Goal: Contribute content: Contribute content

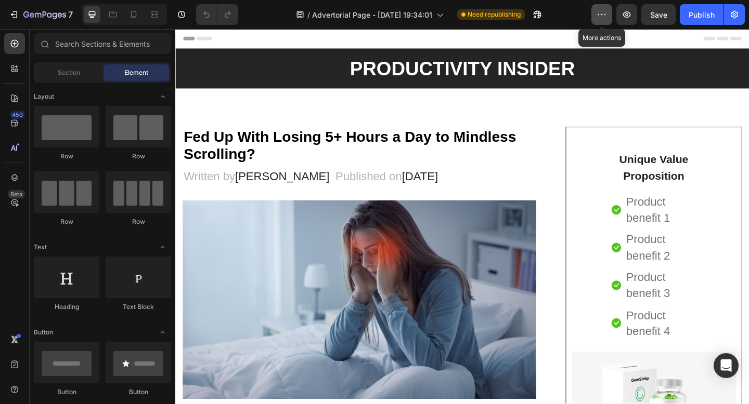
click at [601, 12] on icon "button" at bounding box center [601, 14] width 10 height 10
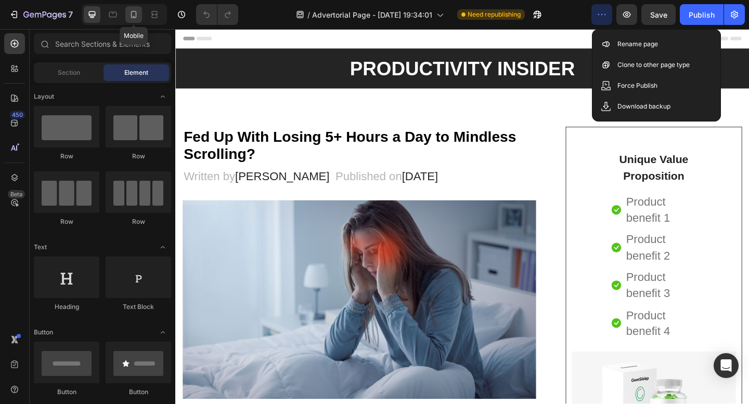
click at [130, 15] on icon at bounding box center [133, 14] width 10 height 10
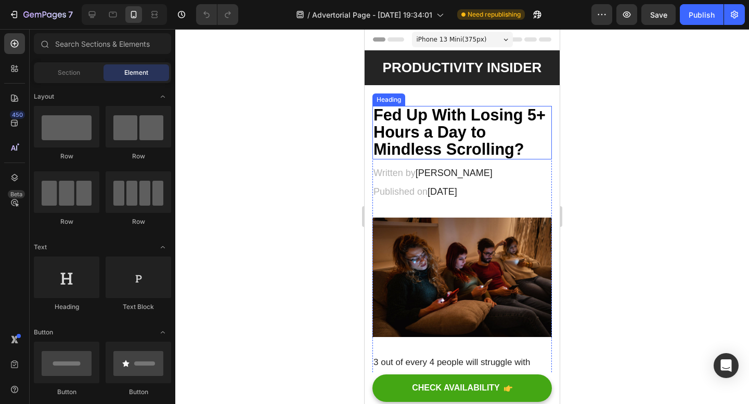
click at [418, 134] on strong "Fed Up With Losing 5+ Hours a Day to Mindless Scrolling?" at bounding box center [459, 132] width 172 height 52
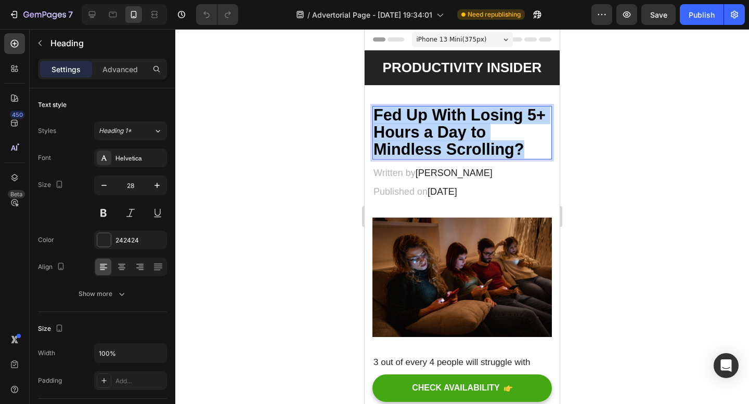
click at [418, 134] on strong "Fed Up With Losing 5+ Hours a Day to Mindless Scrolling?" at bounding box center [459, 132] width 172 height 52
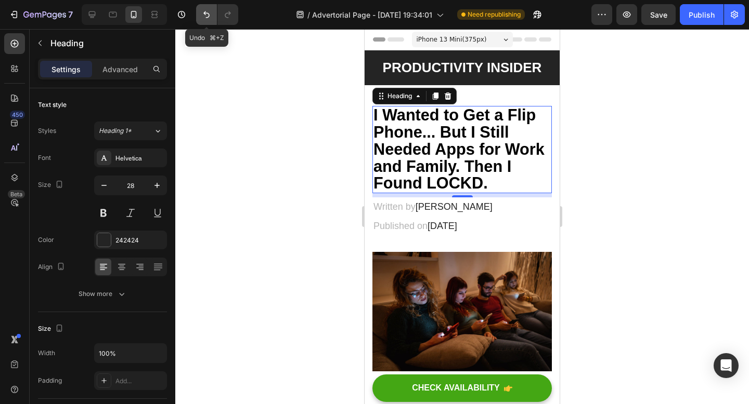
click at [200, 12] on button "Undo/Redo" at bounding box center [206, 14] width 21 height 21
click at [204, 13] on icon "Undo/Redo" at bounding box center [206, 14] width 6 height 7
click at [206, 12] on icon "Undo/Redo" at bounding box center [206, 14] width 6 height 7
click at [201, 11] on icon "Undo/Redo" at bounding box center [206, 14] width 10 height 10
click at [206, 18] on icon "Undo/Redo" at bounding box center [206, 14] width 10 height 10
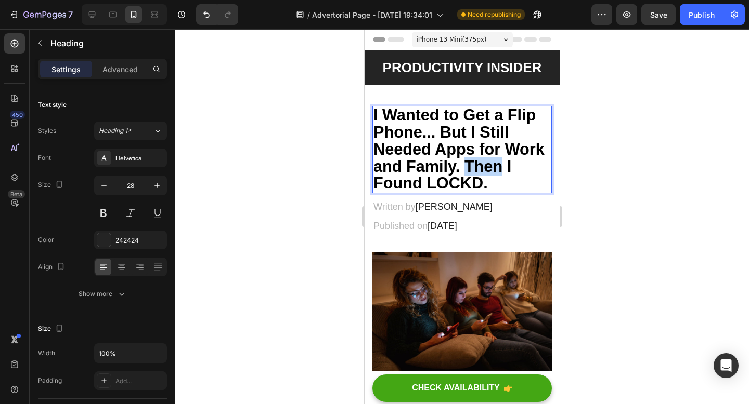
click at [493, 159] on strong "I Wanted to Get a Flip Phone... But I Still Needed Apps for Work and Family. Th…" at bounding box center [458, 149] width 171 height 86
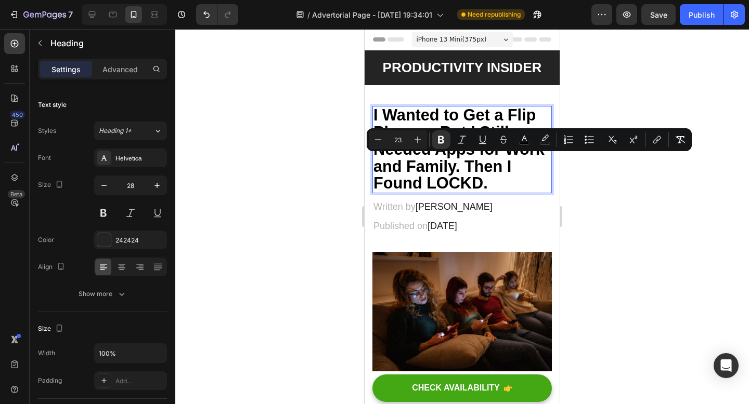
click at [493, 175] on p "I Wanted to Get a Flip Phone... But I Still Needed Apps for Work and Family. Th…" at bounding box center [461, 149] width 177 height 85
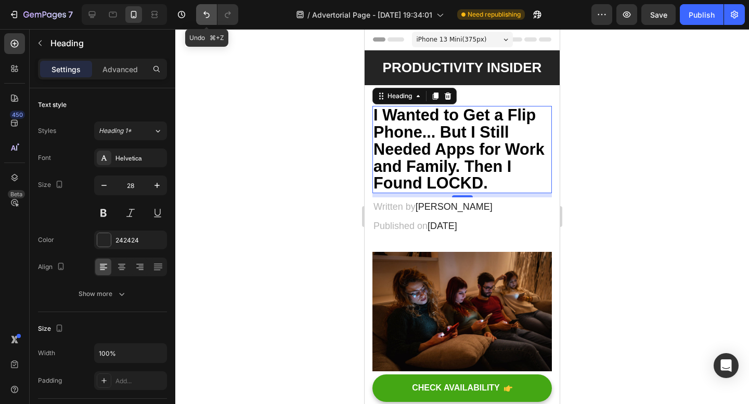
click at [202, 10] on icon "Undo/Redo" at bounding box center [206, 14] width 10 height 10
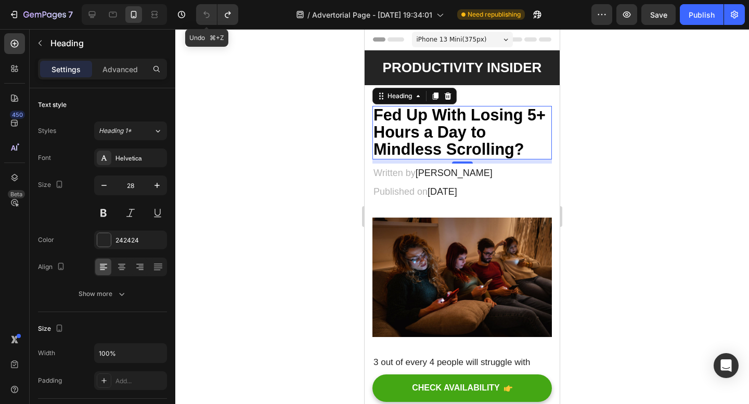
click at [202, 10] on icon "Undo/Redo" at bounding box center [206, 14] width 10 height 10
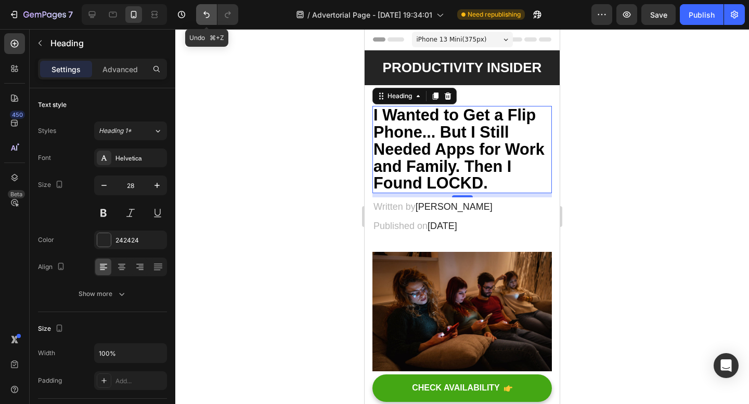
click at [202, 10] on icon "Undo/Redo" at bounding box center [206, 14] width 10 height 10
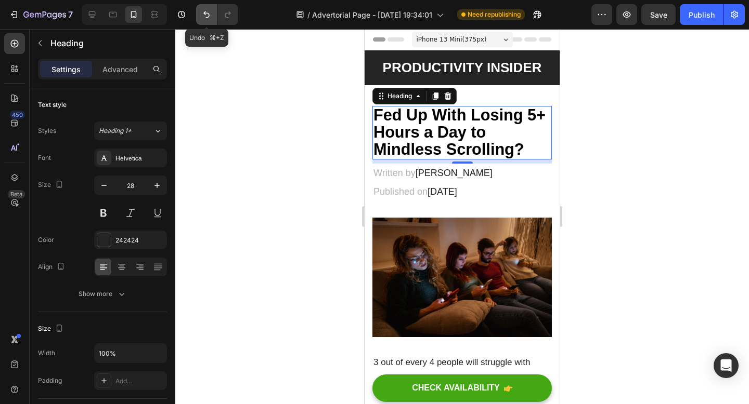
click at [202, 10] on icon "Undo/Redo" at bounding box center [206, 14] width 10 height 10
click at [202, 16] on icon "Undo/Redo" at bounding box center [206, 14] width 10 height 10
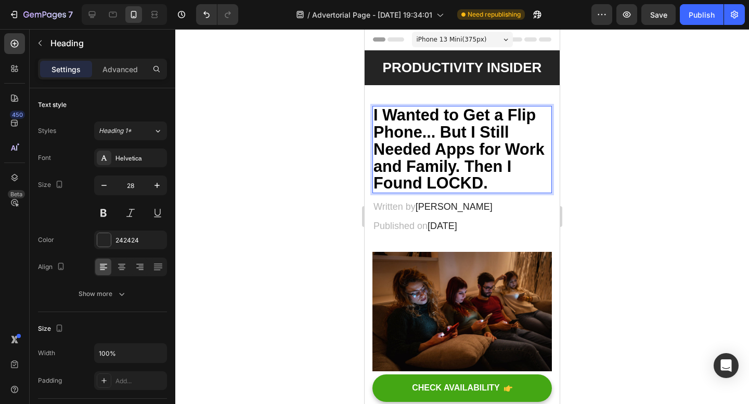
click at [482, 179] on strong "I Wanted to Get a Flip Phone... But I Still Needed Apps for Work and Family. Th…" at bounding box center [458, 149] width 171 height 86
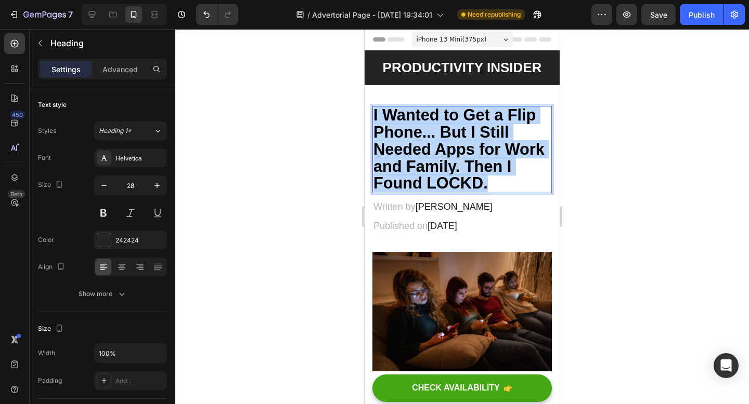
click at [482, 179] on strong "I Wanted to Get a Flip Phone... But I Still Needed Apps for Work and Family. Th…" at bounding box center [458, 149] width 171 height 86
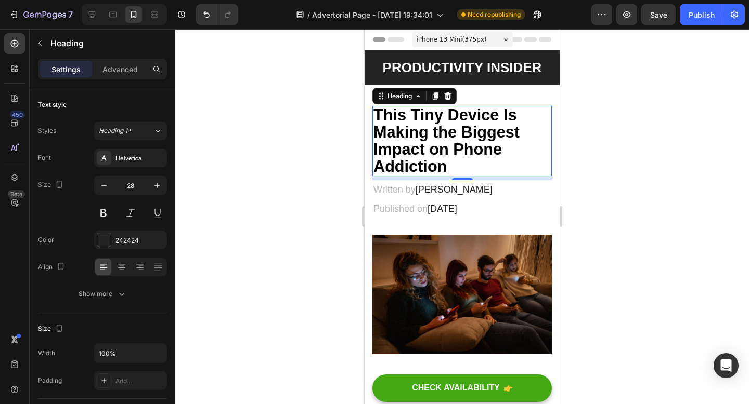
click at [638, 136] on div at bounding box center [461, 216] width 573 height 375
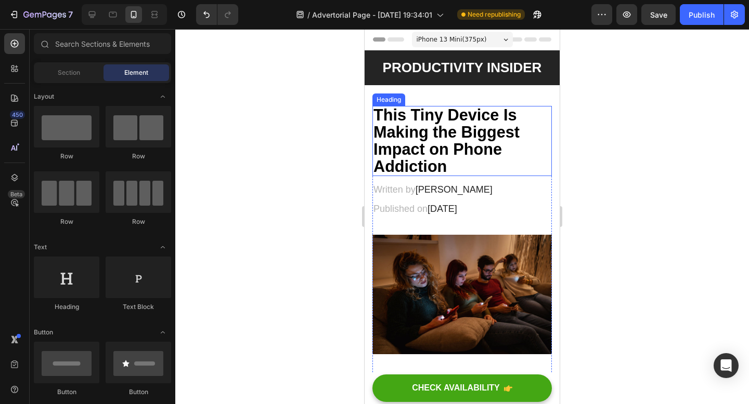
click at [455, 111] on strong "This Tiny Device Is Making the Biggest Impact on Phone Addiction" at bounding box center [446, 140] width 146 height 69
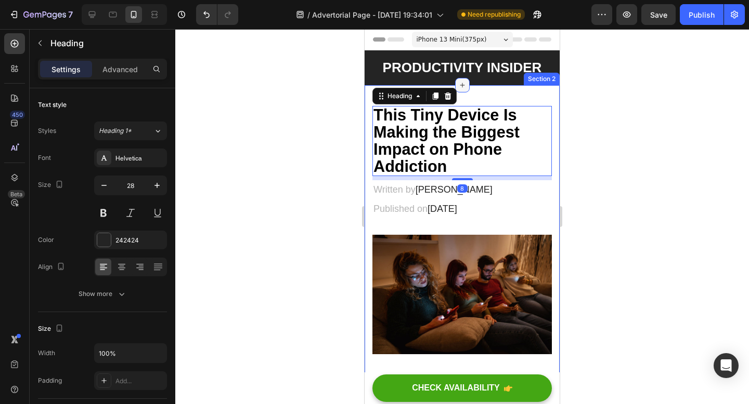
click at [467, 91] on div at bounding box center [462, 85] width 15 height 15
click at [658, 77] on div at bounding box center [461, 216] width 573 height 375
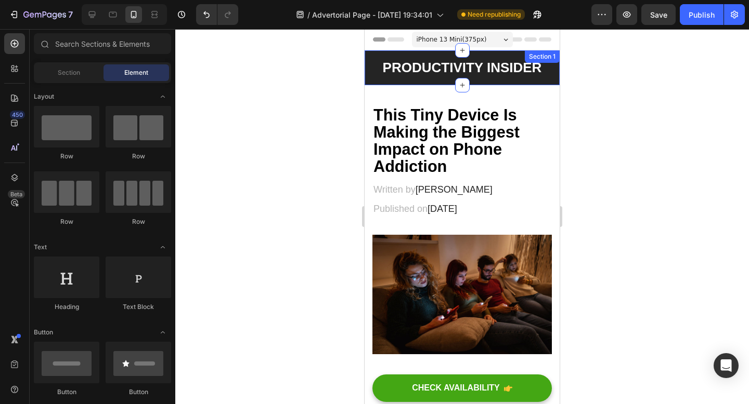
click at [479, 77] on div "PRODUCTIVITY INSIDER Heading Section 1" at bounding box center [461, 67] width 195 height 35
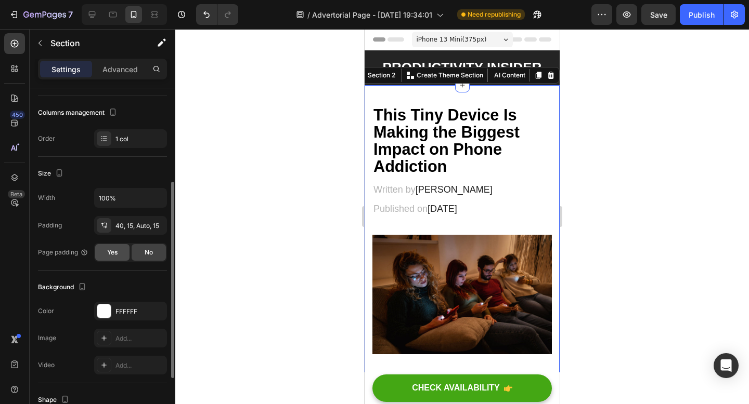
scroll to position [86, 0]
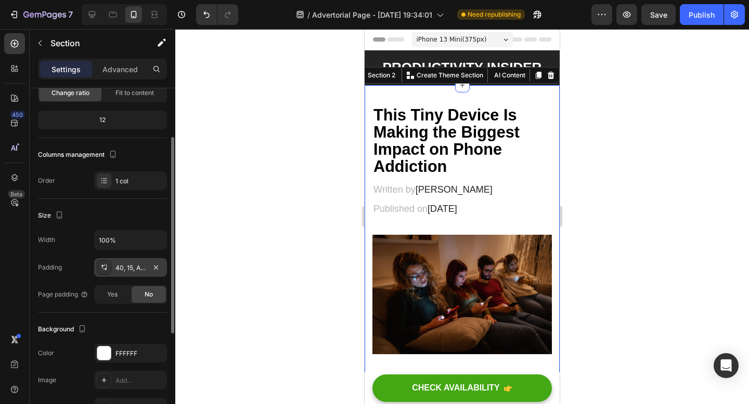
click at [102, 267] on icon at bounding box center [102, 267] width 3 height 4
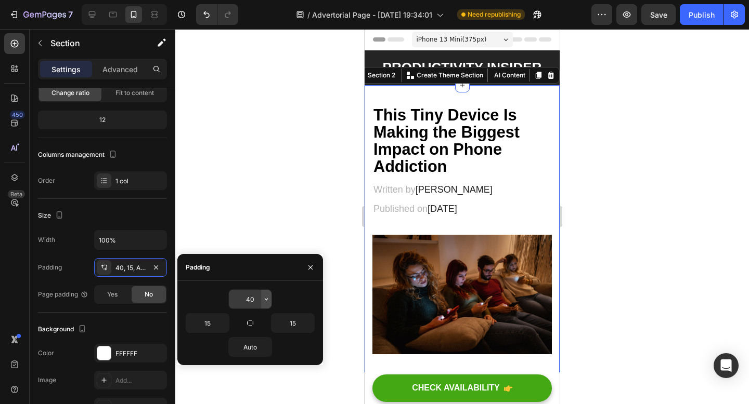
click at [261, 297] on button "button" at bounding box center [266, 299] width 10 height 19
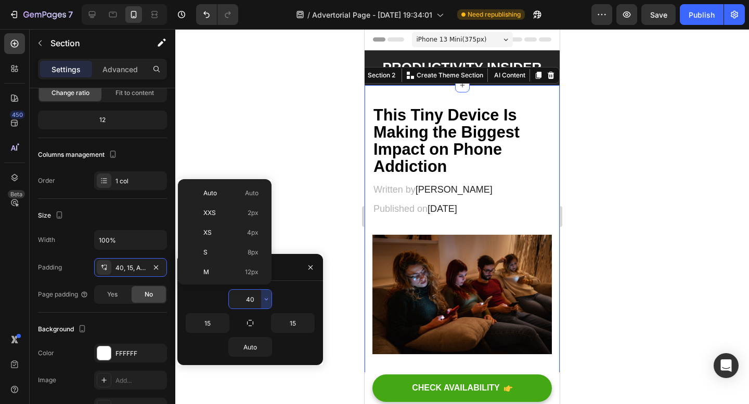
click at [257, 300] on input "40" at bounding box center [250, 299] width 43 height 19
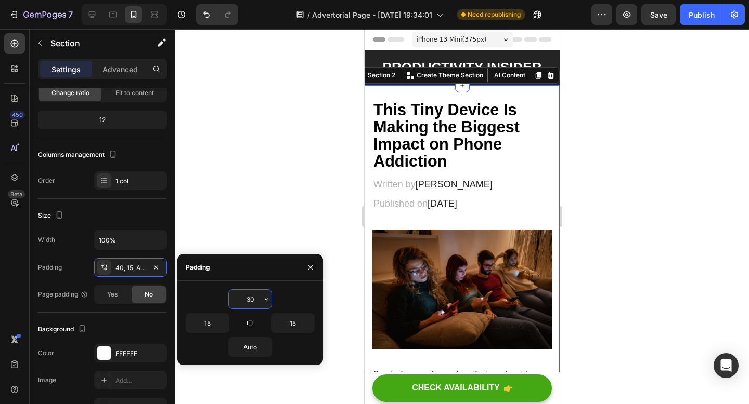
type input "3"
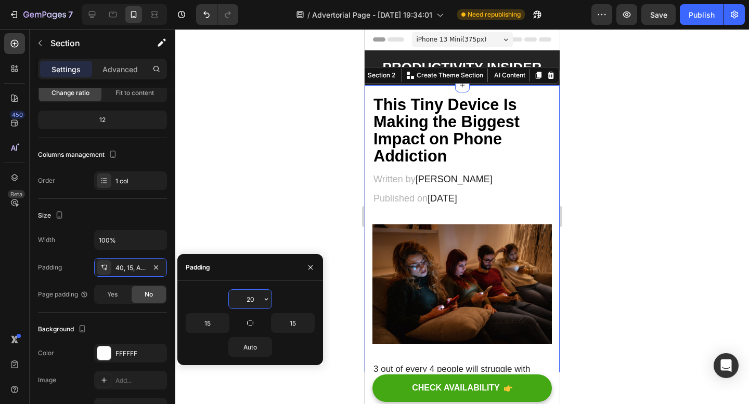
type input "20"
click at [594, 255] on div at bounding box center [461, 216] width 573 height 375
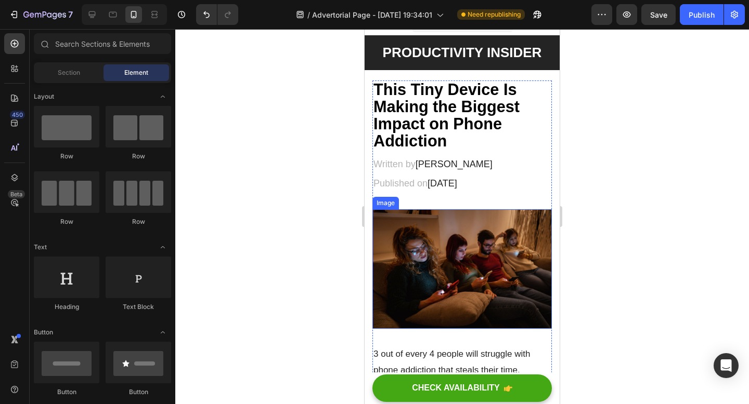
scroll to position [0, 0]
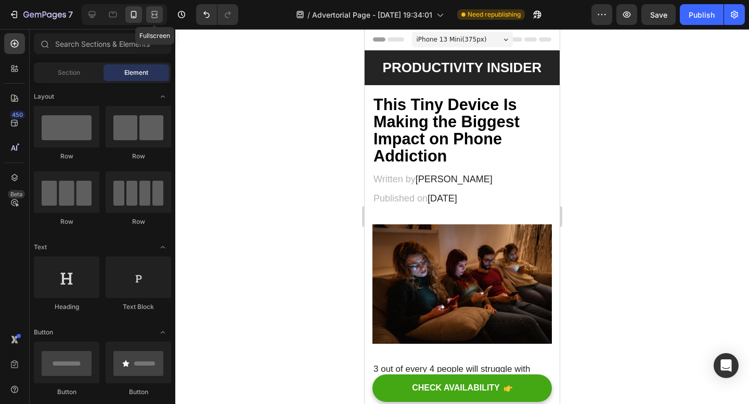
click at [151, 18] on icon at bounding box center [154, 14] width 10 height 10
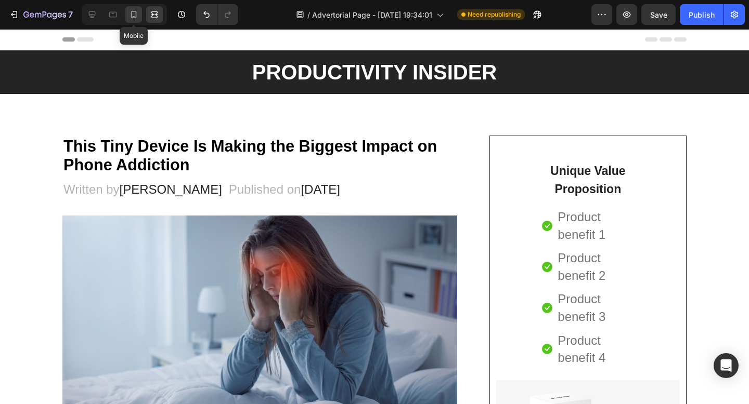
click at [132, 14] on icon at bounding box center [133, 14] width 10 height 10
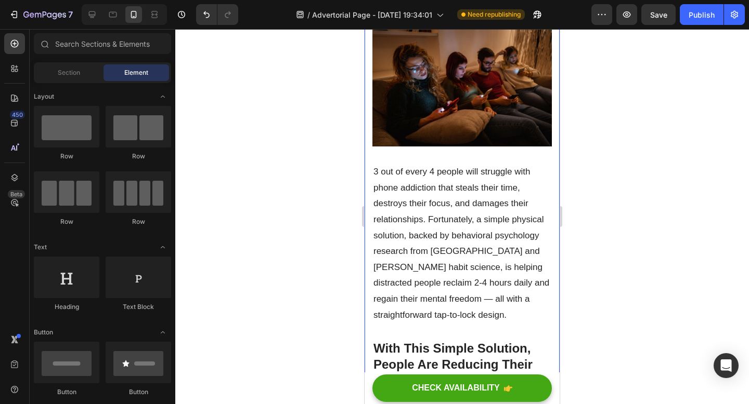
scroll to position [198, 0]
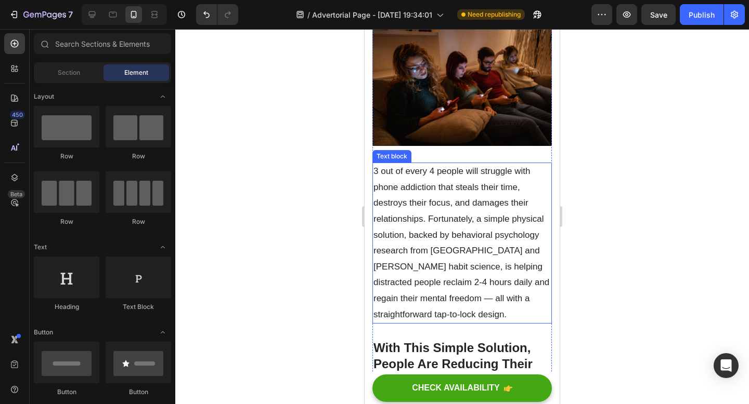
click at [420, 220] on p "3 out of every 4 people will struggle with phone addiction that steals their ti…" at bounding box center [461, 243] width 177 height 159
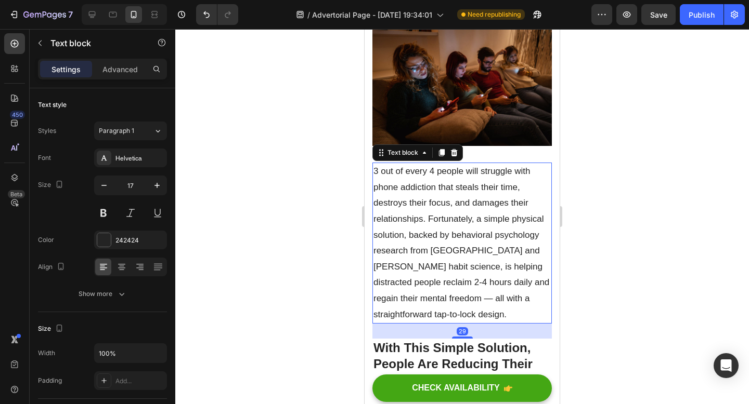
click at [420, 220] on p "3 out of every 4 people will struggle with phone addiction that steals their ti…" at bounding box center [461, 243] width 177 height 159
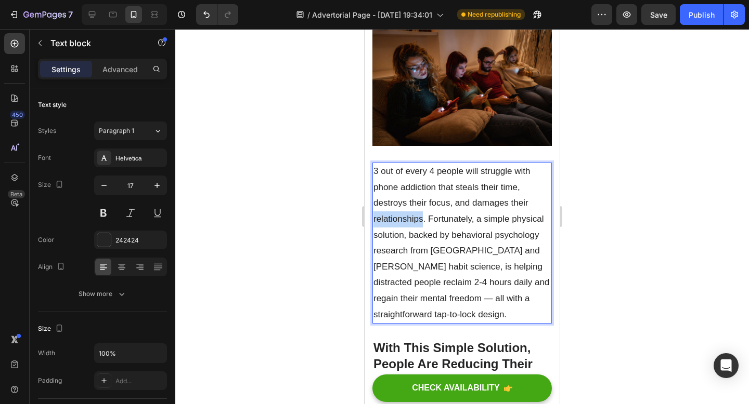
click at [420, 220] on p "3 out of every 4 people will struggle with phone addiction that steals their ti…" at bounding box center [461, 243] width 177 height 159
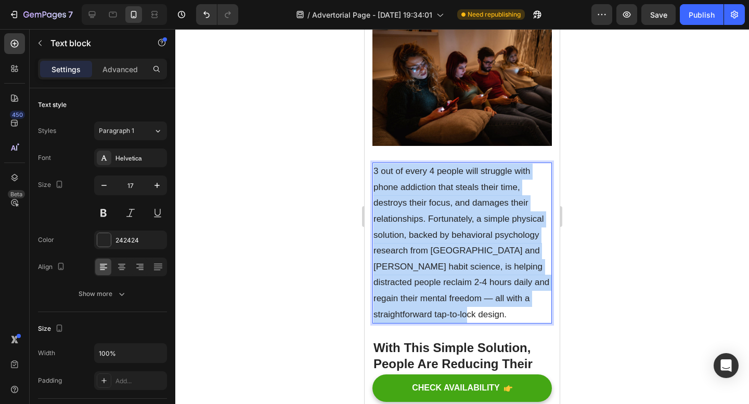
click at [420, 220] on p "3 out of every 4 people will struggle with phone addiction that steals their ti…" at bounding box center [461, 243] width 177 height 159
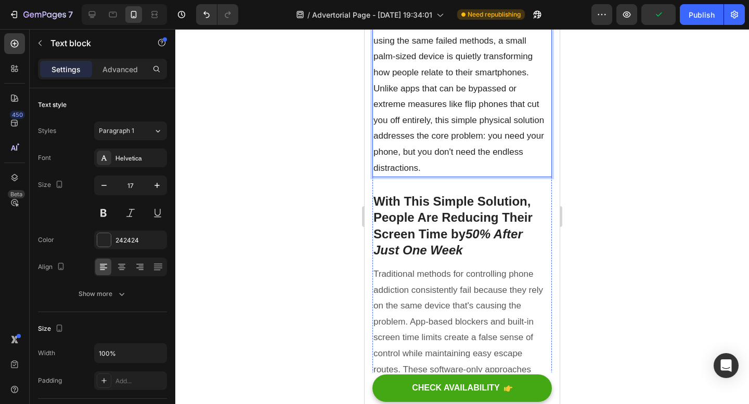
scroll to position [347, 0]
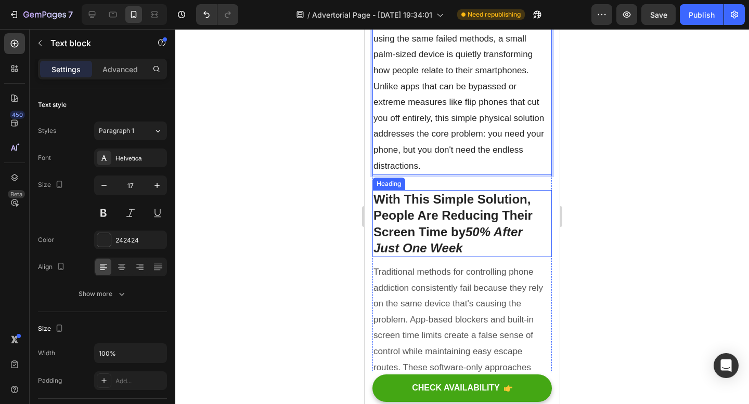
click at [392, 201] on h2 "With This Simple Solution, People Are Reducing Their Screen Time by 50% After J…" at bounding box center [461, 223] width 179 height 67
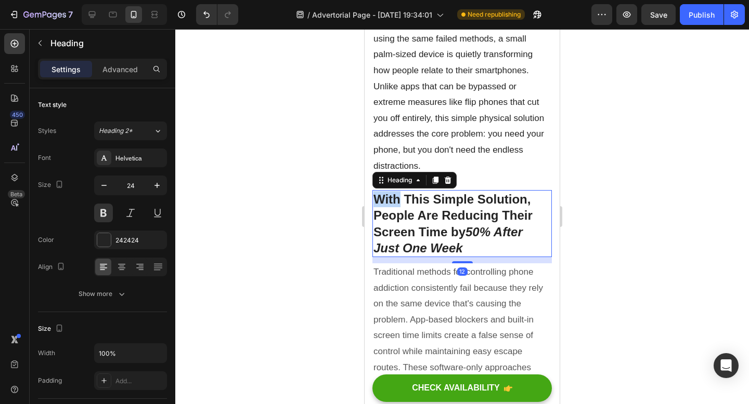
click at [392, 201] on h2 "With This Simple Solution, People Are Reducing Their Screen Time by 50% After J…" at bounding box center [461, 223] width 179 height 67
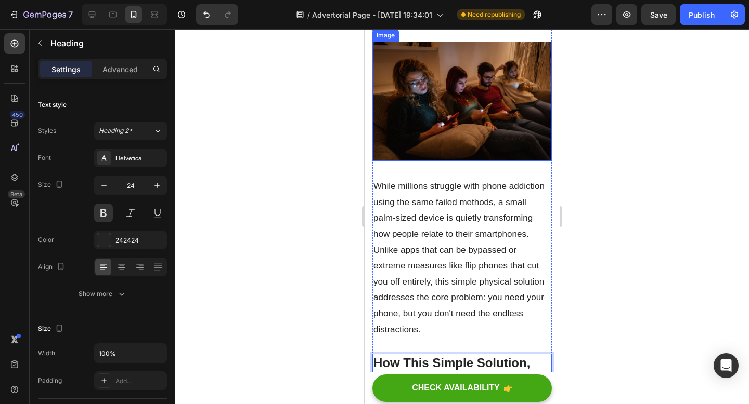
scroll to position [335, 0]
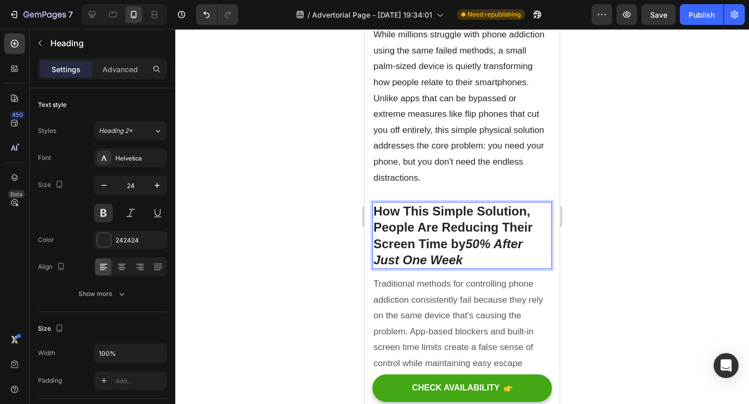
click at [399, 225] on p "How This Simple Solution, People Are Reducing Their Screen Time by 50% After Ju…" at bounding box center [461, 235] width 177 height 65
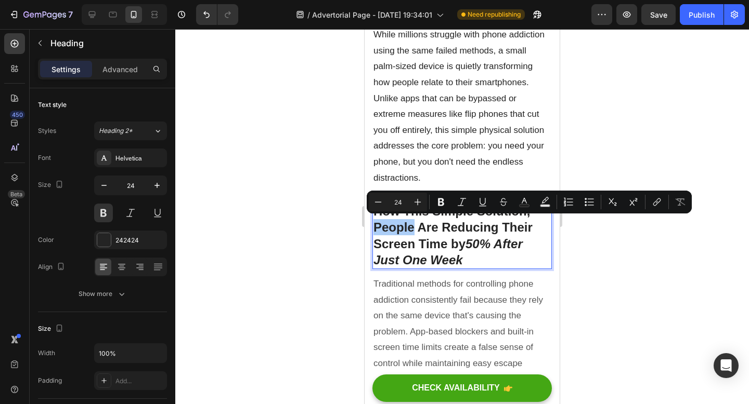
click at [660, 124] on div at bounding box center [461, 216] width 573 height 375
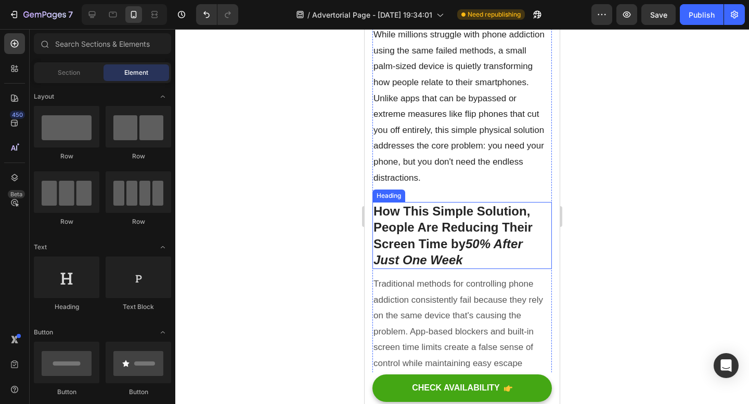
click at [407, 222] on p "How This Simple Solution, People Are Reducing Their Screen Time by 50% After Ju…" at bounding box center [461, 235] width 177 height 65
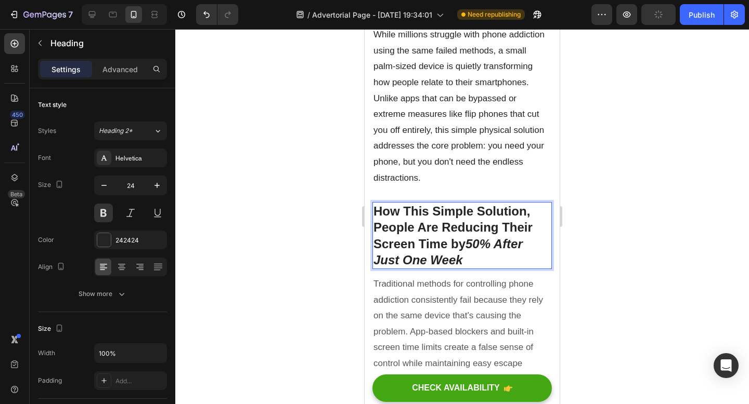
click at [404, 225] on p "How This Simple Solution, People Are Reducing Their Screen Time by 50% After Ju…" at bounding box center [461, 235] width 177 height 65
click at [421, 223] on p "How This Simple Solution, Helps Are Reducing Their Screen Time by 50% After Jus…" at bounding box center [461, 235] width 177 height 65
click at [474, 227] on p "How This Simple Solution, Helps People Reducing Their Screen Time by 50% After …" at bounding box center [461, 235] width 177 height 65
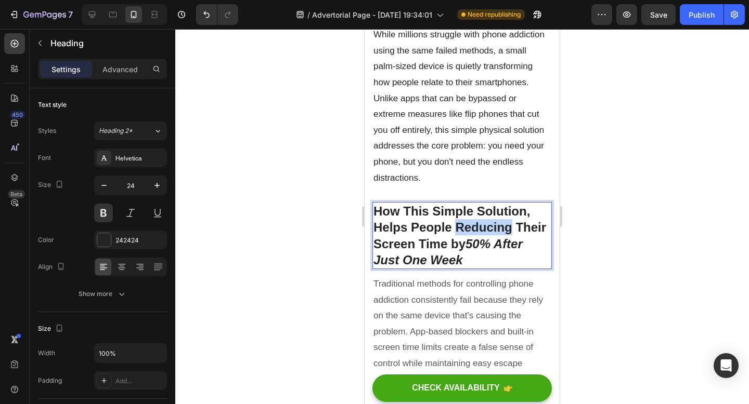
click at [474, 227] on p "How This Simple Solution, Helps People Reducing Their Screen Time by 50% After …" at bounding box center [461, 235] width 177 height 65
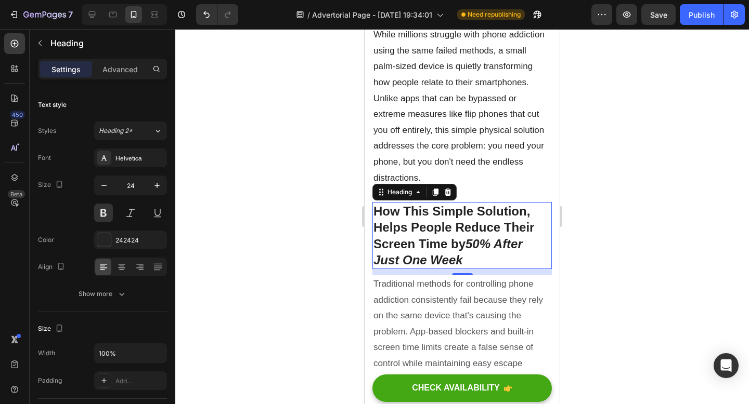
click at [626, 161] on div at bounding box center [461, 216] width 573 height 375
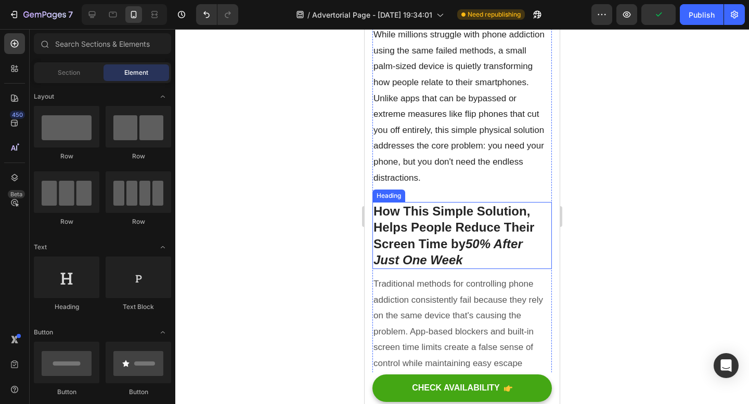
click at [532, 212] on p "How This Simple Solution, Helps People Reduce Their Screen Time by 50% After Ju…" at bounding box center [461, 235] width 177 height 65
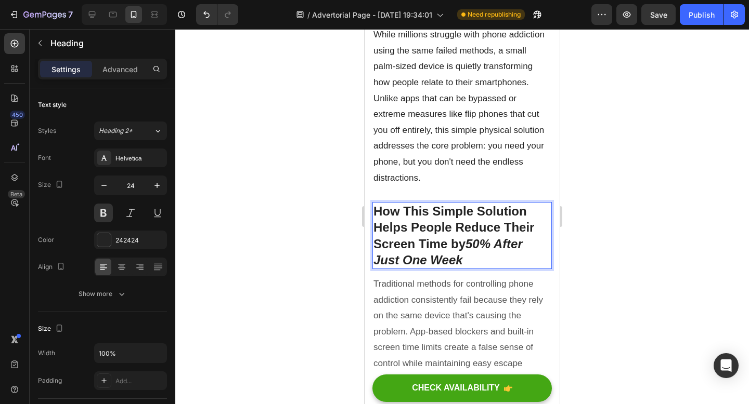
click at [480, 255] on p "How This Simple Solution Helps People Reduce Their Screen Time by 50% After Jus…" at bounding box center [461, 235] width 177 height 65
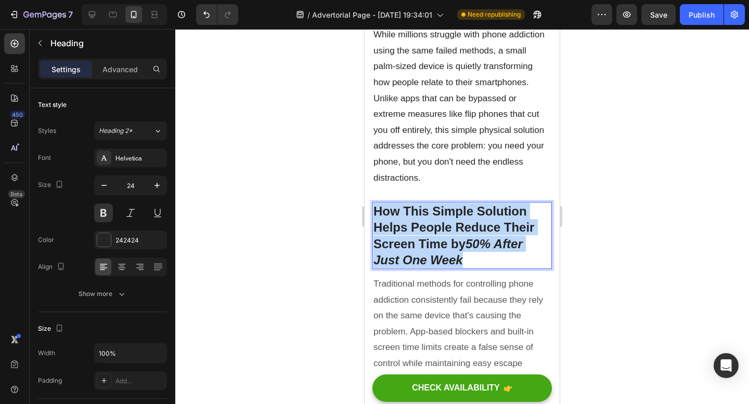
click at [480, 255] on p "How This Simple Solution Helps People Reduce Their Screen Time by 50% After Jus…" at bounding box center [461, 235] width 177 height 65
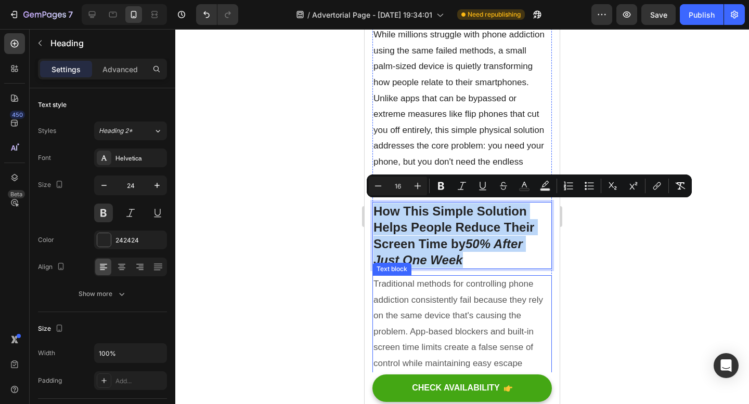
click at [451, 346] on p "Traditional methods for controlling phone addiction consistently fail because t…" at bounding box center [461, 340] width 177 height 127
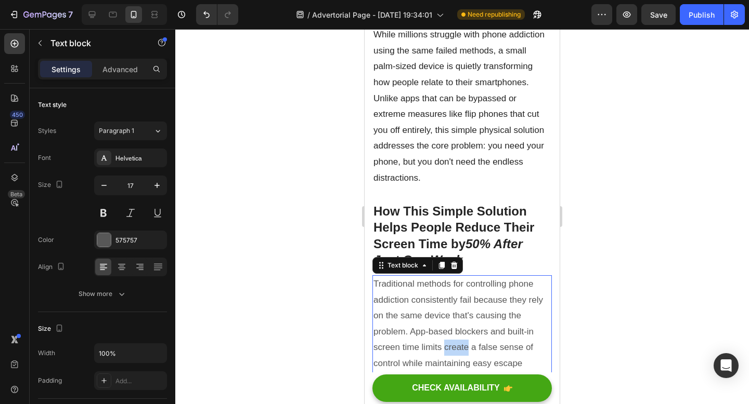
click at [451, 346] on p "Traditional methods for controlling phone addiction consistently fail because t…" at bounding box center [461, 340] width 177 height 127
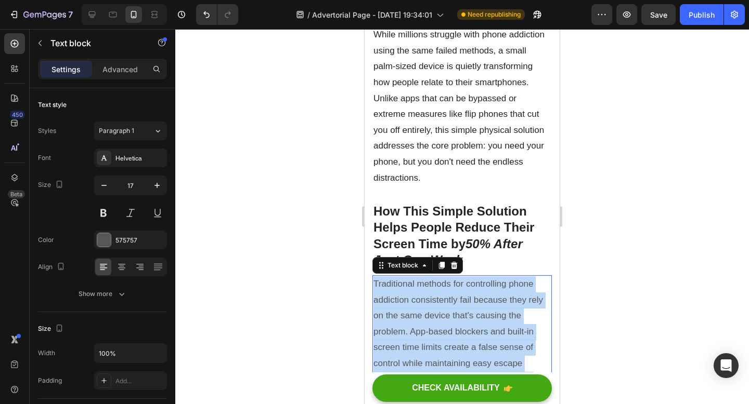
click at [451, 346] on p "Traditional methods for controlling phone addiction consistently fail because t…" at bounding box center [461, 340] width 177 height 127
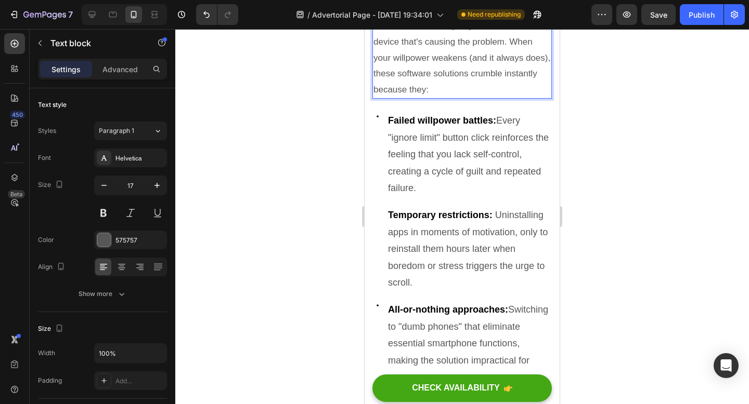
scroll to position [669, 0]
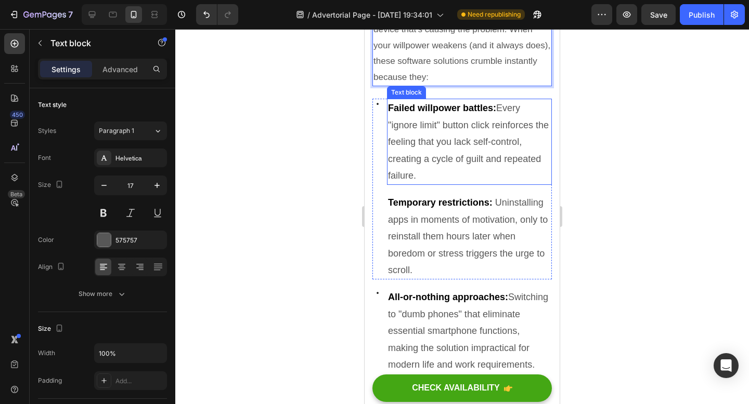
click at [447, 145] on p "Failed willpower battles: Every "ignore limit" button click reinforces the feel…" at bounding box center [469, 142] width 163 height 84
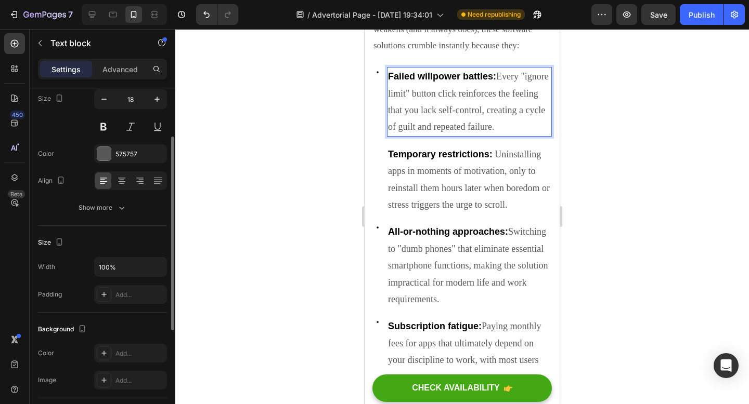
click at [447, 145] on p "Failed willpower battles: Every "ignore limit" button click reinforces the feel…" at bounding box center [469, 126] width 163 height 84
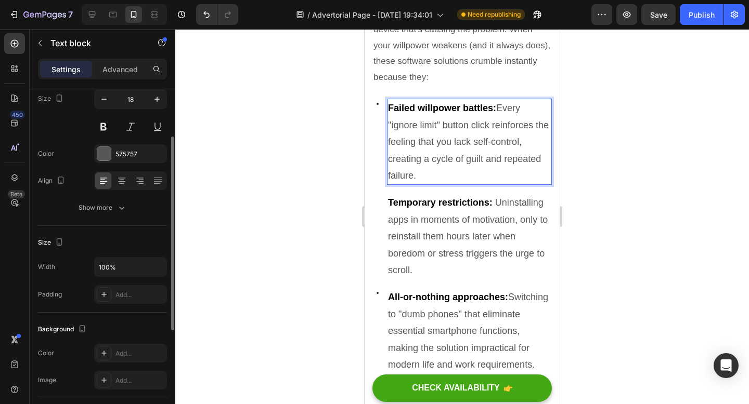
click at [447, 145] on p "Failed willpower battles: Every "ignore limit" button click reinforces the feel…" at bounding box center [469, 142] width 163 height 84
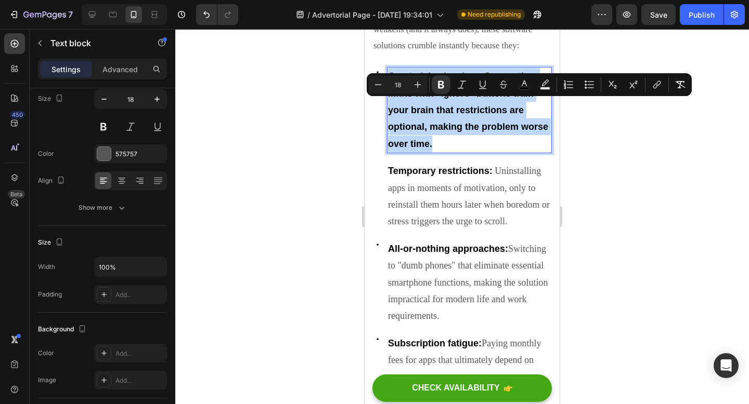
drag, startPoint x: 448, startPoint y: 176, endPoint x: 387, endPoint y: 106, distance: 93.2
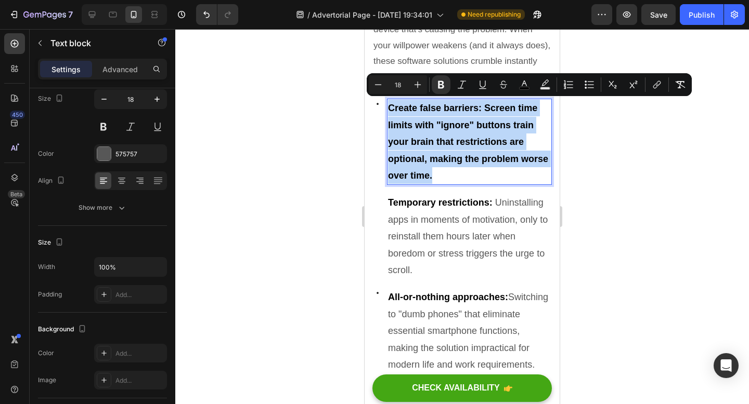
click at [387, 106] on div "Create false barriers: Screen time limits with "ignore" buttons train your brai…" at bounding box center [469, 142] width 165 height 86
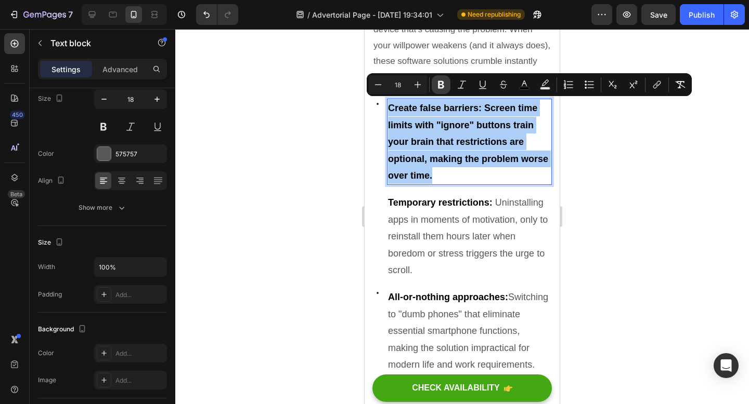
click at [441, 84] on icon "Editor contextual toolbar" at bounding box center [441, 85] width 6 height 8
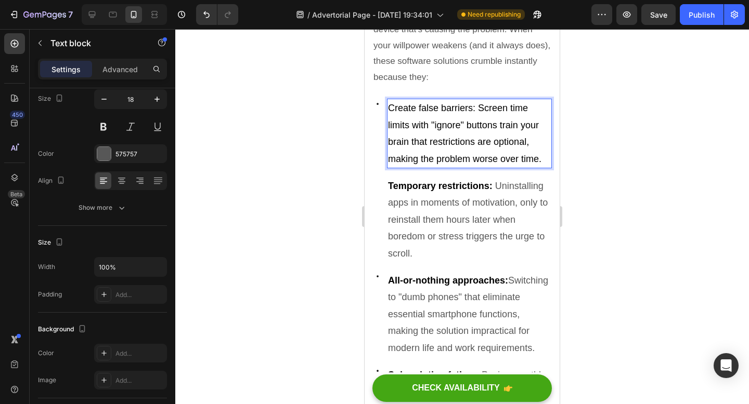
click at [473, 108] on span "Create false barriers: Screen time limits with "ignore" buttons train your brai…" at bounding box center [464, 133] width 153 height 61
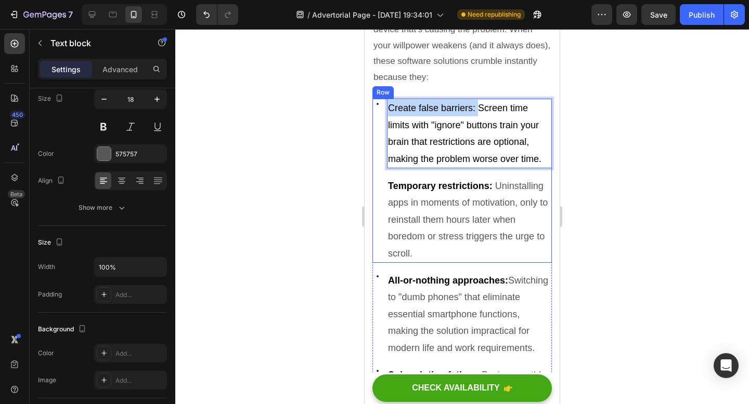
drag, startPoint x: 477, startPoint y: 108, endPoint x: 385, endPoint y: 101, distance: 91.7
click at [385, 101] on div "Icon Create false barriers: Screen time limits with "ignore" buttons train your…" at bounding box center [461, 181] width 179 height 164
click at [418, 110] on span "Create false barriers: Screen time limits with "ignore" buttons train your brai…" at bounding box center [464, 133] width 153 height 61
drag, startPoint x: 390, startPoint y: 107, endPoint x: 475, endPoint y: 107, distance: 84.7
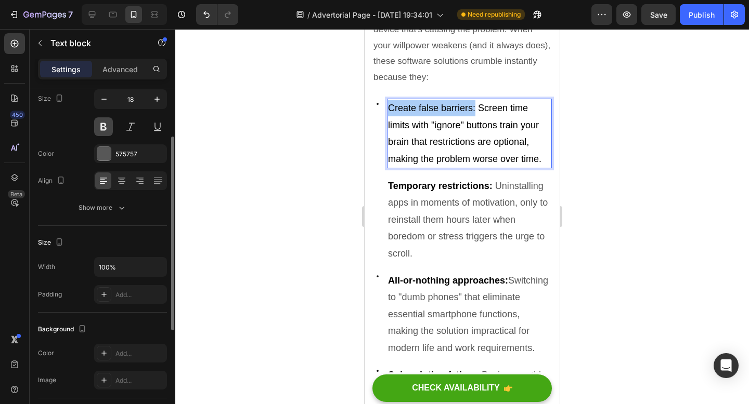
click at [104, 128] on button at bounding box center [103, 126] width 19 height 19
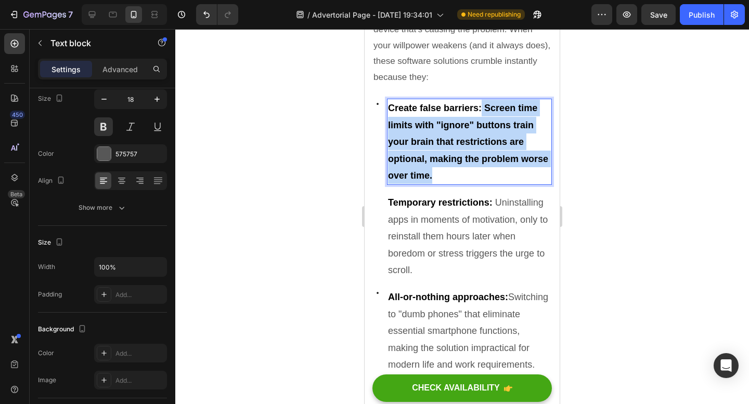
drag, startPoint x: 439, startPoint y: 168, endPoint x: 482, endPoint y: 107, distance: 75.0
click at [482, 107] on p "Create false barriers: Screen time limits with "ignore" buttons train your brai…" at bounding box center [469, 142] width 163 height 84
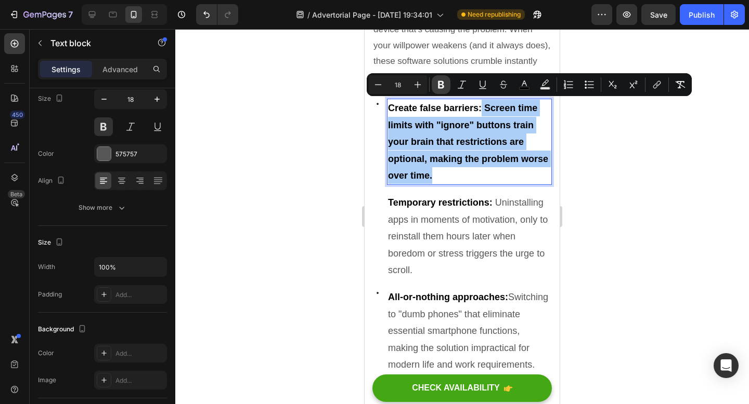
click at [438, 82] on icon "Editor contextual toolbar" at bounding box center [441, 85] width 6 height 8
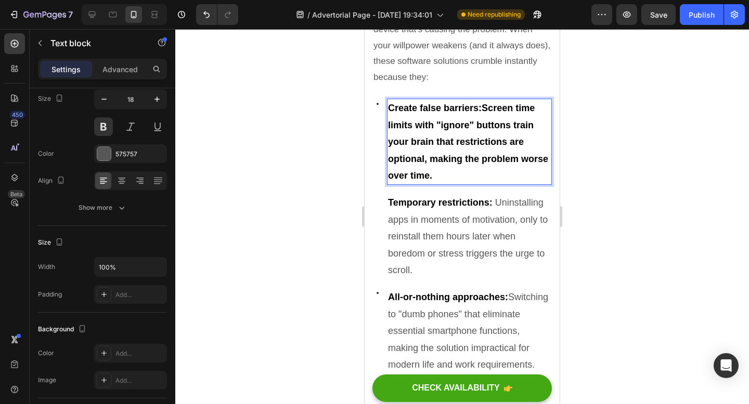
drag, startPoint x: 444, startPoint y: 172, endPoint x: 486, endPoint y: 106, distance: 77.7
click at [486, 106] on p "Create false barriers: Screen time limits with "ignore" buttons train your brai…" at bounding box center [469, 142] width 163 height 84
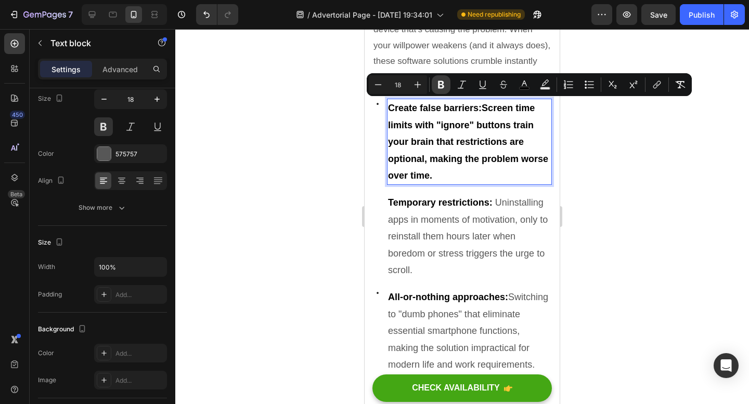
click at [440, 87] on icon "Editor contextual toolbar" at bounding box center [441, 85] width 6 height 8
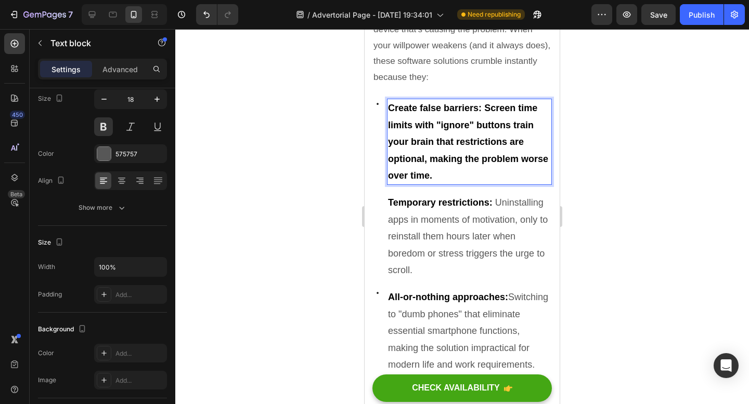
click at [441, 107] on span "Create false barriers: Screen time limits with "ignore" buttons train your brai…" at bounding box center [468, 142] width 160 height 78
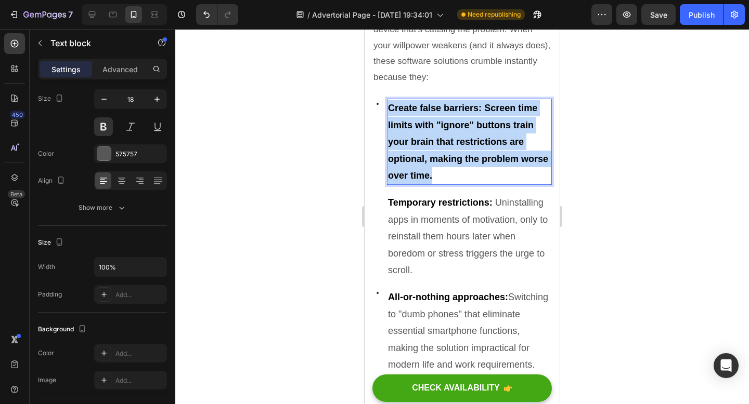
click at [441, 107] on span "Create false barriers: Screen time limits with "ignore" buttons train your brai…" at bounding box center [468, 142] width 160 height 78
click at [439, 145] on span "Create false barriers: Screen time limits with "ignore" buttons train your brai…" at bounding box center [468, 142] width 160 height 78
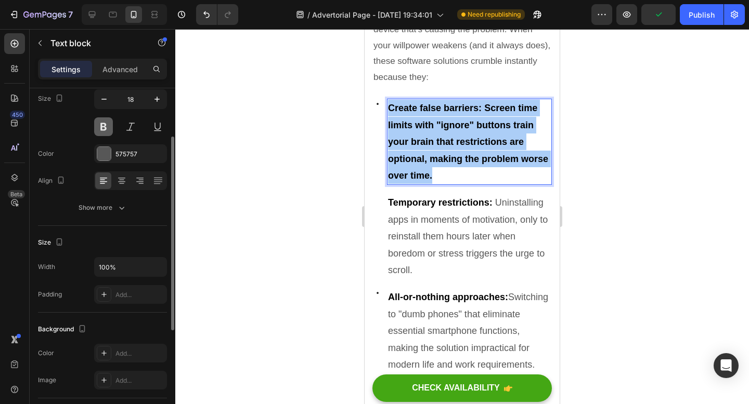
click at [108, 123] on button at bounding box center [103, 126] width 19 height 19
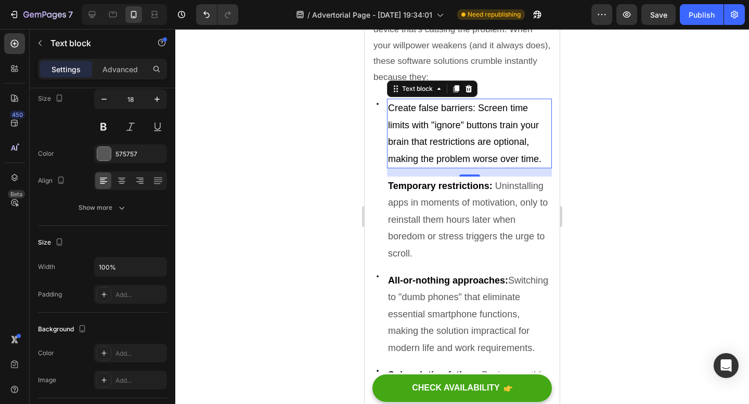
click at [473, 107] on span "Create false barriers: Screen time limits with "ignore" buttons train your brai…" at bounding box center [464, 133] width 153 height 61
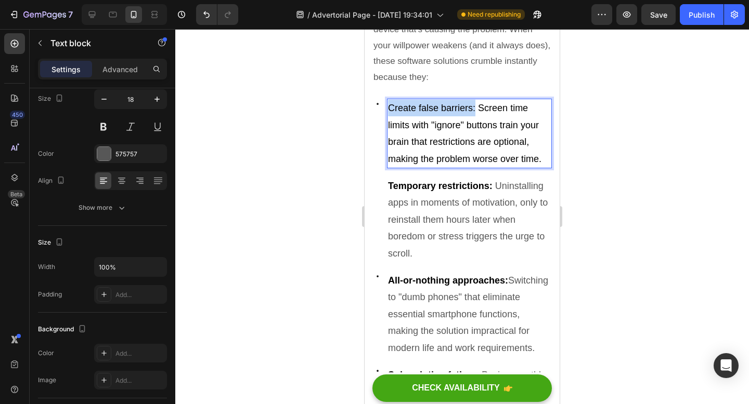
drag, startPoint x: 475, startPoint y: 107, endPoint x: 389, endPoint y: 107, distance: 85.8
click at [389, 107] on span "Create false barriers: Screen time limits with "ignore" buttons train your brai…" at bounding box center [464, 133] width 153 height 61
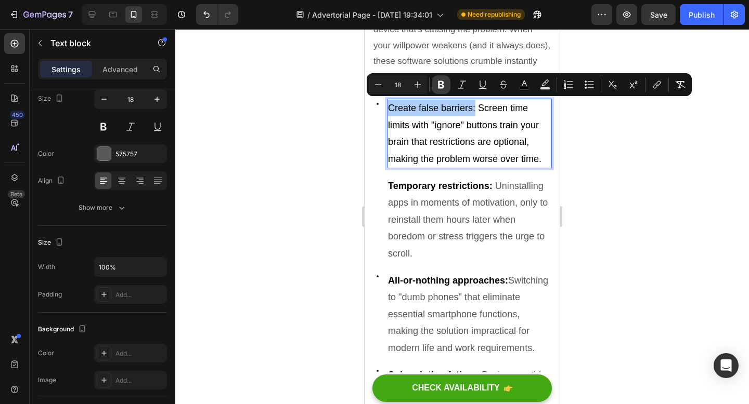
click at [442, 84] on icon "Editor contextual toolbar" at bounding box center [441, 85] width 10 height 10
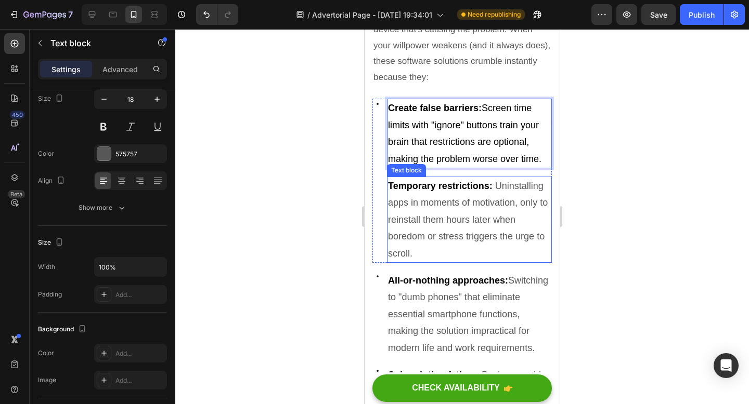
click at [463, 241] on p "Temporary restrictions: Uninstalling apps in moments of motivation, only to rei…" at bounding box center [469, 220] width 163 height 84
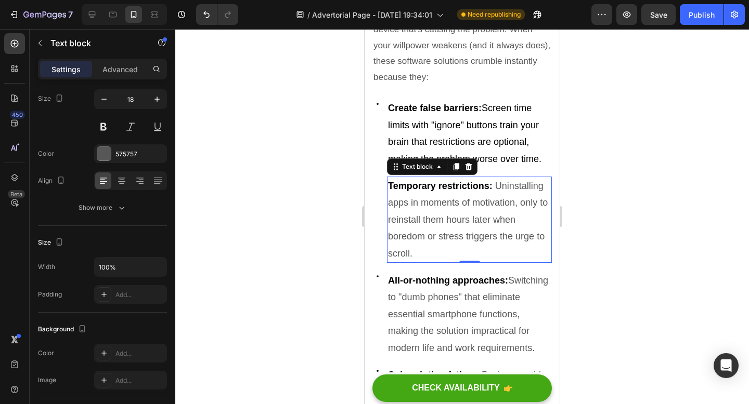
click at [463, 241] on p "Temporary restrictions: Uninstalling apps in moments of motivation, only to rei…" at bounding box center [469, 220] width 163 height 84
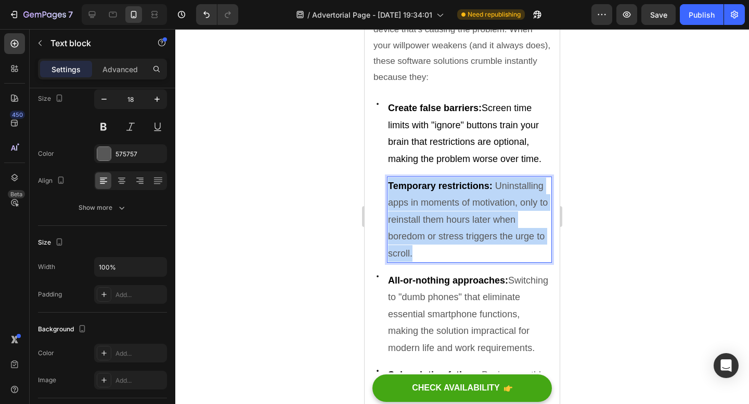
click at [463, 241] on p "Temporary restrictions: Uninstalling apps in moments of motivation, only to rei…" at bounding box center [469, 220] width 163 height 84
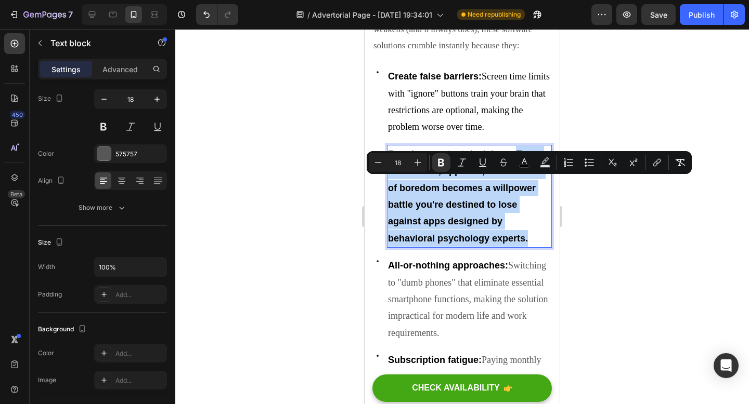
drag, startPoint x: 529, startPoint y: 270, endPoint x: 515, endPoint y: 187, distance: 84.4
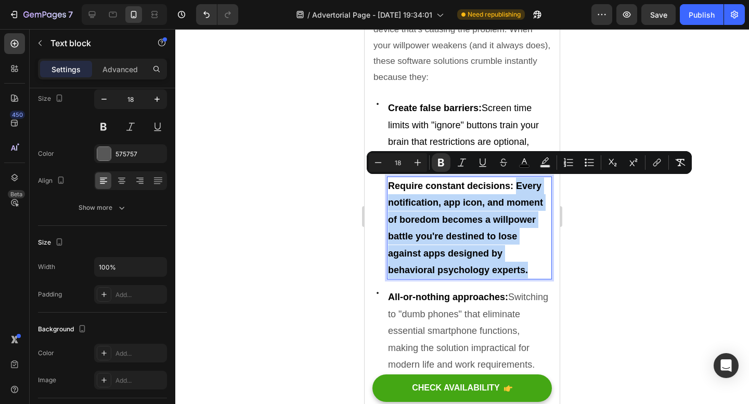
click at [515, 187] on p "Require constant decisions: Every notification, app icon, and moment of boredom…" at bounding box center [469, 228] width 163 height 101
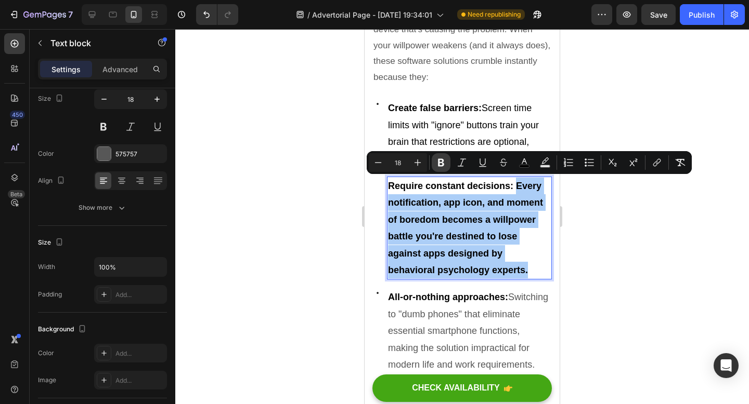
click at [441, 165] on icon "Editor contextual toolbar" at bounding box center [441, 163] width 6 height 8
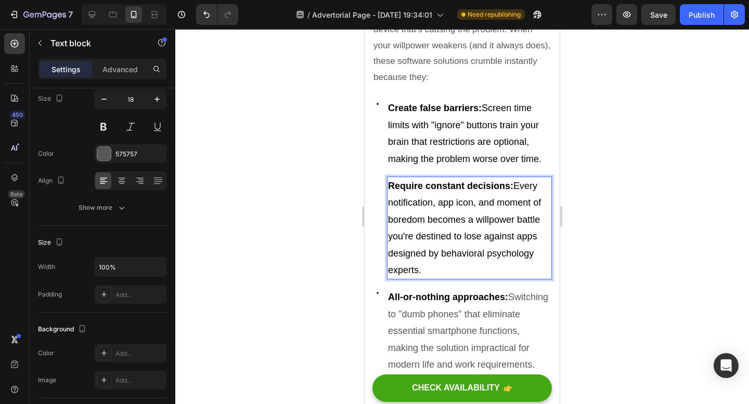
click at [625, 139] on div at bounding box center [461, 216] width 573 height 375
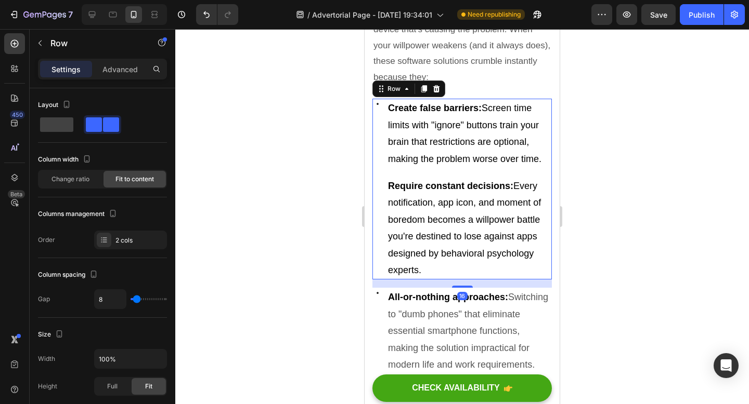
click at [381, 185] on div "Icon" at bounding box center [377, 189] width 10 height 181
click at [493, 154] on span "Create false barriers: Screen time limits with "ignore" buttons train your brai…" at bounding box center [464, 133] width 153 height 61
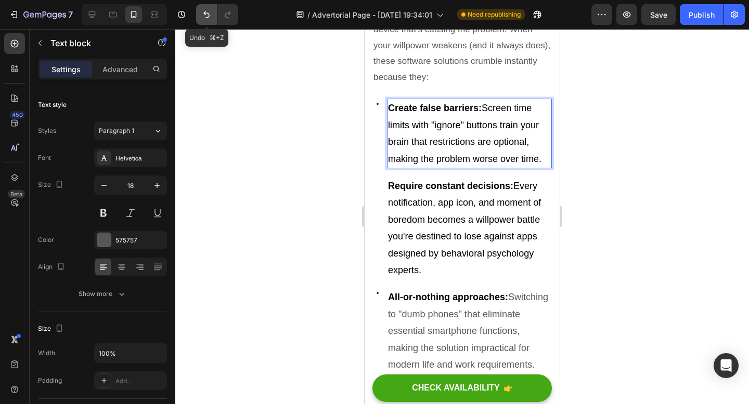
click at [203, 10] on icon "Undo/Redo" at bounding box center [206, 14] width 10 height 10
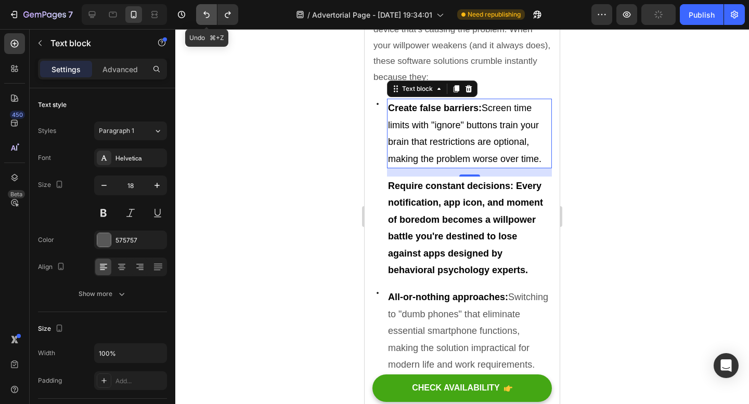
click at [203, 10] on icon "Undo/Redo" at bounding box center [206, 14] width 10 height 10
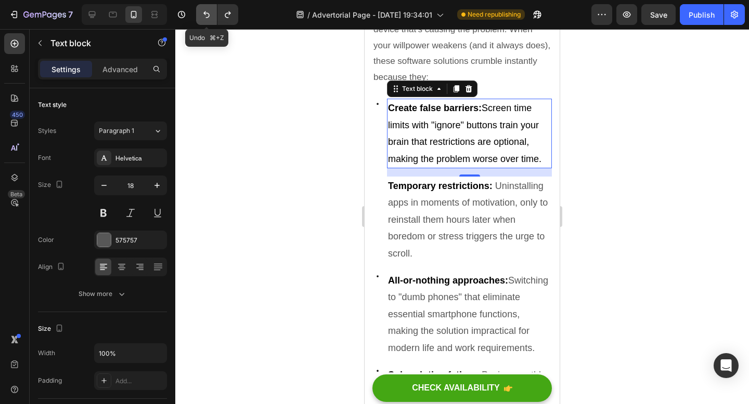
click at [203, 10] on icon "Undo/Redo" at bounding box center [206, 14] width 10 height 10
click at [231, 12] on icon "Undo/Redo" at bounding box center [227, 14] width 10 height 10
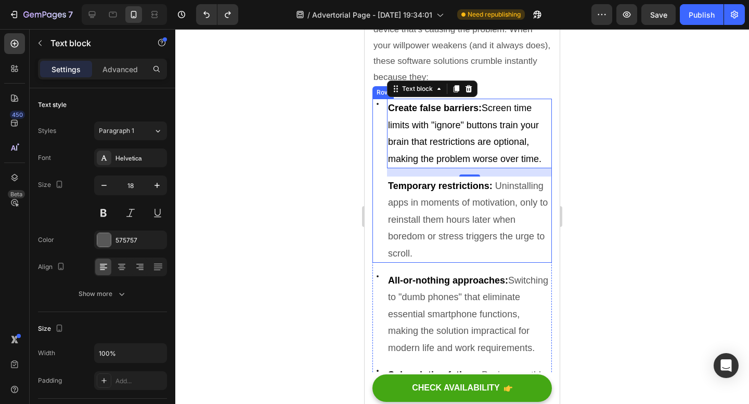
click at [383, 181] on div "Icon Create false barriers: Screen time limits with "ignore" buttons train your…" at bounding box center [461, 181] width 179 height 164
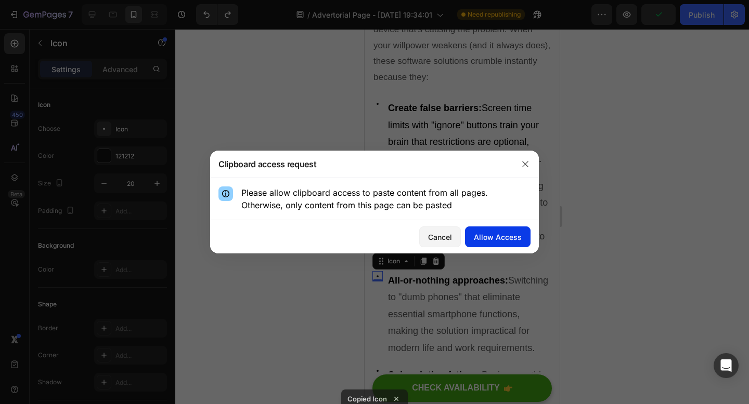
click at [505, 243] on button "Allow Access" at bounding box center [497, 237] width 65 height 21
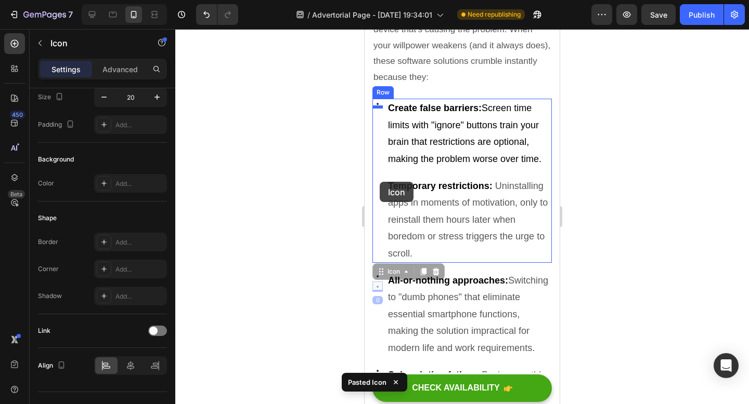
drag, startPoint x: 379, startPoint y: 286, endPoint x: 379, endPoint y: 182, distance: 104.0
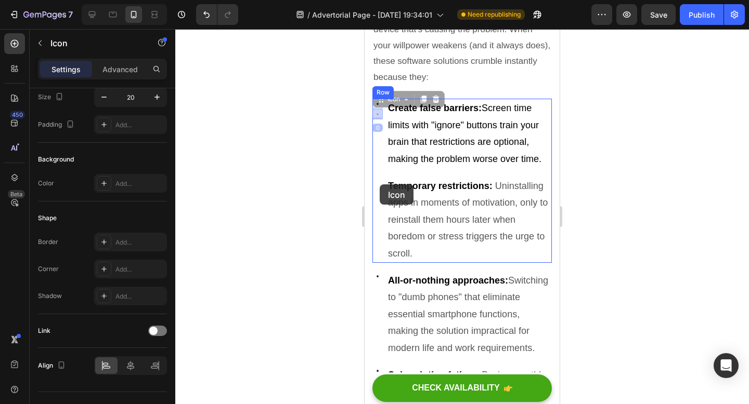
drag, startPoint x: 378, startPoint y: 111, endPoint x: 379, endPoint y: 185, distance: 73.8
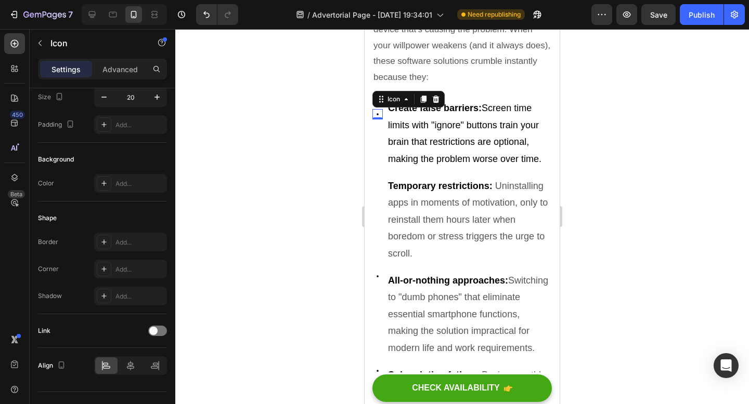
click at [642, 140] on div at bounding box center [461, 216] width 573 height 375
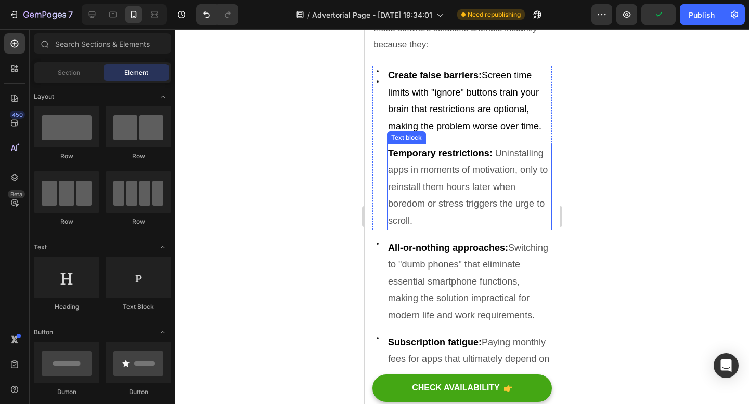
scroll to position [701, 0]
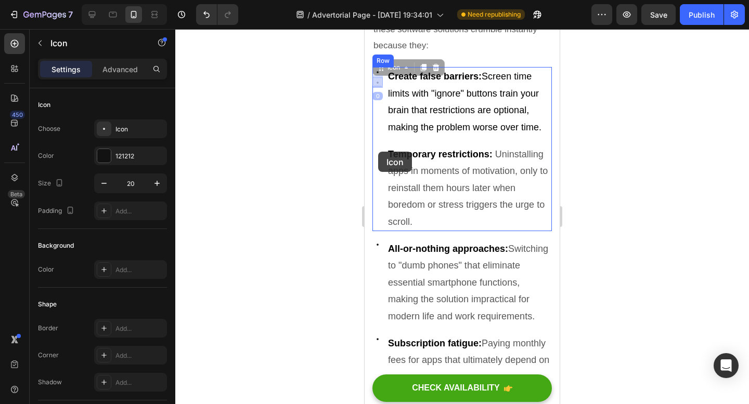
drag, startPoint x: 377, startPoint y: 78, endPoint x: 378, endPoint y: 152, distance: 73.8
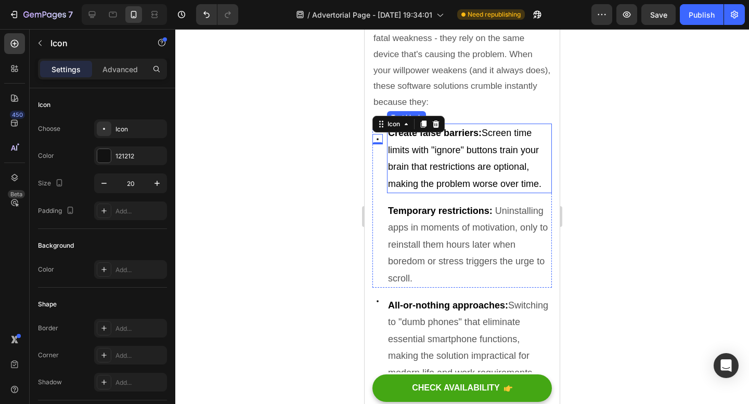
scroll to position [636, 0]
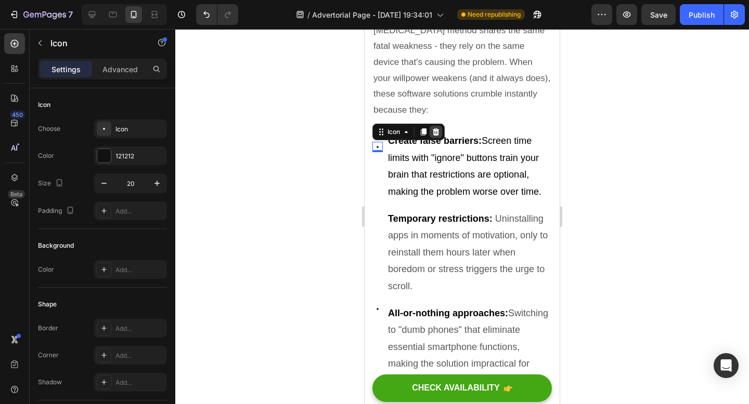
click at [430, 126] on div at bounding box center [435, 132] width 12 height 12
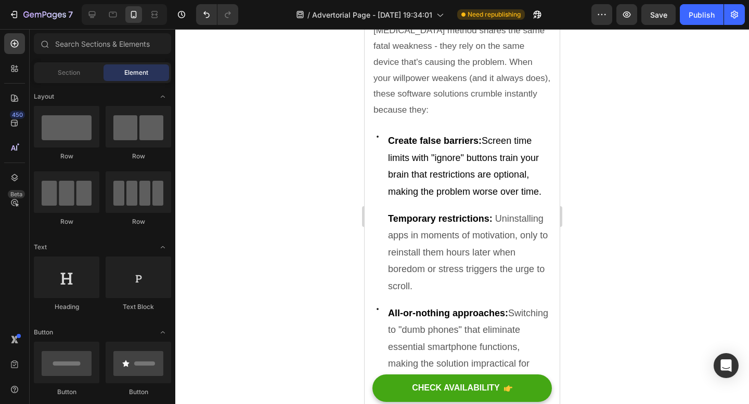
click at [674, 141] on div at bounding box center [461, 216] width 573 height 375
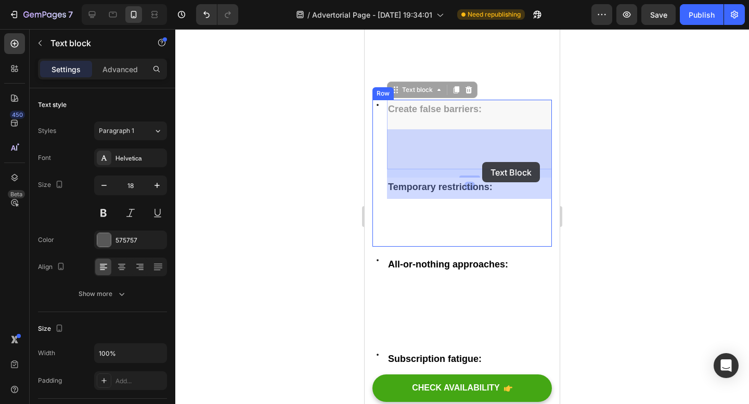
drag, startPoint x: 482, startPoint y: 169, endPoint x: 482, endPoint y: 162, distance: 6.8
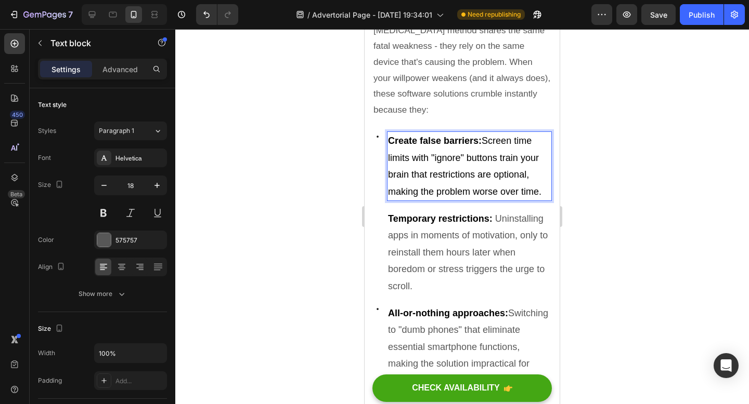
click at [631, 139] on div at bounding box center [461, 216] width 573 height 375
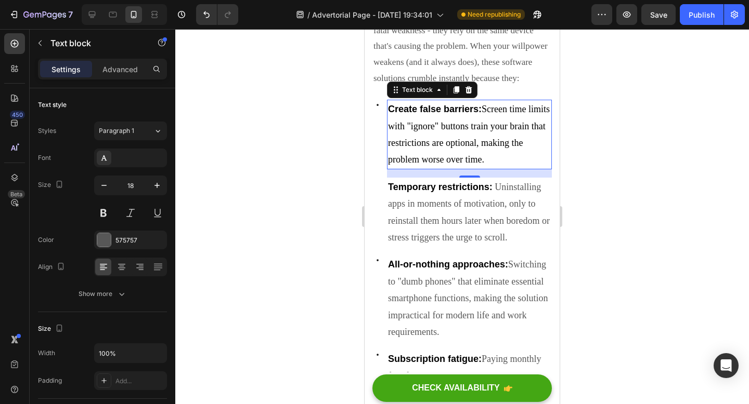
click at [623, 177] on div at bounding box center [461, 216] width 573 height 375
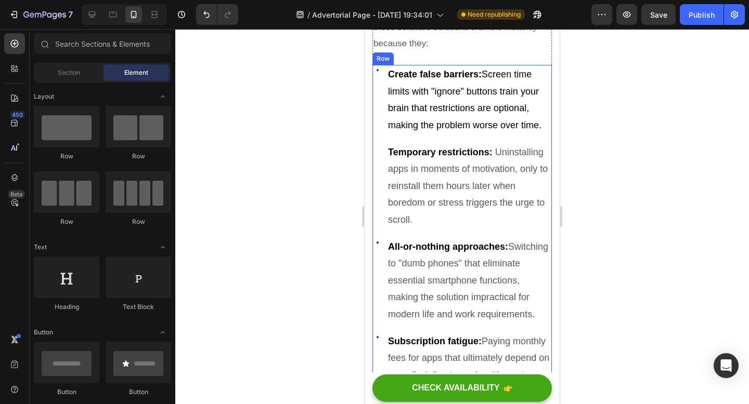
scroll to position [714, 0]
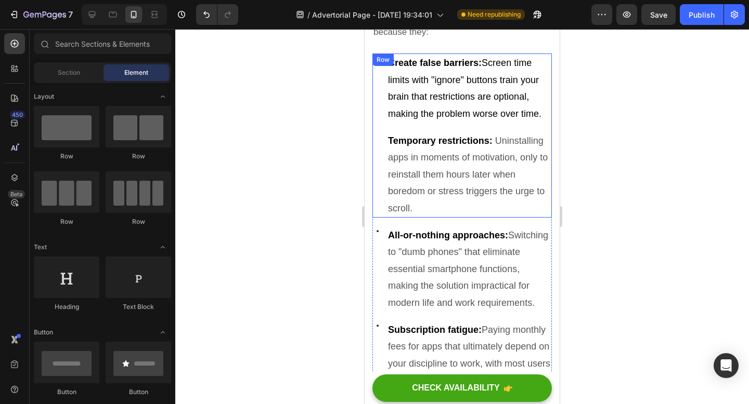
click at [379, 140] on div "Icon" at bounding box center [377, 136] width 10 height 164
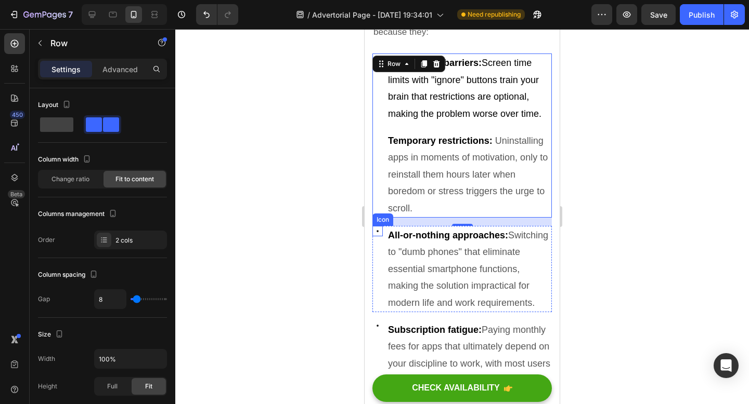
click at [379, 230] on icon at bounding box center [377, 231] width 10 height 10
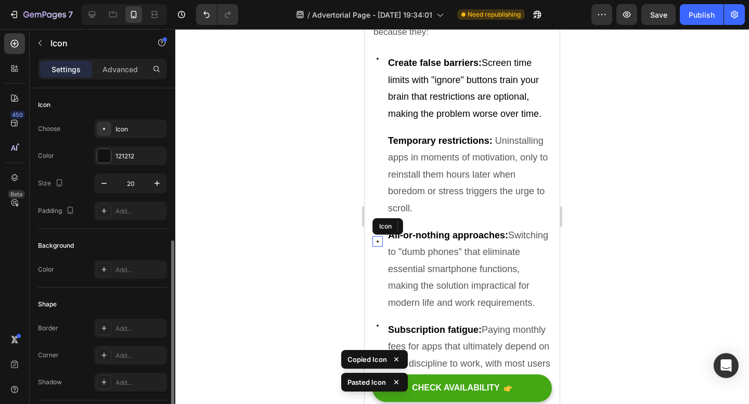
scroll to position [86, 0]
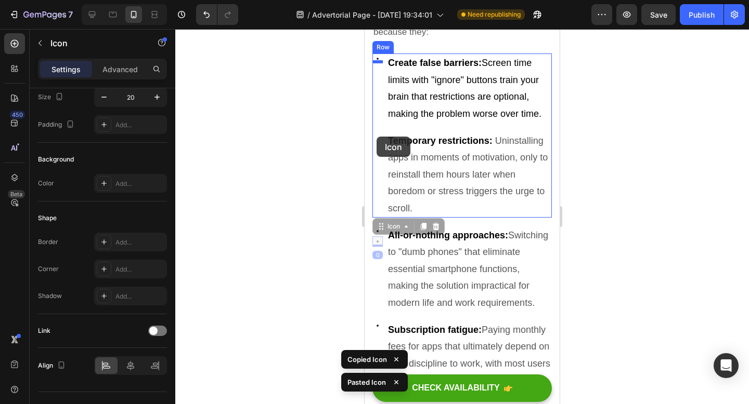
drag, startPoint x: 378, startPoint y: 240, endPoint x: 376, endPoint y: 137, distance: 102.9
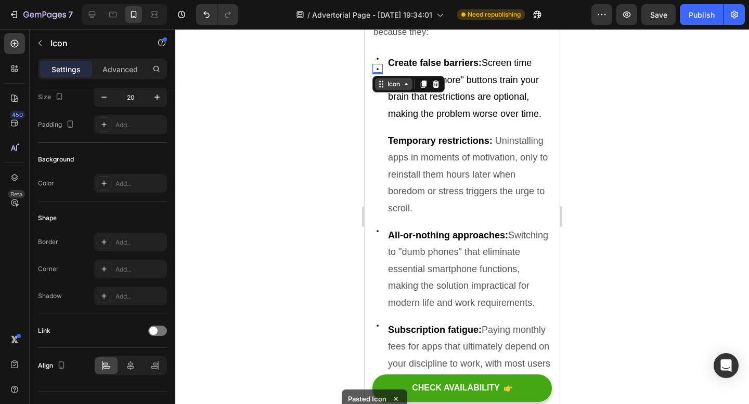
click at [395, 87] on div "Icon" at bounding box center [393, 84] width 37 height 12
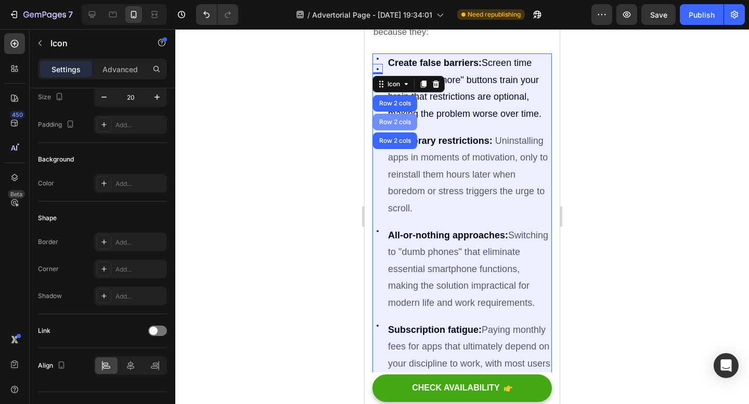
click at [390, 125] on div "Row 2 cols" at bounding box center [395, 122] width 44 height 17
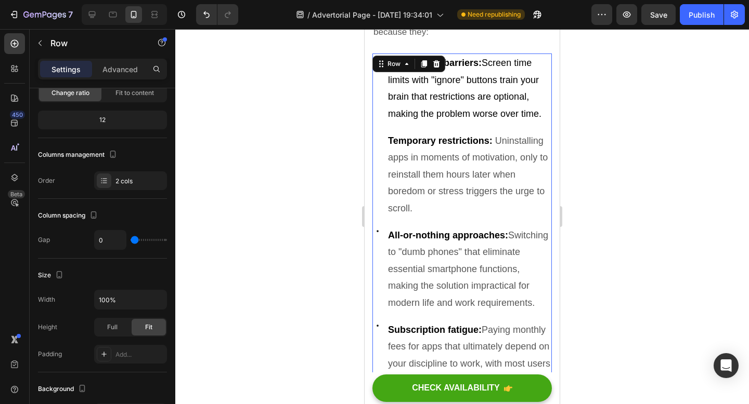
scroll to position [0, 0]
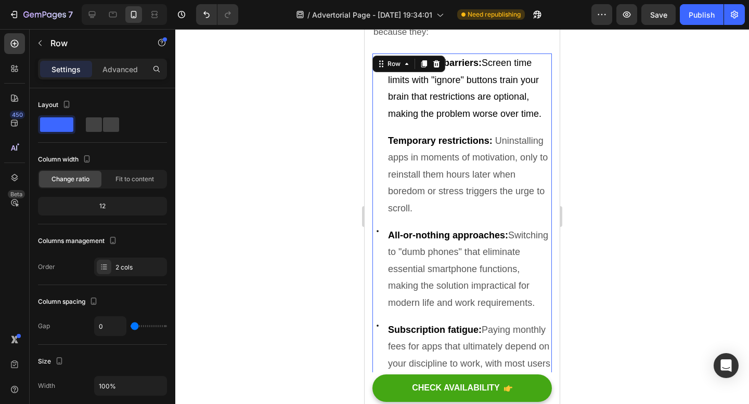
click at [631, 137] on div at bounding box center [461, 216] width 573 height 375
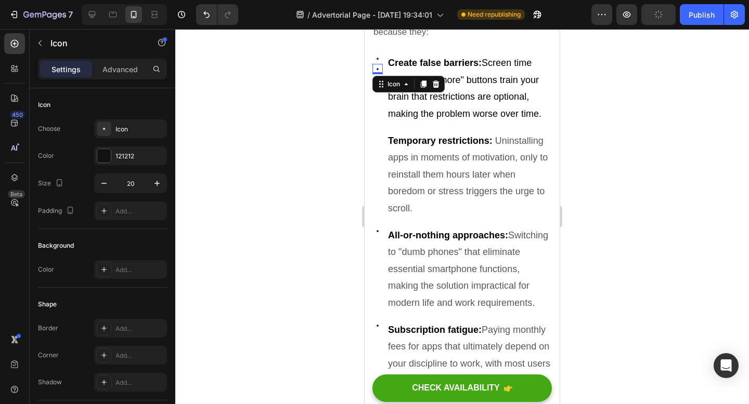
click at [377, 68] on icon at bounding box center [377, 69] width 2 height 2
click at [435, 81] on icon at bounding box center [435, 84] width 7 height 7
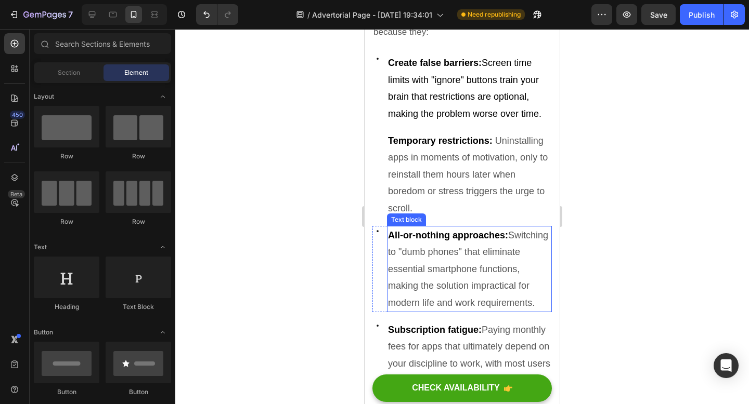
click at [389, 244] on p "All-or-nothing approaches: Switching to "dumb phones" that eliminate essential …" at bounding box center [469, 269] width 163 height 84
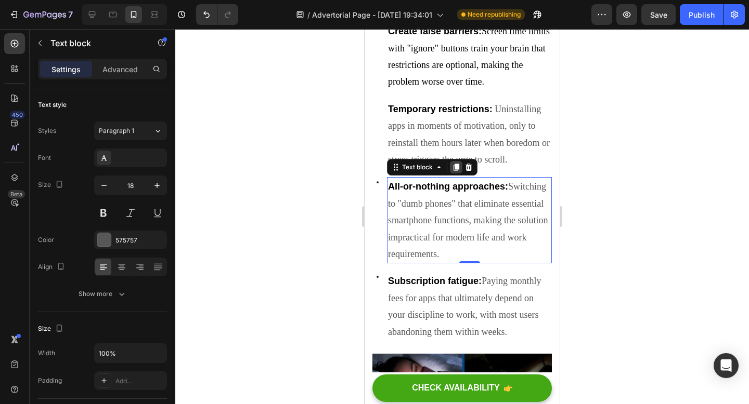
click at [457, 172] on icon at bounding box center [456, 167] width 6 height 7
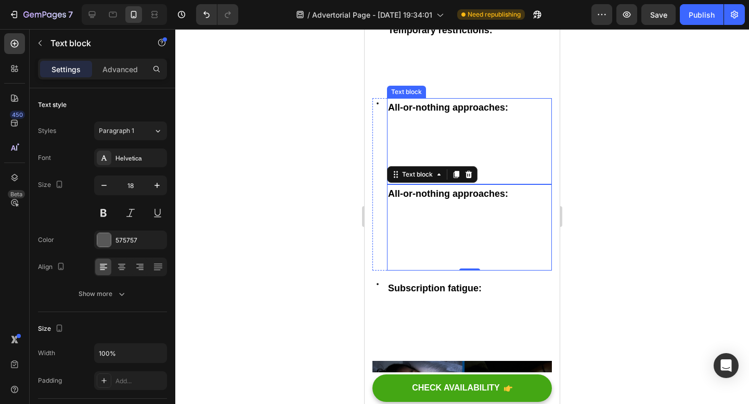
scroll to position [793, 0]
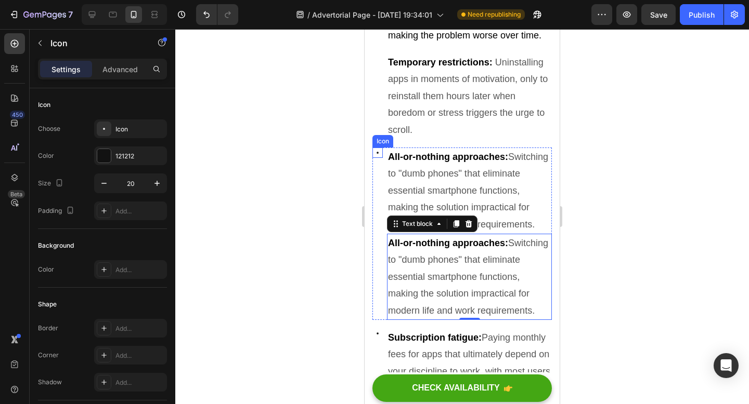
click at [378, 152] on icon at bounding box center [377, 153] width 2 height 2
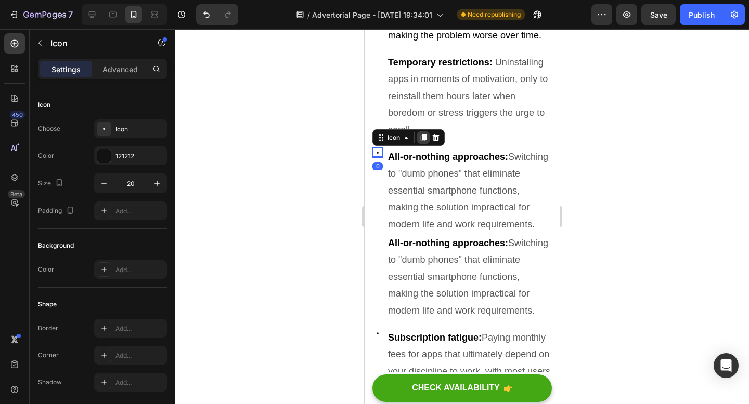
click at [421, 140] on div at bounding box center [423, 138] width 12 height 12
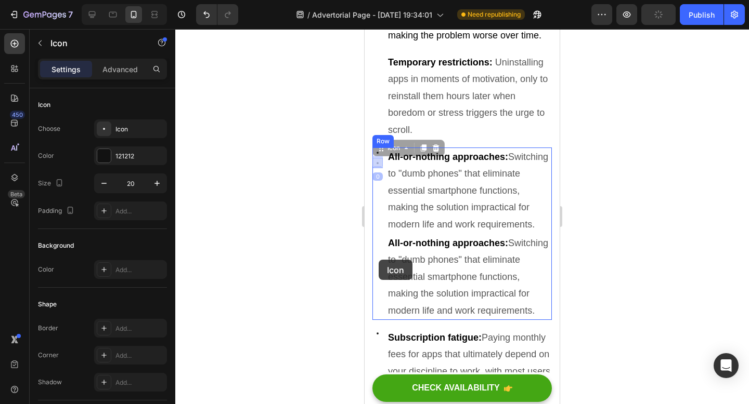
drag, startPoint x: 377, startPoint y: 162, endPoint x: 378, endPoint y: 260, distance: 97.7
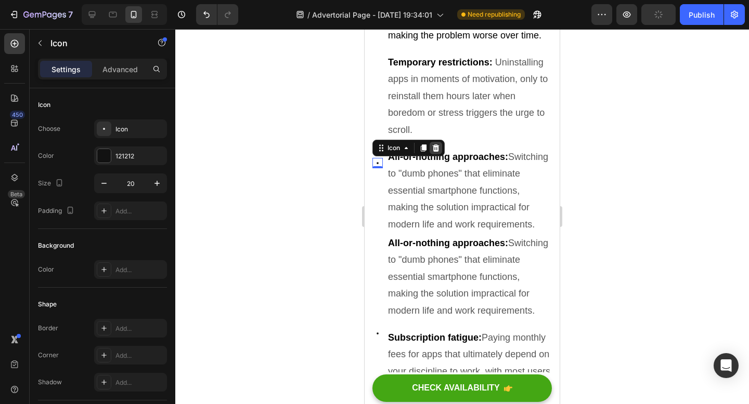
click at [437, 147] on icon at bounding box center [435, 148] width 8 height 8
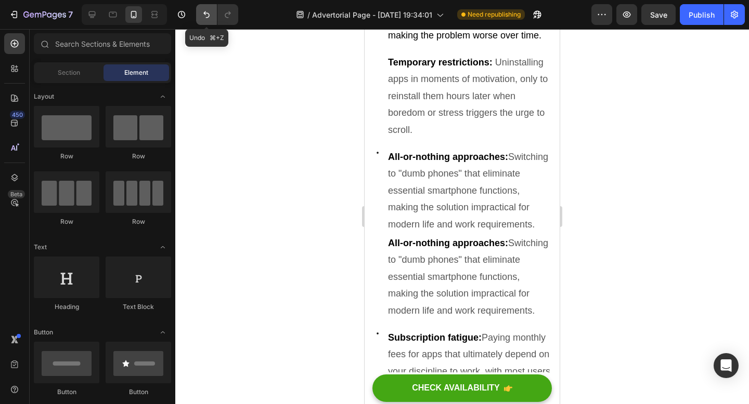
click at [204, 12] on icon "Undo/Redo" at bounding box center [206, 14] width 6 height 7
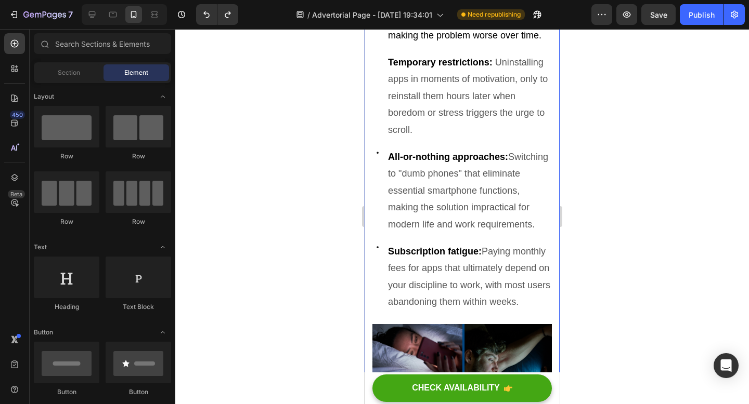
drag, startPoint x: 606, startPoint y: 235, endPoint x: 353, endPoint y: 146, distance: 267.3
click at [353, 146] on div at bounding box center [461, 216] width 573 height 375
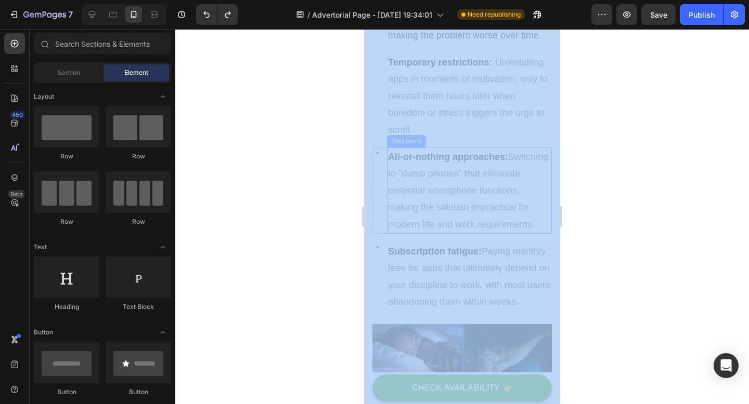
drag, startPoint x: 718, startPoint y: 175, endPoint x: 428, endPoint y: 179, distance: 289.6
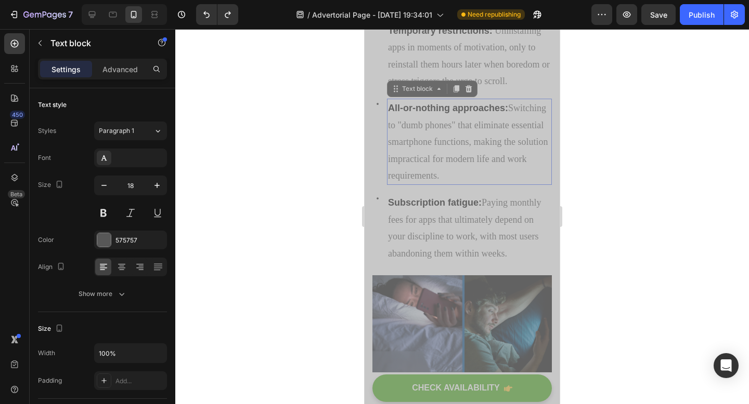
click at [428, 179] on p "All-or-nothing approaches: Switching to "dumb phones" that eliminate essential …" at bounding box center [469, 159] width 163 height 84
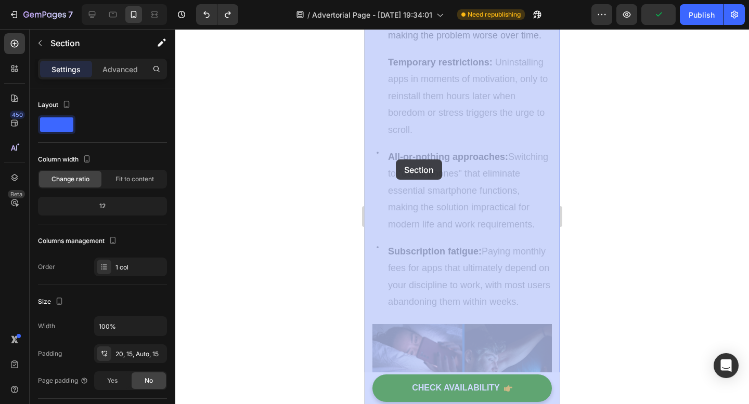
drag, startPoint x: 370, startPoint y: 148, endPoint x: 391, endPoint y: 159, distance: 23.7
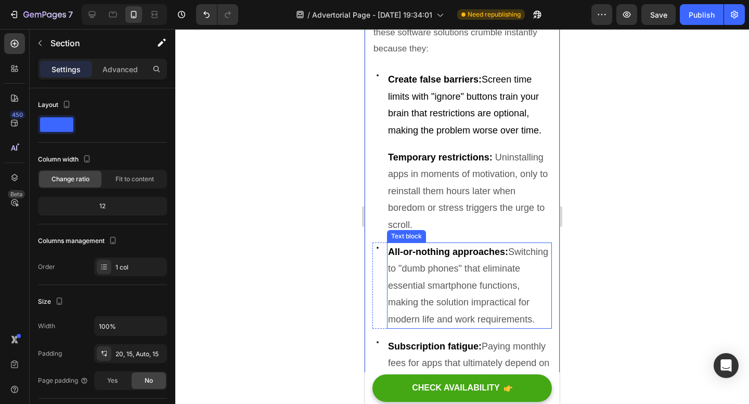
scroll to position [650, 0]
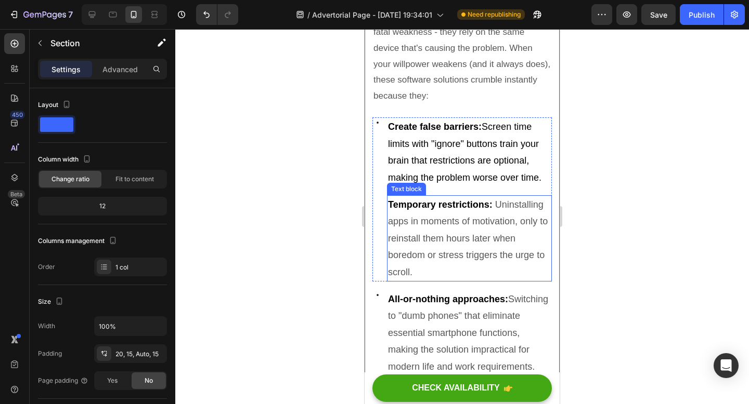
click at [470, 263] on p "Temporary restrictions: Uninstalling apps in moments of motivation, only to rei…" at bounding box center [469, 238] width 163 height 84
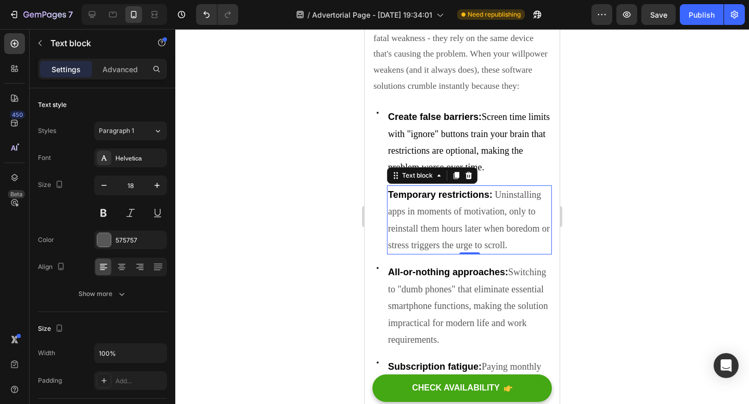
scroll to position [630, 0]
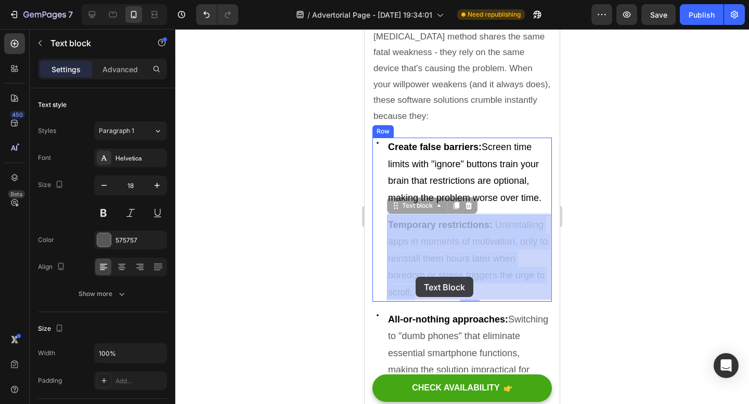
drag, startPoint x: 425, startPoint y: 291, endPoint x: 415, endPoint y: 277, distance: 17.1
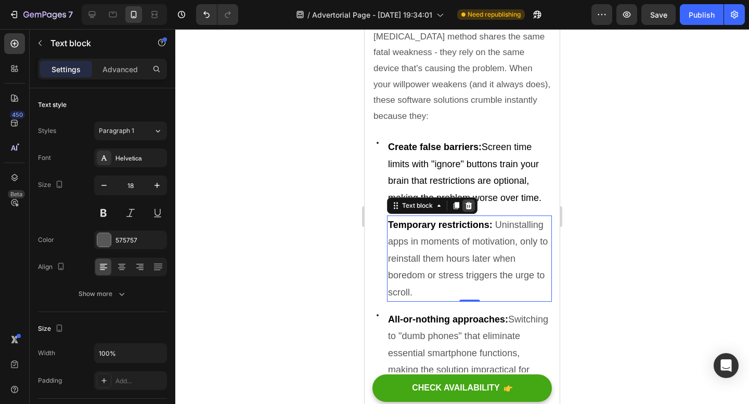
click at [468, 204] on icon at bounding box center [468, 205] width 7 height 7
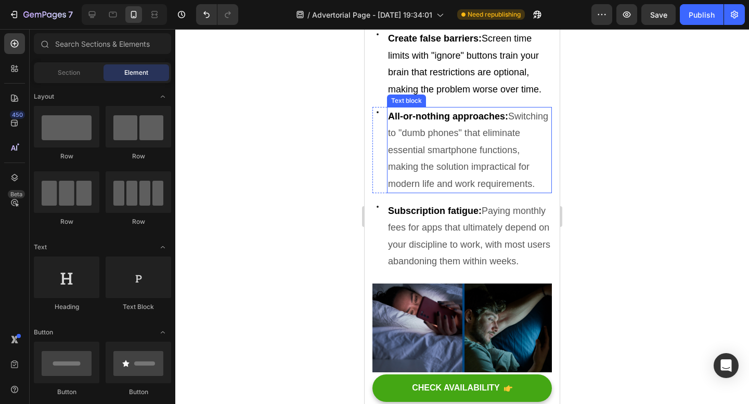
scroll to position [747, 0]
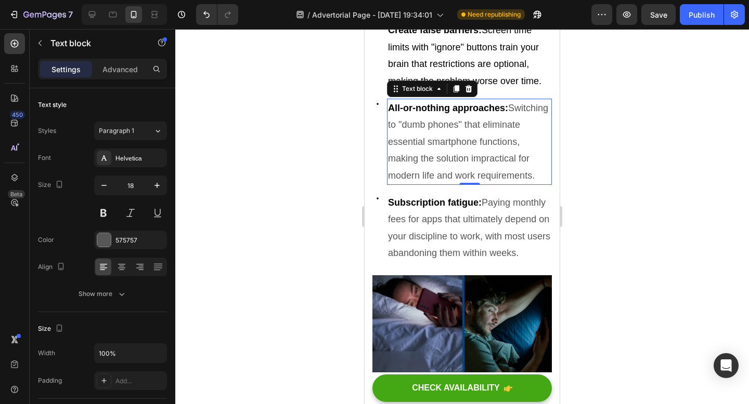
click at [432, 150] on p "All-or-nothing approaches: Switching to "dumb phones" that eliminate essential …" at bounding box center [469, 142] width 163 height 84
click at [465, 177] on p "All-or-nothing approaches: Switching to "dumb phones" that eliminate essential …" at bounding box center [469, 142] width 163 height 84
click at [465, 184] on p "All-or-nothing approaches: Switching to "dumb phones" that eliminate essential …" at bounding box center [469, 142] width 163 height 84
drag, startPoint x: 463, startPoint y: 188, endPoint x: 389, endPoint y: 108, distance: 108.5
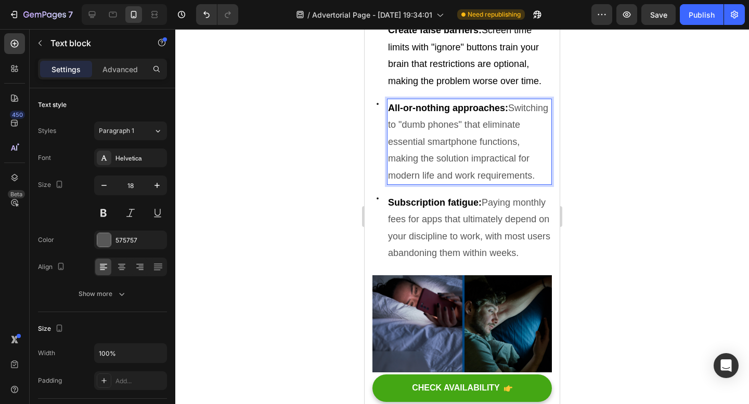
click at [389, 108] on p "All-or-nothing approaches: Switching to "dumb phones" that eliminate essential …" at bounding box center [469, 142] width 163 height 84
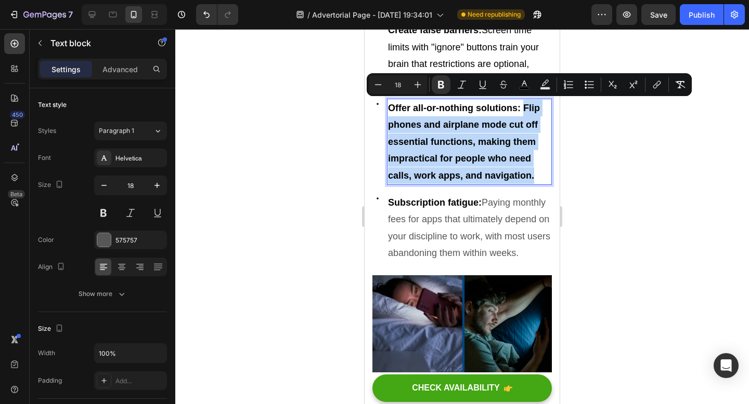
drag, startPoint x: 535, startPoint y: 175, endPoint x: 524, endPoint y: 108, distance: 68.4
click at [524, 108] on p "Offer all-or-nothing solutions: Flip phones and airplane mode cut off essential…" at bounding box center [469, 142] width 163 height 84
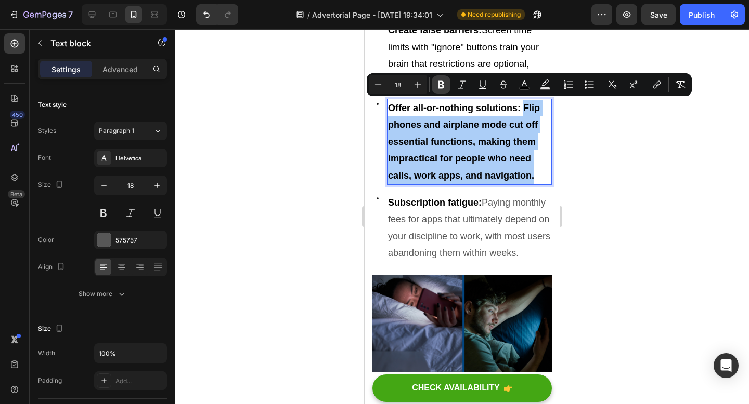
click at [441, 85] on icon "Editor contextual toolbar" at bounding box center [441, 85] width 6 height 8
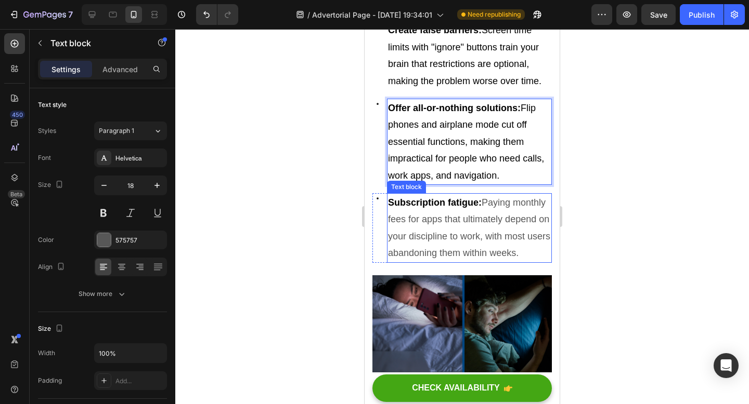
click at [487, 232] on p "Subscription fatigue: Paying monthly fees for apps that ultimately depend on yo…" at bounding box center [469, 228] width 163 height 68
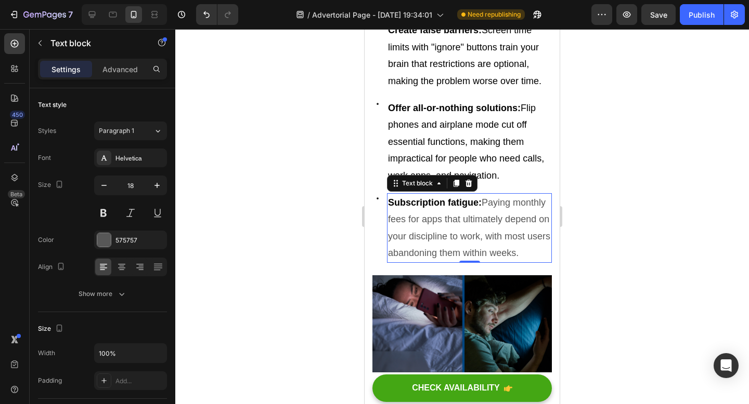
click at [476, 234] on p "Subscription fatigue: Paying monthly fees for apps that ultimately depend on yo…" at bounding box center [469, 228] width 163 height 68
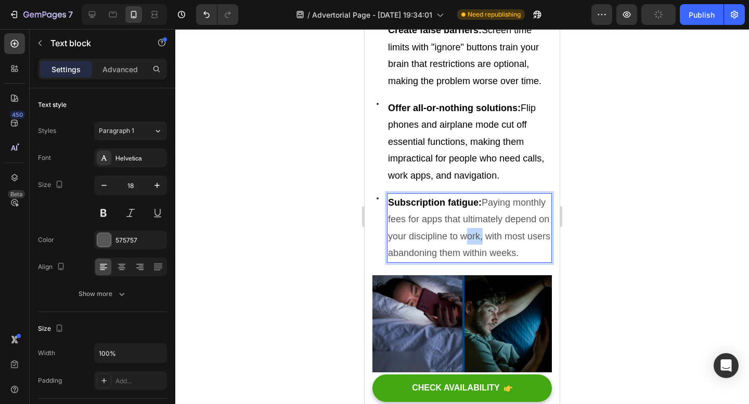
click at [476, 234] on p "Subscription fatigue: Paying monthly fees for apps that ultimately depend on yo…" at bounding box center [469, 228] width 163 height 68
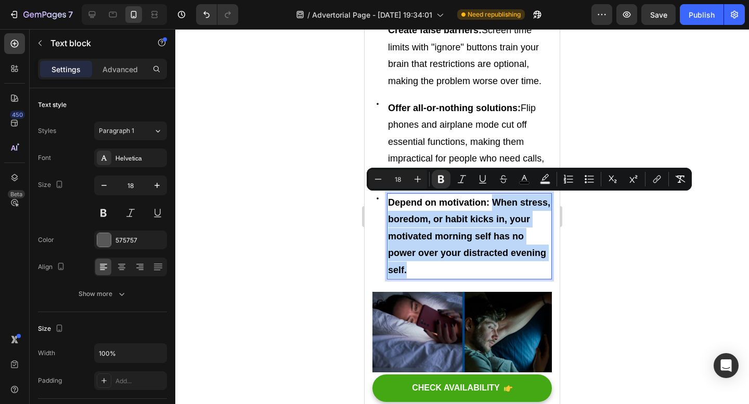
drag, startPoint x: 445, startPoint y: 263, endPoint x: 494, endPoint y: 204, distance: 76.5
click at [494, 204] on p "Depend on motivation: When stress, boredom, or habit kicks in, your motivated m…" at bounding box center [469, 236] width 163 height 84
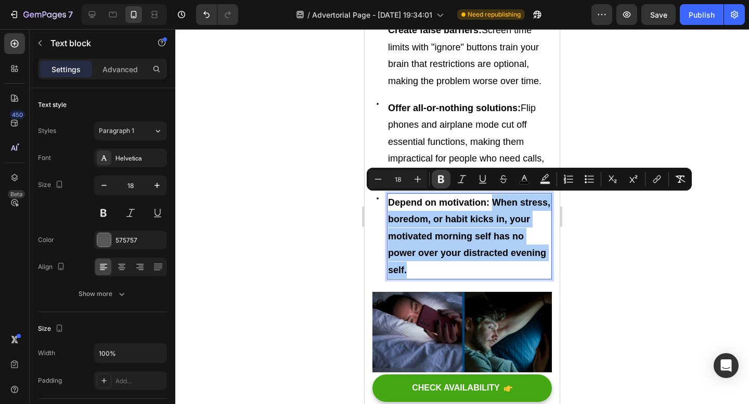
click at [441, 183] on icon "Editor contextual toolbar" at bounding box center [441, 179] width 10 height 10
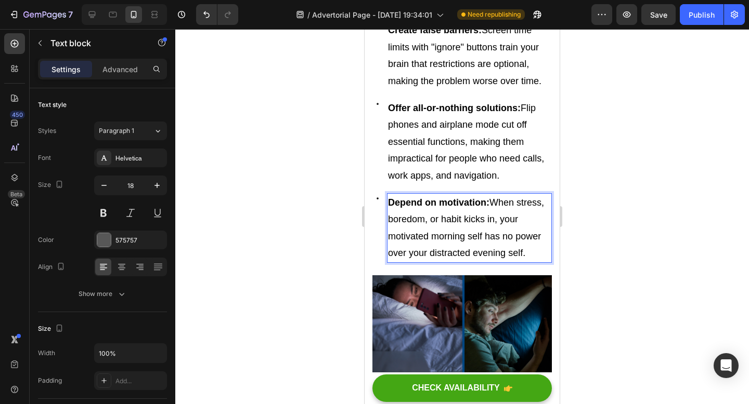
click at [623, 130] on div at bounding box center [461, 216] width 573 height 375
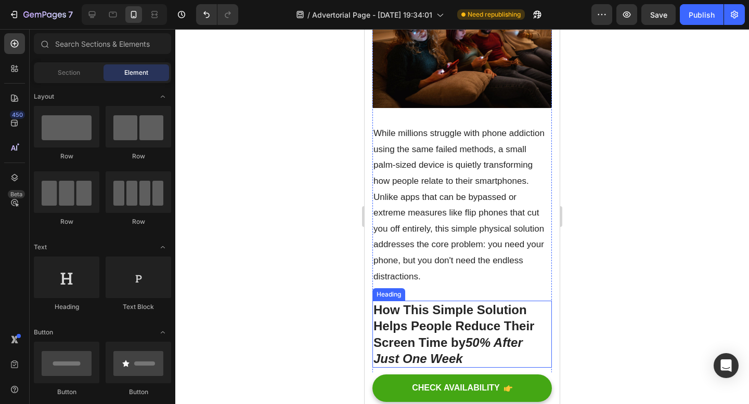
scroll to position [217, 0]
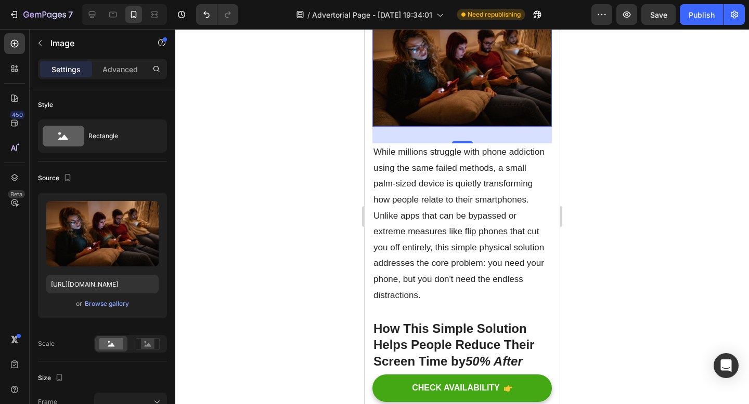
click at [442, 105] on img at bounding box center [461, 67] width 179 height 120
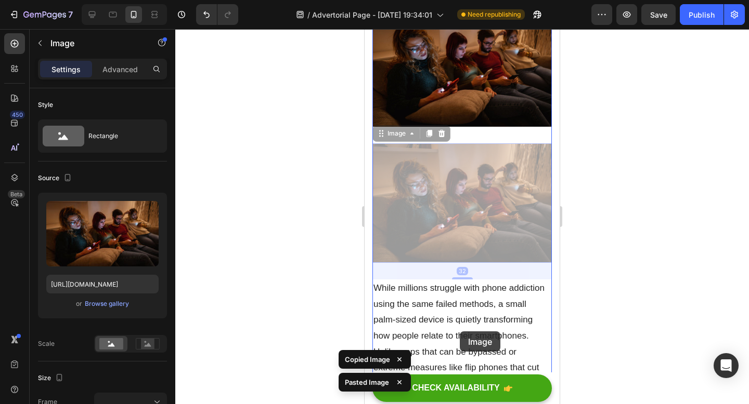
drag, startPoint x: 463, startPoint y: 178, endPoint x: 460, endPoint y: 332, distance: 153.9
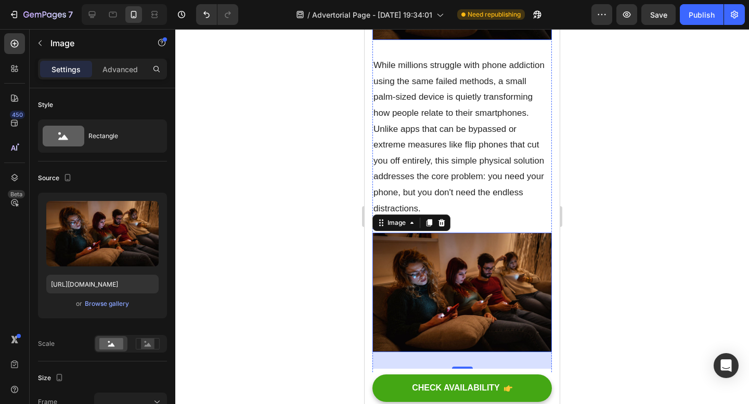
scroll to position [358, 0]
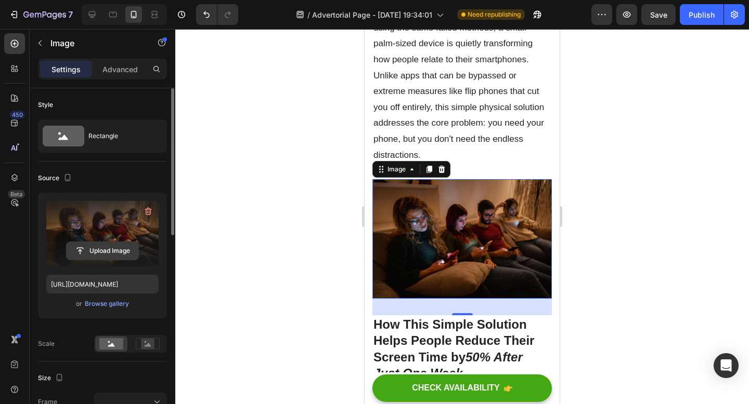
click at [107, 247] on input "file" at bounding box center [103, 251] width 72 height 18
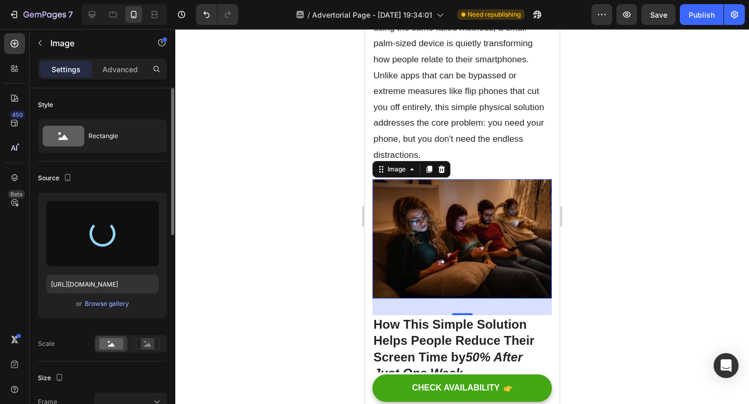
type input "https://cdn.shopify.com/s/files/1/0663/1302/7637/files/gempages_551399481296290…"
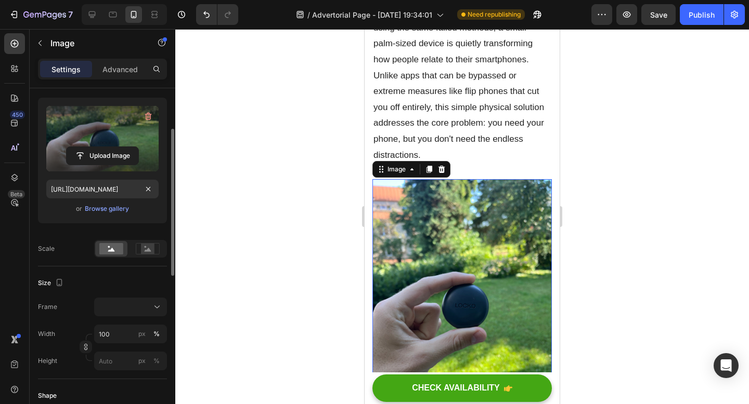
scroll to position [100, 0]
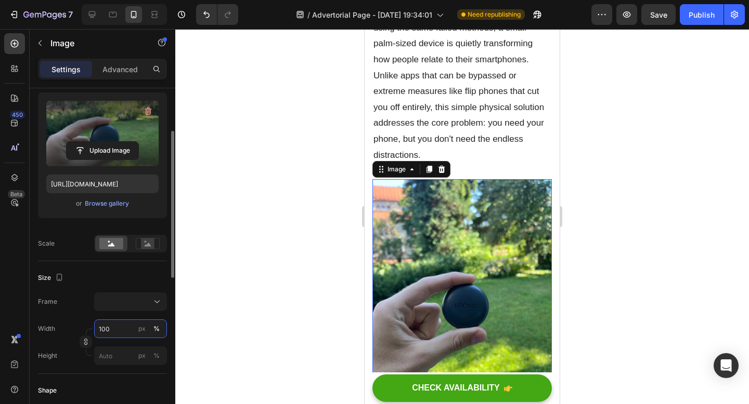
click at [120, 334] on input "100" at bounding box center [130, 329] width 73 height 19
type input "1000"
click at [116, 358] on input "px %" at bounding box center [130, 356] width 73 height 19
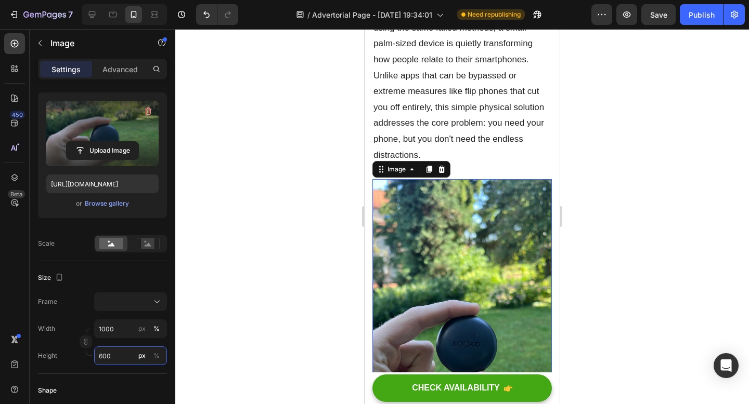
type input "600"
click at [219, 308] on div at bounding box center [461, 216] width 573 height 375
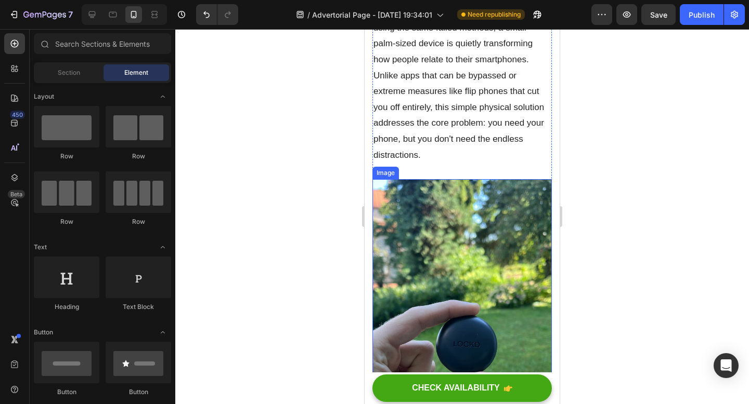
click at [418, 265] on img at bounding box center [461, 335] width 179 height 312
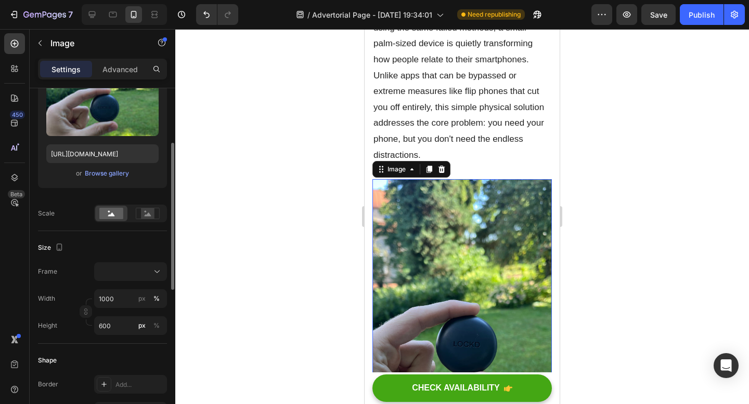
scroll to position [130, 0]
click at [134, 278] on button at bounding box center [130, 272] width 73 height 19
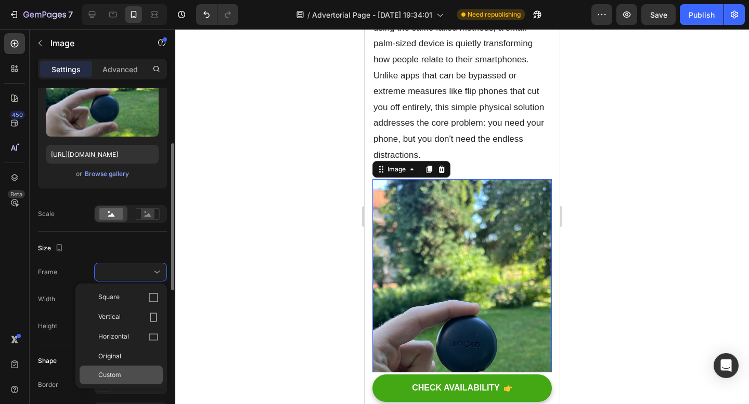
click at [131, 374] on div "Custom" at bounding box center [128, 375] width 60 height 9
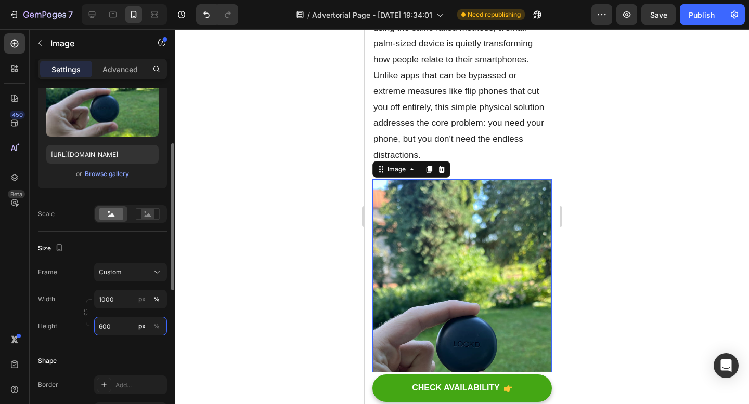
click at [120, 328] on input "600" at bounding box center [130, 326] width 73 height 19
click at [130, 299] on input "1000" at bounding box center [130, 299] width 73 height 19
click at [207, 313] on div at bounding box center [461, 216] width 573 height 375
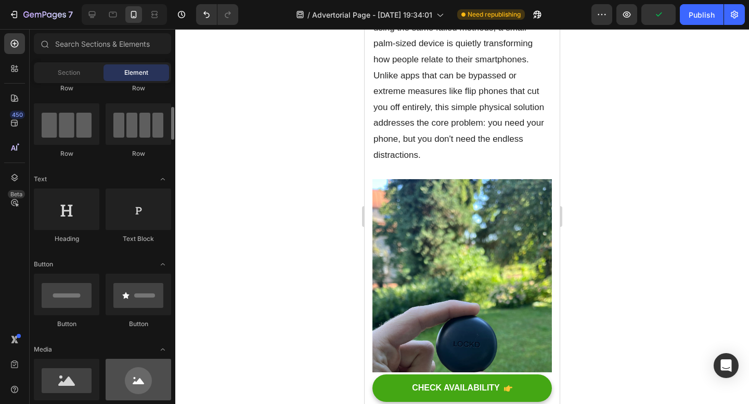
scroll to position [102, 0]
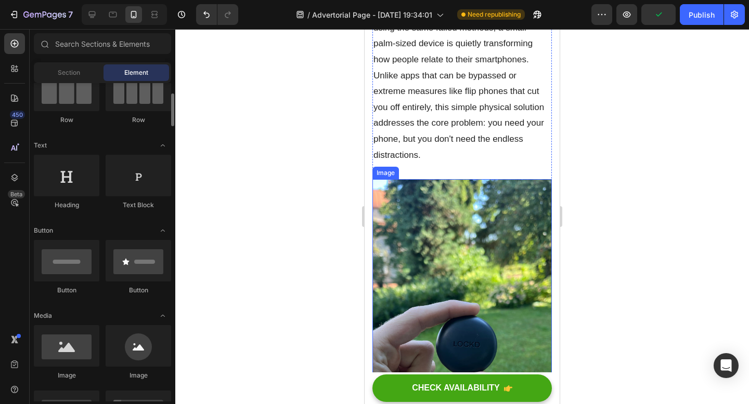
click at [419, 239] on img at bounding box center [461, 335] width 179 height 312
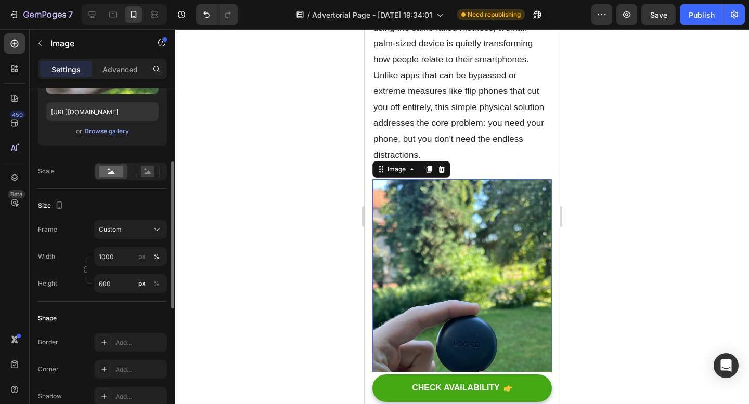
scroll to position [180, 0]
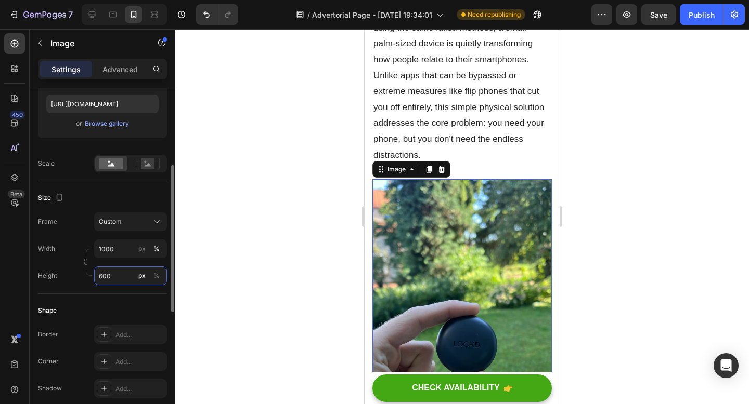
click at [117, 278] on input "600" at bounding box center [130, 276] width 73 height 19
click at [120, 251] on input "1000" at bounding box center [130, 249] width 73 height 19
click at [211, 314] on div at bounding box center [461, 216] width 573 height 375
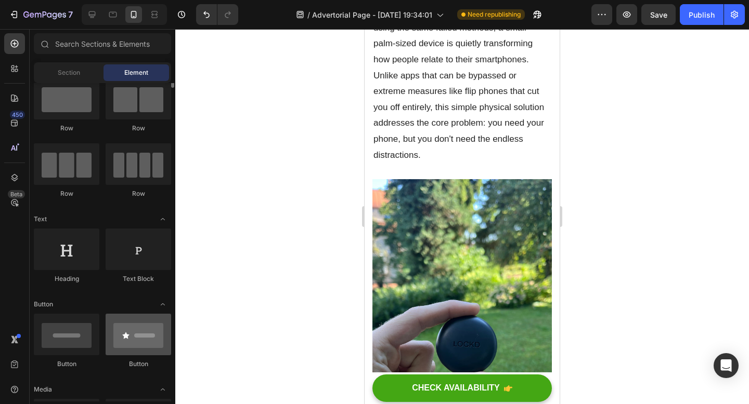
scroll to position [0, 0]
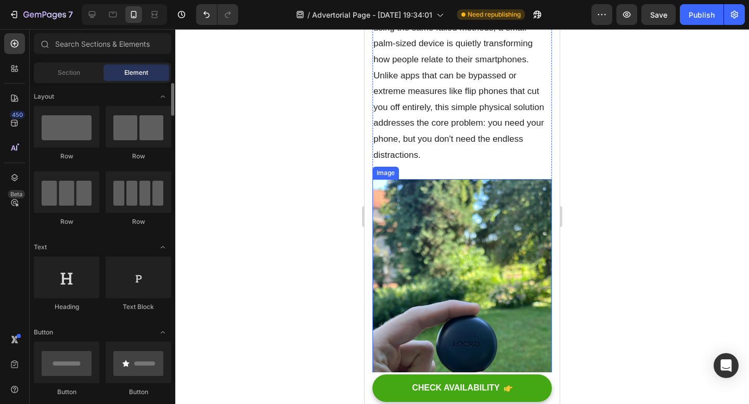
click at [428, 294] on img at bounding box center [461, 335] width 179 height 312
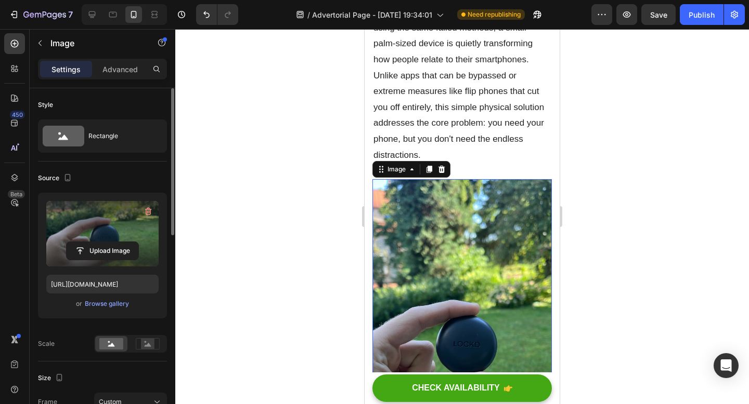
click at [93, 234] on label at bounding box center [102, 233] width 112 height 65
click at [93, 242] on input "file" at bounding box center [103, 251] width 72 height 18
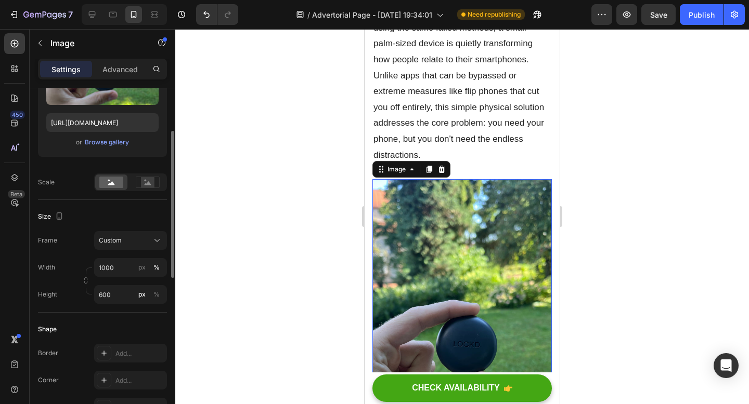
scroll to position [174, 0]
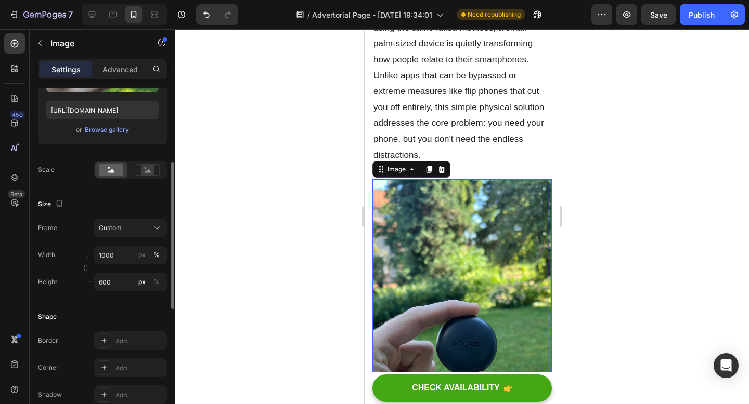
click at [129, 239] on div "Frame Custom Width 1000 px % Height 600 px %" at bounding box center [102, 255] width 129 height 73
click at [129, 227] on div "Custom" at bounding box center [124, 228] width 51 height 9
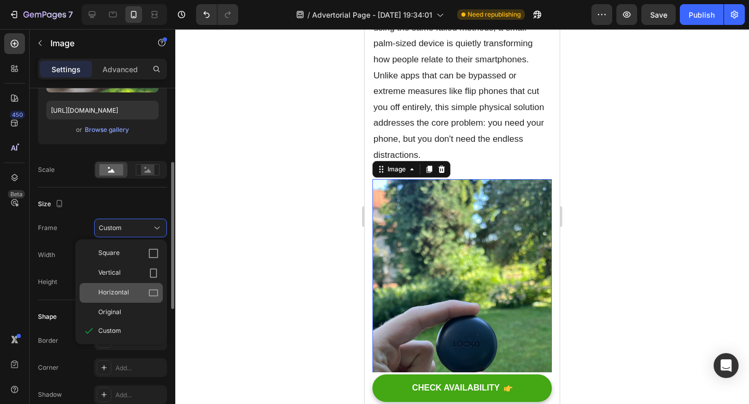
click at [129, 290] on div "Horizontal" at bounding box center [128, 293] width 60 height 10
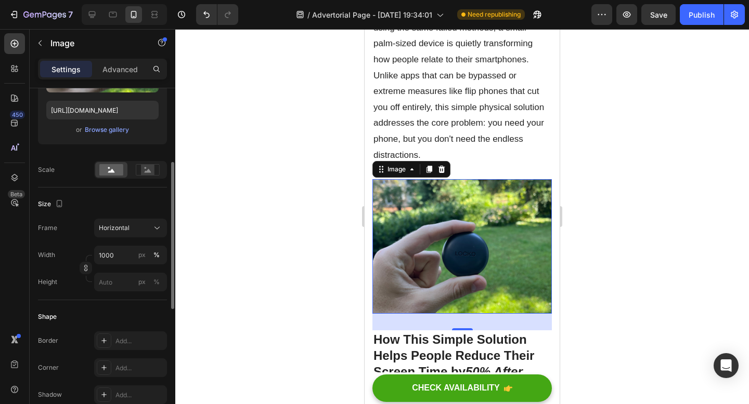
click at [706, 247] on div at bounding box center [461, 216] width 573 height 375
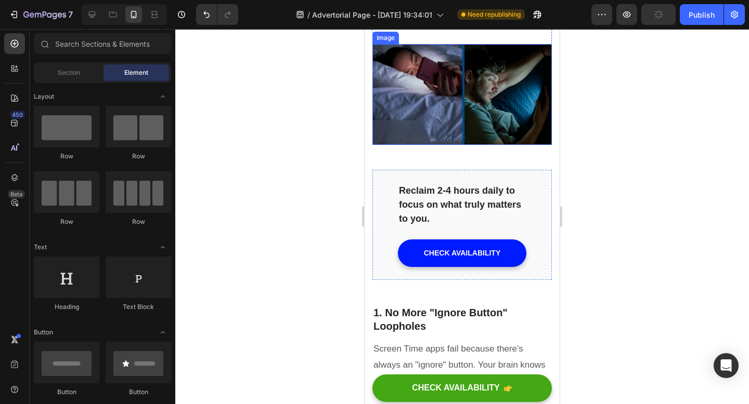
scroll to position [1166, 0]
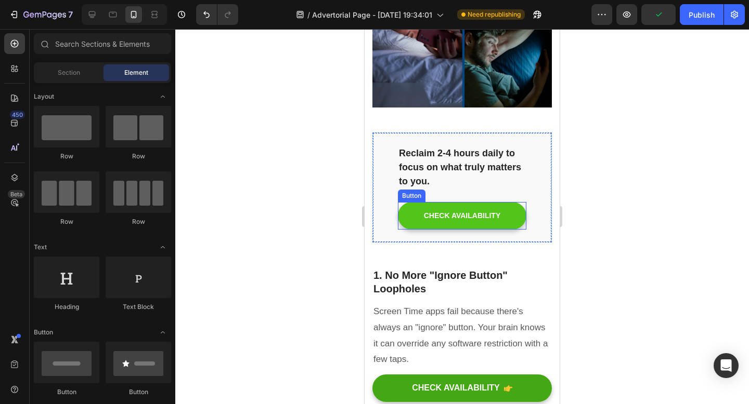
click at [508, 208] on button "CHECK AVAILABILITY" at bounding box center [462, 216] width 128 height 28
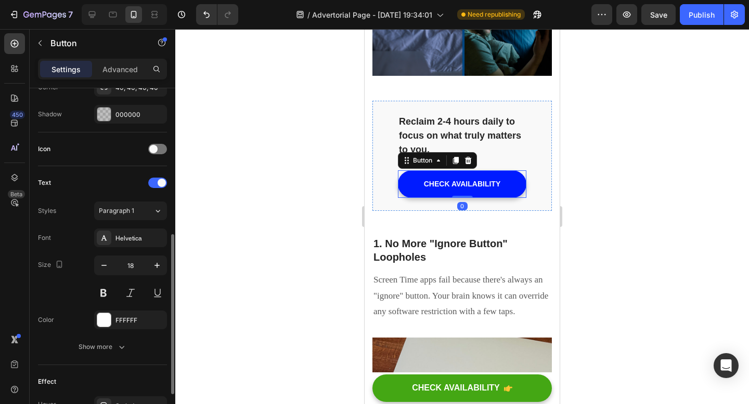
scroll to position [400, 0]
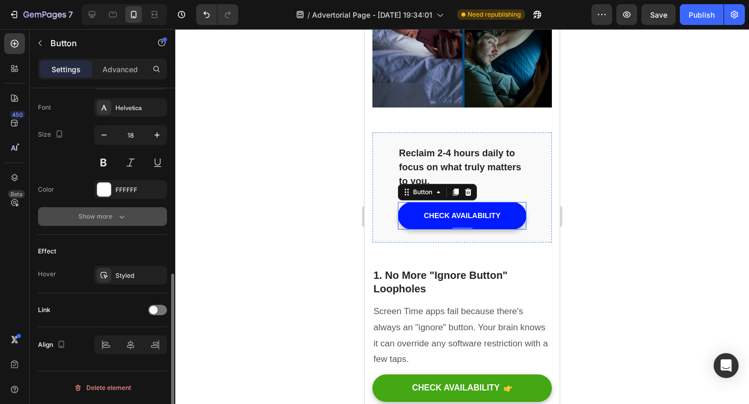
click at [117, 213] on icon "button" at bounding box center [121, 217] width 10 height 10
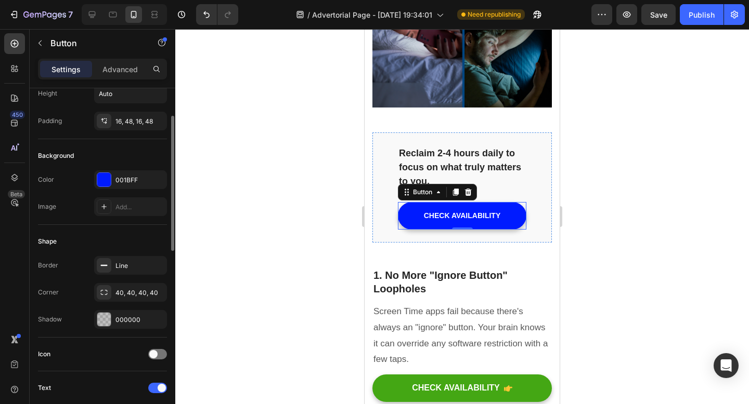
scroll to position [75, 0]
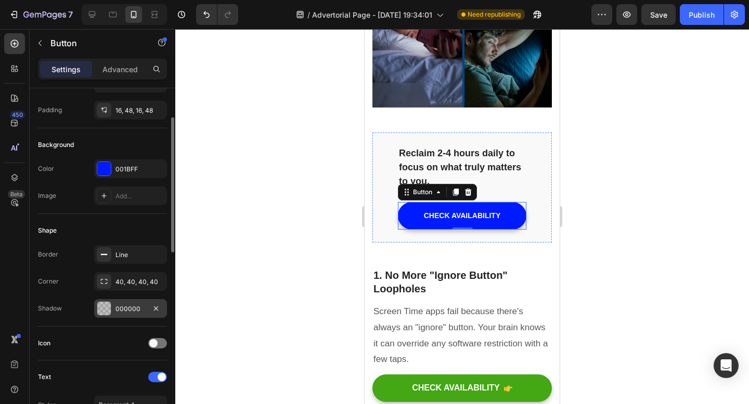
click at [103, 310] on div at bounding box center [104, 309] width 14 height 14
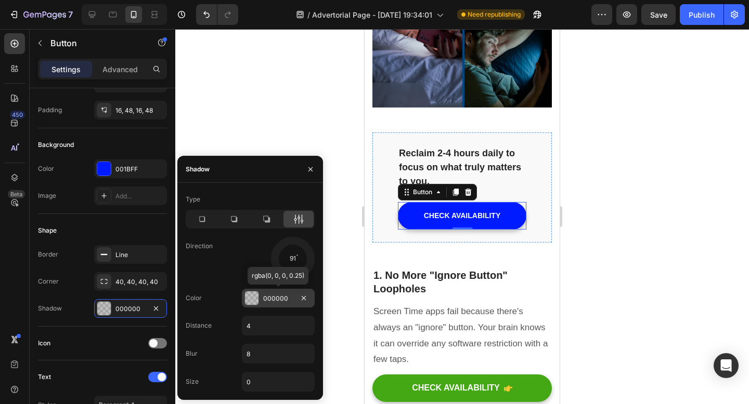
click at [285, 301] on div "000000" at bounding box center [278, 298] width 30 height 9
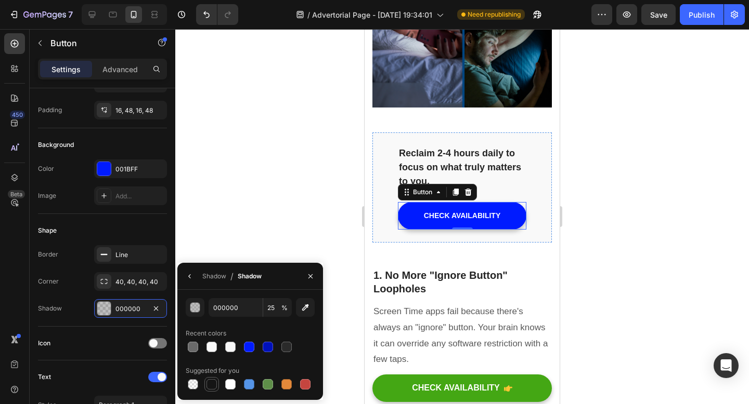
click at [212, 384] on div at bounding box center [211, 384] width 10 height 10
type input "151515"
type input "100"
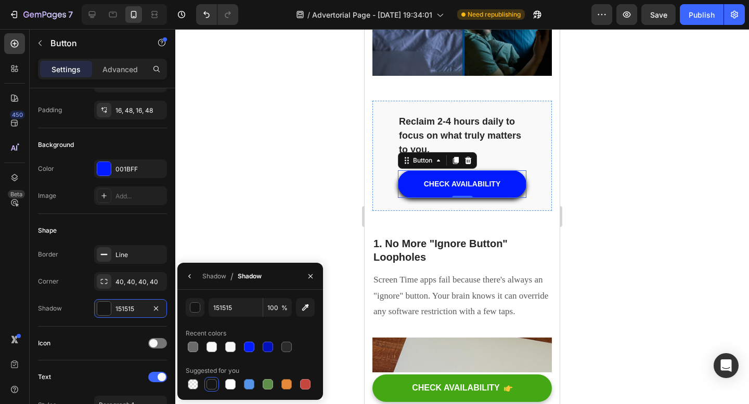
click at [735, 179] on div at bounding box center [461, 216] width 573 height 375
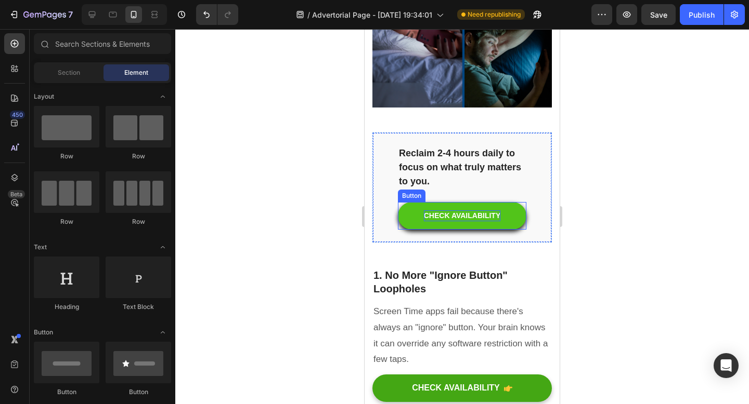
click at [473, 213] on div "CHECK AVAILABILITY" at bounding box center [462, 216] width 77 height 11
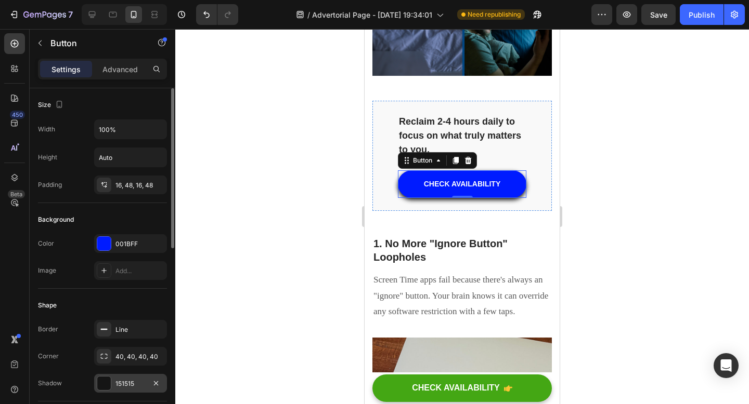
click at [130, 386] on div "151515" at bounding box center [130, 383] width 30 height 9
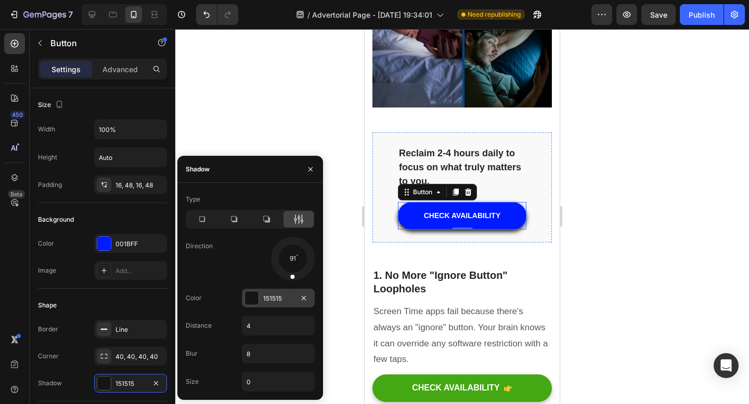
click at [266, 293] on div "151515" at bounding box center [278, 298] width 73 height 19
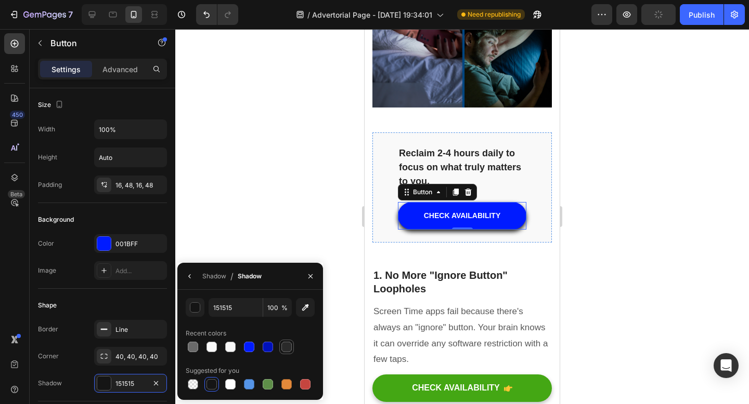
click at [286, 345] on div at bounding box center [286, 347] width 10 height 10
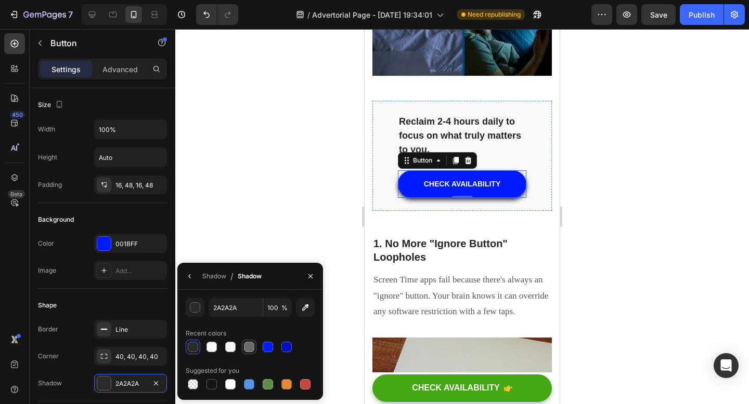
click at [248, 347] on div at bounding box center [249, 347] width 10 height 10
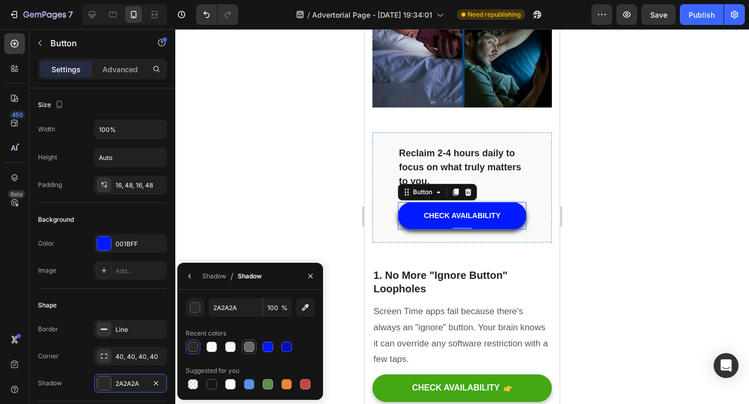
type input "6A6A6A"
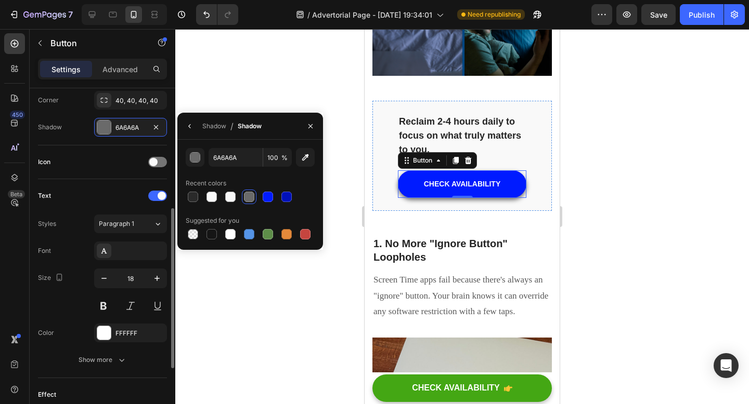
scroll to position [257, 0]
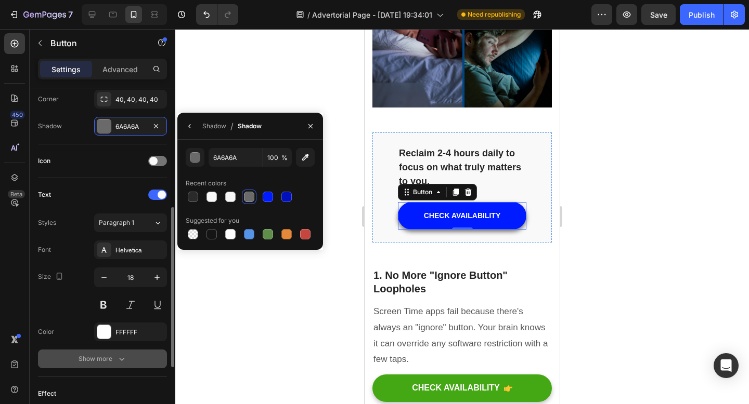
click at [117, 356] on icon "button" at bounding box center [121, 359] width 10 height 10
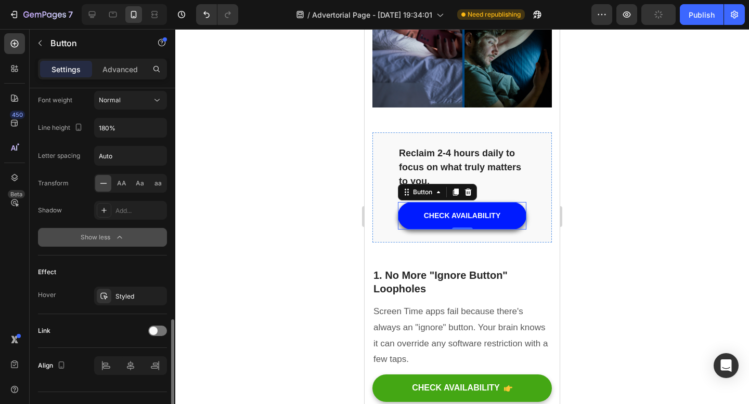
scroll to position [537, 0]
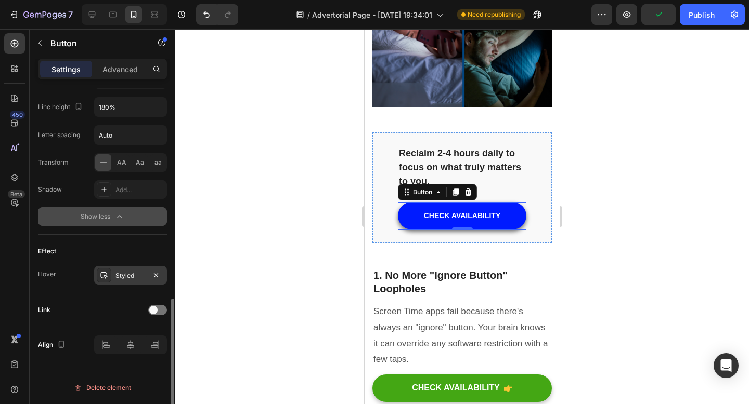
click at [123, 277] on div "Styled" at bounding box center [130, 275] width 30 height 9
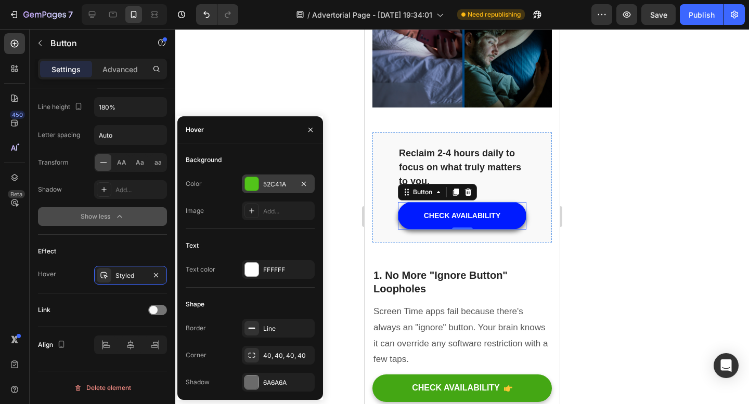
click at [256, 186] on div at bounding box center [252, 184] width 14 height 14
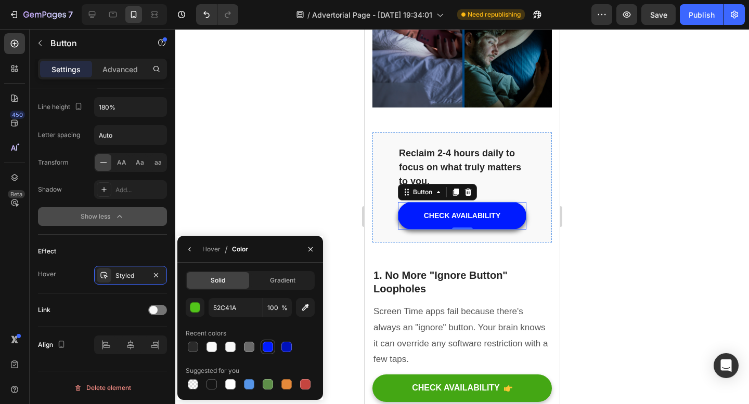
click at [270, 350] on div at bounding box center [268, 347] width 10 height 10
click at [226, 351] on div at bounding box center [230, 347] width 10 height 10
click at [248, 383] on div at bounding box center [249, 384] width 10 height 10
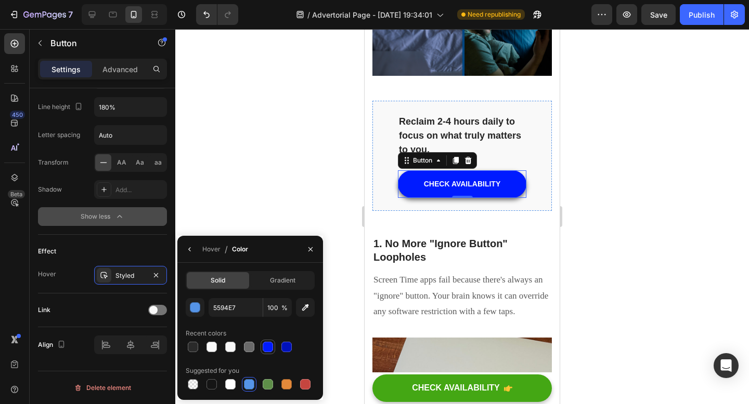
click at [272, 347] on div at bounding box center [268, 347] width 10 height 10
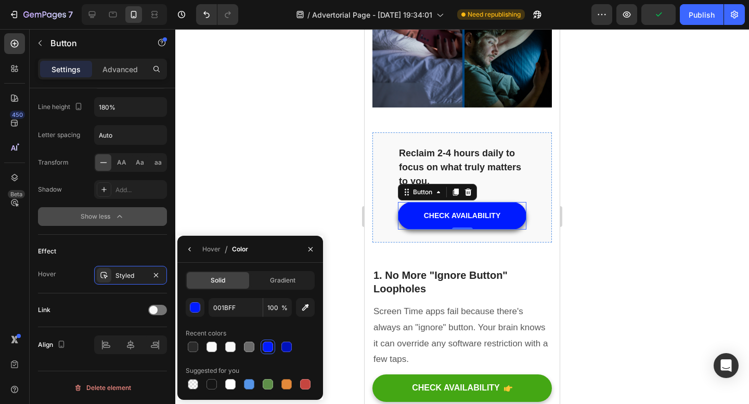
click at [289, 349] on div at bounding box center [286, 347] width 10 height 10
type input "0011BB"
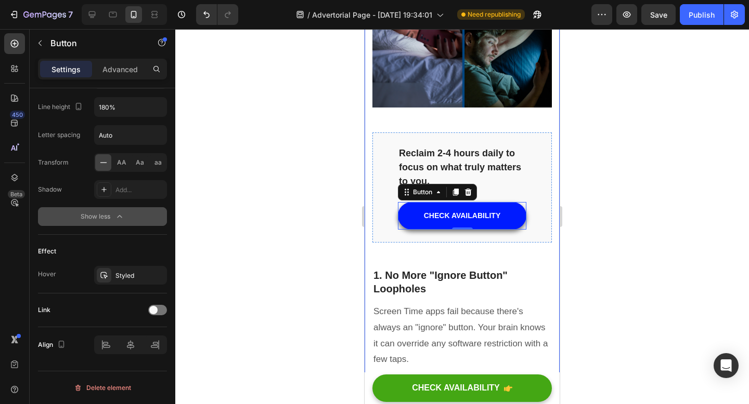
click at [605, 234] on div at bounding box center [461, 216] width 573 height 375
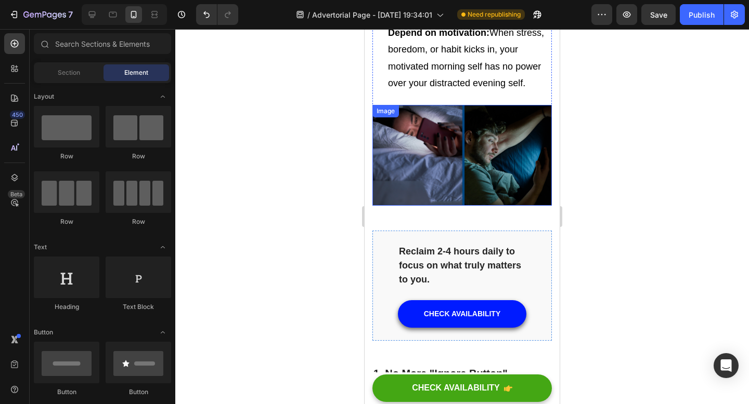
scroll to position [1059, 0]
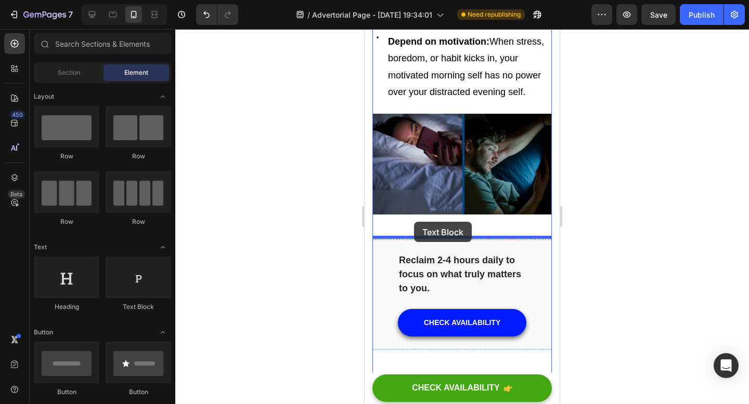
drag, startPoint x: 516, startPoint y: 318, endPoint x: 414, endPoint y: 221, distance: 140.1
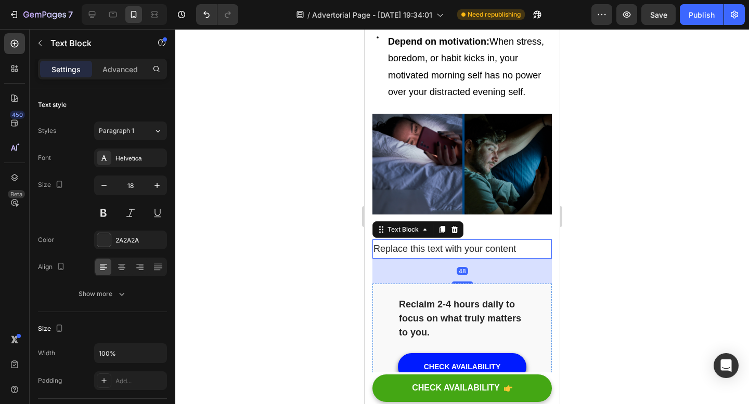
click at [444, 248] on div "Replace this text with your content" at bounding box center [461, 249] width 179 height 19
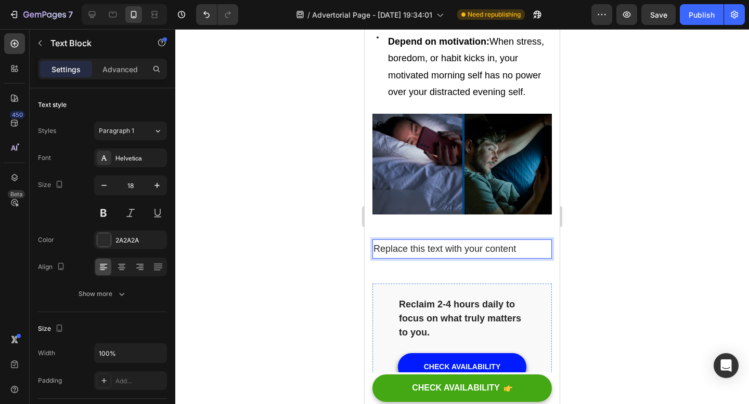
click at [444, 248] on p "Replace this text with your content" at bounding box center [461, 249] width 177 height 17
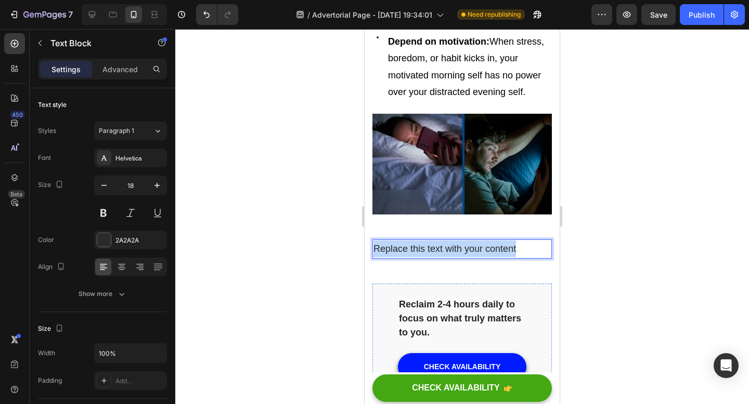
click at [444, 248] on p "Replace this text with your content" at bounding box center [461, 249] width 177 height 17
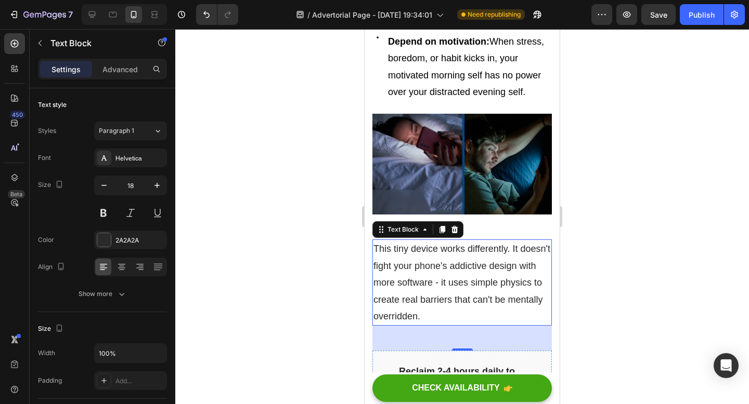
click at [613, 213] on div at bounding box center [461, 216] width 573 height 375
click at [493, 278] on p "This tiny device works differently. It doesn't fight your phone's addictive des…" at bounding box center [461, 283] width 177 height 84
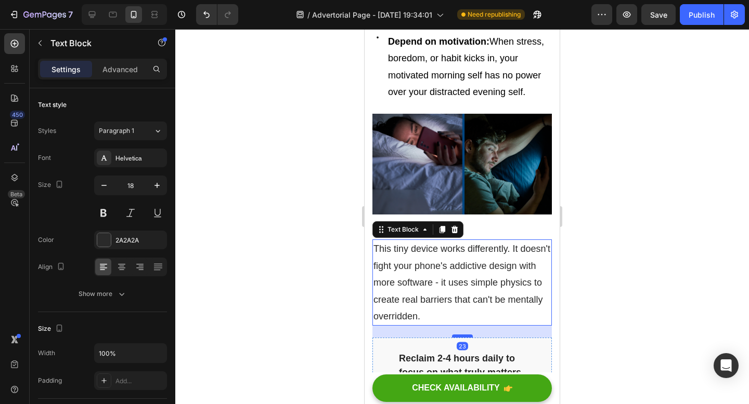
drag, startPoint x: 465, startPoint y: 347, endPoint x: 466, endPoint y: 332, distance: 15.1
click at [466, 335] on div at bounding box center [462, 336] width 21 height 3
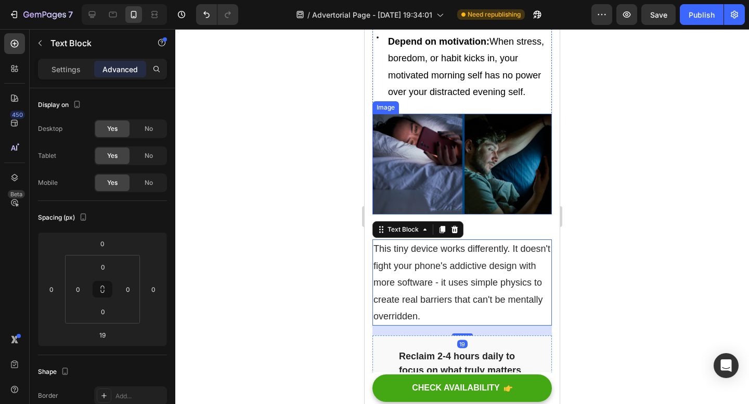
click at [501, 175] on img at bounding box center [461, 164] width 179 height 101
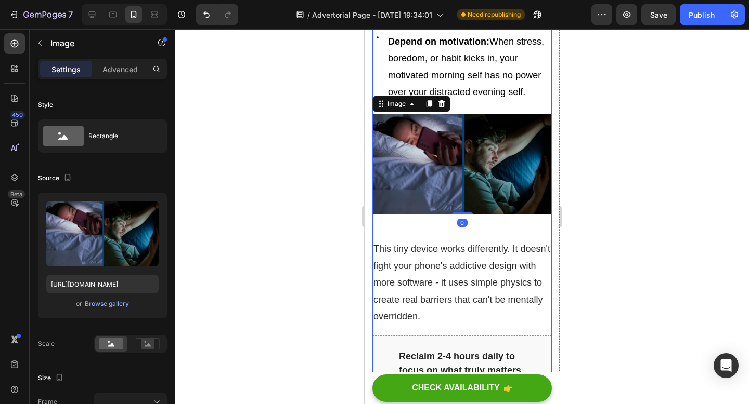
click at [460, 253] on p "This tiny device works differently. It doesn't fight your phone's addictive des…" at bounding box center [461, 283] width 177 height 84
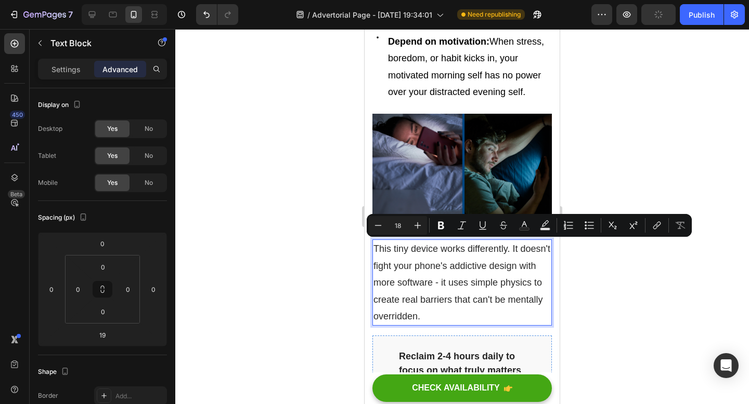
drag, startPoint x: 460, startPoint y: 253, endPoint x: 460, endPoint y: 242, distance: 10.4
click at [667, 289] on div at bounding box center [461, 216] width 573 height 375
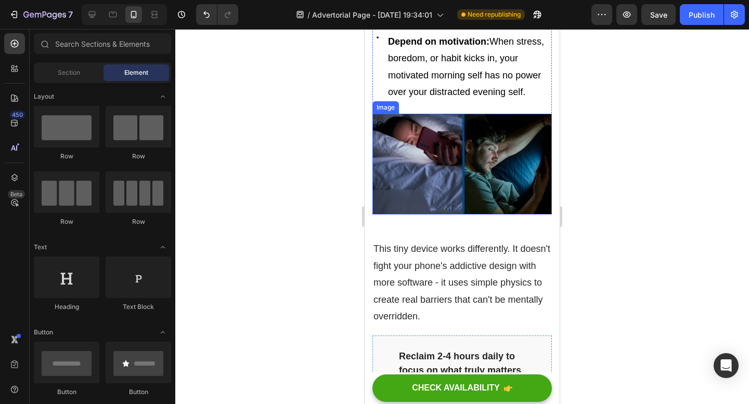
click at [457, 193] on img at bounding box center [461, 164] width 179 height 101
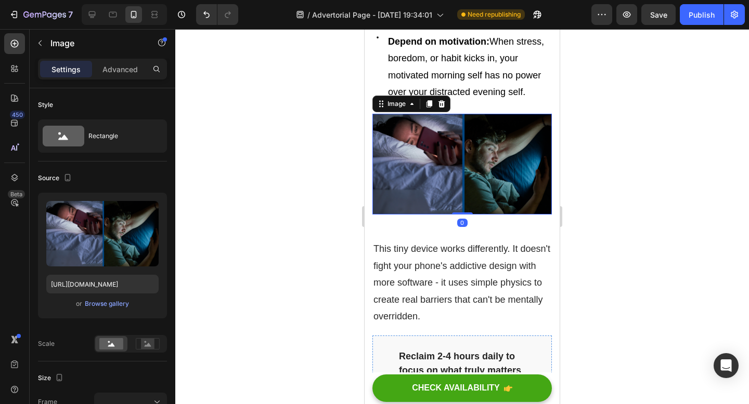
drag, startPoint x: 458, startPoint y: 211, endPoint x: 464, endPoint y: 169, distance: 41.9
click at [464, 169] on div "Image 0" at bounding box center [461, 164] width 179 height 101
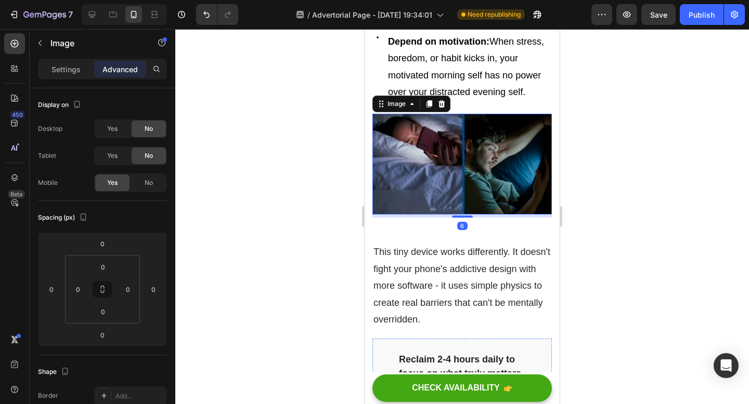
drag, startPoint x: 464, startPoint y: 211, endPoint x: 465, endPoint y: 202, distance: 9.4
click at [465, 202] on div "Image 6" at bounding box center [461, 164] width 179 height 101
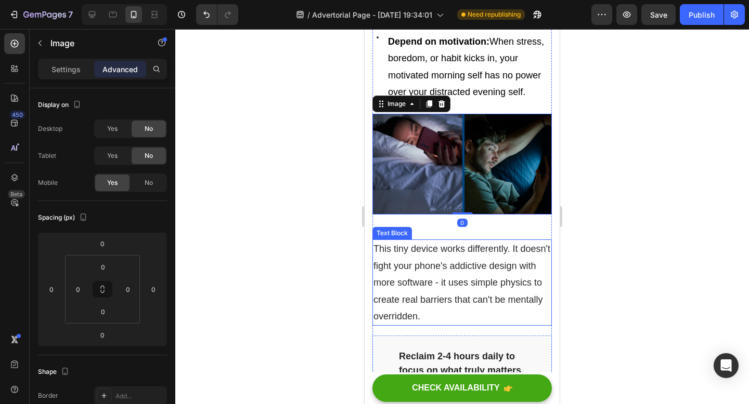
click at [461, 270] on p "This tiny device works differently. It doesn't fight your phone's addictive des…" at bounding box center [461, 283] width 177 height 84
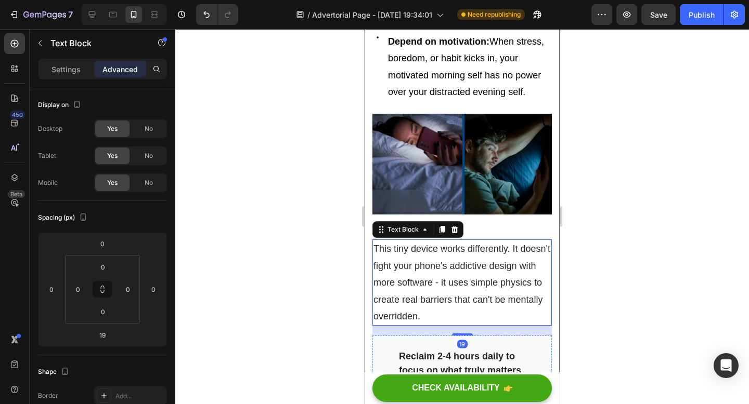
click at [604, 251] on div at bounding box center [461, 216] width 573 height 375
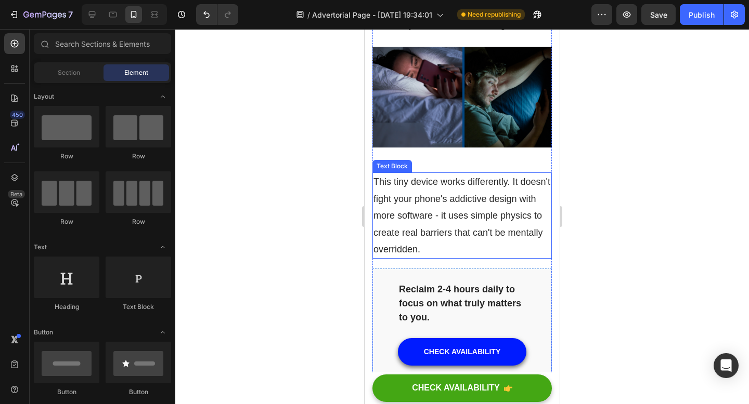
scroll to position [1128, 0]
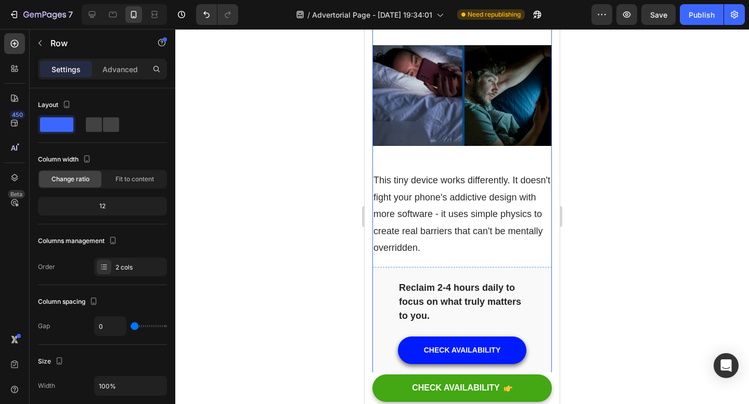
click at [453, 199] on p "This tiny device works differently. It doesn't fight your phone's addictive des…" at bounding box center [461, 214] width 177 height 84
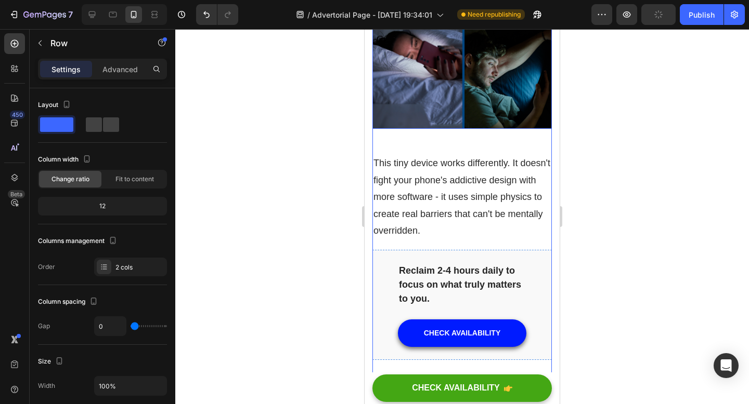
scroll to position [1151, 0]
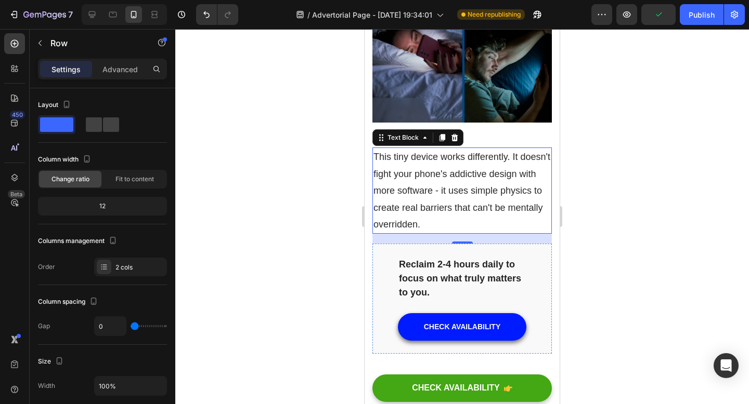
click at [477, 186] on p "This tiny device works differently. It doesn't fight your phone's addictive des…" at bounding box center [461, 191] width 177 height 84
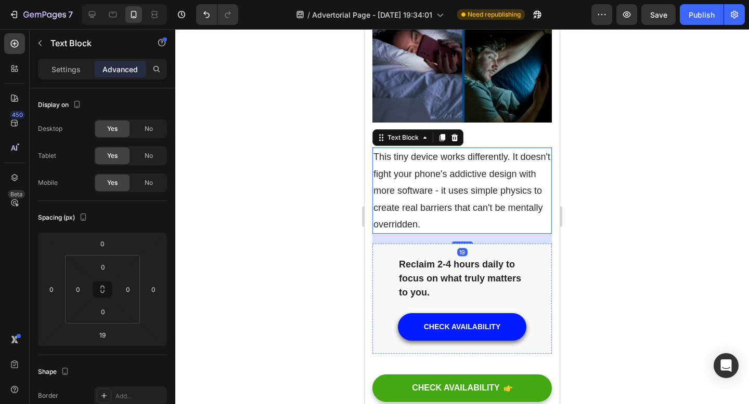
click at [612, 185] on div at bounding box center [461, 216] width 573 height 375
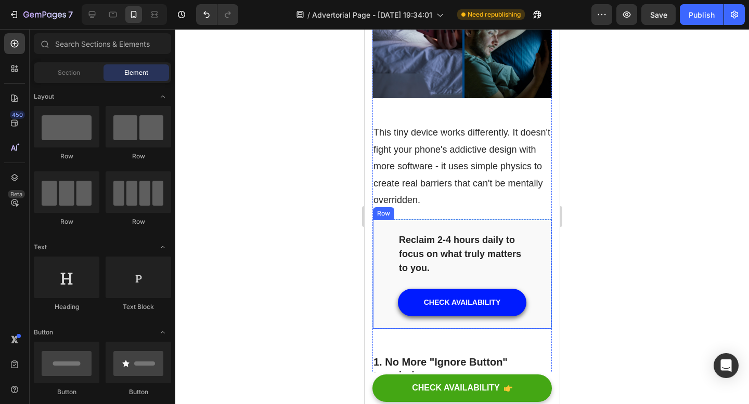
scroll to position [1174, 0]
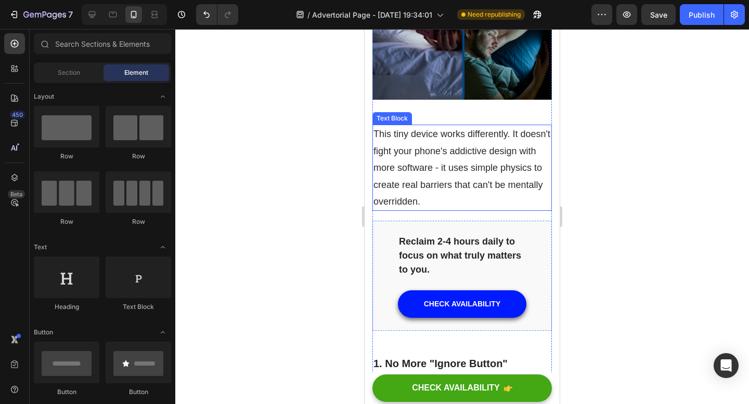
click at [419, 160] on p "This tiny device works differently. It doesn't fight your phone's addictive des…" at bounding box center [461, 168] width 177 height 84
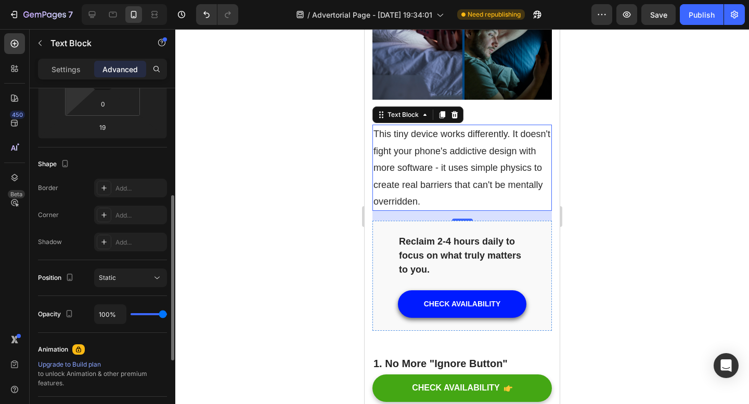
scroll to position [214, 0]
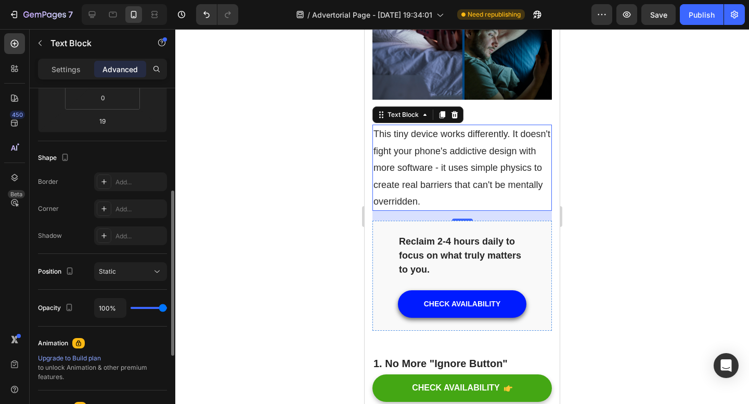
type input "62%"
type input "62"
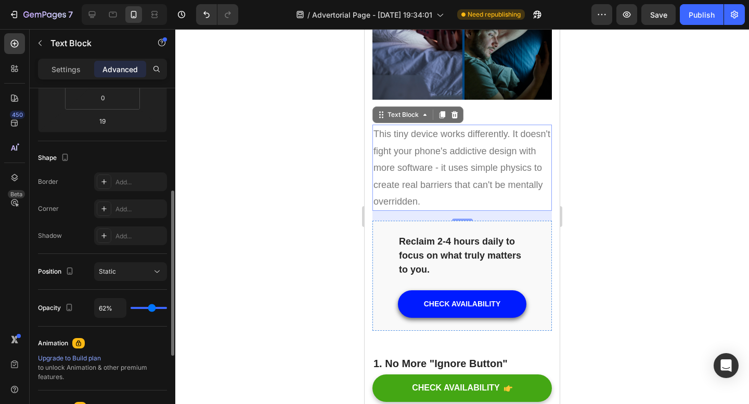
type input "61%"
type input "61"
type input "29%"
type input "29"
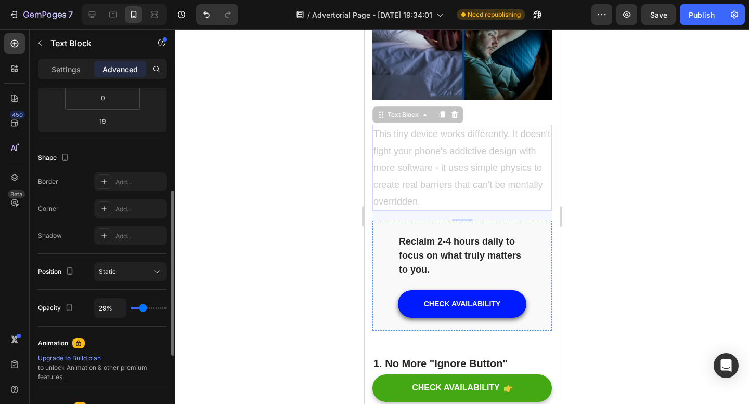
type input "25%"
type input "25"
type input "24%"
type input "24"
type input "25%"
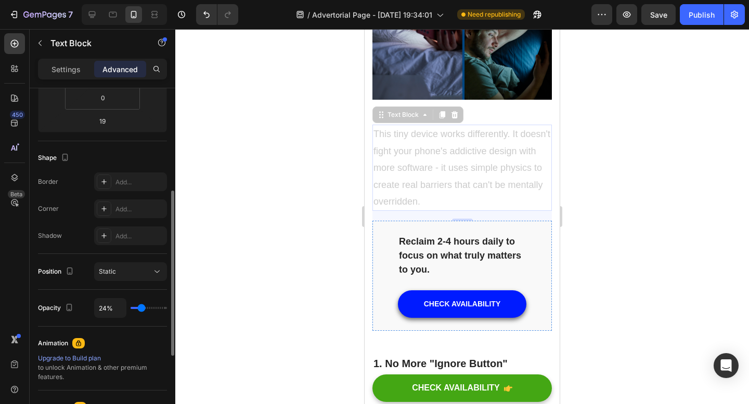
type input "25"
type input "27%"
type input "27"
type input "30%"
type input "30"
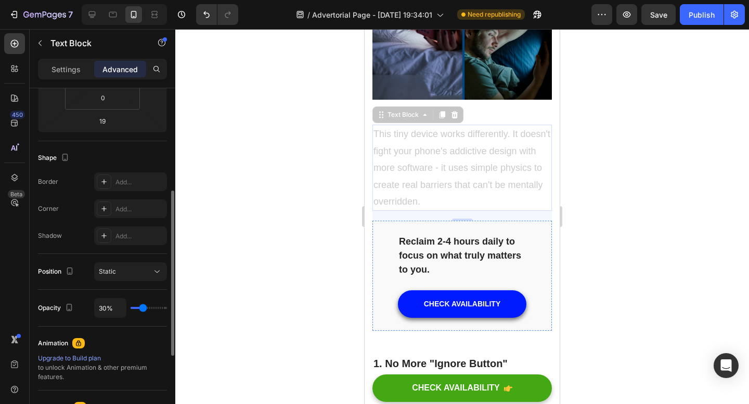
type input "33%"
type input "33"
type input "36%"
type input "36"
type input "39%"
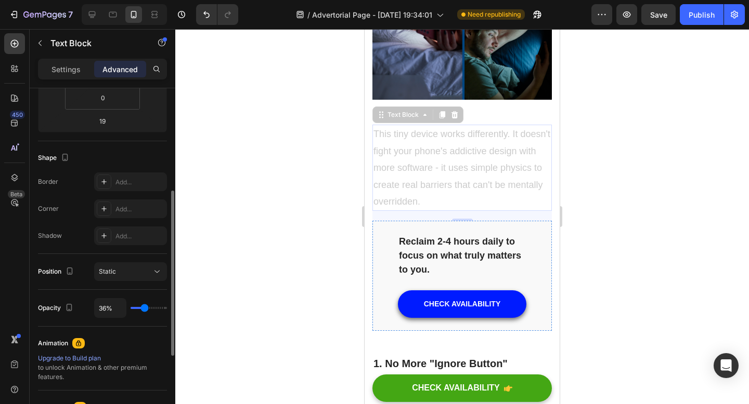
type input "39"
type input "42%"
type input "42"
type input "45%"
type input "45"
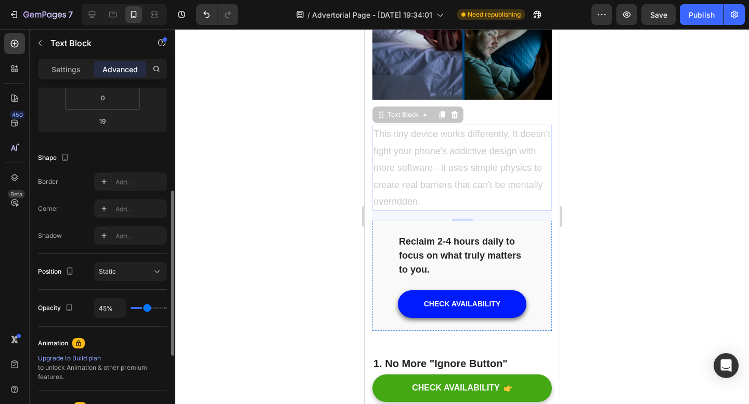
type input "49%"
type input "49"
type input "55%"
type input "55"
type input "62%"
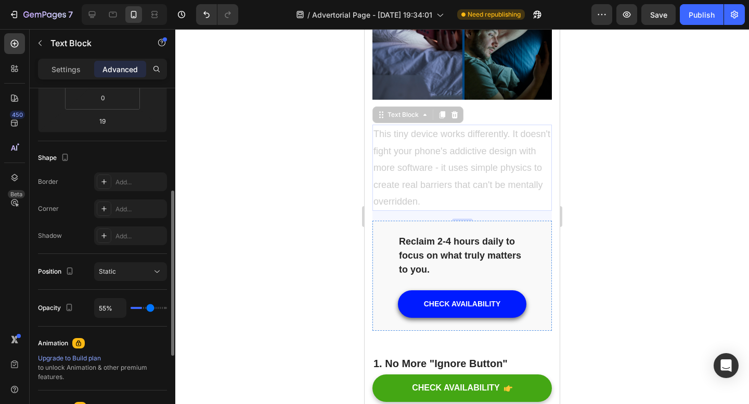
type input "62"
type input "68%"
type input "68"
type input "75%"
type input "75"
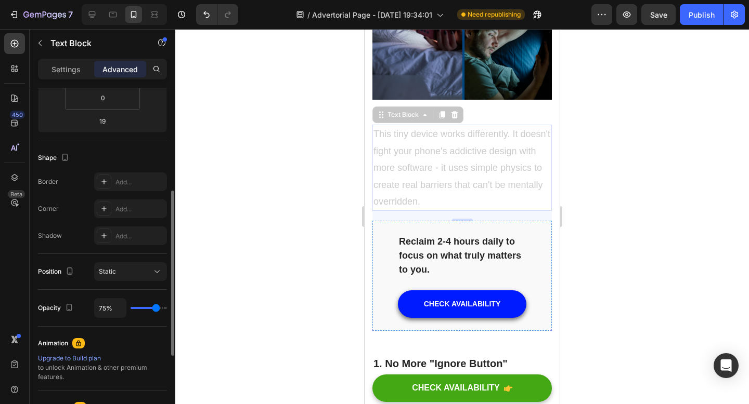
type input "83%"
type input "83"
type input "93%"
type input "93"
type input "100%"
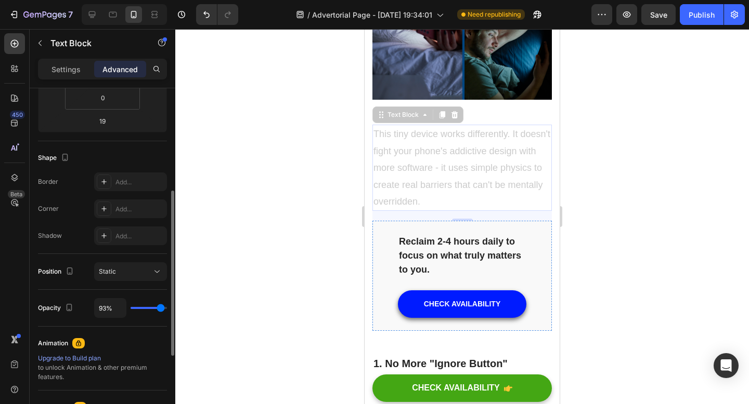
type input "100"
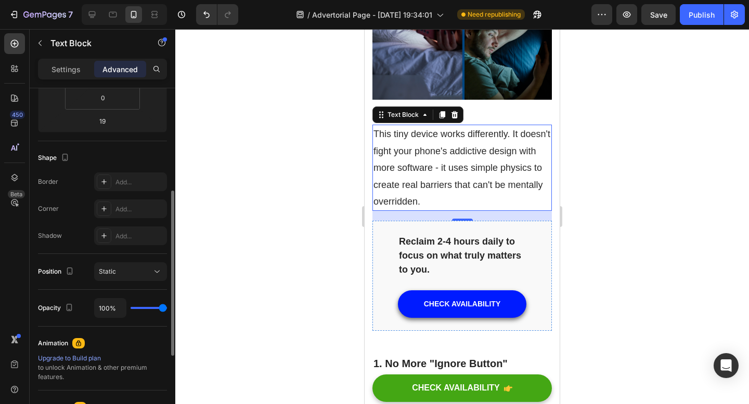
drag, startPoint x: 152, startPoint y: 307, endPoint x: 178, endPoint y: 311, distance: 26.8
click at [167, 309] on input "range" at bounding box center [148, 308] width 36 height 2
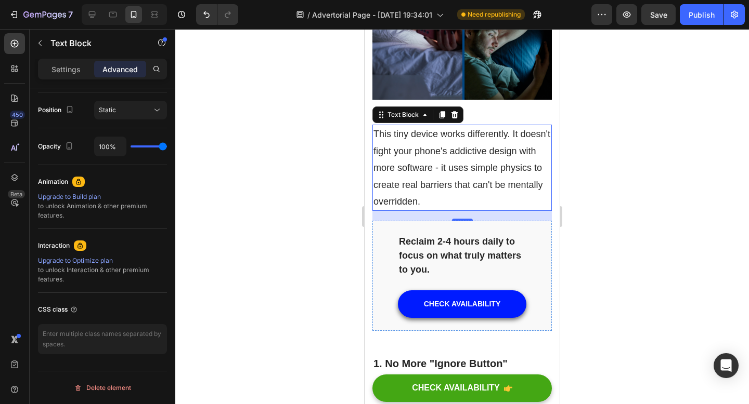
click at [298, 271] on div at bounding box center [461, 216] width 573 height 375
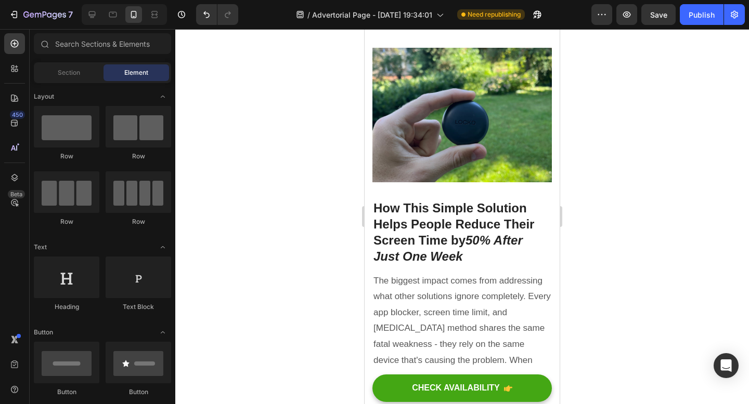
scroll to position [493, 0]
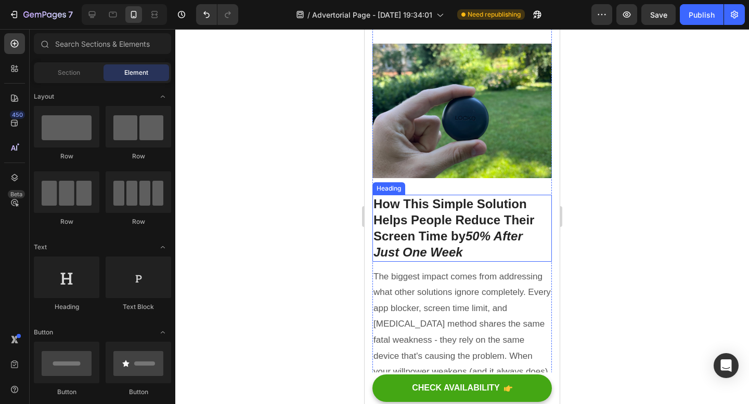
click at [433, 215] on h2 "How This Simple Solution Helps People Reduce Their Screen Time by 50% After Jus…" at bounding box center [461, 228] width 179 height 67
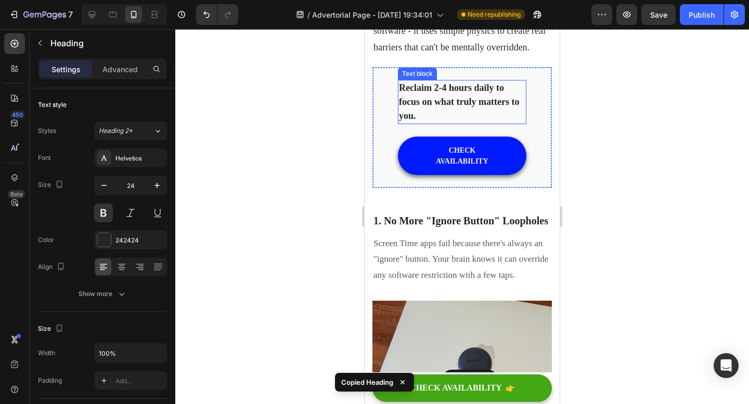
scroll to position [1279, 0]
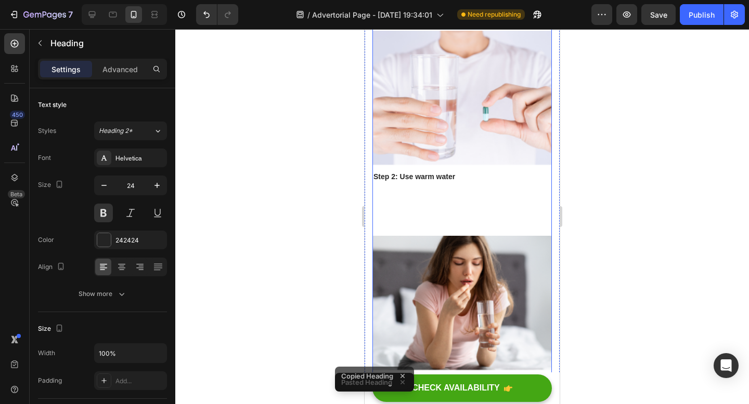
scroll to position [4664, 0]
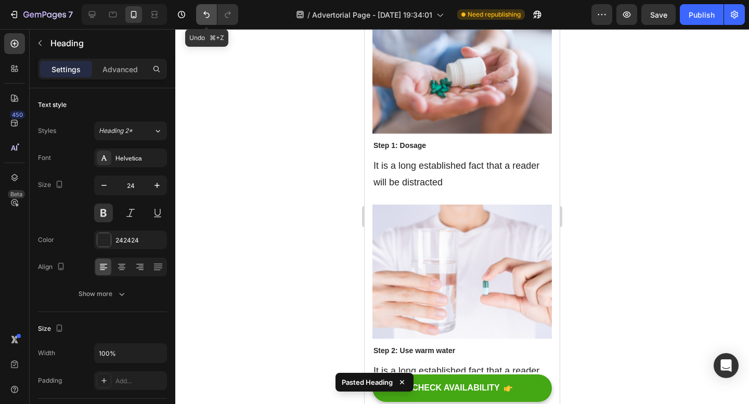
click at [204, 11] on icon "Undo/Redo" at bounding box center [206, 14] width 10 height 10
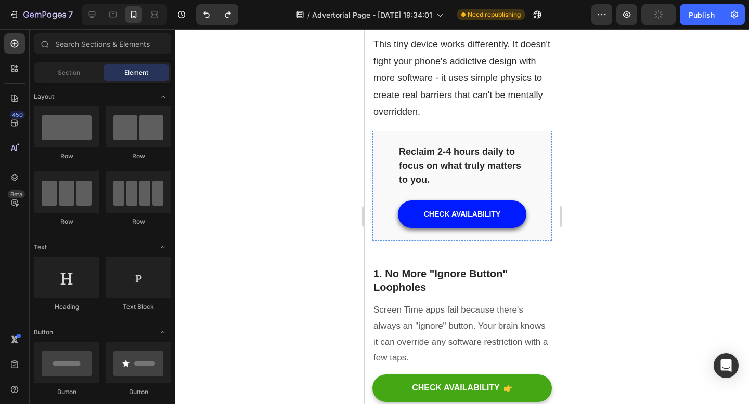
scroll to position [1264, 0]
drag, startPoint x: 316, startPoint y: 60, endPoint x: 4, endPoint y: 328, distance: 411.8
click at [4, 0] on div "7 / Advertorial Page - Aug 26, 19:34:01 Need republishing Preview Save Publish …" at bounding box center [374, 0] width 749 height 0
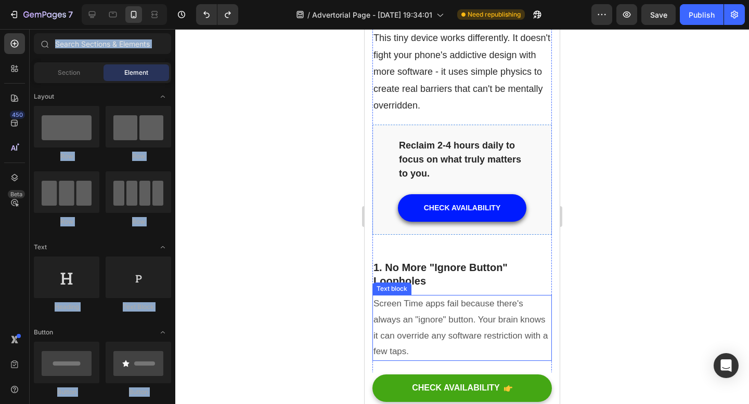
scroll to position [1267, 0]
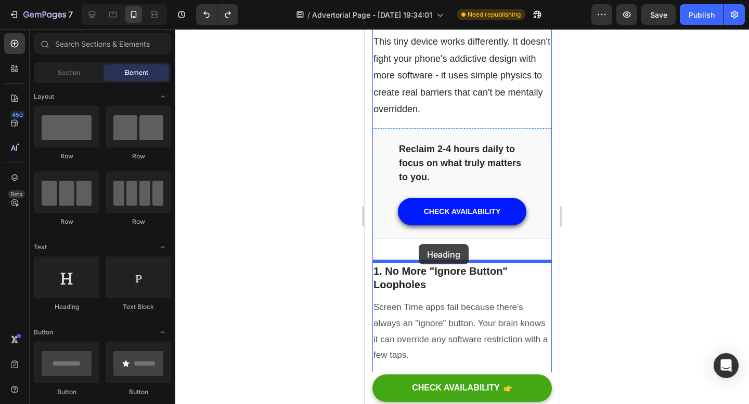
drag, startPoint x: 442, startPoint y: 318, endPoint x: 418, endPoint y: 244, distance: 77.6
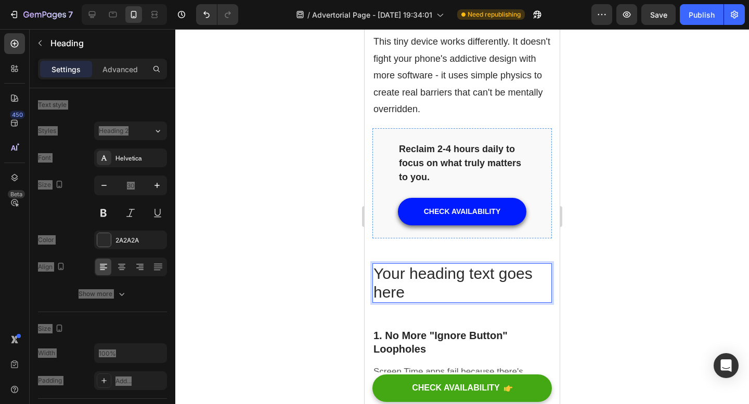
click at [446, 284] on h2 "Your heading text goes here" at bounding box center [461, 284] width 179 height 40
click at [446, 284] on p "Your heading text goes here" at bounding box center [461, 283] width 177 height 37
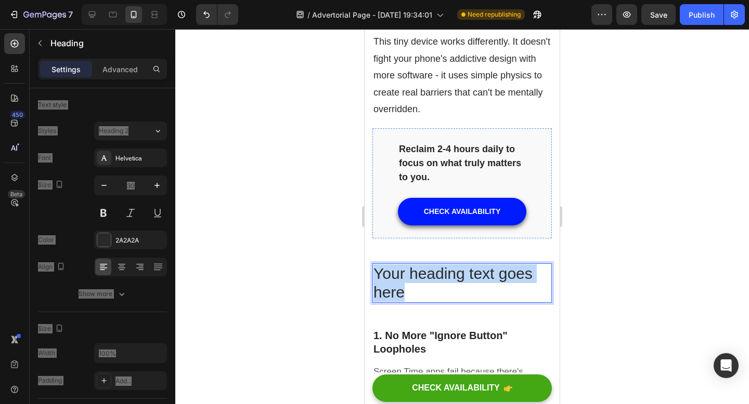
click at [446, 284] on p "Your heading text goes here" at bounding box center [461, 283] width 177 height 37
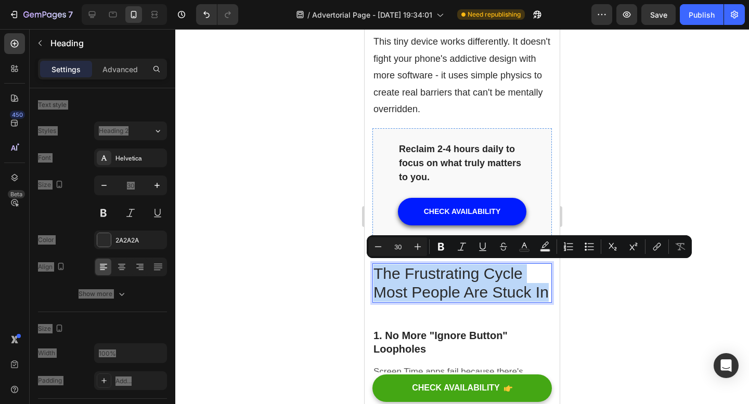
drag, startPoint x: 548, startPoint y: 289, endPoint x: 373, endPoint y: 275, distance: 175.7
click at [373, 274] on h2 "The Frustrating Cycle Most People Are Stuck In" at bounding box center [461, 284] width 179 height 40
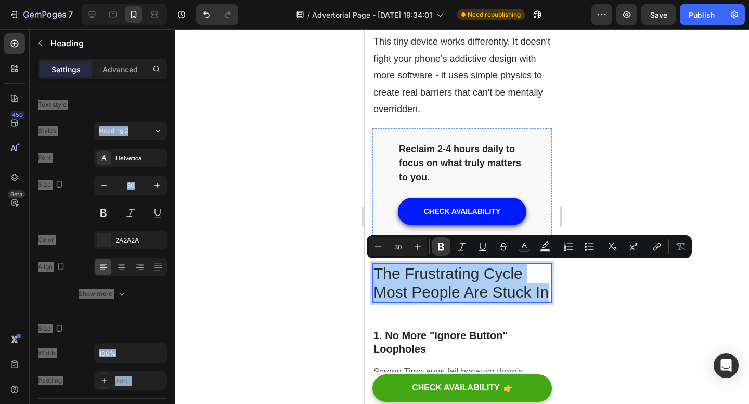
click at [440, 248] on icon "Editor contextual toolbar" at bounding box center [441, 247] width 10 height 10
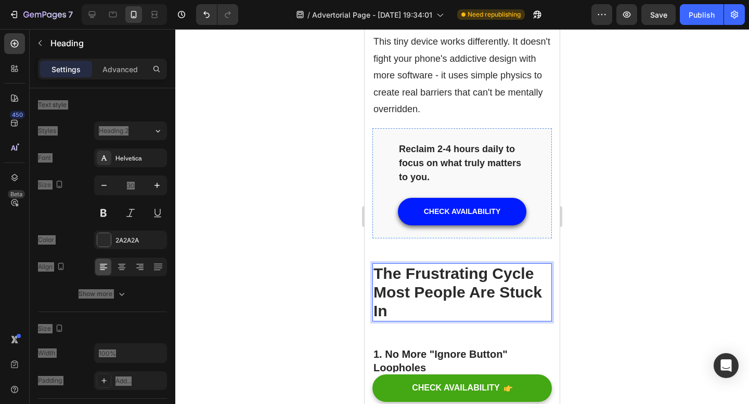
click at [399, 308] on p "The Frustrating Cycle Most People Are Stuck In" at bounding box center [461, 293] width 177 height 56
click at [408, 307] on p "The Frustrating Cycle Most People Are Stuck In" at bounding box center [461, 293] width 177 height 56
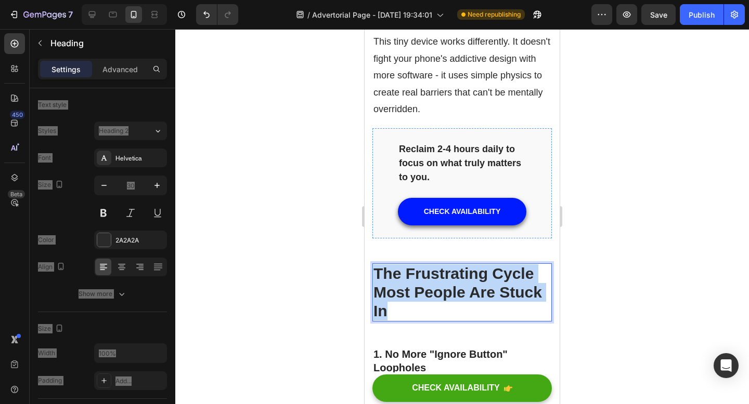
click at [408, 307] on p "The Frustrating Cycle Most People Are Stuck In" at bounding box center [461, 293] width 177 height 56
click at [487, 290] on strong "The Frustrating Cycle Most People Are Stuck In" at bounding box center [457, 292] width 168 height 55
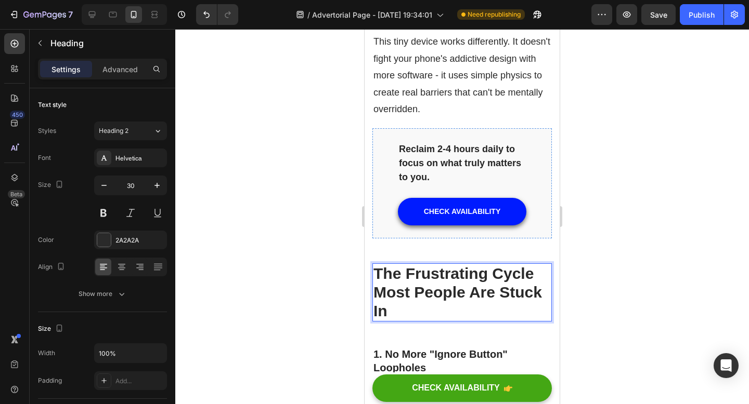
click at [640, 277] on div at bounding box center [461, 216] width 573 height 375
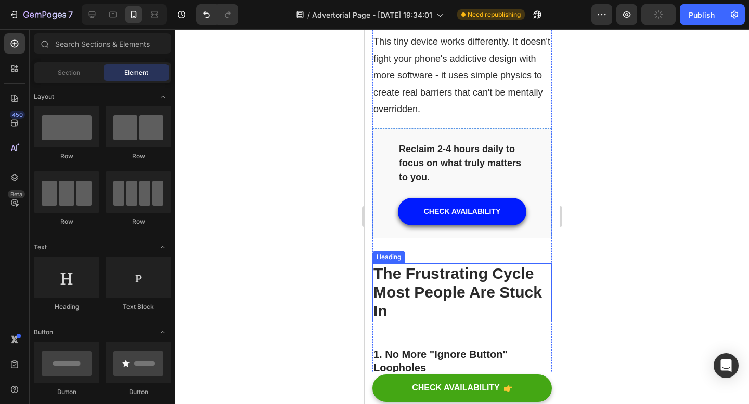
click at [482, 309] on p "⁠⁠⁠⁠⁠⁠⁠ The Frustrating Cycle Most People Are Stuck In" at bounding box center [461, 293] width 177 height 56
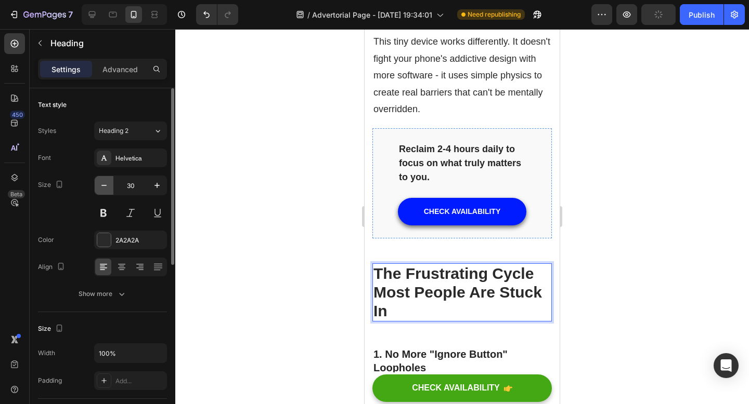
click at [105, 182] on icon "button" at bounding box center [104, 185] width 10 height 10
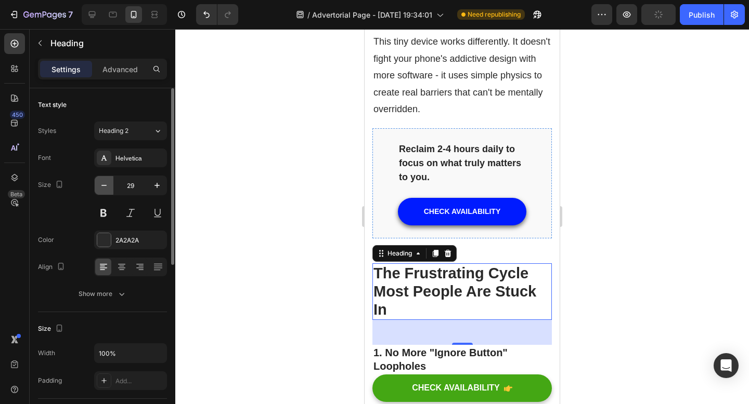
click at [105, 182] on icon "button" at bounding box center [104, 185] width 10 height 10
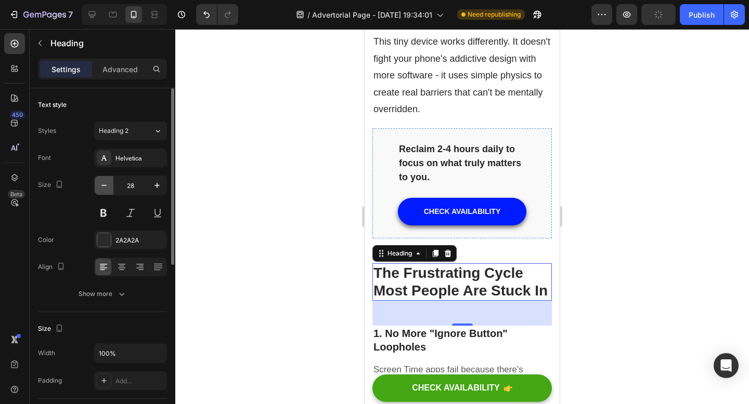
click at [105, 182] on icon "button" at bounding box center [104, 185] width 10 height 10
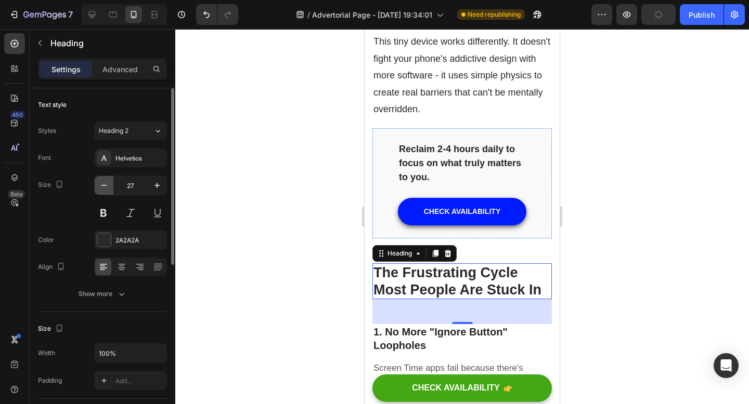
click at [105, 182] on icon "button" at bounding box center [104, 185] width 10 height 10
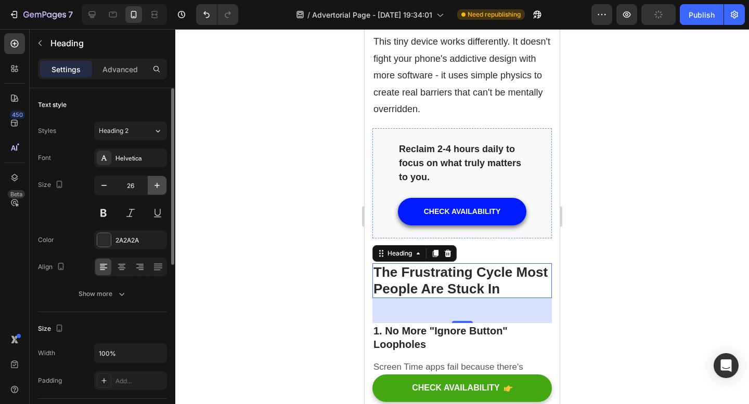
click at [159, 188] on icon "button" at bounding box center [157, 185] width 10 height 10
type input "27"
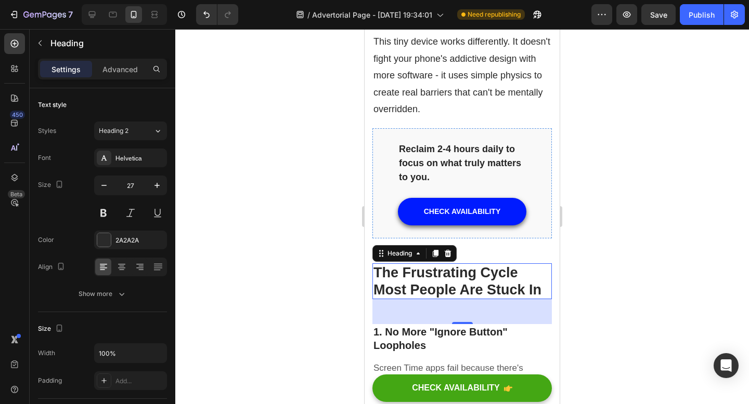
click at [658, 261] on div at bounding box center [461, 216] width 573 height 375
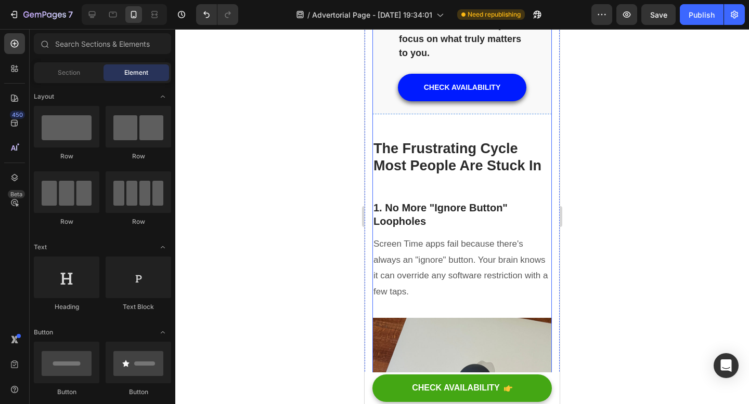
scroll to position [1393, 0]
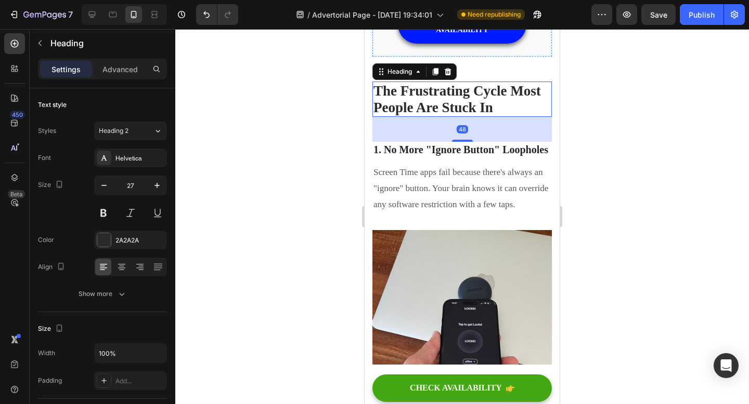
click at [443, 124] on strong "The Frustrating Cycle Most People Are Stuck In" at bounding box center [457, 107] width 168 height 32
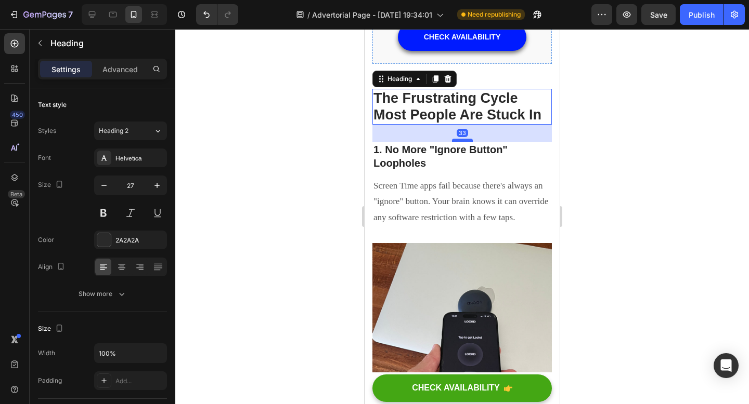
drag, startPoint x: 465, startPoint y: 193, endPoint x: 466, endPoint y: 184, distance: 8.9
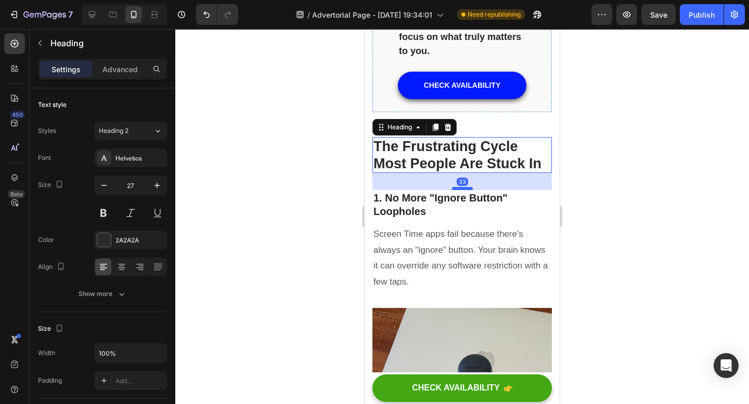
click at [466, 187] on div at bounding box center [462, 188] width 21 height 3
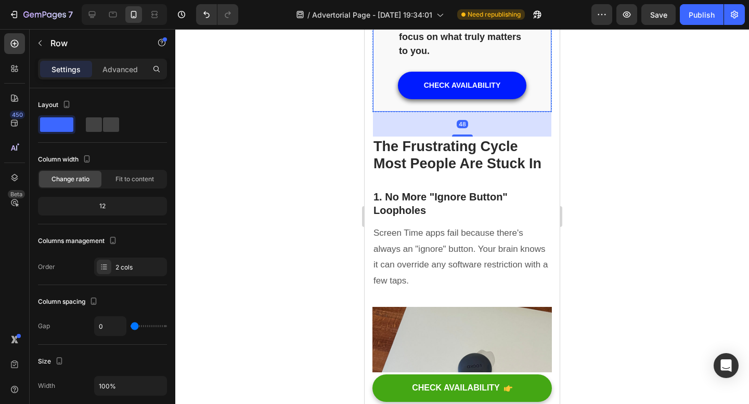
click at [478, 106] on div "Reclaim 2-4 hours daily to focus on what truly matters to you. Text block CHECK…" at bounding box center [461, 57] width 179 height 110
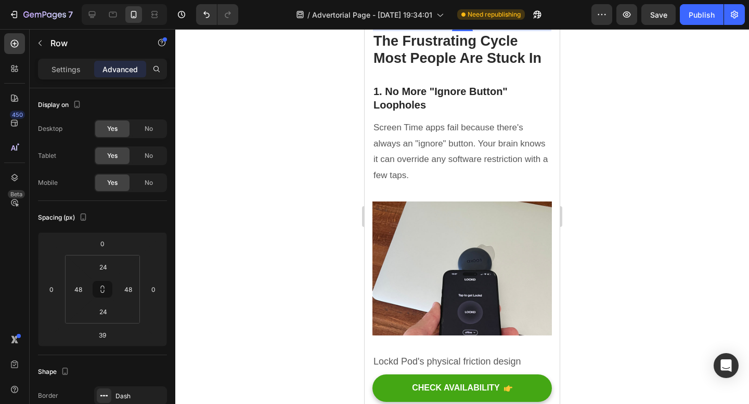
click at [572, 120] on div at bounding box center [461, 216] width 573 height 375
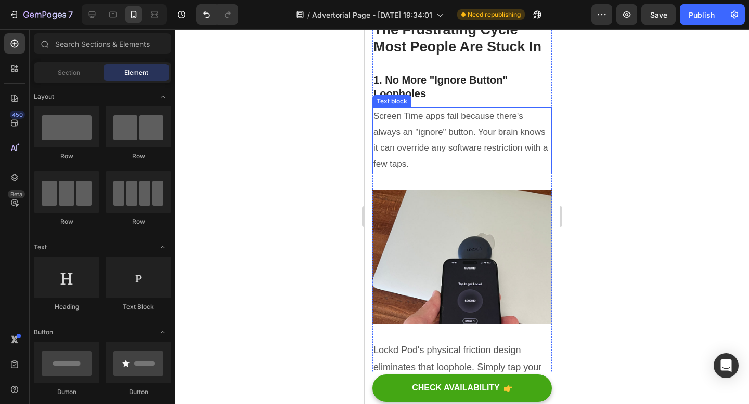
scroll to position [1408, 0]
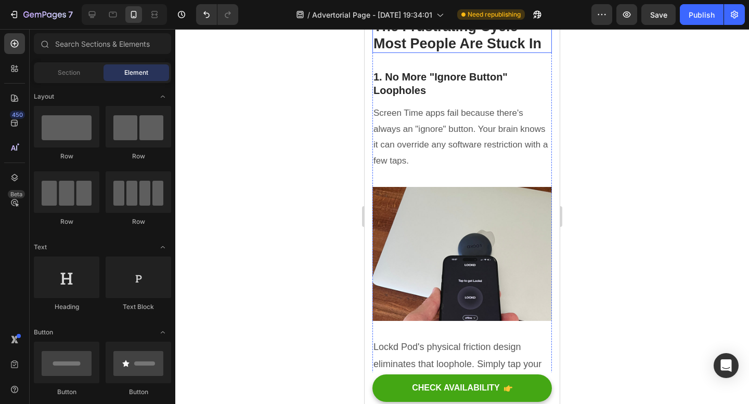
click at [463, 51] on strong "The Frustrating Cycle Most People Are Stuck In" at bounding box center [457, 35] width 168 height 32
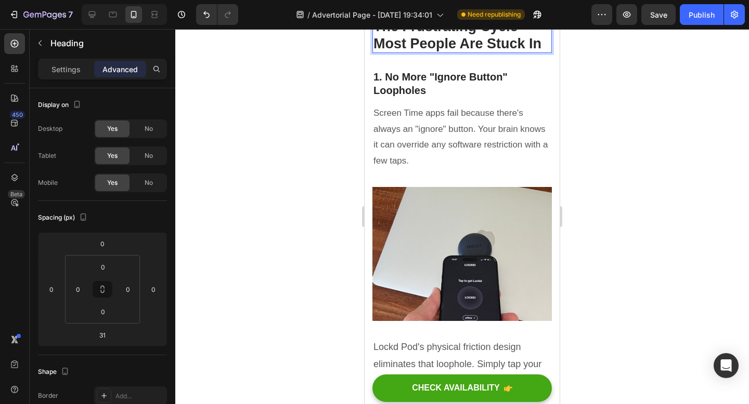
click at [406, 51] on strong "The Frustrating Cycle Most People Are Stuck In" at bounding box center [457, 35] width 168 height 32
drag, startPoint x: 401, startPoint y: 124, endPoint x: 473, endPoint y: 124, distance: 72.3
click at [474, 51] on strong "The Frustrating Cycle Most People Are Stuck In" at bounding box center [457, 35] width 168 height 32
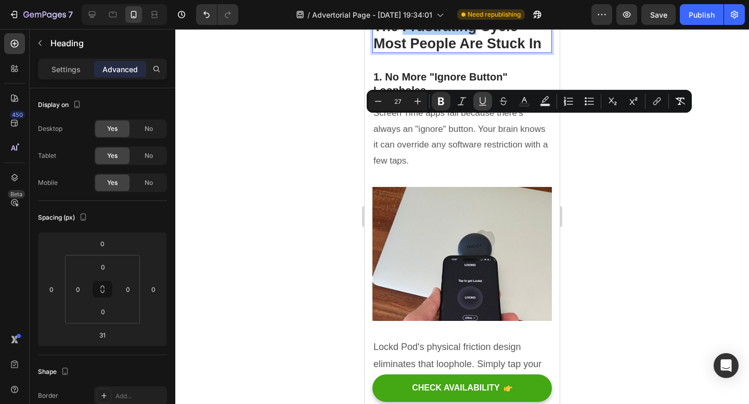
click at [483, 100] on icon "Editor contextual toolbar" at bounding box center [482, 101] width 10 height 10
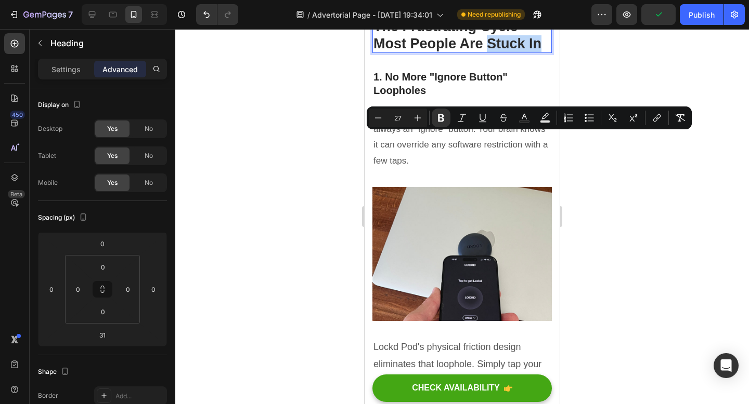
drag, startPoint x: 489, startPoint y: 143, endPoint x: 541, endPoint y: 141, distance: 52.0
click at [541, 51] on strong "The Frustrating Cycle Most People Are Stuck In" at bounding box center [457, 35] width 168 height 32
click at [484, 117] on icon "Editor contextual toolbar" at bounding box center [482, 118] width 10 height 10
click at [645, 217] on div at bounding box center [461, 216] width 573 height 375
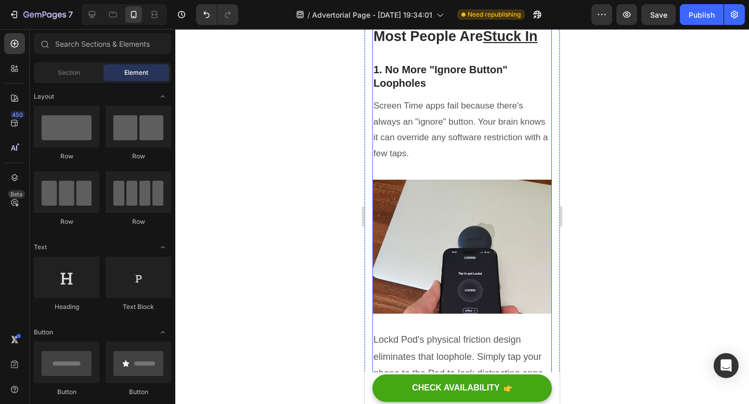
scroll to position [1416, 0]
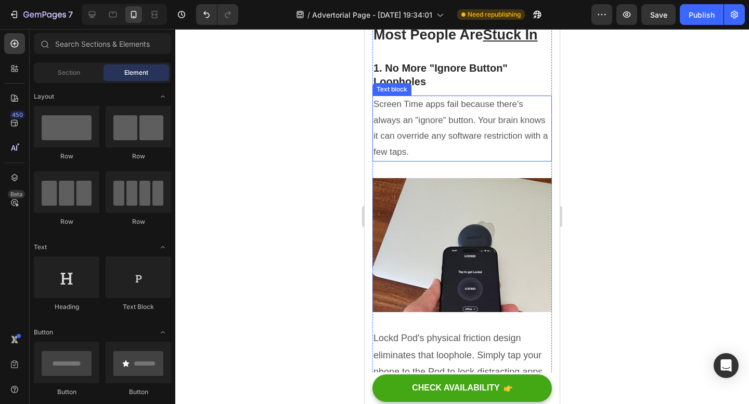
click at [427, 160] on p "Screen Time apps fail because there's always an "ignore" button. Your brain kno…" at bounding box center [461, 128] width 177 height 63
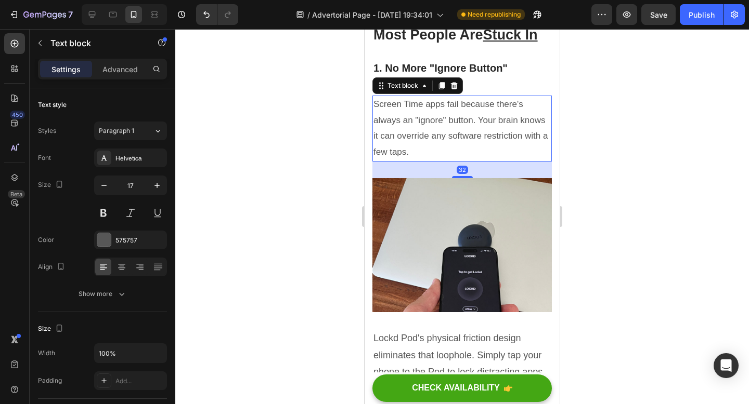
click at [427, 160] on p "Screen Time apps fail because there's always an "ignore" button. Your brain kno…" at bounding box center [461, 128] width 177 height 63
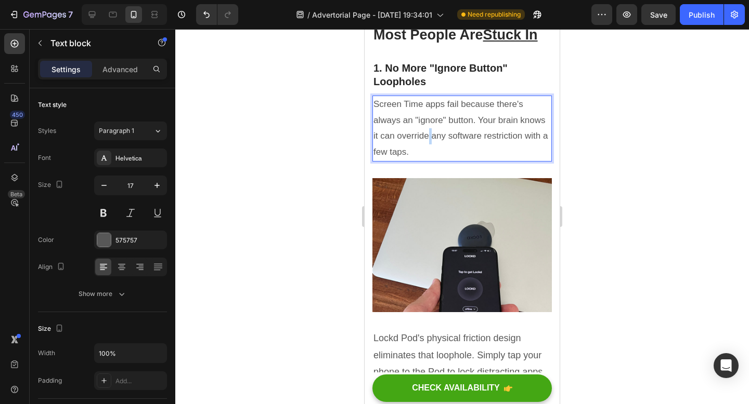
click at [427, 160] on p "Screen Time apps fail because there's always an "ignore" button. Your brain kno…" at bounding box center [461, 128] width 177 height 63
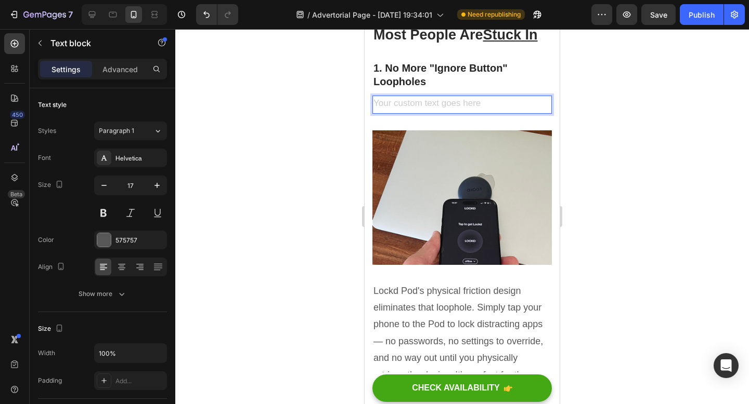
click at [440, 89] on h2 "1. No More "Ignore Button" Loopholes" at bounding box center [461, 74] width 179 height 29
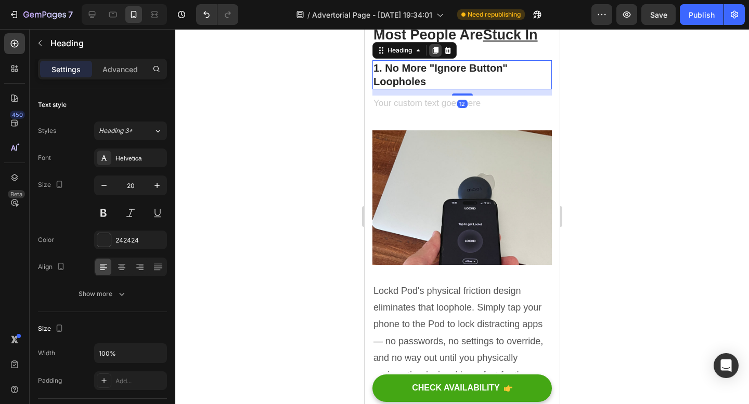
click at [432, 55] on icon at bounding box center [435, 50] width 8 height 8
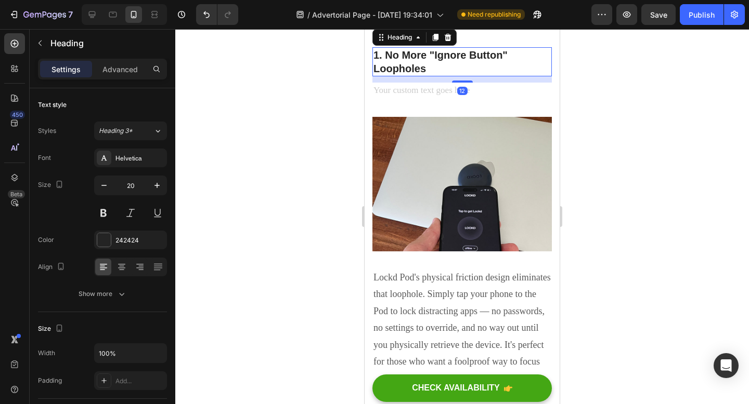
scroll to position [329, 0]
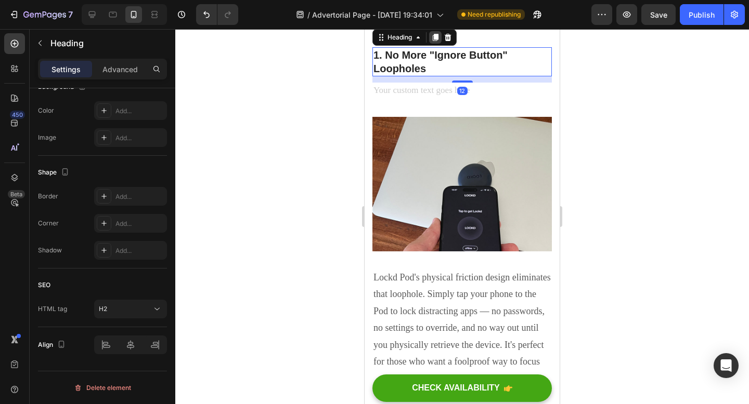
click at [436, 42] on icon at bounding box center [435, 37] width 8 height 8
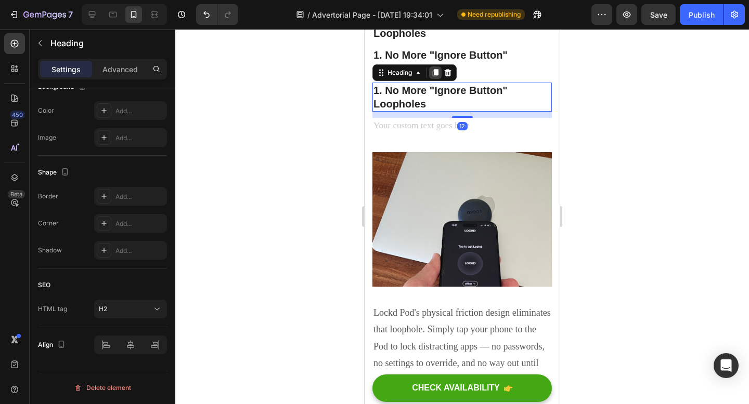
click at [436, 76] on icon at bounding box center [435, 72] width 6 height 7
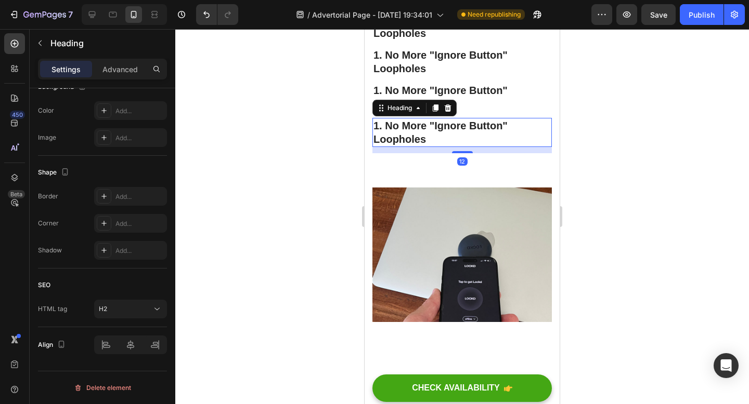
scroll to position [1457, 0]
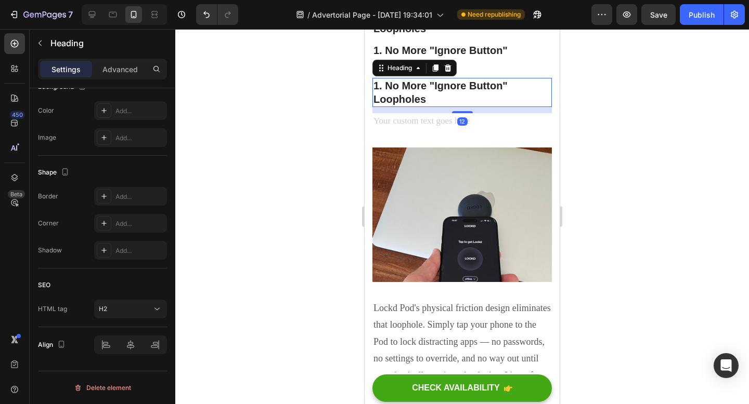
click at [664, 251] on div at bounding box center [461, 216] width 573 height 375
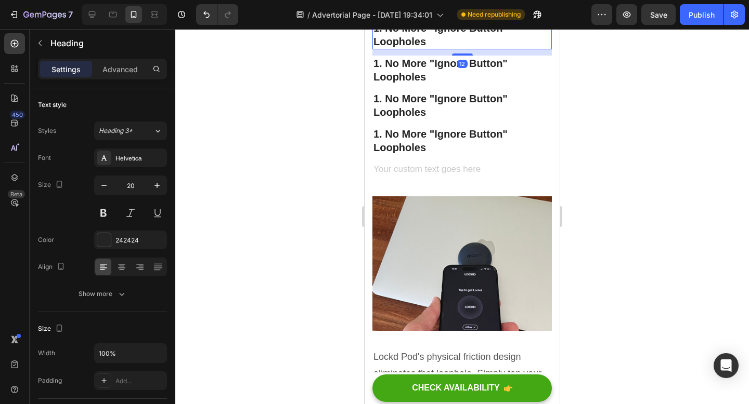
click at [440, 49] on h2 "1. No More "Ignore Button" Loopholes" at bounding box center [461, 34] width 179 height 29
click at [440, 48] on p "1. No More "Ignore Button" Loopholes" at bounding box center [461, 34] width 177 height 27
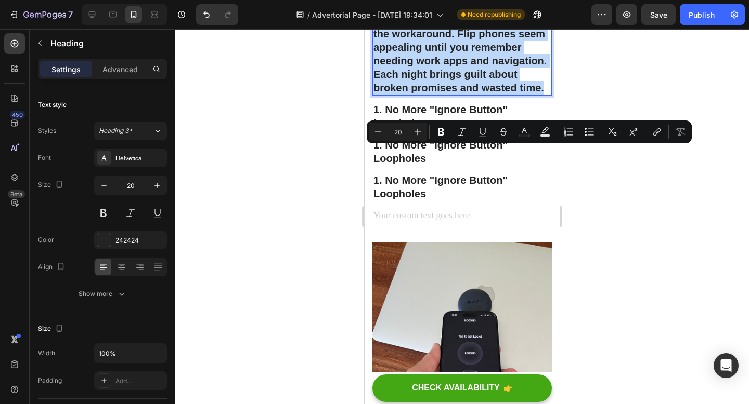
drag, startPoint x: 545, startPoint y: 233, endPoint x: 421, endPoint y: 158, distance: 145.3
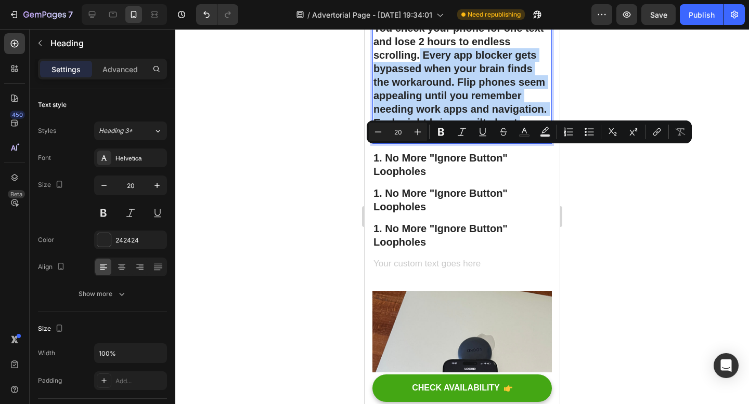
click at [420, 143] on p "You check your phone for one text and lose 2 hours to endless scrolling. Every …" at bounding box center [461, 82] width 177 height 122
copy p "Every app blocker gets bypassed when your brain finds the workaround. Flip phon…"
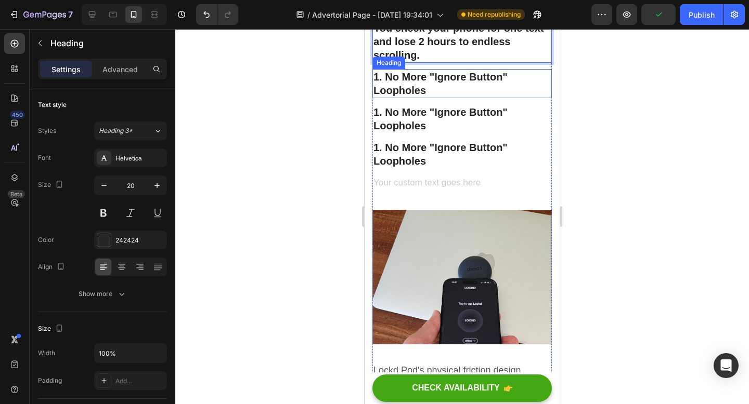
click at [432, 98] on h2 "1. No More "Ignore Button" Loopholes" at bounding box center [461, 83] width 179 height 29
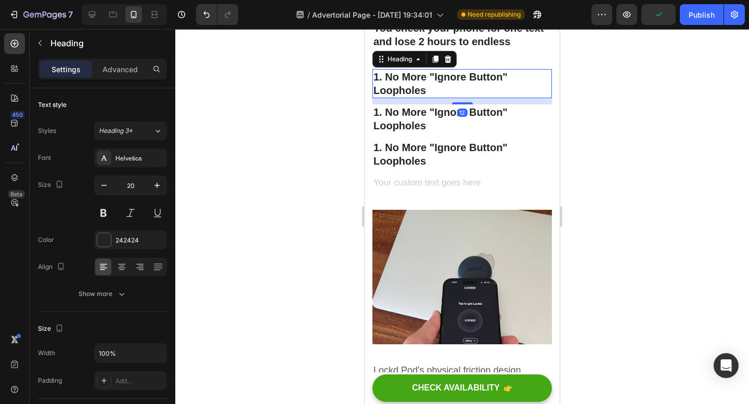
scroll to position [329, 0]
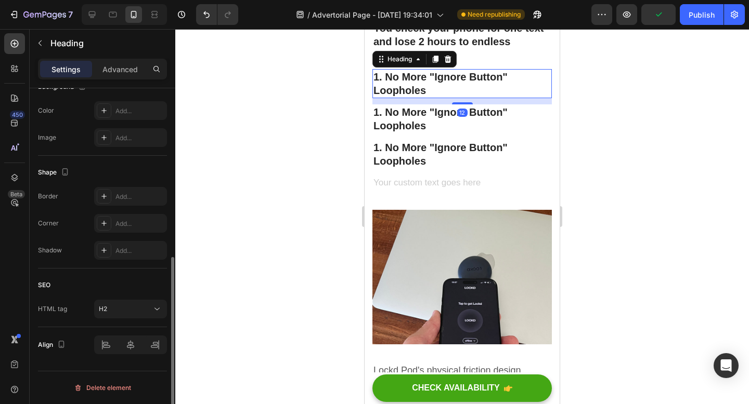
click at [432, 98] on h2 "1. No More "Ignore Button" Loopholes" at bounding box center [461, 83] width 179 height 29
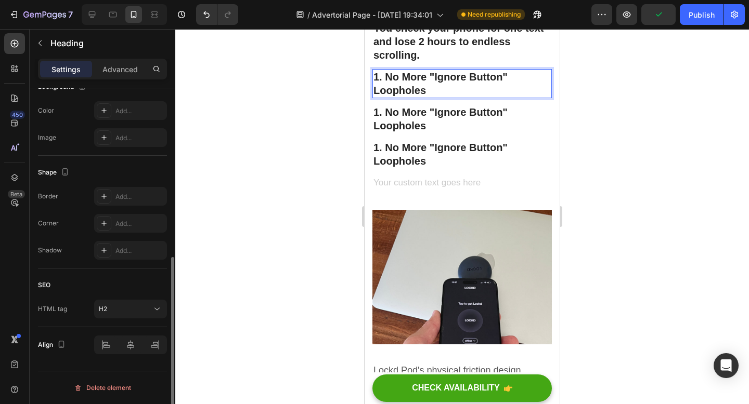
click at [432, 97] on p "1. No More "Ignore Button" Loopholes" at bounding box center [461, 83] width 177 height 27
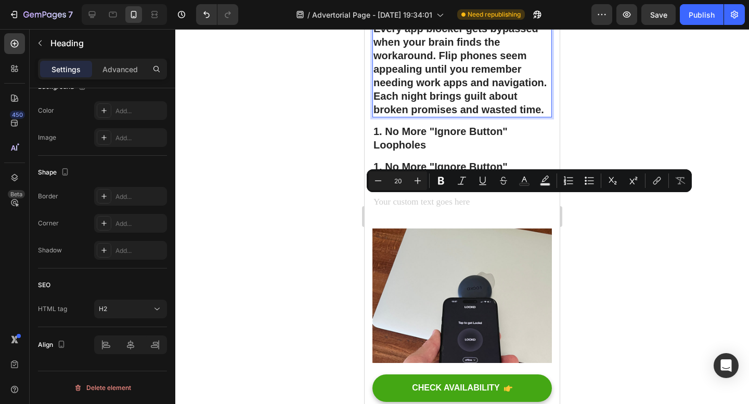
drag, startPoint x: 547, startPoint y: 259, endPoint x: 438, endPoint y: 204, distance: 122.0
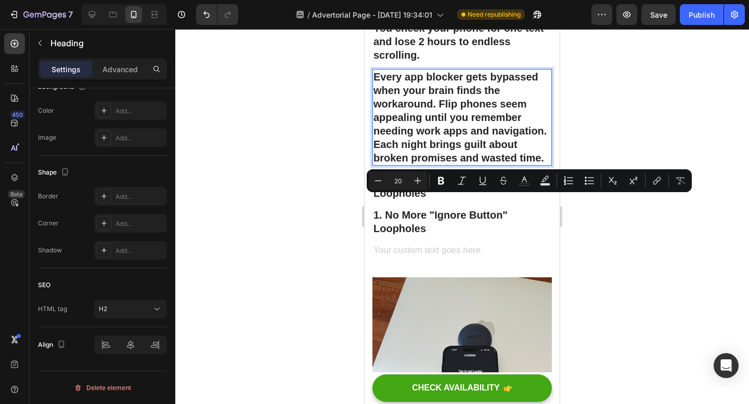
click at [438, 165] on p "Every app blocker gets bypassed when your brain finds the workaround. Flip phon…" at bounding box center [461, 117] width 177 height 95
copy p "Flip phones seem appealing until you remember needing work apps and navigation.…"
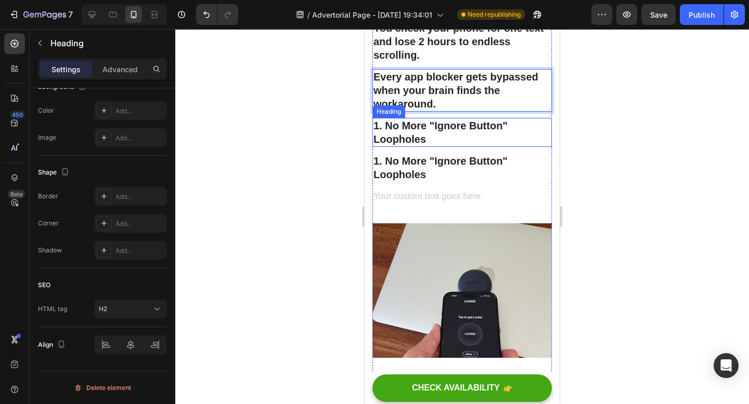
click at [434, 147] on h2 "1. No More "Ignore Button" Loopholes" at bounding box center [461, 132] width 179 height 29
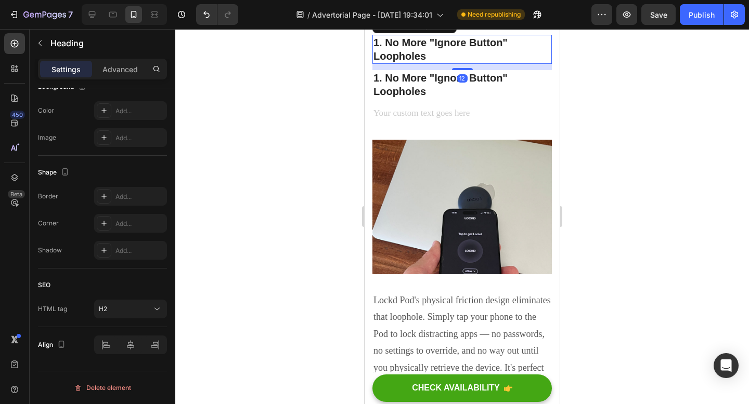
click at [434, 64] on h2 "1. No More "Ignore Button" Loopholes" at bounding box center [461, 49] width 179 height 29
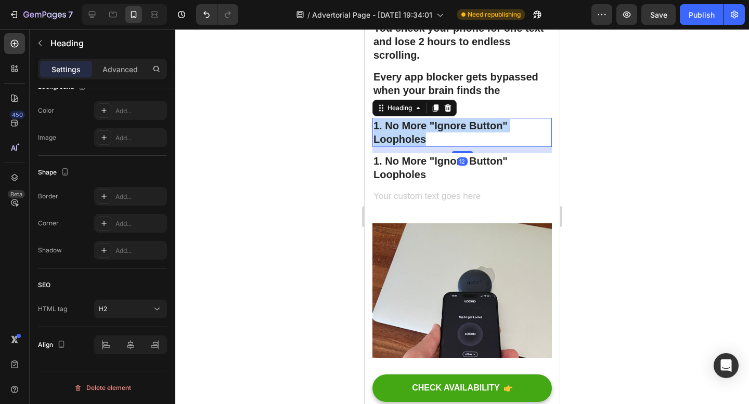
click at [434, 146] on p "1. No More "Ignore Button" Loopholes" at bounding box center [461, 132] width 177 height 27
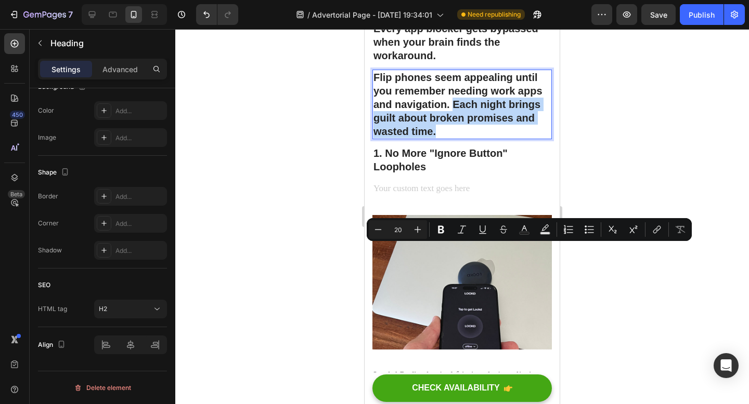
drag, startPoint x: 442, startPoint y: 276, endPoint x: 453, endPoint y: 254, distance: 23.9
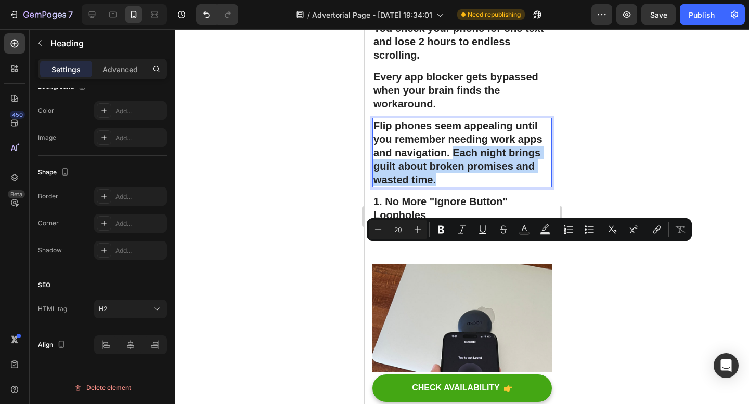
click at [453, 187] on p "Flip phones seem appealing until you remember needing work apps and navigation.…" at bounding box center [461, 153] width 177 height 68
copy p "Each night brings guilt about broken promises and wasted time."
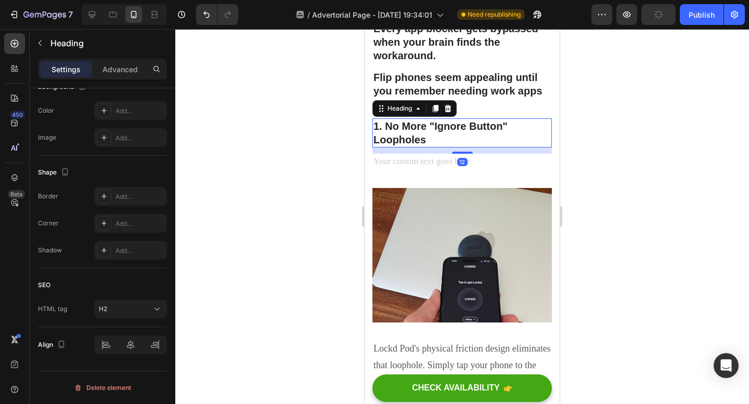
click at [441, 148] on h2 "1. No More "Ignore Button" Loopholes" at bounding box center [461, 133] width 179 height 29
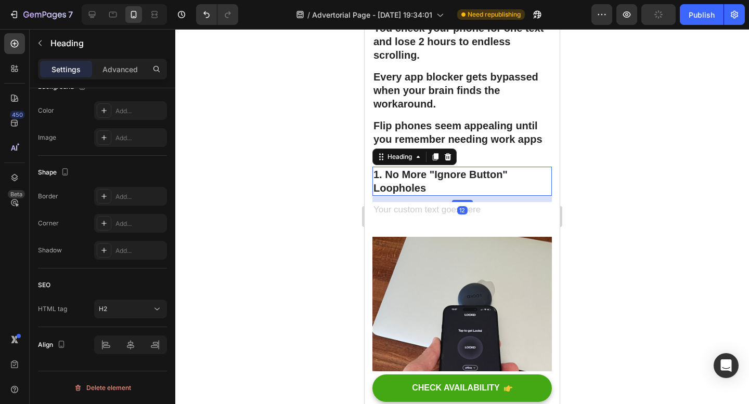
click at [441, 196] on h2 "1. No More "Ignore Button" Loopholes" at bounding box center [461, 181] width 179 height 29
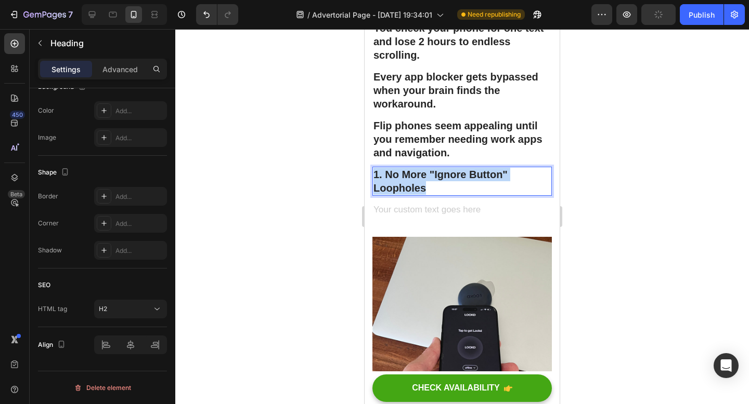
click at [441, 195] on p "1. No More "Ignore Button" Loopholes" at bounding box center [461, 181] width 177 height 27
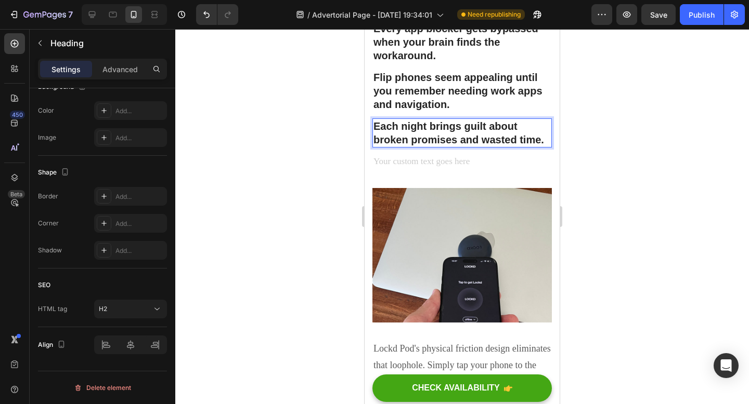
click at [638, 240] on div at bounding box center [461, 216] width 573 height 375
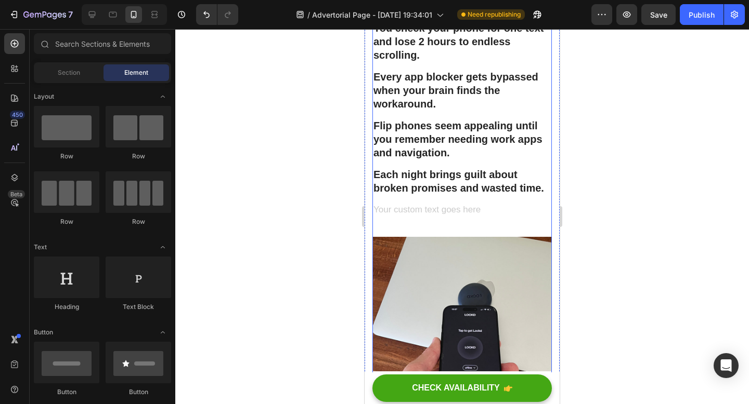
scroll to position [1488, 0]
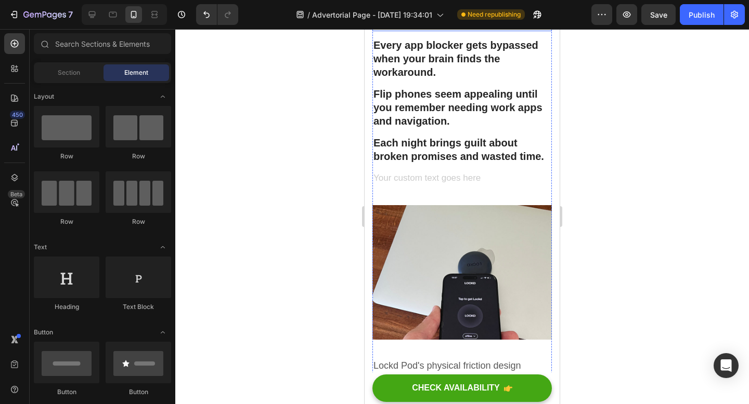
click at [463, 30] on p "You check your phone for one text and lose 2 hours to endless scrolling." at bounding box center [461, 10] width 177 height 41
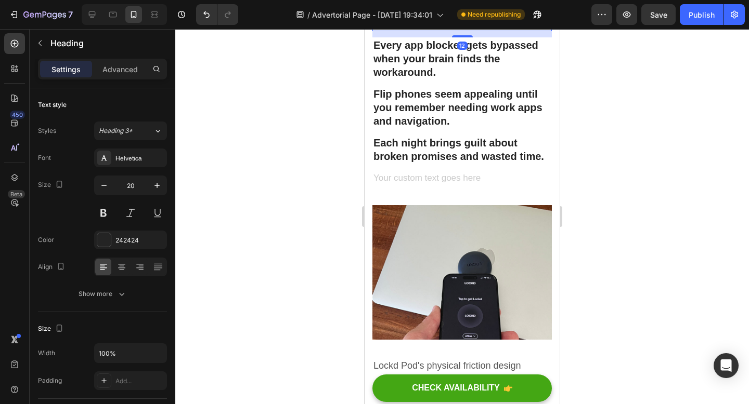
click at [442, 30] on p "You check your phone for one text and lose 2 hours to endless scrolling." at bounding box center [461, 10] width 177 height 41
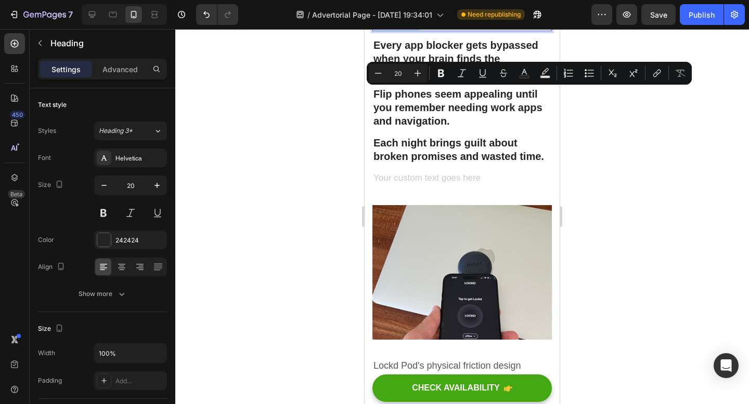
click at [442, 30] on p "You check your phone for one text and lose 2 hours to endless scrolling." at bounding box center [461, 10] width 177 height 41
click at [441, 78] on icon "Editor contextual toolbar" at bounding box center [441, 73] width 10 height 10
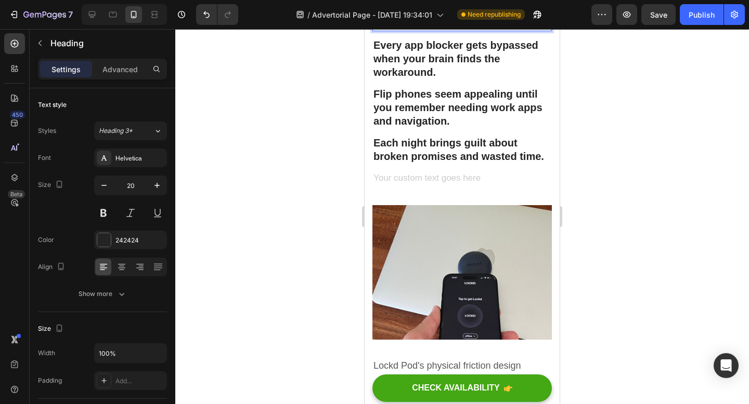
drag, startPoint x: 806, startPoint y: 107, endPoint x: 441, endPoint y: 78, distance: 365.5
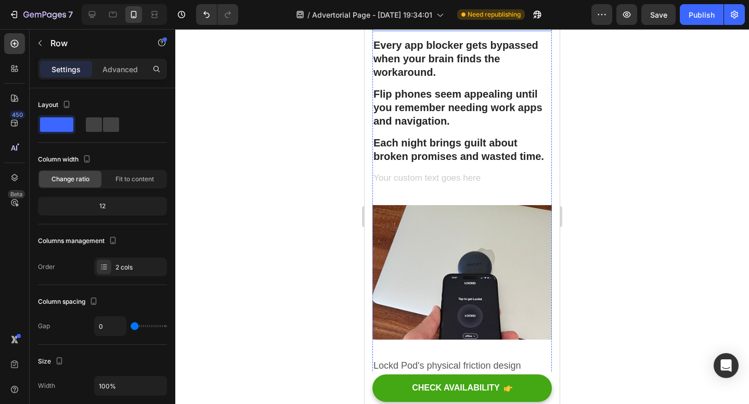
click at [440, 29] on strong "You check your phone for one text and lose 2 hours to endless scrolling." at bounding box center [458, 10] width 170 height 38
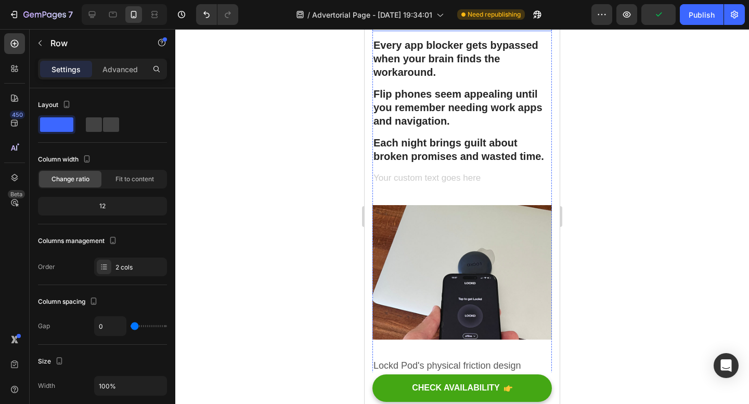
click at [419, 30] on p "⁠⁠⁠⁠⁠⁠⁠ You check your phone for one text and lose 2 hours to endless scrolling." at bounding box center [461, 10] width 177 height 41
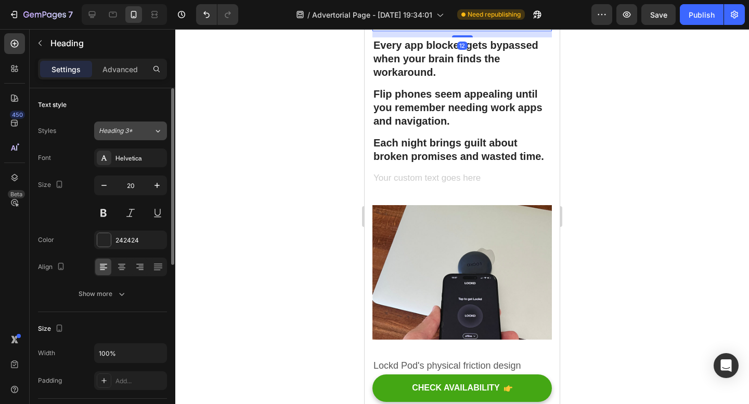
click at [143, 138] on button "Heading 3*" at bounding box center [130, 131] width 73 height 19
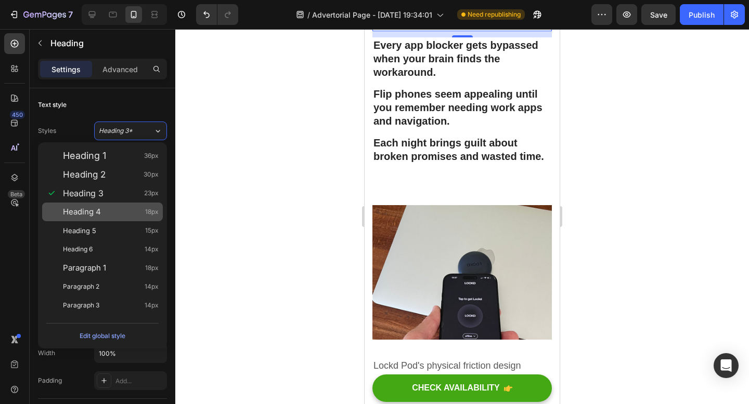
click at [127, 217] on div "Heading 4 18px" at bounding box center [111, 212] width 96 height 10
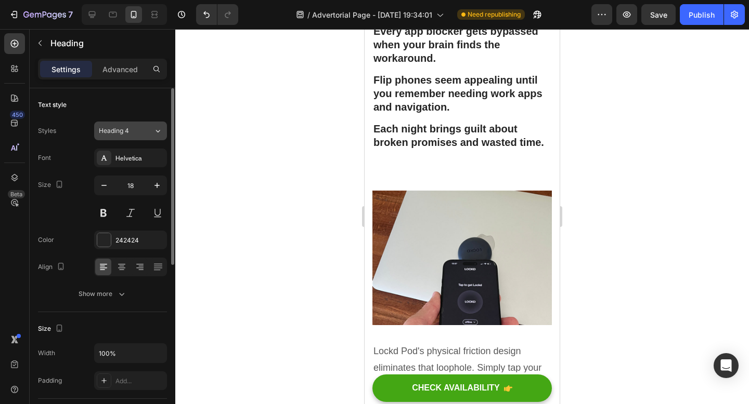
click at [135, 130] on div "Heading 4" at bounding box center [120, 130] width 42 height 9
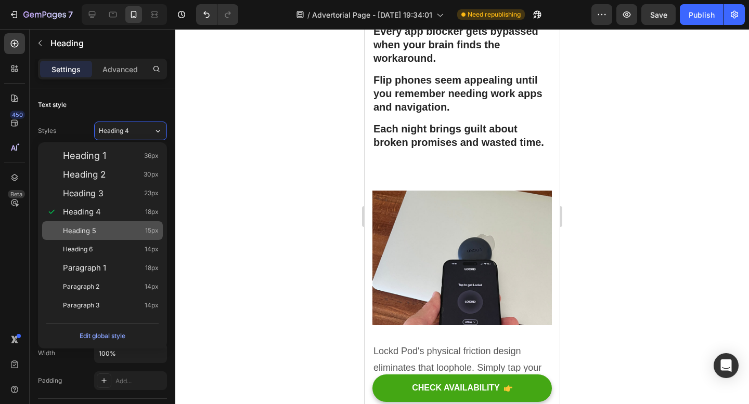
click at [114, 231] on div "Heading 5 15px" at bounding box center [111, 231] width 96 height 10
type input "15"
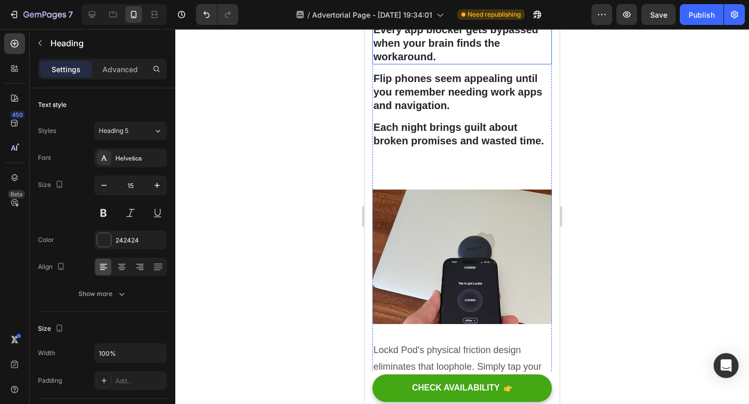
click at [422, 63] on p "Every app blocker gets bypassed when your brain finds the workaround." at bounding box center [461, 43] width 177 height 41
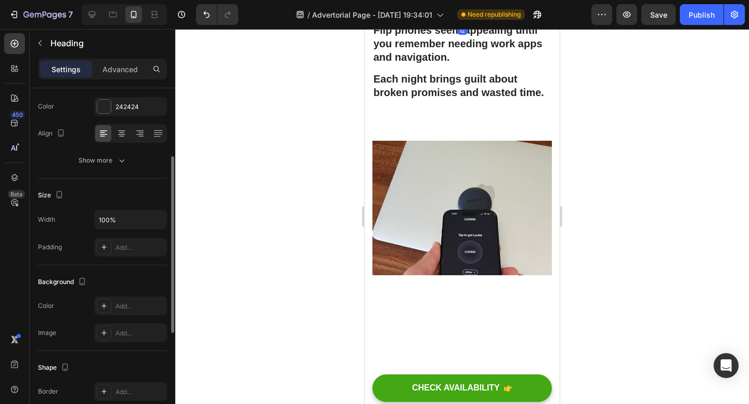
scroll to position [0, 0]
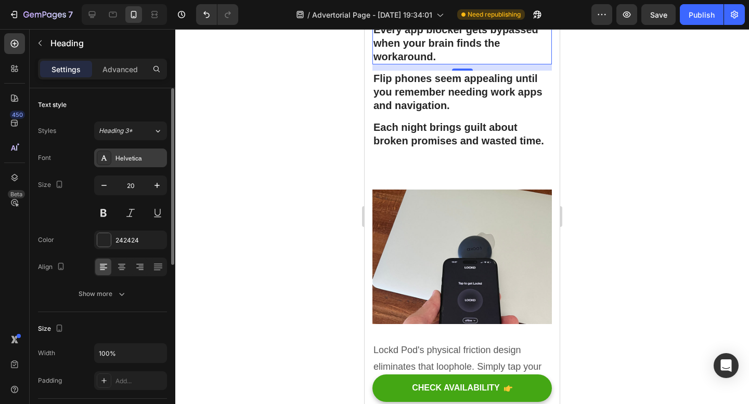
click at [149, 158] on div "Helvetica" at bounding box center [139, 158] width 49 height 9
click at [149, 135] on div "Heading 3*" at bounding box center [126, 130] width 55 height 9
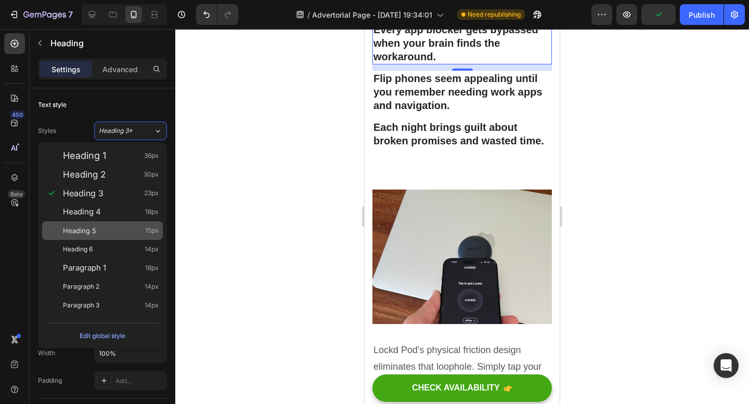
click at [125, 223] on div "Heading 5 15px" at bounding box center [102, 230] width 121 height 19
type input "15"
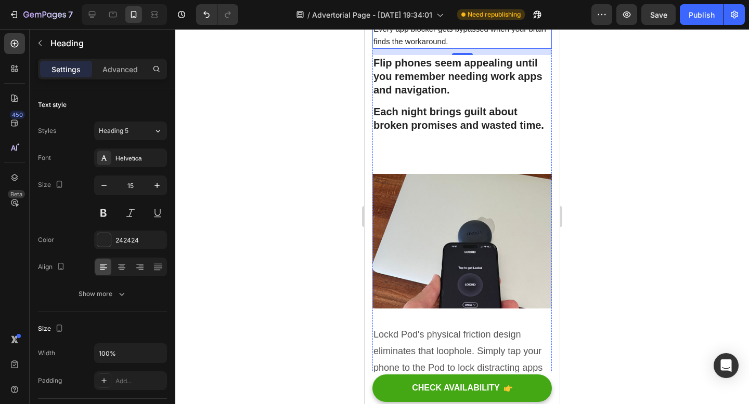
click at [417, 12] on strong "You check your phone for one text and lose 2 hours to endless scrolling." at bounding box center [457, 1] width 168 height 21
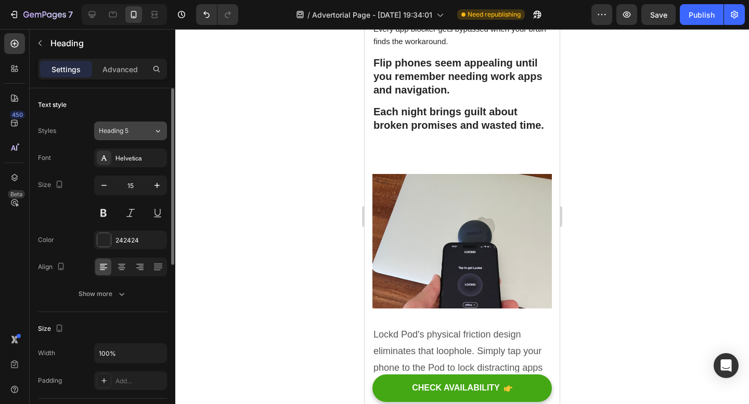
click at [143, 135] on div "Heading 5" at bounding box center [126, 130] width 55 height 9
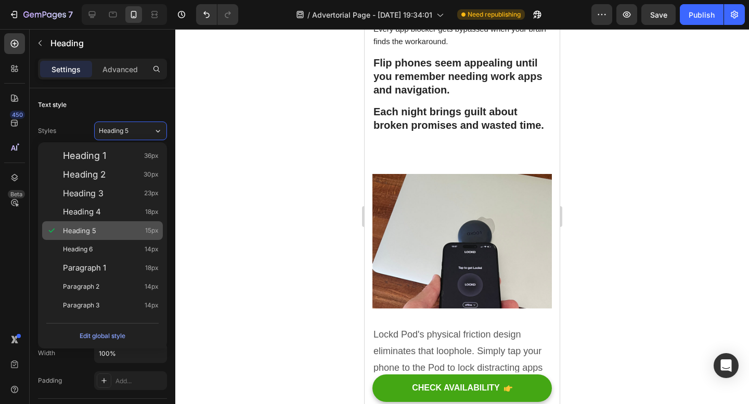
click at [106, 232] on div "Heading 5 15px" at bounding box center [111, 231] width 96 height 10
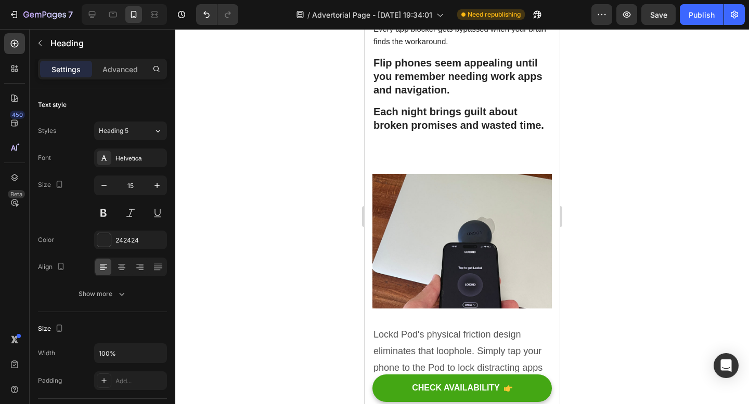
click at [406, 12] on strong "You check your phone for one text and lose 2 hours to endless scrolling." at bounding box center [457, 1] width 168 height 21
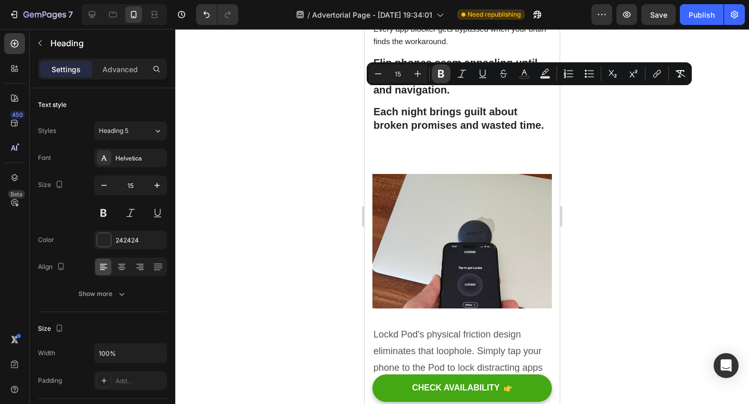
click at [445, 71] on icon "Editor contextual toolbar" at bounding box center [441, 74] width 10 height 10
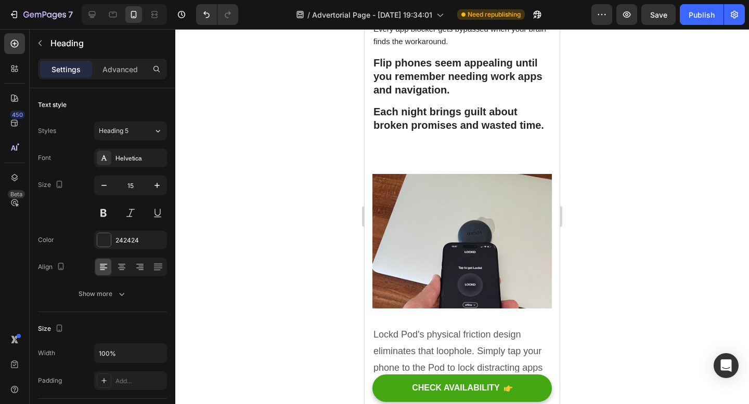
click at [256, 158] on div at bounding box center [461, 216] width 573 height 375
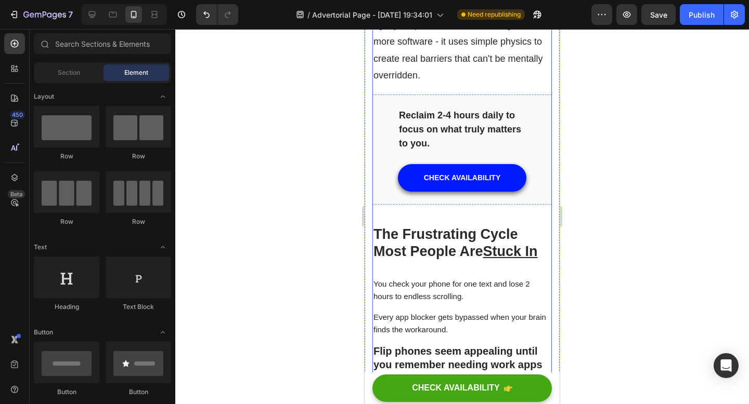
scroll to position [1281, 0]
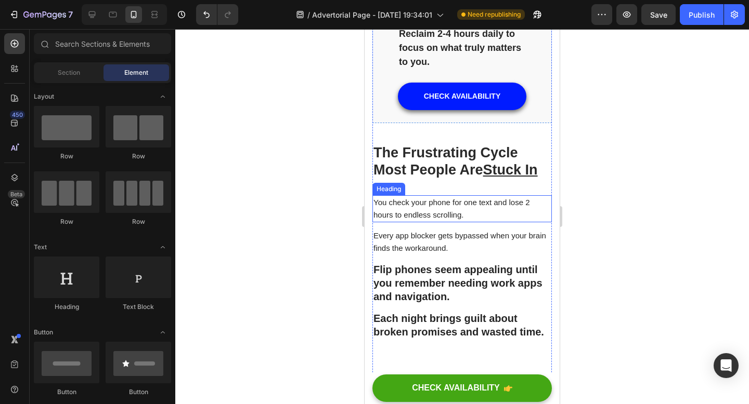
click at [458, 221] on p "You check your phone for one text and lose 2 hours to endless scrolling." at bounding box center [461, 208] width 177 height 25
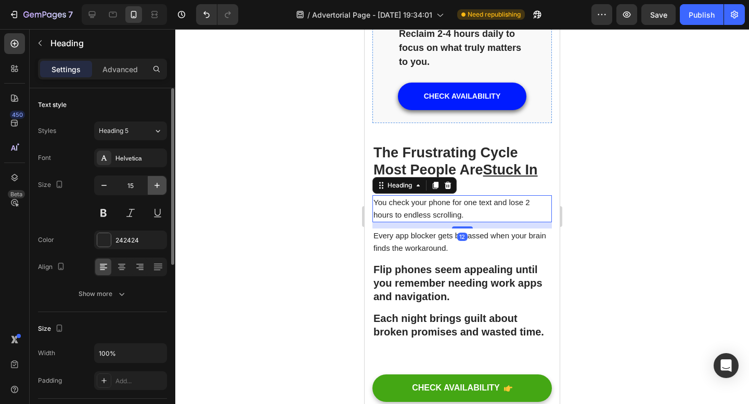
click at [157, 186] on icon "button" at bounding box center [156, 185] width 5 height 5
type input "16"
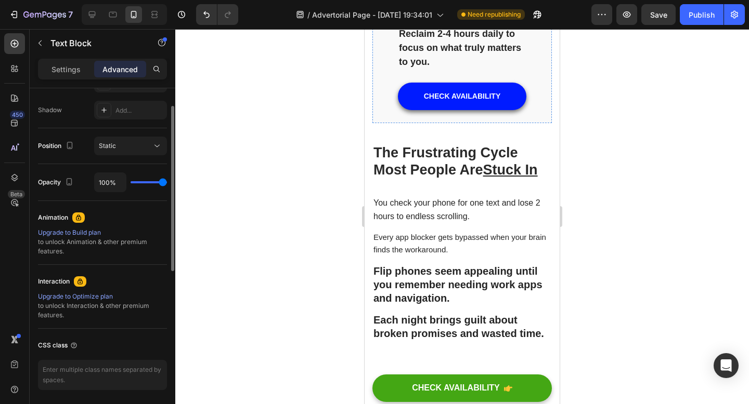
scroll to position [0, 0]
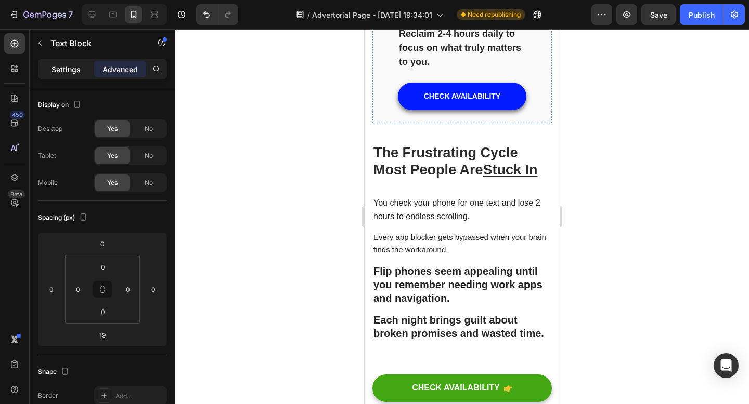
click at [62, 74] on div "Settings" at bounding box center [66, 69] width 52 height 17
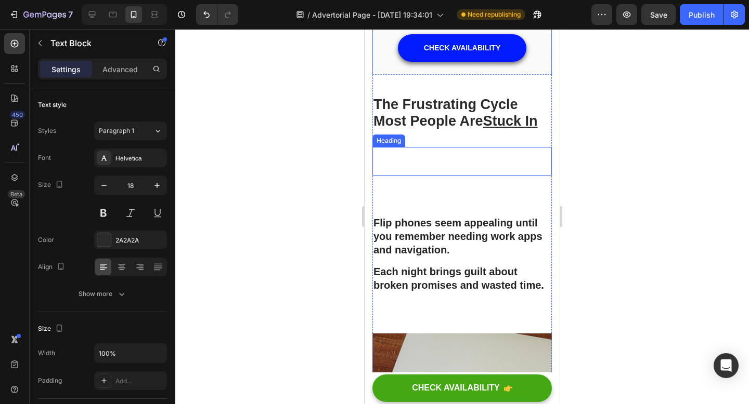
click at [417, 223] on p "You check your phone for one text and lose 2 hours to endless scrolling." at bounding box center [461, 209] width 177 height 27
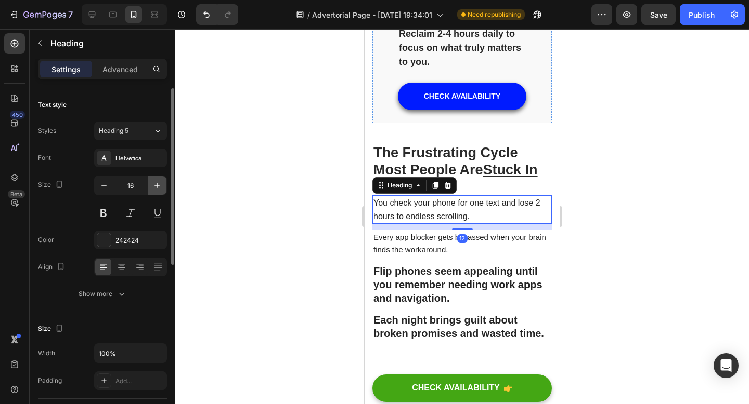
click at [158, 189] on icon "button" at bounding box center [157, 185] width 10 height 10
type input "17"
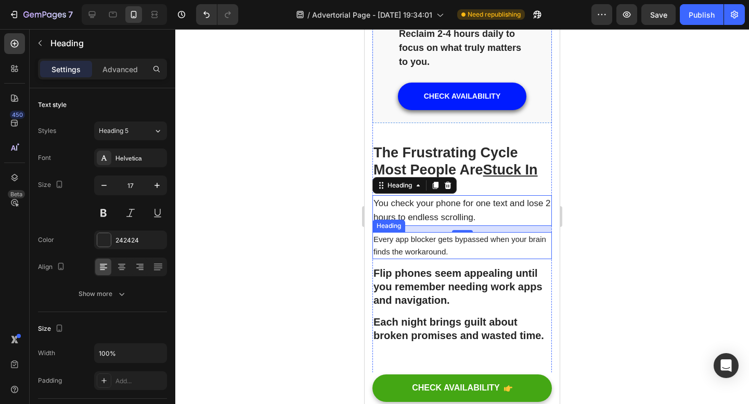
click at [415, 258] on p "Every app blocker gets bypassed when your brain finds the workaround." at bounding box center [461, 245] width 177 height 25
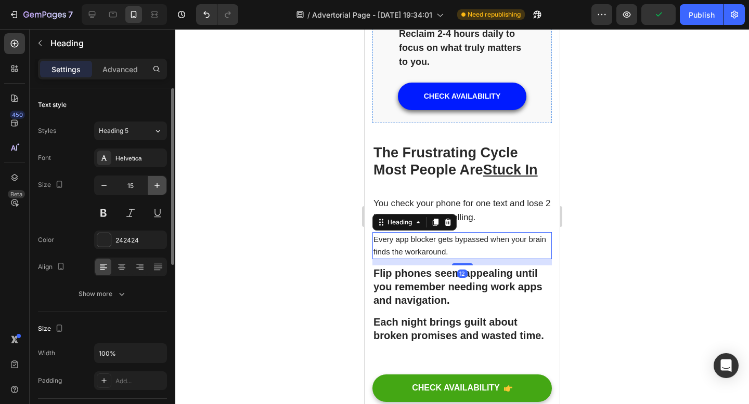
click at [154, 180] on icon "button" at bounding box center [157, 185] width 10 height 10
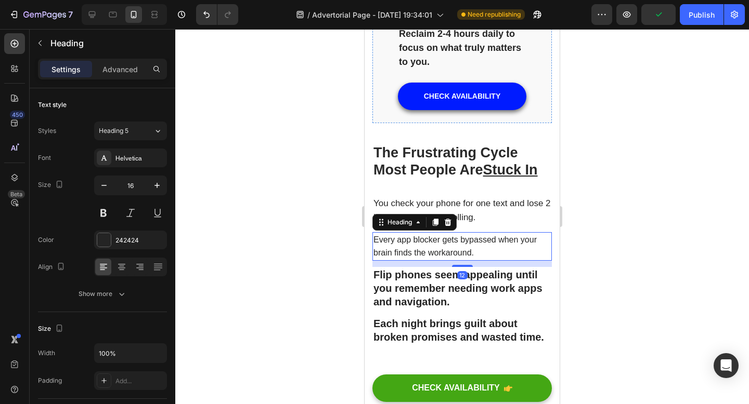
type input "17"
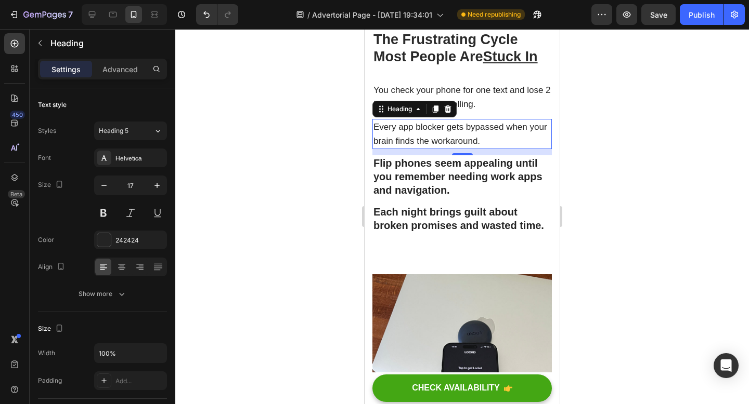
scroll to position [1405, 0]
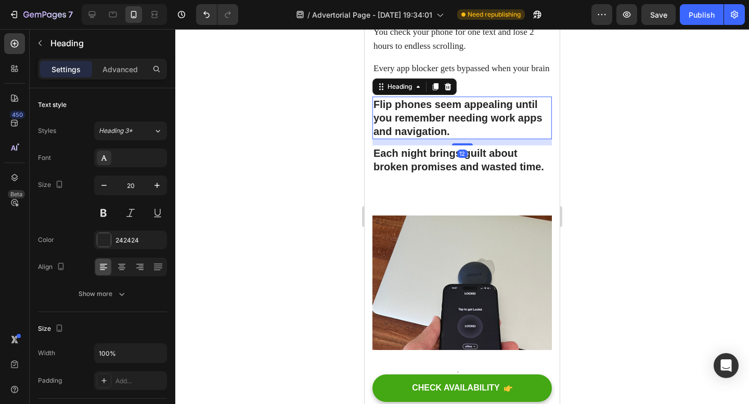
click at [427, 139] on p "Flip phones seem appealing until you remember needing work apps and navigation." at bounding box center [461, 118] width 177 height 41
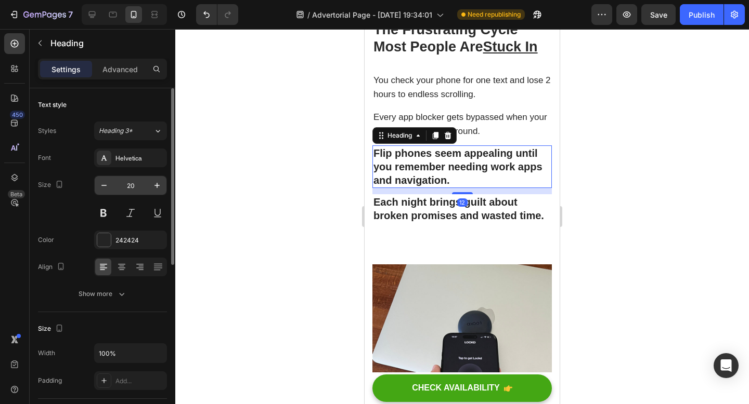
click at [131, 185] on input "20" at bounding box center [130, 185] width 34 height 19
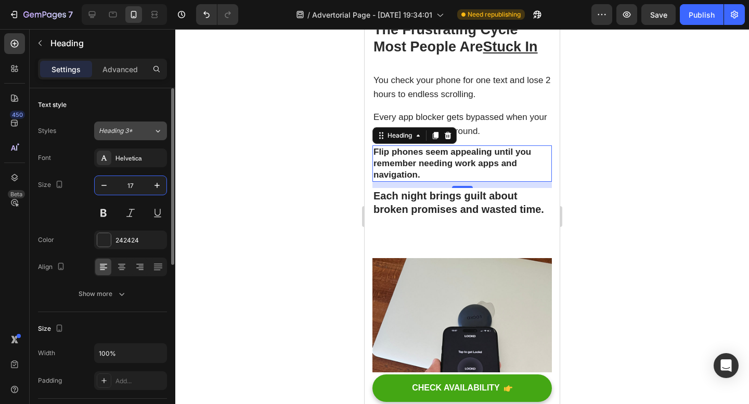
click at [134, 127] on div "Heading 3*" at bounding box center [120, 130] width 42 height 9
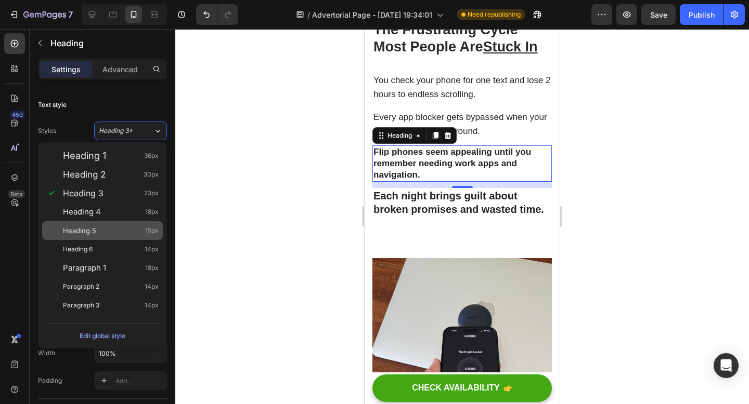
click at [113, 226] on div "Heading 5 15px" at bounding box center [111, 231] width 96 height 10
type input "15"
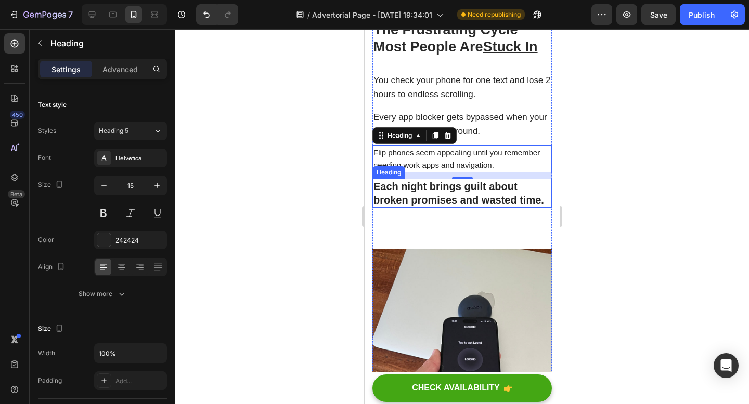
click at [416, 207] on p "Each night brings guilt about broken promises and wasted time." at bounding box center [461, 193] width 177 height 27
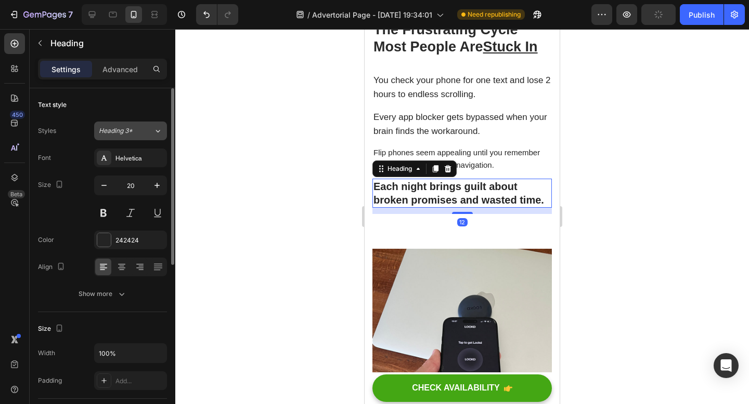
click at [132, 127] on span "Heading 3*" at bounding box center [116, 130] width 34 height 9
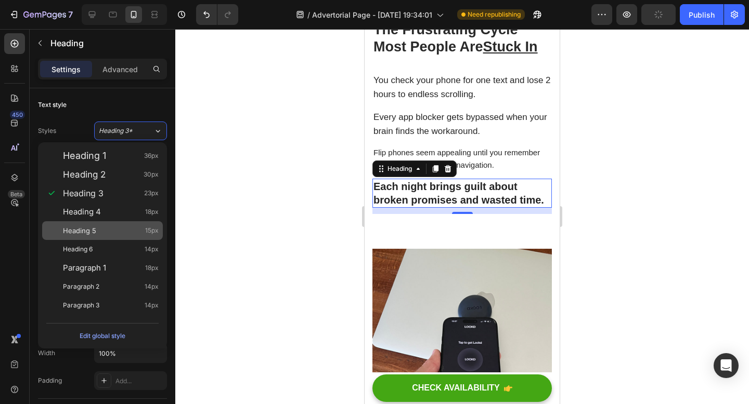
click at [124, 234] on div "Heading 5 15px" at bounding box center [111, 231] width 96 height 10
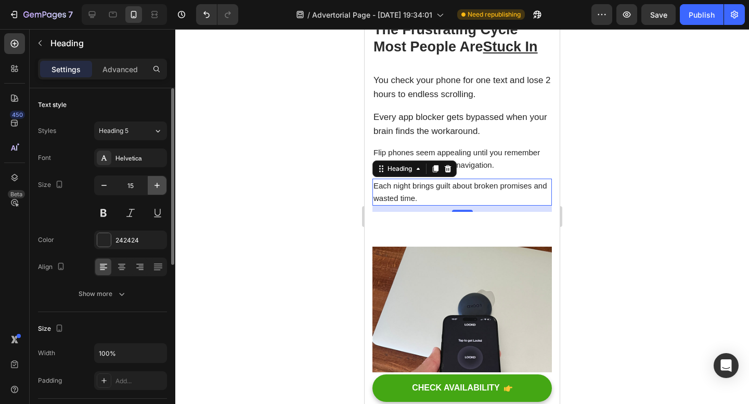
click at [151, 185] on button "button" at bounding box center [157, 185] width 19 height 19
type input "17"
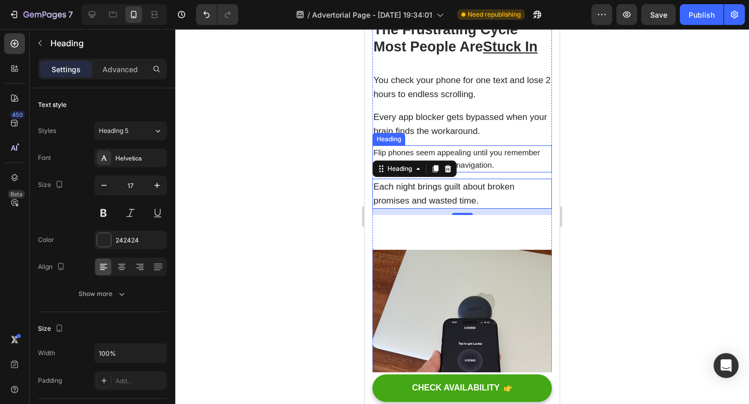
click at [432, 172] on p "Flip phones seem appealing until you remember needing work apps and navigation." at bounding box center [461, 159] width 177 height 25
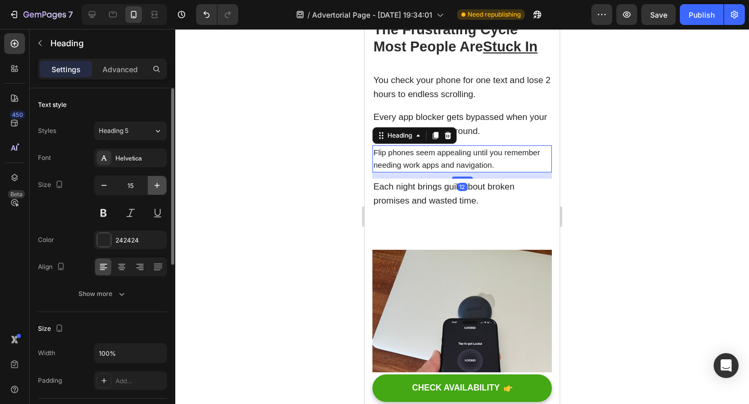
click at [159, 186] on icon "button" at bounding box center [157, 185] width 10 height 10
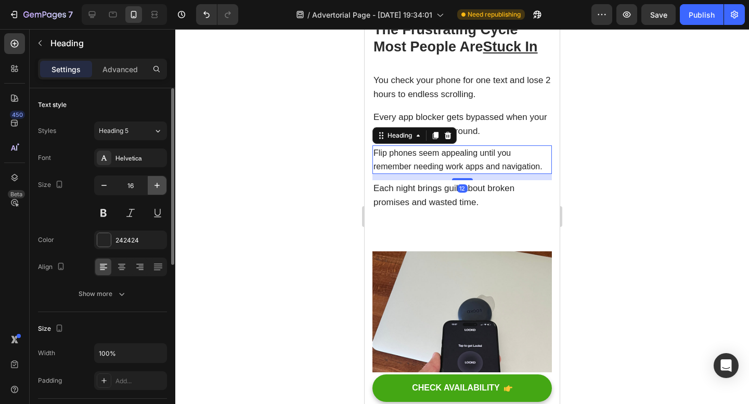
type input "17"
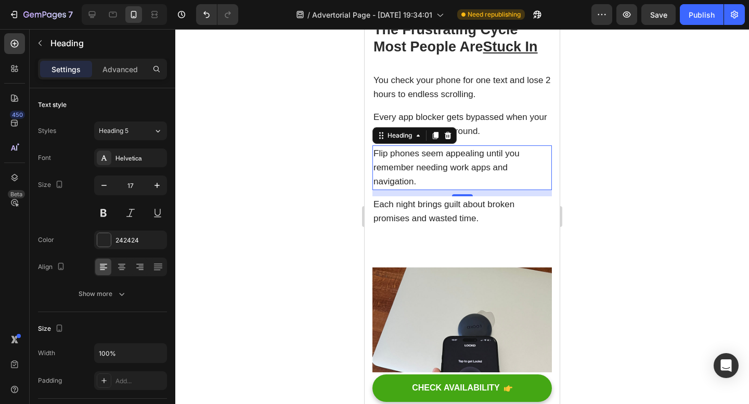
click at [242, 217] on div at bounding box center [461, 216] width 573 height 375
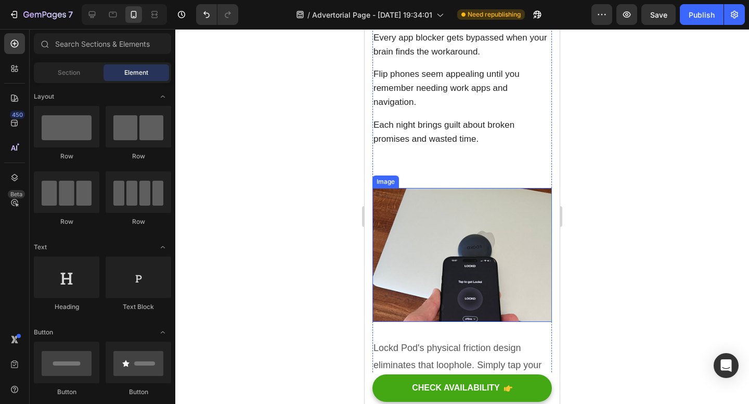
scroll to position [1487, 0]
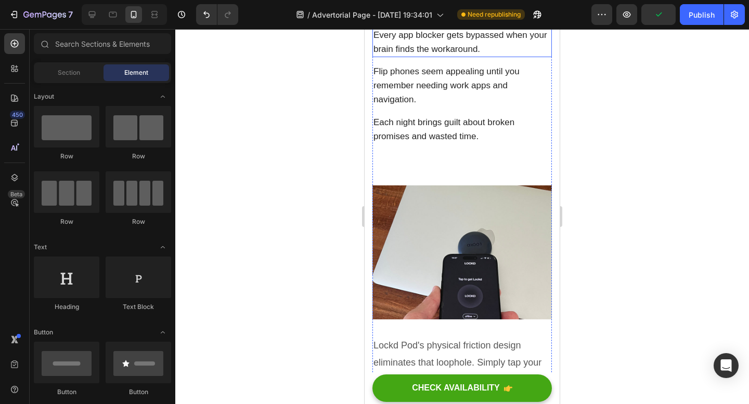
click at [375, 56] on p "Every app blocker gets bypassed when your brain finds the workaround." at bounding box center [461, 42] width 177 height 28
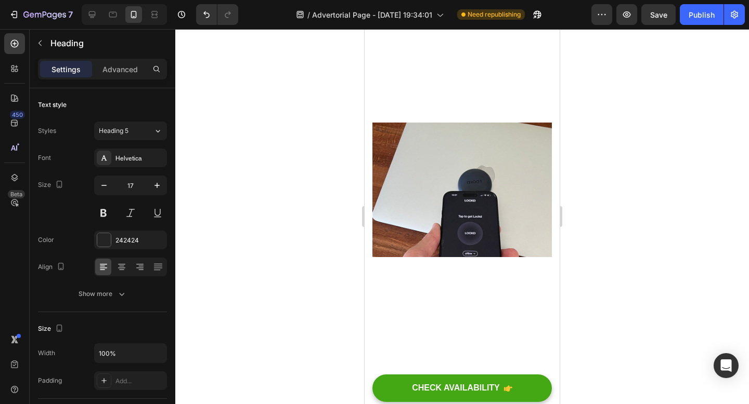
click at [671, 124] on div at bounding box center [461, 216] width 573 height 375
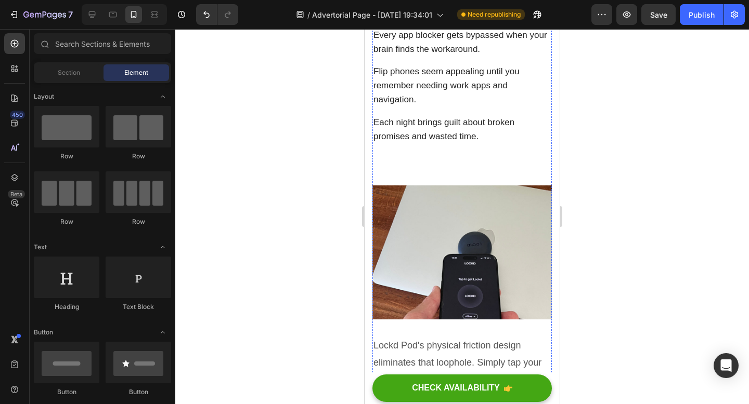
click at [527, 19] on p "You check your phone for one text and lose 2 hours to endless scrolling." at bounding box center [461, 5] width 177 height 28
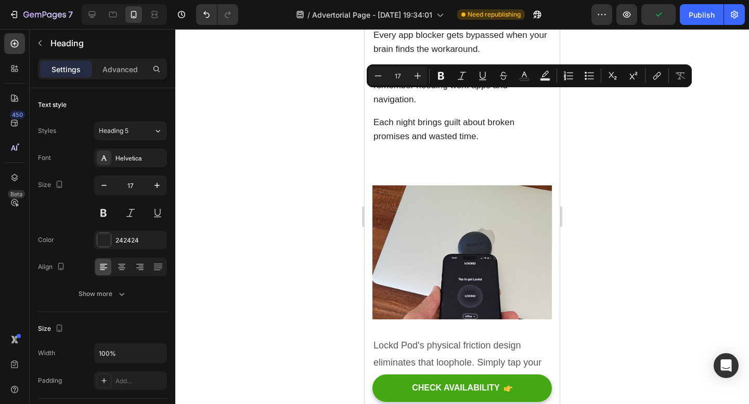
drag, startPoint x: 527, startPoint y: 96, endPoint x: 392, endPoint y: 112, distance: 136.2
click at [392, 19] on p "You check your phone for one text and lose 2 hours to endless scrolling." at bounding box center [461, 5] width 177 height 28
click at [434, 74] on button "Bold" at bounding box center [440, 76] width 19 height 19
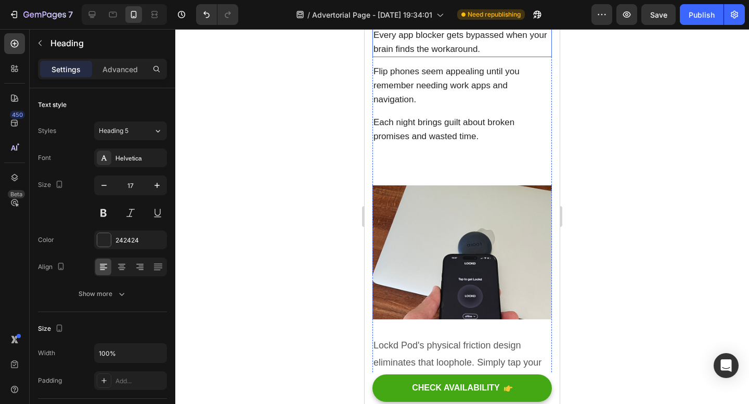
click at [457, 56] on p "Every app blocker gets bypassed when your brain finds the workaround." at bounding box center [461, 42] width 177 height 28
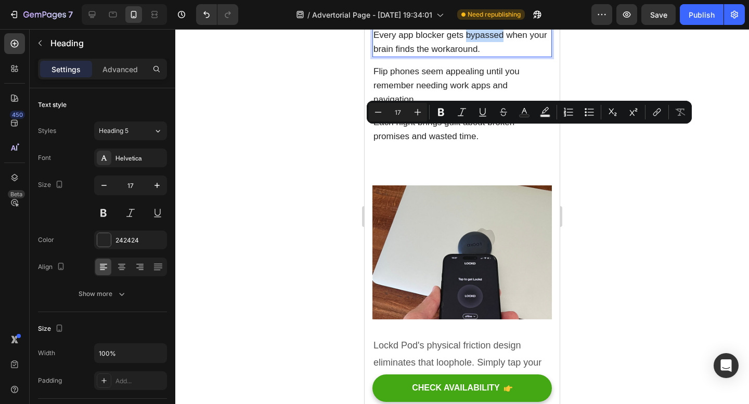
drag, startPoint x: 466, startPoint y: 133, endPoint x: 504, endPoint y: 137, distance: 37.7
click at [439, 115] on icon "Editor contextual toolbar" at bounding box center [441, 113] width 6 height 8
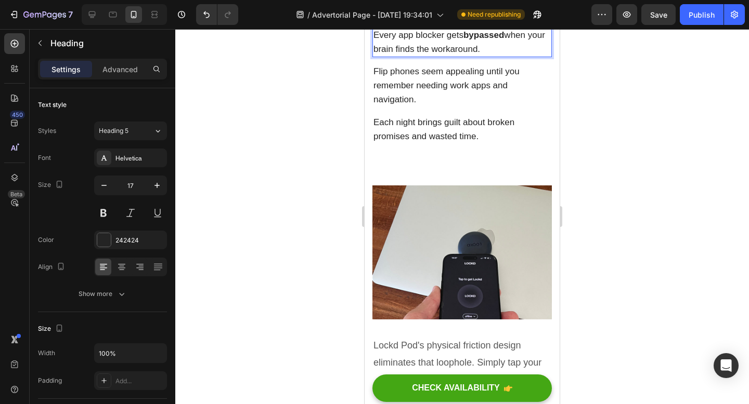
click at [435, 56] on p "Every app blocker gets bypassed when your brain finds the workaround." at bounding box center [461, 42] width 177 height 28
drag, startPoint x: 431, startPoint y: 147, endPoint x: 478, endPoint y: 149, distance: 46.8
click at [478, 56] on p "Every app blocker gets bypassed when your brain finds the workaround." at bounding box center [461, 42] width 177 height 28
click at [448, 56] on p "Every app blocker gets bypassed when your brain finds the workaround." at bounding box center [461, 42] width 177 height 28
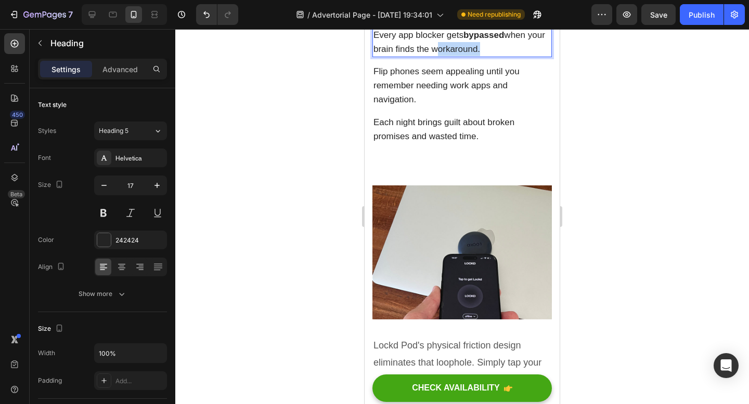
click at [448, 56] on p "Every app blocker gets bypassed when your brain finds the workaround." at bounding box center [461, 42] width 177 height 28
click at [104, 213] on button at bounding box center [103, 213] width 19 height 19
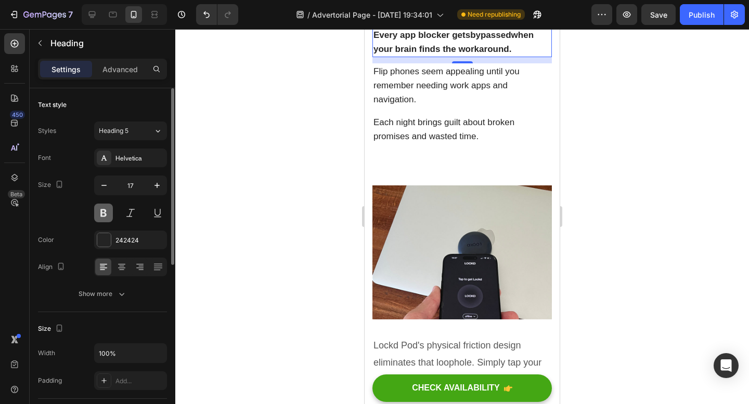
click at [103, 211] on button at bounding box center [103, 213] width 19 height 19
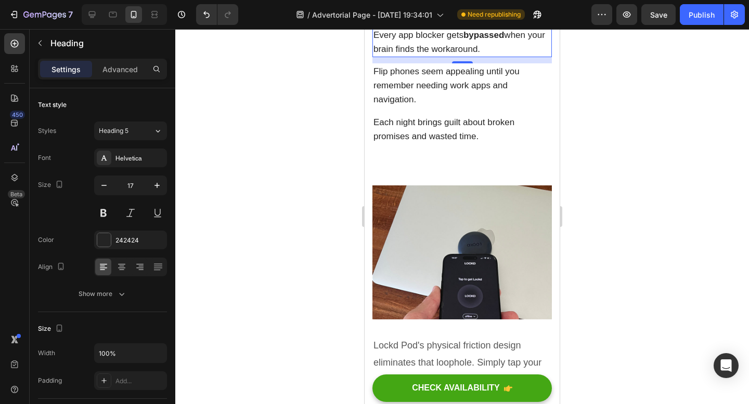
click at [439, 56] on p "Every app blocker gets bypassed when your brain finds the workaround." at bounding box center [461, 42] width 177 height 28
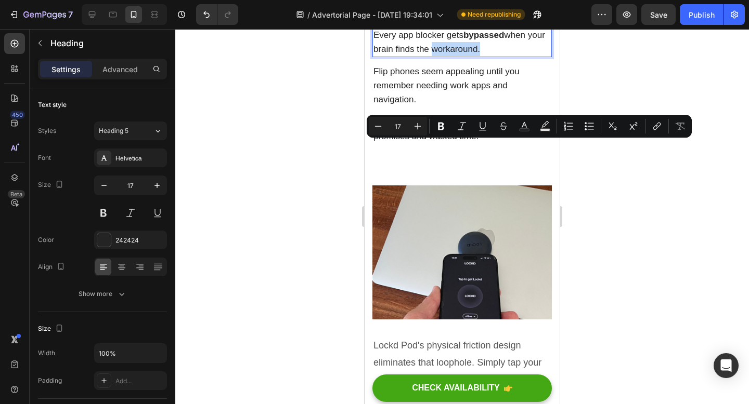
drag, startPoint x: 429, startPoint y: 147, endPoint x: 476, endPoint y: 149, distance: 46.8
click at [476, 56] on p "Every app blocker gets bypassed when your brain finds the workaround." at bounding box center [461, 42] width 177 height 28
click at [439, 121] on icon "Editor contextual toolbar" at bounding box center [441, 126] width 10 height 10
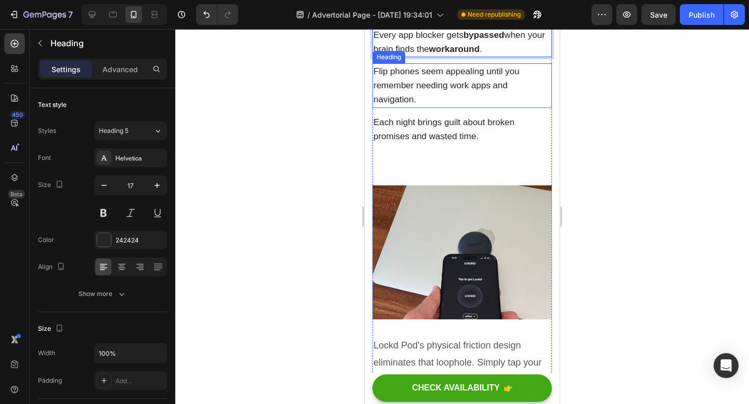
click at [398, 107] on p "Flip phones seem appealing until you remember needing work apps and navigation." at bounding box center [461, 85] width 177 height 43
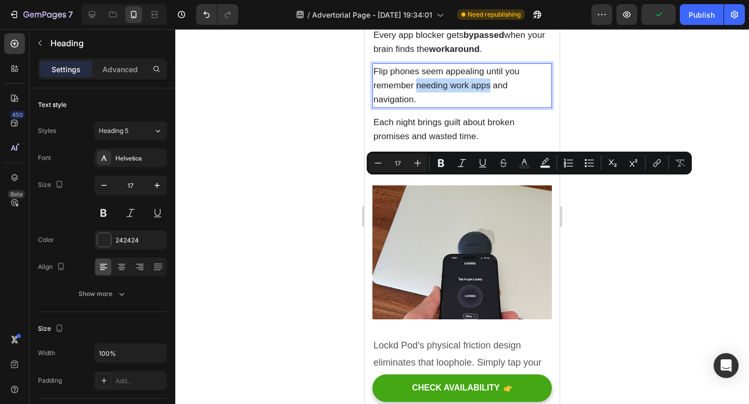
drag, startPoint x: 417, startPoint y: 185, endPoint x: 491, endPoint y: 185, distance: 73.3
click at [443, 166] on icon "Editor contextual toolbar" at bounding box center [441, 163] width 10 height 10
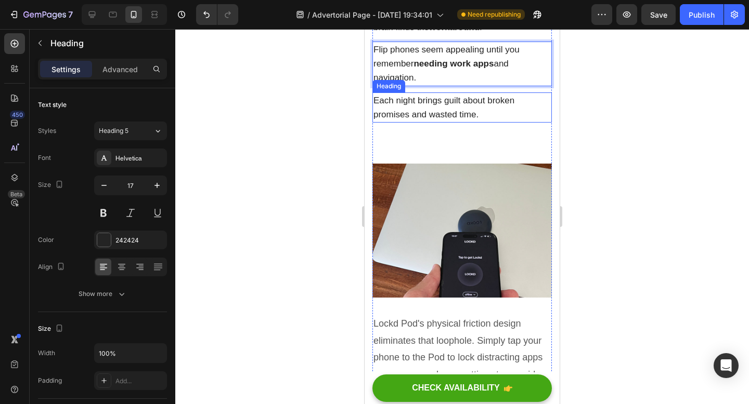
scroll to position [1516, 0]
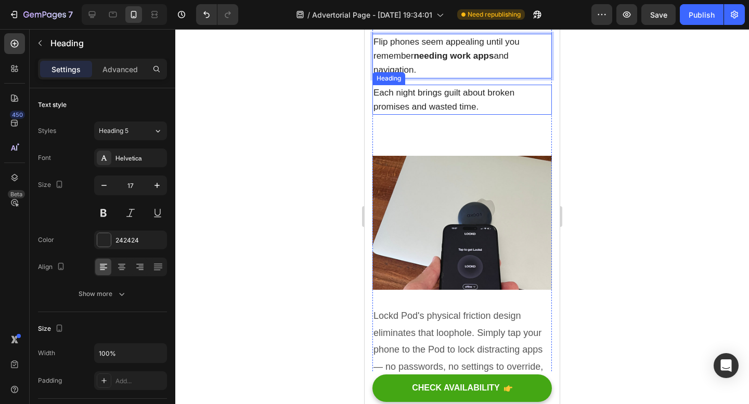
click at [456, 114] on p "Each night brings guilt about broken promises and wasted time." at bounding box center [461, 100] width 177 height 28
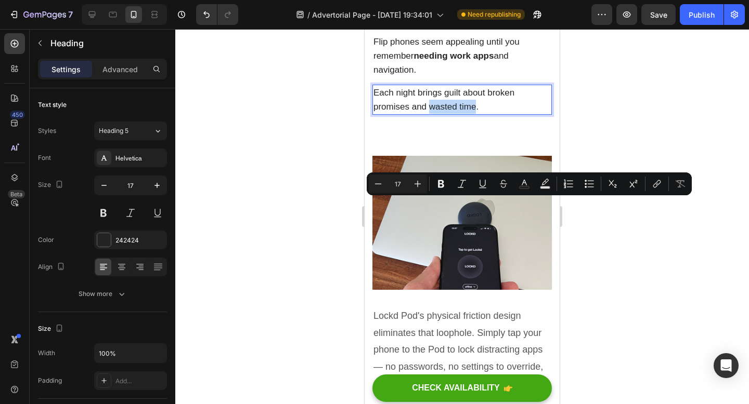
drag, startPoint x: 430, startPoint y: 207, endPoint x: 476, endPoint y: 206, distance: 45.8
click at [438, 183] on icon "Editor contextual toolbar" at bounding box center [441, 184] width 6 height 8
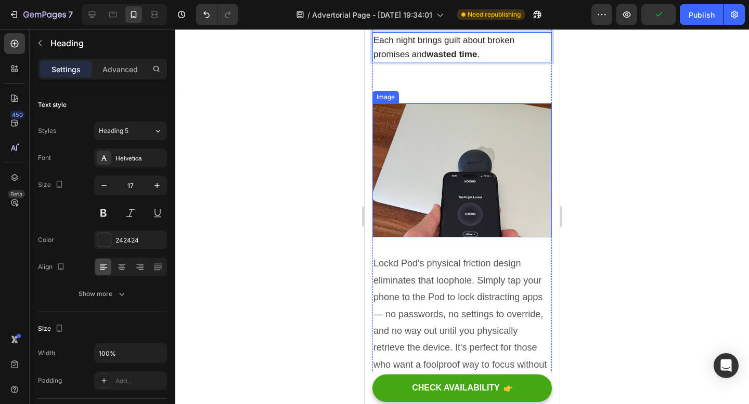
scroll to position [1701, 0]
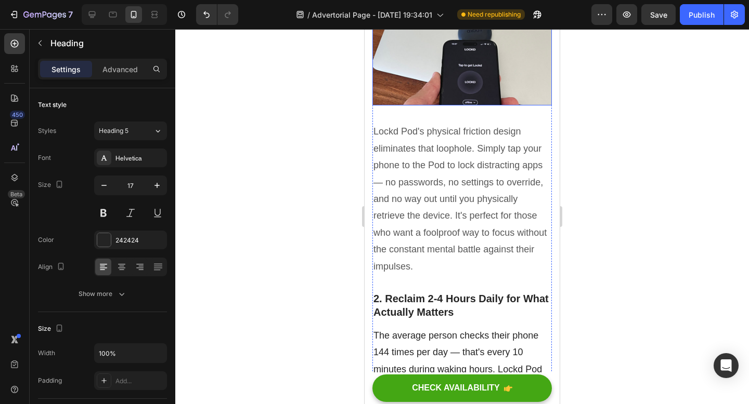
click at [443, 106] on img at bounding box center [461, 38] width 179 height 135
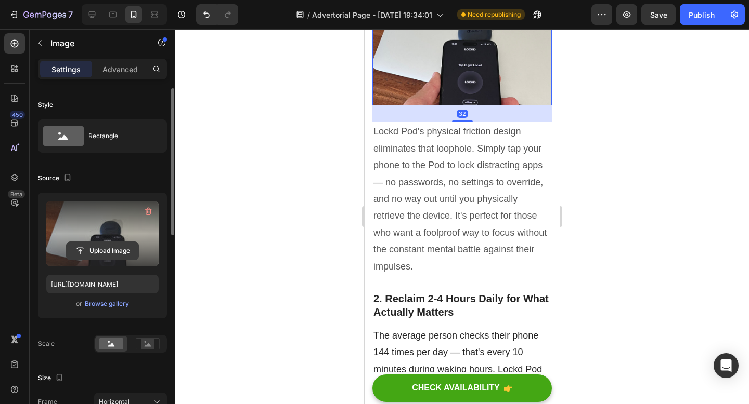
click at [100, 249] on input "file" at bounding box center [103, 251] width 72 height 18
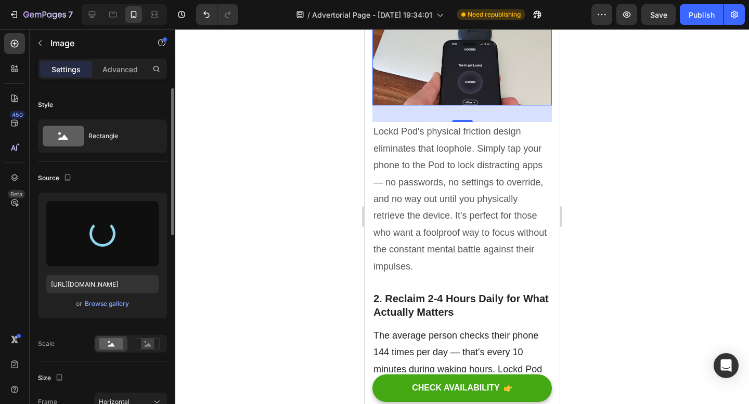
type input "https://cdn.shopify.com/s/files/1/0663/1302/7637/files/gempages_551399481296290…"
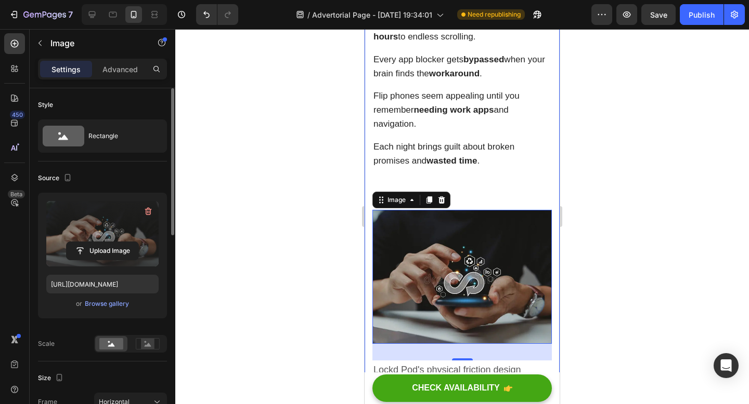
scroll to position [1556, 0]
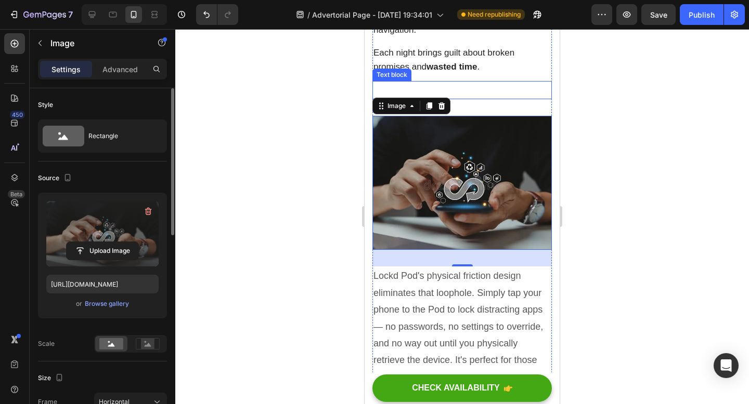
click at [461, 98] on p "Rich Text Editor. Editing area: main" at bounding box center [461, 90] width 177 height 16
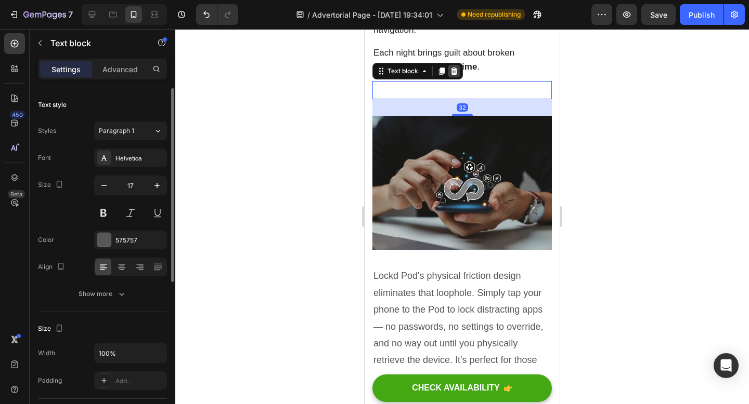
click at [454, 75] on icon at bounding box center [454, 71] width 7 height 7
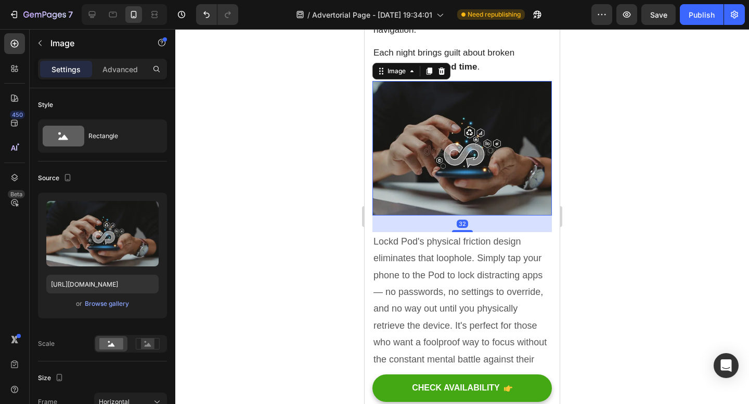
click at [511, 216] on img at bounding box center [461, 148] width 179 height 135
click at [688, 148] on div at bounding box center [461, 216] width 573 height 375
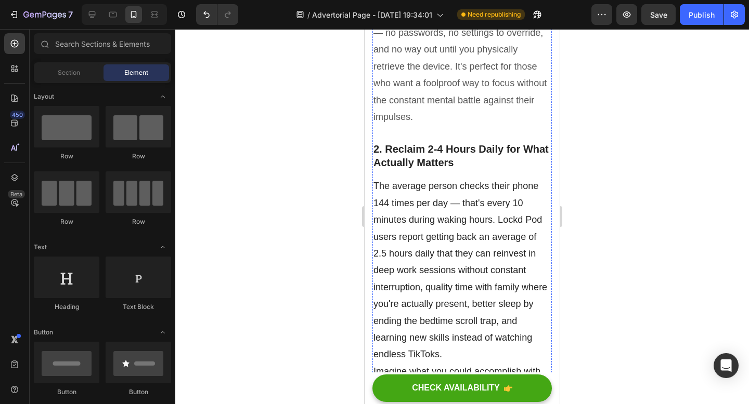
scroll to position [1819, 0]
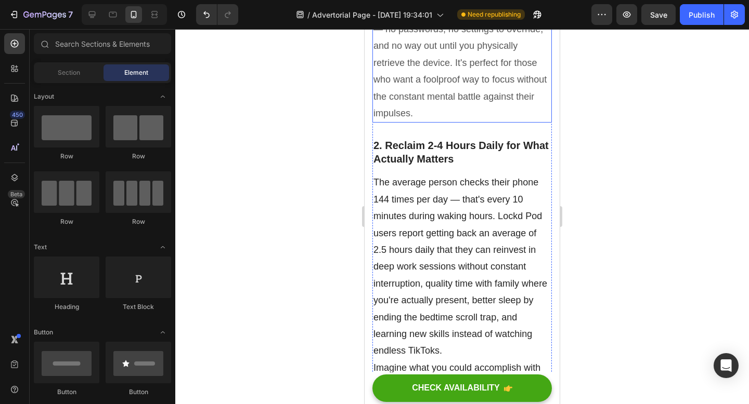
click at [445, 122] on p "Lockd Pod's physical friction design eliminates that loophole. Simply tap your …" at bounding box center [461, 46] width 177 height 152
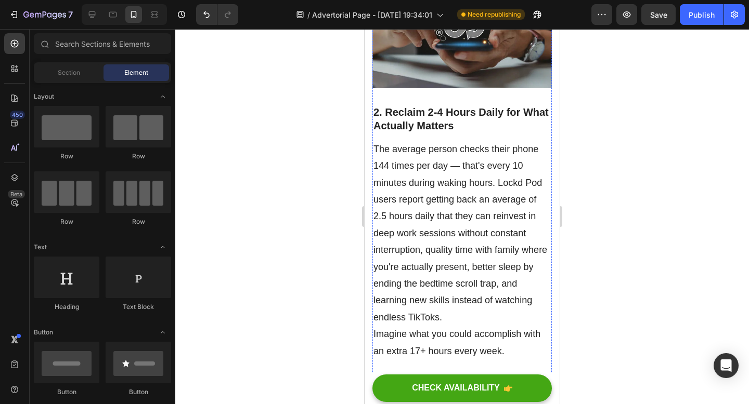
scroll to position [1685, 0]
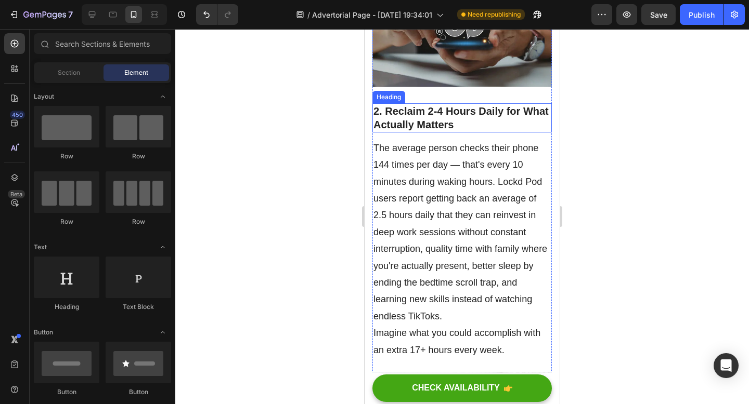
click at [434, 133] on h2 "2. Reclaim 2-4 Hours Daily for What Actually Matters" at bounding box center [461, 117] width 179 height 29
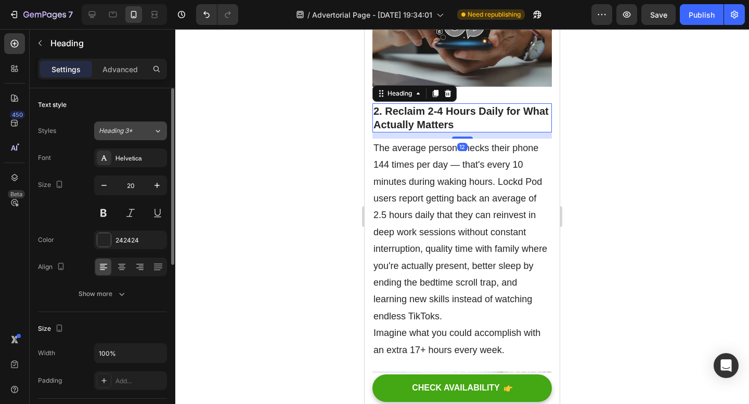
click at [126, 133] on span "Heading 3*" at bounding box center [116, 130] width 34 height 9
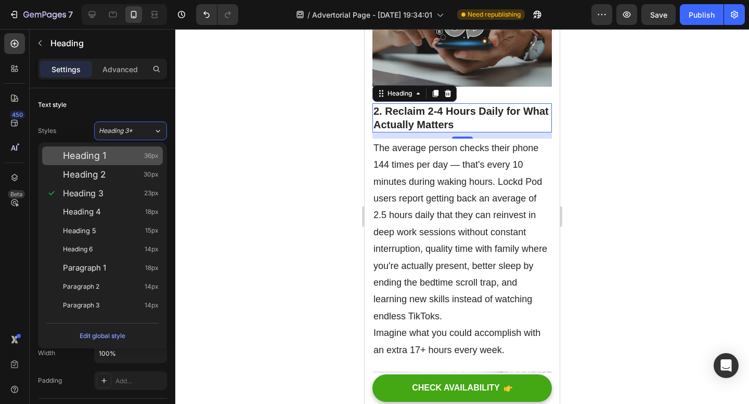
click at [120, 156] on div "Heading 1 36px" at bounding box center [111, 156] width 96 height 10
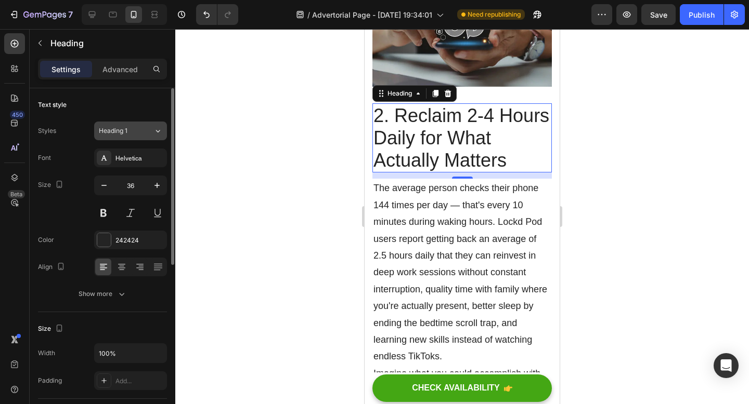
click at [134, 132] on div "Heading 1" at bounding box center [120, 130] width 42 height 9
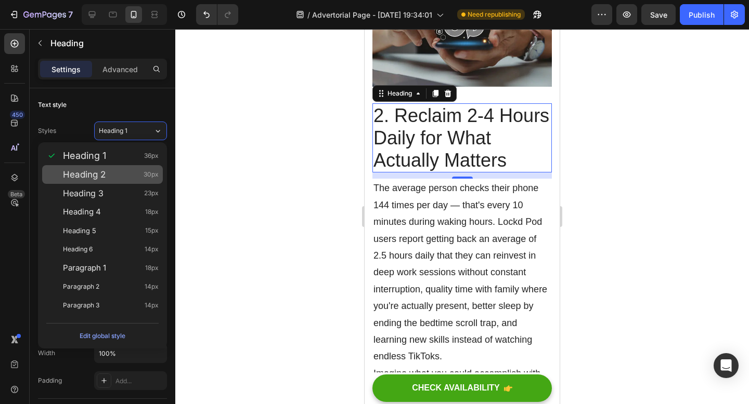
click at [128, 177] on div "Heading 2 30px" at bounding box center [111, 174] width 96 height 10
type input "30"
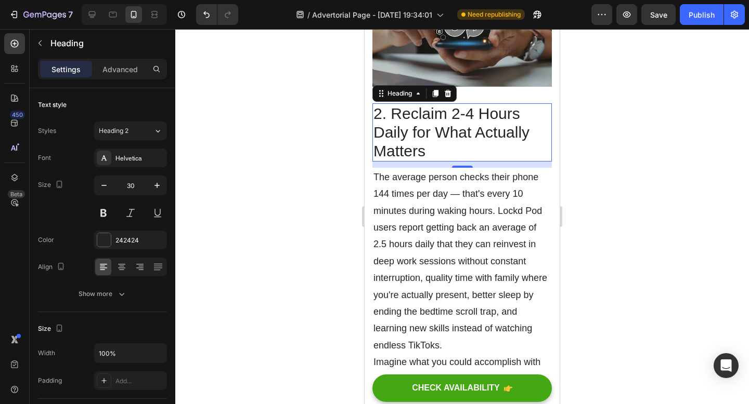
click at [385, 162] on h2 "2. Reclaim 2-4 Hours Daily for What Actually Matters" at bounding box center [461, 132] width 179 height 58
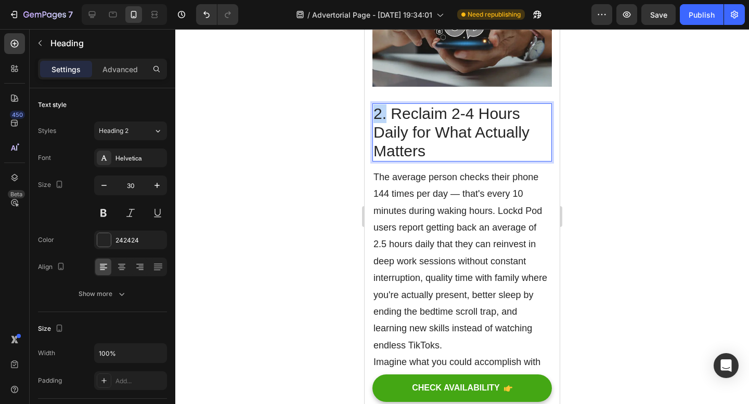
drag, startPoint x: 387, startPoint y: 213, endPoint x: 360, endPoint y: 214, distance: 26.5
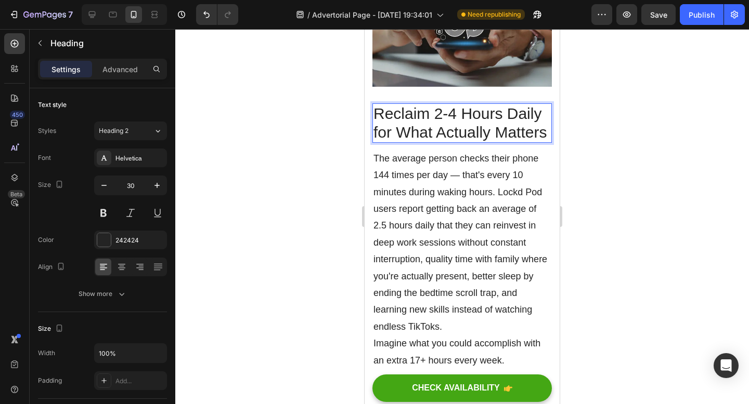
click at [639, 153] on div at bounding box center [461, 216] width 573 height 375
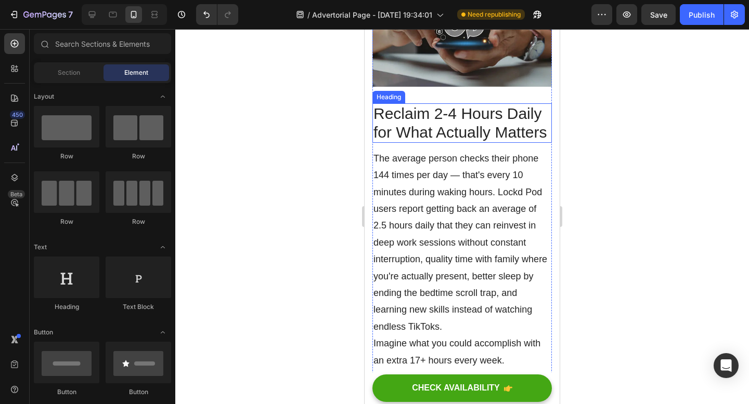
click at [451, 142] on p "Reclaim 2-4 Hours Daily for What Actually Matters" at bounding box center [461, 122] width 177 height 37
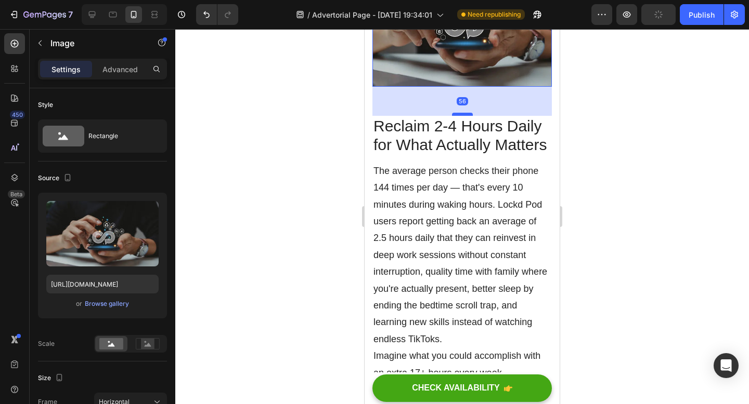
drag, startPoint x: 462, startPoint y: 200, endPoint x: 463, endPoint y: 212, distance: 12.6
click at [463, 116] on div at bounding box center [462, 114] width 21 height 3
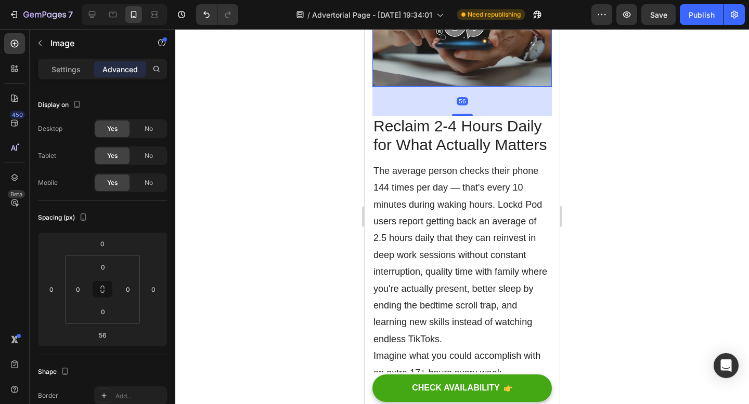
click at [675, 194] on div at bounding box center [461, 216] width 573 height 375
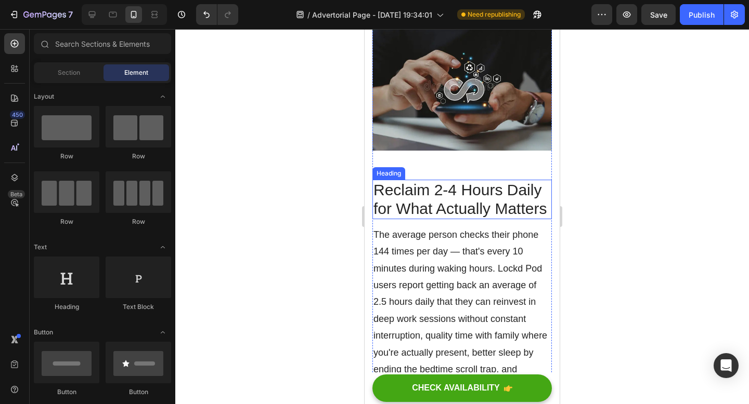
scroll to position [1633, 0]
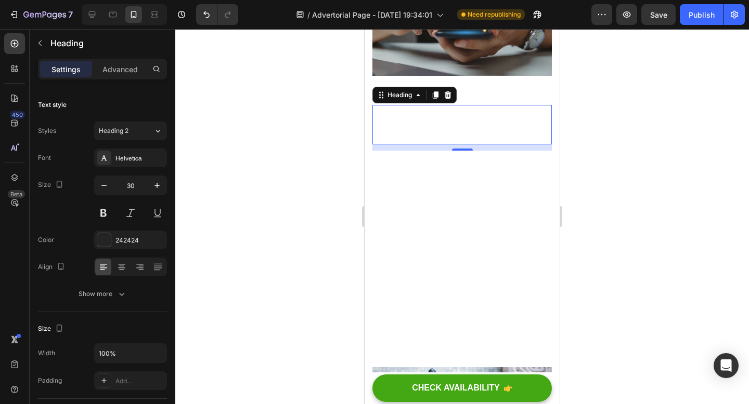
click at [428, 143] on p "Reclaim 2-4 Hours Daily for What Actually Matters" at bounding box center [461, 124] width 177 height 37
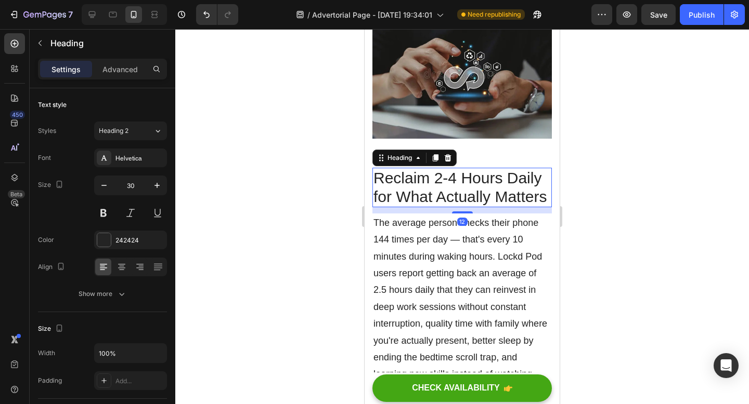
click at [428, 206] on p "Reclaim 2-4 Hours Daily for What Actually Matters" at bounding box center [461, 187] width 177 height 37
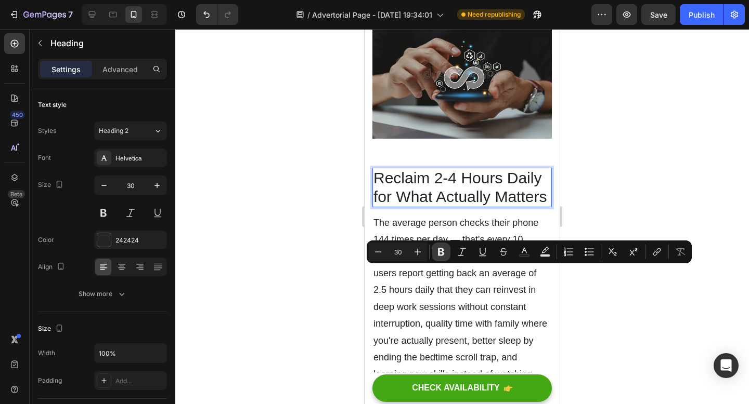
click at [441, 253] on icon "Editor contextual toolbar" at bounding box center [441, 252] width 6 height 8
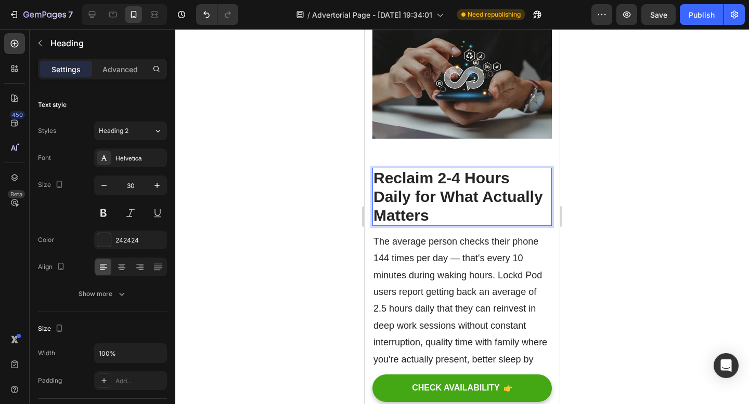
click at [636, 190] on div at bounding box center [461, 216] width 573 height 375
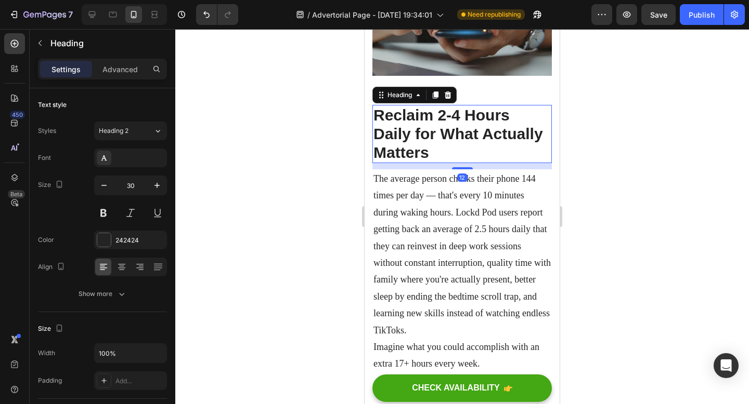
click at [382, 161] on strong "Reclaim 2-4 Hours Daily for What Actually Matters" at bounding box center [457, 134] width 169 height 55
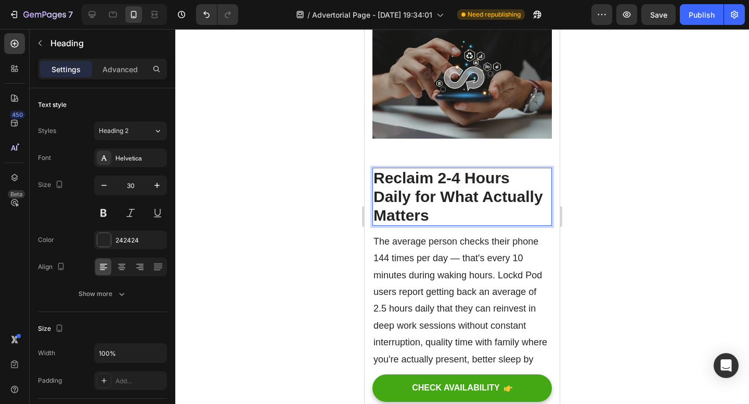
click at [379, 224] on strong "Reclaim 2-4 Hours Daily for What Actually Matters" at bounding box center [457, 196] width 169 height 55
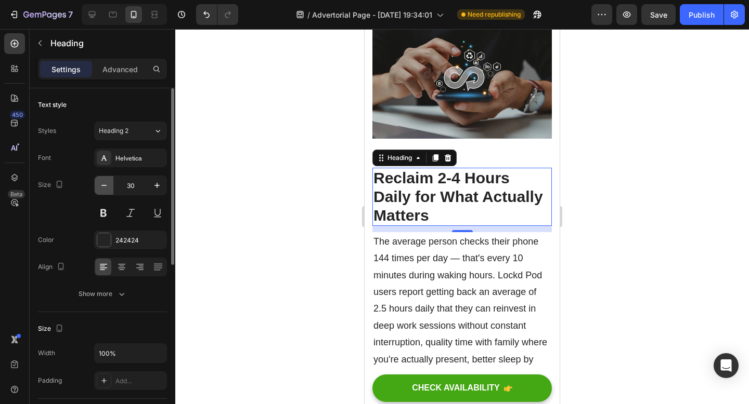
click at [104, 187] on icon "button" at bounding box center [104, 185] width 10 height 10
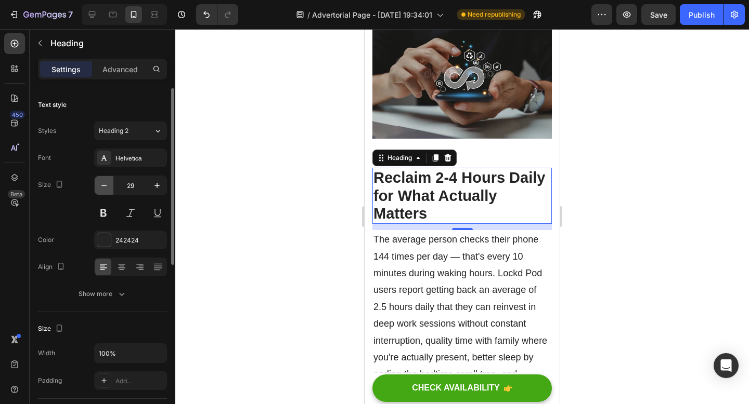
click at [104, 187] on icon "button" at bounding box center [104, 185] width 10 height 10
type input "28"
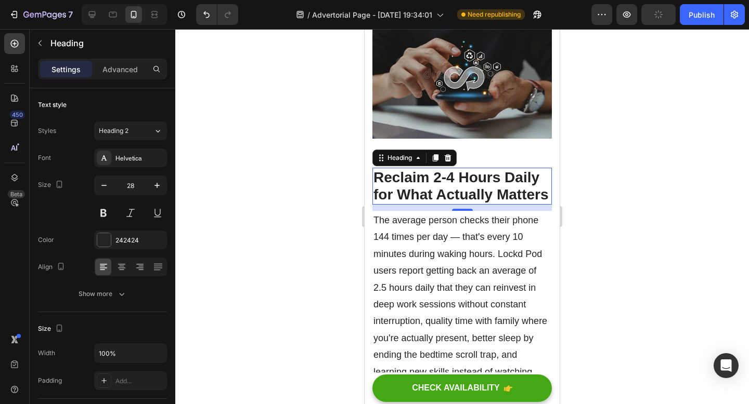
click at [638, 243] on div at bounding box center [461, 216] width 573 height 375
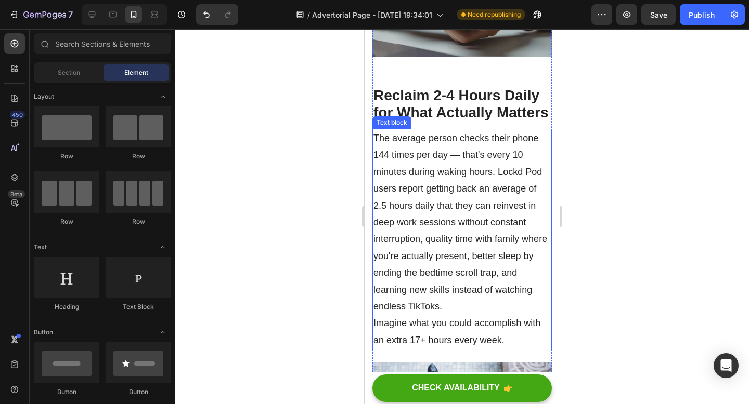
scroll to position [1716, 0]
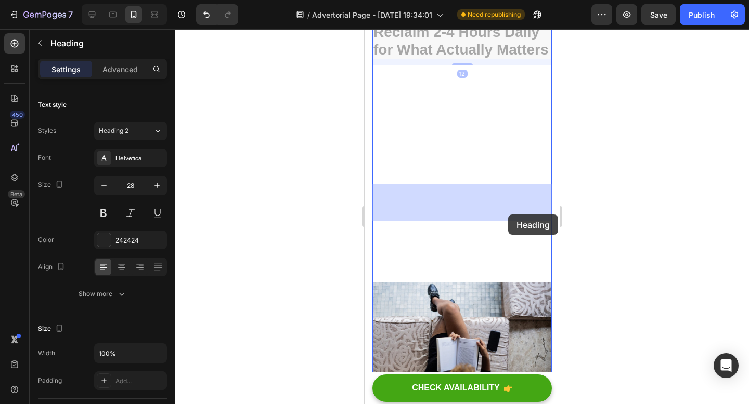
drag, startPoint x: 496, startPoint y: 214, endPoint x: 508, endPoint y: 215, distance: 11.5
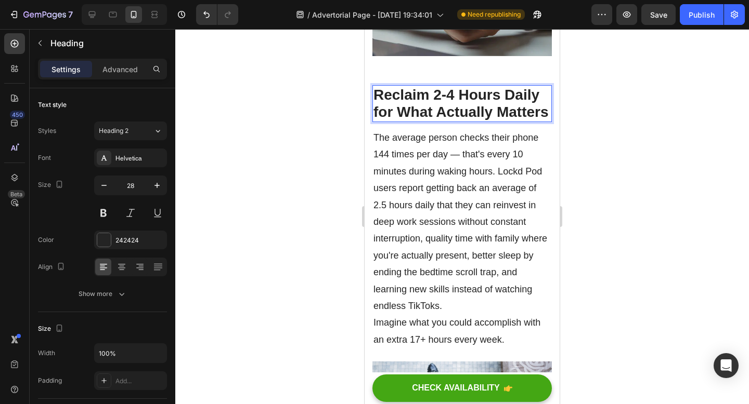
click at [497, 121] on strong "Reclaim 2-4 Hours Daily for What Actually Matters" at bounding box center [460, 104] width 175 height 34
click at [436, 121] on strong "Reclaim 2-4 Hours Daily for What Actually Matters" at bounding box center [460, 104] width 175 height 34
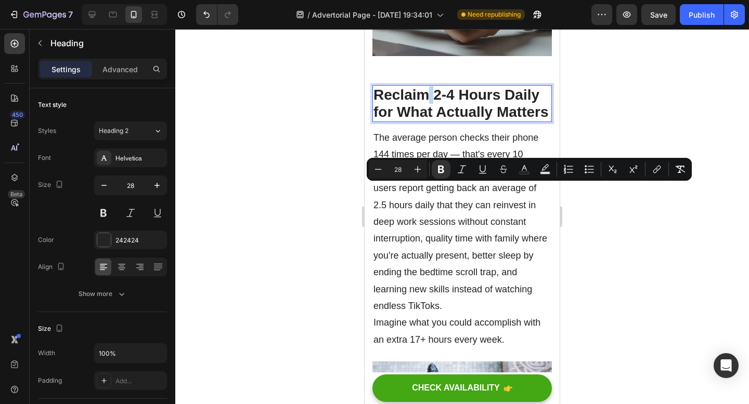
click at [436, 121] on strong "Reclaim 2-4 Hours Daily for What Actually Matters" at bounding box center [460, 104] width 175 height 34
drag, startPoint x: 436, startPoint y: 191, endPoint x: 528, endPoint y: 189, distance: 92.6
click at [528, 121] on strong "Reclaim 2-4 Hours Daily for What Actually Matters" at bounding box center [460, 104] width 175 height 34
click at [477, 162] on button "Underline" at bounding box center [482, 169] width 19 height 19
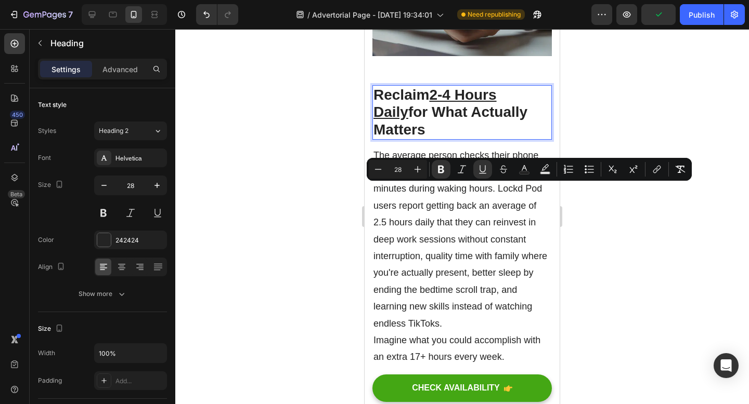
click at [644, 99] on div at bounding box center [461, 216] width 573 height 375
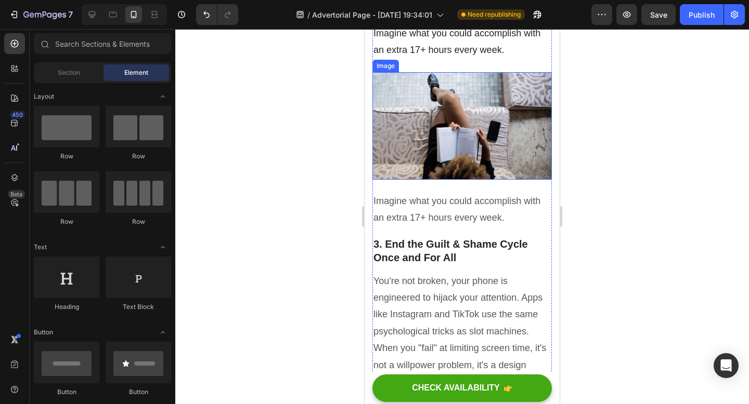
scroll to position [2107, 0]
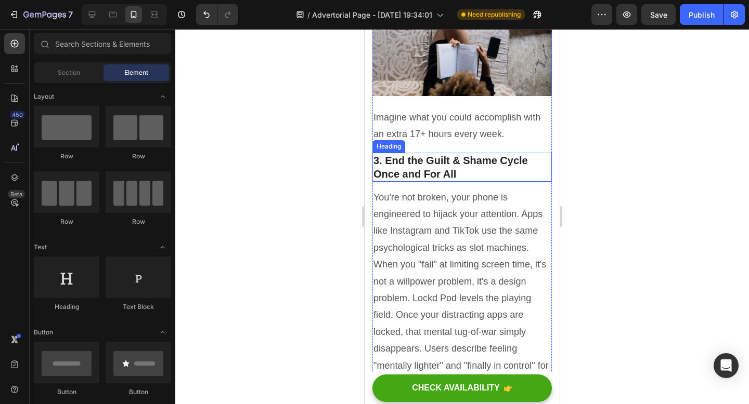
click at [426, 182] on h2 "3. End the Guilt & Shame Cycle Once and For All" at bounding box center [461, 167] width 179 height 29
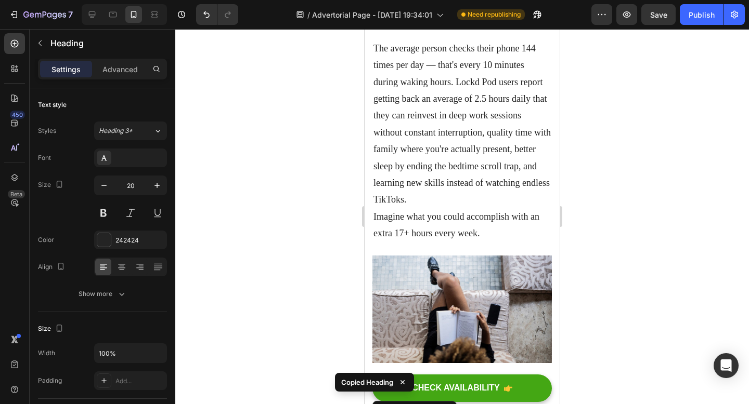
scroll to position [1699, 0]
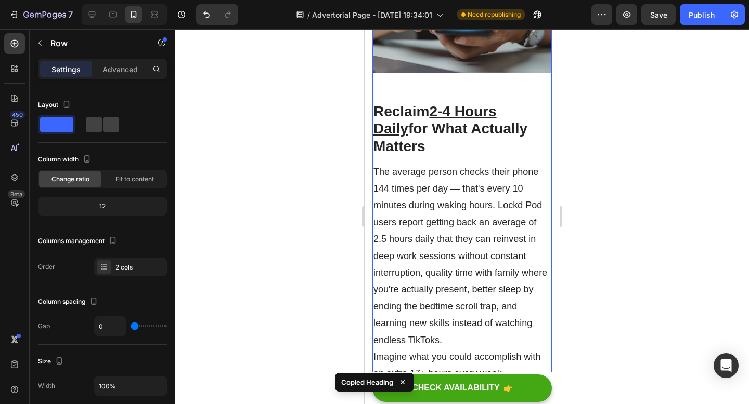
click at [424, 252] on p "The average person checks their phone 144 times per day — that's every 10 minut…" at bounding box center [461, 273] width 177 height 219
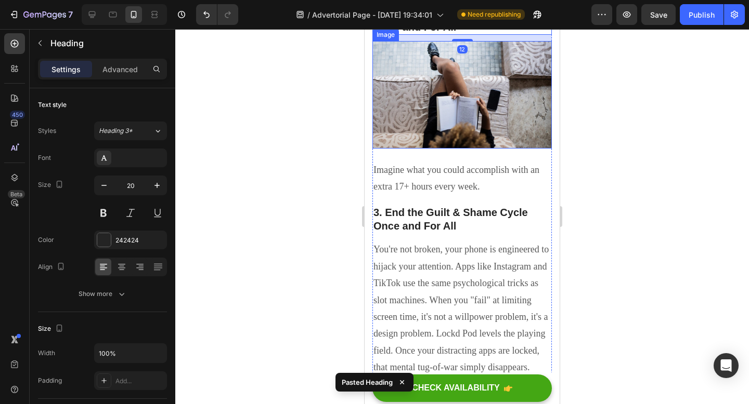
scroll to position [1927, 0]
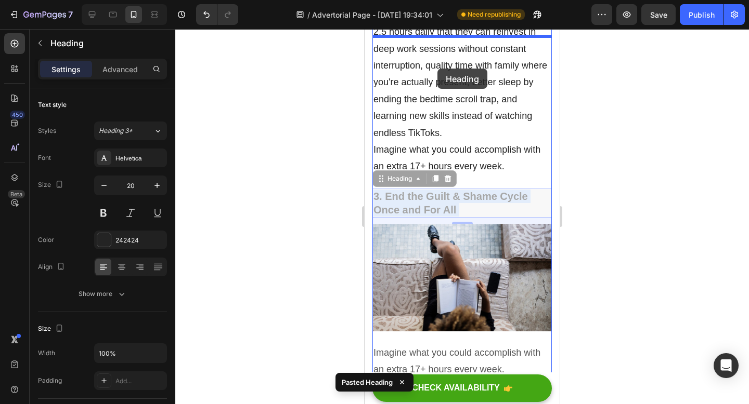
drag, startPoint x: 440, startPoint y: 261, endPoint x: 437, endPoint y: 63, distance: 198.1
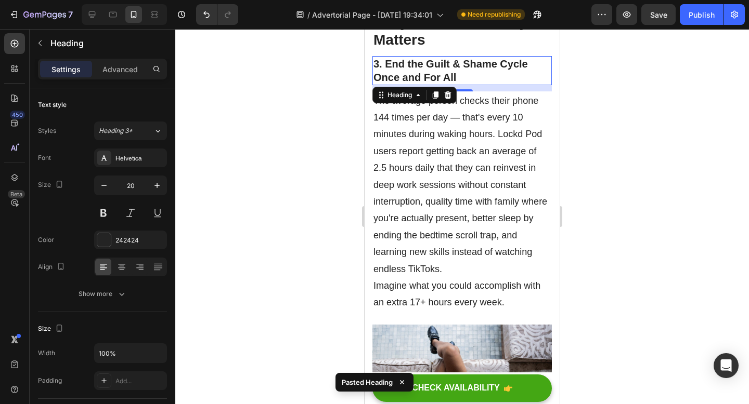
scroll to position [1801, 0]
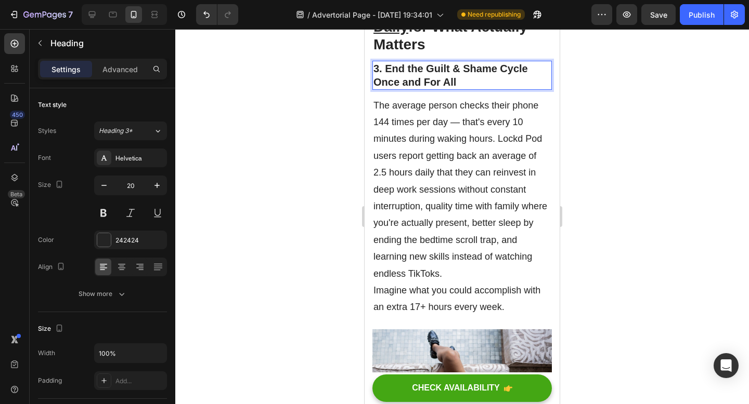
click at [378, 89] on p "3. End the Guilt & Shame Cycle Once and For All" at bounding box center [461, 75] width 177 height 27
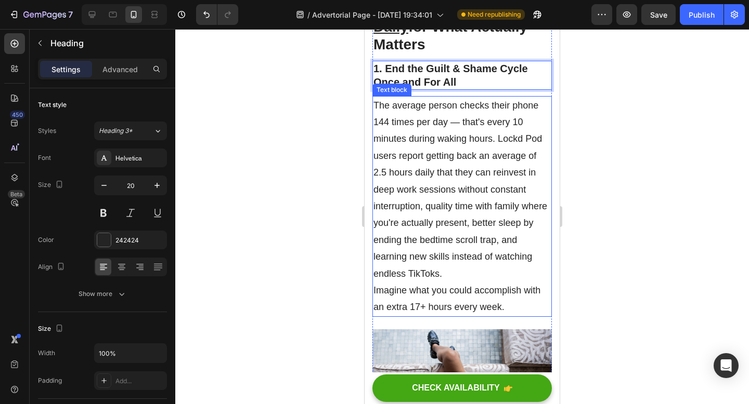
click at [451, 217] on p "The average person checks their phone 144 times per day — that's every 10 minut…" at bounding box center [461, 206] width 177 height 219
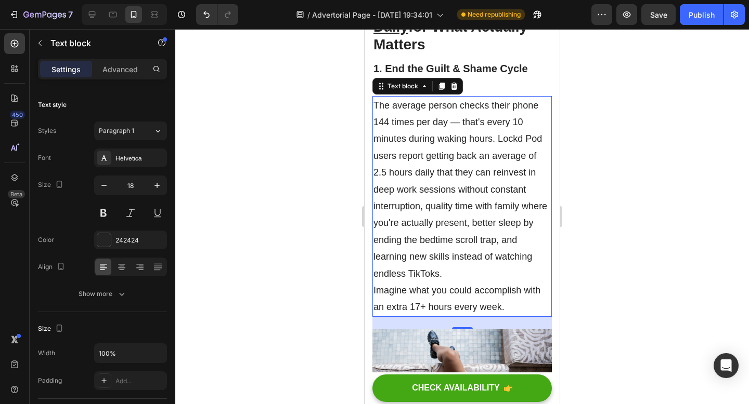
click at [460, 245] on p "The average person checks their phone 144 times per day — that's every 10 minut…" at bounding box center [461, 206] width 177 height 219
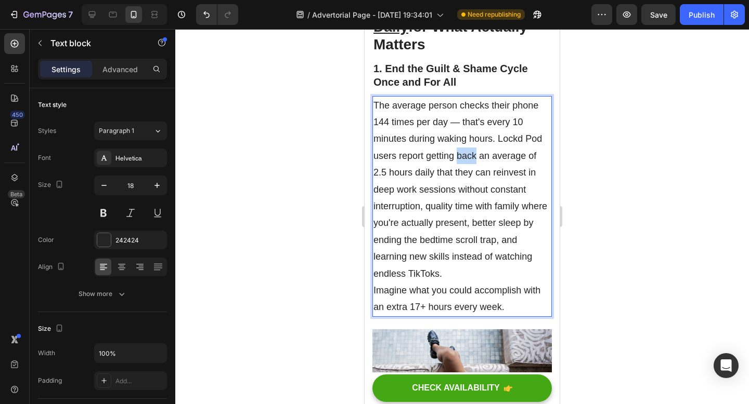
click at [460, 245] on p "The average person checks their phone 144 times per day — that's every 10 minut…" at bounding box center [461, 206] width 177 height 219
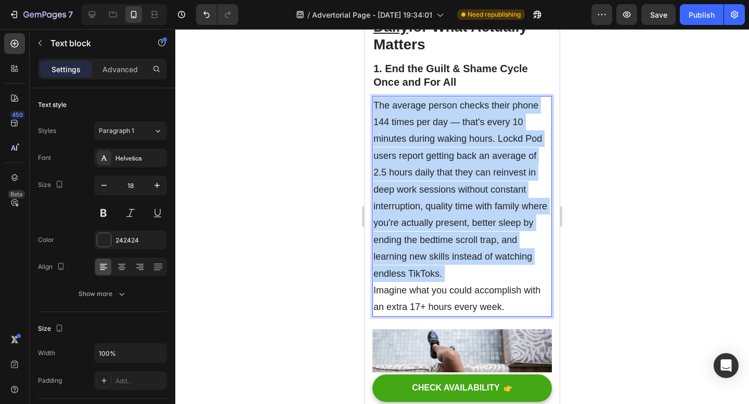
click at [460, 245] on p "The average person checks their phone 144 times per day — that's every 10 minut…" at bounding box center [461, 206] width 177 height 219
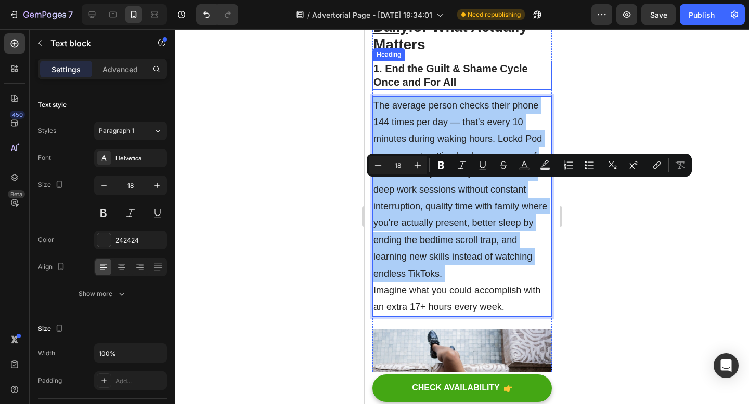
click at [445, 89] on p "1. End the Guilt & Shame Cycle Once and For All" at bounding box center [461, 75] width 177 height 27
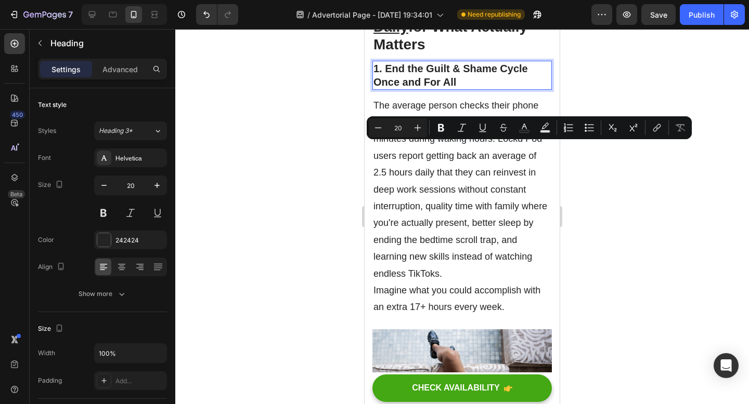
click at [456, 89] on p "1. End the Guilt & Shame Cycle Once and For All" at bounding box center [461, 75] width 177 height 27
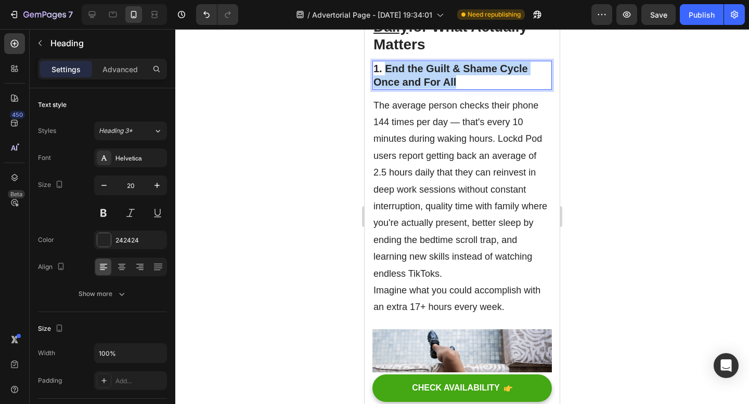
drag, startPoint x: 458, startPoint y: 162, endPoint x: 385, endPoint y: 150, distance: 74.2
click at [385, 89] on p "1. End the Guilt & Shame Cycle Once and For All" at bounding box center [461, 75] width 177 height 27
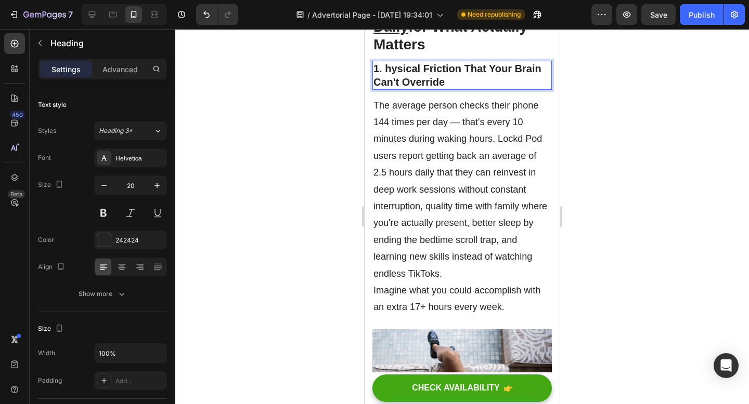
click at [385, 89] on p "1. hysical Friction That Your Brain Can't Override" at bounding box center [461, 75] width 177 height 27
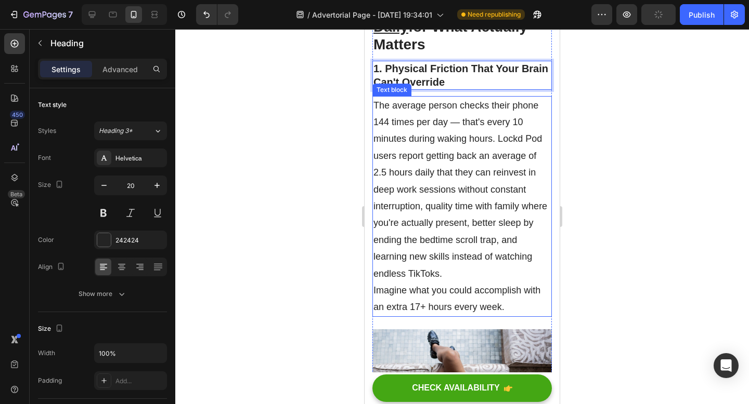
click at [430, 235] on p "The average person checks their phone 144 times per day — that's every 10 minut…" at bounding box center [461, 206] width 177 height 219
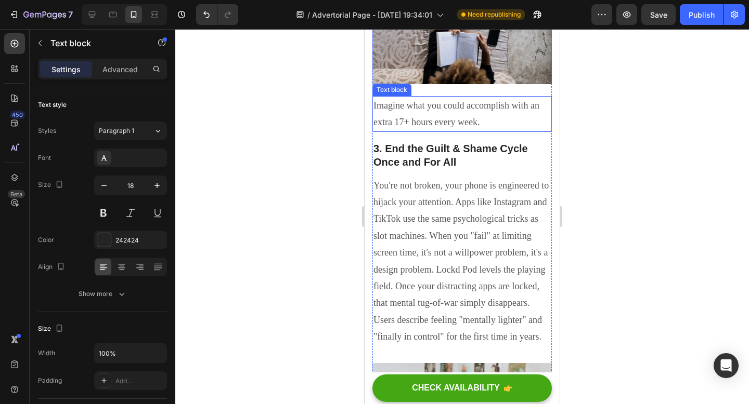
scroll to position [2106, 0]
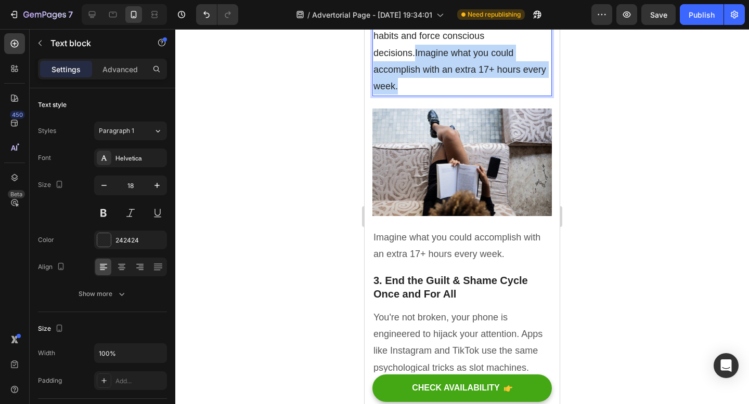
drag, startPoint x: 423, startPoint y: 168, endPoint x: 414, endPoint y: 134, distance: 36.1
click at [414, 95] on p "No passwords to remember, no settings to navigate, no ignore buttons to rationa…" at bounding box center [461, 2] width 177 height 185
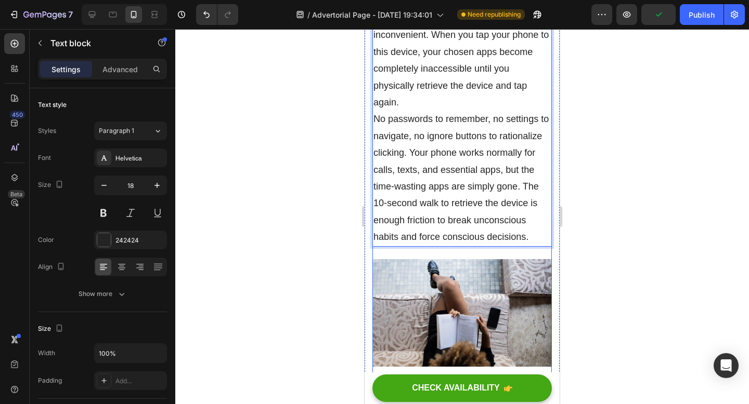
scroll to position [1895, 0]
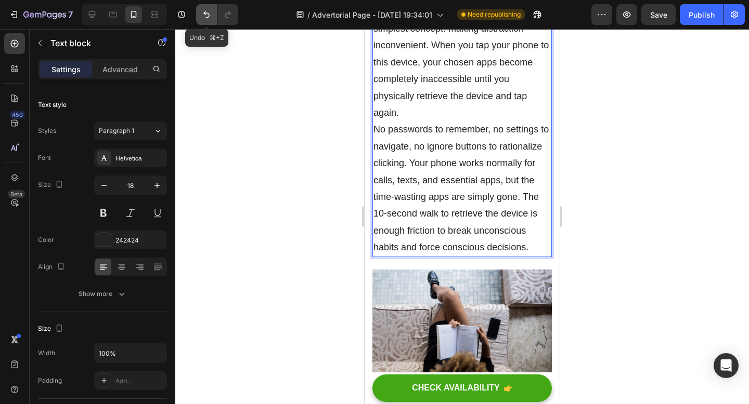
click at [207, 14] on icon "Undo/Redo" at bounding box center [206, 14] width 10 height 10
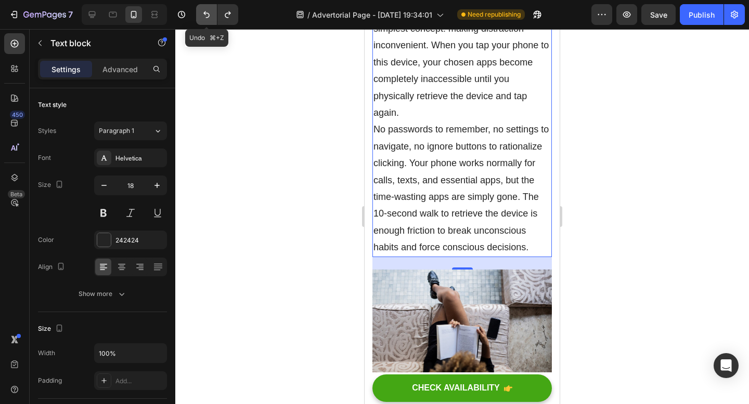
click at [207, 14] on icon "Undo/Redo" at bounding box center [206, 14] width 10 height 10
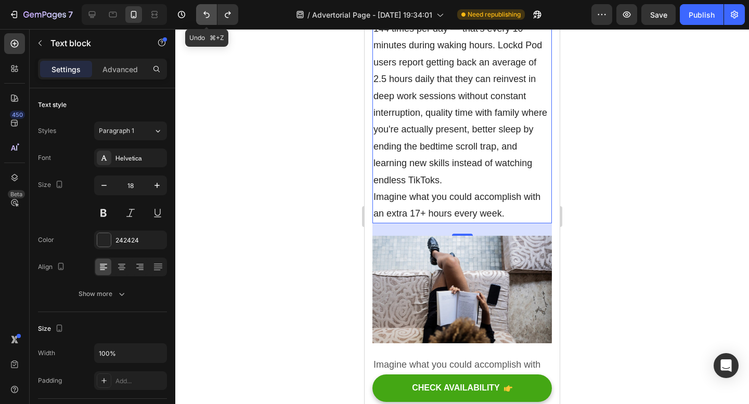
click at [207, 14] on icon "Undo/Redo" at bounding box center [206, 14] width 10 height 10
click at [226, 16] on icon "Undo/Redo" at bounding box center [227, 14] width 10 height 10
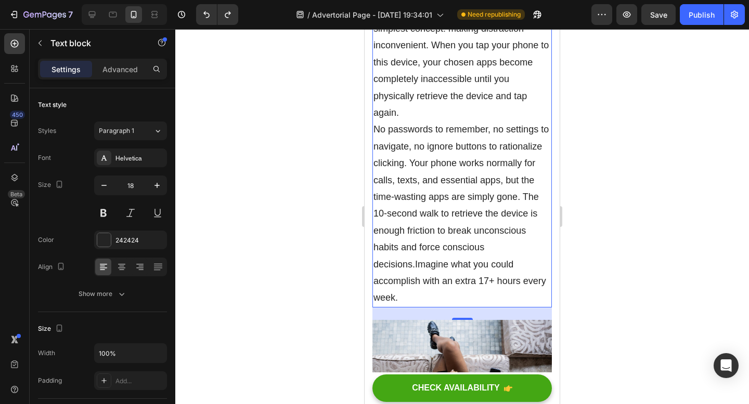
scroll to position [1920, 0]
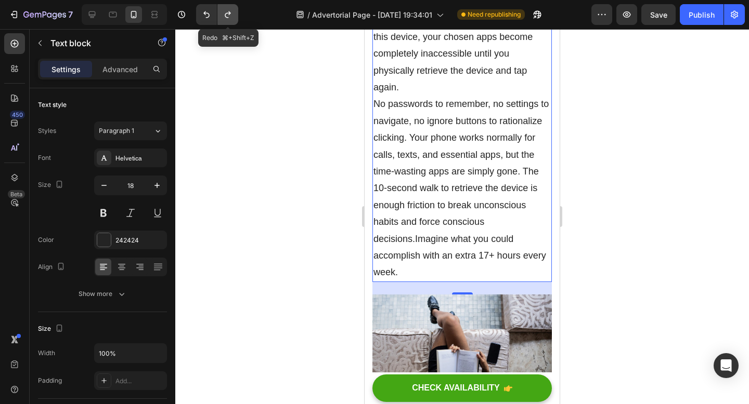
click at [233, 17] on button "Undo/Redo" at bounding box center [227, 14] width 21 height 21
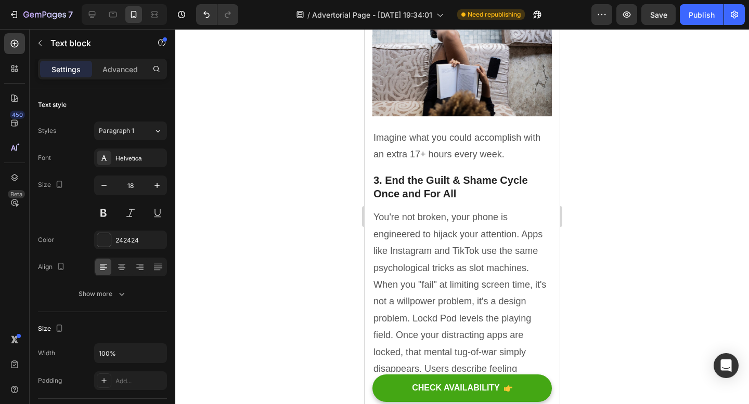
scroll to position [2183, 0]
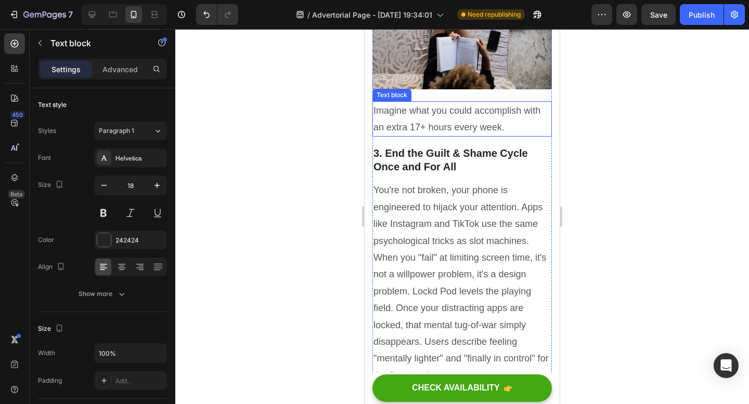
click at [435, 136] on p "Imagine what you could accomplish with an extra 17+ hours every week." at bounding box center [461, 119] width 177 height 34
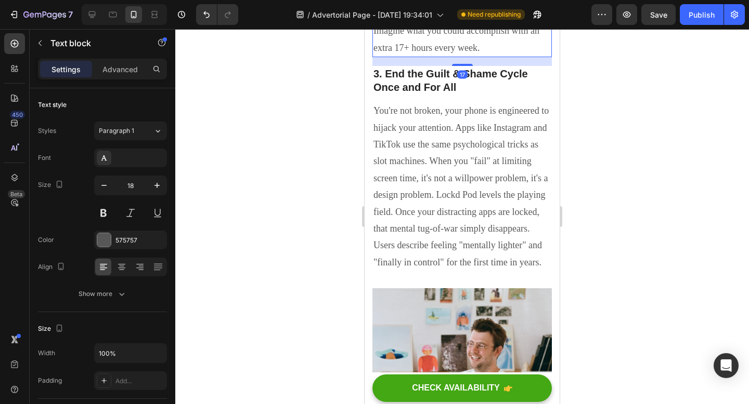
click at [455, 15] on icon at bounding box center [454, 11] width 7 height 7
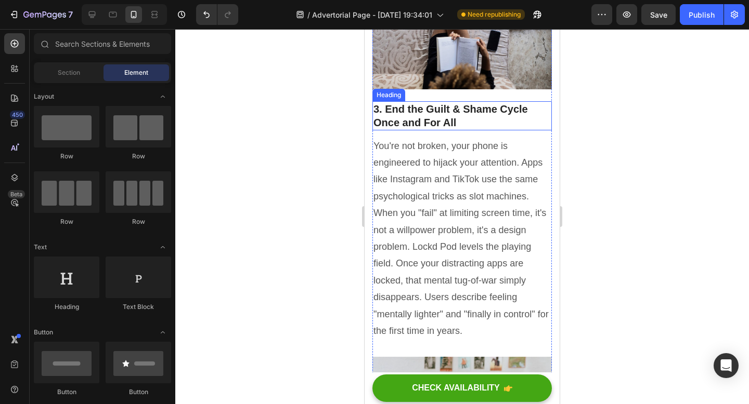
click at [465, 130] on h2 "3. End the Guilt & Shame Cycle Once and For All" at bounding box center [461, 115] width 179 height 29
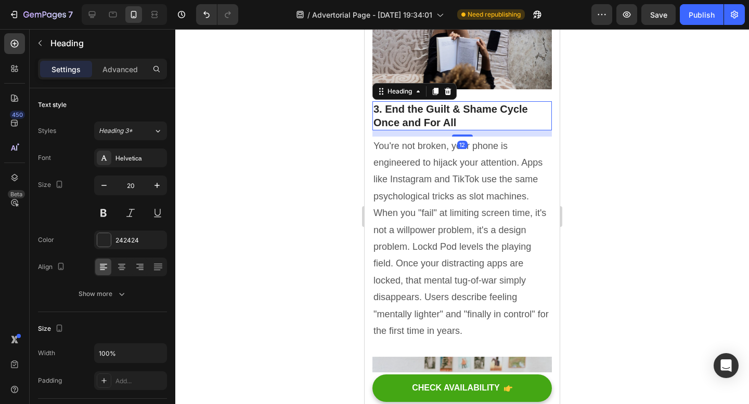
click at [465, 130] on h2 "3. End the Guilt & Shame Cycle Once and For All" at bounding box center [461, 115] width 179 height 29
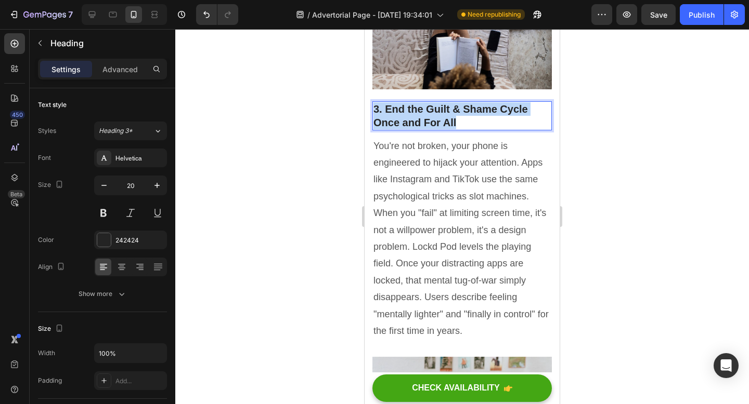
click at [465, 129] on p "3. End the Guilt & Shame Cycle Once and For All" at bounding box center [461, 115] width 177 height 27
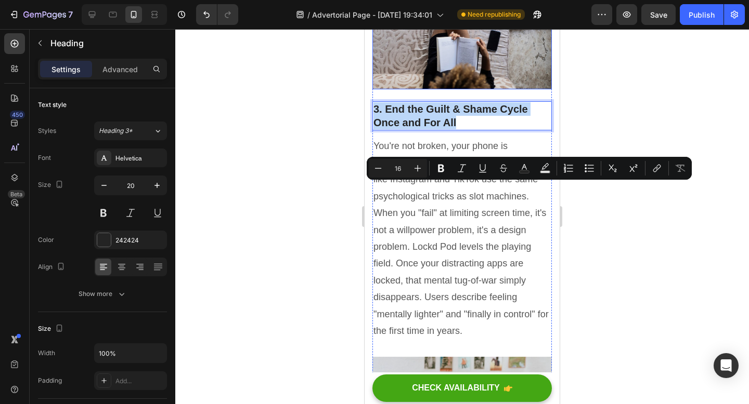
click at [457, 89] on img at bounding box center [461, 36] width 179 height 108
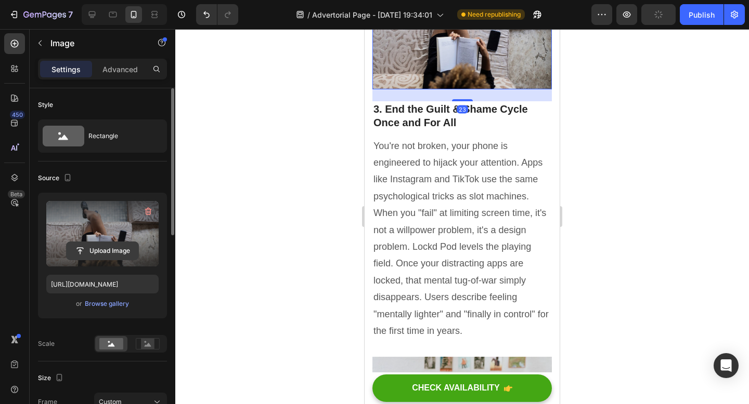
click at [91, 248] on input "file" at bounding box center [103, 251] width 72 height 18
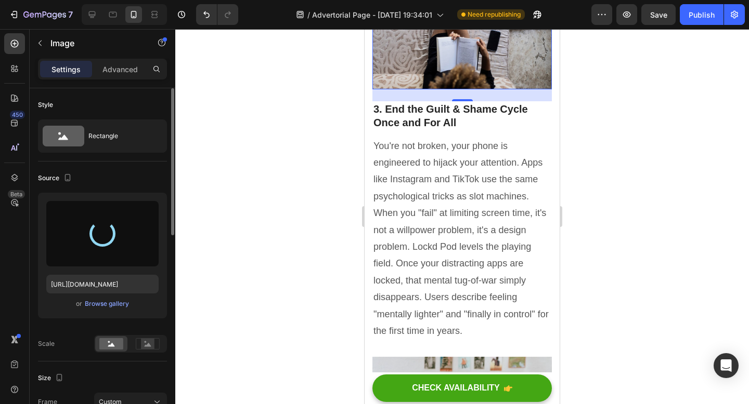
type input "https://cdn.shopify.com/s/files/1/0663/1302/7637/files/gempages_551399481296290…"
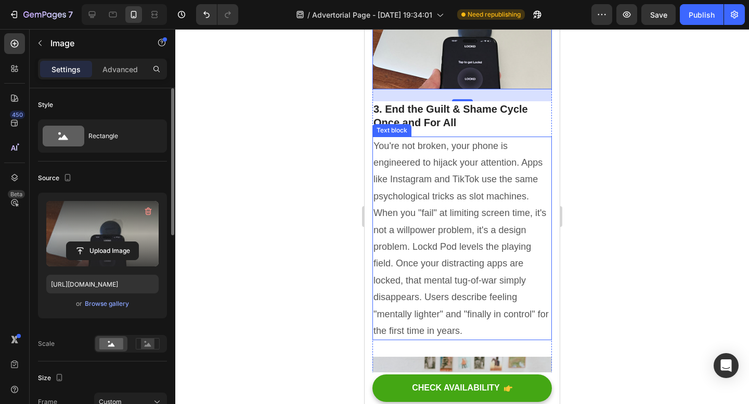
scroll to position [2213, 0]
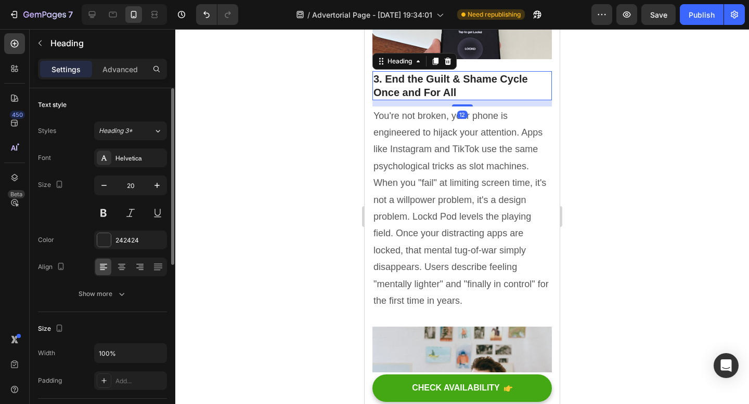
click at [451, 99] on p "3. End the Guilt & Shame Cycle Once and For All" at bounding box center [461, 85] width 177 height 27
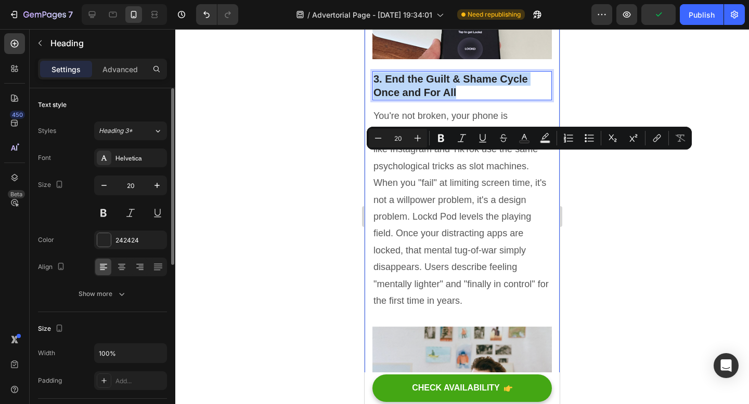
drag, startPoint x: 463, startPoint y: 174, endPoint x: 368, endPoint y: 158, distance: 96.5
click at [368, 158] on div "This Tiny Device Is Making the Biggest Impact on Phone Addiction Heading Writte…" at bounding box center [461, 28] width 195 height 4312
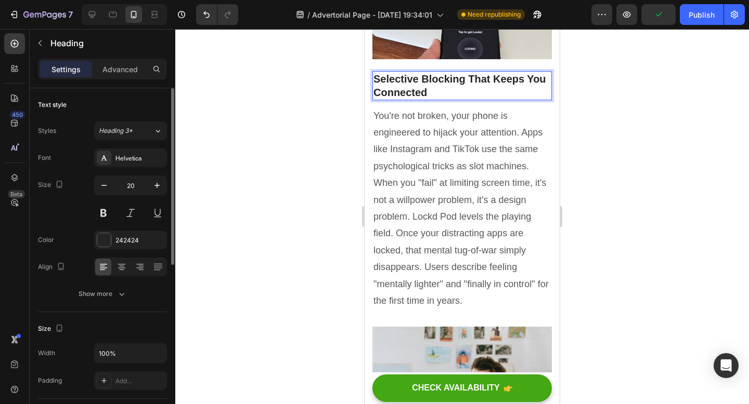
click at [375, 99] on p "Selective Blocking That Keeps You Connected" at bounding box center [461, 85] width 177 height 27
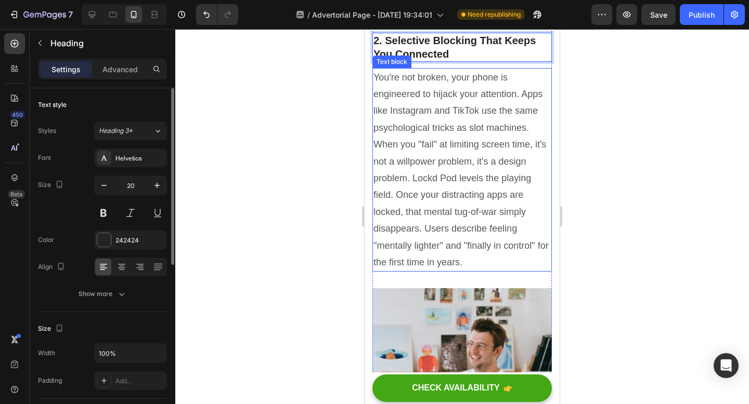
scroll to position [2252, 0]
click at [471, 211] on p "You're not broken, your phone is engineered to hijack your attention. Apps like…" at bounding box center [461, 170] width 177 height 202
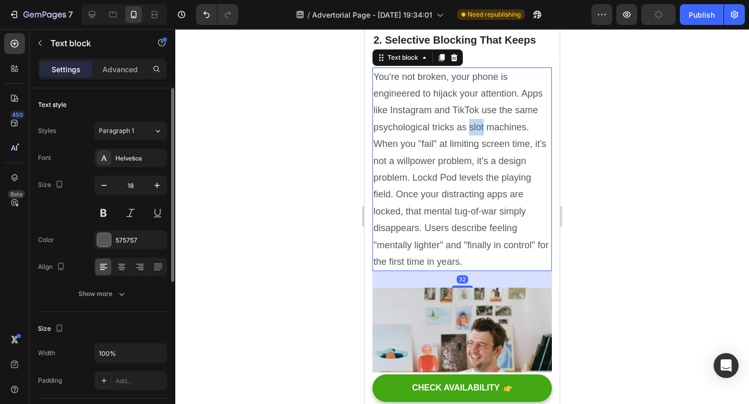
click at [471, 211] on p "You're not broken, your phone is engineered to hijack your attention. Apps like…" at bounding box center [461, 170] width 177 height 202
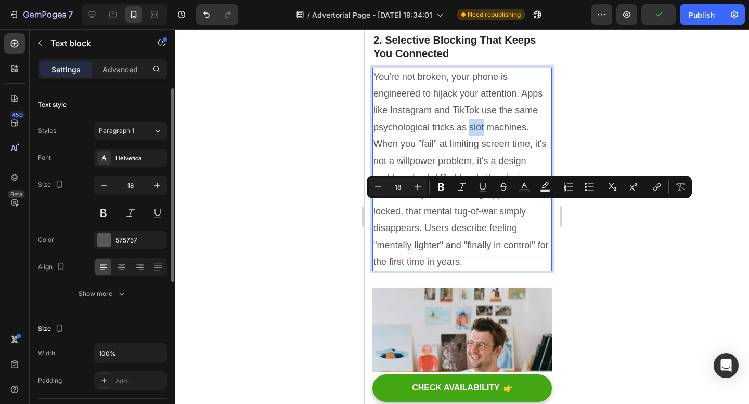
click at [471, 211] on p "You're not broken, your phone is engineered to hijack your attention. Apps like…" at bounding box center [461, 170] width 177 height 202
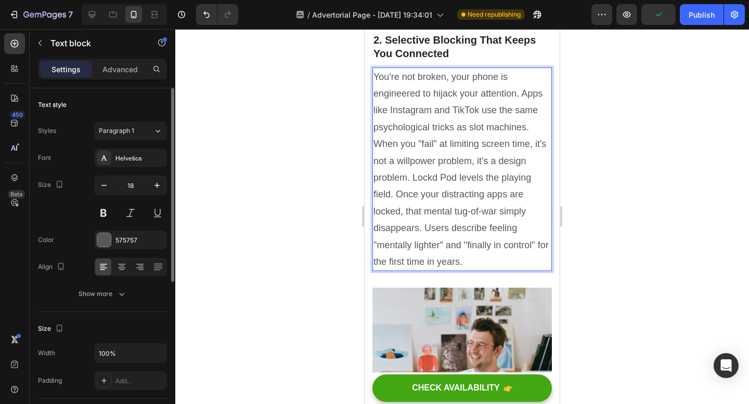
click at [481, 271] on p "You're not broken, your phone is engineered to hijack your attention. Apps like…" at bounding box center [461, 170] width 177 height 202
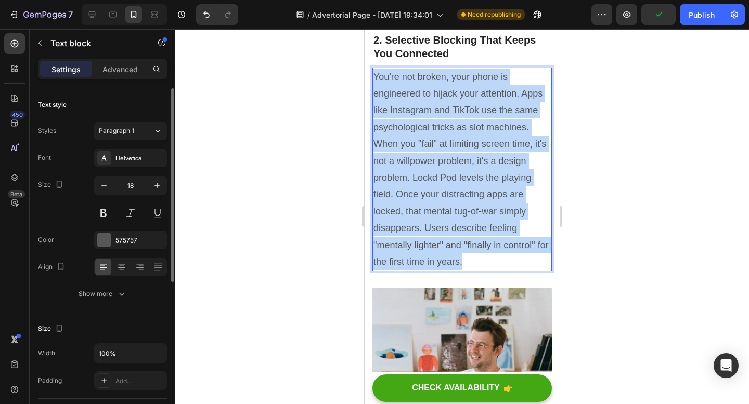
click at [481, 271] on p "You're not broken, your phone is engineered to hijack your attention. Apps like…" at bounding box center [461, 170] width 177 height 202
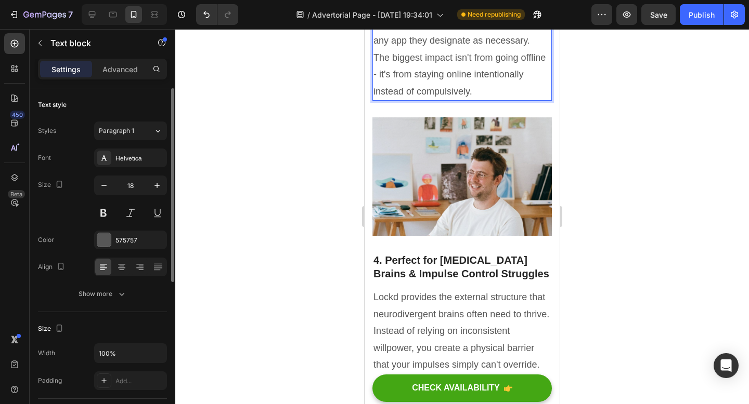
scroll to position [2427, 0]
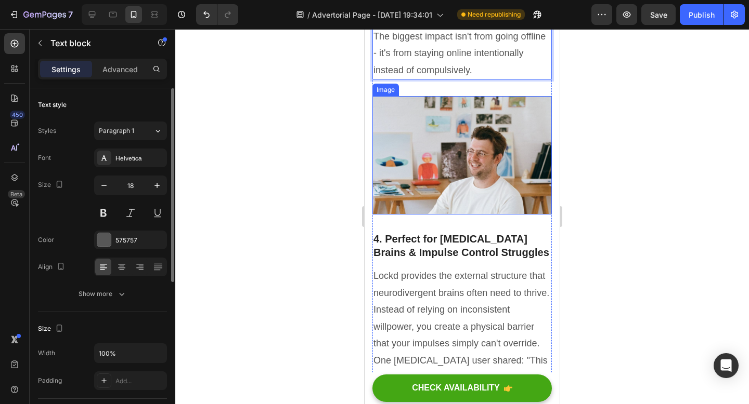
click at [492, 215] on img at bounding box center [461, 155] width 179 height 119
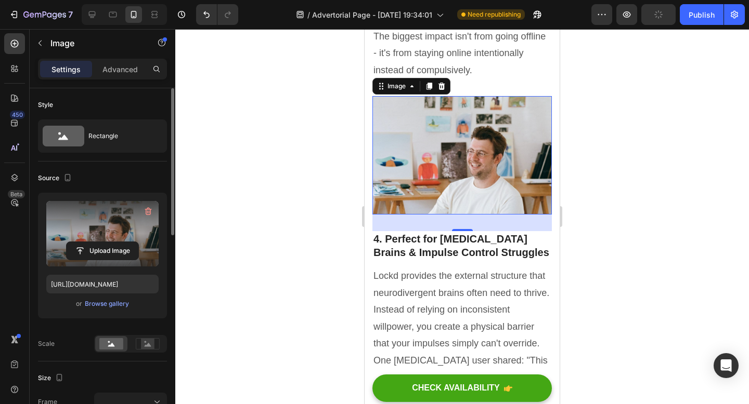
click at [102, 240] on label at bounding box center [102, 233] width 112 height 65
click at [102, 242] on input "file" at bounding box center [103, 251] width 72 height 18
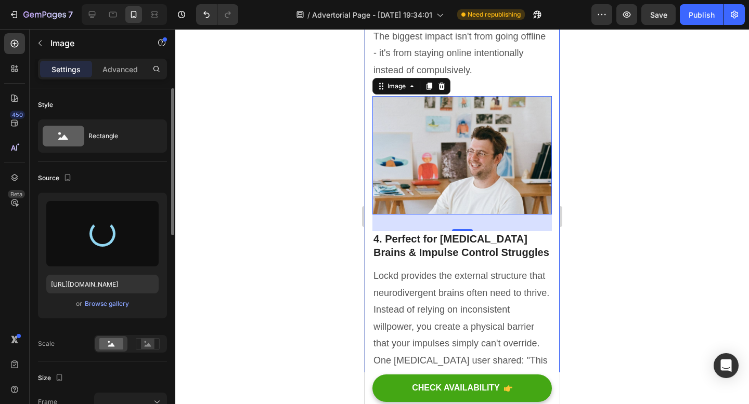
type input "https://cdn.shopify.com/s/files/1/0663/1302/7637/files/gempages_551399481296290…"
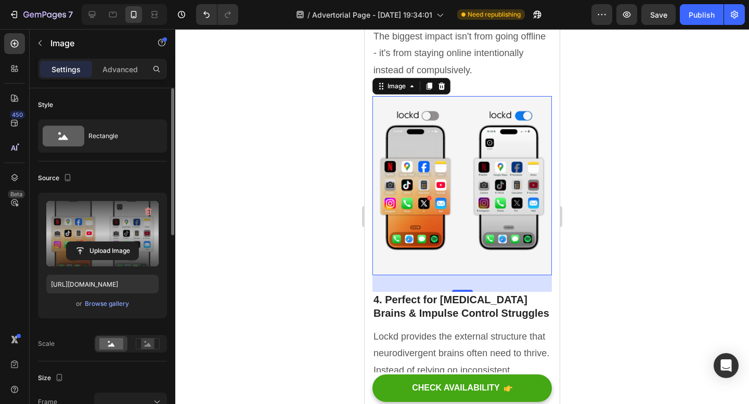
click at [481, 213] on img at bounding box center [461, 185] width 179 height 179
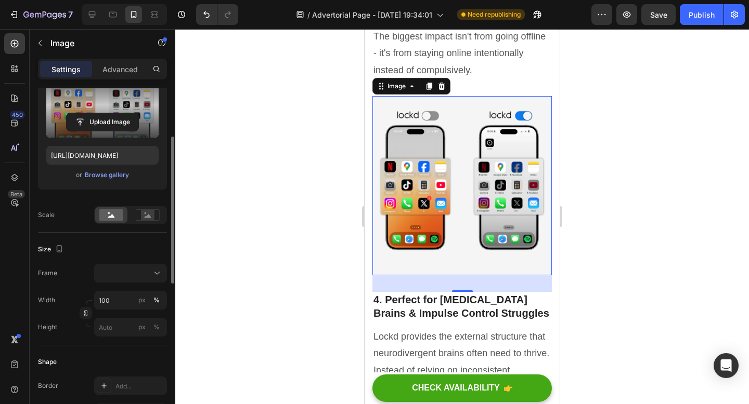
scroll to position [135, 0]
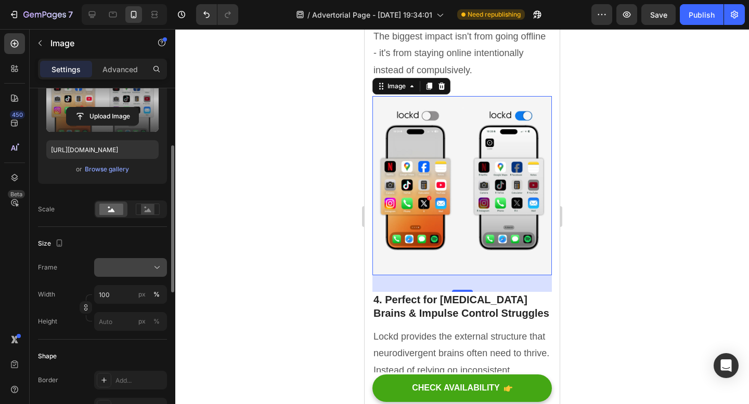
click at [115, 268] on div at bounding box center [130, 268] width 63 height 10
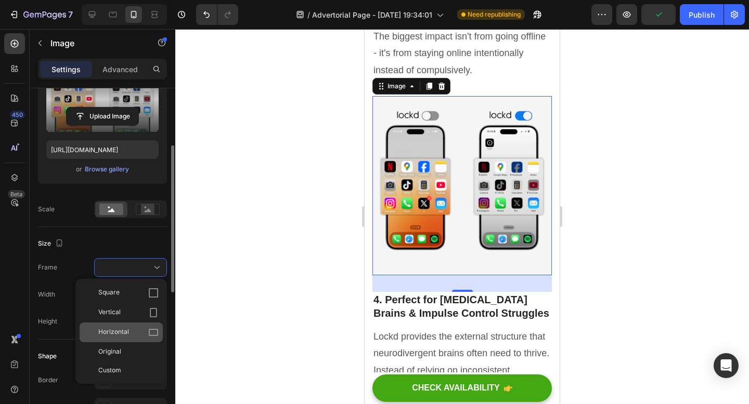
click at [136, 329] on div "Horizontal" at bounding box center [128, 332] width 60 height 10
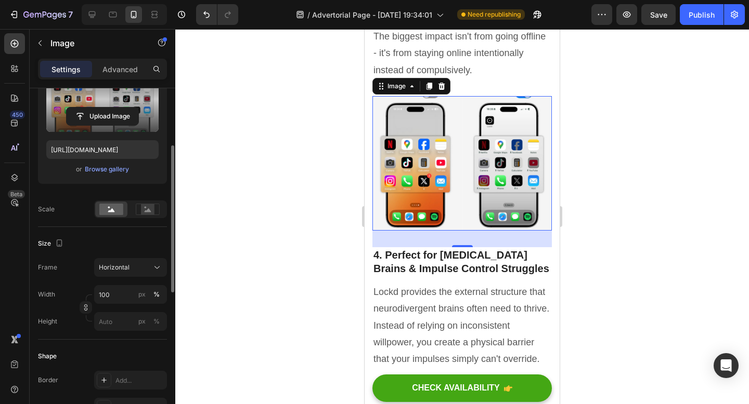
click at [660, 191] on div at bounding box center [461, 216] width 573 height 375
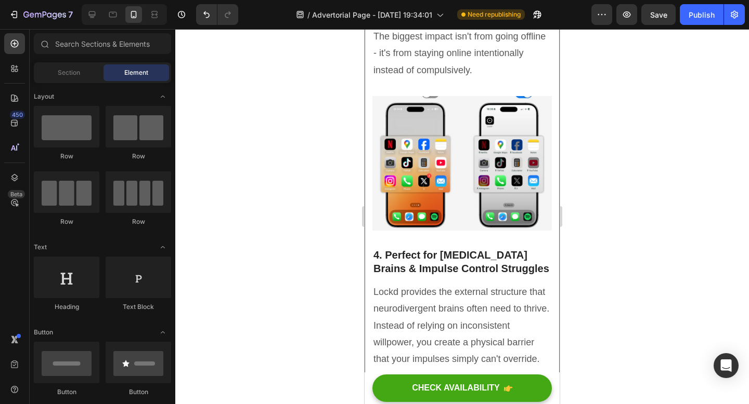
click at [551, 209] on img at bounding box center [461, 163] width 179 height 135
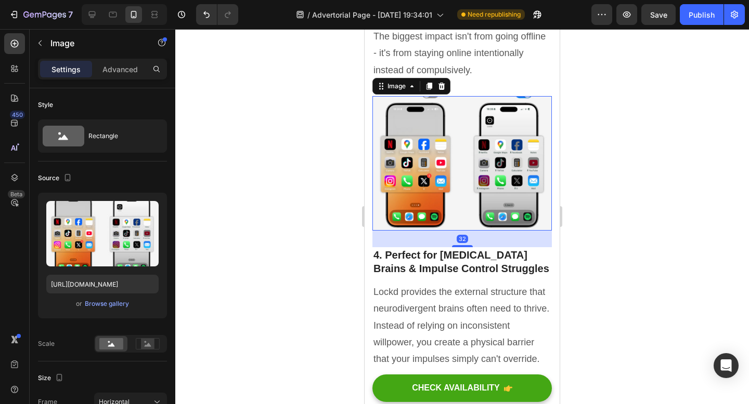
click at [489, 222] on img at bounding box center [461, 163] width 179 height 135
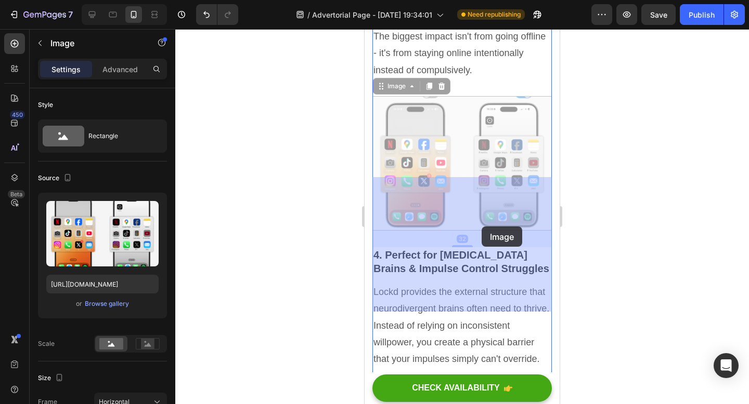
drag, startPoint x: 482, startPoint y: 233, endPoint x: 481, endPoint y: 227, distance: 5.7
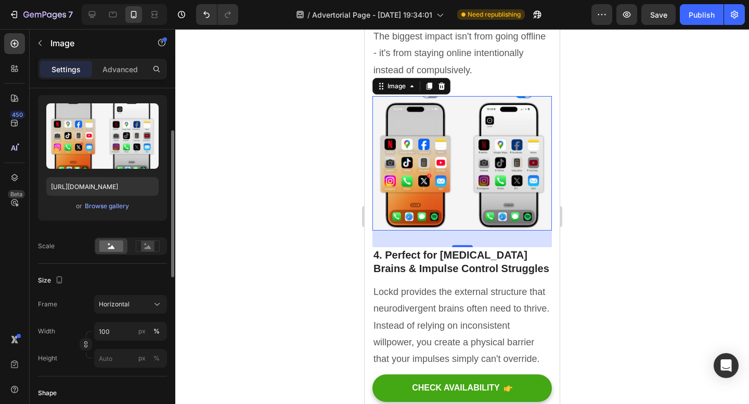
scroll to position [98, 0]
click at [58, 278] on icon "button" at bounding box center [59, 279] width 10 height 10
click at [158, 246] on icon at bounding box center [148, 245] width 24 height 11
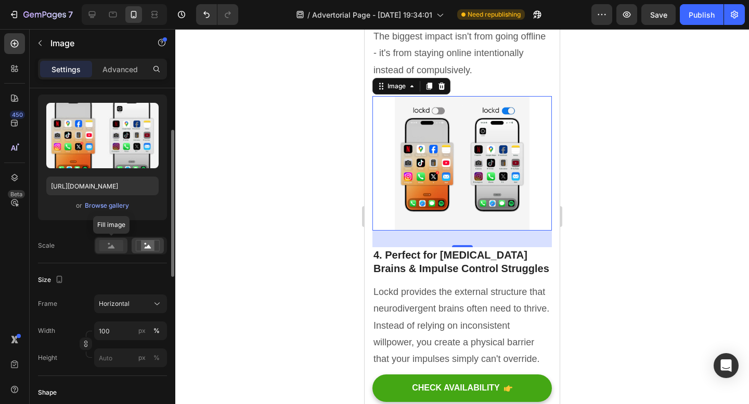
click at [112, 248] on icon at bounding box center [111, 247] width 7 height 4
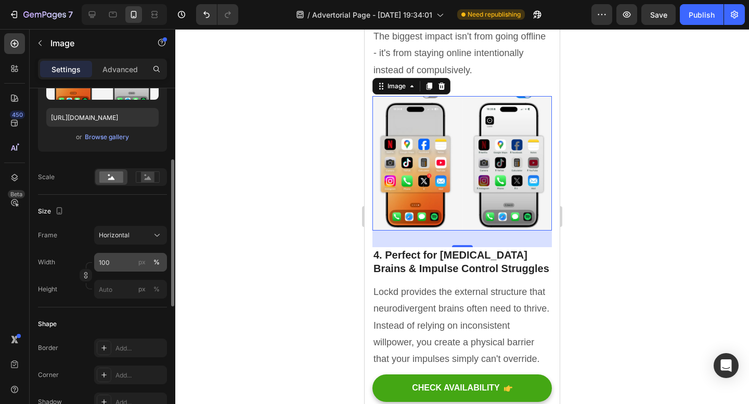
scroll to position [188, 0]
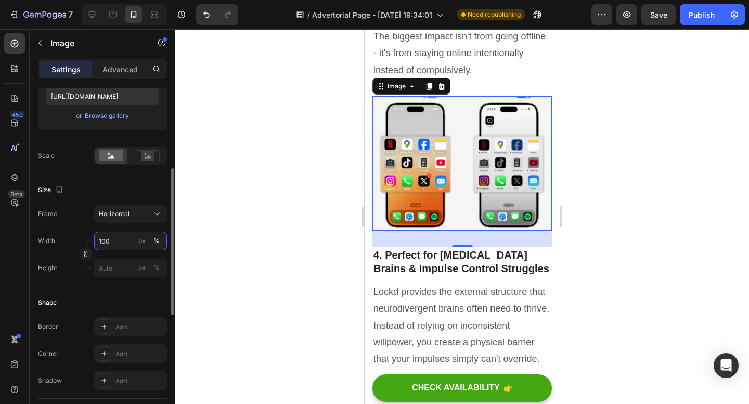
click at [117, 243] on input "100" at bounding box center [130, 241] width 73 height 19
click at [207, 250] on div at bounding box center [461, 216] width 573 height 375
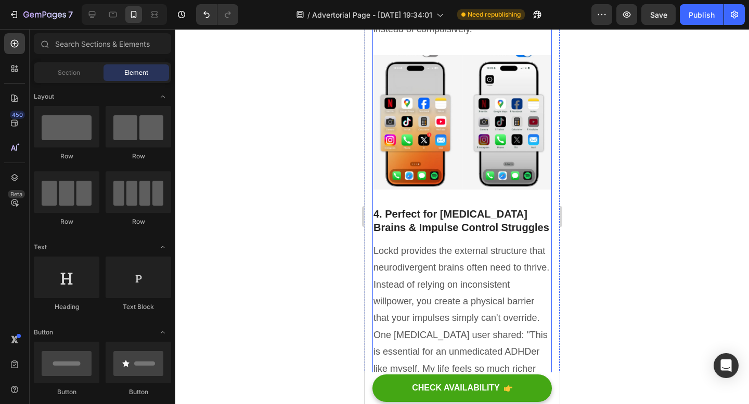
scroll to position [2473, 0]
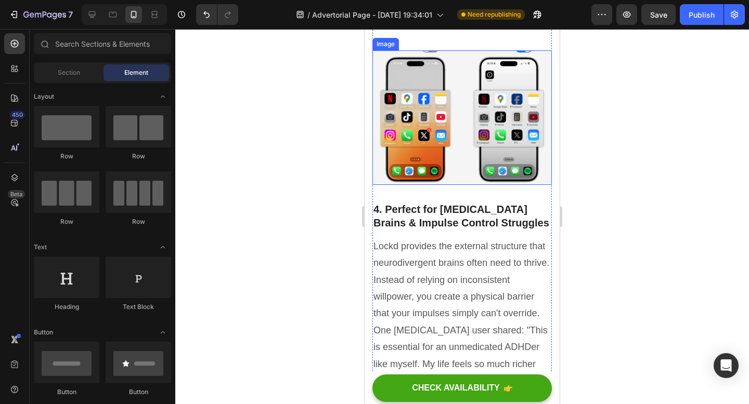
click at [453, 185] on img at bounding box center [461, 117] width 179 height 135
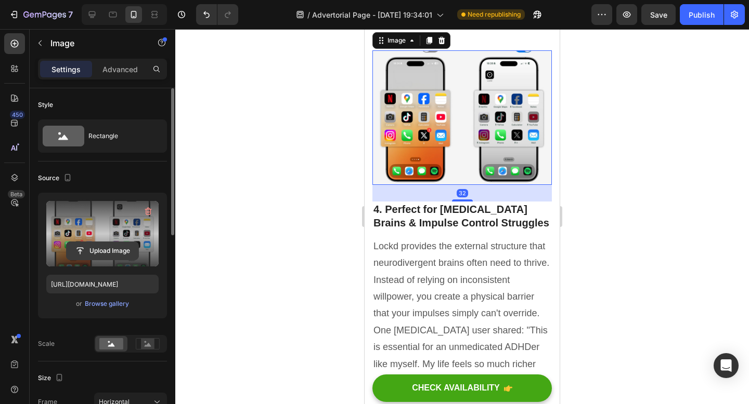
click at [112, 243] on input "file" at bounding box center [103, 251] width 72 height 18
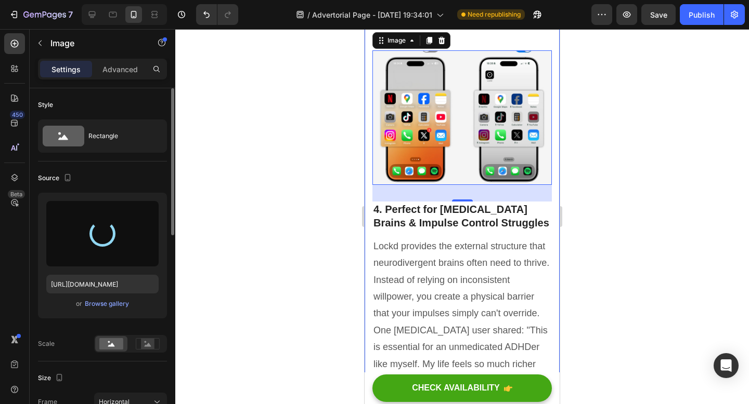
type input "https://cdn.shopify.com/s/files/1/0663/1302/7637/files/gempages_551399481296290…"
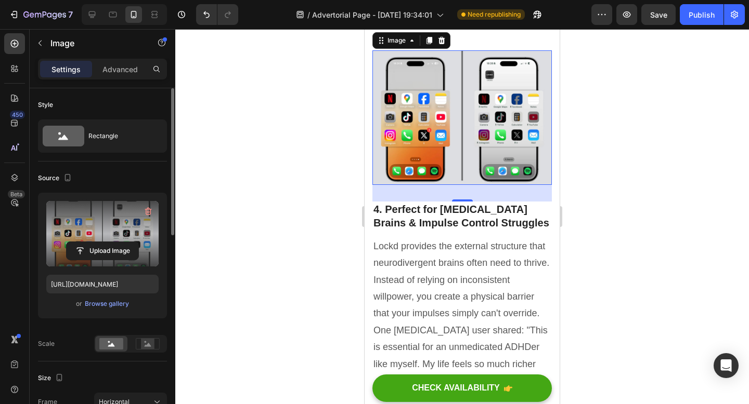
click at [305, 235] on div at bounding box center [461, 216] width 573 height 375
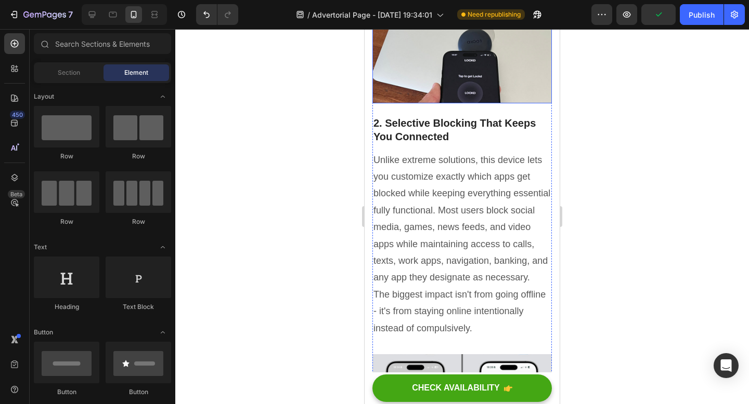
scroll to position [2169, 0]
click at [430, 103] on img at bounding box center [461, 49] width 179 height 108
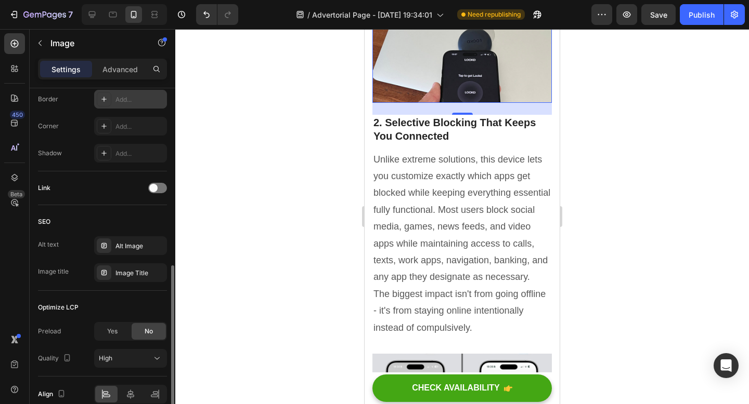
scroll to position [322, 0]
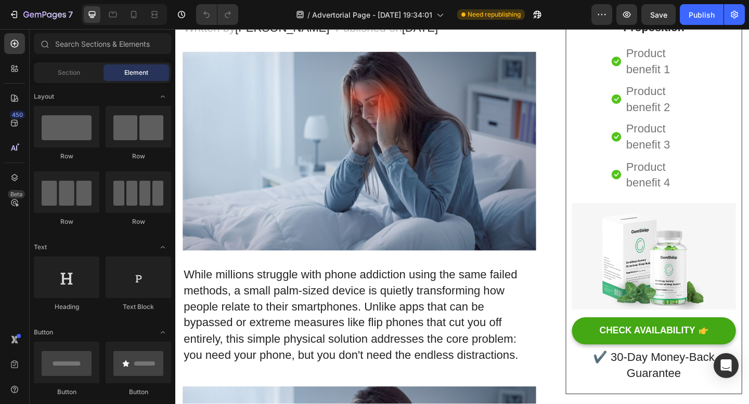
scroll to position [31, 0]
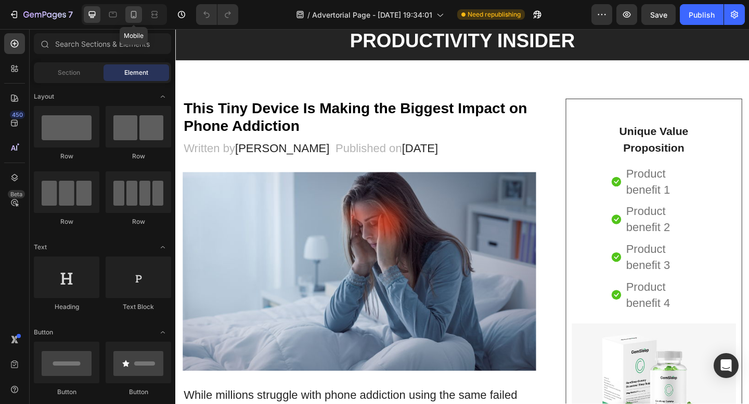
click at [137, 12] on icon at bounding box center [133, 14] width 10 height 10
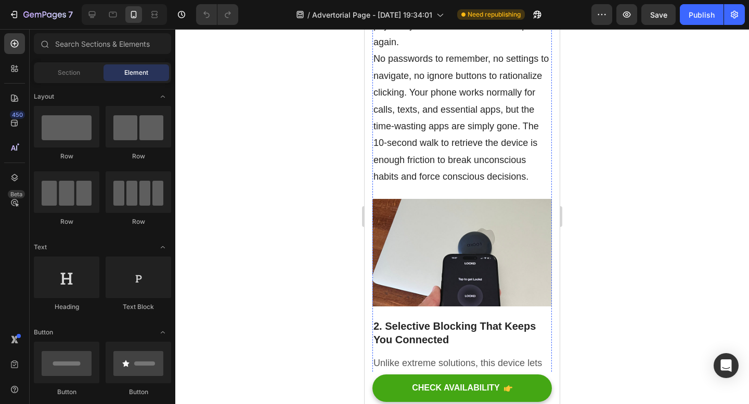
scroll to position [1912, 0]
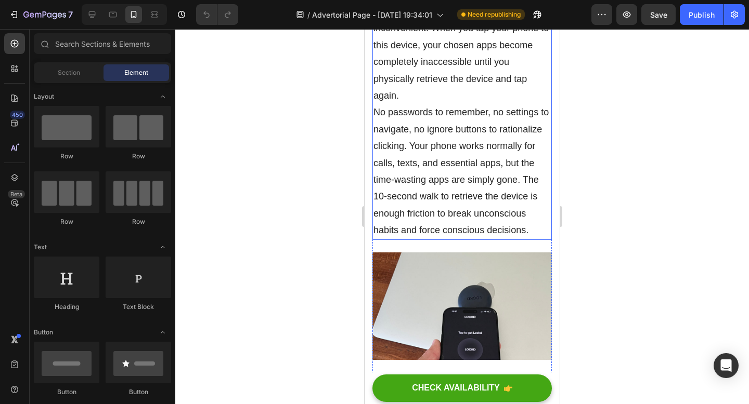
click at [396, 192] on p "No passwords to remember, no settings to navigate, no ignore buttons to rationa…" at bounding box center [461, 171] width 177 height 135
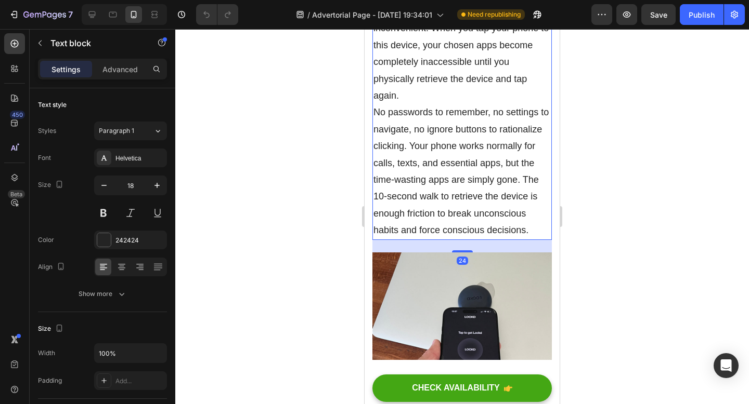
click at [404, 104] on p "The biggest impact comes from the simplest concept: making distraction inconven…" at bounding box center [461, 45] width 177 height 118
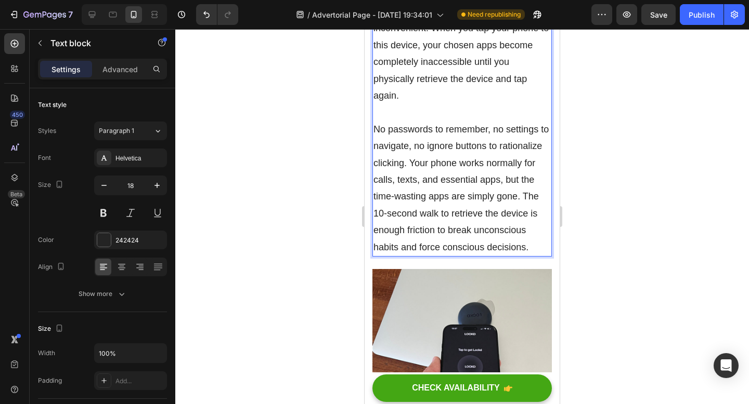
click at [573, 165] on div at bounding box center [461, 216] width 573 height 375
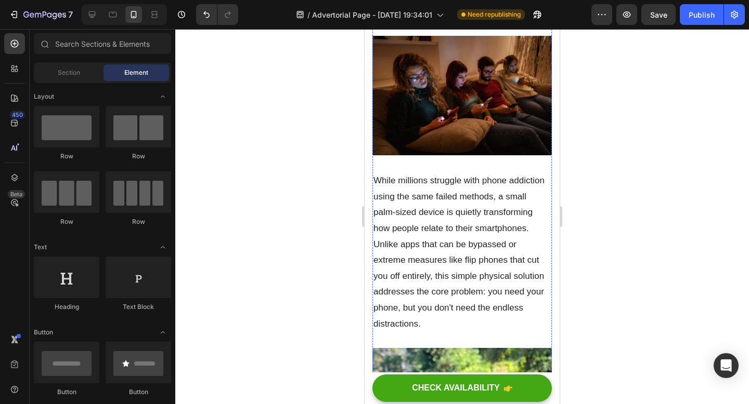
scroll to position [226, 0]
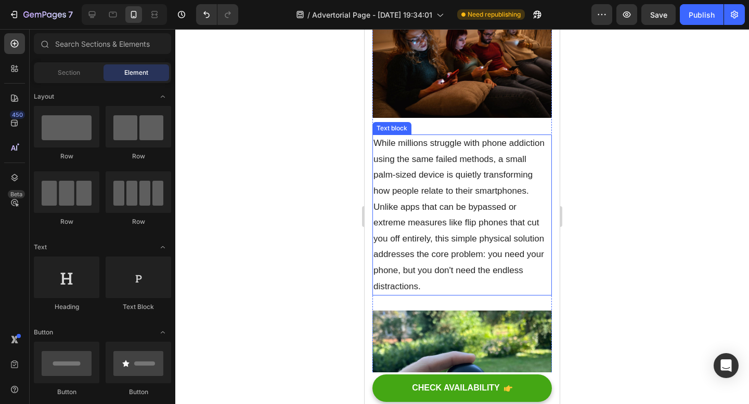
click at [443, 177] on p "While millions struggle with phone addiction using the same failed methods, a s…" at bounding box center [461, 215] width 177 height 159
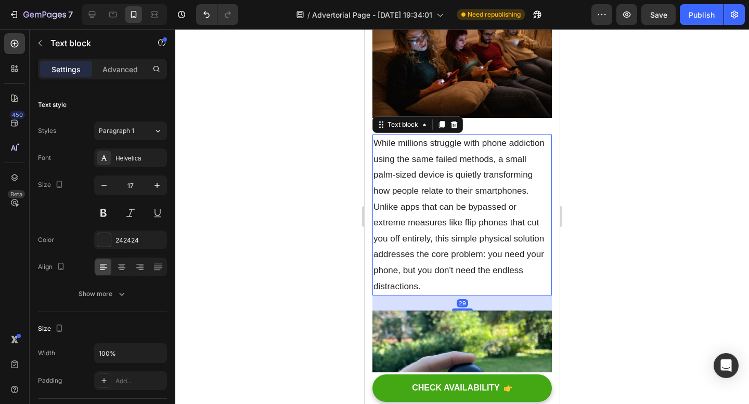
click at [464, 247] on p "While millions struggle with phone addiction using the same failed methods, a s…" at bounding box center [461, 215] width 177 height 159
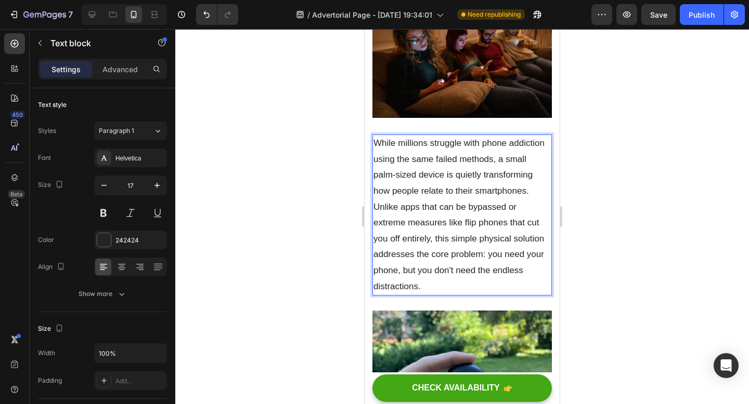
click at [437, 187] on p "While millions struggle with phone addiction using the same failed methods, a s…" at bounding box center [461, 215] width 177 height 159
click at [109, 187] on icon "button" at bounding box center [104, 185] width 10 height 10
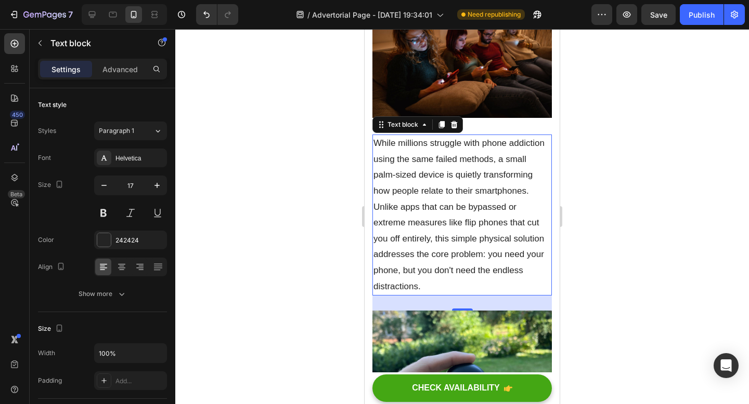
type input "16"
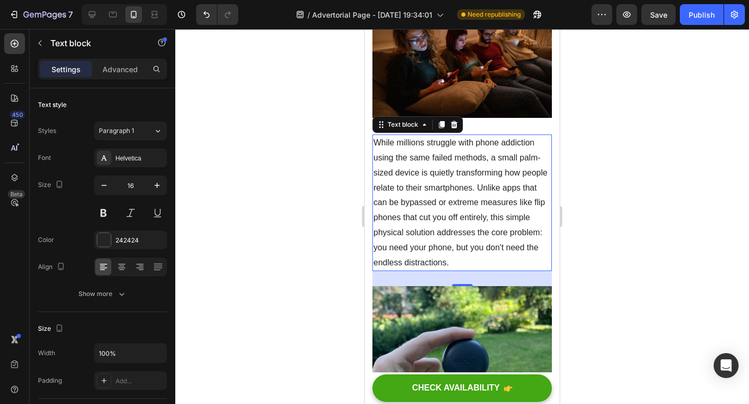
click at [641, 232] on div at bounding box center [461, 216] width 573 height 375
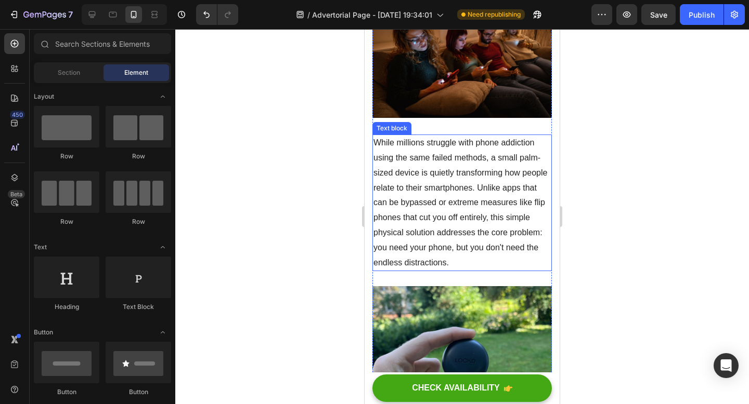
click at [476, 247] on p "While millions struggle with phone addiction using the same failed methods, a s…" at bounding box center [461, 203] width 177 height 135
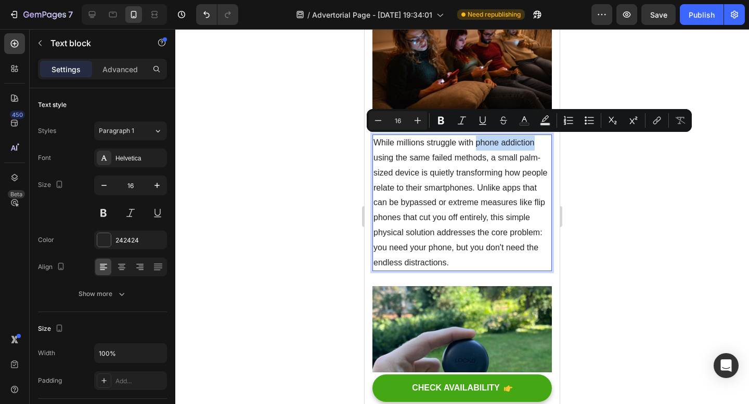
drag, startPoint x: 477, startPoint y: 142, endPoint x: 537, endPoint y: 145, distance: 60.3
click at [537, 145] on p "While millions struggle with phone addiction using the same failed methods, a s…" at bounding box center [461, 203] width 177 height 135
click at [437, 117] on icon "Editor contextual toolbar" at bounding box center [441, 120] width 10 height 10
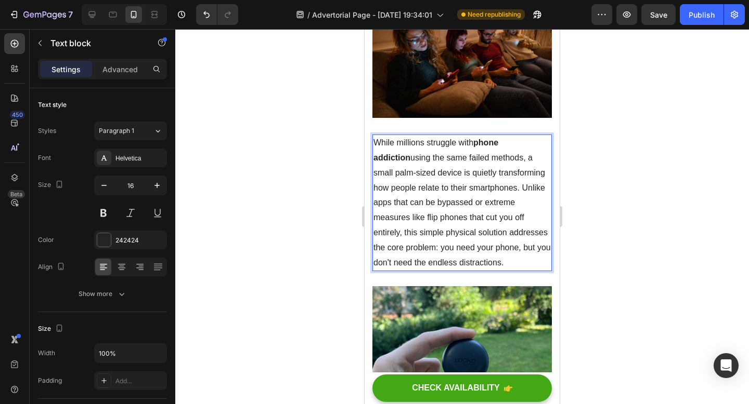
click at [432, 156] on p "While millions struggle with phone addiction using the same failed methods, a s…" at bounding box center [461, 203] width 177 height 135
drag, startPoint x: 432, startPoint y: 156, endPoint x: 471, endPoint y: 156, distance: 39.5
click at [472, 156] on p "While millions struggle with phone addiction using the same failed methods, a s…" at bounding box center [461, 203] width 177 height 135
click at [518, 214] on p "While millions struggle with phone addiction using the same failed methods, a s…" at bounding box center [461, 203] width 177 height 135
drag, startPoint x: 486, startPoint y: 156, endPoint x: 432, endPoint y: 156, distance: 53.5
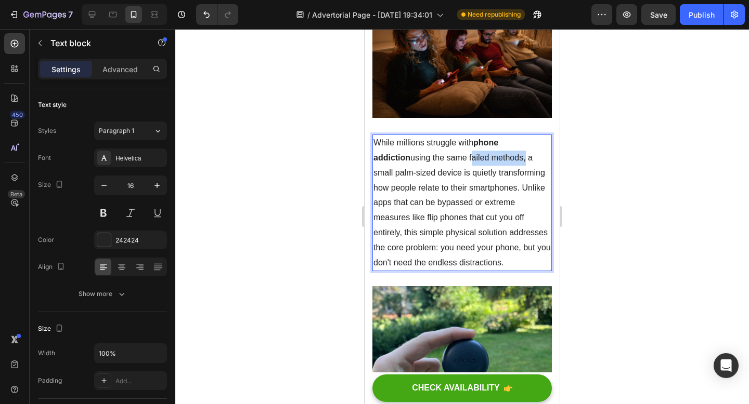
click at [432, 156] on p "While millions struggle with phone addiction using the same failed methods, a s…" at bounding box center [461, 203] width 177 height 135
click at [498, 138] on strong "phone addiction" at bounding box center [435, 150] width 125 height 24
click at [498, 141] on strong "phone addiction" at bounding box center [435, 150] width 125 height 24
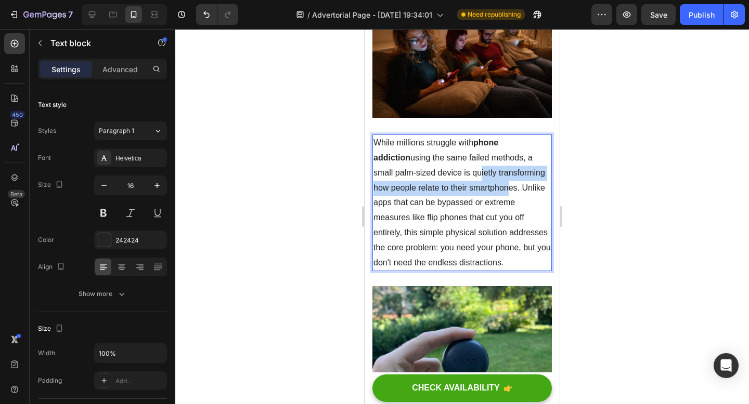
drag, startPoint x: 432, startPoint y: 178, endPoint x: 473, endPoint y: 192, distance: 42.9
click at [473, 192] on p "While millions struggle with phone addiction using the same failed methods, a s…" at bounding box center [461, 203] width 177 height 135
click at [637, 164] on div at bounding box center [461, 216] width 573 height 375
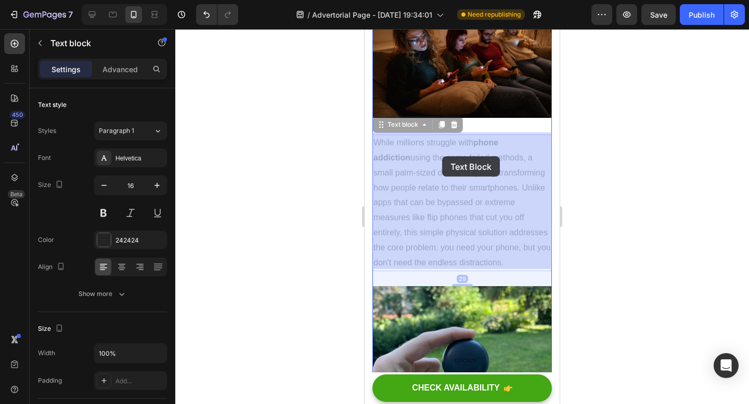
drag, startPoint x: 432, startPoint y: 158, endPoint x: 440, endPoint y: 156, distance: 8.4
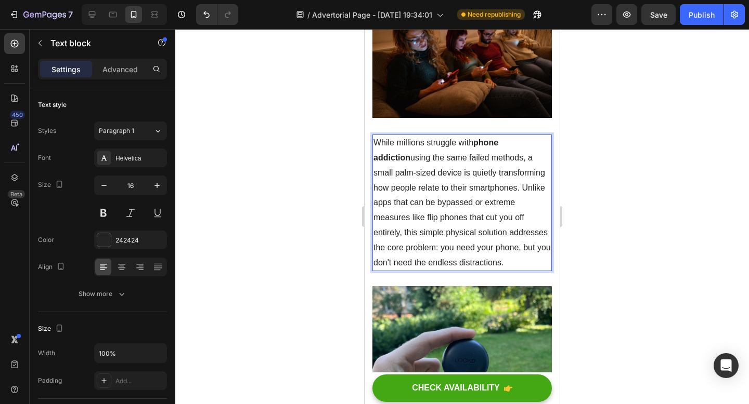
click at [433, 157] on p "While millions struggle with phone addiction using the same failed methods, a s…" at bounding box center [461, 203] width 177 height 135
click at [431, 156] on p "While millions struggle with phone addiction using the same failed methods, a s…" at bounding box center [461, 203] width 177 height 135
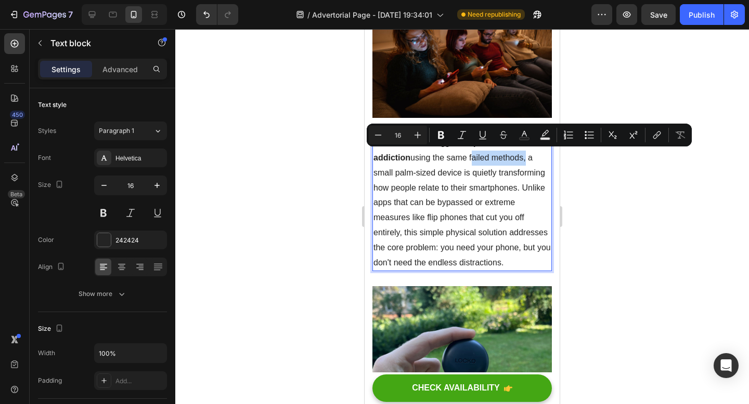
drag, startPoint x: 431, startPoint y: 156, endPoint x: 471, endPoint y: 157, distance: 40.0
click at [471, 157] on p "While millions struggle with phone addiction using the same failed methods, a s…" at bounding box center [461, 203] width 177 height 135
click at [443, 134] on icon "Editor contextual toolbar" at bounding box center [441, 135] width 10 height 10
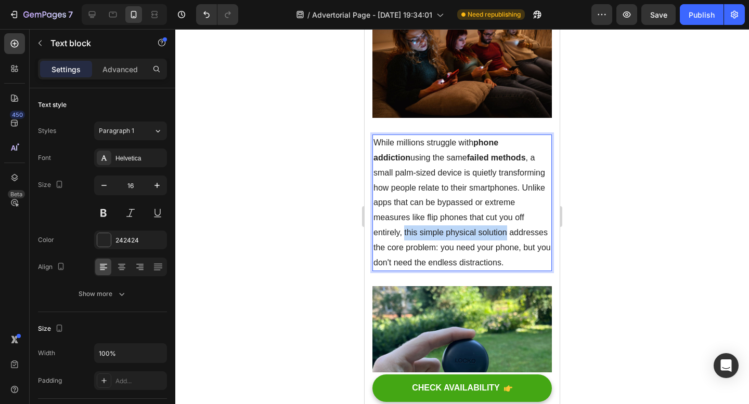
drag, startPoint x: 433, startPoint y: 232, endPoint x: 490, endPoint y: 213, distance: 60.5
click at [490, 213] on p "While millions struggle with phone addiction using the same failed methods , a …" at bounding box center [461, 203] width 177 height 135
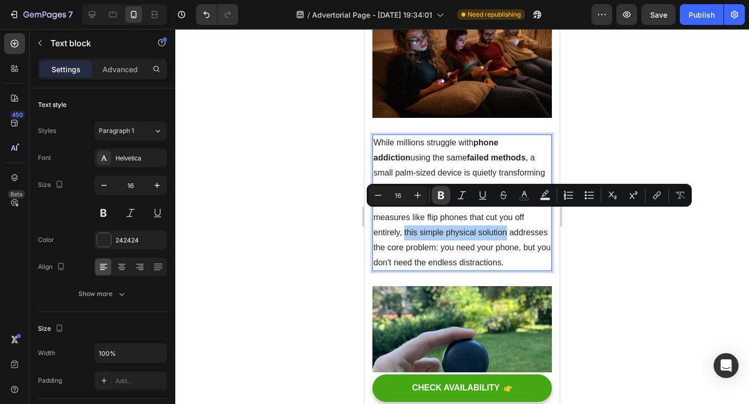
click at [437, 191] on icon "Editor contextual toolbar" at bounding box center [441, 195] width 10 height 10
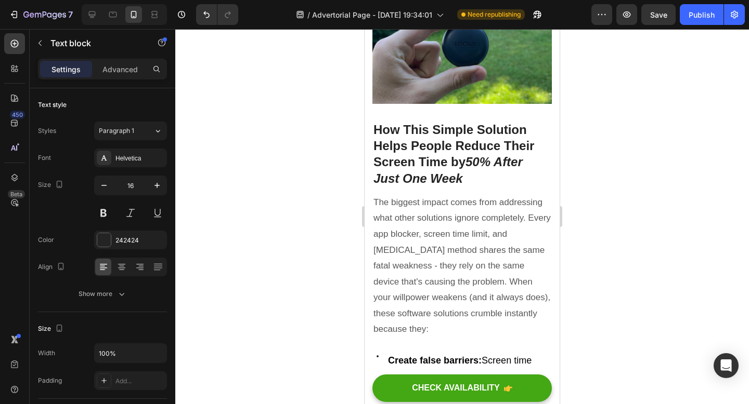
scroll to position [573, 0]
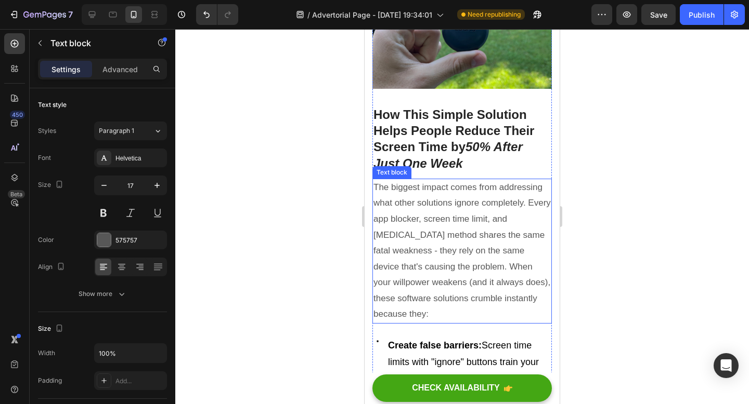
click at [471, 230] on p "The biggest impact comes from addressing what other solutions ignore completely…" at bounding box center [461, 251] width 177 height 143
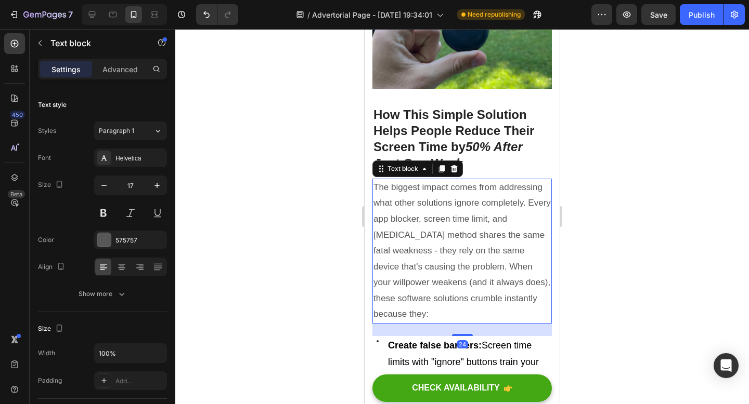
click at [430, 268] on p "The biggest impact comes from addressing what other solutions ignore completely…" at bounding box center [461, 251] width 177 height 143
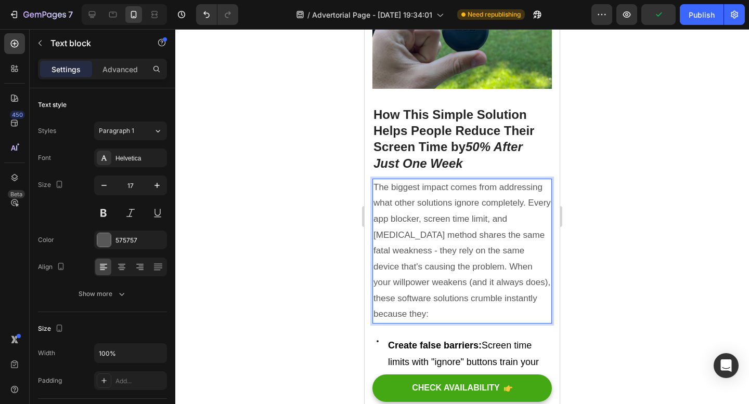
click at [444, 298] on p "The biggest impact comes from addressing what other solutions ignore completely…" at bounding box center [461, 251] width 177 height 143
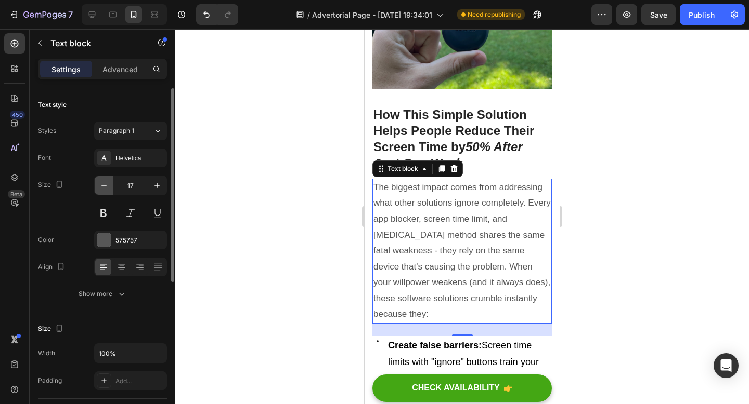
click at [110, 188] on button "button" at bounding box center [104, 185] width 19 height 19
type input "16"
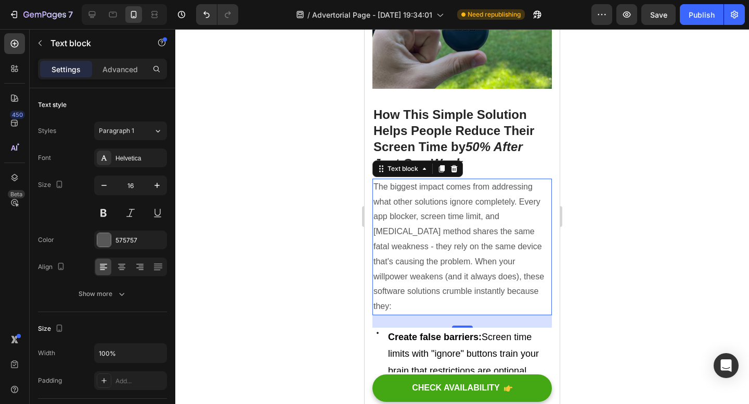
click at [661, 238] on div at bounding box center [461, 216] width 573 height 375
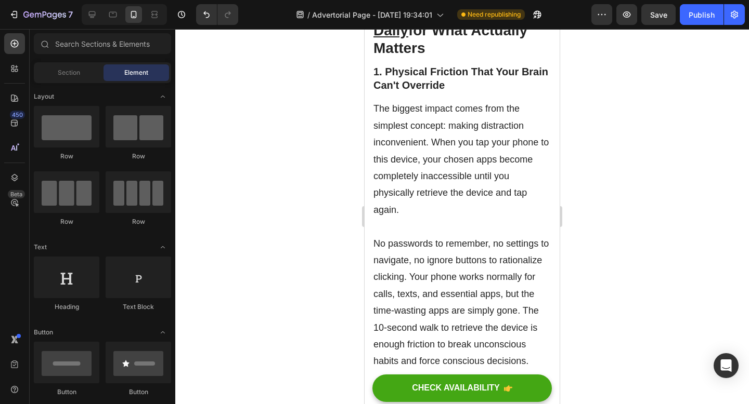
scroll to position [1794, 0]
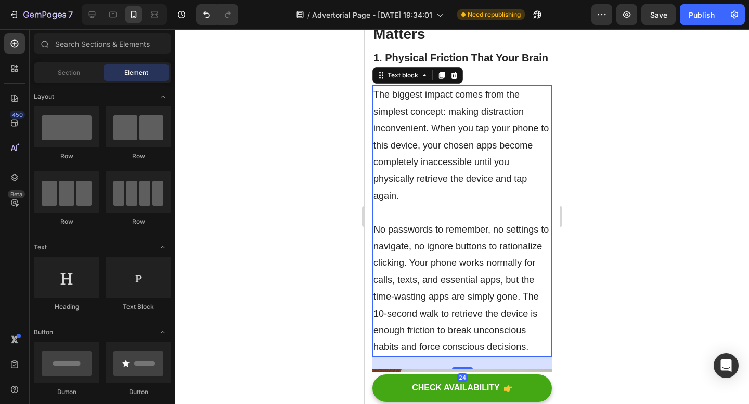
click at [444, 196] on p "The biggest impact comes from the simplest concept: making distraction inconven…" at bounding box center [461, 153] width 177 height 135
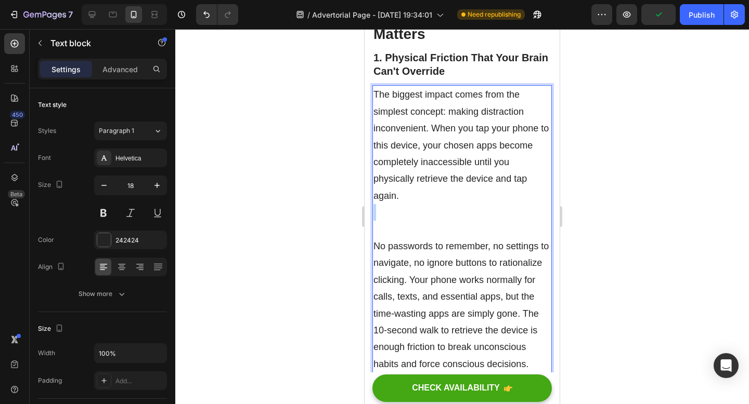
click at [456, 238] on p "The biggest impact comes from the simplest concept: making distraction inconven…" at bounding box center [461, 162] width 177 height 152
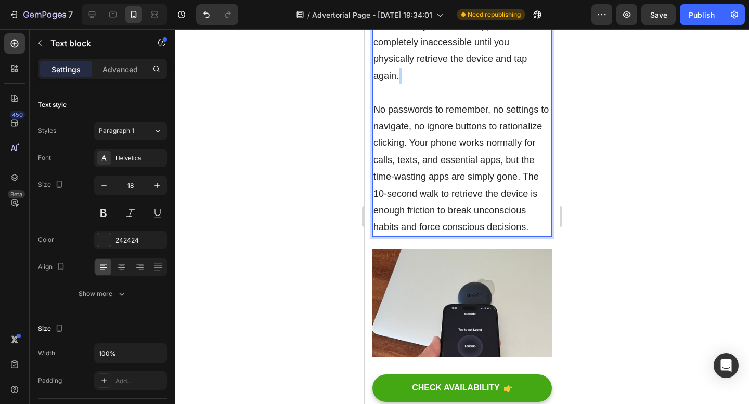
scroll to position [1919, 0]
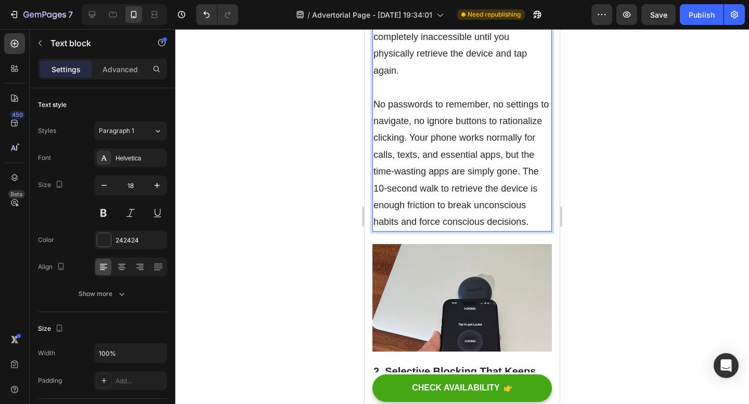
click at [409, 190] on p "No passwords to remember, no settings to navigate, no ignore buttons to rationa…" at bounding box center [461, 163] width 177 height 135
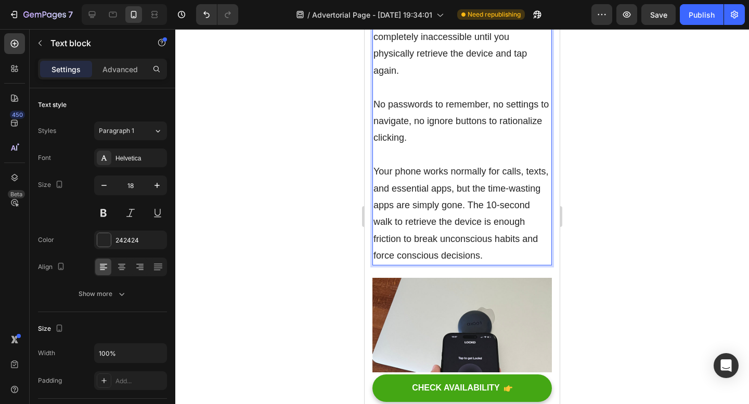
click at [467, 257] on p "No passwords to remember, no settings to navigate, no ignore buttons to rationa…" at bounding box center [461, 180] width 177 height 168
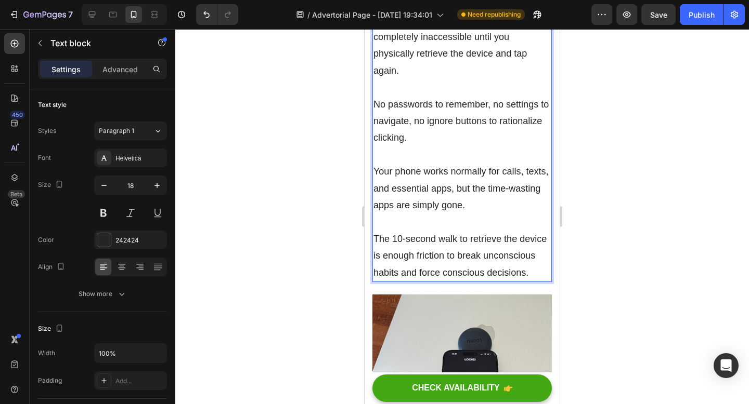
click at [386, 204] on p "No passwords to remember, no settings to navigate, no ignore buttons to rationa…" at bounding box center [461, 188] width 177 height 185
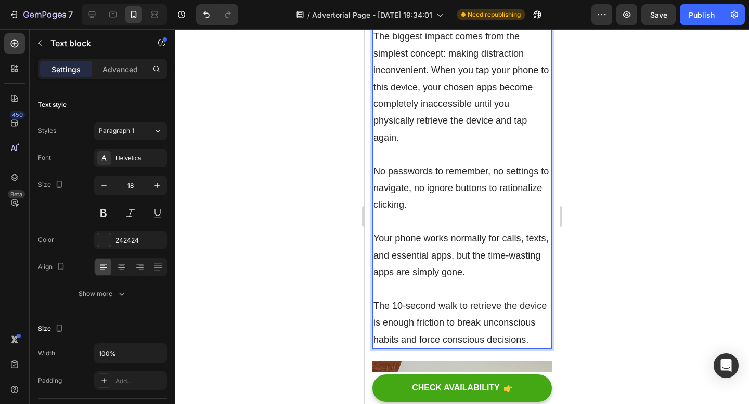
scroll to position [1841, 0]
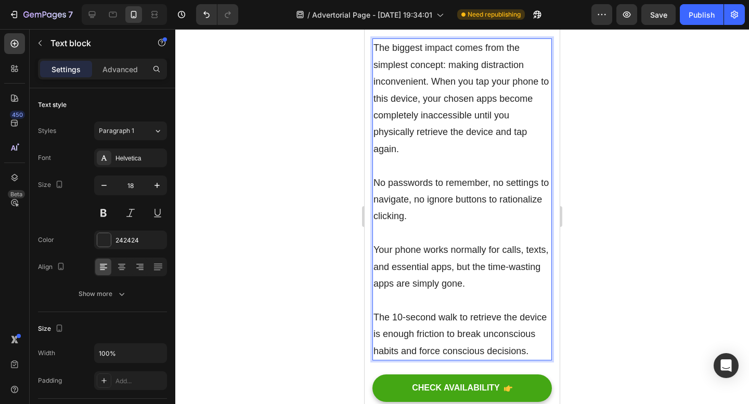
click at [429, 134] on p "The biggest impact comes from the simplest concept: making distraction inconven…" at bounding box center [461, 107] width 177 height 135
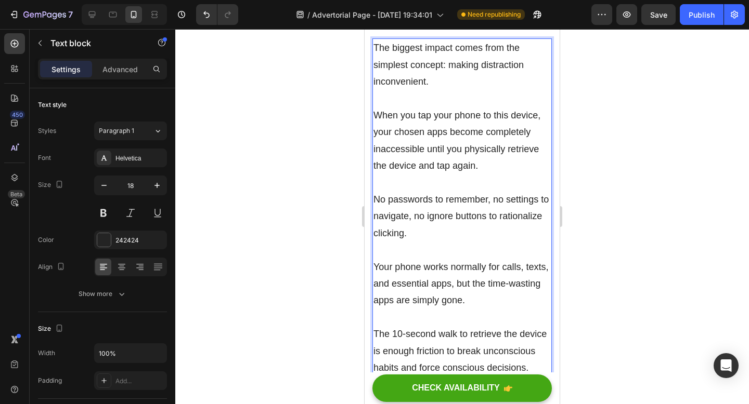
click at [479, 140] on p "The biggest impact comes from the simplest concept: making distraction inconven…" at bounding box center [461, 116] width 177 height 152
click at [378, 166] on p "The biggest impact comes from the simplest concept: making distraction inconven…" at bounding box center [461, 116] width 177 height 152
click at [437, 191] on p "The biggest impact comes from the simplest concept: making distraction inconven…" at bounding box center [461, 116] width 177 height 152
drag, startPoint x: 484, startPoint y: 182, endPoint x: 423, endPoint y: 206, distance: 65.3
click at [423, 191] on p "The biggest impact comes from the simplest concept: making distraction inconven…" at bounding box center [461, 116] width 177 height 152
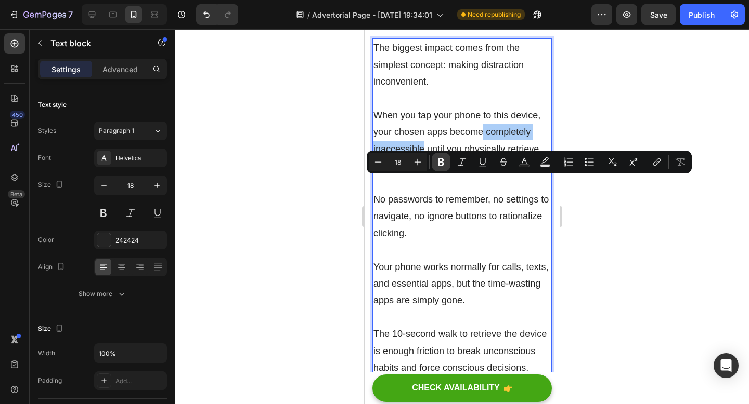
click at [440, 170] on button "Bold" at bounding box center [440, 162] width 19 height 19
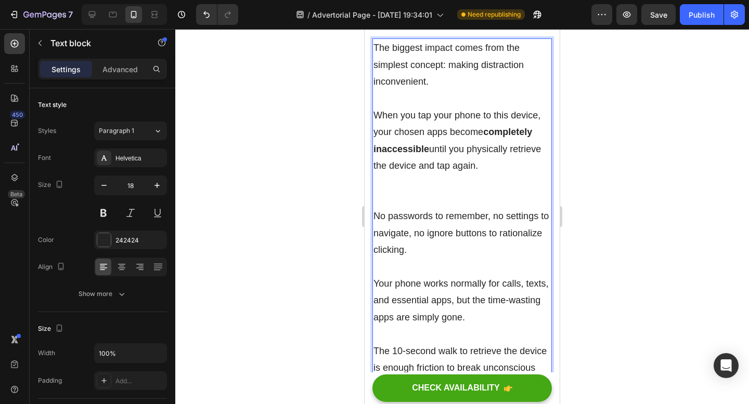
click at [400, 133] on p "The biggest impact comes from the simplest concept: making distraction inconven…" at bounding box center [461, 124] width 177 height 168
click at [466, 174] on p "The biggest impact comes from the simplest concept: making distraction inconven…" at bounding box center [461, 124] width 177 height 168
drag, startPoint x: 426, startPoint y: 134, endPoint x: 372, endPoint y: 130, distance: 53.6
click at [372, 130] on div "The biggest impact comes from the simplest concept: making distraction inconven…" at bounding box center [461, 216] width 179 height 356
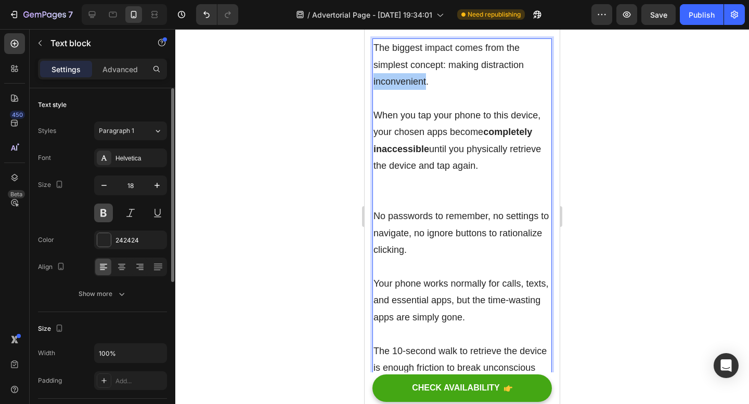
click at [107, 213] on button at bounding box center [103, 213] width 19 height 19
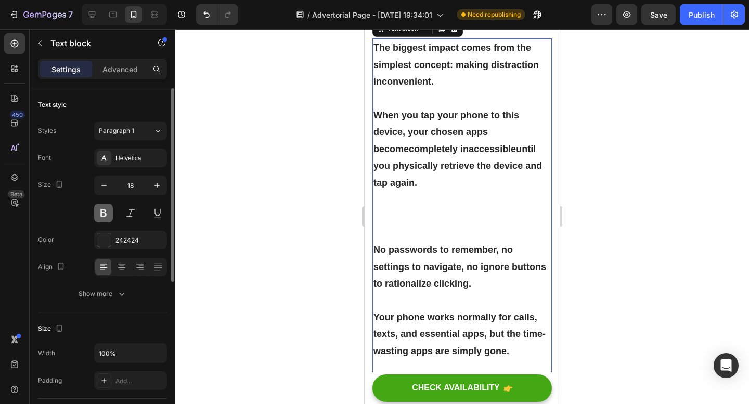
click at [107, 213] on button at bounding box center [103, 213] width 19 height 19
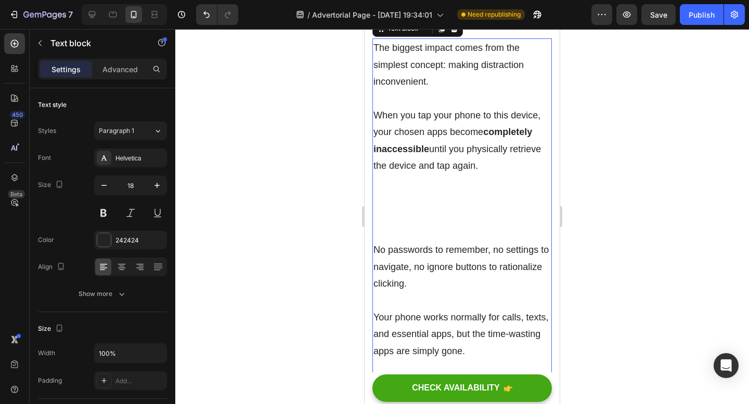
click at [373, 134] on p "The biggest impact comes from the simplest concept: making distraction inconven…" at bounding box center [461, 141] width 177 height 202
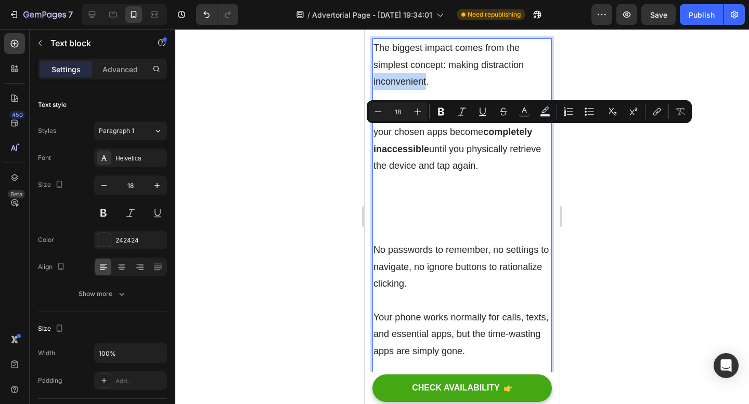
drag, startPoint x: 373, startPoint y: 134, endPoint x: 409, endPoint y: 134, distance: 35.9
click at [409, 134] on p "The biggest impact comes from the simplest concept: making distraction inconven…" at bounding box center [461, 141] width 177 height 202
click at [442, 114] on icon "Editor contextual toolbar" at bounding box center [441, 112] width 6 height 8
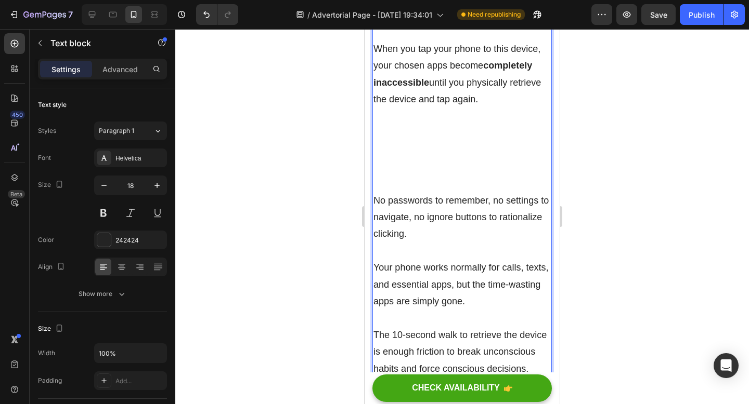
scroll to position [1929, 0]
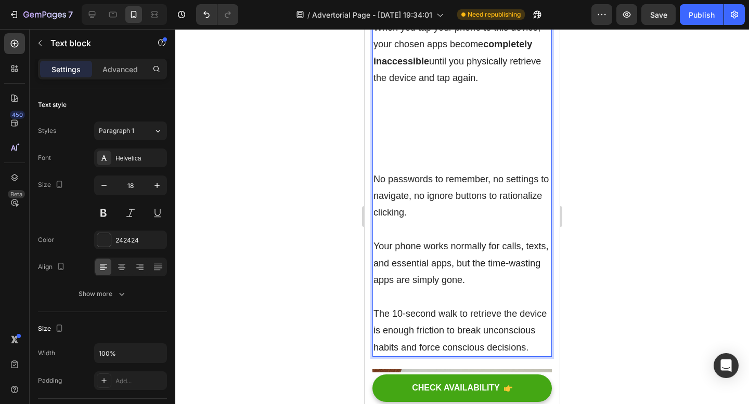
click at [374, 228] on p "No passwords to remember, no settings to navigate, no ignore buttons to rationa…" at bounding box center [461, 263] width 177 height 185
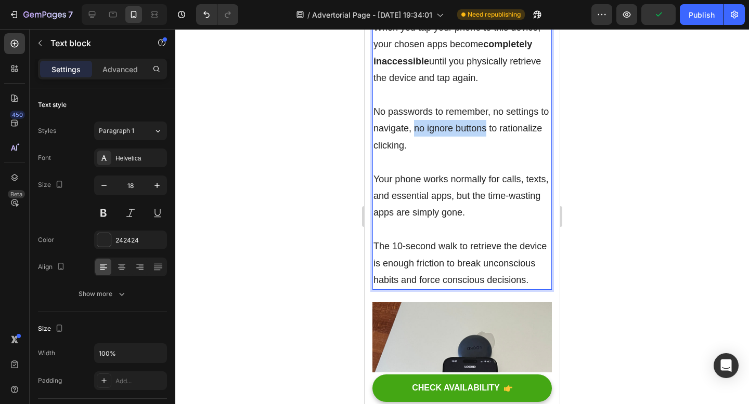
drag, startPoint x: 413, startPoint y: 178, endPoint x: 486, endPoint y: 181, distance: 72.3
click at [486, 181] on p "The biggest impact comes from the simplest concept: making distraction inconven…" at bounding box center [461, 120] width 177 height 337
click at [444, 179] on p "The biggest impact comes from the simplest concept: making distraction inconven…" at bounding box center [461, 120] width 177 height 337
click at [510, 82] on p "The biggest impact comes from the simplest concept: making distraction inconven…" at bounding box center [461, 120] width 177 height 337
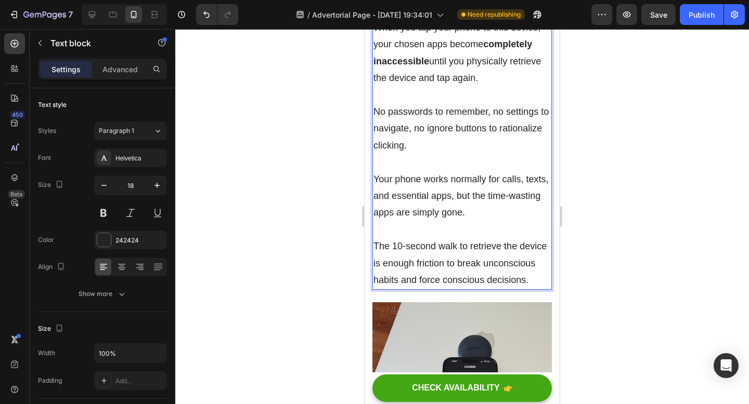
click at [507, 101] on p "The biggest impact comes from the simplest concept: making distraction inconven…" at bounding box center [461, 120] width 177 height 337
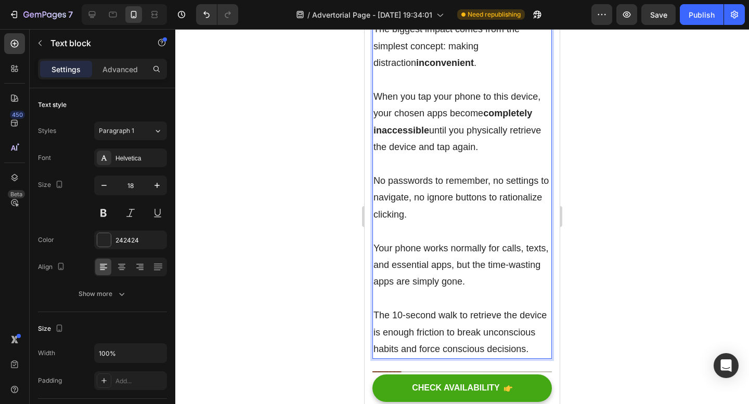
scroll to position [1861, 0]
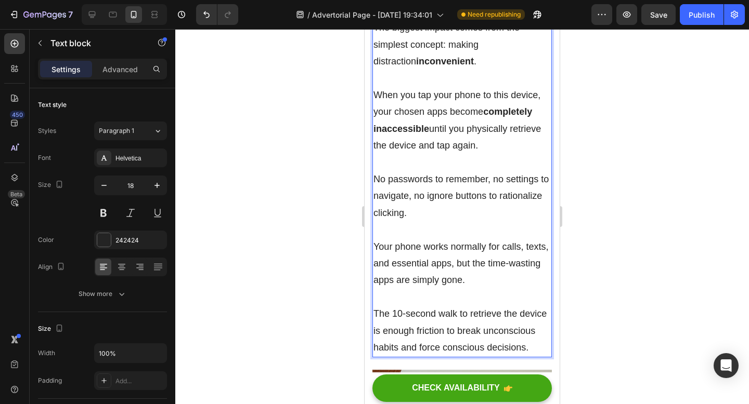
click at [458, 250] on p "The biggest impact comes from the simplest concept: making distraction inconven…" at bounding box center [461, 187] width 177 height 337
click at [375, 142] on p "The biggest impact comes from the simplest concept: making distraction inconven…" at bounding box center [461, 187] width 177 height 337
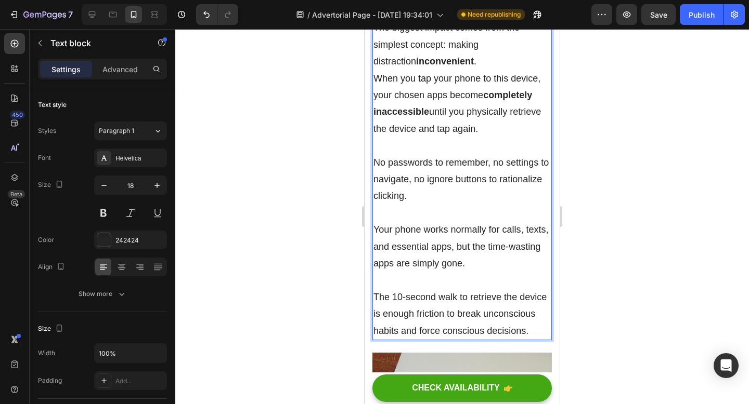
click at [546, 217] on p "The biggest impact comes from the simplest concept: making distraction inconven…" at bounding box center [461, 179] width 177 height 320
click at [471, 199] on p "The biggest impact comes from the simplest concept: making distraction inconven…" at bounding box center [461, 179] width 177 height 320
click at [374, 213] on p "The biggest impact comes from the simplest concept: making distraction inconven…" at bounding box center [461, 179] width 177 height 320
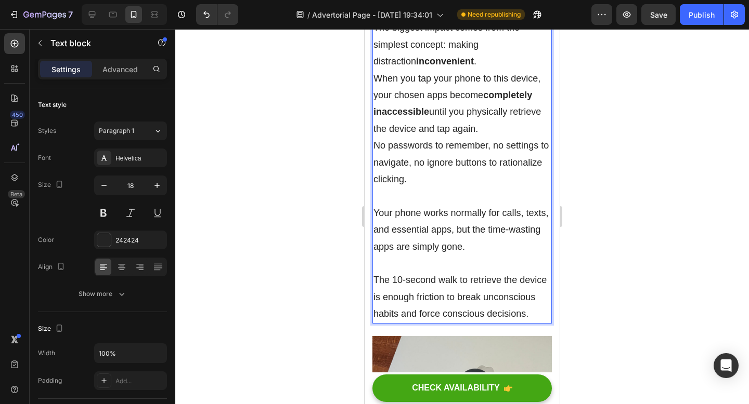
click at [732, 233] on div at bounding box center [461, 216] width 573 height 375
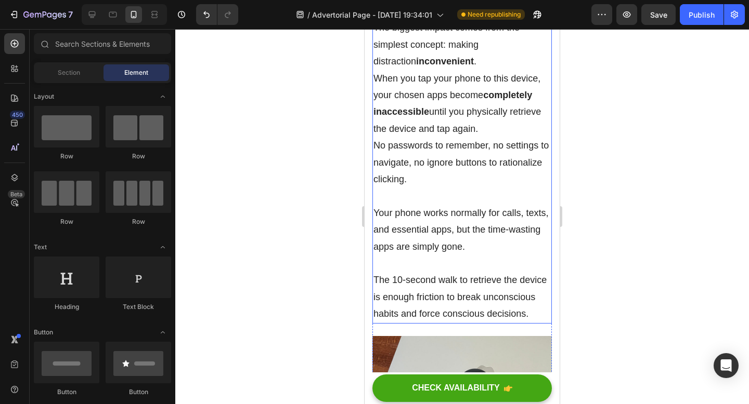
click at [373, 197] on p "The biggest impact comes from the simplest concept: making distraction inconven…" at bounding box center [461, 170] width 177 height 303
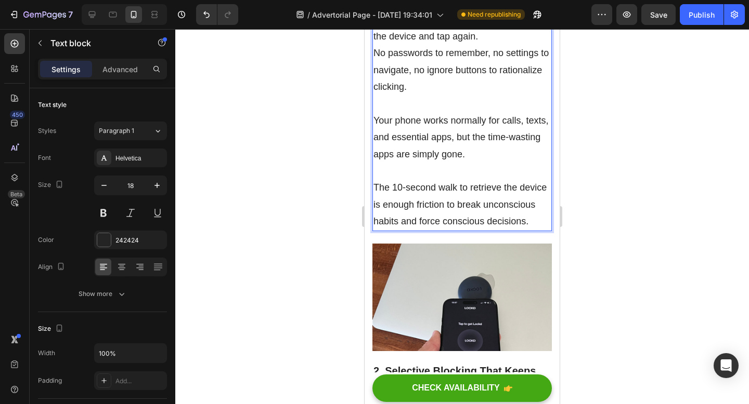
click at [376, 198] on p "The biggest impact comes from the simplest concept: making distraction inconven…" at bounding box center [461, 78] width 177 height 303
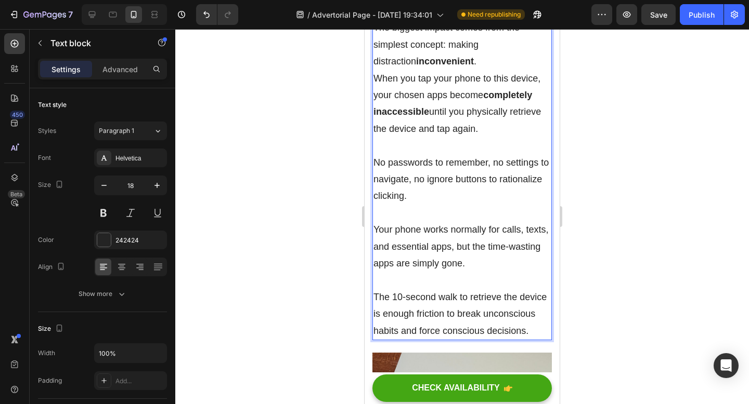
click at [444, 117] on p "The biggest impact comes from the simplest concept: making distraction inconven…" at bounding box center [461, 78] width 177 height 118
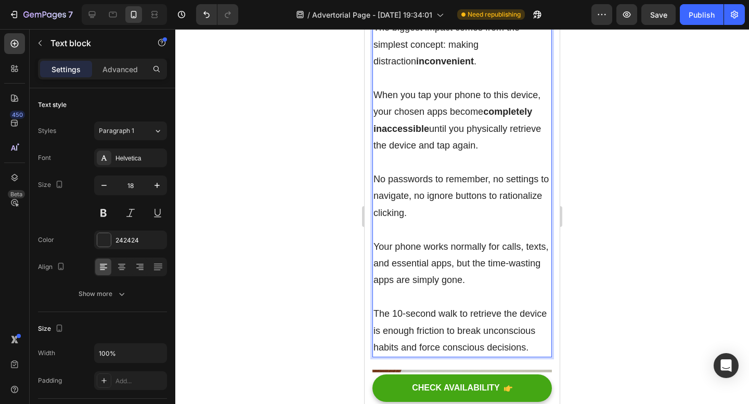
scroll to position [1874, 0]
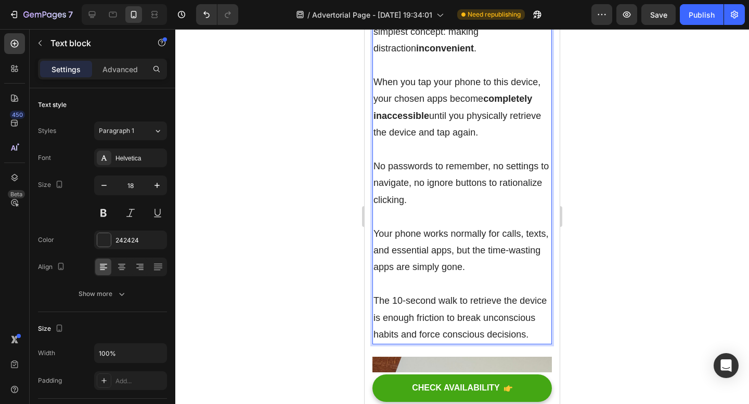
click at [436, 230] on p "No passwords to remember, no settings to navigate, no ignore buttons to rationa…" at bounding box center [461, 242] width 177 height 202
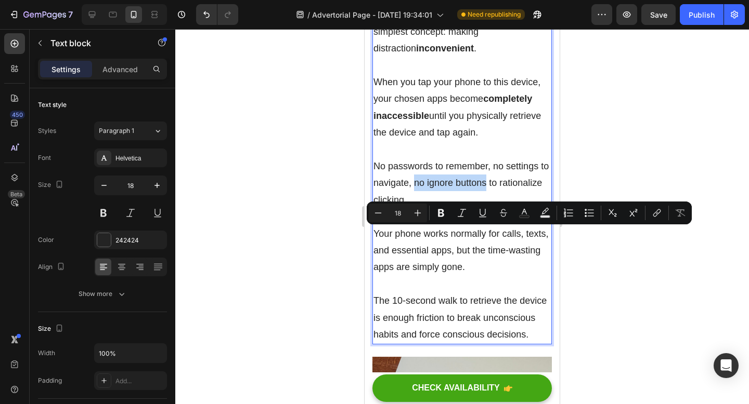
drag, startPoint x: 415, startPoint y: 234, endPoint x: 484, endPoint y: 233, distance: 69.7
click at [484, 233] on p "No passwords to remember, no settings to navigate, no ignore buttons to rationa…" at bounding box center [461, 242] width 177 height 202
click at [443, 216] on icon "Editor contextual toolbar" at bounding box center [441, 213] width 6 height 8
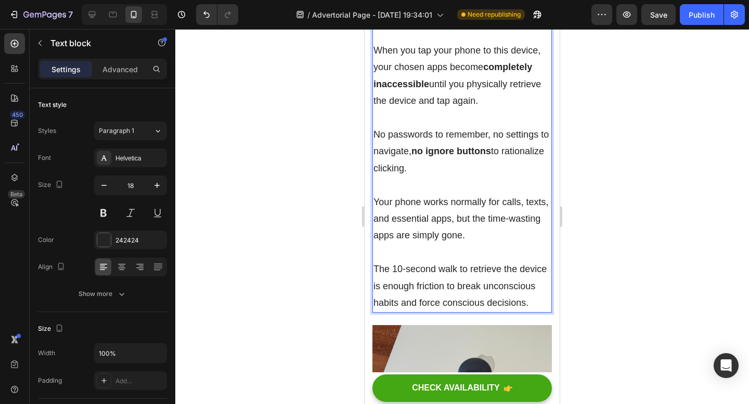
scroll to position [1931, 0]
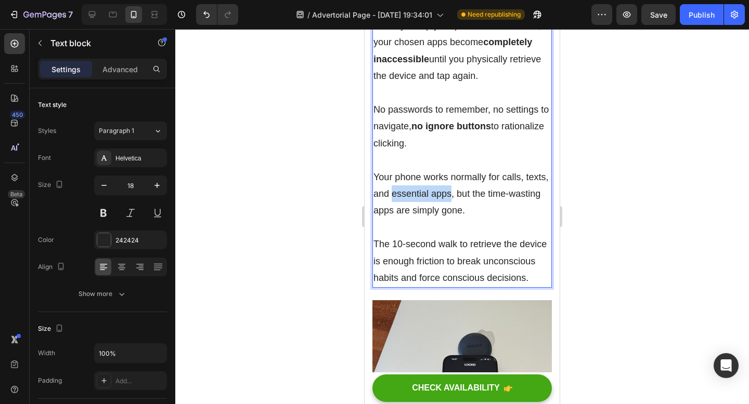
drag, startPoint x: 391, startPoint y: 244, endPoint x: 451, endPoint y: 244, distance: 60.3
click at [451, 244] on p "No passwords to remember, no settings to navigate, no ignore buttons to rationa…" at bounding box center [461, 186] width 177 height 202
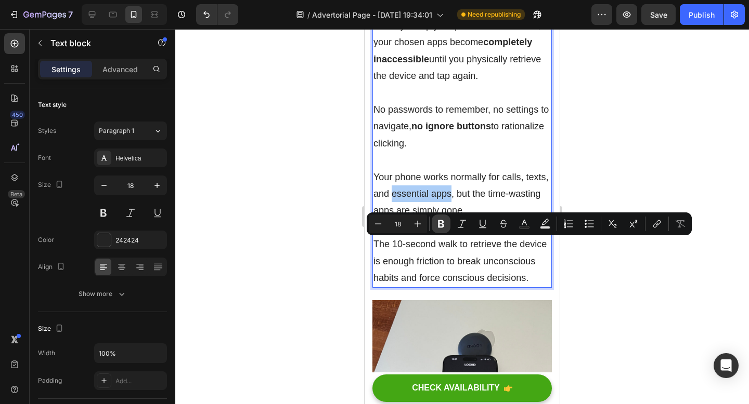
click at [439, 229] on icon "Editor contextual toolbar" at bounding box center [441, 224] width 10 height 10
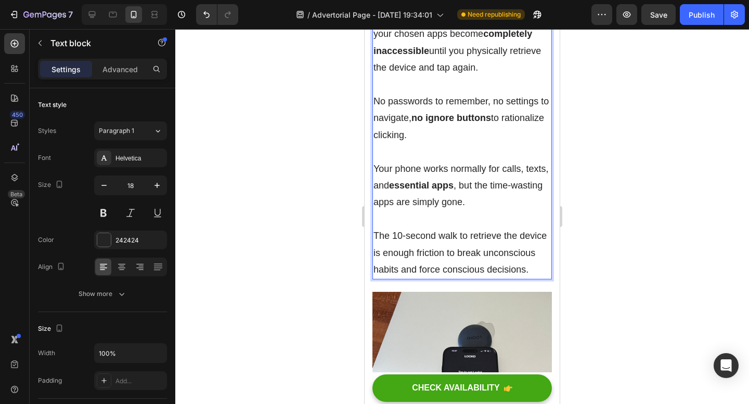
scroll to position [1952, 0]
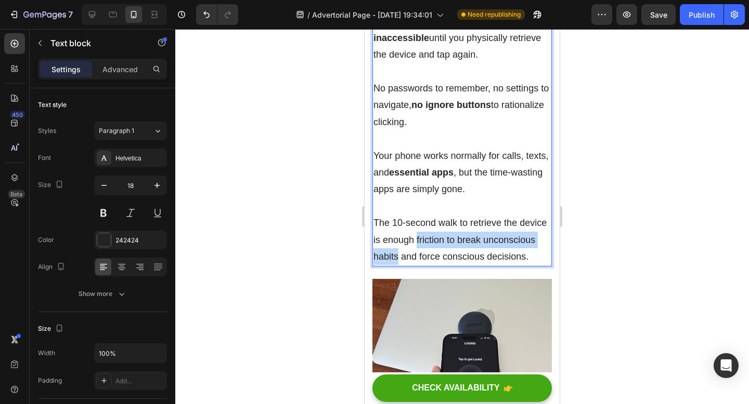
drag, startPoint x: 416, startPoint y: 292, endPoint x: 397, endPoint y: 305, distance: 22.8
click at [397, 266] on p "No passwords to remember, no settings to navigate, no ignore buttons to rationa…" at bounding box center [461, 164] width 177 height 202
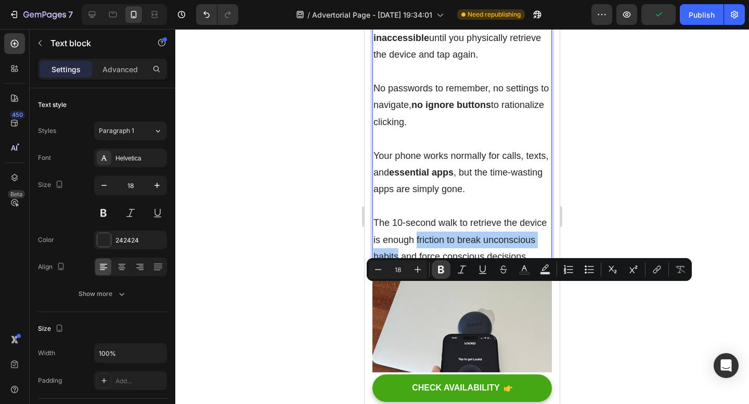
click at [436, 276] on button "Bold" at bounding box center [440, 269] width 19 height 19
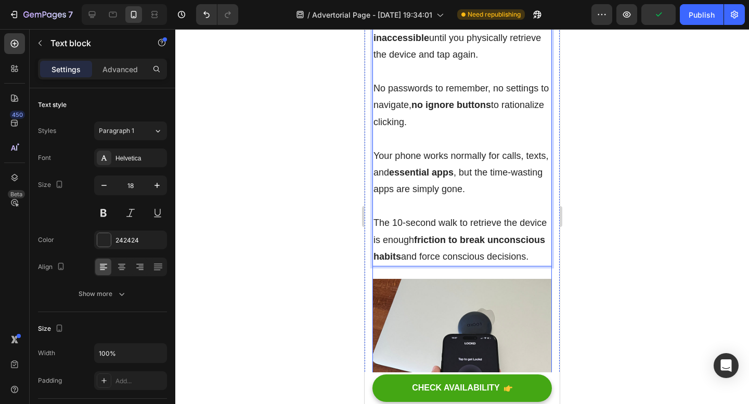
click at [605, 293] on div at bounding box center [461, 216] width 573 height 375
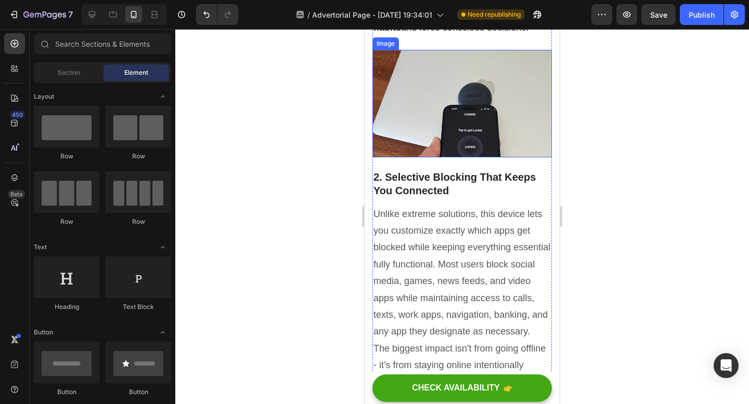
scroll to position [2195, 0]
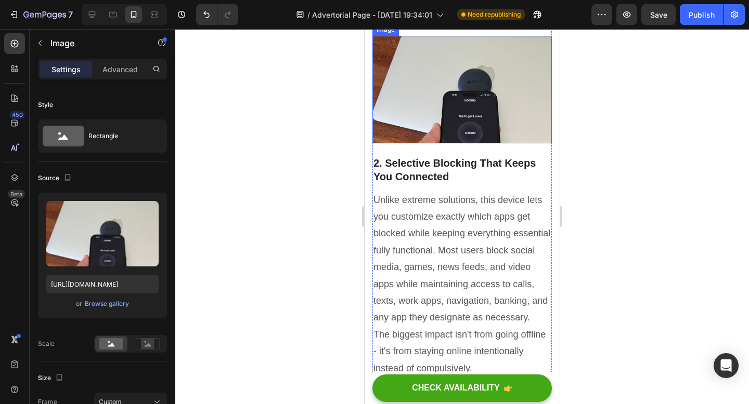
click at [464, 143] on img at bounding box center [461, 90] width 179 height 108
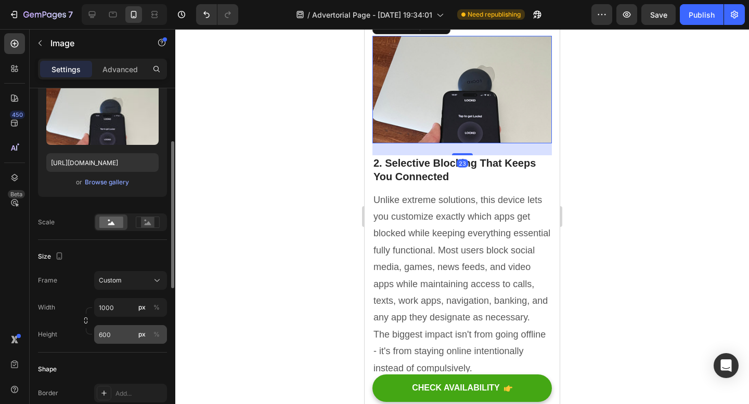
scroll to position [123, 0]
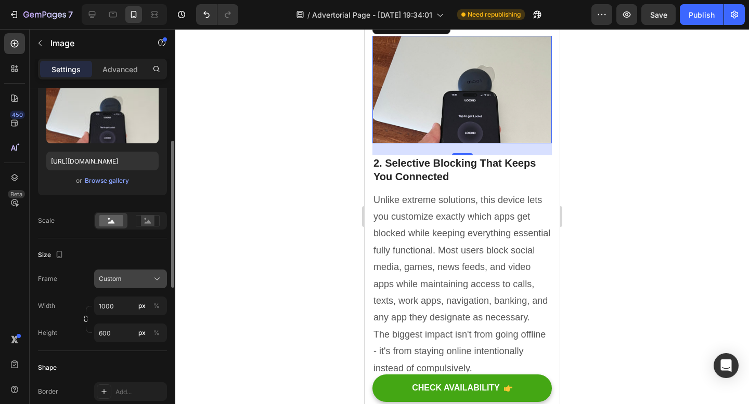
click at [121, 276] on span "Custom" at bounding box center [110, 278] width 23 height 9
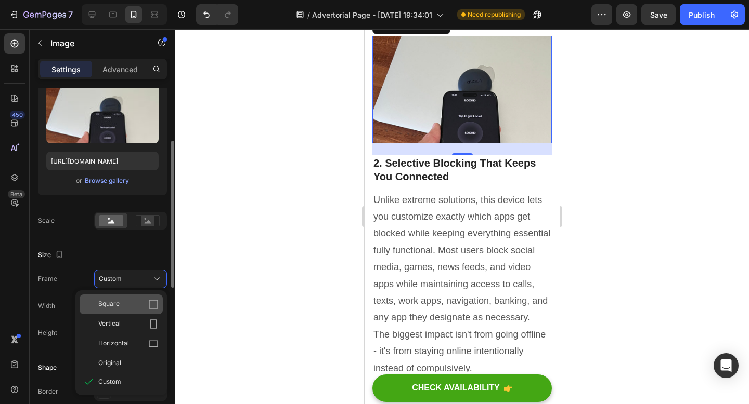
click at [137, 303] on div "Square" at bounding box center [128, 304] width 60 height 10
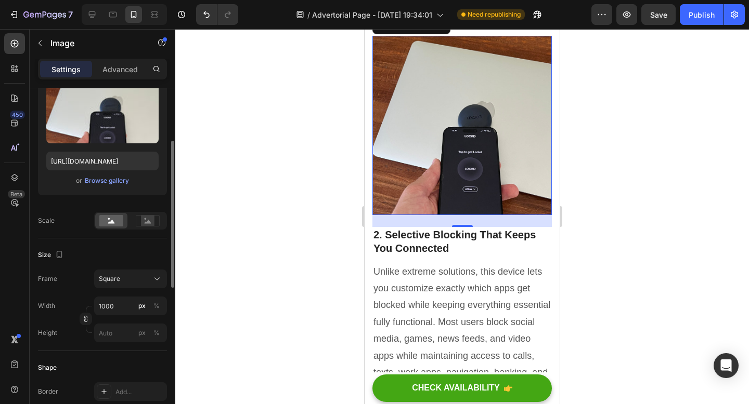
click at [614, 208] on div at bounding box center [461, 216] width 573 height 375
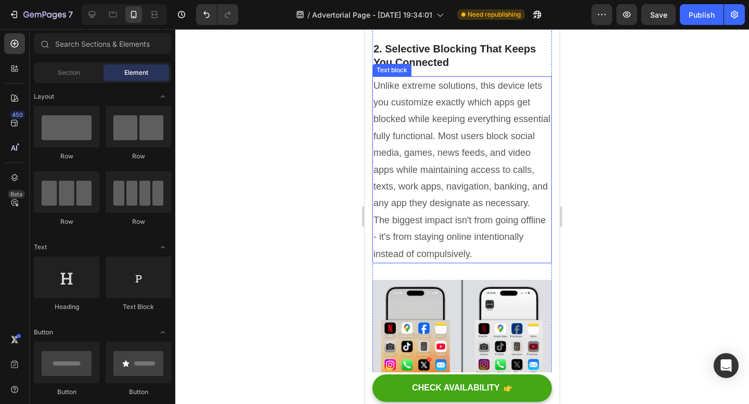
scroll to position [2384, 0]
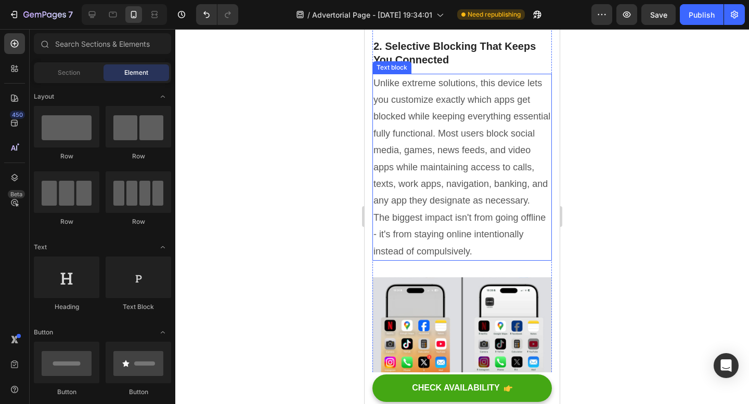
click at [470, 209] on p "Unlike extreme solutions, this device lets you customize exactly which apps get…" at bounding box center [461, 142] width 177 height 135
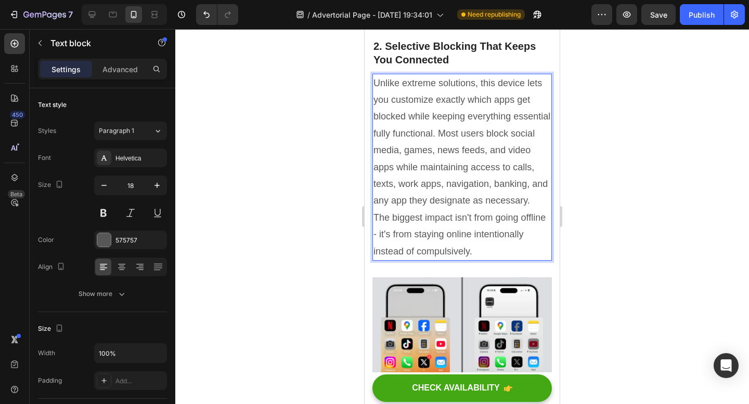
click at [453, 160] on p "Unlike extreme solutions, this device lets you customize exactly which apps get…" at bounding box center [461, 142] width 177 height 135
click at [435, 186] on p "Unlike extreme solutions, this device lets you customize exactly which apps get…" at bounding box center [461, 142] width 177 height 135
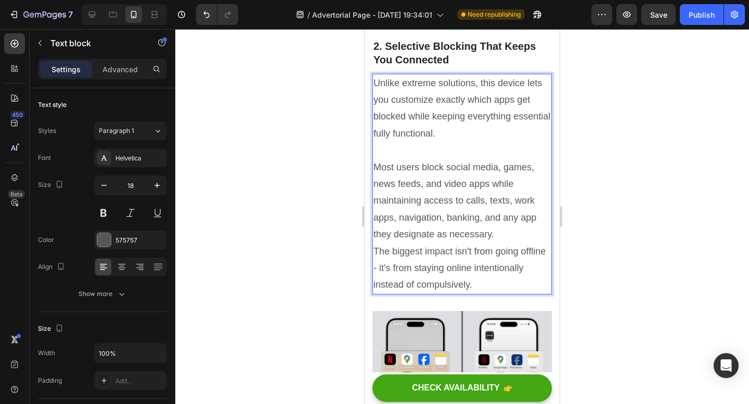
click at [499, 243] on p "Unlike extreme solutions, this device lets you customize exactly which apps get…" at bounding box center [461, 159] width 177 height 168
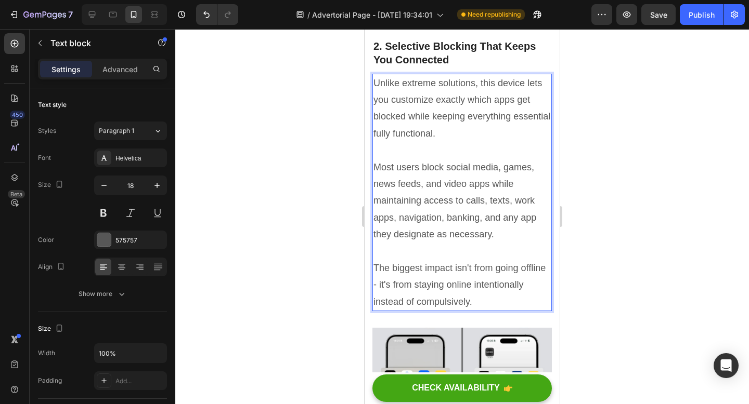
click at [470, 256] on p "Unlike extreme solutions, this device lets you customize exactly which apps get…" at bounding box center [461, 167] width 177 height 185
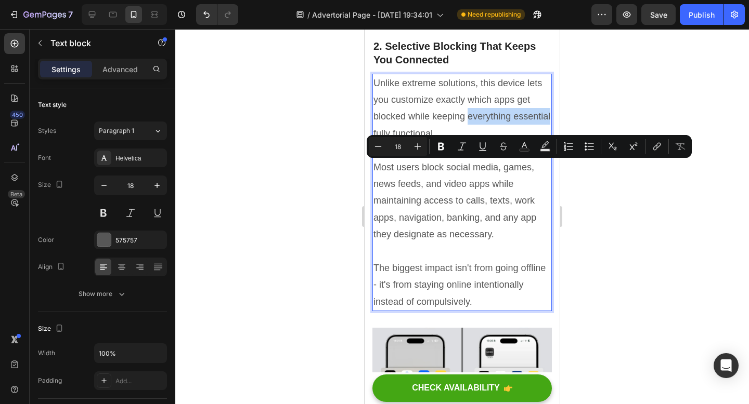
drag, startPoint x: 467, startPoint y: 167, endPoint x: 550, endPoint y: 169, distance: 82.7
click at [550, 169] on p "Unlike extreme solutions, this device lets you customize exactly which apps get…" at bounding box center [461, 167] width 177 height 185
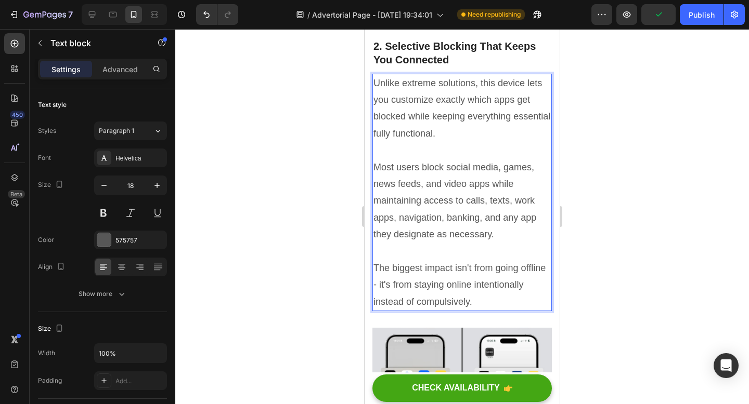
click at [434, 168] on p "Unlike extreme solutions, this device lets you customize exactly which apps get…" at bounding box center [461, 167] width 177 height 185
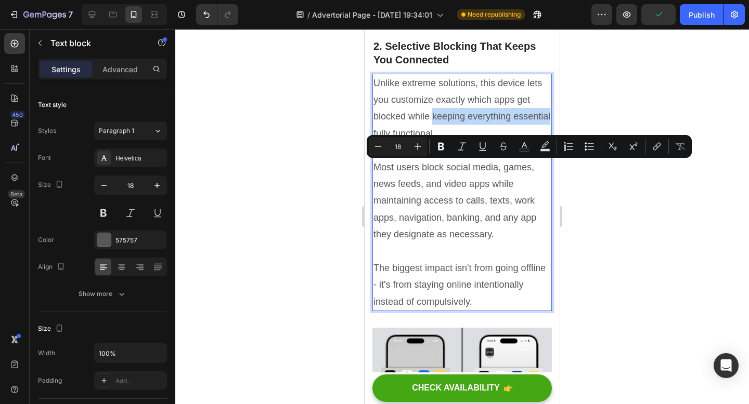
drag, startPoint x: 434, startPoint y: 168, endPoint x: 538, endPoint y: 167, distance: 104.5
click at [538, 167] on p "Unlike extreme solutions, this device lets you customize exactly which apps get…" at bounding box center [461, 167] width 177 height 185
click at [446, 144] on button "Bold" at bounding box center [440, 146] width 19 height 19
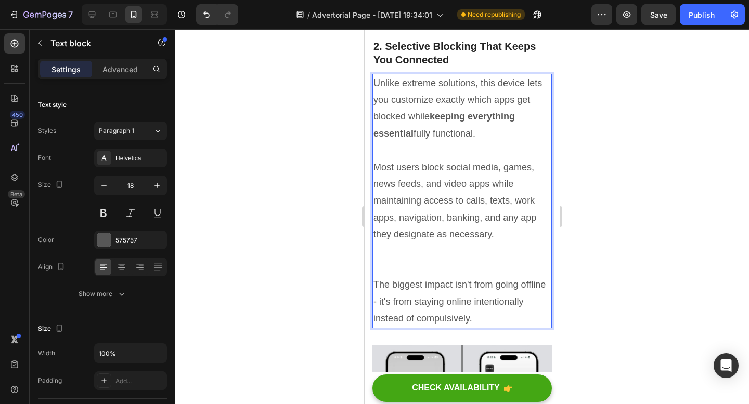
scroll to position [2389, 0]
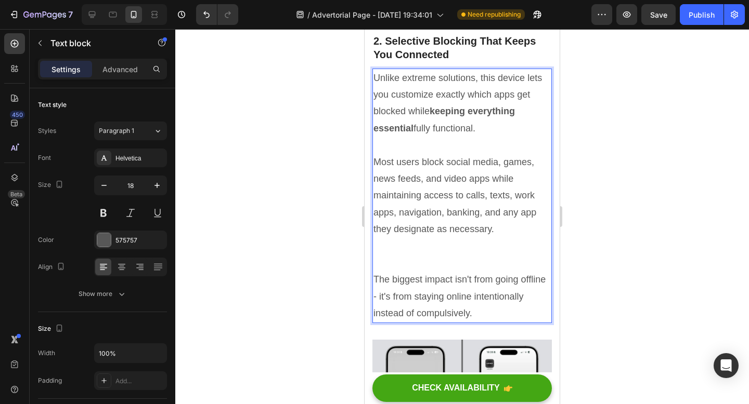
click at [375, 322] on p "The biggest impact isn't from going offline - it's from staying online intentio…" at bounding box center [461, 296] width 177 height 50
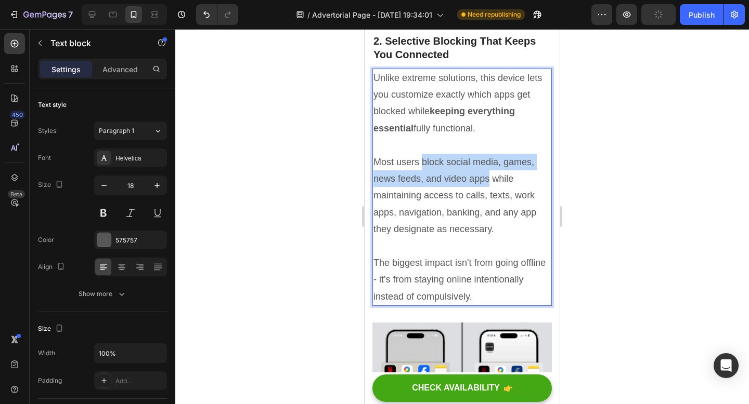
drag, startPoint x: 489, startPoint y: 232, endPoint x: 422, endPoint y: 213, distance: 69.8
click at [422, 213] on p "Unlike extreme solutions, this device lets you customize exactly which apps get…" at bounding box center [461, 188] width 177 height 236
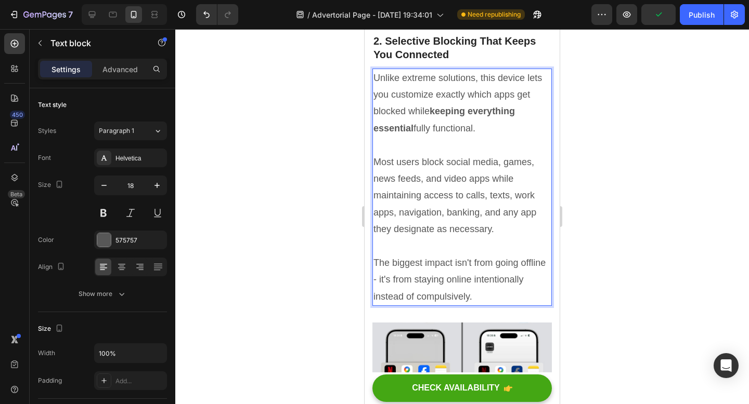
click at [417, 211] on p "Unlike extreme solutions, this device lets you customize exactly which apps get…" at bounding box center [461, 188] width 177 height 236
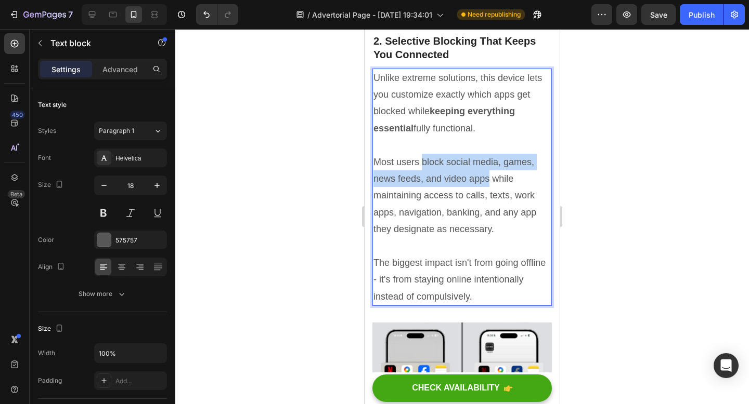
drag, startPoint x: 422, startPoint y: 212, endPoint x: 488, endPoint y: 233, distance: 69.9
click at [488, 233] on p "Unlike extreme solutions, this device lets you customize exactly which apps get…" at bounding box center [461, 188] width 177 height 236
click at [488, 224] on p "Unlike extreme solutions, this device lets you customize exactly which apps get…" at bounding box center [461, 188] width 177 height 236
click at [485, 225] on p "Unlike extreme solutions, this device lets you customize exactly which apps get…" at bounding box center [461, 188] width 177 height 236
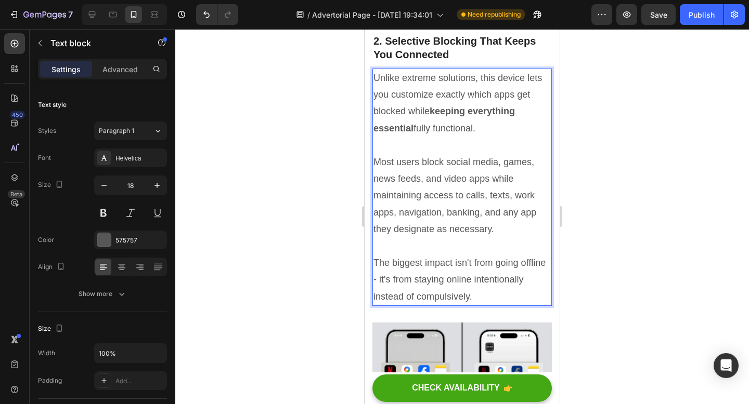
click at [470, 156] on p "Unlike extreme solutions, this device lets you customize exactly which apps get…" at bounding box center [461, 188] width 177 height 236
click at [465, 133] on strong "keeping everything essential" at bounding box center [443, 119] width 141 height 27
click at [433, 224] on p "Unlike extreme solutions, this device lets you customize exactly which apps get…" at bounding box center [461, 188] width 177 height 236
click at [106, 212] on button at bounding box center [103, 213] width 19 height 19
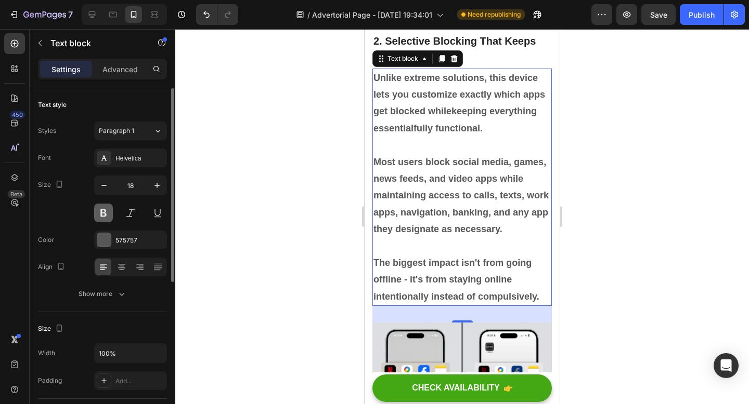
click at [106, 212] on button at bounding box center [103, 213] width 19 height 19
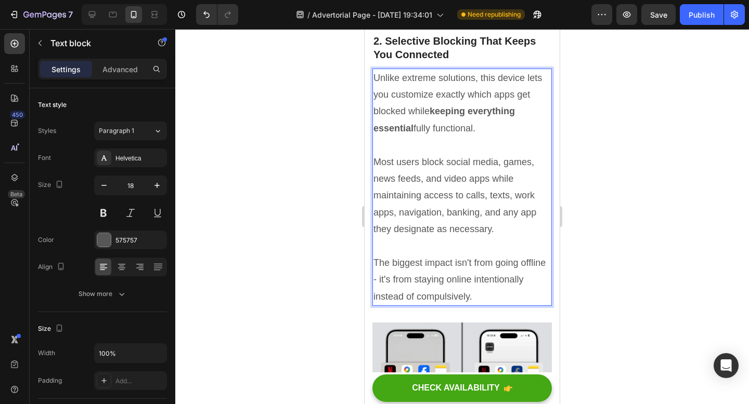
drag, startPoint x: 420, startPoint y: 214, endPoint x: 444, endPoint y: 227, distance: 27.9
click at [444, 227] on p "Unlike extreme solutions, this device lets you customize exactly which apps get…" at bounding box center [461, 188] width 177 height 236
click at [434, 214] on p "Unlike extreme solutions, this device lets you customize exactly which apps get…" at bounding box center [461, 188] width 177 height 236
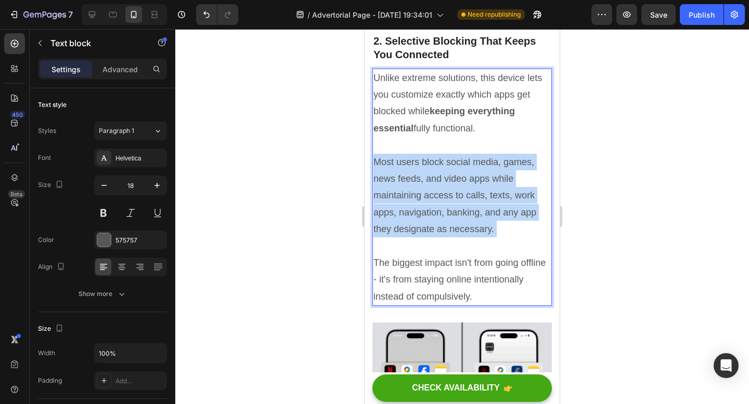
click at [434, 214] on p "Unlike extreme solutions, this device lets you customize exactly which apps get…" at bounding box center [461, 188] width 177 height 236
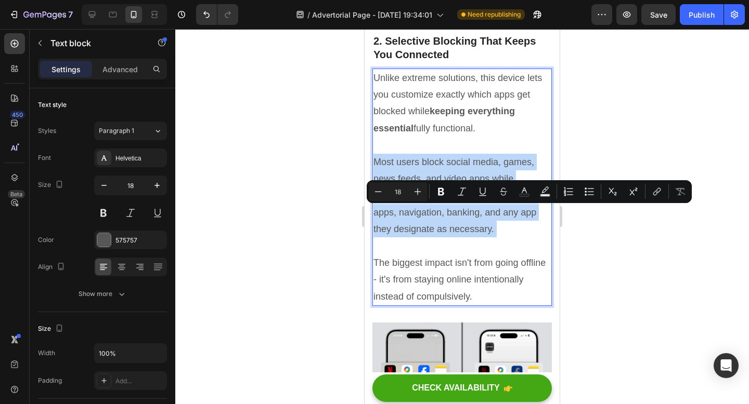
click at [434, 214] on p "Unlike extreme solutions, this device lets you customize exactly which apps get…" at bounding box center [461, 188] width 177 height 236
click at [423, 215] on p "Unlike extreme solutions, this device lets you customize exactly which apps get…" at bounding box center [461, 188] width 177 height 236
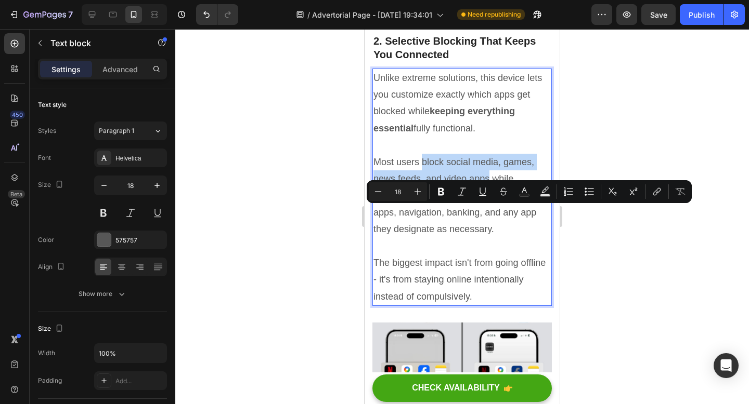
drag, startPoint x: 423, startPoint y: 215, endPoint x: 484, endPoint y: 233, distance: 63.5
click at [484, 233] on p "Unlike extreme solutions, this device lets you customize exactly which apps get…" at bounding box center [461, 188] width 177 height 236
click at [439, 186] on button "Bold" at bounding box center [440, 191] width 19 height 19
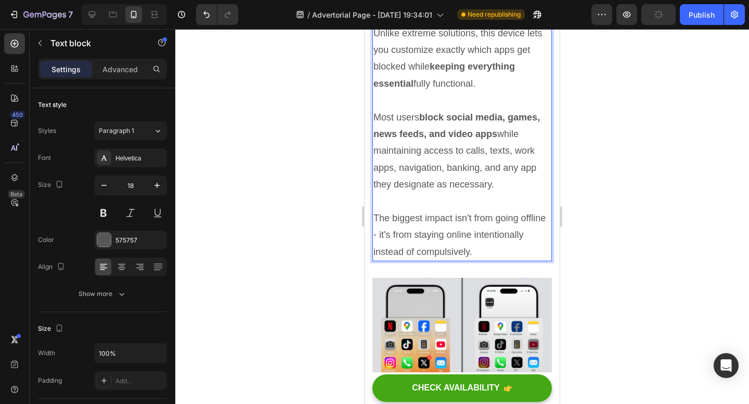
scroll to position [2438, 0]
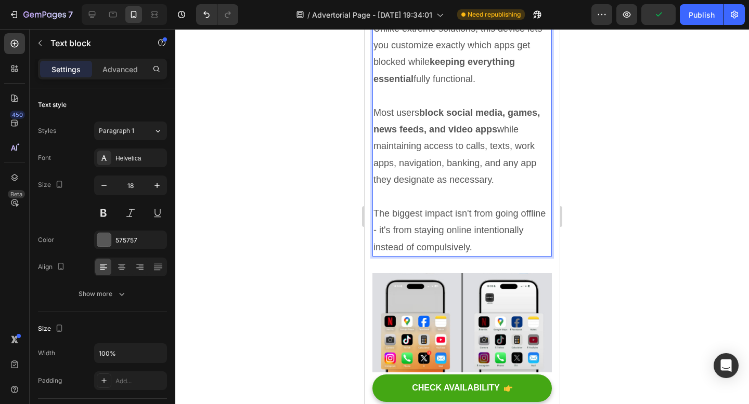
click at [373, 256] on p "Unlike extreme solutions, this device lets you customize exactly which apps get…" at bounding box center [461, 138] width 177 height 236
drag, startPoint x: 414, startPoint y: 282, endPoint x: 522, endPoint y: 284, distance: 108.1
click at [522, 256] on p "Unlike extreme solutions, this device lets you customize exactly which apps get…" at bounding box center [461, 138] width 177 height 236
click at [452, 256] on p "Unlike extreme solutions, this device lets you customize exactly which apps get…" at bounding box center [461, 138] width 177 height 236
click at [424, 256] on p "Unlike extreme solutions, this device lets you customize exactly which apps get…" at bounding box center [461, 138] width 177 height 236
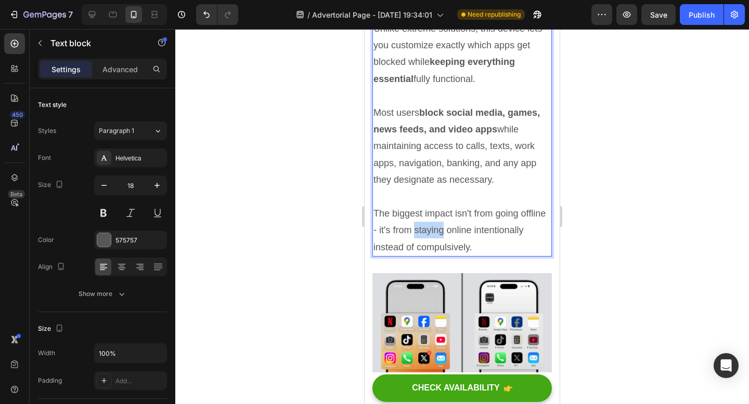
click at [424, 256] on p "Unlike extreme solutions, this device lets you customize exactly which apps get…" at bounding box center [461, 138] width 177 height 236
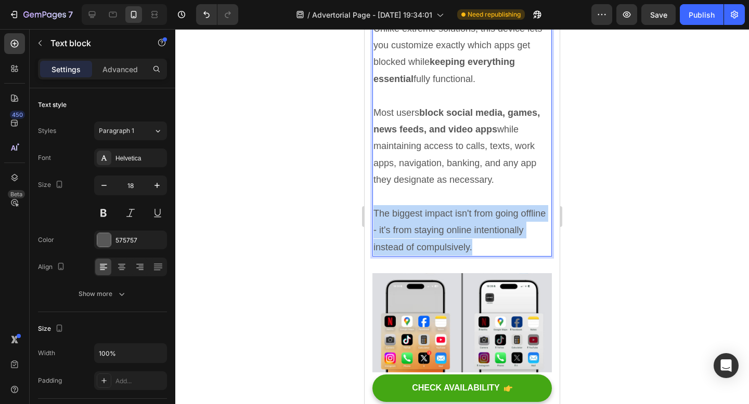
click at [424, 256] on p "Unlike extreme solutions, this device lets you customize exactly which apps get…" at bounding box center [461, 138] width 177 height 236
click at [402, 256] on p "Unlike extreme solutions, this device lets you customize exactly which apps get…" at bounding box center [461, 138] width 177 height 236
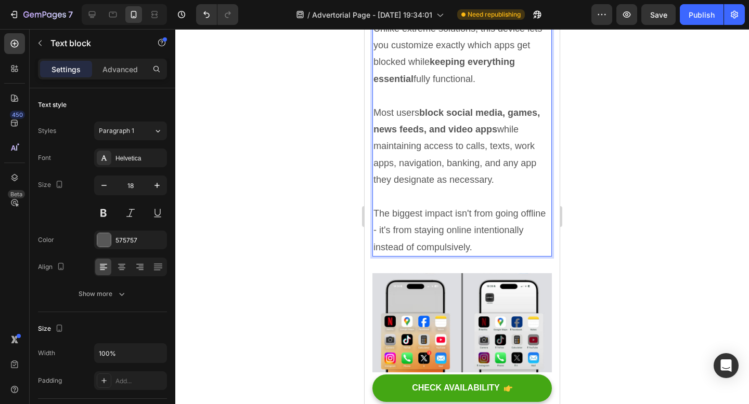
click at [396, 256] on p "Unlike extreme solutions, this device lets you customize exactly which apps get…" at bounding box center [461, 138] width 177 height 236
drag, startPoint x: 415, startPoint y: 283, endPoint x: 523, endPoint y: 285, distance: 108.1
click at [523, 256] on p "Unlike extreme solutions, this device lets you customize exactly which apps get…" at bounding box center [461, 138] width 177 height 236
click at [418, 256] on p "Unlike extreme solutions, this device lets you customize exactly which apps get…" at bounding box center [461, 138] width 177 height 236
drag, startPoint x: 415, startPoint y: 283, endPoint x: 531, endPoint y: 287, distance: 116.5
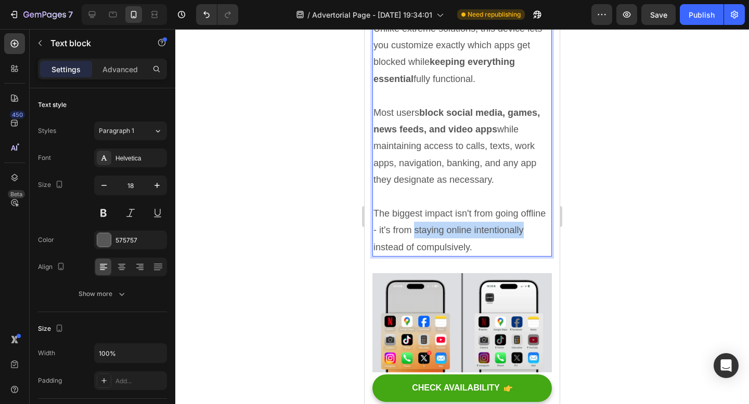
click at [531, 256] on p "Unlike extreme solutions, this device lets you customize exactly which apps get…" at bounding box center [461, 138] width 177 height 236
click at [509, 256] on p "Unlike extreme solutions, this device lets you customize exactly which apps get…" at bounding box center [461, 138] width 177 height 236
drag, startPoint x: 413, startPoint y: 282, endPoint x: 529, endPoint y: 285, distance: 116.5
click at [529, 256] on p "Unlike extreme solutions, this device lets you customize exactly which apps get…" at bounding box center [461, 138] width 177 height 236
click at [497, 256] on p "Unlike extreme solutions, this device lets you customize exactly which apps get…" at bounding box center [461, 138] width 177 height 236
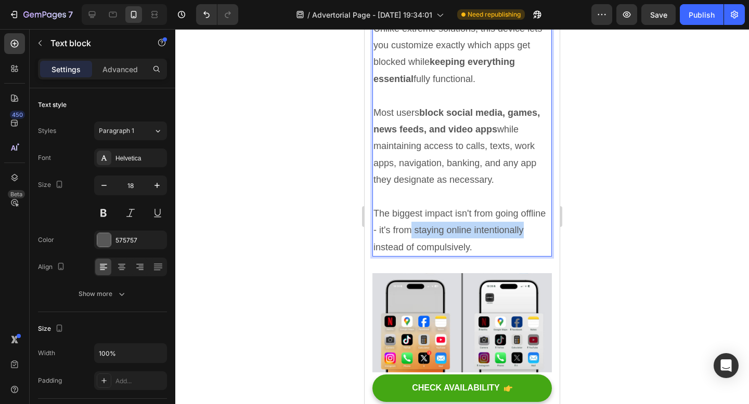
drag, startPoint x: 412, startPoint y: 281, endPoint x: 528, endPoint y: 286, distance: 116.0
click at [528, 256] on p "Unlike extreme solutions, this device lets you customize exactly which apps get…" at bounding box center [461, 138] width 177 height 236
click at [473, 256] on p "Unlike extreme solutions, this device lets you customize exactly which apps get…" at bounding box center [461, 138] width 177 height 236
drag, startPoint x: 416, startPoint y: 282, endPoint x: 522, endPoint y: 289, distance: 106.3
click at [522, 256] on p "Unlike extreme solutions, this device lets you customize exactly which apps get…" at bounding box center [461, 138] width 177 height 236
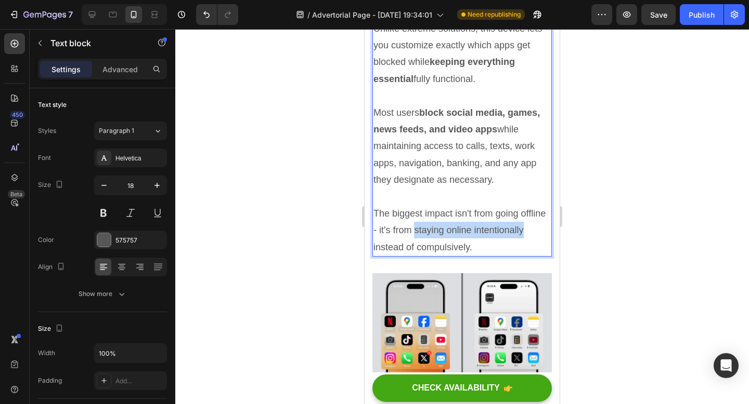
click at [416, 256] on p "Unlike extreme solutions, this device lets you customize exactly which apps get…" at bounding box center [461, 138] width 177 height 236
drag, startPoint x: 416, startPoint y: 282, endPoint x: 523, endPoint y: 276, distance: 107.8
click at [523, 256] on p "Unlike extreme solutions, this device lets you customize exactly which apps get…" at bounding box center [461, 138] width 177 height 236
click at [515, 256] on p "Unlike extreme solutions, this device lets you customize exactly which apps get…" at bounding box center [461, 138] width 177 height 236
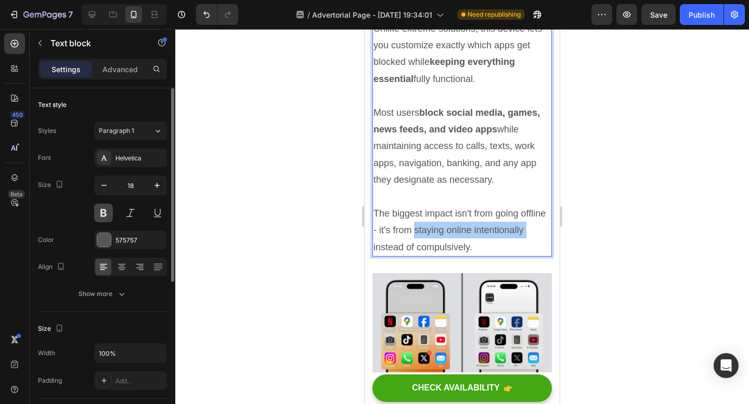
click at [108, 216] on button at bounding box center [103, 213] width 19 height 19
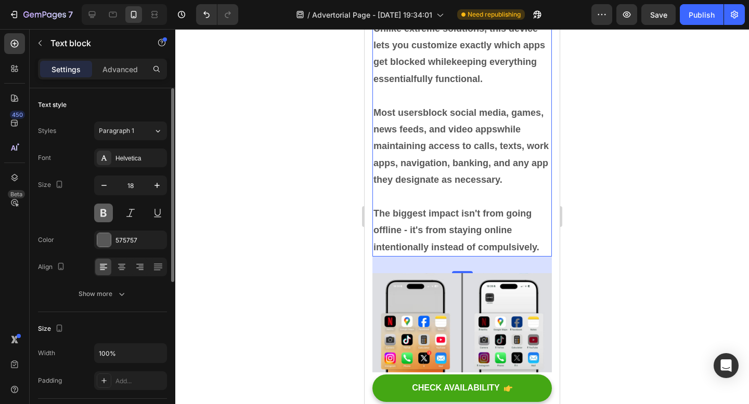
click at [108, 216] on button at bounding box center [103, 213] width 19 height 19
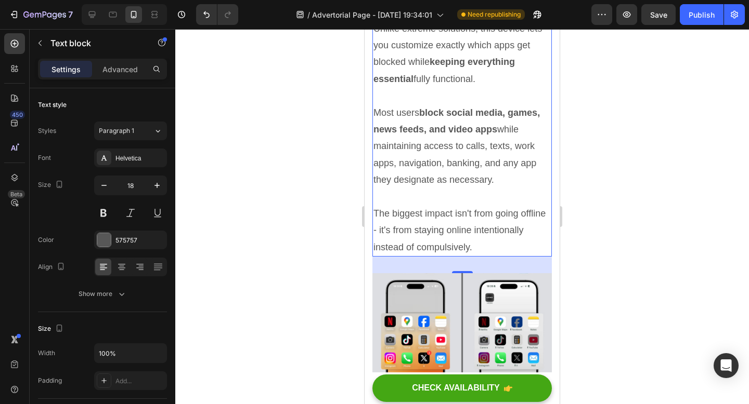
click at [417, 256] on p "Unlike extreme solutions, this device lets you customize exactly which apps get…" at bounding box center [461, 138] width 177 height 236
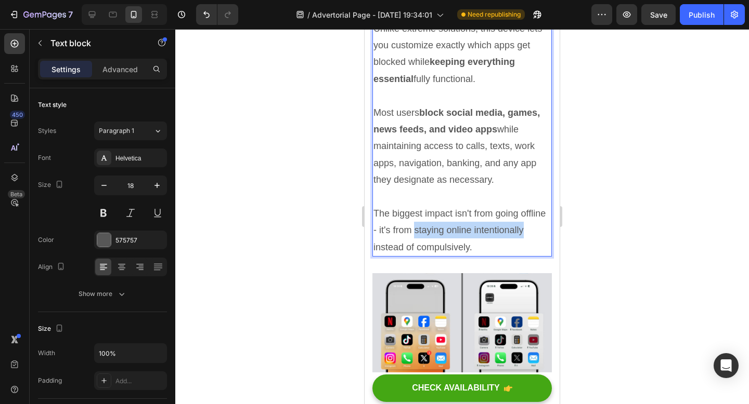
drag, startPoint x: 415, startPoint y: 283, endPoint x: 522, endPoint y: 280, distance: 107.6
click at [522, 256] on p "Unlike extreme solutions, this device lets you customize exactly which apps get…" at bounding box center [461, 138] width 177 height 236
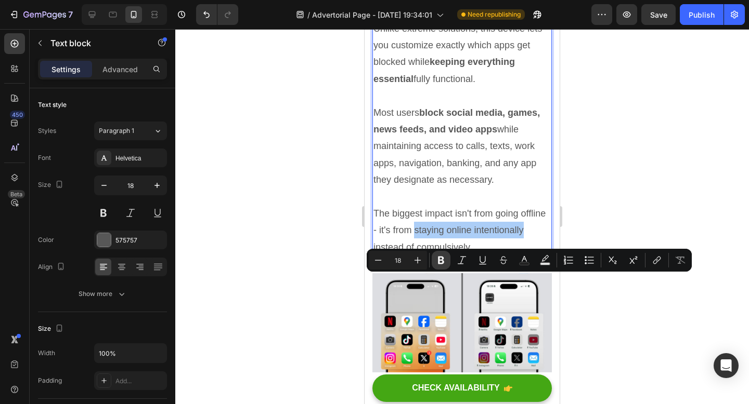
click at [437, 259] on icon "Editor contextual toolbar" at bounding box center [441, 260] width 10 height 10
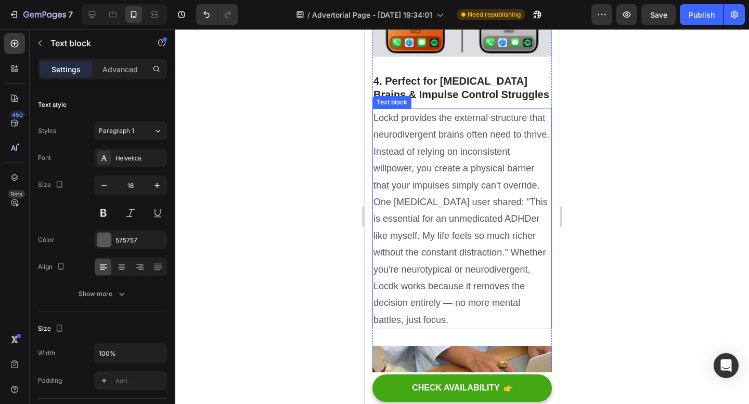
scroll to position [2793, 0]
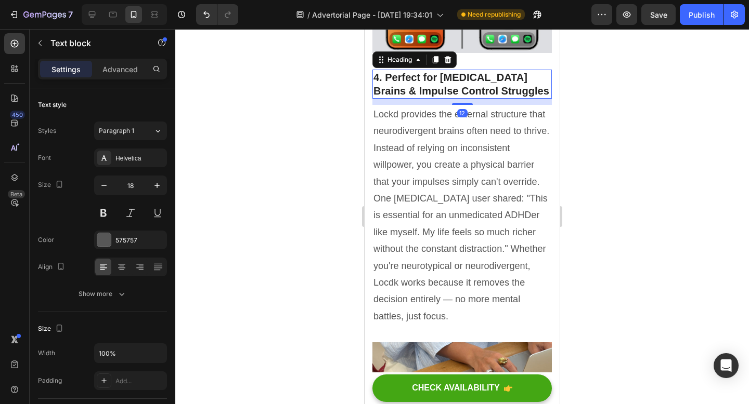
click at [468, 99] on h2 "4. Perfect for ADHD Brains & Impulse Control Struggles" at bounding box center [461, 84] width 179 height 29
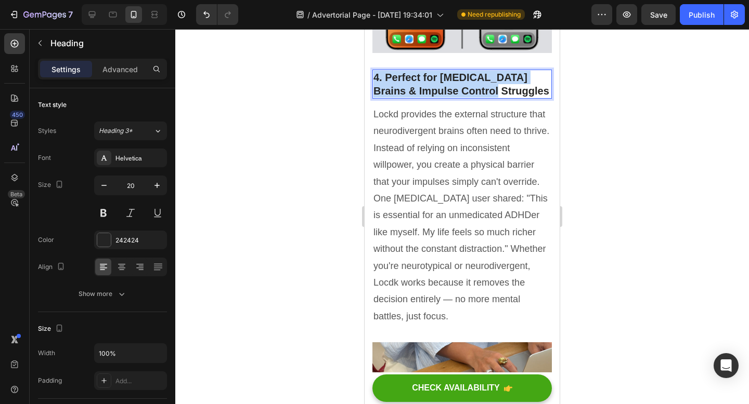
click at [468, 98] on p "4. Perfect for ADHD Brains & Impulse Control Struggles" at bounding box center [461, 84] width 177 height 27
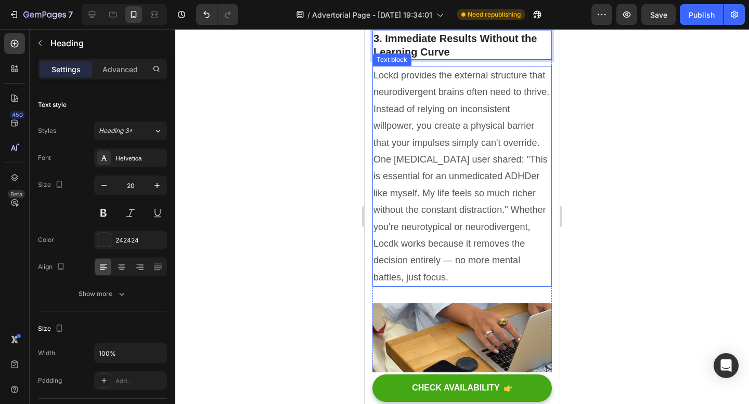
scroll to position [2834, 0]
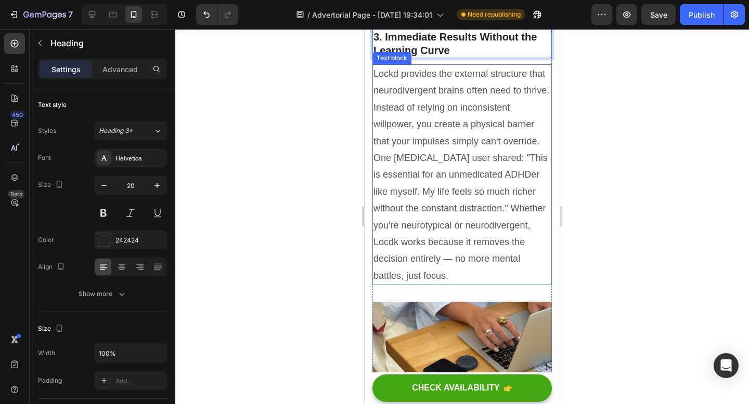
click at [415, 205] on p "Lockd provides the external structure that neurodivergent brains often need to …" at bounding box center [461, 174] width 177 height 219
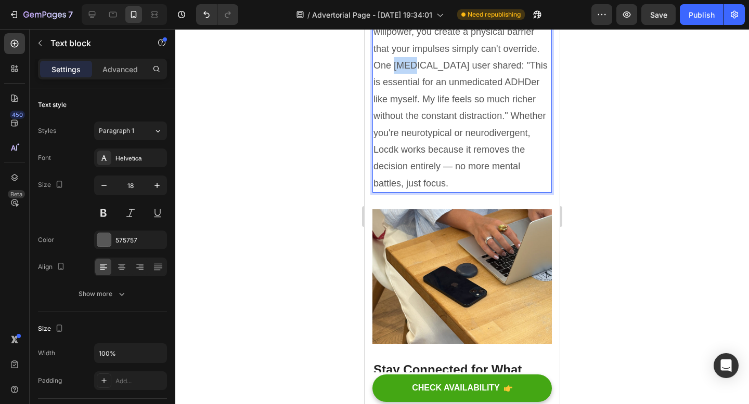
click at [415, 192] on p "Lockd provides the external structure that neurodivergent brains often need to …" at bounding box center [461, 82] width 177 height 219
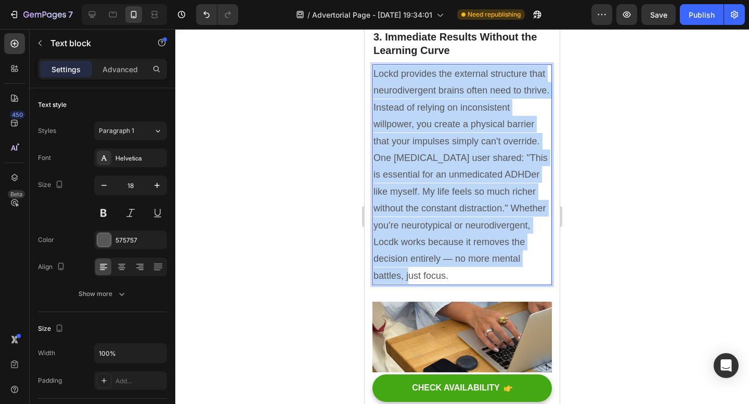
click at [415, 205] on p "Lockd provides the external structure that neurodivergent brains often need to …" at bounding box center [461, 174] width 177 height 219
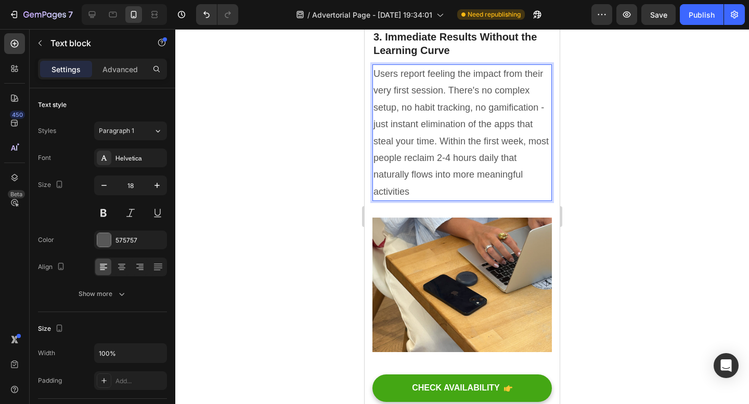
click at [438, 200] on p "Users report feeling the impact from their very first session. There's no compl…" at bounding box center [461, 132] width 177 height 135
click at [425, 200] on p "Users report feeling the impact from their very first session. There's no compl…" at bounding box center [461, 132] width 177 height 135
click at [448, 140] on p "Users report feeling the impact from their very first session. There's no compl…" at bounding box center [461, 132] width 177 height 135
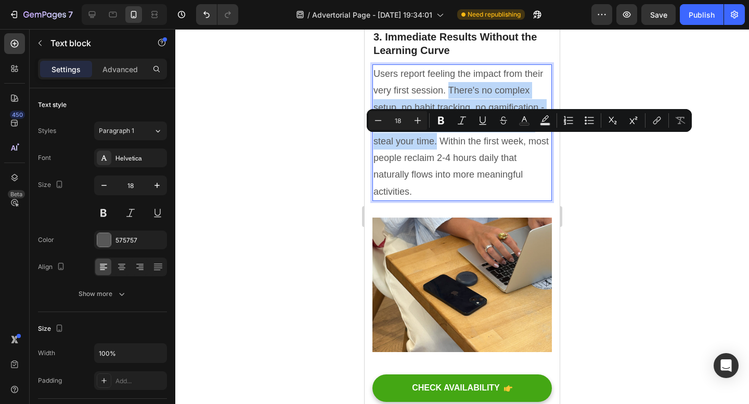
drag, startPoint x: 448, startPoint y: 140, endPoint x: 436, endPoint y: 194, distance: 55.4
click at [436, 194] on p "Users report feeling the impact from their very first session. There's no compl…" at bounding box center [461, 132] width 177 height 135
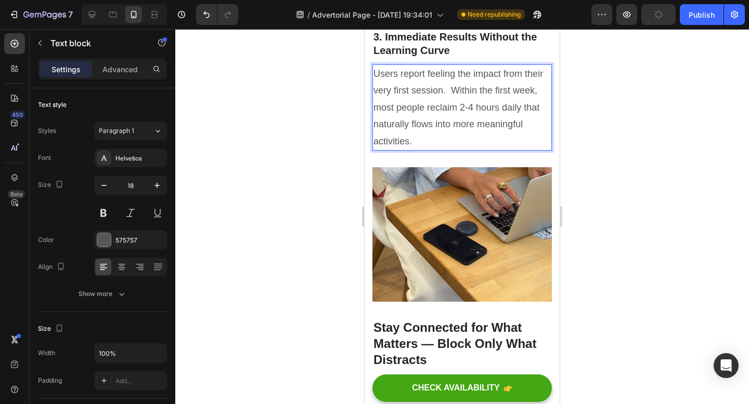
click at [433, 150] on p "Users report feeling the impact from their very first session. Within the first…" at bounding box center [461, 107] width 177 height 84
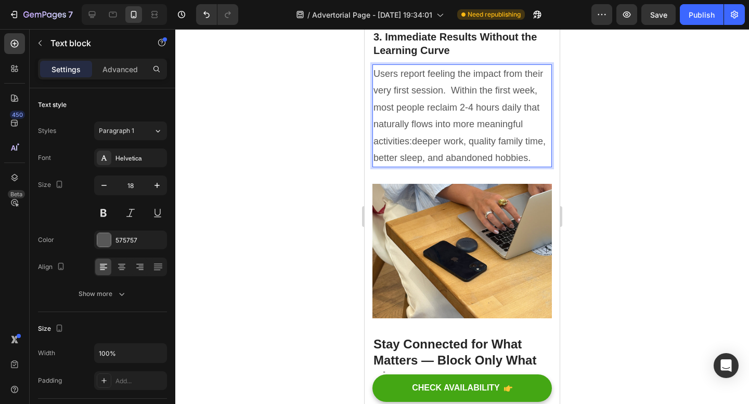
click at [414, 166] on p "Users report feeling the impact from their very first session. Within the first…" at bounding box center [461, 115] width 177 height 101
click at [412, 166] on p "Users report feeling the impact from their very first session. Within the first…" at bounding box center [461, 115] width 177 height 101
click at [451, 142] on p "Users report feeling the impact from their very first session. Within the first…" at bounding box center [461, 115] width 177 height 101
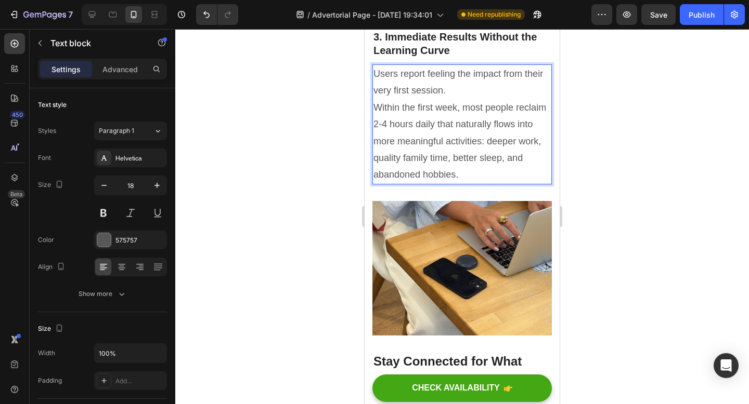
click at [478, 129] on p "Users report feeling the impact from their very first session. Within the first…" at bounding box center [461, 124] width 177 height 118
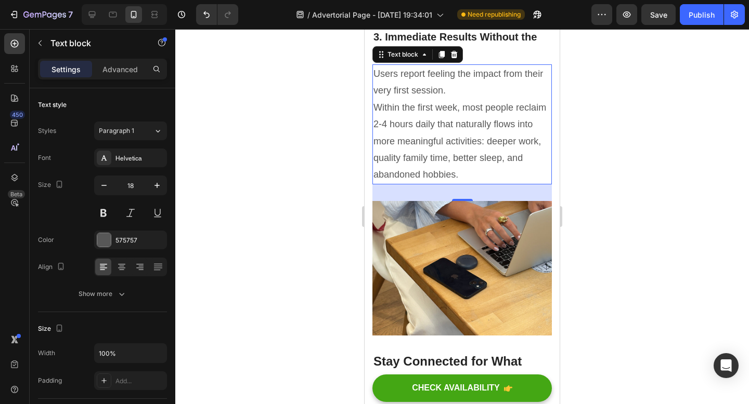
click at [619, 157] on div at bounding box center [461, 216] width 573 height 375
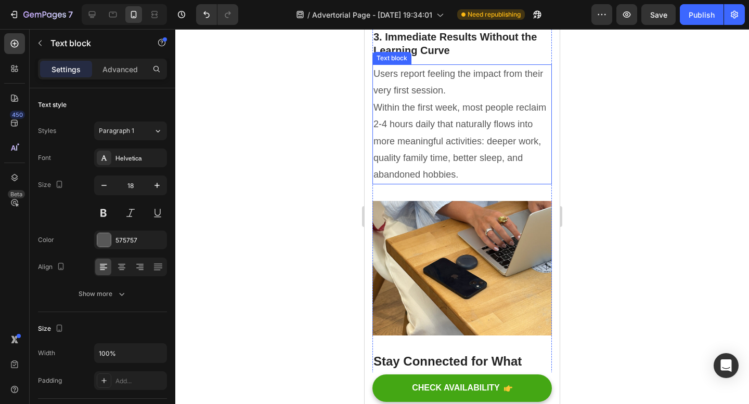
click at [488, 136] on p "Users report feeling the impact from their very first session. Within the first…" at bounding box center [461, 124] width 177 height 118
click at [456, 140] on p "Users report feeling the impact from their very first session. Within the first…" at bounding box center [461, 124] width 177 height 118
click at [417, 156] on p "Users report feeling the impact from their very first session. Within the first…" at bounding box center [461, 124] width 177 height 118
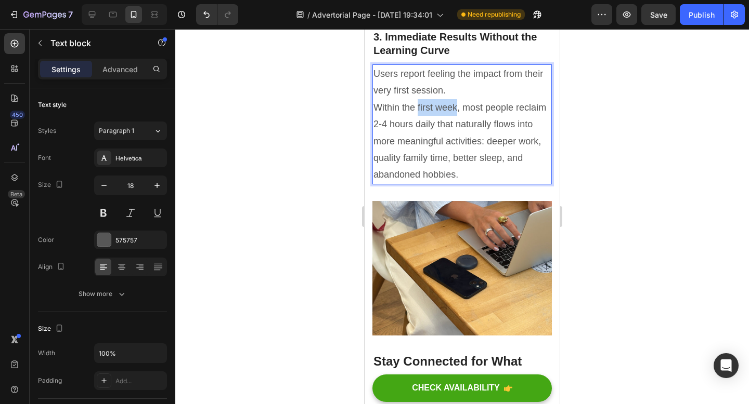
drag, startPoint x: 417, startPoint y: 156, endPoint x: 448, endPoint y: 156, distance: 30.7
click at [448, 156] on p "Users report feeling the impact from their very first session. Within the first…" at bounding box center [461, 124] width 177 height 118
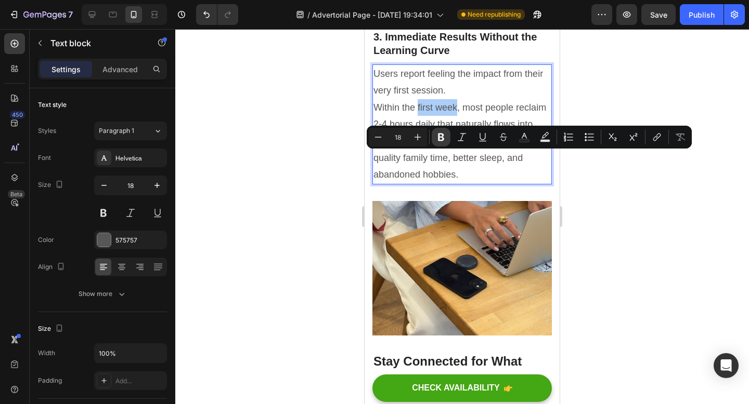
click at [439, 141] on icon "Editor contextual toolbar" at bounding box center [441, 137] width 10 height 10
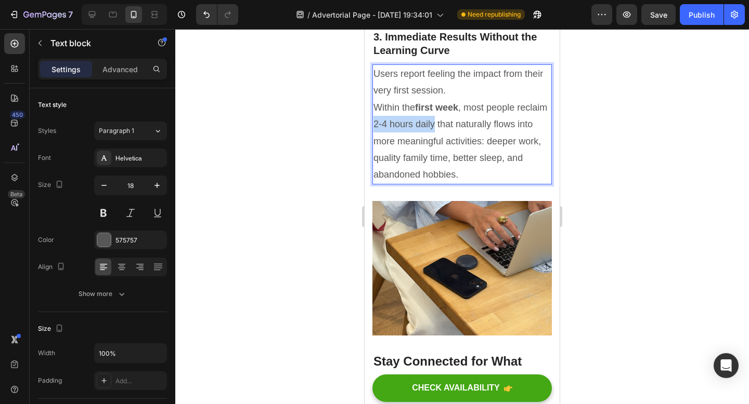
drag, startPoint x: 375, startPoint y: 174, endPoint x: 434, endPoint y: 177, distance: 59.3
click at [434, 177] on p "Users report feeling the impact from their very first session. Within the first…" at bounding box center [461, 124] width 177 height 118
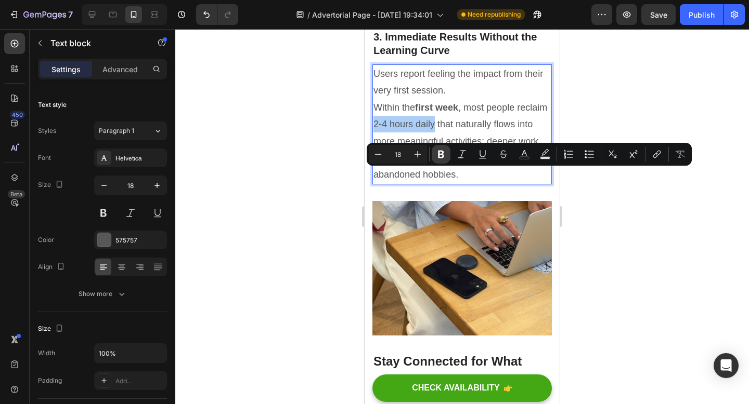
click at [441, 159] on icon "Editor contextual toolbar" at bounding box center [441, 154] width 10 height 10
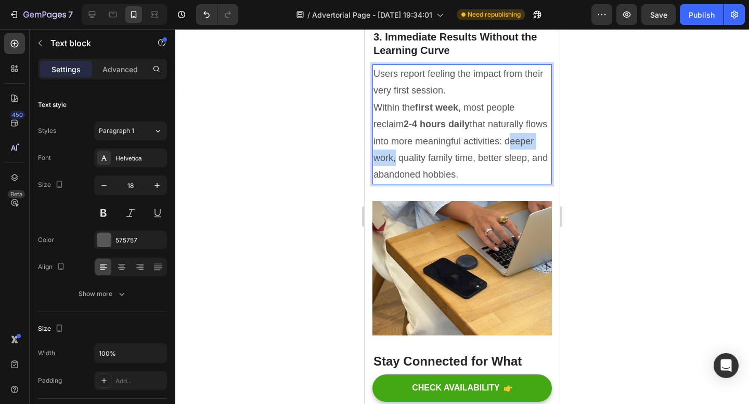
drag, startPoint x: 487, startPoint y: 193, endPoint x: 537, endPoint y: 193, distance: 50.4
click at [537, 183] on p "Users report feeling the impact from their very first session. Within the first…" at bounding box center [461, 124] width 177 height 118
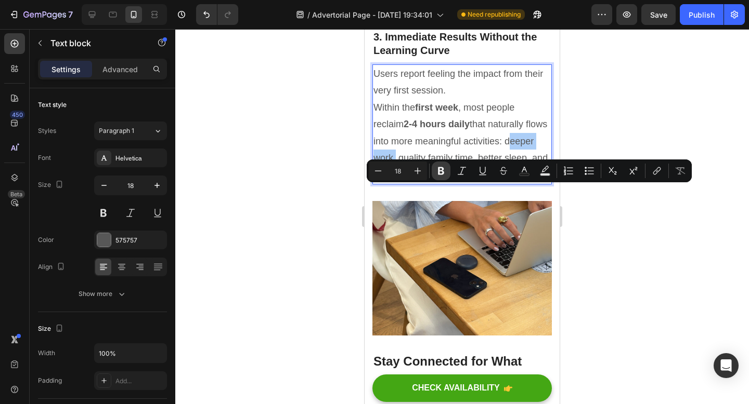
click at [443, 170] on icon "Editor contextual toolbar" at bounding box center [441, 171] width 10 height 10
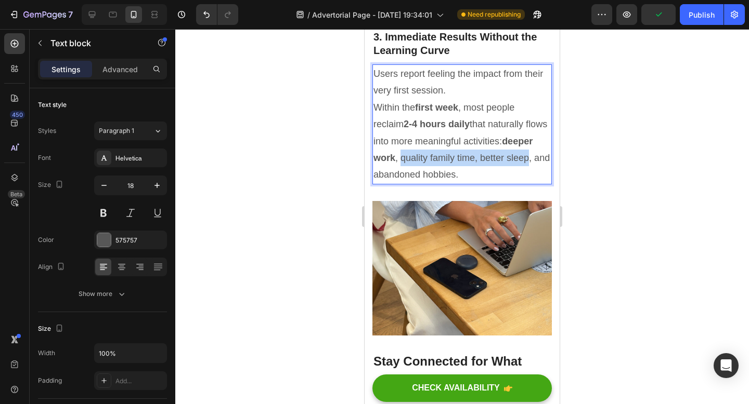
drag, startPoint x: 373, startPoint y: 209, endPoint x: 500, endPoint y: 212, distance: 126.9
click at [500, 183] on p "Users report feeling the impact from their very first session. Within the first…" at bounding box center [461, 124] width 177 height 118
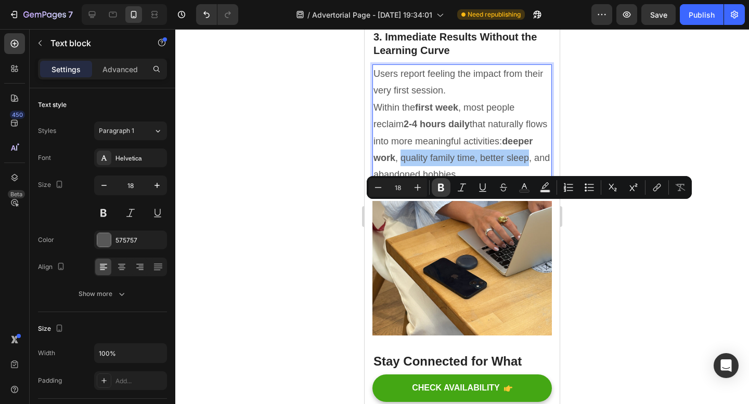
click at [443, 190] on icon "Editor contextual toolbar" at bounding box center [441, 188] width 6 height 8
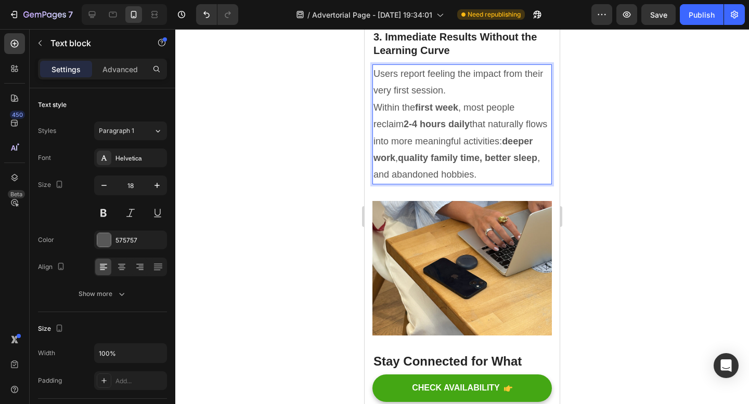
click at [613, 115] on div at bounding box center [461, 216] width 573 height 375
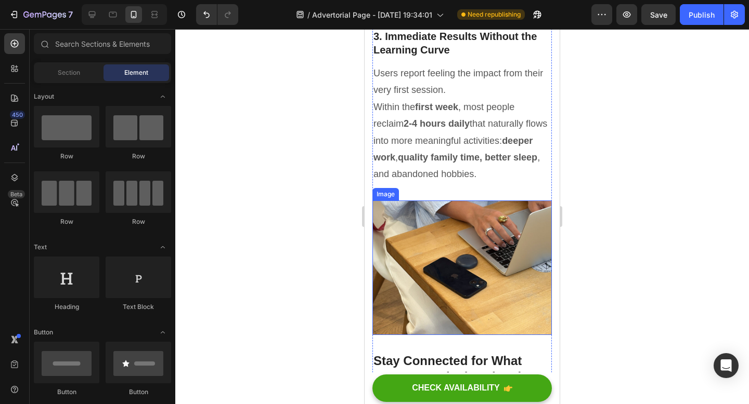
scroll to position [2847, 0]
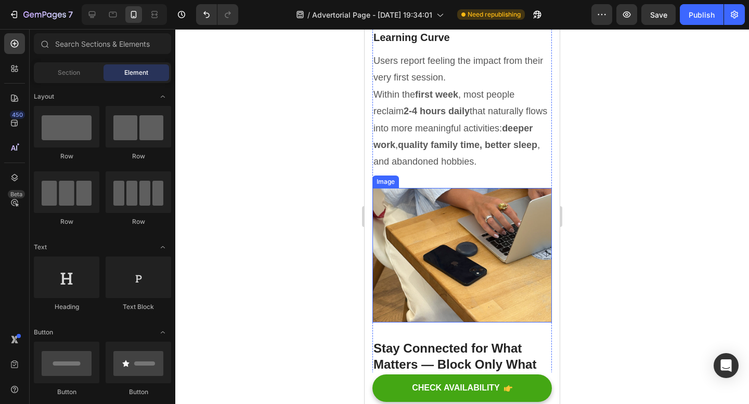
click at [451, 311] on img at bounding box center [461, 255] width 179 height 135
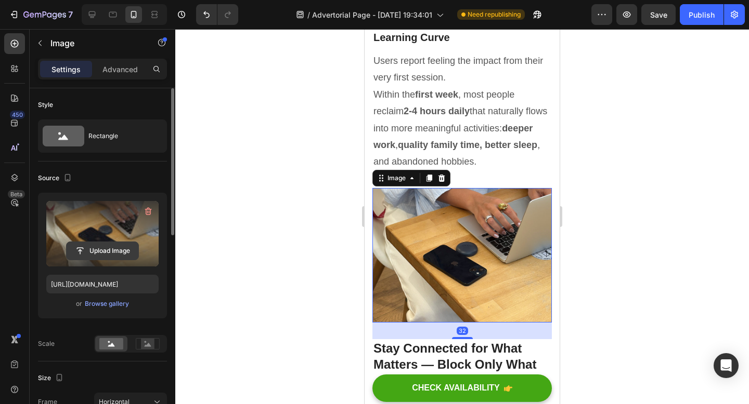
click at [103, 247] on input "file" at bounding box center [103, 251] width 72 height 18
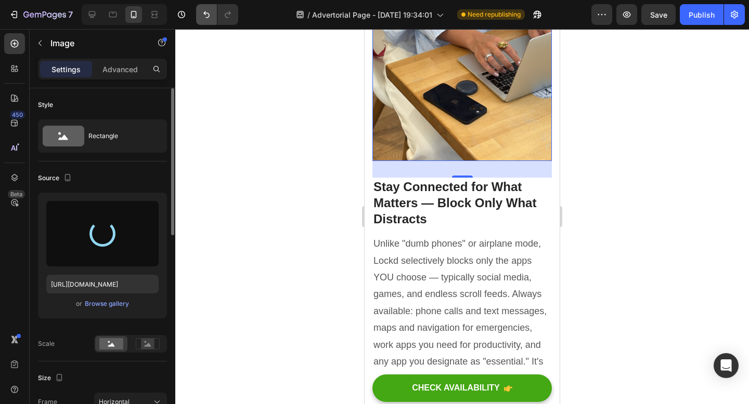
scroll to position [3012, 0]
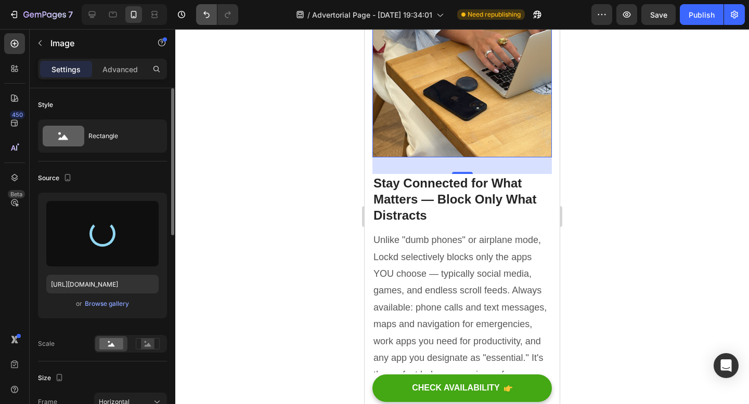
type input "https://cdn.shopify.com/s/files/1/0663/1302/7637/files/gempages_551399481296290…"
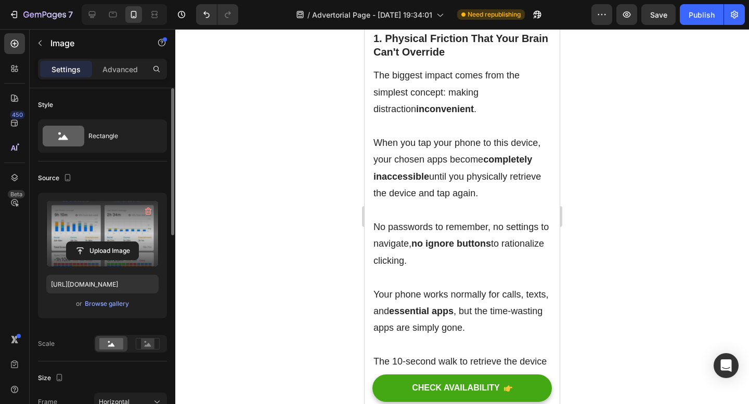
scroll to position [1824, 0]
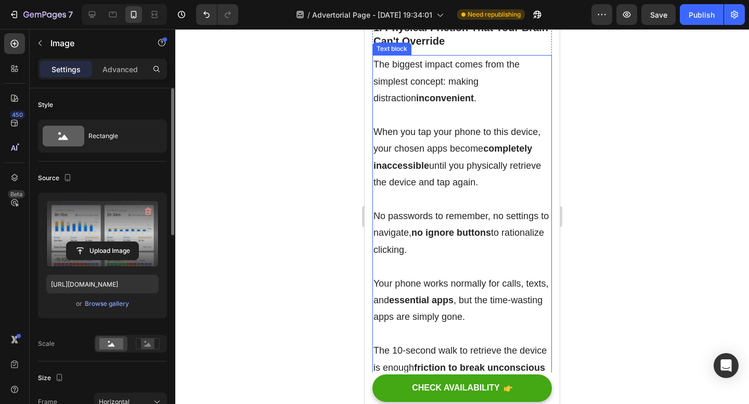
click at [447, 166] on p "The biggest impact comes from the simplest concept: making distraction inconven…" at bounding box center [461, 123] width 177 height 135
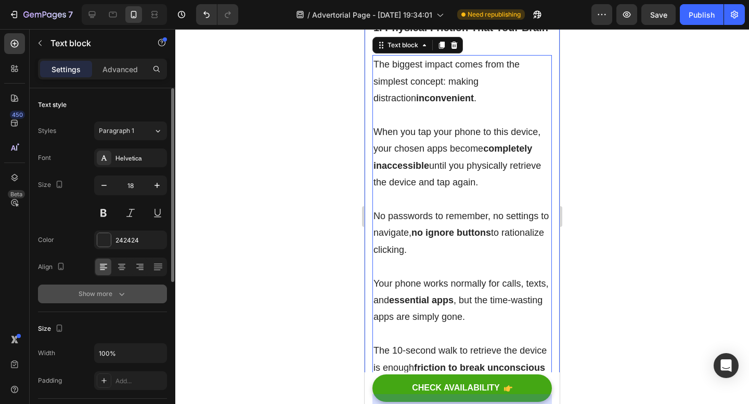
click at [120, 291] on icon "button" at bounding box center [121, 294] width 10 height 10
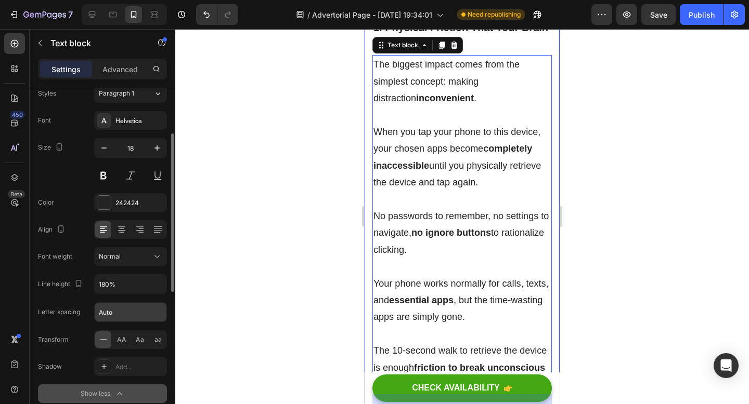
scroll to position [57, 0]
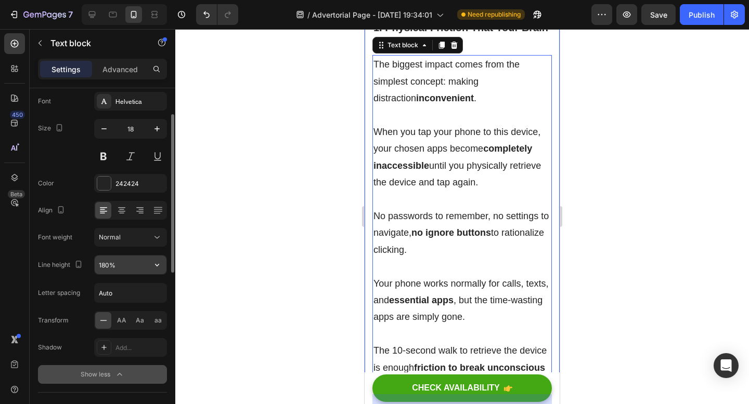
click at [139, 265] on input "180%" at bounding box center [131, 265] width 72 height 19
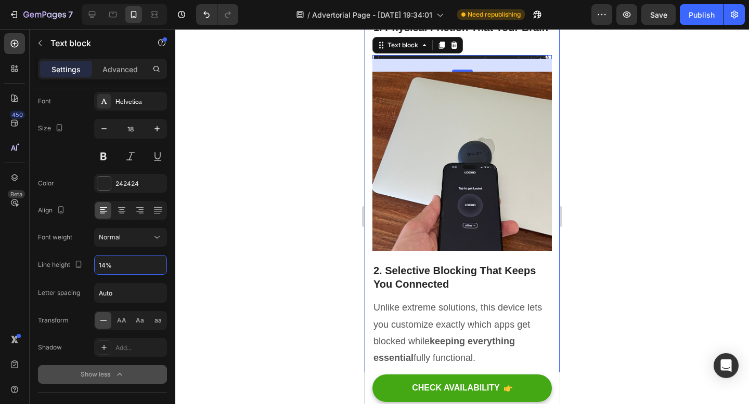
type input "140%"
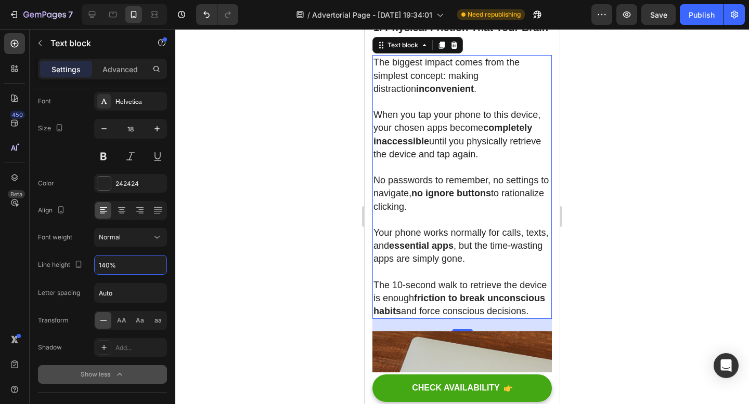
click at [657, 252] on div at bounding box center [461, 216] width 573 height 375
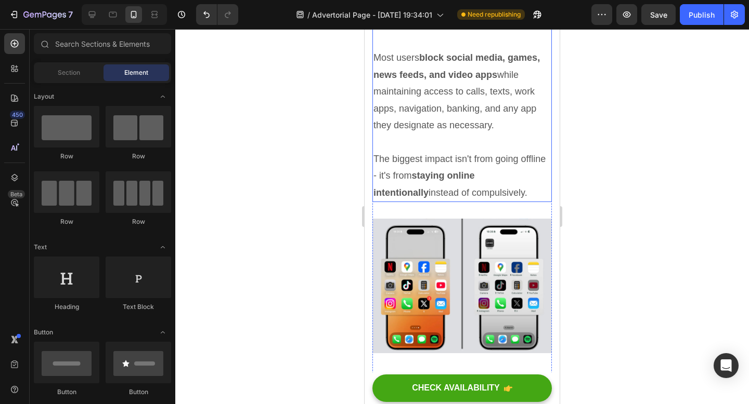
scroll to position [2438, 0]
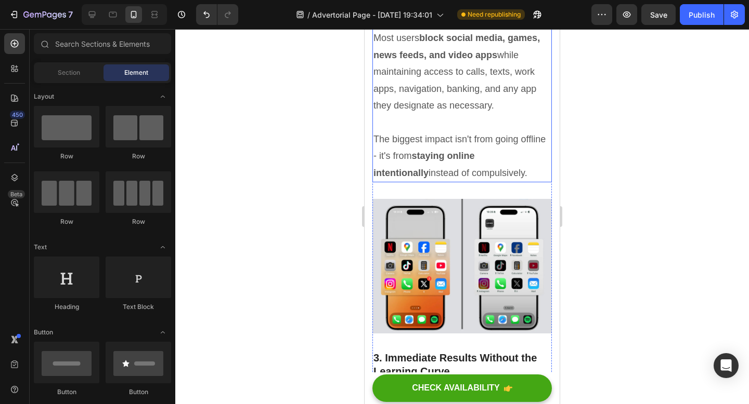
click at [445, 176] on p "Unlike extreme solutions, this device lets you customize exactly which apps get…" at bounding box center [461, 63] width 177 height 236
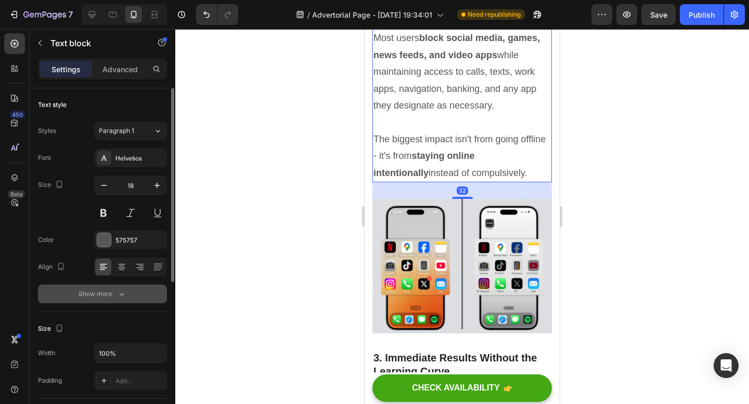
click at [122, 299] on icon "button" at bounding box center [121, 294] width 10 height 10
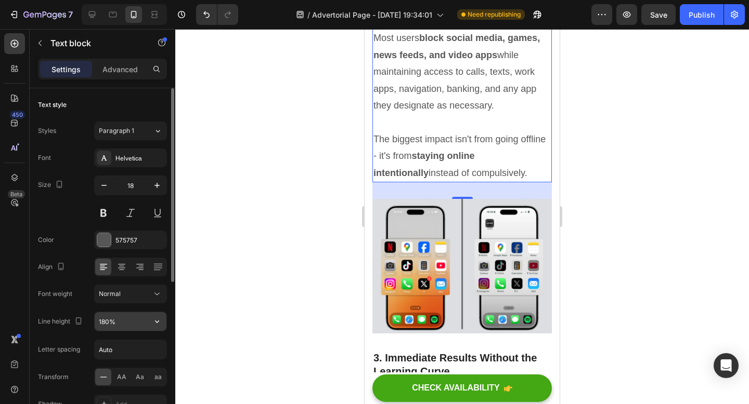
click at [118, 319] on input "180%" at bounding box center [131, 321] width 72 height 19
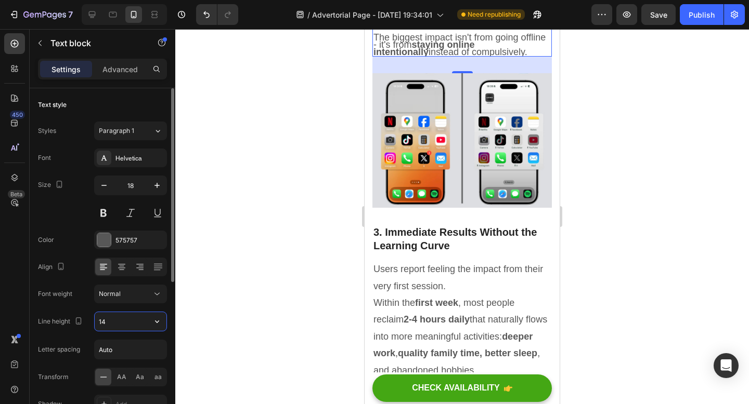
scroll to position [2466, 0]
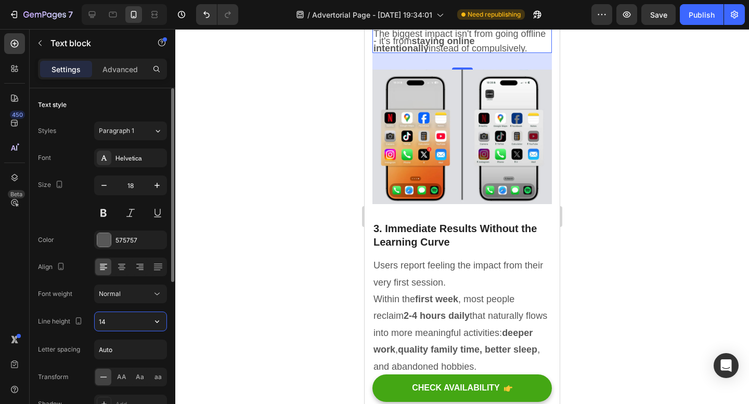
type input "1"
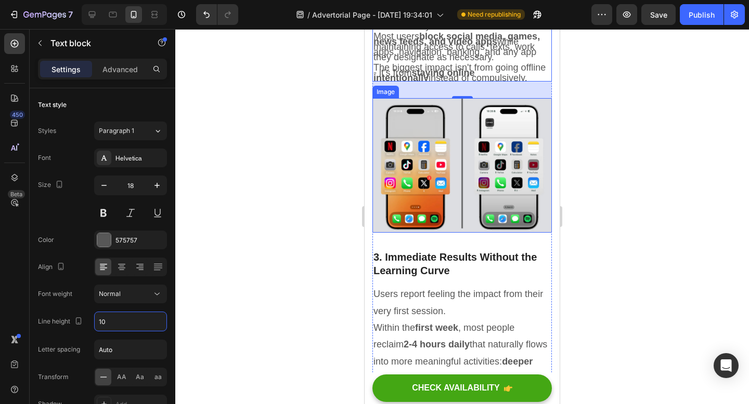
scroll to position [2373, 0]
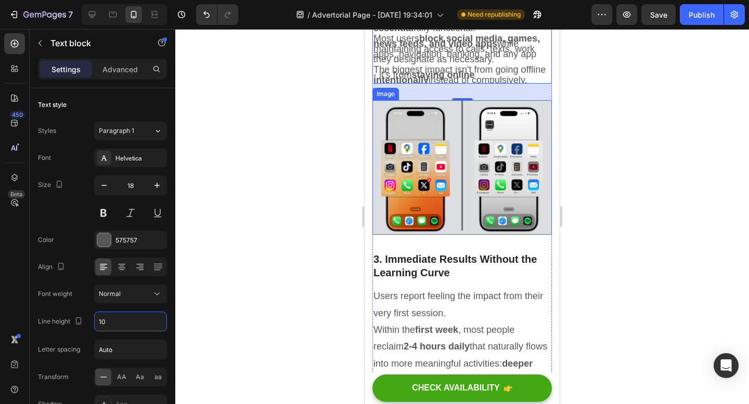
type input "1"
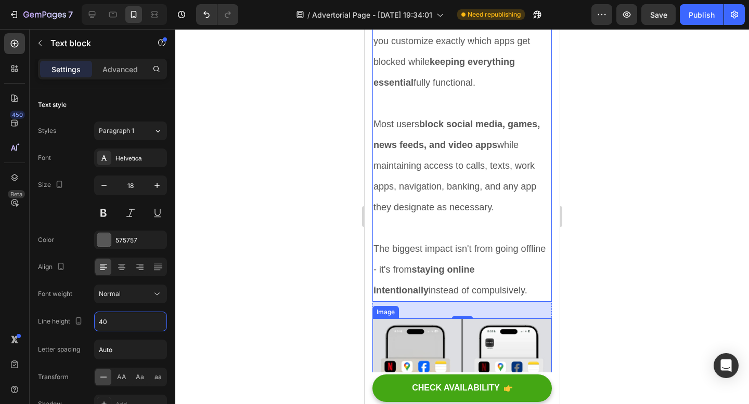
type input "4"
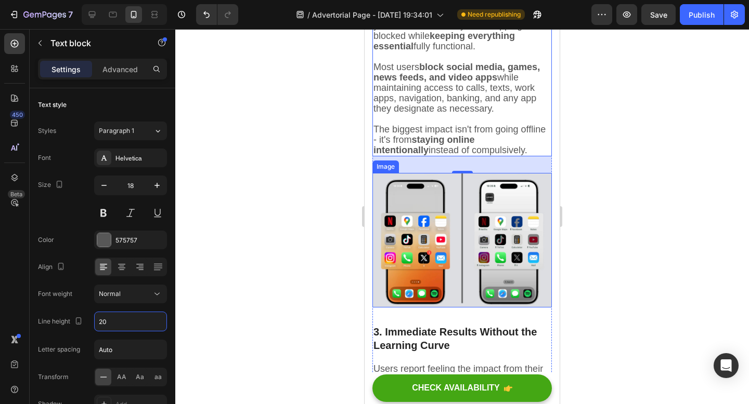
type input "2"
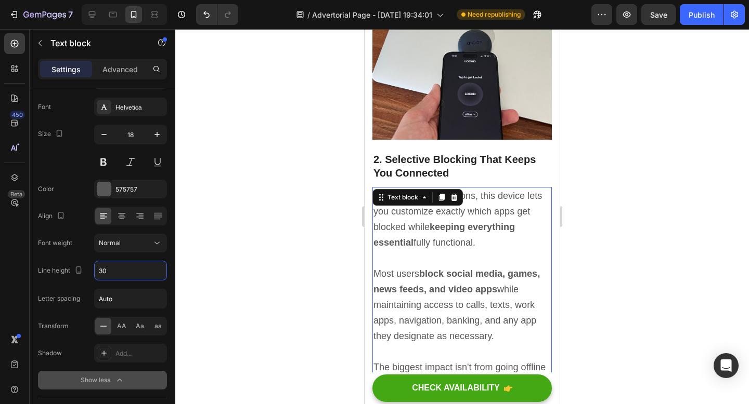
scroll to position [2385, 0]
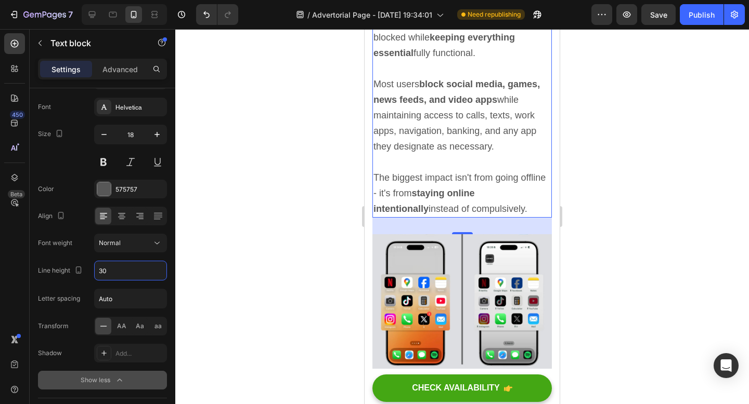
type input "30"
click at [269, 247] on div at bounding box center [461, 216] width 573 height 375
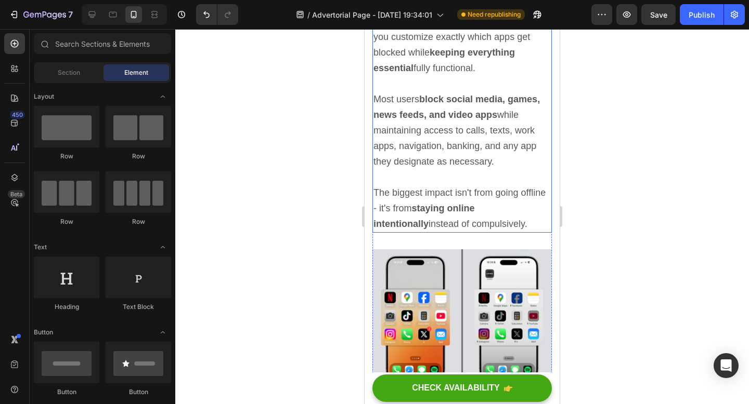
scroll to position [2362, 0]
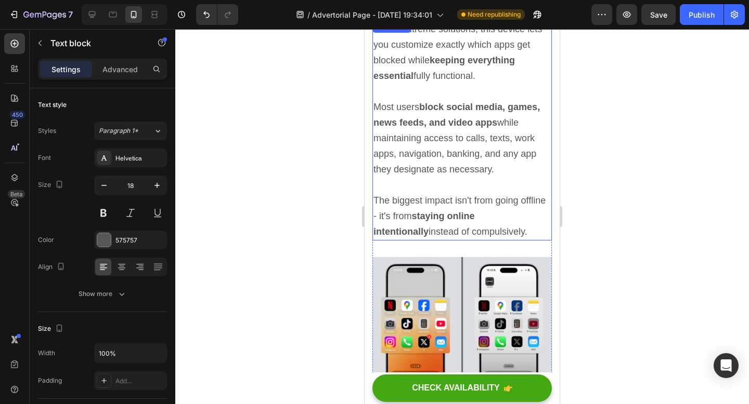
click at [455, 215] on p "Unlike extreme solutions, this device lets you customize exactly which apps get…" at bounding box center [461, 130] width 177 height 218
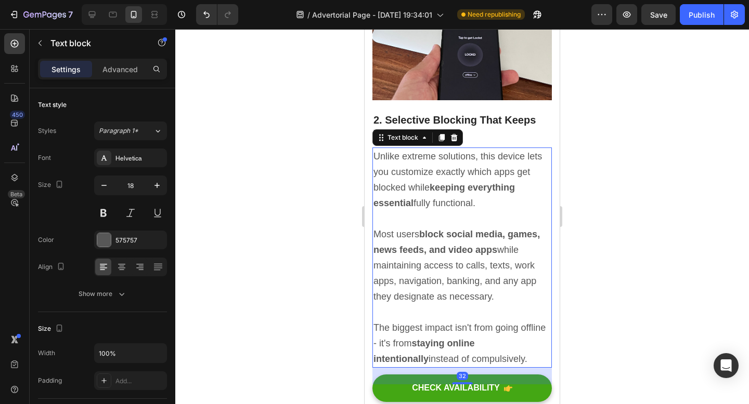
scroll to position [2121, 0]
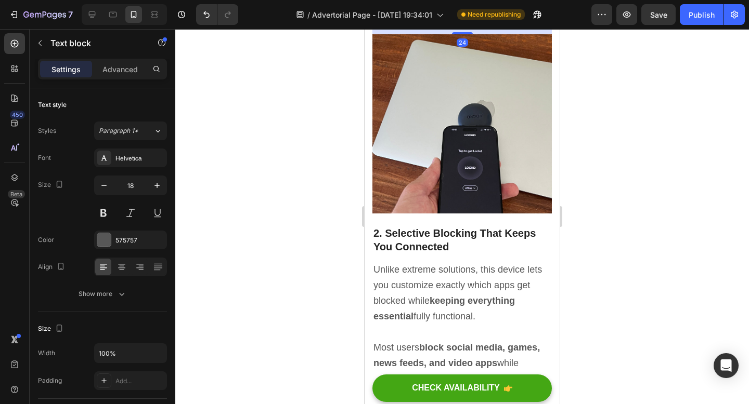
click at [423, 19] on strong "friction to break unconscious habits" at bounding box center [459, 7] width 172 height 23
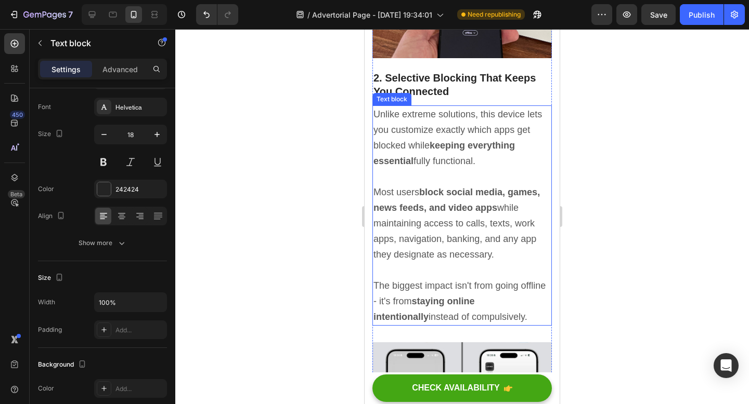
scroll to position [2189, 0]
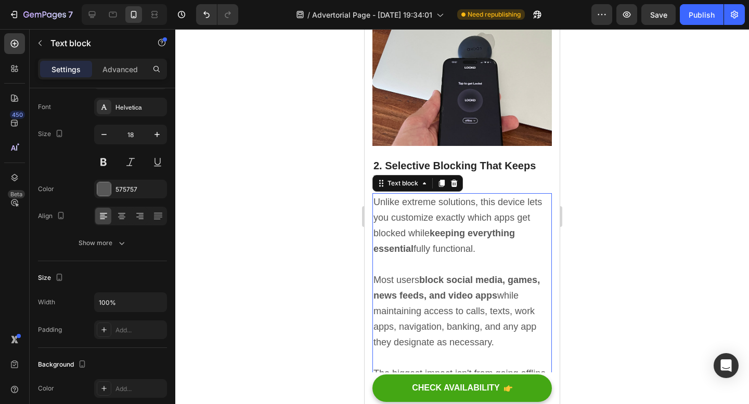
click at [413, 318] on p "Unlike extreme solutions, this device lets you customize exactly which apps get…" at bounding box center [461, 303] width 177 height 218
click at [108, 192] on div at bounding box center [104, 189] width 14 height 14
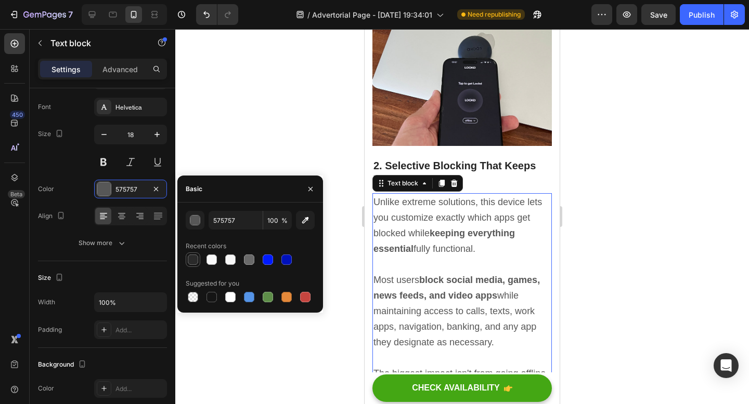
click at [194, 264] on div at bounding box center [193, 260] width 10 height 10
type input "2A2A2A"
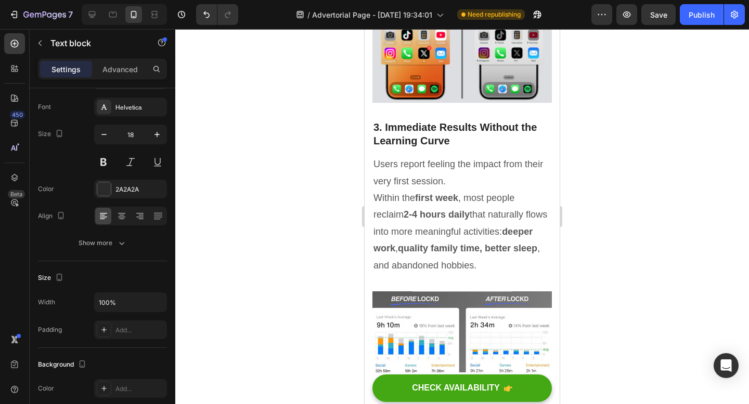
scroll to position [2674, 0]
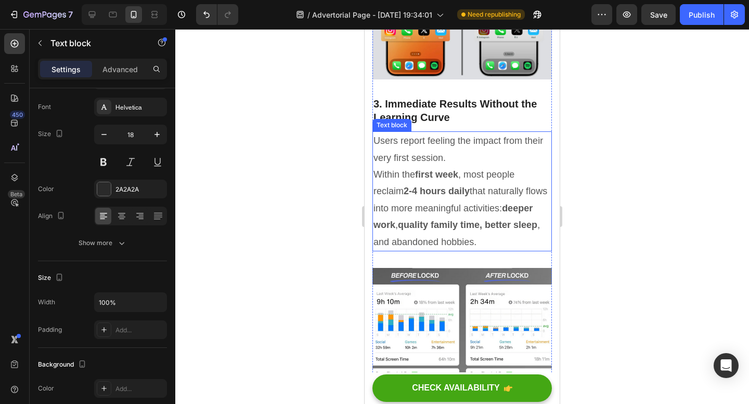
click at [449, 246] on p "Users report feeling the impact from their very first session. Within the first…" at bounding box center [461, 192] width 177 height 118
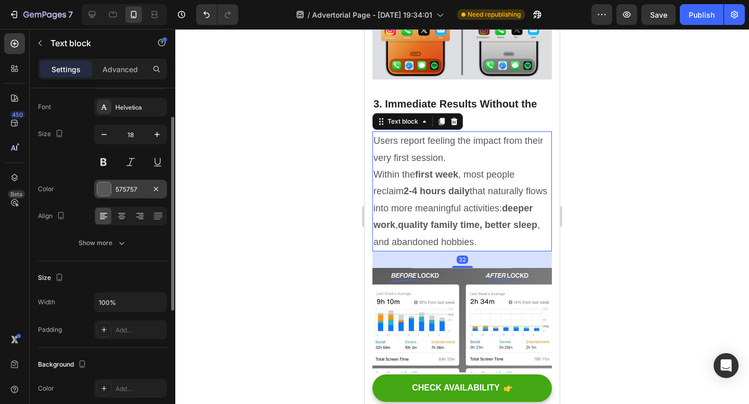
click at [111, 191] on div at bounding box center [104, 189] width 15 height 15
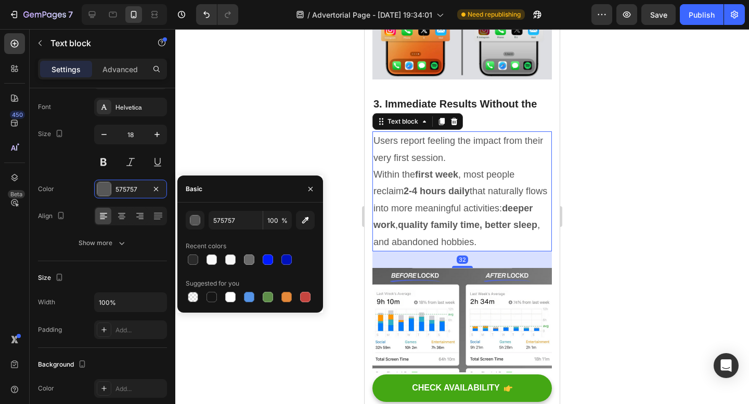
click at [193, 257] on div at bounding box center [193, 260] width 10 height 10
type input "2A2A2A"
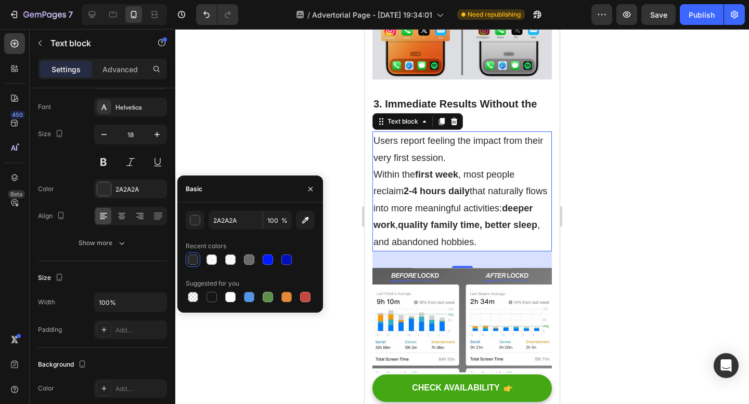
click at [232, 139] on div at bounding box center [461, 216] width 573 height 375
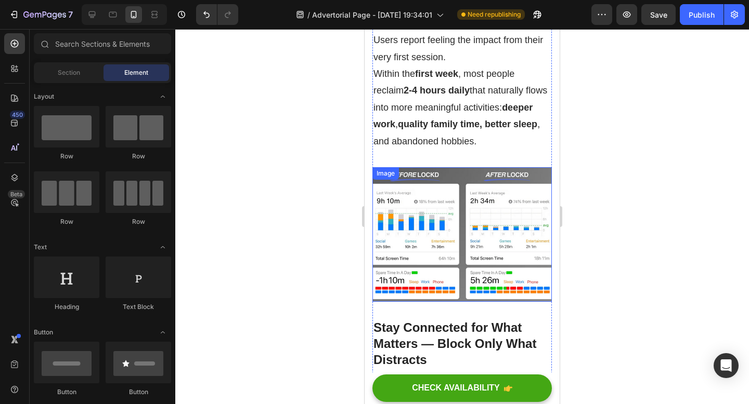
scroll to position [2775, 0]
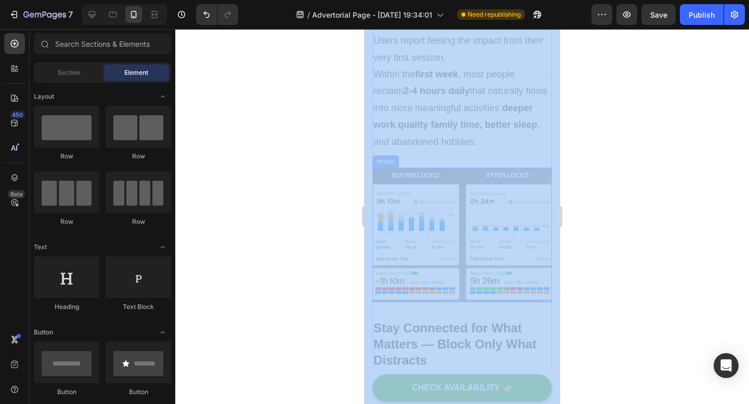
drag, startPoint x: 939, startPoint y: 295, endPoint x: 553, endPoint y: 246, distance: 389.3
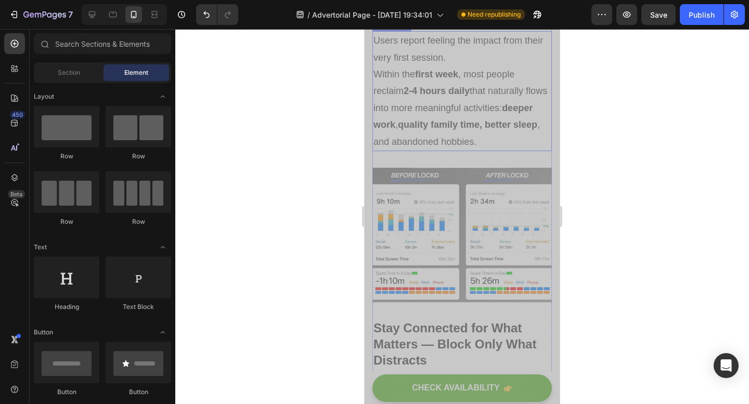
click at [504, 130] on strong "deeper work" at bounding box center [452, 116] width 159 height 27
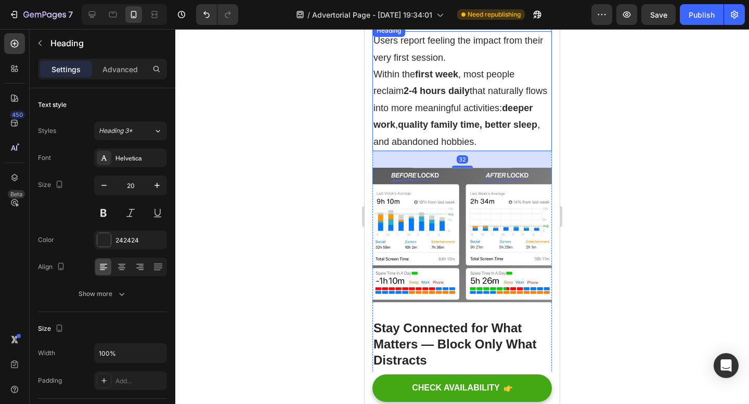
click at [391, 24] on p "3. Immediate Results Without the Learning Curve" at bounding box center [461, 10] width 177 height 27
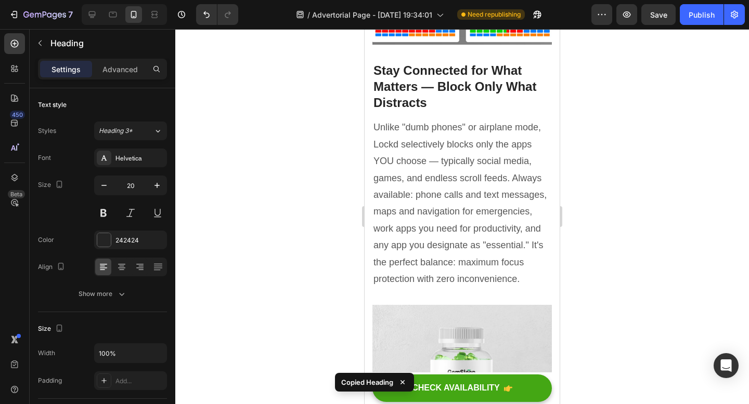
scroll to position [2962, 0]
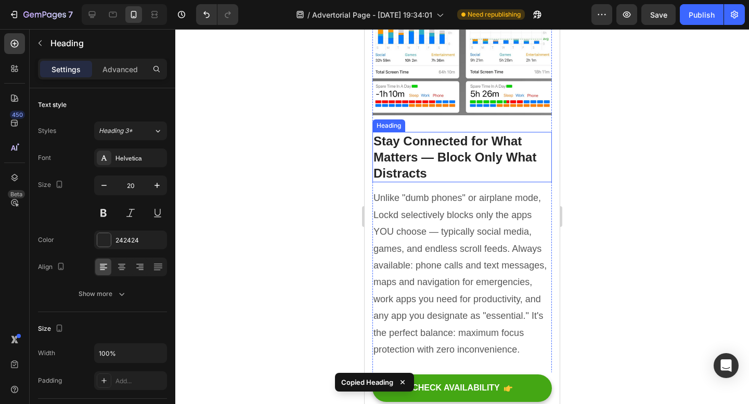
click at [423, 183] on h2 "Stay Connected for What Matters — Block Only What Distracts" at bounding box center [461, 157] width 179 height 51
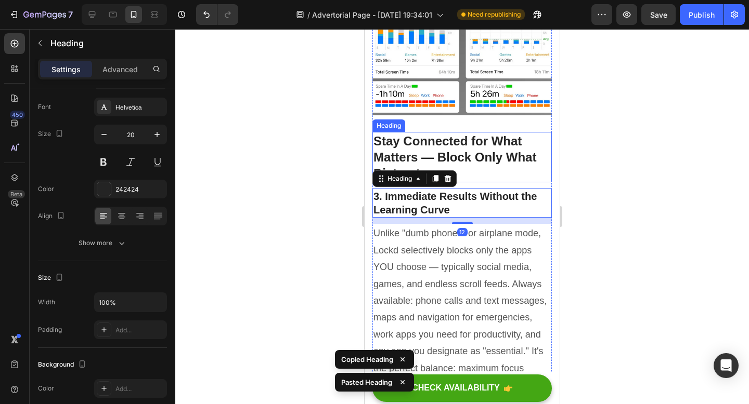
click at [459, 183] on h2 "Stay Connected for What Matters — Block Only What Distracts" at bounding box center [461, 157] width 179 height 51
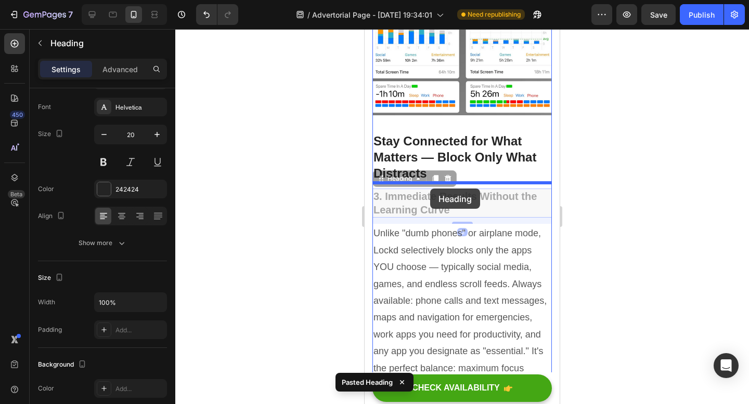
drag, startPoint x: 432, startPoint y: 255, endPoint x: 430, endPoint y: 189, distance: 66.0
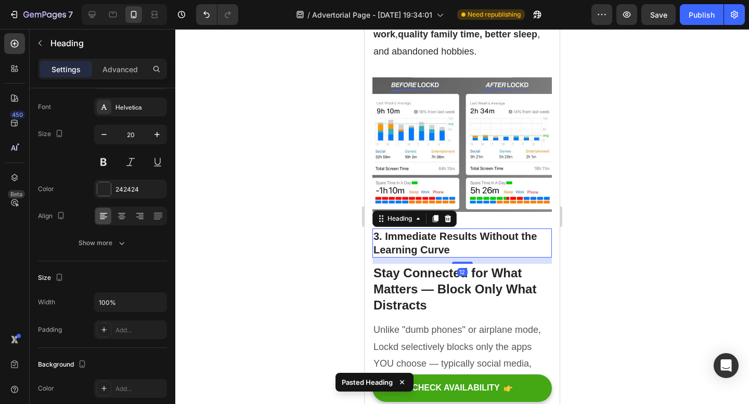
scroll to position [2668, 0]
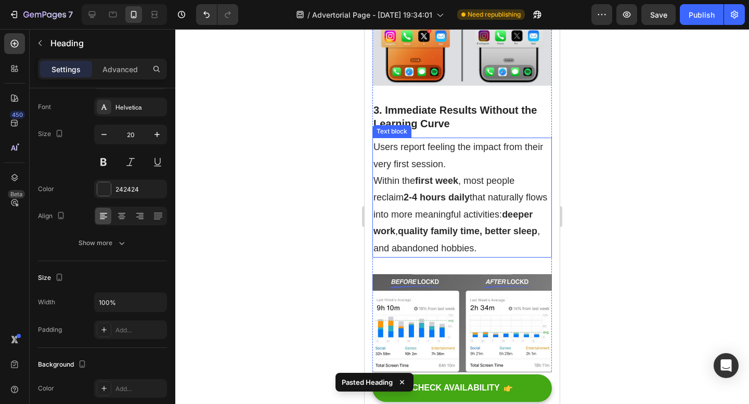
click at [439, 186] on strong "first week" at bounding box center [436, 181] width 43 height 10
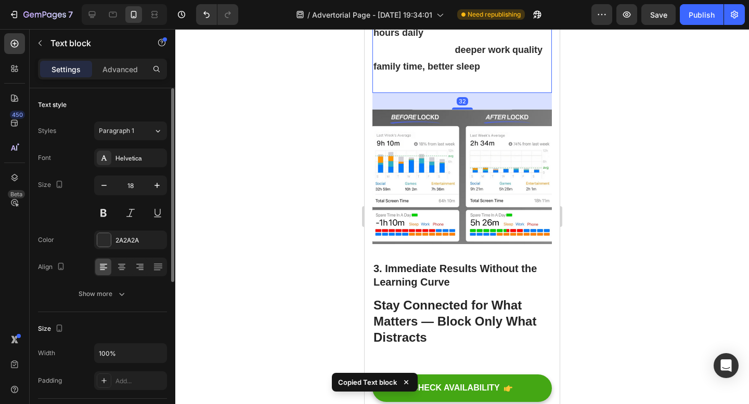
scroll to position [2862, 0]
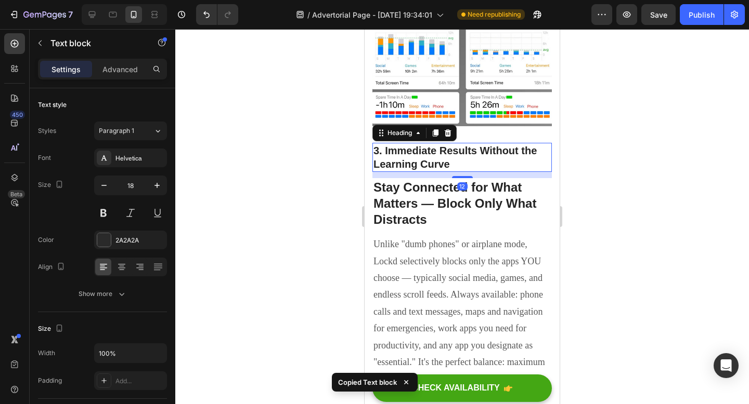
click at [444, 172] on h2 "3. Immediate Results Without the Learning Curve" at bounding box center [461, 157] width 179 height 29
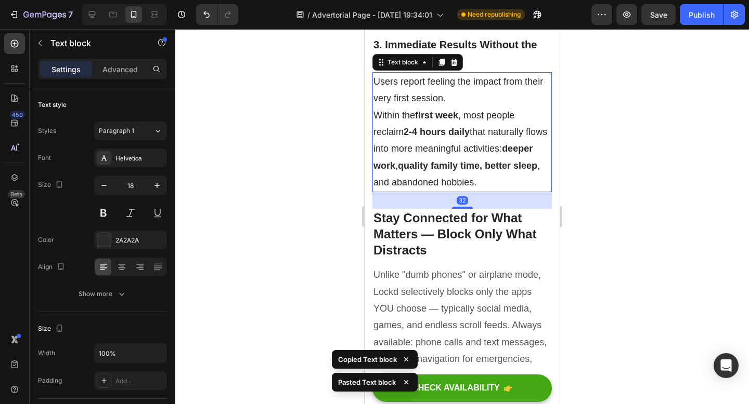
scroll to position [2980, 0]
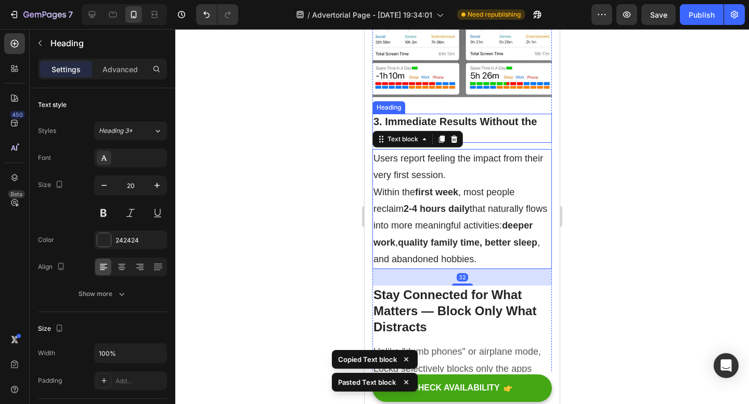
click at [457, 143] on h2 "3. Immediate Results Without the Learning Curve" at bounding box center [461, 128] width 179 height 29
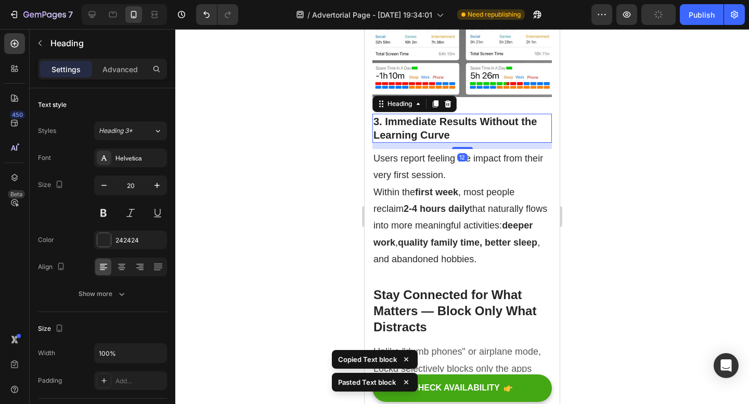
click at [381, 143] on h2 "3. Immediate Results Without the Learning Curve" at bounding box center [461, 128] width 179 height 29
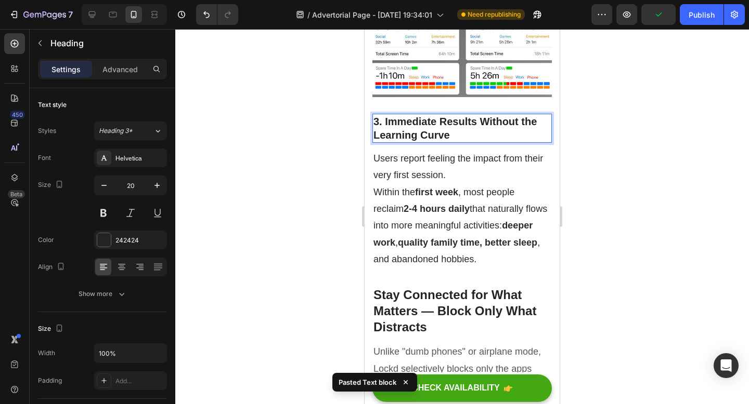
click at [377, 142] on p "3. Immediate Results Without the Learning Curve" at bounding box center [461, 128] width 177 height 27
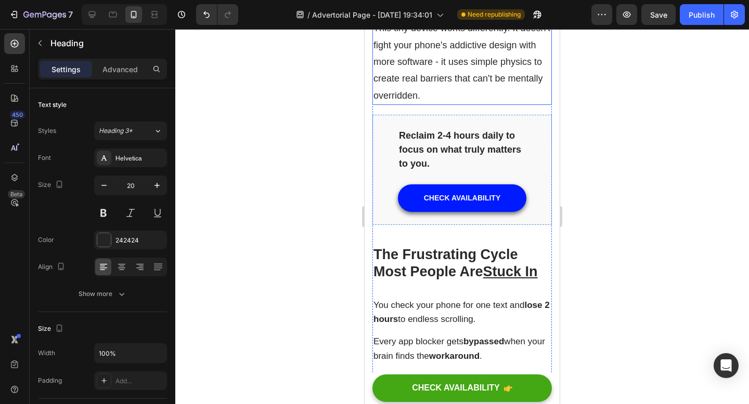
scroll to position [1076, 0]
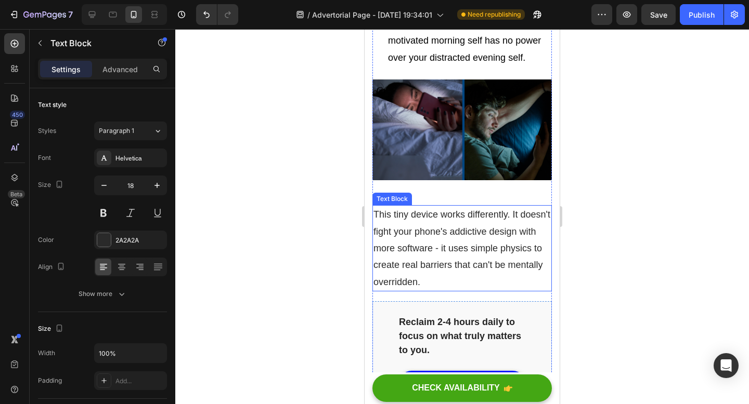
click at [434, 225] on p "This tiny device works differently. It doesn't fight your phone's addictive des…" at bounding box center [461, 248] width 177 height 84
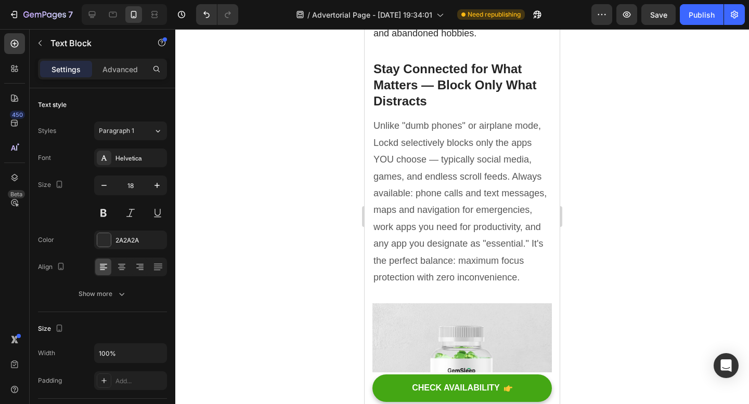
scroll to position [3069, 0]
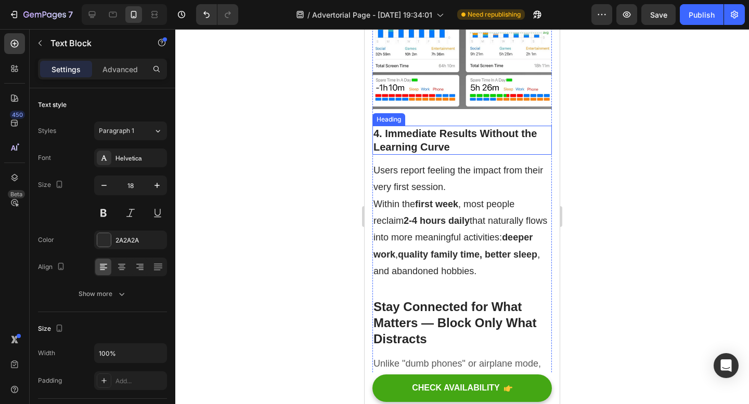
click at [422, 127] on p "4. Immediate Results Without the Learning Curve" at bounding box center [461, 140] width 177 height 27
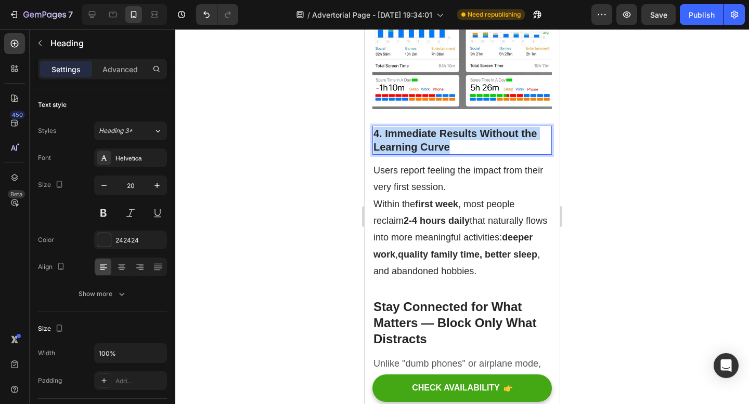
click at [422, 127] on p "4. Immediate Results Without the Learning Curve" at bounding box center [461, 140] width 177 height 27
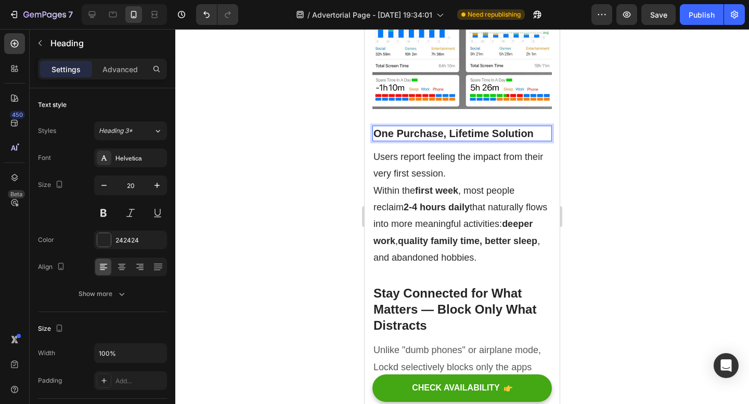
click at [376, 127] on p "One Purchase, Lifetime Solution" at bounding box center [461, 134] width 177 height 14
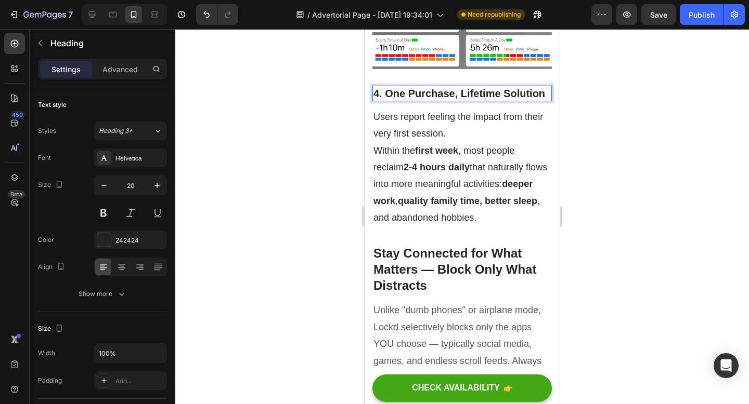
scroll to position [3115, 0]
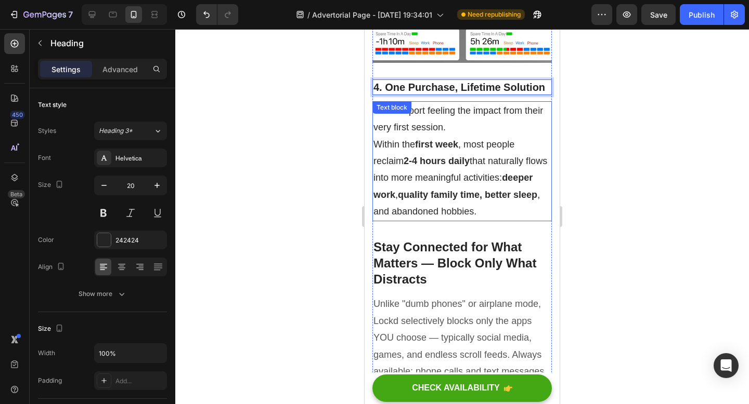
click at [413, 102] on p "Users report feeling the impact from their very first session. Within the first…" at bounding box center [461, 161] width 177 height 118
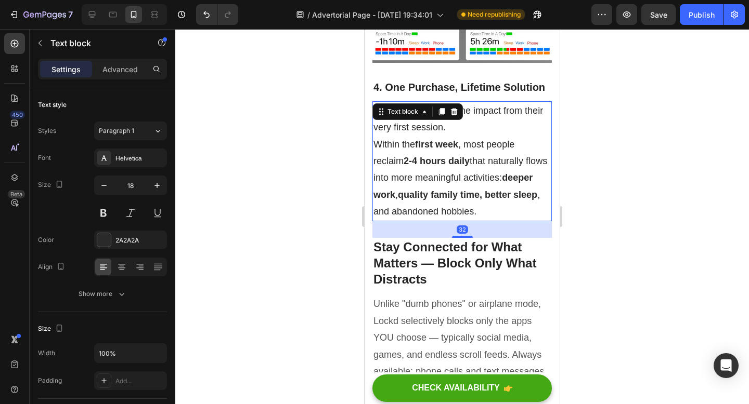
click at [413, 102] on p "Users report feeling the impact from their very first session. Within the first…" at bounding box center [461, 161] width 177 height 118
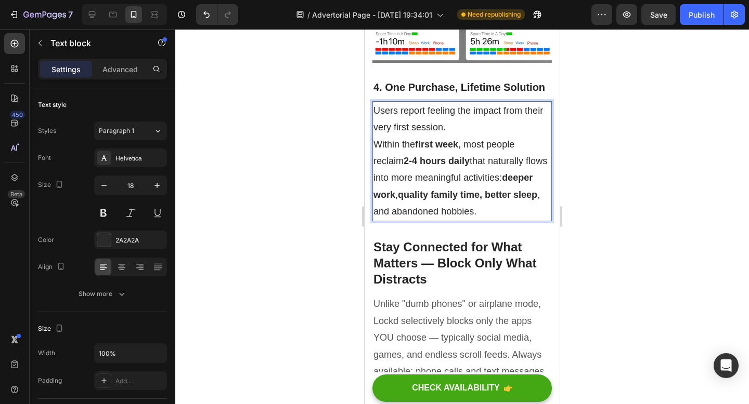
click at [432, 122] on p "Users report feeling the impact from their very first session. Within the first…" at bounding box center [461, 161] width 177 height 118
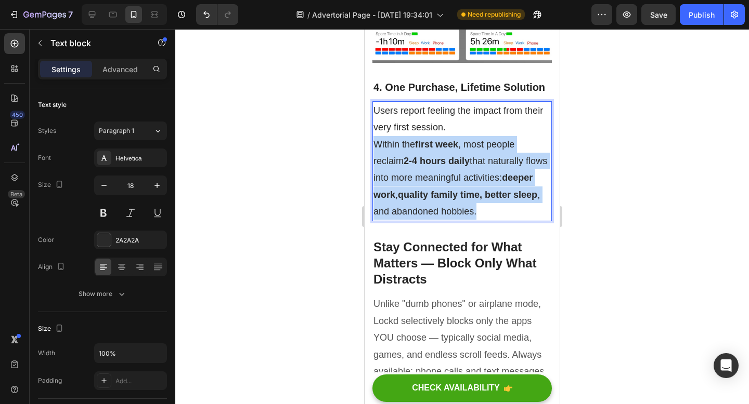
click at [432, 122] on p "Users report feeling the impact from their very first session. Within the first…" at bounding box center [461, 161] width 177 height 118
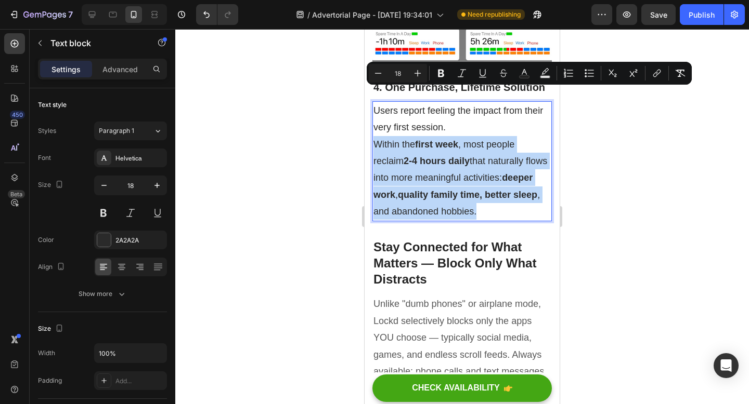
click at [432, 122] on p "Users report feeling the impact from their very first session. Within the first…" at bounding box center [461, 161] width 177 height 118
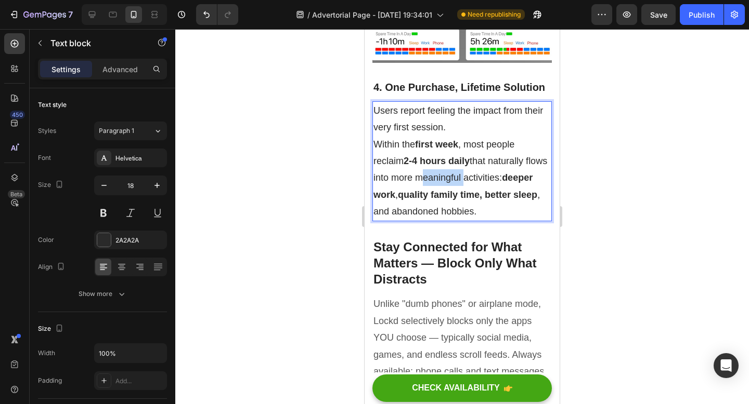
click at [432, 122] on p "Users report feeling the impact from their very first session. Within the first…" at bounding box center [461, 161] width 177 height 118
click at [462, 158] on p "Users report feeling the impact from their very first session. Within the first…" at bounding box center [461, 161] width 177 height 118
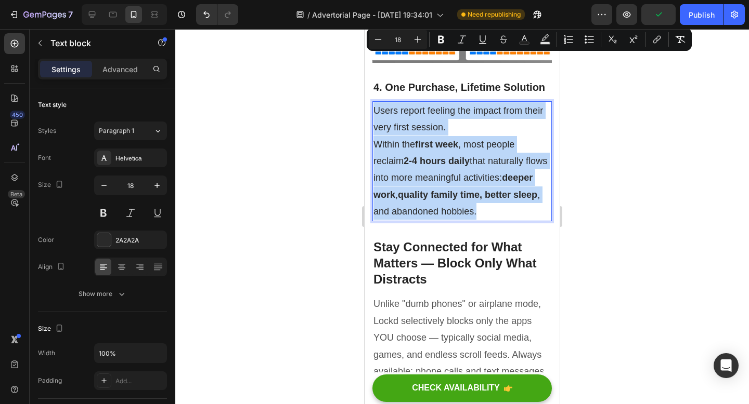
drag, startPoint x: 462, startPoint y: 158, endPoint x: 375, endPoint y: 67, distance: 125.7
click at [375, 102] on p "Users report feeling the impact from their very first session. Within the first…" at bounding box center [461, 161] width 177 height 118
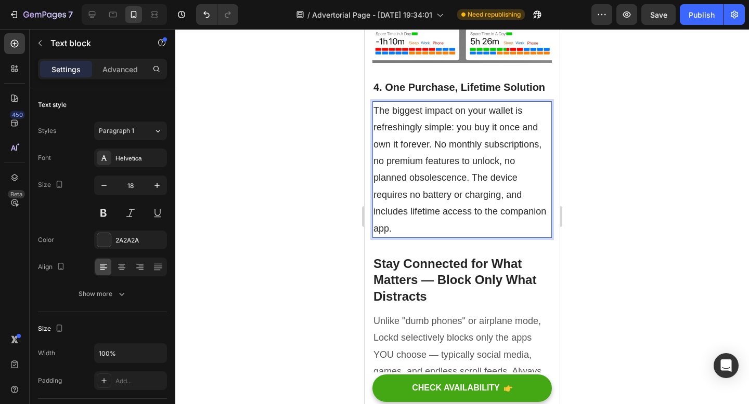
click at [434, 102] on p "The biggest impact on your wallet is refreshingly simple: you buy it once and o…" at bounding box center [461, 169] width 177 height 135
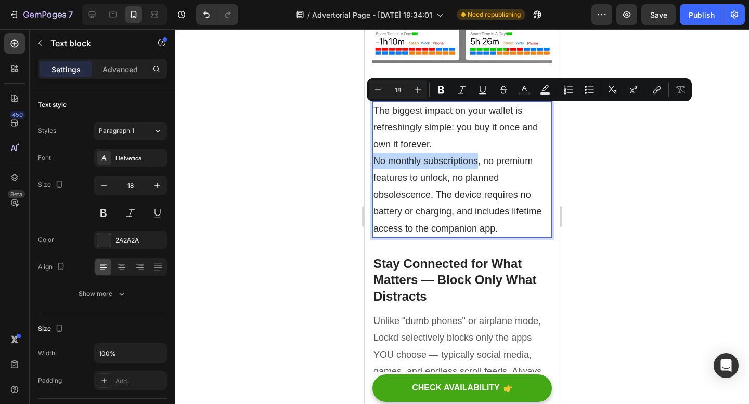
drag, startPoint x: 374, startPoint y: 110, endPoint x: 476, endPoint y: 115, distance: 102.0
click at [476, 115] on p "The biggest impact on your wallet is refreshingly simple: you buy it once and o…" at bounding box center [461, 169] width 177 height 135
click at [439, 90] on icon "Editor contextual toolbar" at bounding box center [441, 90] width 6 height 8
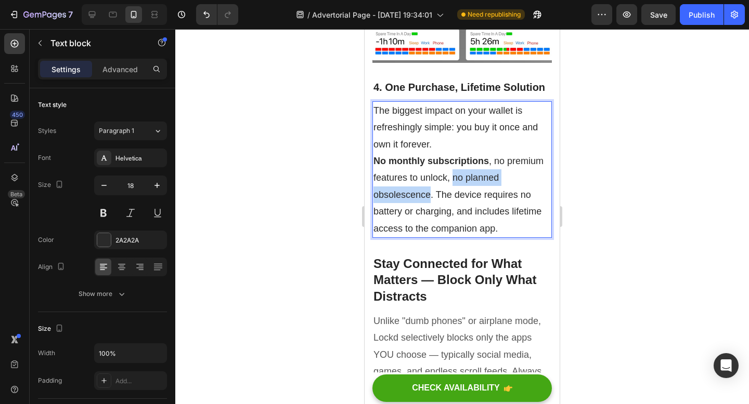
drag, startPoint x: 429, startPoint y: 146, endPoint x: 453, endPoint y: 125, distance: 31.3
click at [453, 125] on p "The biggest impact on your wallet is refreshingly simple: you buy it once and o…" at bounding box center [461, 169] width 177 height 135
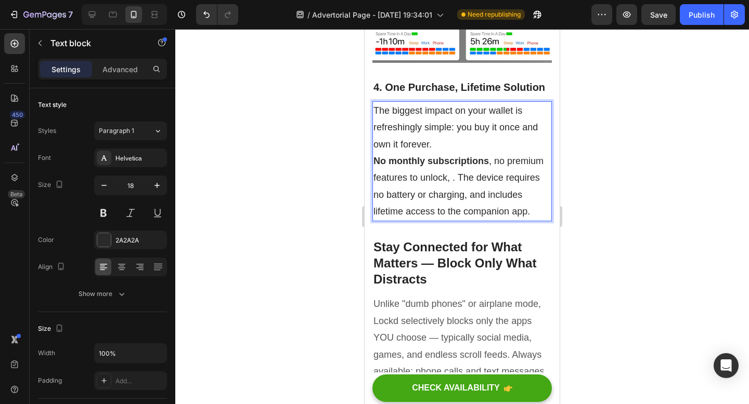
click at [451, 127] on p "The biggest impact on your wallet is refreshingly simple: you buy it once and o…" at bounding box center [461, 161] width 177 height 118
click at [439, 129] on p "The biggest impact on your wallet is refreshingly simple: you buy it once and o…" at bounding box center [461, 161] width 177 height 118
click at [442, 129] on p "The biggest impact on your wallet is refreshingly simple: you buy it once and o…" at bounding box center [461, 161] width 177 height 118
click at [448, 129] on p "The biggest impact on your wallet is refreshingly simple: you buy it once and o…" at bounding box center [461, 161] width 177 height 118
drag, startPoint x: 474, startPoint y: 145, endPoint x: 401, endPoint y: 167, distance: 75.5
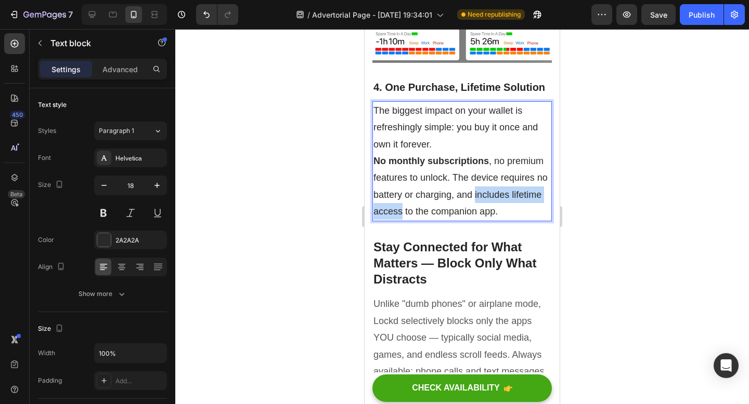
click at [401, 167] on p "The biggest impact on your wallet is refreshingly simple: you buy it once and o…" at bounding box center [461, 161] width 177 height 118
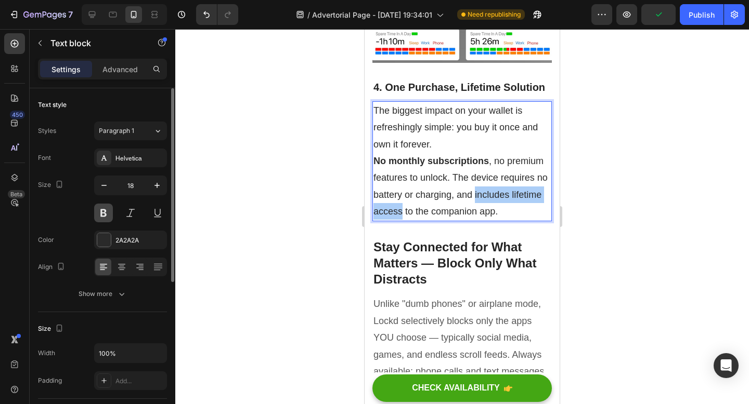
click at [105, 212] on button at bounding box center [103, 213] width 19 height 19
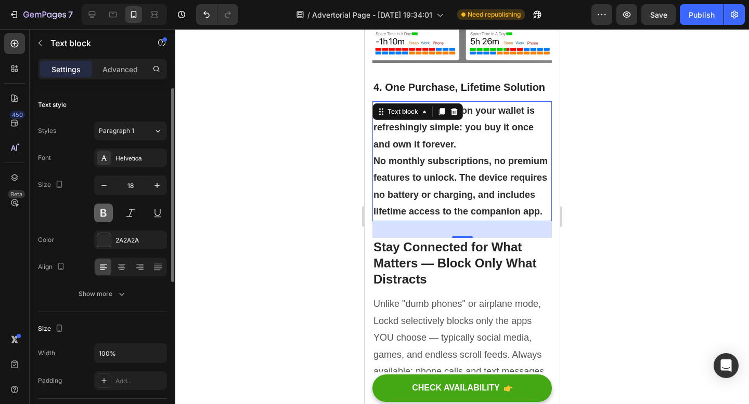
click at [105, 215] on button at bounding box center [103, 213] width 19 height 19
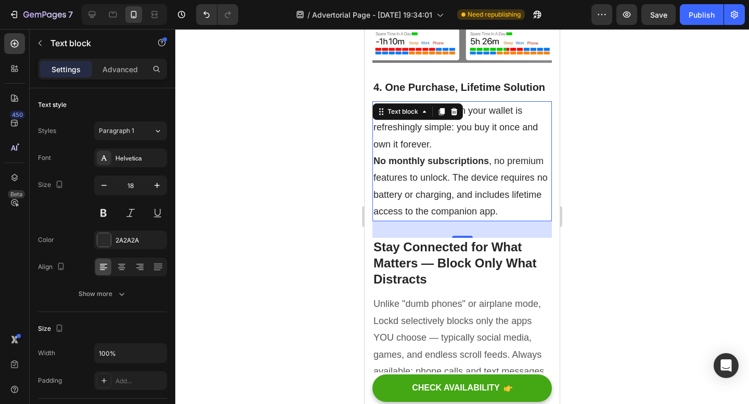
click at [479, 148] on p "The biggest impact on your wallet is refreshingly simple: you buy it once and o…" at bounding box center [461, 161] width 177 height 118
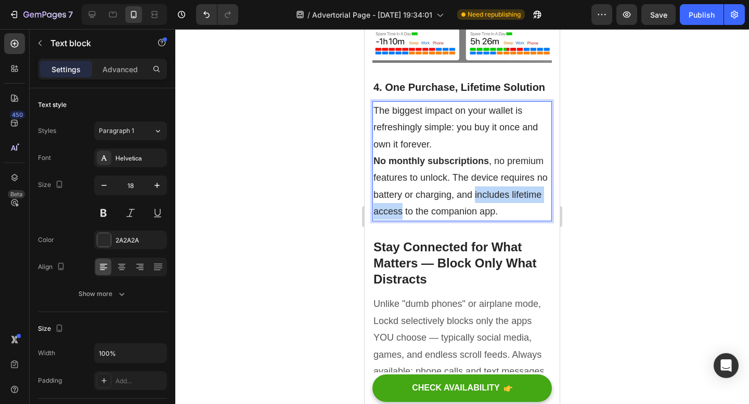
drag, startPoint x: 475, startPoint y: 147, endPoint x: 402, endPoint y: 165, distance: 75.6
click at [402, 165] on p "The biggest impact on your wallet is refreshingly simple: you buy it once and o…" at bounding box center [461, 161] width 177 height 118
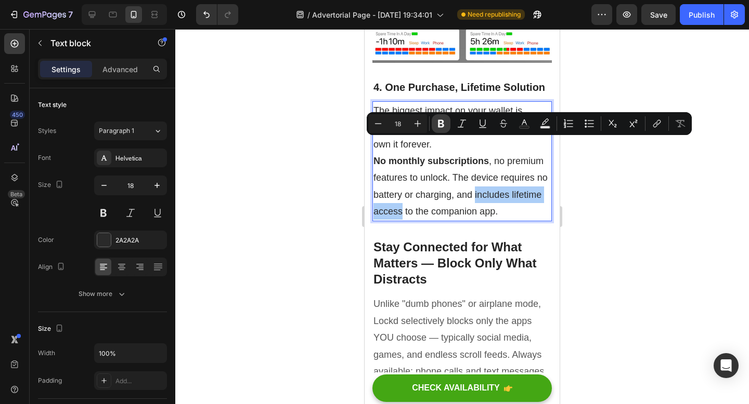
click at [441, 126] on icon "Editor contextual toolbar" at bounding box center [441, 124] width 6 height 8
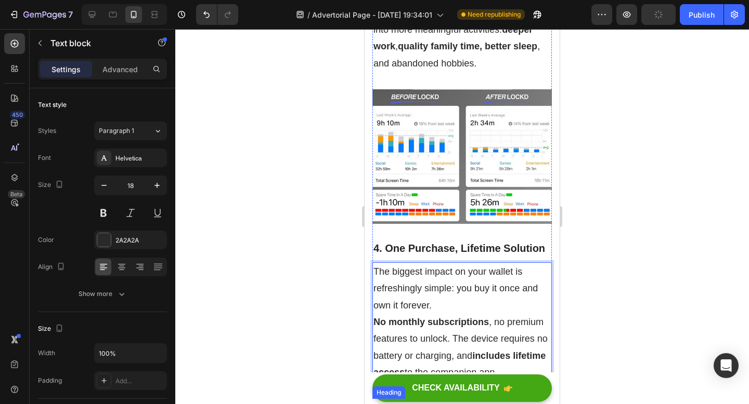
scroll to position [3054, 0]
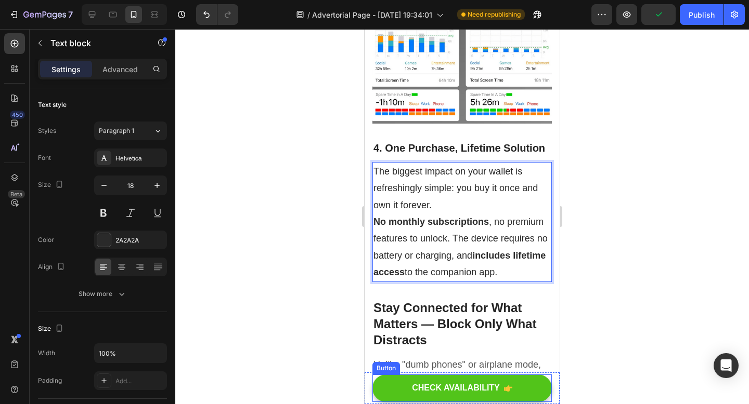
click at [527, 391] on button "CHECK AVAILABILITY" at bounding box center [461, 389] width 179 height 28
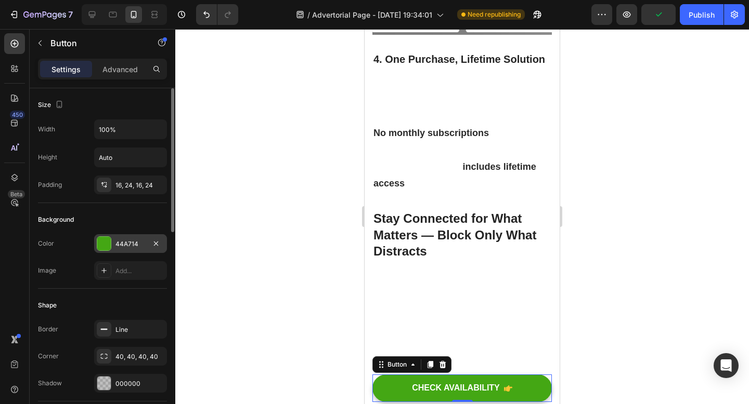
click at [106, 245] on div at bounding box center [104, 244] width 14 height 14
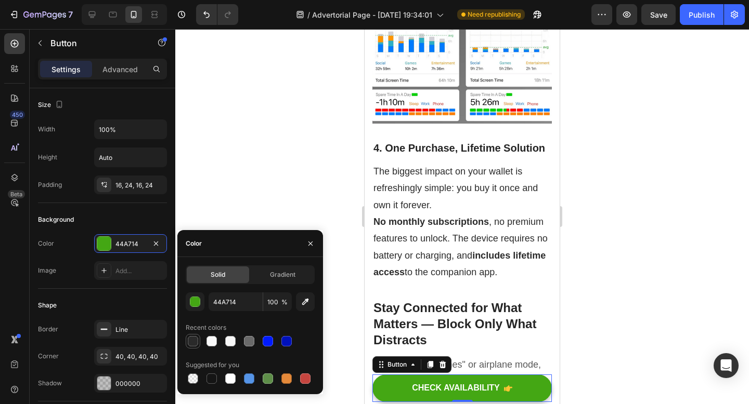
click at [194, 344] on div at bounding box center [193, 341] width 10 height 10
type input "2A2A2A"
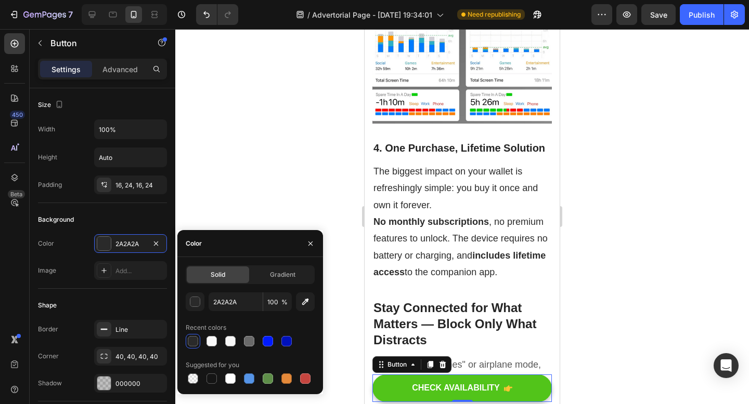
click at [507, 390] on icon "CHECK AVAILABILITY" at bounding box center [508, 389] width 8 height 6
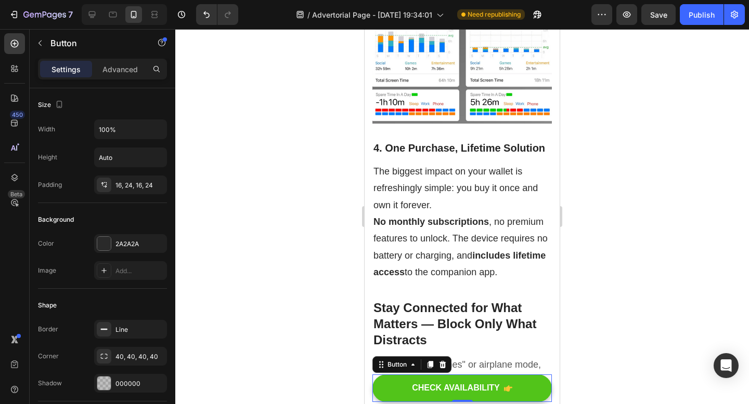
click at [508, 388] on icon "CHECK AVAILABILITY" at bounding box center [508, 389] width 8 height 6
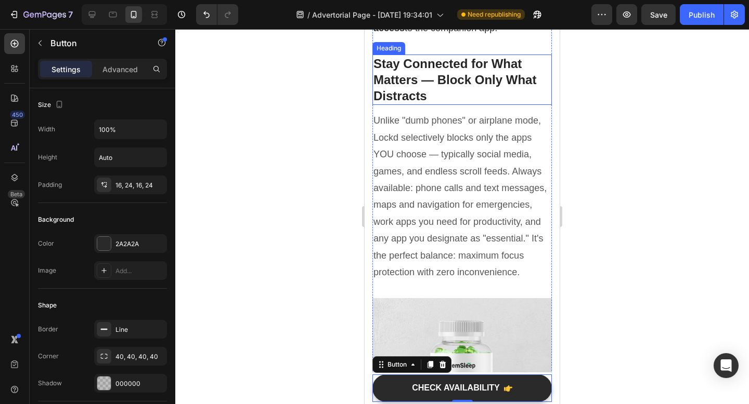
scroll to position [3425, 0]
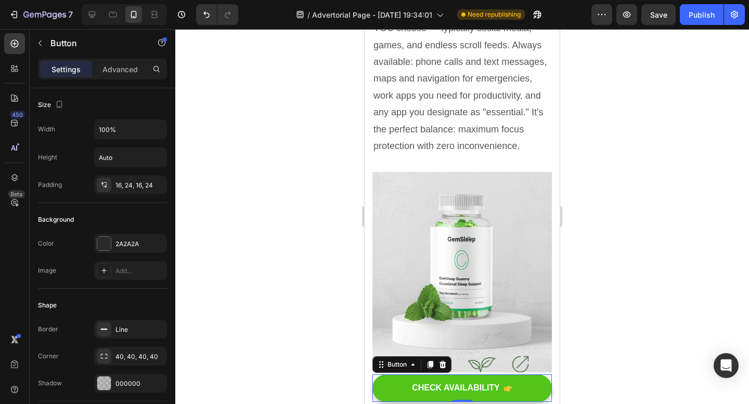
click at [508, 390] on icon "CHECK AVAILABILITY" at bounding box center [508, 389] width 8 height 6
click at [540, 390] on button "CHECK AVAILABILITY" at bounding box center [461, 389] width 179 height 28
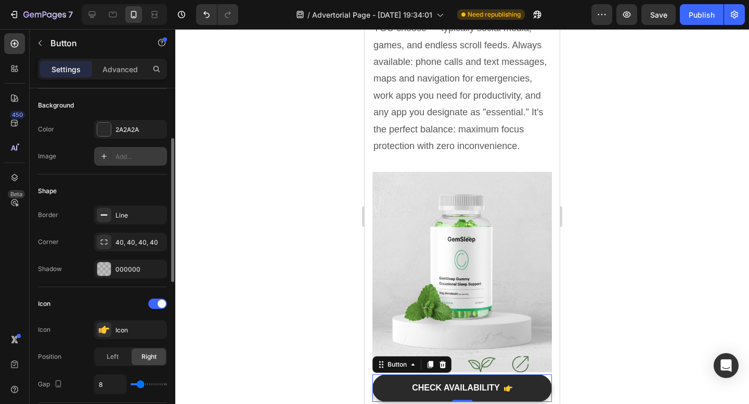
scroll to position [116, 0]
click at [157, 305] on div at bounding box center [157, 302] width 19 height 10
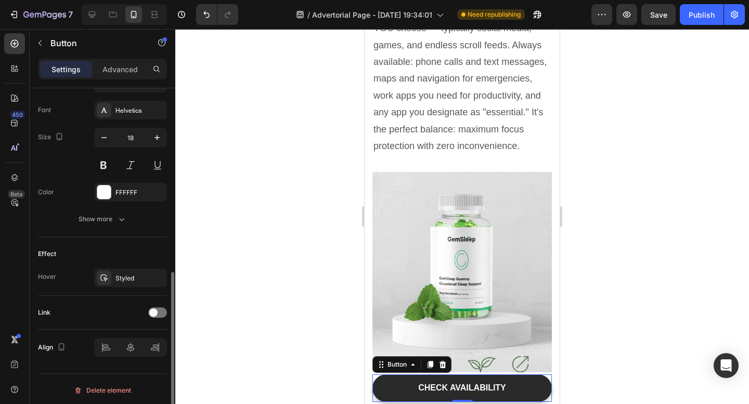
scroll to position [400, 0]
click at [130, 274] on div "Styled" at bounding box center [130, 275] width 30 height 9
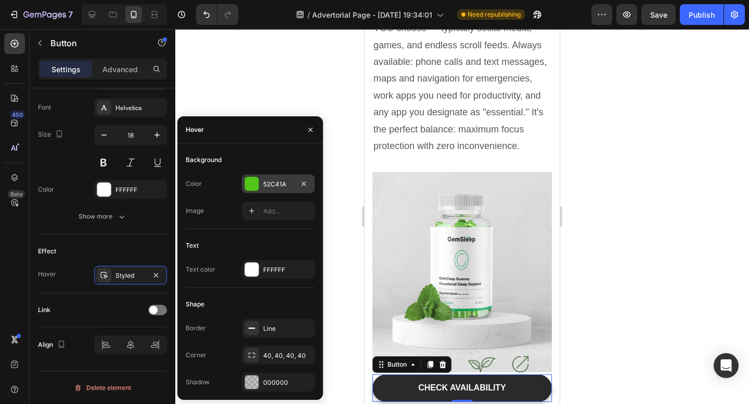
click at [250, 183] on div at bounding box center [252, 184] width 14 height 14
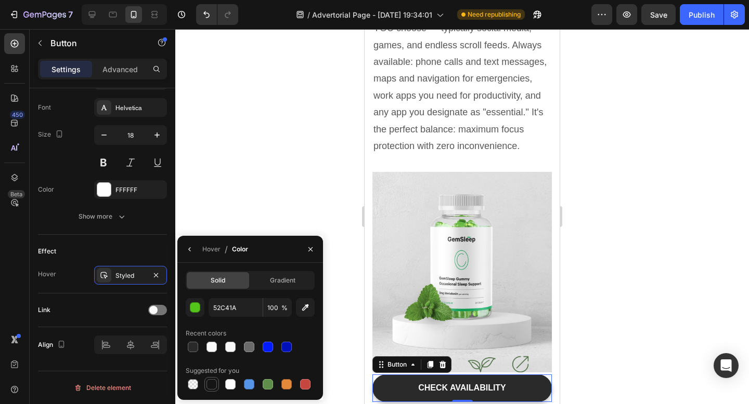
click at [211, 382] on div at bounding box center [211, 384] width 10 height 10
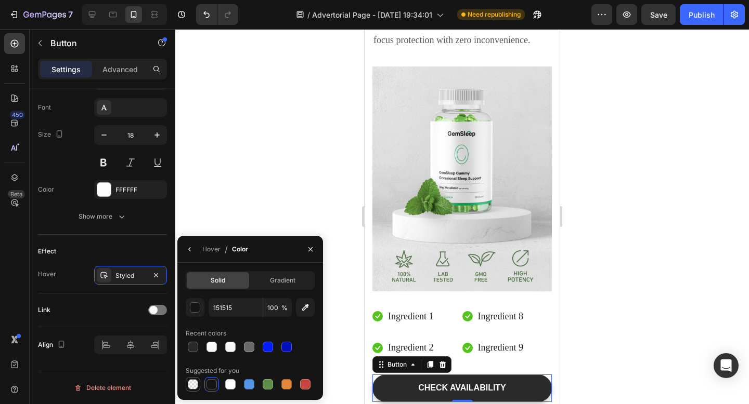
click at [191, 387] on div at bounding box center [193, 384] width 10 height 10
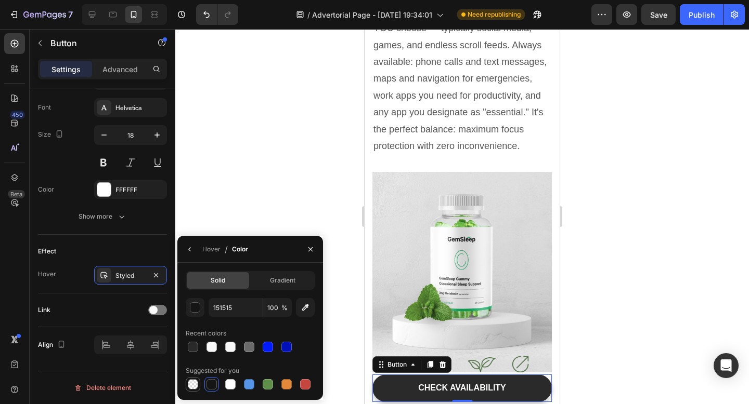
type input "000000"
type input "0"
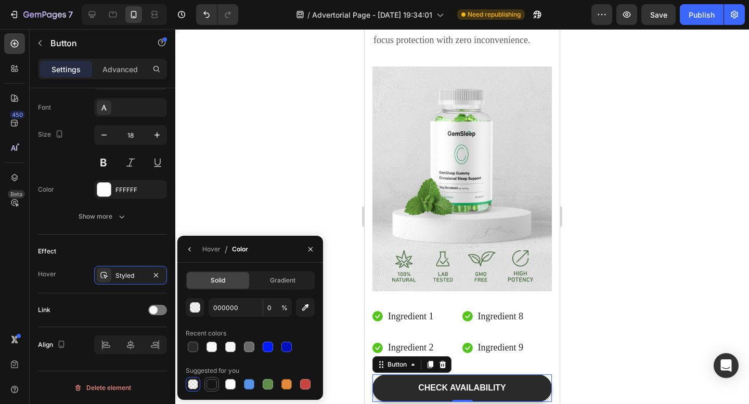
click at [212, 384] on div at bounding box center [211, 384] width 10 height 10
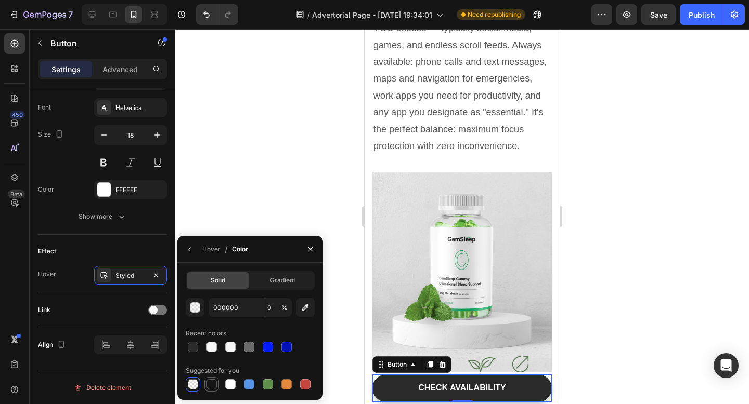
type input "151515"
type input "100"
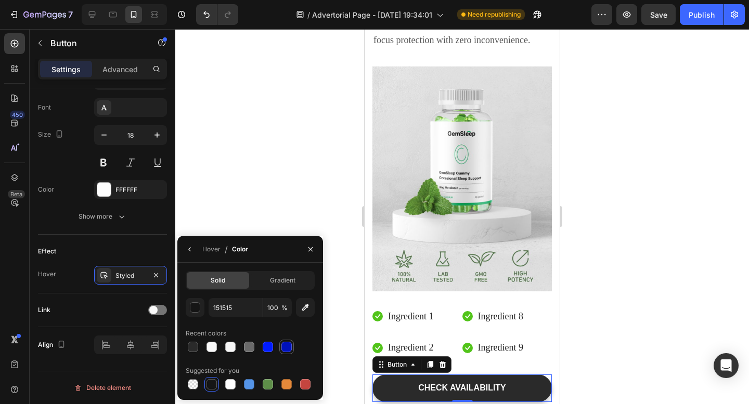
click at [285, 350] on div at bounding box center [286, 347] width 10 height 10
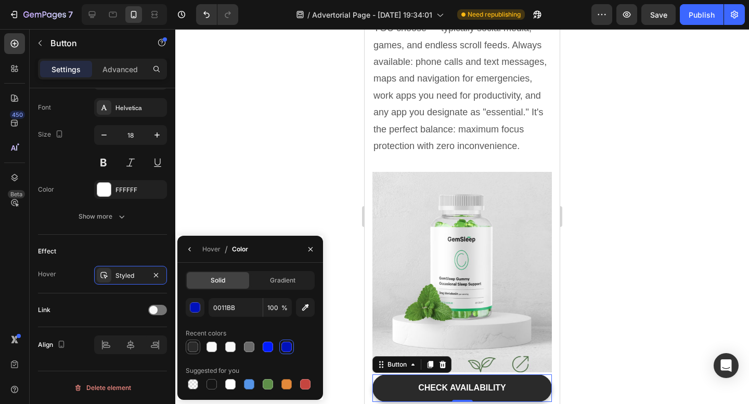
click at [191, 351] on div at bounding box center [193, 347] width 10 height 10
click at [211, 388] on div at bounding box center [211, 384] width 10 height 10
type input "151515"
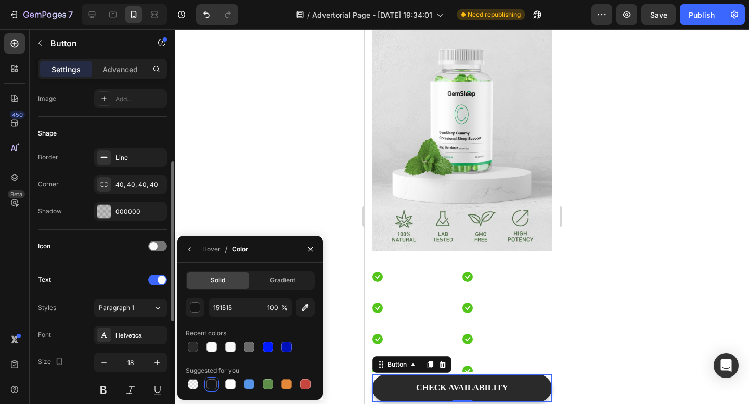
scroll to position [0, 0]
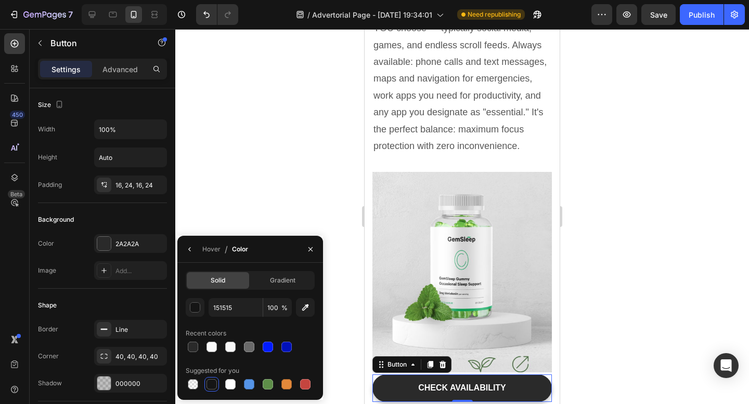
click at [280, 155] on div at bounding box center [461, 216] width 573 height 375
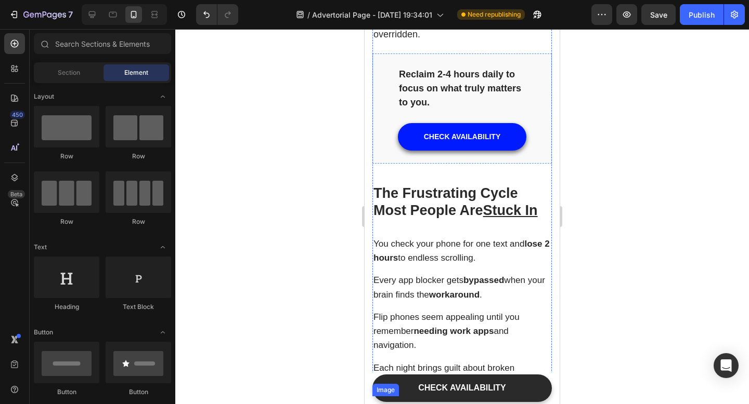
scroll to position [1299, 0]
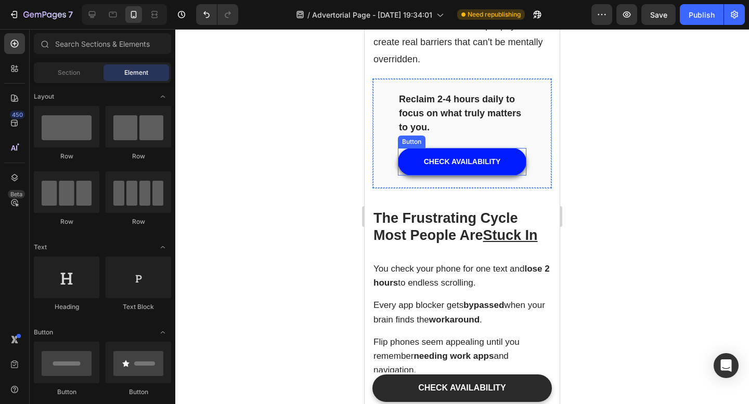
drag, startPoint x: 596, startPoint y: 141, endPoint x: 644, endPoint y: 160, distance: 52.0
click at [644, 160] on div at bounding box center [461, 216] width 573 height 375
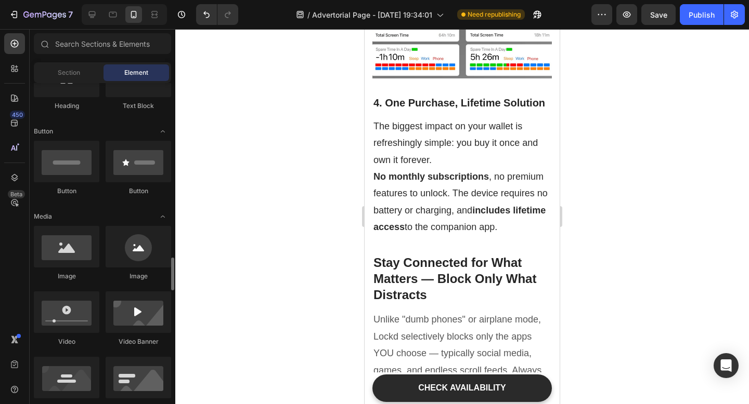
scroll to position [91, 0]
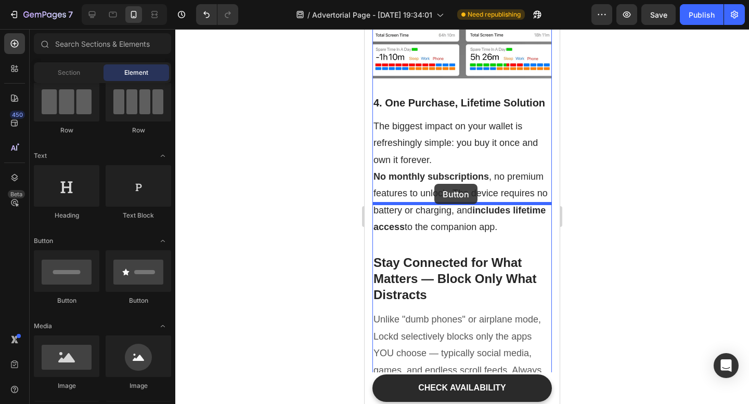
drag, startPoint x: 497, startPoint y: 303, endPoint x: 434, endPoint y: 184, distance: 134.2
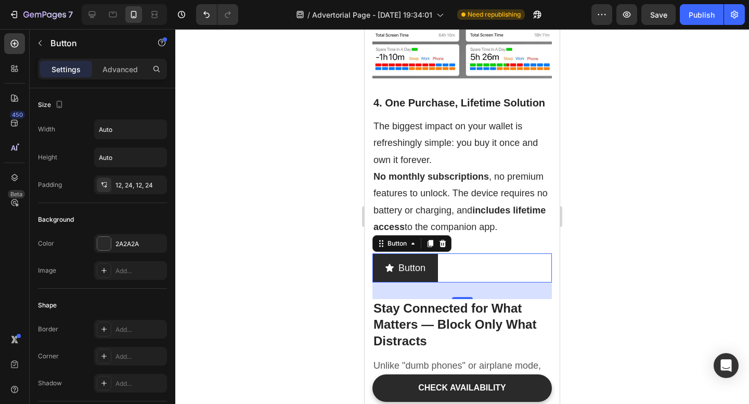
click at [445, 240] on icon at bounding box center [442, 244] width 8 height 8
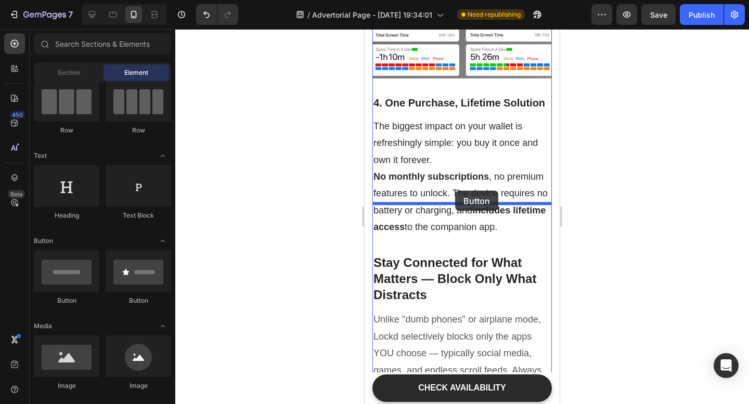
drag, startPoint x: 435, startPoint y: 301, endPoint x: 455, endPoint y: 191, distance: 112.5
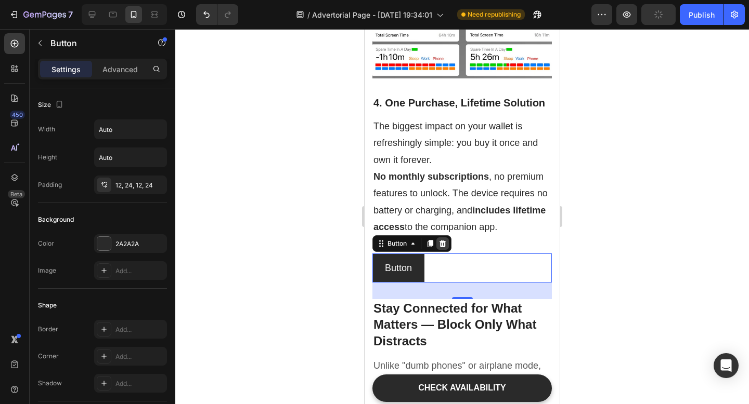
click at [443, 240] on icon at bounding box center [442, 243] width 7 height 7
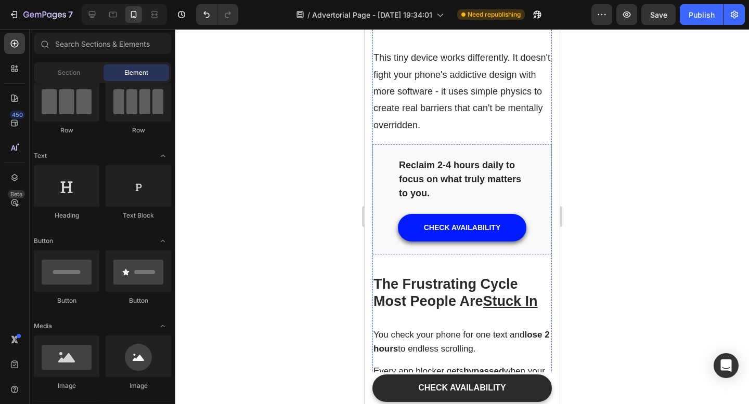
scroll to position [1232, 0]
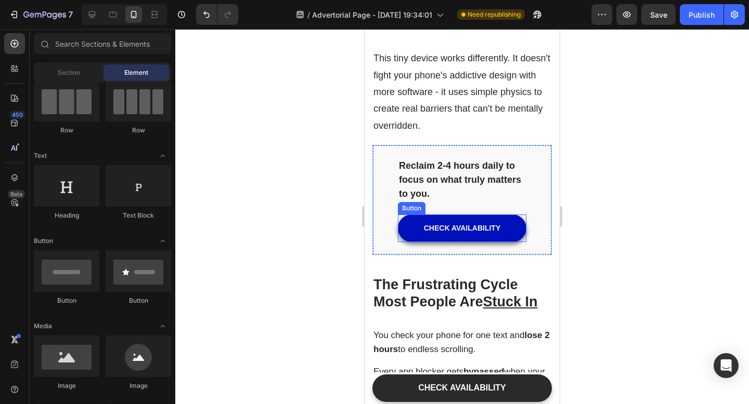
click at [507, 215] on button "CHECK AVAILABILITY" at bounding box center [462, 229] width 128 height 28
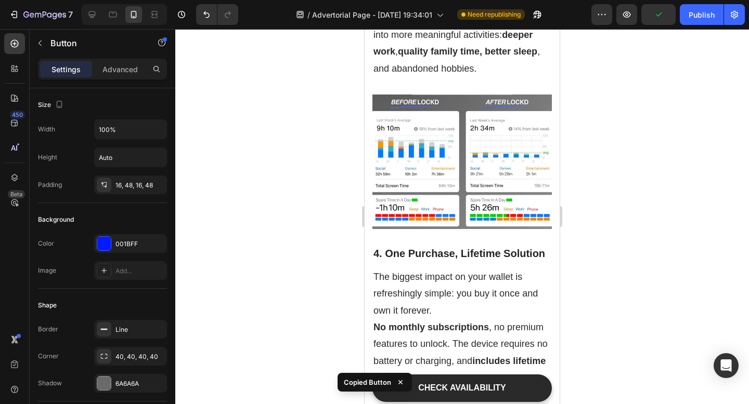
scroll to position [2995, 0]
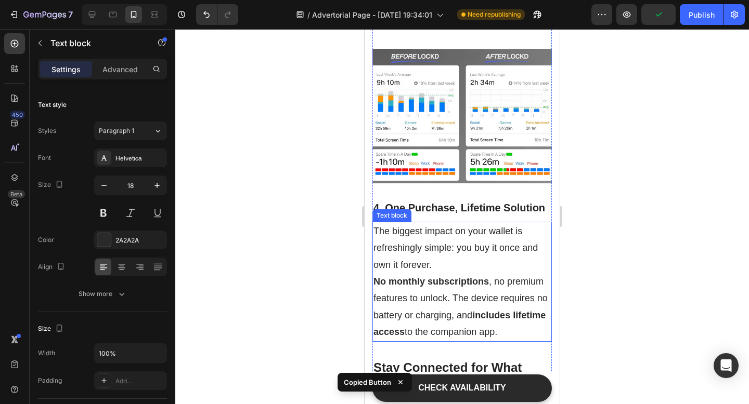
click at [458, 283] on p "The biggest impact on your wallet is refreshingly simple: you buy it once and o…" at bounding box center [461, 282] width 177 height 118
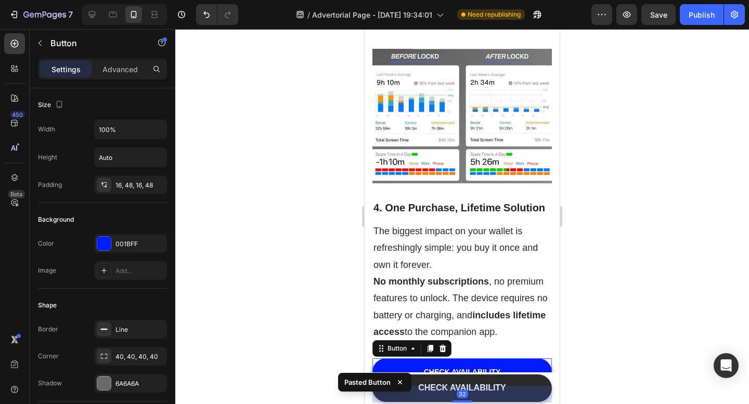
click at [581, 274] on div at bounding box center [461, 216] width 573 height 375
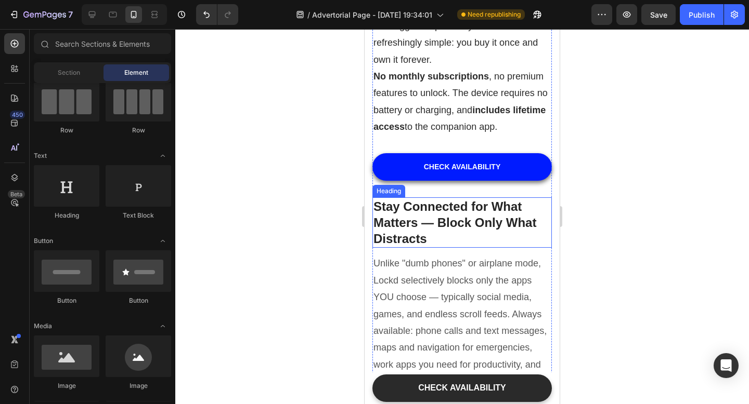
scroll to position [3205, 0]
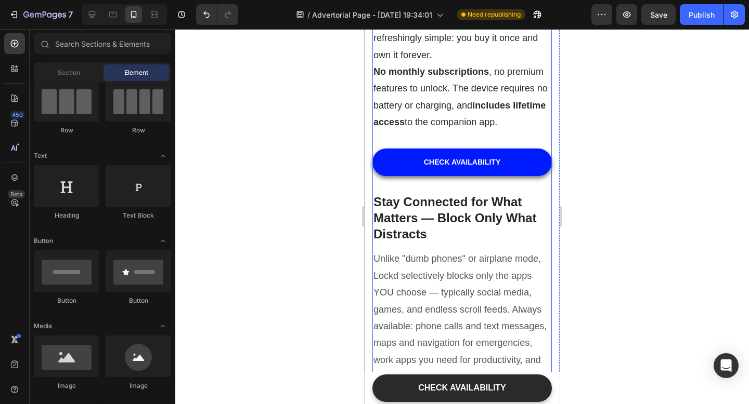
click at [425, 193] on h2 "Stay Connected for What Matters — Block Only What Distracts" at bounding box center [461, 218] width 179 height 51
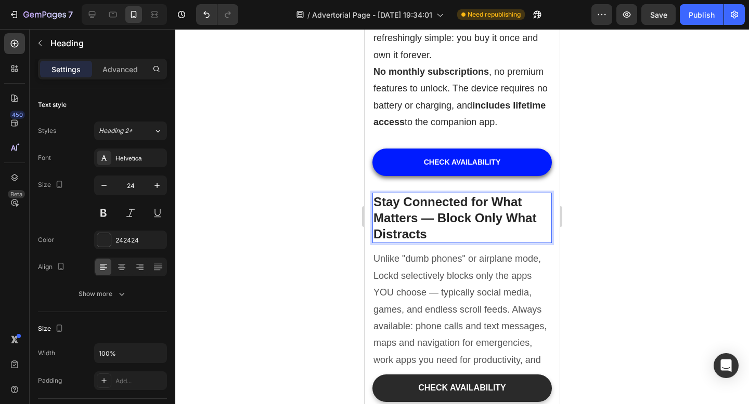
click at [425, 193] on h2 "Stay Connected for What Matters — Block Only What Distracts" at bounding box center [461, 218] width 179 height 51
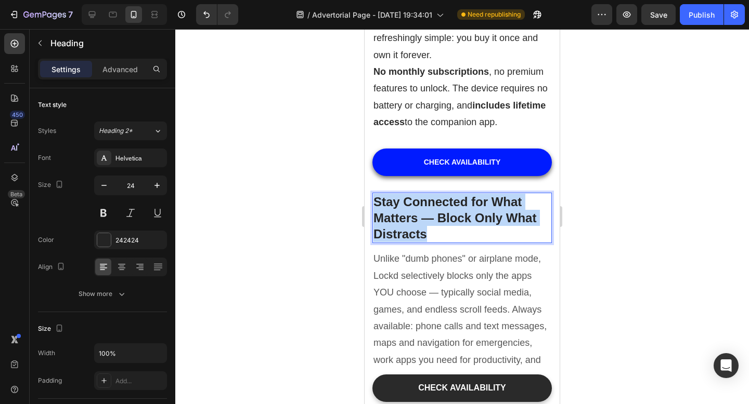
click at [425, 194] on p "Stay Connected for What Matters — Block Only What Distracts" at bounding box center [461, 218] width 177 height 49
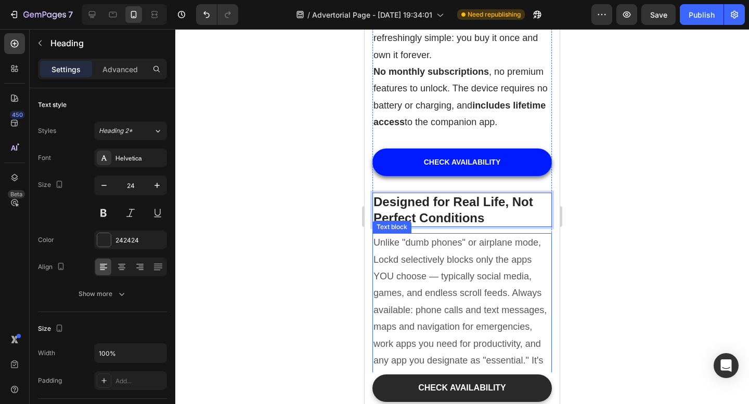
click at [476, 239] on p "Unlike "dumb phones" or airplane mode, Lockd selectively blocks only the apps Y…" at bounding box center [461, 318] width 177 height 168
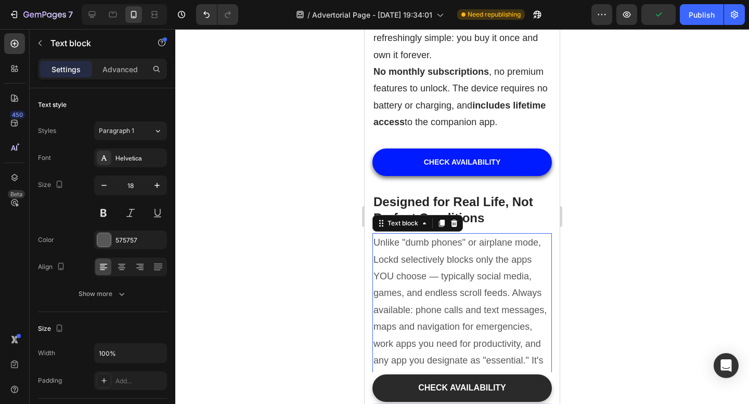
click at [470, 240] on p "Unlike "dumb phones" or airplane mode, Lockd selectively blocks only the apps Y…" at bounding box center [461, 318] width 177 height 168
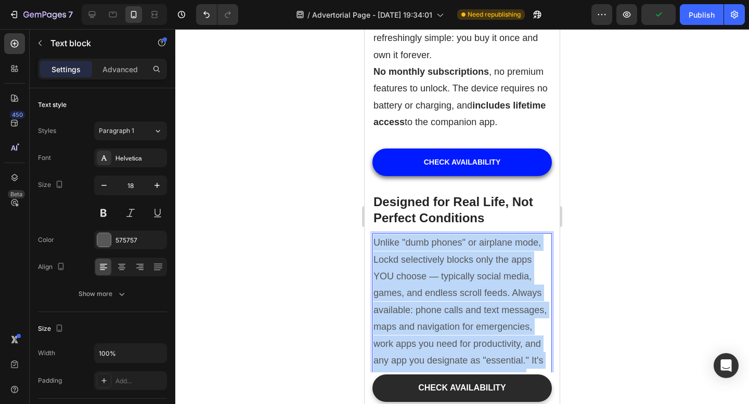
click at [470, 240] on p "Unlike "dumb phones" or airplane mode, Lockd selectively blocks only the apps Y…" at bounding box center [461, 318] width 177 height 168
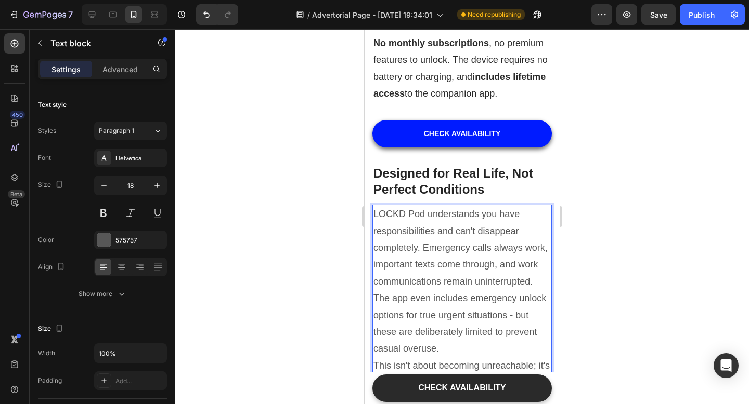
scroll to position [3240, 0]
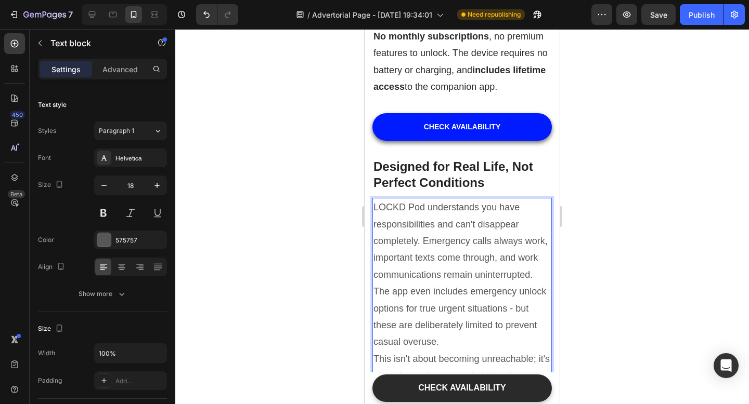
click at [391, 199] on p "LOCKD Pod understands you have responsibilities and can't disappear completely.…" at bounding box center [461, 275] width 177 height 152
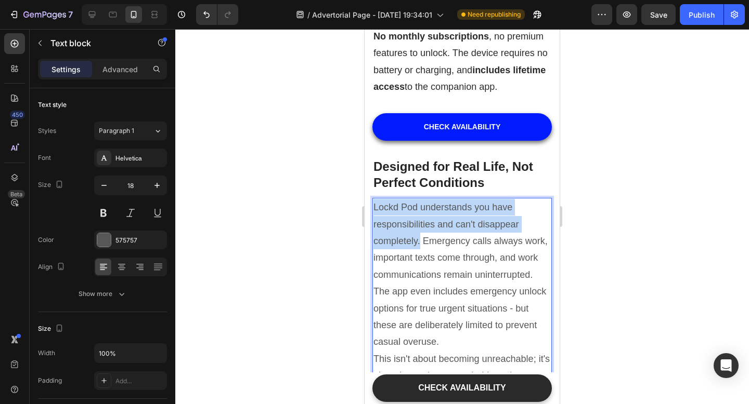
drag, startPoint x: 419, startPoint y: 193, endPoint x: 374, endPoint y: 159, distance: 57.1
click at [374, 199] on p "Lockd Pod understands you have responsibilities and can't disappear completely.…" at bounding box center [461, 275] width 177 height 152
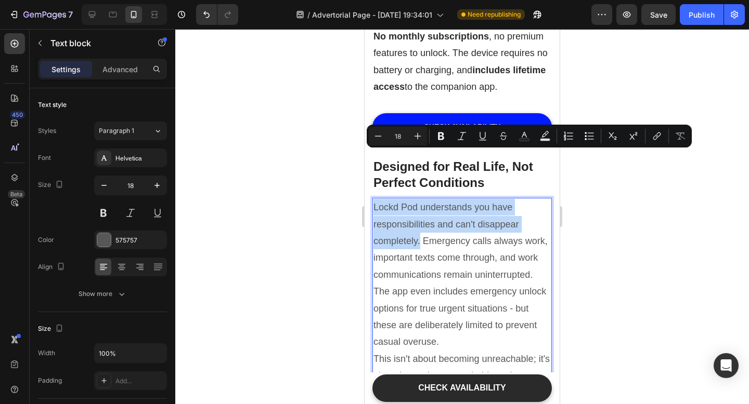
copy p "Lockd Pod understands you have responsibilities and can't disappear completely."
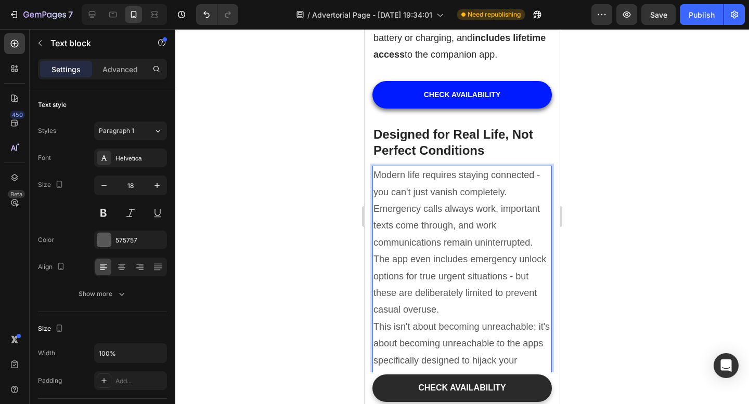
scroll to position [3273, 0]
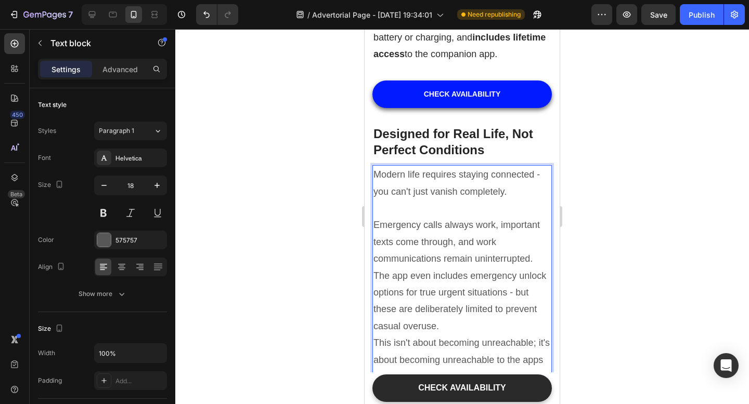
click at [527, 197] on p "Modern life requires staying connected - you can't just vanish completely. Emer…" at bounding box center [461, 250] width 177 height 168
click at [534, 211] on p "Modern life requires staying connected - you can't just vanish completely. Emer…" at bounding box center [461, 250] width 177 height 168
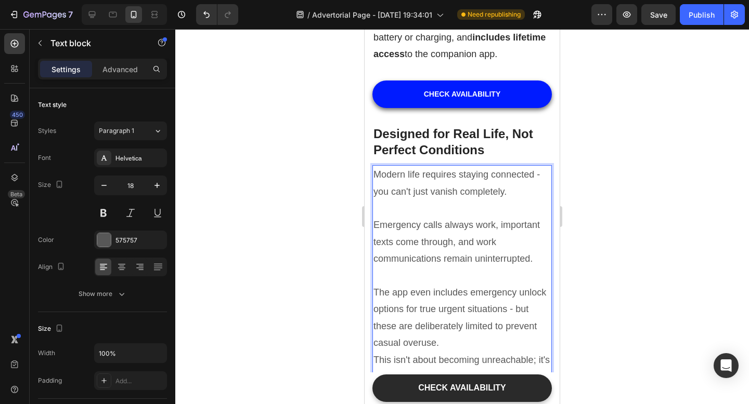
click at [449, 292] on p "Modern life requires staying connected - you can't just vanish completely. Emer…" at bounding box center [461, 258] width 177 height 185
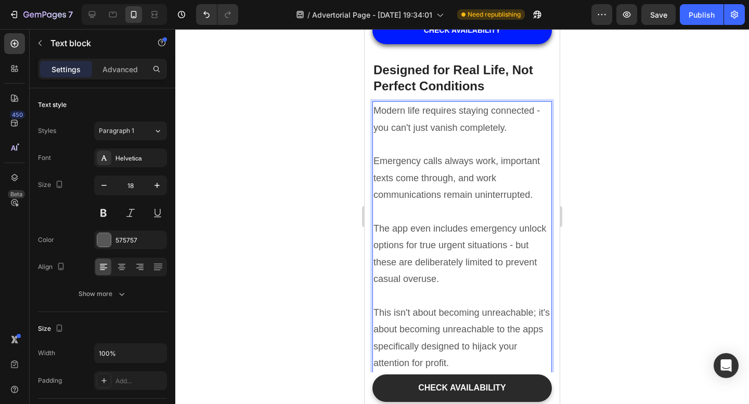
scroll to position [3315, 0]
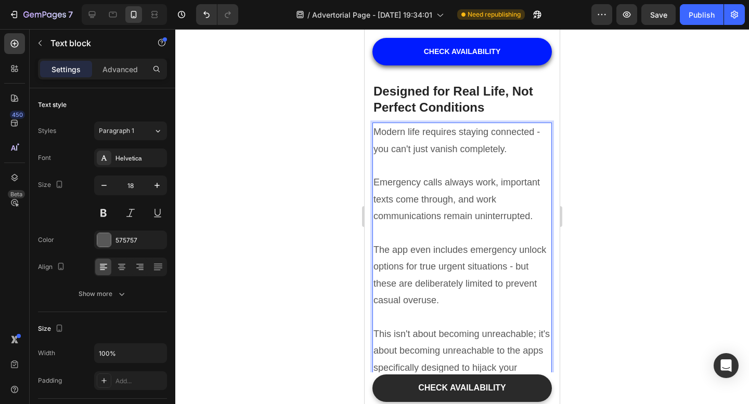
click at [437, 124] on p "Modern life requires staying connected - you can't just vanish completely. Emer…" at bounding box center [461, 225] width 177 height 202
click at [390, 124] on p "Modern life requires staying connected - you can't just vanish completely. Emer…" at bounding box center [461, 225] width 177 height 202
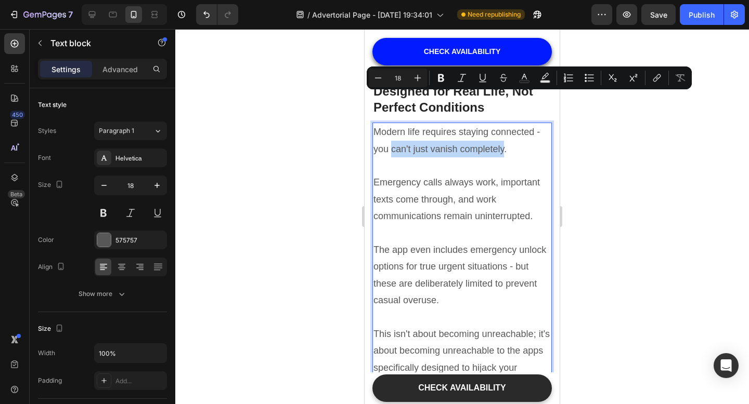
drag, startPoint x: 390, startPoint y: 98, endPoint x: 499, endPoint y: 99, distance: 108.6
click at [499, 124] on p "Modern life requires staying connected - you can't just vanish completely. Emer…" at bounding box center [461, 225] width 177 height 202
click at [440, 82] on icon "Editor contextual toolbar" at bounding box center [441, 78] width 10 height 10
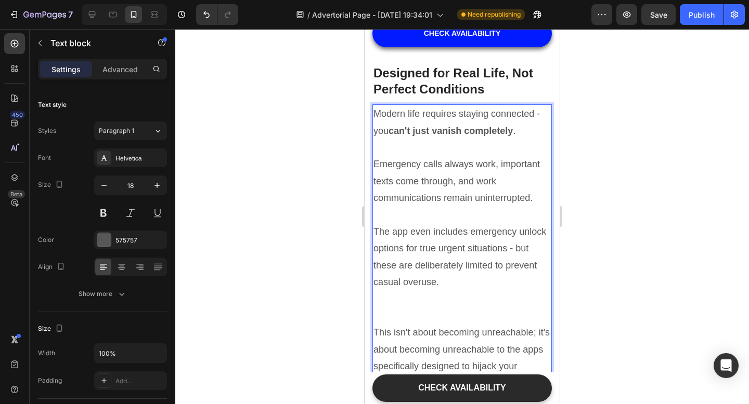
scroll to position [3337, 0]
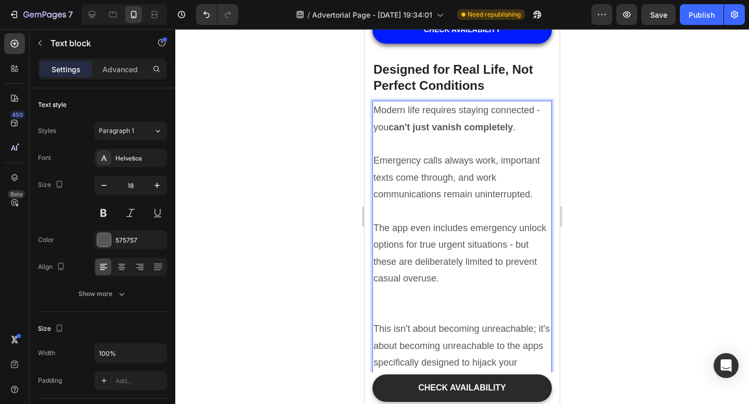
click at [453, 165] on p "Modern life requires staying connected - you can't just vanish completely . Eme…" at bounding box center [461, 211] width 177 height 219
click at [403, 179] on p "Modern life requires staying connected - you can't just vanish completely . Eme…" at bounding box center [461, 211] width 177 height 219
click at [374, 321] on p "This isn't about becoming unreachable; it's about becoming unreachable to the a…" at bounding box center [461, 355] width 177 height 68
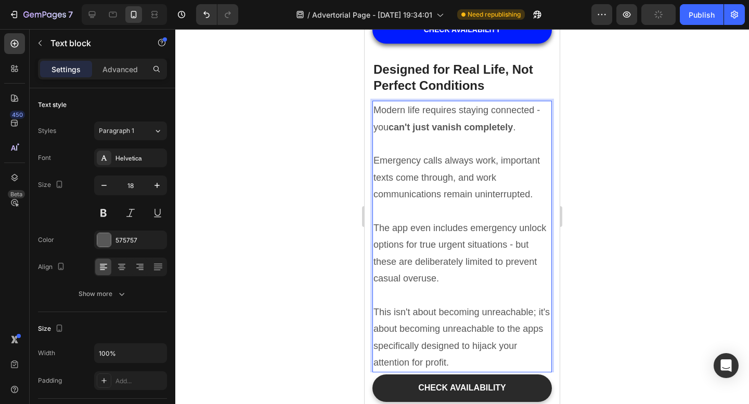
click at [374, 180] on p "Modern life requires staying connected - you can't just vanish completely . Eme…" at bounding box center [461, 237] width 177 height 270
click at [481, 180] on p "Modern life requires staying connected - you can't just vanish completely . Eme…" at bounding box center [461, 237] width 177 height 270
drag, startPoint x: 471, startPoint y: 178, endPoint x: 548, endPoint y: 174, distance: 77.0
click at [549, 174] on p "Modern life requires staying connected - you can't just vanish completely . Eme…" at bounding box center [461, 237] width 177 height 270
click at [498, 179] on p "Modern life requires staying connected - you can't just vanish completely . Eme…" at bounding box center [461, 237] width 177 height 270
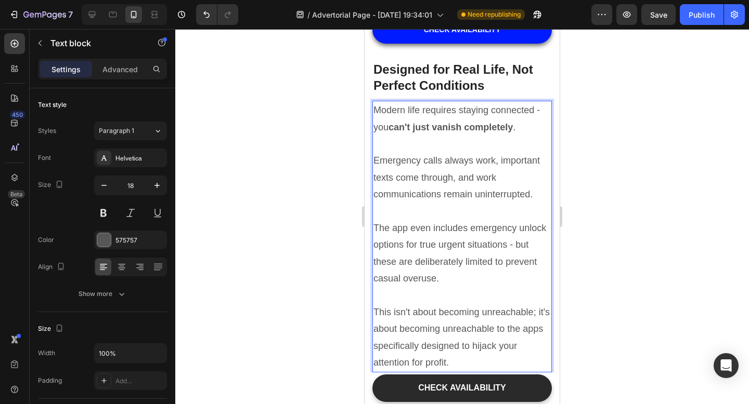
click at [476, 179] on p "Modern life requires staying connected - you can't just vanish completely . Eme…" at bounding box center [461, 237] width 177 height 270
click at [104, 214] on button at bounding box center [103, 213] width 19 height 19
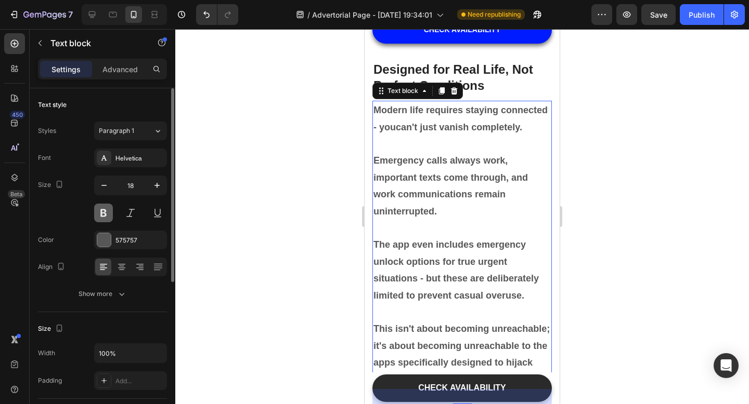
click at [104, 214] on button at bounding box center [103, 213] width 19 height 19
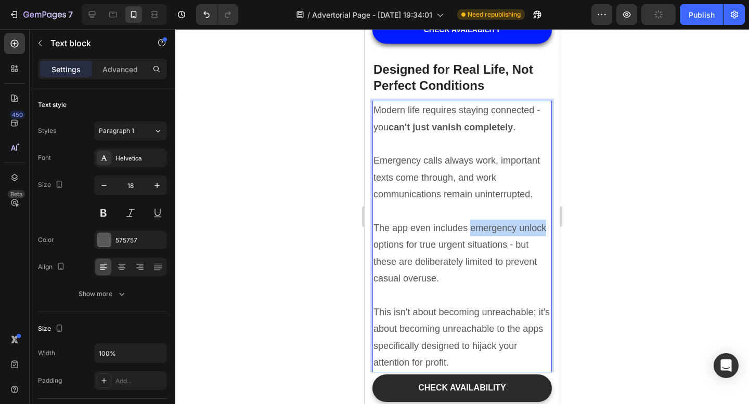
drag, startPoint x: 469, startPoint y: 179, endPoint x: 544, endPoint y: 177, distance: 74.9
click at [544, 177] on p "Modern life requires staying connected - you can't just vanish completely . Eme…" at bounding box center [461, 237] width 177 height 270
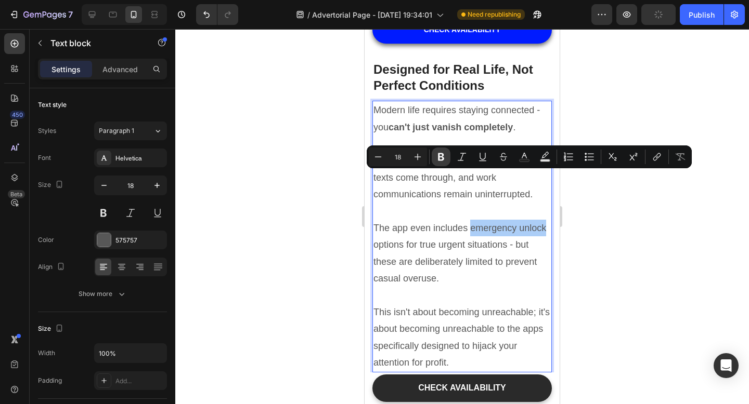
click at [438, 156] on icon "Editor contextual toolbar" at bounding box center [441, 157] width 6 height 8
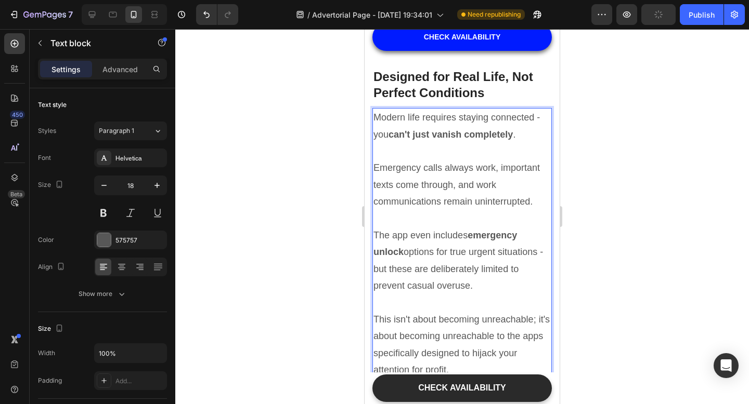
scroll to position [3346, 0]
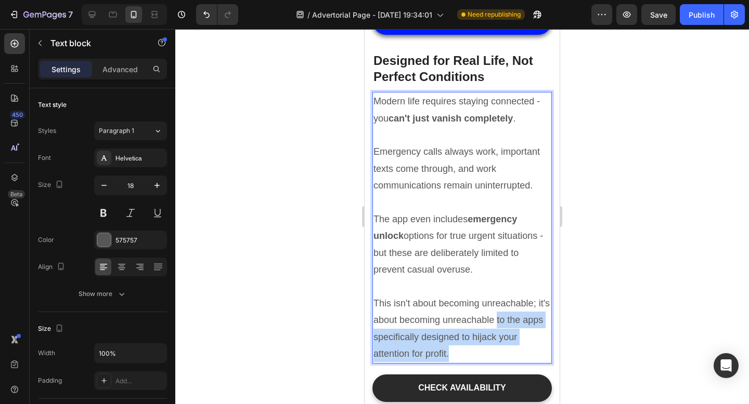
drag, startPoint x: 467, startPoint y: 306, endPoint x: 495, endPoint y: 266, distance: 49.2
click at [495, 266] on p "Modern life requires staying connected - you can't just vanish completely . Eme…" at bounding box center [461, 228] width 177 height 270
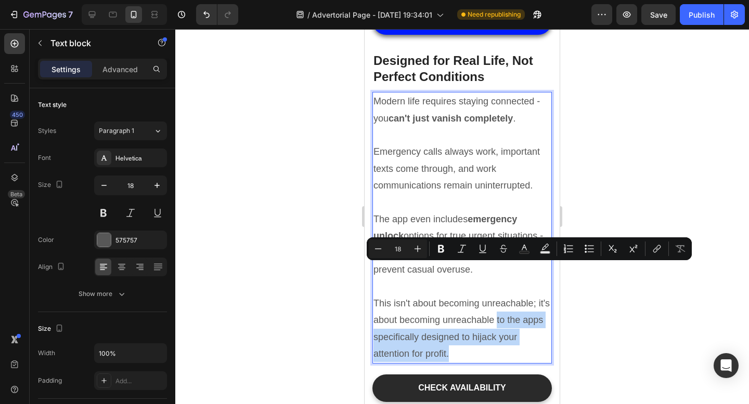
click at [550, 295] on div "Modern life requires staying connected - you can't just vanish completely . Eme…" at bounding box center [461, 228] width 179 height 272
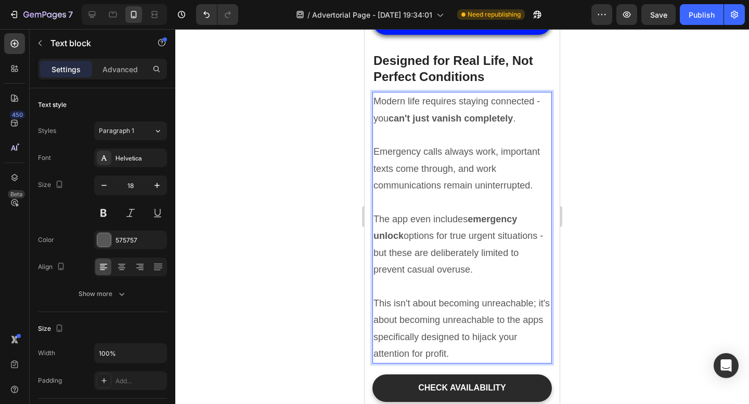
click at [540, 254] on p "Modern life requires staying connected - you can't just vanish completely . Eme…" at bounding box center [461, 228] width 177 height 270
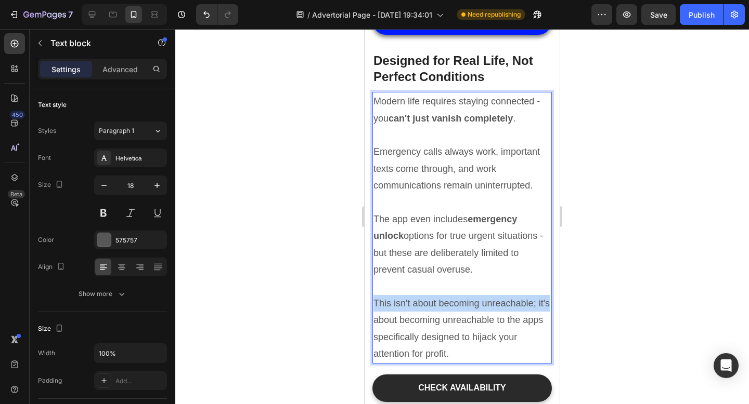
drag, startPoint x: 540, startPoint y: 254, endPoint x: 376, endPoint y: 247, distance: 163.9
click at [375, 247] on p "Modern life requires staying connected - you can't just vanish completely . Eme…" at bounding box center [461, 228] width 177 height 270
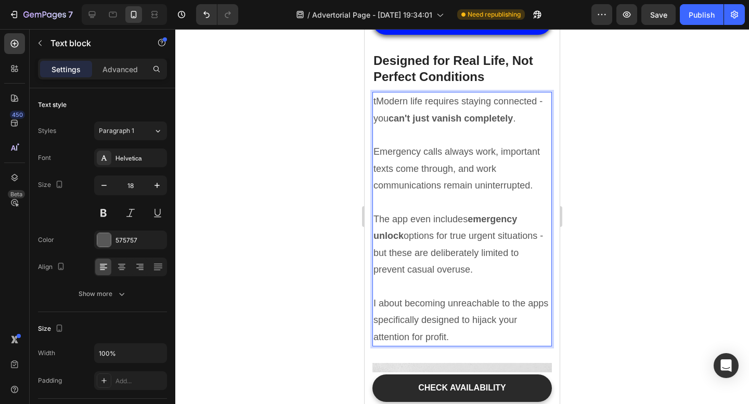
click at [376, 258] on p "tModern life requires staying connected - you can't just vanish completely . Em…" at bounding box center [461, 219] width 177 height 253
click at [452, 288] on p "Modern life requires staying connected - you can't just vanish completely . Eme…" at bounding box center [461, 219] width 177 height 253
click at [377, 252] on p "Modern life requires staying connected - you can't just vanish completely . Eme…" at bounding box center [461, 219] width 177 height 253
click at [381, 253] on p "Modern life requires staying connected - you can't just vanish completely . Eme…" at bounding box center [461, 219] width 177 height 253
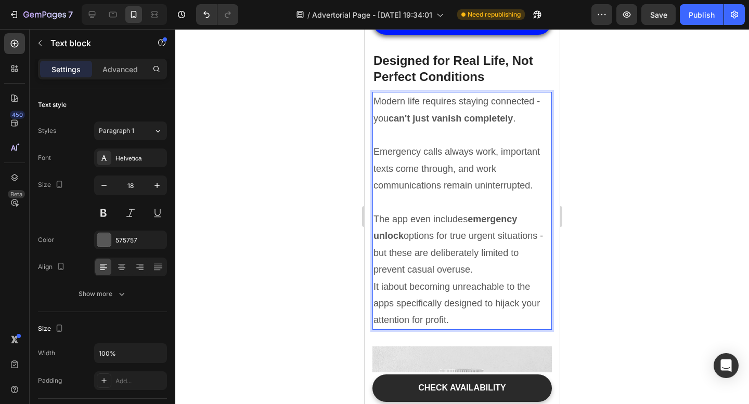
click at [373, 238] on div "Modern life requires staying connected - you can't just vanish completely . Eme…" at bounding box center [461, 211] width 179 height 238
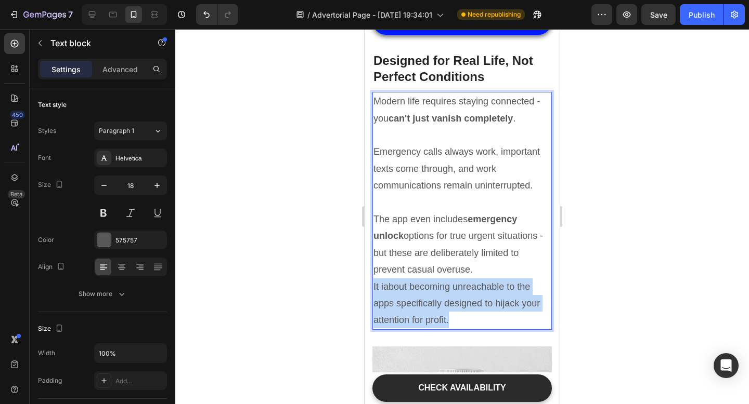
drag, startPoint x: 452, startPoint y: 274, endPoint x: 370, endPoint y: 240, distance: 89.0
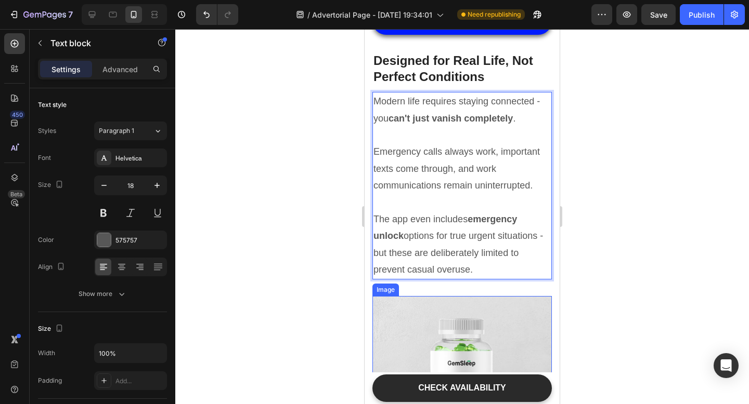
click at [502, 317] on img at bounding box center [461, 408] width 179 height 225
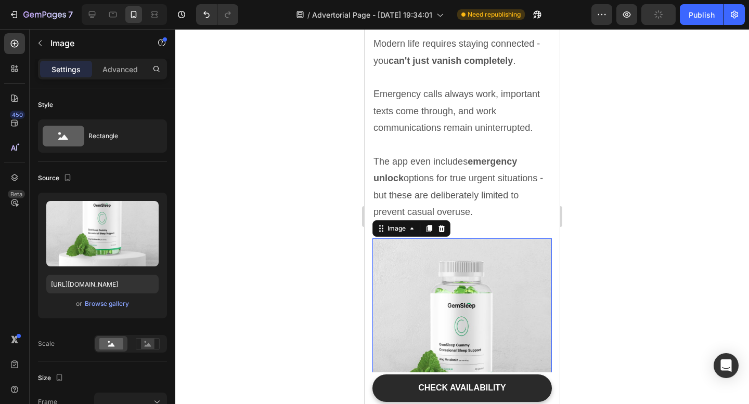
scroll to position [3501, 0]
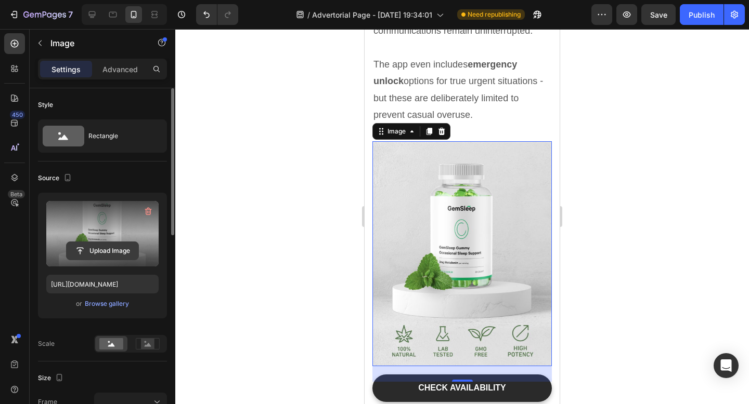
click at [89, 249] on input "file" at bounding box center [103, 251] width 72 height 18
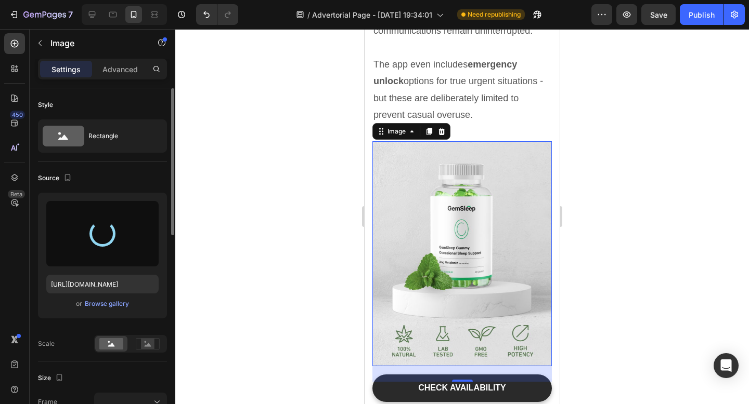
type input "https://cdn.shopify.com/s/files/1/0663/1302/7637/files/gempages_551399481296290…"
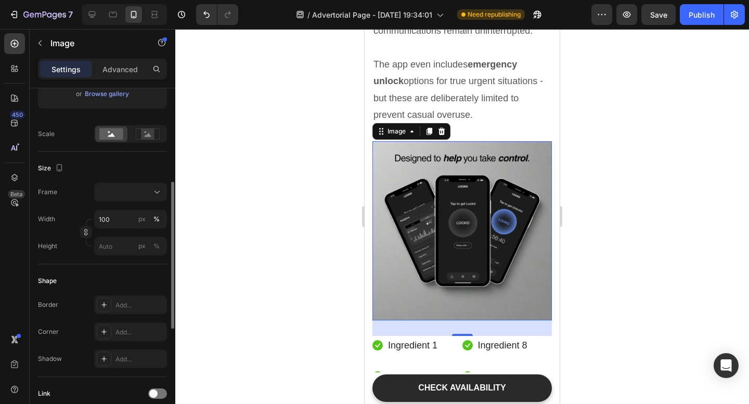
scroll to position [216, 0]
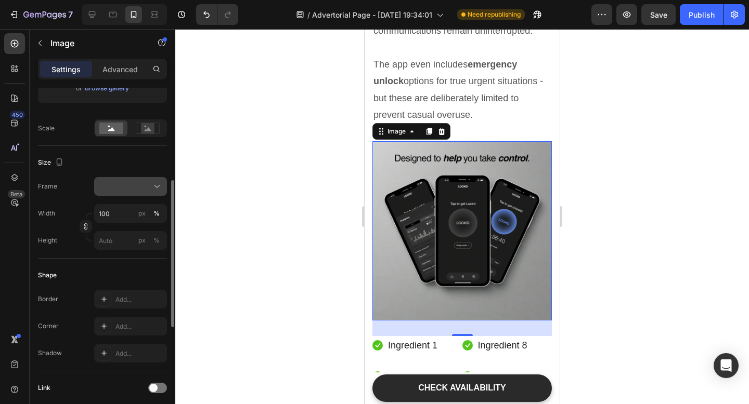
click at [128, 183] on div at bounding box center [130, 186] width 63 height 10
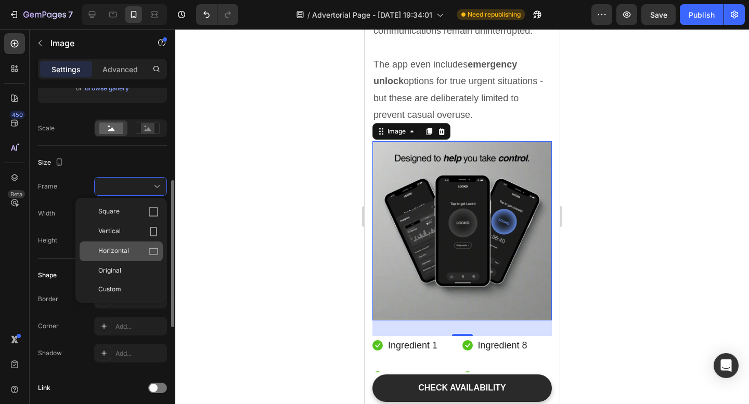
click at [134, 247] on div "Horizontal" at bounding box center [128, 251] width 60 height 10
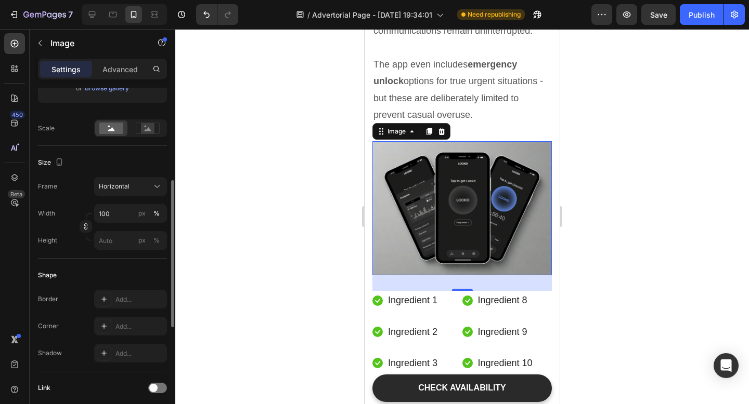
click at [635, 158] on div at bounding box center [461, 216] width 573 height 375
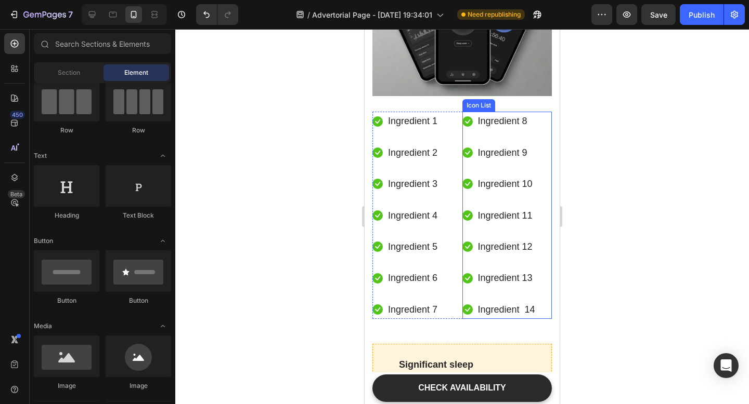
scroll to position [3686, 0]
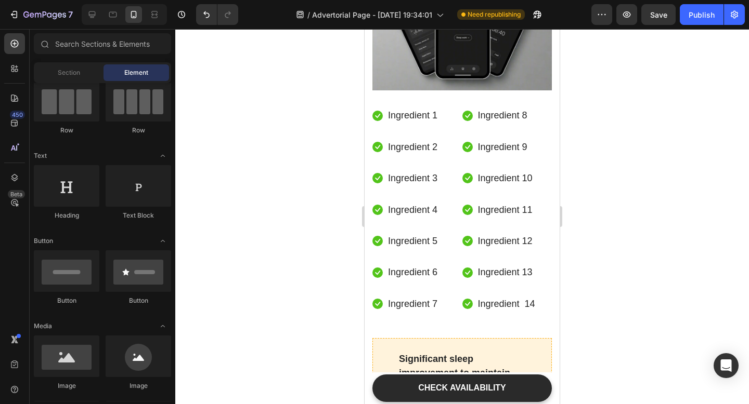
drag, startPoint x: 578, startPoint y: 270, endPoint x: 570, endPoint y: 270, distance: 7.8
click at [571, 270] on div at bounding box center [461, 216] width 573 height 375
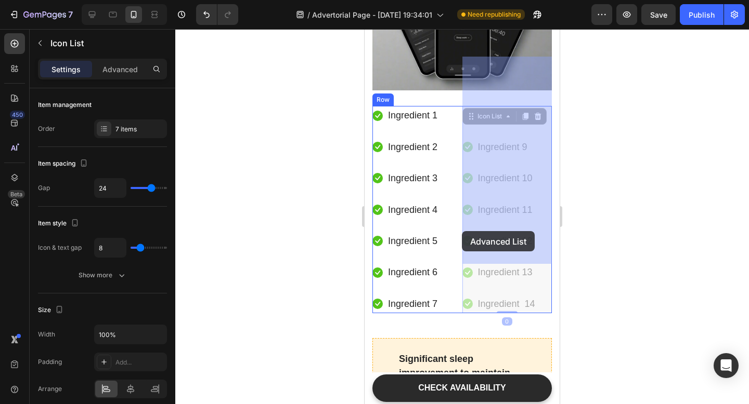
drag, startPoint x: 541, startPoint y: 255, endPoint x: 462, endPoint y: 232, distance: 82.3
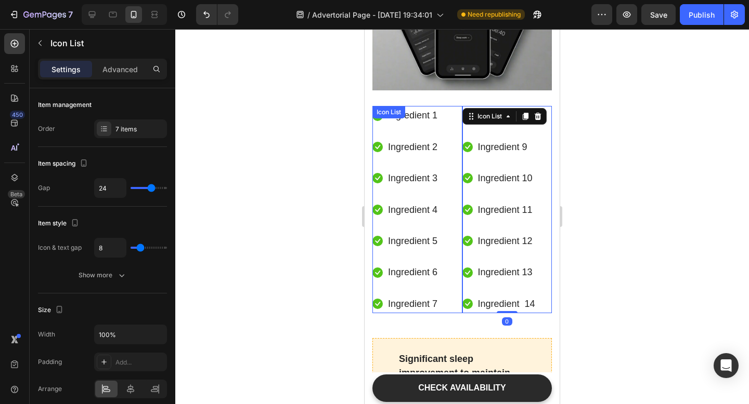
click at [440, 255] on div "Icon Ingredient 1 Text block Icon Ingredient 2 Text block Icon Ingredient 3 Tex…" at bounding box center [417, 209] width 90 height 207
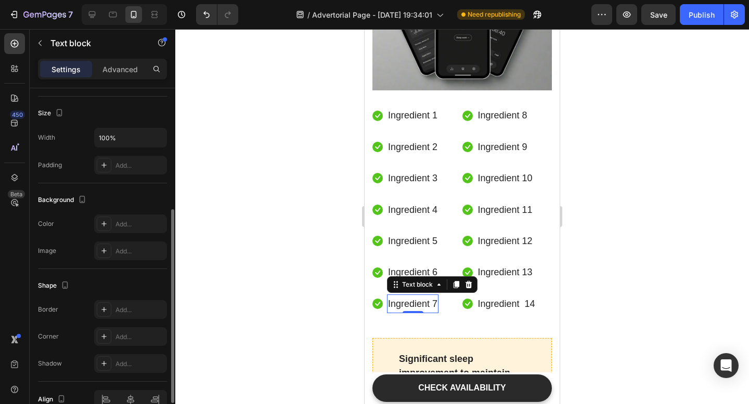
click at [432, 296] on p "Ingredient 7" at bounding box center [412, 304] width 49 height 17
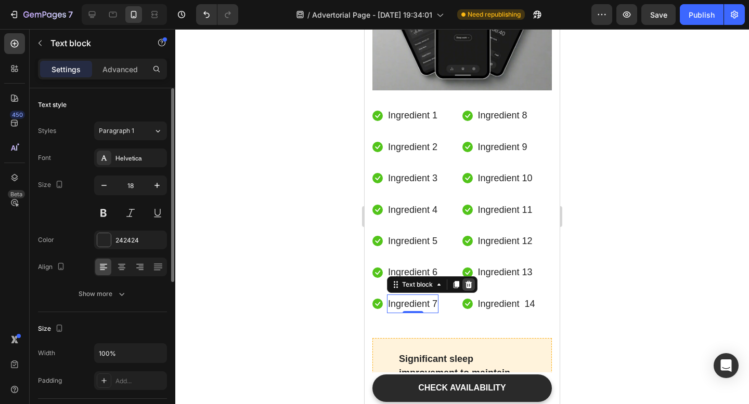
click at [472, 281] on icon at bounding box center [468, 285] width 8 height 8
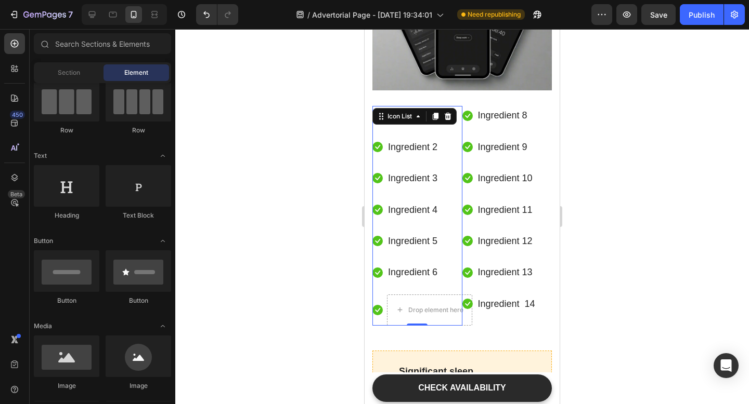
click at [384, 295] on li "Icon Drop element here" at bounding box center [417, 310] width 90 height 31
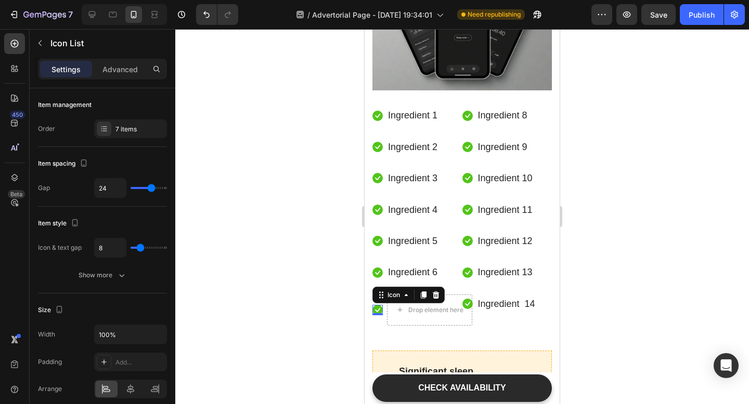
click at [378, 305] on div "Icon 0" at bounding box center [377, 310] width 10 height 10
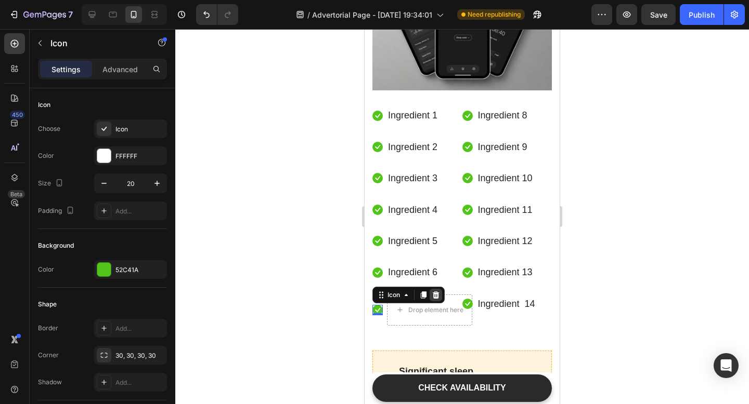
click at [435, 291] on icon at bounding box center [435, 295] width 8 height 8
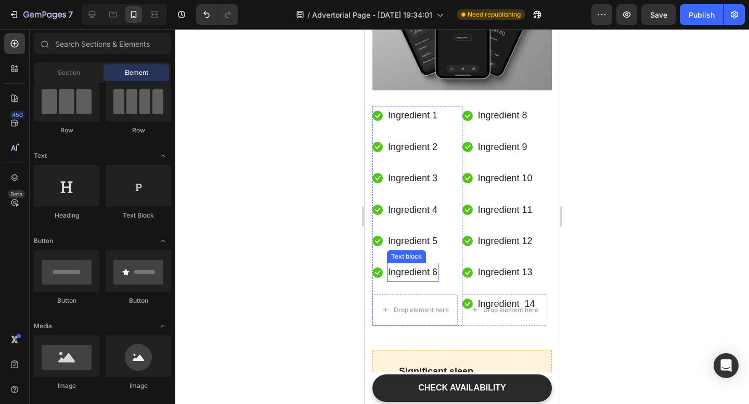
click at [425, 264] on p "Ingredient 6" at bounding box center [412, 272] width 49 height 17
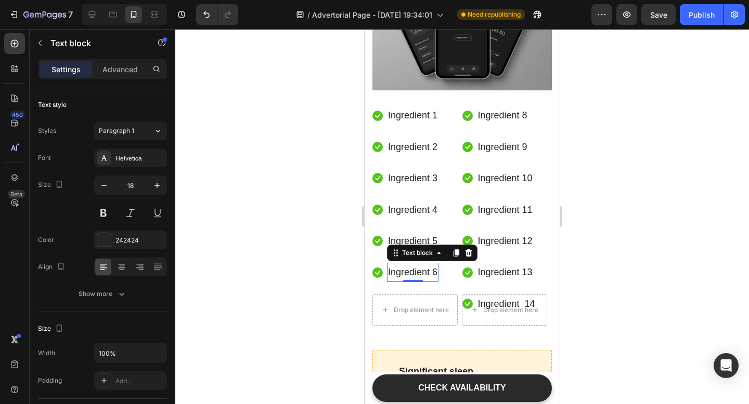
drag, startPoint x: 465, startPoint y: 204, endPoint x: 442, endPoint y: 206, distance: 22.5
click at [465, 249] on icon at bounding box center [468, 253] width 8 height 8
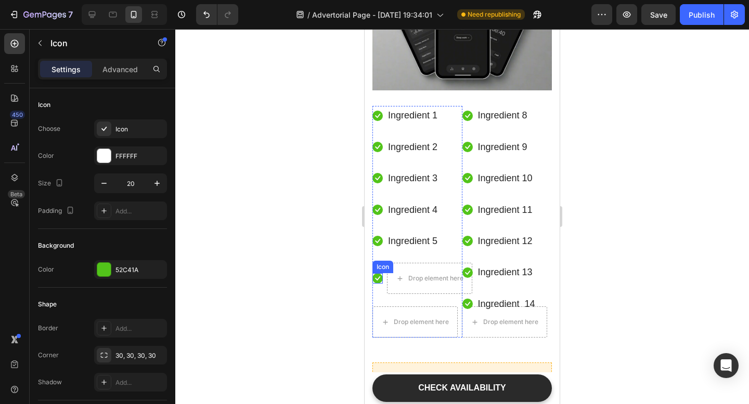
click at [379, 273] on icon at bounding box center [377, 278] width 10 height 10
click at [435, 259] on icon at bounding box center [435, 263] width 8 height 8
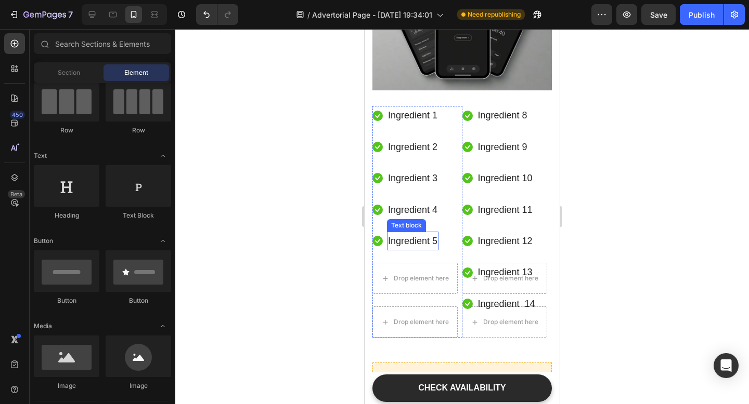
click at [432, 233] on p "Ingredient 5" at bounding box center [412, 241] width 49 height 17
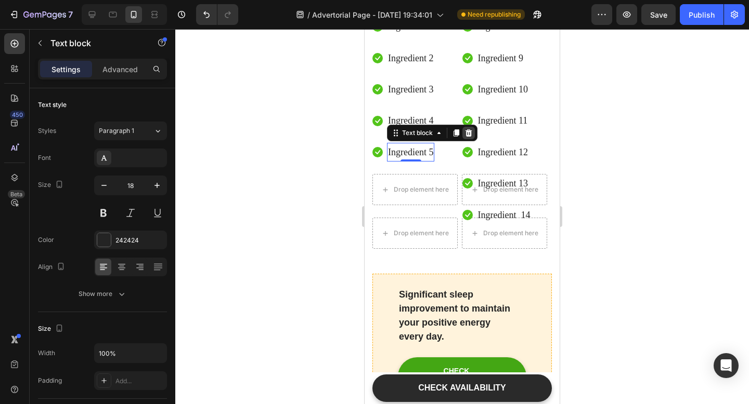
click at [465, 137] on icon at bounding box center [468, 133] width 8 height 8
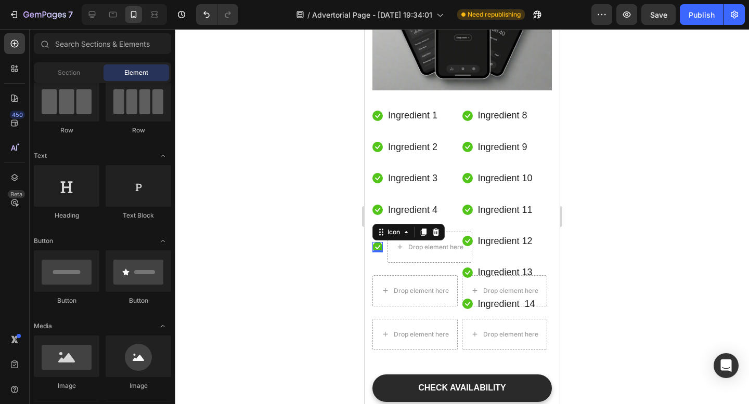
click at [378, 242] on div "Icon 0" at bounding box center [377, 247] width 10 height 10
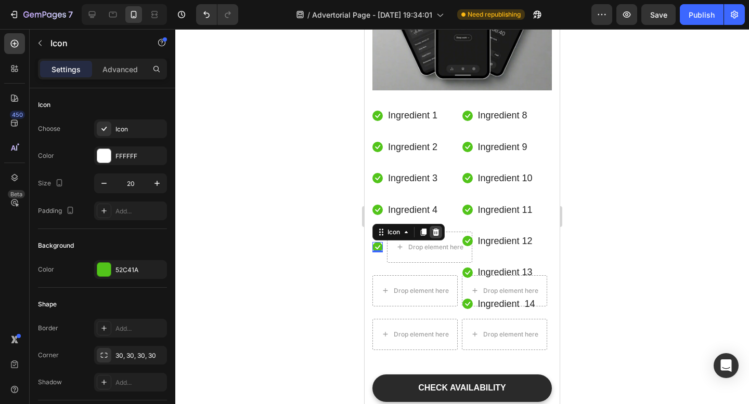
click at [440, 228] on icon at bounding box center [435, 232] width 8 height 8
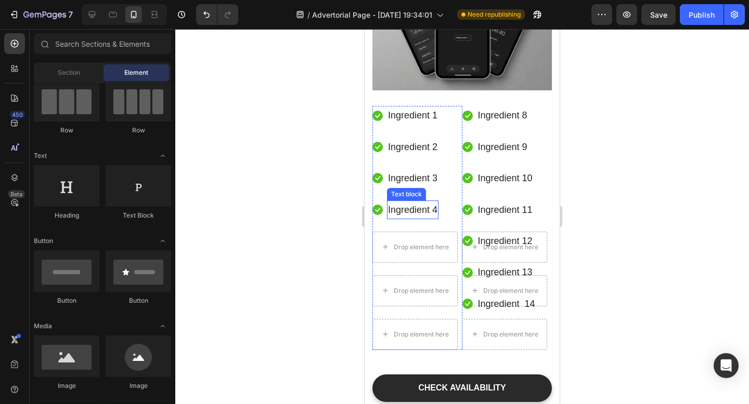
click at [423, 202] on p "Ingredient 4" at bounding box center [412, 210] width 49 height 17
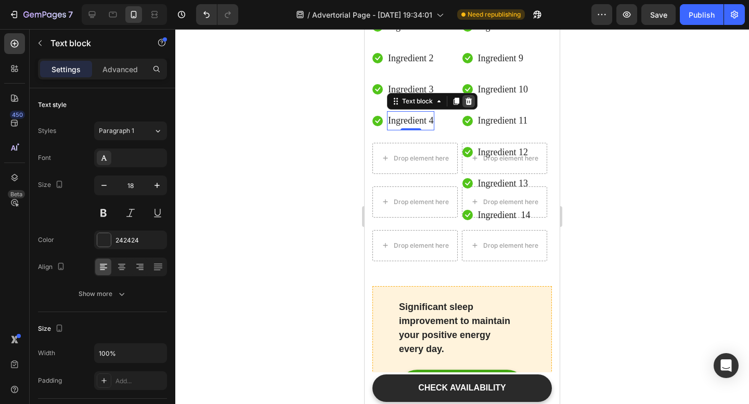
click at [467, 106] on icon at bounding box center [468, 101] width 8 height 8
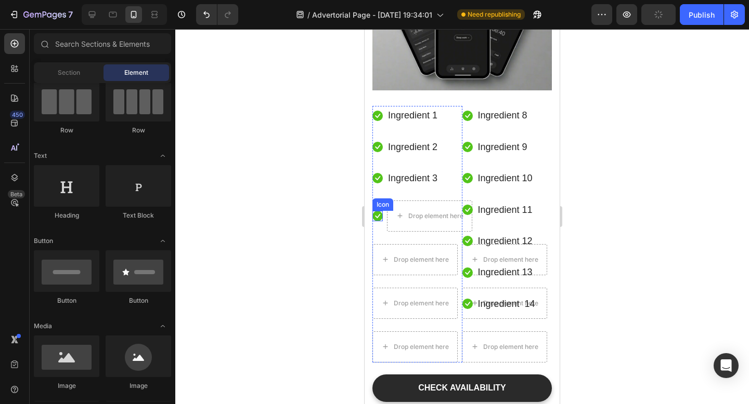
click at [379, 211] on icon at bounding box center [377, 216] width 10 height 10
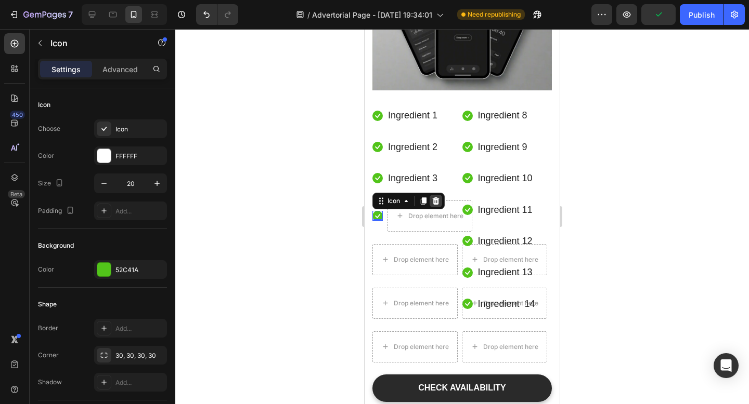
click at [439, 197] on icon at bounding box center [435, 201] width 8 height 8
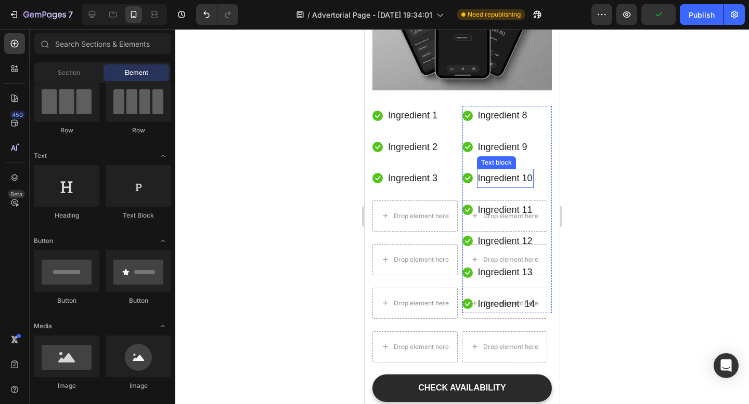
click at [502, 170] on p "Ingredient 10" at bounding box center [505, 178] width 55 height 17
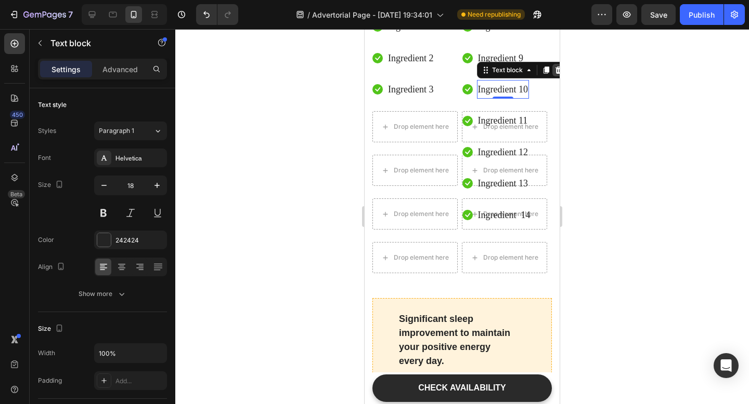
click at [559, 74] on icon at bounding box center [558, 70] width 8 height 8
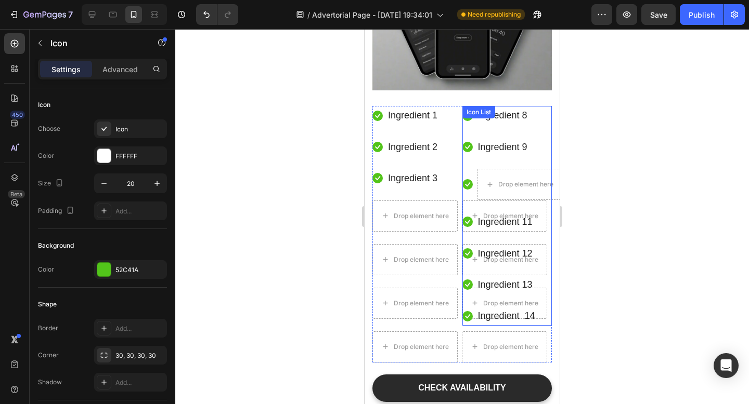
click at [471, 179] on icon at bounding box center [467, 184] width 10 height 10
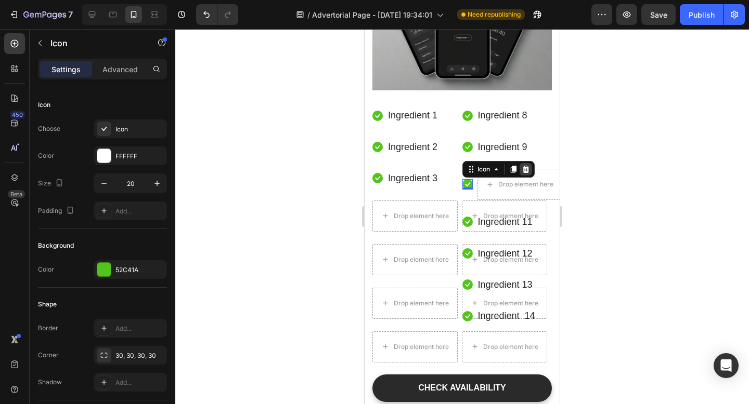
click at [524, 166] on icon at bounding box center [525, 169] width 7 height 7
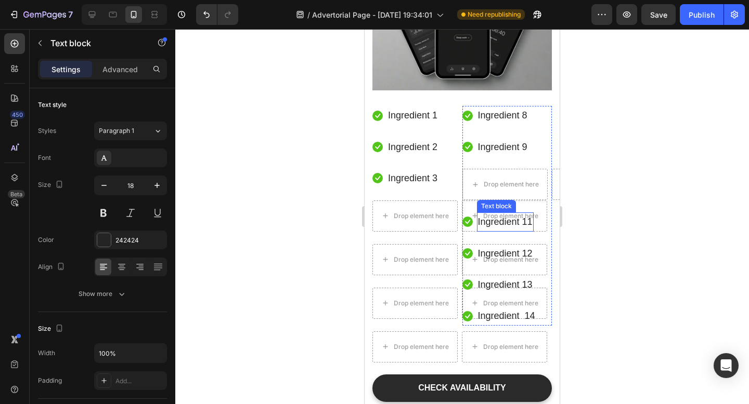
click at [517, 214] on p "Ingredient 11" at bounding box center [505, 222] width 55 height 17
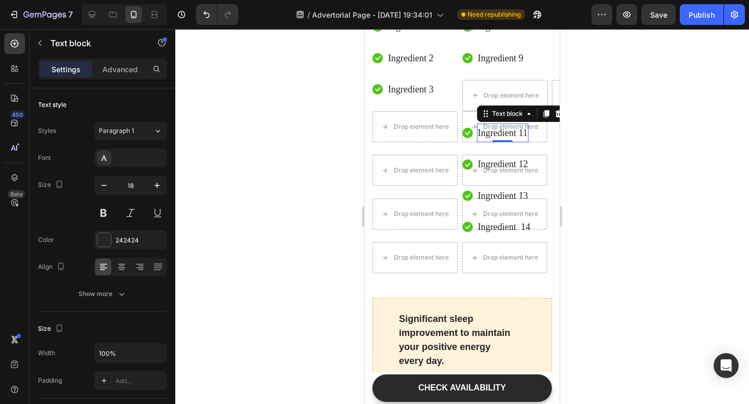
drag, startPoint x: 556, startPoint y: 149, endPoint x: 519, endPoint y: 152, distance: 37.0
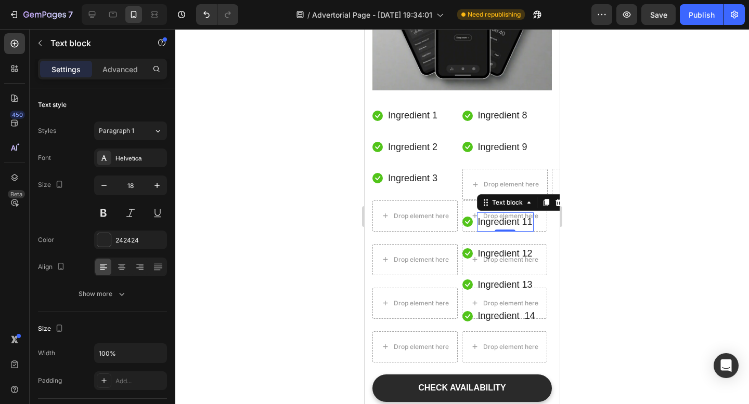
click at [556, 199] on icon at bounding box center [558, 203] width 8 height 8
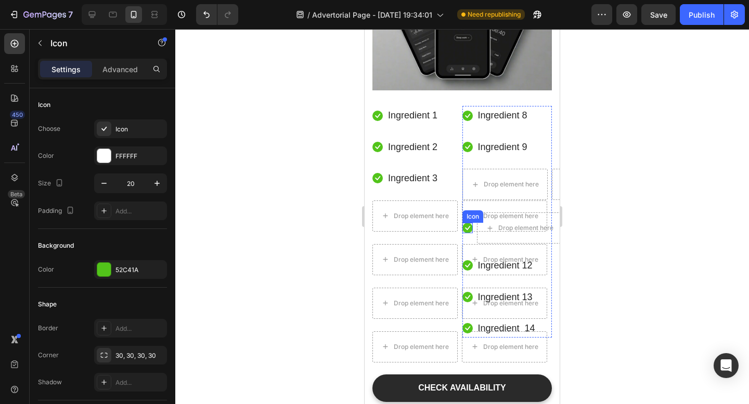
click at [468, 226] on icon at bounding box center [467, 228] width 5 height 4
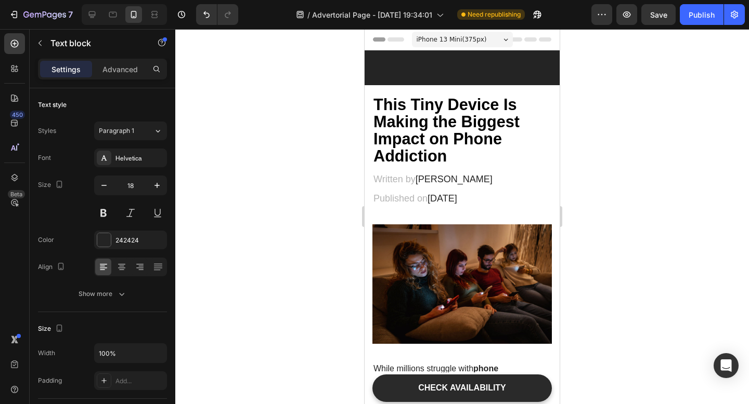
scroll to position [3686, 0]
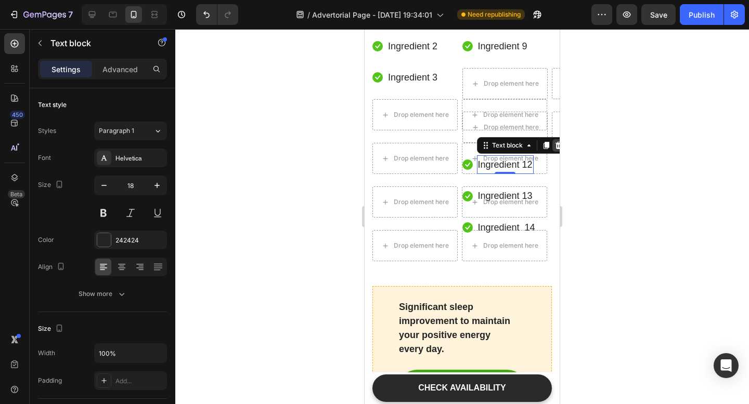
click at [556, 149] on icon at bounding box center [558, 145] width 7 height 7
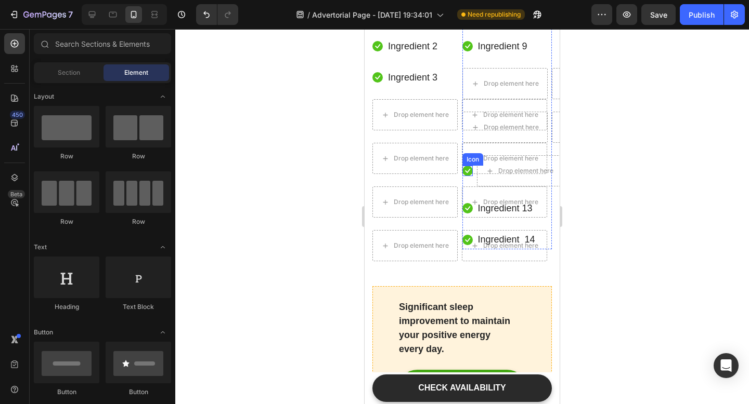
click at [466, 176] on icon at bounding box center [467, 171] width 10 height 10
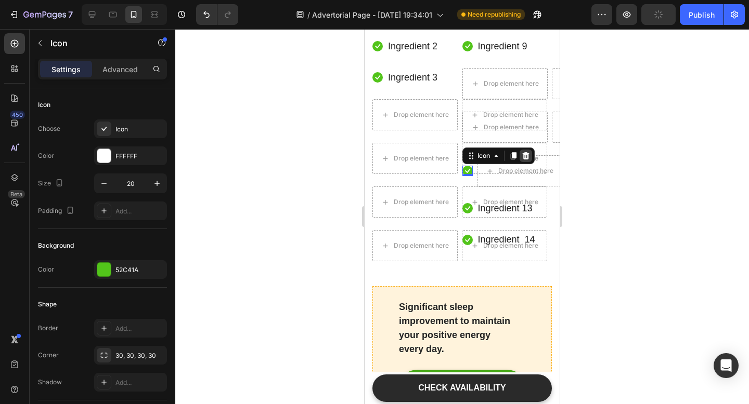
click at [529, 160] on icon at bounding box center [525, 156] width 8 height 8
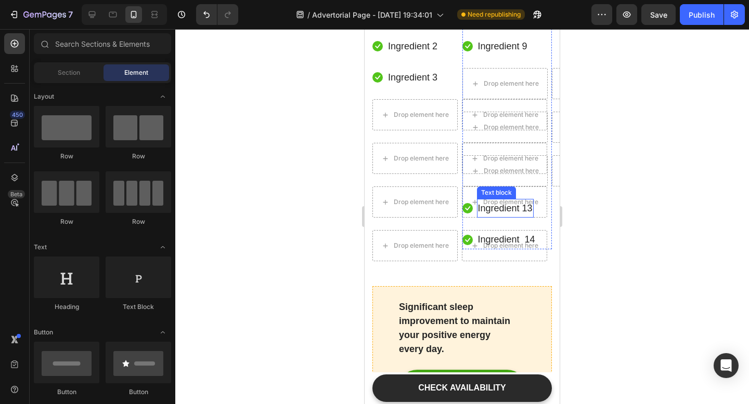
click at [500, 217] on p "Ingredient 13" at bounding box center [505, 208] width 55 height 17
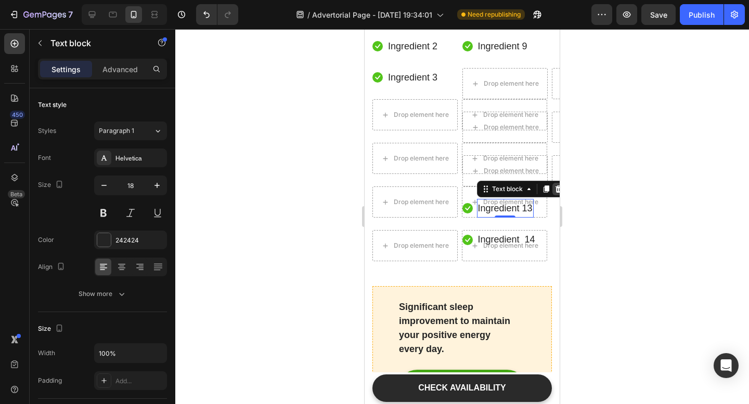
click at [554, 193] on icon at bounding box center [558, 189] width 8 height 8
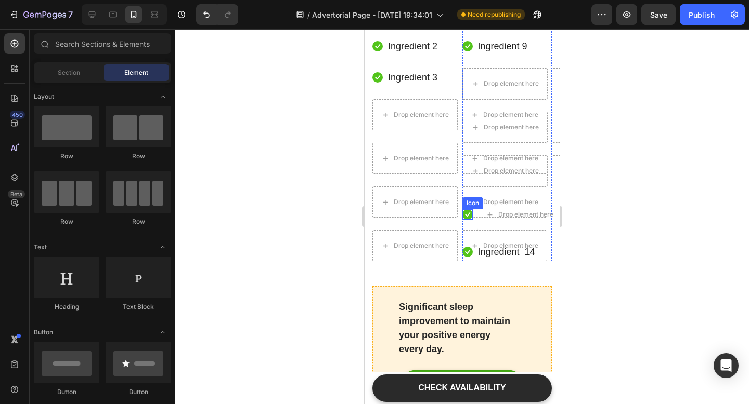
click at [471, 220] on div "Icon" at bounding box center [467, 214] width 10 height 10
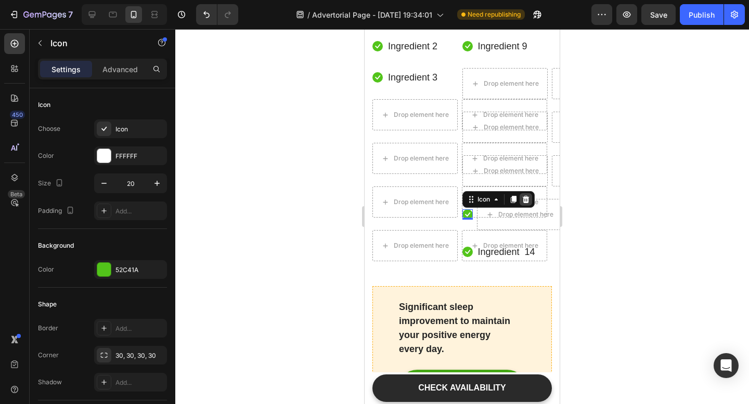
click at [522, 204] on icon at bounding box center [525, 199] width 8 height 8
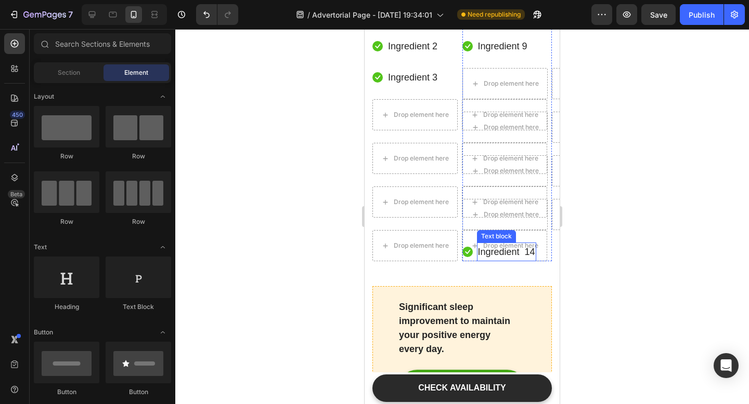
click at [514, 260] on p "Ingredient 14" at bounding box center [506, 252] width 57 height 17
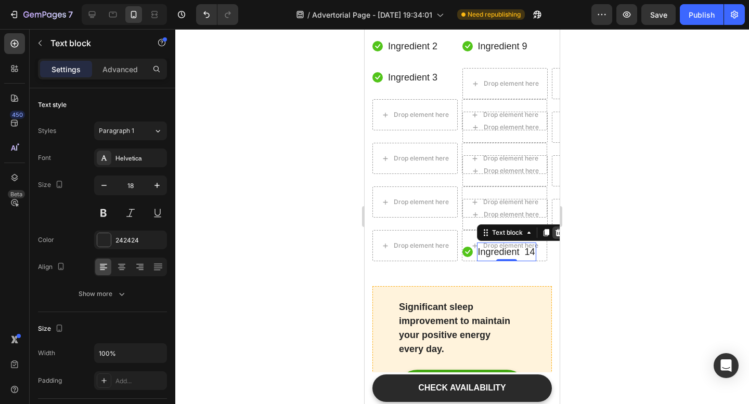
click at [555, 237] on icon at bounding box center [558, 232] width 7 height 7
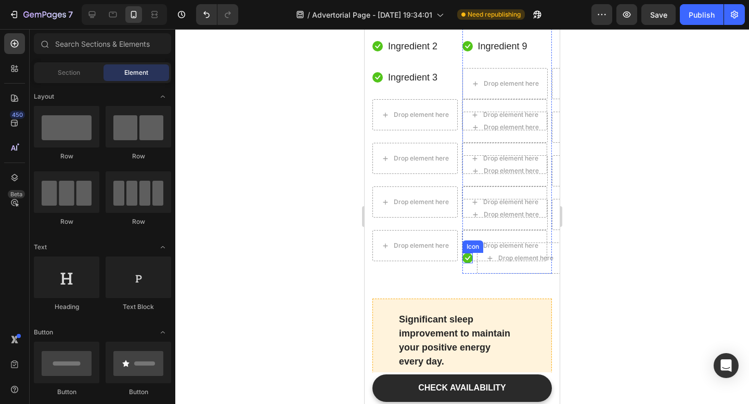
click at [467, 264] on icon at bounding box center [467, 258] width 10 height 10
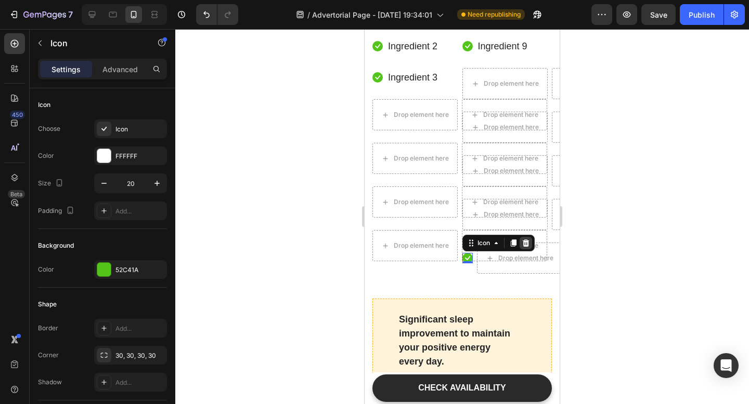
click at [522, 247] on icon at bounding box center [525, 243] width 8 height 8
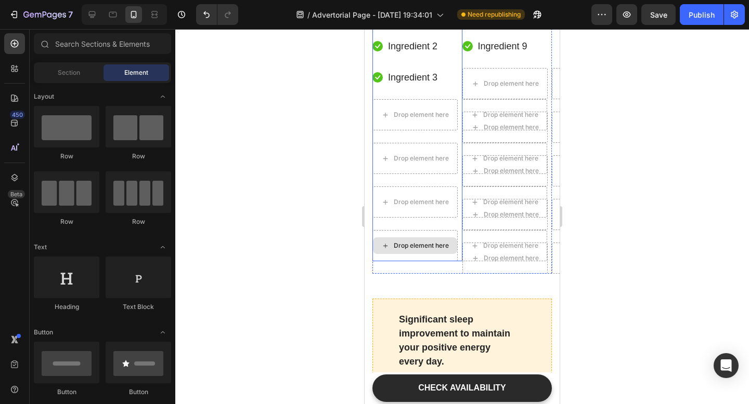
click at [429, 261] on div "Drop element here" at bounding box center [414, 245] width 85 height 31
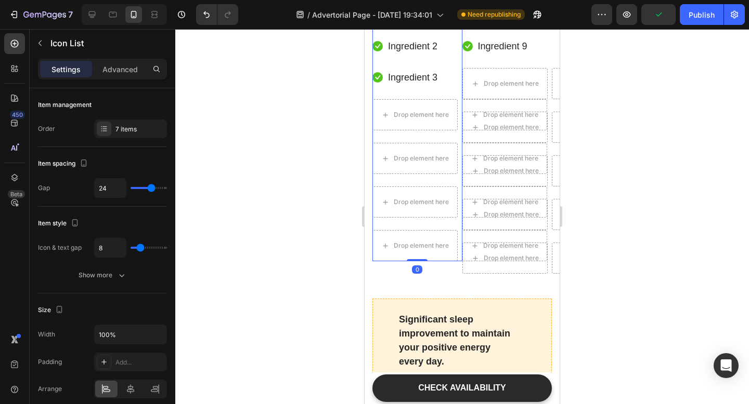
drag, startPoint x: 423, startPoint y: 311, endPoint x: 433, endPoint y: 146, distance: 165.6
click at [433, 146] on div "Icon Ingredient 1 Text block Icon Ingredient 2 Text block Icon Ingredient 3 Tex…" at bounding box center [417, 133] width 90 height 256
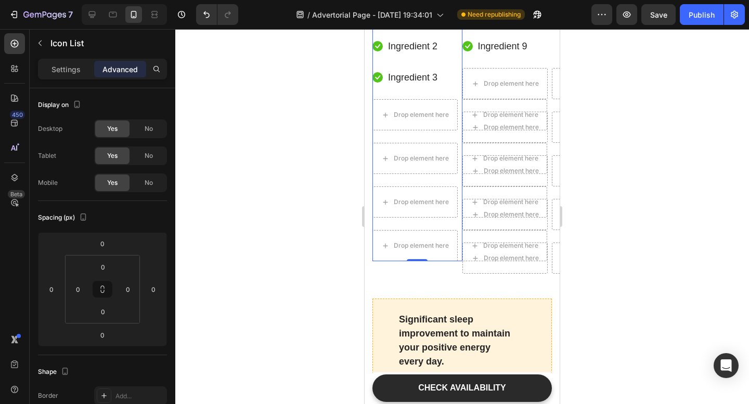
click at [666, 113] on div at bounding box center [461, 216] width 573 height 375
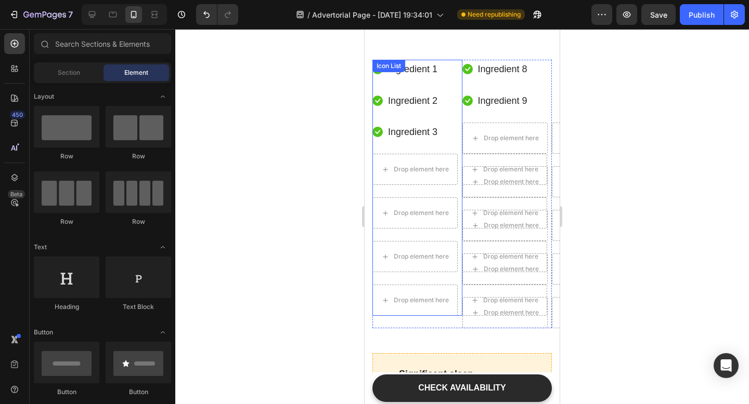
scroll to position [3615, 0]
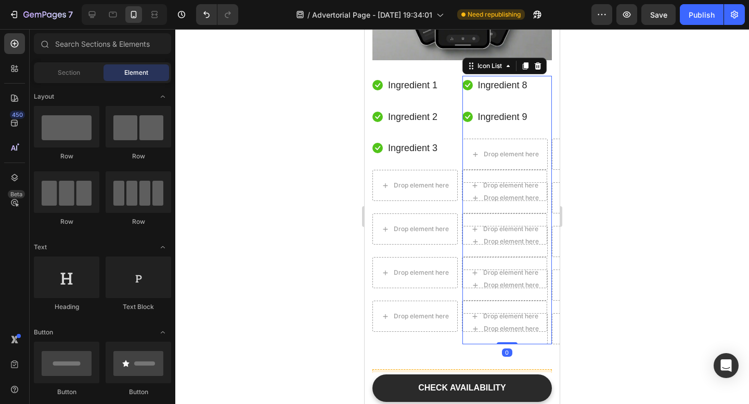
click at [527, 189] on ul "Icon Ingredient 8 Text block Icon Ingredient 9 Text block Drop element here Dro…" at bounding box center [507, 210] width 90 height 269
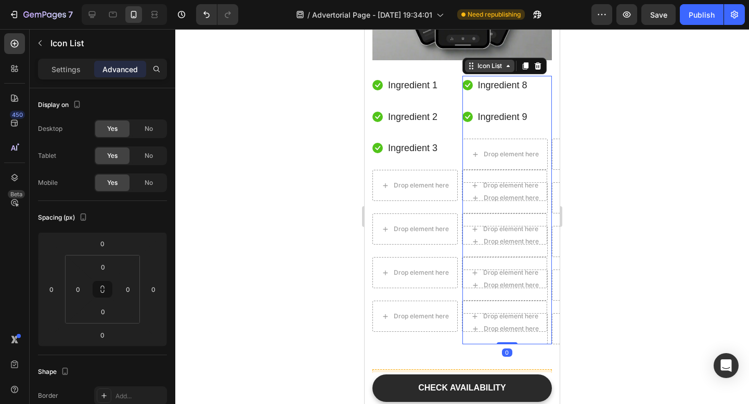
click at [505, 70] on icon at bounding box center [508, 66] width 8 height 8
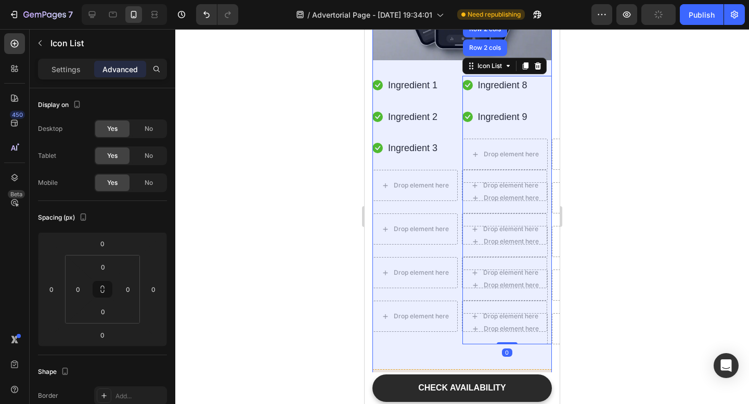
click at [488, 14] on div "Row 2 cols" at bounding box center [485, 10] width 36 height 6
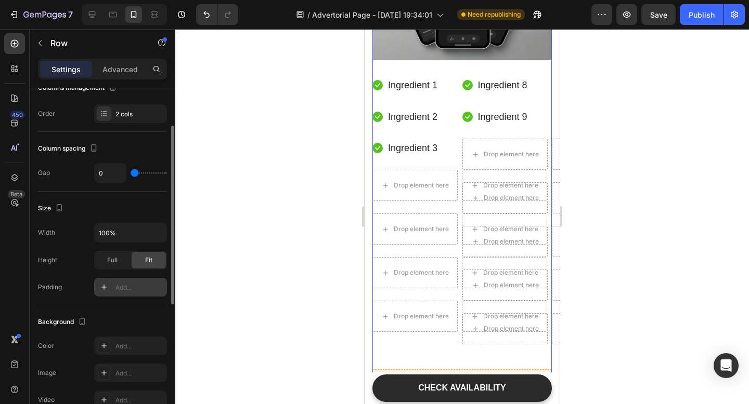
scroll to position [0, 0]
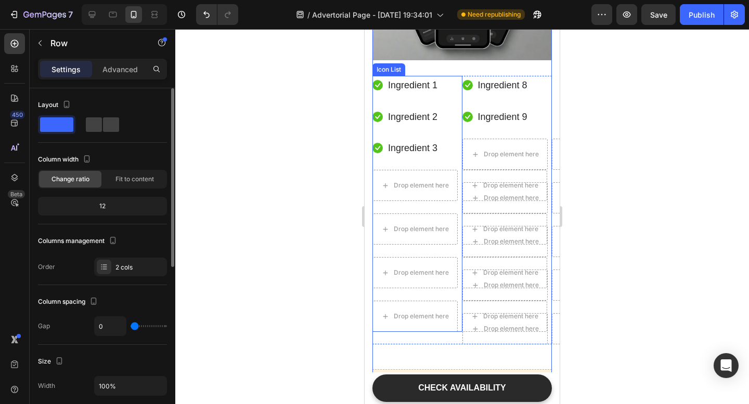
click at [449, 95] on li "Icon Ingredient 1 Text block" at bounding box center [417, 85] width 90 height 19
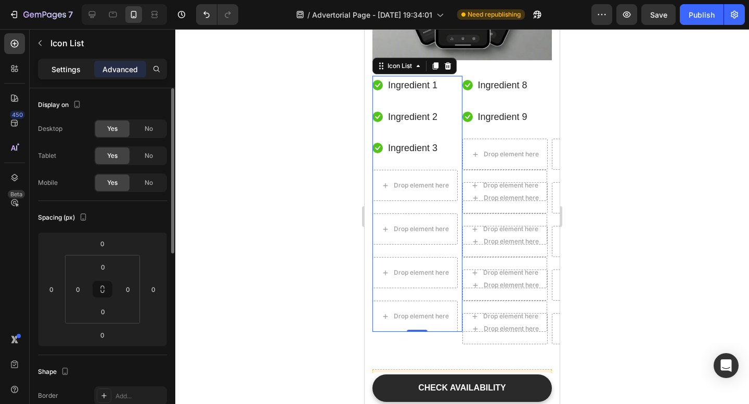
click at [78, 70] on p "Settings" at bounding box center [65, 69] width 29 height 11
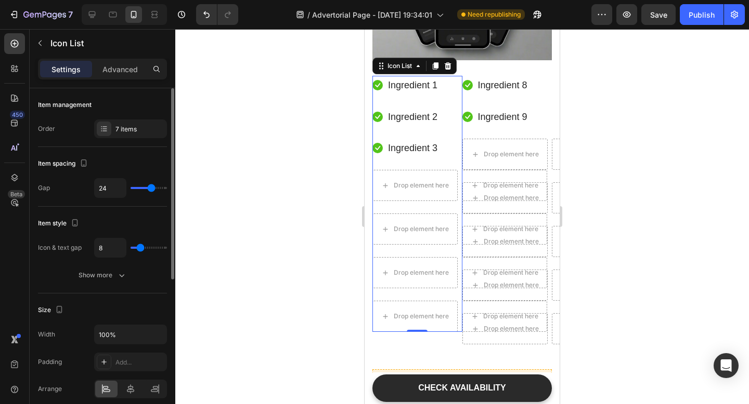
type input "16"
type input "14"
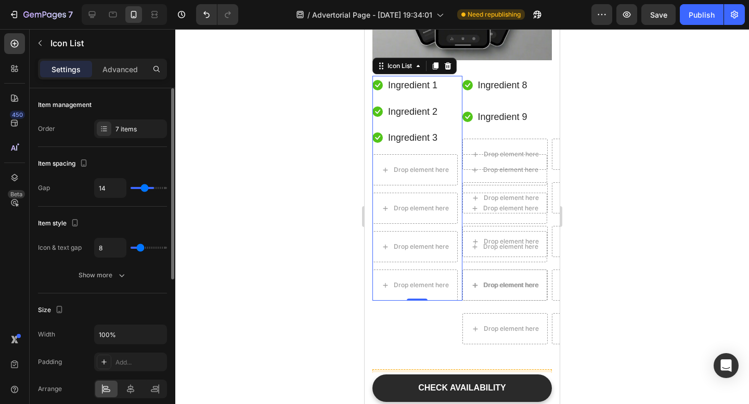
type input "12"
type input "11"
type input "10"
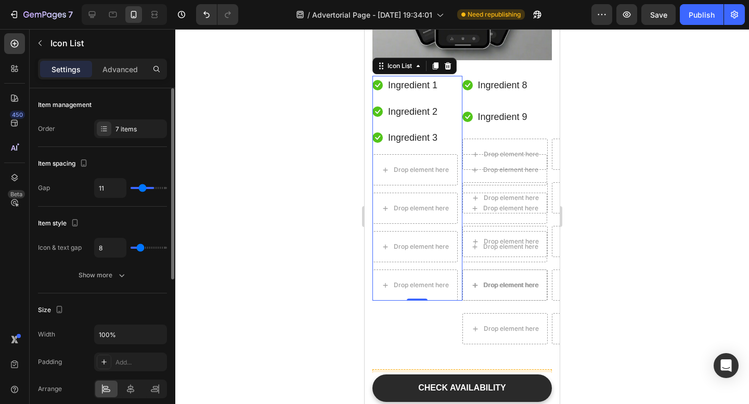
type input "10"
type input "9"
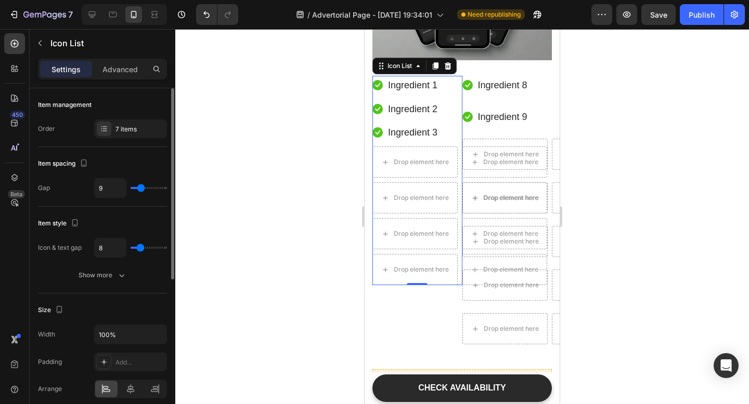
type input "8"
drag, startPoint x: 148, startPoint y: 188, endPoint x: 140, endPoint y: 188, distance: 8.3
type input "8"
click at [140, 188] on input "range" at bounding box center [148, 188] width 36 height 2
type input "9"
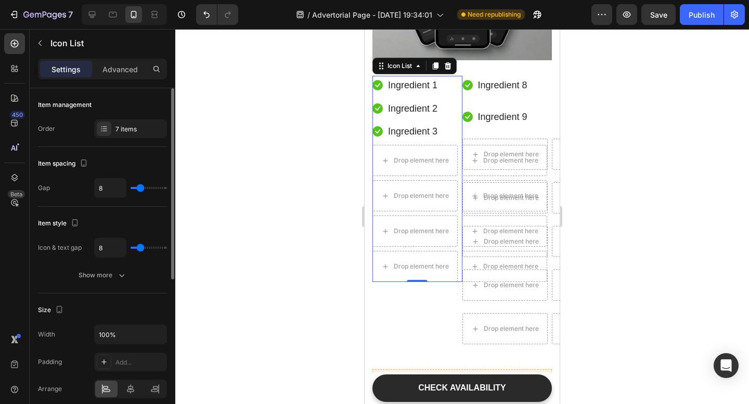
type input "9"
type input "7"
type input "6"
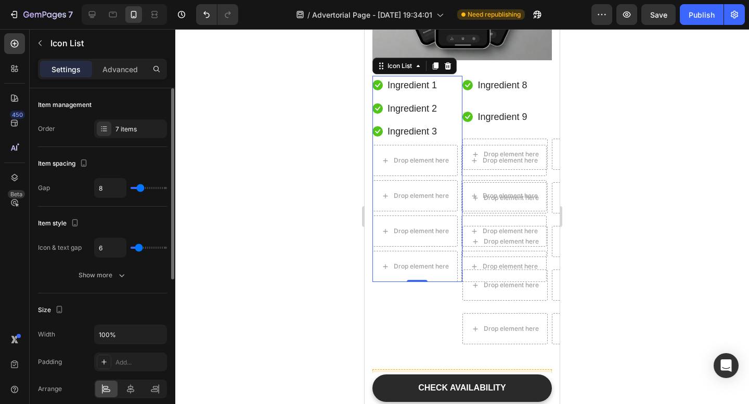
type input "5"
type input "4"
type input "3"
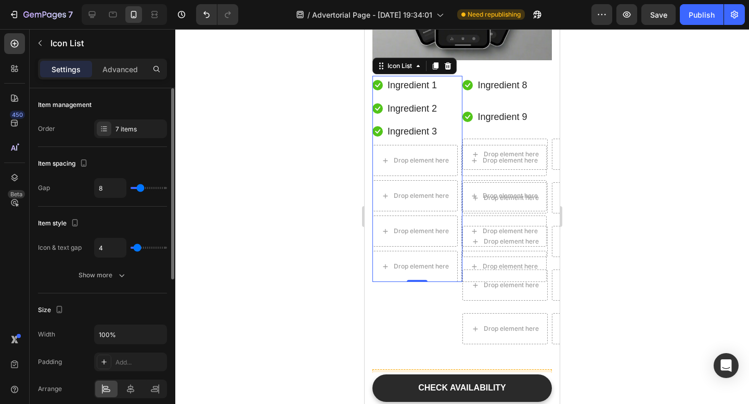
type input "3"
type input "2"
type input "1"
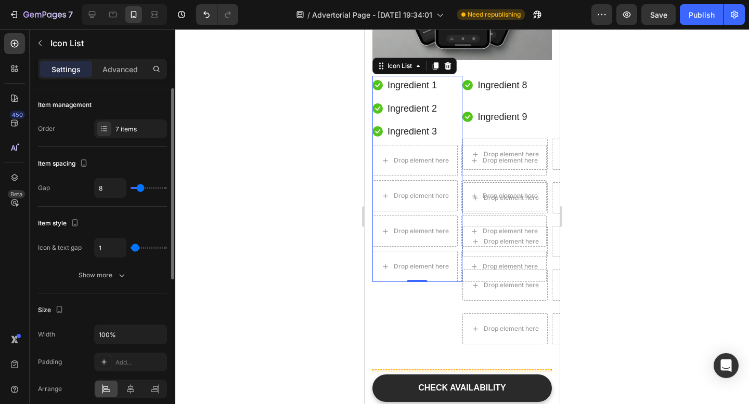
type input "0"
type input "1"
type input "4"
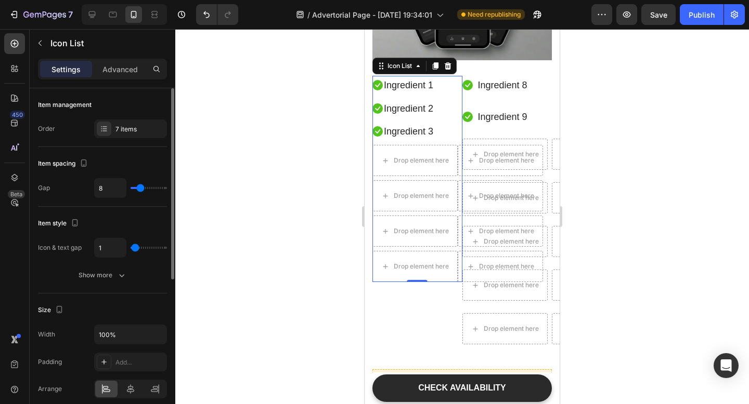
type input "4"
type input "6"
type input "8"
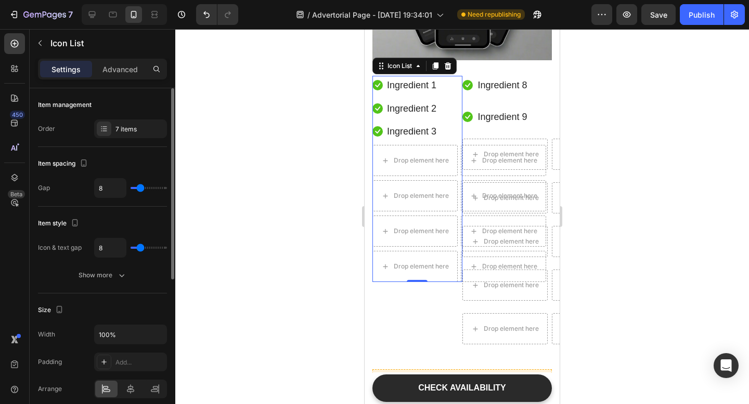
type input "9"
type input "10"
type input "11"
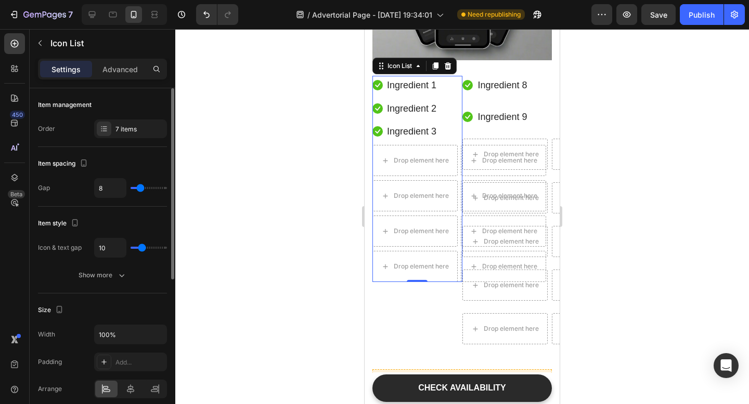
type input "11"
type input "12"
type input "11"
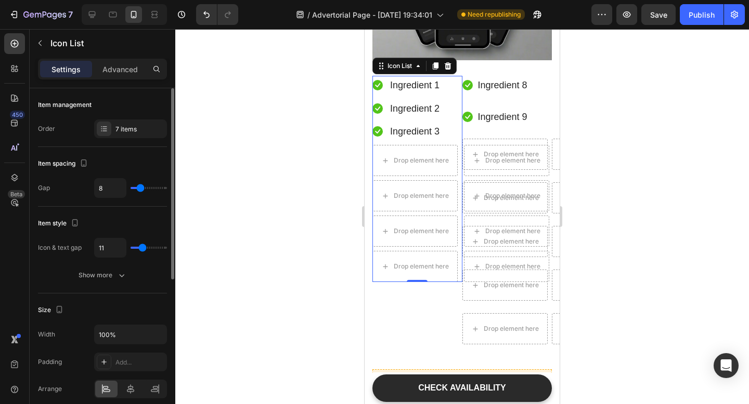
type input "10"
type input "9"
type input "8"
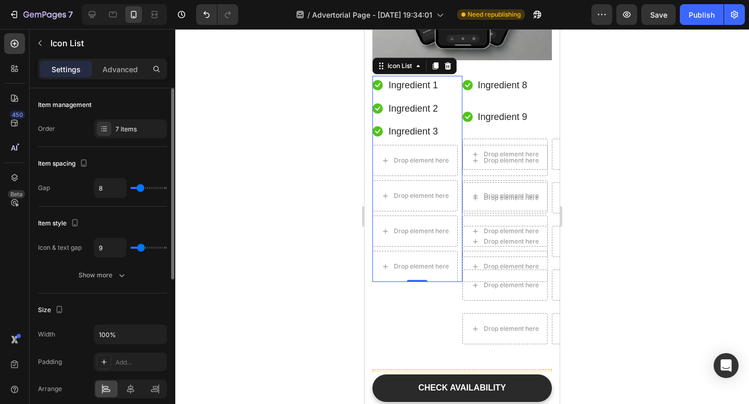
type input "8"
type input "7"
type input "6"
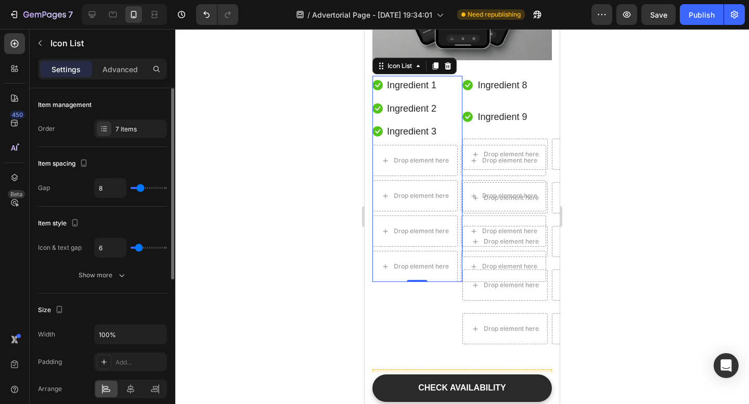
click at [139, 247] on input "range" at bounding box center [148, 248] width 36 height 2
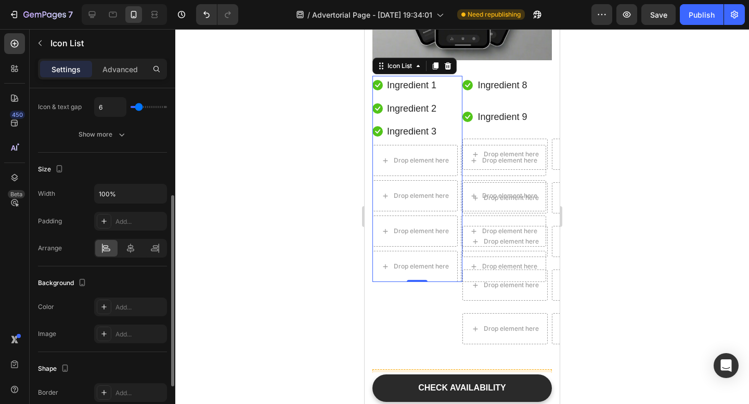
scroll to position [279, 0]
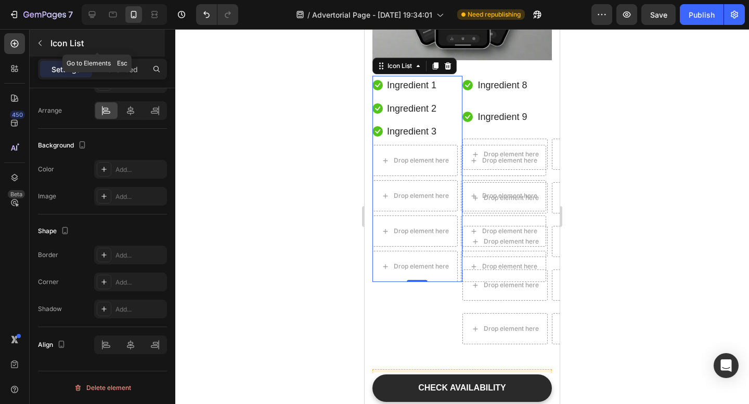
click at [41, 41] on icon "button" at bounding box center [40, 43] width 8 height 8
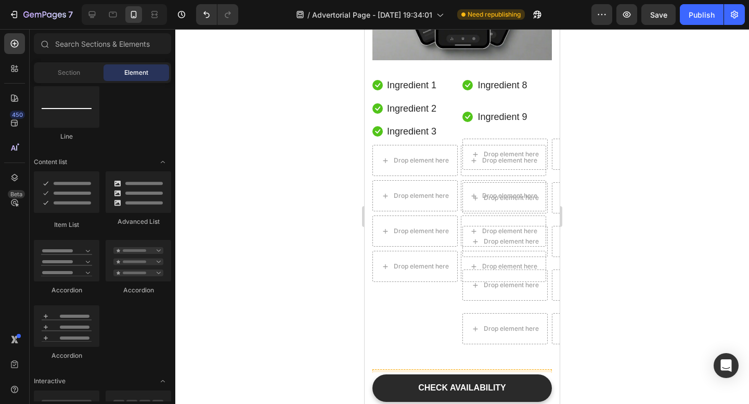
scroll to position [538, 0]
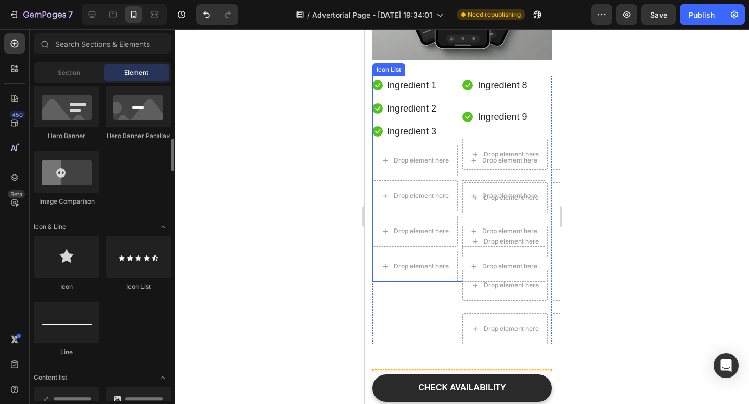
click at [451, 141] on li "Icon Ingredient 3 Text block" at bounding box center [417, 131] width 90 height 19
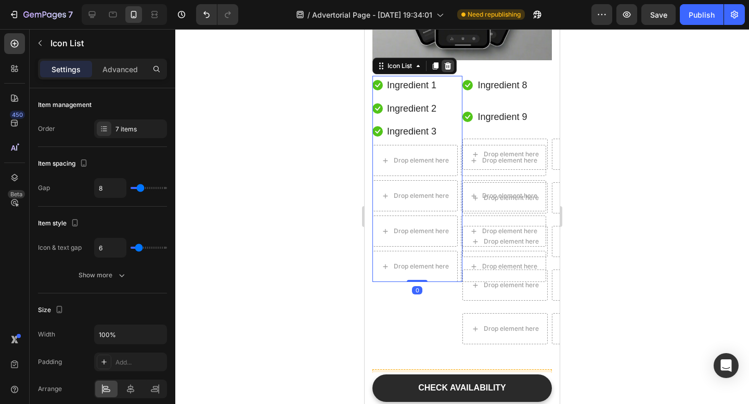
click at [451, 70] on icon at bounding box center [447, 66] width 8 height 8
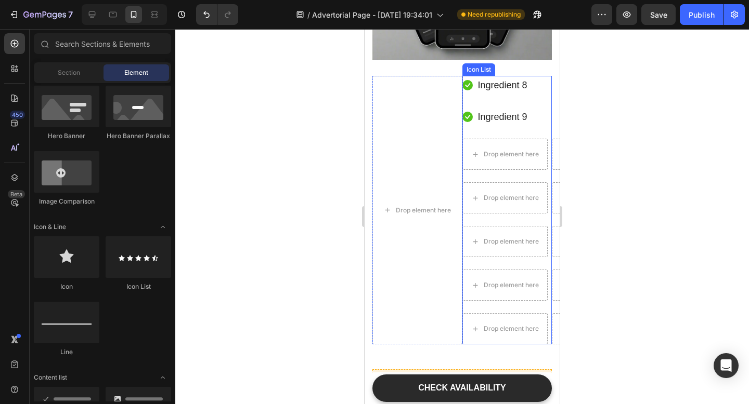
click at [548, 148] on ul "Icon Ingredient 8 Text block Icon Ingredient 9 Text block Drop element here Dro…" at bounding box center [507, 210] width 90 height 269
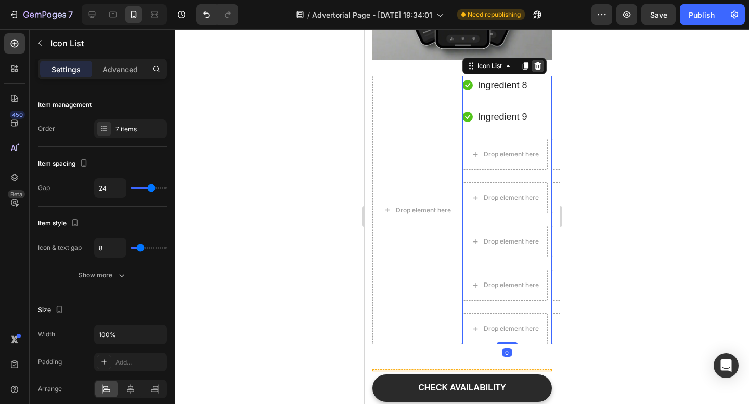
click at [536, 70] on icon at bounding box center [537, 65] width 7 height 7
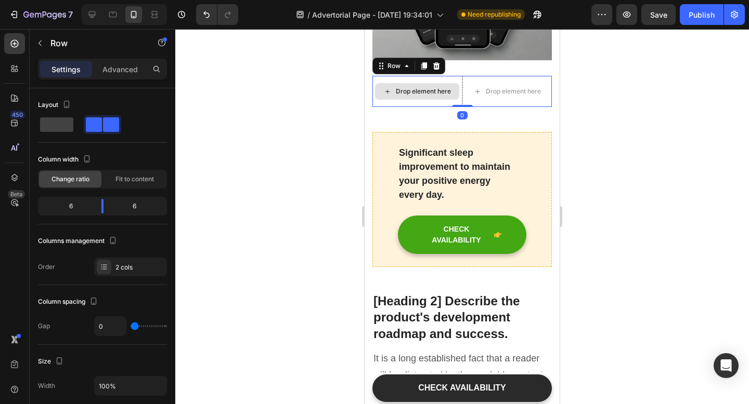
click at [412, 107] on div "Drop element here" at bounding box center [417, 91] width 90 height 31
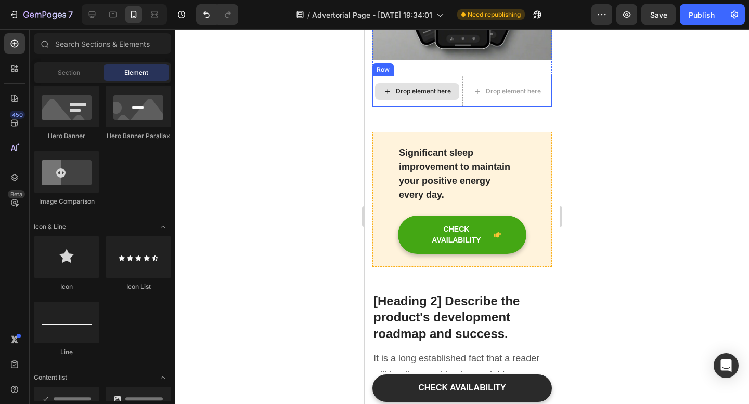
click at [421, 96] on div "Drop element here" at bounding box center [423, 91] width 55 height 8
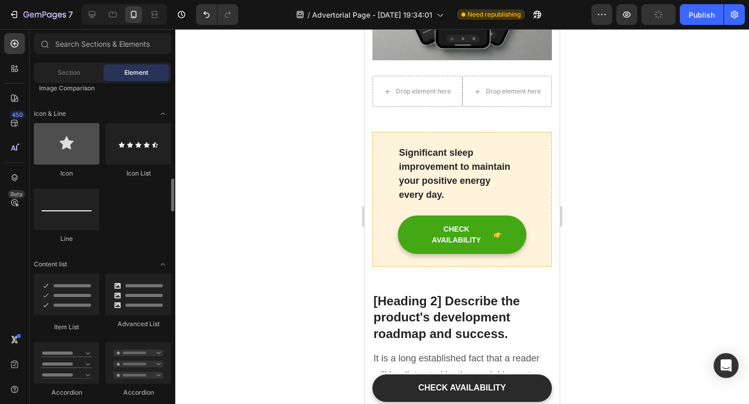
scroll to position [716, 0]
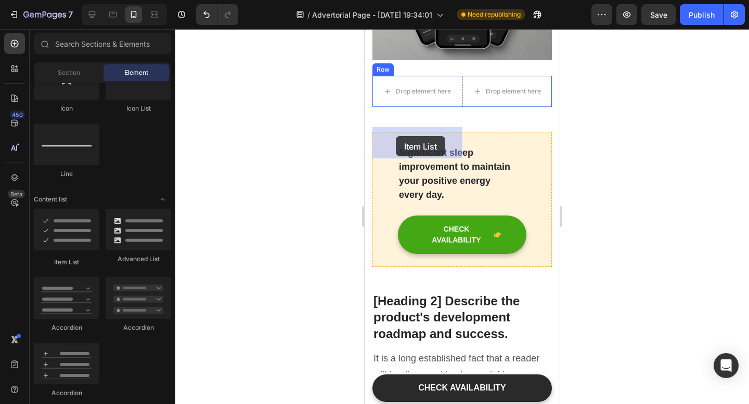
drag, startPoint x: 429, startPoint y: 265, endPoint x: 396, endPoint y: 136, distance: 132.6
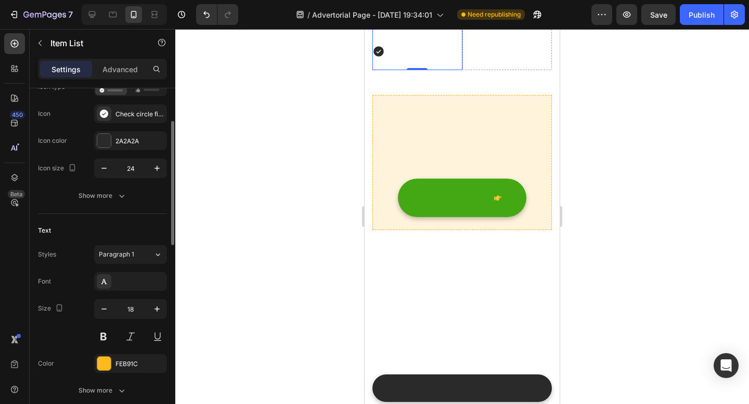
scroll to position [106, 0]
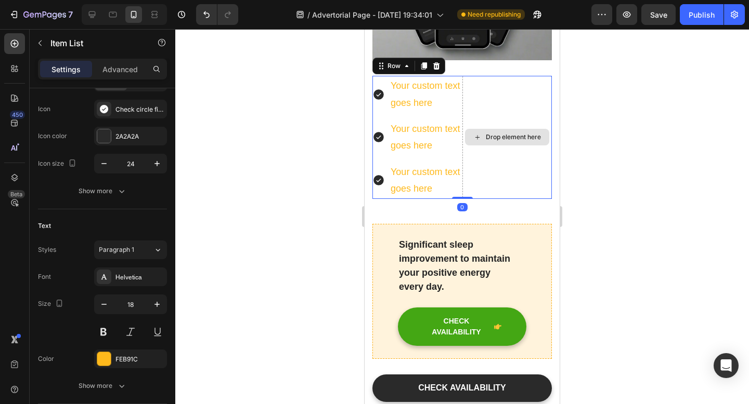
click at [516, 167] on div "Drop element here" at bounding box center [507, 137] width 90 height 123
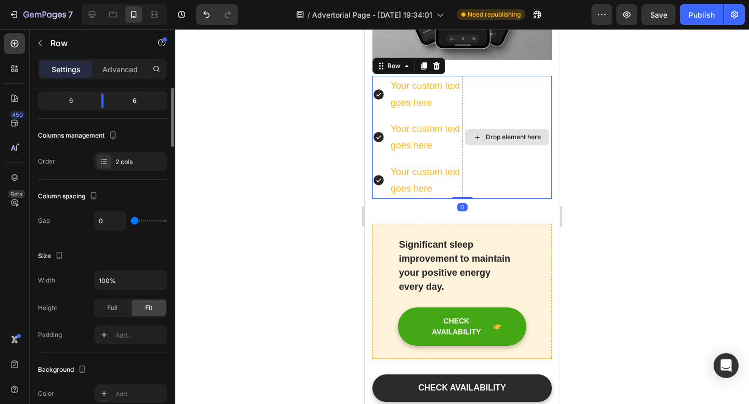
scroll to position [0, 0]
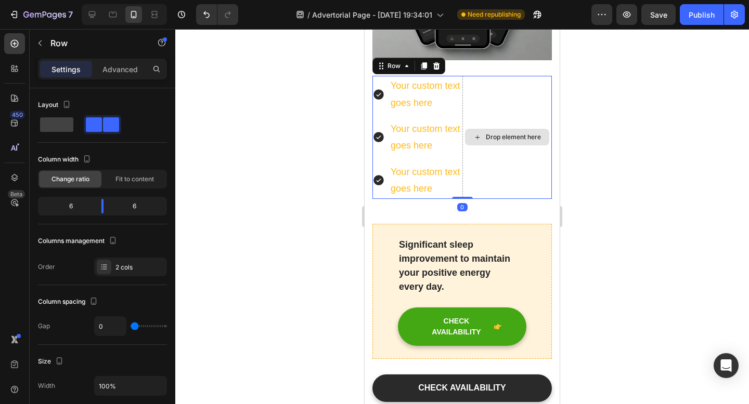
click at [539, 141] on div "Drop element here" at bounding box center [513, 137] width 55 height 8
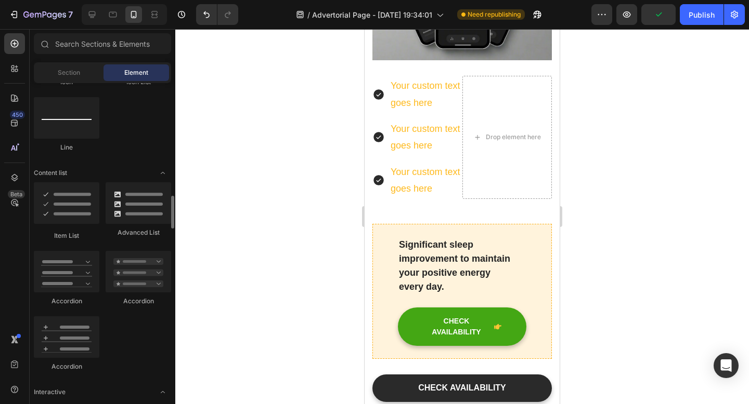
scroll to position [728, 0]
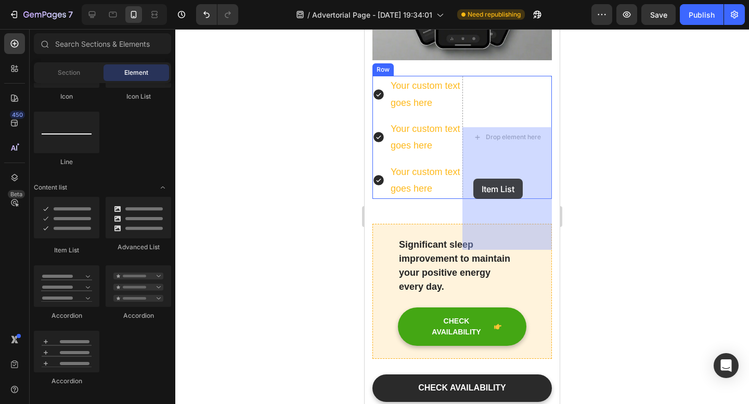
drag, startPoint x: 432, startPoint y: 264, endPoint x: 479, endPoint y: 179, distance: 96.5
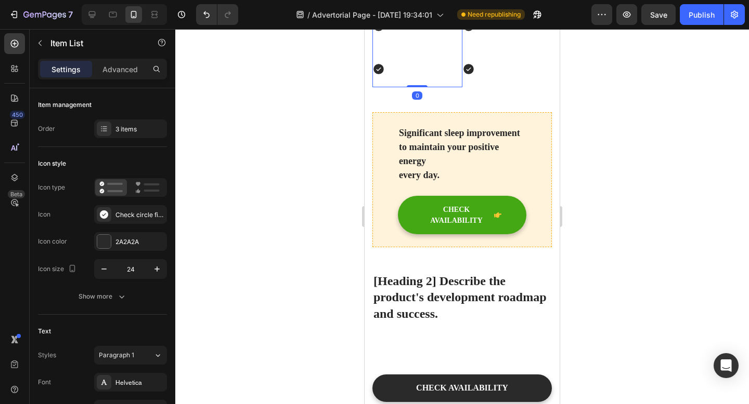
click at [379, 24] on div "Your custom text goes here" at bounding box center [417, 5] width 90 height 37
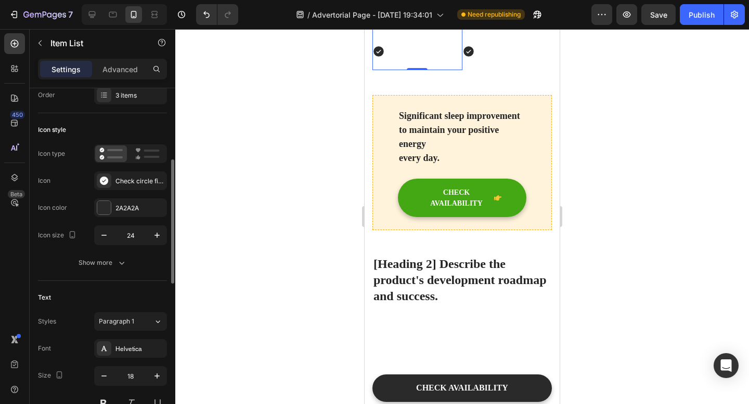
scroll to position [32, 0]
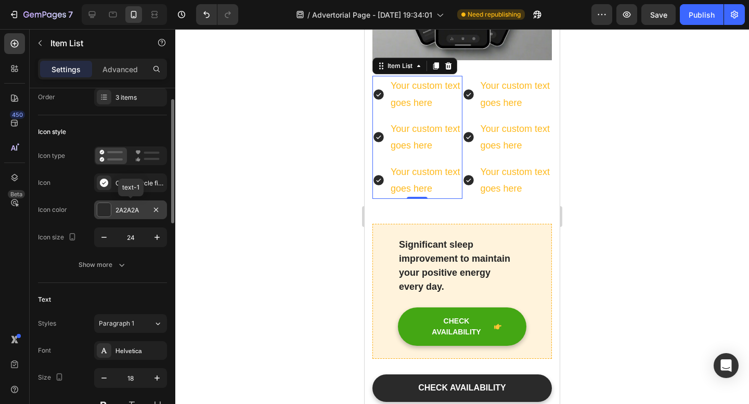
click at [100, 214] on div at bounding box center [104, 210] width 14 height 14
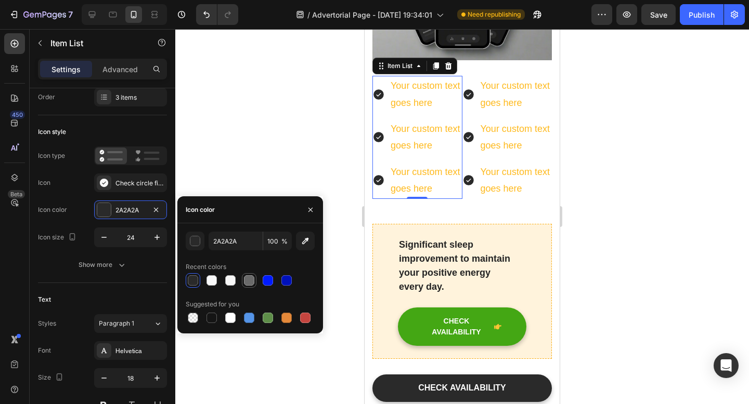
click at [253, 283] on div at bounding box center [249, 281] width 10 height 10
click at [193, 282] on div at bounding box center [193, 281] width 10 height 10
click at [292, 286] on div at bounding box center [286, 280] width 15 height 15
click at [270, 285] on div at bounding box center [268, 281] width 10 height 10
type input "001BFF"
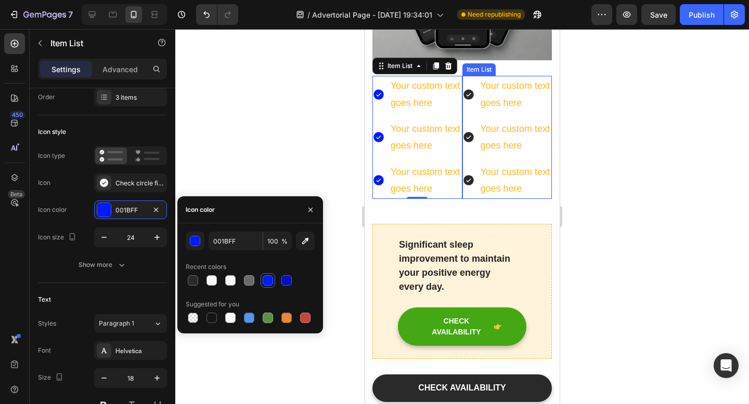
click at [469, 113] on div "Your custom text goes here" at bounding box center [507, 94] width 90 height 37
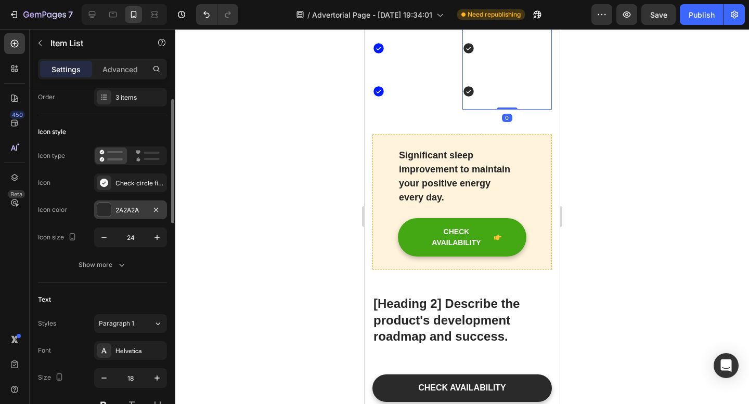
click at [104, 208] on div at bounding box center [104, 210] width 14 height 14
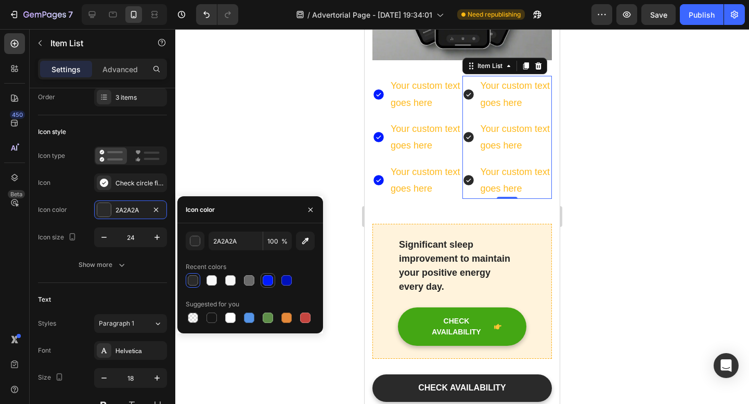
click at [270, 283] on div at bounding box center [268, 281] width 10 height 10
type input "001BFF"
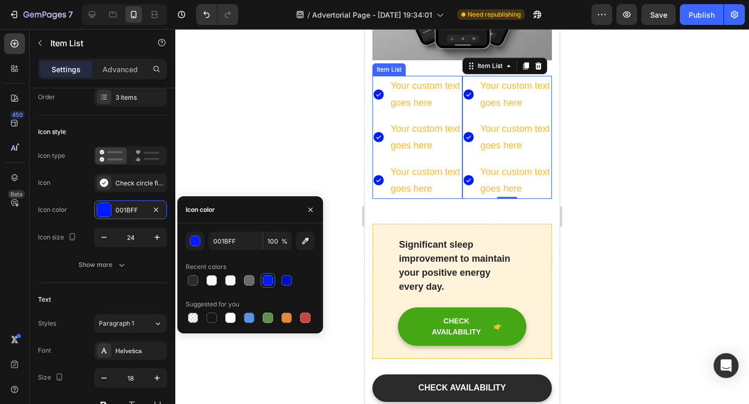
click at [381, 113] on div "Your custom text goes here" at bounding box center [417, 94] width 90 height 37
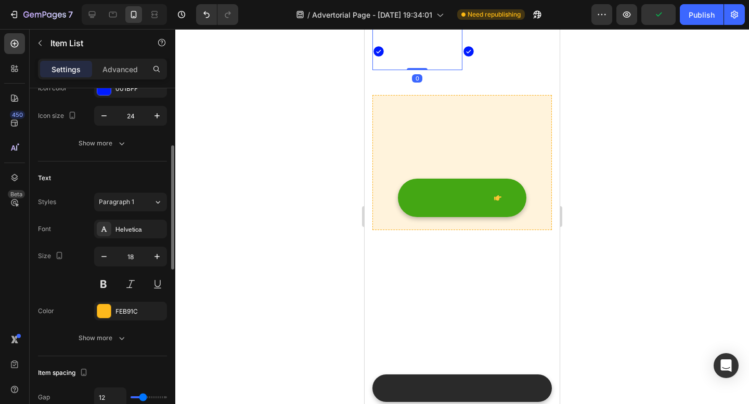
scroll to position [155, 0]
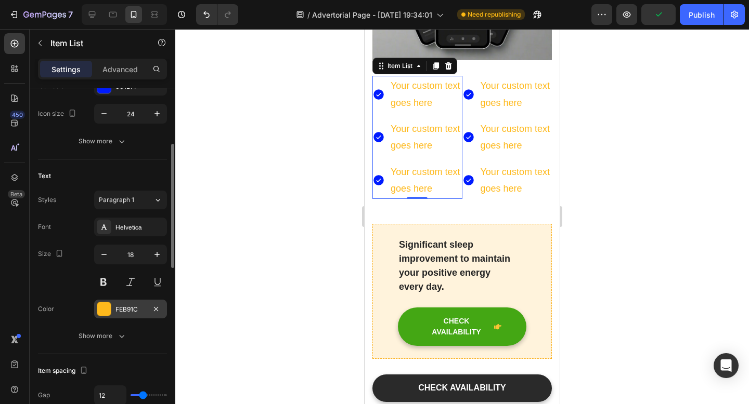
click at [114, 308] on div "FEB91C" at bounding box center [130, 309] width 73 height 19
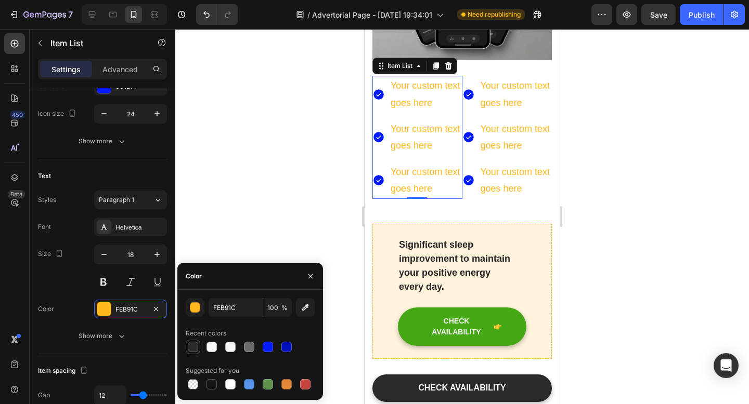
click at [196, 350] on div at bounding box center [193, 347] width 10 height 10
type input "2A2A2A"
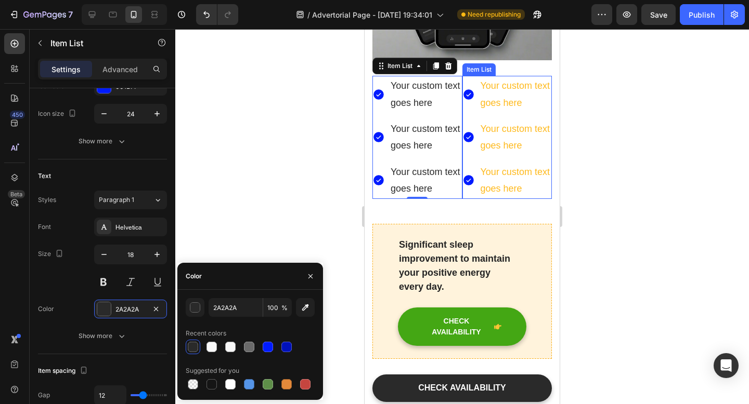
click at [481, 113] on div "Your custom text goes here" at bounding box center [515, 94] width 73 height 37
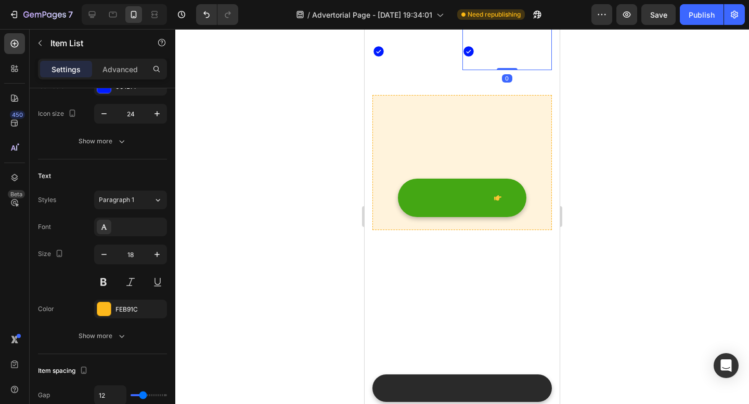
click at [471, 24] on div "Your custom text goes here" at bounding box center [507, 5] width 90 height 37
click at [120, 309] on div "FEB91C" at bounding box center [130, 309] width 30 height 9
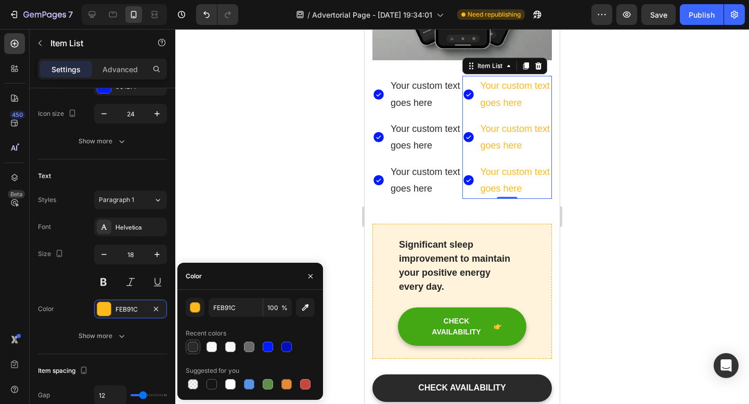
click at [189, 350] on div at bounding box center [193, 347] width 10 height 10
type input "2A2A2A"
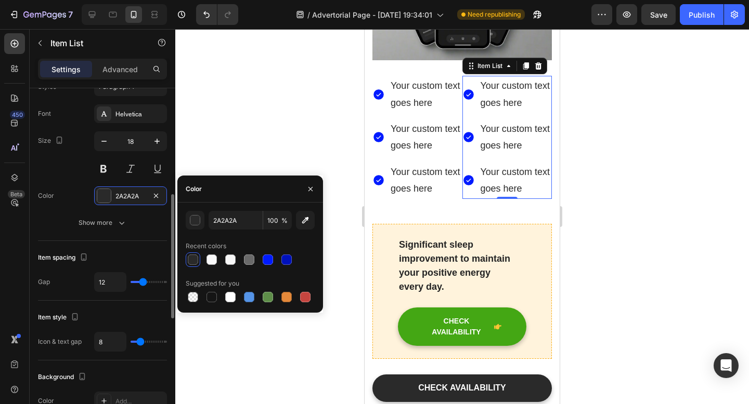
scroll to position [279, 0]
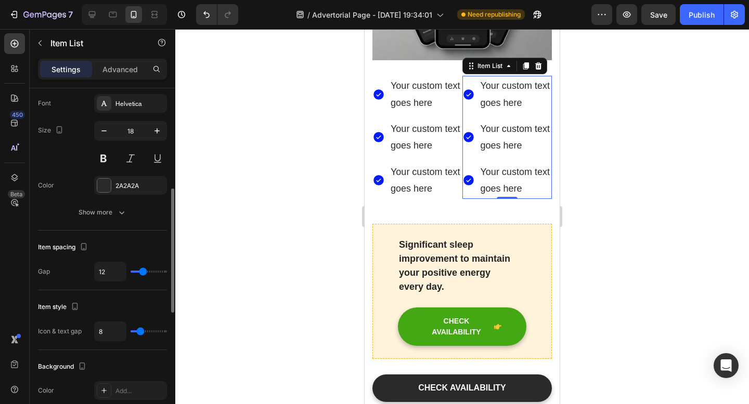
type input "10"
type input "9"
type input "8"
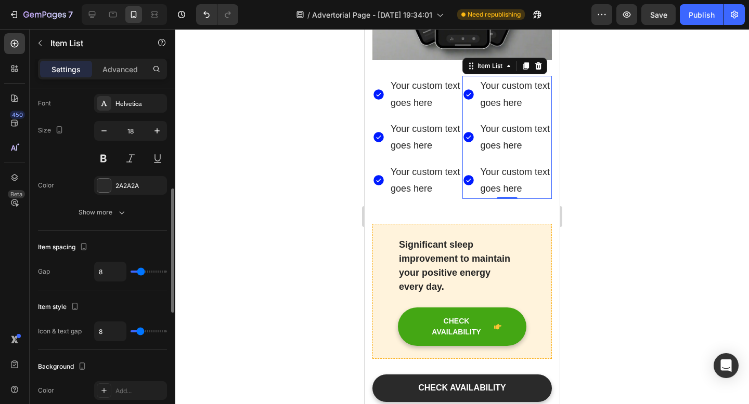
type input "8"
type input "7"
type input "6"
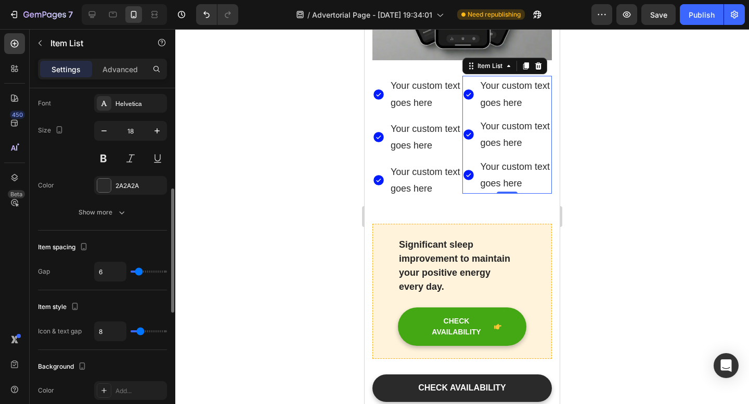
type input "5"
type input "4"
type input "3"
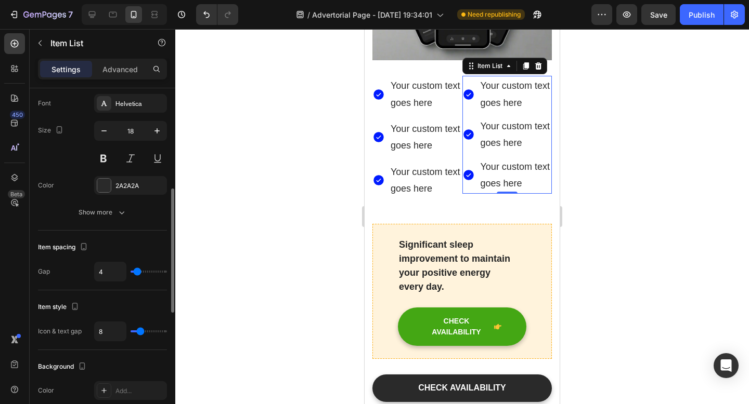
type input "3"
type input "2"
type input "1"
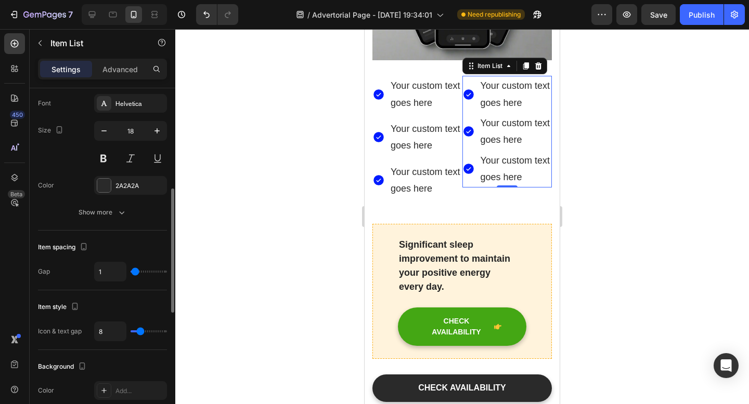
type input "0"
drag, startPoint x: 141, startPoint y: 272, endPoint x: 129, endPoint y: 272, distance: 12.0
type input "0"
click at [130, 272] on input "range" at bounding box center [148, 272] width 36 height 2
click at [385, 113] on div "Your custom text goes here" at bounding box center [417, 94] width 90 height 37
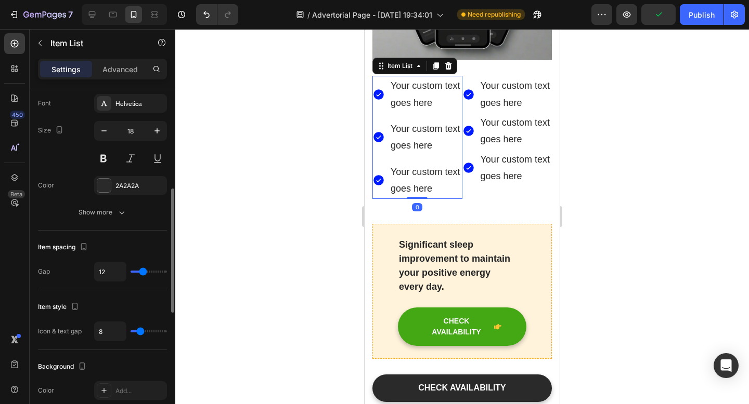
type input "9"
type input "0"
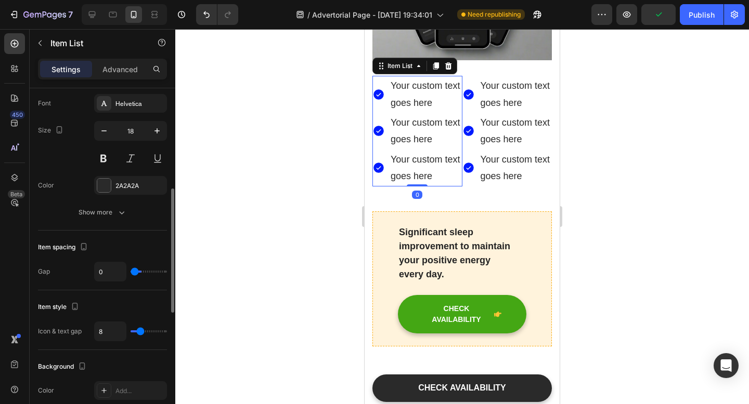
drag, startPoint x: 141, startPoint y: 272, endPoint x: 105, endPoint y: 272, distance: 35.9
type input "0"
click at [130, 272] on input "range" at bounding box center [148, 272] width 36 height 2
type input "7"
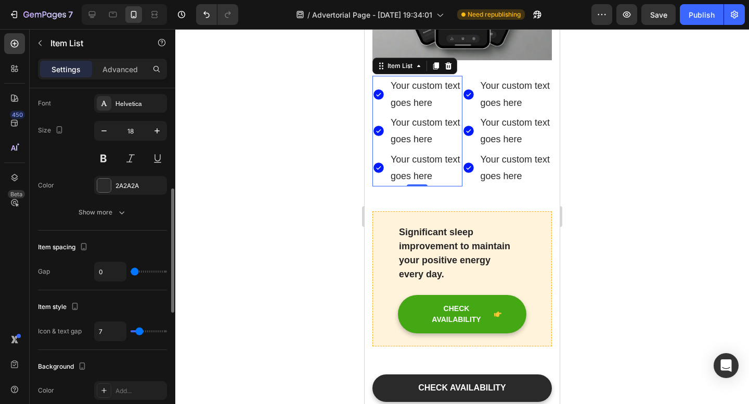
type input "6"
type input "5"
type input "4"
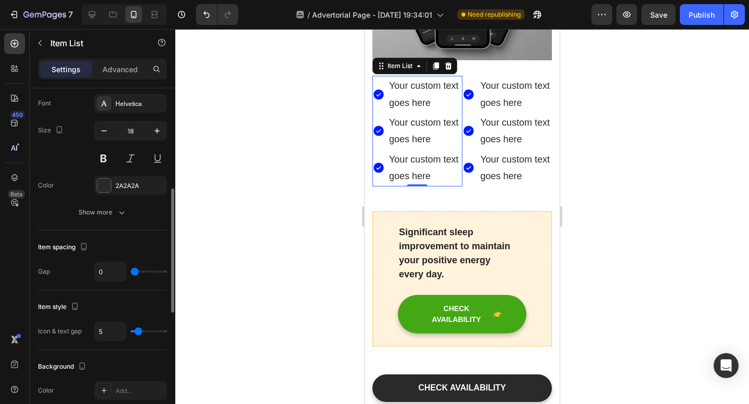
type input "4"
type input "3"
type input "2"
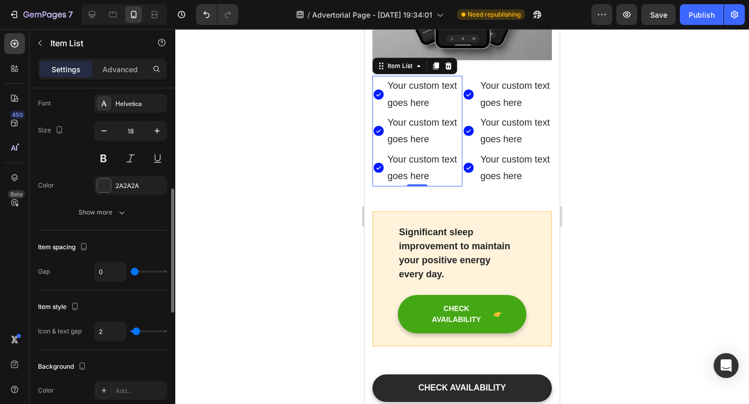
type input "1"
click at [135, 333] on input "range" at bounding box center [148, 332] width 36 height 2
type input "4"
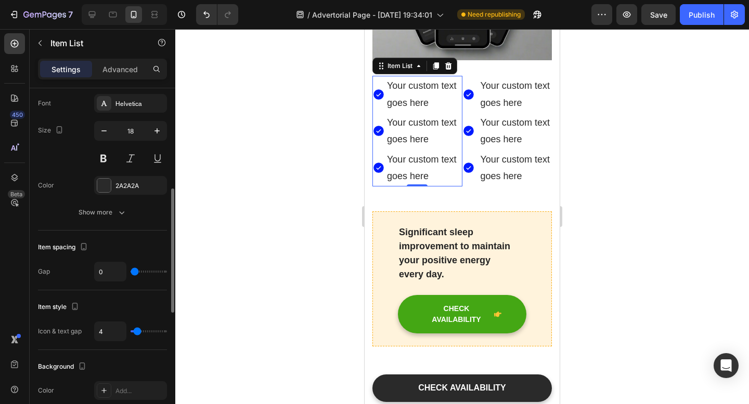
type input "5"
type input "6"
click at [139, 332] on input "range" at bounding box center [148, 332] width 36 height 2
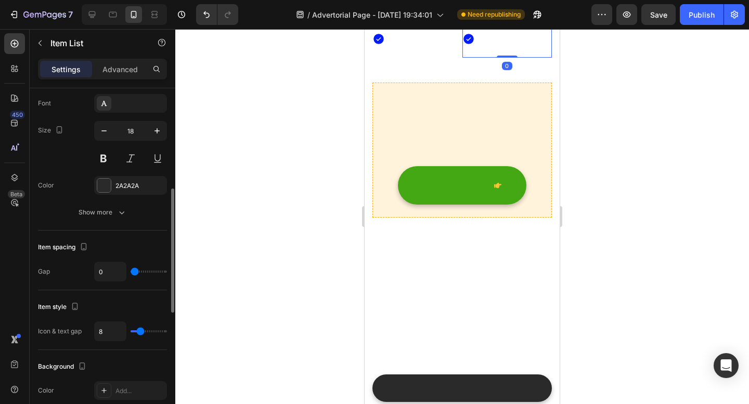
click at [466, 24] on div "Your custom text goes here" at bounding box center [507, 5] width 90 height 37
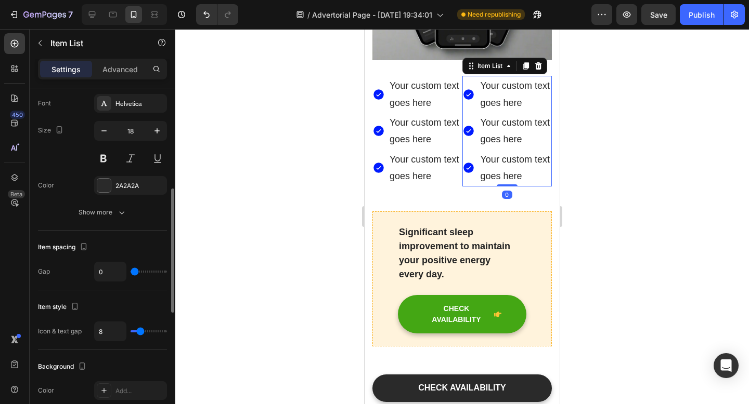
type input "10"
type input "9"
type input "8"
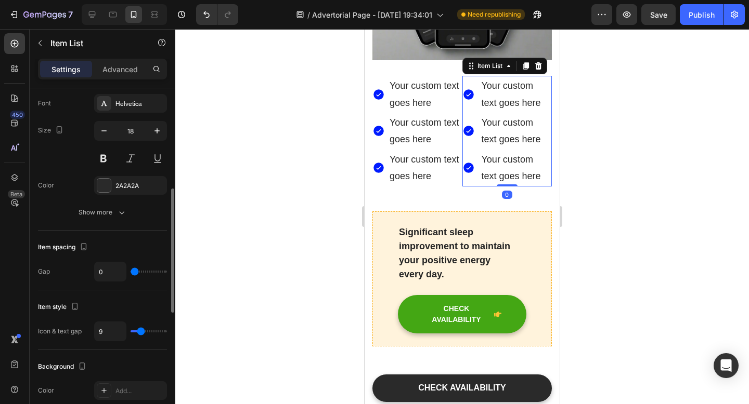
type input "8"
type input "7"
type input "6"
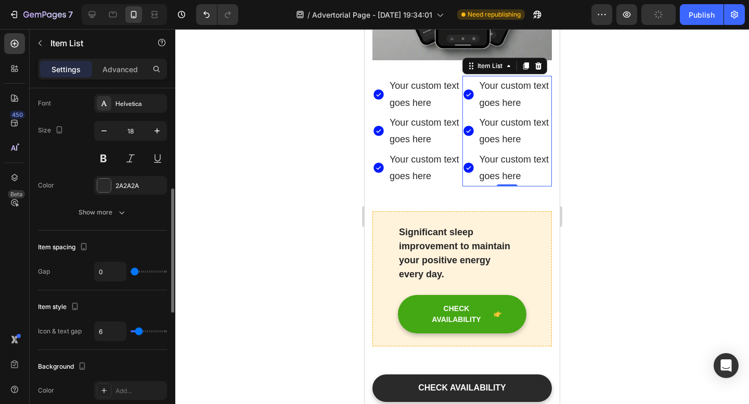
click at [138, 333] on input "range" at bounding box center [148, 332] width 36 height 2
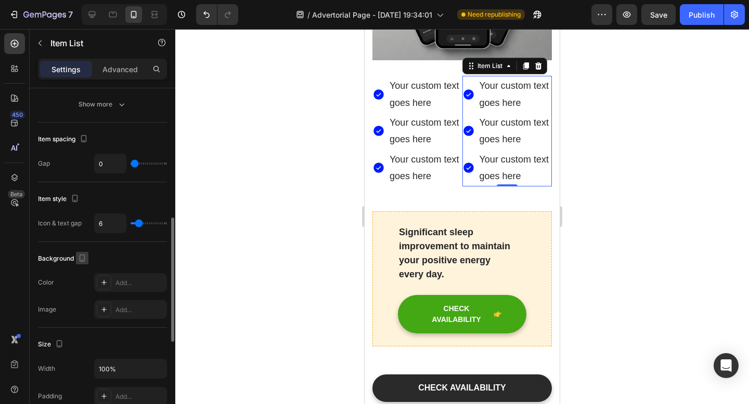
scroll to position [395, 0]
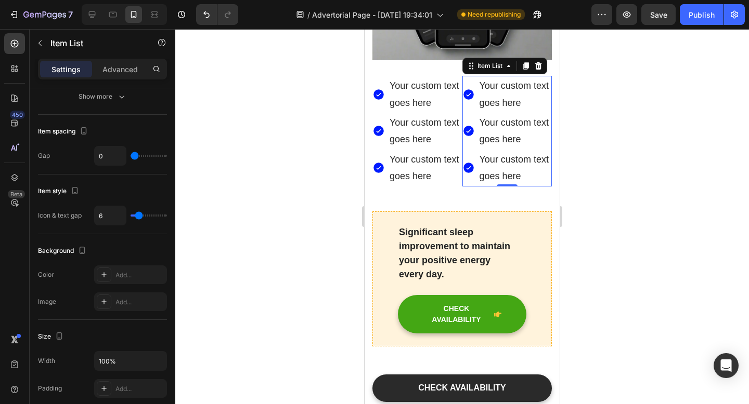
click at [230, 187] on div at bounding box center [461, 216] width 573 height 375
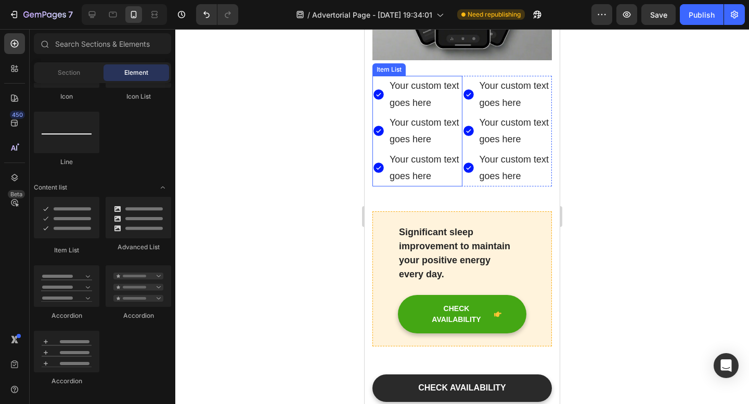
click at [438, 113] on div "Your custom text goes here" at bounding box center [425, 94] width 74 height 37
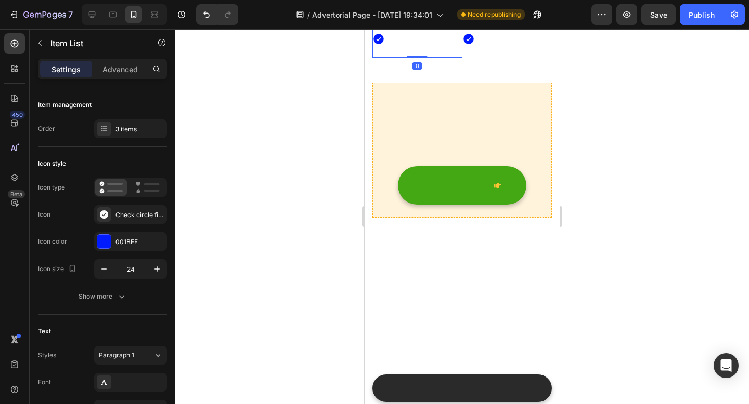
click at [438, 24] on div "Your custom text goes here" at bounding box center [425, 5] width 74 height 37
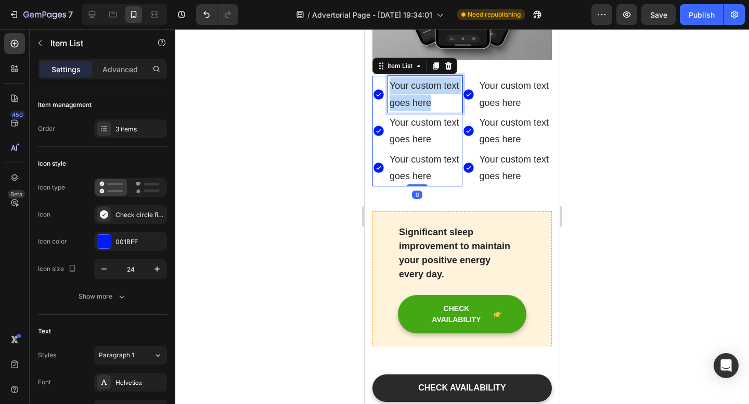
click at [438, 111] on p "Your custom text goes here" at bounding box center [424, 94] width 71 height 34
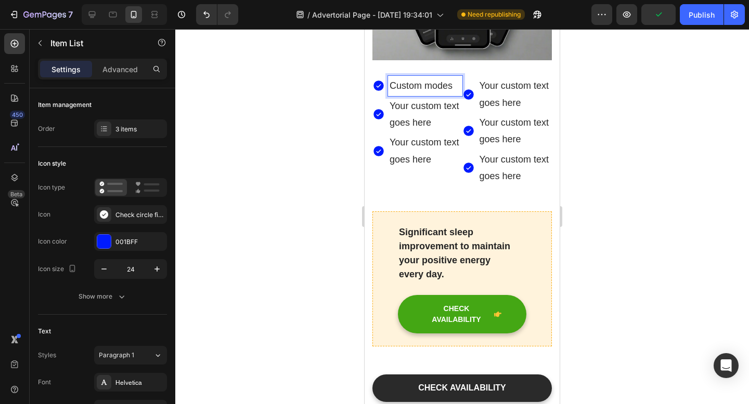
click at [427, 132] on p "Your custom text goes here" at bounding box center [424, 115] width 71 height 34
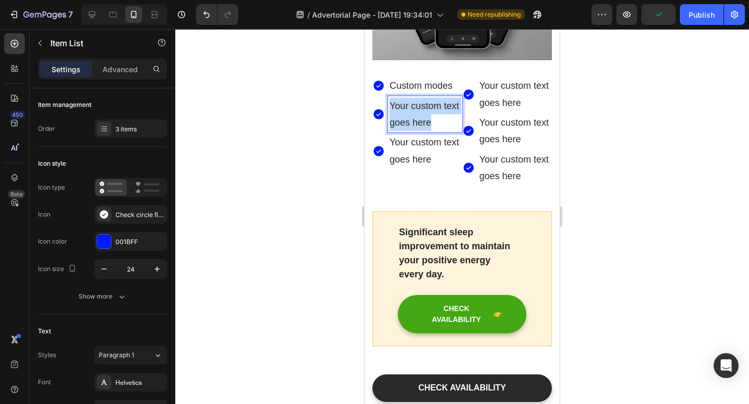
click at [427, 132] on p "Your custom text goes here" at bounding box center [424, 115] width 71 height 34
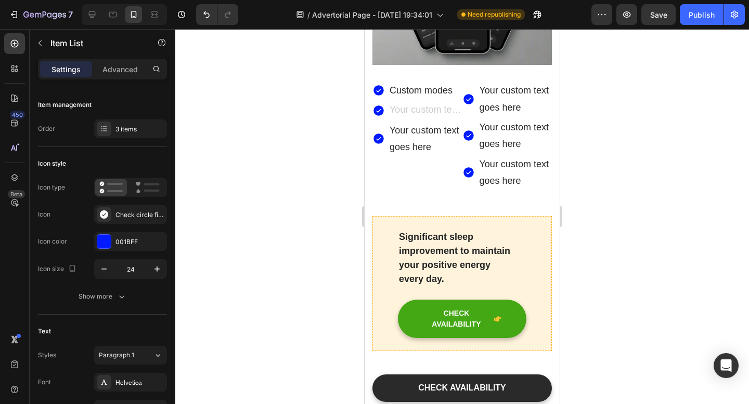
scroll to position [3606, 0]
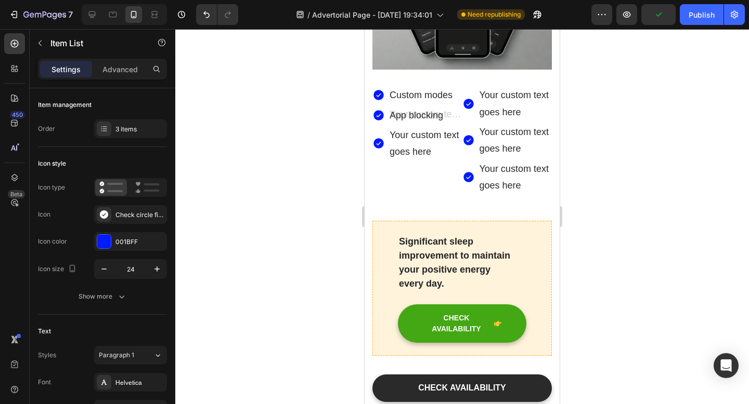
click at [417, 161] on p "Your custom text goes here" at bounding box center [424, 144] width 71 height 34
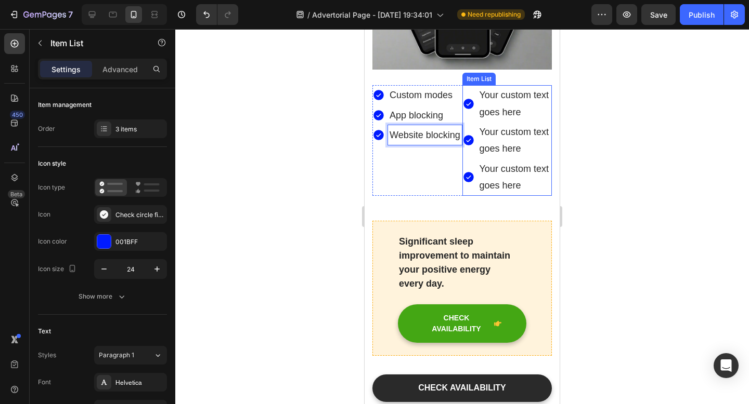
click at [487, 122] on div "Your custom text goes here" at bounding box center [515, 103] width 74 height 37
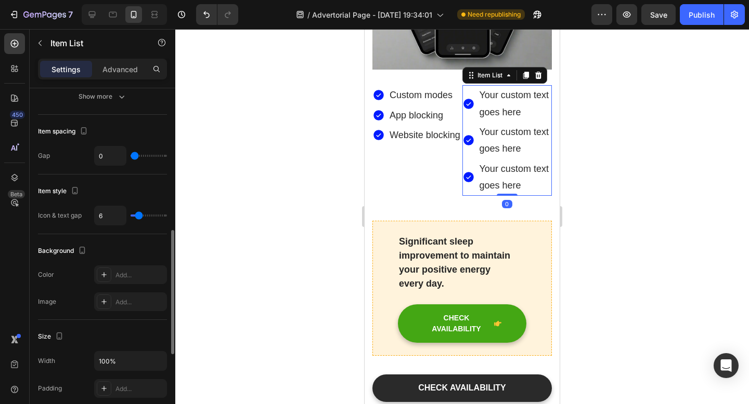
click at [487, 122] on div "Your custom text goes here" at bounding box center [515, 103] width 74 height 37
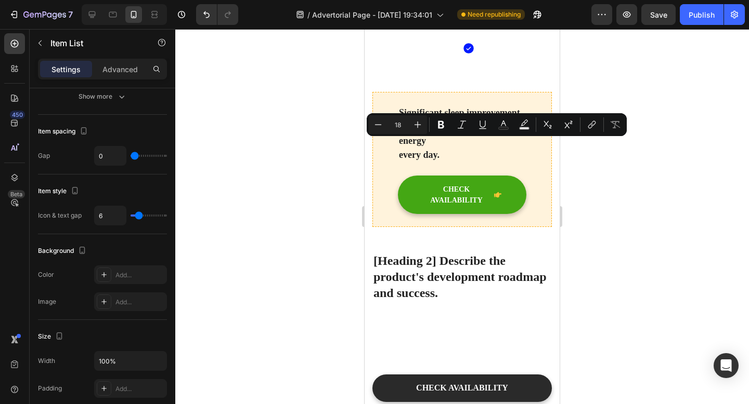
click at [523, 32] on p "Your custom text goes here" at bounding box center [514, 15] width 71 height 34
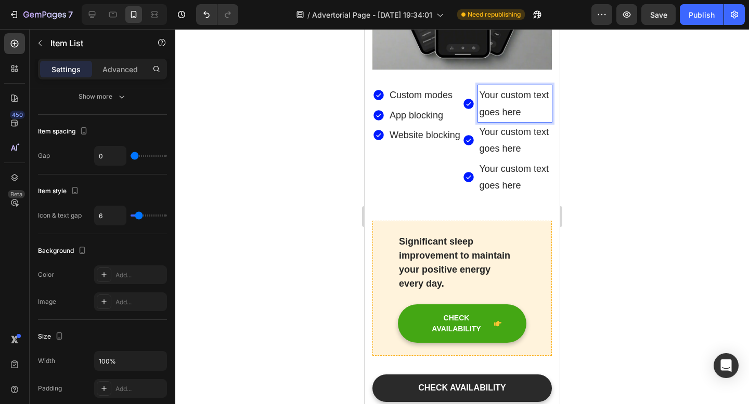
click at [523, 121] on p "Your custom text goes here" at bounding box center [514, 104] width 71 height 34
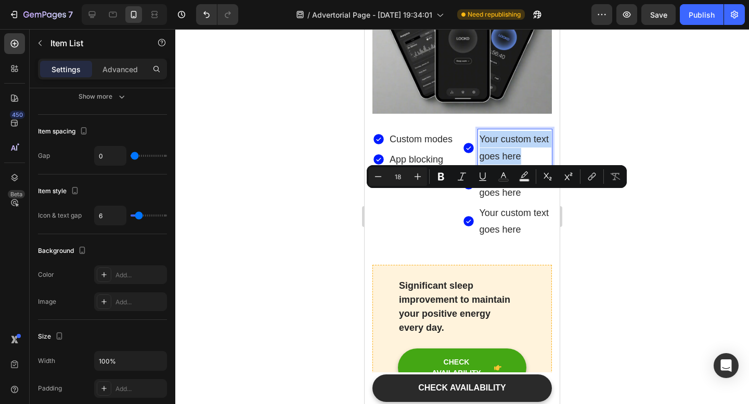
scroll to position [3547, 0]
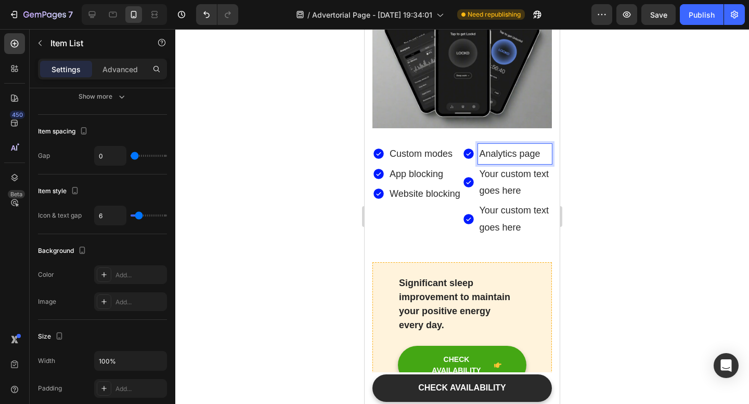
click at [502, 200] on p "Your custom text goes here" at bounding box center [514, 183] width 71 height 34
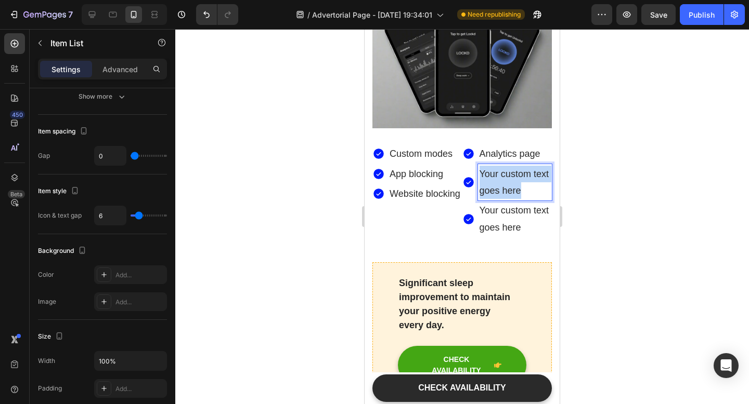
click at [502, 200] on p "Your custom text goes here" at bounding box center [514, 183] width 71 height 34
click at [506, 236] on p "Your custom text goes here" at bounding box center [514, 219] width 71 height 34
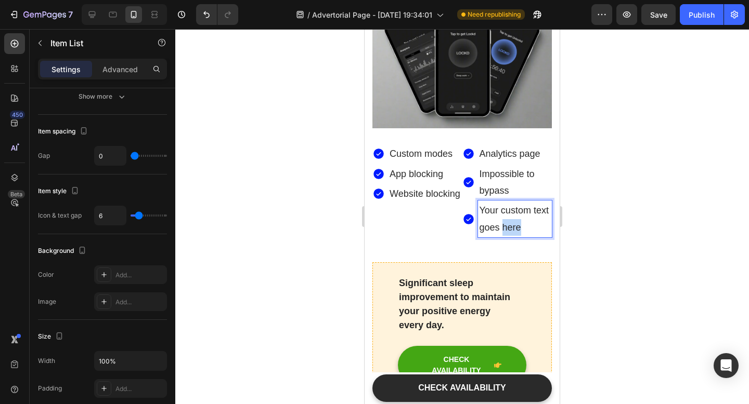
click at [506, 236] on p "Your custom text goes here" at bounding box center [514, 219] width 71 height 34
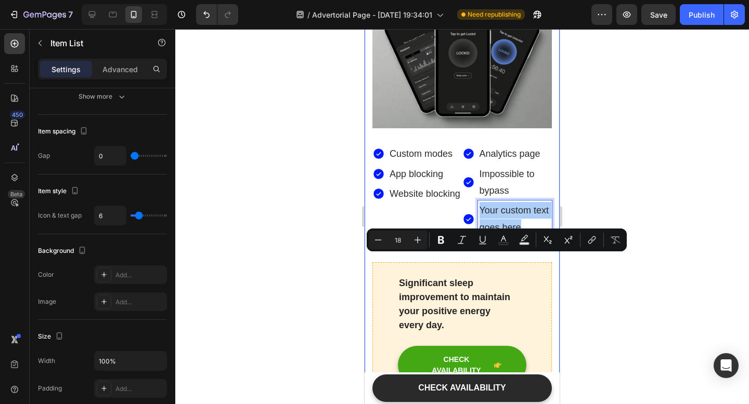
click at [627, 280] on div at bounding box center [461, 216] width 573 height 375
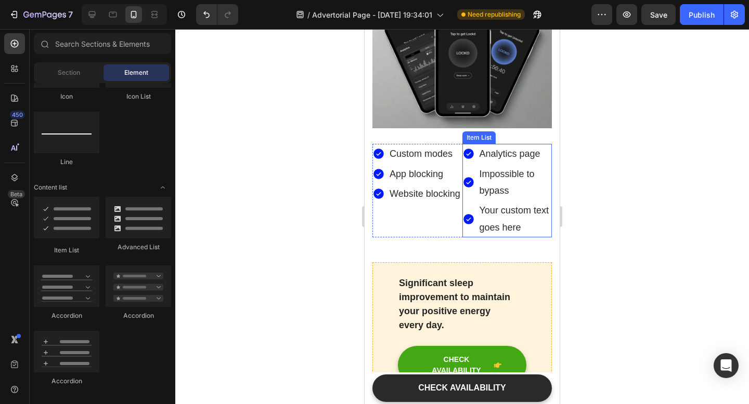
click at [508, 200] on p "Impossible to bypass" at bounding box center [514, 183] width 71 height 34
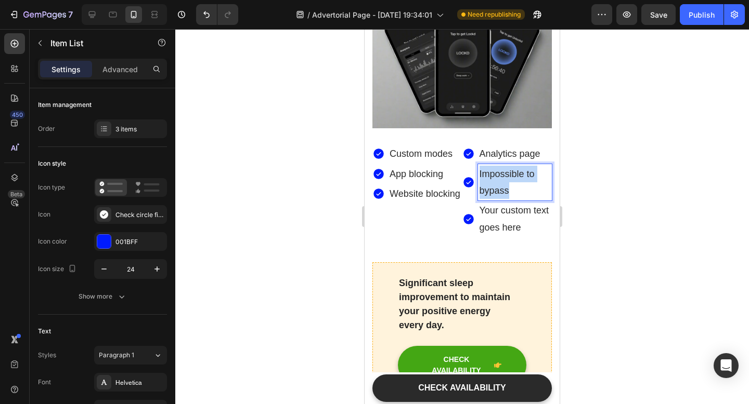
click at [508, 200] on p "Impossible to bypass" at bounding box center [514, 183] width 71 height 34
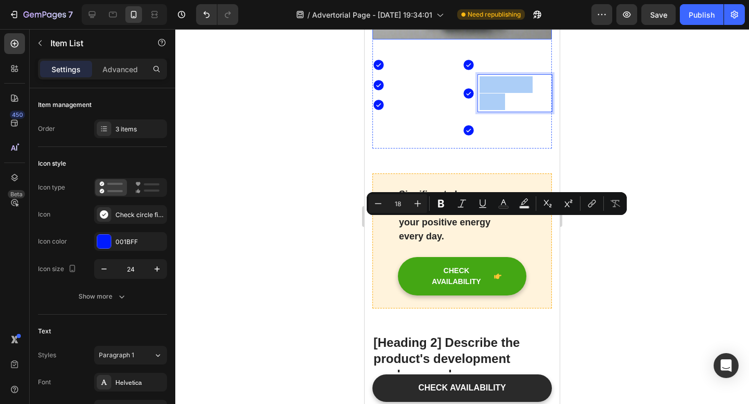
click at [286, 167] on div at bounding box center [461, 216] width 573 height 375
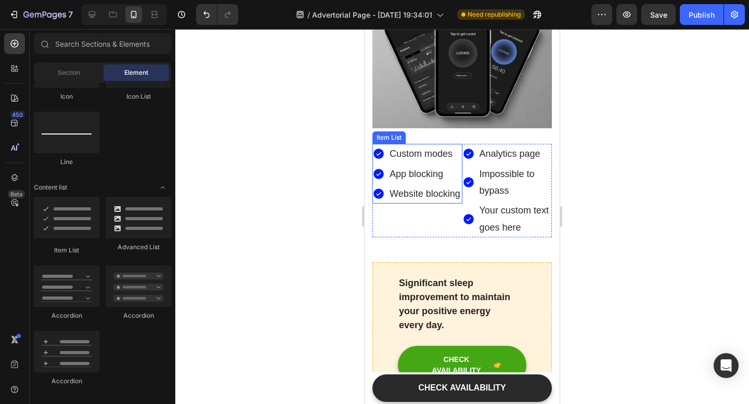
click at [390, 162] on p "Custom modes" at bounding box center [424, 154] width 71 height 17
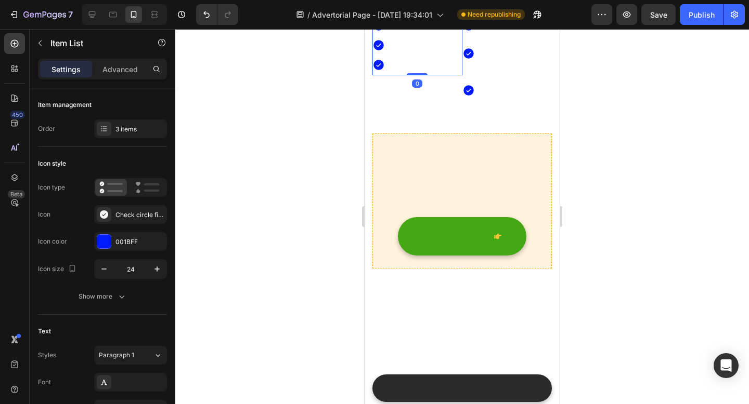
click at [377, 71] on icon at bounding box center [378, 65] width 12 height 12
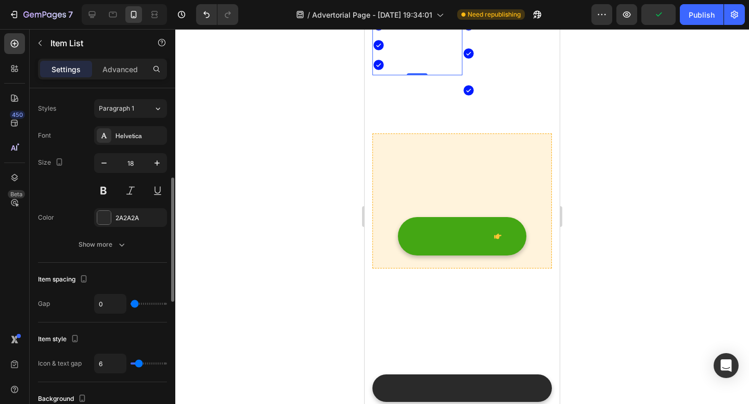
scroll to position [247, 0]
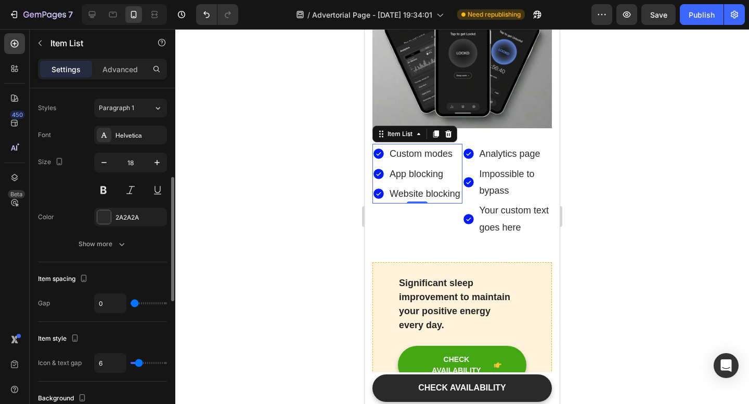
click at [140, 306] on div "0" at bounding box center [130, 304] width 73 height 20
click at [113, 304] on input "0" at bounding box center [110, 303] width 31 height 19
type input "4"
click at [113, 305] on input "4" at bounding box center [110, 303] width 31 height 19
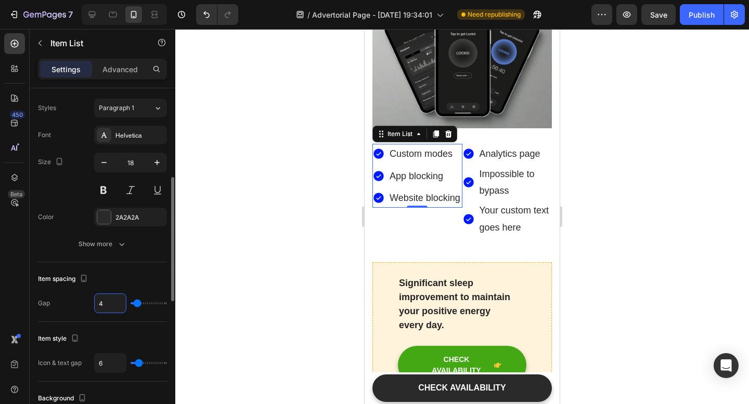
click at [113, 305] on input "4" at bounding box center [110, 303] width 31 height 19
type input "6"
type input "0"
type input "8"
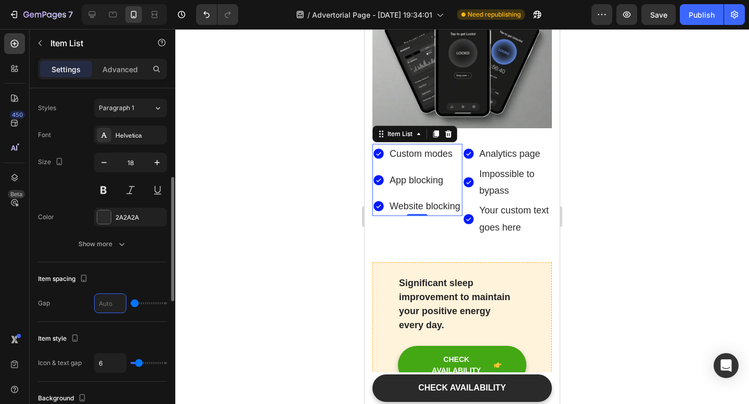
type input "8"
type input "0"
type input "12"
type input "1"
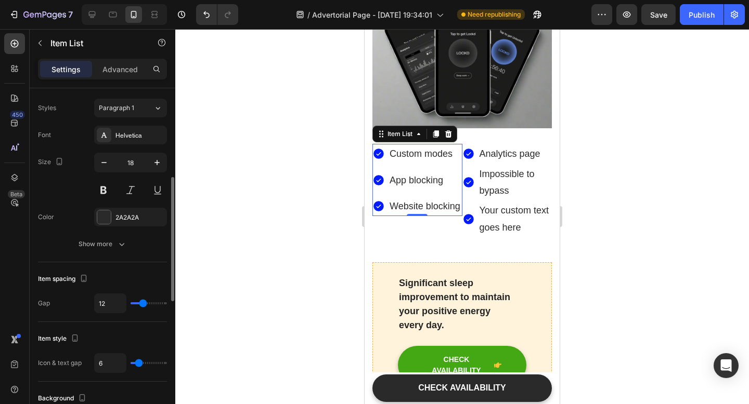
type input "1"
type input "2"
type input "3"
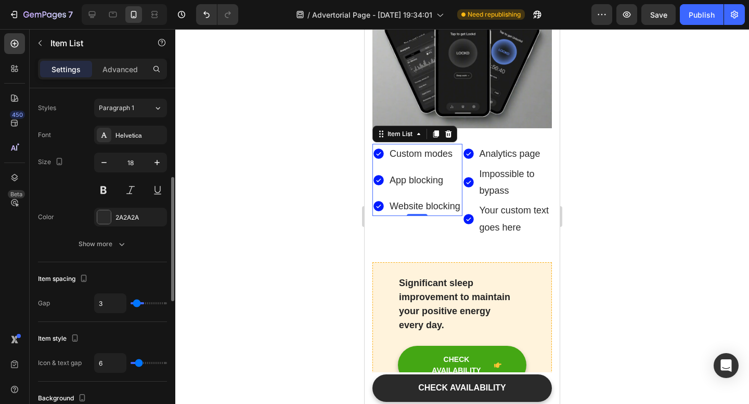
type input "4"
type input "5"
type input "6"
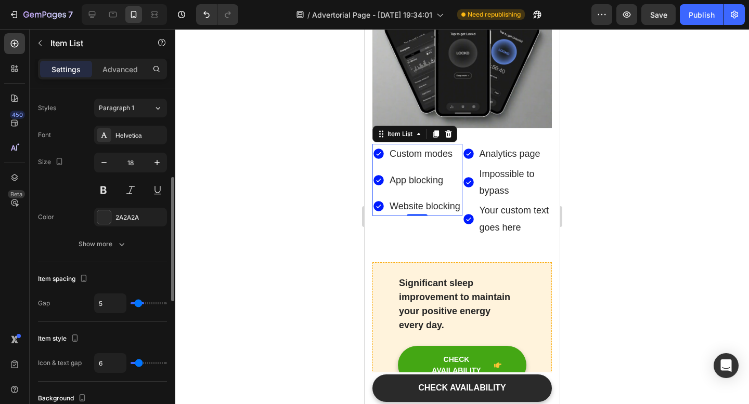
type input "6"
type input "7"
type input "8"
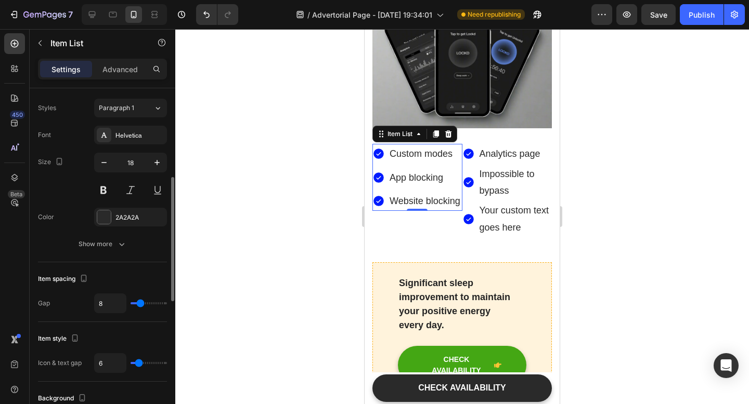
type input "9"
type input "10"
type input "11"
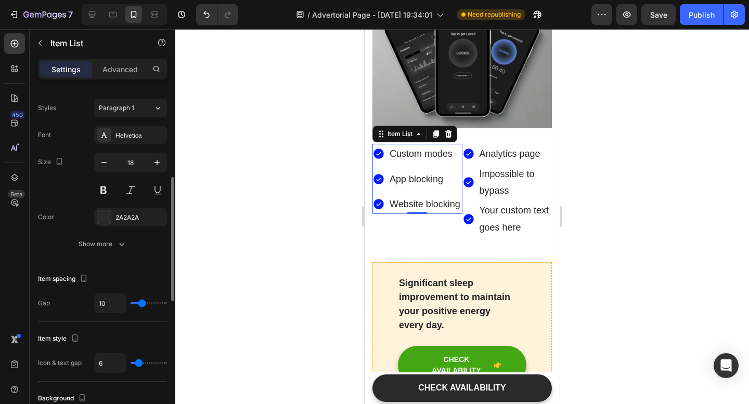
type input "11"
type input "12"
type input "13"
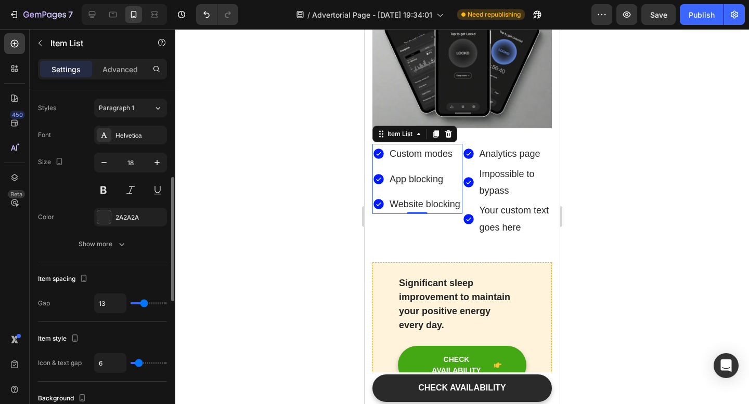
type input "14"
type input "15"
type input "16"
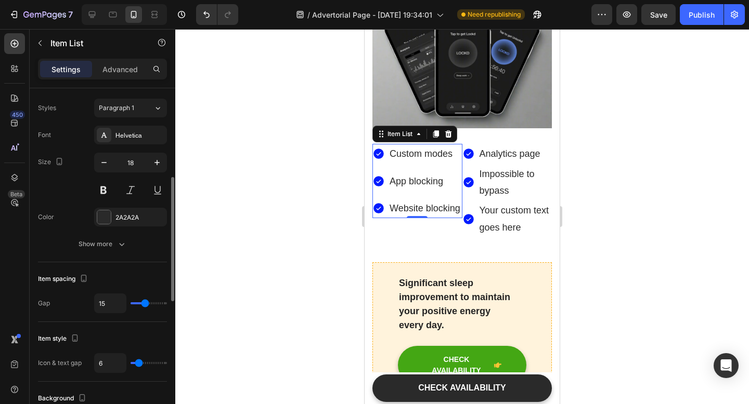
type input "16"
type input "17"
type input "18"
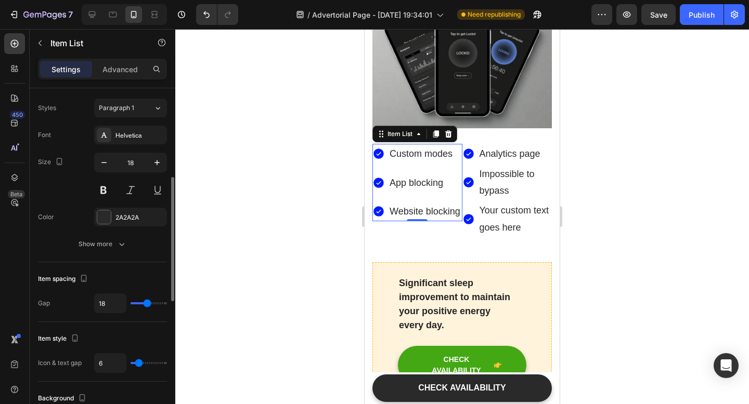
type input "19"
type input "20"
type input "21"
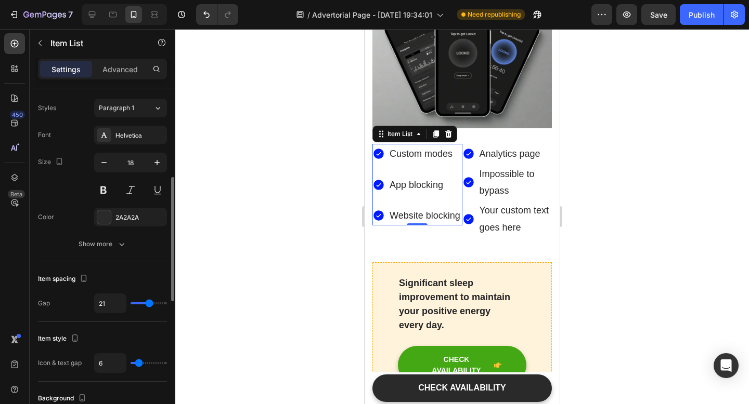
drag, startPoint x: 135, startPoint y: 303, endPoint x: 148, endPoint y: 306, distance: 13.3
type input "21"
click at [149, 305] on input "range" at bounding box center [148, 304] width 36 height 2
click at [660, 251] on div at bounding box center [461, 216] width 573 height 375
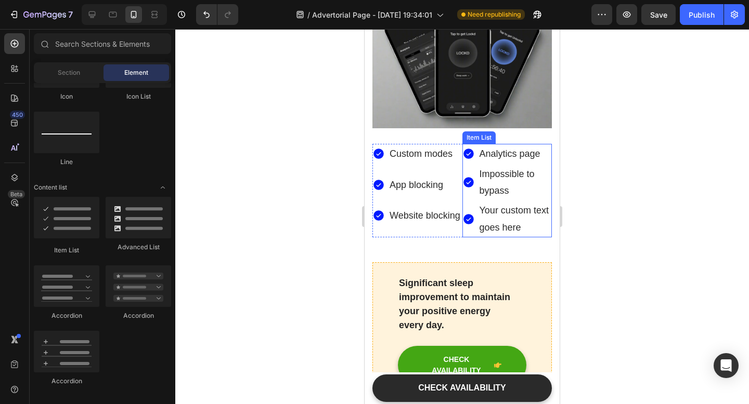
click at [507, 236] on p "Your custom text goes here" at bounding box center [514, 219] width 71 height 34
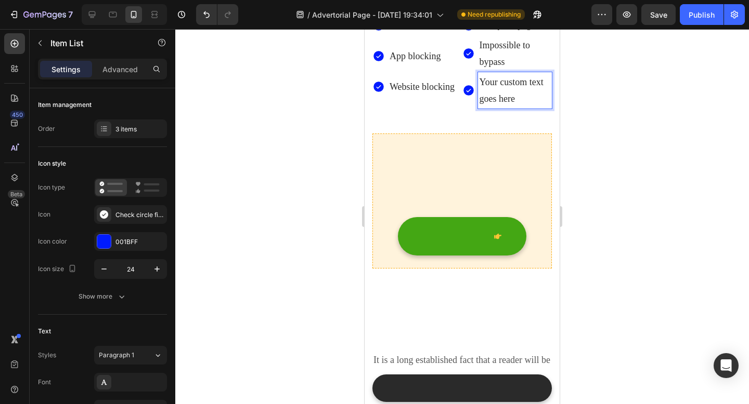
click at [519, 147] on p "Your custom text goes here" at bounding box center [514, 130] width 71 height 34
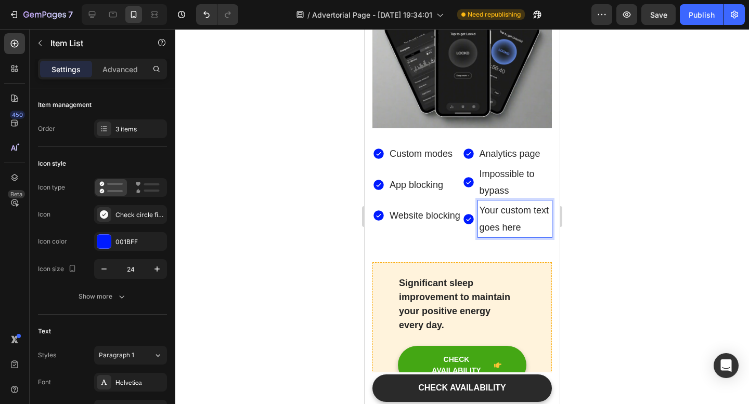
click at [519, 236] on p "Your custom text goes here" at bounding box center [514, 219] width 71 height 34
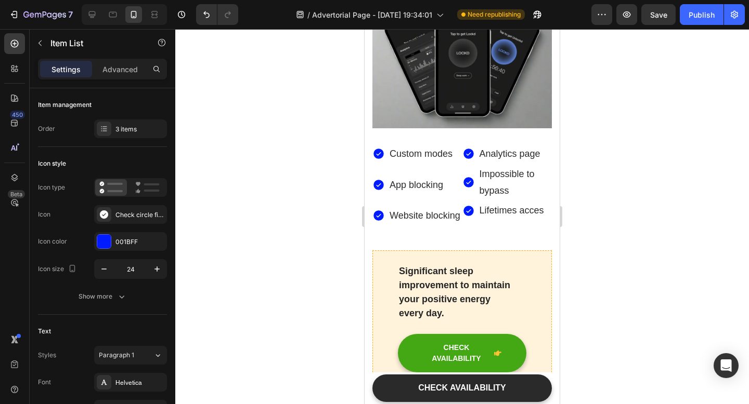
click at [674, 311] on div at bounding box center [461, 216] width 573 height 375
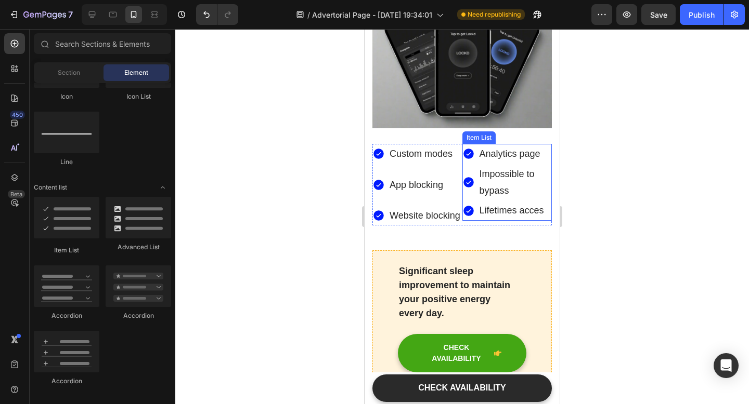
click at [474, 160] on icon at bounding box center [468, 154] width 12 height 12
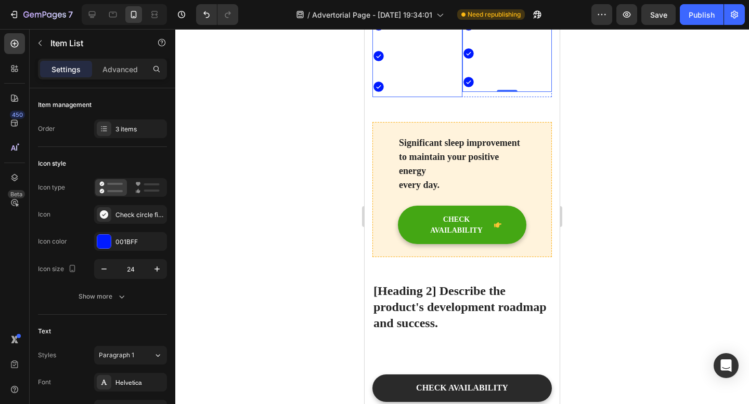
click at [383, 75] on div "Custom modes" at bounding box center [414, 65] width 84 height 20
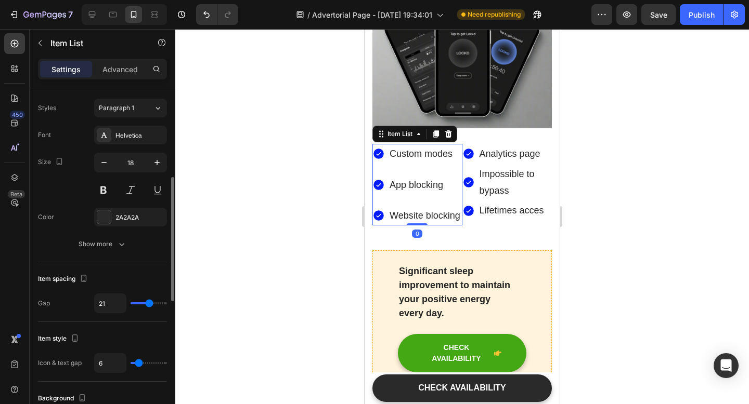
type input "18"
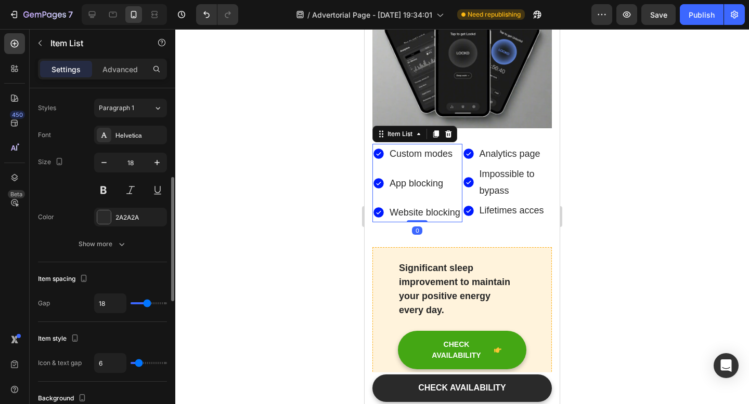
type input "17"
type input "16"
type input "15"
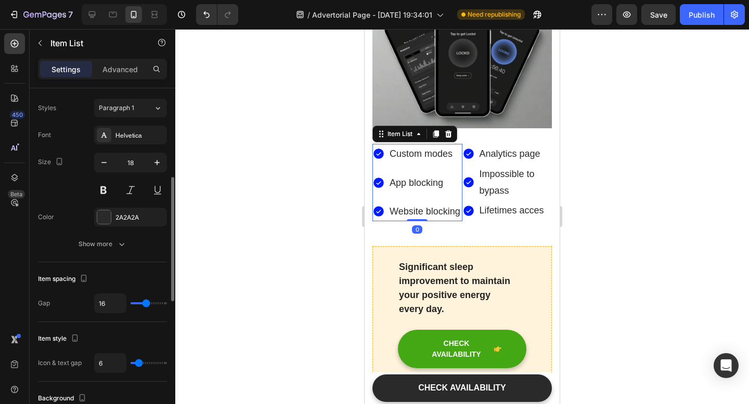
type input "15"
type input "14"
type input "13"
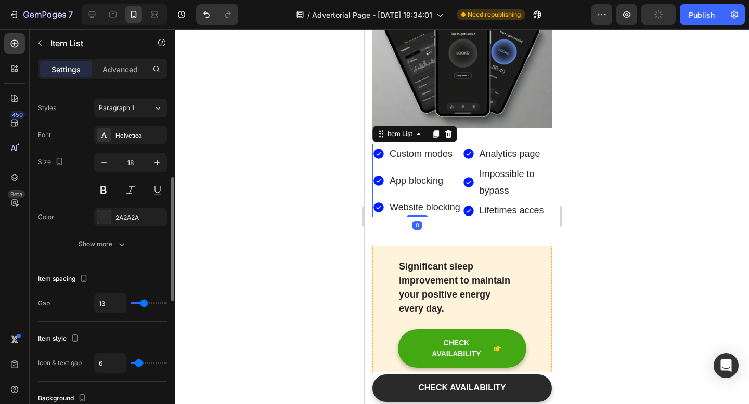
type input "14"
type input "15"
click at [145, 303] on input "range" at bounding box center [148, 304] width 36 height 2
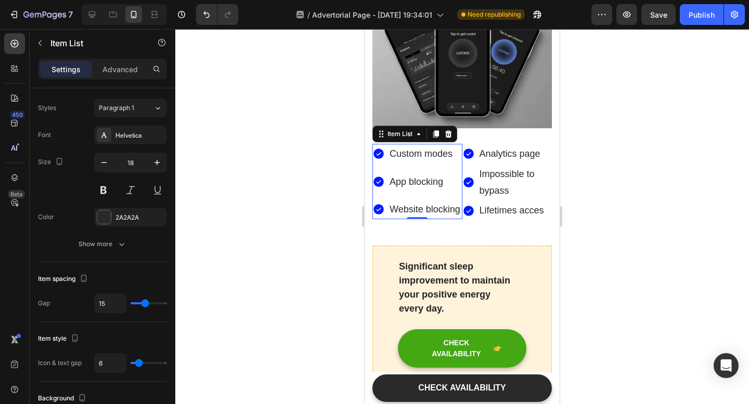
click at [221, 273] on div at bounding box center [461, 216] width 573 height 375
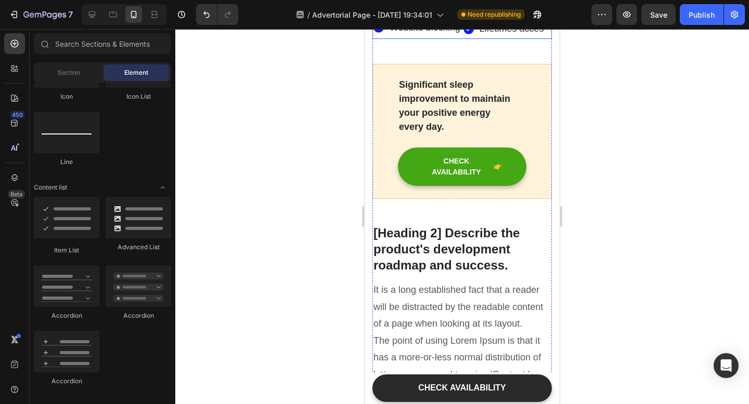
scroll to position [3777, 0]
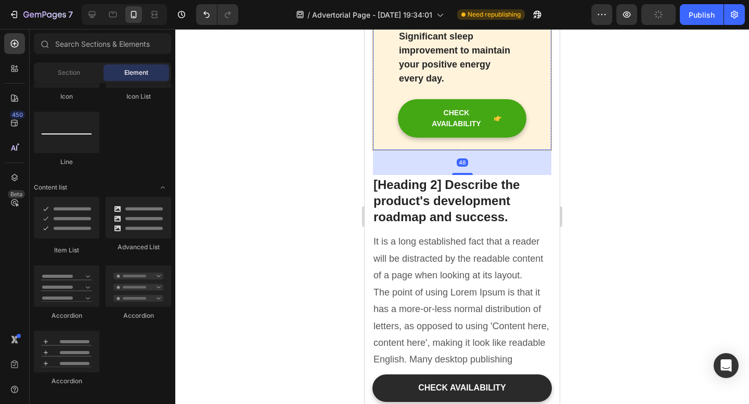
click at [534, 83] on div "Significant sleep improvement to maintain your positive energy every day. Text …" at bounding box center [461, 83] width 179 height 135
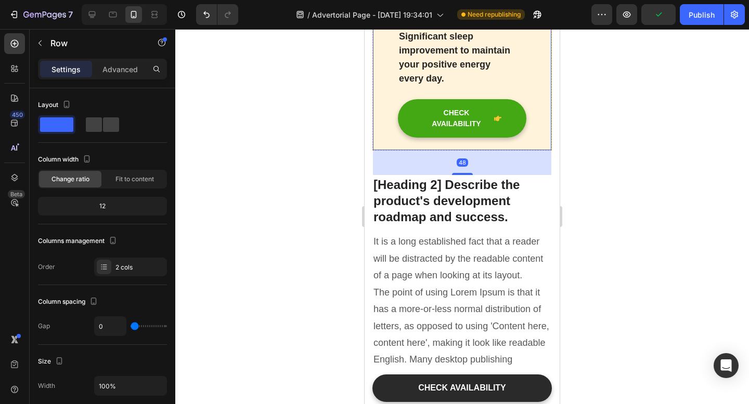
click at [432, 10] on icon at bounding box center [436, 6] width 8 height 8
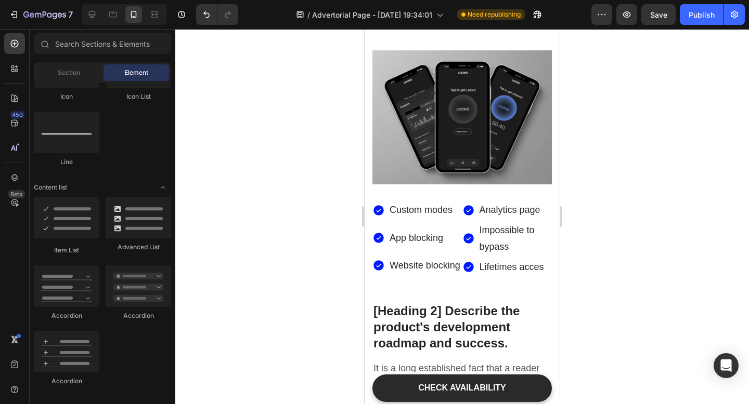
scroll to position [3578, 0]
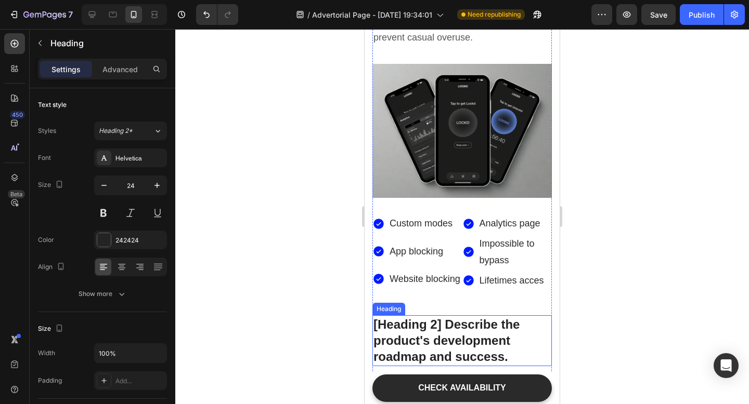
click at [528, 317] on p "[Heading 2] Describe the product's development roadmap and success." at bounding box center [461, 341] width 177 height 49
click at [448, 302] on icon at bounding box center [447, 305] width 7 height 7
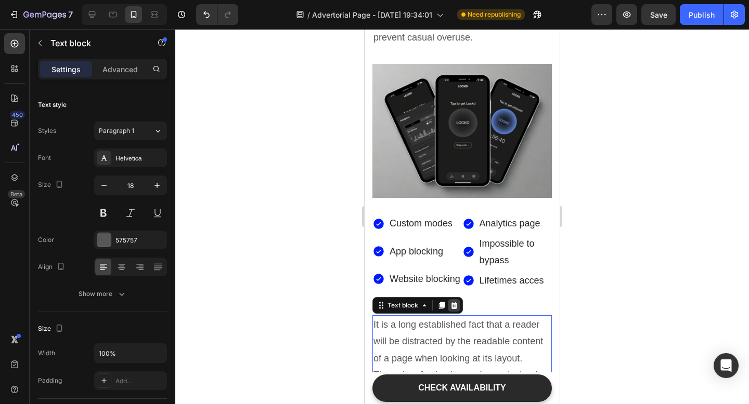
click at [456, 302] on icon at bounding box center [454, 305] width 7 height 7
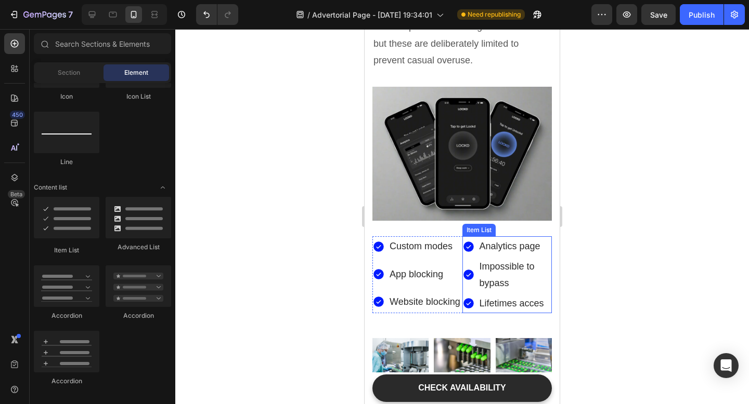
scroll to position [3690, 0]
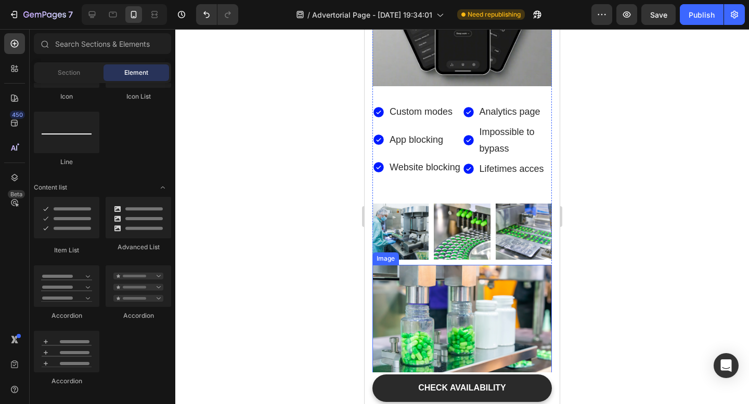
click at [516, 312] on img at bounding box center [461, 325] width 179 height 120
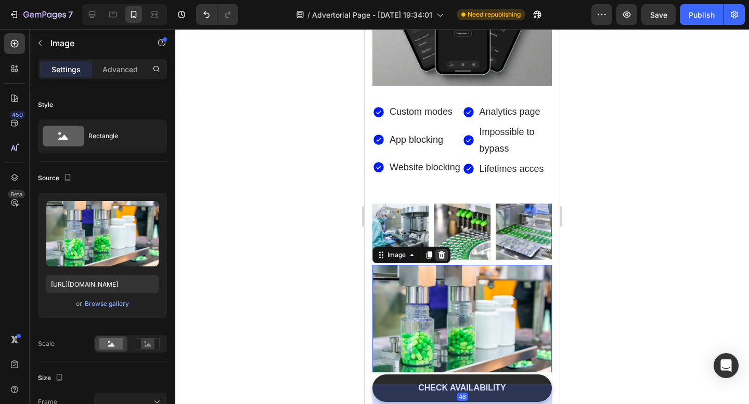
click at [444, 249] on div at bounding box center [441, 255] width 12 height 12
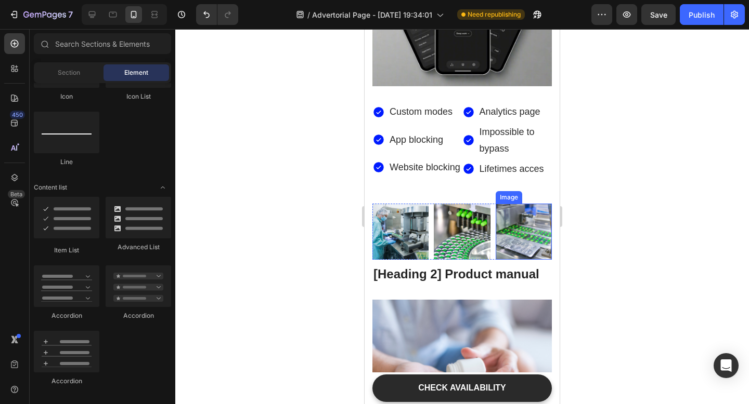
click at [518, 204] on img at bounding box center [523, 232] width 56 height 56
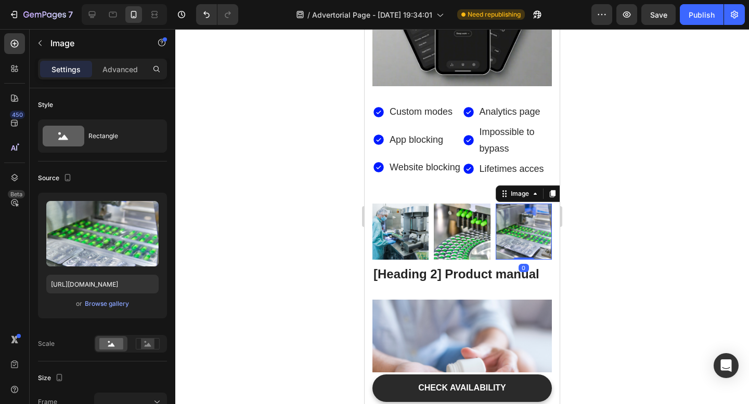
click at [553, 190] on icon at bounding box center [552, 193] width 6 height 7
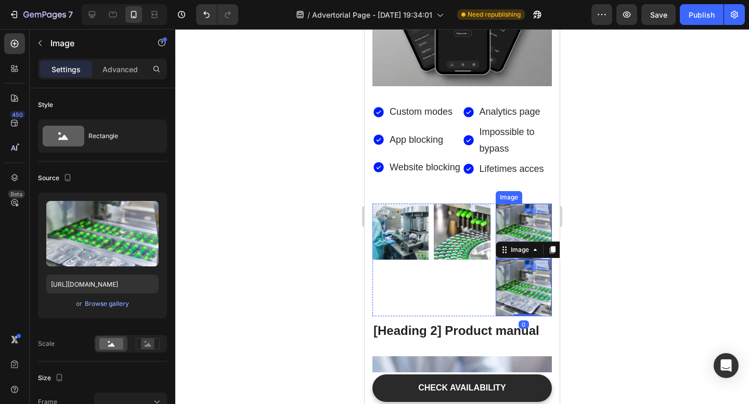
scroll to position [247, 0]
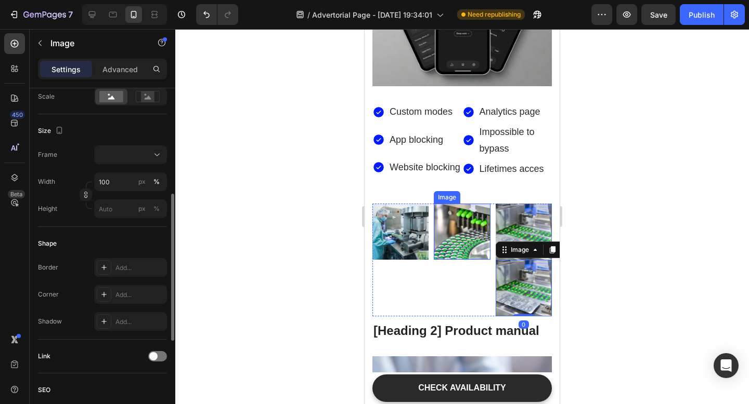
click at [465, 204] on img at bounding box center [462, 232] width 56 height 56
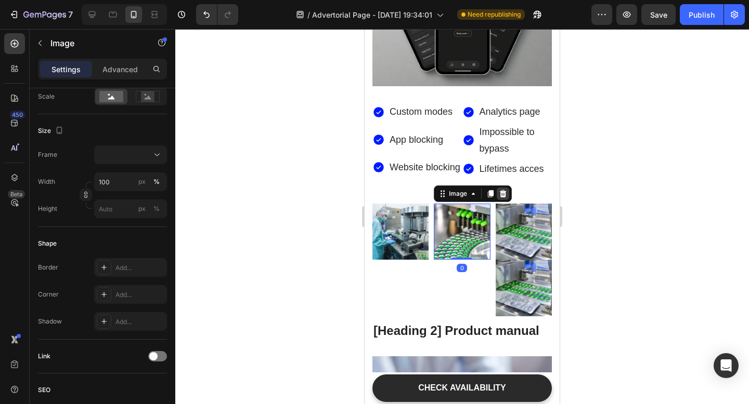
click at [504, 190] on icon at bounding box center [502, 194] width 8 height 8
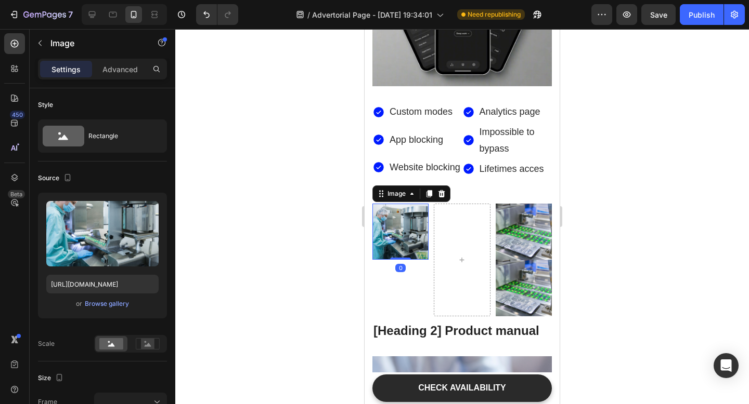
click at [398, 204] on img at bounding box center [400, 232] width 56 height 56
click at [444, 190] on icon at bounding box center [441, 194] width 8 height 8
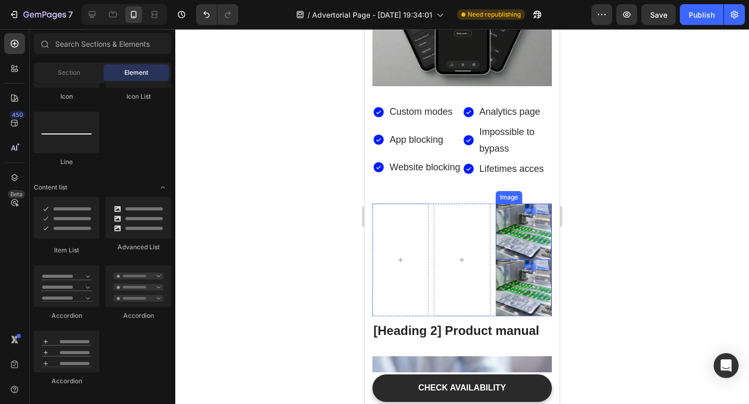
click at [509, 204] on img at bounding box center [523, 232] width 56 height 56
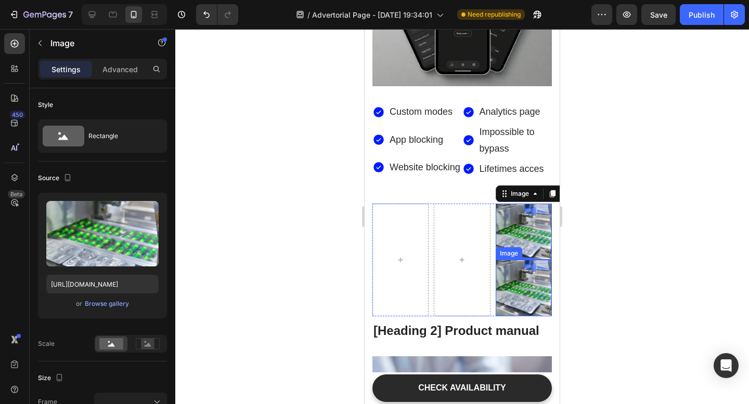
click at [521, 260] on img at bounding box center [523, 288] width 56 height 56
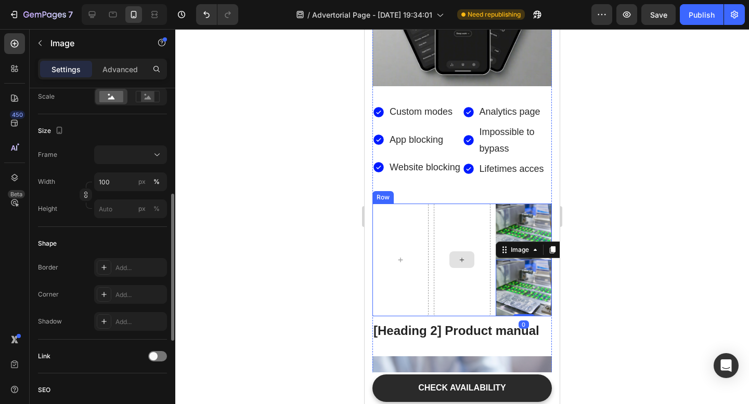
click at [462, 231] on div at bounding box center [462, 260] width 56 height 113
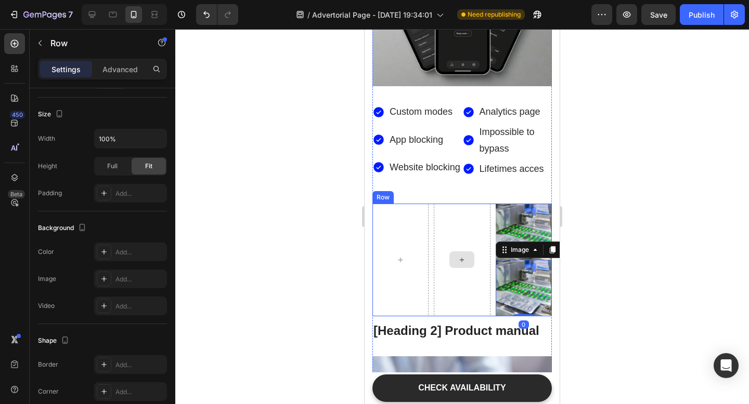
scroll to position [0, 0]
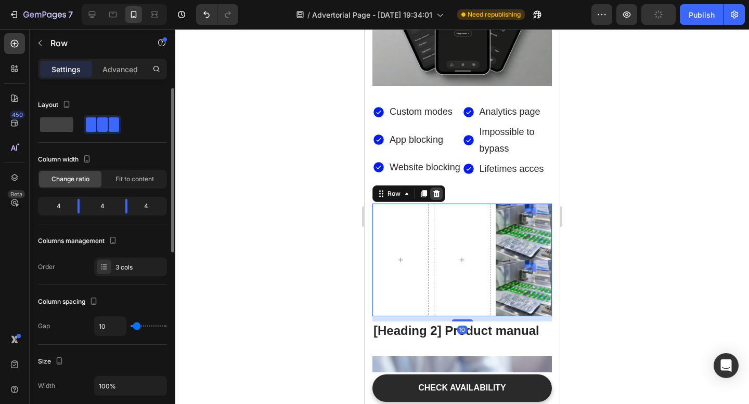
click at [438, 190] on icon at bounding box center [436, 193] width 7 height 7
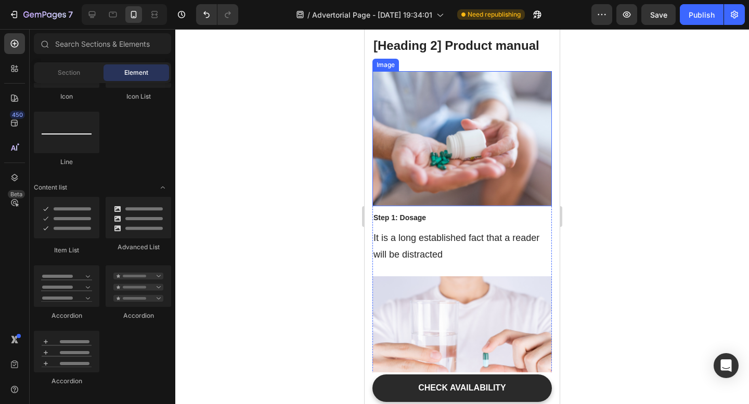
scroll to position [3763, 0]
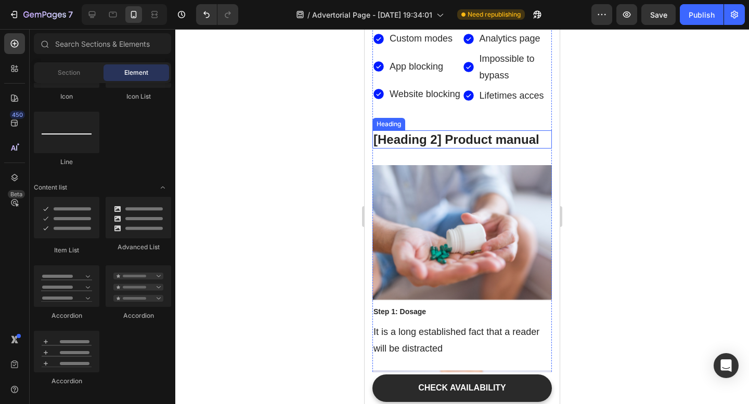
click at [457, 132] on p "[Heading 2] Product manual" at bounding box center [461, 140] width 177 height 16
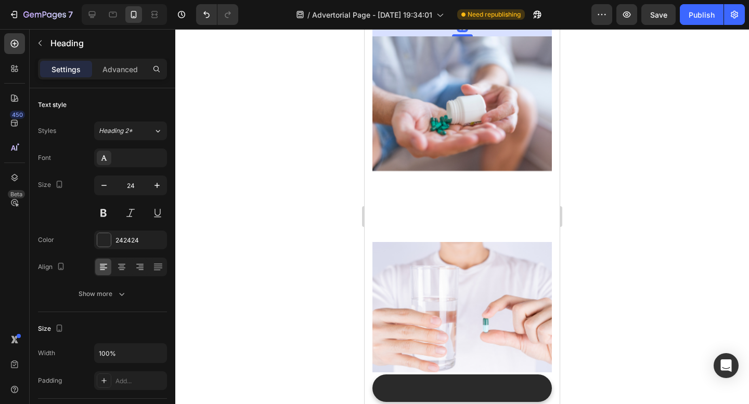
click at [450, 35] on icon at bounding box center [447, 31] width 7 height 7
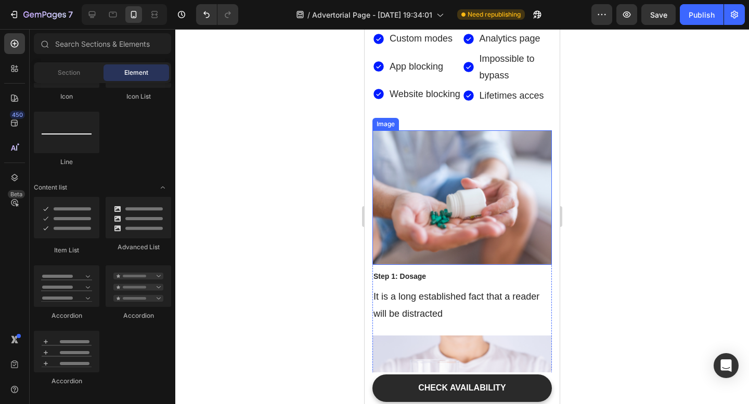
click at [449, 130] on img at bounding box center [461, 197] width 179 height 135
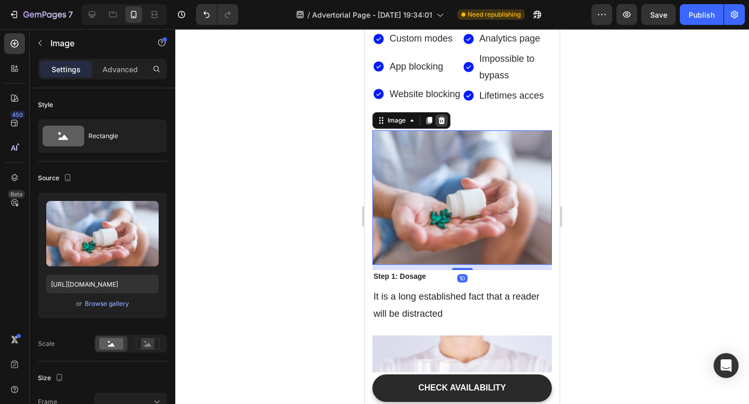
click at [438, 116] on icon at bounding box center [441, 120] width 8 height 8
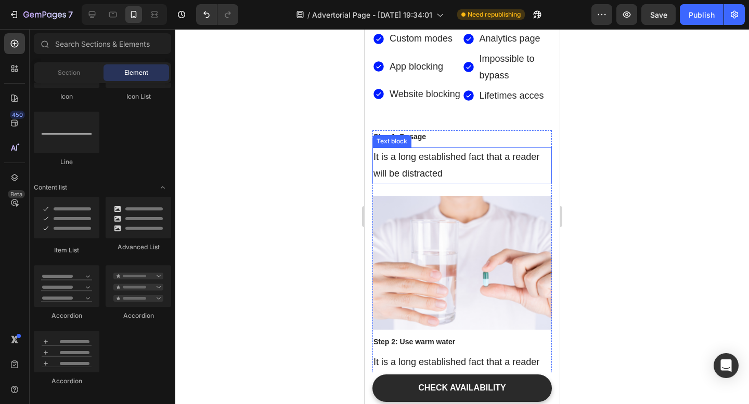
click at [439, 149] on p "It is a long established fact that a reader will be distracted" at bounding box center [461, 166] width 177 height 34
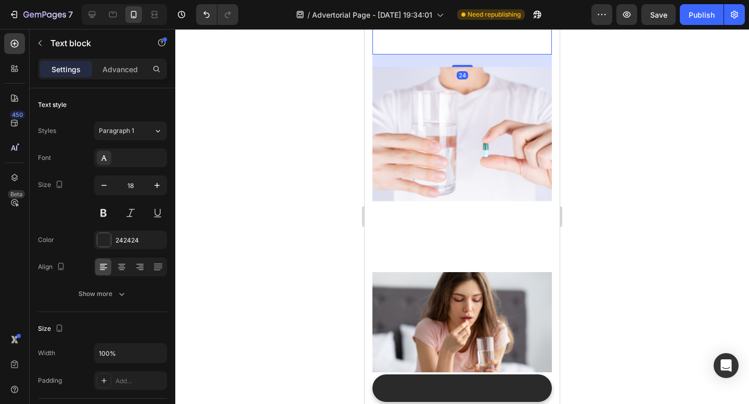
click at [452, 53] on icon at bounding box center [454, 48] width 7 height 7
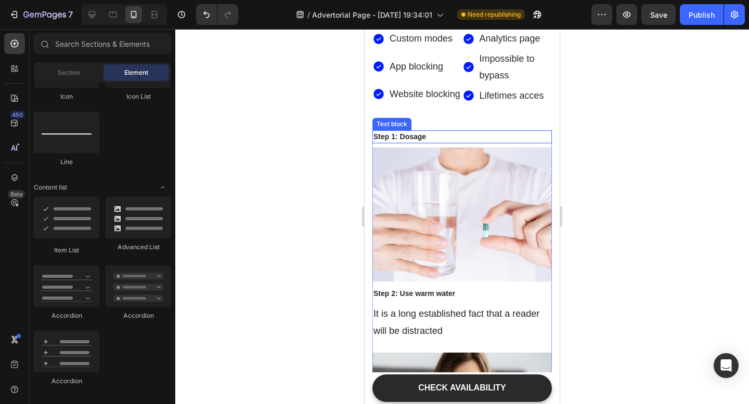
click at [422, 132] on p "Step 1: Dosage" at bounding box center [461, 137] width 177 height 11
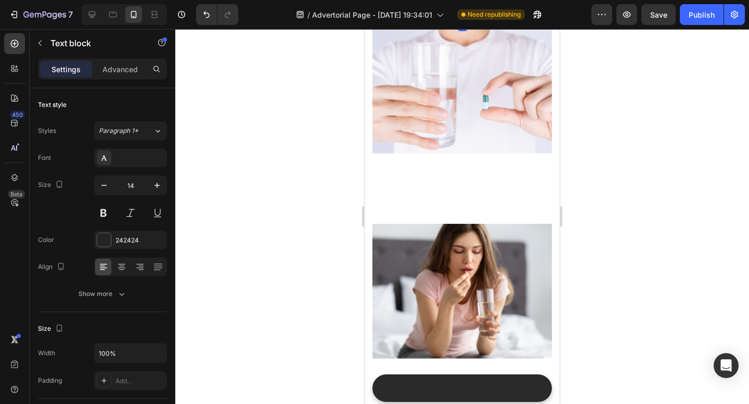
click at [450, 38] on div at bounding box center [454, 31] width 12 height 12
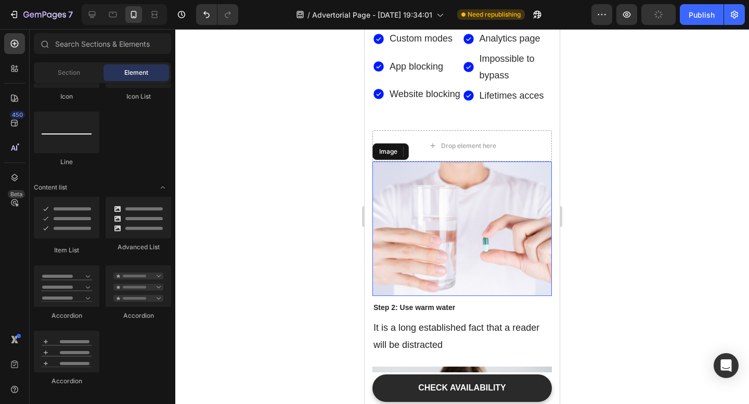
click at [434, 162] on img at bounding box center [461, 229] width 179 height 135
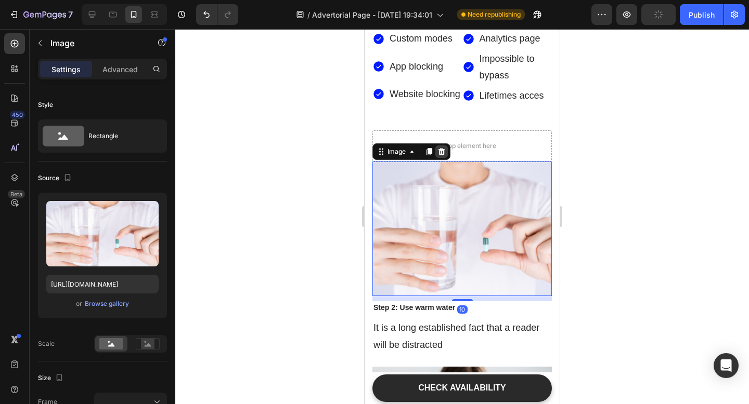
click at [440, 148] on icon at bounding box center [441, 152] width 8 height 8
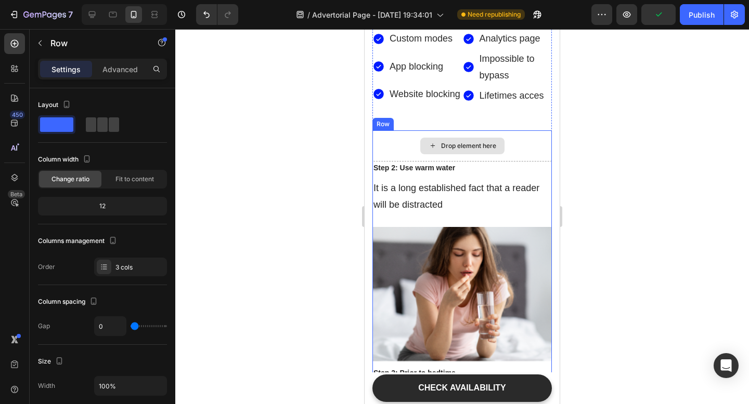
click at [403, 130] on div "Drop element here" at bounding box center [461, 145] width 179 height 31
click at [438, 117] on icon at bounding box center [436, 120] width 7 height 7
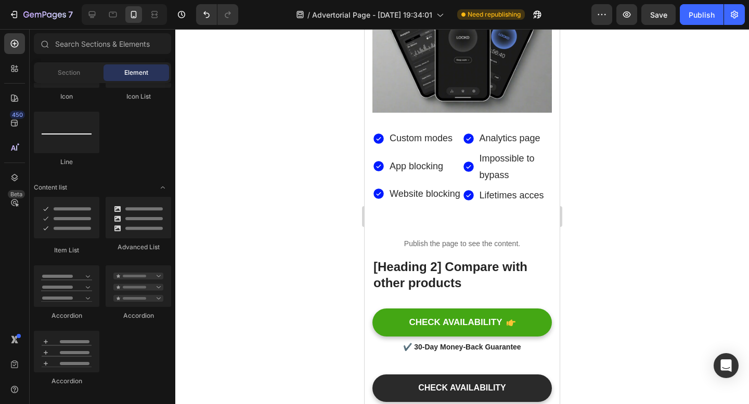
scroll to position [3669, 0]
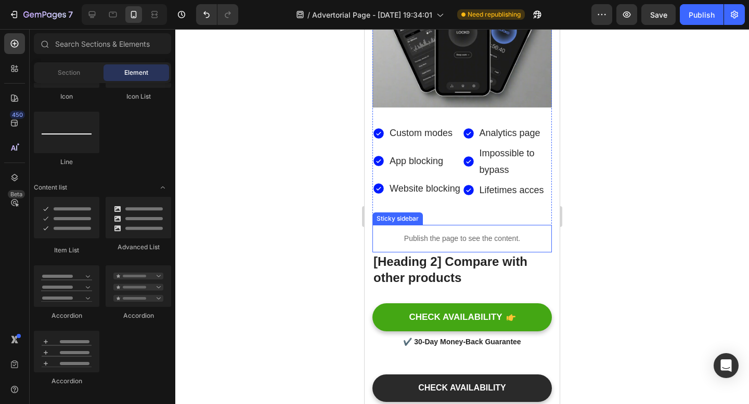
click at [486, 233] on p "Publish the page to see the content." at bounding box center [461, 238] width 179 height 11
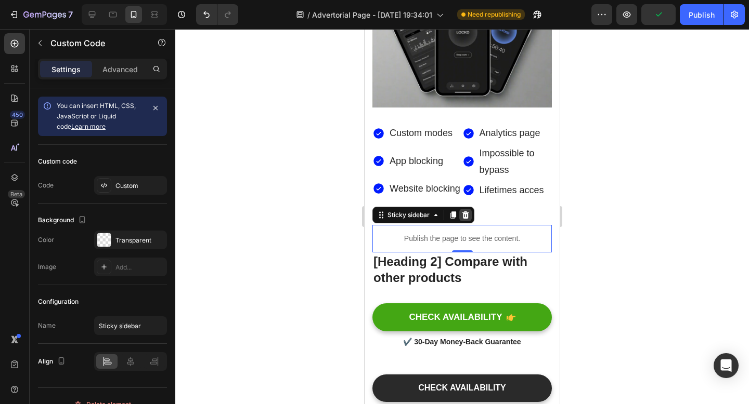
click at [464, 212] on icon at bounding box center [465, 215] width 7 height 7
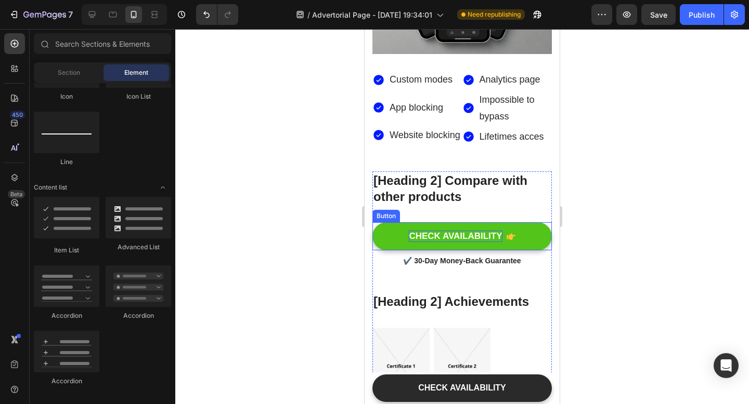
scroll to position [3727, 0]
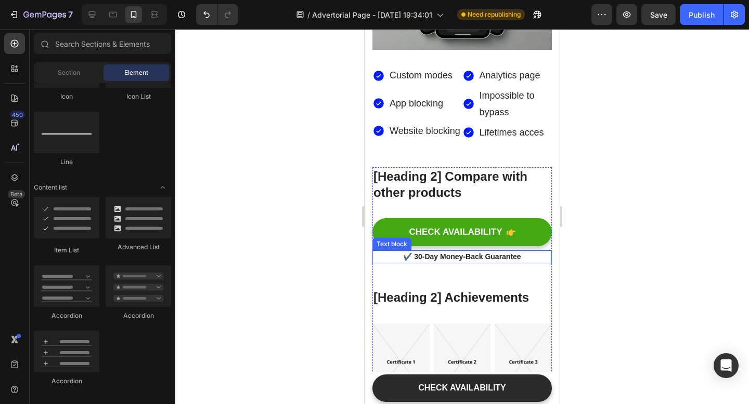
click at [416, 252] on p "✔️ 30-Day Money-Back Guarantee" at bounding box center [461, 257] width 177 height 11
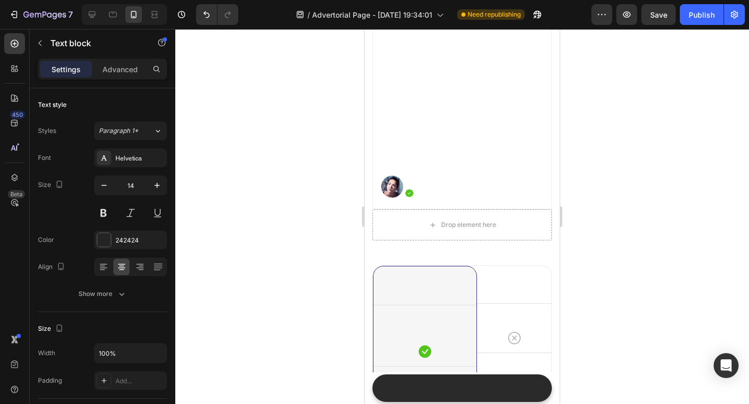
scroll to position [4784, 0]
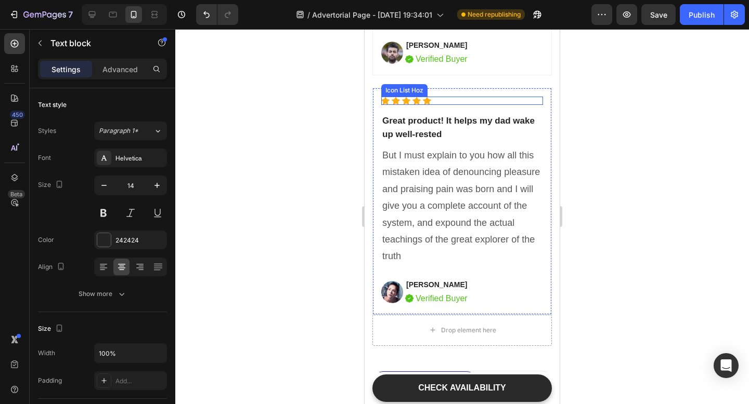
click at [502, 97] on div "Icon Icon Icon Icon Icon" at bounding box center [462, 101] width 162 height 8
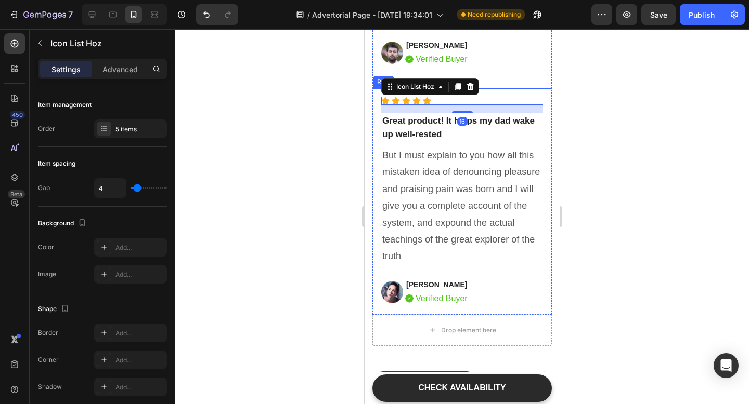
click at [506, 91] on div "Icon Icon Icon Icon Icon Icon List Hoz 16 Great product! It helps my dad wake u…" at bounding box center [461, 201] width 179 height 227
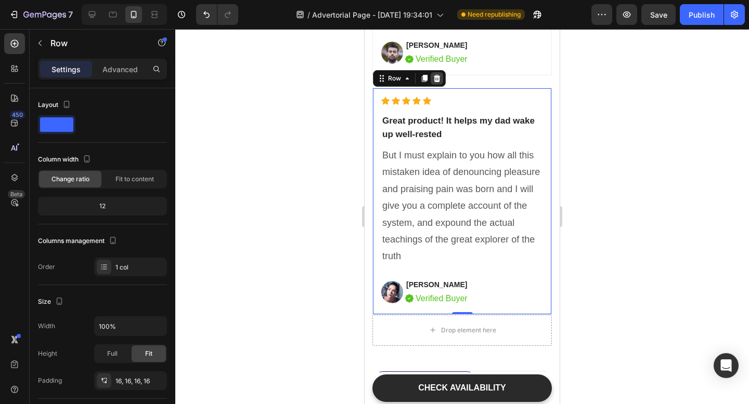
click at [439, 75] on icon at bounding box center [436, 78] width 8 height 8
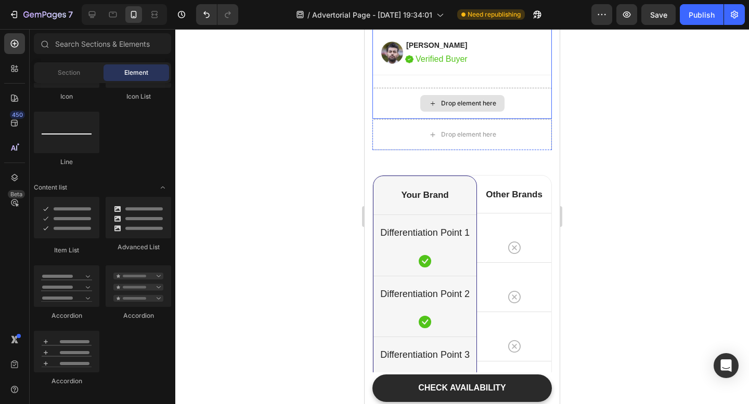
click at [517, 95] on div "Drop element here" at bounding box center [461, 103] width 179 height 31
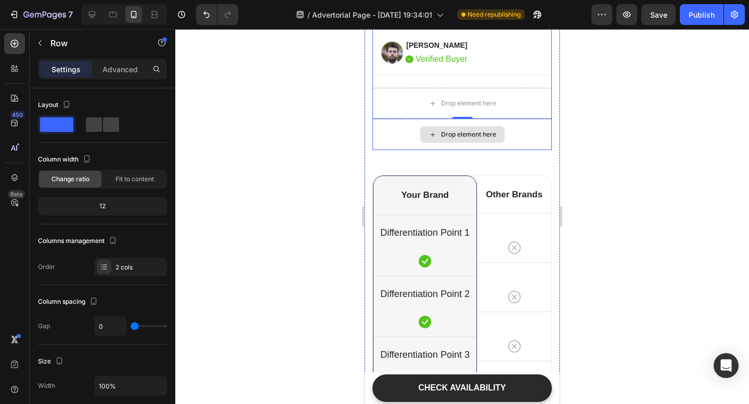
click at [531, 137] on div "Drop element here" at bounding box center [461, 134] width 179 height 31
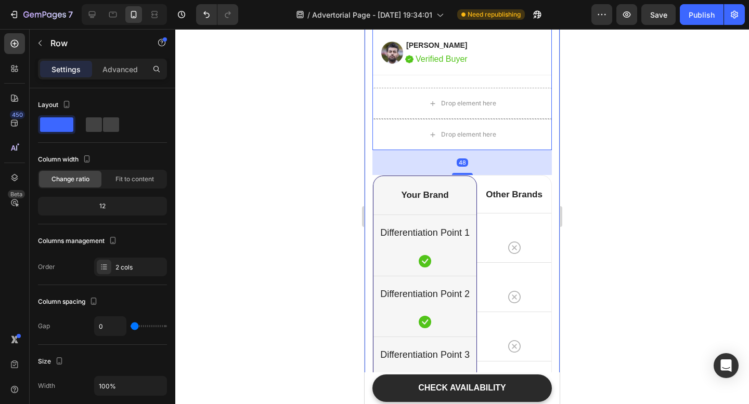
click at [580, 159] on div at bounding box center [461, 216] width 573 height 375
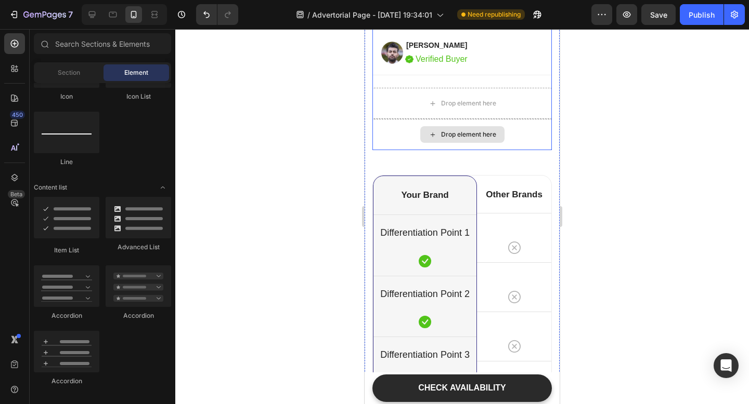
click at [527, 143] on div "Drop element here" at bounding box center [461, 134] width 179 height 31
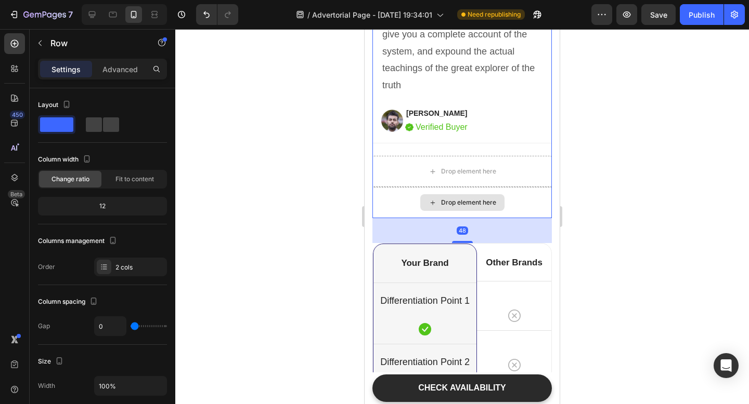
scroll to position [4691, 0]
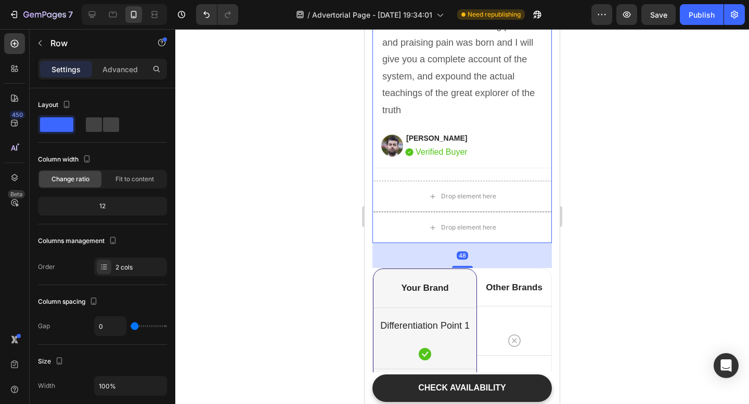
click at [626, 217] on div at bounding box center [461, 216] width 573 height 375
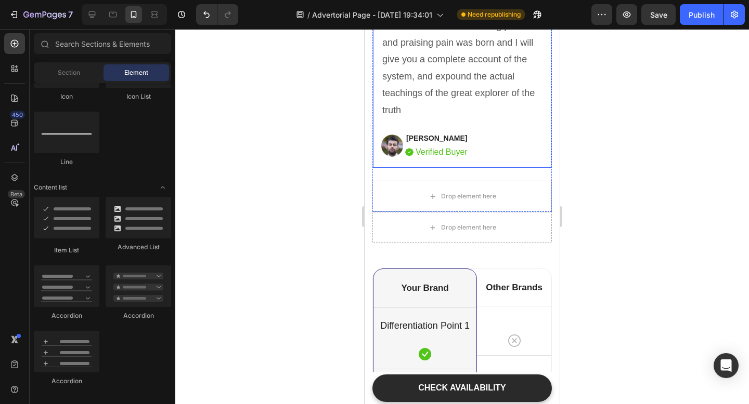
scroll to position [4654, 0]
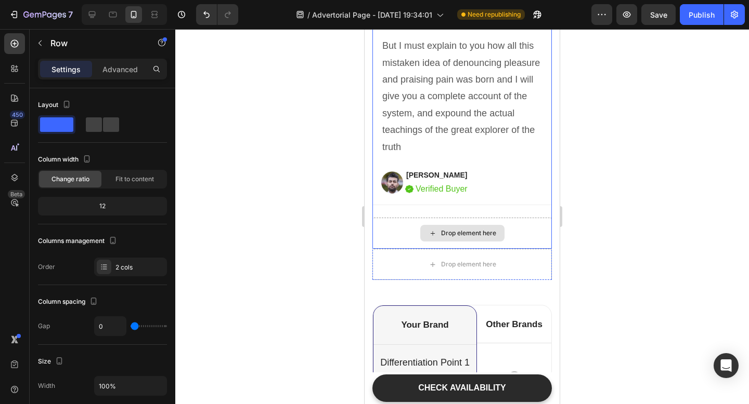
click at [390, 229] on div "Drop element here" at bounding box center [461, 233] width 179 height 31
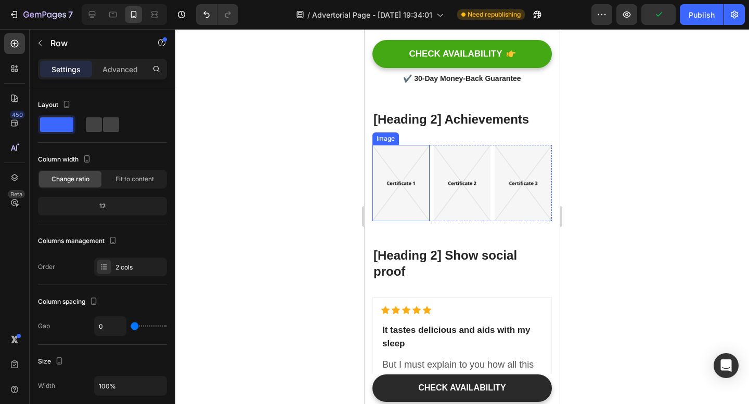
scroll to position [3840, 0]
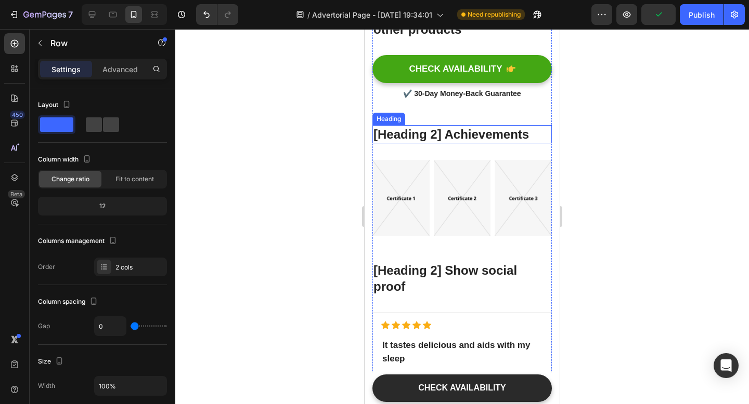
click at [517, 133] on p "[Heading 2] Achievements" at bounding box center [461, 134] width 177 height 16
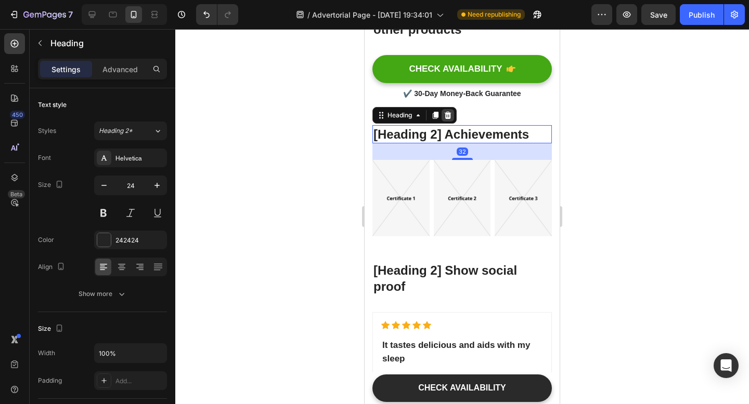
click at [446, 120] on div at bounding box center [447, 115] width 12 height 12
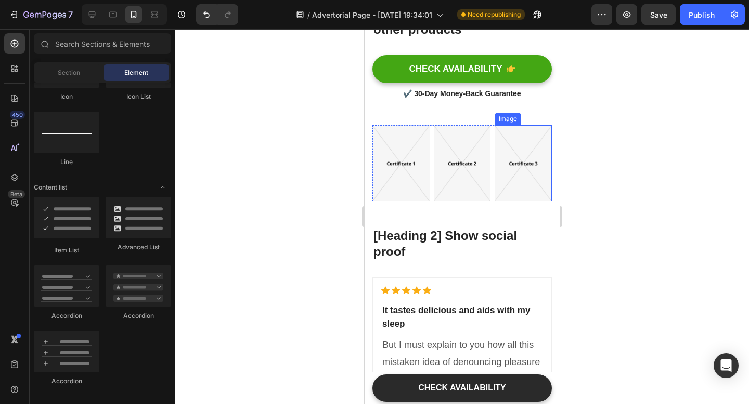
click at [541, 138] on img at bounding box center [522, 163] width 57 height 76
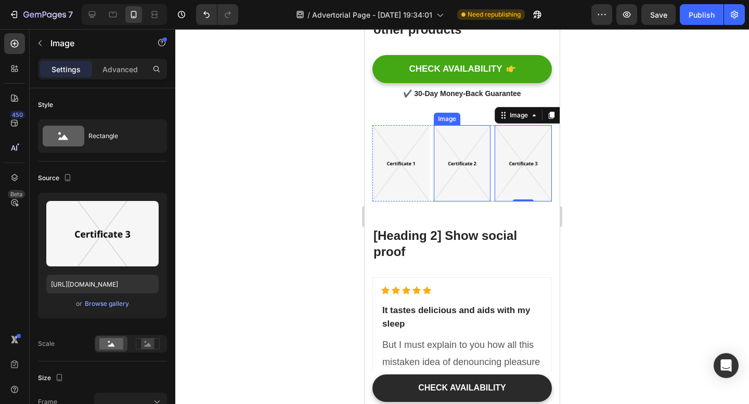
click at [457, 146] on img at bounding box center [462, 163] width 57 height 76
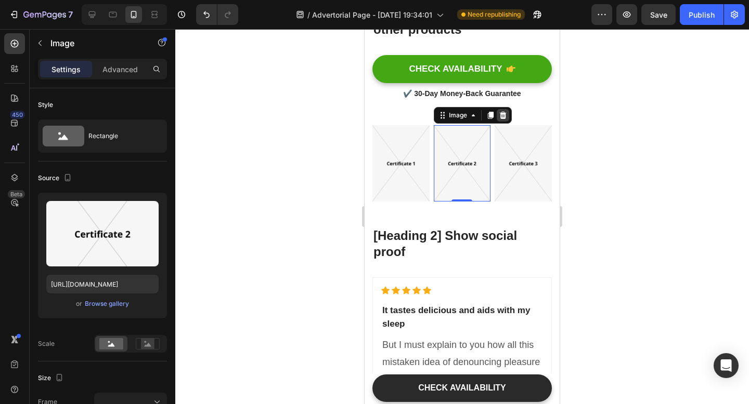
click at [503, 115] on icon at bounding box center [502, 115] width 7 height 7
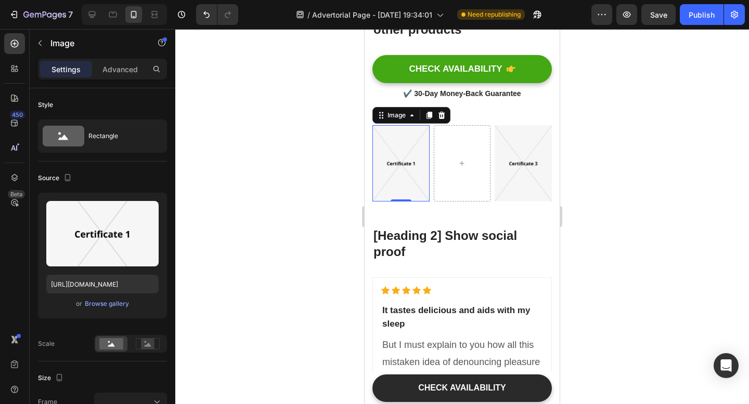
click at [390, 152] on img at bounding box center [400, 163] width 57 height 76
click at [440, 112] on icon at bounding box center [441, 115] width 7 height 7
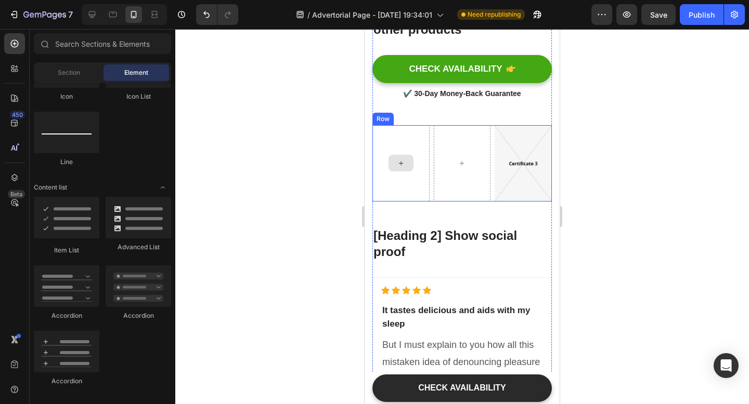
click at [400, 167] on icon at bounding box center [401, 163] width 8 height 9
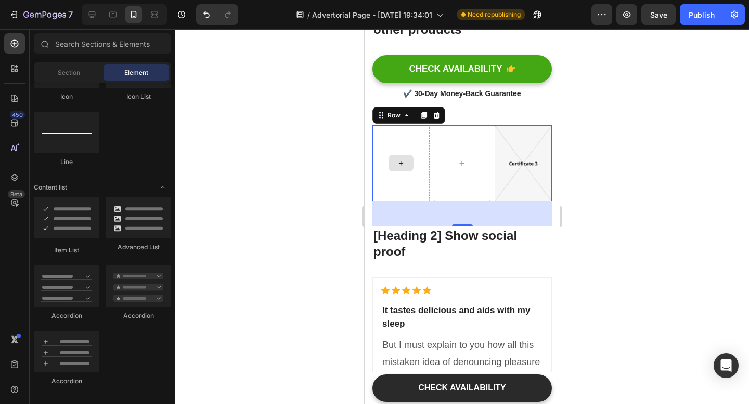
click at [395, 187] on div at bounding box center [400, 163] width 57 height 76
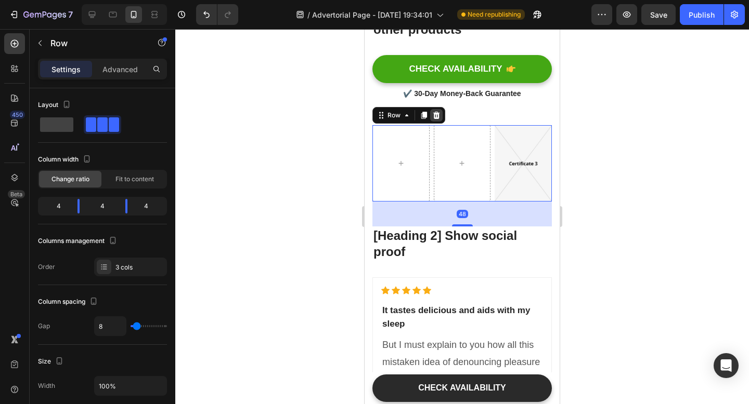
click at [434, 115] on icon at bounding box center [436, 115] width 7 height 7
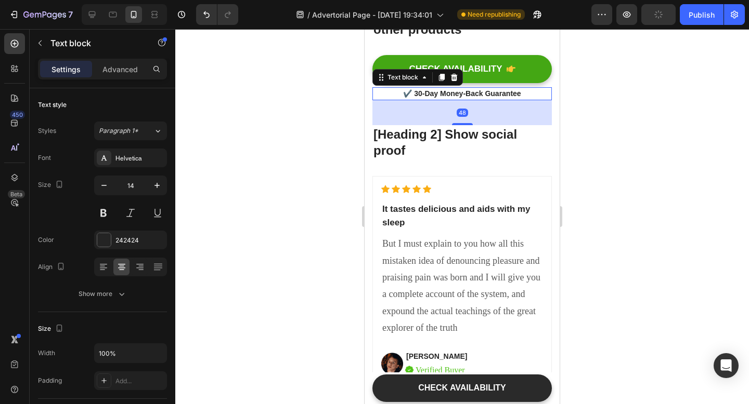
click at [490, 92] on p "✔️ 30-Day Money-Back Guarantee" at bounding box center [461, 93] width 177 height 11
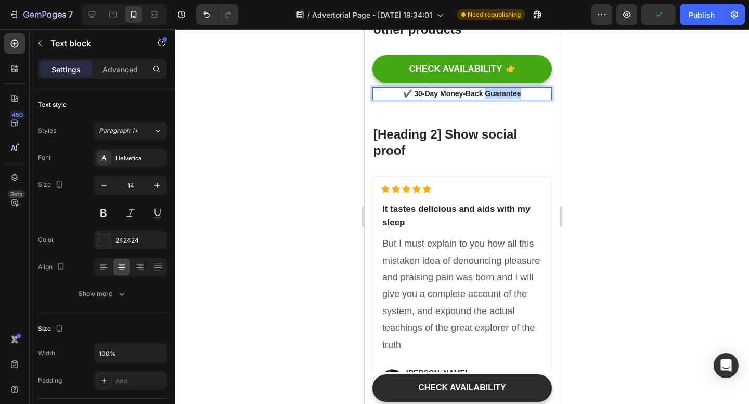
click at [490, 92] on p "✔️ 30-Day Money-Back Guarantee" at bounding box center [461, 93] width 177 height 11
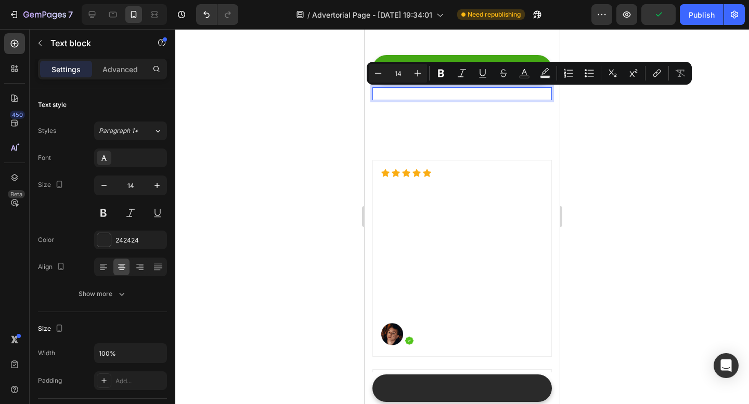
click at [418, 95] on p "✔️ 30-Day Money-Back Guarantee" at bounding box center [461, 93] width 177 height 11
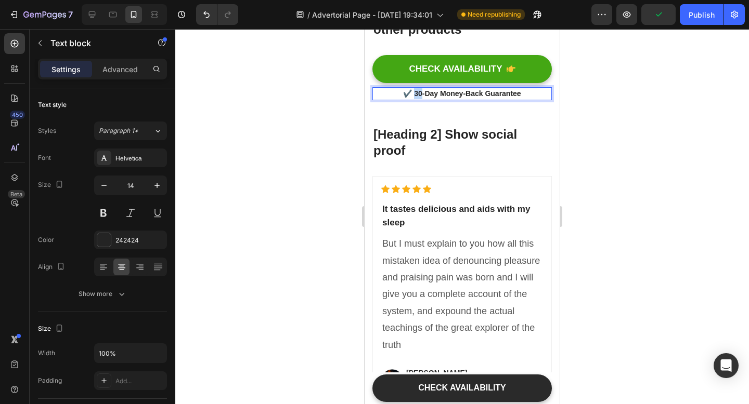
click at [418, 95] on p "✔️ 30-Day Money-Back Guarantee" at bounding box center [461, 93] width 177 height 11
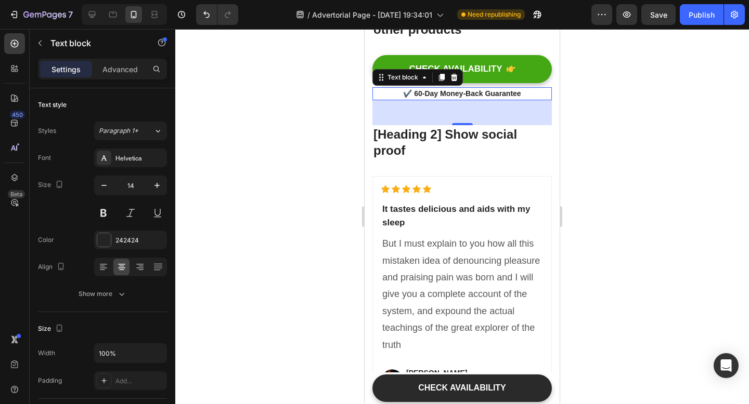
click at [588, 134] on div at bounding box center [461, 216] width 573 height 375
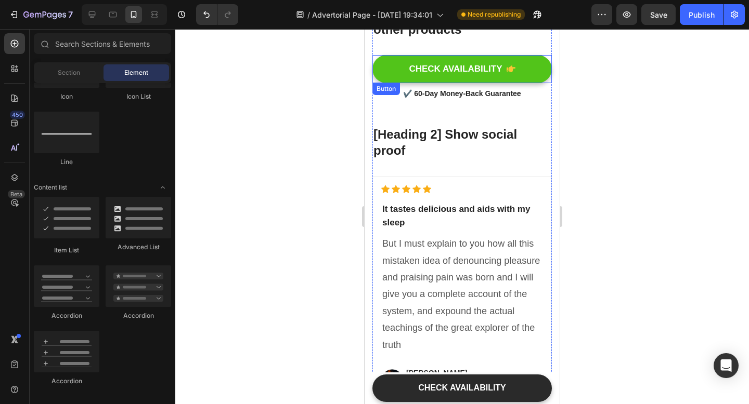
click at [536, 76] on button "CHECK AVAILABILITY" at bounding box center [461, 69] width 179 height 28
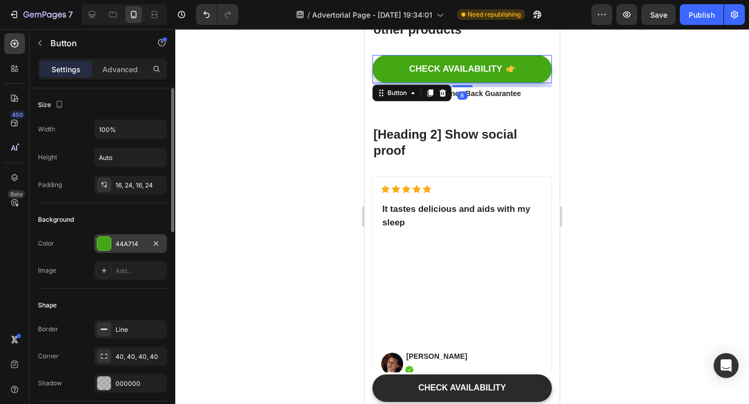
click at [108, 239] on div at bounding box center [104, 244] width 14 height 14
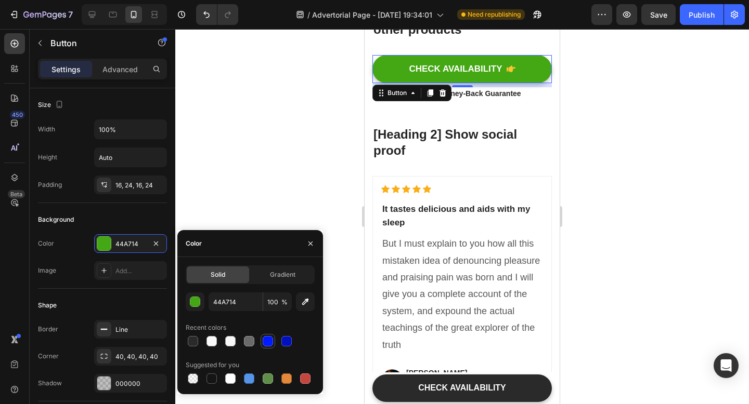
click at [268, 339] on div at bounding box center [268, 341] width 10 height 10
type input "001BFF"
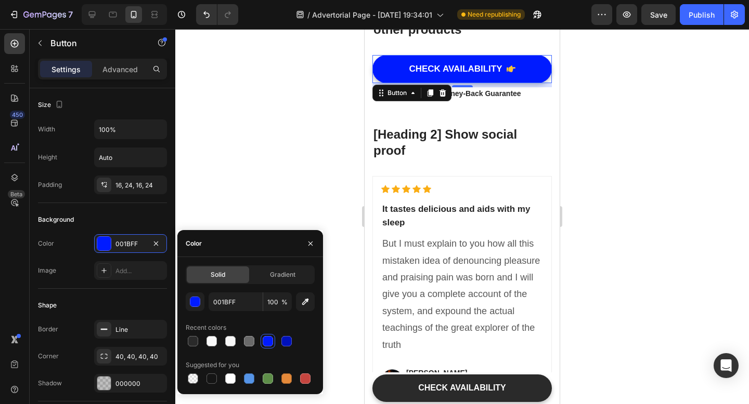
click at [648, 149] on div at bounding box center [461, 216] width 573 height 375
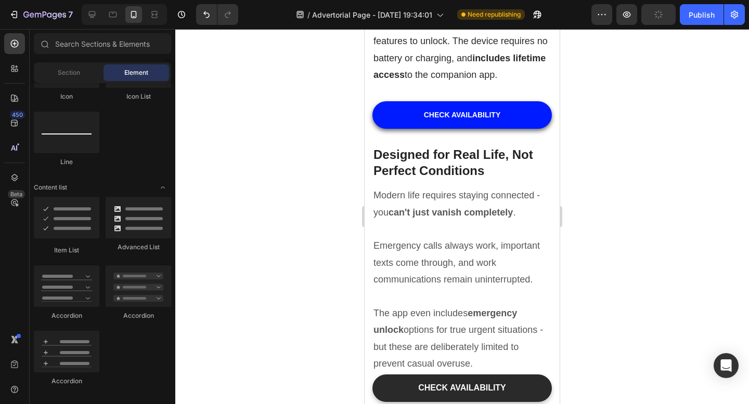
scroll to position [3121, 0]
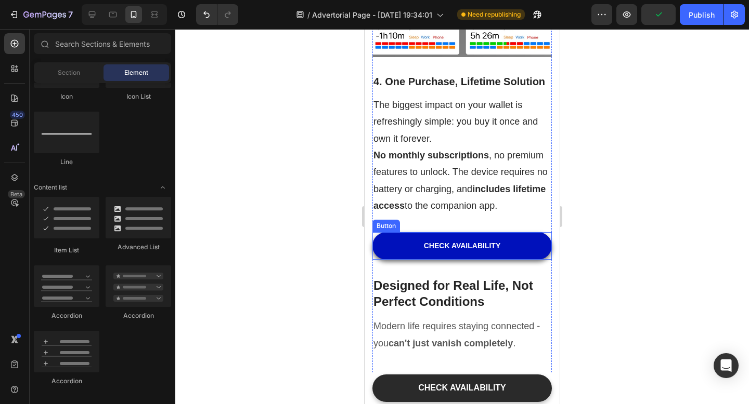
click at [395, 232] on button "CHECK AVAILABILITY" at bounding box center [461, 246] width 179 height 28
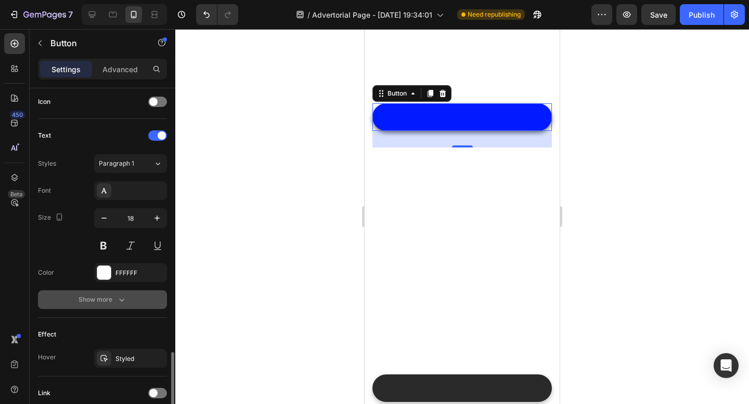
scroll to position [400, 0]
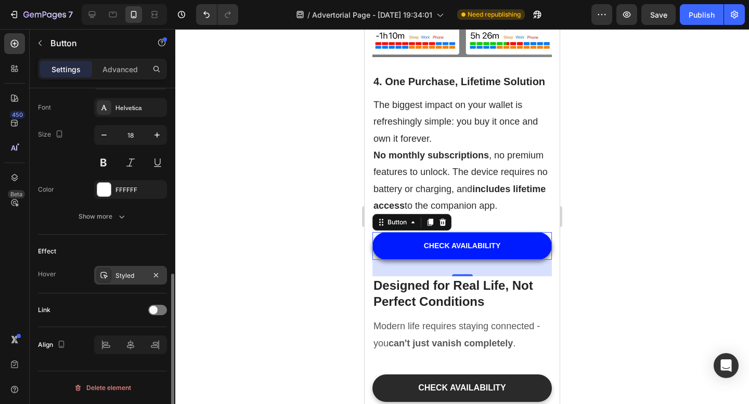
click at [128, 270] on div "Styled" at bounding box center [130, 275] width 73 height 19
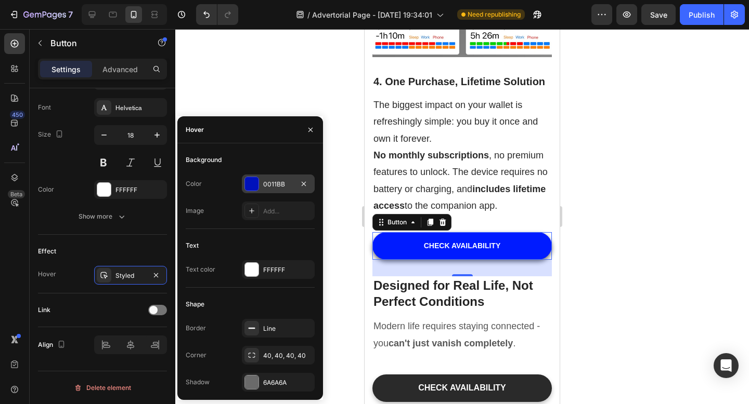
click at [278, 179] on div "0011BB" at bounding box center [278, 184] width 73 height 19
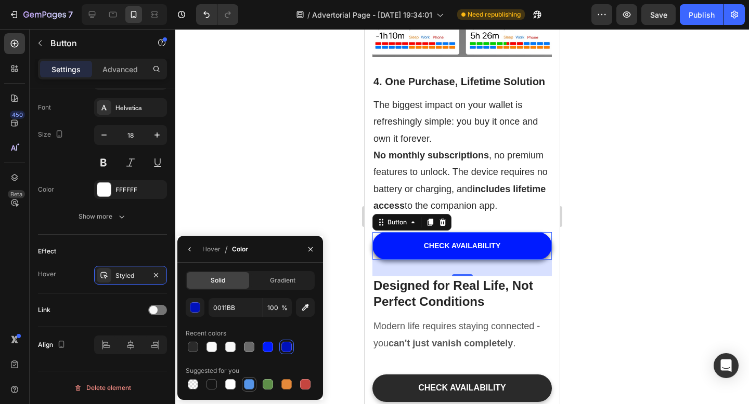
click at [246, 386] on div at bounding box center [249, 384] width 10 height 10
type input "5594E7"
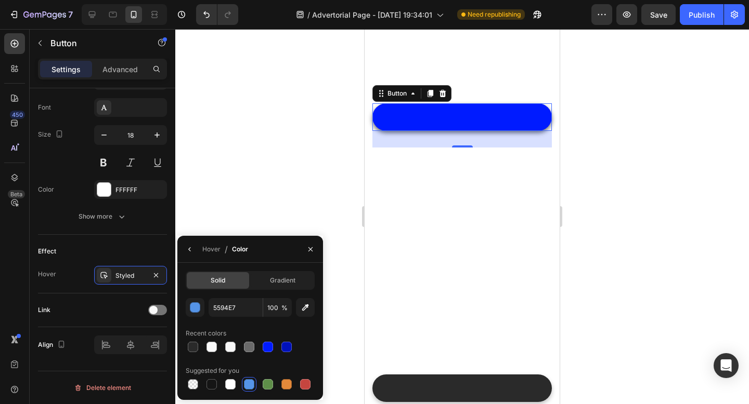
click at [285, 208] on div at bounding box center [461, 216] width 573 height 375
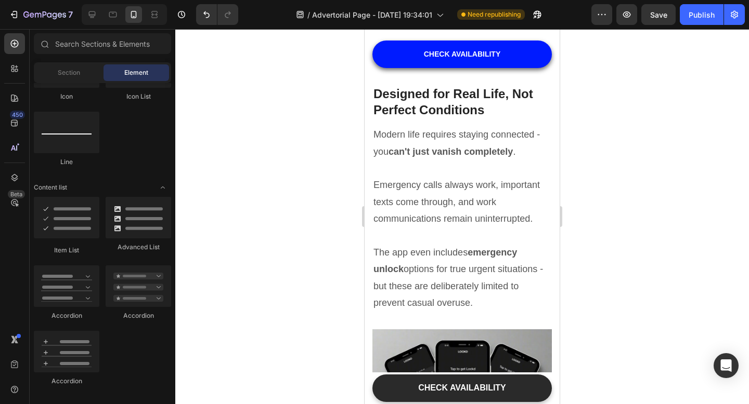
scroll to position [3026, 0]
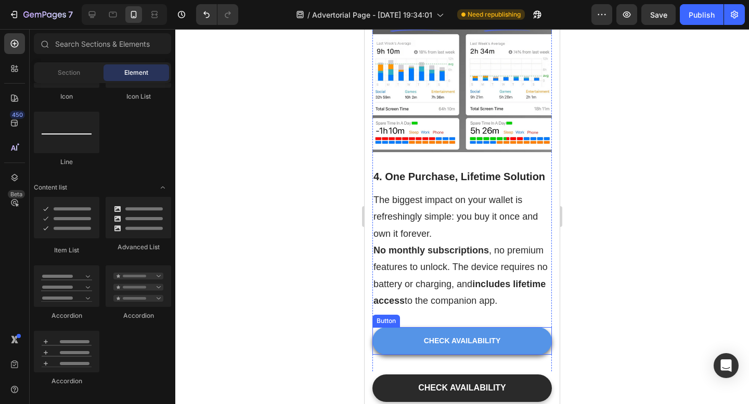
click at [408, 327] on button "CHECK AVAILABILITY" at bounding box center [461, 341] width 179 height 28
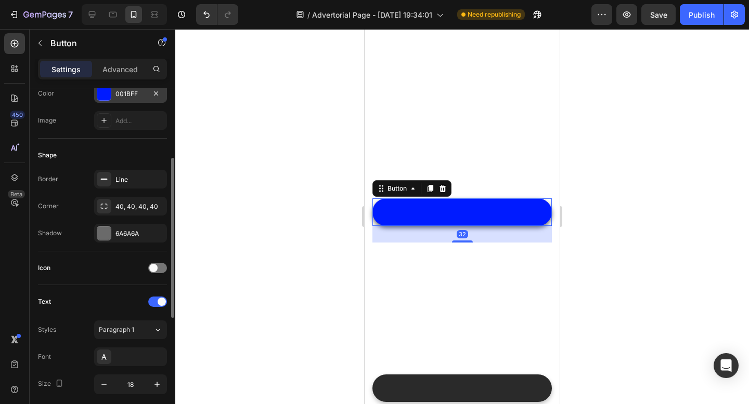
scroll to position [400, 0]
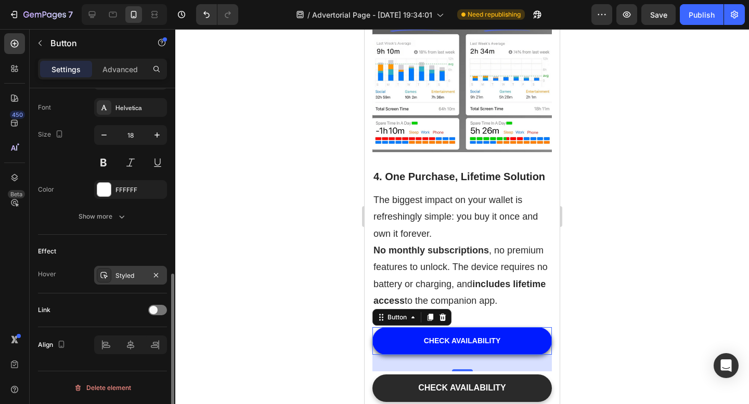
click at [128, 273] on div "Styled" at bounding box center [130, 275] width 30 height 9
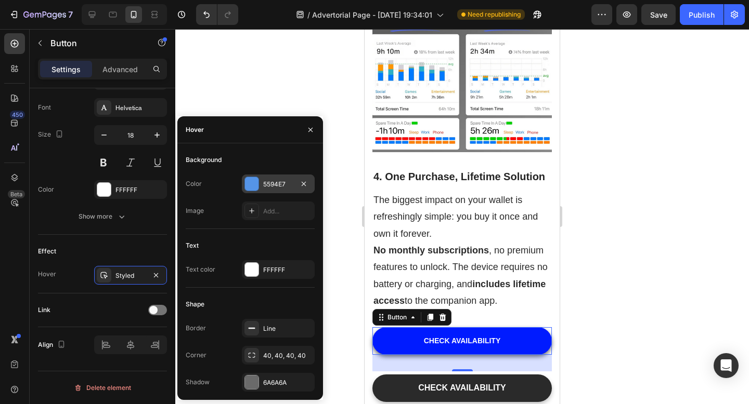
click at [271, 187] on div "5594E7" at bounding box center [278, 184] width 30 height 9
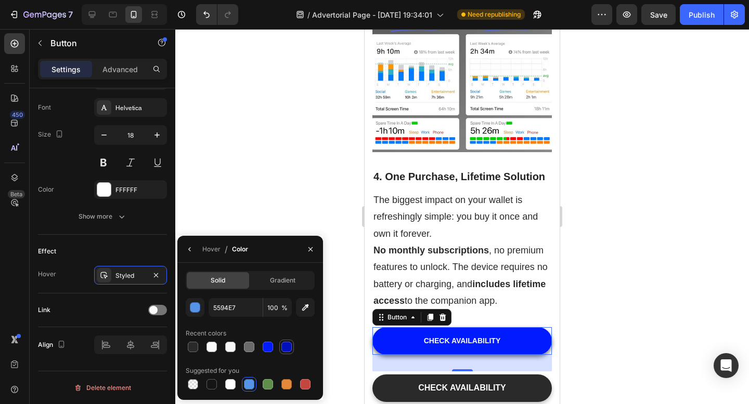
click at [285, 349] on div at bounding box center [286, 347] width 10 height 10
type input "0011BB"
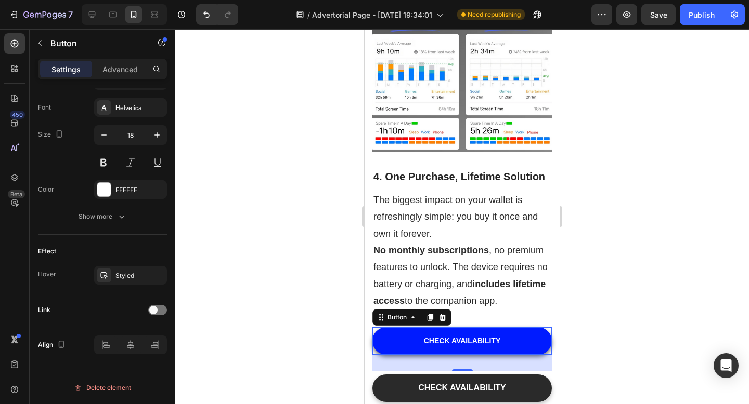
click at [295, 195] on div at bounding box center [461, 216] width 573 height 375
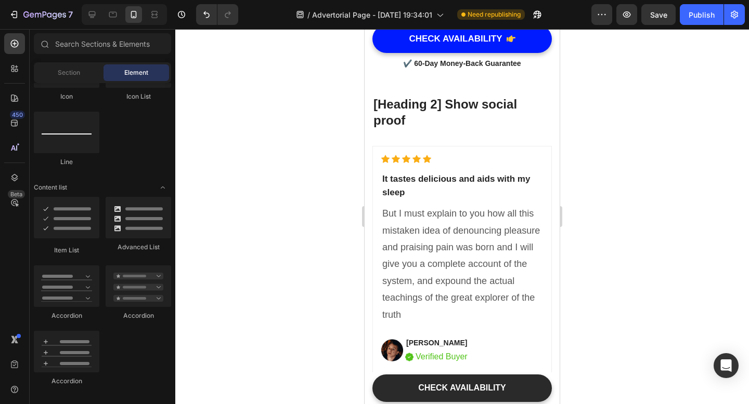
scroll to position [3698, 0]
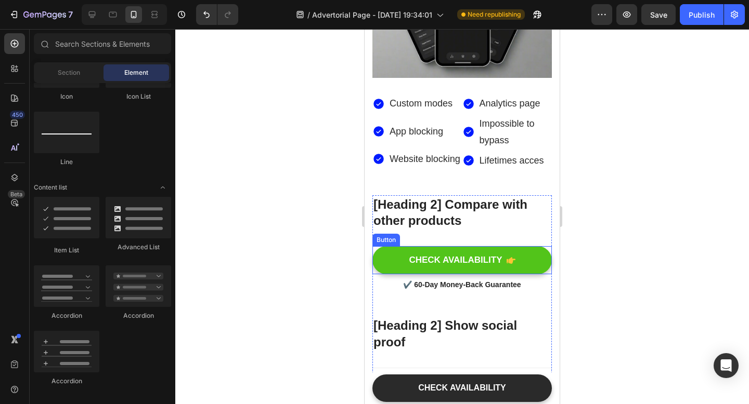
click at [402, 246] on button "CHECK AVAILABILITY" at bounding box center [461, 260] width 179 height 28
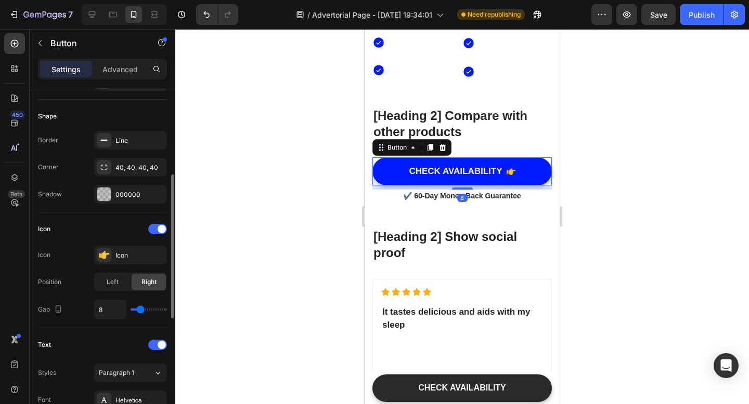
scroll to position [196, 0]
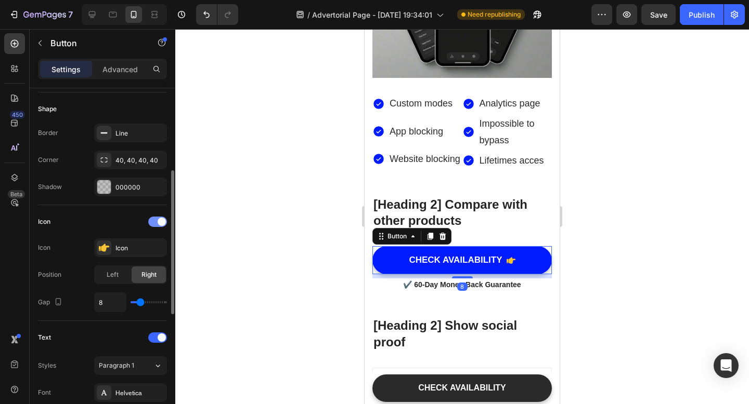
click at [155, 220] on div at bounding box center [157, 222] width 19 height 10
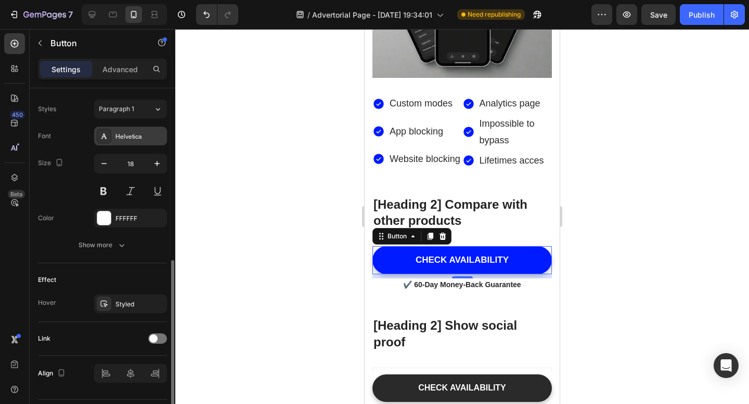
scroll to position [387, 0]
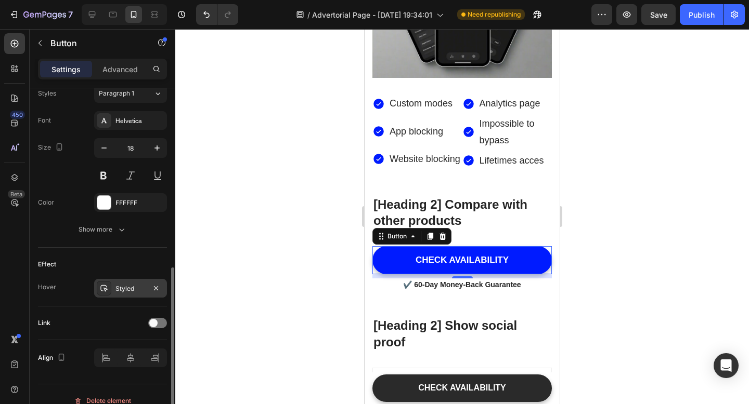
click at [131, 288] on div "Styled" at bounding box center [130, 288] width 30 height 9
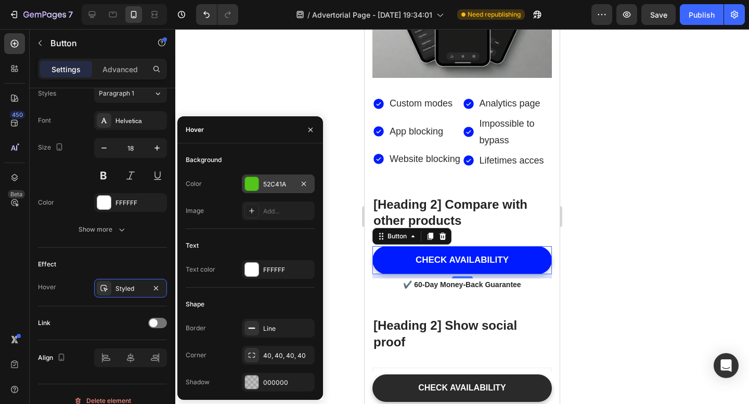
click at [269, 190] on div "52C41A" at bounding box center [278, 184] width 73 height 19
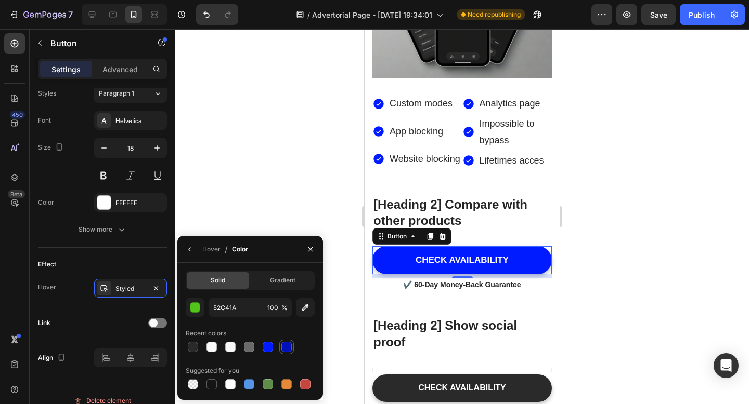
click at [284, 349] on div at bounding box center [286, 347] width 10 height 10
type input "0011BB"
click at [277, 173] on div at bounding box center [461, 216] width 573 height 375
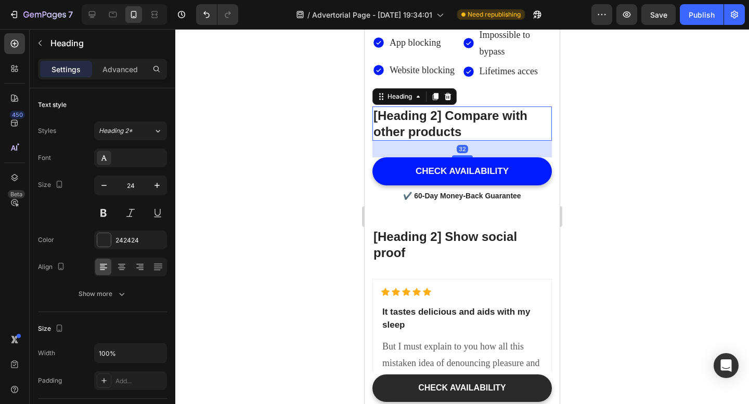
click at [456, 140] on p "[Heading 2] Compare with other products" at bounding box center [461, 124] width 177 height 32
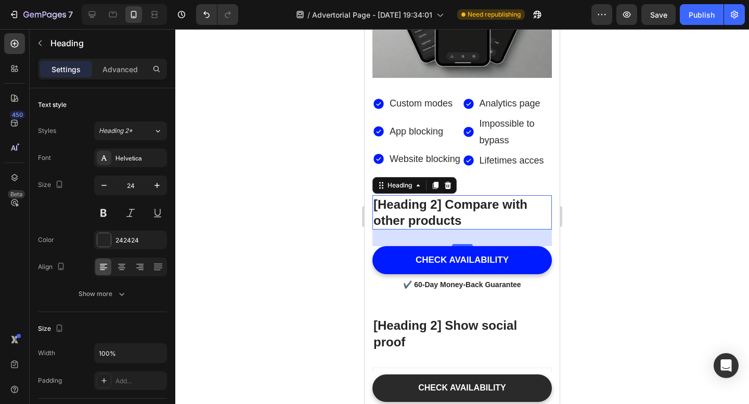
click at [463, 196] on p "[Heading 2] Compare with other products" at bounding box center [461, 212] width 177 height 32
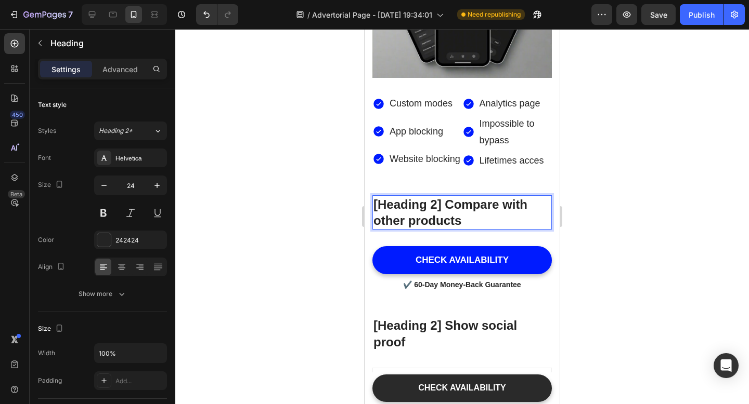
click at [463, 196] on p "[Heading 2] Compare with other products" at bounding box center [461, 212] width 177 height 32
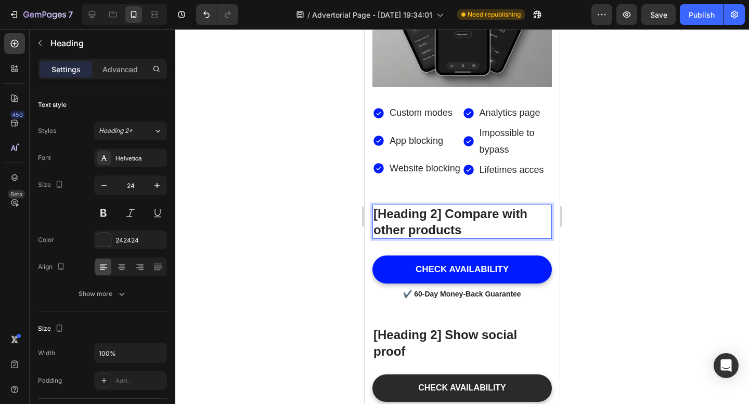
scroll to position [3671, 0]
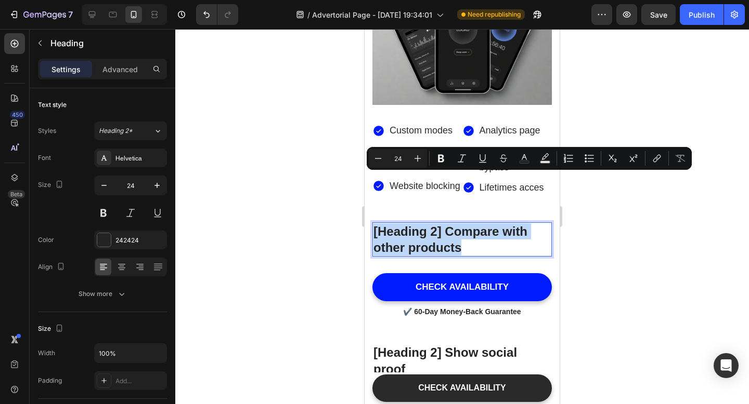
drag, startPoint x: 466, startPoint y: 193, endPoint x: 377, endPoint y: 173, distance: 90.7
click at [377, 224] on p "[Heading 2] Compare with other products" at bounding box center [461, 240] width 177 height 32
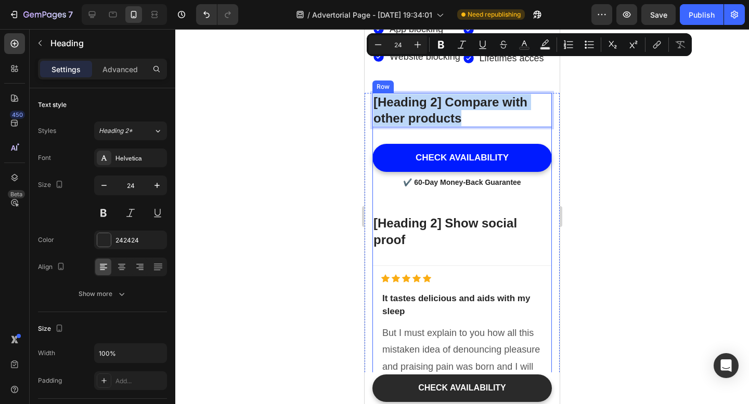
scroll to position [3801, 0]
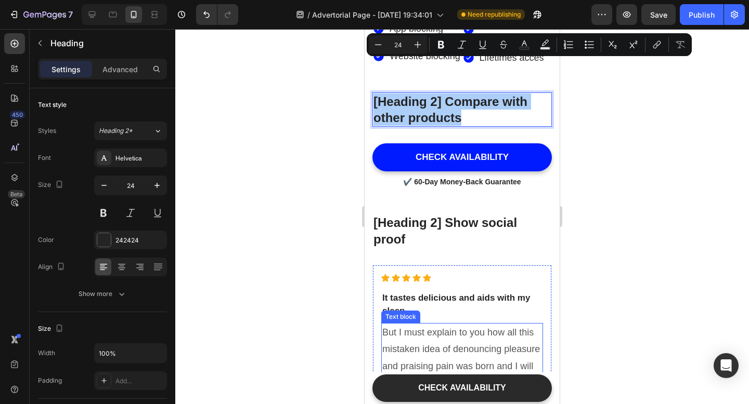
click at [461, 324] on p "But I must explain to you how all this mistaken idea of denouncing pleasure and…" at bounding box center [462, 383] width 160 height 118
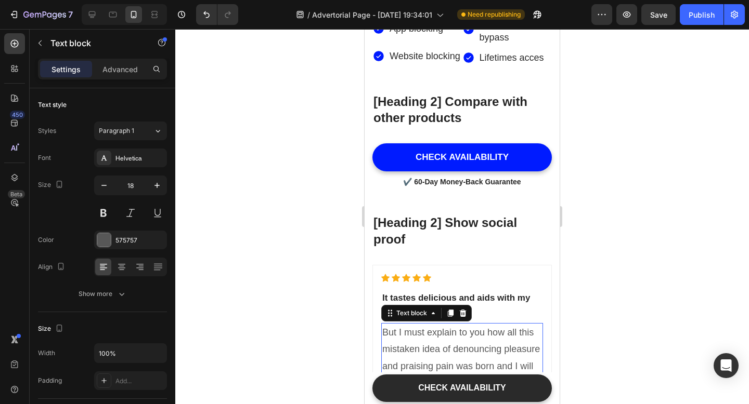
click at [461, 324] on p "But I must explain to you how all this mistaken idea of denouncing pleasure and…" at bounding box center [462, 383] width 160 height 118
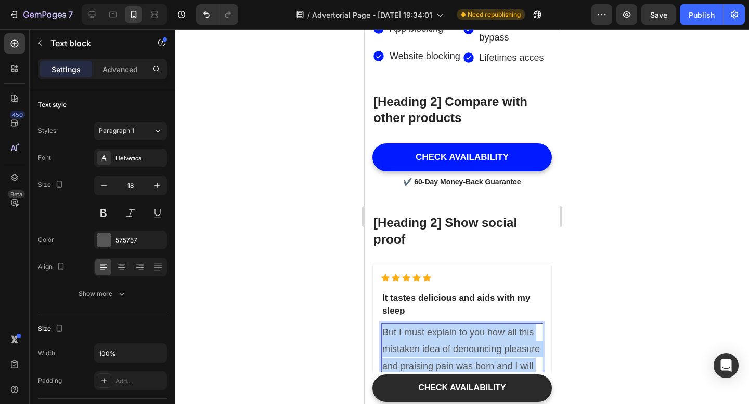
click at [461, 324] on p "But I must explain to you how all this mistaken idea of denouncing pleasure and…" at bounding box center [462, 383] width 160 height 118
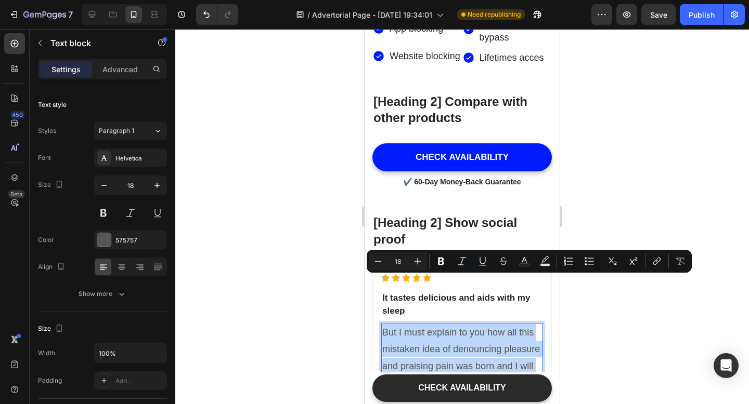
click at [461, 324] on p "But I must explain to you how all this mistaken idea of denouncing pleasure and…" at bounding box center [462, 383] width 160 height 118
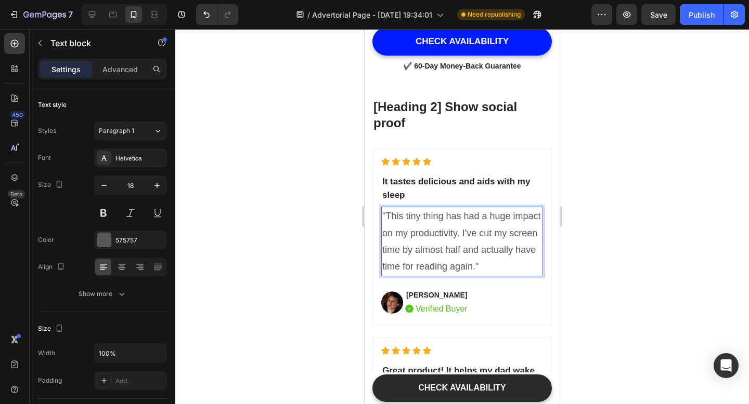
scroll to position [3869, 0]
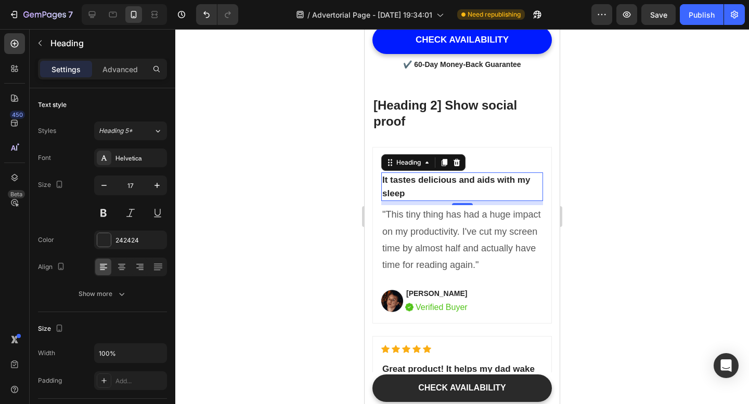
click at [402, 184] on p "It tastes delicious and aids with my sleep" at bounding box center [462, 187] width 160 height 27
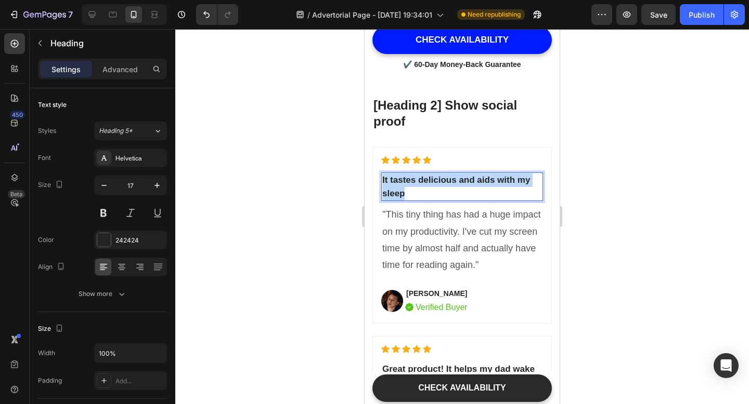
click at [402, 184] on p "It tastes delicious and aids with my sleep" at bounding box center [462, 187] width 160 height 27
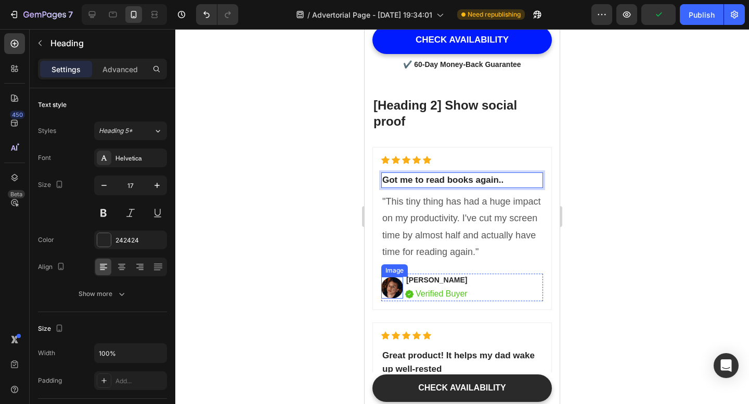
click at [391, 290] on img at bounding box center [392, 288] width 22 height 22
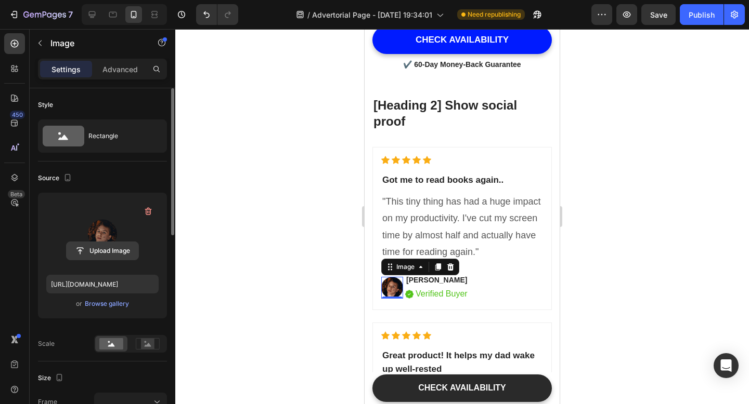
click at [109, 248] on input "file" at bounding box center [103, 251] width 72 height 18
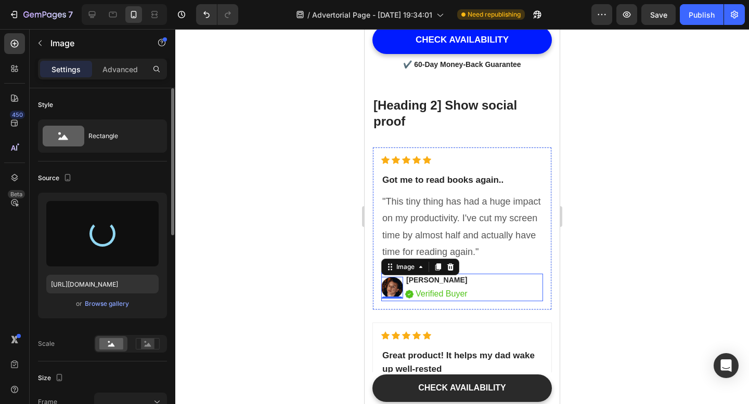
type input "https://cdn.shopify.com/s/files/1/0663/1302/7637/files/gempages_551399481296290…"
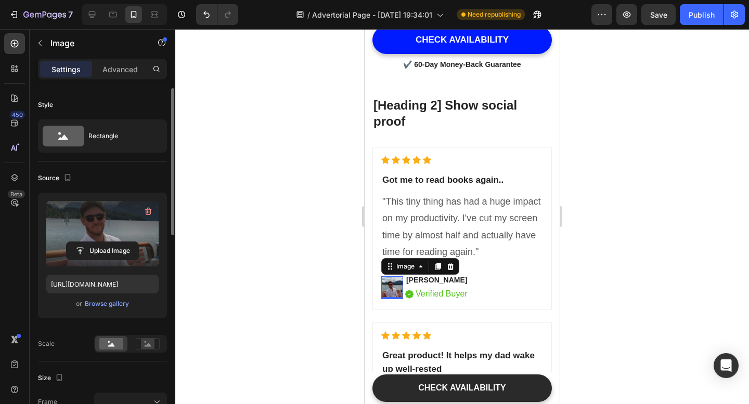
click at [286, 213] on div at bounding box center [461, 216] width 573 height 375
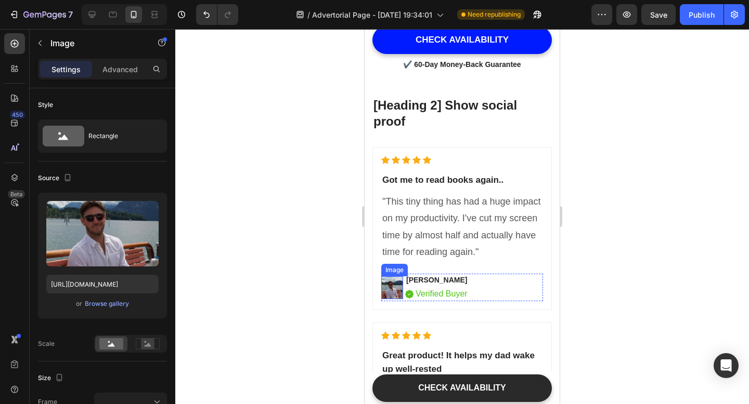
click at [395, 290] on img at bounding box center [392, 288] width 22 height 23
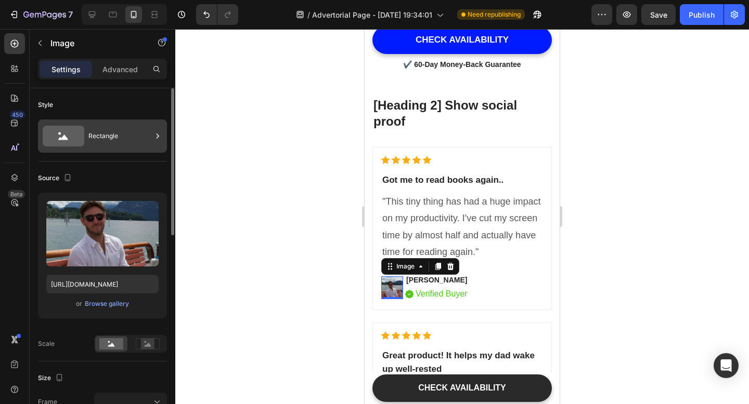
click at [87, 137] on div "Rectangle" at bounding box center [102, 136] width 129 height 33
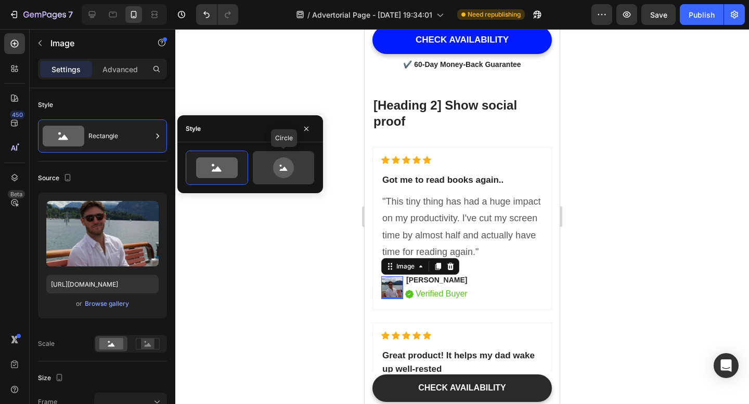
click at [277, 170] on icon at bounding box center [283, 168] width 21 height 21
type input "80"
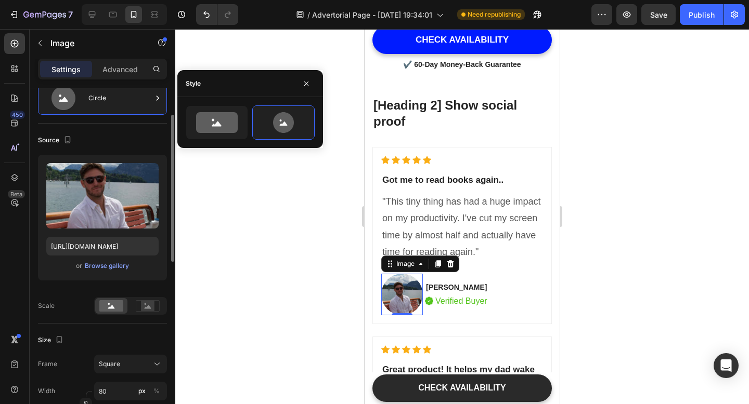
scroll to position [46, 0]
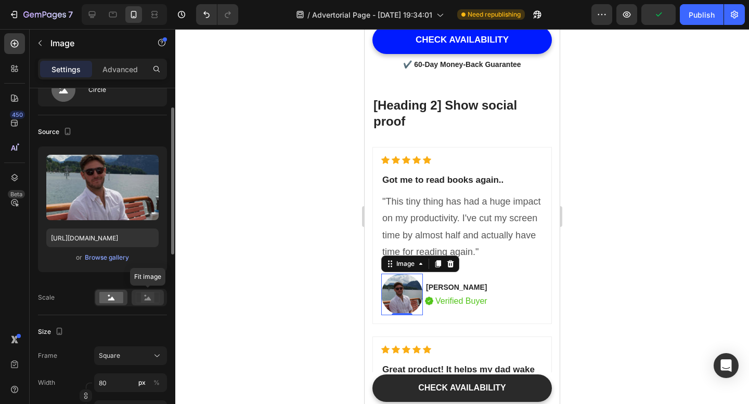
click at [144, 298] on rect at bounding box center [148, 298] width 14 height 10
click at [115, 298] on rect at bounding box center [111, 297] width 24 height 11
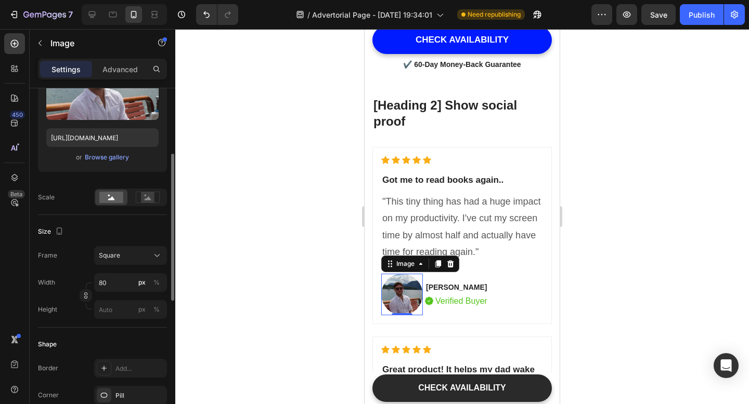
scroll to position [149, 0]
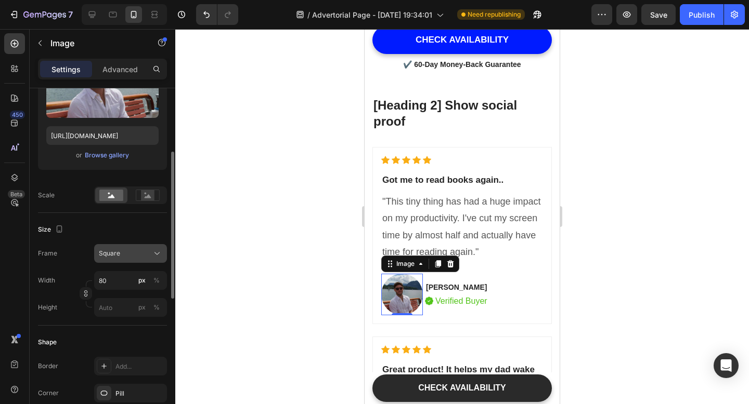
click at [132, 254] on div "Square" at bounding box center [124, 253] width 51 height 9
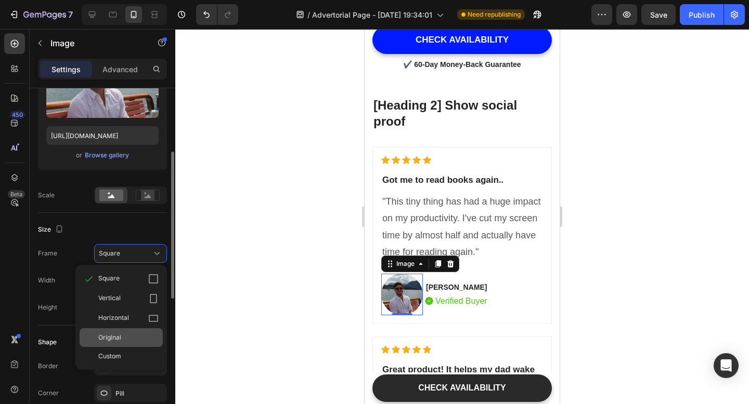
click at [132, 338] on div "Original" at bounding box center [128, 337] width 60 height 9
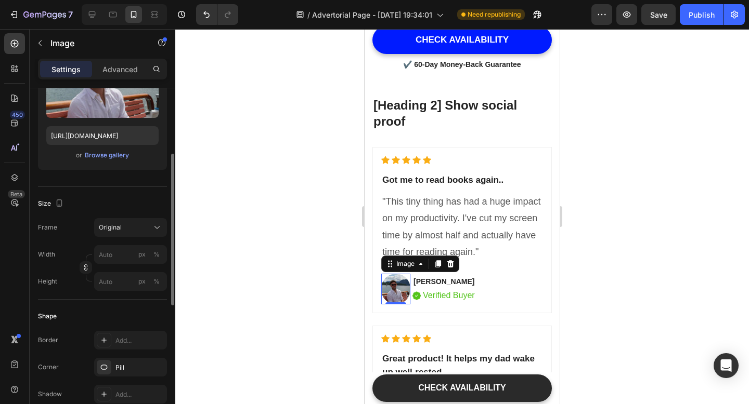
click at [294, 250] on div at bounding box center [461, 216] width 573 height 375
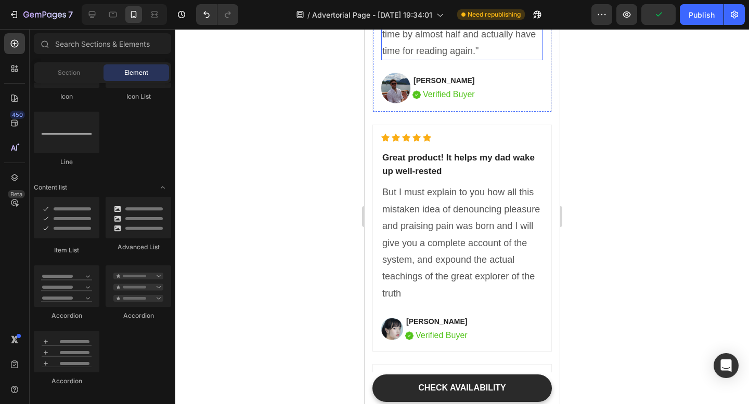
scroll to position [4020, 0]
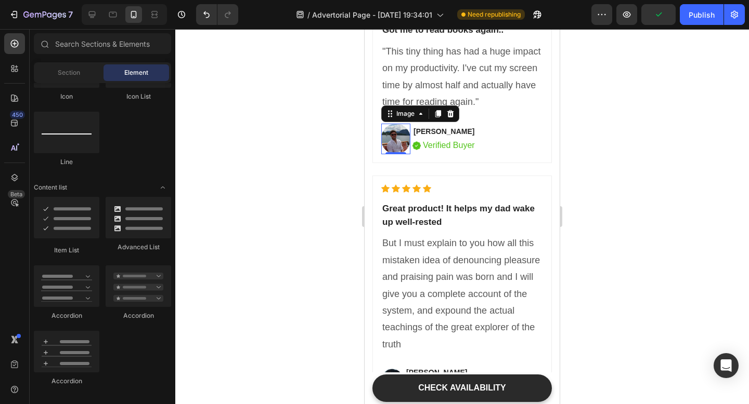
click at [403, 152] on img at bounding box center [395, 139] width 29 height 31
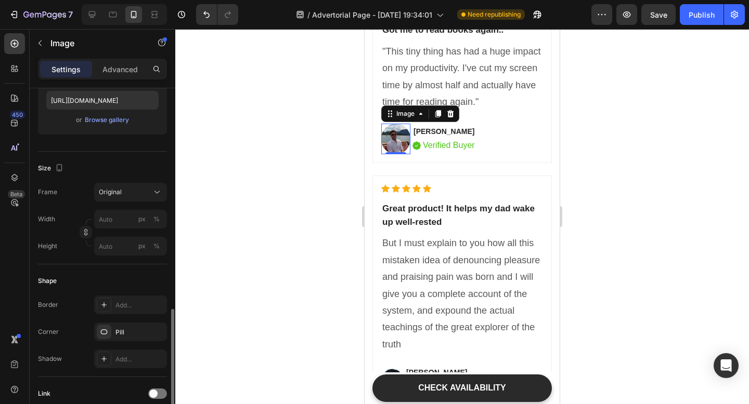
scroll to position [0, 0]
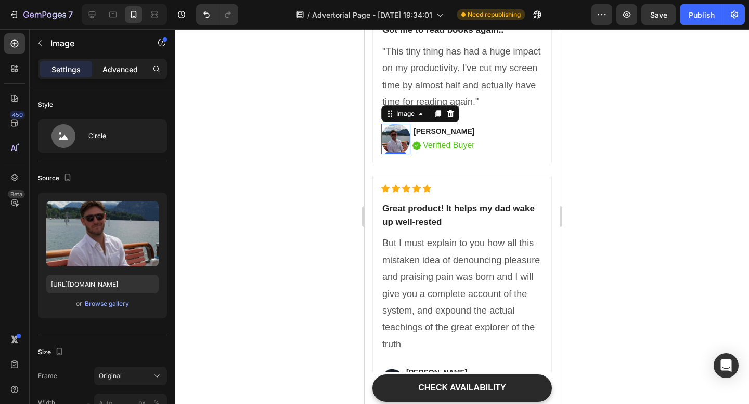
click at [112, 71] on p "Advanced" at bounding box center [119, 69] width 35 height 11
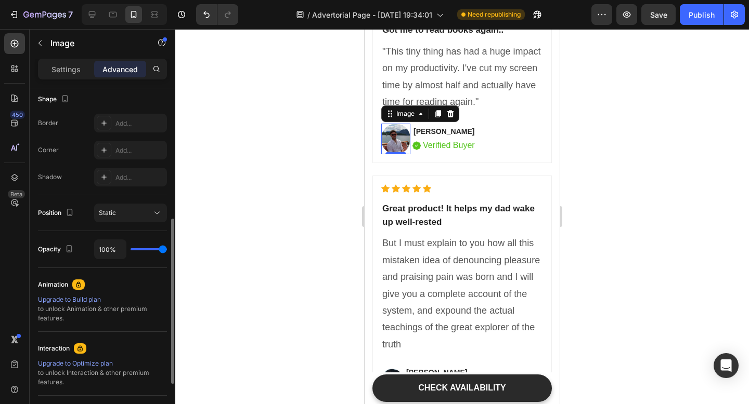
scroll to position [235, 0]
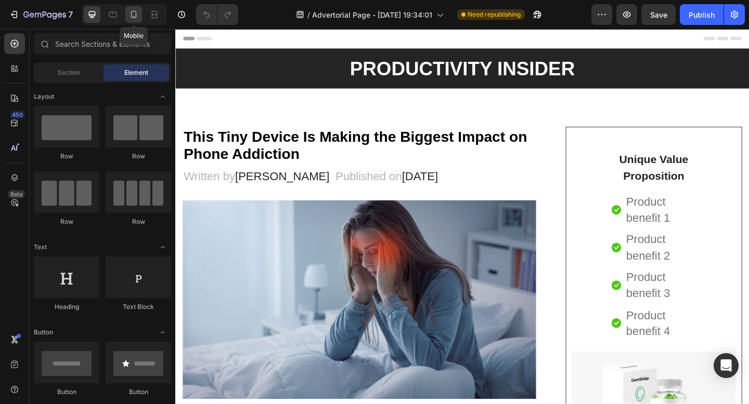
click at [136, 15] on icon at bounding box center [134, 14] width 6 height 7
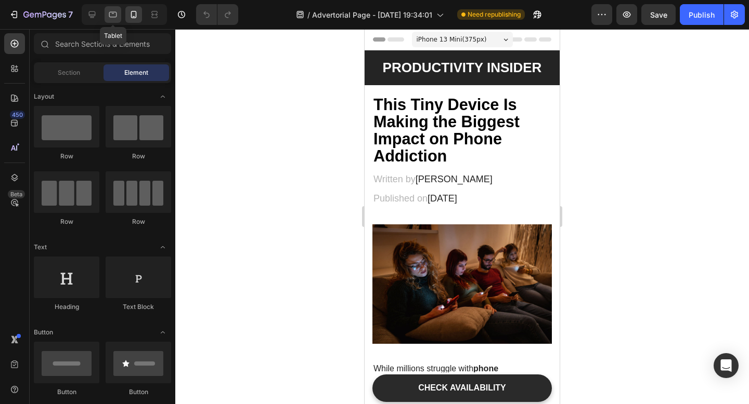
click at [111, 15] on icon at bounding box center [113, 14] width 10 height 10
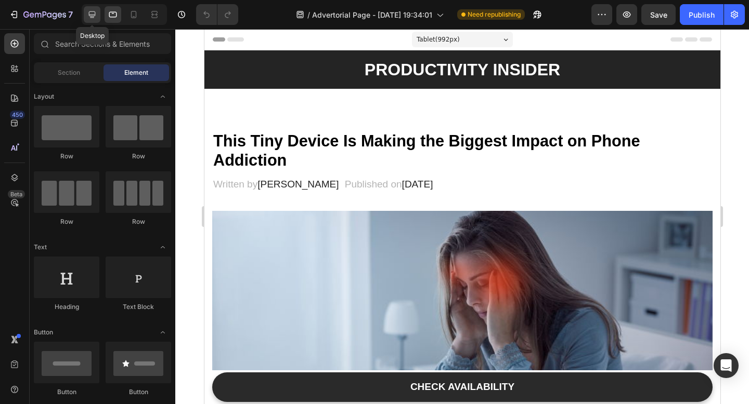
click at [94, 16] on icon at bounding box center [92, 14] width 7 height 7
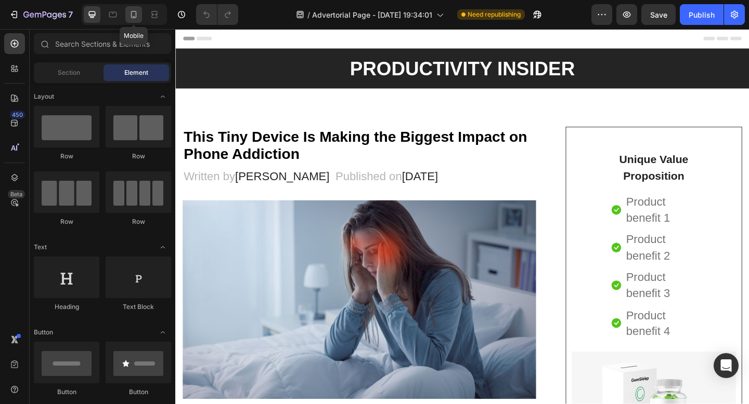
click at [126, 15] on div at bounding box center [133, 14] width 17 height 17
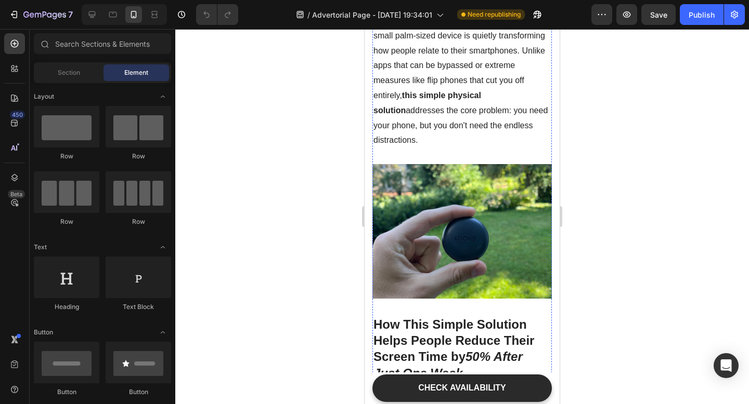
scroll to position [333, 0]
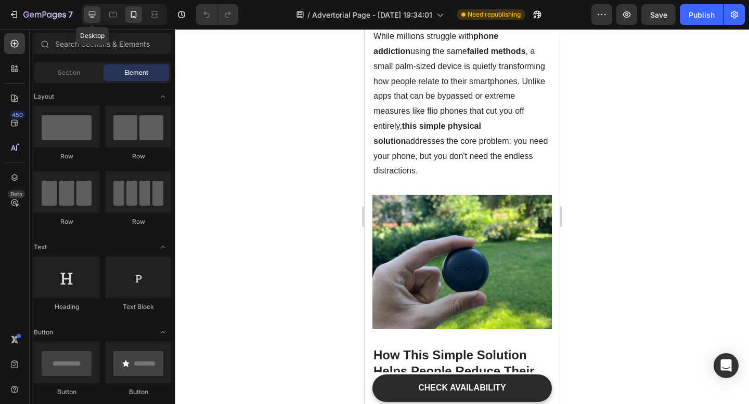
click at [86, 12] on div at bounding box center [92, 14] width 17 height 17
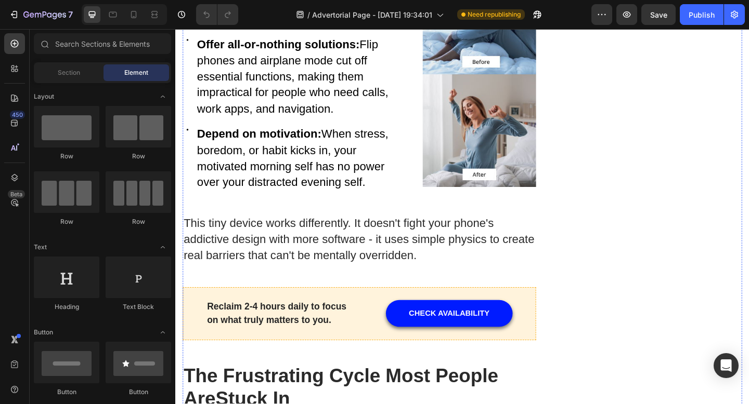
scroll to position [1370, 0]
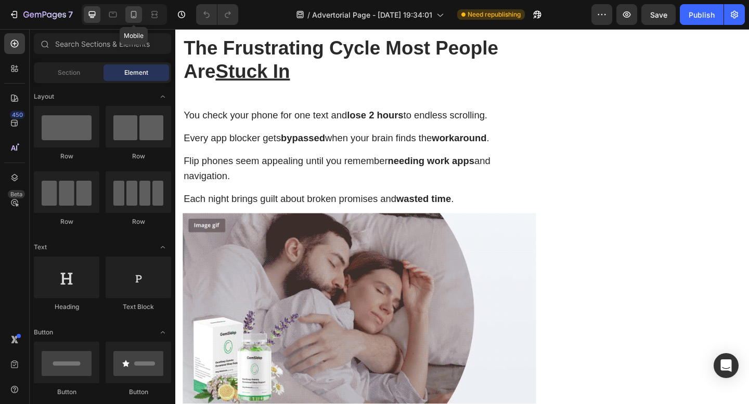
click at [138, 16] on icon at bounding box center [133, 14] width 10 height 10
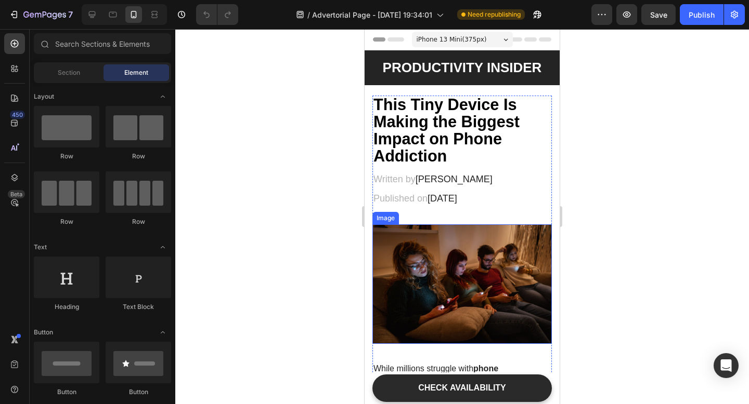
click at [457, 285] on img at bounding box center [461, 285] width 179 height 120
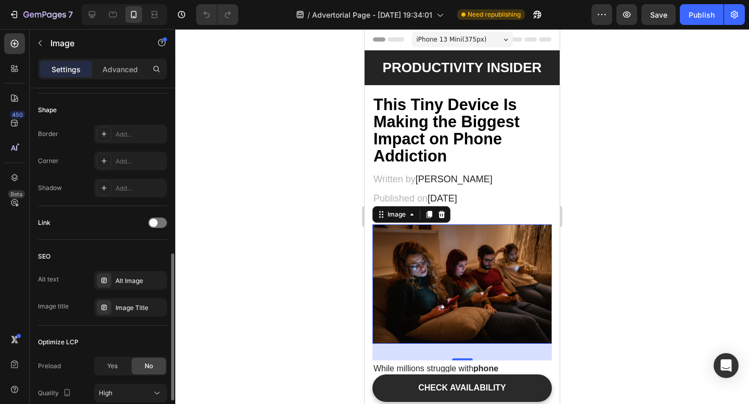
scroll to position [465, 0]
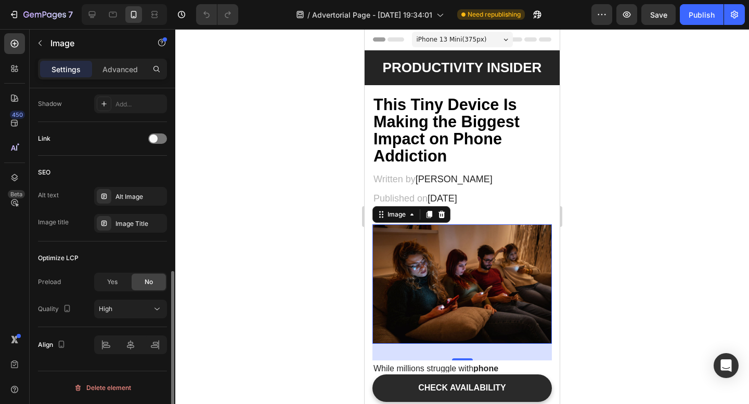
scroll to position [454, 0]
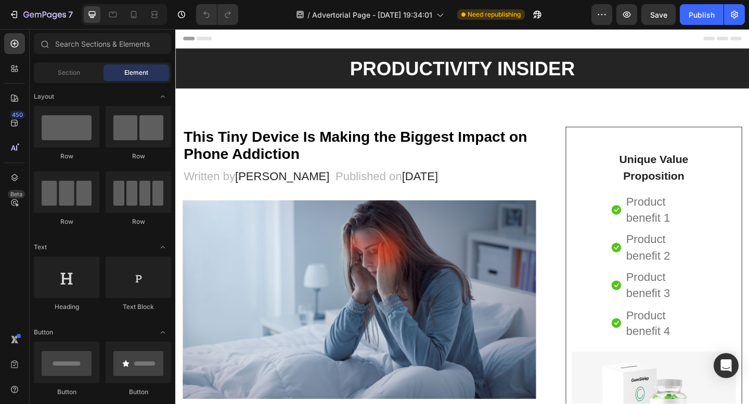
scroll to position [6, 0]
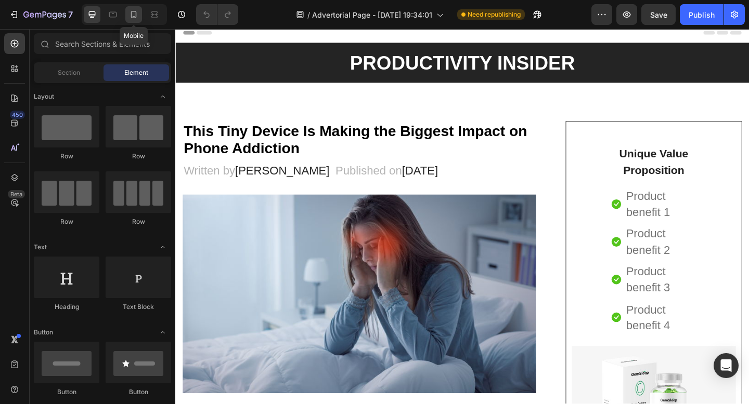
click at [132, 16] on icon at bounding box center [134, 14] width 6 height 7
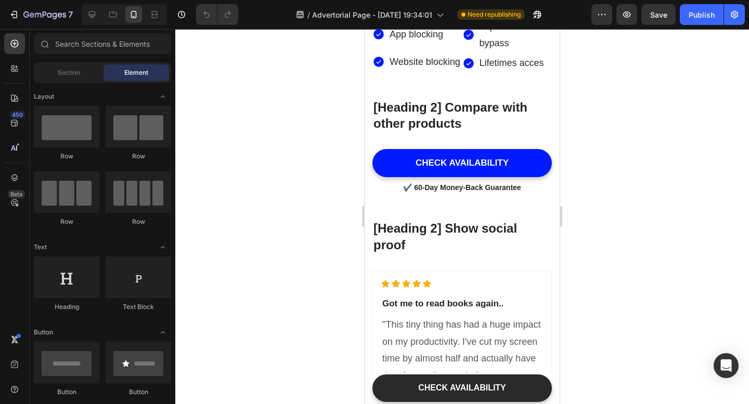
scroll to position [3701, 0]
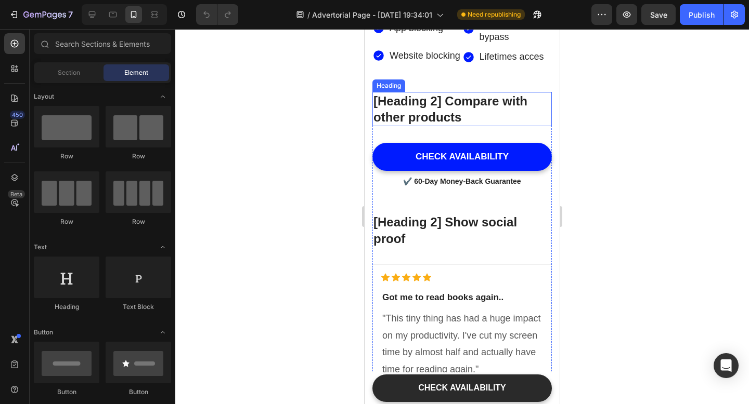
click at [467, 125] on p "[Heading 2] Compare with other products" at bounding box center [461, 109] width 177 height 32
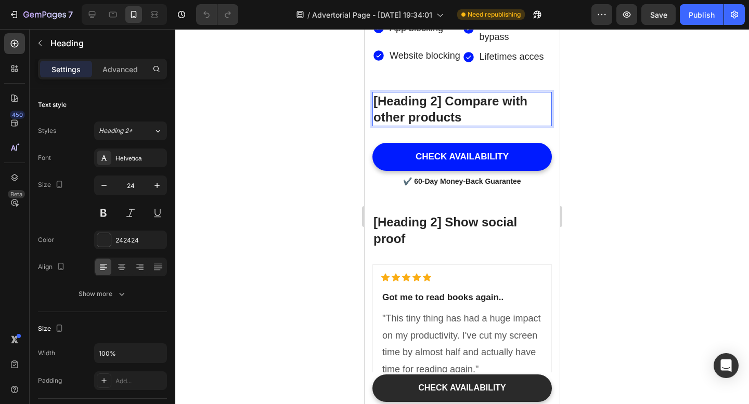
click at [462, 125] on p "[Heading 2] Compare with other products" at bounding box center [461, 109] width 177 height 32
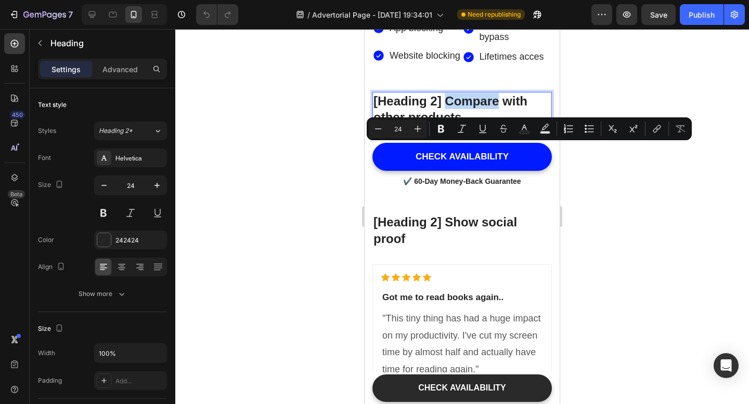
click at [461, 125] on p "[Heading 2] Compare with other products" at bounding box center [461, 109] width 177 height 32
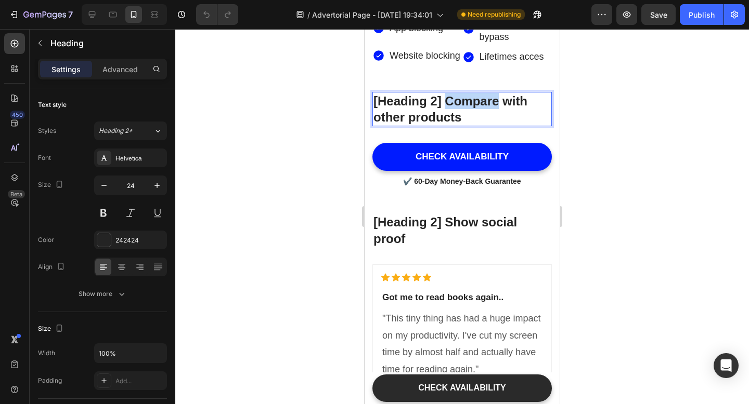
click at [461, 125] on p "[Heading 2] Compare with other products" at bounding box center [461, 109] width 177 height 32
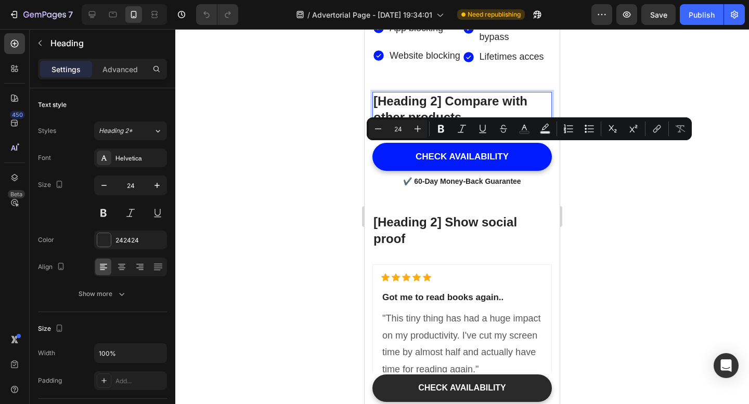
click at [459, 125] on p "[Heading 2] Compare with other products" at bounding box center [461, 109] width 177 height 32
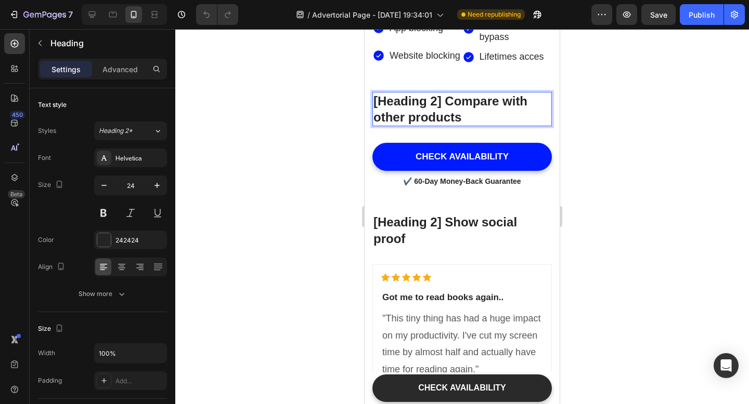
click at [459, 125] on p "[Heading 2] Compare with other products" at bounding box center [461, 109] width 177 height 32
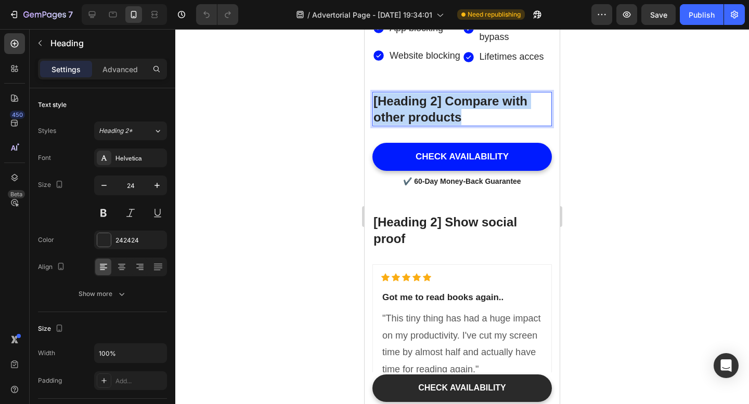
click at [459, 125] on p "[Heading 2] Compare with other products" at bounding box center [461, 109] width 177 height 32
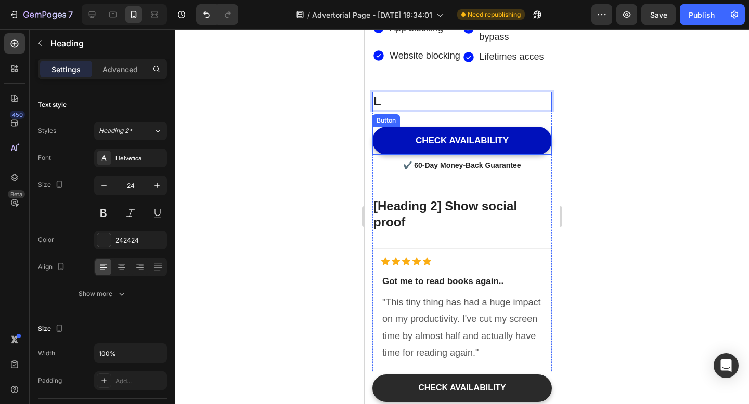
scroll to position [3699, 0]
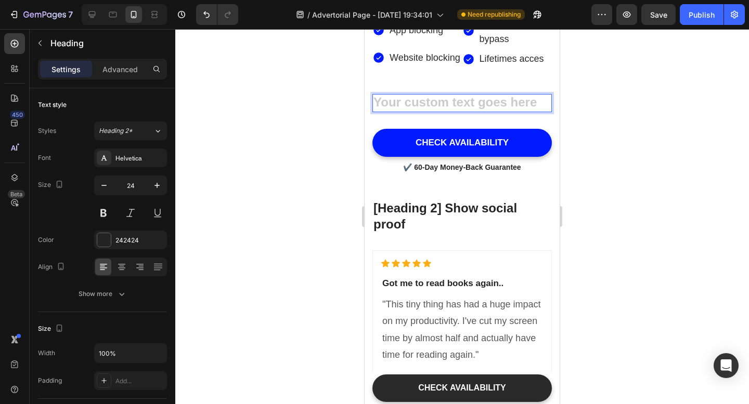
click at [595, 152] on div at bounding box center [461, 216] width 573 height 375
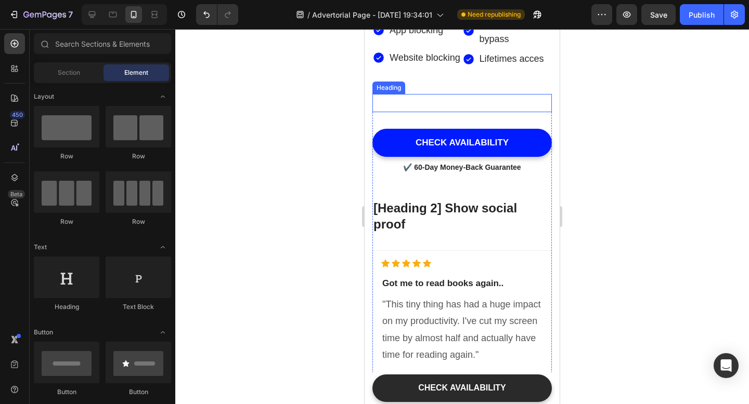
click at [524, 111] on p "Rich Text Editor. Editing area: main" at bounding box center [461, 103] width 177 height 16
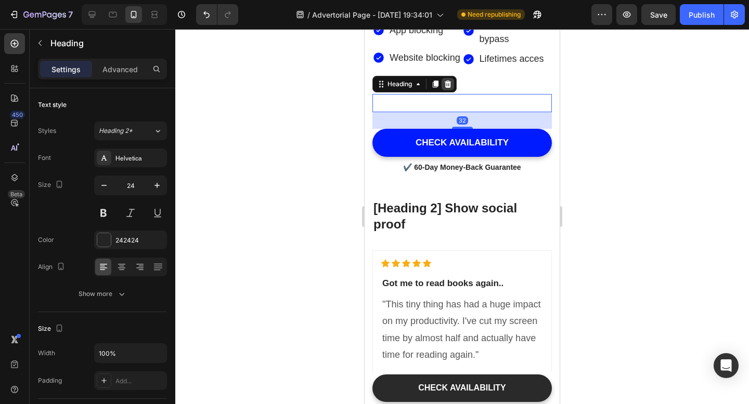
click at [444, 88] on icon at bounding box center [447, 84] width 8 height 8
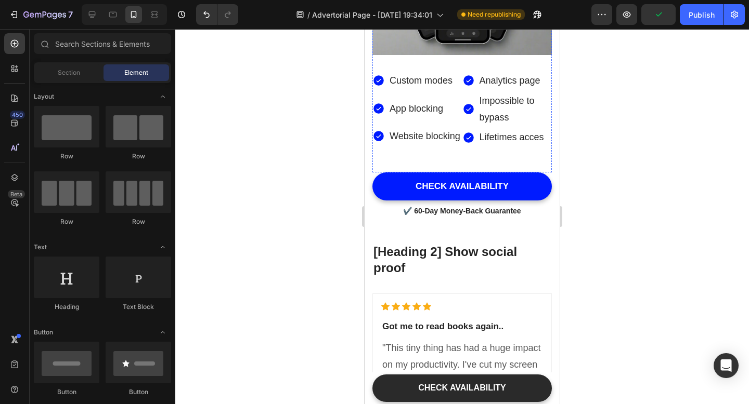
scroll to position [3712, 0]
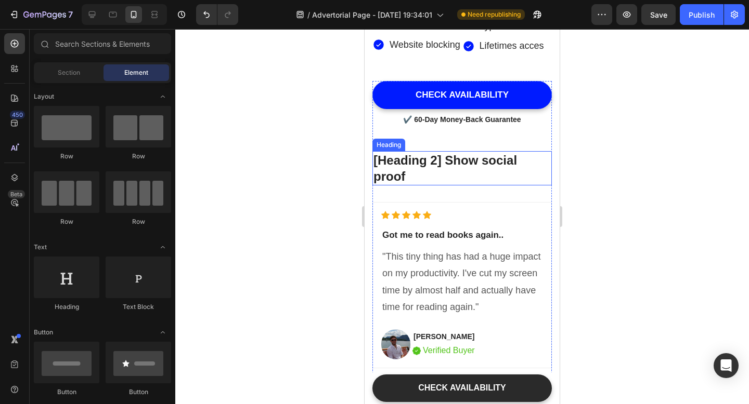
click at [464, 185] on p "[Heading 2] Show social proof" at bounding box center [461, 168] width 177 height 32
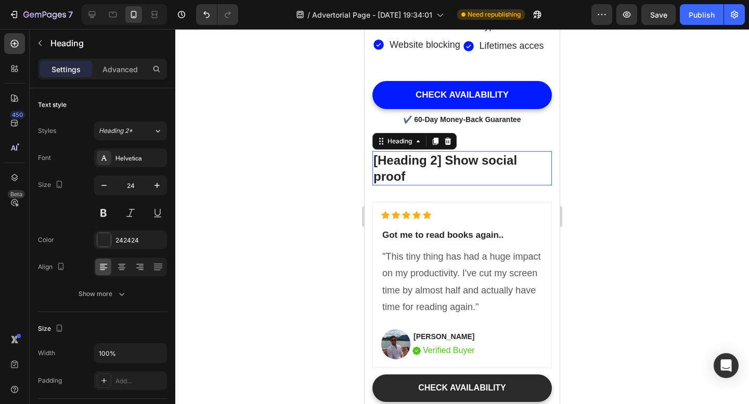
click at [464, 185] on p "[Heading 2] Show social proof" at bounding box center [461, 168] width 177 height 32
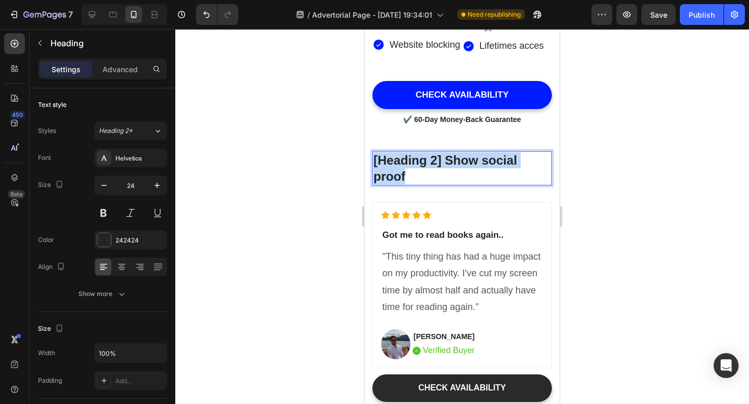
click at [464, 185] on p "[Heading 2] Show social proof" at bounding box center [461, 168] width 177 height 32
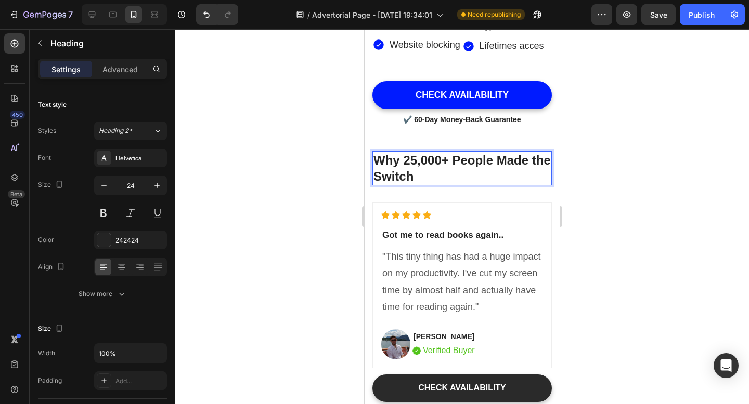
click at [410, 185] on p "Why 25,000+ People Made the Switch" at bounding box center [461, 168] width 177 height 32
click at [583, 242] on div at bounding box center [461, 216] width 573 height 375
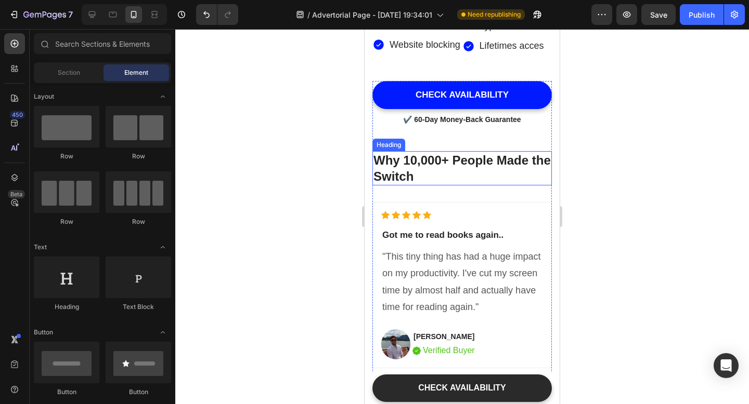
click at [442, 185] on p "Why 10,000+ People Made the Switch" at bounding box center [461, 168] width 177 height 32
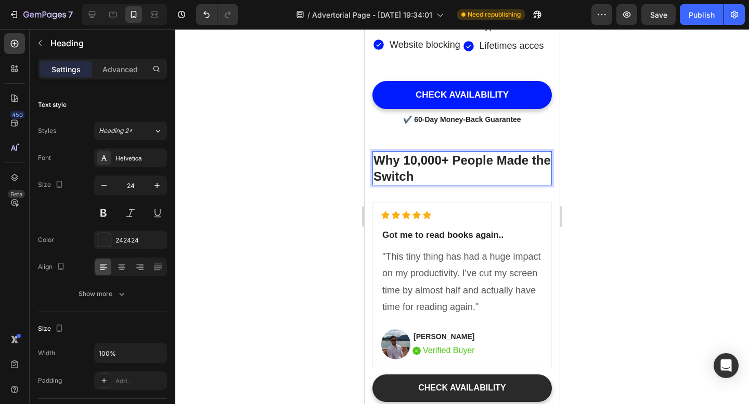
click at [428, 185] on p "Why 10,000+ People Made the Switch" at bounding box center [461, 168] width 177 height 32
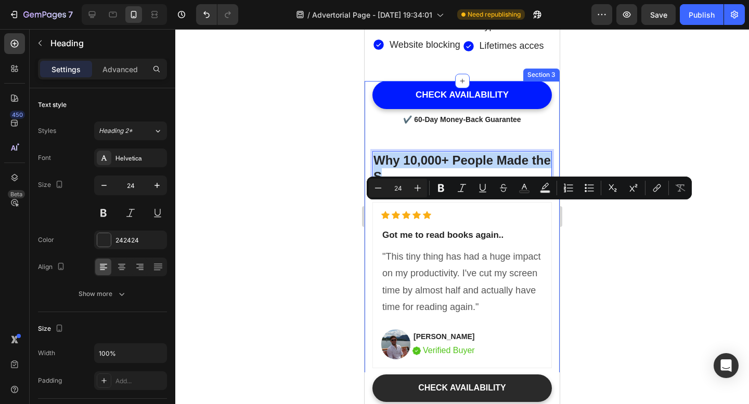
drag, startPoint x: 419, startPoint y: 230, endPoint x: 367, endPoint y: 212, distance: 55.4
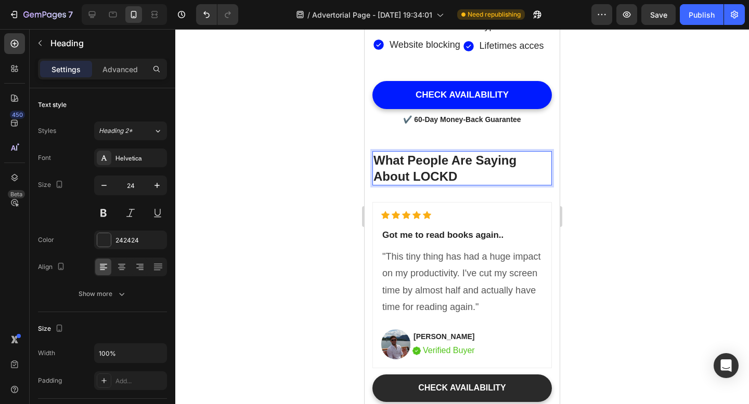
click at [448, 185] on p "What People Are Saying About LOCKD" at bounding box center [461, 168] width 177 height 32
click at [473, 185] on p "What People Are Saying About [PERSON_NAME]" at bounding box center [461, 168] width 177 height 32
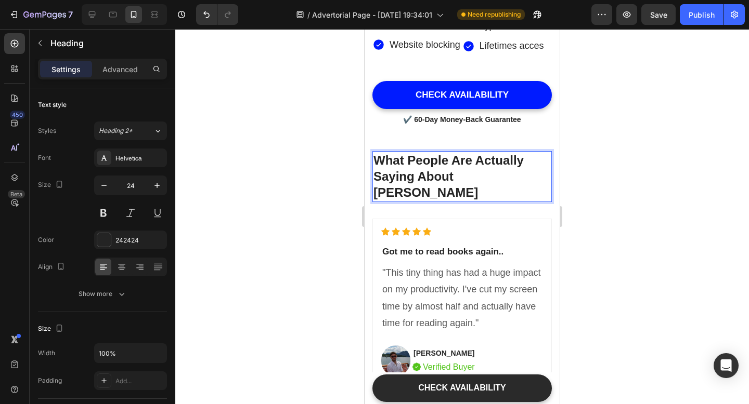
click at [497, 201] on p "What People Are Actually Saying About [PERSON_NAME]" at bounding box center [461, 176] width 177 height 49
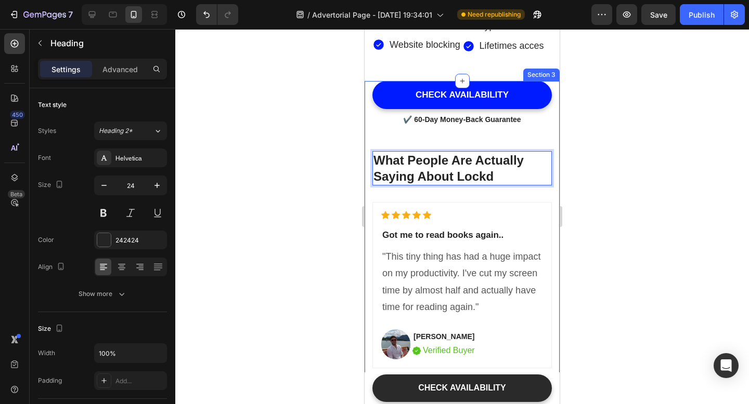
click at [599, 253] on div at bounding box center [461, 216] width 573 height 375
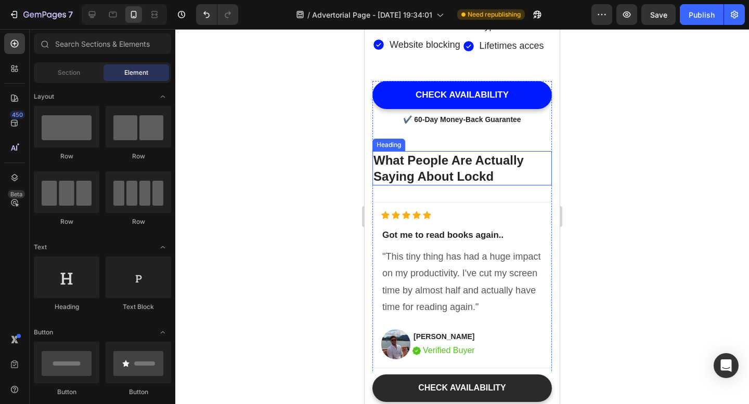
click at [497, 185] on p "What People Are Actually Saying About Lockd" at bounding box center [461, 168] width 177 height 32
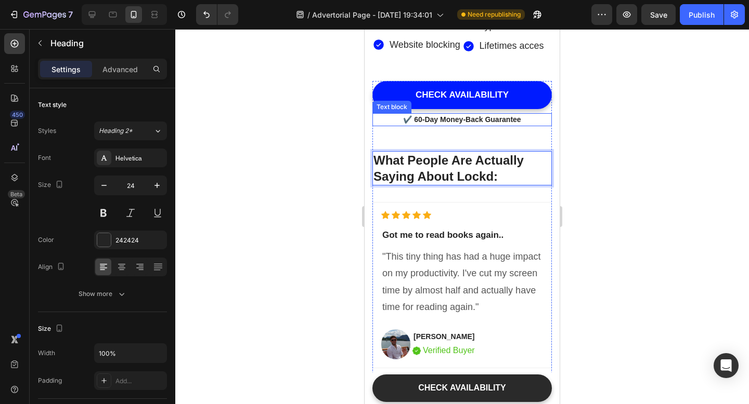
click at [480, 125] on p "✔️ 60-Day Money-Back Guarantee" at bounding box center [461, 119] width 177 height 11
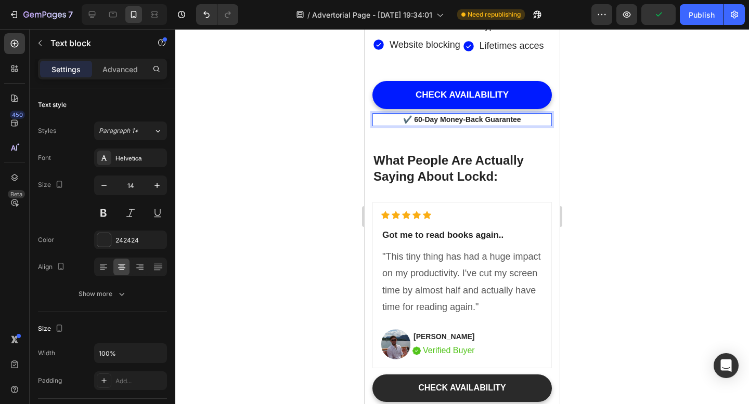
click at [480, 125] on p "✔️ 60-Day Money-Back Guarantee" at bounding box center [461, 119] width 177 height 11
click at [506, 185] on p "What People Are Actually Saying About Lockd:" at bounding box center [461, 168] width 177 height 32
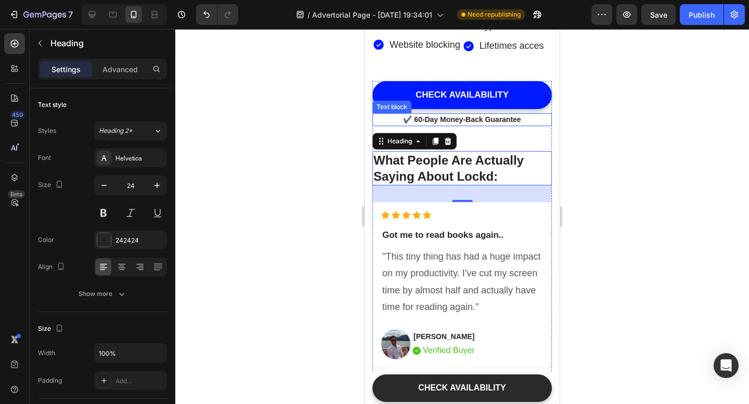
click at [484, 125] on p "✔️ 60-Day Money-Back Guarantee" at bounding box center [461, 119] width 177 height 11
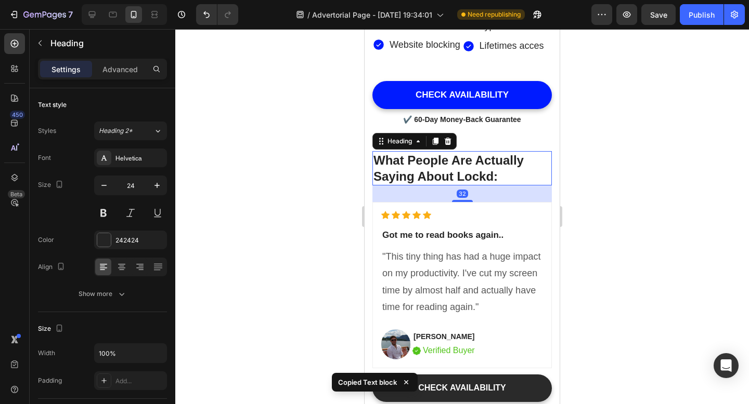
click at [507, 185] on p "What People Are Actually Saying About Lockd:" at bounding box center [461, 168] width 177 height 32
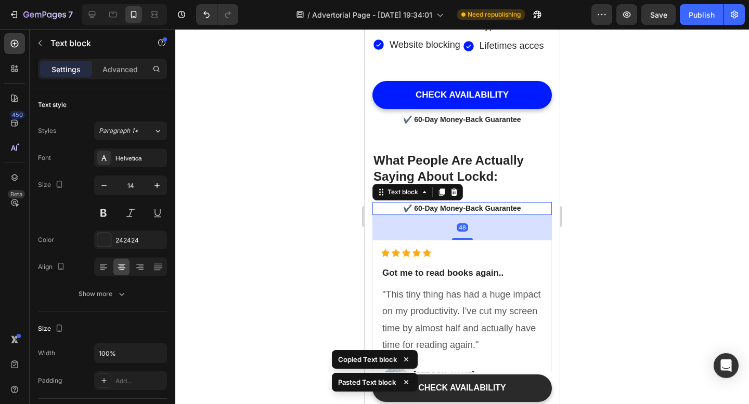
click at [481, 214] on p "✔️ 60-Day Money-Back Guarantee" at bounding box center [461, 208] width 177 height 11
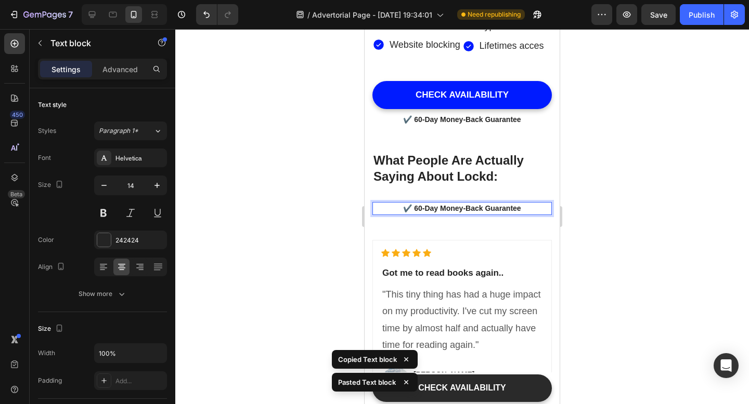
click at [409, 214] on p "✔️ 60-Day Money-Back Guarantee" at bounding box center [461, 208] width 177 height 11
click at [415, 214] on p "60-Day Money-Back Guarantee" at bounding box center [461, 208] width 177 height 11
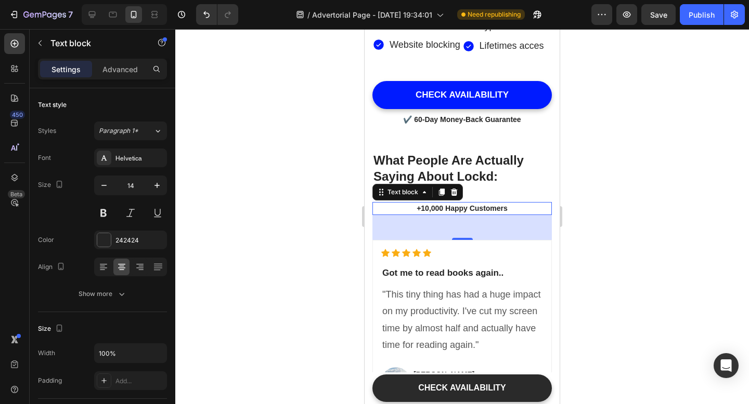
click at [625, 234] on div at bounding box center [461, 216] width 573 height 375
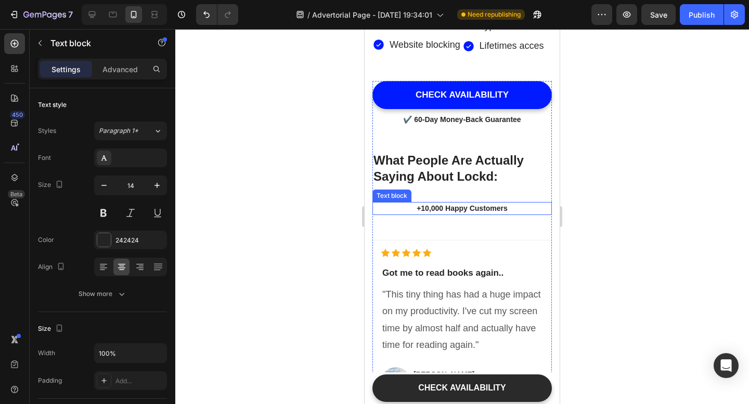
click at [478, 214] on p "+10,000 Happy Customers" at bounding box center [461, 208] width 177 height 11
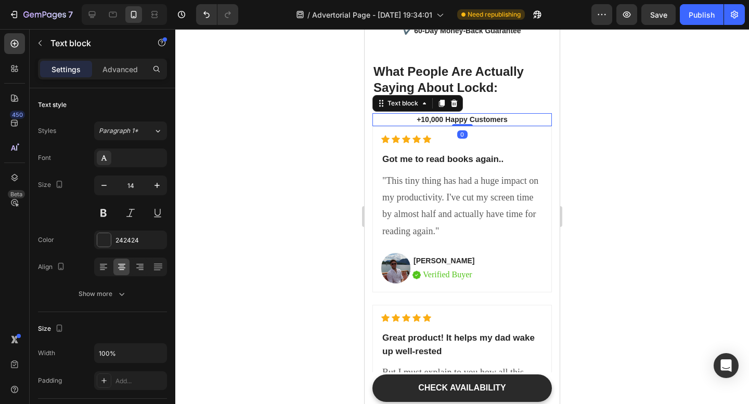
drag, startPoint x: 462, startPoint y: 290, endPoint x: 463, endPoint y: 257, distance: 32.3
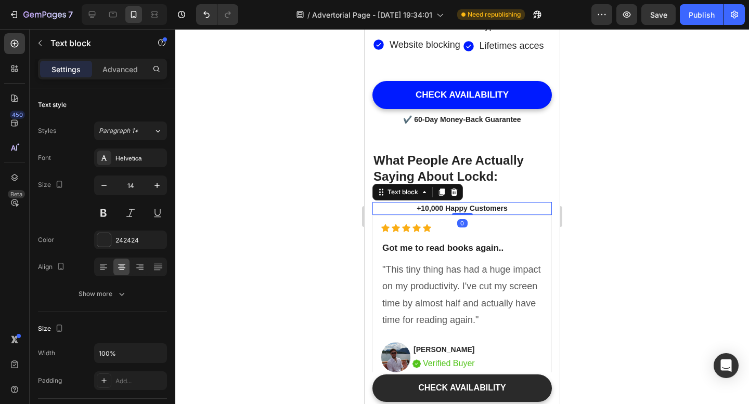
click at [463, 215] on div "+10,000 Happy Customers Text block 0" at bounding box center [461, 208] width 179 height 13
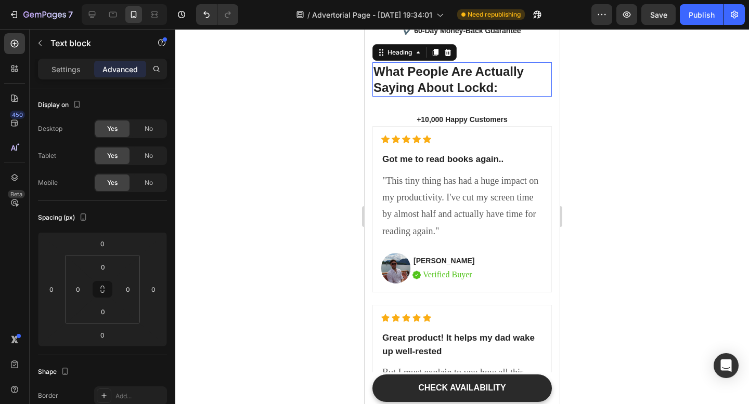
click at [475, 185] on p "What People Are Actually Saying About Lockd:" at bounding box center [461, 168] width 177 height 32
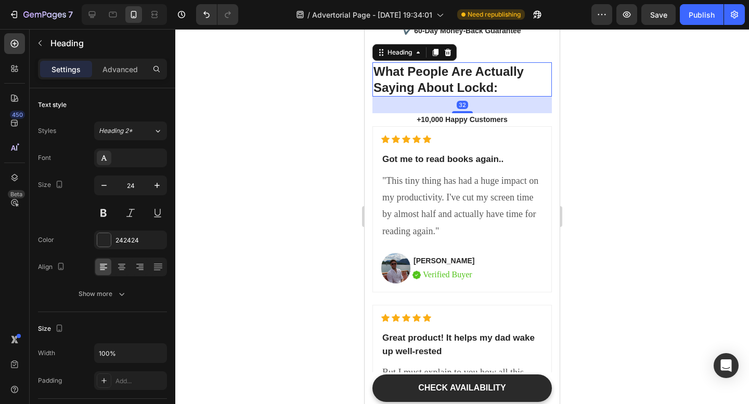
click at [464, 113] on div "32" at bounding box center [461, 105] width 179 height 17
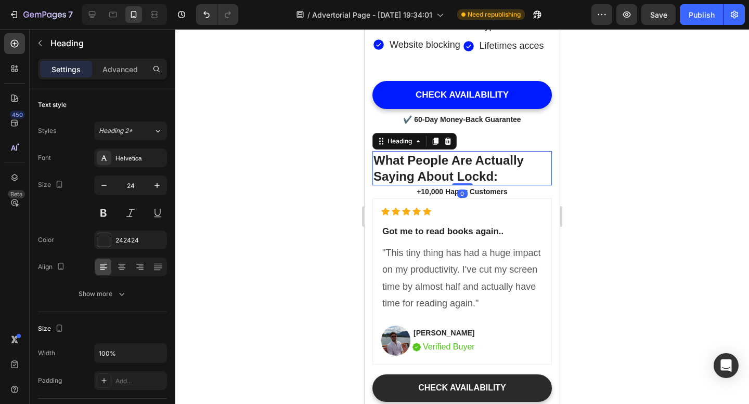
drag, startPoint x: 463, startPoint y: 252, endPoint x: 464, endPoint y: 229, distance: 22.9
click at [464, 186] on div "What People Are Actually Saying About Lockd: Heading 0" at bounding box center [461, 168] width 179 height 34
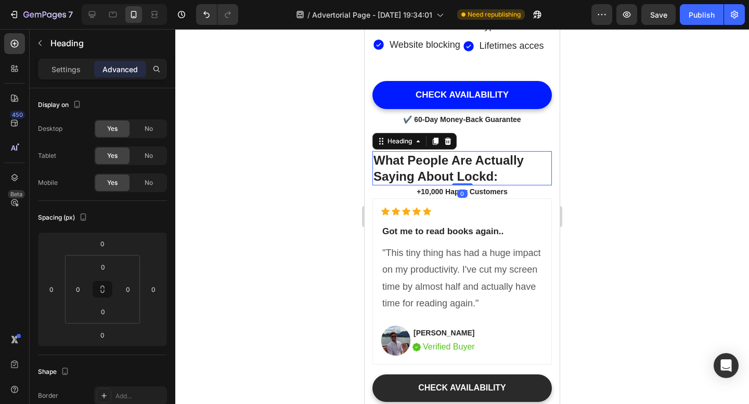
click at [637, 230] on div at bounding box center [461, 216] width 573 height 375
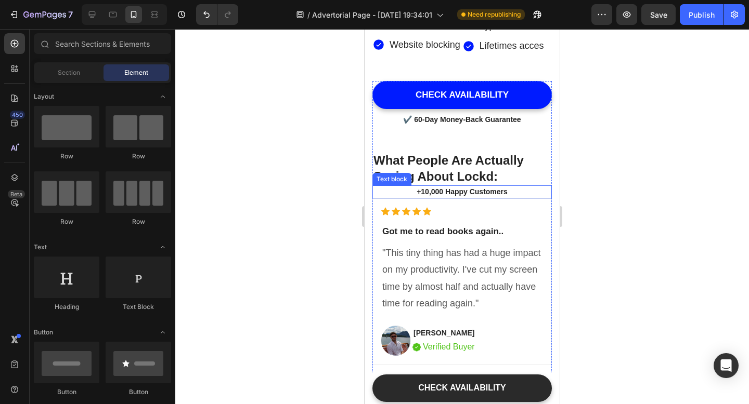
click at [449, 198] on p "+10,000 Happy Customers" at bounding box center [461, 192] width 177 height 11
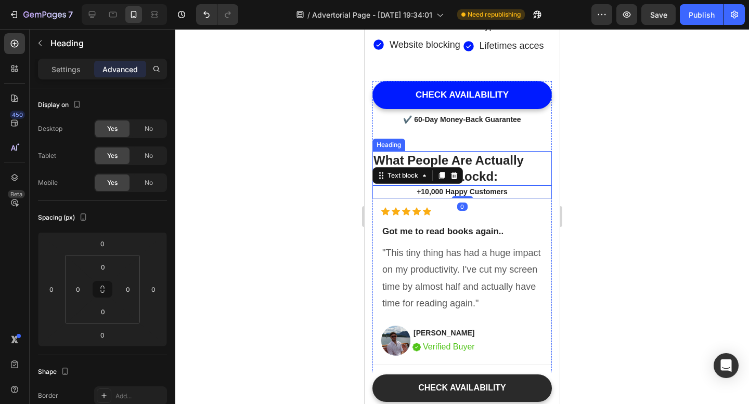
click at [479, 185] on p "What People Are Actually Saying About Lockd:" at bounding box center [461, 168] width 177 height 32
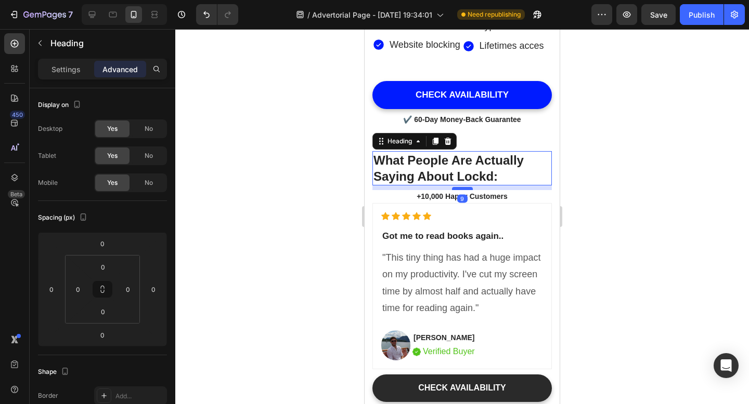
click at [465, 190] on div at bounding box center [462, 188] width 21 height 3
type input "9"
click at [657, 220] on div at bounding box center [461, 216] width 573 height 375
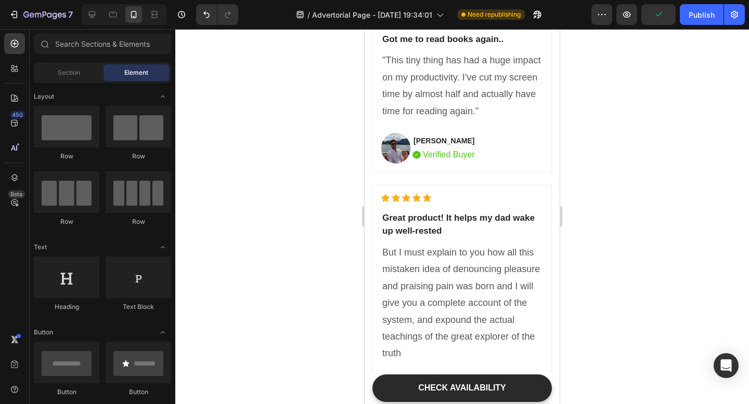
scroll to position [3959, 0]
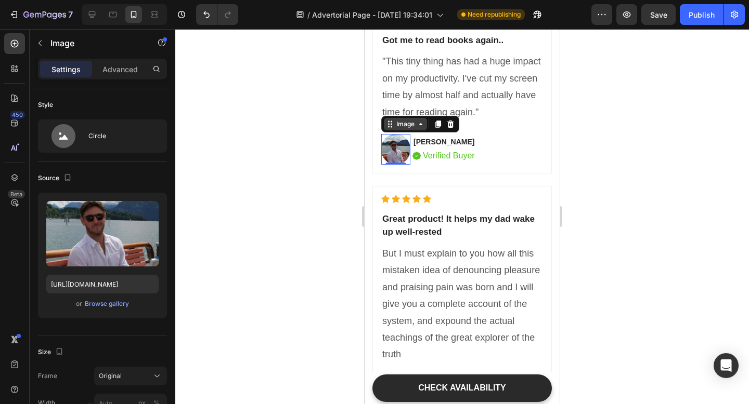
click at [416, 127] on icon at bounding box center [420, 124] width 8 height 8
click at [604, 134] on div at bounding box center [461, 216] width 573 height 375
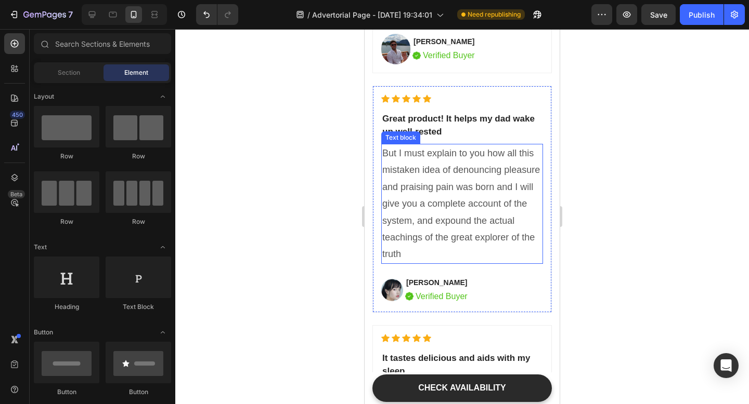
scroll to position [4063, 0]
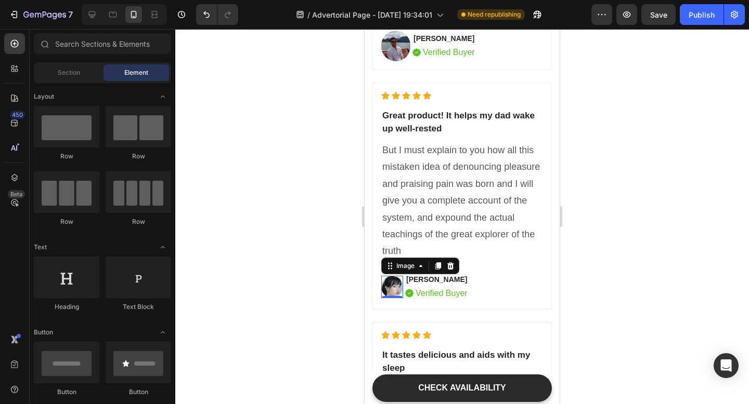
click at [394, 282] on img at bounding box center [392, 287] width 22 height 22
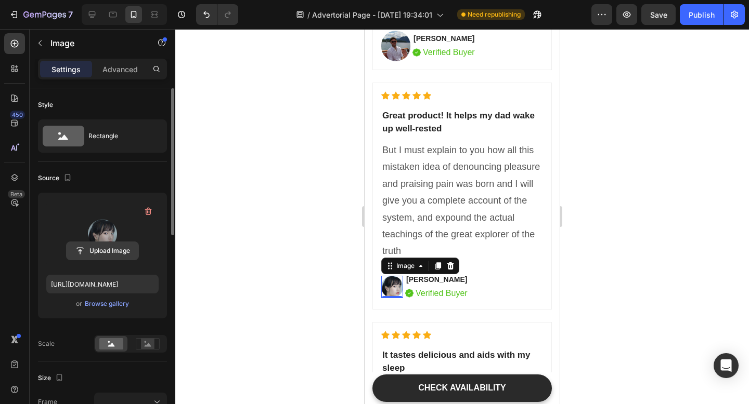
click at [110, 250] on input "file" at bounding box center [103, 251] width 72 height 18
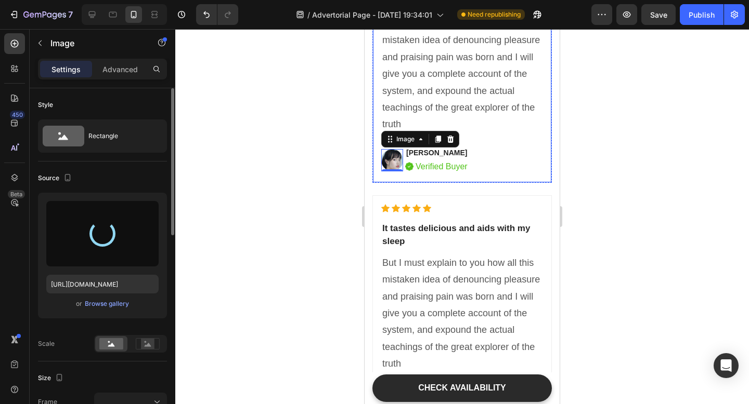
scroll to position [4206, 0]
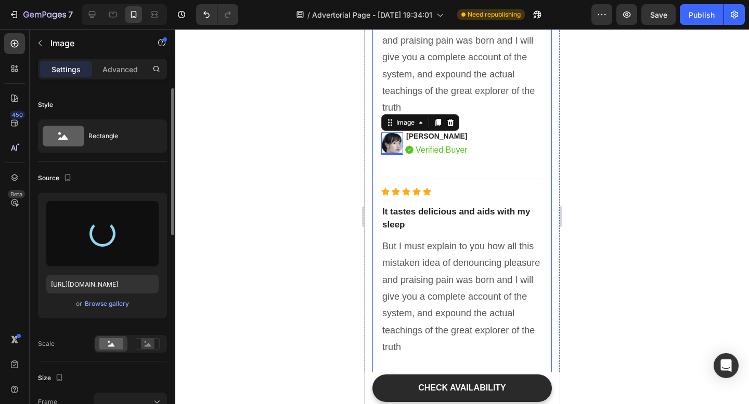
type input "[URL][DOMAIN_NAME]"
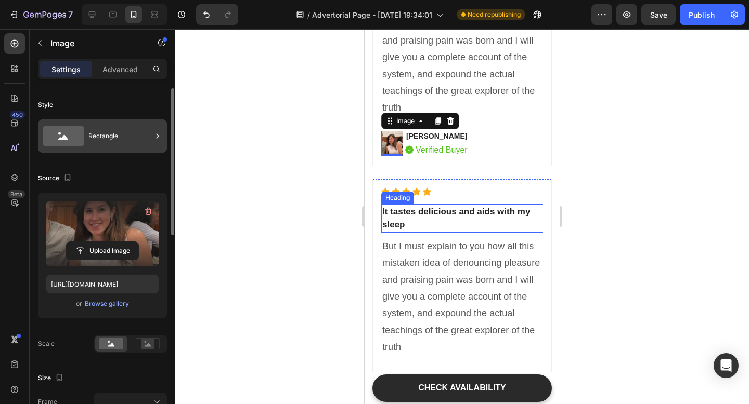
click at [110, 135] on div "Rectangle" at bounding box center [119, 136] width 63 height 24
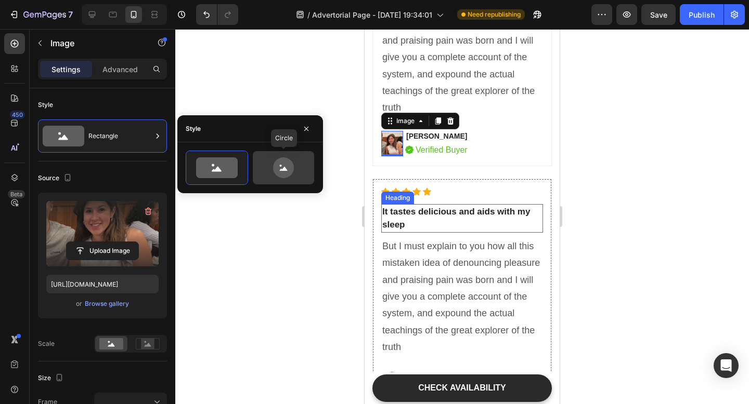
click at [288, 169] on icon at bounding box center [283, 168] width 21 height 21
type input "80"
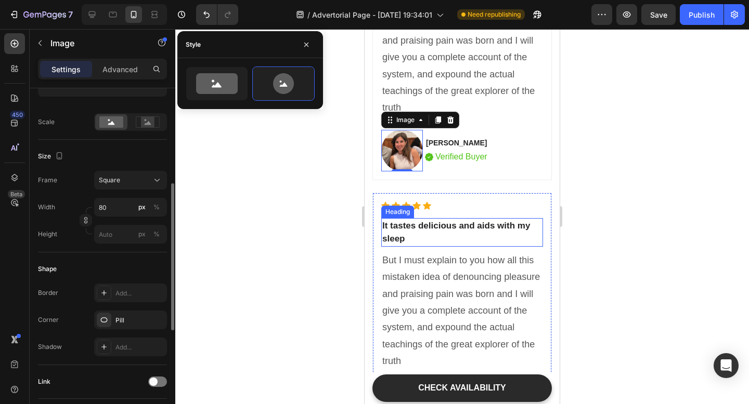
scroll to position [222, 0]
click at [136, 186] on button "Square" at bounding box center [130, 179] width 73 height 19
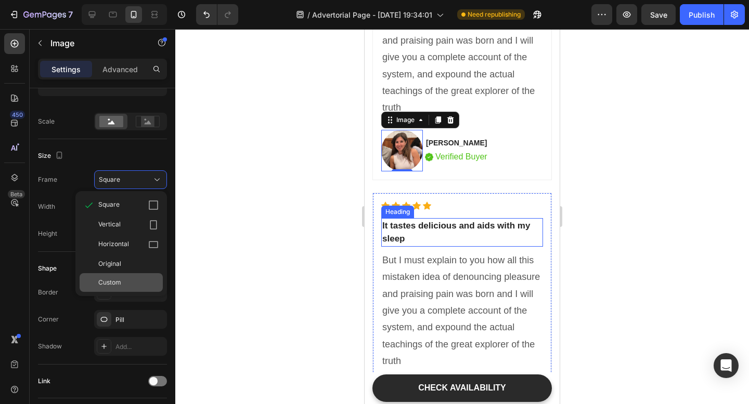
click at [128, 281] on div "Custom" at bounding box center [128, 282] width 60 height 9
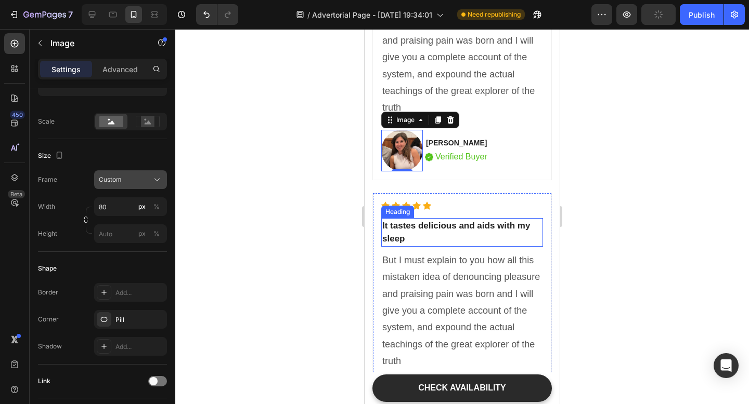
click at [125, 174] on button "Custom" at bounding box center [130, 179] width 73 height 19
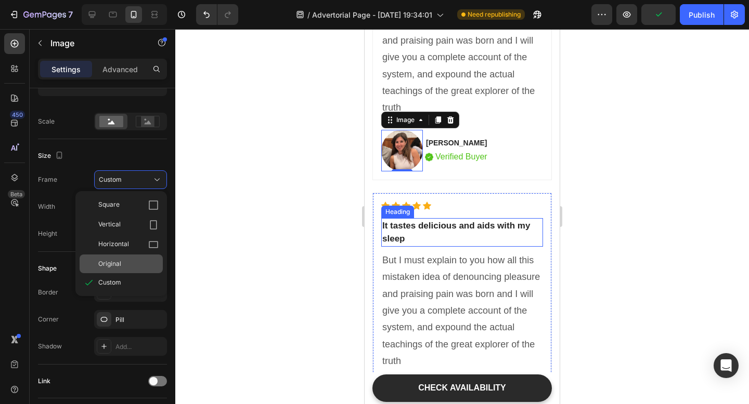
click at [125, 269] on div "Original" at bounding box center [121, 264] width 83 height 19
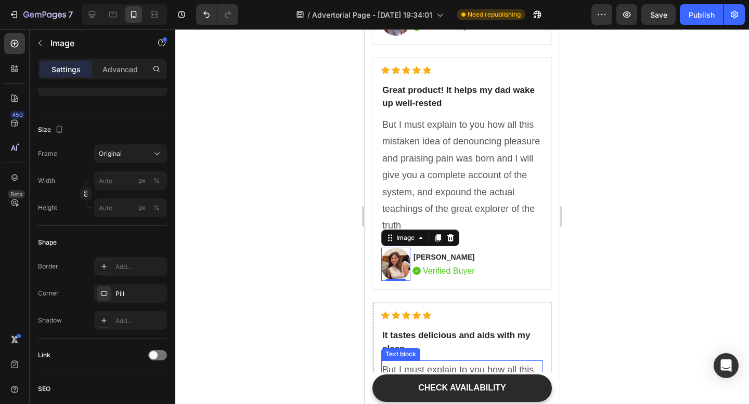
scroll to position [4022, 0]
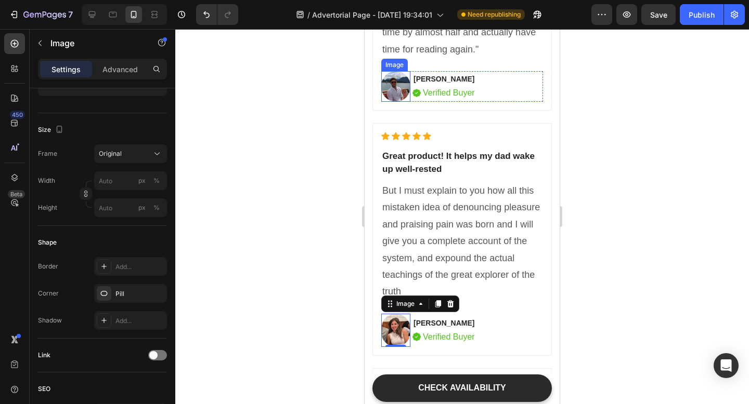
click at [401, 90] on img at bounding box center [395, 86] width 29 height 31
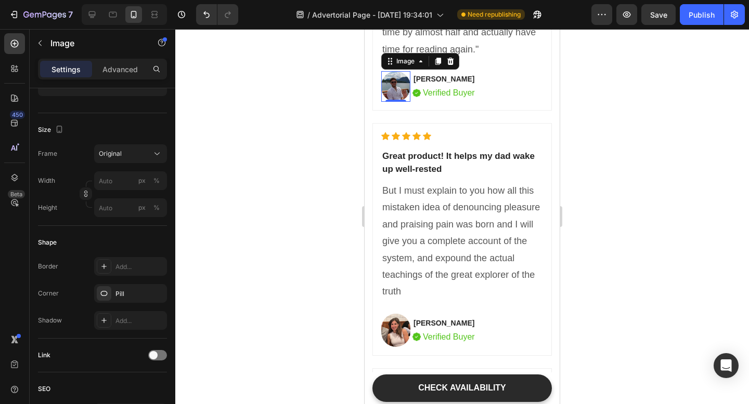
click at [395, 87] on img at bounding box center [395, 86] width 29 height 31
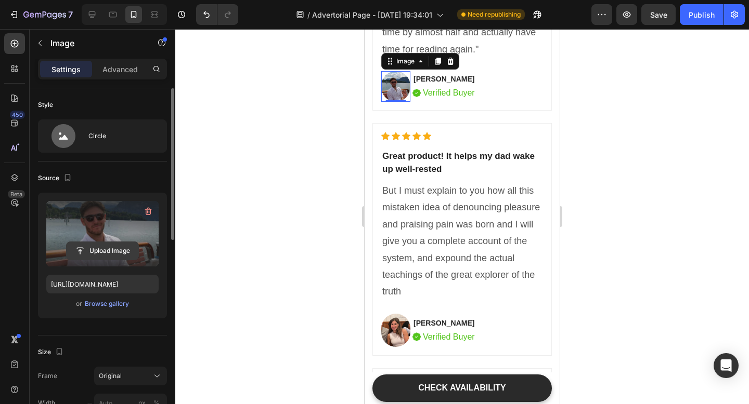
click at [110, 248] on input "file" at bounding box center [103, 251] width 72 height 18
type input "C:\fakepath\IMG_6828.HEIC"
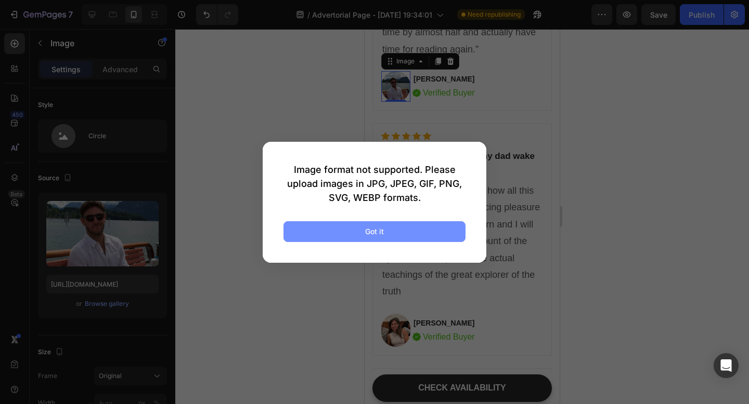
click at [410, 231] on button "Got it" at bounding box center [374, 231] width 182 height 21
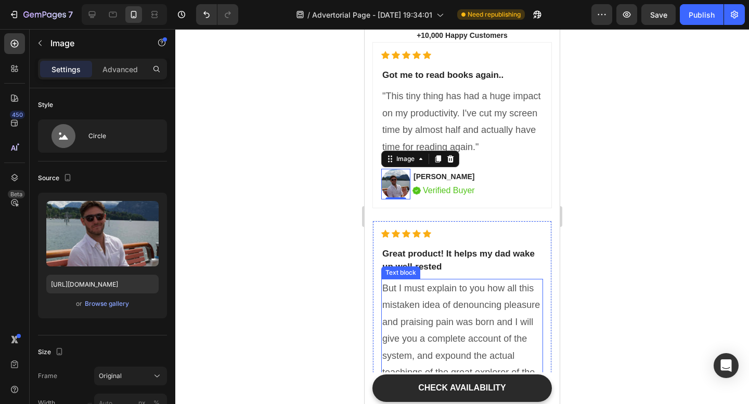
scroll to position [3768, 0]
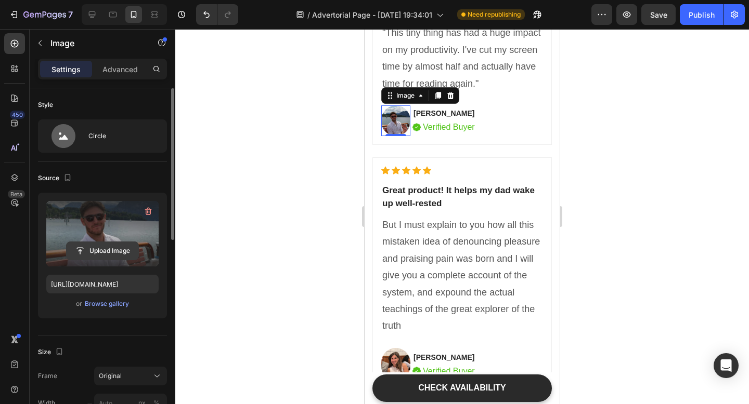
click at [115, 247] on input "file" at bounding box center [103, 251] width 72 height 18
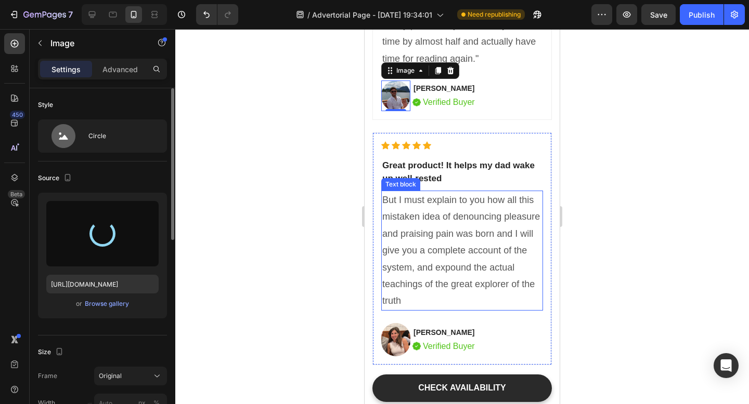
scroll to position [3757, 0]
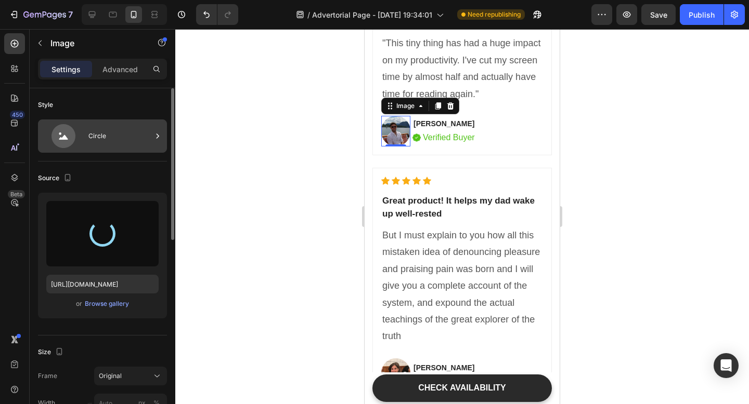
type input "[URL][DOMAIN_NAME]"
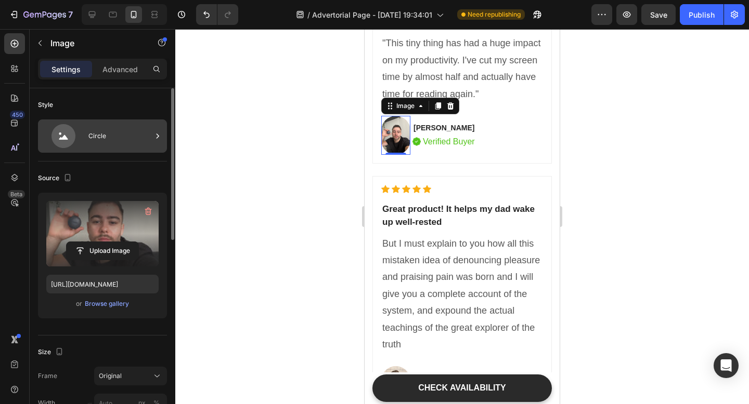
click at [122, 145] on div "Circle" at bounding box center [119, 136] width 63 height 24
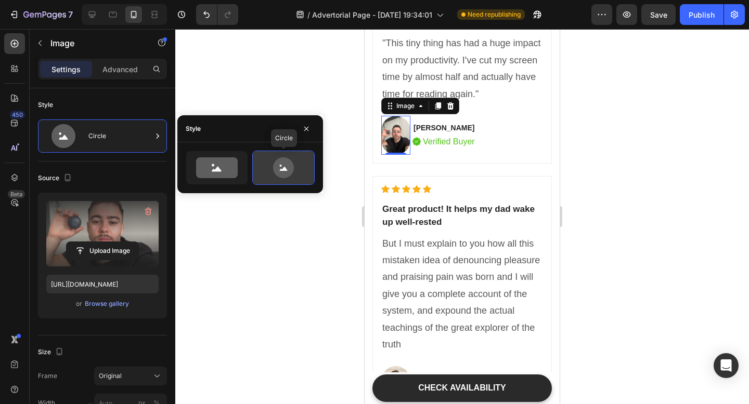
click at [280, 168] on icon at bounding box center [283, 168] width 21 height 21
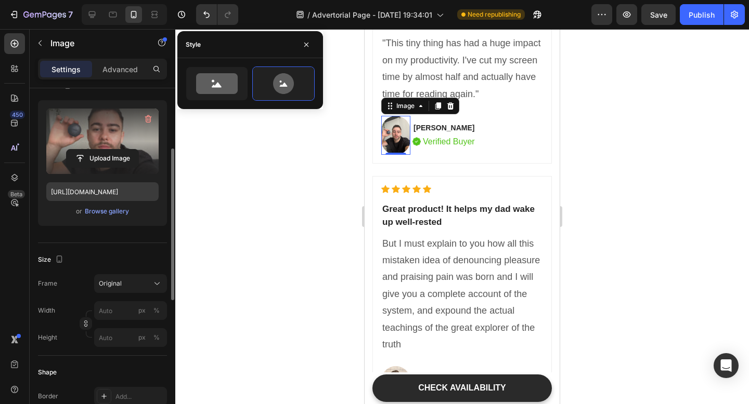
scroll to position [107, 0]
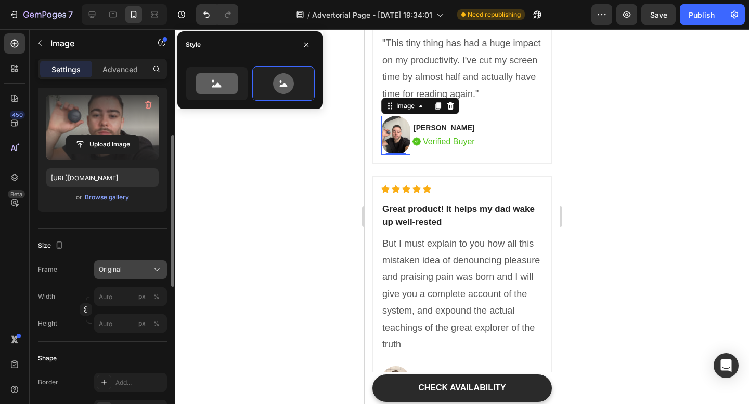
click at [124, 266] on div "Original" at bounding box center [124, 269] width 51 height 9
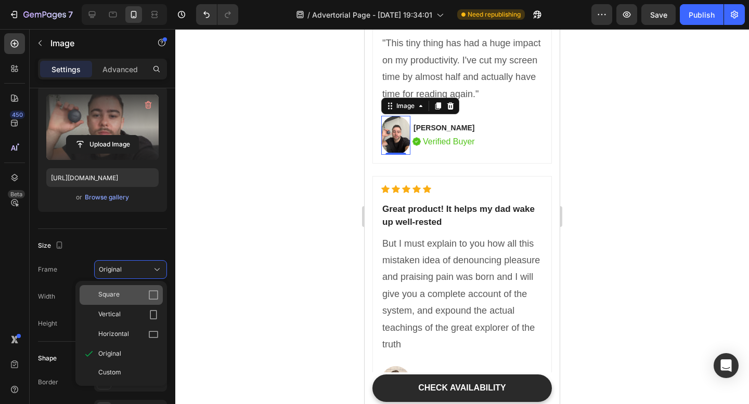
click at [131, 294] on div "Square" at bounding box center [128, 295] width 60 height 10
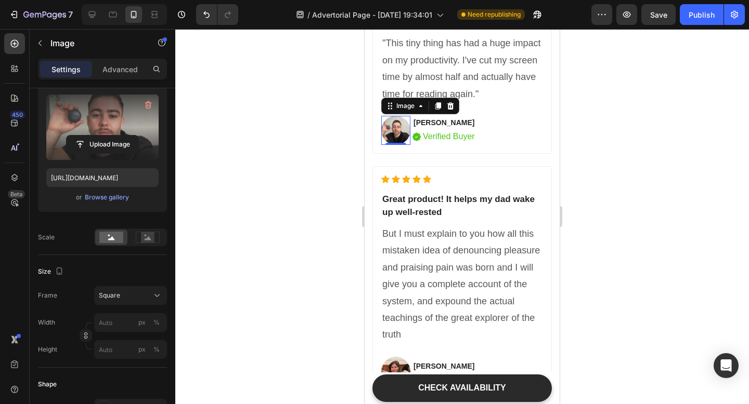
click at [296, 260] on div at bounding box center [461, 216] width 573 height 375
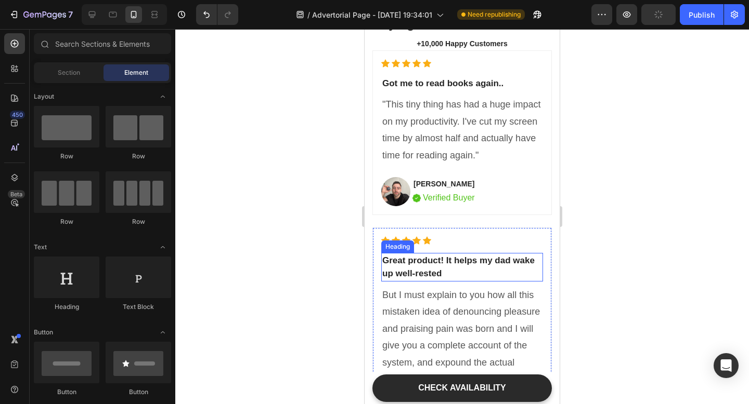
scroll to position [3852, 0]
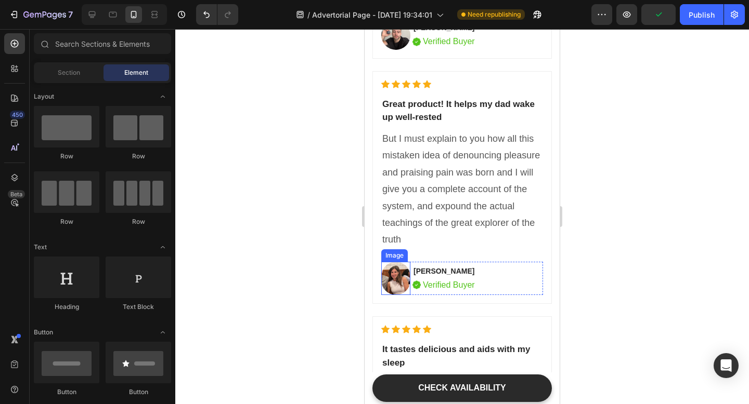
click at [401, 275] on img at bounding box center [395, 279] width 29 height 34
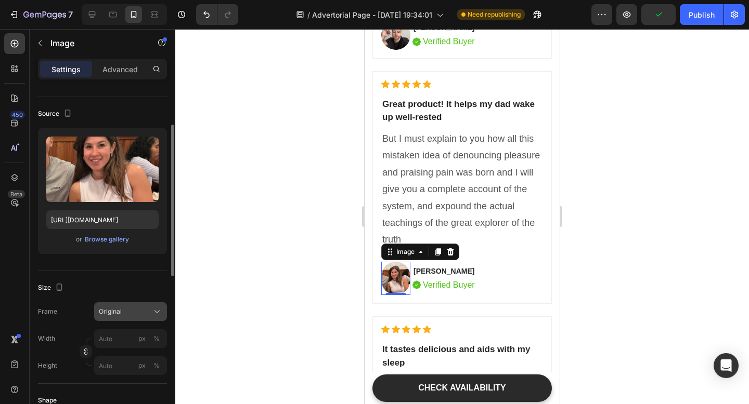
scroll to position [76, 0]
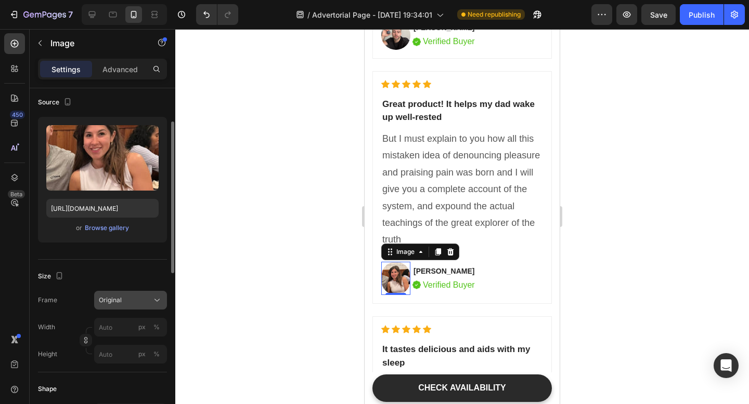
click at [137, 300] on div "Original" at bounding box center [124, 300] width 51 height 9
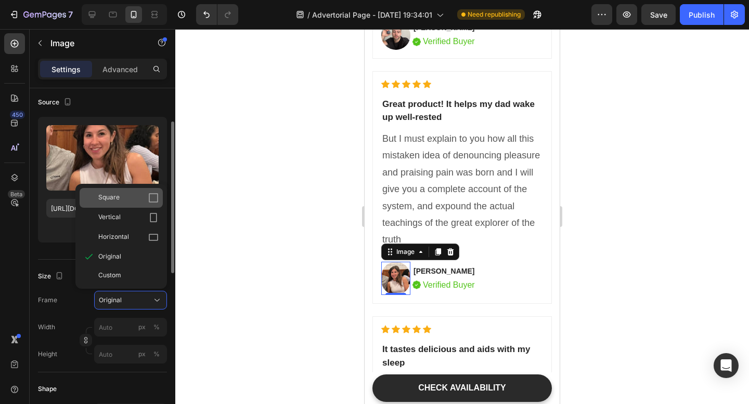
click at [123, 205] on div "Square" at bounding box center [121, 198] width 83 height 20
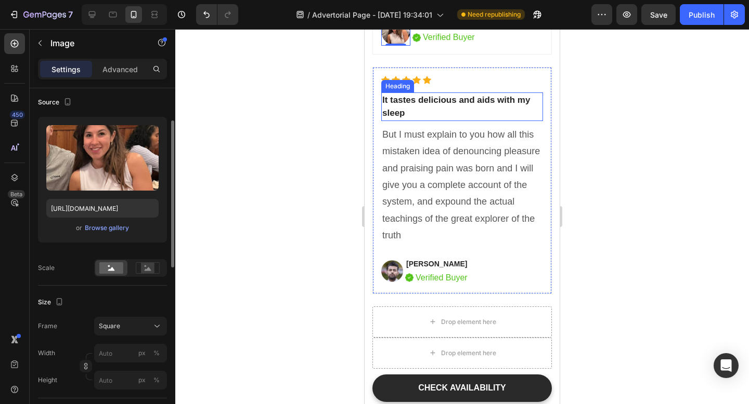
scroll to position [4102, 0]
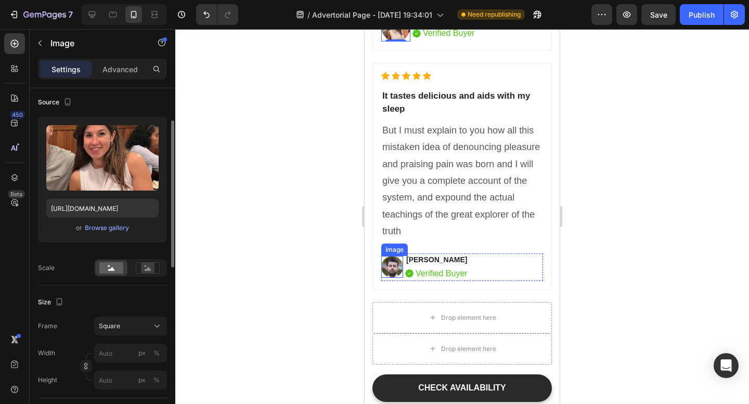
click at [388, 271] on img at bounding box center [392, 267] width 22 height 22
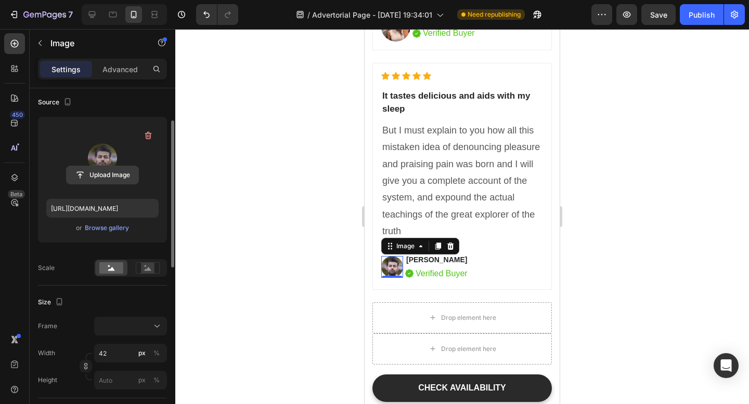
click at [109, 174] on input "file" at bounding box center [103, 175] width 72 height 18
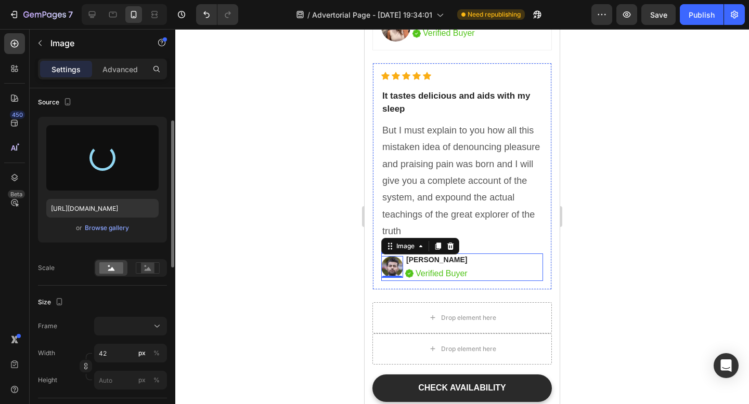
type input "[URL][DOMAIN_NAME]"
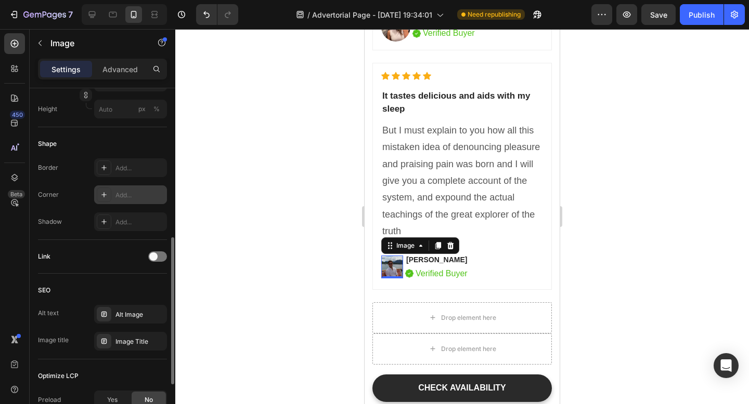
scroll to position [348, 0]
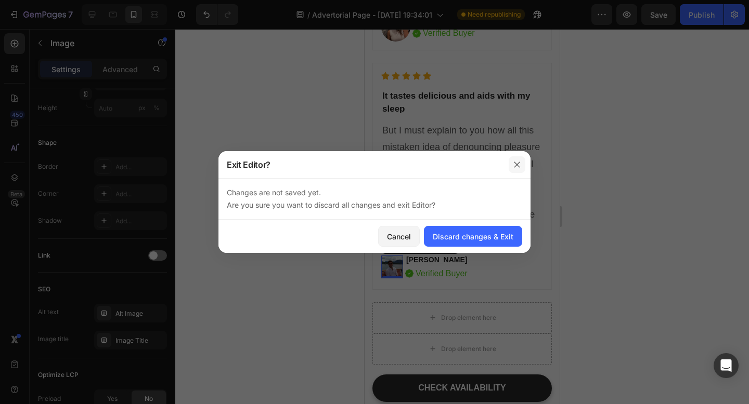
click at [518, 162] on icon "button" at bounding box center [517, 165] width 8 height 8
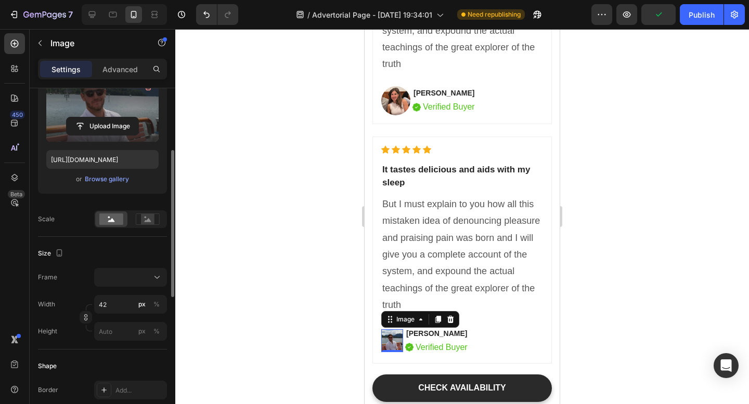
scroll to position [140, 0]
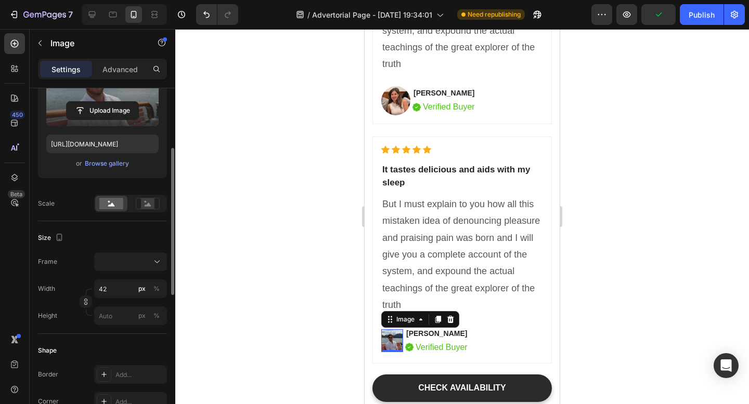
click at [134, 252] on div "Size Frame Width 42 px % Height px %" at bounding box center [102, 277] width 129 height 113
click at [141, 267] on div at bounding box center [130, 262] width 63 height 10
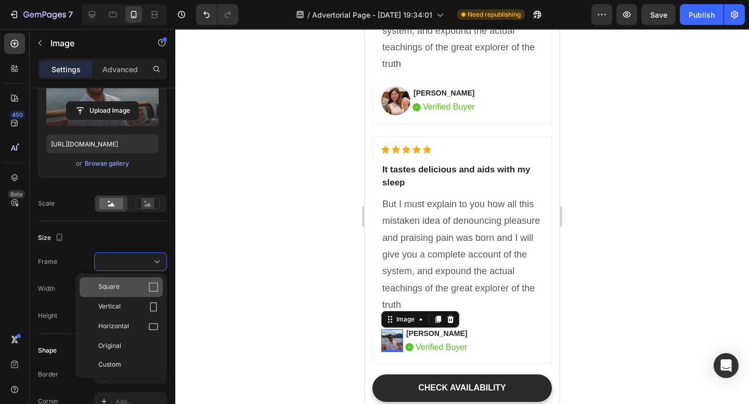
click at [136, 285] on div "Square" at bounding box center [128, 287] width 60 height 10
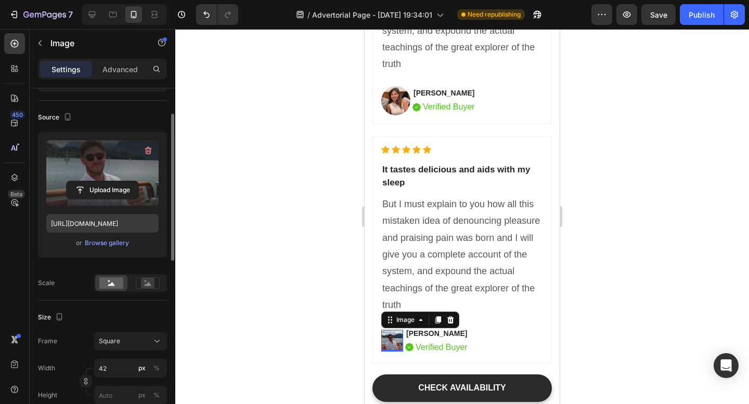
scroll to position [0, 0]
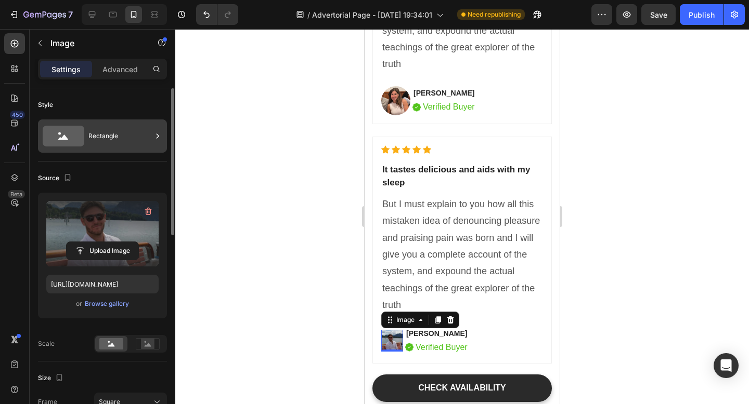
click at [127, 139] on div "Rectangle" at bounding box center [119, 136] width 63 height 24
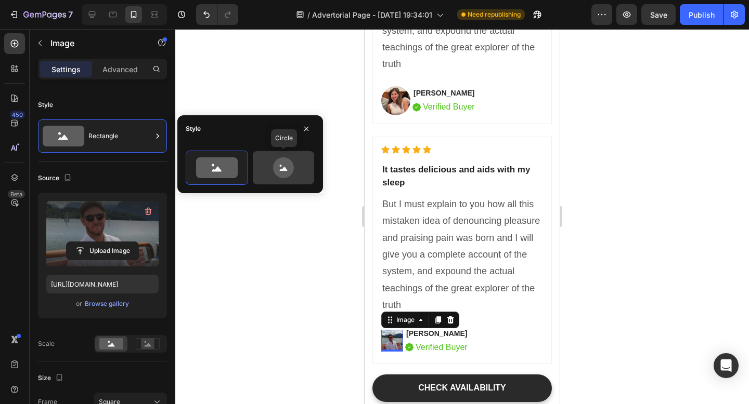
click at [288, 166] on icon at bounding box center [283, 168] width 21 height 21
type input "80"
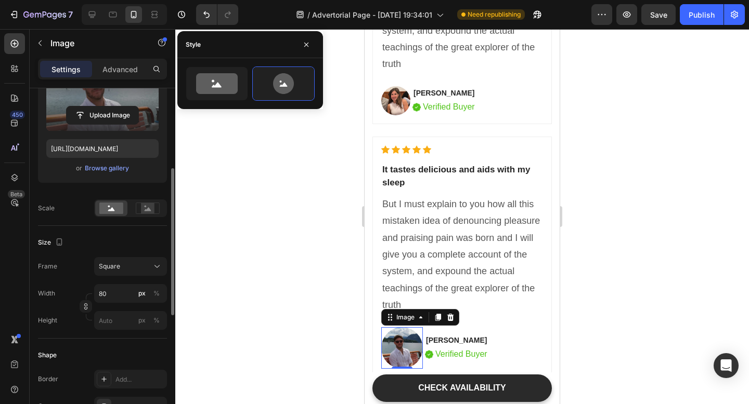
scroll to position [151, 0]
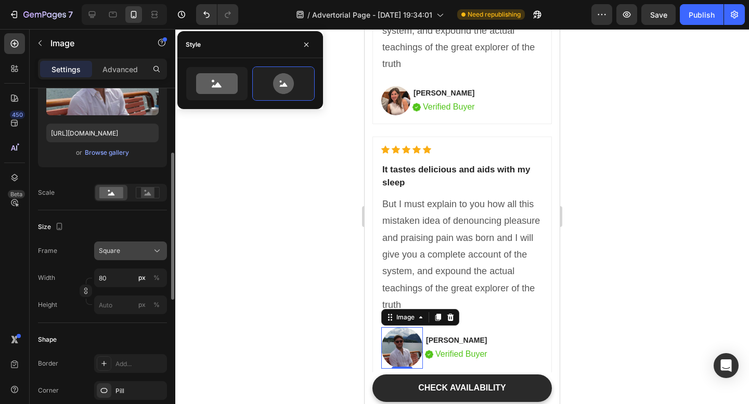
click at [134, 251] on div "Square" at bounding box center [124, 250] width 51 height 9
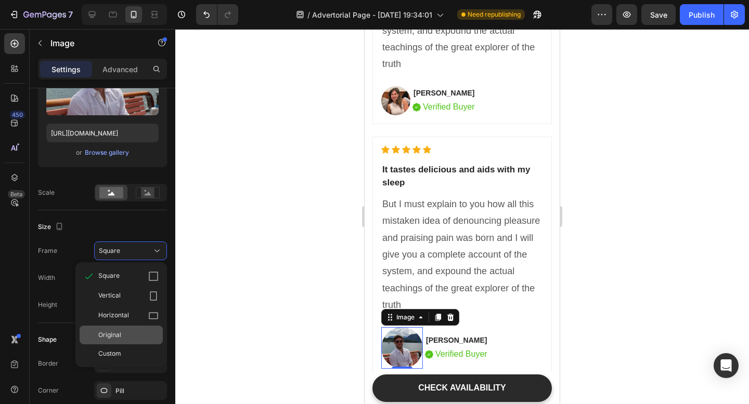
click at [125, 334] on div "Original" at bounding box center [128, 335] width 60 height 9
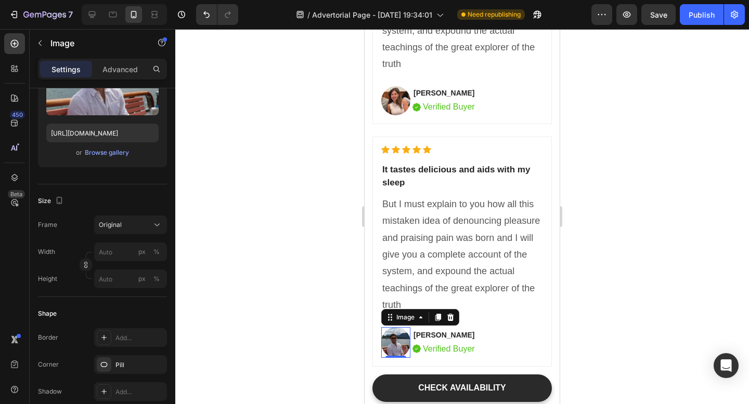
click at [310, 256] on div at bounding box center [461, 216] width 573 height 375
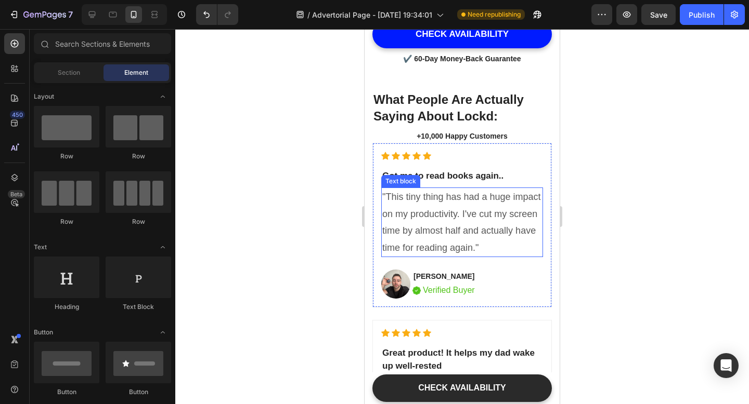
scroll to position [3604, 0]
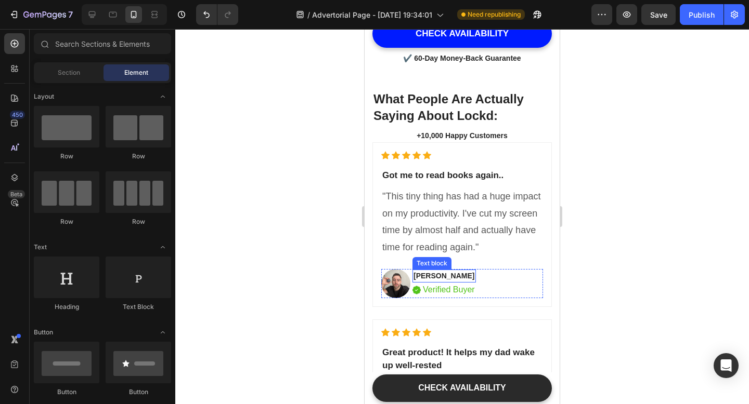
click at [431, 274] on p "[PERSON_NAME]" at bounding box center [443, 276] width 61 height 11
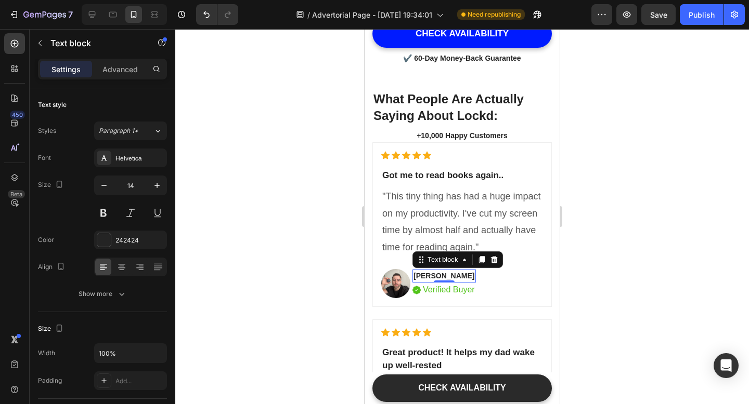
click at [431, 274] on p "[PERSON_NAME]" at bounding box center [443, 276] width 61 height 11
click at [625, 226] on div at bounding box center [461, 216] width 573 height 375
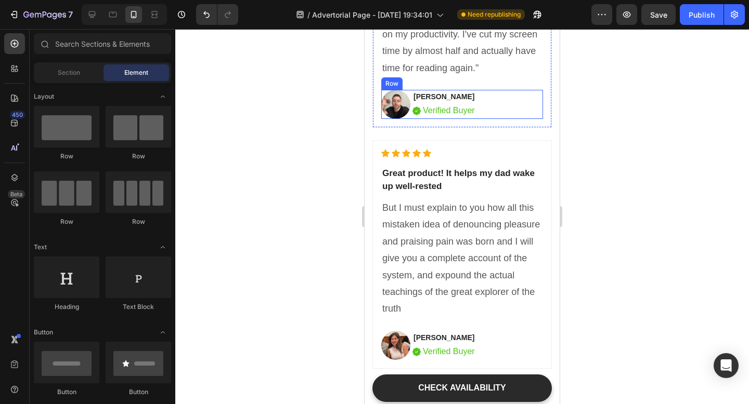
scroll to position [3875, 0]
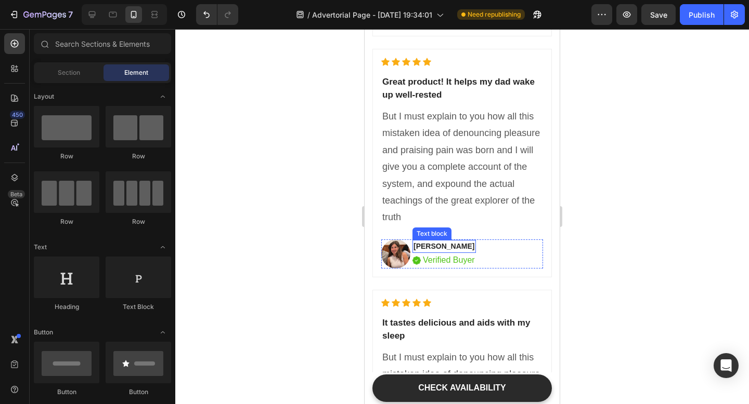
click at [416, 246] on p "[PERSON_NAME]" at bounding box center [443, 246] width 61 height 11
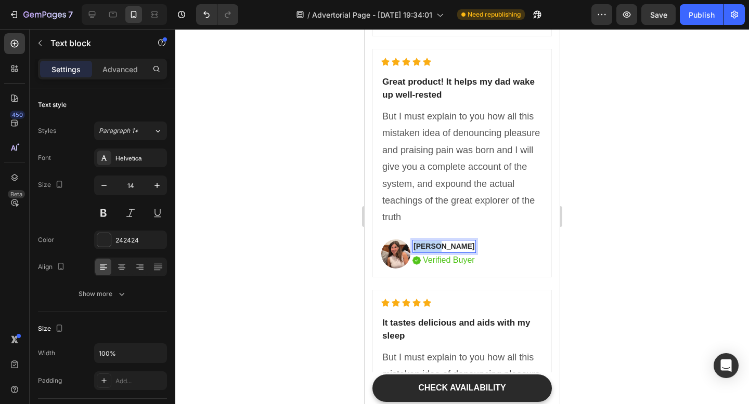
click at [416, 246] on p "[PERSON_NAME]" at bounding box center [443, 246] width 61 height 11
click at [454, 248] on div "Text block" at bounding box center [441, 246] width 35 height 9
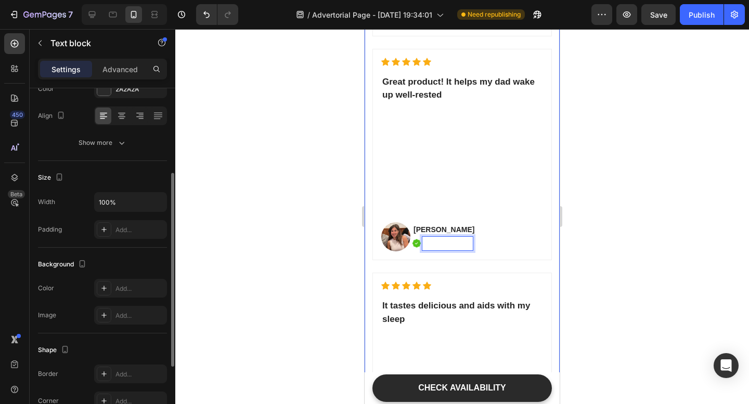
click at [654, 267] on div at bounding box center [461, 216] width 573 height 375
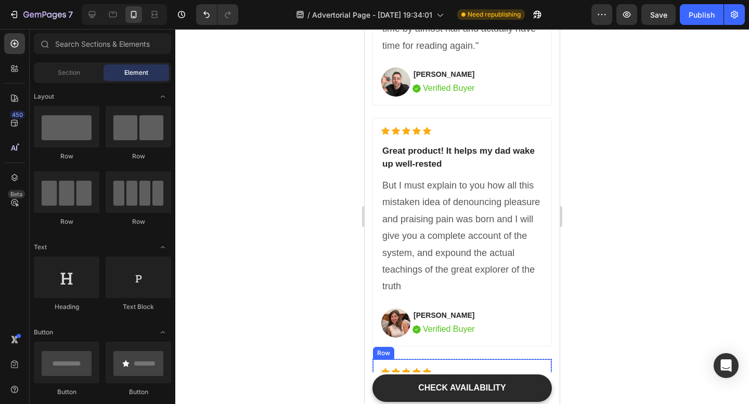
scroll to position [3846, 0]
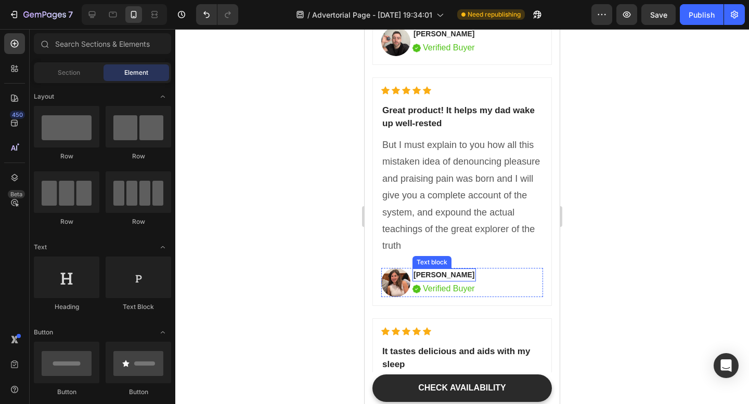
click at [450, 274] on p "[PERSON_NAME]" at bounding box center [443, 275] width 61 height 11
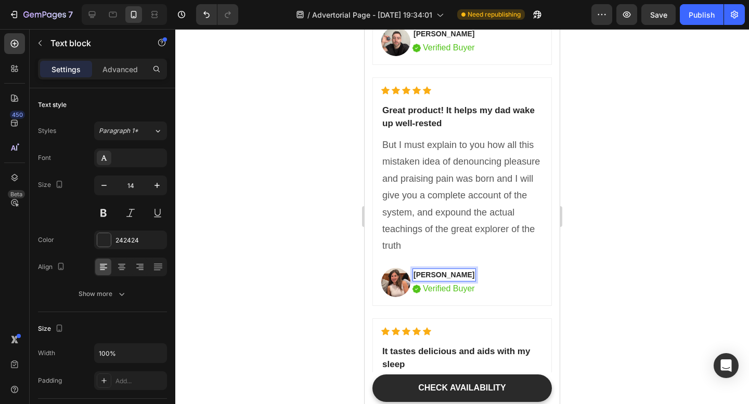
click at [450, 274] on p "[PERSON_NAME]" at bounding box center [443, 275] width 61 height 11
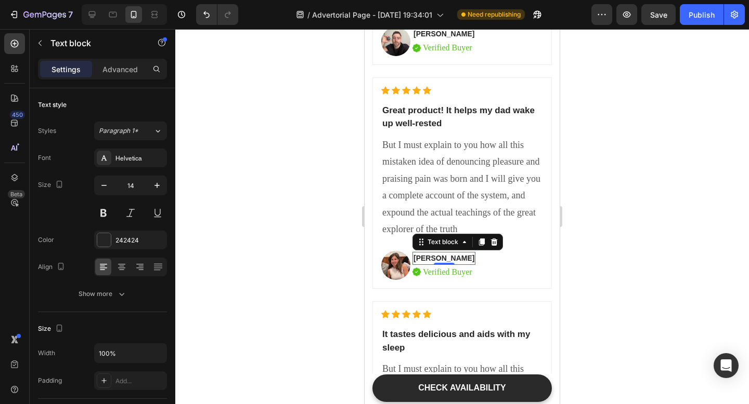
click at [610, 267] on div at bounding box center [461, 216] width 573 height 375
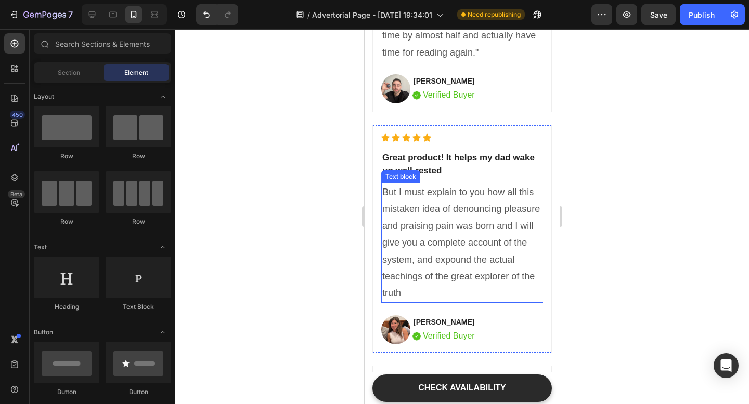
scroll to position [3758, 0]
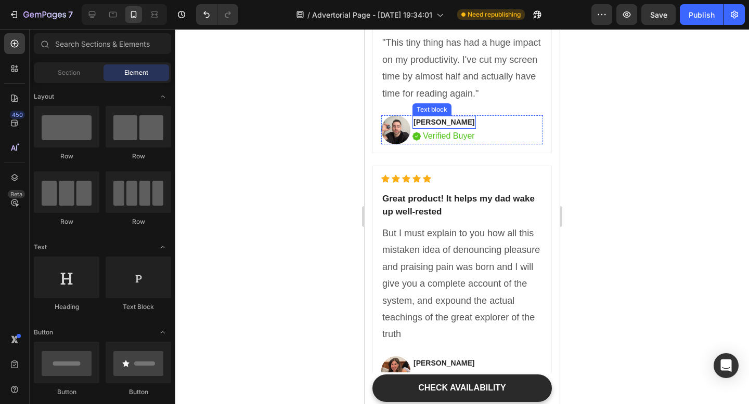
click at [439, 122] on p "[PERSON_NAME]" at bounding box center [443, 122] width 61 height 11
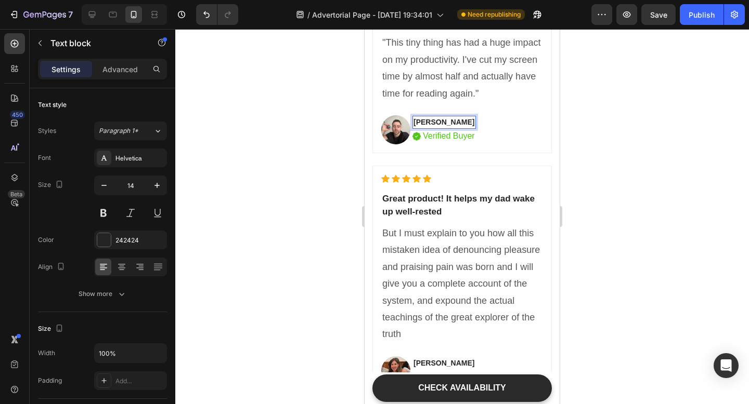
click at [644, 152] on div at bounding box center [461, 216] width 573 height 375
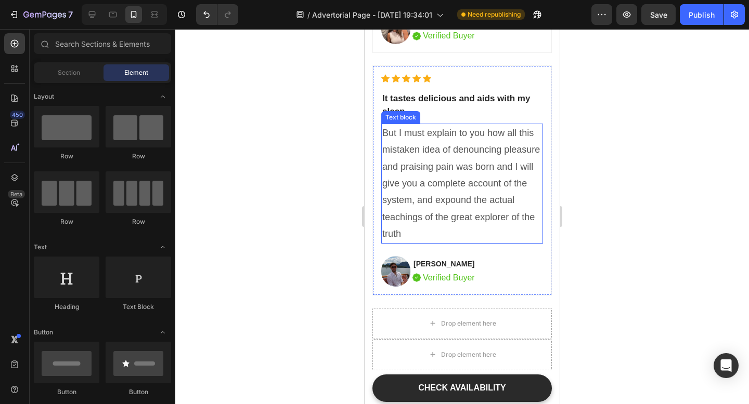
scroll to position [4104, 0]
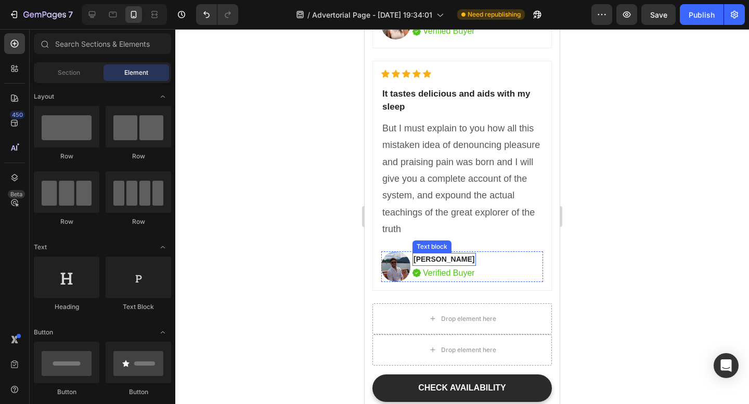
click at [425, 260] on p "[PERSON_NAME]" at bounding box center [443, 259] width 61 height 11
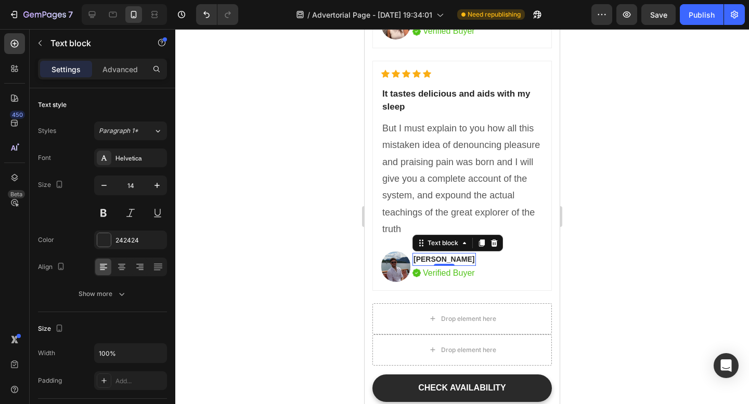
click at [425, 260] on p "[PERSON_NAME]" at bounding box center [443, 259] width 61 height 11
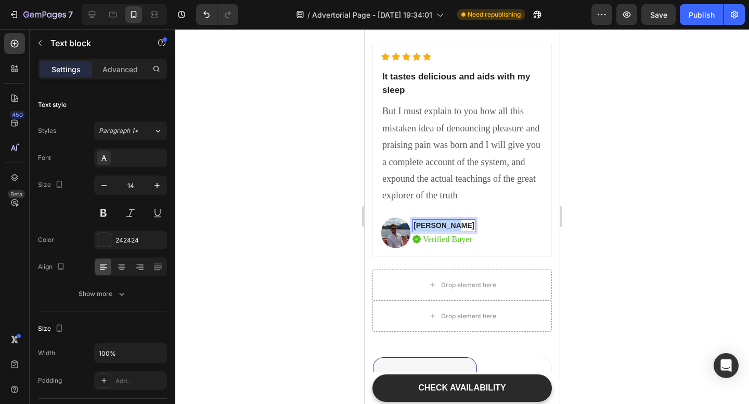
click at [425, 231] on p "[PERSON_NAME]" at bounding box center [443, 225] width 61 height 11
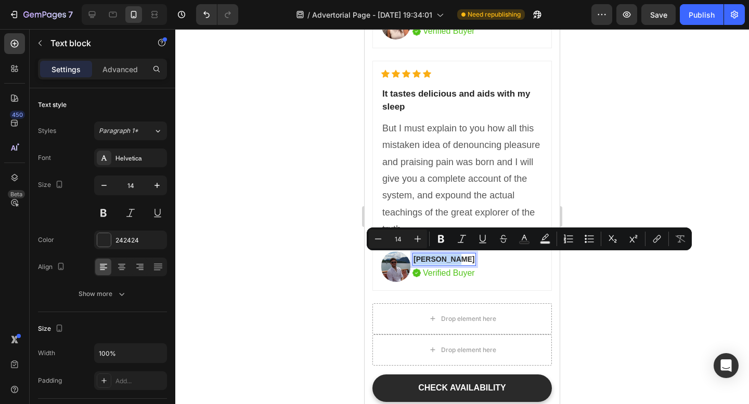
click at [425, 260] on p "[PERSON_NAME]" at bounding box center [443, 259] width 61 height 11
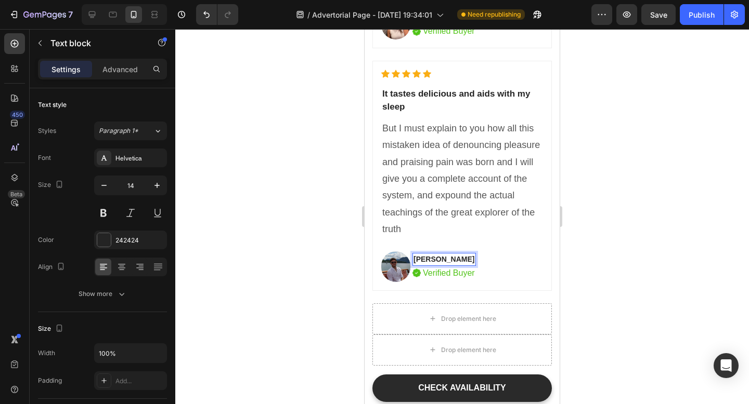
click at [425, 259] on p "[PERSON_NAME]" at bounding box center [443, 259] width 61 height 11
click at [426, 259] on p "[PERSON_NAME] [PERSON_NAME]" at bounding box center [475, 259] width 124 height 11
click at [449, 259] on p "[PERSON_NAME] [PERSON_NAME]" at bounding box center [475, 259] width 124 height 11
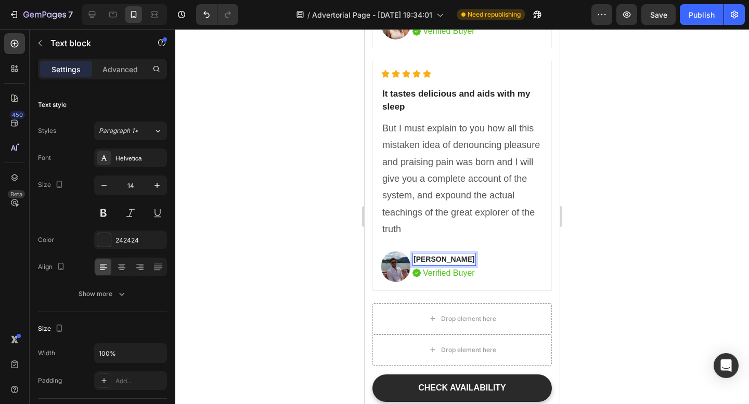
click at [598, 286] on div at bounding box center [461, 216] width 573 height 375
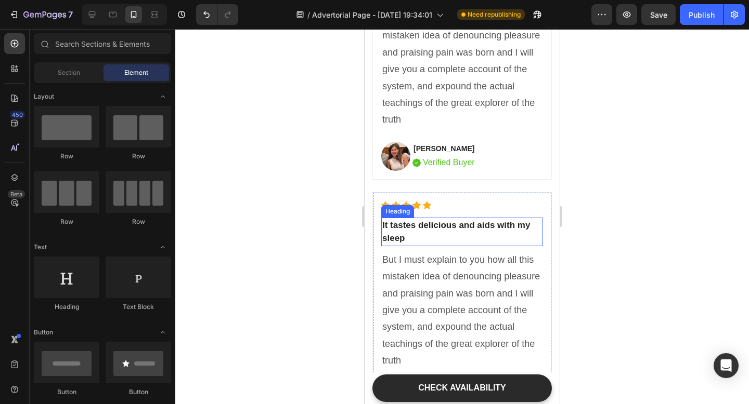
scroll to position [3820, 0]
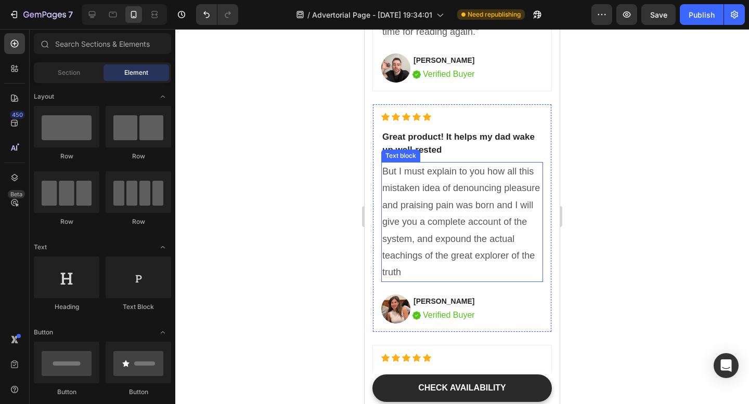
click at [429, 235] on p "But I must explain to you how all this mistaken idea of denouncing pleasure and…" at bounding box center [462, 222] width 160 height 118
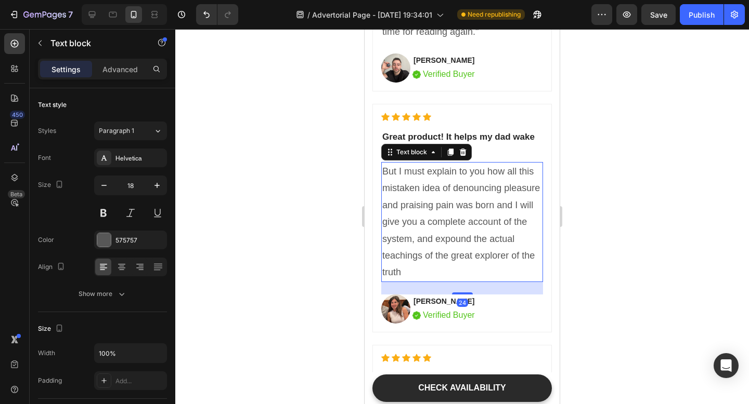
click at [429, 235] on p "But I must explain to you how all this mistaken idea of denouncing pleasure and…" at bounding box center [462, 222] width 160 height 118
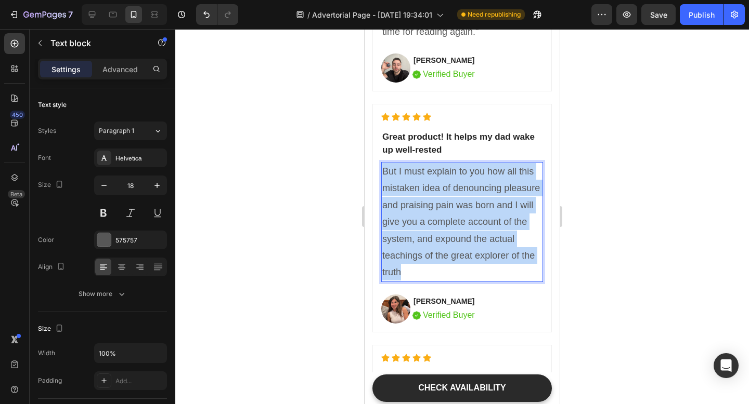
click at [429, 235] on p "But I must explain to you how all this mistaken idea of denouncing pleasure and…" at bounding box center [462, 222] width 160 height 118
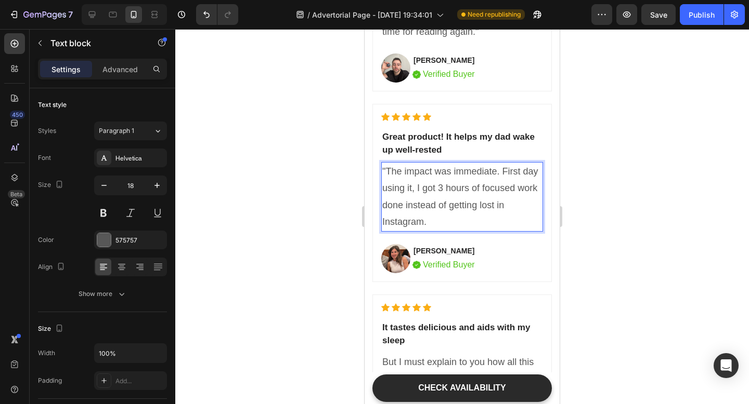
click at [444, 208] on p ""The impact was immediate. First day using it, I got 3 hours of focused work do…" at bounding box center [462, 197] width 160 height 68
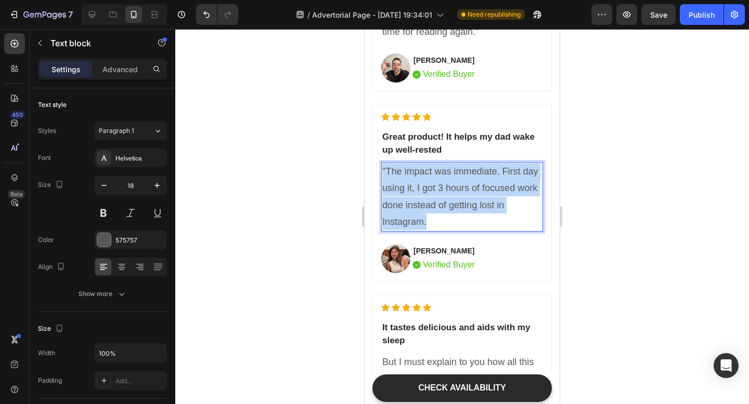
click at [444, 208] on p ""The impact was immediate. First day using it, I got 3 hours of focused work do…" at bounding box center [462, 197] width 160 height 68
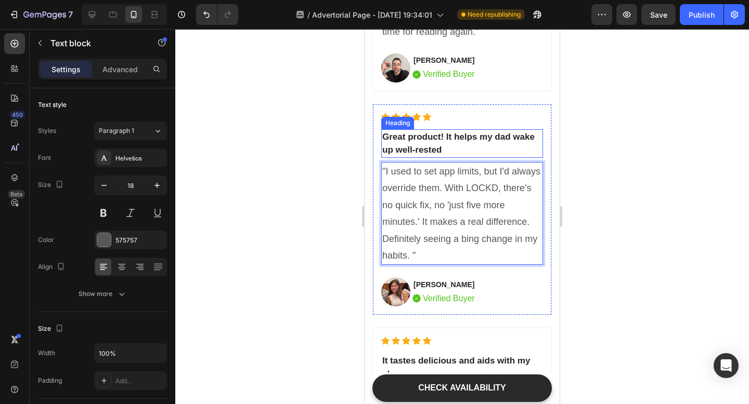
click at [435, 138] on p "Great product! It helps my dad wake up well-rested" at bounding box center [462, 143] width 160 height 27
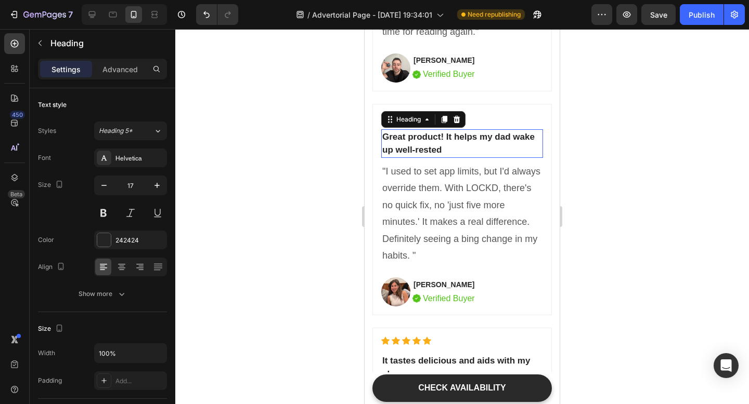
click at [435, 138] on p "Great product! It helps my dad wake up well-rested" at bounding box center [462, 143] width 160 height 27
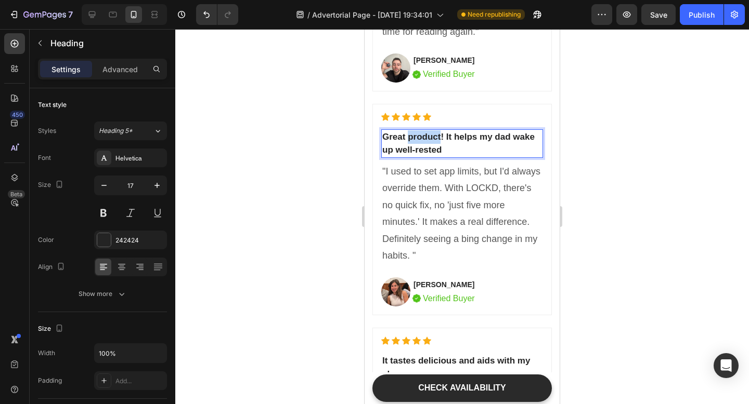
click at [435, 138] on p "Great product! It helps my dad wake up well-rested" at bounding box center [462, 143] width 160 height 27
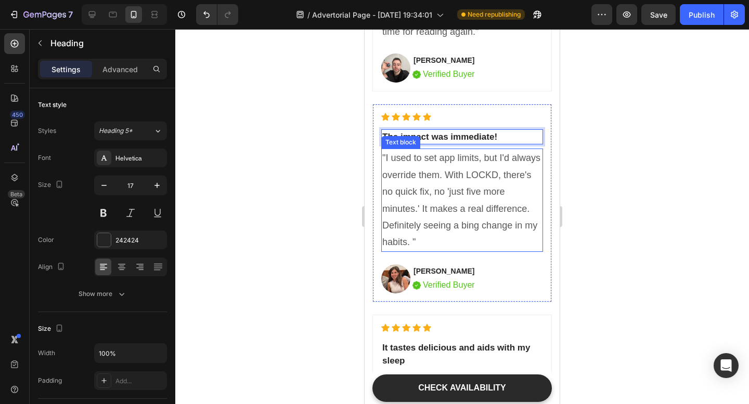
click at [464, 216] on p ""I used to set app limits, but I'd always override them. With LOCKD, there's no…" at bounding box center [462, 200] width 160 height 101
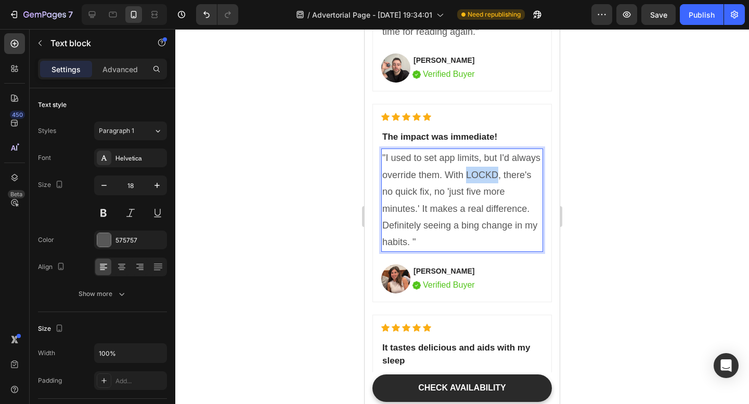
click at [478, 174] on p ""I used to set app limits, but I'd always override them. With LOCKD, there's no…" at bounding box center [462, 200] width 160 height 101
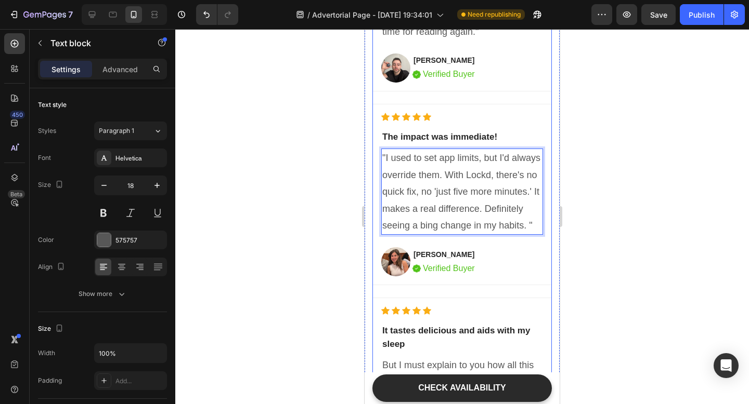
scroll to position [3921, 0]
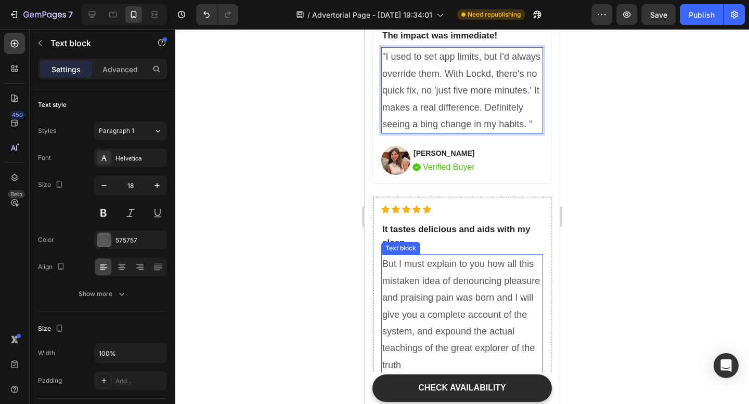
click at [448, 311] on p "But I must explain to you how all this mistaken idea of denouncing pleasure and…" at bounding box center [462, 315] width 160 height 118
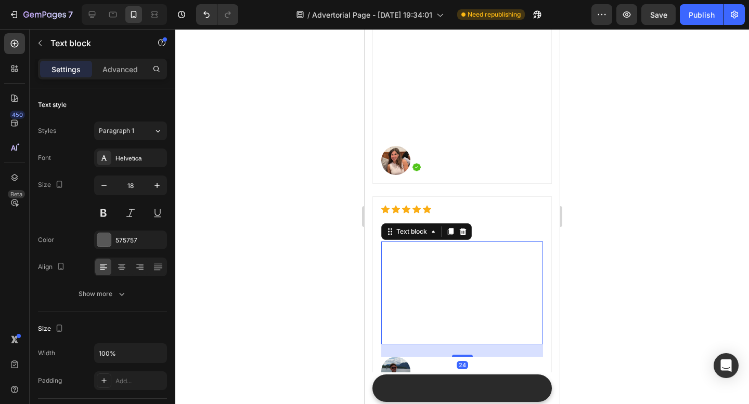
scroll to position [151, 0]
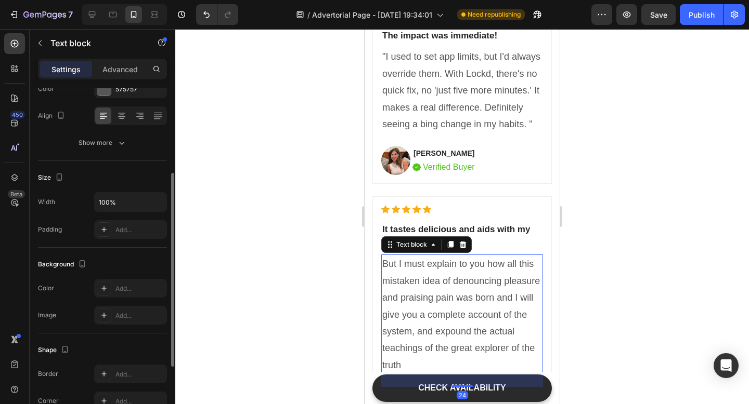
click at [448, 311] on p "But I must explain to you how all this mistaken idea of denouncing pleasure and…" at bounding box center [462, 315] width 160 height 118
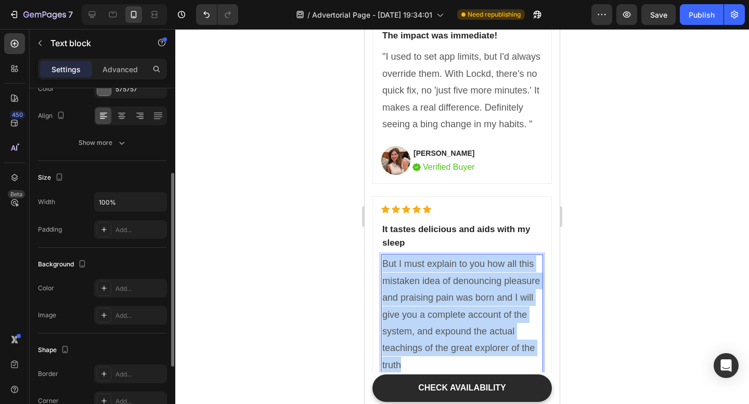
click at [448, 311] on p "But I must explain to you how all this mistaken idea of denouncing pleasure and…" at bounding box center [462, 315] width 160 height 118
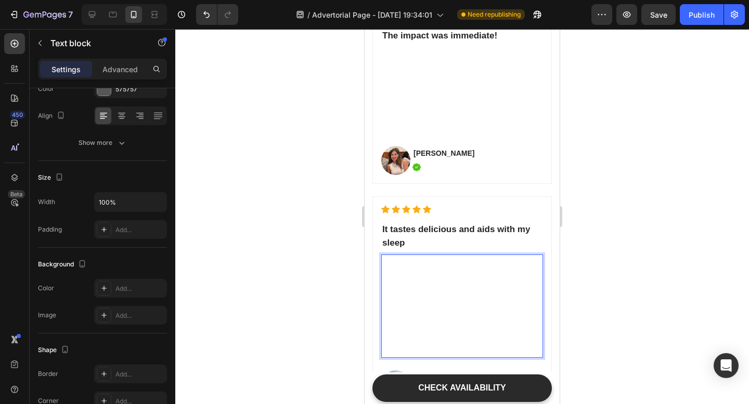
scroll to position [3972, 0]
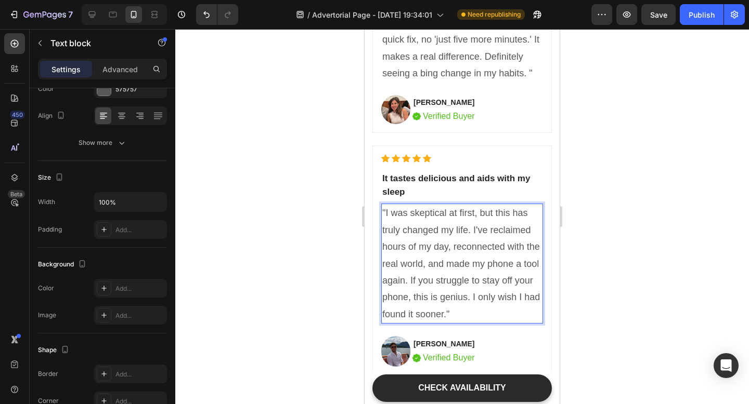
click at [447, 232] on p ""I was skeptical at first, but this has truly changed my life. I've reclaimed h…" at bounding box center [462, 264] width 160 height 118
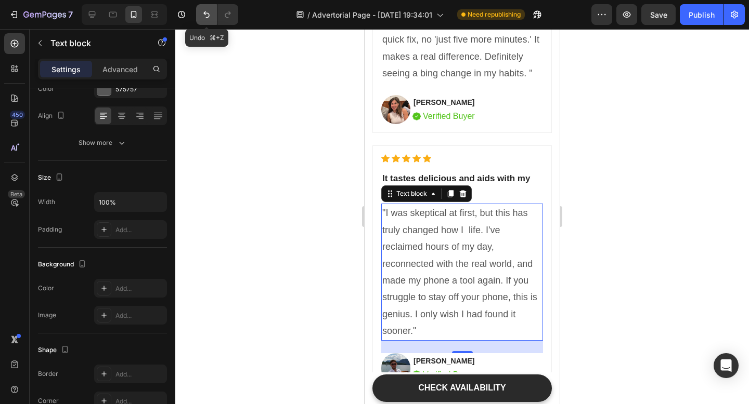
click at [204, 12] on icon "Undo/Redo" at bounding box center [206, 14] width 10 height 10
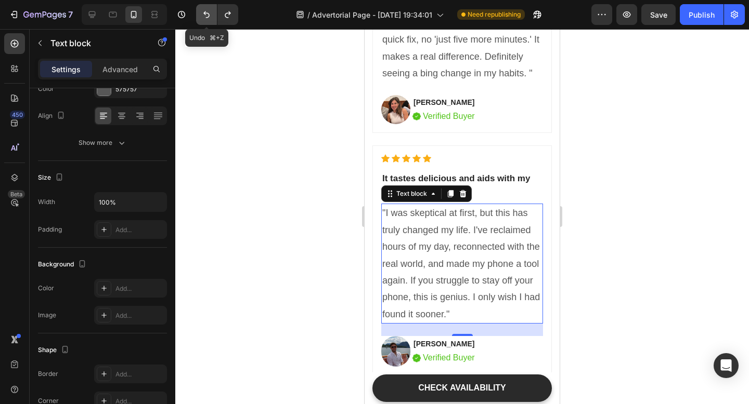
click at [204, 12] on icon "Undo/Redo" at bounding box center [206, 14] width 10 height 10
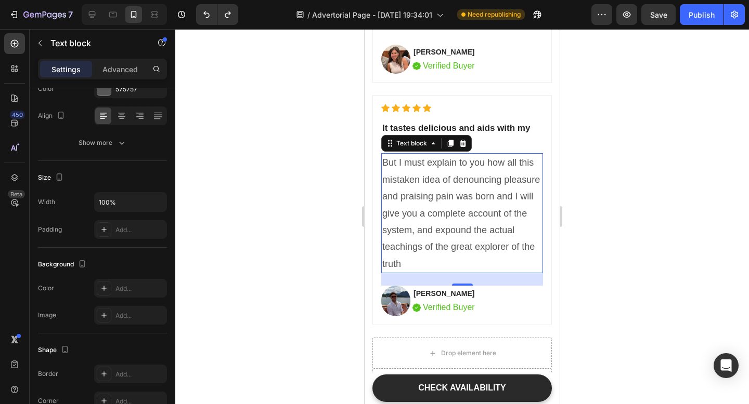
scroll to position [4023, 0]
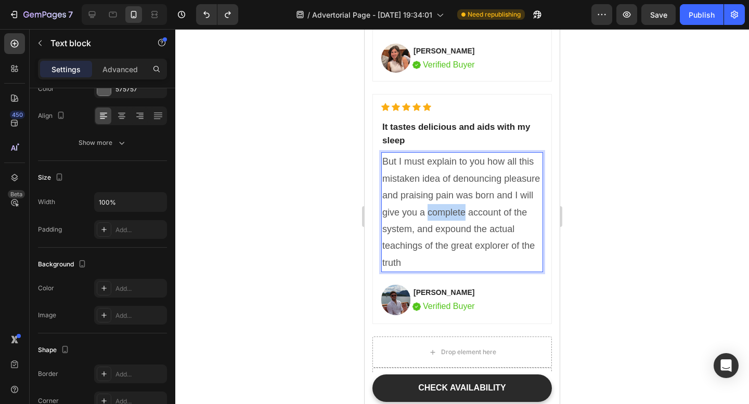
click at [441, 217] on p "But I must explain to you how all this mistaken idea of denouncing pleasure and…" at bounding box center [462, 212] width 160 height 118
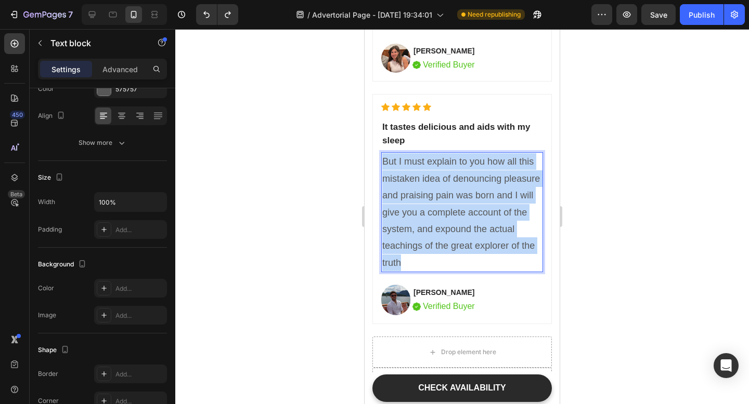
click at [441, 217] on p "But I must explain to you how all this mistaken idea of denouncing pleasure and…" at bounding box center [462, 212] width 160 height 118
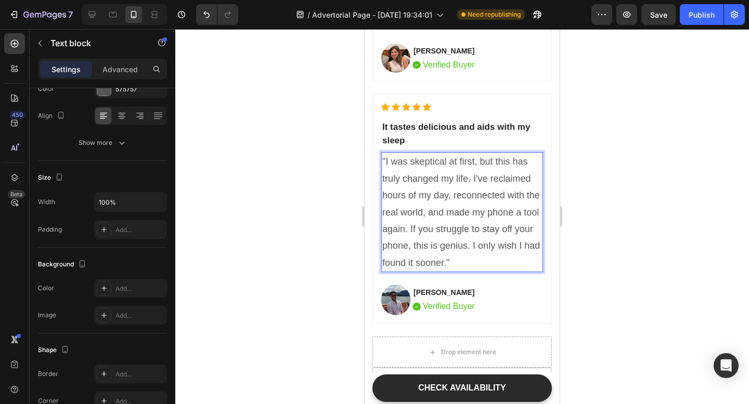
click at [426, 179] on p ""I was skeptical at first, but this has truly changed my life. I've reclaimed h…" at bounding box center [462, 212] width 160 height 118
click at [443, 179] on p ""I was skeptical at first, but this has truly changed my life. I've reclaimed h…" at bounding box center [462, 212] width 160 height 118
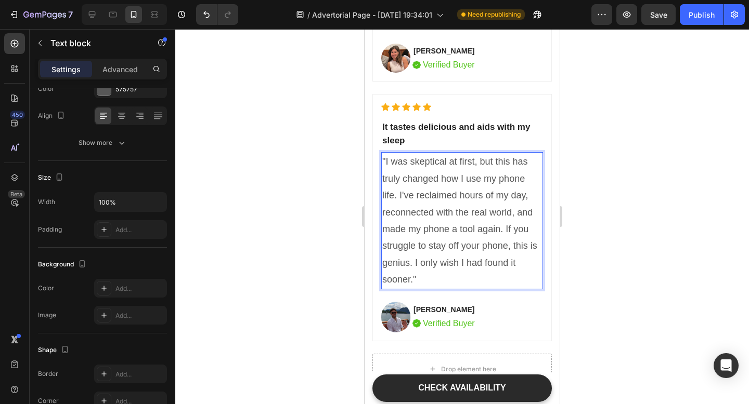
click at [389, 195] on p ""I was skeptical at first, but this has truly changed how I use my phone life. …" at bounding box center [462, 220] width 160 height 135
click at [415, 212] on p ""I was skeptical at first, but this has truly changed how I use my phone. I've …" at bounding box center [462, 220] width 160 height 135
click at [440, 212] on p ""I was skeptical at first, but this has truly changed how I use my phone. I've …" at bounding box center [462, 220] width 160 height 135
click at [460, 211] on p ""I was skeptical at first, but this has truly changed how I use my phone. I've …" at bounding box center [462, 220] width 160 height 135
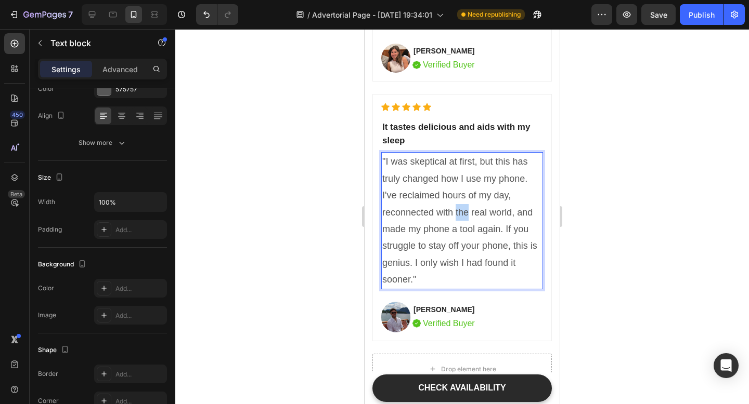
click at [460, 211] on p ""I was skeptical at first, but this has truly changed how I use my phone. I've …" at bounding box center [462, 220] width 160 height 135
click at [508, 213] on p ""I was skeptical at first, but this has truly changed how I use my phone. I've …" at bounding box center [462, 220] width 160 height 135
click at [513, 214] on p ""I was skeptical at first, but this has truly changed how I use my phone. I've …" at bounding box center [462, 220] width 160 height 135
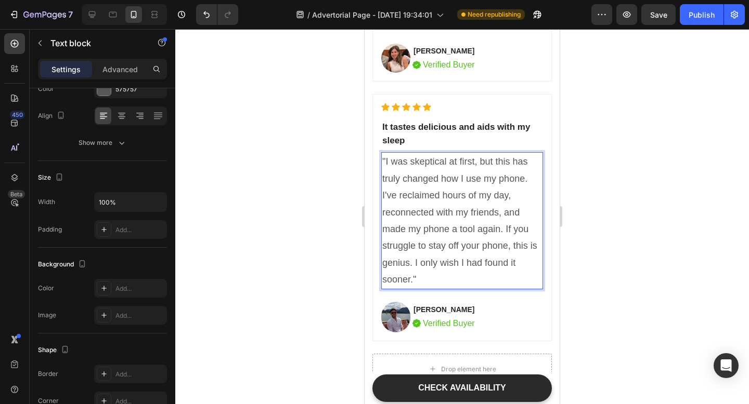
click at [480, 209] on p ""I was skeptical at first, but this has truly changed how I use my phone. I've …" at bounding box center [462, 220] width 160 height 135
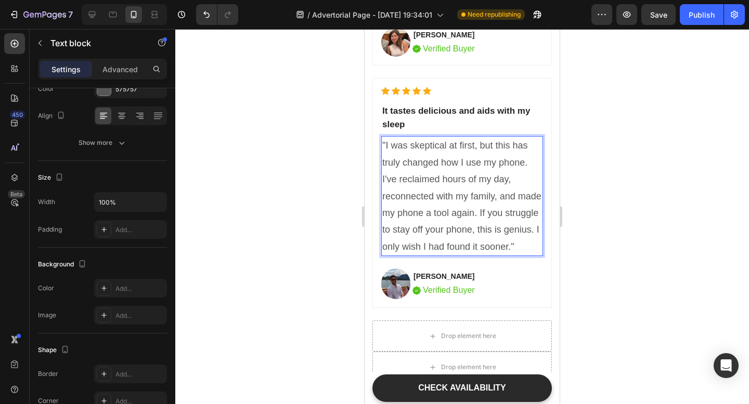
scroll to position [4042, 0]
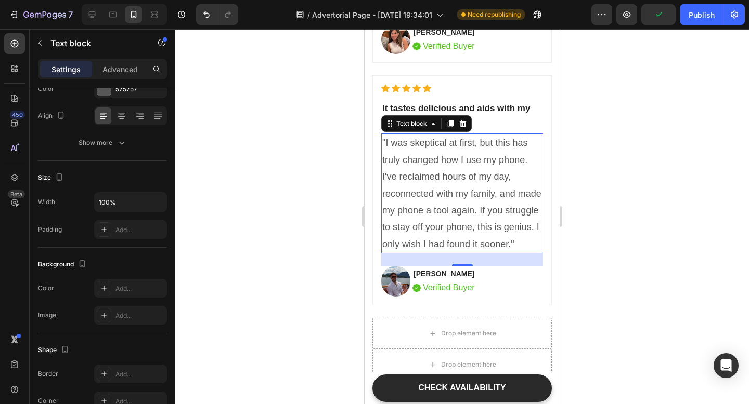
click at [600, 244] on div at bounding box center [461, 216] width 573 height 375
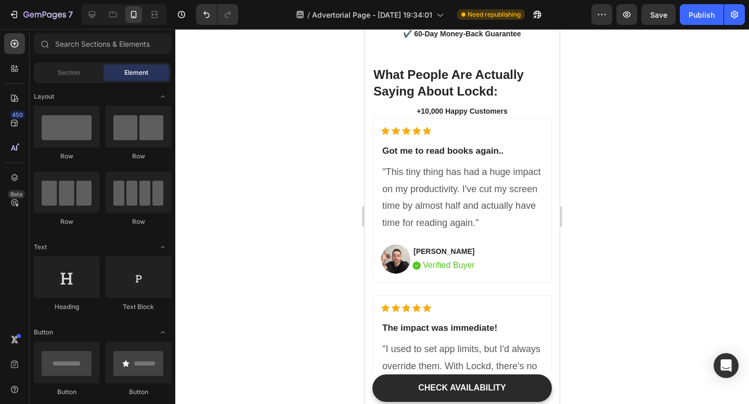
scroll to position [3627, 0]
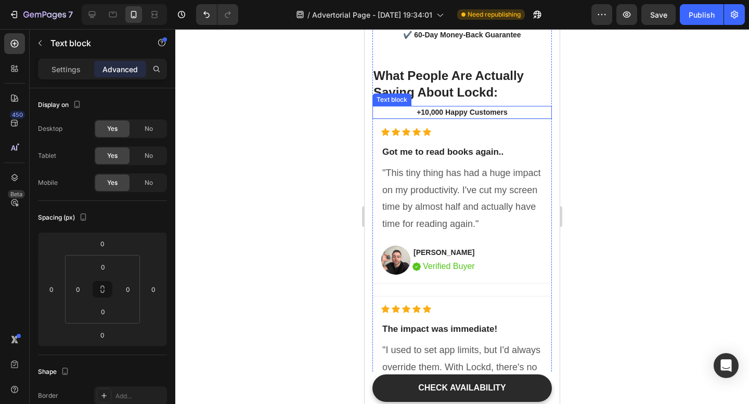
click at [450, 116] on p "+10,000 Happy Customers" at bounding box center [461, 112] width 177 height 11
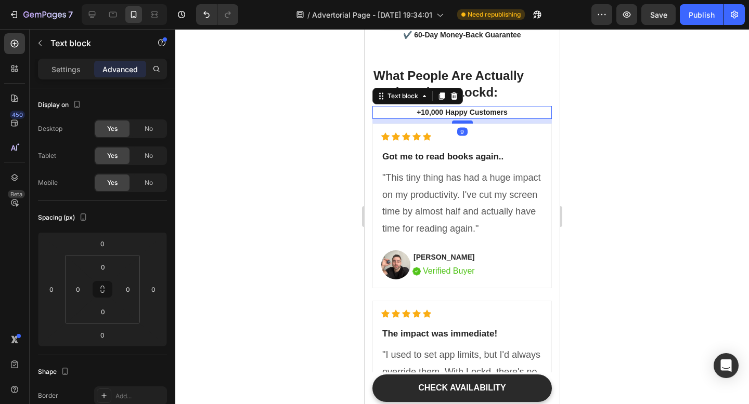
drag, startPoint x: 463, startPoint y: 117, endPoint x: 462, endPoint y: 123, distance: 5.7
click at [462, 123] on div at bounding box center [462, 122] width 21 height 3
type input "11"
click at [673, 135] on div at bounding box center [461, 216] width 573 height 375
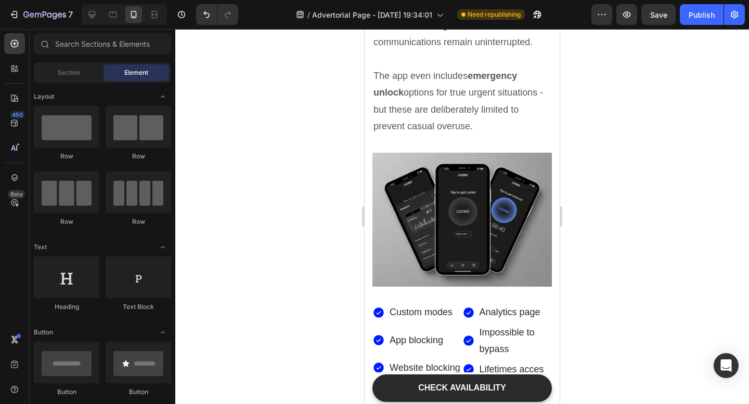
scroll to position [3445, 0]
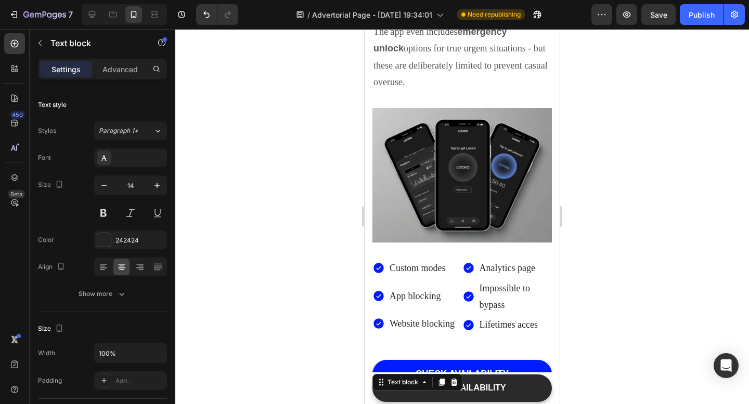
drag, startPoint x: 463, startPoint y: 247, endPoint x: 463, endPoint y: 238, distance: 8.8
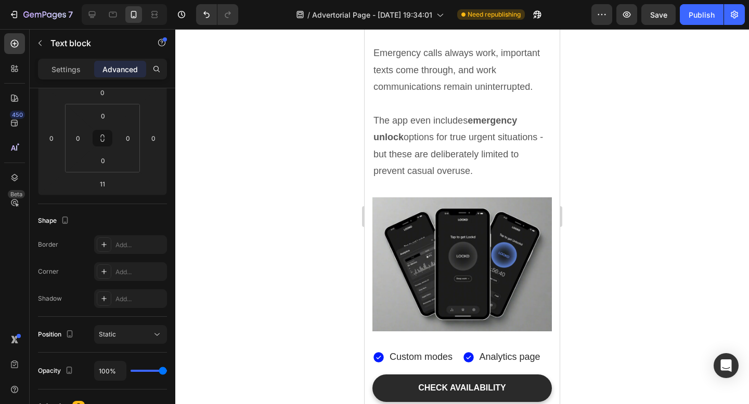
type input "19"
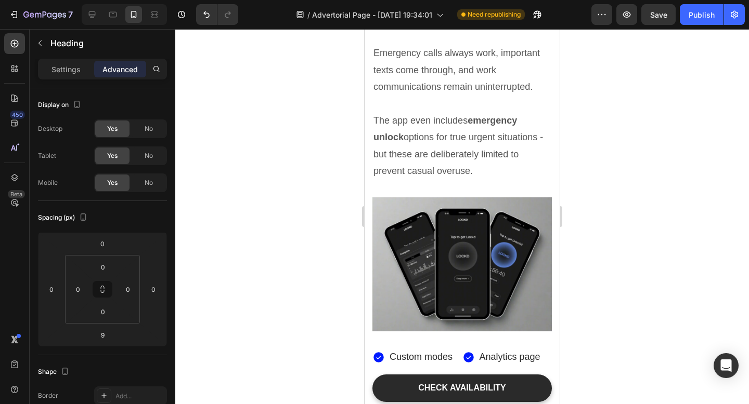
drag, startPoint x: 467, startPoint y: 277, endPoint x: 467, endPoint y: 283, distance: 5.7
type input "20"
click at [661, 259] on div at bounding box center [461, 216] width 573 height 375
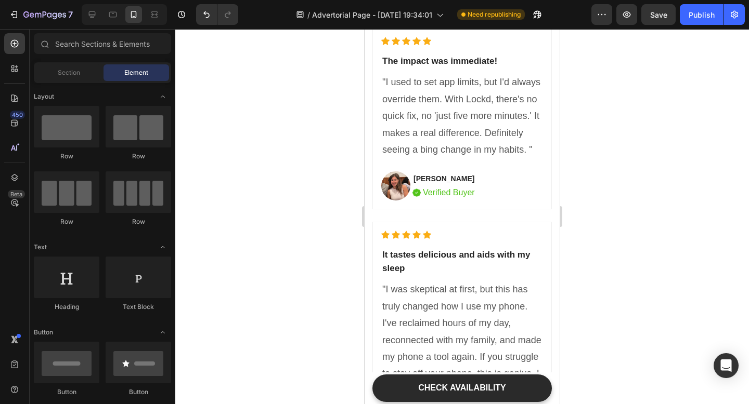
scroll to position [3903, 0]
click at [406, 260] on p "It tastes delicious and aids with my sleep" at bounding box center [462, 261] width 160 height 27
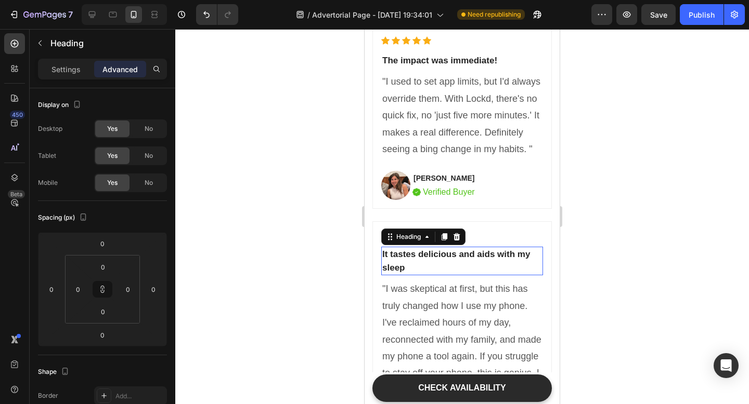
click at [406, 260] on p "It tastes delicious and aids with my sleep" at bounding box center [462, 261] width 160 height 27
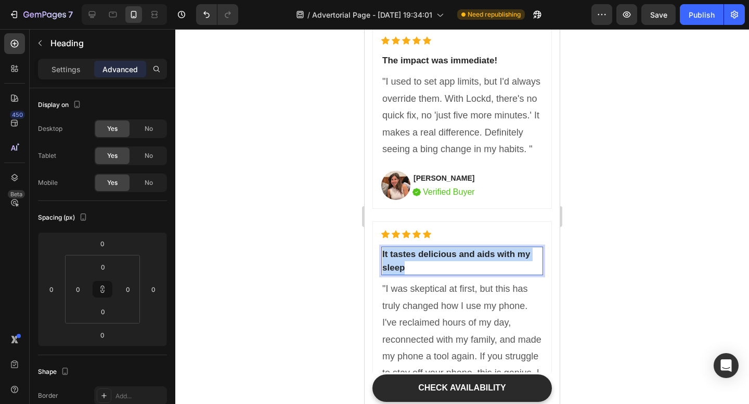
click at [406, 260] on p "It tastes delicious and aids with my sleep" at bounding box center [462, 261] width 160 height 27
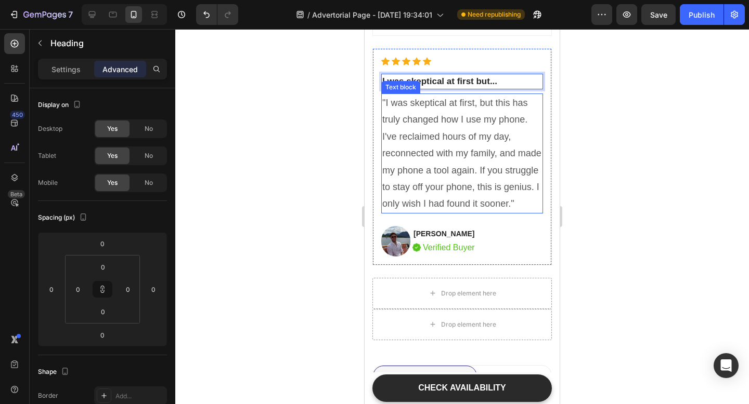
scroll to position [4100, 0]
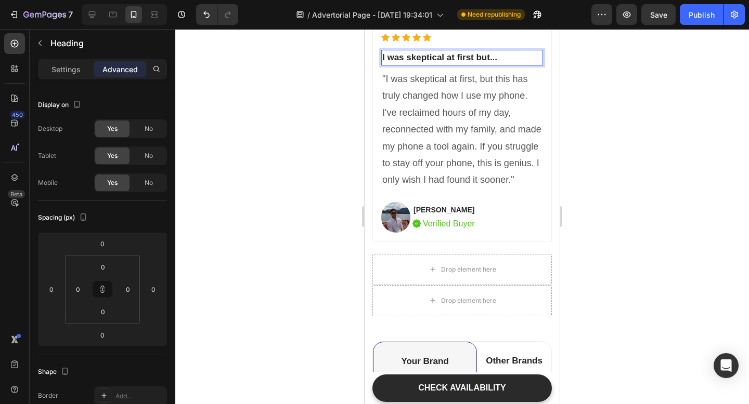
click at [612, 211] on div at bounding box center [461, 216] width 573 height 375
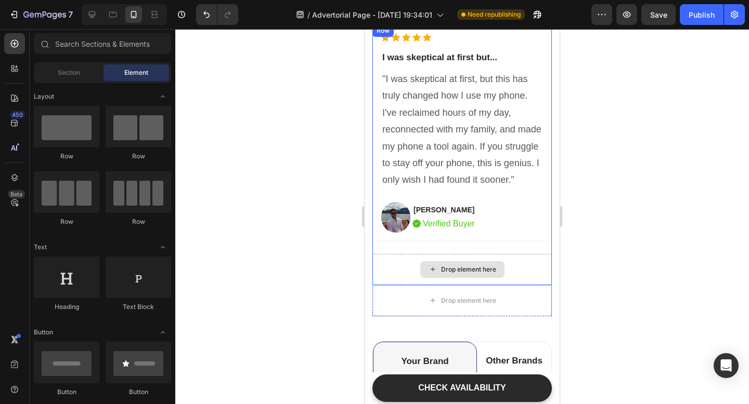
click at [399, 266] on div "Drop element here" at bounding box center [461, 269] width 179 height 31
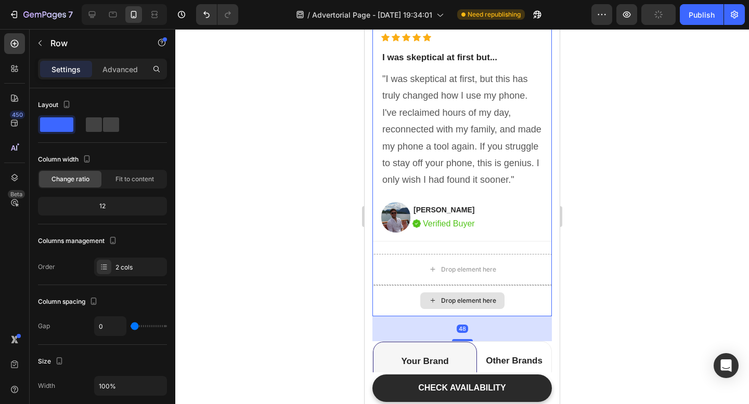
click at [400, 303] on div "Drop element here" at bounding box center [461, 300] width 179 height 31
drag, startPoint x: 659, startPoint y: 307, endPoint x: 157, endPoint y: 278, distance: 502.5
click at [659, 307] on div at bounding box center [461, 216] width 573 height 375
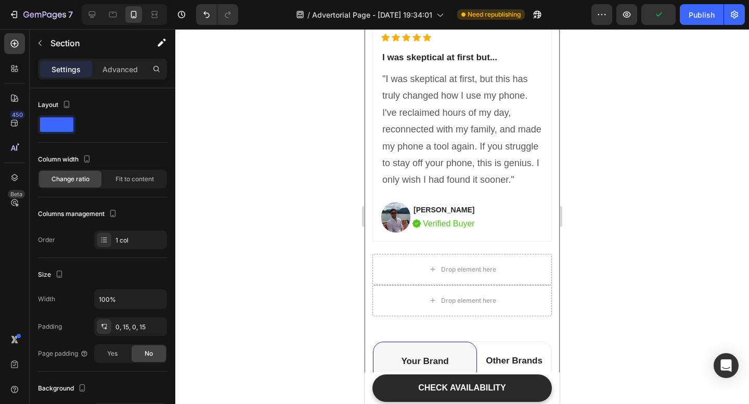
click at [453, 326] on div "Title Line Differentiation Point 1 Text block Row Differentiation Point 2 Text …" at bounding box center [461, 205] width 179 height 1363
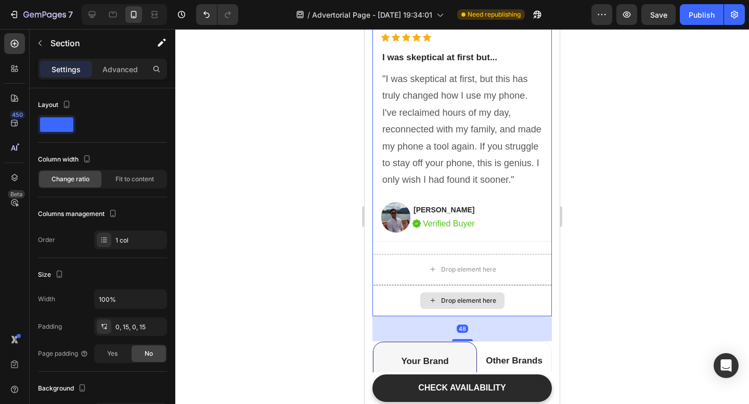
click at [515, 301] on div "Drop element here" at bounding box center [461, 300] width 179 height 31
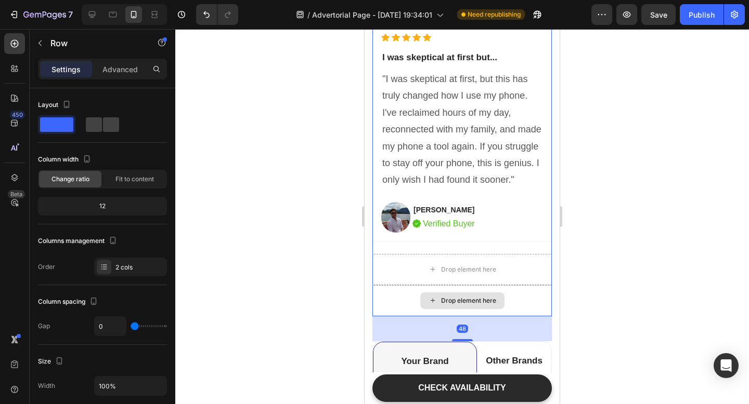
click at [528, 302] on div "Drop element here" at bounding box center [461, 300] width 179 height 31
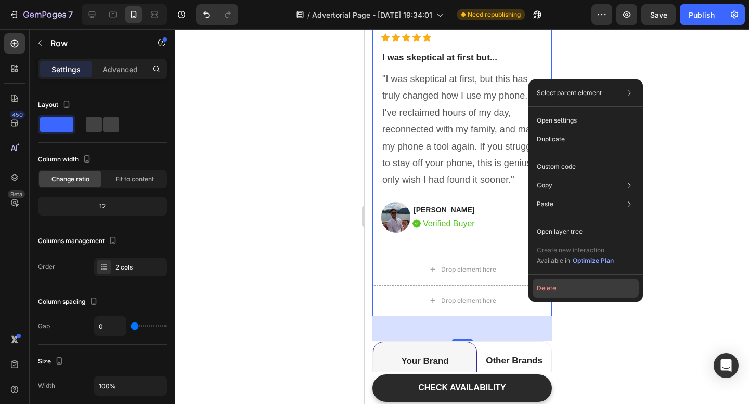
click at [539, 286] on button "Delete" at bounding box center [585, 288] width 106 height 19
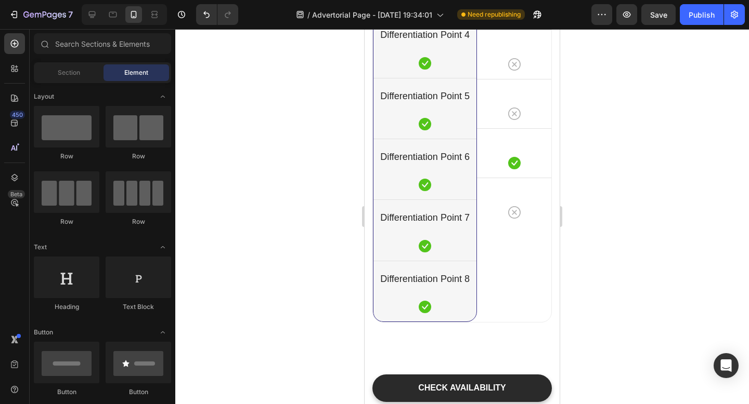
scroll to position [3283, 0]
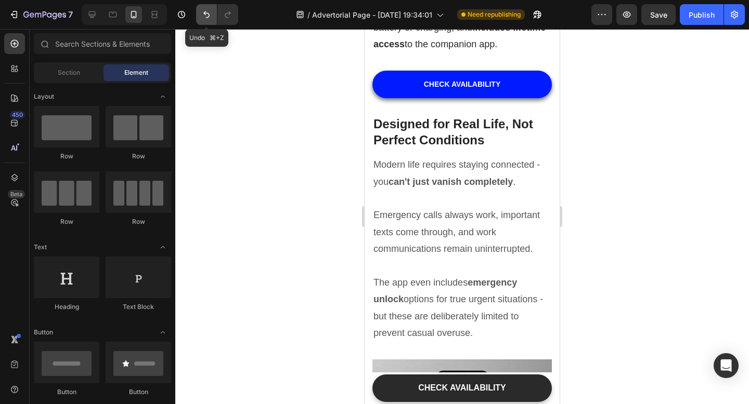
click at [209, 17] on icon "Undo/Redo" at bounding box center [206, 14] width 10 height 10
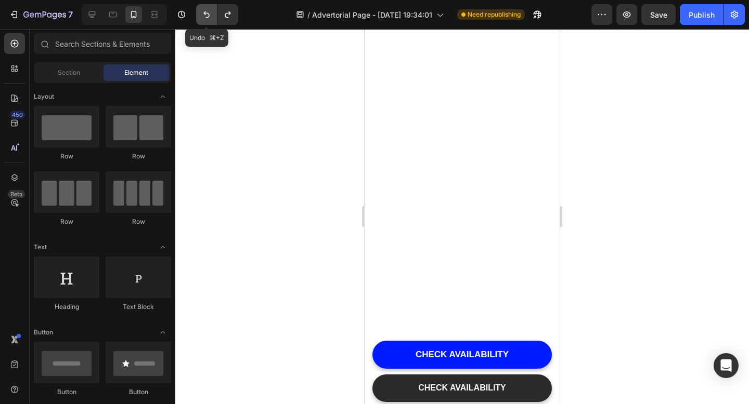
scroll to position [4100, 0]
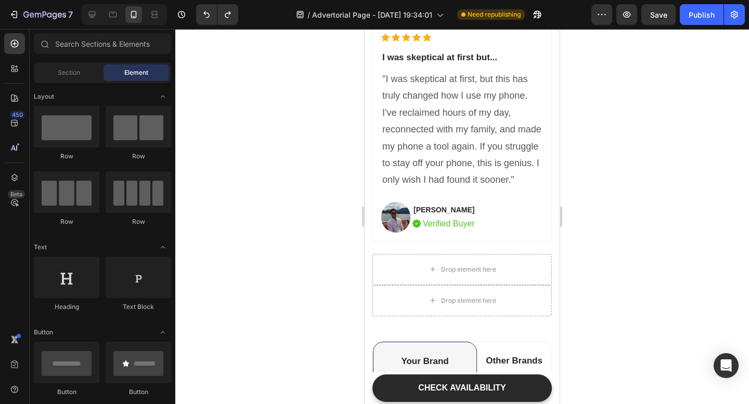
click at [606, 283] on div at bounding box center [461, 216] width 573 height 375
click at [516, 249] on div "Icon Icon Icon Icon Icon Icon List Hoz I was skeptical at first but... Heading …" at bounding box center [461, 138] width 179 height 229
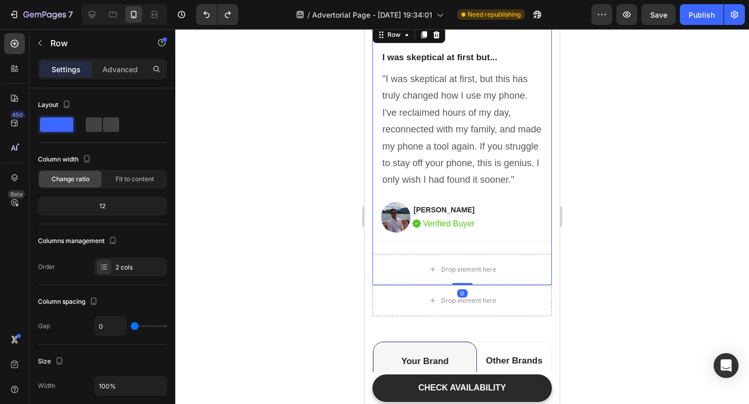
drag, startPoint x: 462, startPoint y: 284, endPoint x: 465, endPoint y: 247, distance: 37.5
click at [465, 246] on div "Icon Icon Icon Icon Icon Icon List Hoz I was skeptical at first but... Heading …" at bounding box center [461, 154] width 179 height 260
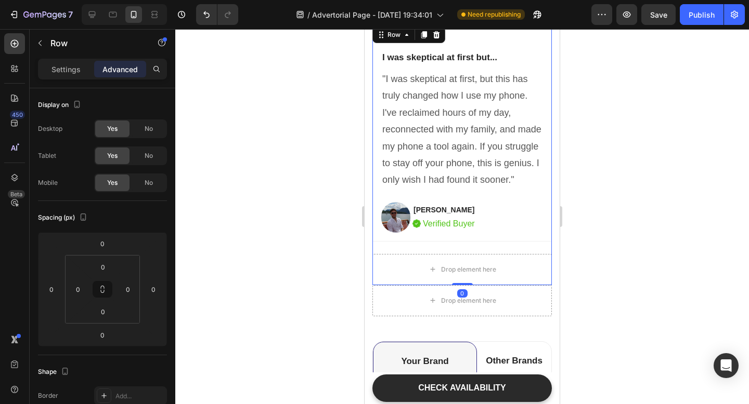
click at [739, 309] on div at bounding box center [461, 216] width 573 height 375
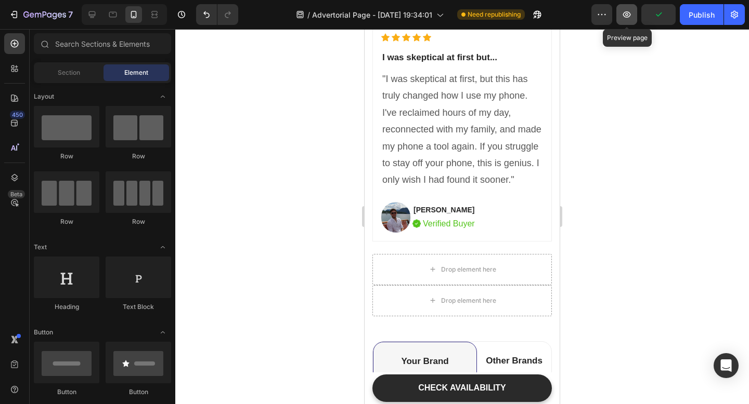
click at [628, 15] on icon "button" at bounding box center [626, 14] width 10 height 10
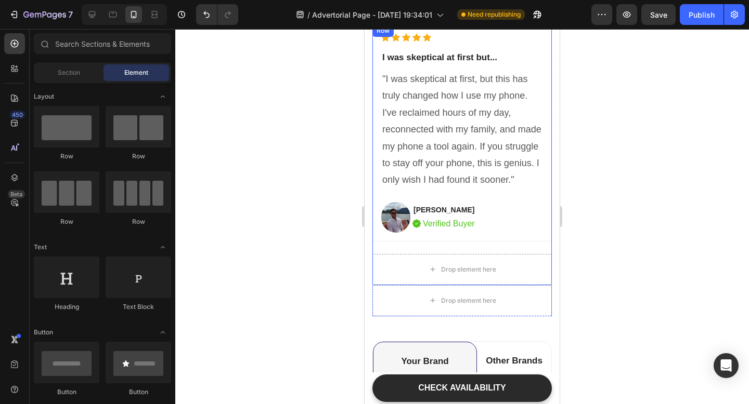
scroll to position [4333, 0]
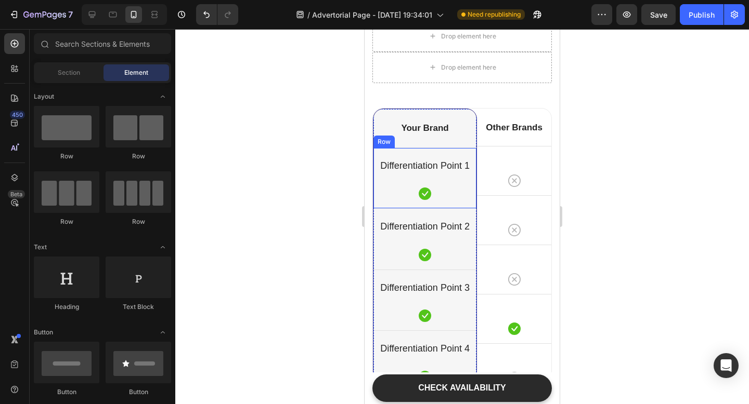
click at [462, 143] on div "Your Brand Heading" at bounding box center [424, 128] width 103 height 38
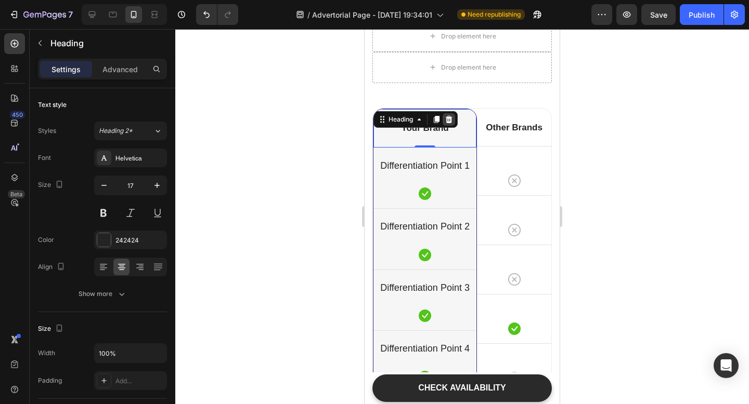
click at [452, 120] on icon at bounding box center [448, 119] width 8 height 8
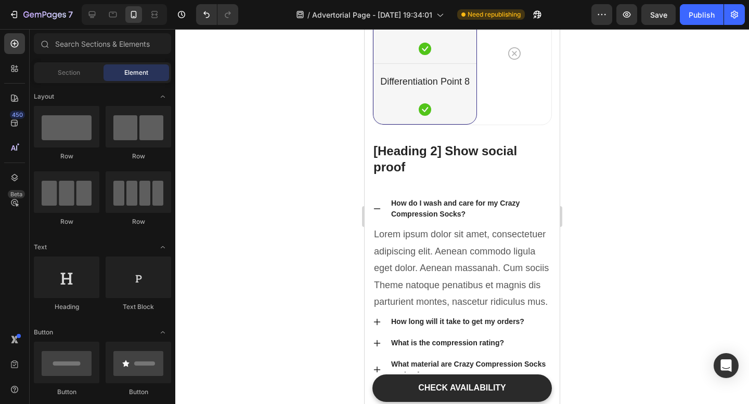
scroll to position [4839, 0]
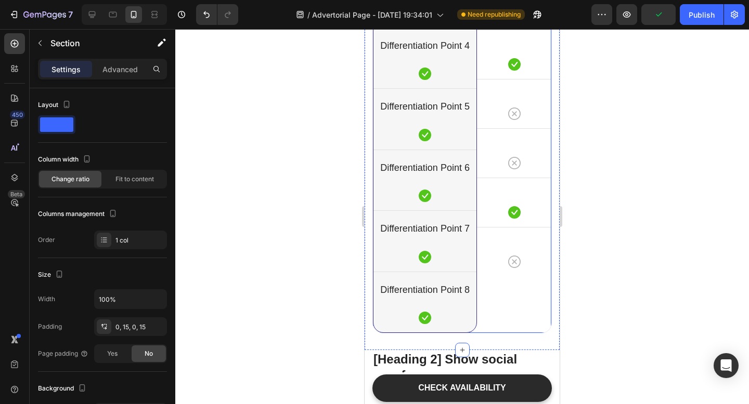
scroll to position [4615, 0]
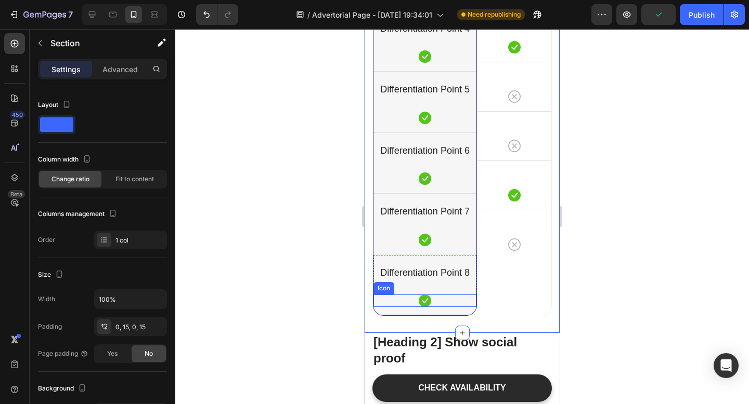
click at [433, 303] on div "Icon" at bounding box center [424, 301] width 103 height 12
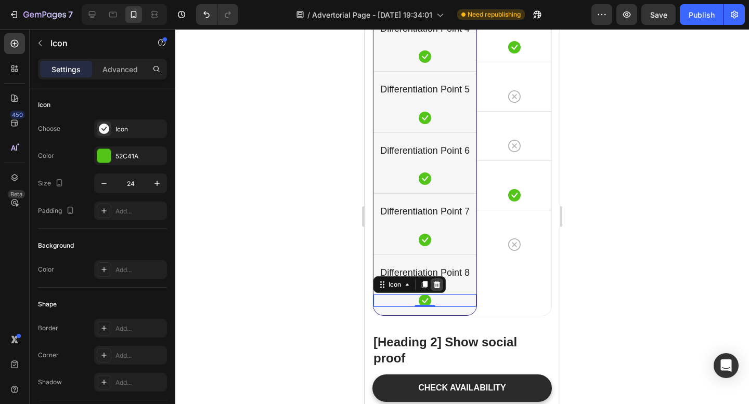
click at [441, 284] on div at bounding box center [436, 285] width 12 height 12
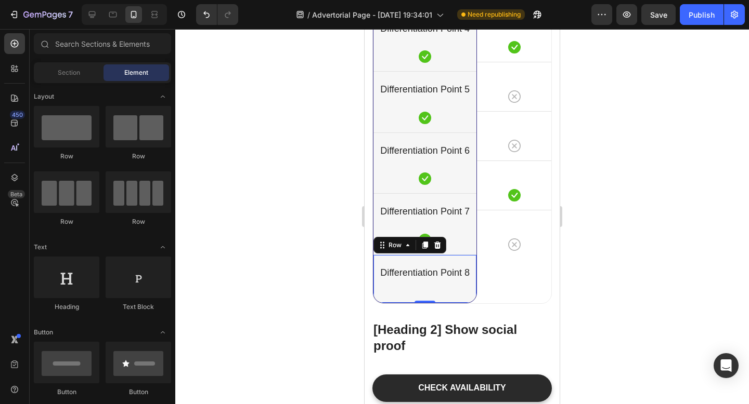
click at [426, 301] on div "Differentiation Point 8 Text block Row 0" at bounding box center [424, 279] width 103 height 48
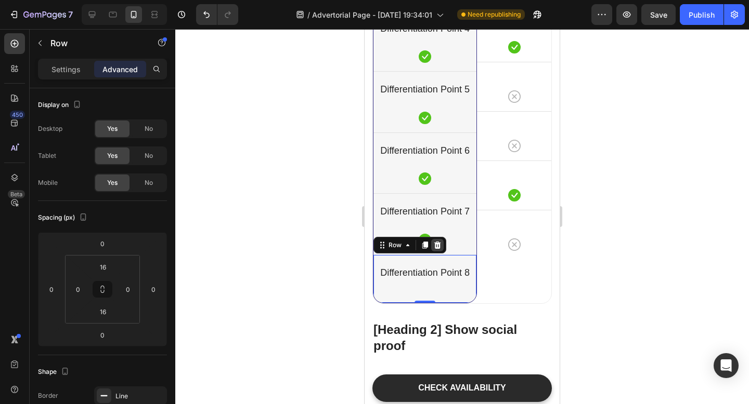
click at [439, 245] on icon at bounding box center [437, 245] width 7 height 7
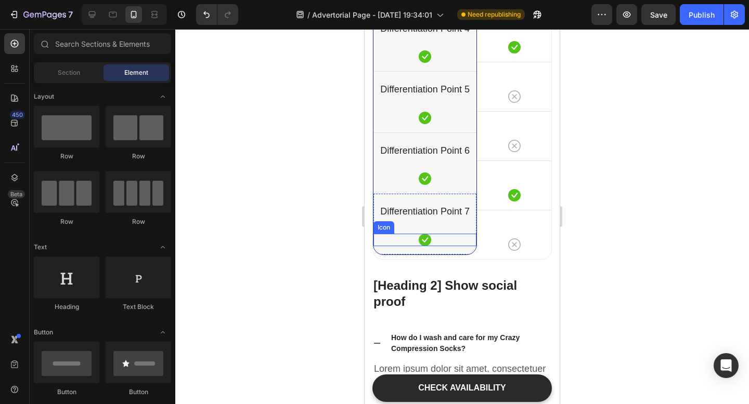
click at [447, 241] on div "Icon" at bounding box center [424, 240] width 103 height 12
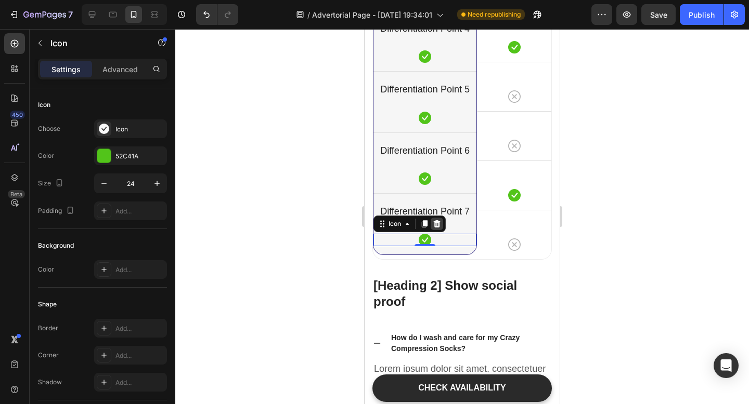
click at [438, 225] on icon at bounding box center [436, 224] width 8 height 8
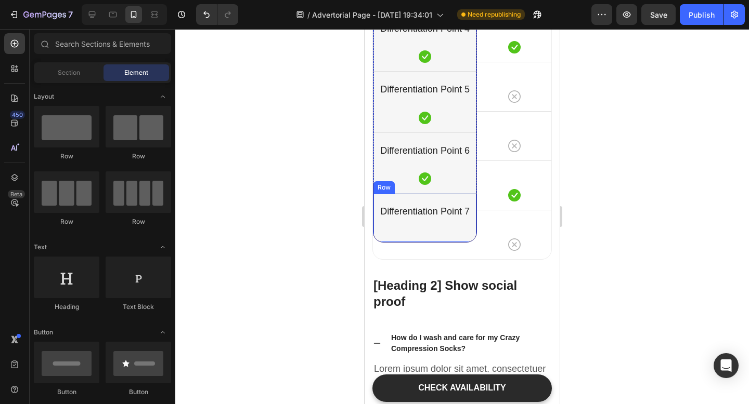
click at [439, 198] on div "Differentiation Point 7 Text block Row" at bounding box center [424, 217] width 103 height 48
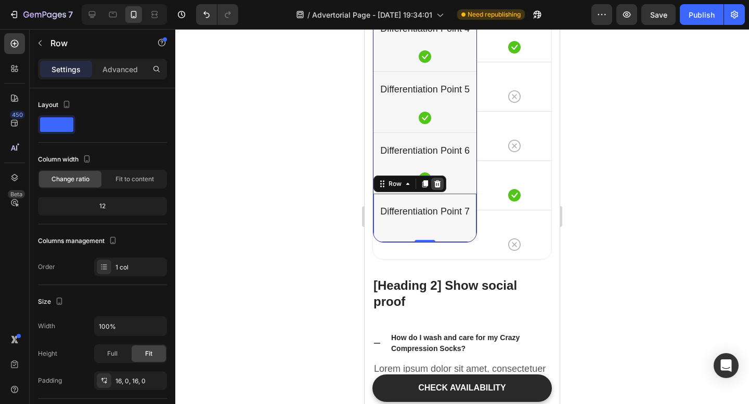
click at [439, 183] on icon at bounding box center [437, 183] width 7 height 7
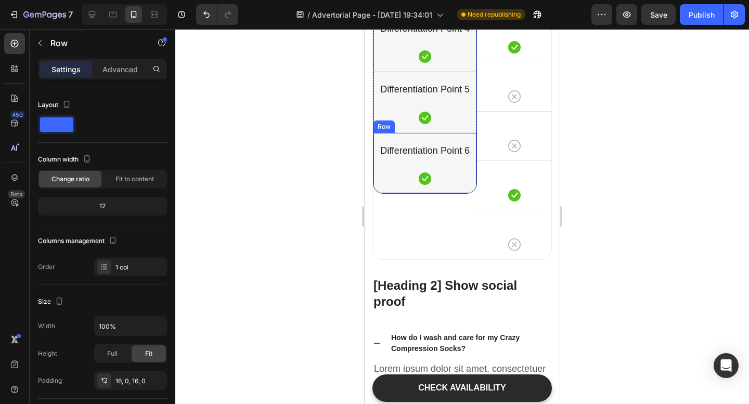
click at [449, 138] on div "Differentiation Point 6 Text block Icon Row" at bounding box center [424, 163] width 103 height 61
click at [439, 124] on icon at bounding box center [437, 123] width 7 height 7
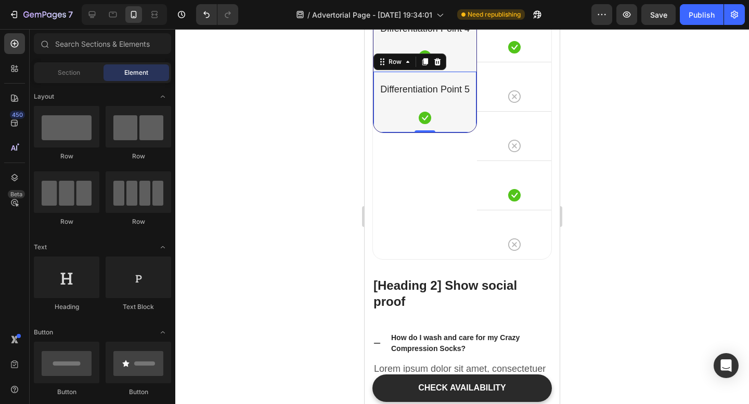
click at [438, 79] on div "Differentiation Point 5 Text block Icon Row 0" at bounding box center [424, 101] width 103 height 61
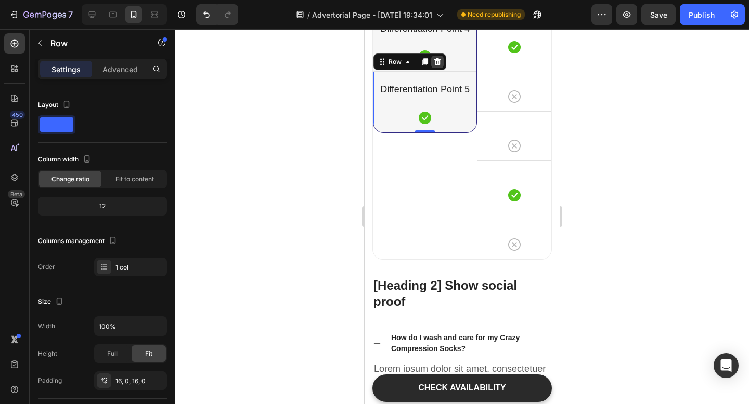
click at [439, 62] on icon at bounding box center [437, 61] width 7 height 7
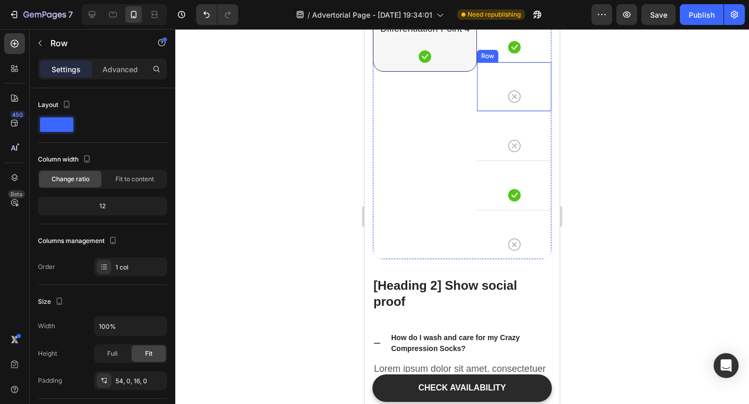
click at [534, 78] on div "Icon Row" at bounding box center [514, 86] width 74 height 49
click at [545, 71] on div at bounding box center [540, 73] width 12 height 12
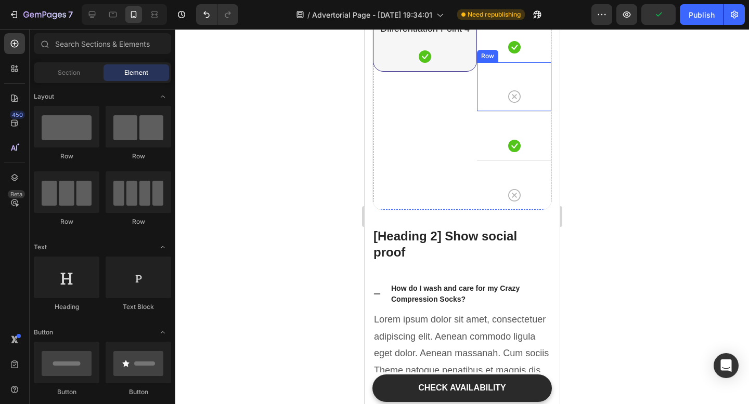
click at [538, 74] on div "Icon Row" at bounding box center [514, 86] width 74 height 49
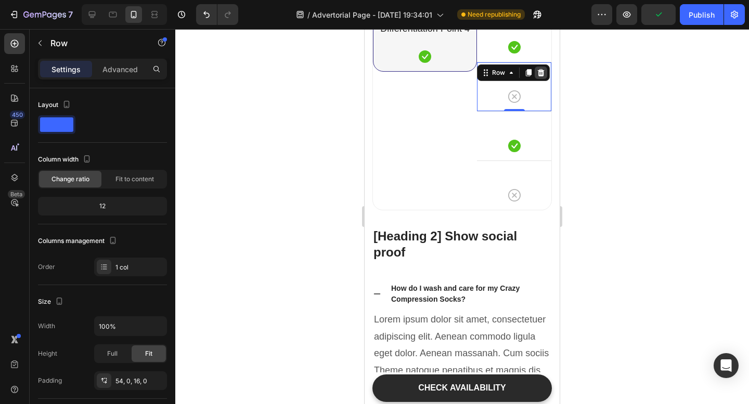
click at [537, 69] on icon at bounding box center [540, 73] width 8 height 8
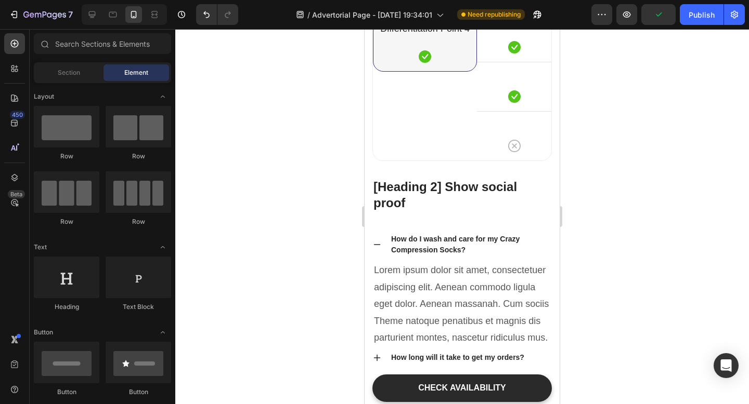
click at [537, 69] on div "Icon Row" at bounding box center [514, 86] width 74 height 49
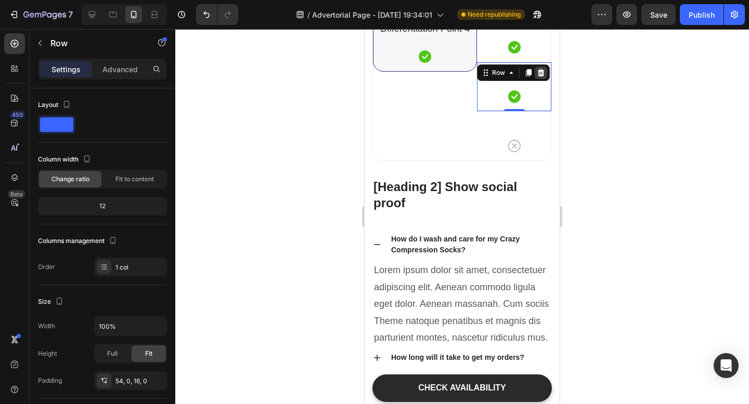
click at [537, 69] on icon at bounding box center [540, 73] width 8 height 8
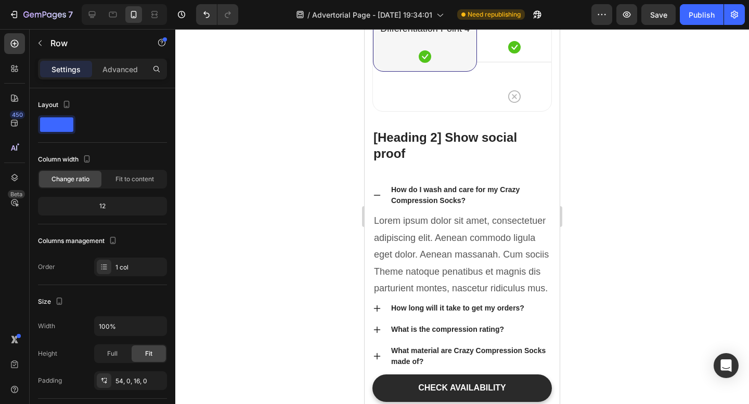
click at [537, 69] on div "Icon Row" at bounding box center [514, 86] width 74 height 49
click at [537, 69] on icon at bounding box center [540, 73] width 8 height 8
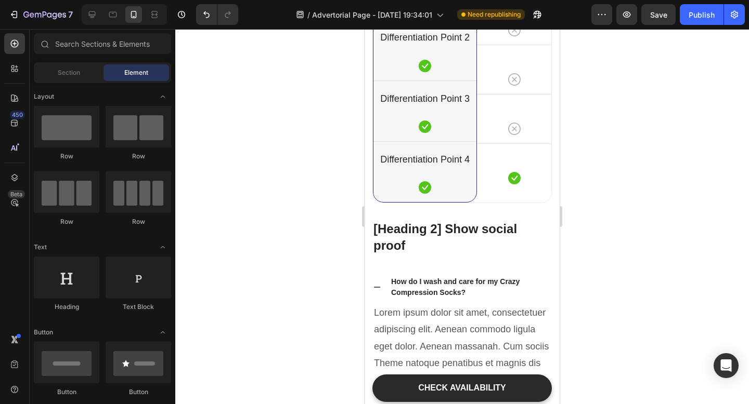
scroll to position [4408, 0]
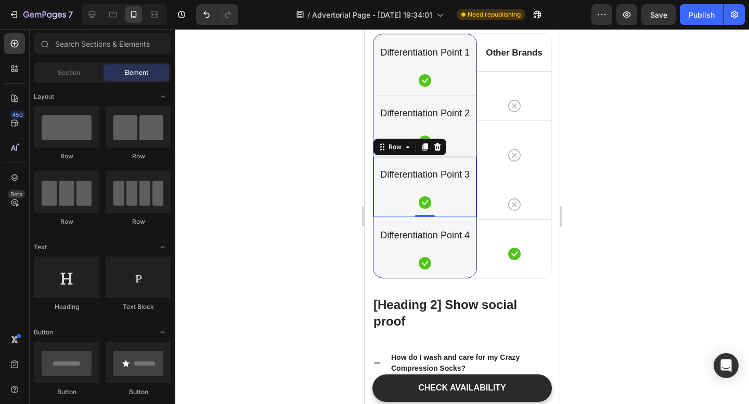
click at [463, 162] on div "Differentiation Point 3 Text block Icon Row 0" at bounding box center [424, 186] width 103 height 61
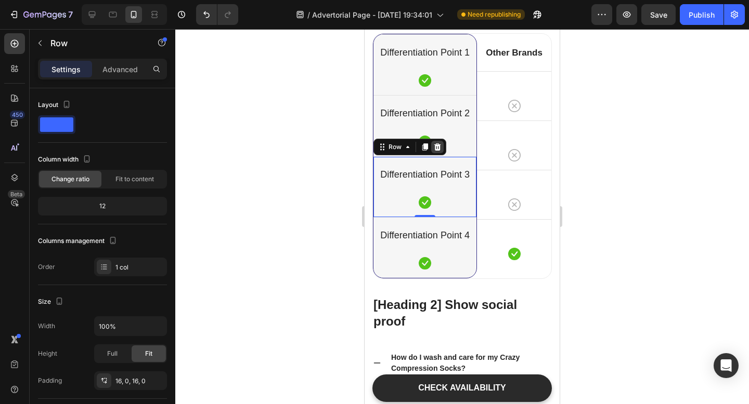
click at [431, 146] on div at bounding box center [437, 147] width 12 height 12
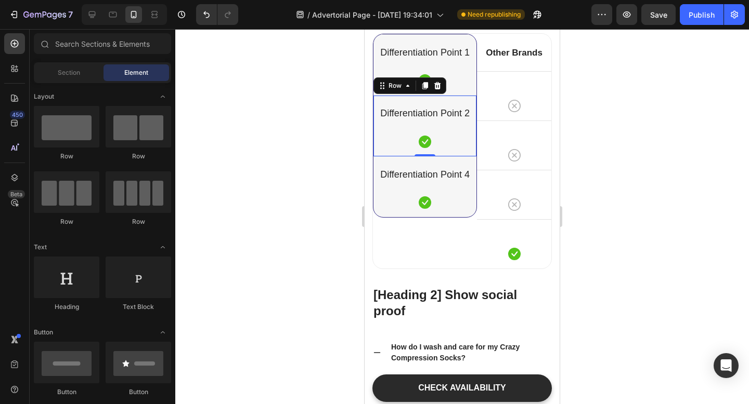
click at [444, 154] on div "Differentiation Point 2 Text block Icon Row 0" at bounding box center [424, 125] width 103 height 61
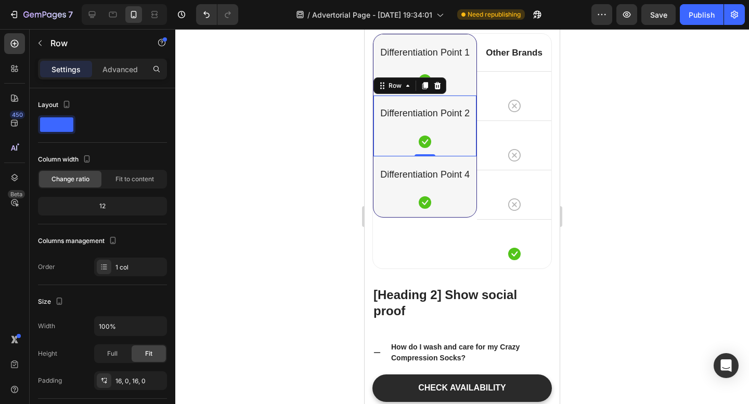
click at [437, 87] on icon at bounding box center [437, 85] width 7 height 7
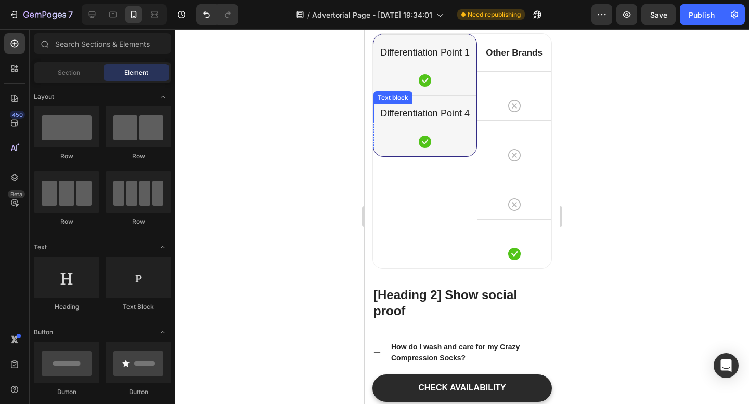
click at [454, 106] on p "Differentiation Point 4" at bounding box center [424, 113] width 101 height 17
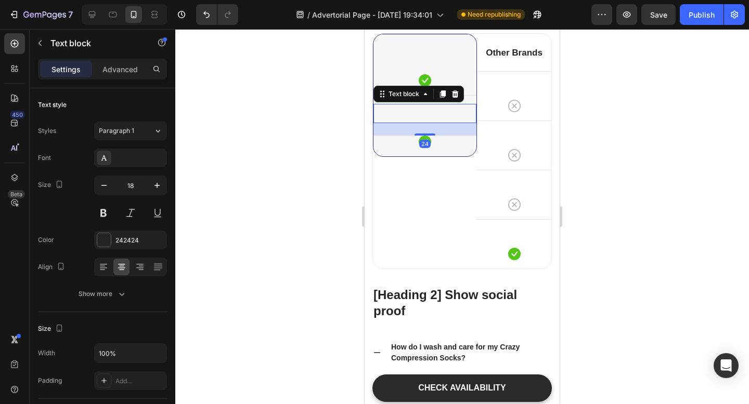
click at [455, 87] on div "Text block" at bounding box center [418, 94] width 90 height 17
click at [454, 90] on icon at bounding box center [455, 93] width 7 height 7
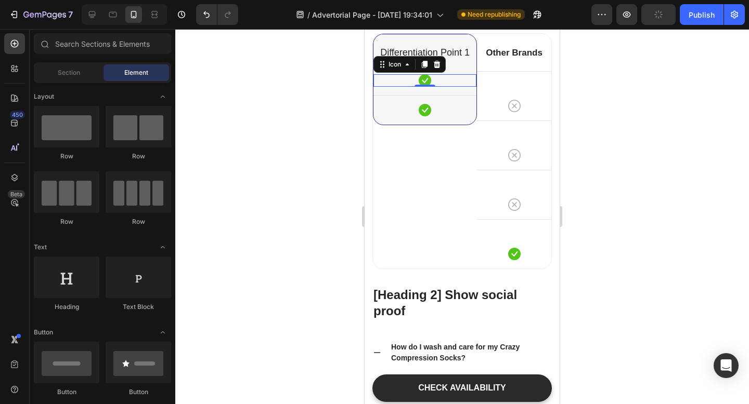
click at [456, 75] on div "Icon 0" at bounding box center [424, 80] width 103 height 12
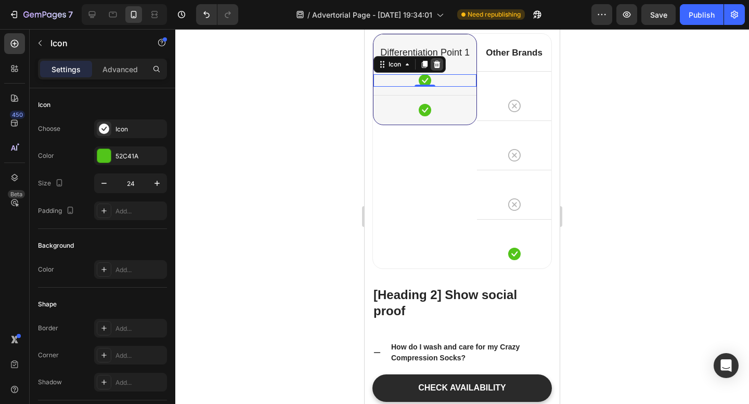
click at [438, 64] on icon at bounding box center [437, 64] width 7 height 7
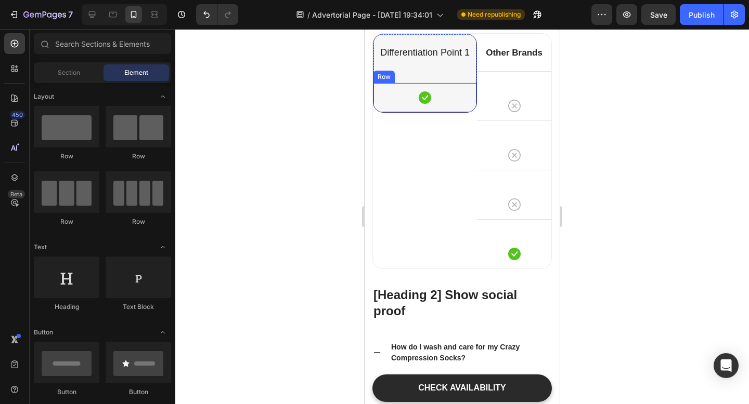
click at [444, 85] on div "Icon Row" at bounding box center [424, 98] width 103 height 30
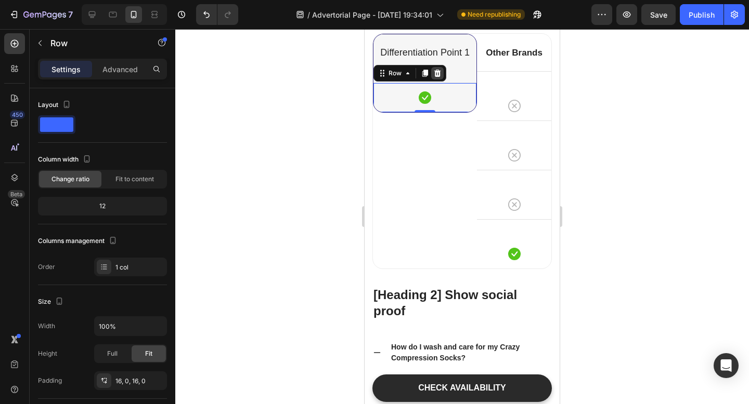
click at [439, 74] on icon at bounding box center [437, 73] width 7 height 7
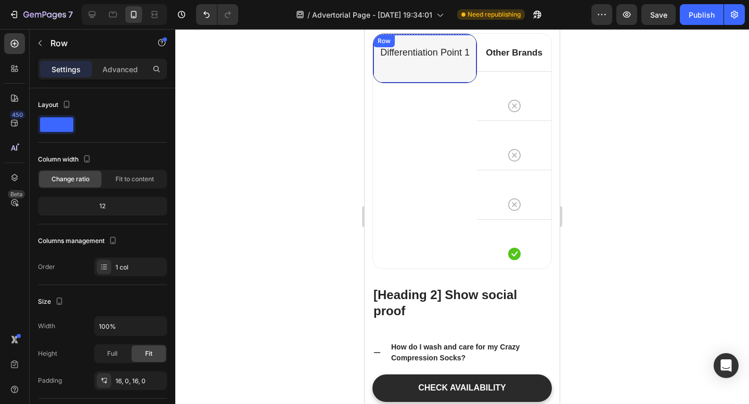
click at [451, 38] on div "Differentiation Point 1 Text block Row" at bounding box center [424, 58] width 103 height 48
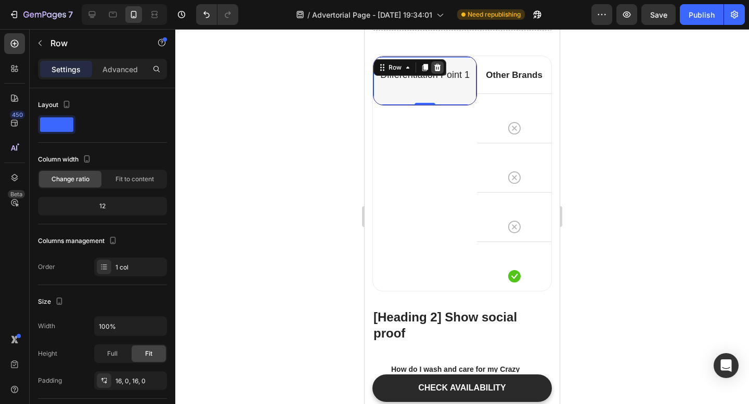
scroll to position [4380, 0]
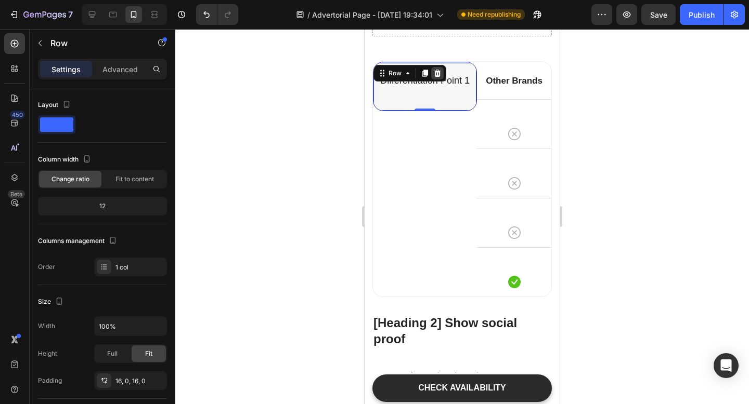
click at [438, 74] on icon at bounding box center [437, 73] width 8 height 8
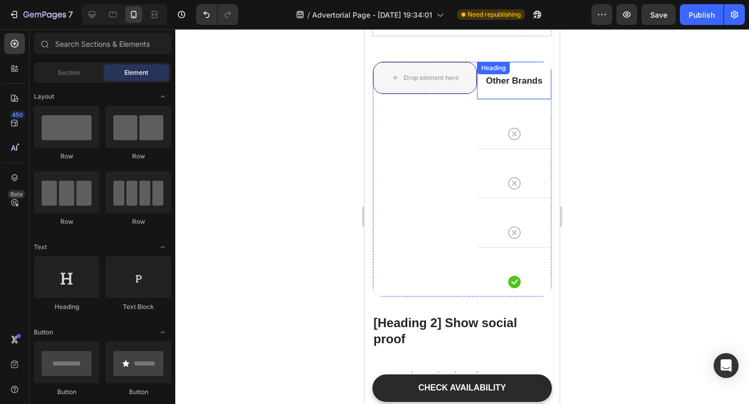
click at [498, 66] on div "Heading" at bounding box center [493, 67] width 29 height 9
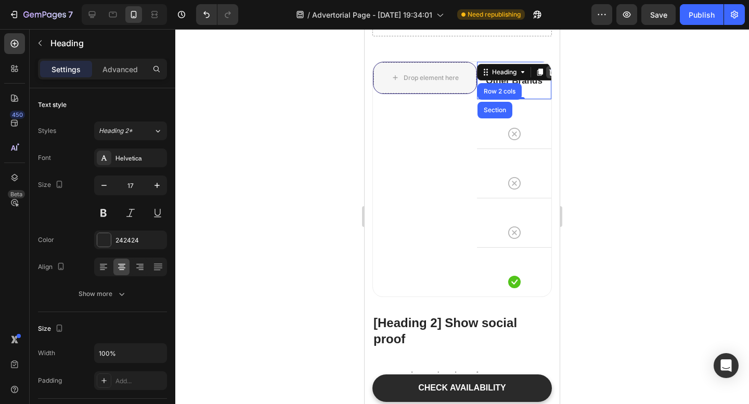
click at [550, 72] on icon at bounding box center [552, 72] width 7 height 7
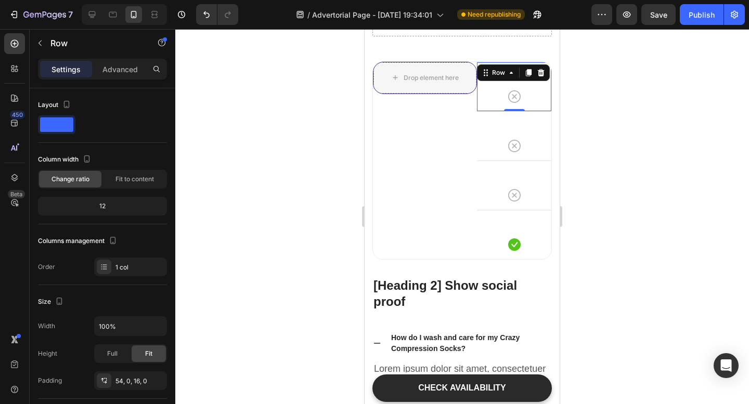
click at [538, 81] on div "Icon Row 0" at bounding box center [514, 86] width 74 height 49
click at [538, 76] on icon at bounding box center [540, 73] width 8 height 8
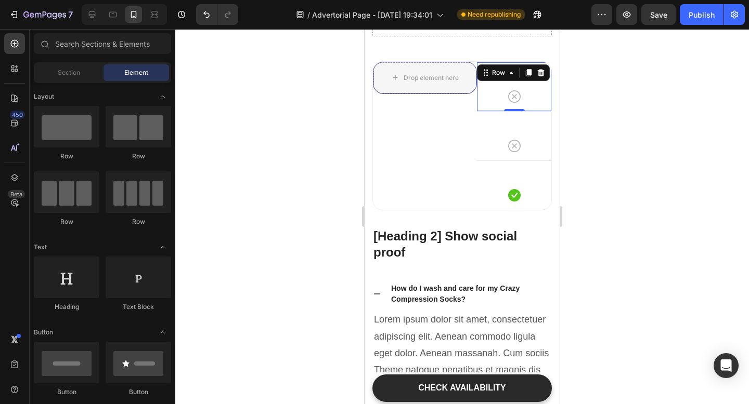
click at [538, 76] on div "Icon Row 0" at bounding box center [514, 86] width 74 height 49
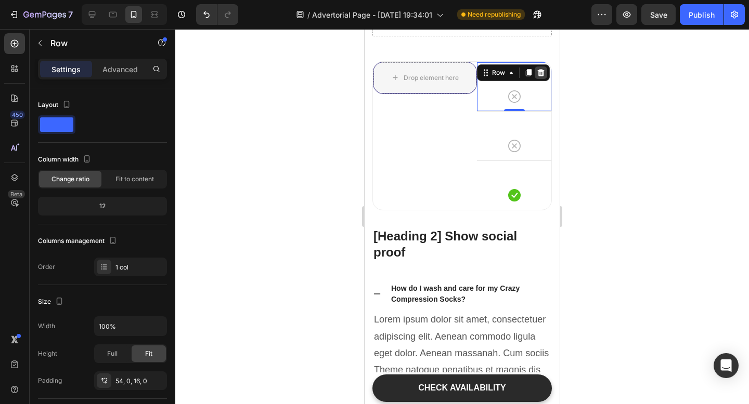
click at [538, 75] on icon at bounding box center [540, 72] width 7 height 7
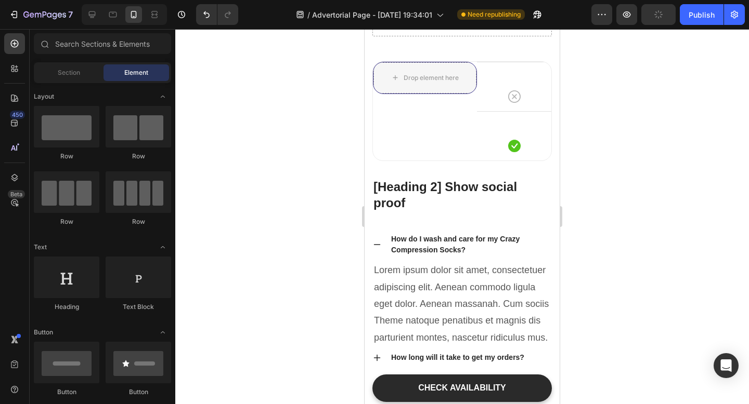
click at [538, 75] on div "Icon Row" at bounding box center [514, 86] width 74 height 49
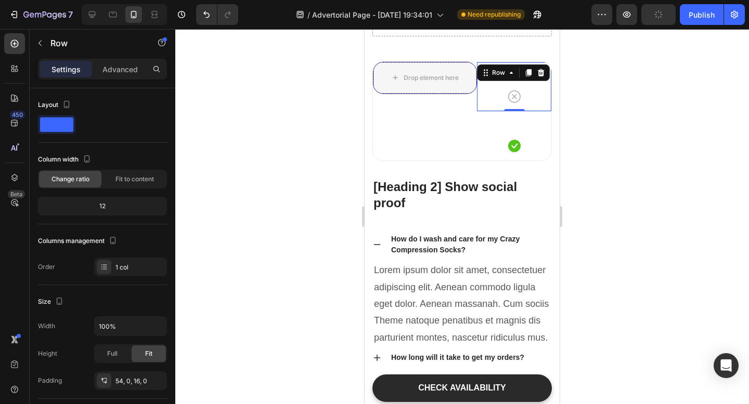
click at [538, 75] on icon at bounding box center [540, 72] width 7 height 7
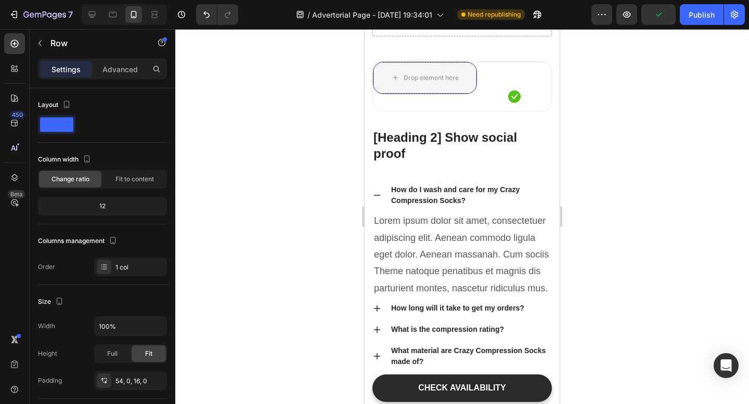
click at [538, 75] on div "Icon Row" at bounding box center [514, 86] width 74 height 49
click at [540, 74] on icon at bounding box center [540, 72] width 7 height 7
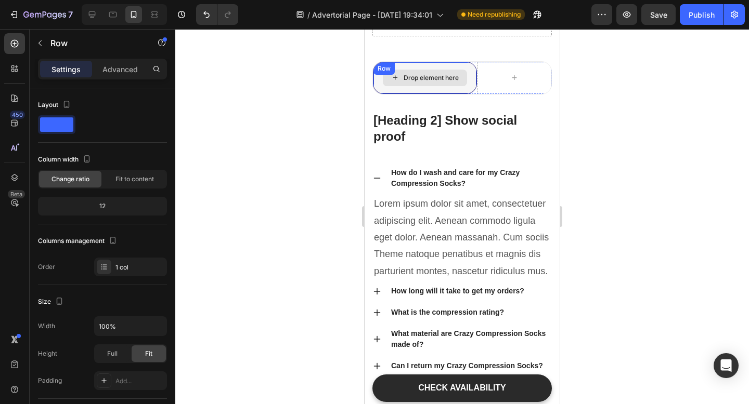
click at [457, 66] on div "Drop element here" at bounding box center [424, 77] width 103 height 31
click at [433, 68] on div at bounding box center [437, 73] width 12 height 12
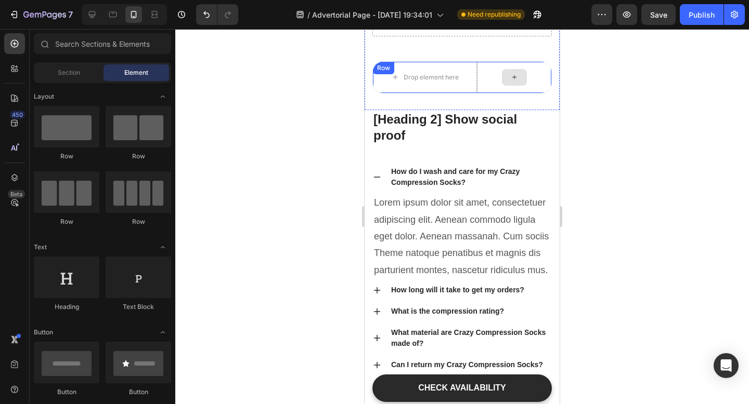
click at [484, 68] on div at bounding box center [514, 77] width 74 height 31
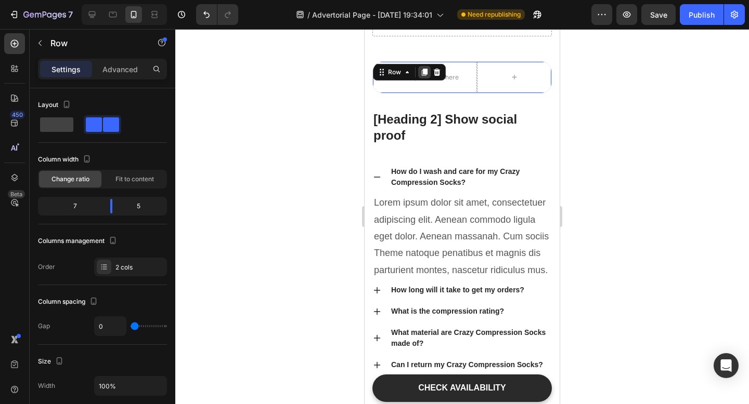
click at [429, 70] on div at bounding box center [424, 72] width 12 height 12
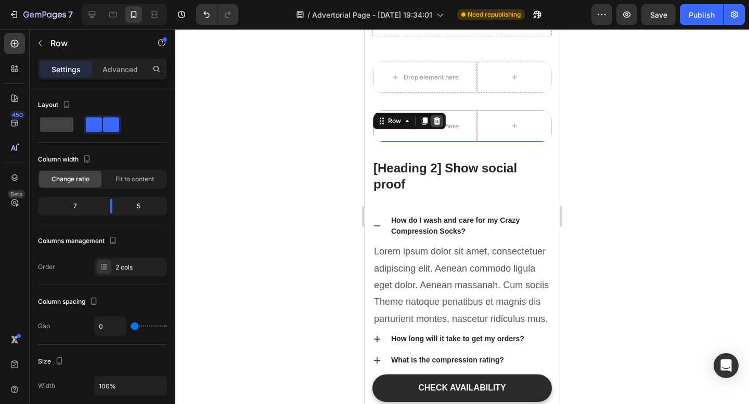
click at [437, 115] on div at bounding box center [436, 121] width 12 height 12
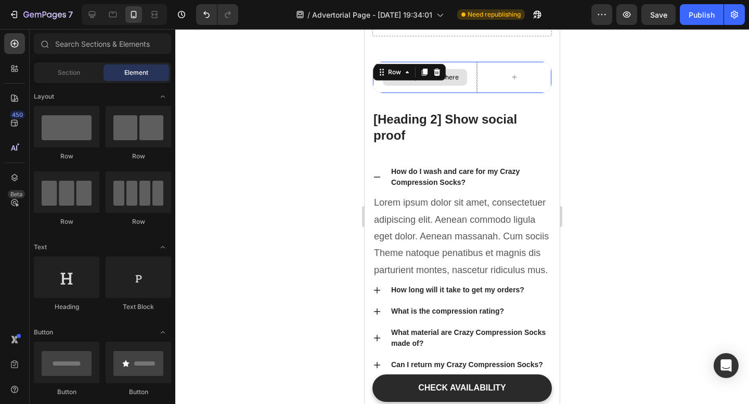
click at [453, 63] on div "Drop element here" at bounding box center [425, 77] width 104 height 31
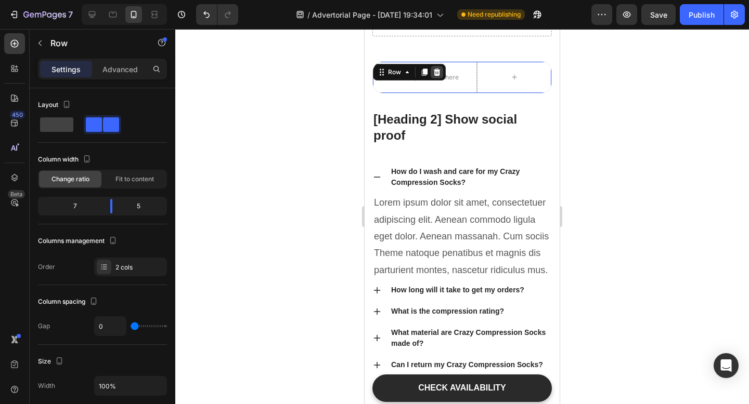
click at [434, 72] on icon at bounding box center [437, 72] width 7 height 7
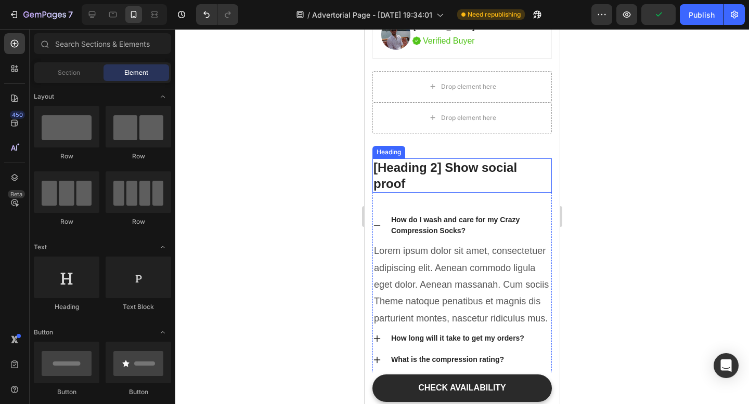
scroll to position [4284, 0]
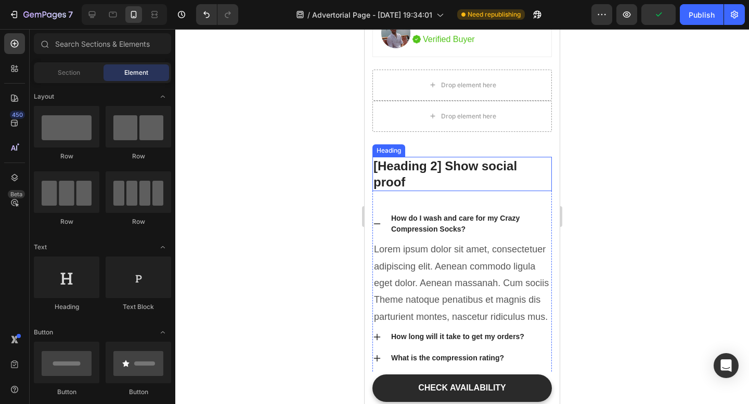
click at [439, 177] on p "[Heading 2] Show social proof" at bounding box center [461, 174] width 177 height 32
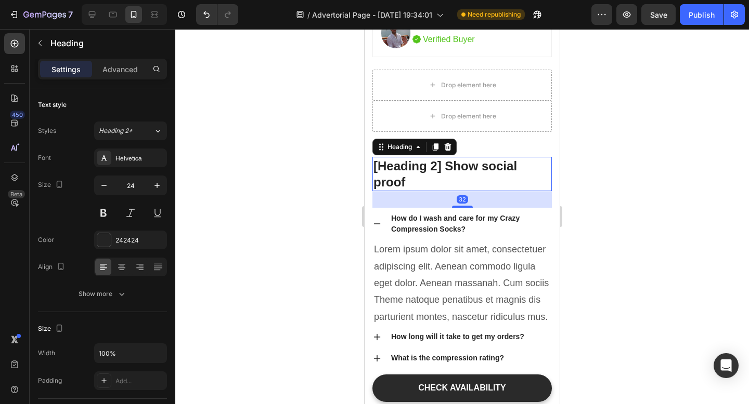
click at [439, 177] on p "[Heading 2] Show social proof" at bounding box center [461, 174] width 177 height 32
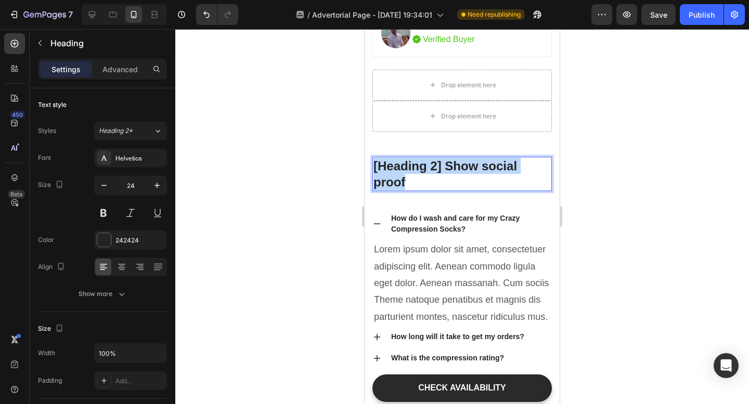
click at [439, 177] on p "[Heading 2] Show social proof" at bounding box center [461, 174] width 177 height 32
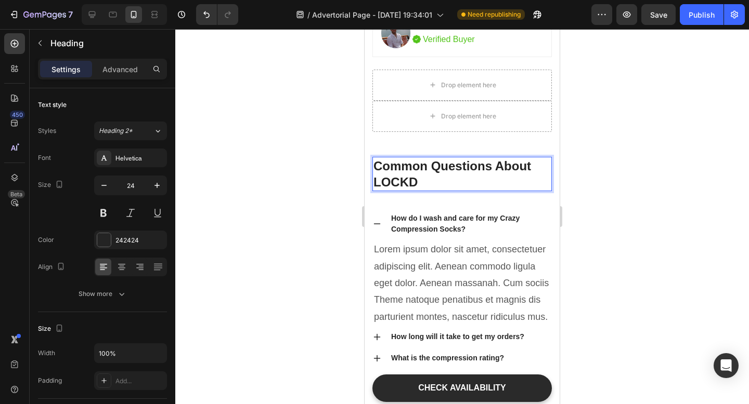
click at [404, 181] on p "Common Questions About LOCKD" at bounding box center [461, 174] width 177 height 32
click at [441, 227] on div "How do I wash and care for my Crazy Compression Socks?" at bounding box center [470, 224] width 162 height 25
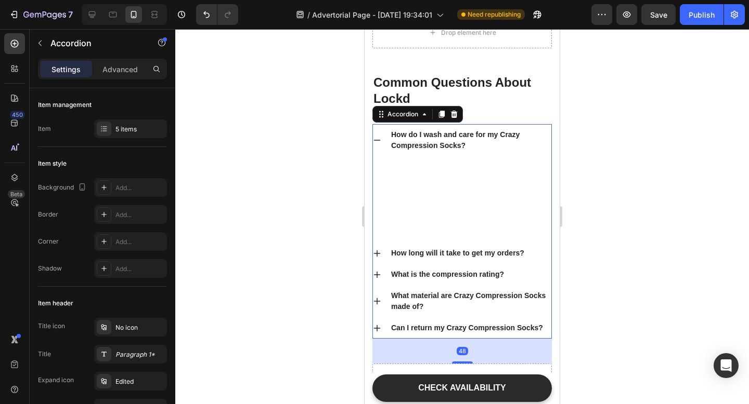
scroll to position [4367, 0]
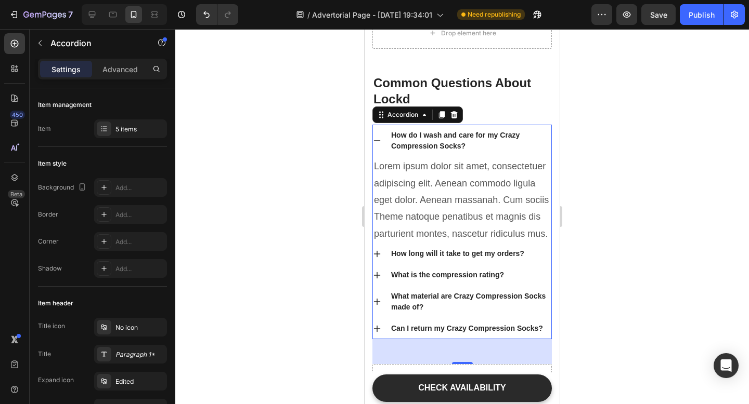
click at [439, 145] on div "How do I wash and care for my Crazy Compression Socks?" at bounding box center [470, 140] width 162 height 25
click at [439, 145] on p "How do I wash and care for my Crazy Compression Socks?" at bounding box center [470, 141] width 159 height 22
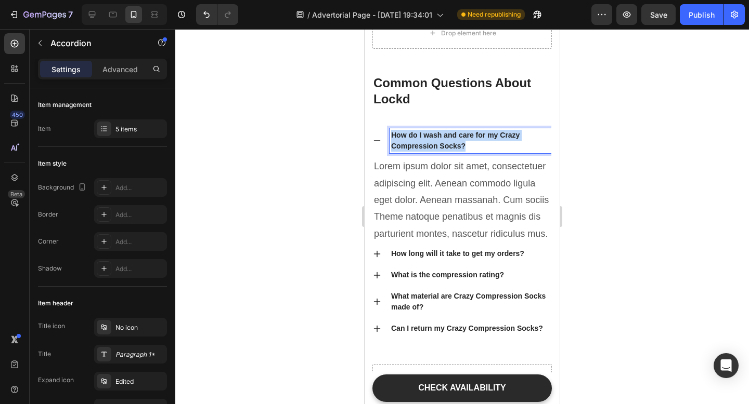
click at [439, 145] on p "How do I wash and care for my Crazy Compression Socks?" at bounding box center [470, 141] width 159 height 22
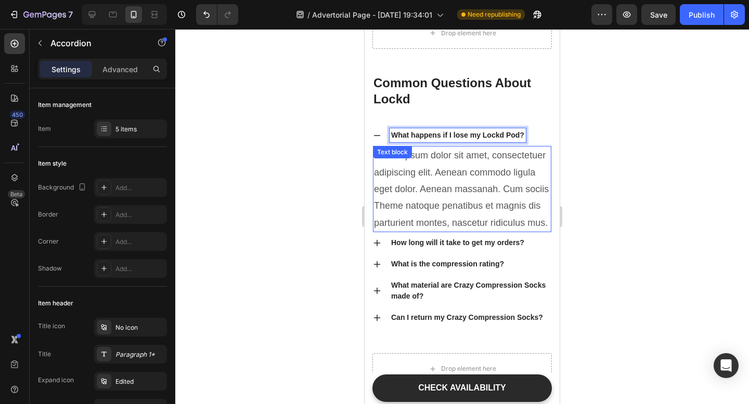
click at [430, 200] on p "Lorem ipsum dolor sit amet, consectetuer adipiscing elit. Aenean commodo ligula…" at bounding box center [462, 189] width 176 height 84
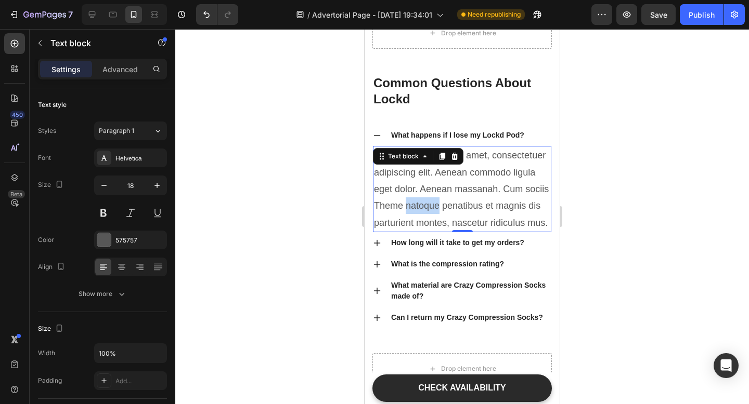
click at [430, 200] on p "Lorem ipsum dolor sit amet, consectetuer adipiscing elit. Aenean commodo ligula…" at bounding box center [462, 189] width 176 height 84
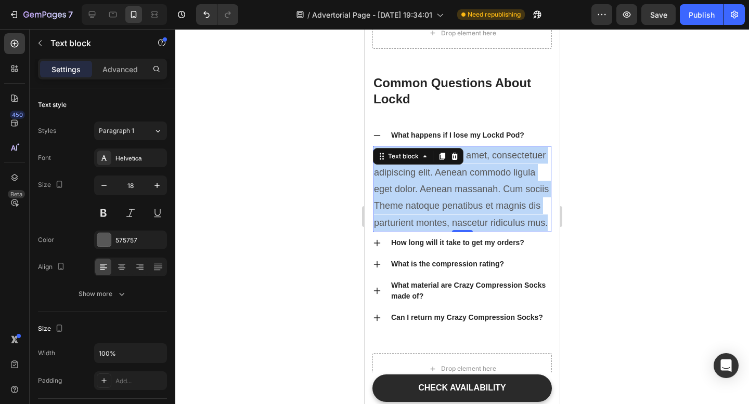
click at [430, 200] on p "Lorem ipsum dolor sit amet, consectetuer adipiscing elit. Aenean commodo ligula…" at bounding box center [462, 189] width 176 height 84
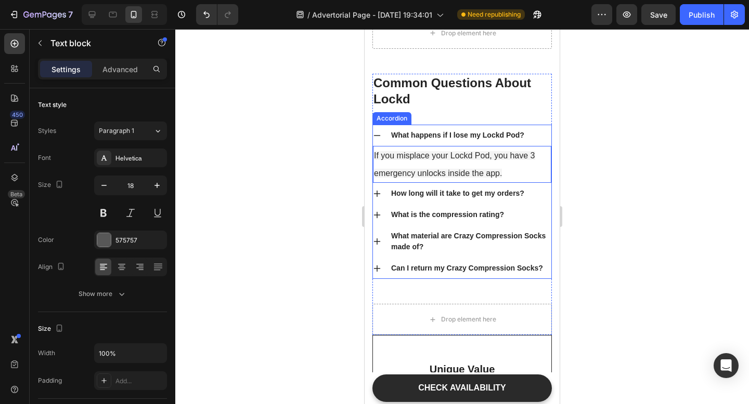
click at [415, 194] on p "How long will it take to get my orders?" at bounding box center [457, 193] width 133 height 11
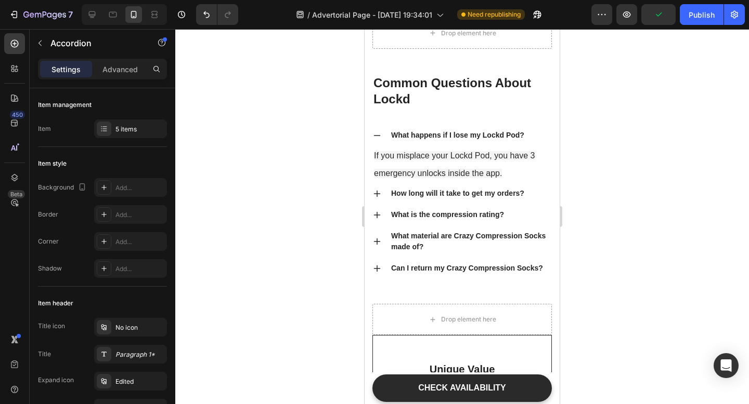
click at [382, 193] on div "How long will it take to get my orders?" at bounding box center [462, 193] width 178 height 21
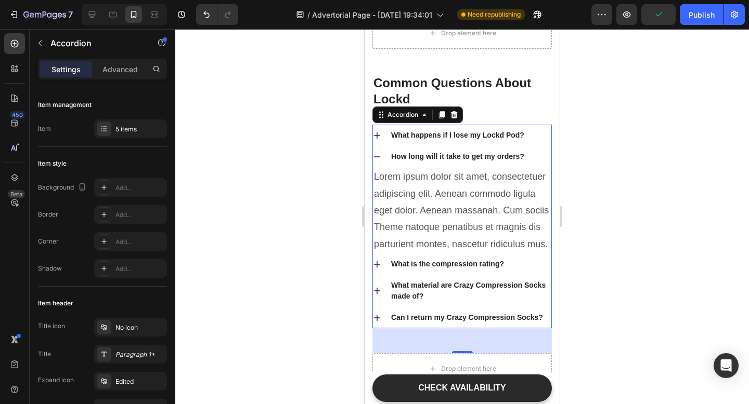
click at [406, 162] on div "How long will it take to get my orders?" at bounding box center [457, 157] width 136 height 14
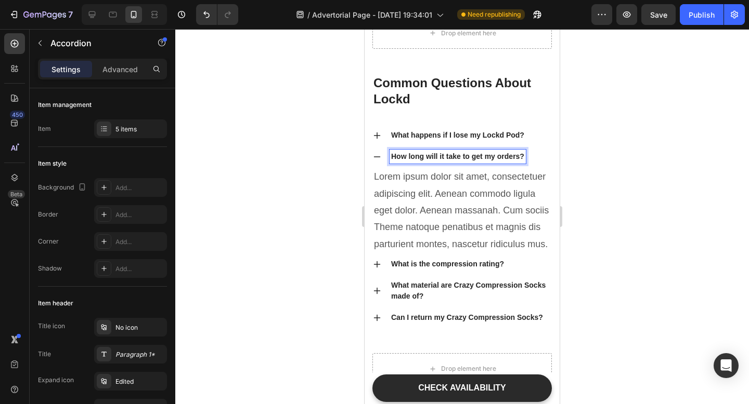
click at [419, 156] on p "How long will it take to get my orders?" at bounding box center [457, 156] width 133 height 11
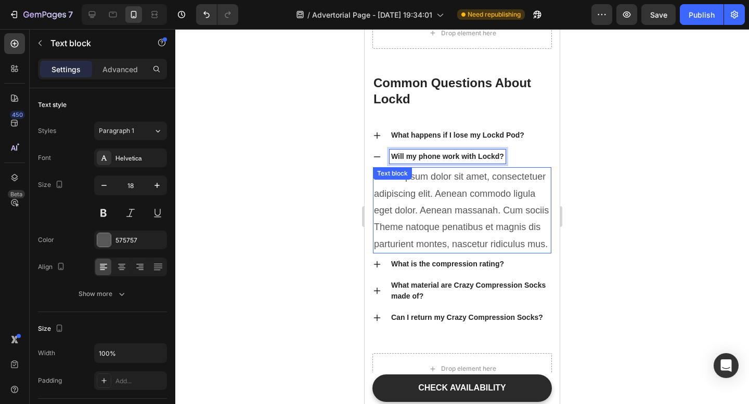
click at [452, 216] on p "Lorem ipsum dolor sit amet, consectetuer adipiscing elit. Aenean commodo ligula…" at bounding box center [462, 210] width 176 height 84
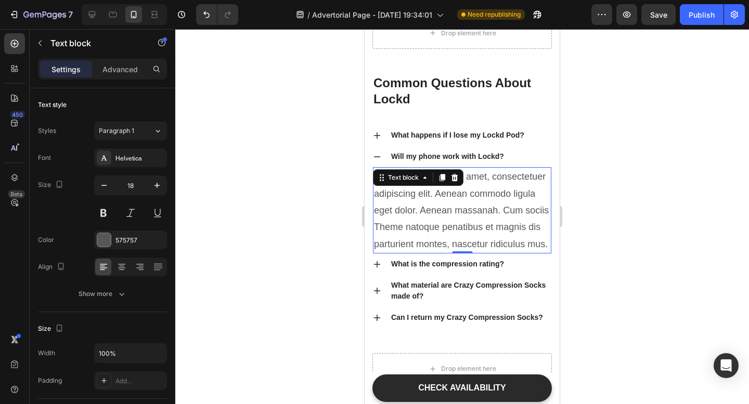
click at [452, 216] on p "Lorem ipsum dolor sit amet, consectetuer adipiscing elit. Aenean commodo ligula…" at bounding box center [462, 210] width 176 height 84
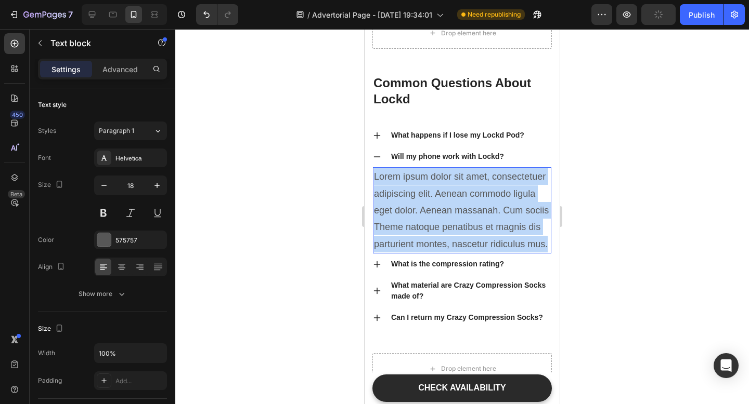
click at [452, 216] on p "Lorem ipsum dolor sit amet, consectetuer adipiscing elit. Aenean commodo ligula…" at bounding box center [462, 210] width 176 height 84
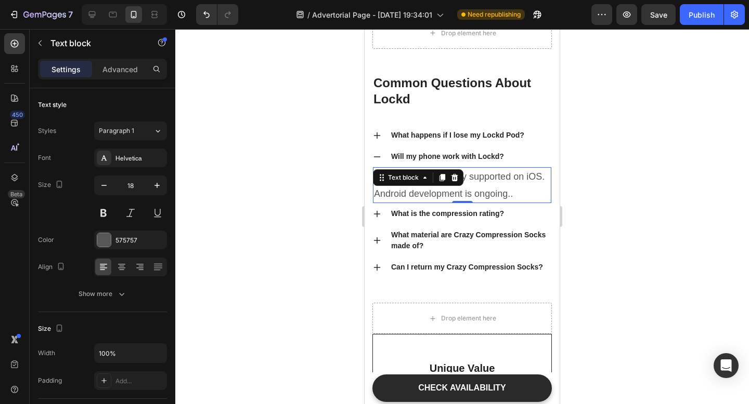
click at [616, 229] on div at bounding box center [461, 216] width 573 height 375
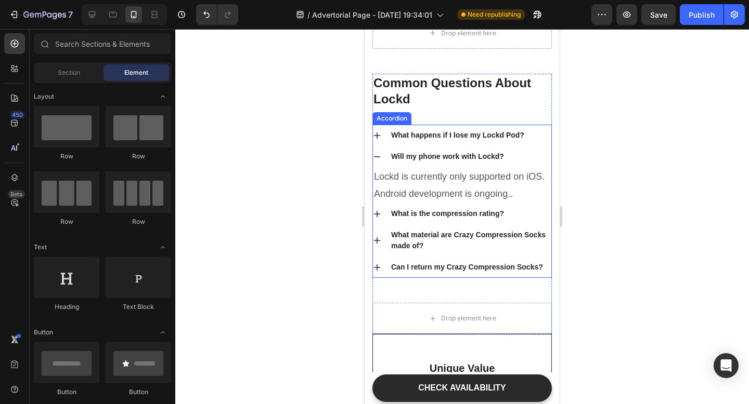
click at [378, 134] on icon at bounding box center [377, 136] width 8 height 8
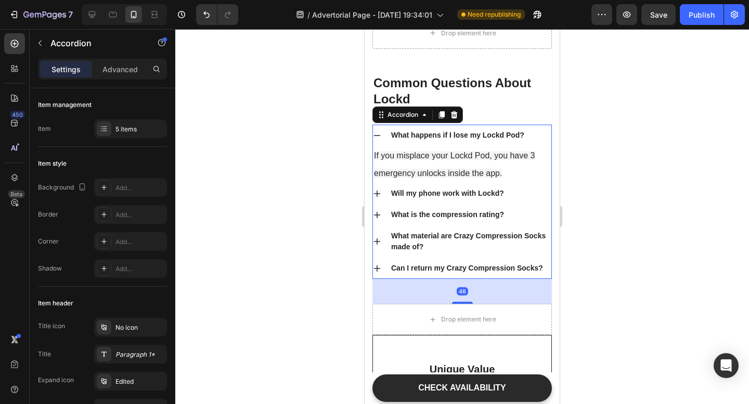
click at [378, 134] on icon at bounding box center [377, 136] width 8 height 8
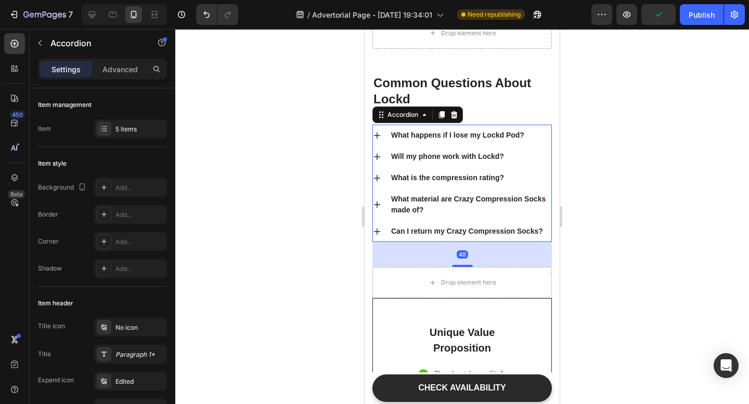
click at [381, 155] on icon at bounding box center [377, 157] width 8 height 8
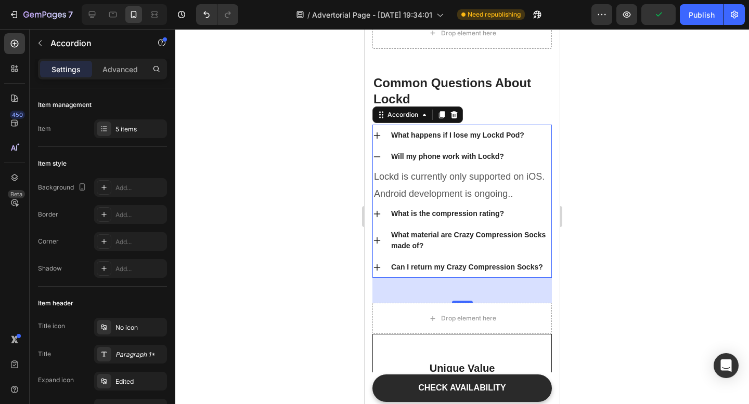
click at [381, 155] on icon at bounding box center [377, 157] width 8 height 8
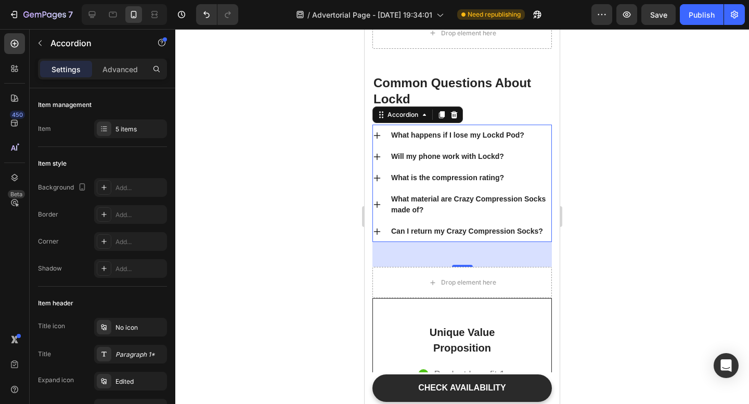
click at [378, 138] on icon at bounding box center [377, 136] width 8 height 8
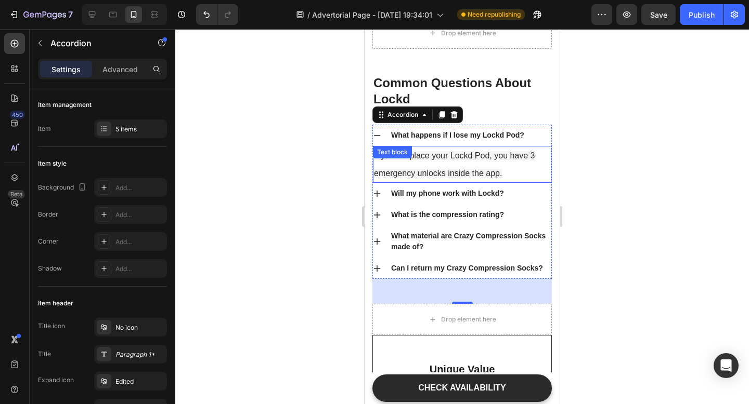
click at [450, 174] on span "If you misplace your Lockd Pod, you have 3 emergency unlocks inside the app." at bounding box center [454, 164] width 161 height 26
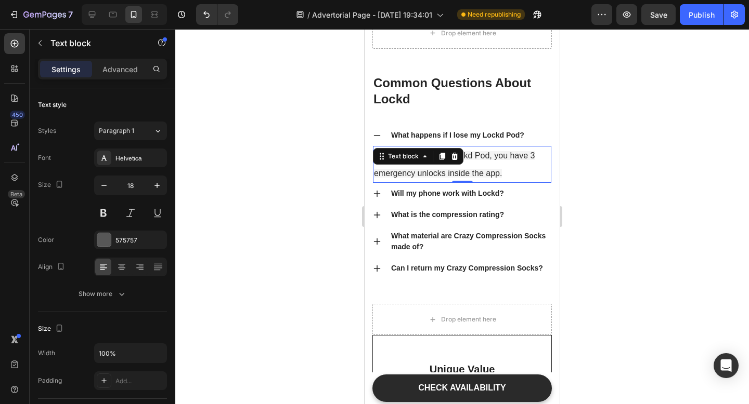
click at [447, 173] on span "If you misplace your Lockd Pod, you have 3 emergency unlocks inside the app." at bounding box center [454, 164] width 161 height 26
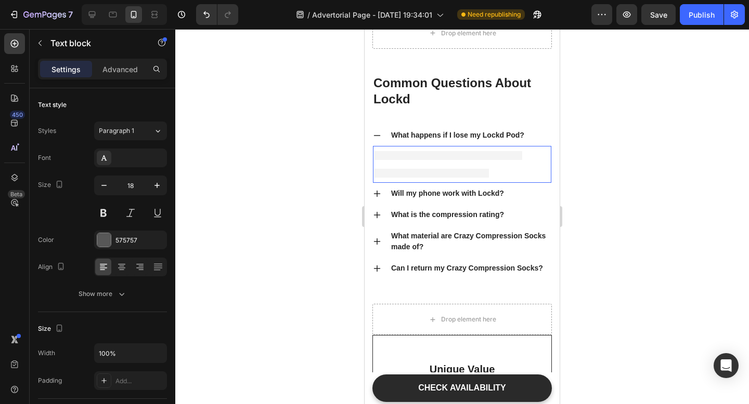
click at [511, 169] on p "If you misplace your Lockd Pod, you have 3 emergency unlocks inside the app." at bounding box center [462, 164] width 176 height 35
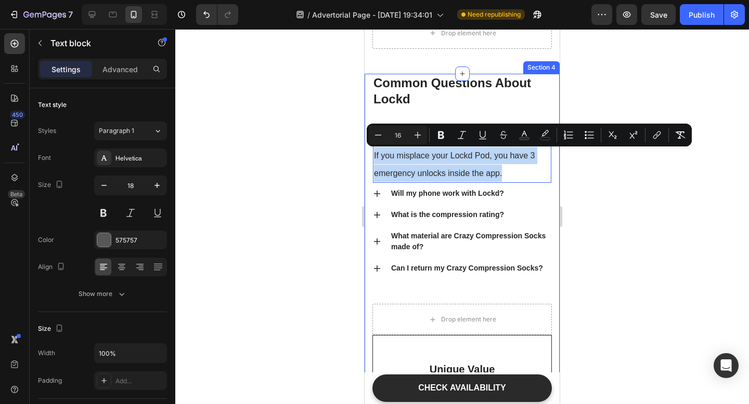
drag, startPoint x: 511, startPoint y: 170, endPoint x: 371, endPoint y: 152, distance: 141.6
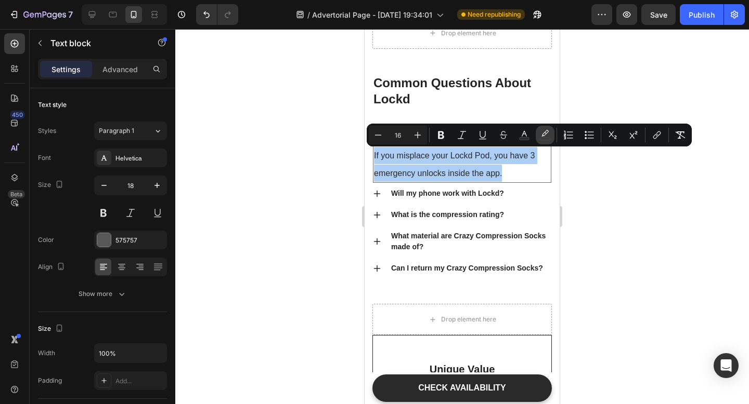
click at [541, 134] on icon "Editor contextual toolbar" at bounding box center [545, 135] width 10 height 10
type input "2A2A2A"
type input "5"
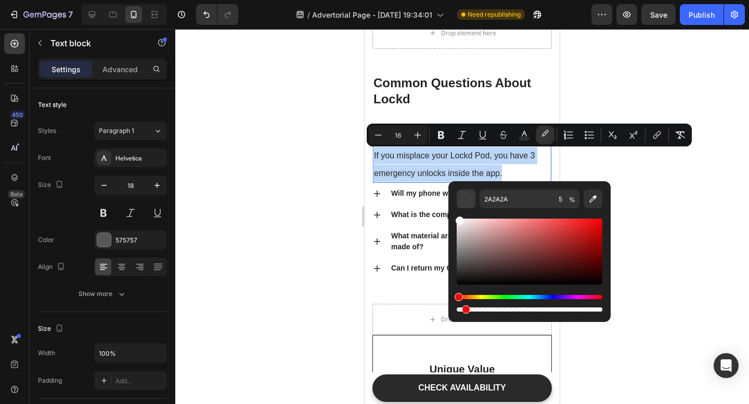
drag, startPoint x: 459, startPoint y: 277, endPoint x: 458, endPoint y: 191, distance: 85.8
click at [458, 190] on div "2A2A2A 5 %" at bounding box center [529, 252] width 146 height 124
type input "FFFCFC"
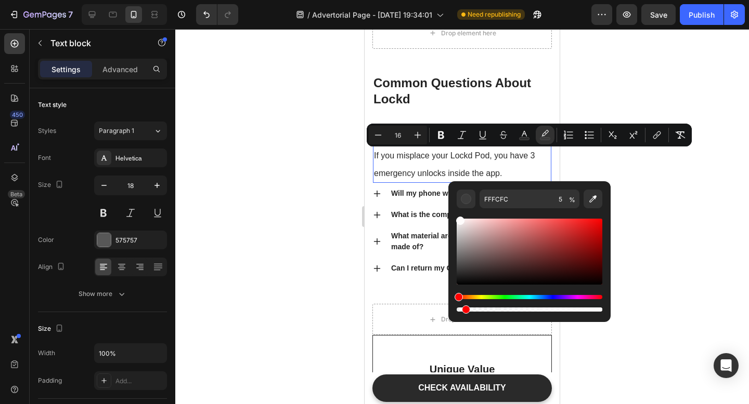
click at [609, 157] on div at bounding box center [461, 216] width 573 height 375
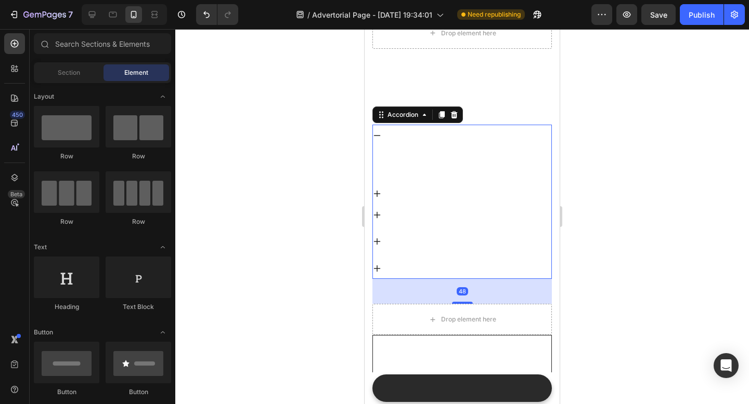
click at [483, 193] on p "Will my phone work with Lockd?" at bounding box center [447, 193] width 113 height 11
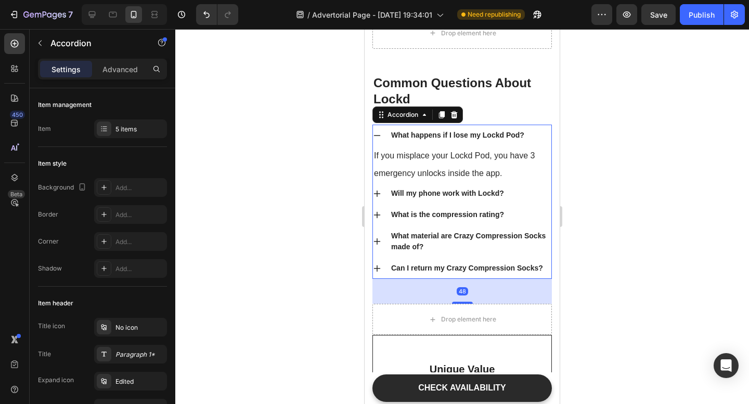
click at [376, 190] on icon at bounding box center [377, 193] width 7 height 7
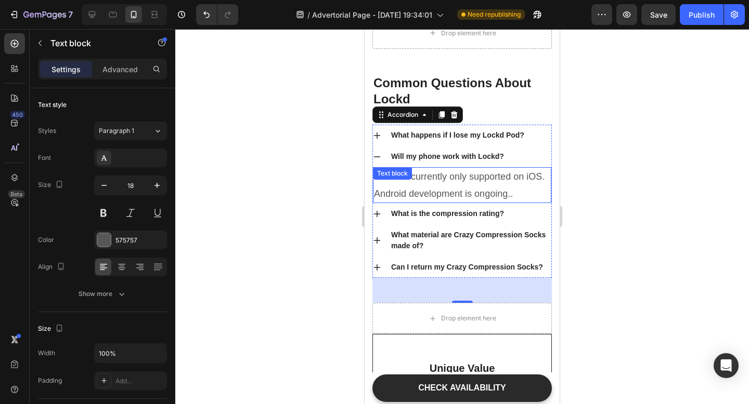
click at [403, 190] on p "Lockd is currently only supported on iOS. Android development is ongoing.." at bounding box center [462, 185] width 176 height 34
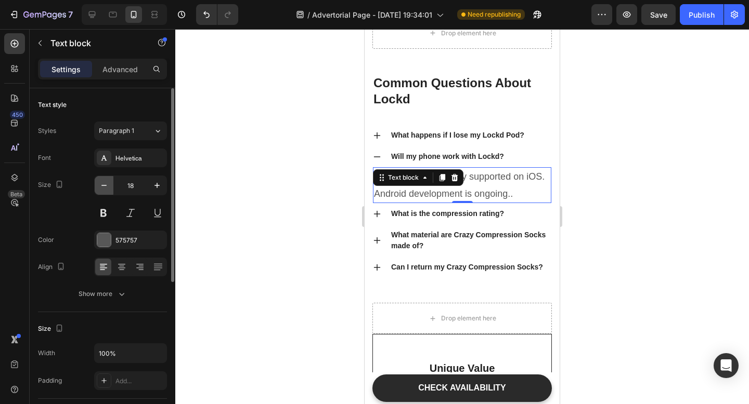
click at [110, 189] on button "button" at bounding box center [104, 185] width 19 height 19
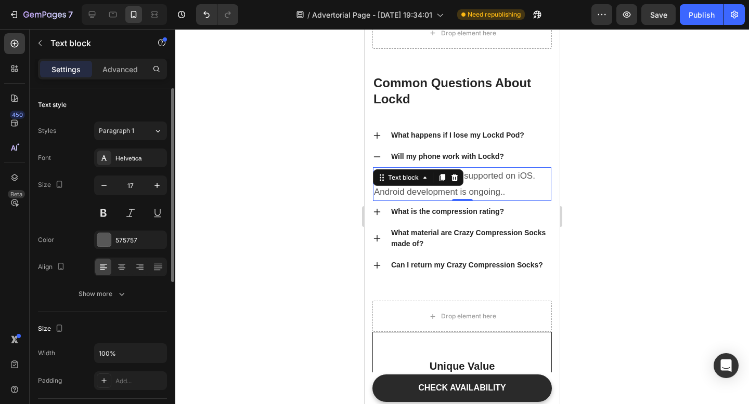
type input "16"
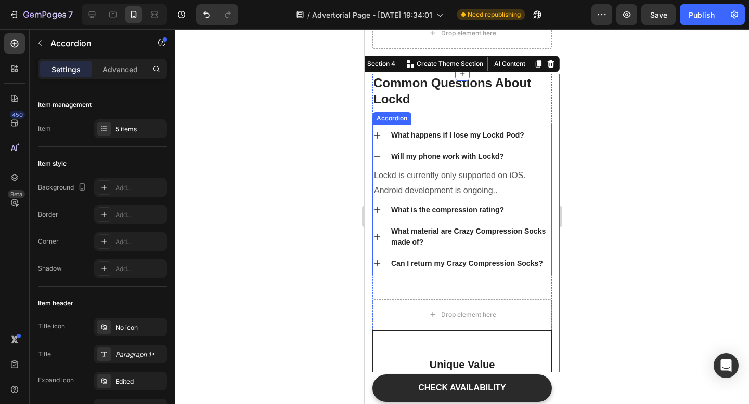
click at [379, 136] on icon at bounding box center [377, 136] width 8 height 8
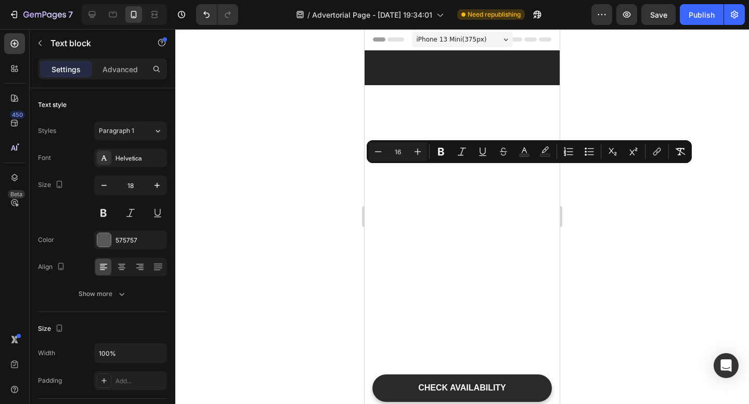
scroll to position [4367, 0]
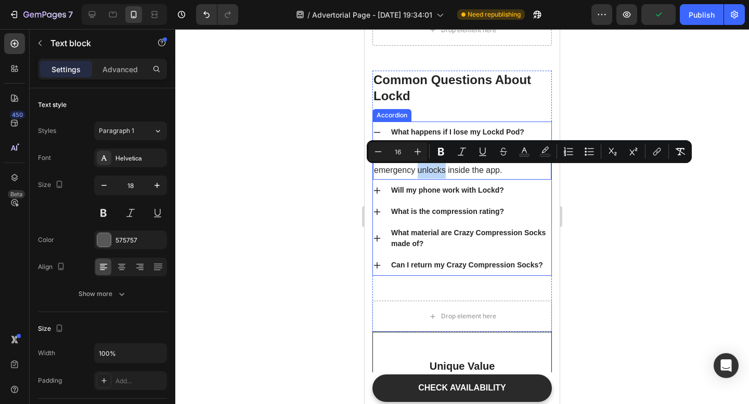
click at [531, 182] on div "Will my phone work with Lockd?" at bounding box center [462, 190] width 178 height 21
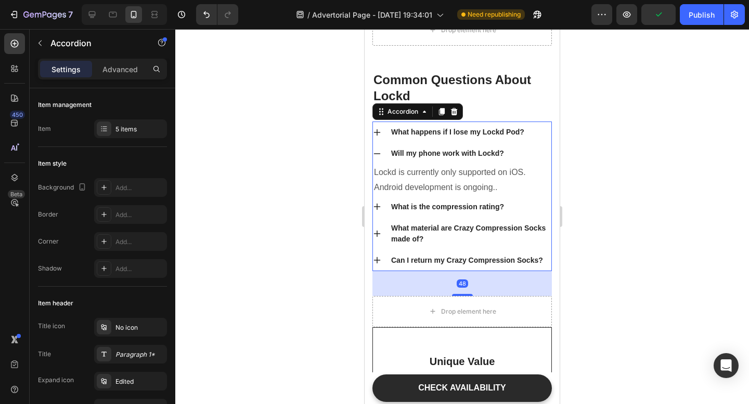
click at [490, 143] on div "What happens if I lose my Lockd Pod?" at bounding box center [462, 132] width 178 height 21
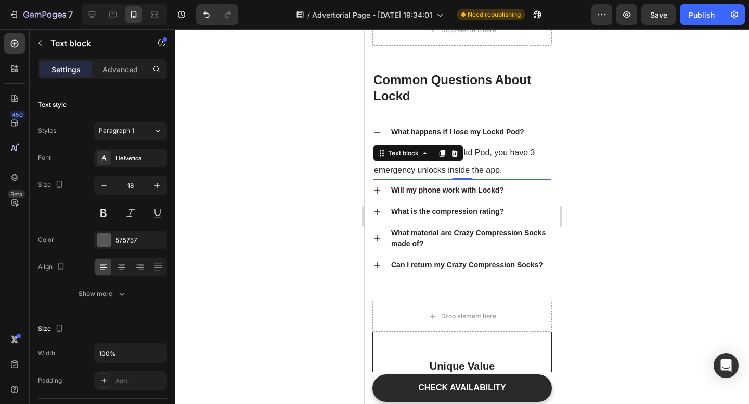
click at [492, 167] on p "If you misplace your Lockd Pod, you have 3 emergency unlocks inside the app." at bounding box center [462, 161] width 176 height 35
click at [111, 188] on button "button" at bounding box center [104, 185] width 19 height 19
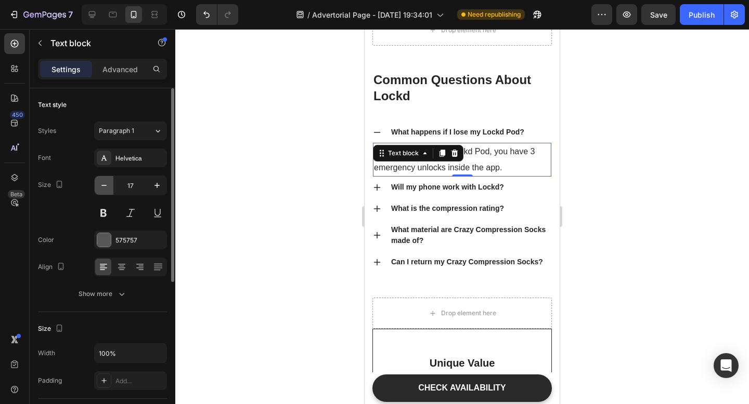
type input "16"
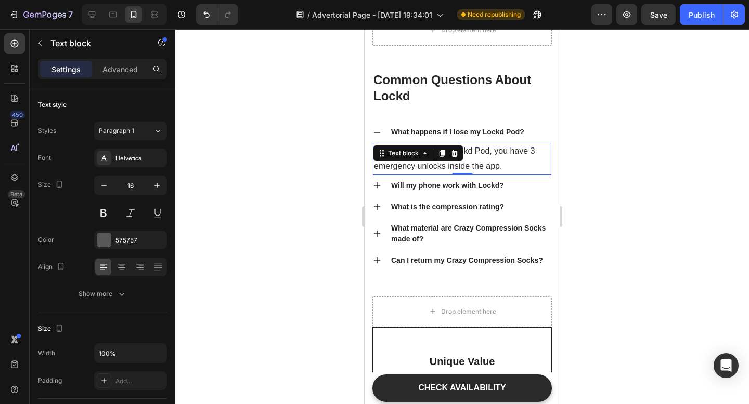
click at [680, 191] on div at bounding box center [461, 216] width 573 height 375
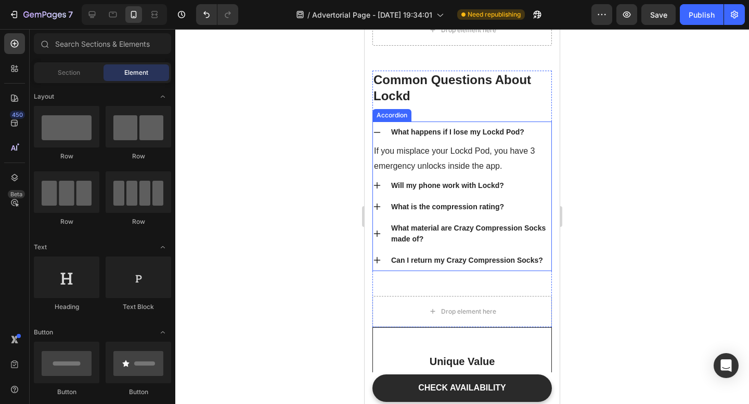
click at [467, 229] on p "What material are Crazy Compression Socks made of?" at bounding box center [470, 234] width 159 height 22
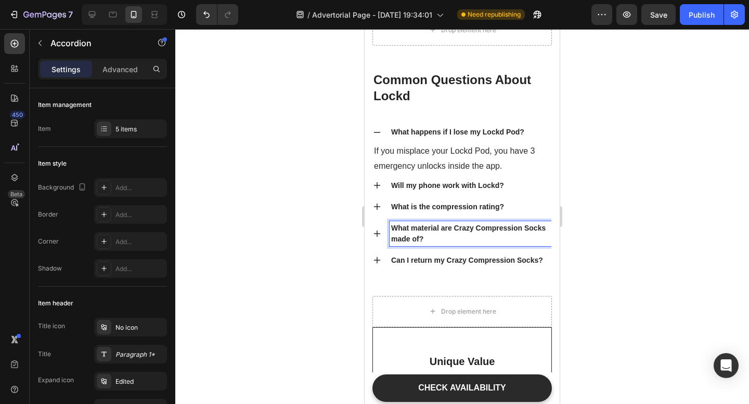
click at [476, 236] on p "What material are Crazy Compression Socks made of?" at bounding box center [470, 234] width 159 height 22
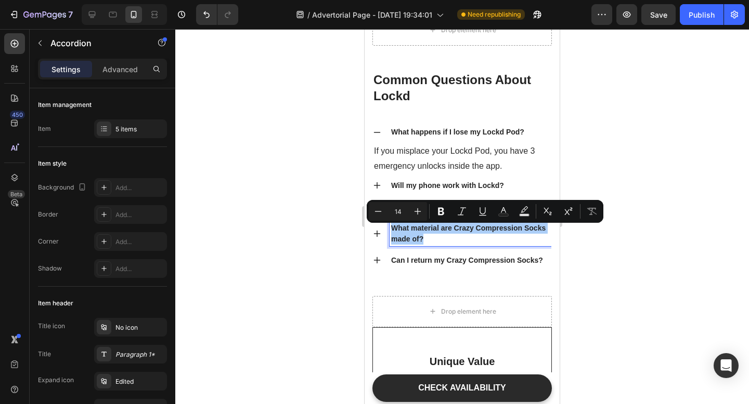
click at [601, 224] on div at bounding box center [461, 216] width 573 height 375
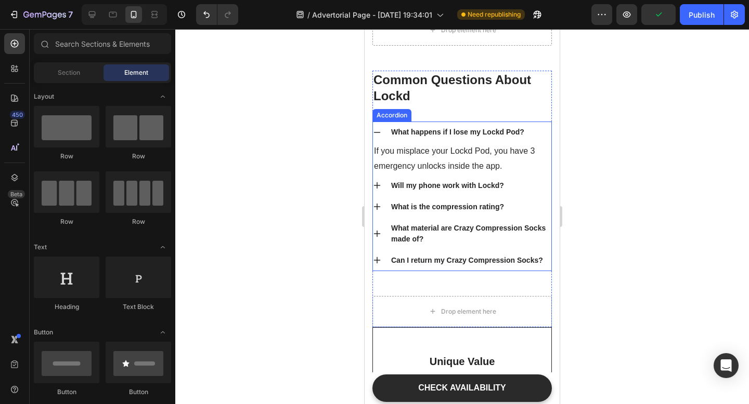
click at [408, 261] on p "Can I return my Crazy Compression Socks?" at bounding box center [467, 260] width 152 height 11
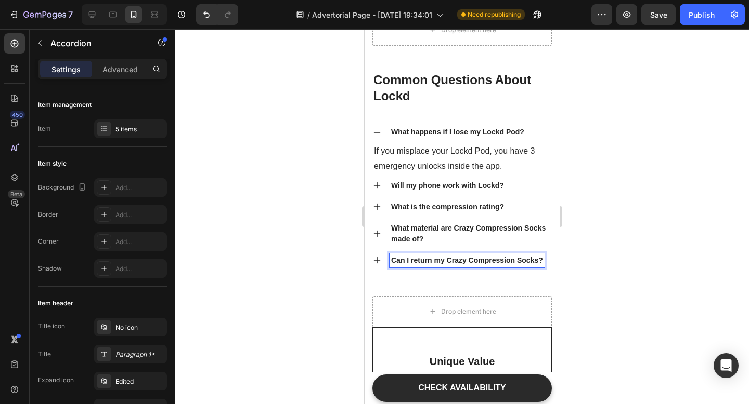
click at [413, 264] on p "Can I return my Crazy Compression Socks?" at bounding box center [467, 260] width 152 height 11
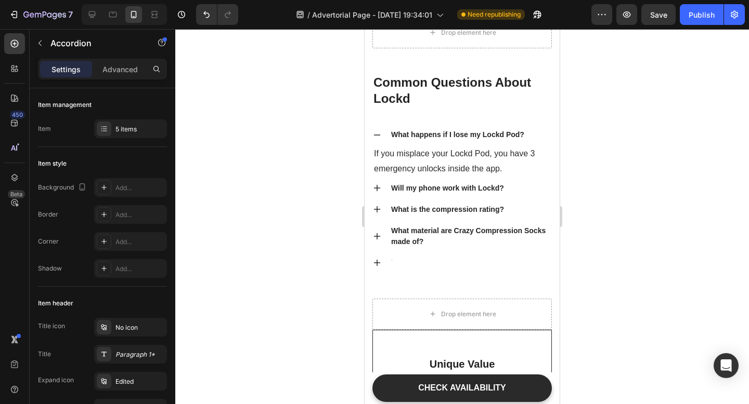
click at [379, 264] on icon at bounding box center [377, 263] width 8 height 8
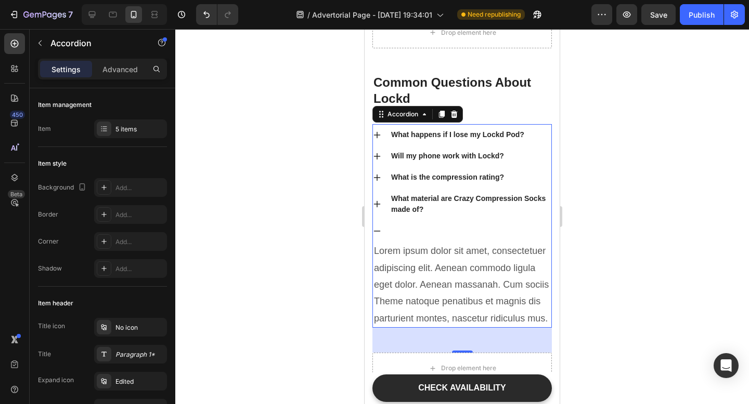
click at [378, 232] on icon at bounding box center [377, 231] width 7 height 1
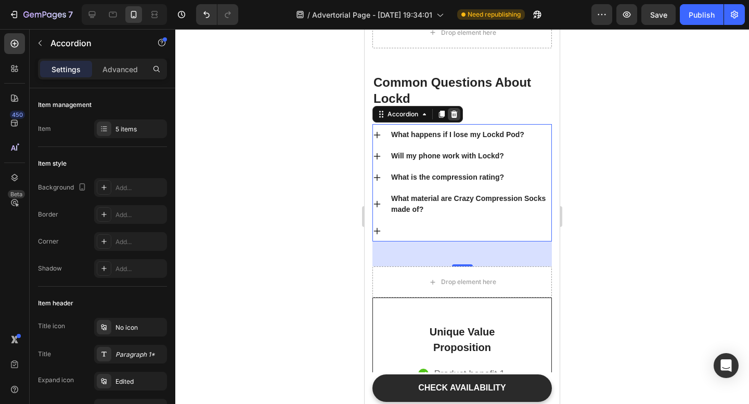
click at [454, 114] on icon at bounding box center [454, 114] width 8 height 8
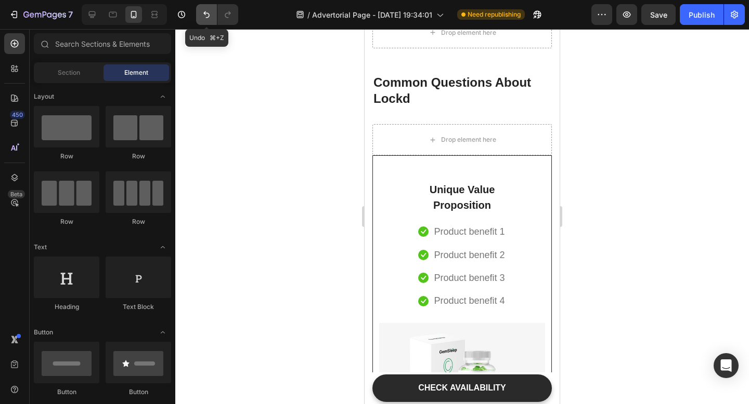
click at [203, 23] on button "Undo/Redo" at bounding box center [206, 14] width 21 height 21
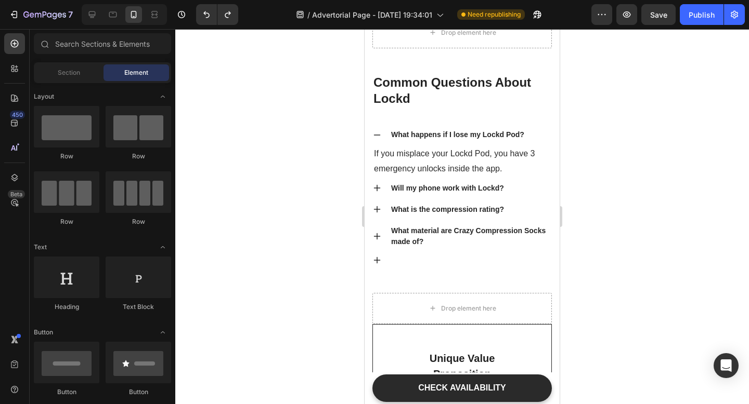
click at [618, 273] on div at bounding box center [461, 216] width 573 height 375
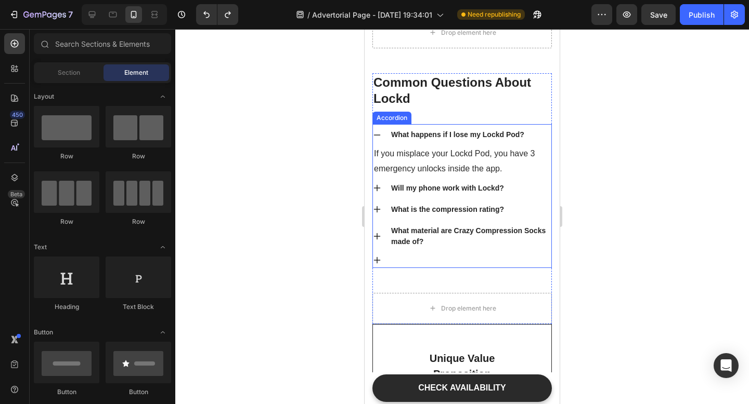
click at [512, 227] on div "What material are Crazy Compression Socks made of?" at bounding box center [470, 236] width 162 height 25
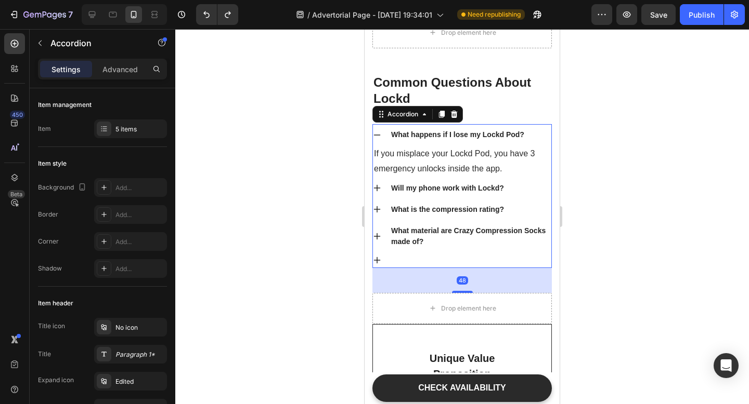
click at [536, 135] on div "What happens if I lose my Lockd Pod?" at bounding box center [470, 135] width 162 height 14
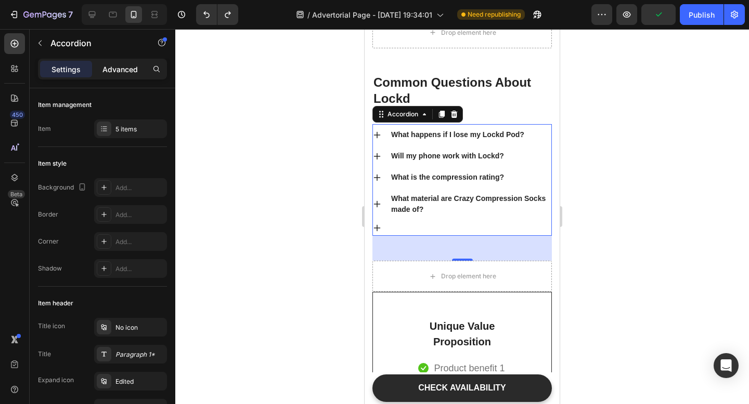
click at [122, 65] on p "Advanced" at bounding box center [119, 69] width 35 height 11
type input "100%"
type input "100"
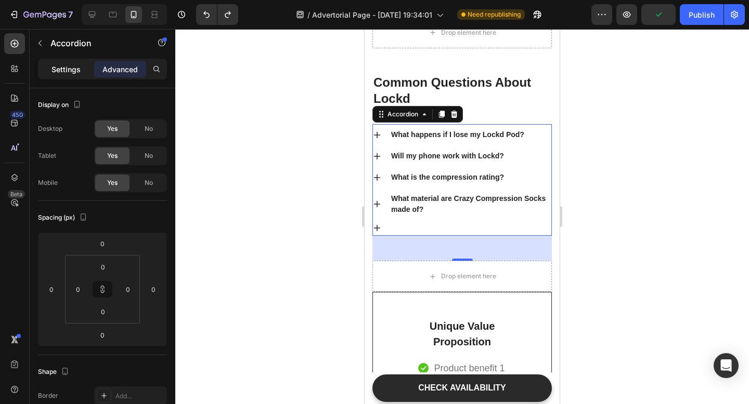
click at [70, 72] on p "Settings" at bounding box center [65, 69] width 29 height 11
type input "0"
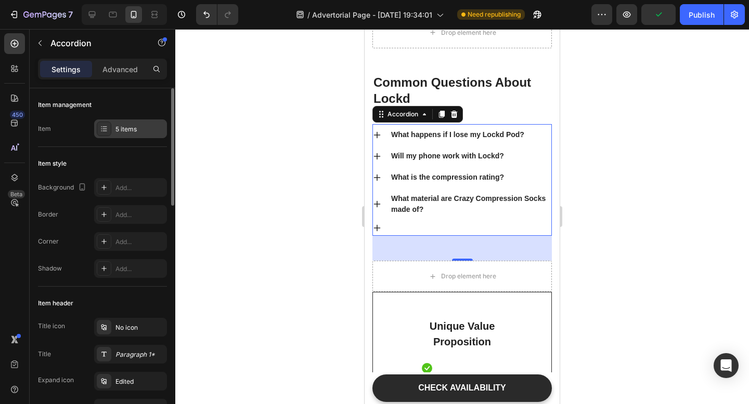
click at [106, 132] on icon at bounding box center [104, 129] width 8 height 8
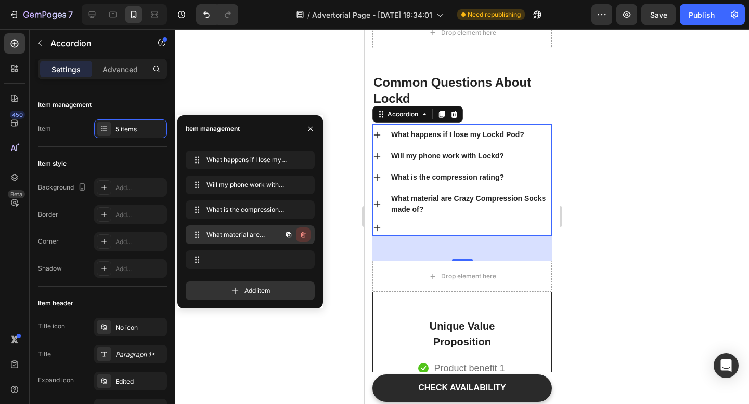
click at [304, 234] on icon "button" at bounding box center [303, 235] width 8 height 8
click at [304, 234] on div "Delete" at bounding box center [295, 234] width 19 height 9
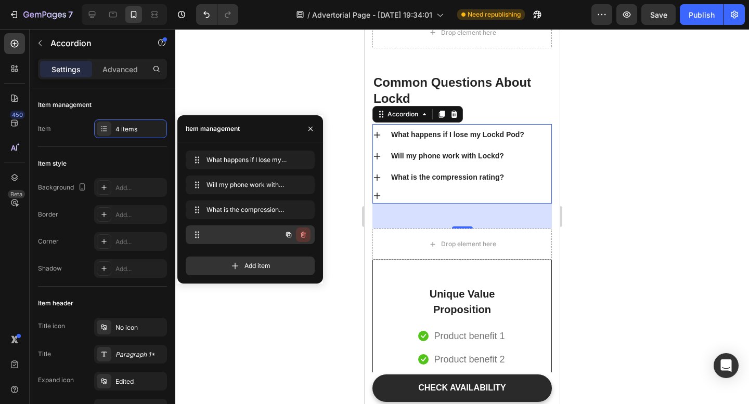
click at [305, 234] on icon "button" at bounding box center [303, 235] width 8 height 8
click at [305, 234] on div "Delete" at bounding box center [295, 234] width 19 height 9
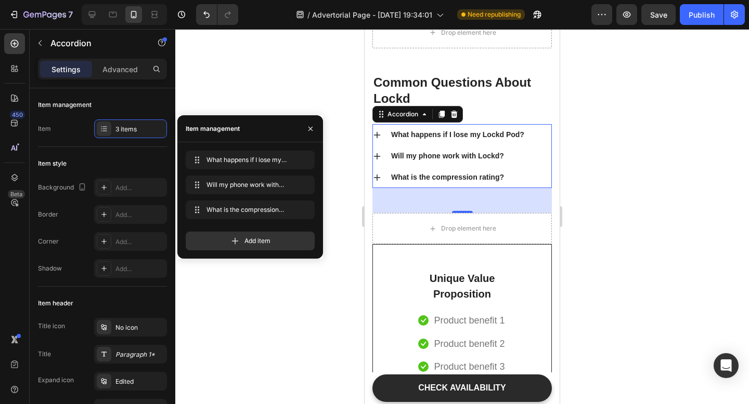
click at [280, 94] on div at bounding box center [461, 216] width 573 height 375
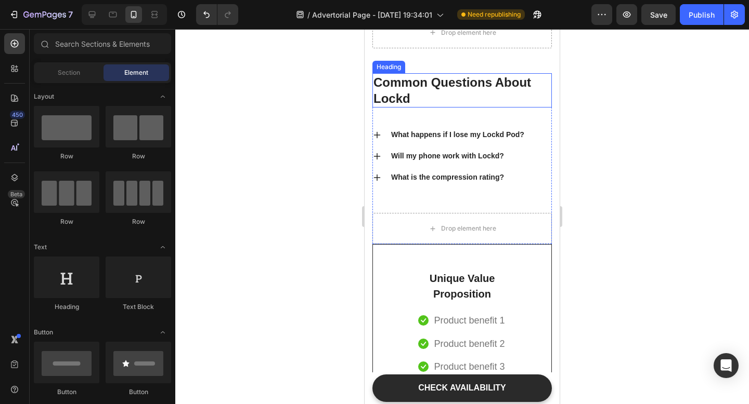
click at [414, 90] on p "Common Questions About Lockd" at bounding box center [461, 90] width 177 height 32
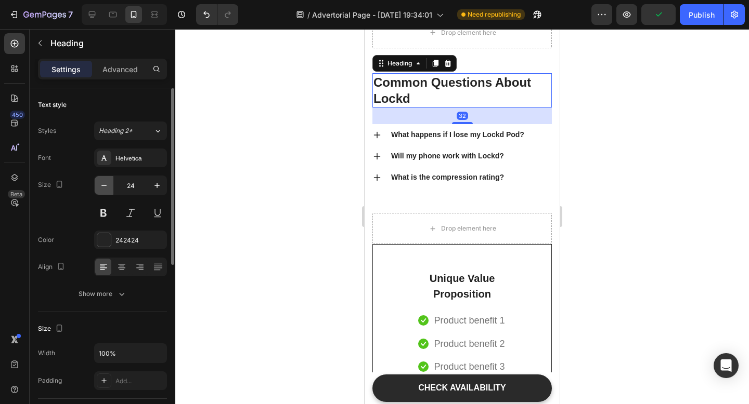
click at [100, 180] on icon "button" at bounding box center [104, 185] width 10 height 10
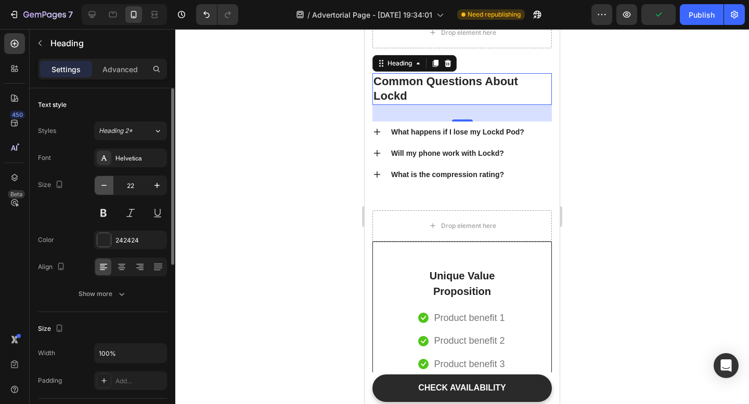
click at [100, 180] on icon "button" at bounding box center [104, 185] width 10 height 10
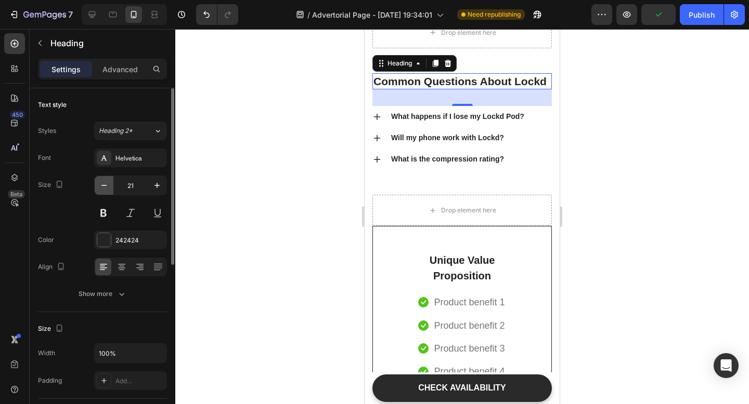
click at [101, 183] on icon "button" at bounding box center [104, 185] width 10 height 10
click at [165, 189] on button "button" at bounding box center [157, 185] width 19 height 19
type input "21"
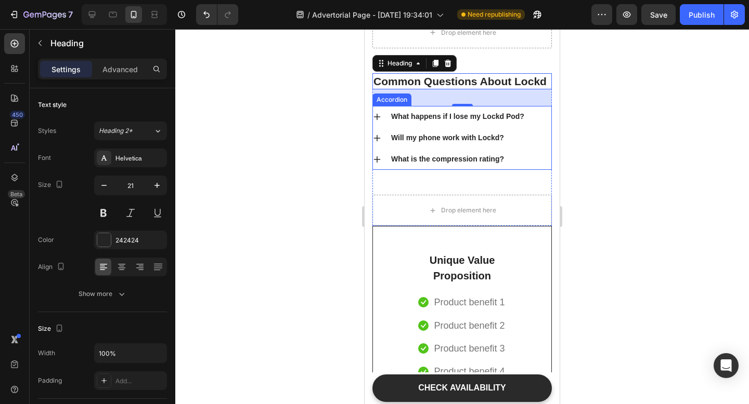
click at [285, 149] on div at bounding box center [461, 216] width 573 height 375
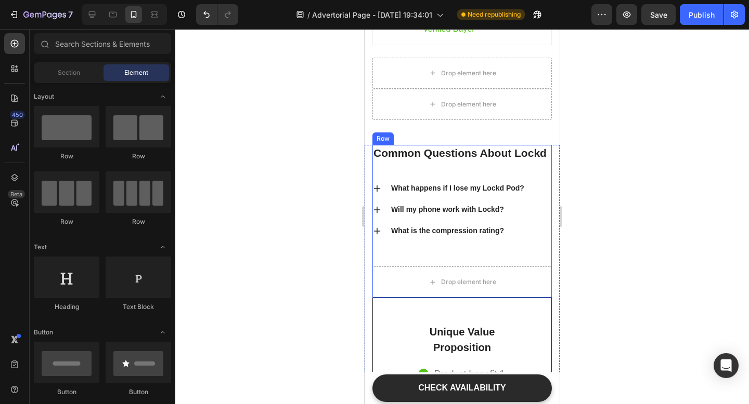
scroll to position [4332, 0]
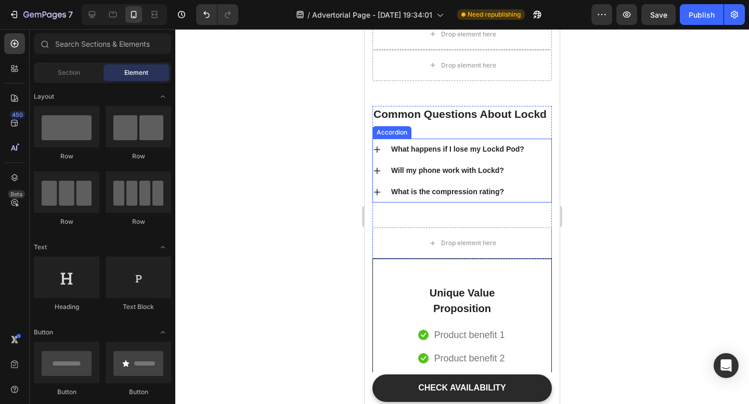
click at [412, 198] on p "What is the compression rating?" at bounding box center [447, 192] width 113 height 11
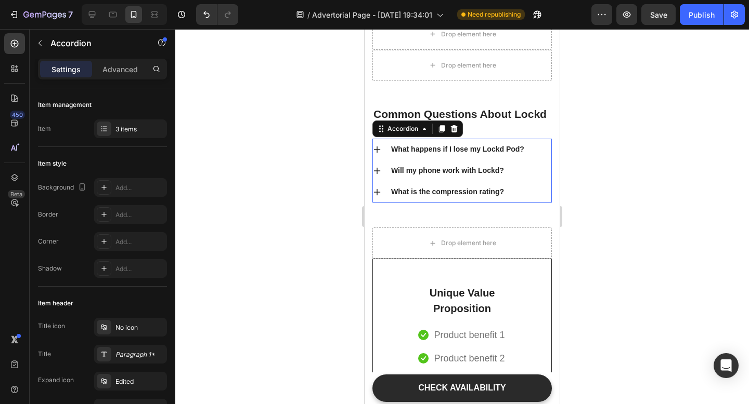
click at [412, 198] on p "What is the compression rating?" at bounding box center [447, 192] width 113 height 11
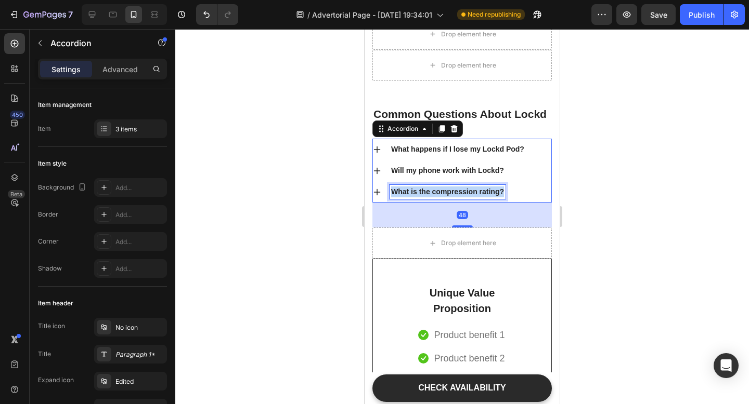
click at [412, 198] on p "What is the compression rating?" at bounding box center [447, 192] width 113 height 11
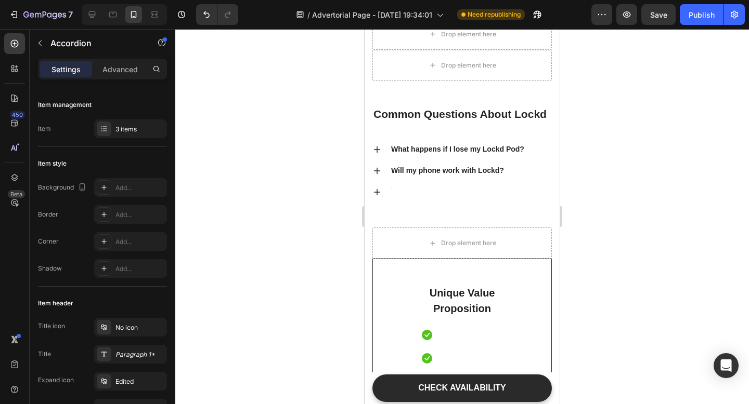
scroll to position [4330, 0]
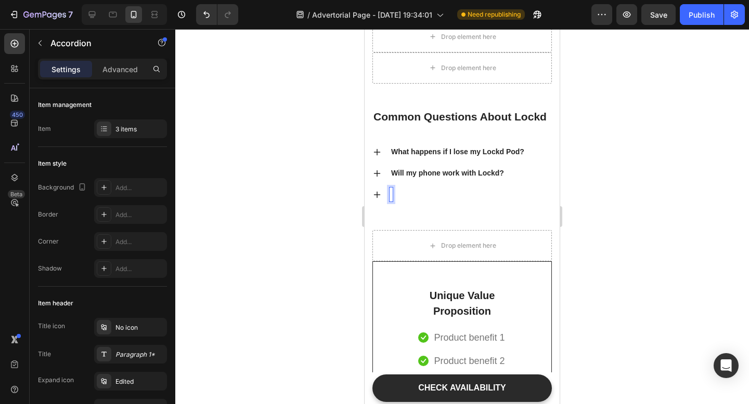
click at [392, 197] on div "Rich Text Editor. Editing area: main" at bounding box center [390, 195] width 3 height 14
click at [390, 197] on div "Rich Text Editor. Editing area: main" at bounding box center [390, 195] width 3 height 14
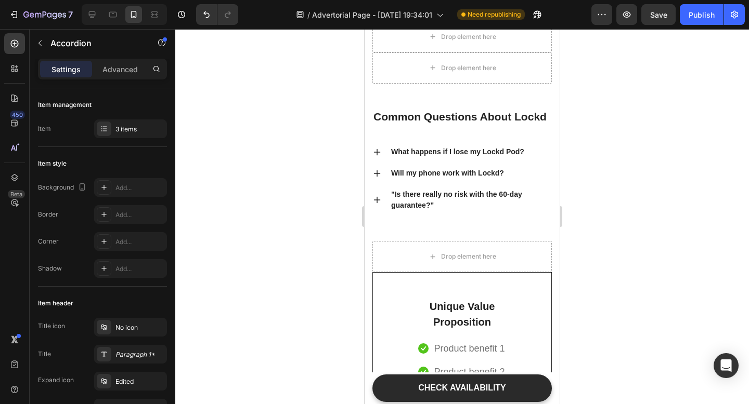
click at [394, 194] on p ""Is there really no risk with the 60-day guarantee?"" at bounding box center [470, 200] width 159 height 22
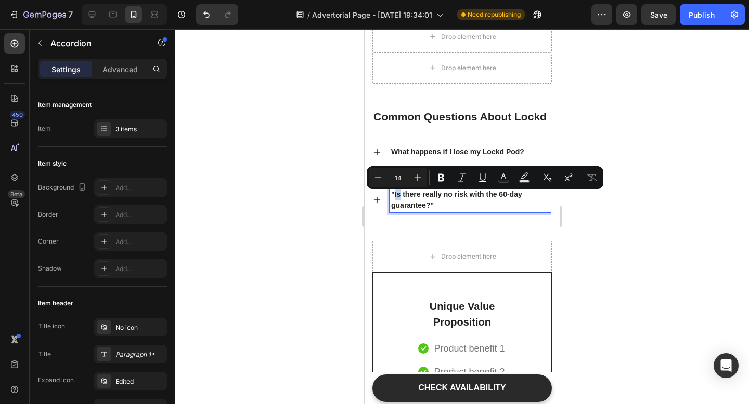
click at [394, 194] on p ""Is there really no risk with the 60-day guarantee?"" at bounding box center [470, 200] width 159 height 22
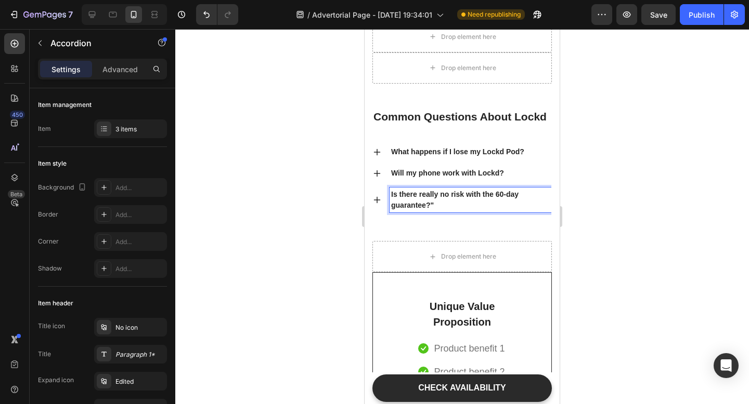
click at [430, 206] on p "Is there really no risk with the 60-day guarantee?"" at bounding box center [470, 200] width 159 height 22
click at [381, 204] on icon at bounding box center [377, 200] width 8 height 8
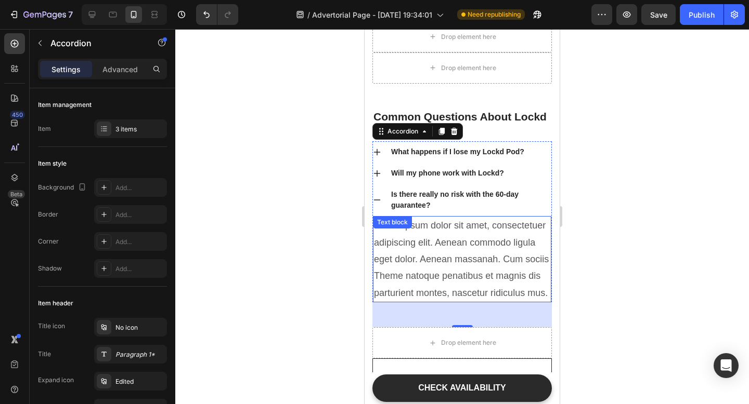
click at [411, 267] on p "Lorem ipsum dolor sit amet, consectetuer adipiscing elit. Aenean commodo ligula…" at bounding box center [462, 259] width 176 height 84
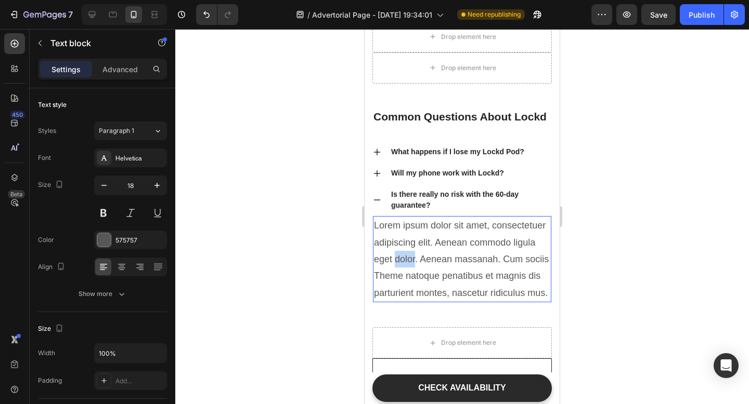
click at [411, 267] on p "Lorem ipsum dolor sit amet, consectetuer adipiscing elit. Aenean commodo ligula…" at bounding box center [462, 259] width 176 height 84
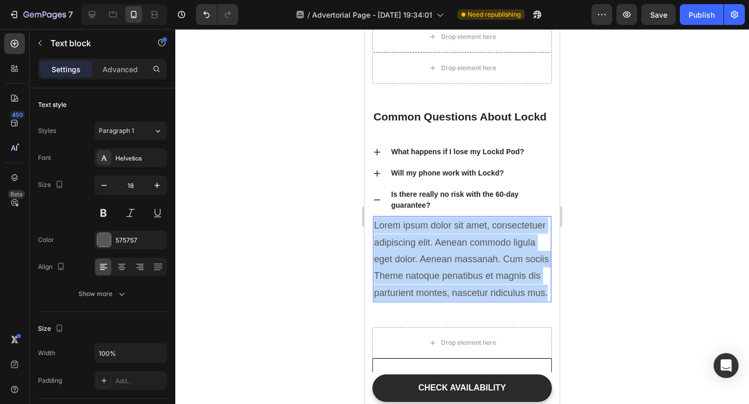
click at [411, 267] on p "Lorem ipsum dolor sit amet, consectetuer adipiscing elit. Aenean commodo ligula…" at bounding box center [462, 259] width 176 height 84
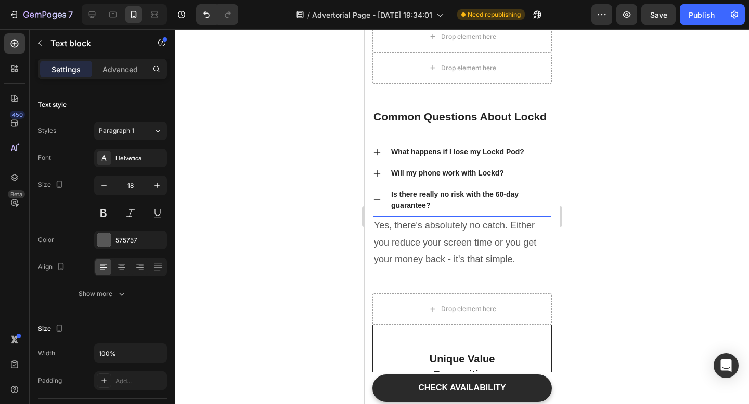
click at [636, 254] on div at bounding box center [461, 216] width 573 height 375
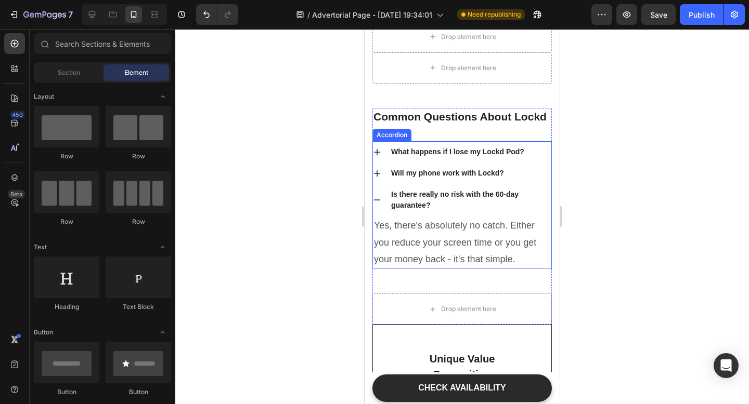
click at [400, 236] on div "Yes, there's absolutely no catch. Either you reduce your screen time or you get…" at bounding box center [462, 242] width 178 height 53
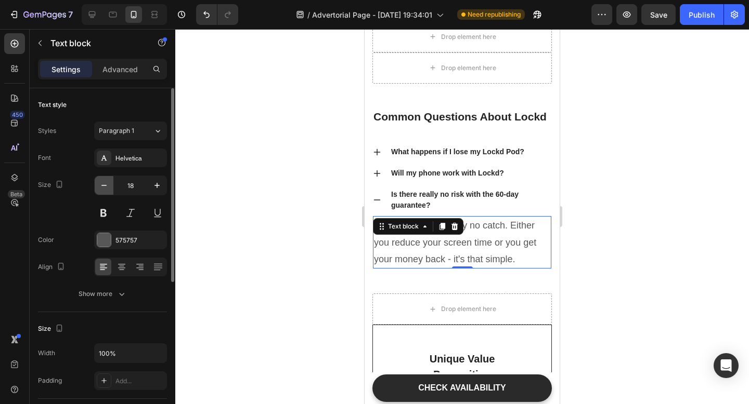
click at [107, 188] on icon "button" at bounding box center [104, 185] width 10 height 10
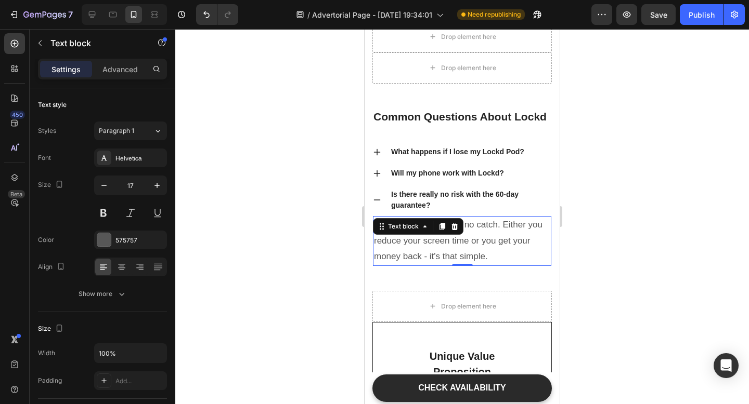
type input "16"
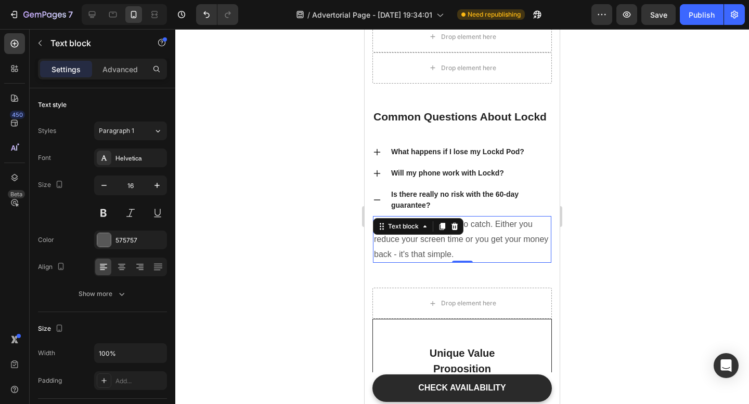
click at [288, 256] on div at bounding box center [461, 216] width 573 height 375
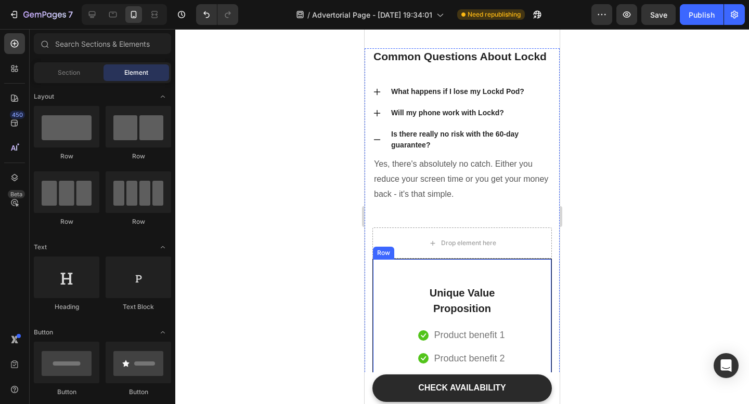
scroll to position [4412, 0]
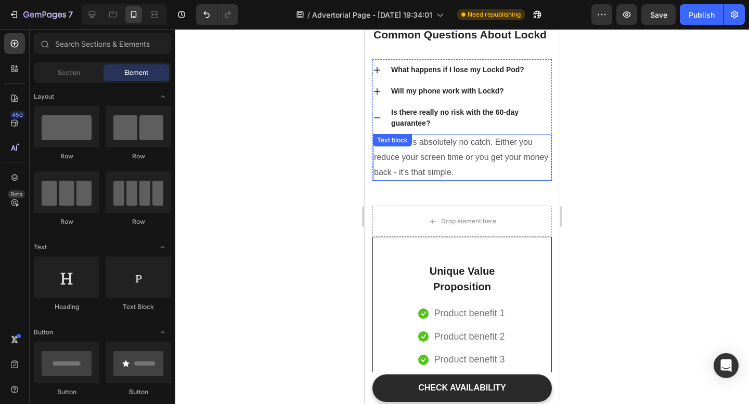
click at [471, 180] on p "Yes, there's absolutely no catch. Either you reduce your screen time or you get…" at bounding box center [462, 157] width 176 height 45
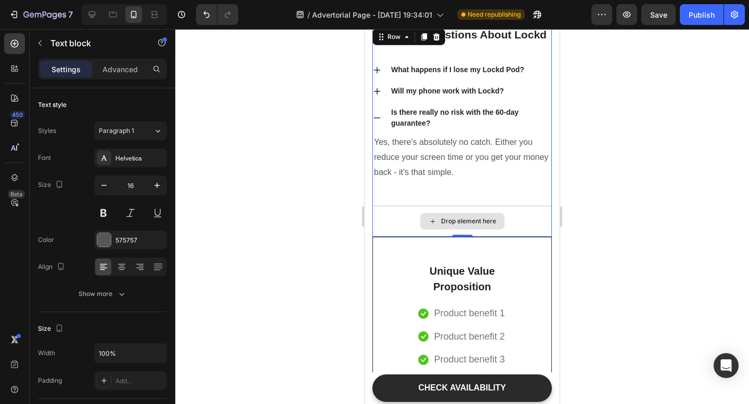
click at [530, 225] on div "Drop element here" at bounding box center [461, 221] width 179 height 31
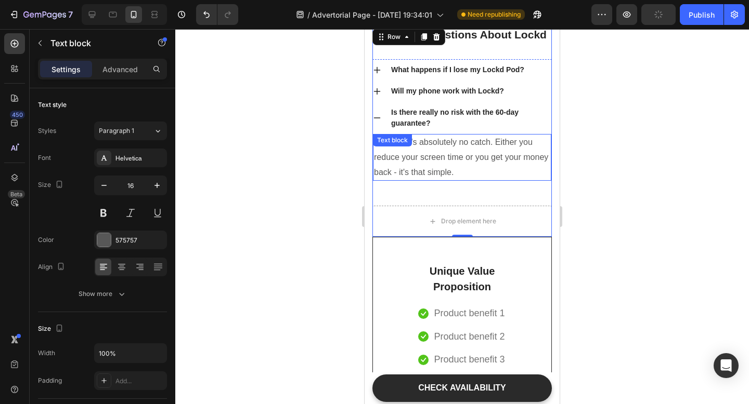
click at [528, 170] on p "Yes, there's absolutely no catch. Either you reduce your screen time or you get…" at bounding box center [462, 157] width 176 height 45
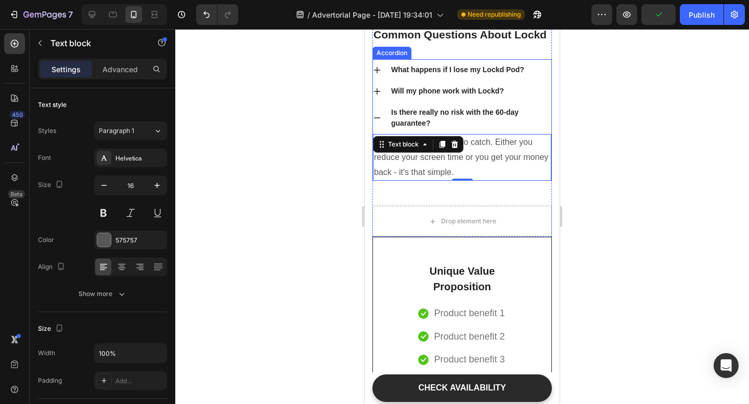
click at [375, 119] on icon at bounding box center [377, 118] width 8 height 8
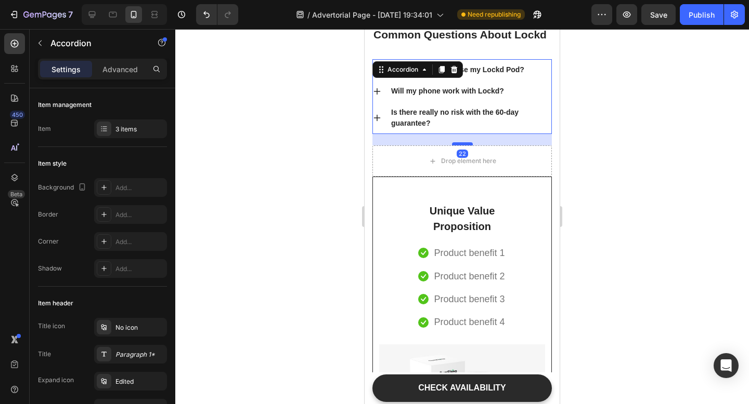
drag, startPoint x: 461, startPoint y: 162, endPoint x: 462, endPoint y: 148, distance: 13.6
click at [462, 146] on div at bounding box center [462, 143] width 21 height 3
type input "100%"
type input "100"
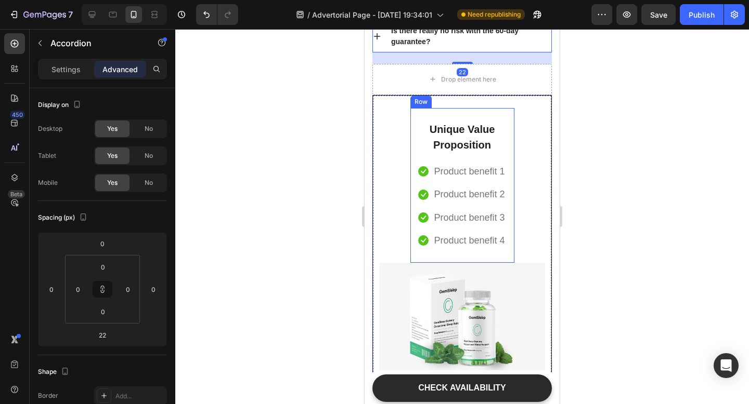
scroll to position [4497, 0]
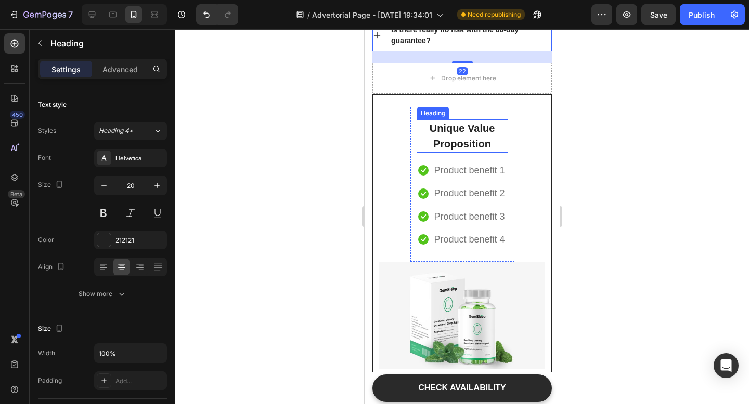
click at [484, 140] on p "Unique Value Proposition" at bounding box center [461, 136] width 89 height 31
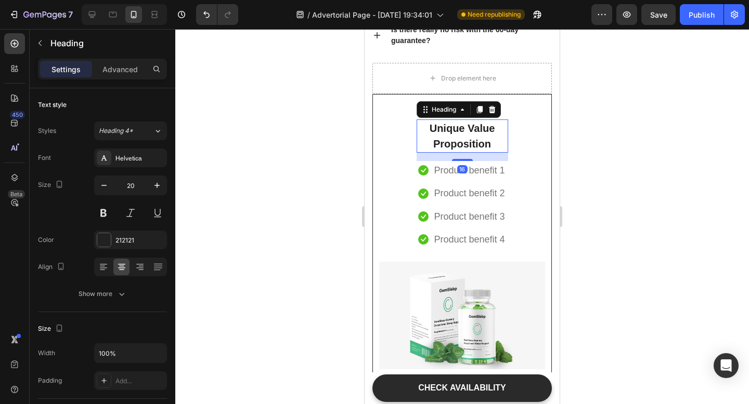
click at [484, 140] on p "Unique Value Proposition" at bounding box center [461, 136] width 89 height 31
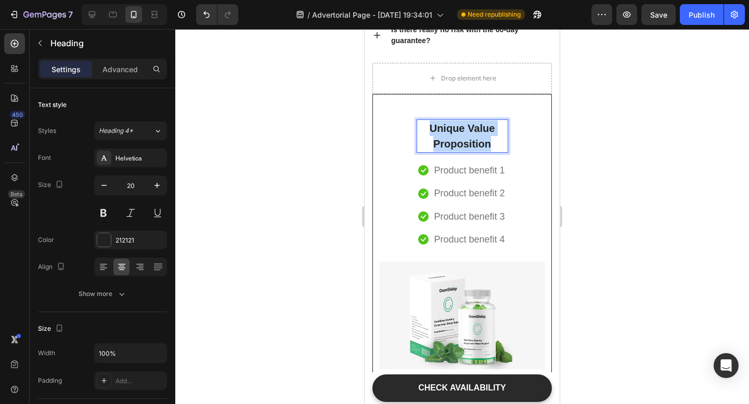
click at [484, 140] on p "Unique Value Proposition" at bounding box center [461, 136] width 89 height 31
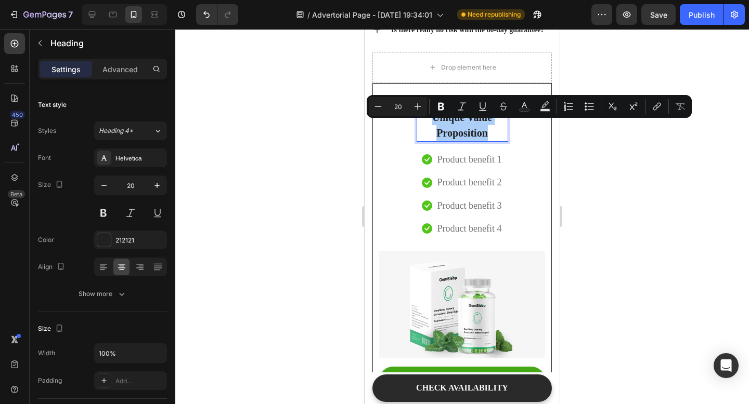
click at [631, 247] on div at bounding box center [461, 216] width 573 height 375
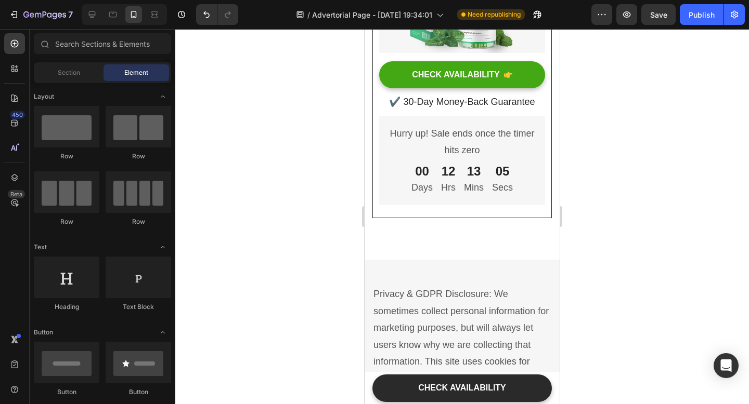
scroll to position [4856, 0]
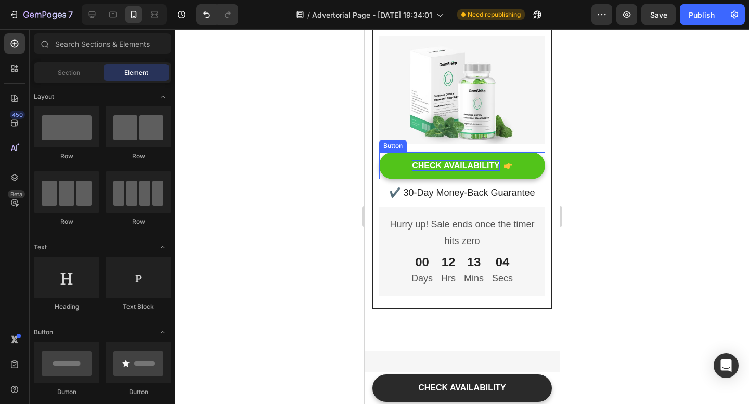
click at [458, 172] on div "CHECK AVAILABILITY" at bounding box center [456, 166] width 88 height 11
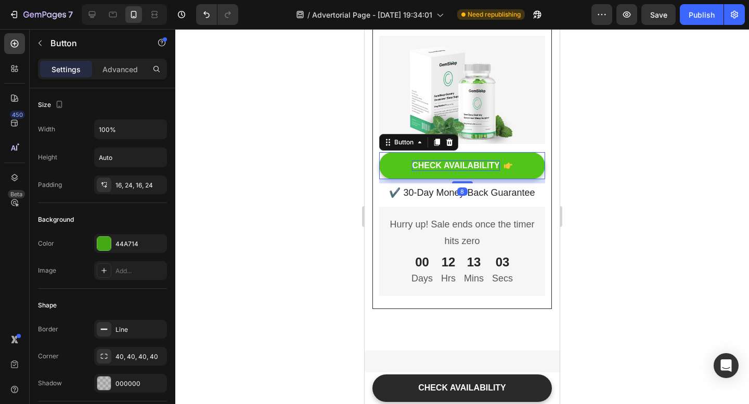
click at [437, 172] on div "CHECK AVAILABILITY" at bounding box center [456, 166] width 88 height 11
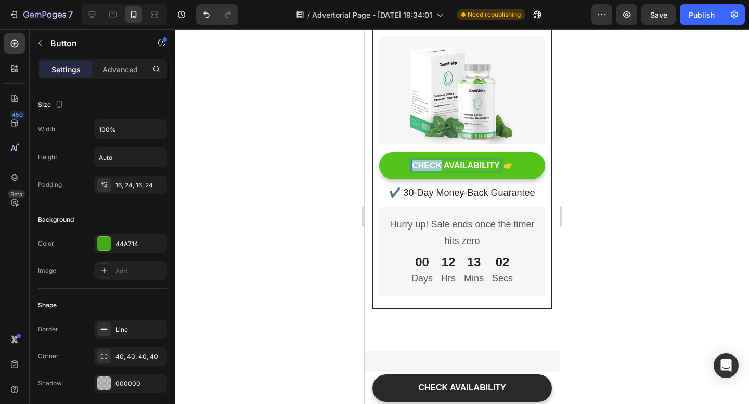
click at [437, 172] on p "CHECK AVAILABILITY" at bounding box center [456, 166] width 88 height 11
click at [379, 152] on button "GET" at bounding box center [462, 166] width 166 height 28
click at [379, 152] on button "GET 40%" at bounding box center [462, 166] width 166 height 28
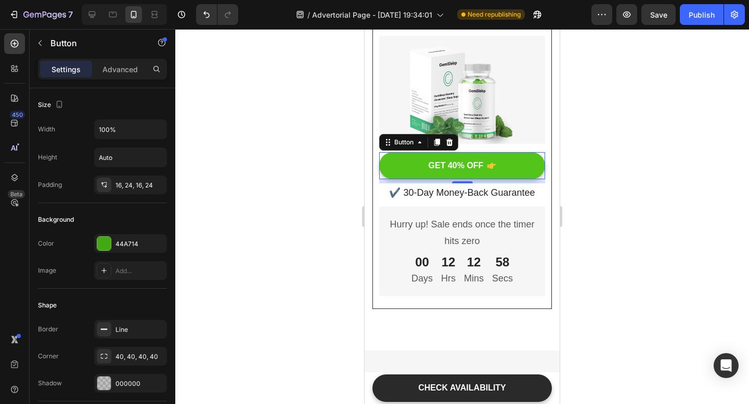
click at [494, 169] on icon "<p>GET 40% OFF</p>" at bounding box center [491, 166] width 8 height 6
click at [493, 169] on icon "<p>GET 40% OFF</p>" at bounding box center [491, 166] width 8 height 6
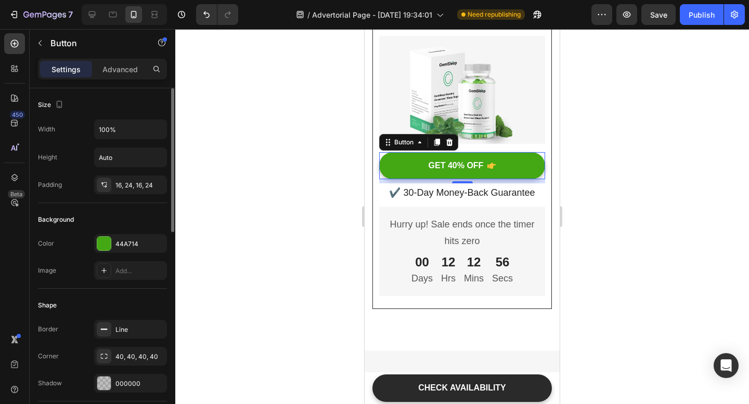
scroll to position [11, 0]
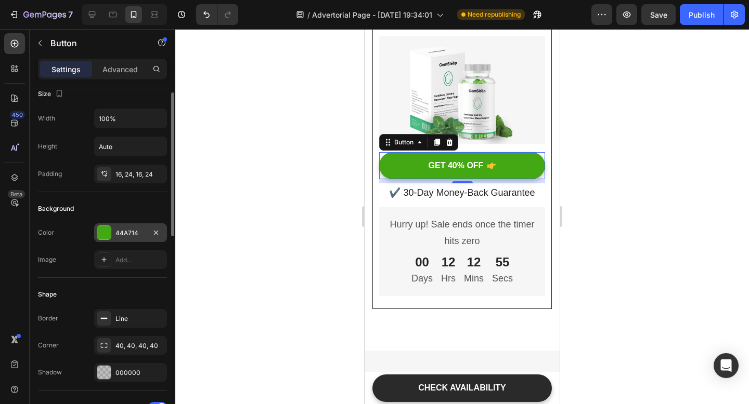
click at [104, 225] on div "44A714" at bounding box center [130, 233] width 73 height 19
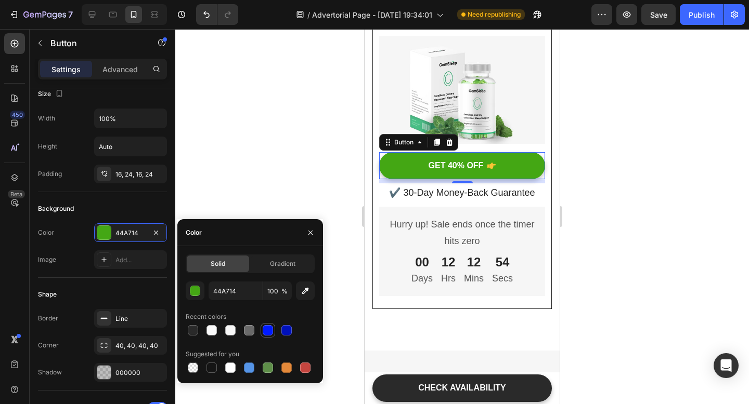
click at [270, 327] on div at bounding box center [268, 330] width 10 height 10
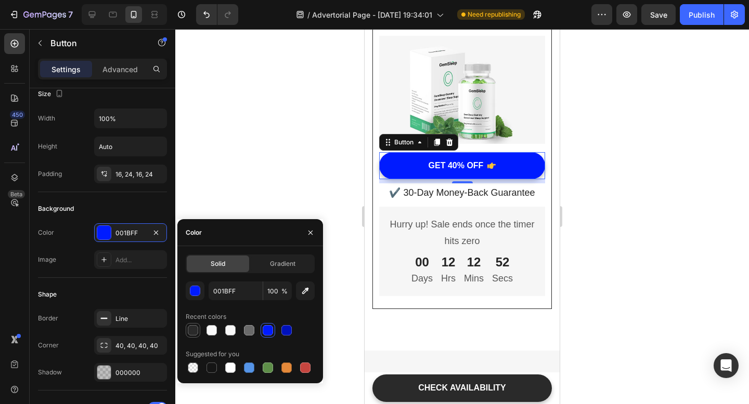
click at [193, 329] on div at bounding box center [193, 330] width 10 height 10
type input "2A2A2A"
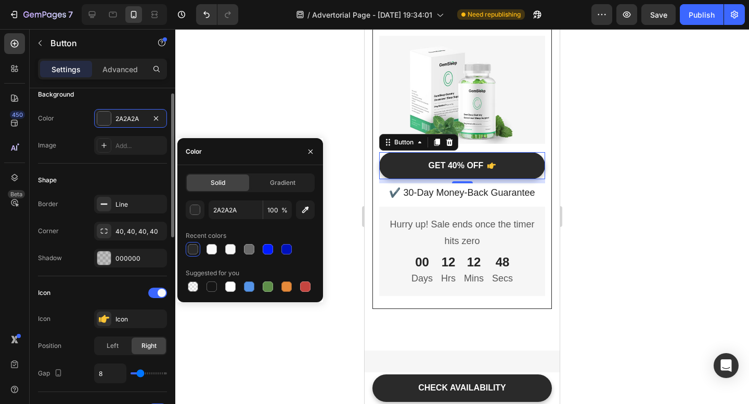
scroll to position [145, 0]
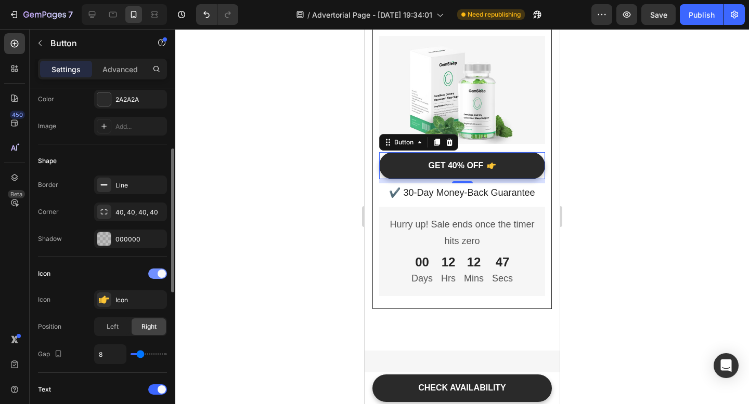
click at [155, 273] on div at bounding box center [157, 274] width 19 height 10
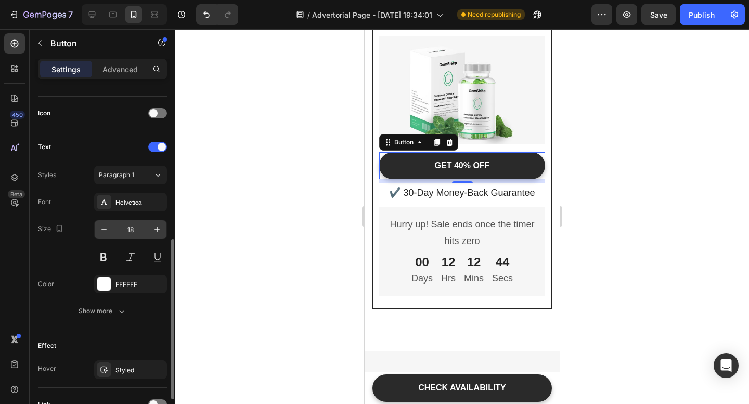
scroll to position [318, 0]
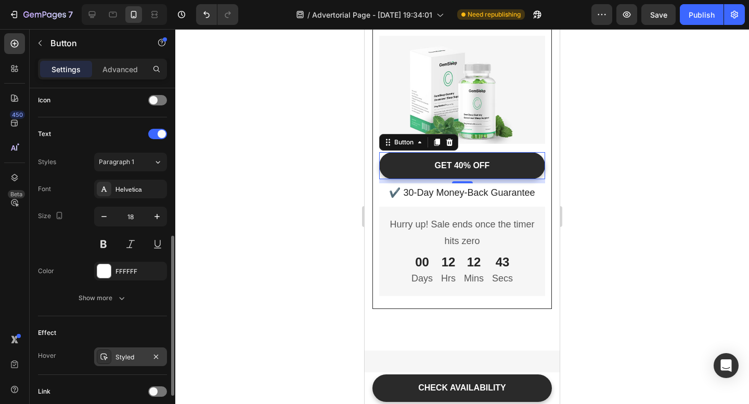
click at [134, 355] on div "Styled" at bounding box center [130, 357] width 30 height 9
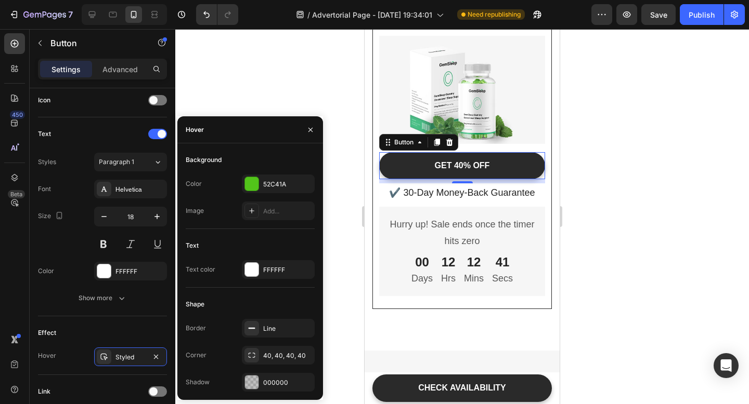
click at [267, 173] on div "Background Color 52C41A Image Add..." at bounding box center [250, 190] width 129 height 77
click at [267, 179] on div "52C41A" at bounding box center [278, 184] width 73 height 19
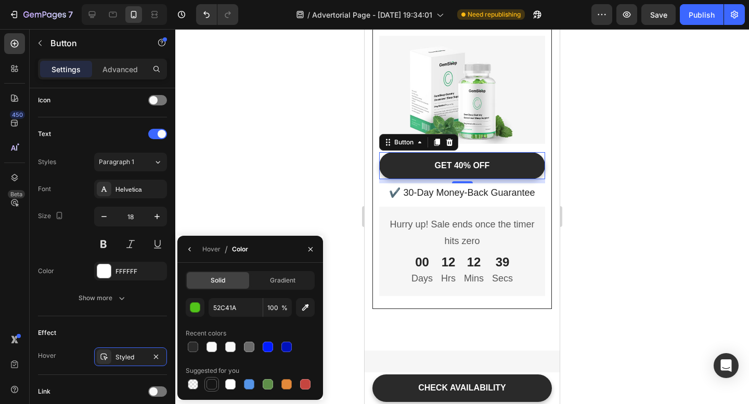
click at [212, 384] on div at bounding box center [211, 384] width 10 height 10
type input "151515"
click at [299, 162] on div at bounding box center [461, 216] width 573 height 375
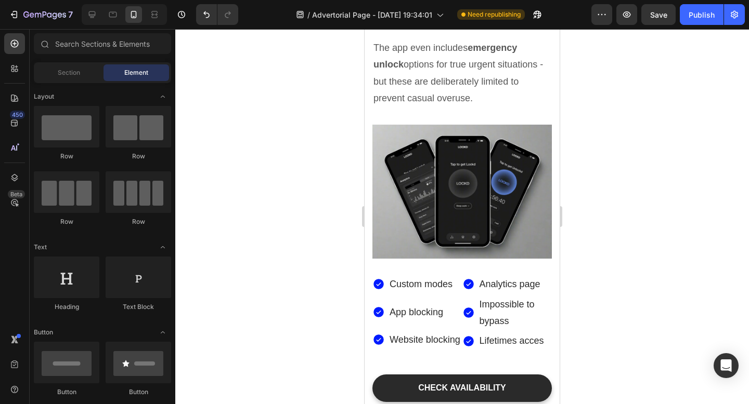
scroll to position [3339, 0]
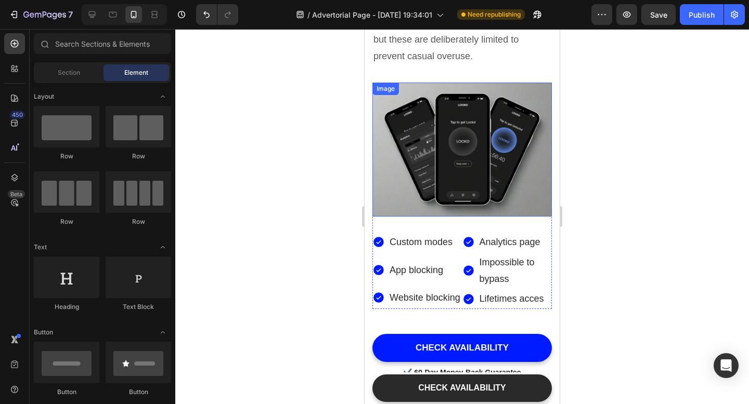
click at [437, 125] on img at bounding box center [461, 150] width 179 height 135
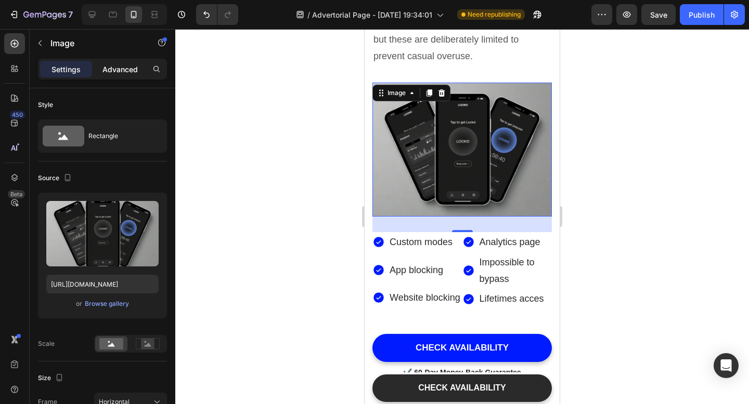
click at [120, 68] on p "Advanced" at bounding box center [119, 69] width 35 height 11
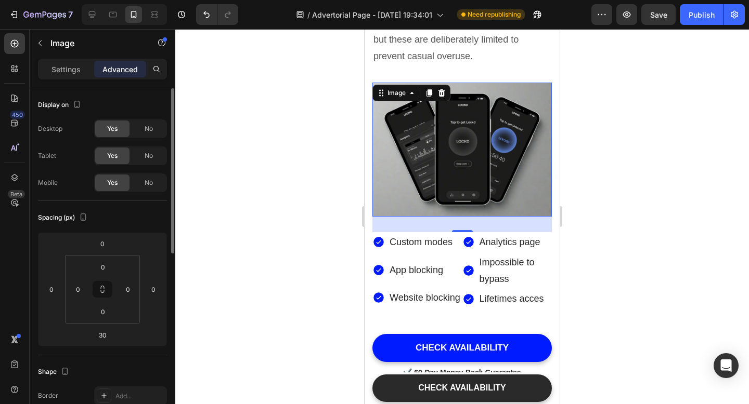
click at [108, 129] on span "Yes" at bounding box center [112, 128] width 10 height 9
click at [110, 160] on span "Yes" at bounding box center [112, 155] width 10 height 9
click at [110, 185] on span "Yes" at bounding box center [112, 182] width 10 height 9
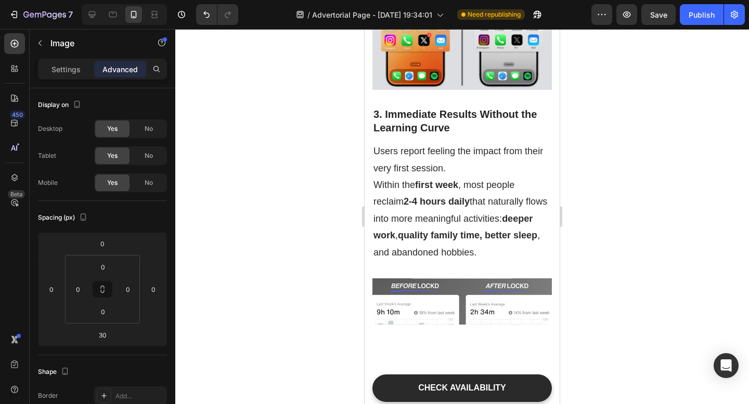
scroll to position [2548, 0]
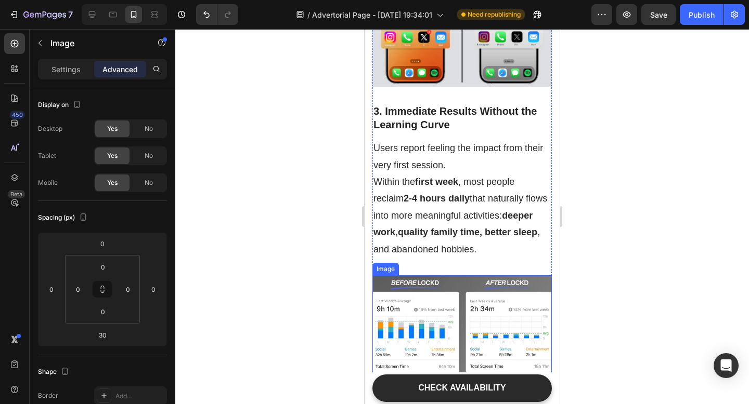
click at [422, 298] on img at bounding box center [461, 343] width 179 height 135
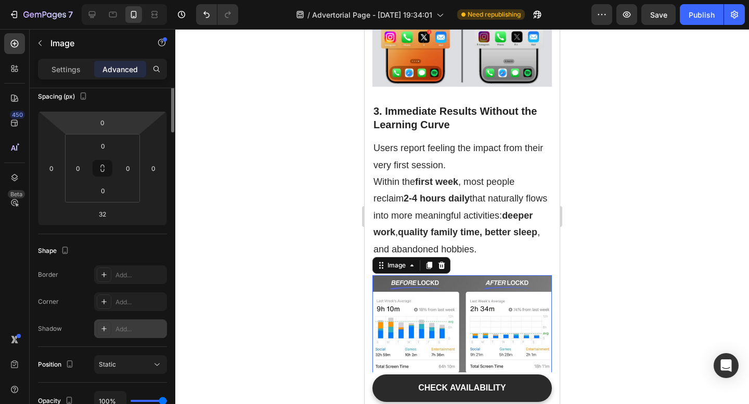
scroll to position [0, 0]
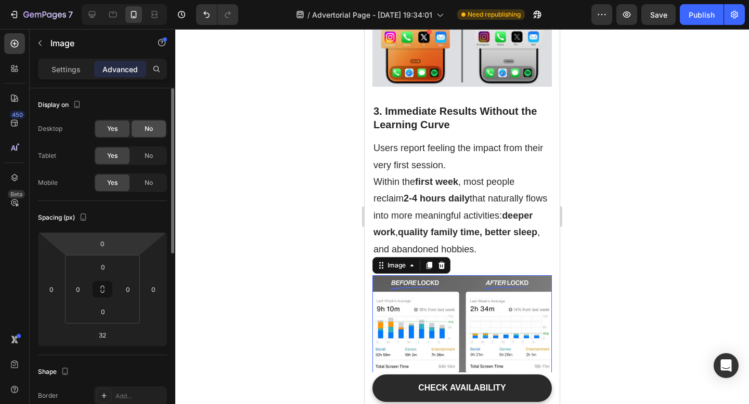
click at [146, 132] on span "No" at bounding box center [149, 128] width 8 height 9
click at [117, 132] on span "Yes" at bounding box center [112, 128] width 10 height 9
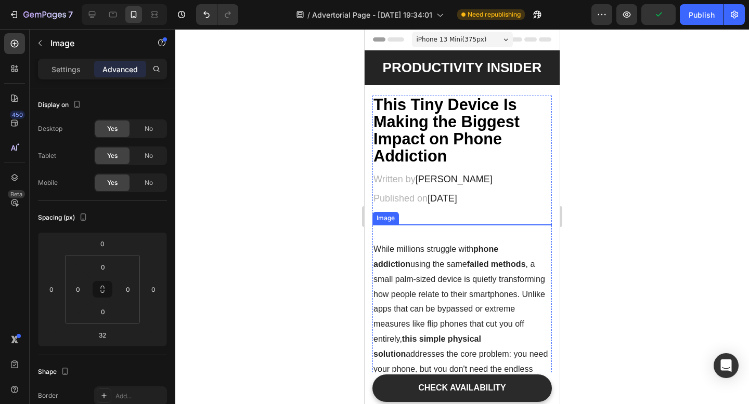
click at [427, 250] on img at bounding box center [461, 285] width 179 height 120
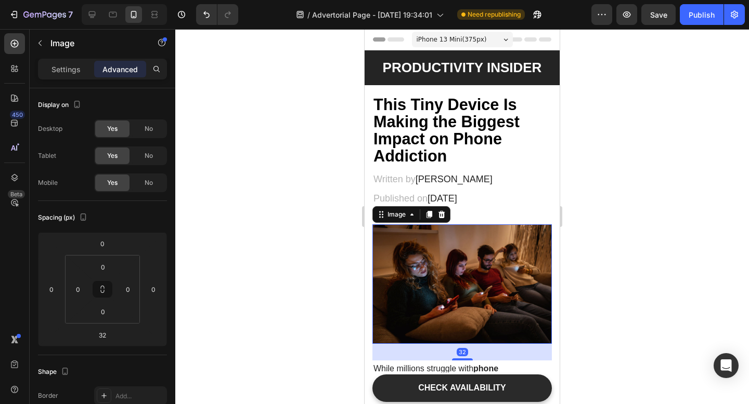
click at [427, 250] on img at bounding box center [461, 285] width 179 height 120
click at [405, 213] on div "Image" at bounding box center [396, 214] width 22 height 9
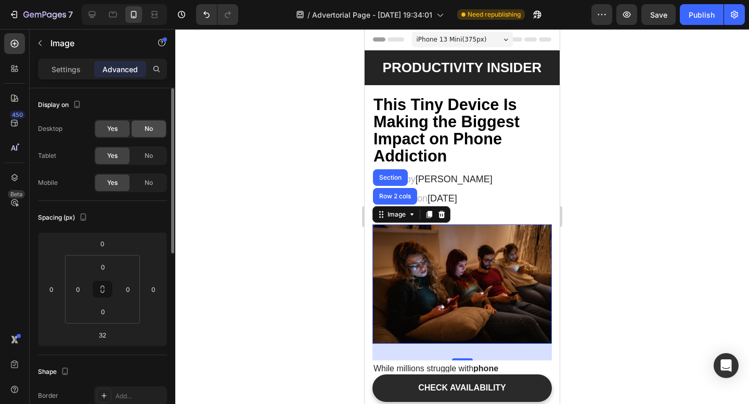
click at [143, 129] on div "No" at bounding box center [149, 129] width 34 height 17
click at [115, 128] on span "Yes" at bounding box center [112, 128] width 10 height 9
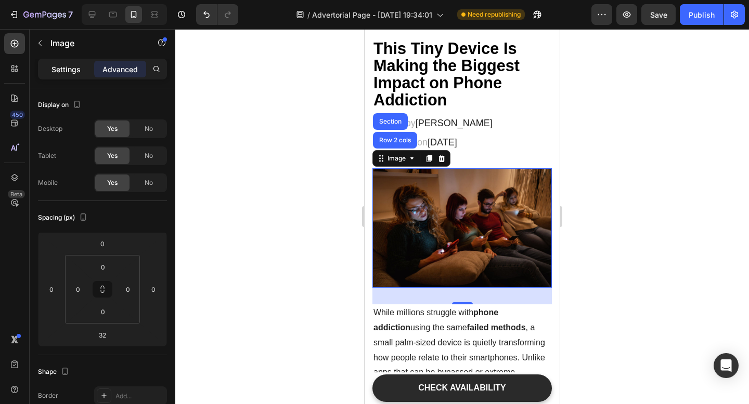
click at [71, 69] on p "Settings" at bounding box center [65, 69] width 29 height 11
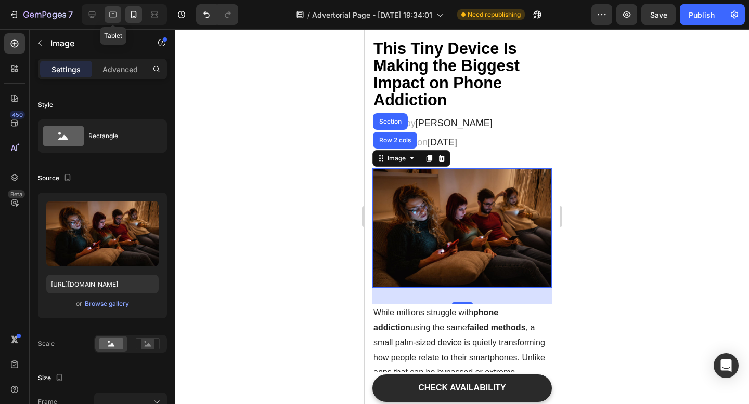
click at [115, 14] on icon at bounding box center [113, 14] width 10 height 10
type input "[URL][DOMAIN_NAME]"
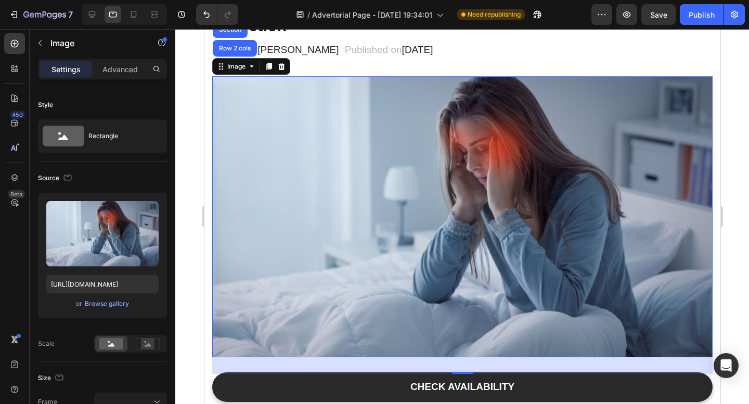
scroll to position [147, 0]
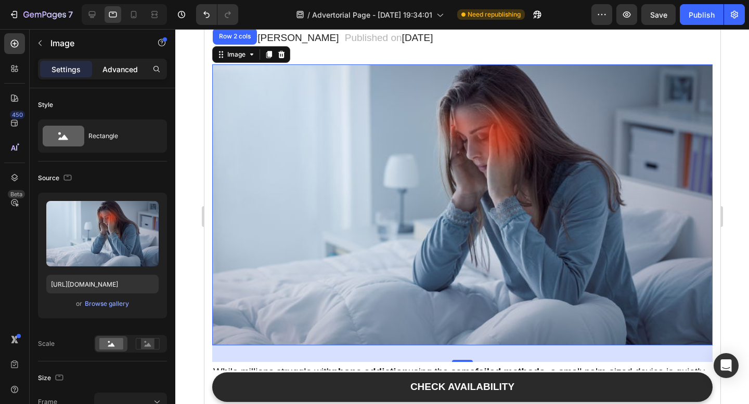
click at [112, 69] on p "Advanced" at bounding box center [119, 69] width 35 height 11
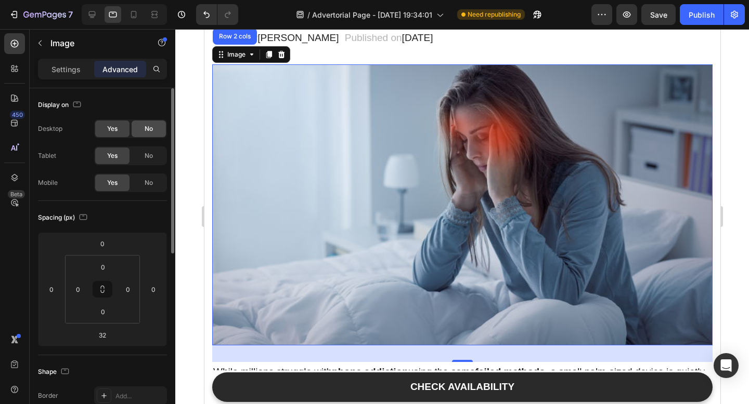
click at [143, 129] on div "No" at bounding box center [149, 129] width 34 height 17
click at [370, 170] on img at bounding box center [462, 204] width 500 height 281
click at [149, 181] on span "No" at bounding box center [149, 182] width 8 height 9
click at [149, 155] on span "No" at bounding box center [149, 155] width 8 height 9
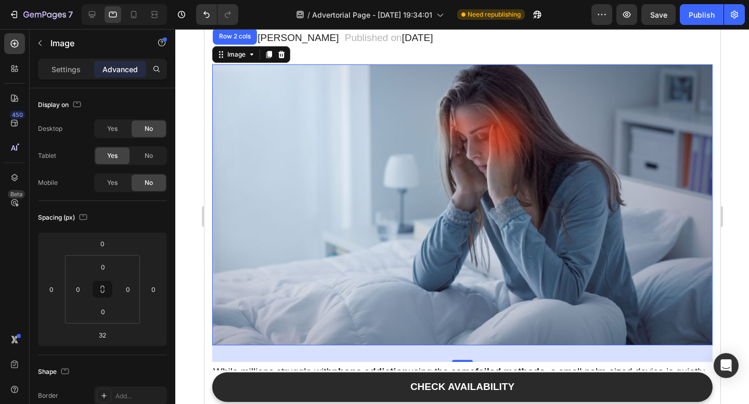
click at [392, 148] on img at bounding box center [462, 204] width 500 height 281
click at [282, 51] on div at bounding box center [280, 54] width 12 height 12
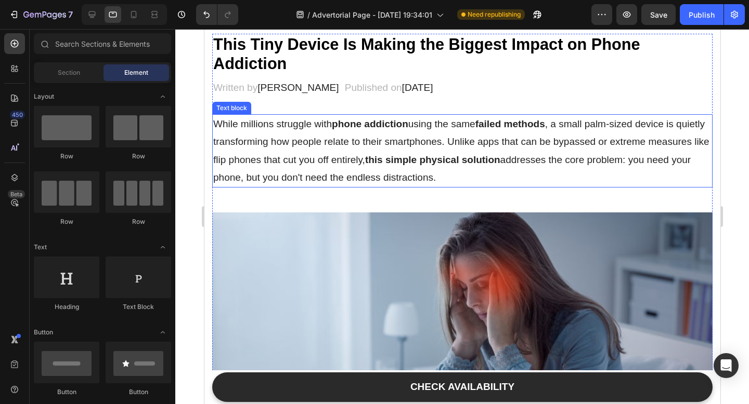
scroll to position [98, 0]
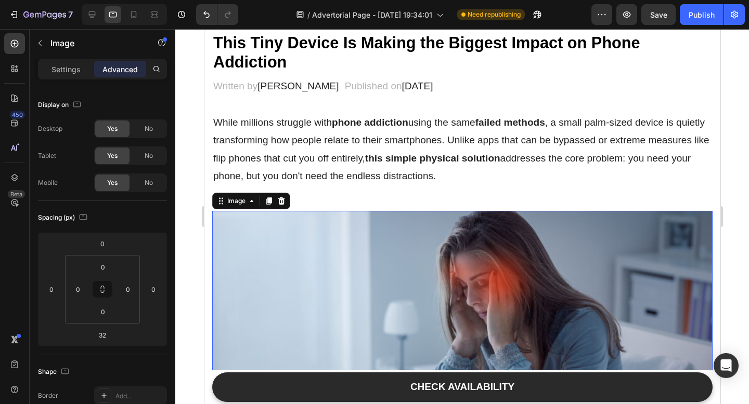
click at [310, 259] on img at bounding box center [462, 351] width 500 height 281
click at [280, 205] on icon at bounding box center [281, 201] width 7 height 7
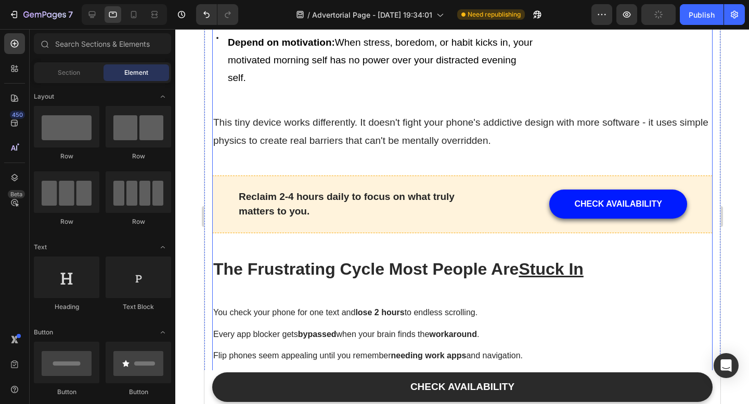
scroll to position [534, 0]
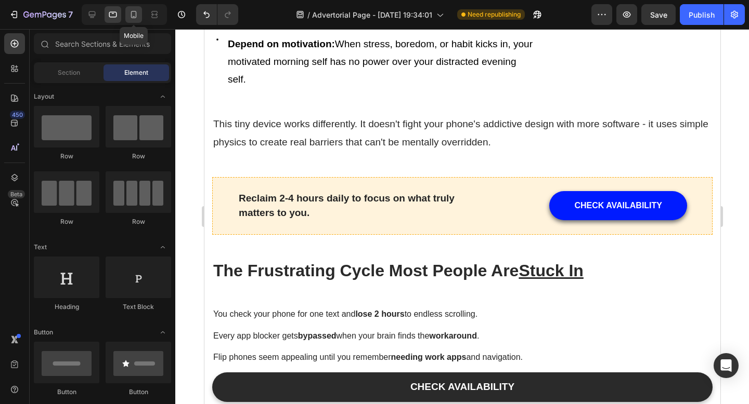
click at [133, 12] on icon at bounding box center [133, 14] width 10 height 10
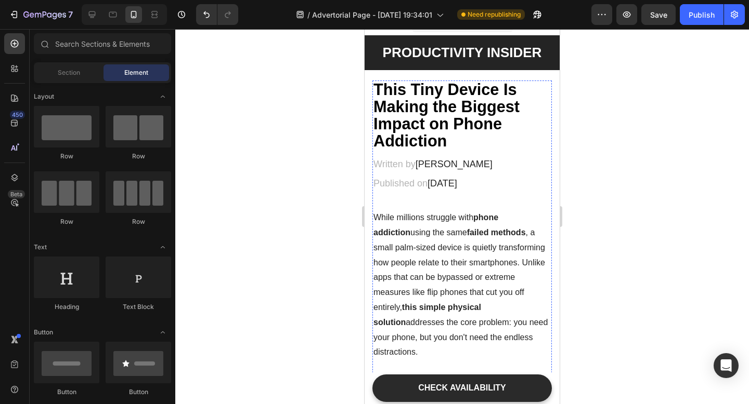
scroll to position [17, 0]
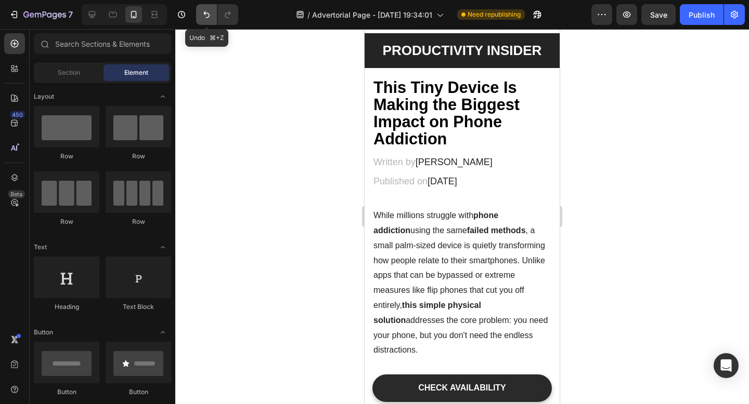
click at [203, 14] on icon "Undo/Redo" at bounding box center [206, 14] width 10 height 10
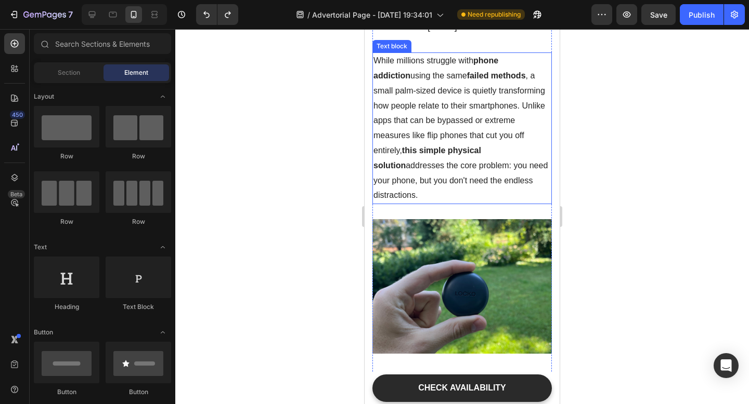
scroll to position [0, 0]
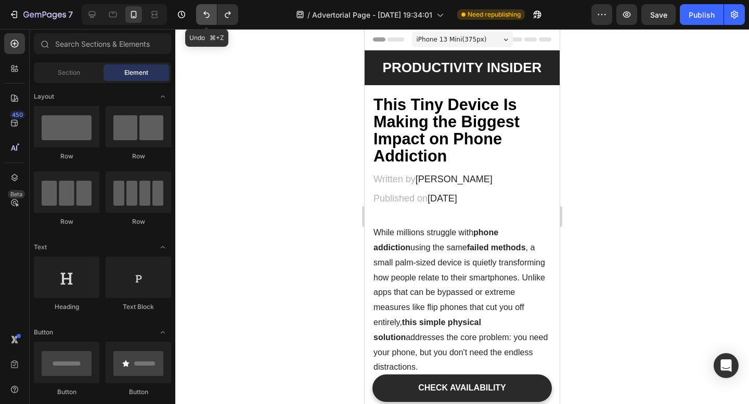
click at [200, 14] on button "Undo/Redo" at bounding box center [206, 14] width 21 height 21
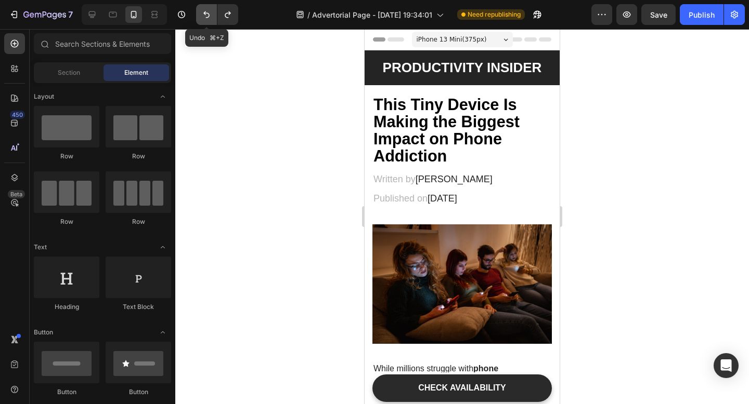
click at [200, 14] on button "Undo/Redo" at bounding box center [206, 14] width 21 height 21
click at [230, 17] on icon "Undo/Redo" at bounding box center [227, 14] width 10 height 10
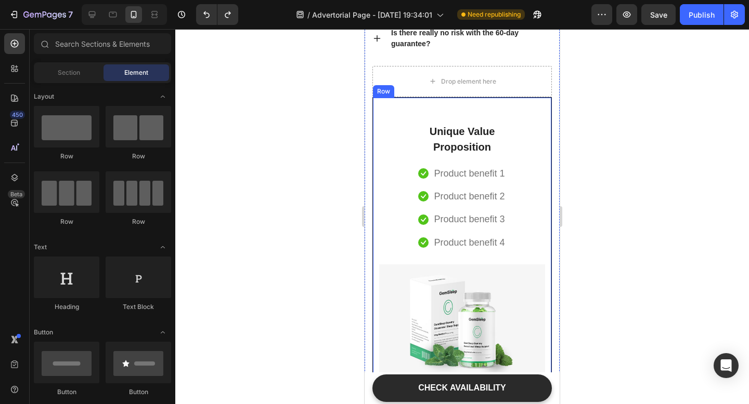
scroll to position [4759, 0]
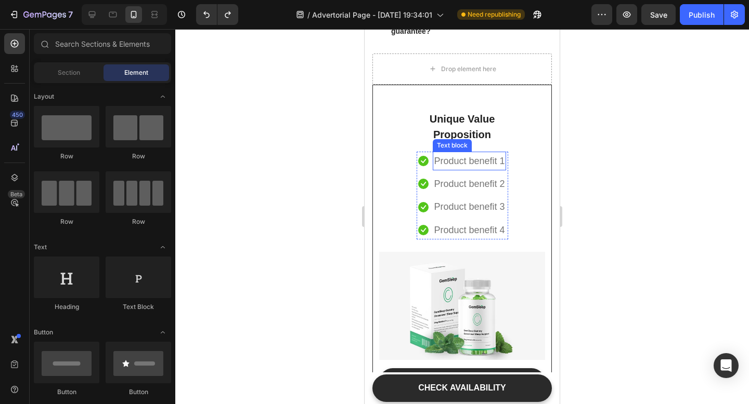
click at [473, 160] on p "Product benefit 1" at bounding box center [469, 161] width 71 height 17
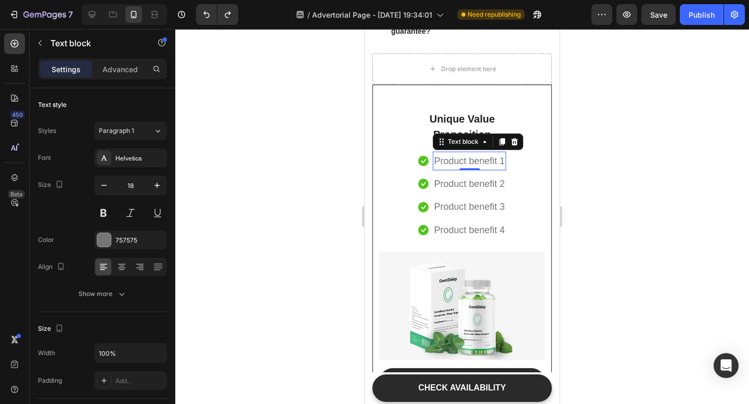
click at [473, 160] on p "Product benefit 1" at bounding box center [469, 161] width 71 height 17
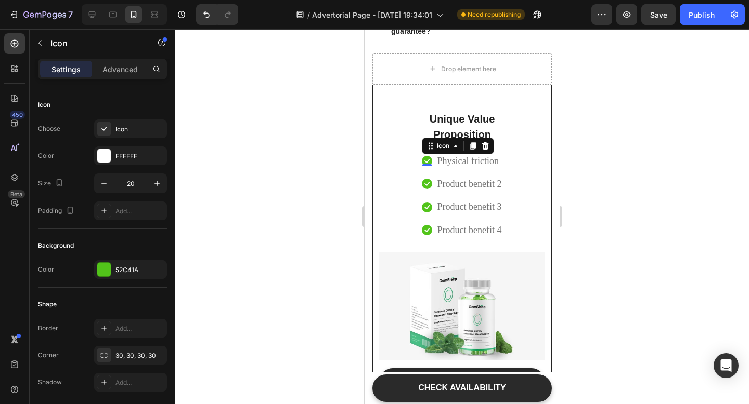
click at [422, 160] on icon at bounding box center [423, 161] width 5 height 4
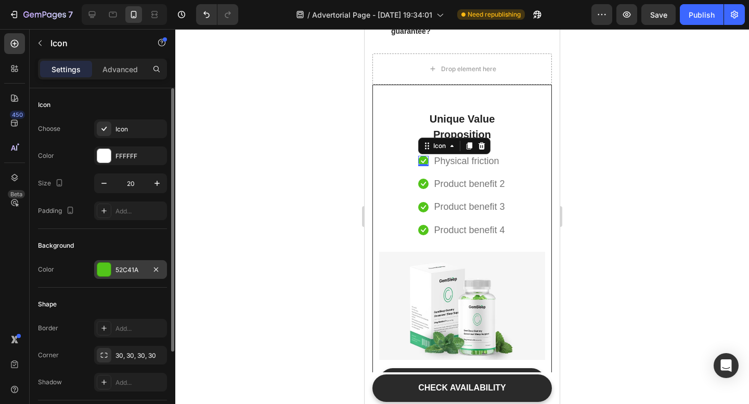
click at [113, 268] on div "52C41A" at bounding box center [130, 269] width 73 height 19
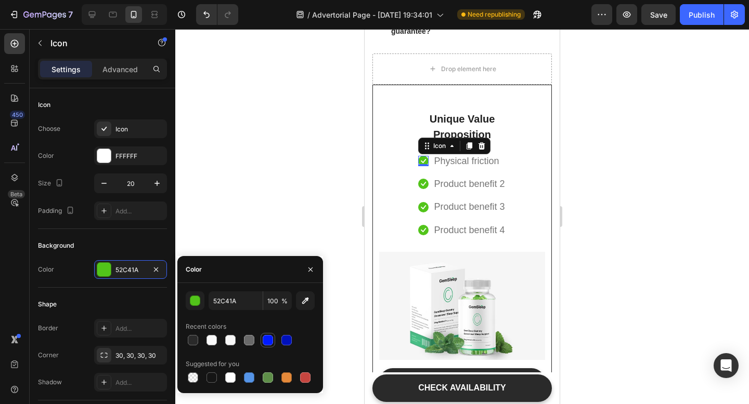
click at [272, 339] on div at bounding box center [268, 340] width 10 height 10
type input "001BFF"
click at [452, 187] on p "Product benefit 2" at bounding box center [469, 184] width 71 height 17
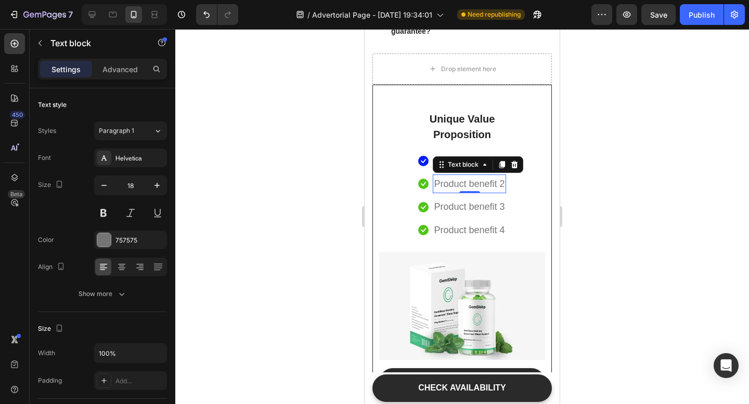
click at [452, 187] on p "Product benefit 2" at bounding box center [469, 184] width 71 height 17
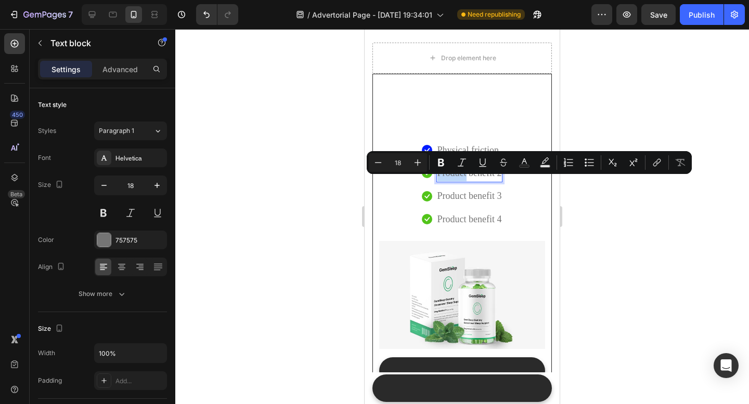
click at [452, 187] on p "Product benefit 2" at bounding box center [469, 184] width 64 height 17
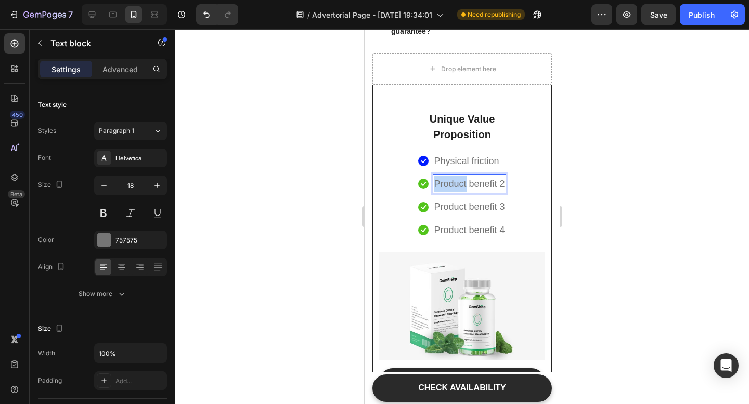
click at [452, 187] on p "Product benefit 2" at bounding box center [469, 184] width 71 height 17
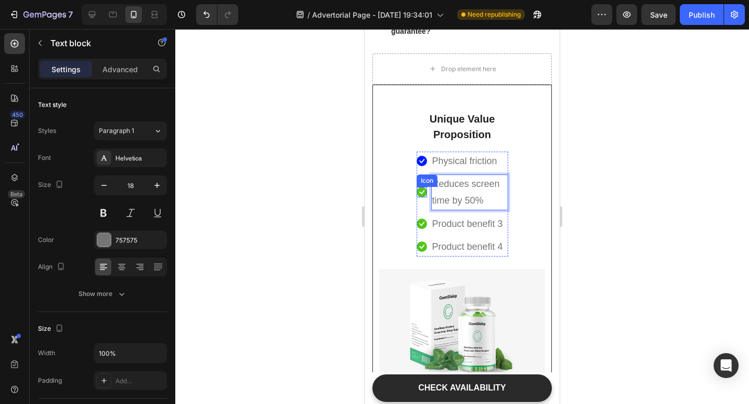
click at [424, 191] on icon at bounding box center [421, 192] width 10 height 10
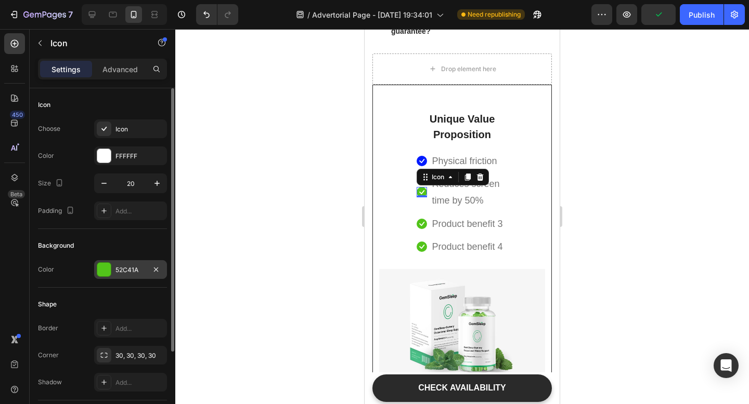
click at [102, 269] on div at bounding box center [104, 270] width 14 height 14
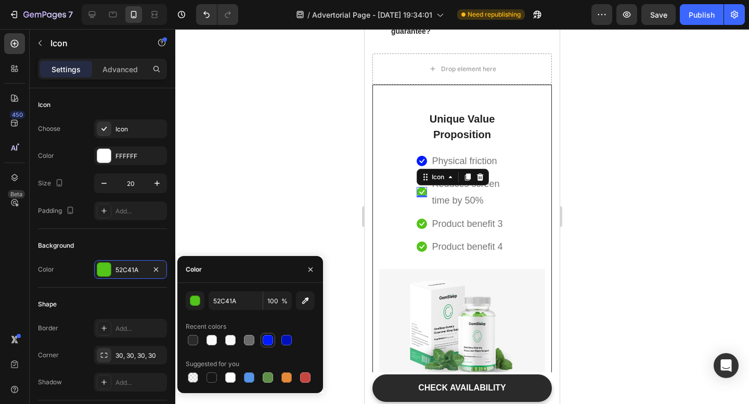
click at [268, 338] on div at bounding box center [268, 340] width 10 height 10
type input "001BFF"
click at [442, 163] on p "Physical friction" at bounding box center [464, 161] width 65 height 17
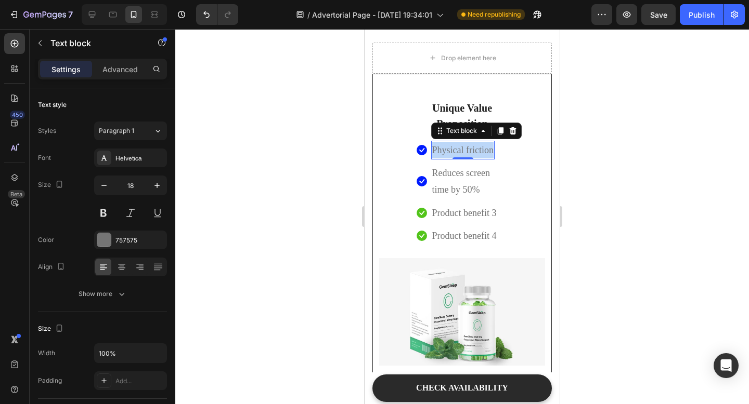
click at [442, 163] on p "Physical friction" at bounding box center [462, 161] width 61 height 17
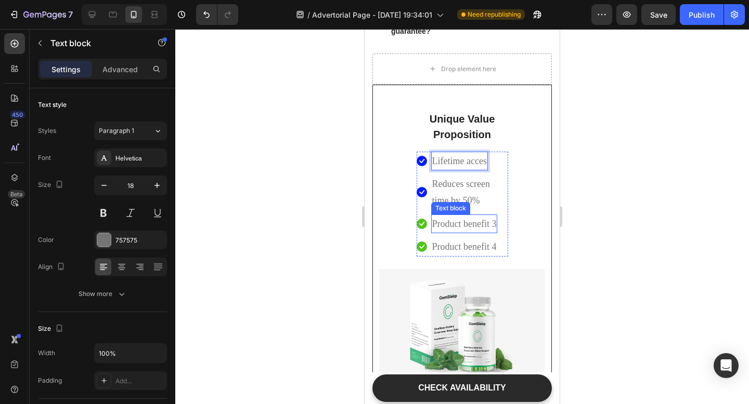
click at [443, 226] on p "Product benefit 3" at bounding box center [464, 224] width 64 height 17
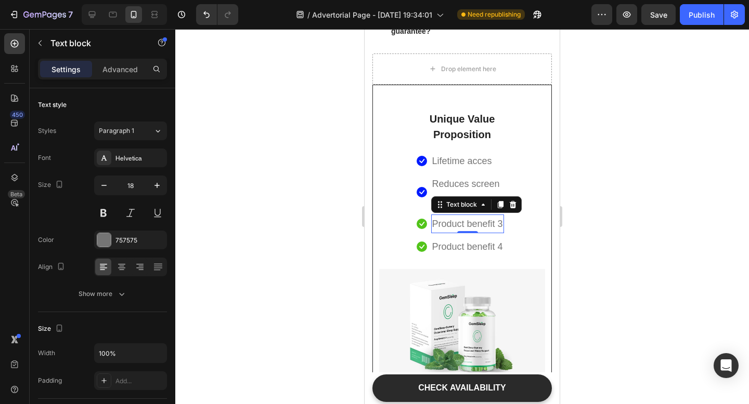
click at [443, 226] on p "Product benefit 3" at bounding box center [467, 224] width 71 height 17
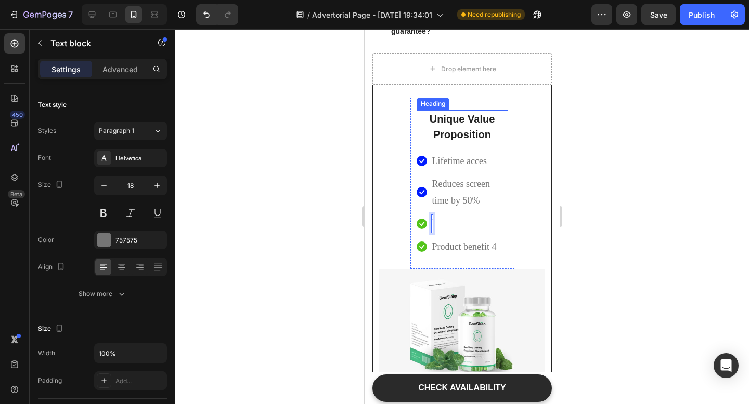
click at [486, 133] on p "Unique Value Proposition" at bounding box center [461, 126] width 89 height 31
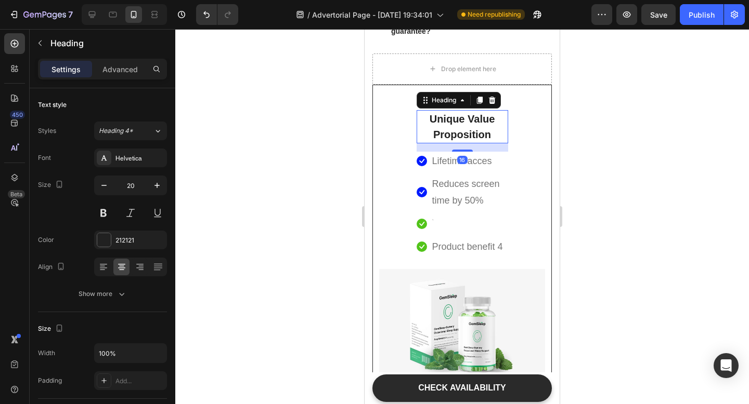
click at [486, 133] on p "Unique Value Proposition" at bounding box center [461, 126] width 89 height 31
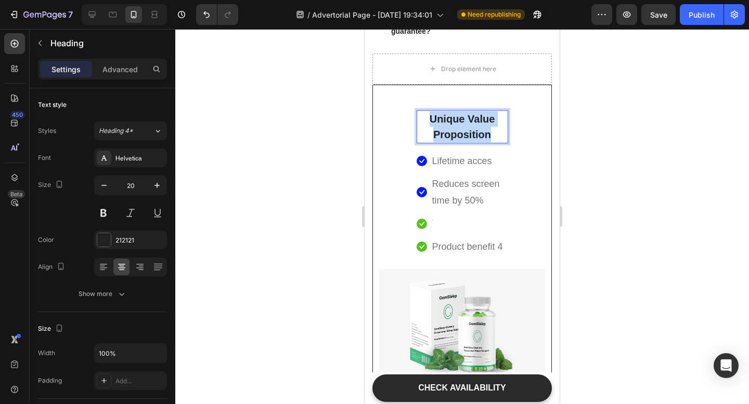
click at [486, 133] on p "Unique Value Proposition" at bounding box center [461, 126] width 89 height 31
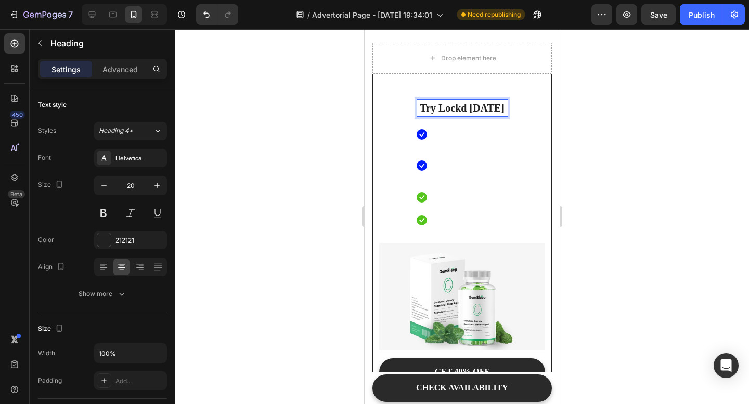
click at [673, 183] on div at bounding box center [461, 216] width 573 height 375
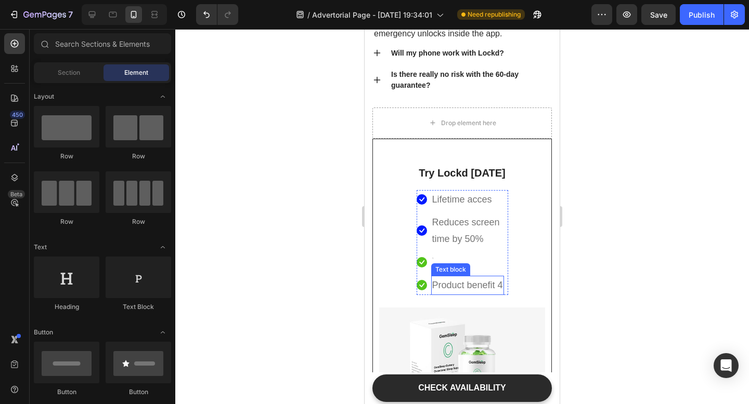
scroll to position [4680, 0]
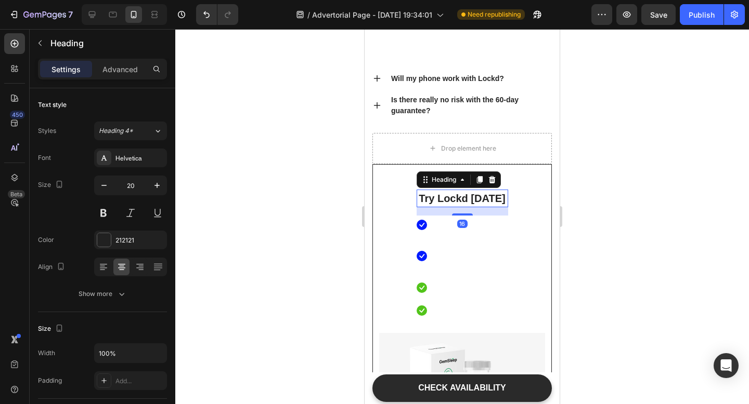
click at [501, 198] on p "Try Lockd [DATE]" at bounding box center [461, 199] width 89 height 16
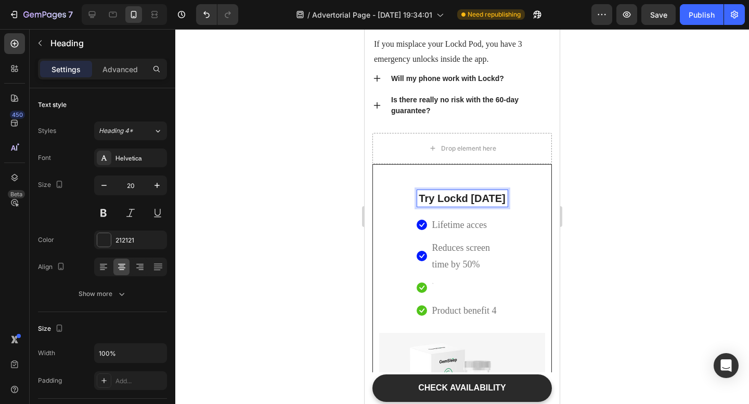
click at [502, 198] on p "Try Lockd [DATE]" at bounding box center [461, 199] width 89 height 16
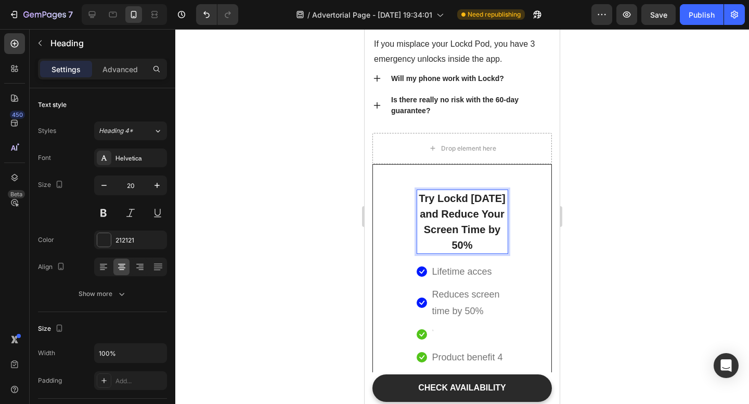
click at [748, 177] on div at bounding box center [461, 216] width 573 height 375
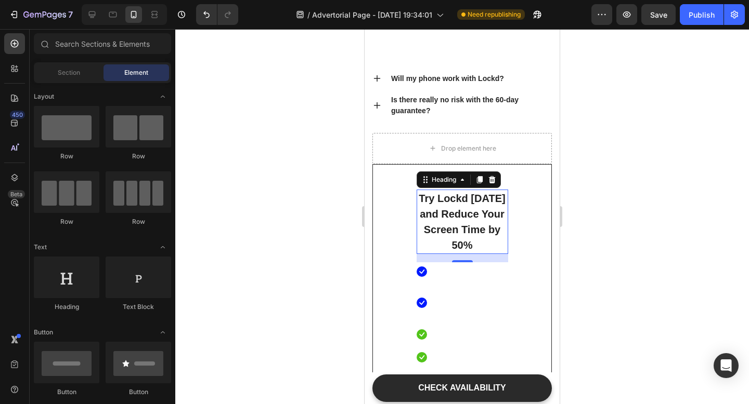
click at [500, 222] on p "Try Lockd [DATE] and Reduce Your Screen Time by 50%" at bounding box center [461, 222] width 89 height 62
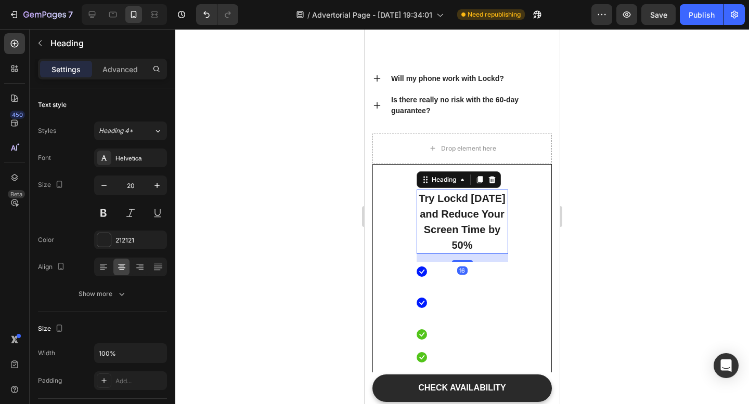
click at [677, 220] on div at bounding box center [461, 216] width 573 height 375
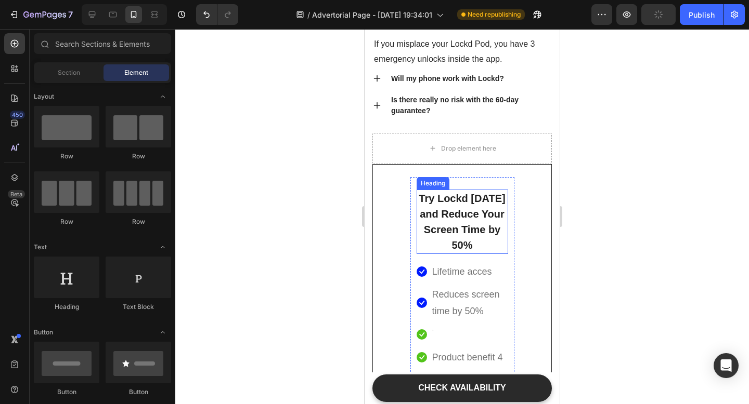
click at [470, 216] on p "Try Lockd [DATE] and Reduce Your Screen Time by 50%" at bounding box center [461, 222] width 89 height 62
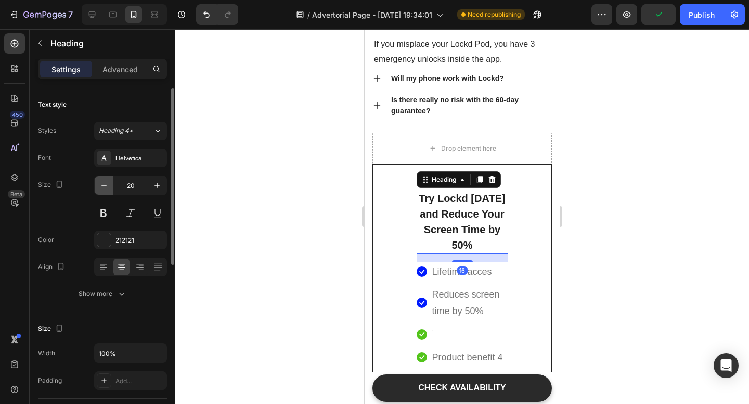
click at [103, 190] on icon "button" at bounding box center [104, 185] width 10 height 10
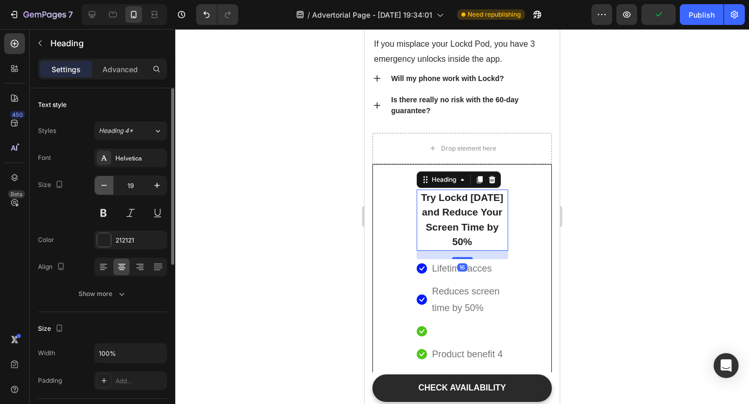
click at [103, 189] on icon "button" at bounding box center [104, 185] width 10 height 10
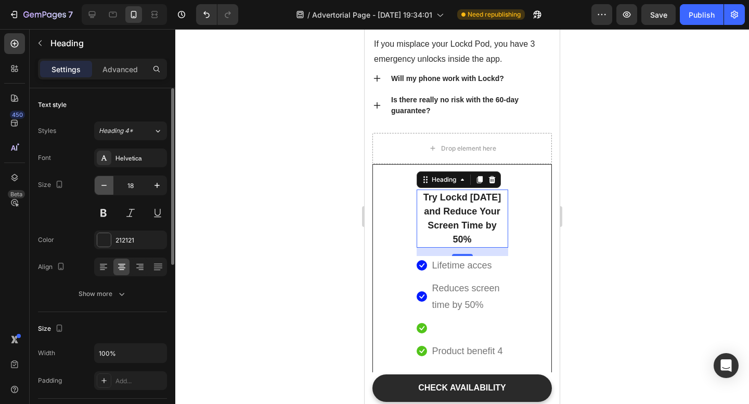
click at [103, 189] on icon "button" at bounding box center [104, 185] width 10 height 10
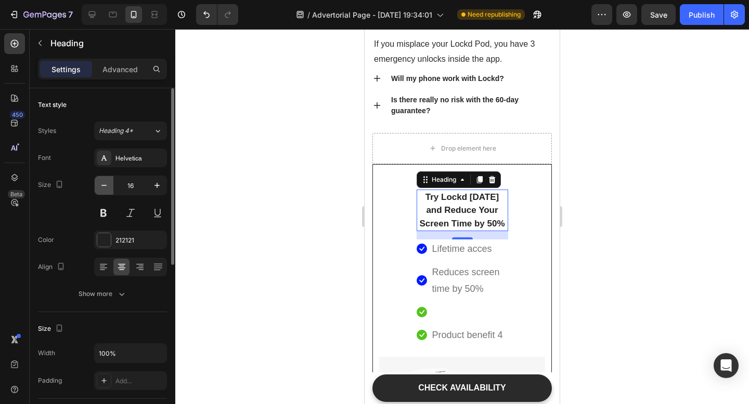
click at [103, 189] on icon "button" at bounding box center [104, 185] width 10 height 10
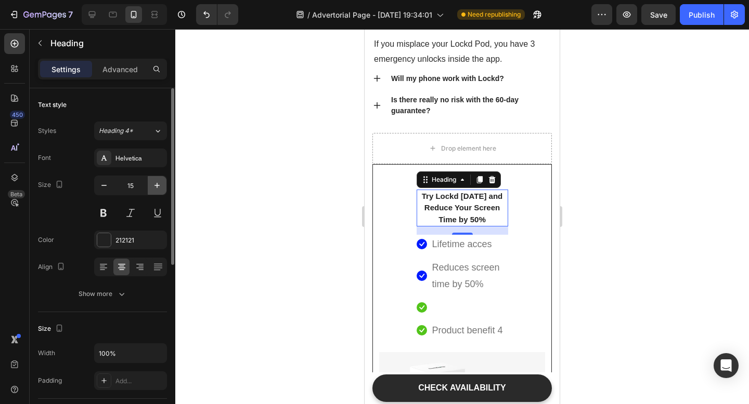
click at [158, 184] on icon "button" at bounding box center [157, 185] width 10 height 10
type input "17"
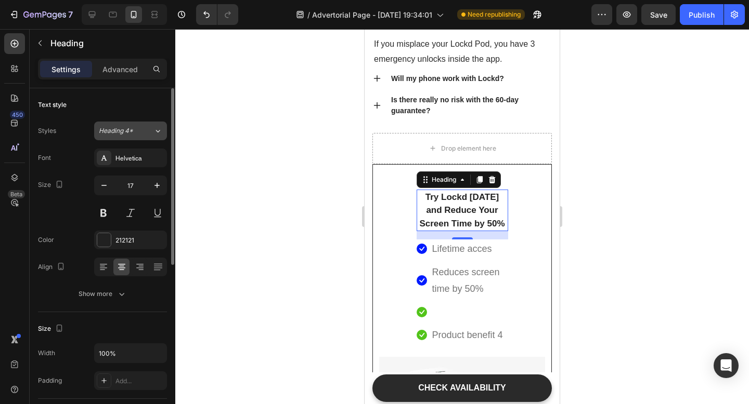
click at [148, 126] on div "Heading 4*" at bounding box center [126, 130] width 55 height 9
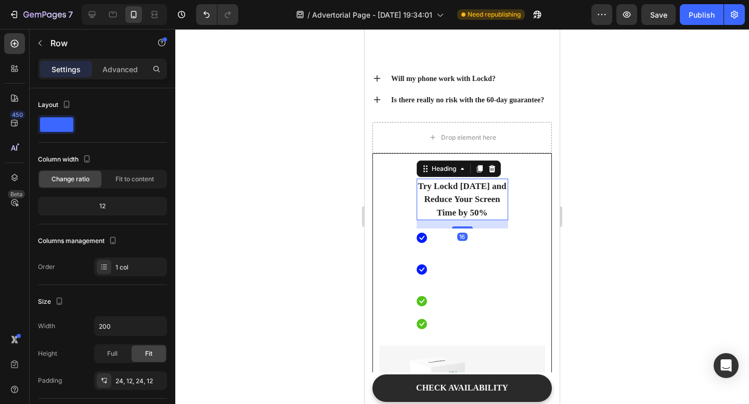
click at [427, 207] on p "Try Lockd [DATE] and Reduce Your Screen Time by 50%" at bounding box center [461, 200] width 89 height 40
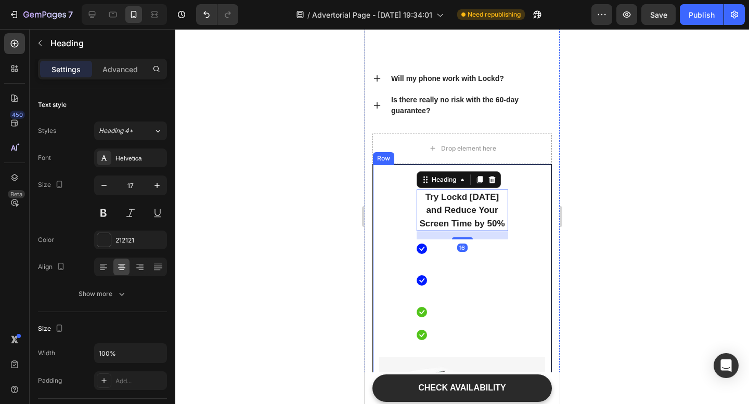
click at [604, 189] on div at bounding box center [461, 216] width 573 height 375
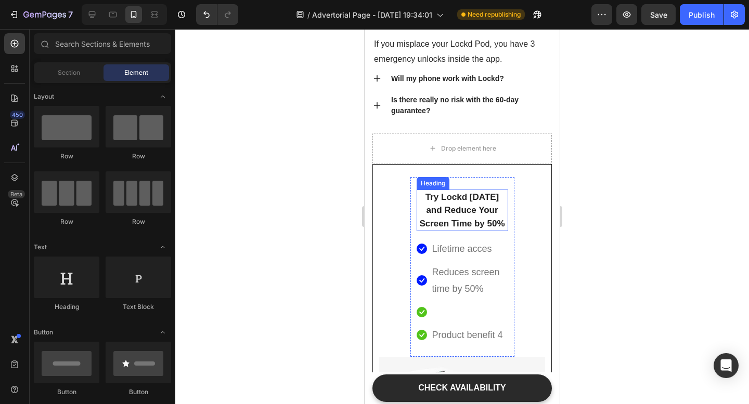
scroll to position [4697, 0]
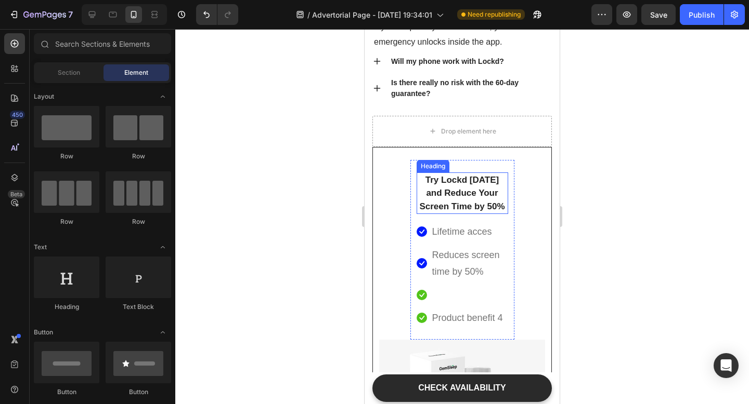
click at [482, 200] on p "Try Lockd [DATE] and Reduce Your Screen Time by 50%" at bounding box center [461, 194] width 89 height 40
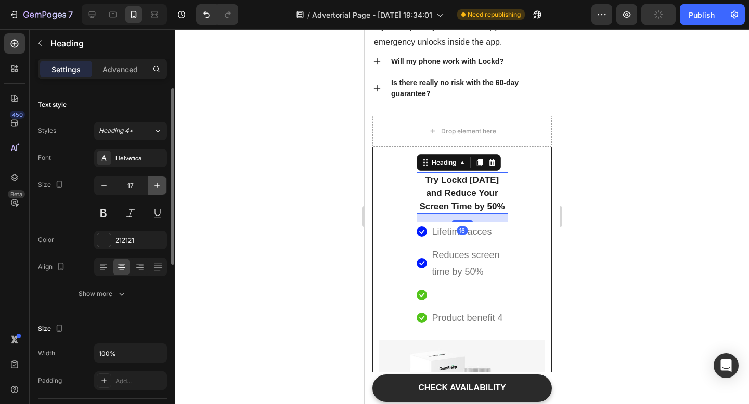
click at [161, 187] on icon "button" at bounding box center [157, 185] width 10 height 10
type input "18"
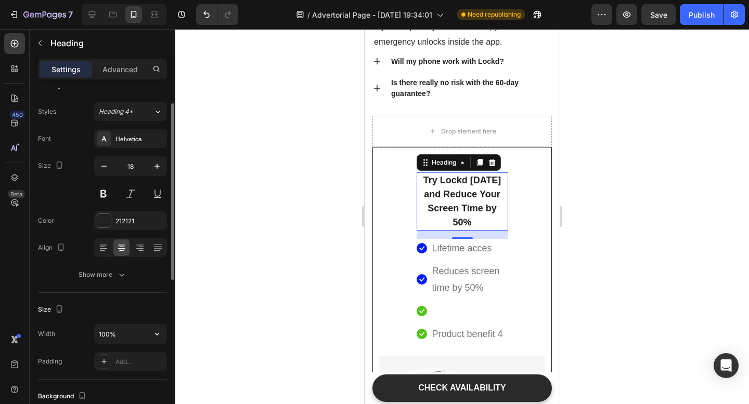
scroll to position [23, 0]
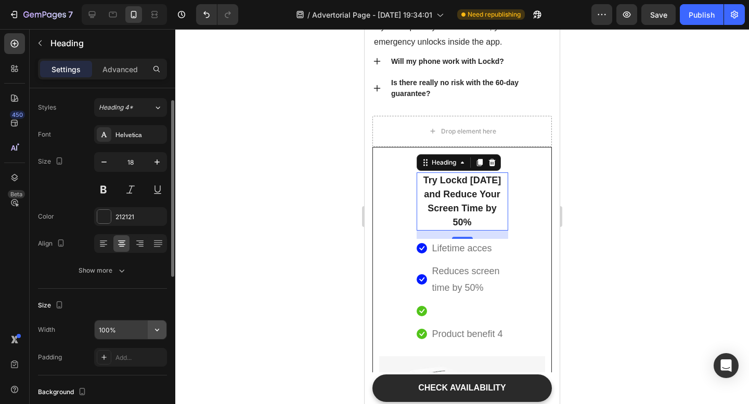
click at [161, 332] on icon "button" at bounding box center [157, 330] width 10 height 10
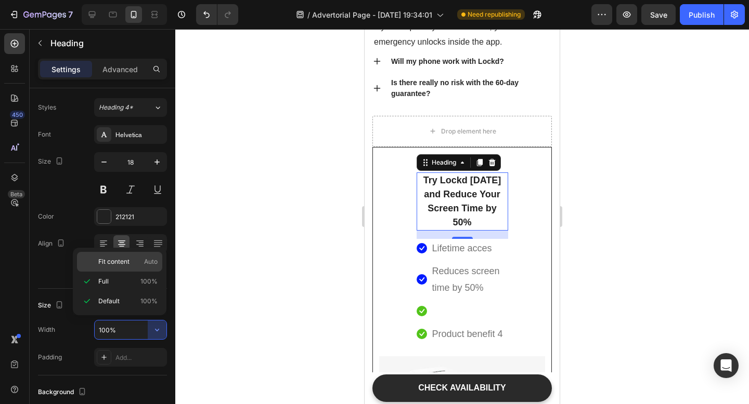
click at [125, 260] on span "Fit content" at bounding box center [113, 261] width 31 height 9
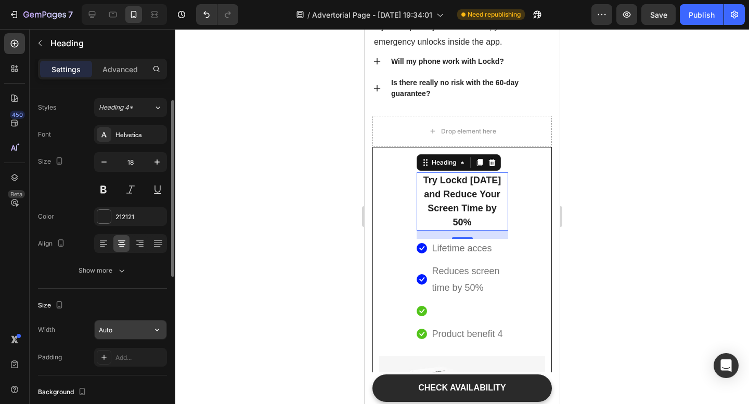
click at [120, 324] on input "Auto" at bounding box center [131, 330] width 72 height 19
click at [132, 340] on div "Width Auto Padding Add..." at bounding box center [102, 343] width 129 height 47
click at [138, 335] on input "Auto" at bounding box center [131, 330] width 72 height 19
click at [143, 329] on input "Auto" at bounding box center [131, 330] width 72 height 19
click at [152, 329] on icon "button" at bounding box center [157, 330] width 10 height 10
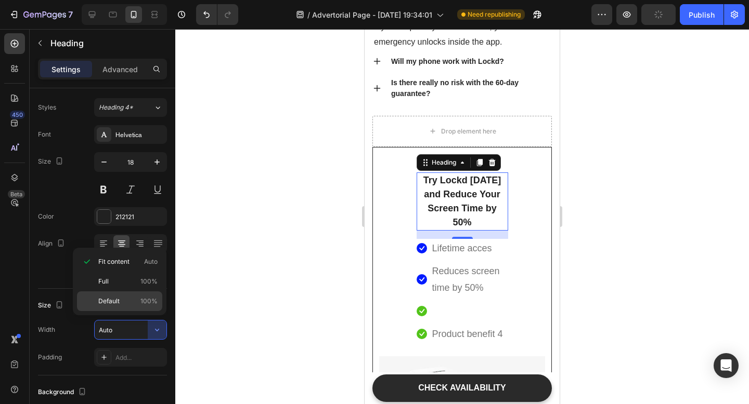
click at [129, 305] on p "Default 100%" at bounding box center [127, 301] width 59 height 9
type input "100%"
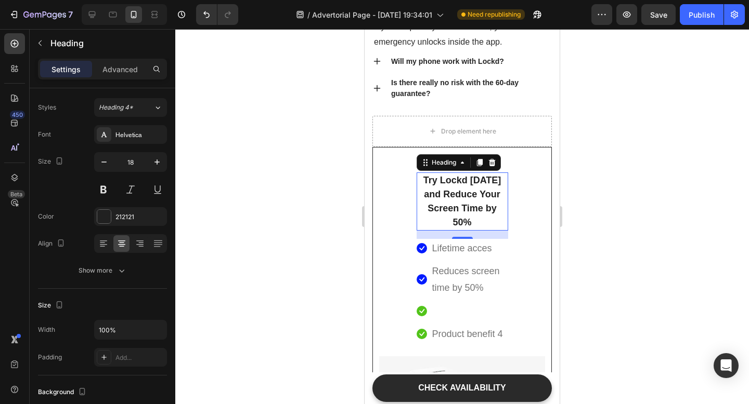
click at [352, 245] on div at bounding box center [461, 216] width 573 height 375
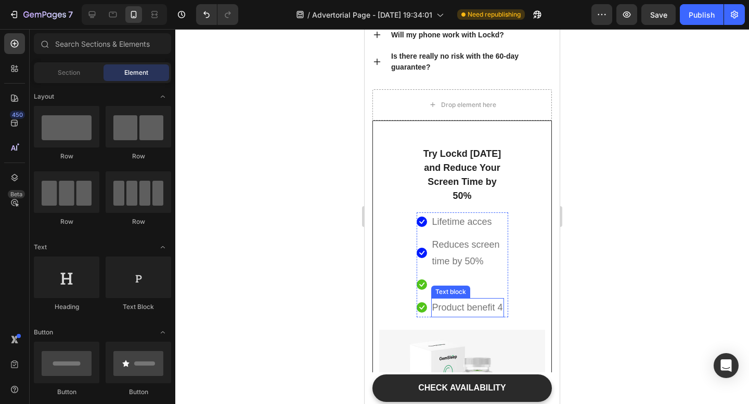
scroll to position [4707, 0]
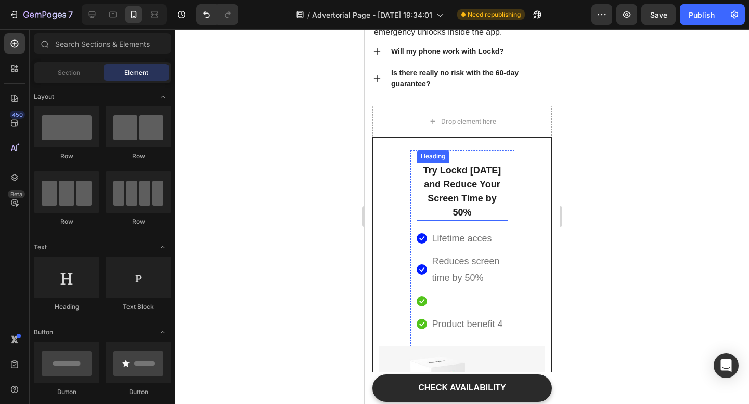
click at [465, 188] on p "Try Lockd Today and Reduce Your Screen Time by 50%" at bounding box center [461, 192] width 89 height 56
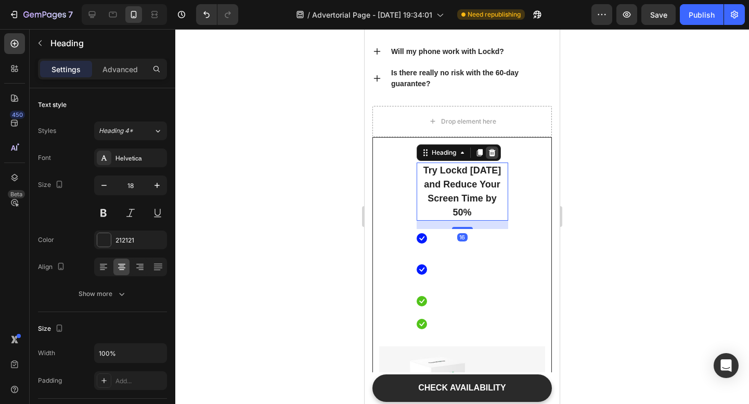
click at [494, 149] on icon at bounding box center [492, 153] width 8 height 8
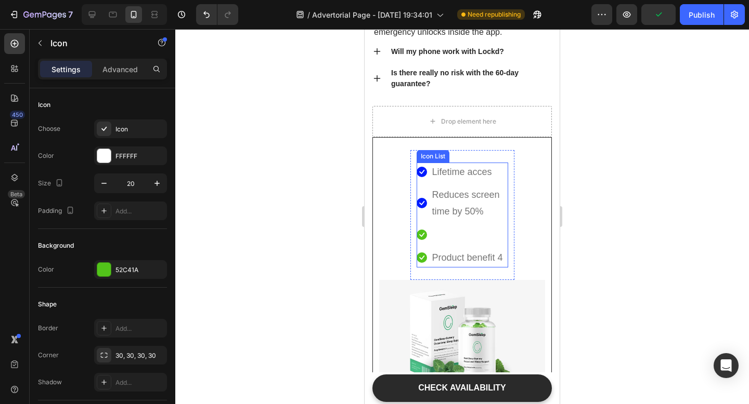
click at [422, 238] on div "Icon" at bounding box center [421, 235] width 10 height 10
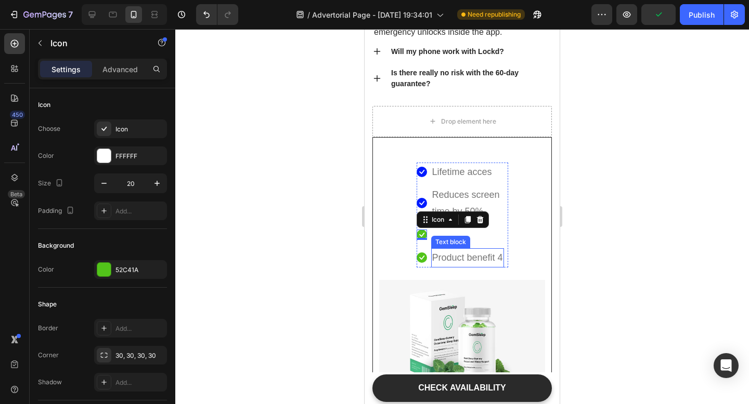
click at [455, 254] on p "Product benefit 4" at bounding box center [467, 258] width 71 height 17
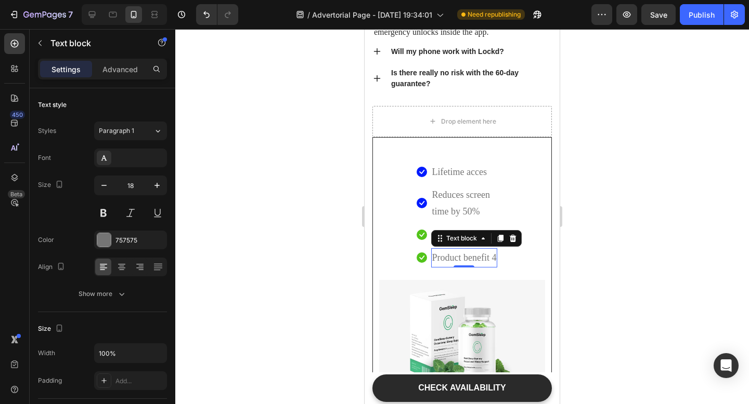
click at [519, 240] on div "Text block" at bounding box center [476, 238] width 90 height 17
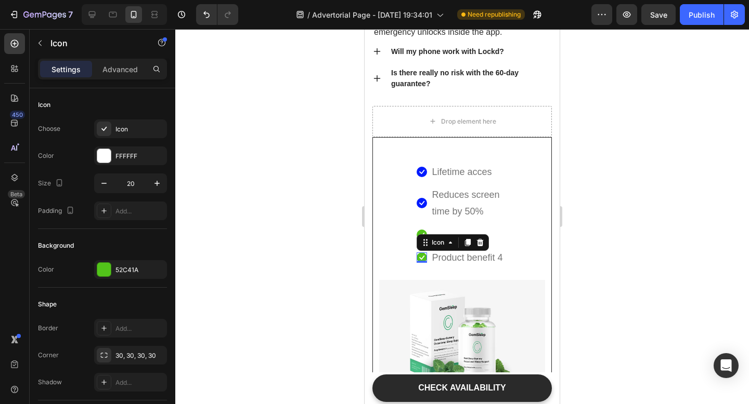
click at [422, 263] on div "Icon 0" at bounding box center [421, 258] width 10 height 10
click at [482, 246] on icon at bounding box center [479, 242] width 7 height 7
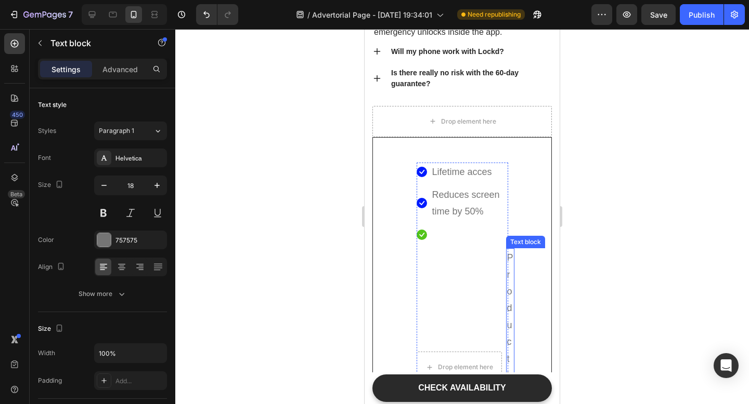
click at [508, 278] on p "Product benefit 4" at bounding box center [510, 368] width 6 height 236
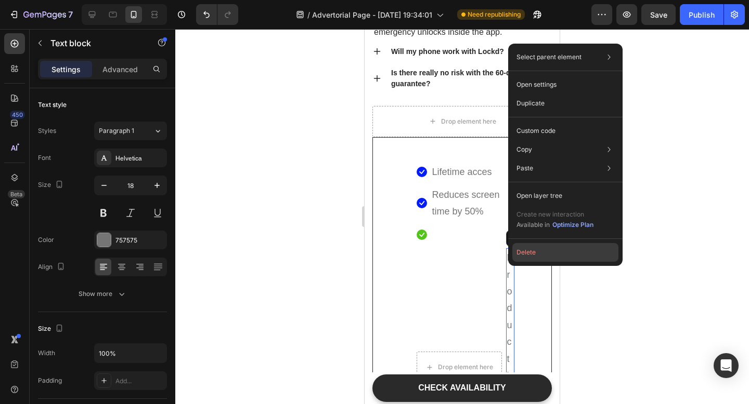
click at [521, 256] on button "Delete" at bounding box center [565, 252] width 106 height 19
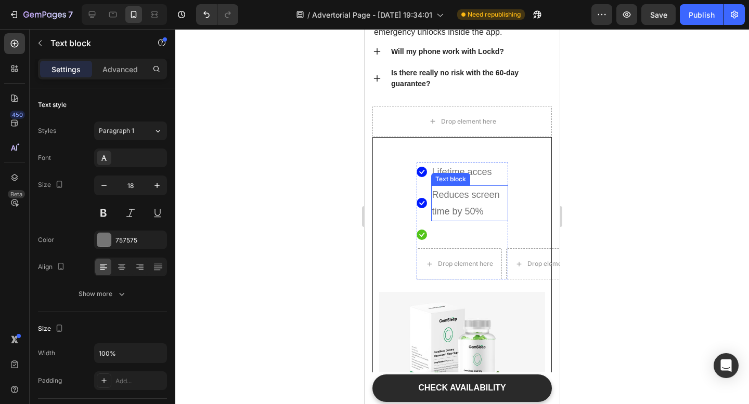
click at [451, 203] on p "Reduces screen time by 50%" at bounding box center [469, 204] width 75 height 34
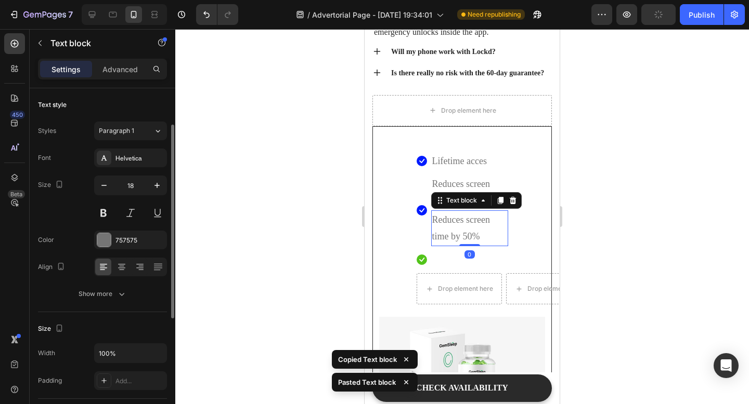
scroll to position [23, 0]
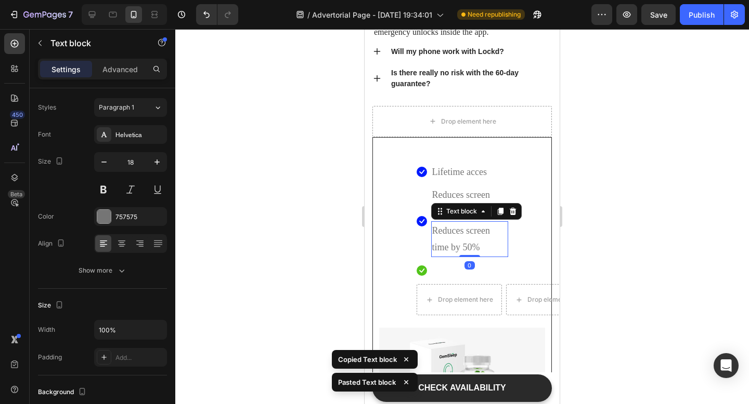
click at [587, 225] on div at bounding box center [461, 216] width 573 height 375
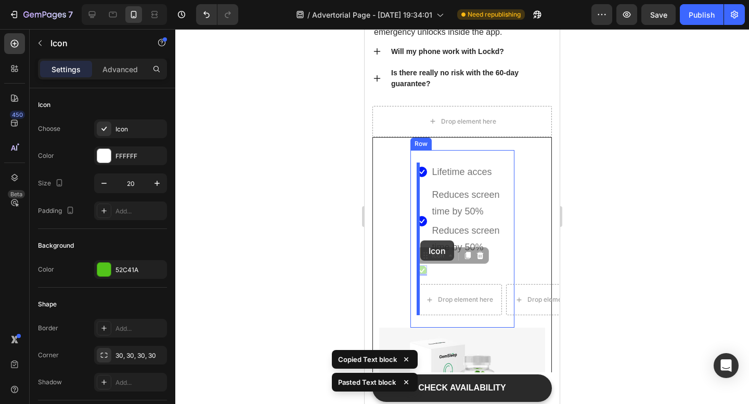
drag, startPoint x: 421, startPoint y: 271, endPoint x: 420, endPoint y: 239, distance: 32.2
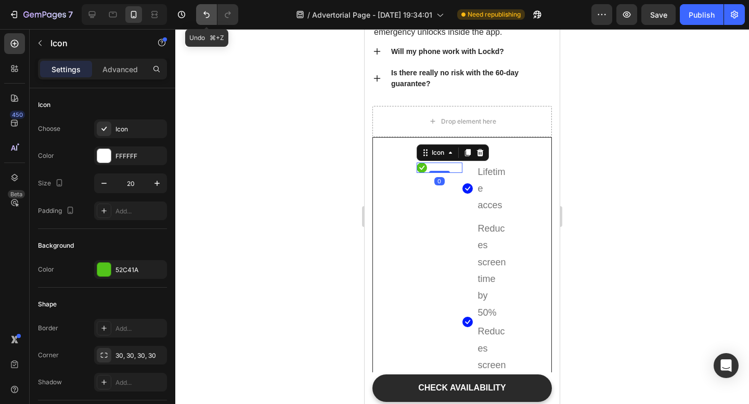
click at [200, 15] on button "Undo/Redo" at bounding box center [206, 14] width 21 height 21
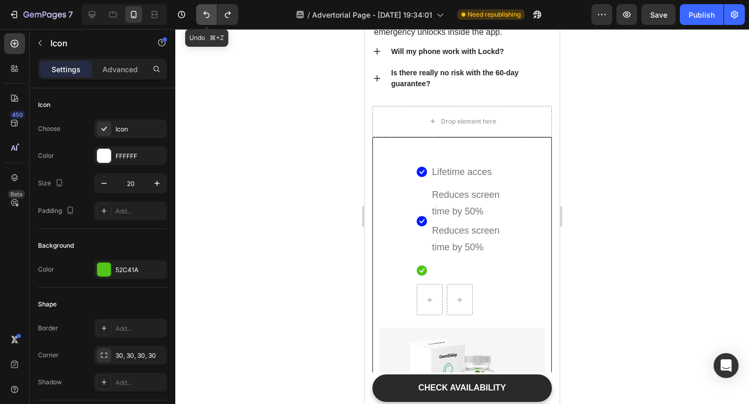
click at [200, 15] on button "Undo/Redo" at bounding box center [206, 14] width 21 height 21
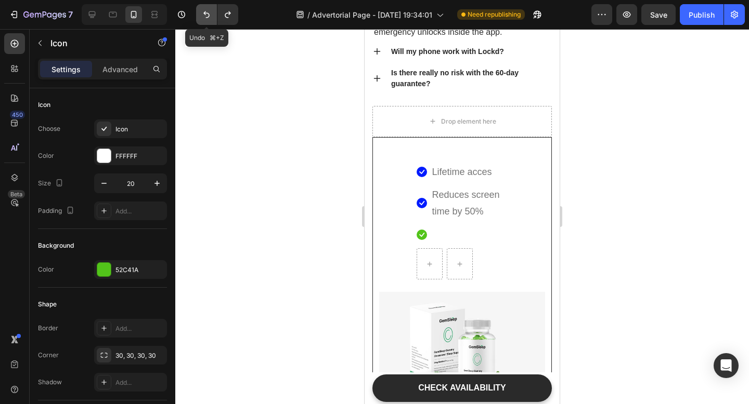
click at [200, 15] on button "Undo/Redo" at bounding box center [206, 14] width 21 height 21
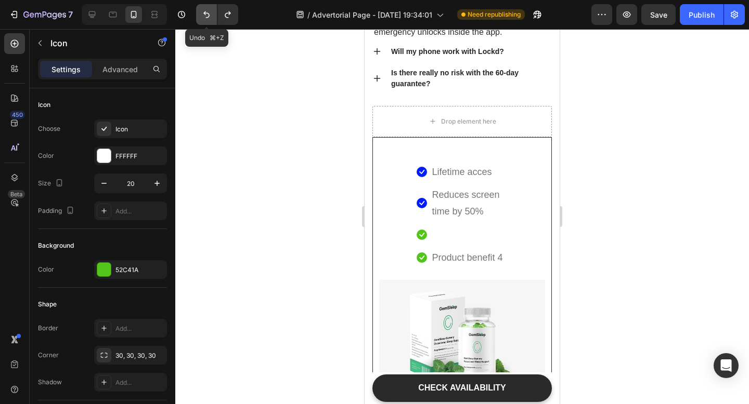
click at [200, 15] on button "Undo/Redo" at bounding box center [206, 14] width 21 height 21
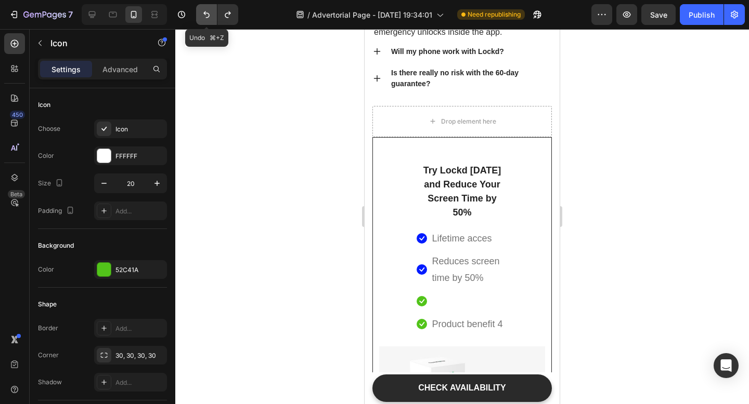
click at [200, 15] on button "Undo/Redo" at bounding box center [206, 14] width 21 height 21
click at [204, 19] on icon "Undo/Redo" at bounding box center [206, 14] width 10 height 10
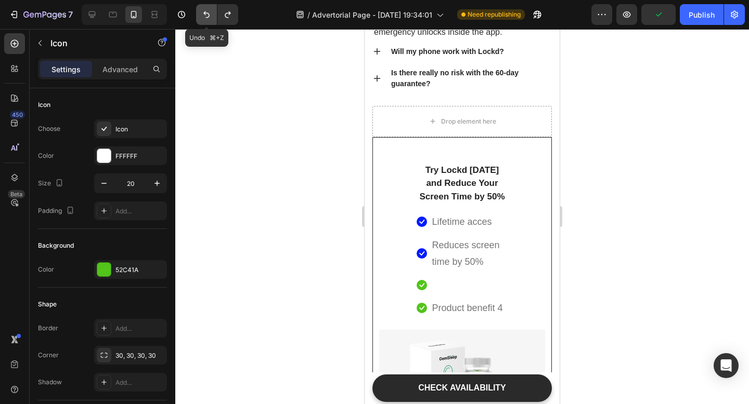
click at [204, 19] on icon "Undo/Redo" at bounding box center [206, 14] width 10 height 10
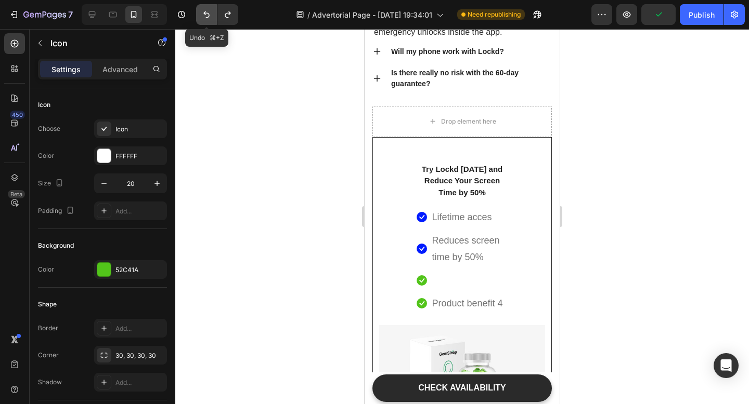
click at [204, 19] on icon "Undo/Redo" at bounding box center [206, 14] width 10 height 10
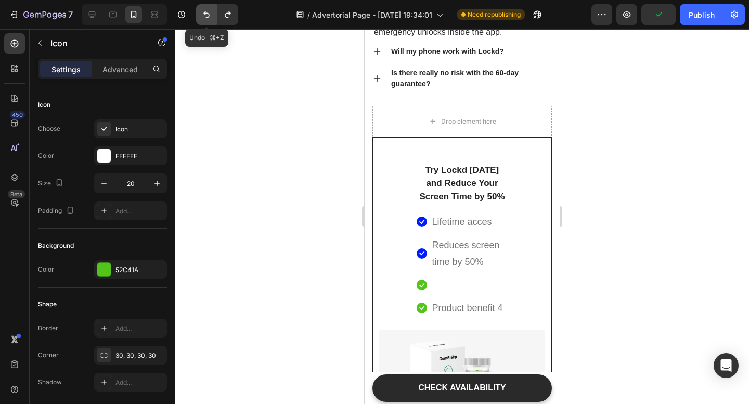
click at [204, 19] on icon "Undo/Redo" at bounding box center [206, 14] width 10 height 10
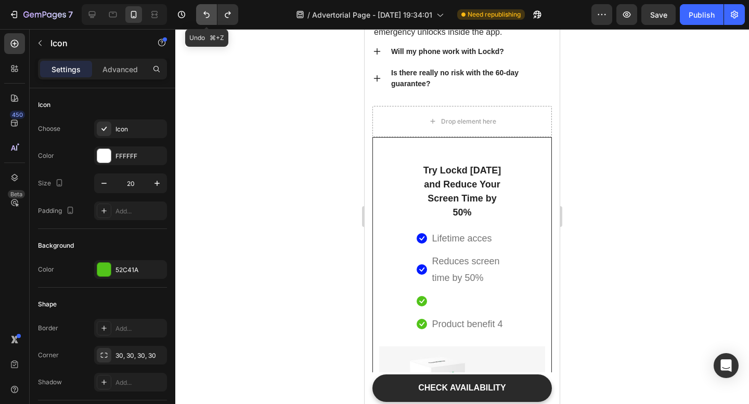
click at [204, 19] on icon "Undo/Redo" at bounding box center [206, 14] width 10 height 10
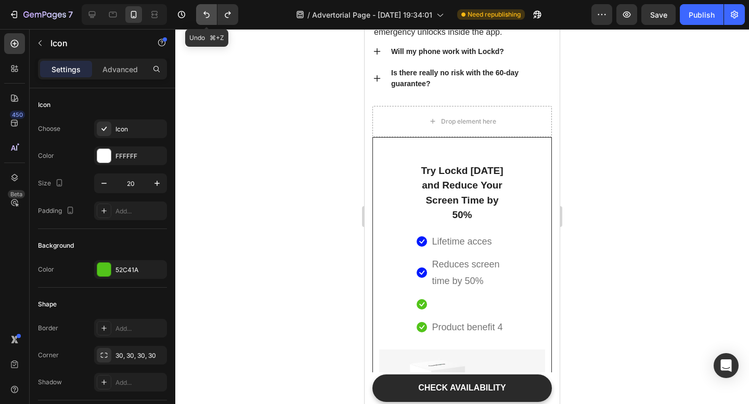
click at [204, 19] on icon "Undo/Redo" at bounding box center [206, 14] width 10 height 10
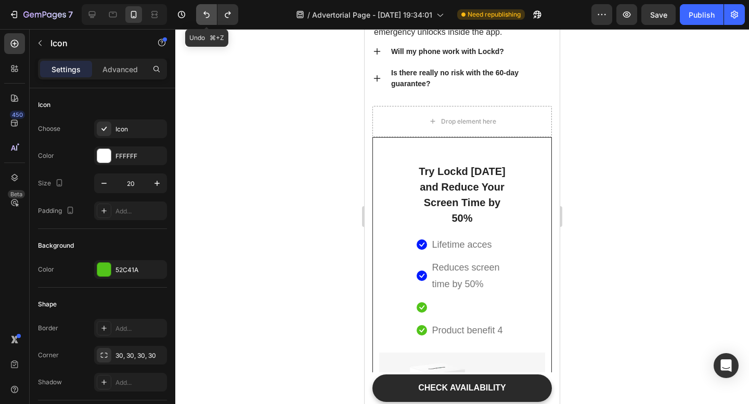
click at [204, 19] on icon "Undo/Redo" at bounding box center [206, 14] width 10 height 10
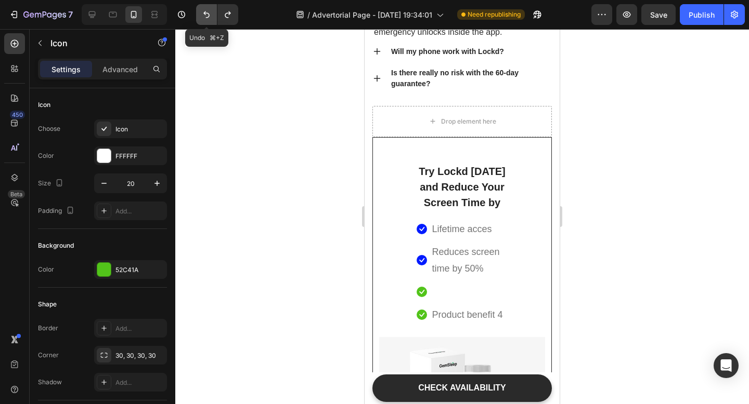
click at [204, 19] on icon "Undo/Redo" at bounding box center [206, 14] width 10 height 10
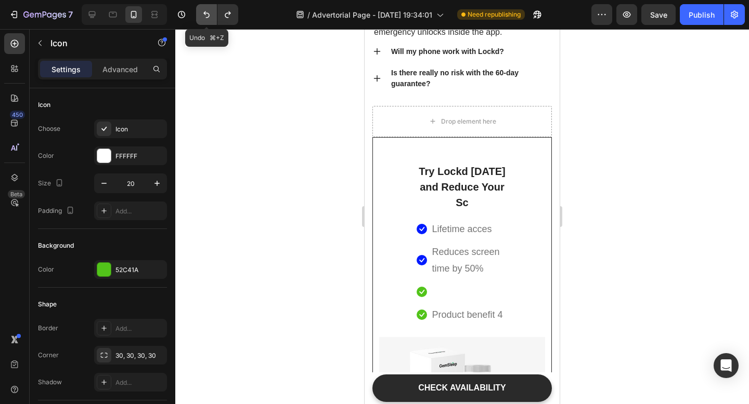
click at [204, 19] on icon "Undo/Redo" at bounding box center [206, 14] width 10 height 10
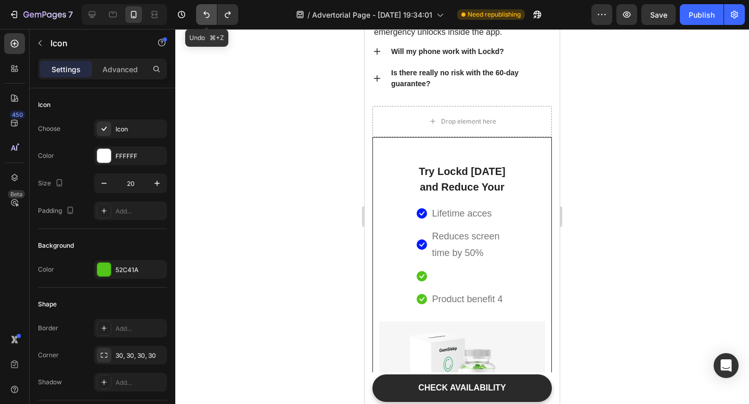
click at [204, 19] on icon "Undo/Redo" at bounding box center [206, 14] width 10 height 10
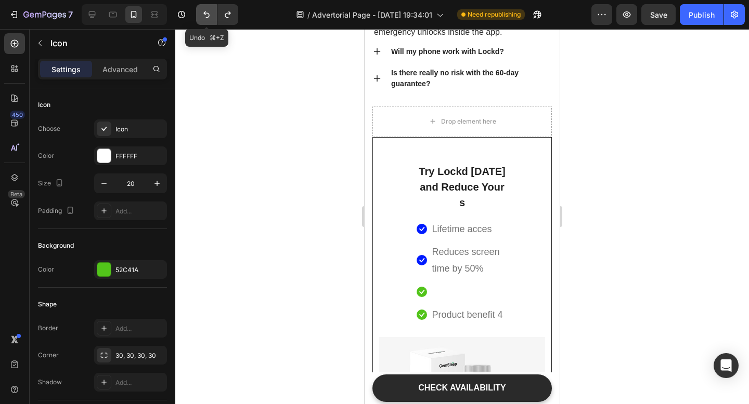
click at [204, 19] on icon "Undo/Redo" at bounding box center [206, 14] width 10 height 10
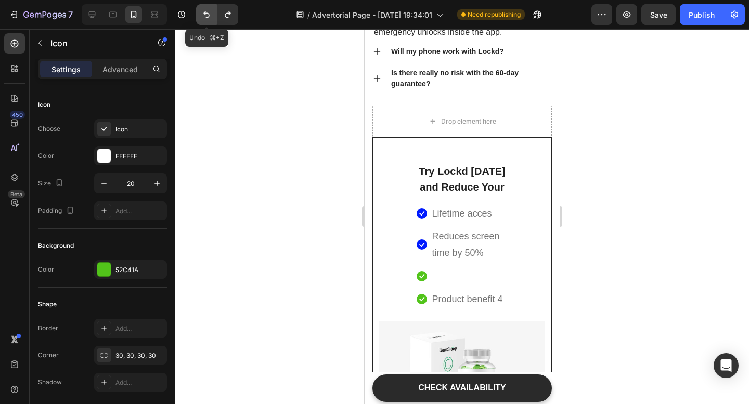
click at [204, 19] on icon "Undo/Redo" at bounding box center [206, 14] width 10 height 10
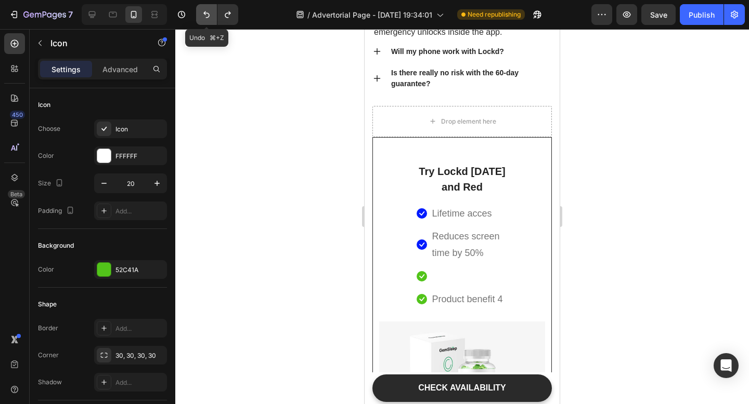
click at [204, 19] on icon "Undo/Redo" at bounding box center [206, 14] width 10 height 10
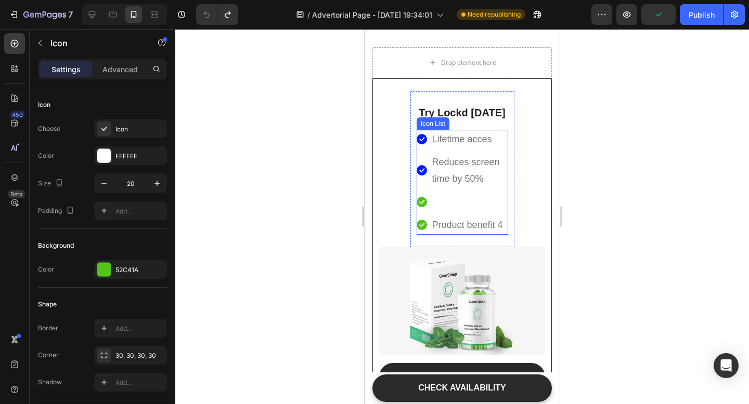
scroll to position [4766, 0]
click at [475, 222] on p "Product benefit 4" at bounding box center [467, 224] width 71 height 17
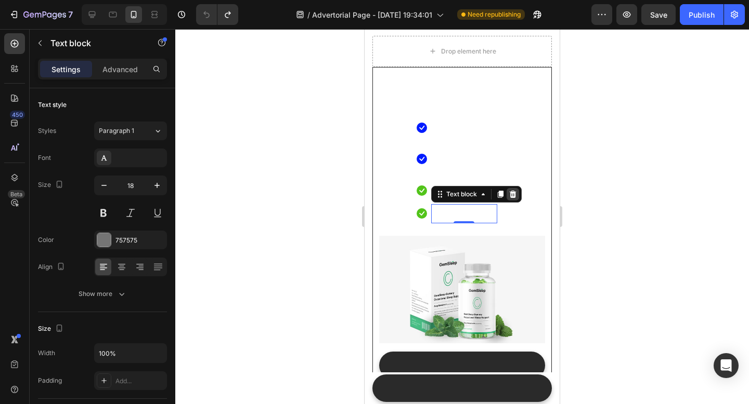
click at [510, 206] on icon at bounding box center [512, 205] width 7 height 7
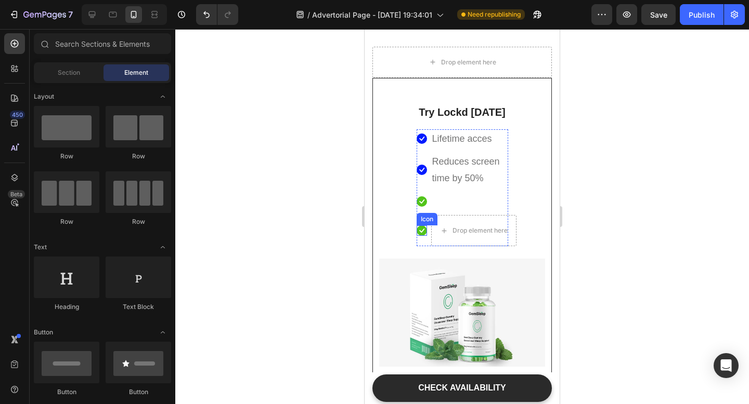
click at [425, 229] on icon at bounding box center [421, 231] width 10 height 10
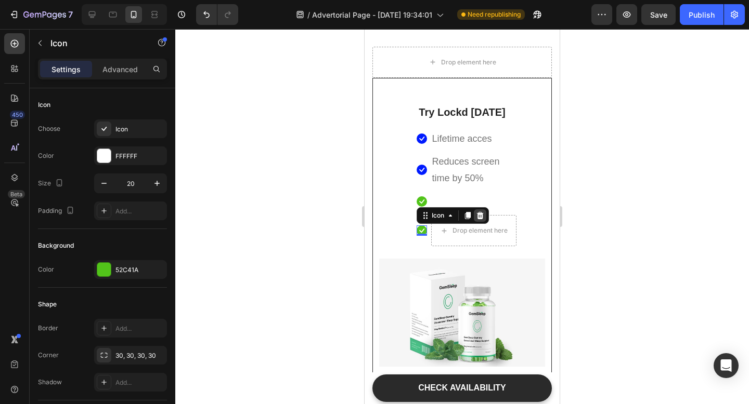
click at [481, 217] on icon at bounding box center [480, 216] width 8 height 8
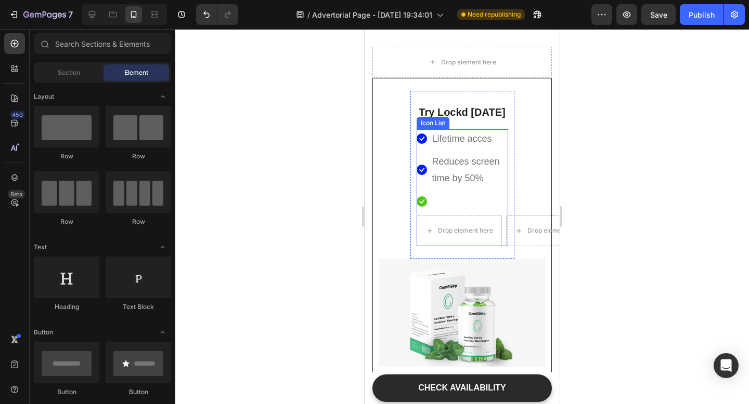
click at [435, 201] on li "Icon Text block" at bounding box center [461, 201] width 91 height 19
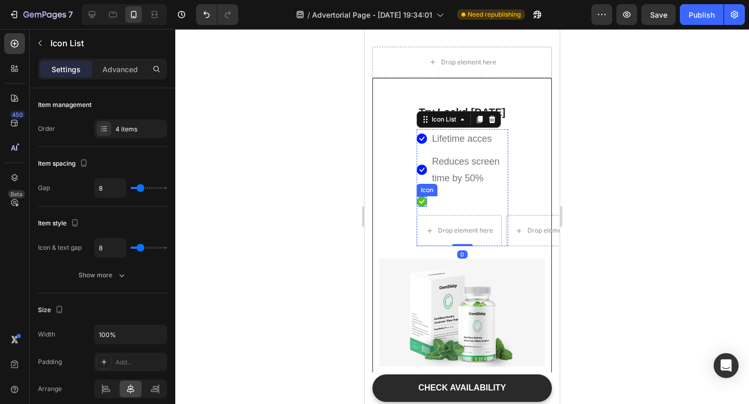
click at [421, 201] on icon at bounding box center [421, 201] width 10 height 10
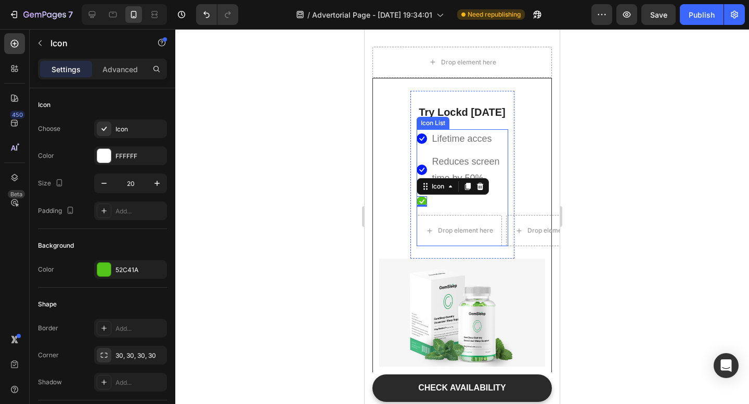
click at [456, 202] on li "Icon 0 Text block" at bounding box center [461, 201] width 91 height 19
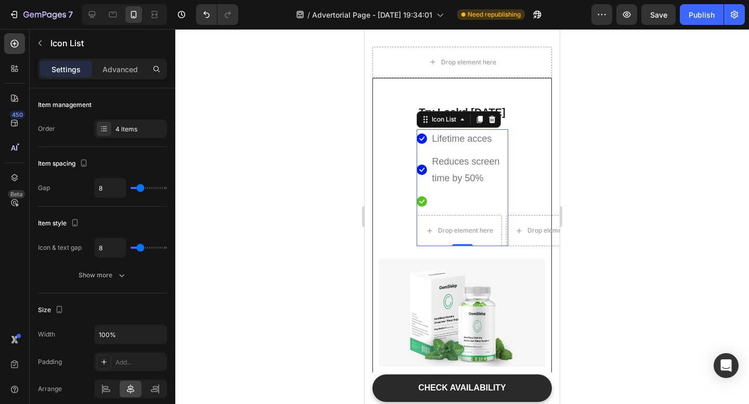
click at [502, 133] on li "Icon Lifetime acces Text block" at bounding box center [461, 138] width 91 height 19
click at [99, 132] on div at bounding box center [104, 129] width 15 height 15
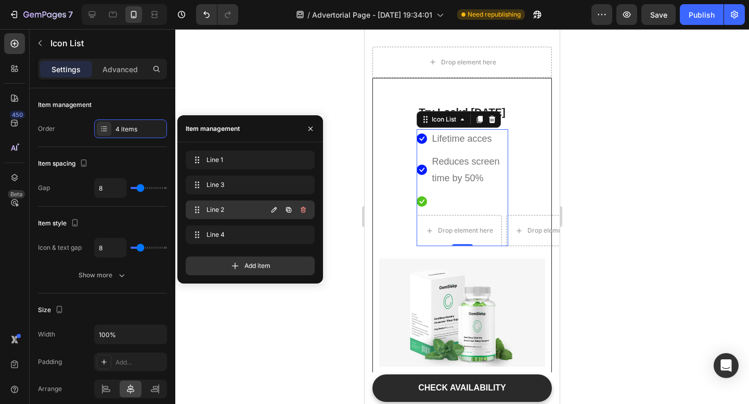
click at [242, 212] on span "Line 2" at bounding box center [235, 209] width 59 height 9
click at [274, 212] on icon "button" at bounding box center [274, 210] width 8 height 8
type input "wgrwgnsd"
click at [243, 46] on div at bounding box center [461, 216] width 573 height 375
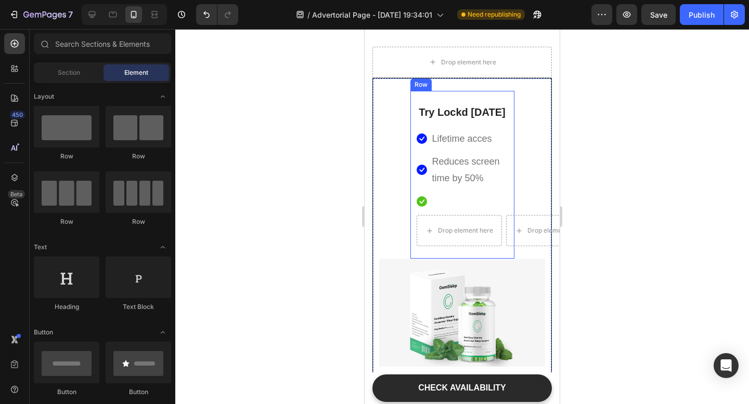
click at [495, 98] on div "Try Lockd Today Heading Icon Lifetime acces Text block Icon Reduces screen time…" at bounding box center [462, 175] width 104 height 168
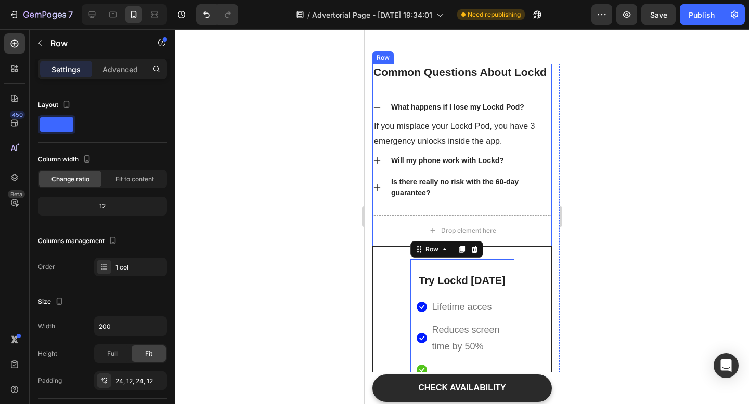
scroll to position [4658, 0]
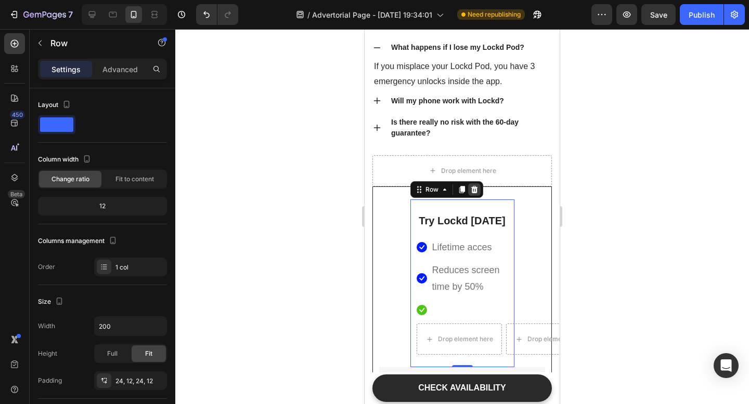
click at [475, 188] on icon at bounding box center [473, 189] width 7 height 7
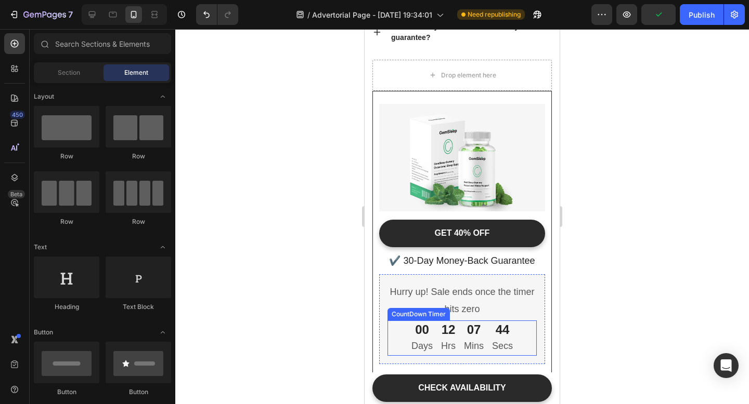
scroll to position [4755, 0]
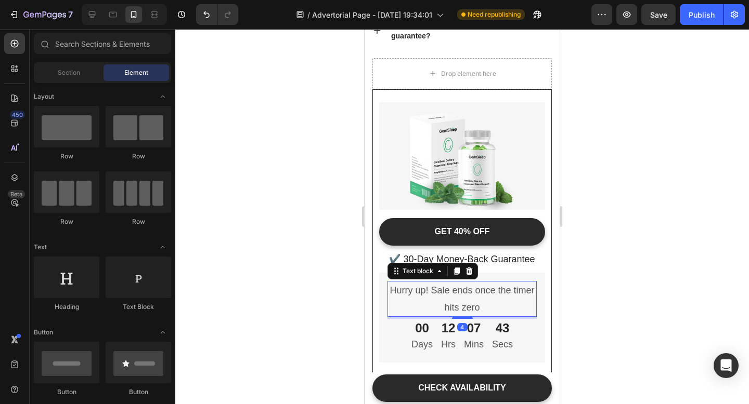
click at [435, 296] on p "Hurry up! Sale ends once the timer hits zero" at bounding box center [461, 299] width 147 height 34
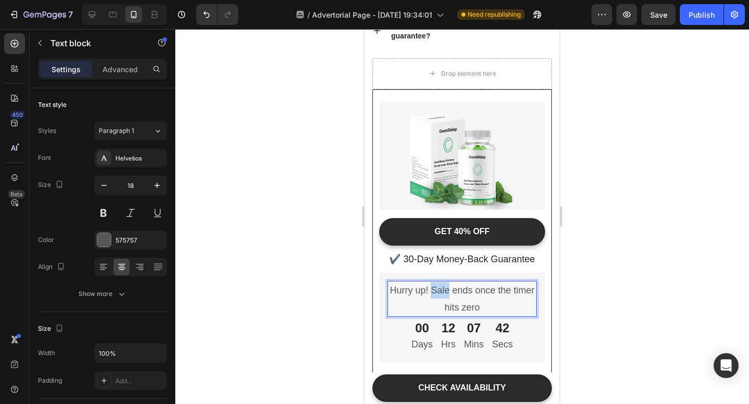
click at [435, 296] on p "Hurry up! Sale ends once the timer hits zero" at bounding box center [461, 299] width 147 height 34
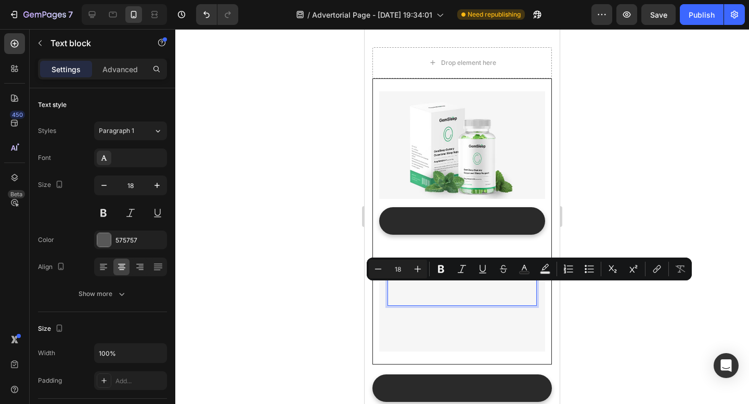
click at [491, 310] on p "Hurry up! Sale ends once the timer hits zero" at bounding box center [461, 299] width 147 height 34
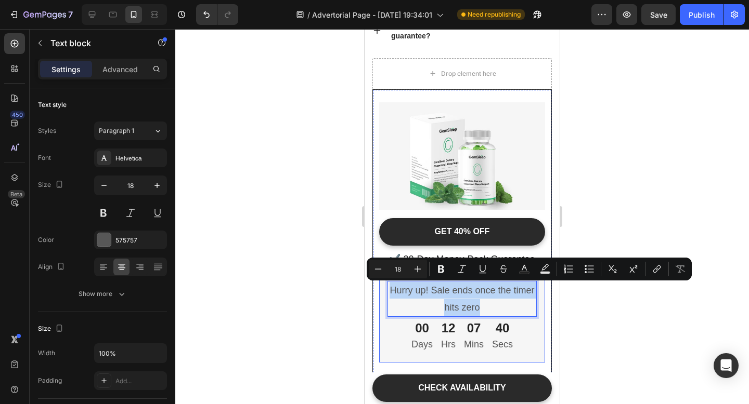
drag, startPoint x: 491, startPoint y: 310, endPoint x: 379, endPoint y: 288, distance: 113.5
click at [379, 288] on div "Hurry up! Sale ends once the timer hits zero Text block 4 00 Days 12 Hrs 07 Min…" at bounding box center [462, 317] width 166 height 89
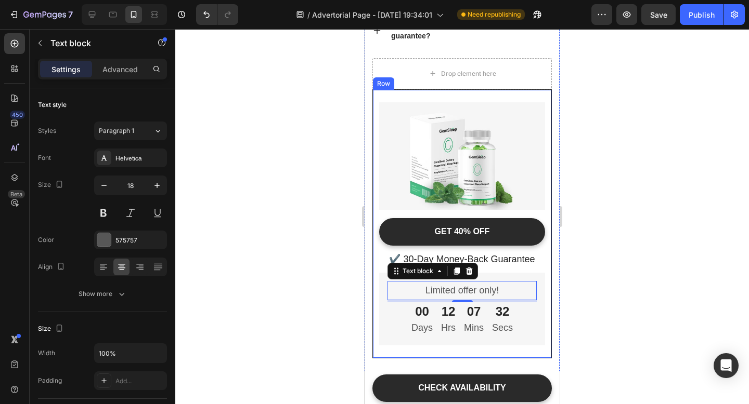
click at [620, 270] on div at bounding box center [461, 216] width 573 height 375
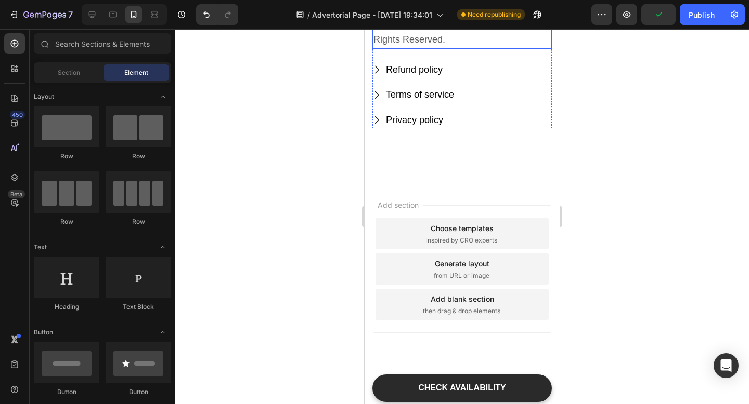
scroll to position [5725, 0]
click at [542, 212] on div "Add section Choose templates inspired by CRO experts Generate layout from URL o…" at bounding box center [462, 269] width 178 height 128
drag, startPoint x: 528, startPoint y: 348, endPoint x: 528, endPoint y: 336, distance: 12.0
click at [528, 336] on div "Add section Choose templates inspired by CRO experts Generate layout from URL o…" at bounding box center [461, 283] width 195 height 199
click at [505, 310] on div "Add blank section then drag & drop elements" at bounding box center [461, 303] width 173 height 31
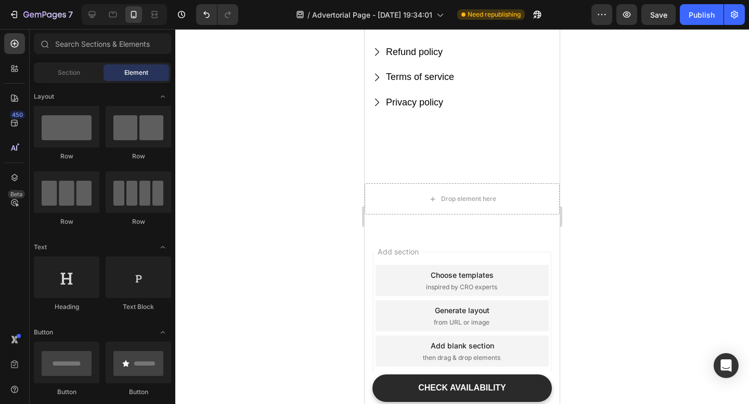
scroll to position [5789, 0]
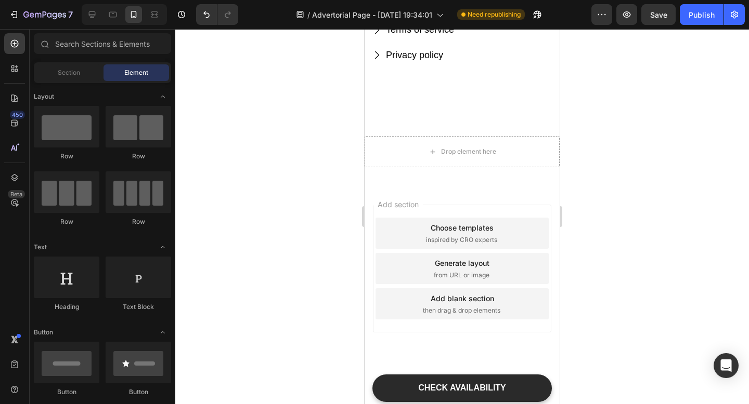
click at [484, 203] on div "Add section Choose templates inspired by CRO experts Generate layout from URL o…" at bounding box center [461, 283] width 195 height 199
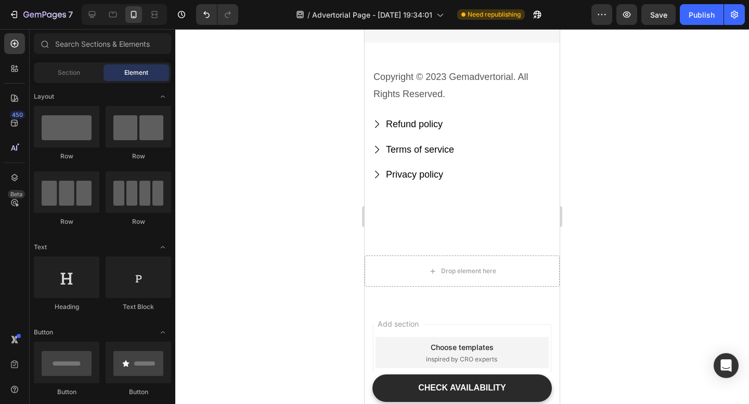
scroll to position [5679, 0]
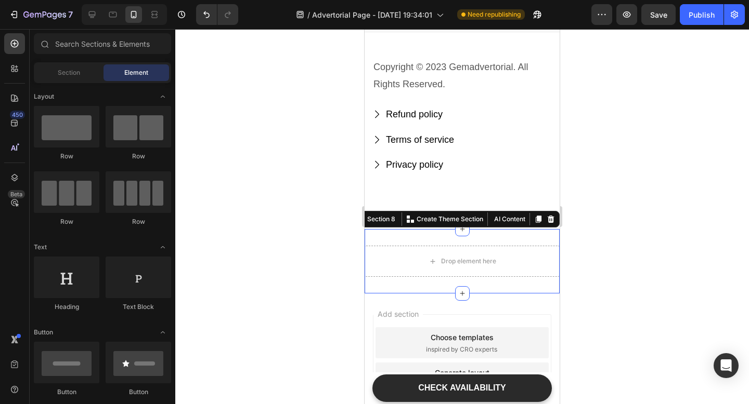
click at [513, 238] on div "Drop element here Section 8 You can create reusable sections Create Theme Secti…" at bounding box center [461, 261] width 195 height 64
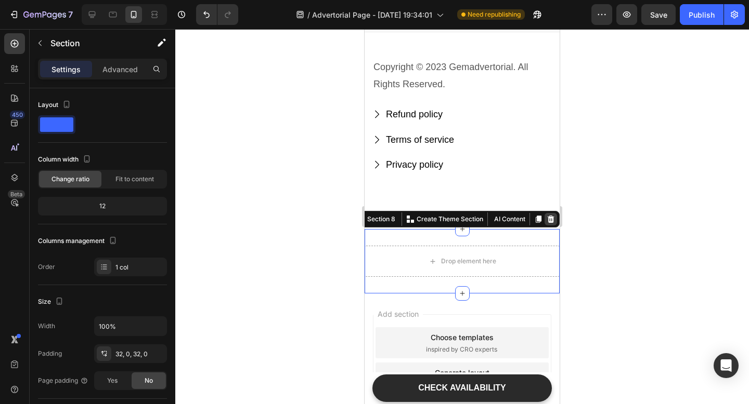
click at [550, 217] on icon at bounding box center [550, 219] width 7 height 7
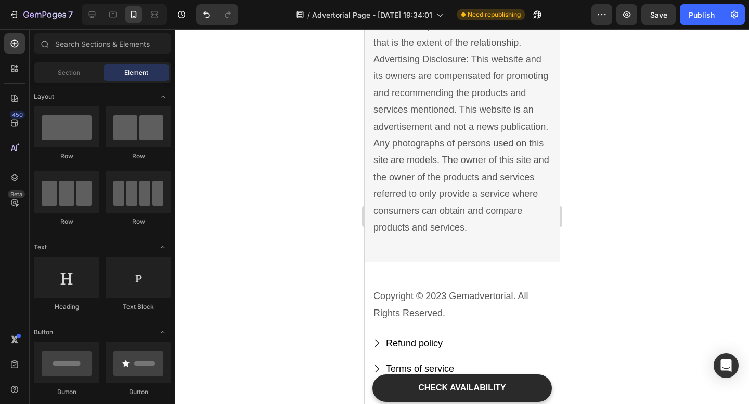
scroll to position [5463, 0]
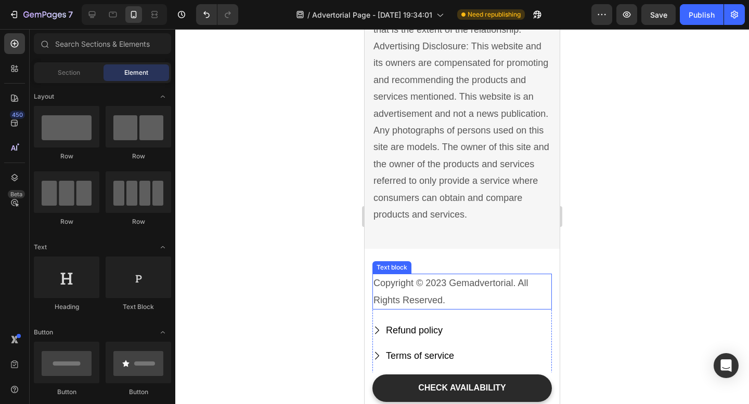
click at [503, 291] on p "Copyright © 2023 Gemadvertorial. All Rights Reserved." at bounding box center [461, 292] width 177 height 34
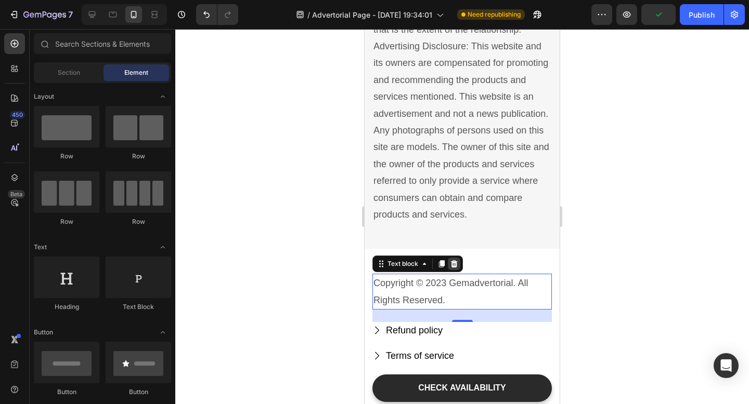
click at [455, 262] on icon at bounding box center [454, 263] width 7 height 7
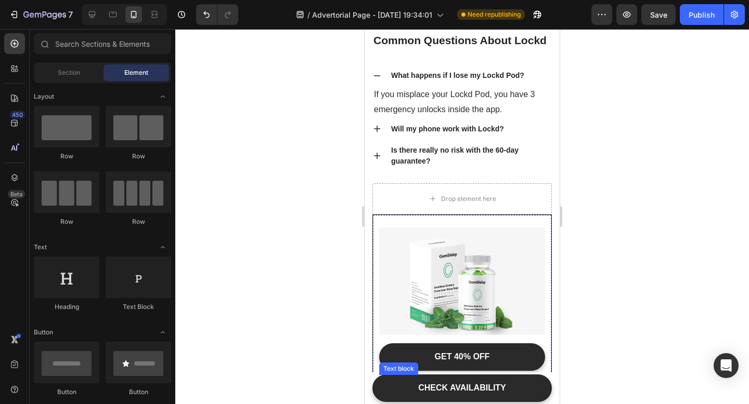
scroll to position [4632, 0]
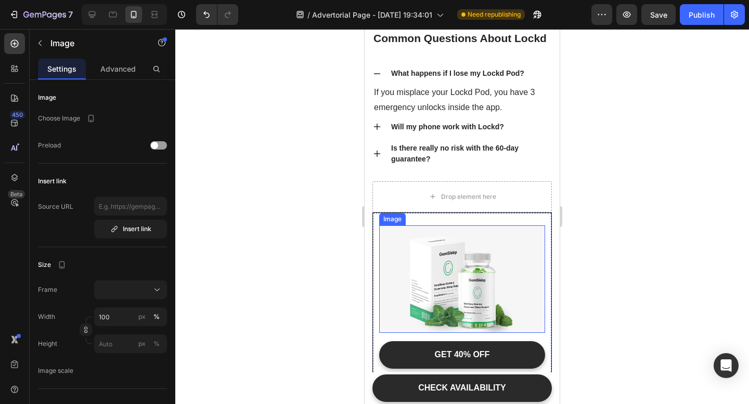
click at [497, 267] on img at bounding box center [462, 280] width 166 height 108
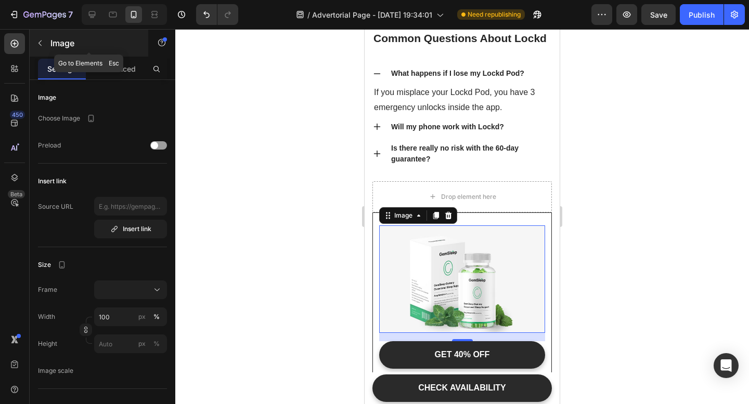
click at [42, 45] on icon "button" at bounding box center [40, 43] width 8 height 8
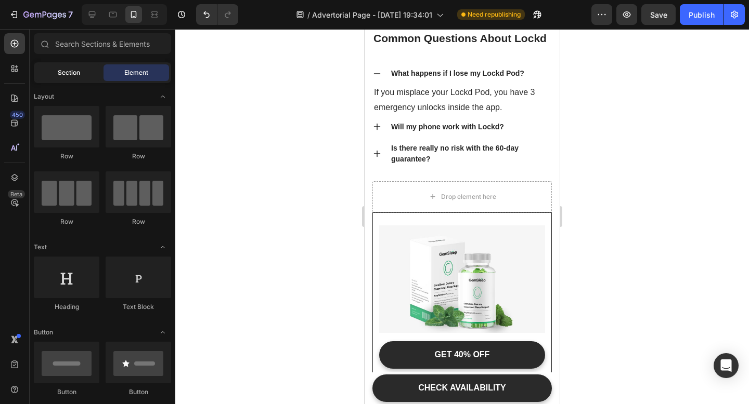
click at [62, 71] on span "Section" at bounding box center [69, 72] width 22 height 9
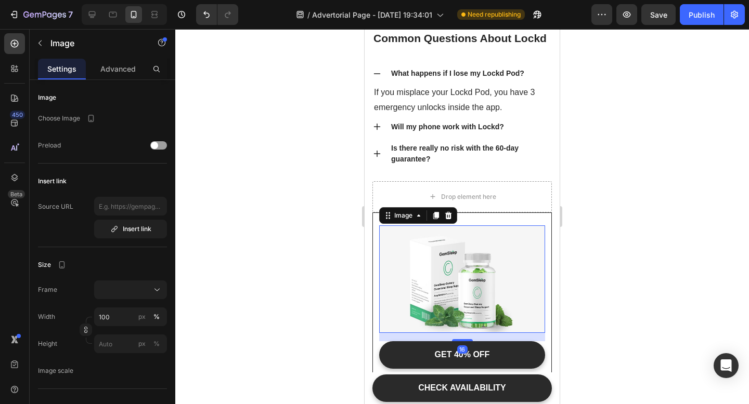
click at [496, 296] on img at bounding box center [462, 280] width 166 height 108
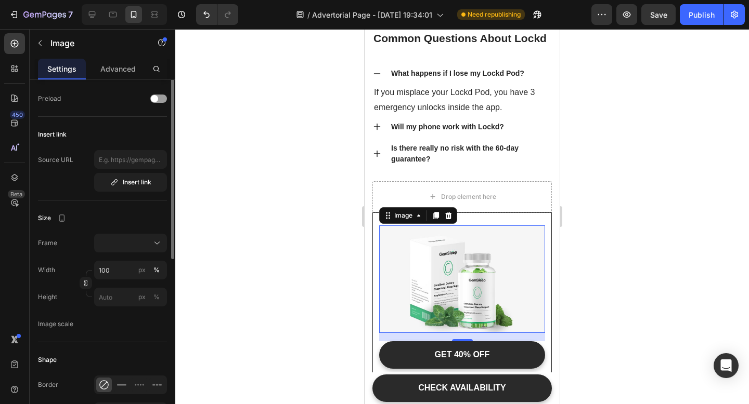
scroll to position [0, 0]
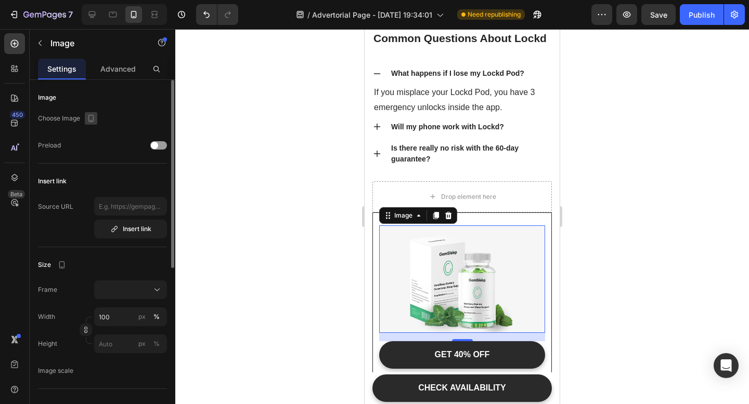
click at [90, 116] on icon "button" at bounding box center [91, 118] width 10 height 10
click at [68, 122] on p "Choose Image" at bounding box center [59, 118] width 42 height 9
click at [160, 139] on div "Preload" at bounding box center [102, 145] width 129 height 19
click at [159, 145] on div at bounding box center [158, 145] width 17 height 8
click at [125, 227] on div "Insert link" at bounding box center [130, 229] width 41 height 9
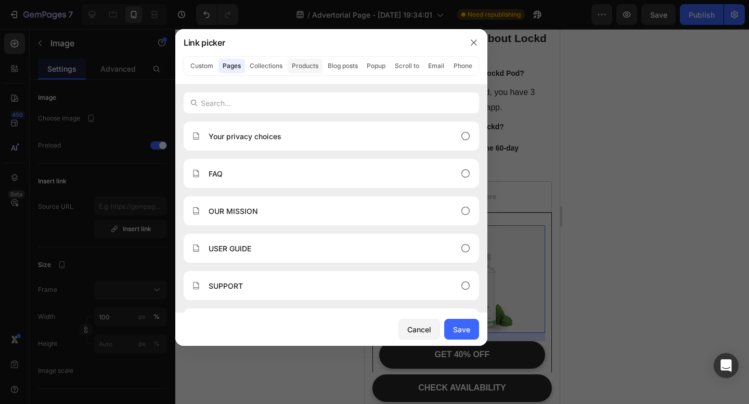
click at [306, 64] on button "Products" at bounding box center [304, 66] width 35 height 15
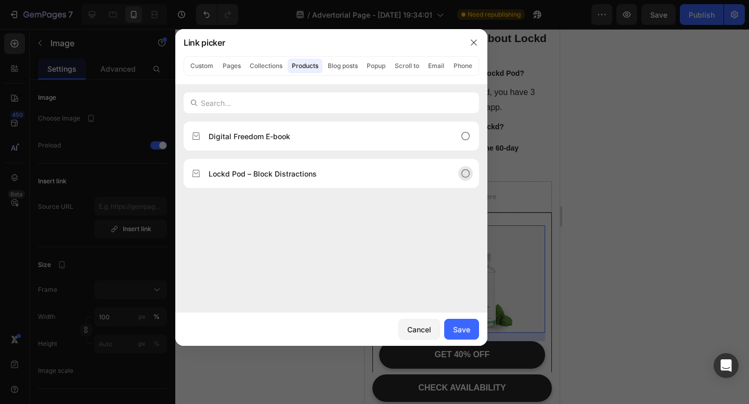
click at [325, 167] on div "Lockd Pod – Block Distractions" at bounding box center [330, 173] width 295 height 29
click at [469, 325] on div "Save" at bounding box center [461, 329] width 17 height 11
type input "/products/lockd-pod"
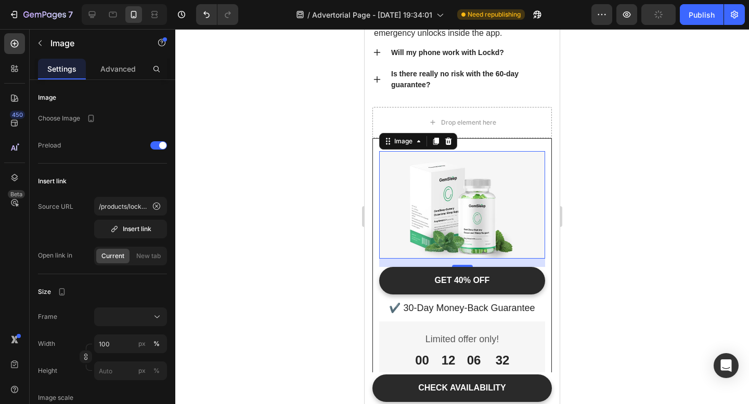
scroll to position [4718, 0]
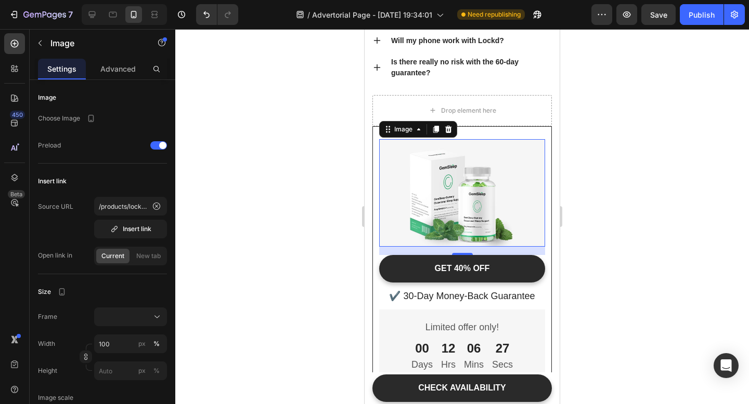
click at [306, 200] on div at bounding box center [461, 216] width 573 height 375
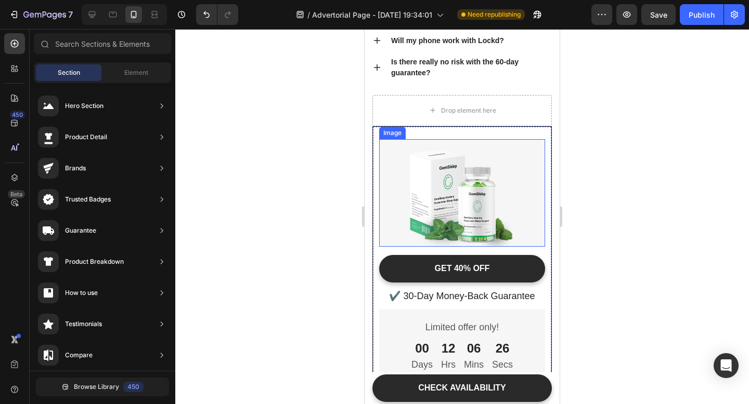
click at [455, 164] on img at bounding box center [462, 193] width 166 height 108
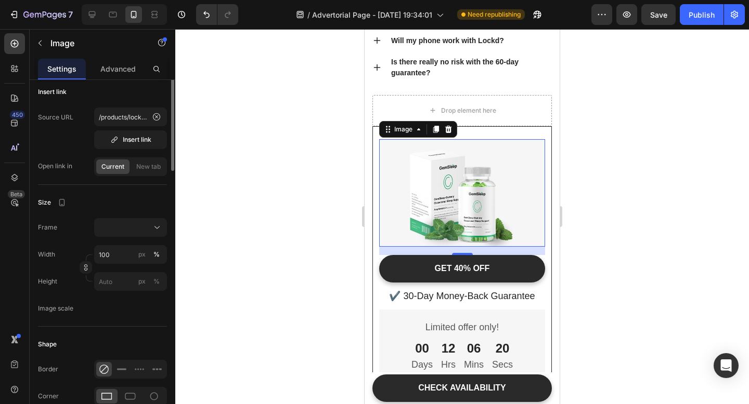
scroll to position [0, 0]
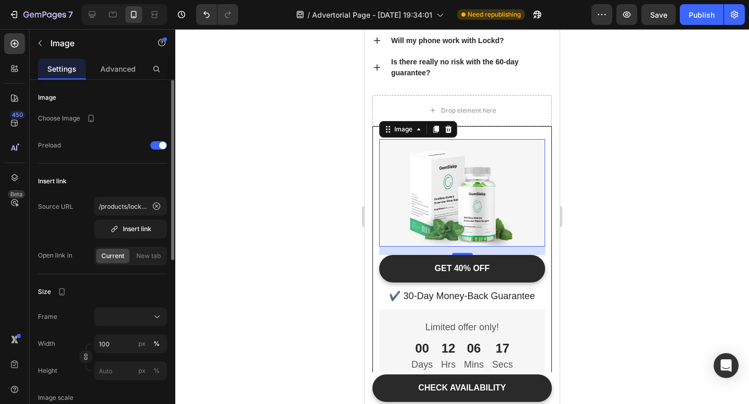
click at [83, 120] on div at bounding box center [88, 118] width 17 height 12
click at [89, 120] on icon "button" at bounding box center [91, 118] width 10 height 10
click at [97, 153] on icon "button" at bounding box center [93, 154] width 10 height 10
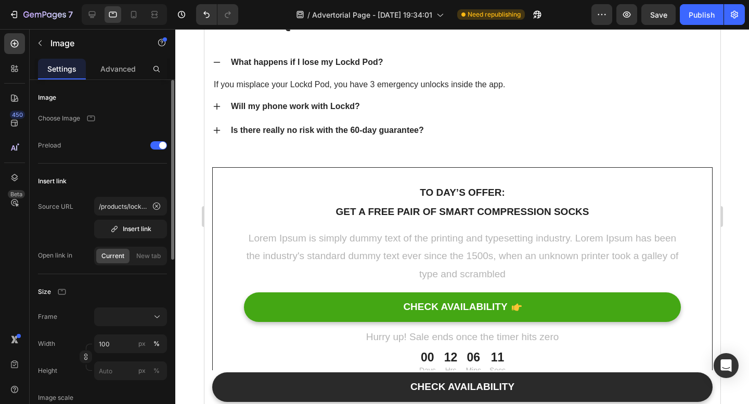
scroll to position [4884, 0]
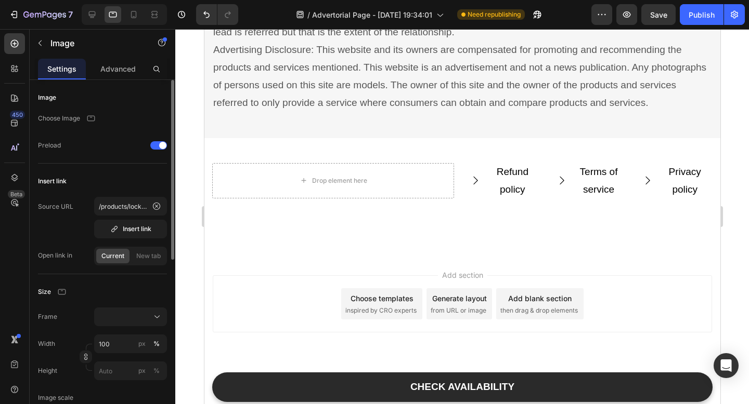
scroll to position [5434, 0]
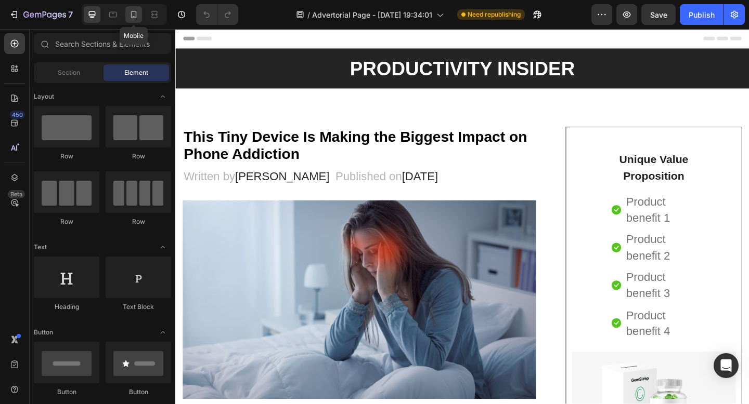
click at [136, 18] on icon at bounding box center [133, 14] width 10 height 10
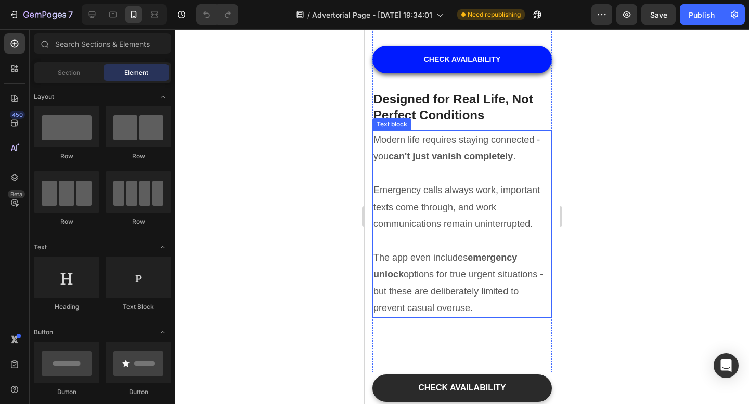
scroll to position [3190, 0]
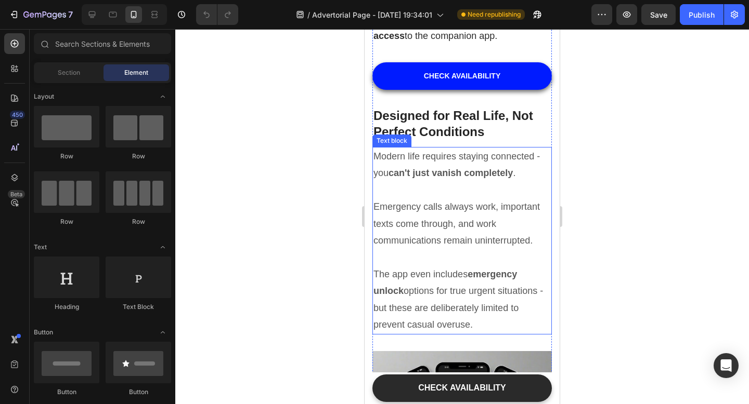
click at [439, 309] on p "Modern life requires staying connected - you can't just vanish completely . Eme…" at bounding box center [461, 240] width 177 height 185
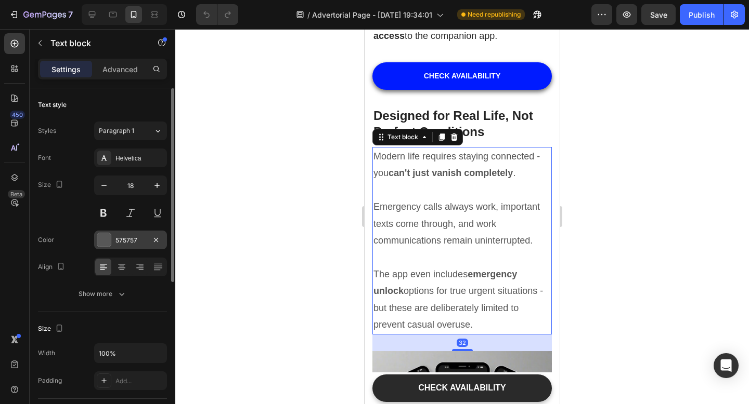
click at [108, 242] on div at bounding box center [104, 240] width 14 height 14
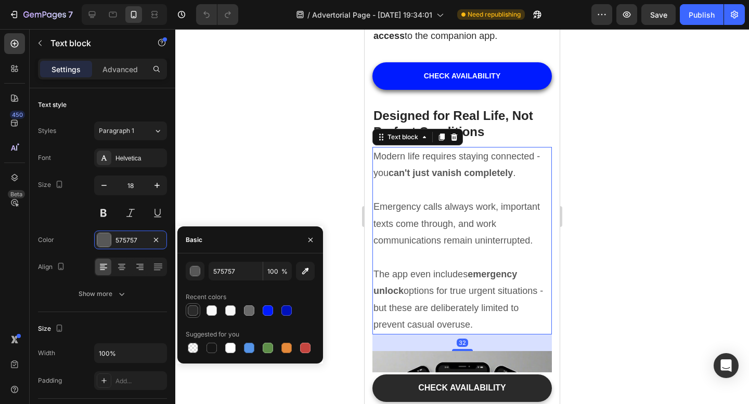
click at [191, 309] on div at bounding box center [193, 311] width 10 height 10
type input "2A2A2A"
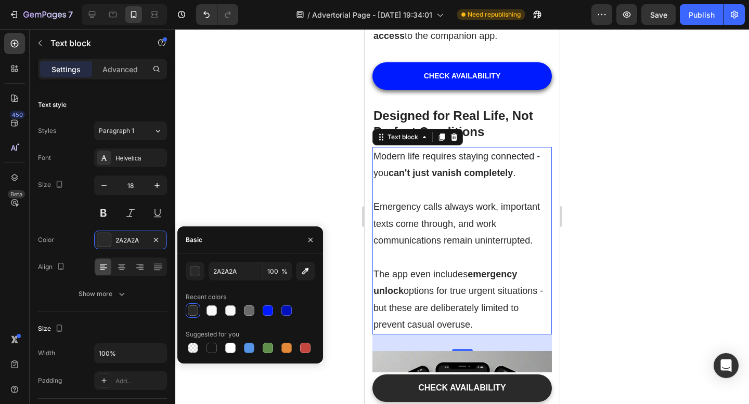
click at [234, 153] on div at bounding box center [461, 216] width 573 height 375
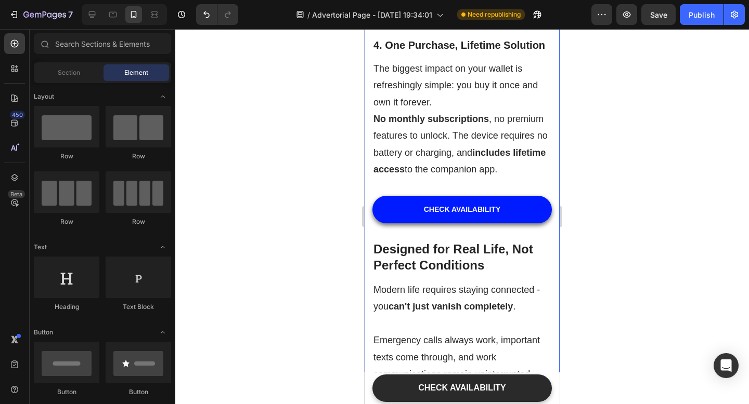
scroll to position [3048, 0]
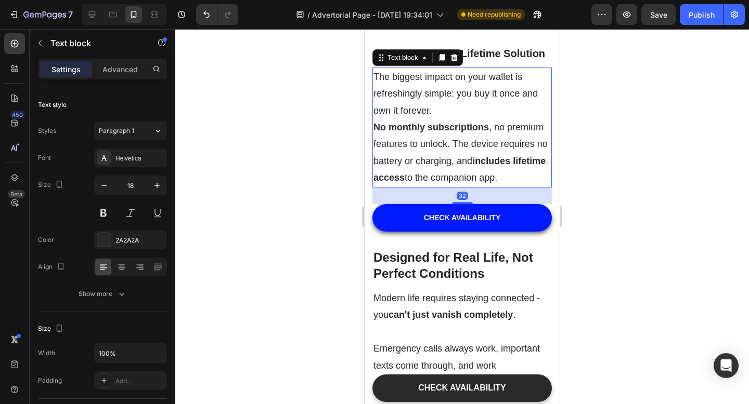
click at [429, 187] on p "The biggest impact on your wallet is refreshingly simple: you buy it once and o…" at bounding box center [461, 128] width 177 height 118
click at [104, 242] on div at bounding box center [104, 240] width 14 height 14
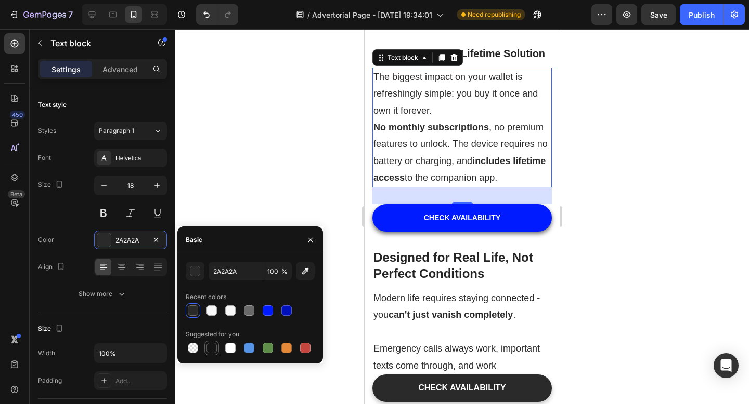
click at [213, 347] on div at bounding box center [211, 348] width 10 height 10
type input "151515"
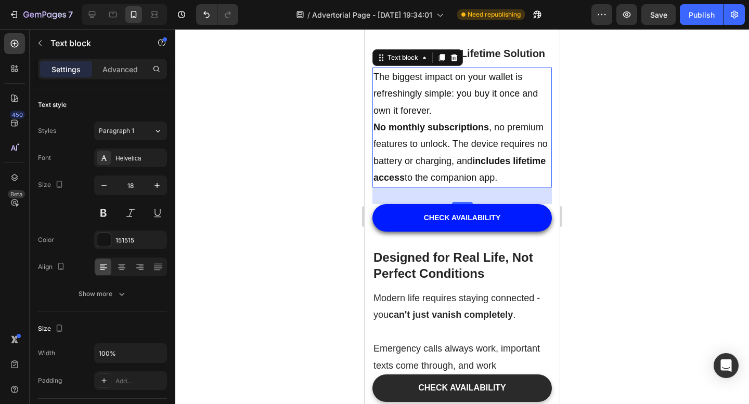
click at [254, 175] on div at bounding box center [461, 216] width 573 height 375
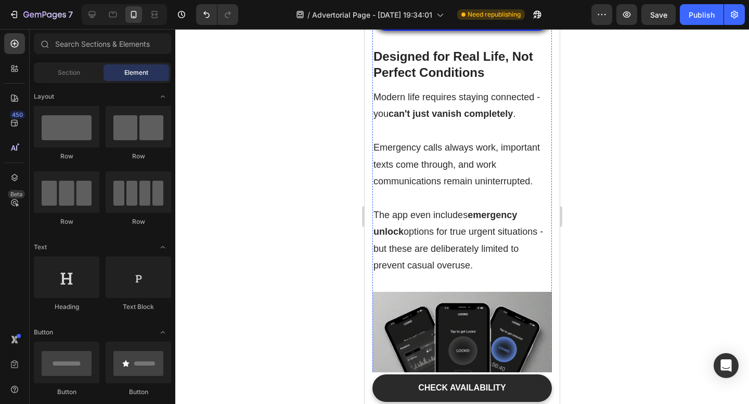
scroll to position [3362, 0]
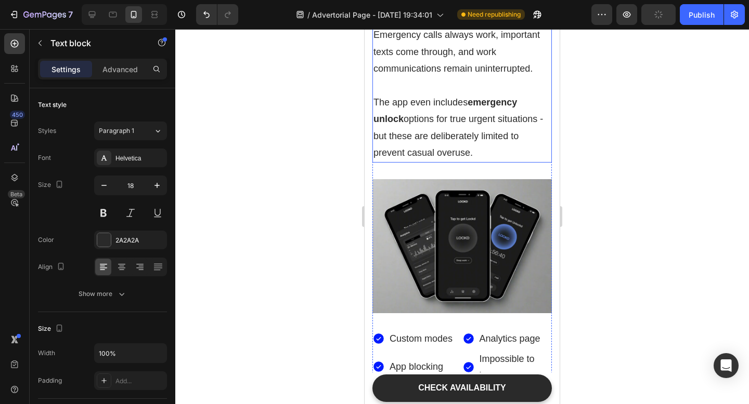
click at [457, 155] on p "Modern life requires staying connected - you can't just vanish completely . Eme…" at bounding box center [461, 68] width 177 height 185
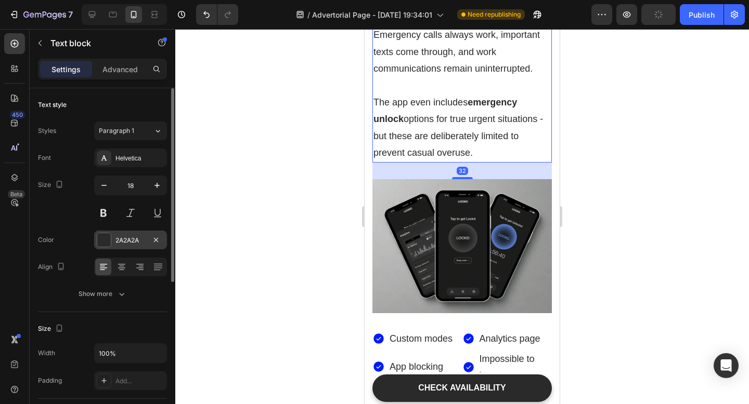
click at [110, 244] on div at bounding box center [104, 240] width 14 height 14
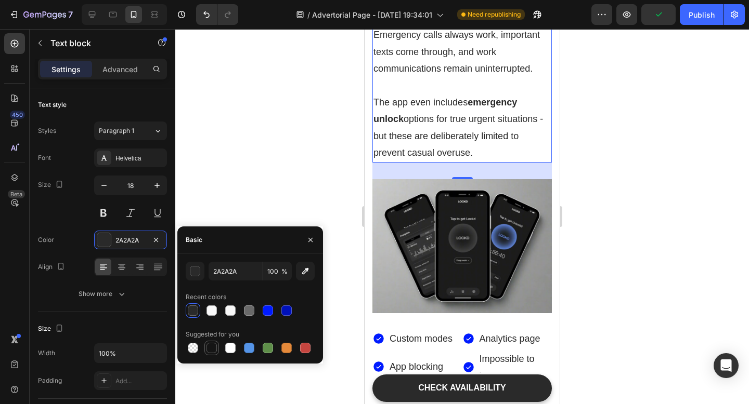
click at [214, 351] on div at bounding box center [211, 348] width 10 height 10
type input "151515"
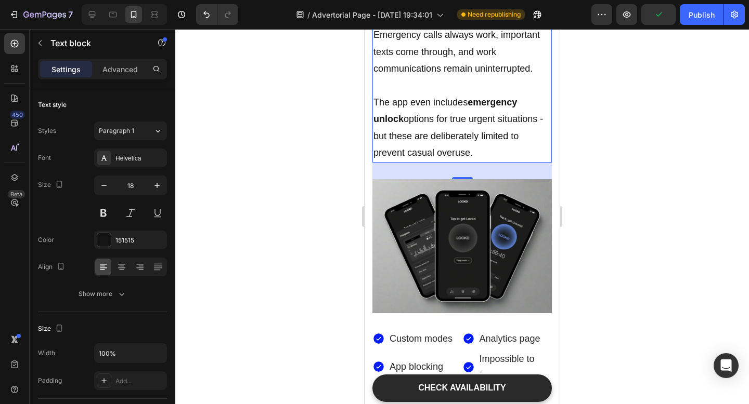
click at [226, 187] on div at bounding box center [461, 216] width 573 height 375
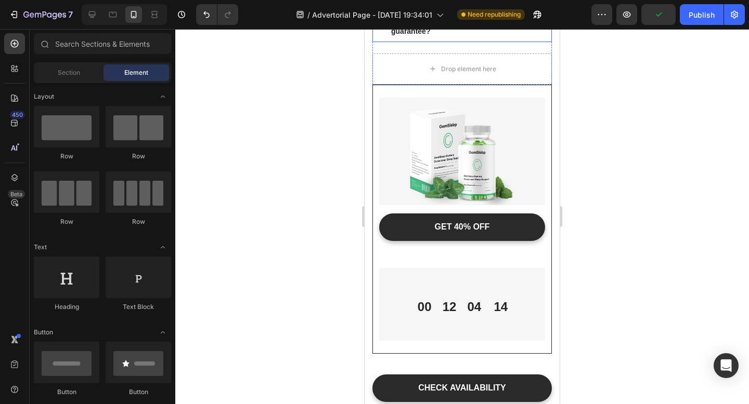
scroll to position [4783, 0]
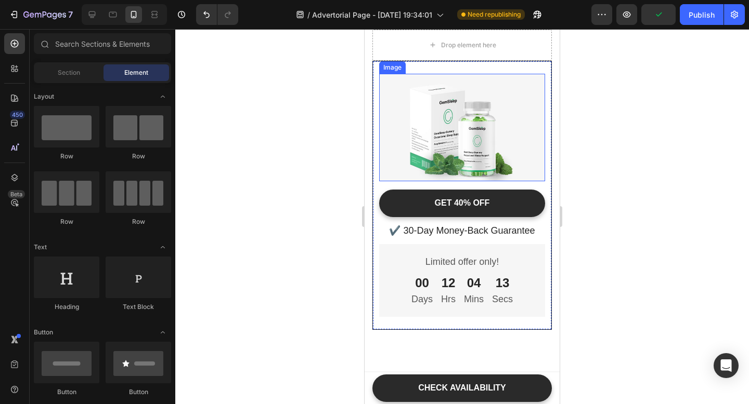
click at [461, 138] on img at bounding box center [462, 128] width 166 height 108
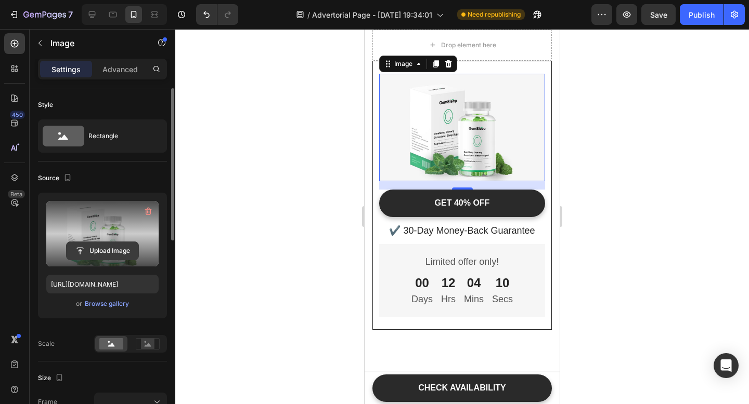
click at [111, 251] on input "file" at bounding box center [103, 251] width 72 height 18
click at [98, 254] on input "file" at bounding box center [103, 251] width 72 height 18
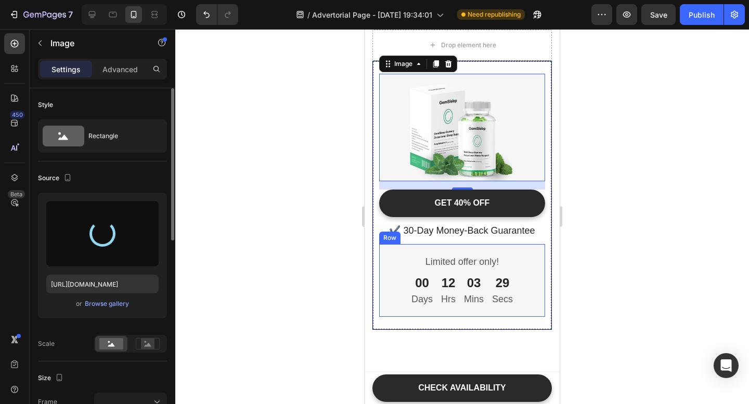
type input "[URL][DOMAIN_NAME]"
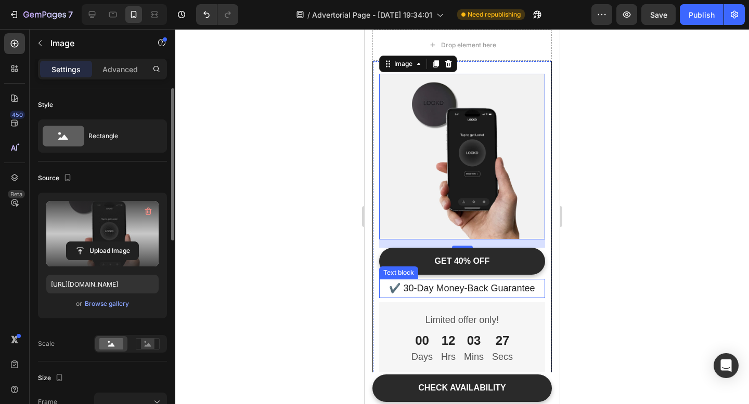
click at [411, 291] on p "✔️ 30-Day Money-Back Guarantee" at bounding box center [462, 288] width 164 height 17
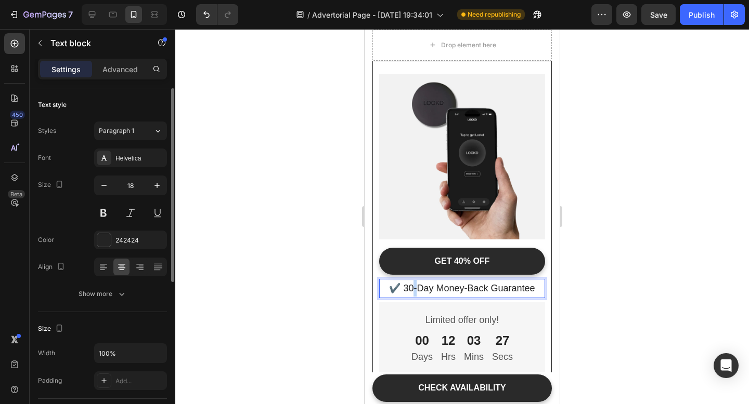
click at [411, 291] on p "✔️ 30-Day Money-Back Guarantee" at bounding box center [462, 288] width 164 height 17
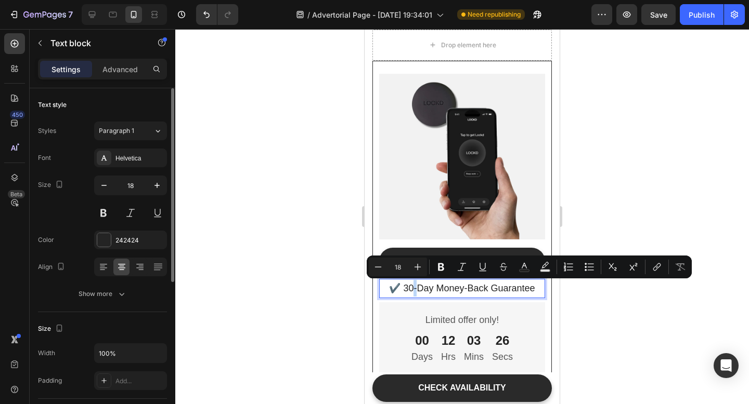
click at [411, 291] on p "✔️ 30-Day Money-Back Guarantee" at bounding box center [462, 288] width 164 height 17
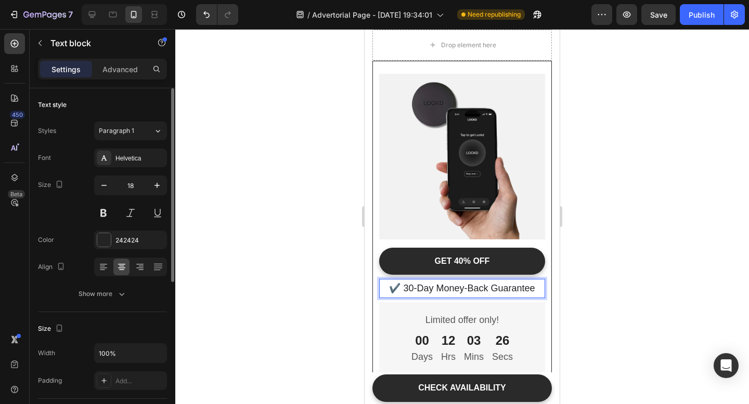
click at [409, 291] on p "✔️ 30-Day Money-Back Guarantee" at bounding box center [462, 288] width 164 height 17
click at [606, 312] on div at bounding box center [461, 216] width 573 height 375
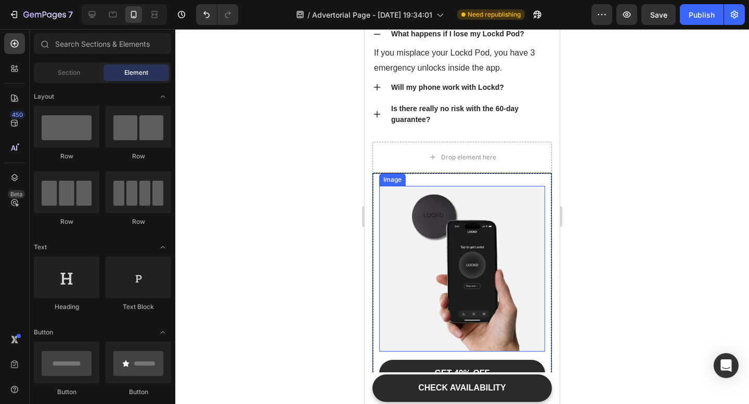
scroll to position [4671, 0]
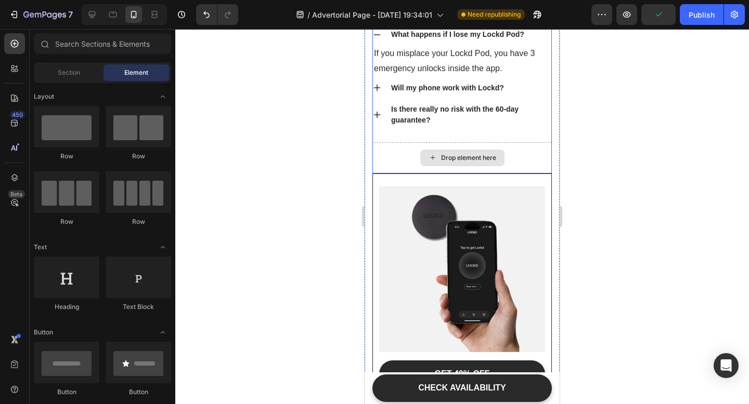
click at [464, 159] on div "Drop element here" at bounding box center [468, 158] width 55 height 8
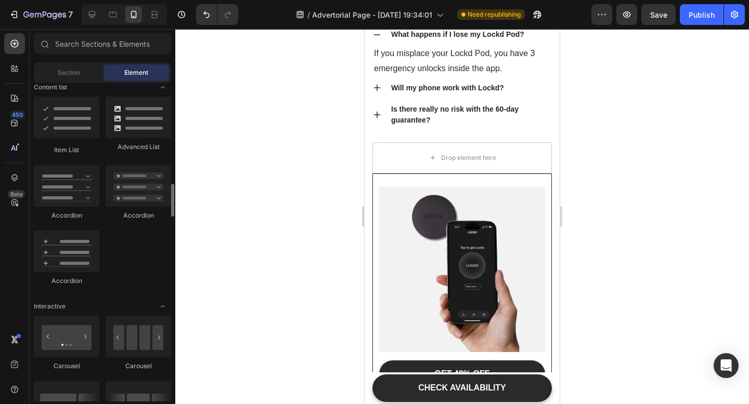
scroll to position [828, 0]
click at [69, 123] on div at bounding box center [66, 119] width 65 height 42
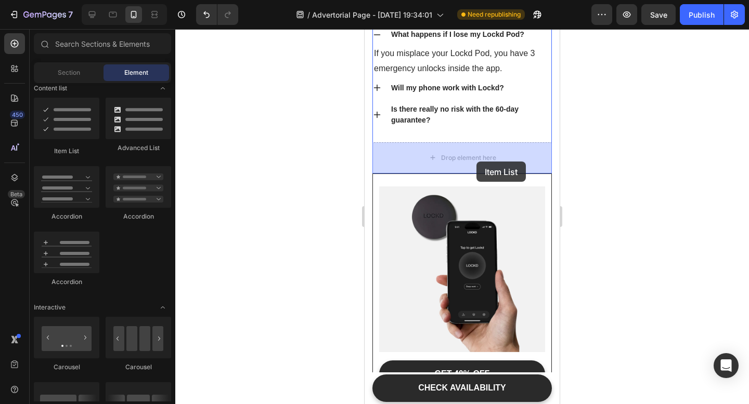
drag, startPoint x: 429, startPoint y: 144, endPoint x: 471, endPoint y: 160, distance: 45.6
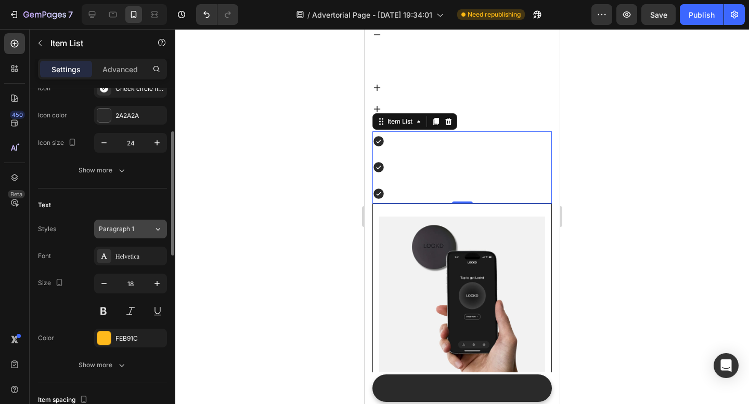
scroll to position [127, 0]
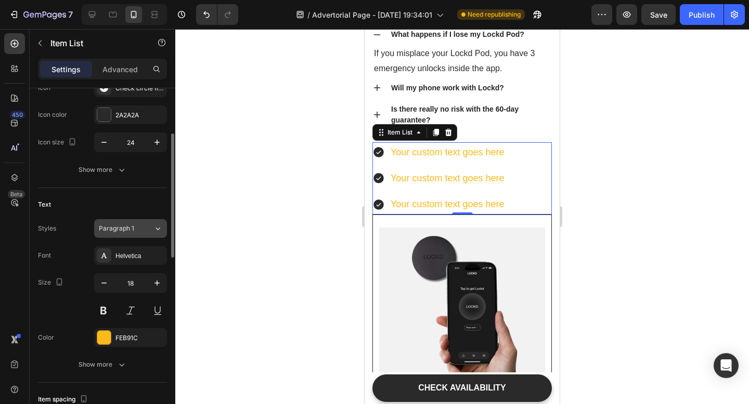
click at [138, 229] on div "Paragraph 1" at bounding box center [120, 228] width 42 height 9
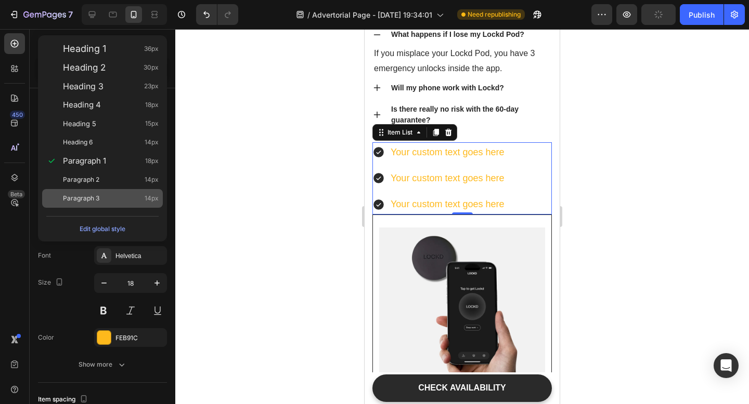
click at [120, 195] on div "Paragraph 3 14px" at bounding box center [111, 198] width 96 height 10
type input "14"
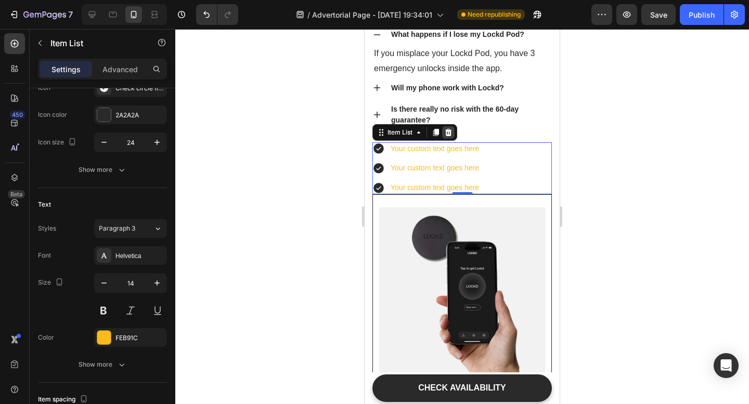
click at [448, 133] on icon at bounding box center [448, 131] width 7 height 7
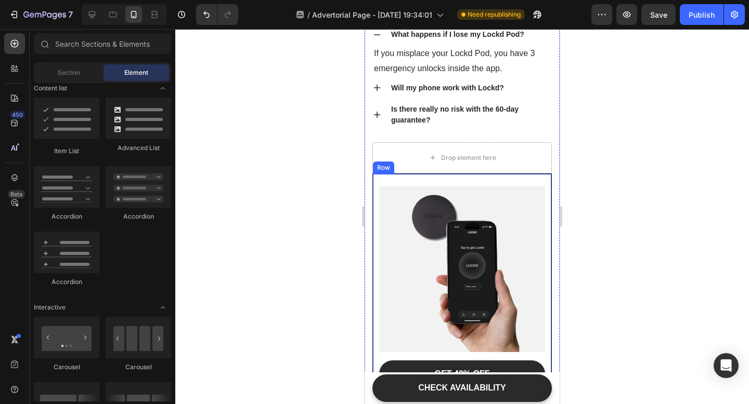
click at [460, 179] on div "Image GET 40% OFF Button ✔️ 60-Day Money-Back Guarantee Text block Limited offe…" at bounding box center [461, 337] width 179 height 327
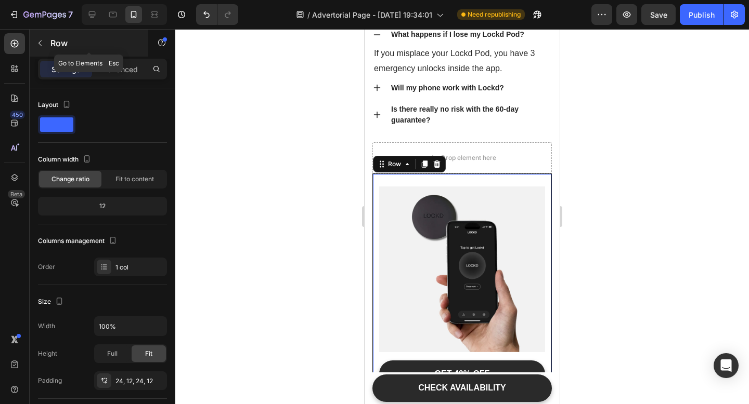
click at [41, 44] on icon "button" at bounding box center [40, 43] width 8 height 8
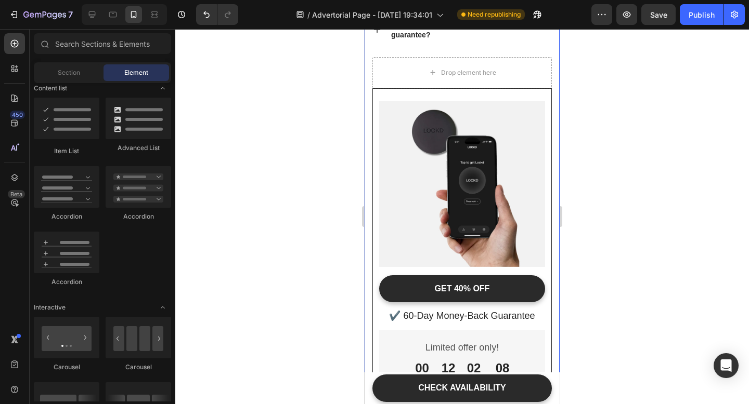
scroll to position [4769, 0]
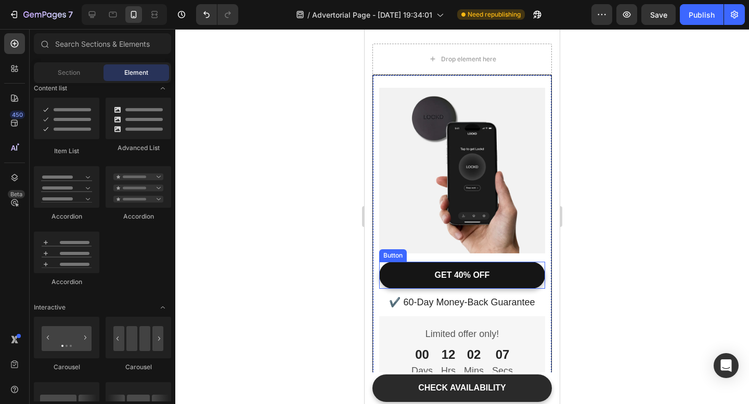
click at [509, 278] on button "GET 40% OFF" at bounding box center [462, 276] width 166 height 28
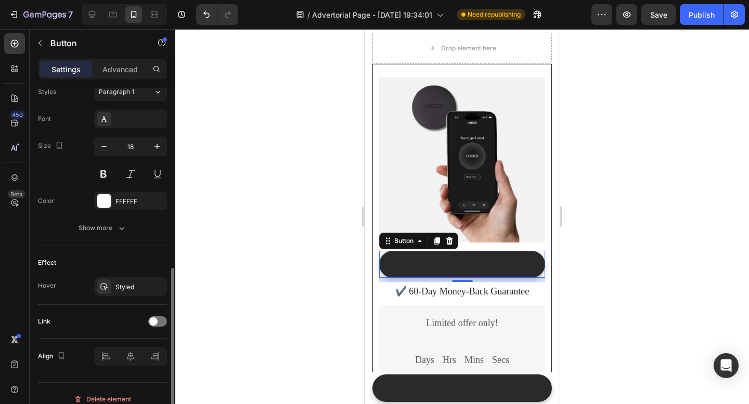
scroll to position [400, 0]
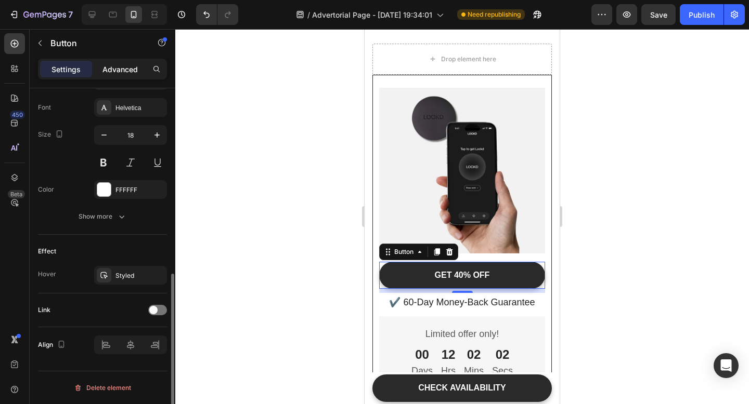
click at [103, 69] on p "Advanced" at bounding box center [119, 69] width 35 height 11
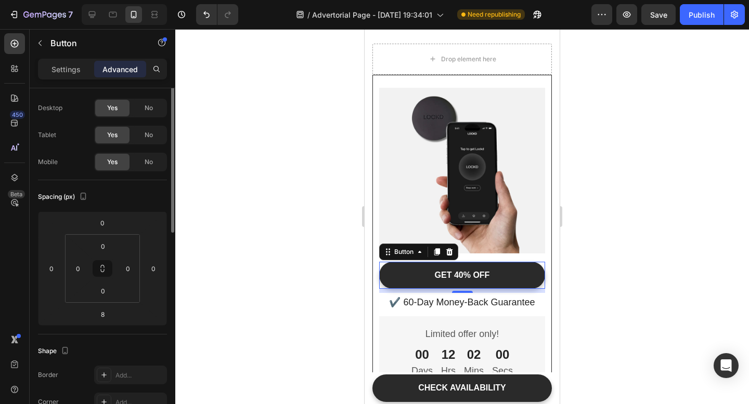
scroll to position [0, 0]
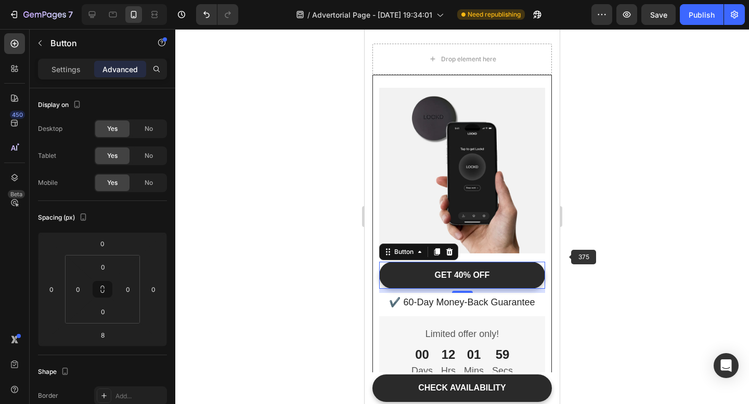
click at [602, 238] on div at bounding box center [461, 216] width 573 height 375
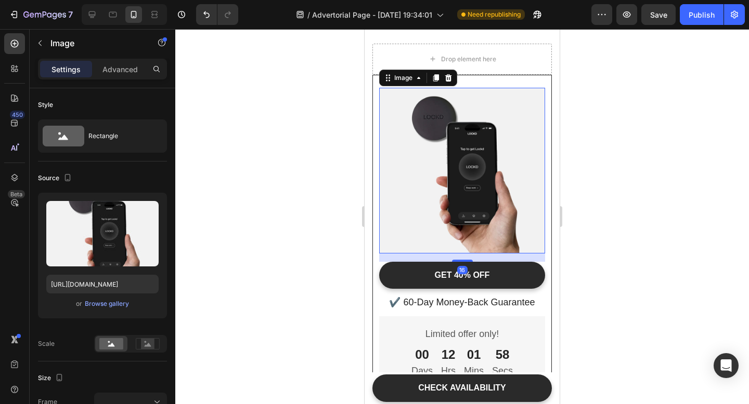
click at [494, 229] on img at bounding box center [462, 171] width 166 height 166
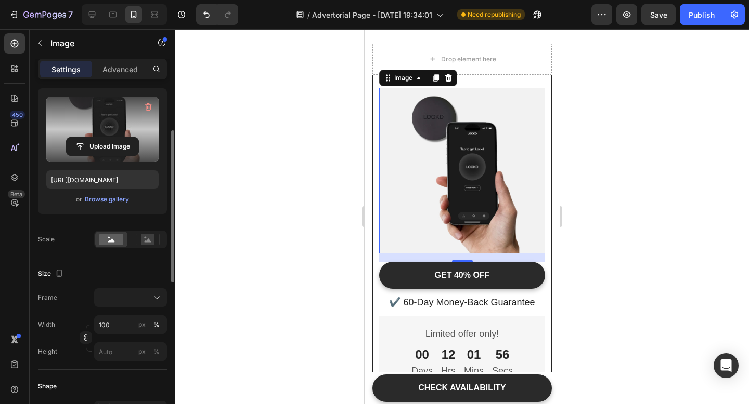
scroll to position [107, 0]
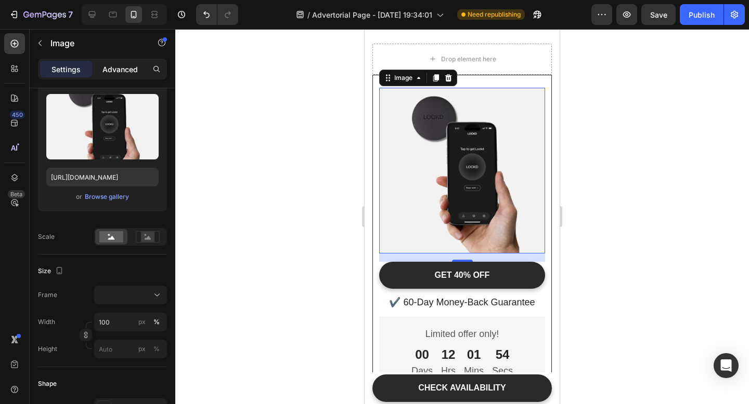
click at [114, 64] on p "Advanced" at bounding box center [119, 69] width 35 height 11
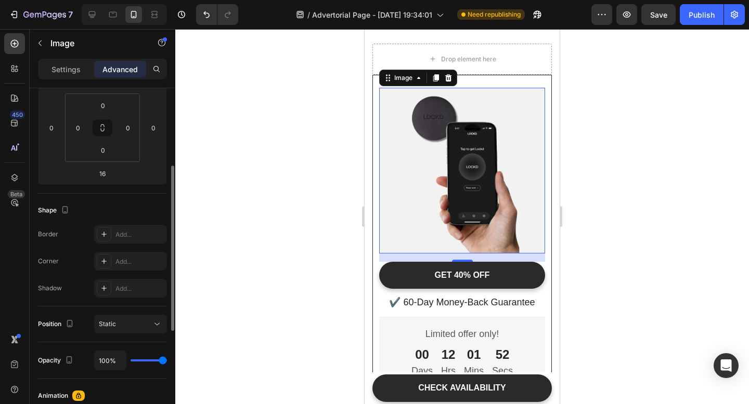
scroll to position [0, 0]
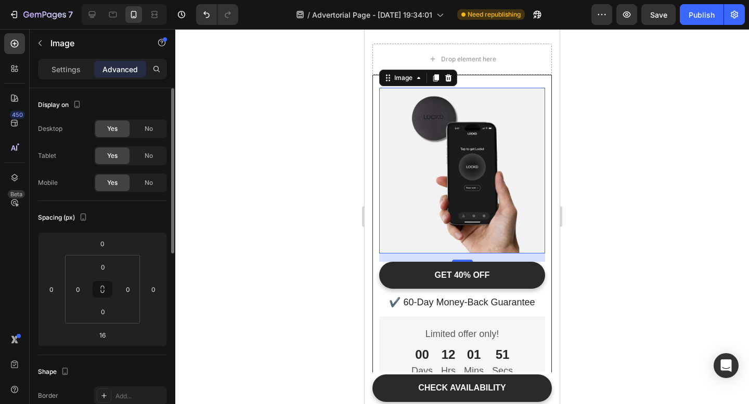
click at [295, 142] on div at bounding box center [461, 216] width 573 height 375
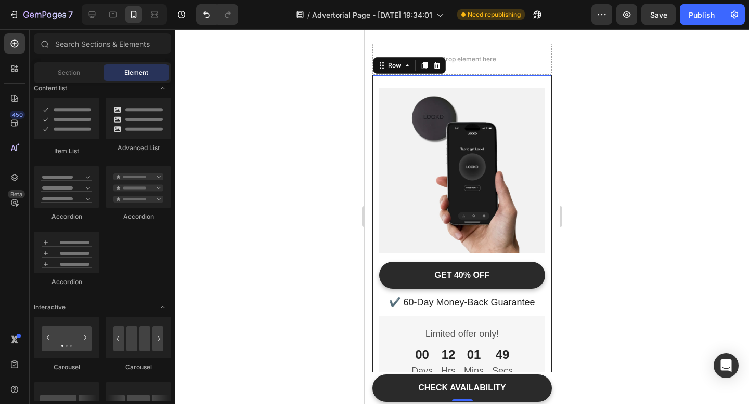
click at [444, 77] on div "Image GET 40% OFF Button ✔️ 60-Day Money-Back Guarantee Text block Limited offe…" at bounding box center [461, 238] width 179 height 327
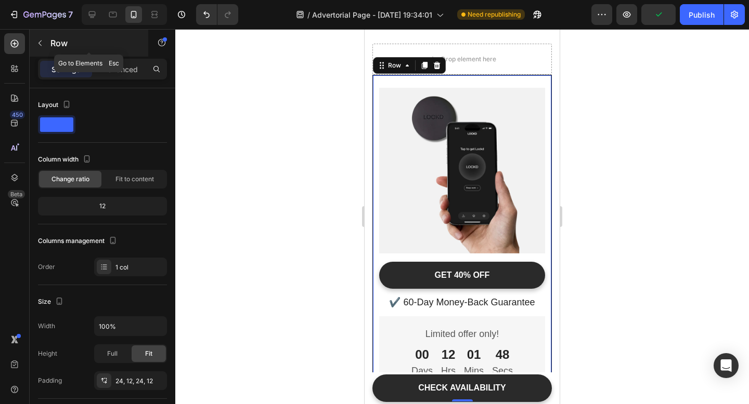
click at [41, 40] on icon "button" at bounding box center [40, 43] width 8 height 8
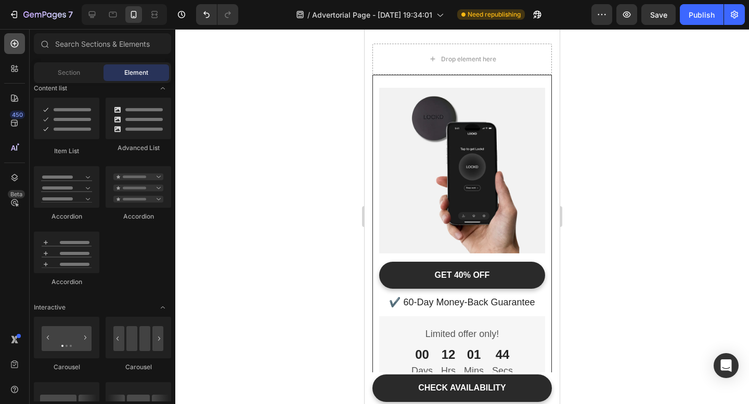
click at [16, 45] on icon at bounding box center [14, 43] width 10 height 10
click at [74, 78] on div "Section" at bounding box center [68, 72] width 65 height 17
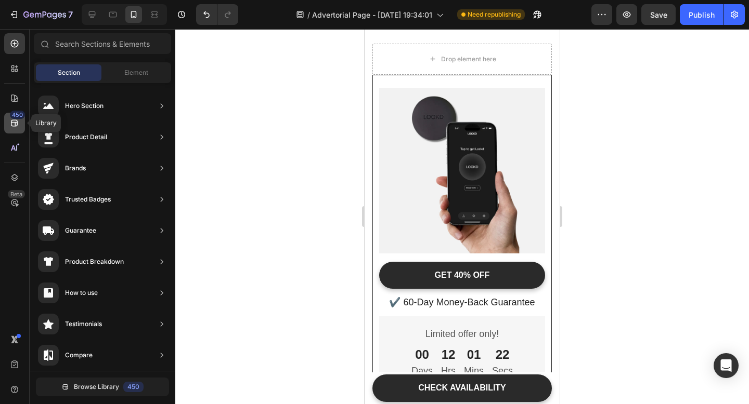
click at [15, 121] on icon at bounding box center [14, 123] width 10 height 10
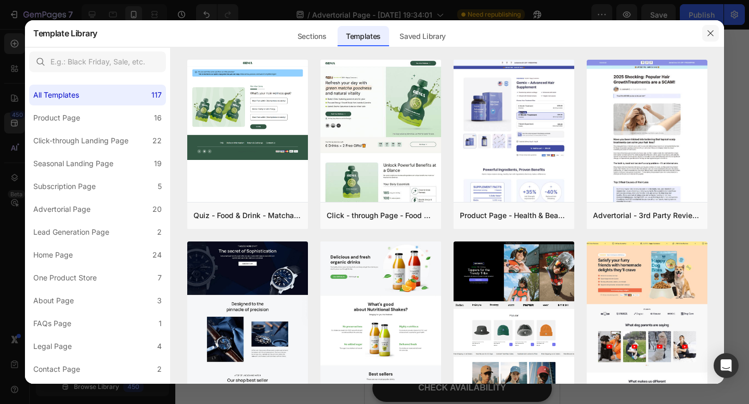
click at [716, 31] on button "button" at bounding box center [710, 33] width 17 height 17
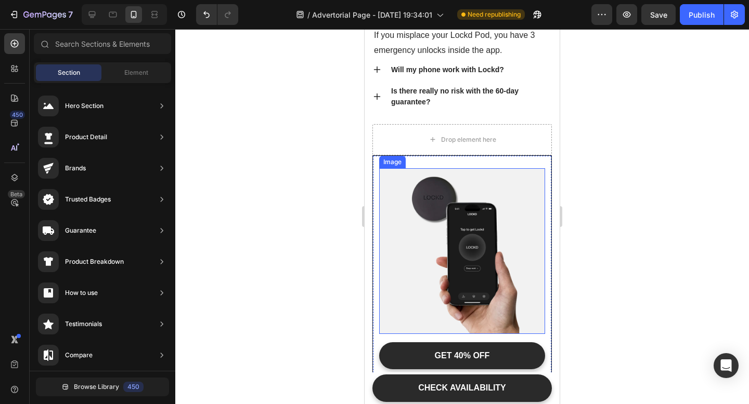
scroll to position [4688, 0]
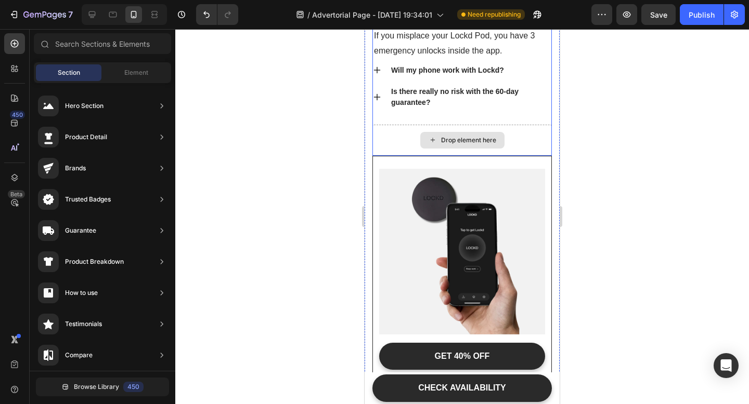
click at [458, 139] on div "Drop element here" at bounding box center [468, 140] width 55 height 8
click at [440, 140] on div "Drop element here" at bounding box center [462, 140] width 84 height 17
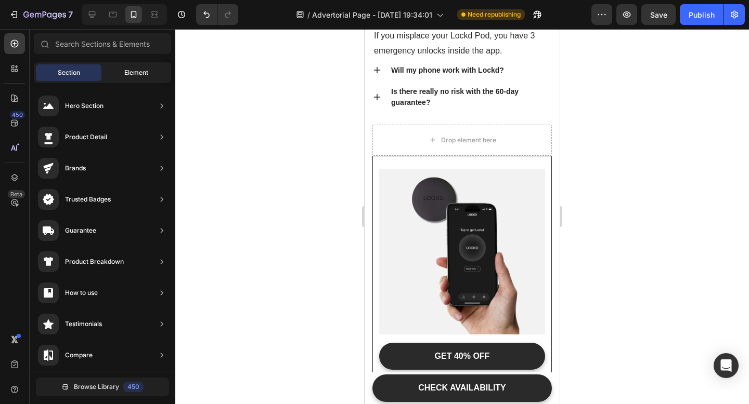
click at [136, 71] on span "Element" at bounding box center [136, 72] width 24 height 9
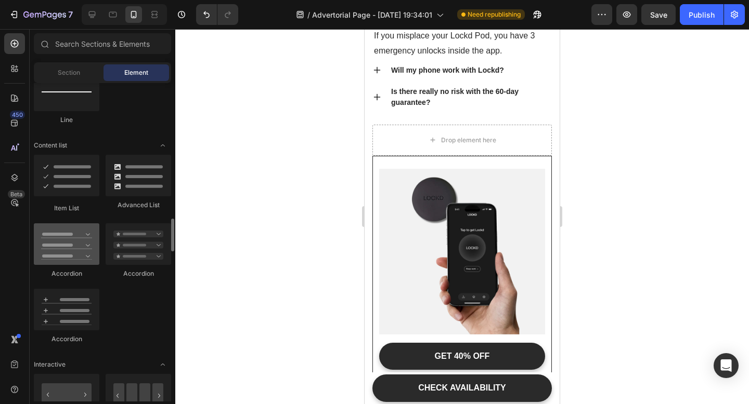
scroll to position [768, 0]
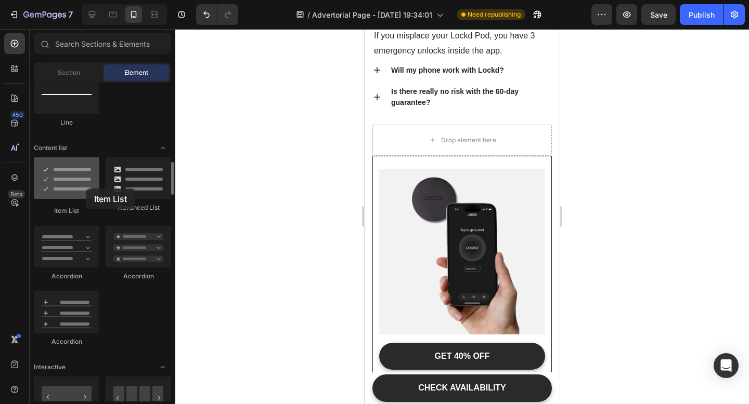
click at [86, 189] on div at bounding box center [66, 179] width 65 height 42
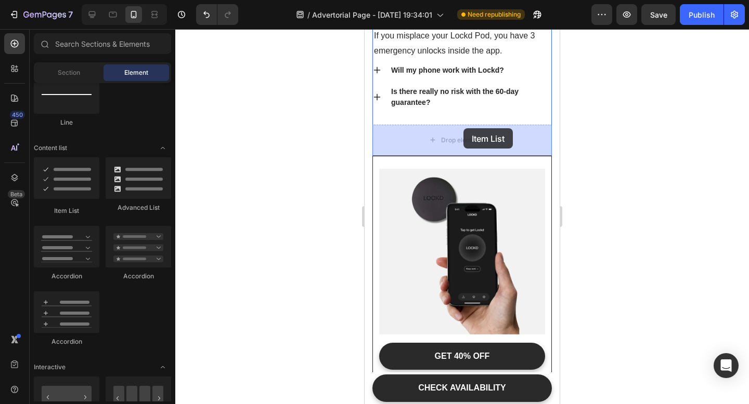
drag, startPoint x: 436, startPoint y: 212, endPoint x: 463, endPoint y: 129, distance: 86.5
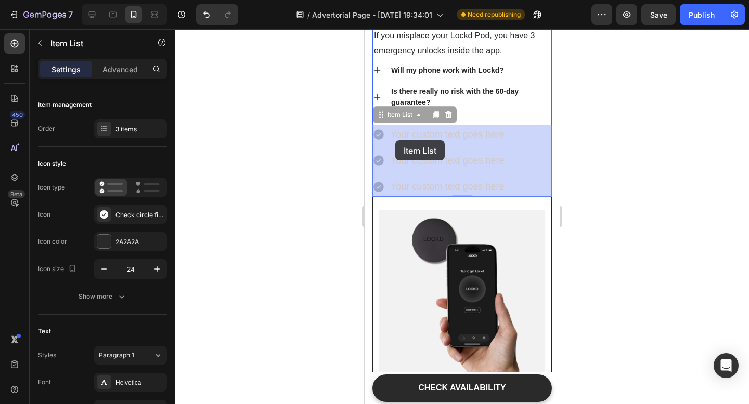
drag, startPoint x: 532, startPoint y: 177, endPoint x: 411, endPoint y: 150, distance: 124.1
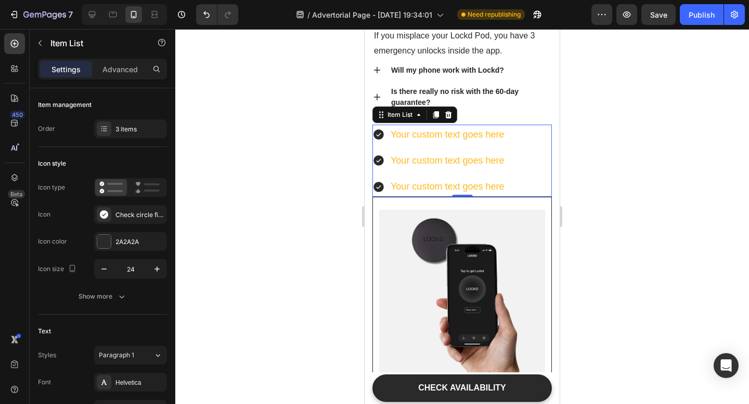
click at [392, 143] on div "Your custom text goes here" at bounding box center [447, 135] width 116 height 20
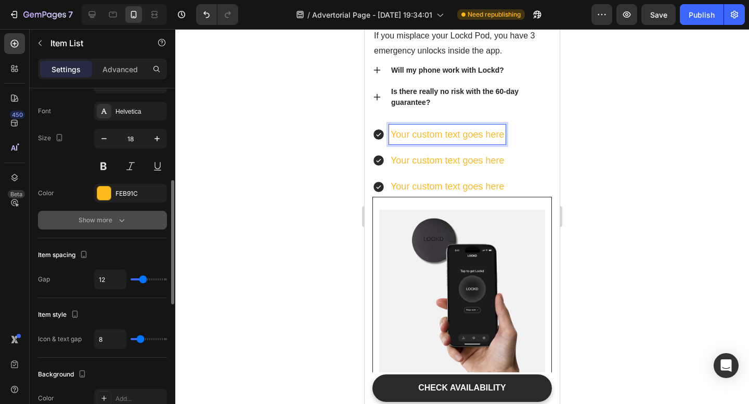
scroll to position [267, 0]
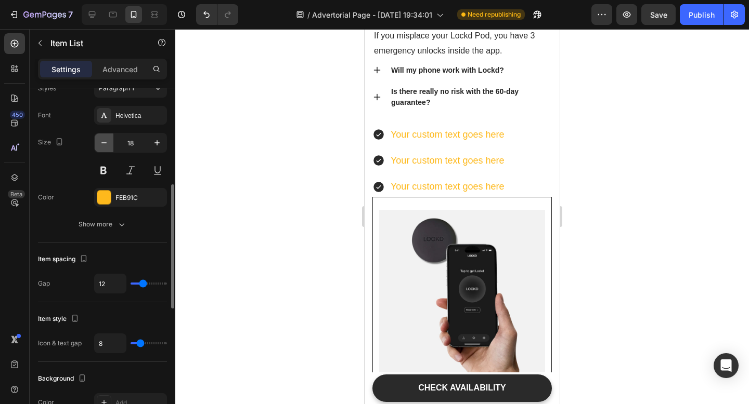
click at [104, 145] on icon "button" at bounding box center [104, 143] width 10 height 10
type input "17"
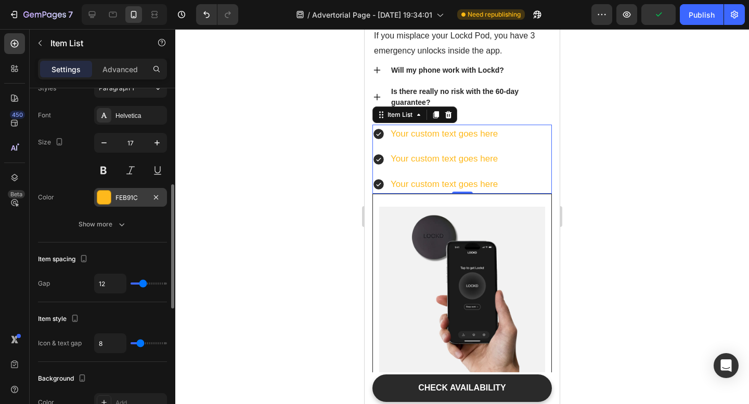
click at [113, 198] on div "FEB91C" at bounding box center [130, 197] width 73 height 19
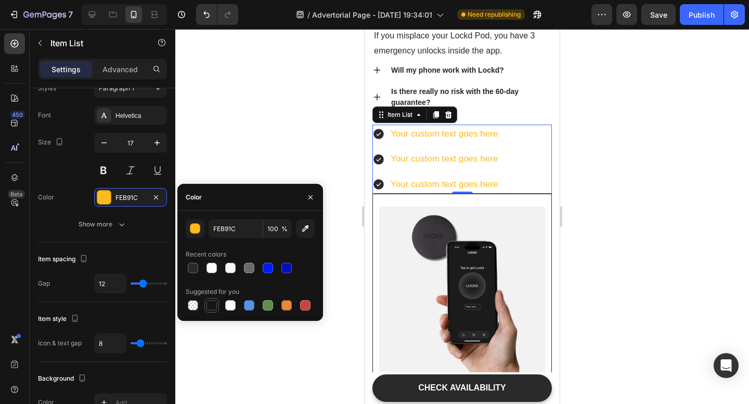
click at [215, 308] on div at bounding box center [211, 305] width 10 height 10
type input "151515"
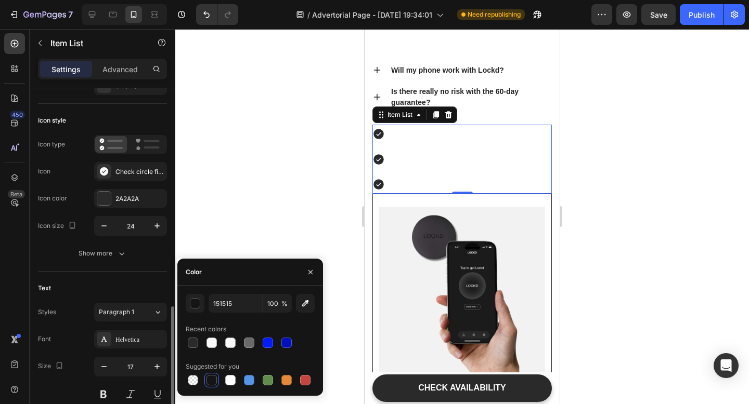
scroll to position [0, 0]
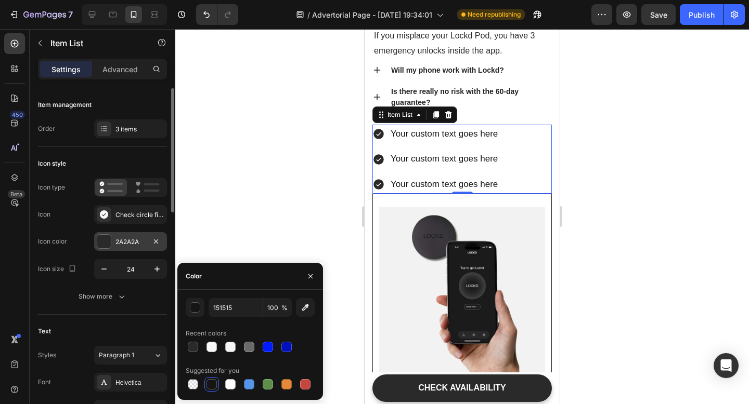
click at [115, 241] on div "2A2A2A" at bounding box center [130, 241] width 73 height 19
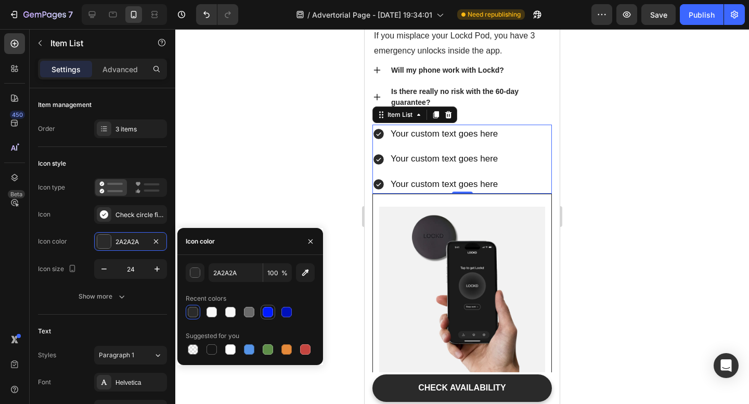
click at [268, 314] on div at bounding box center [268, 312] width 10 height 10
type input "001BFF"
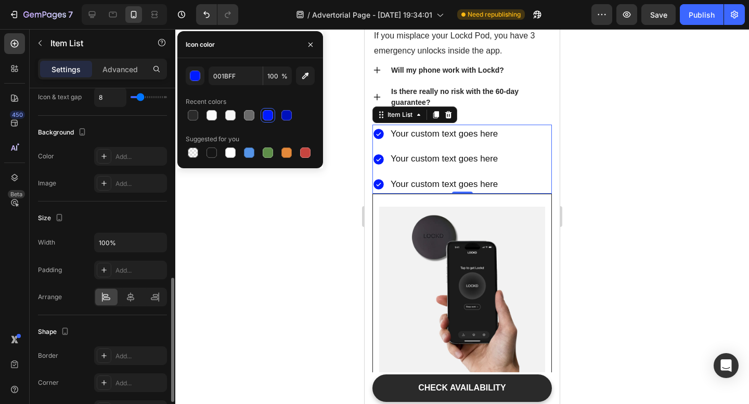
scroll to position [525, 0]
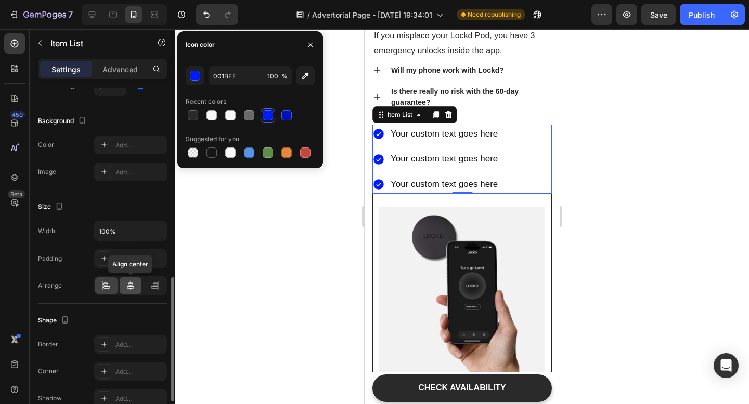
click at [131, 283] on icon at bounding box center [130, 285] width 7 height 9
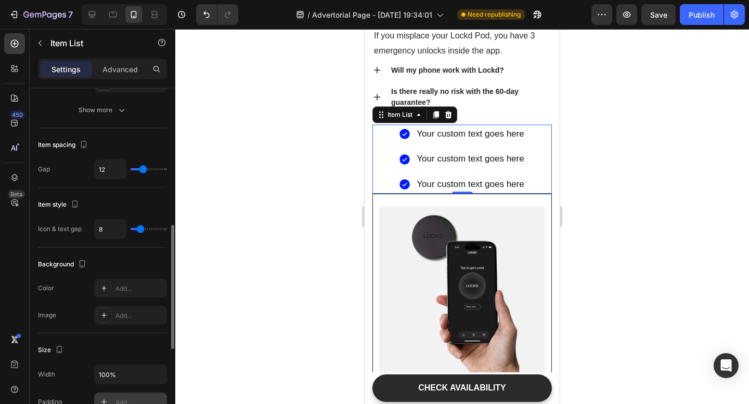
scroll to position [381, 0]
type input "10"
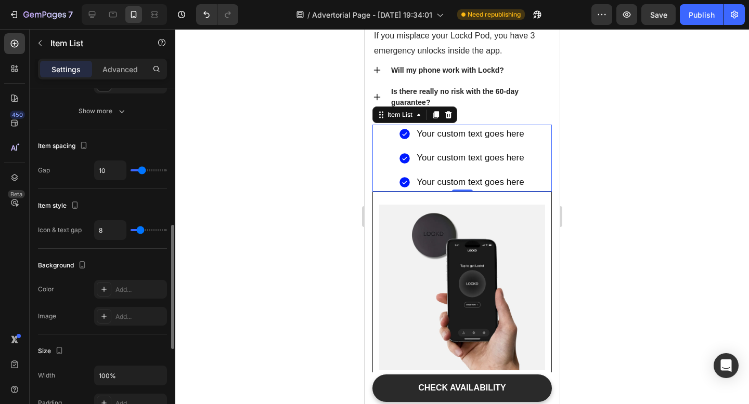
type input "12"
type input "14"
type input "15"
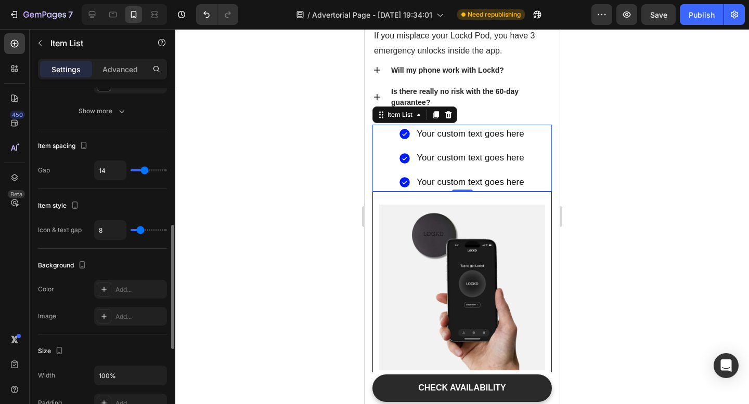
type input "15"
type input "16"
type input "17"
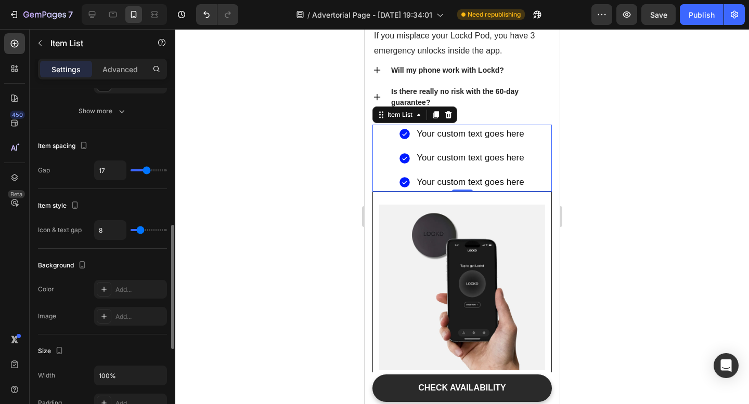
type input "18"
type input "19"
type input "20"
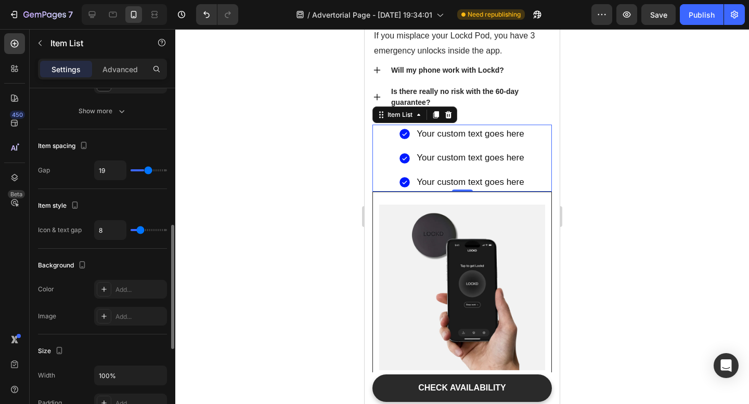
type input "20"
type input "21"
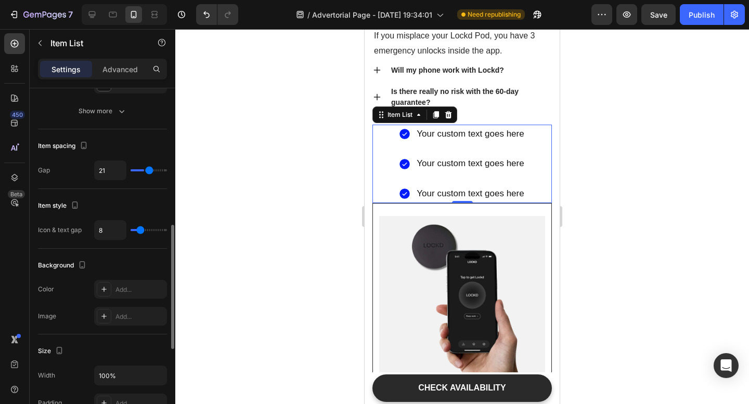
type input "22"
type input "23"
type input "24"
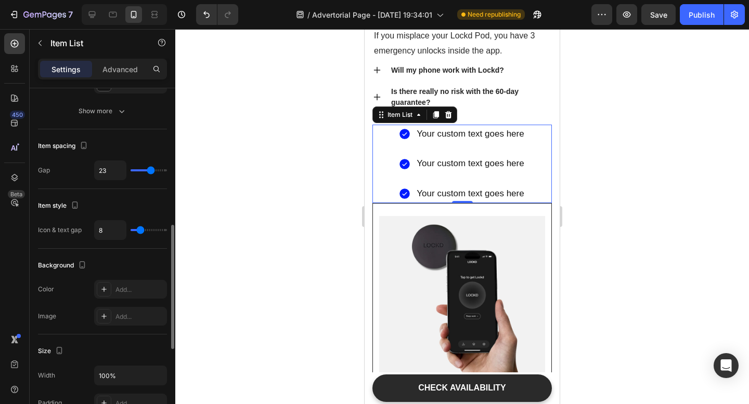
type input "24"
type input "25"
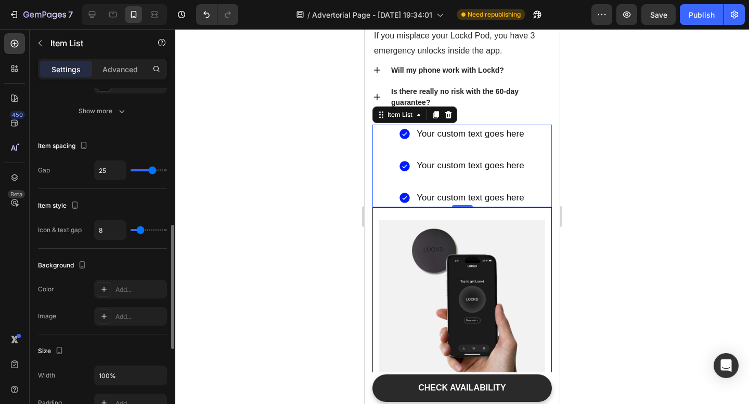
type input "26"
drag, startPoint x: 141, startPoint y: 174, endPoint x: 153, endPoint y: 174, distance: 11.4
click at [153, 172] on input "range" at bounding box center [148, 170] width 36 height 2
type input "10"
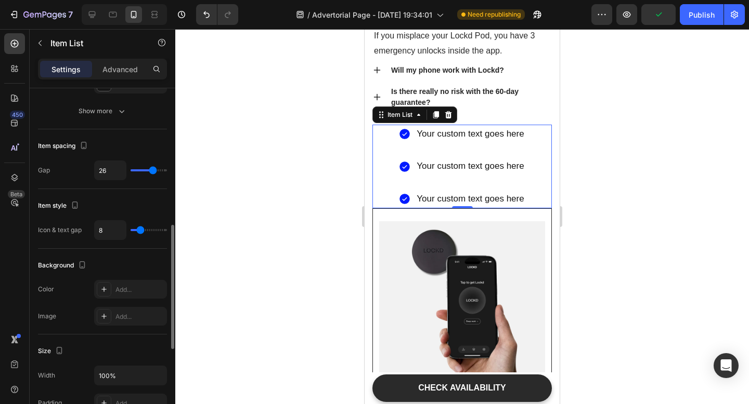
type input "10"
type input "9"
type input "8"
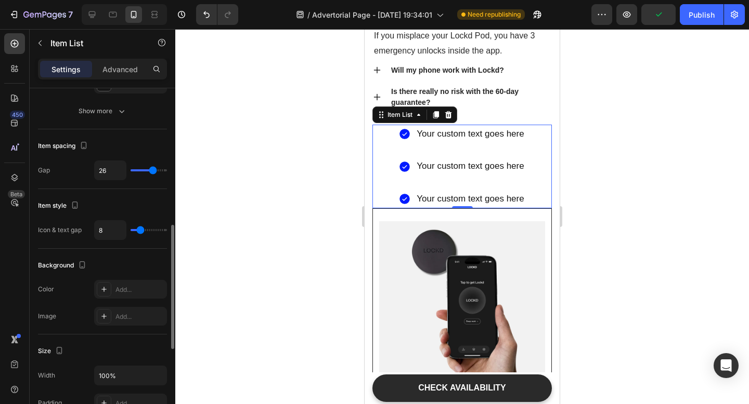
type input "7"
type input "6"
type input "5"
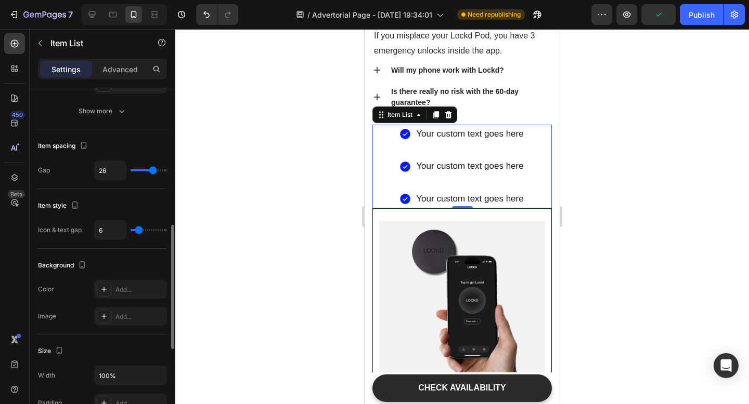
type input "5"
type input "6"
type input "7"
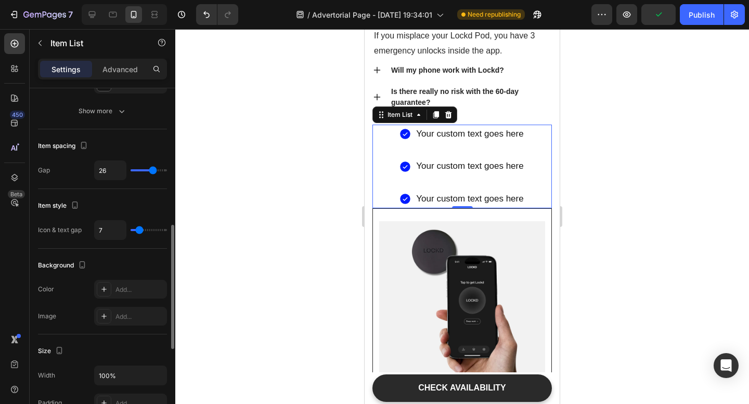
type input "8"
click at [140, 231] on input "range" at bounding box center [148, 230] width 36 height 2
click at [631, 201] on div at bounding box center [461, 216] width 573 height 375
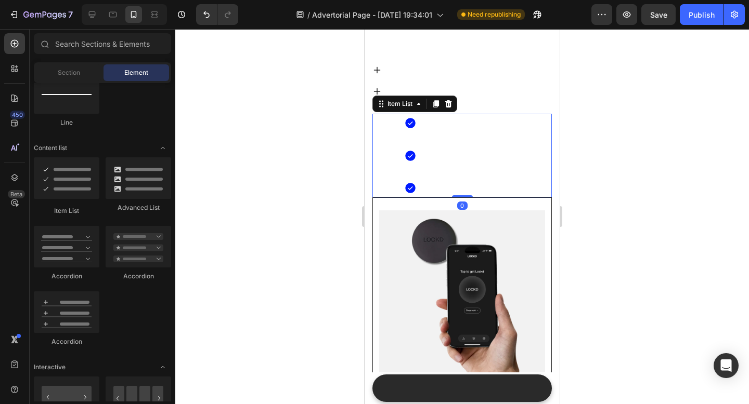
click at [456, 140] on p "Your custom text goes here" at bounding box center [470, 134] width 96 height 16
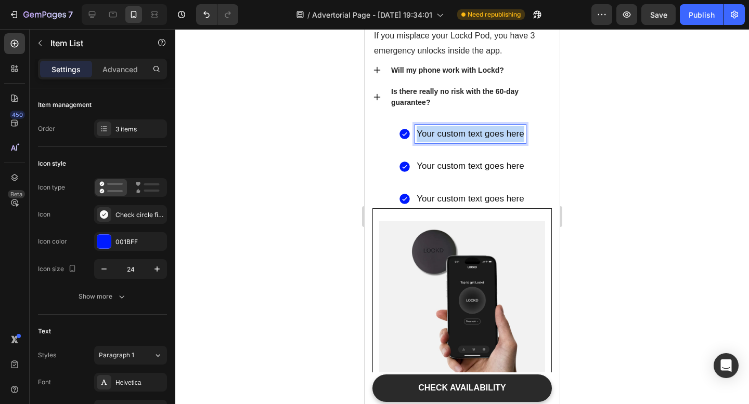
click at [456, 140] on p "Your custom text goes here" at bounding box center [469, 134] width 107 height 16
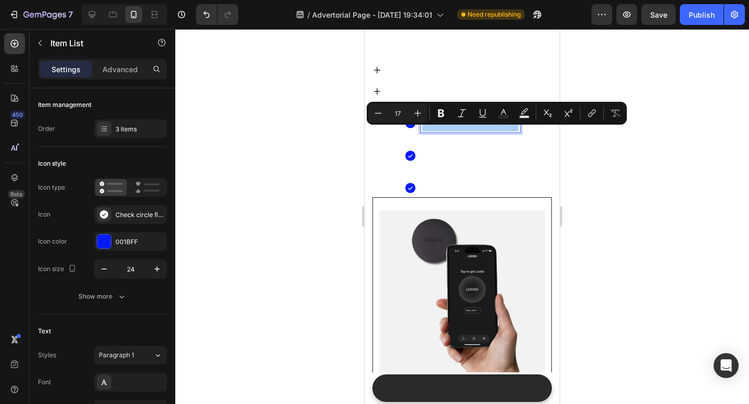
click at [599, 198] on div at bounding box center [461, 216] width 573 height 375
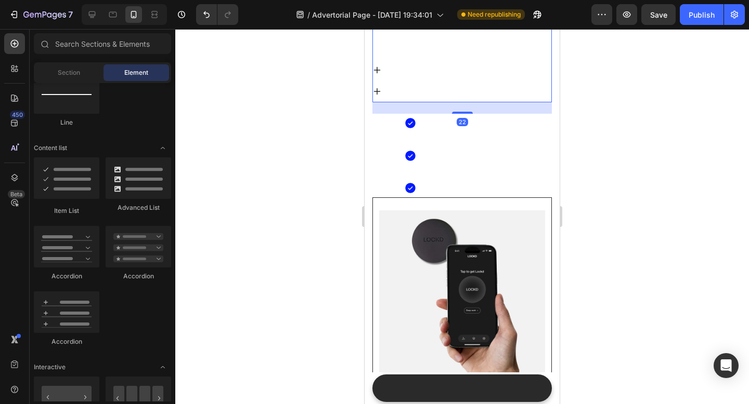
click at [478, 95] on p "Is there really no risk with the 60-day guarantee?" at bounding box center [470, 97] width 159 height 22
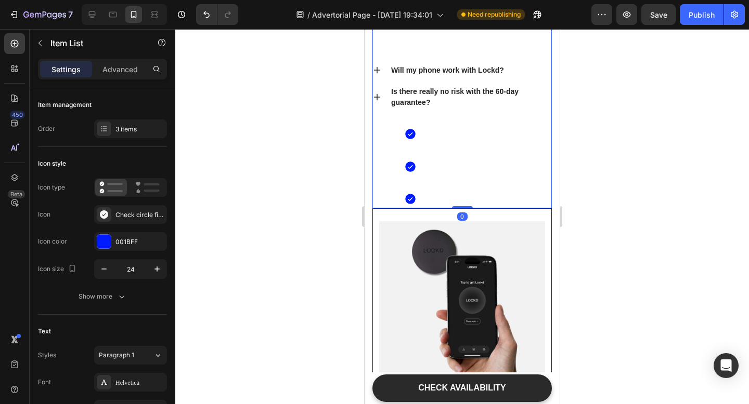
click at [467, 115] on div "Common Questions About Lockd Heading What happens if I lose my Lockd Pod? If yo…" at bounding box center [461, 48] width 179 height 151
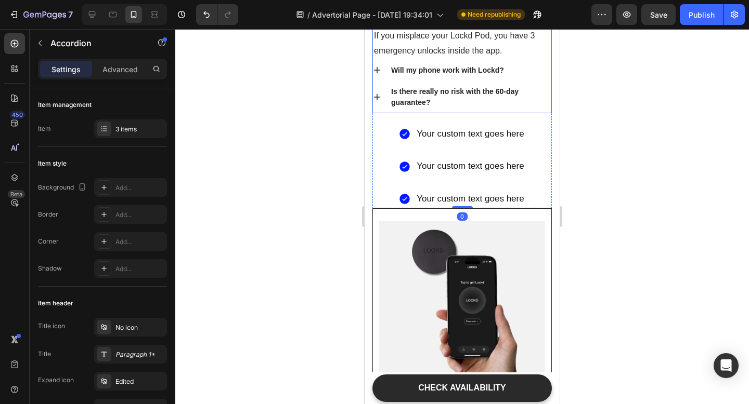
click at [470, 109] on div "Is there really no risk with the 60-day guarantee?" at bounding box center [470, 97] width 162 height 25
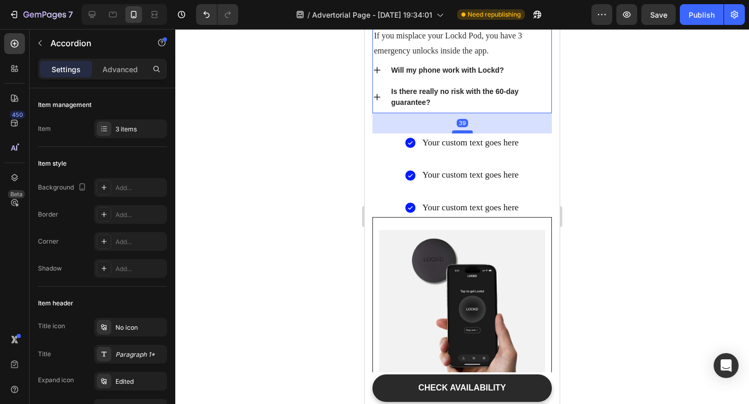
drag, startPoint x: 465, startPoint y: 123, endPoint x: 465, endPoint y: 132, distance: 8.8
click at [465, 132] on div at bounding box center [462, 131] width 21 height 3
type input "100%"
type input "100"
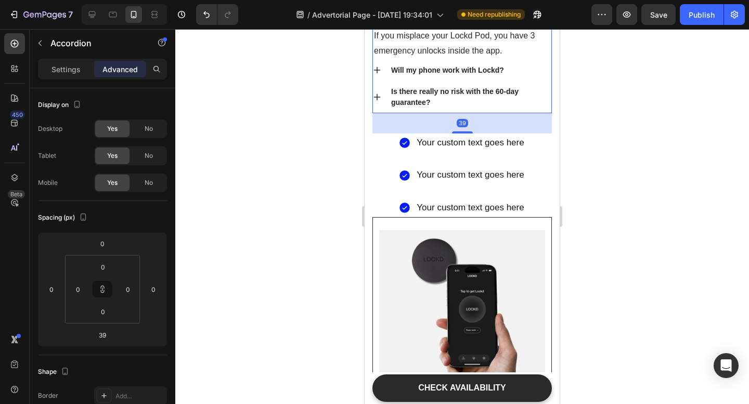
click at [675, 158] on div at bounding box center [461, 216] width 573 height 375
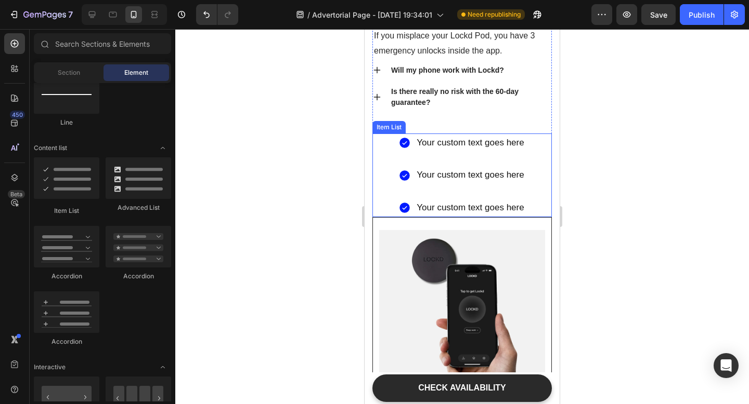
click at [474, 143] on p "Your custom text goes here" at bounding box center [469, 143] width 107 height 16
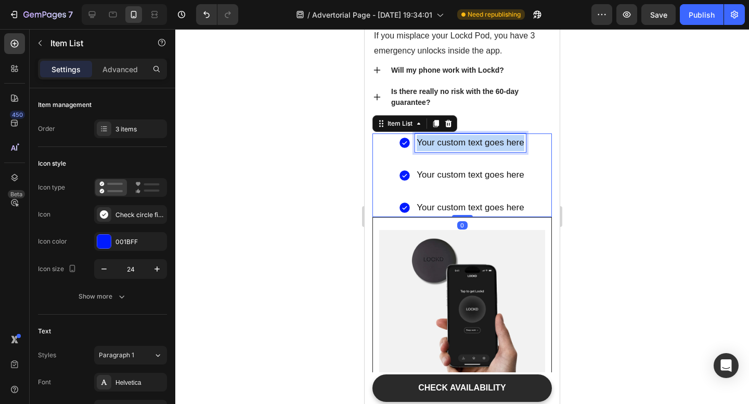
click at [474, 143] on p "Your custom text goes here" at bounding box center [469, 143] width 107 height 16
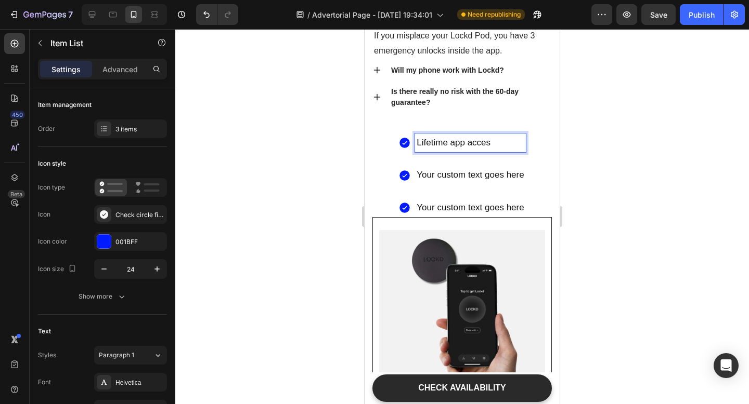
click at [458, 174] on p "Your custom text goes here" at bounding box center [469, 175] width 107 height 16
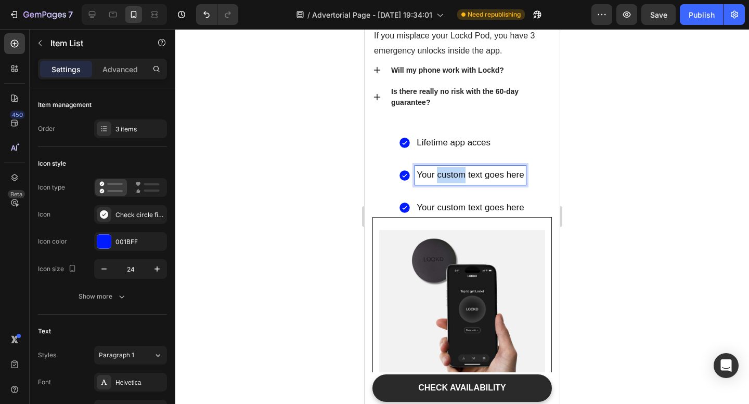
click at [458, 174] on p "Your custom text goes here" at bounding box center [469, 175] width 107 height 16
click at [425, 208] on p "Your custom text goes here" at bounding box center [469, 208] width 113 height 16
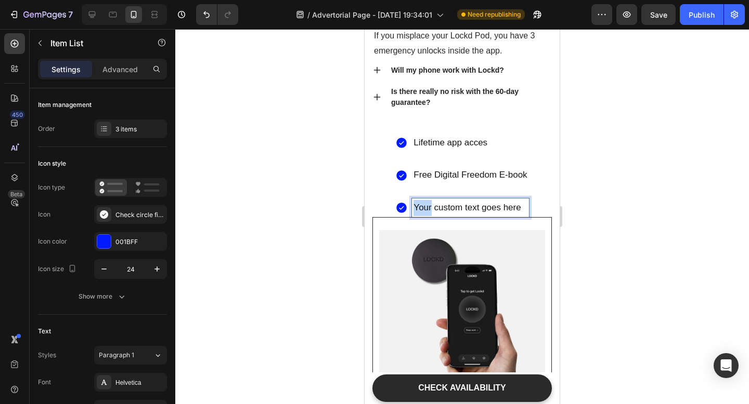
click at [425, 208] on p "Your custom text goes here" at bounding box center [469, 208] width 113 height 16
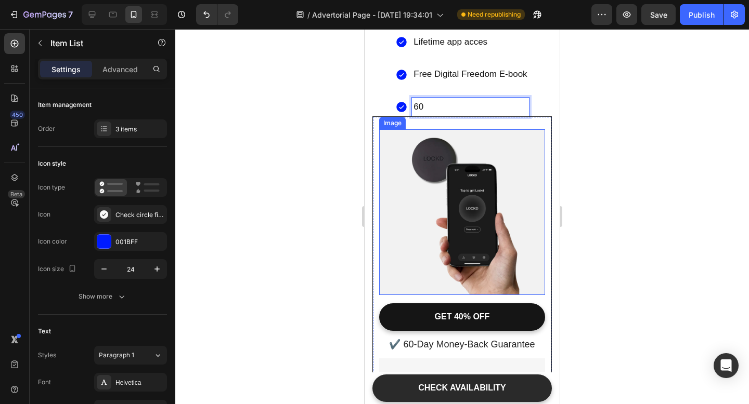
scroll to position [4800, 0]
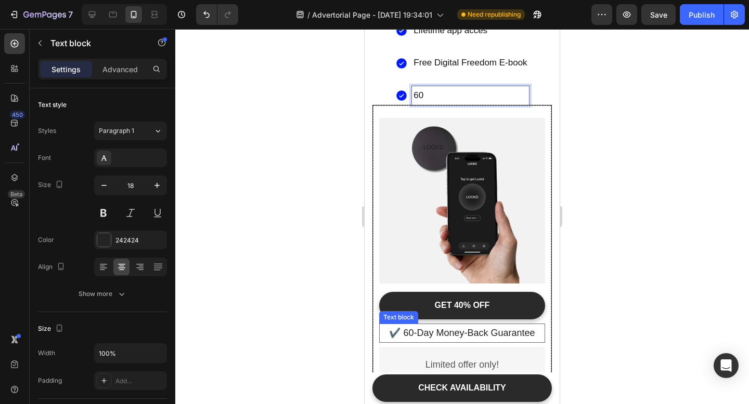
click at [473, 333] on p "✔️ 60-Day Money-Back Guarantee" at bounding box center [462, 333] width 164 height 17
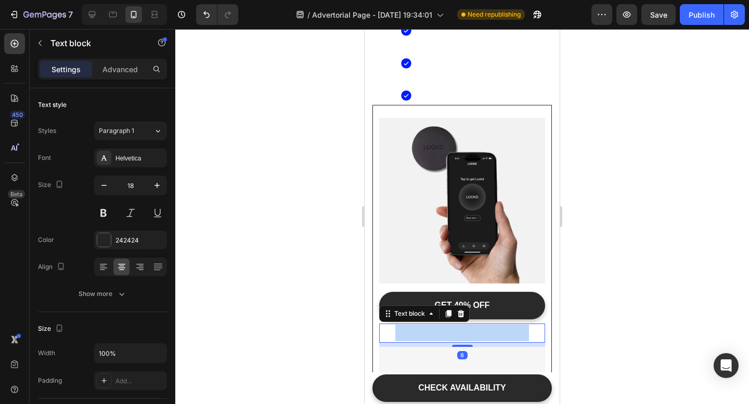
click at [473, 333] on p "✔️ 60-Day Money-Back Guarantee" at bounding box center [462, 333] width 164 height 17
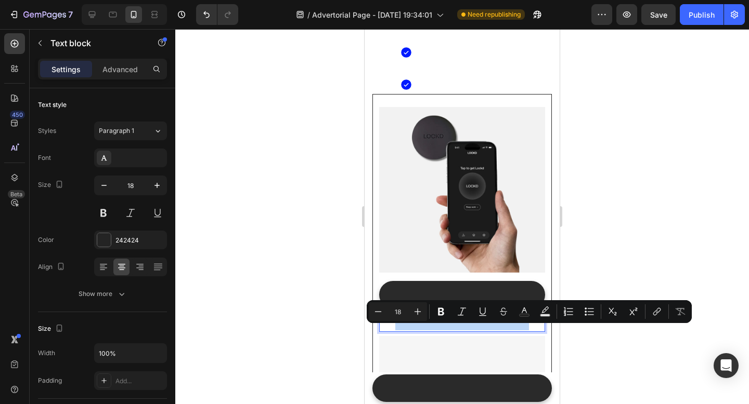
copy p "✔️ 60-Day Money-Back Guarantee"
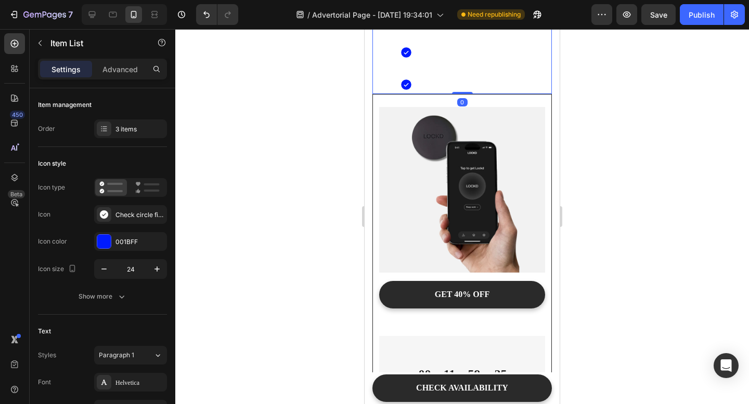
click at [427, 90] on p "60" at bounding box center [470, 96] width 104 height 16
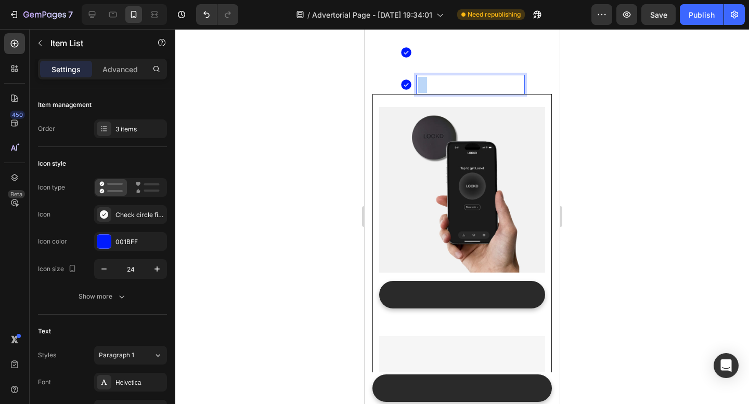
click at [427, 90] on p "60" at bounding box center [470, 96] width 104 height 16
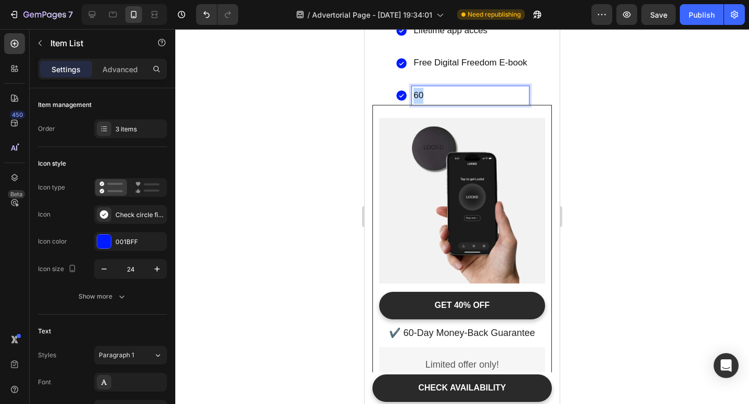
click at [427, 90] on p "60" at bounding box center [469, 96] width 113 height 16
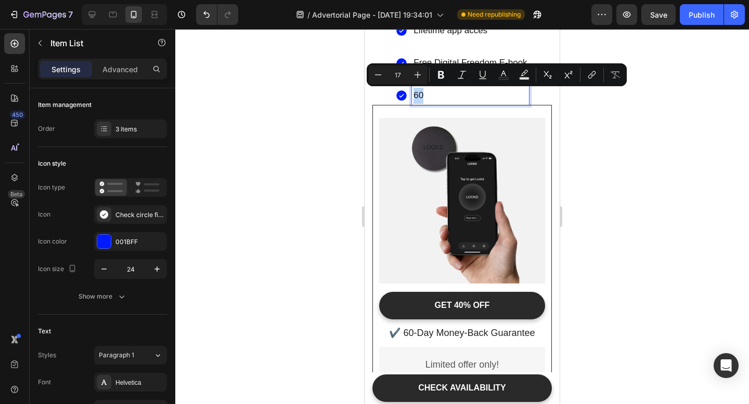
click at [427, 90] on p "60" at bounding box center [469, 96] width 113 height 16
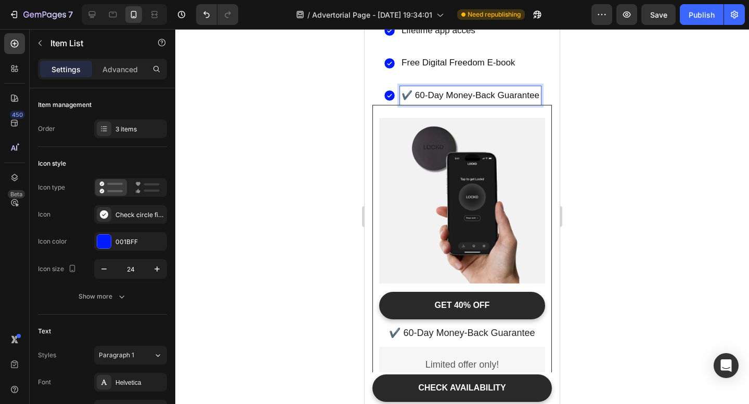
click at [410, 94] on p "✔️ 60-Day Money-Back Guarantee" at bounding box center [470, 96] width 138 height 16
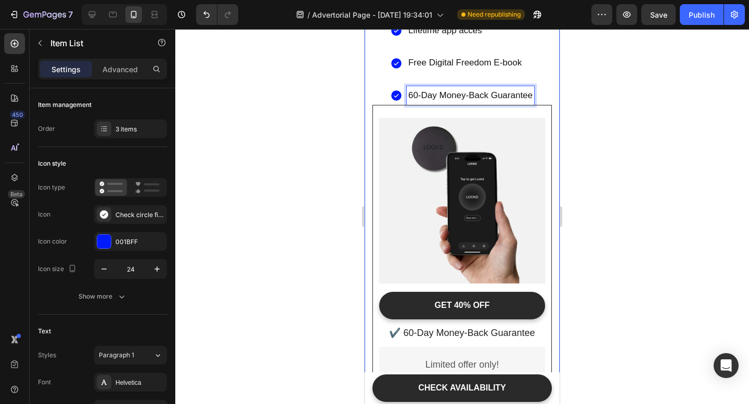
click at [579, 181] on div at bounding box center [461, 216] width 573 height 375
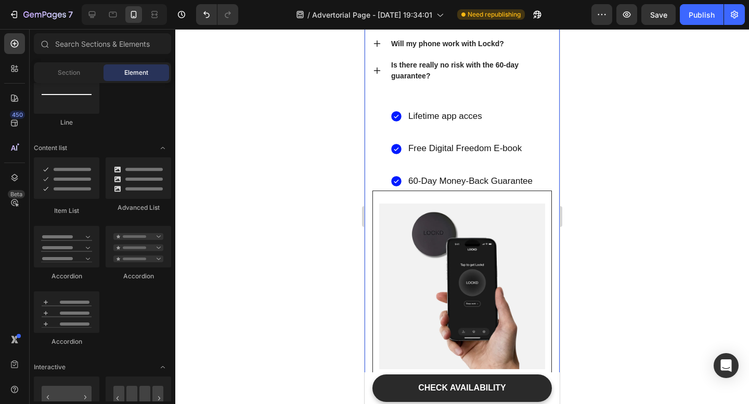
scroll to position [4700, 0]
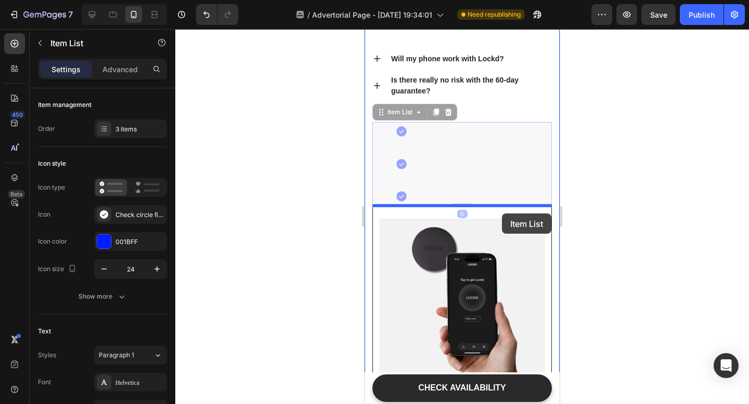
drag, startPoint x: 536, startPoint y: 135, endPoint x: 501, endPoint y: 215, distance: 87.3
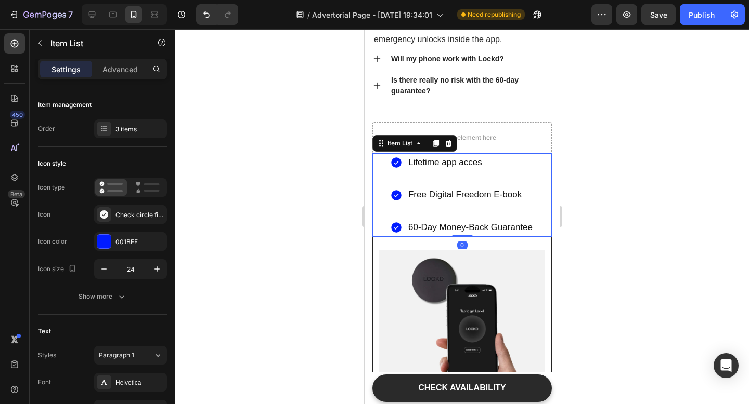
scroll to position [4728, 0]
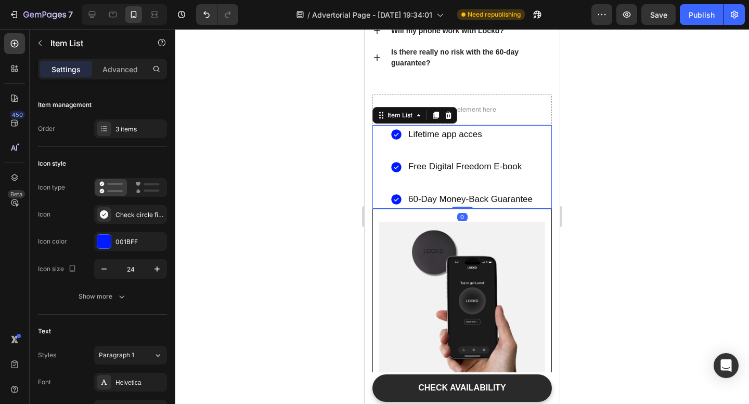
click at [669, 213] on div at bounding box center [461, 216] width 573 height 375
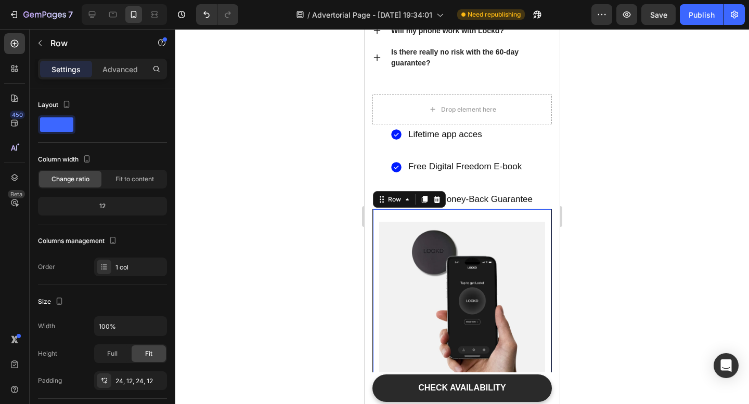
click at [500, 213] on div "Image GET 40% OFF Button ✔️ 60-Day Money-Back Guarantee Text block Limited offe…" at bounding box center [461, 372] width 179 height 327
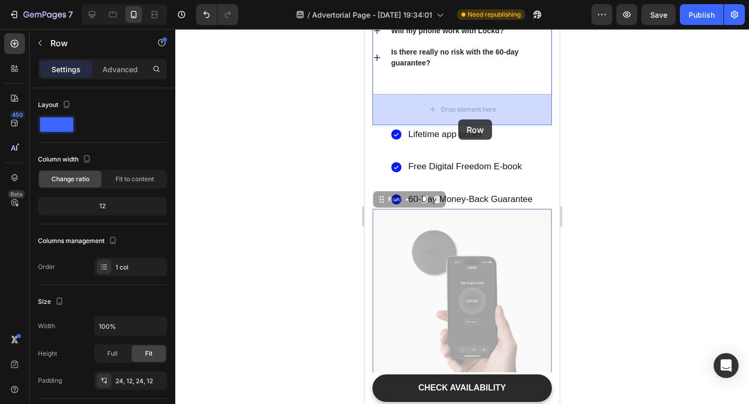
drag, startPoint x: 454, startPoint y: 209, endPoint x: 458, endPoint y: 121, distance: 89.0
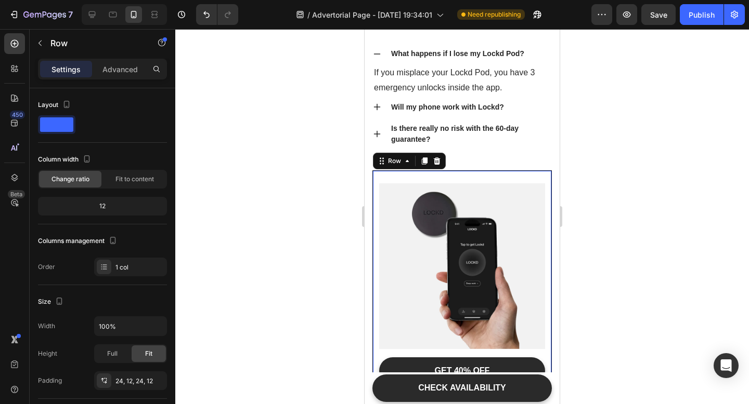
scroll to position [4651, 0]
click at [204, 10] on icon "Undo/Redo" at bounding box center [206, 14] width 10 height 10
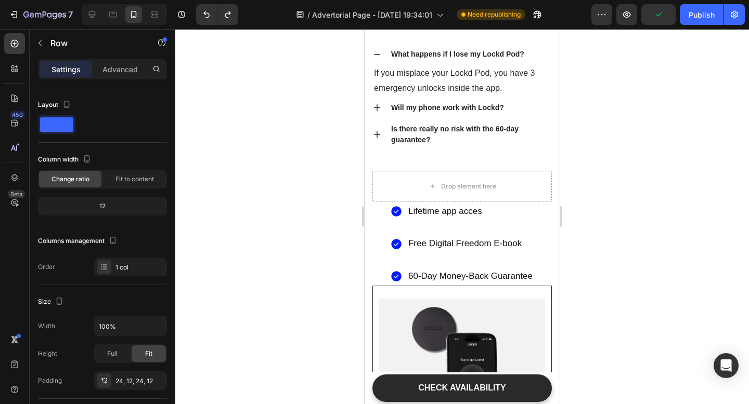
click at [651, 202] on div at bounding box center [461, 216] width 573 height 375
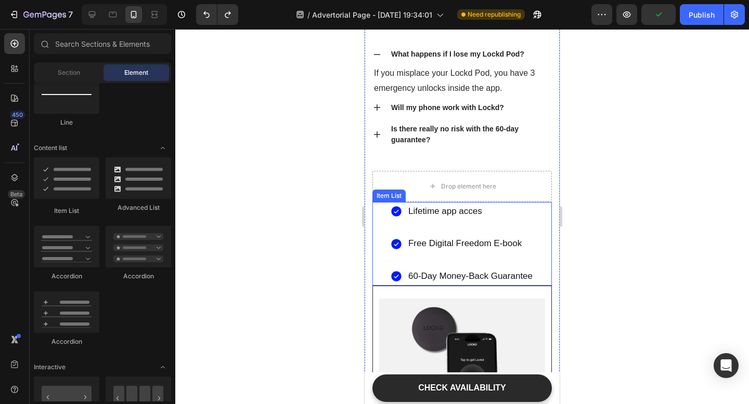
click at [534, 272] on div "Lifetime app acces Free Digital Freedom E-book 60-Day Money-Back Guarantee" at bounding box center [461, 244] width 179 height 84
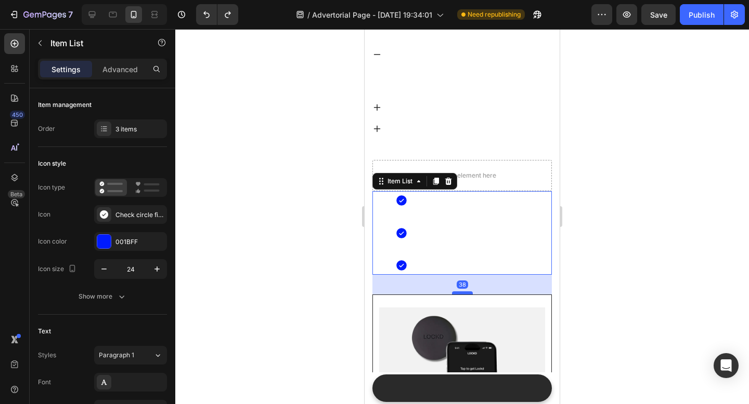
drag, startPoint x: 466, startPoint y: 285, endPoint x: 466, endPoint y: 306, distance: 20.3
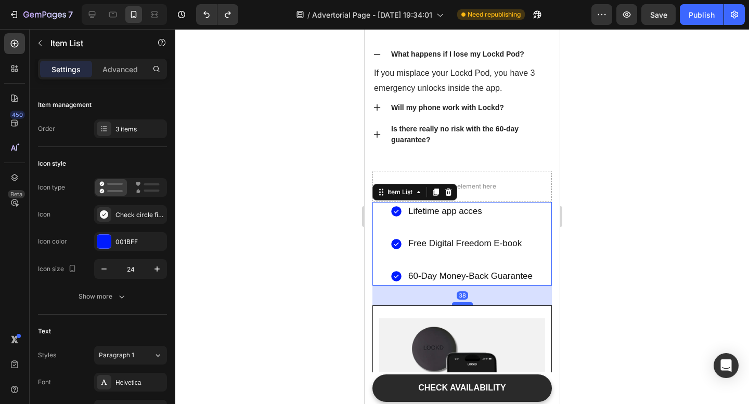
click at [466, 306] on div at bounding box center [462, 304] width 21 height 3
type input "100%"
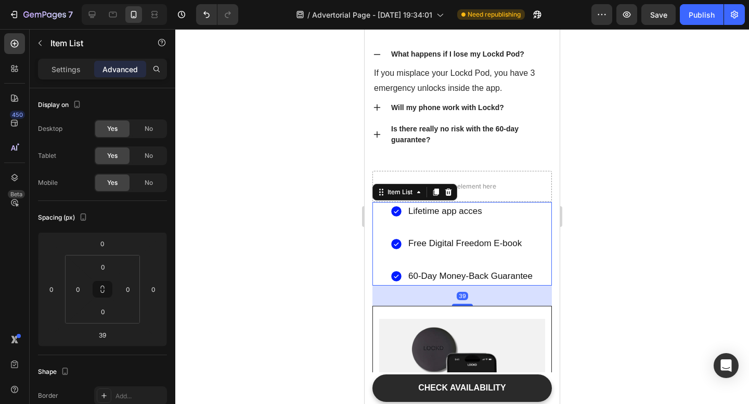
click at [664, 282] on div at bounding box center [461, 216] width 573 height 375
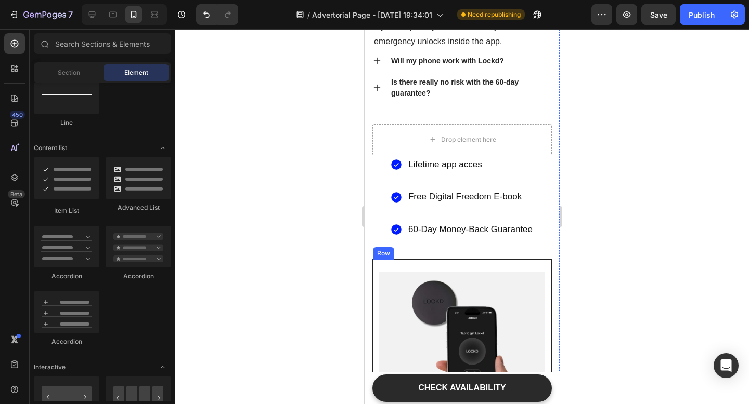
scroll to position [4698, 0]
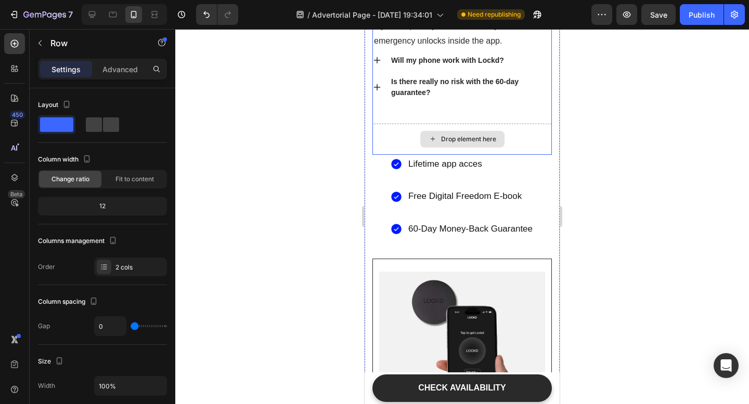
click at [543, 145] on div "Drop element here" at bounding box center [461, 139] width 179 height 31
drag, startPoint x: 463, startPoint y: 153, endPoint x: 463, endPoint y: 130, distance: 23.4
click at [463, 130] on div "Common Questions About Lockd Heading What happens if I lose my Lockd Pod? If yo…" at bounding box center [461, 59] width 179 height 191
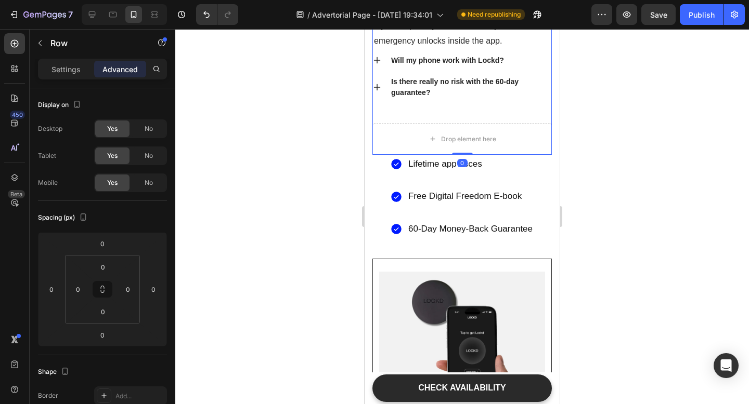
click at [585, 163] on div at bounding box center [461, 216] width 573 height 375
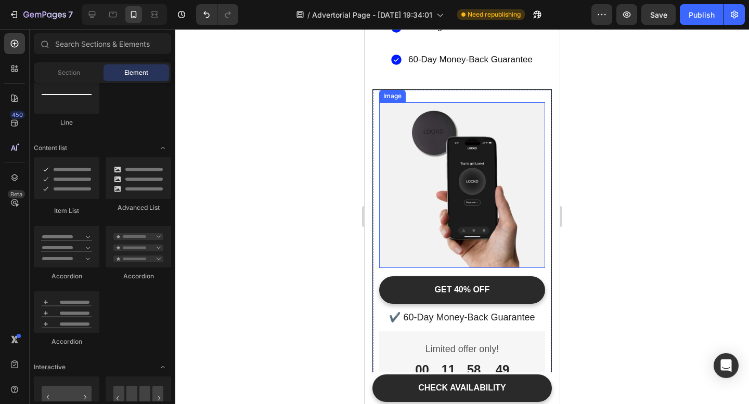
scroll to position [4823, 0]
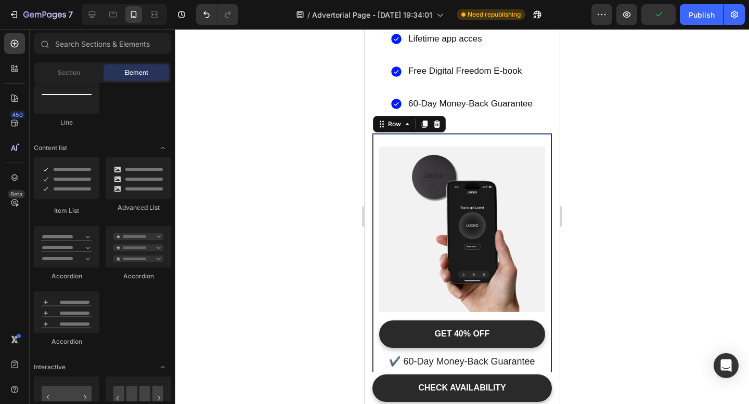
click at [443, 139] on div "Image GET 40% OFF Button ✔️ 60-Day Money-Back Guarantee Text block Limited offe…" at bounding box center [461, 297] width 179 height 327
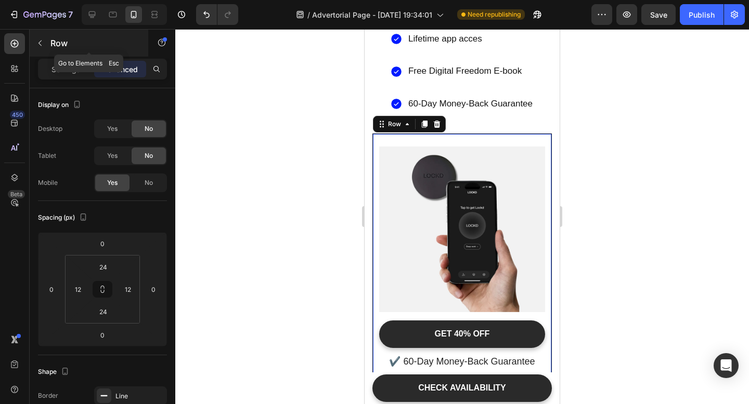
click at [40, 43] on icon "button" at bounding box center [40, 43] width 8 height 8
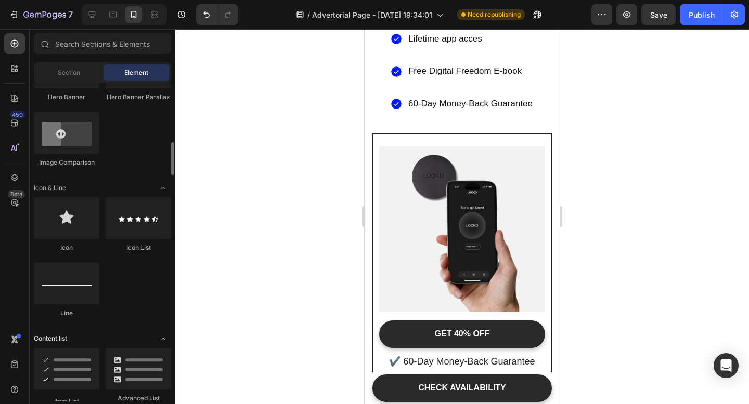
scroll to position [574, 0]
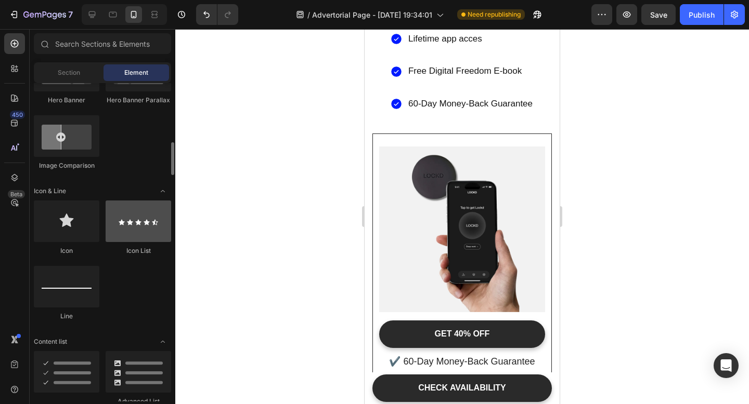
click at [147, 224] on div at bounding box center [138, 222] width 65 height 42
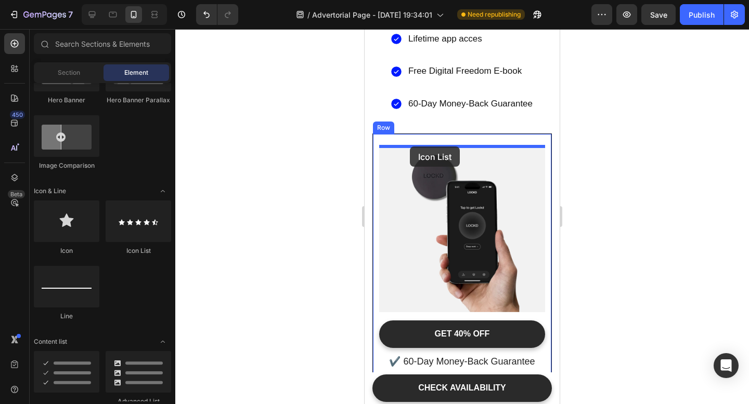
drag, startPoint x: 511, startPoint y: 253, endPoint x: 410, endPoint y: 146, distance: 147.8
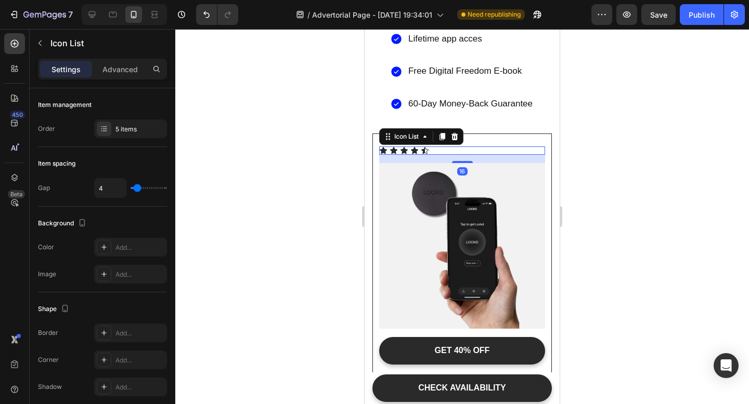
click at [643, 165] on div at bounding box center [461, 216] width 573 height 375
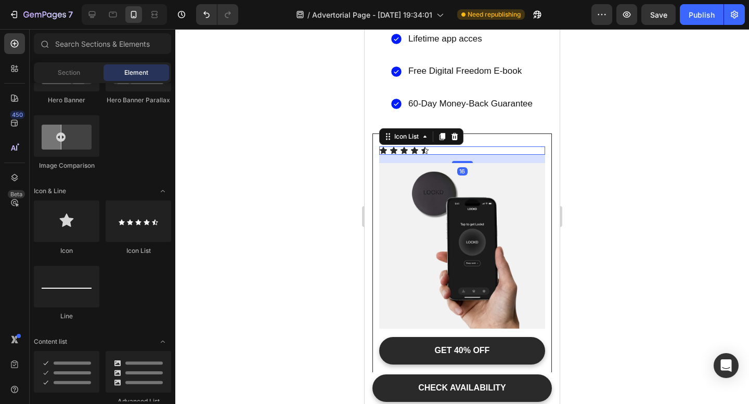
click at [441, 153] on div "Icon Icon Icon Icon Icon" at bounding box center [462, 151] width 166 height 8
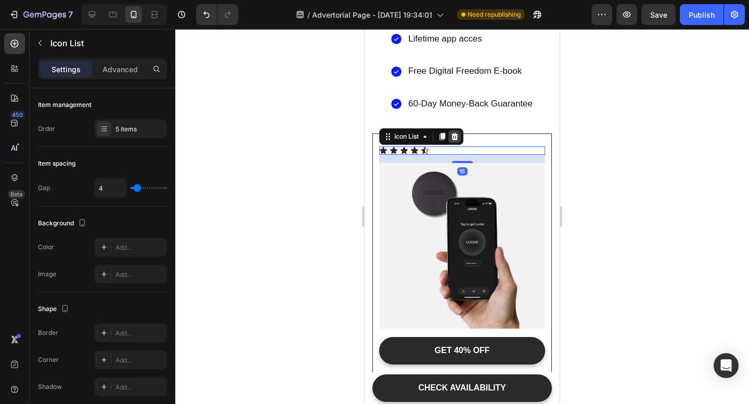
click at [458, 140] on icon at bounding box center [454, 137] width 8 height 8
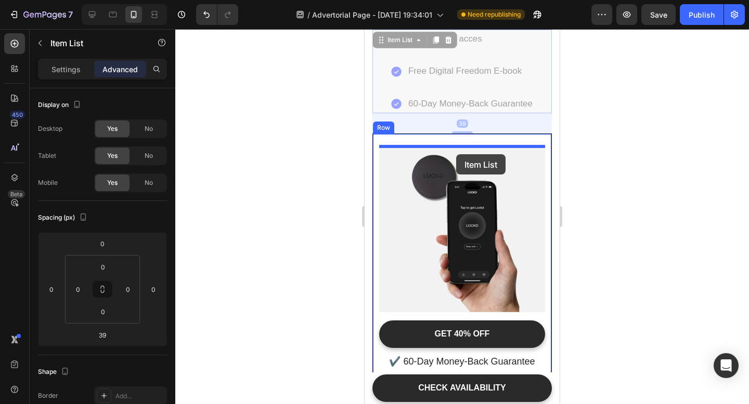
drag, startPoint x: 521, startPoint y: 58, endPoint x: 456, endPoint y: 154, distance: 116.1
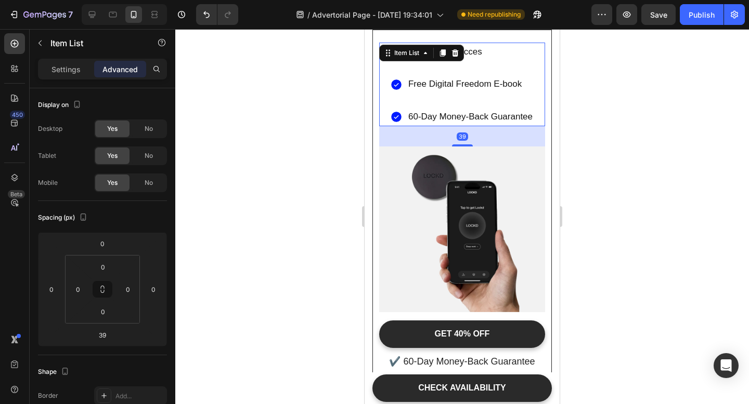
click at [655, 153] on div at bounding box center [461, 216] width 573 height 375
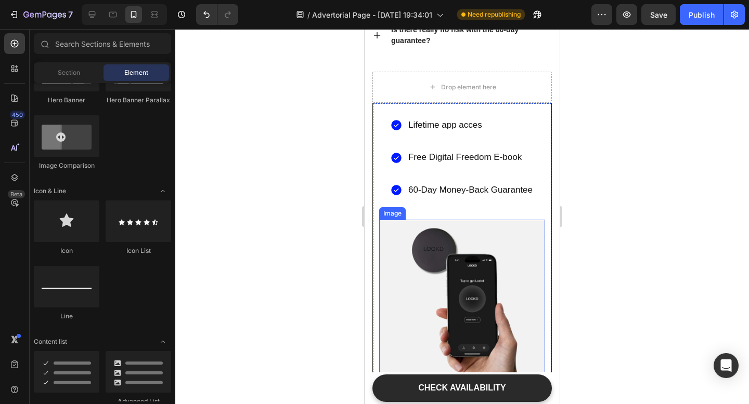
scroll to position [4739, 0]
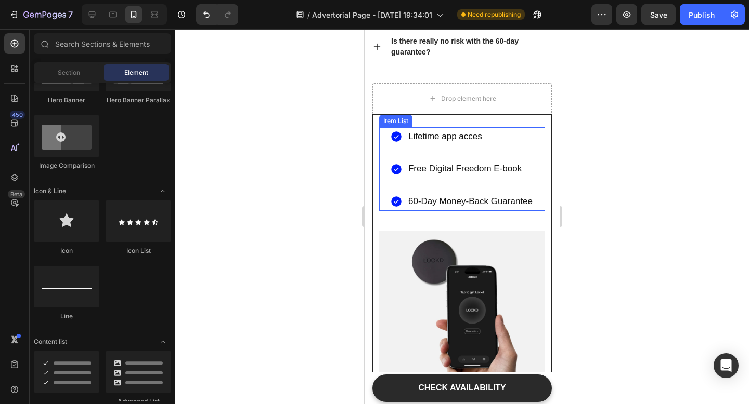
click at [489, 141] on p "Lifetime app acces" at bounding box center [470, 137] width 124 height 16
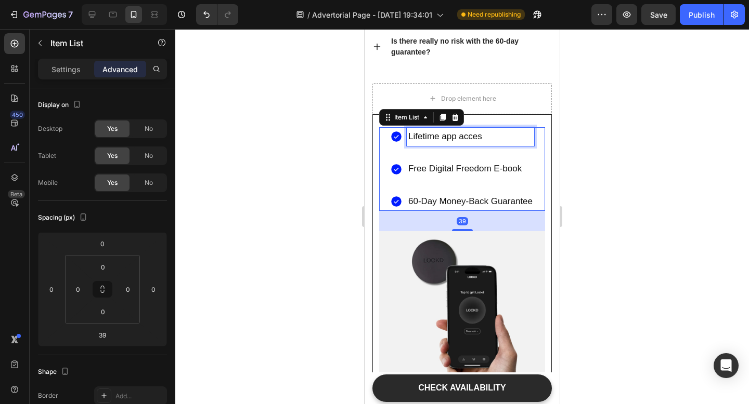
click at [481, 141] on p "Lifetime app acces" at bounding box center [470, 137] width 124 height 16
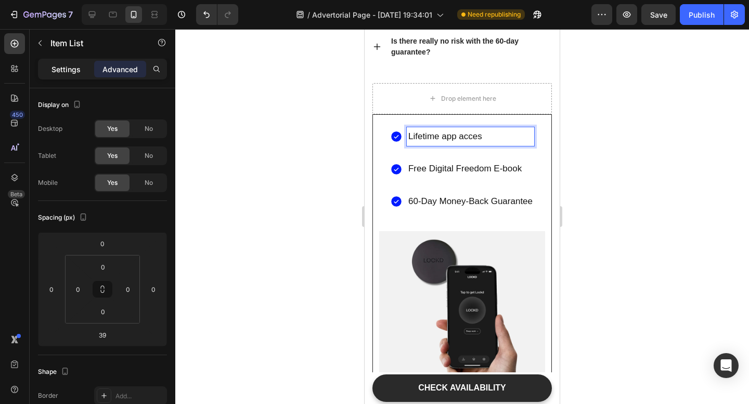
click at [80, 71] on div "Settings" at bounding box center [66, 69] width 52 height 17
type input "8"
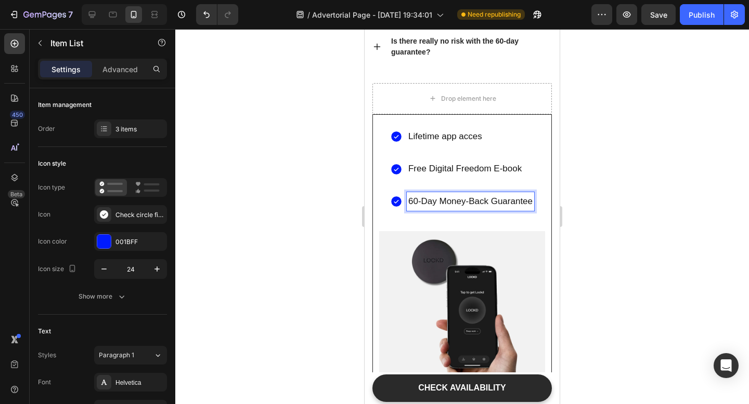
click at [440, 207] on p "60-Day Money-Back Guarantee" at bounding box center [470, 202] width 124 height 16
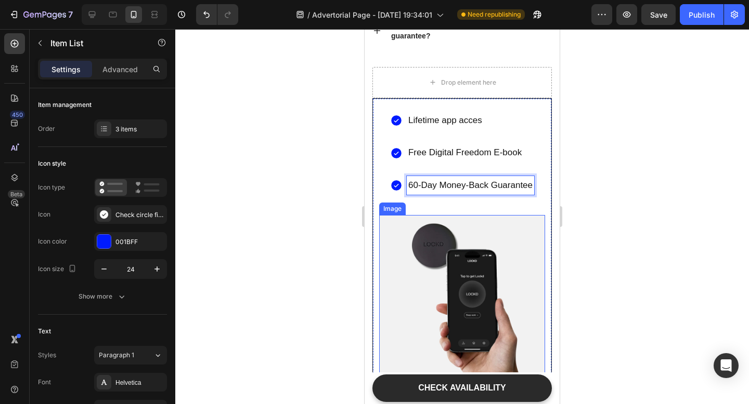
scroll to position [4729, 0]
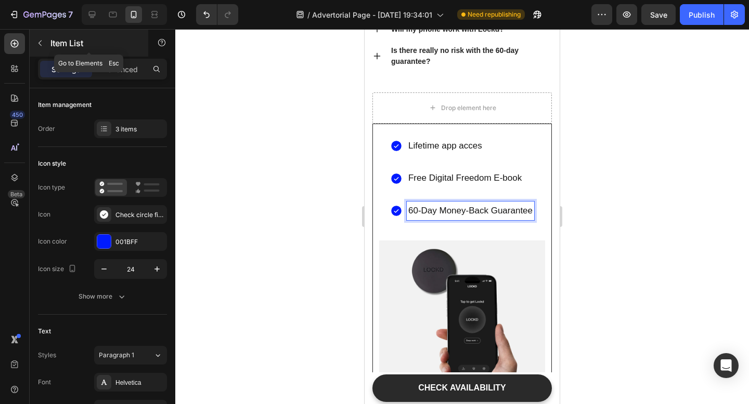
click at [41, 44] on icon "button" at bounding box center [40, 43] width 8 height 8
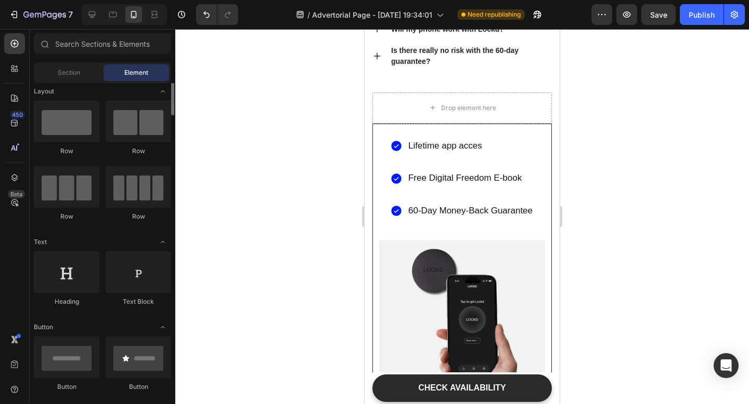
scroll to position [5, 0]
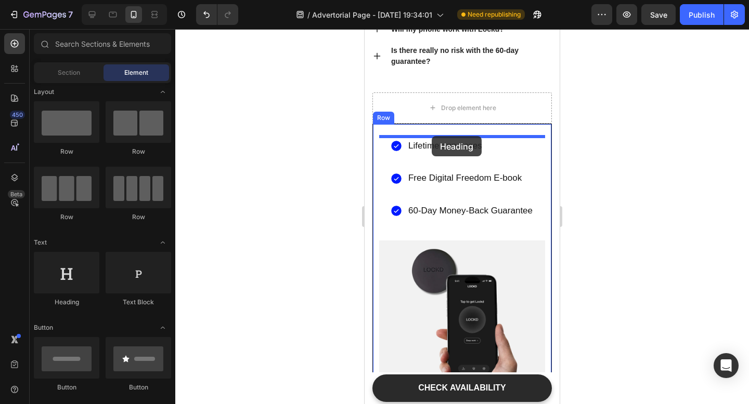
drag, startPoint x: 439, startPoint y: 312, endPoint x: 431, endPoint y: 136, distance: 176.9
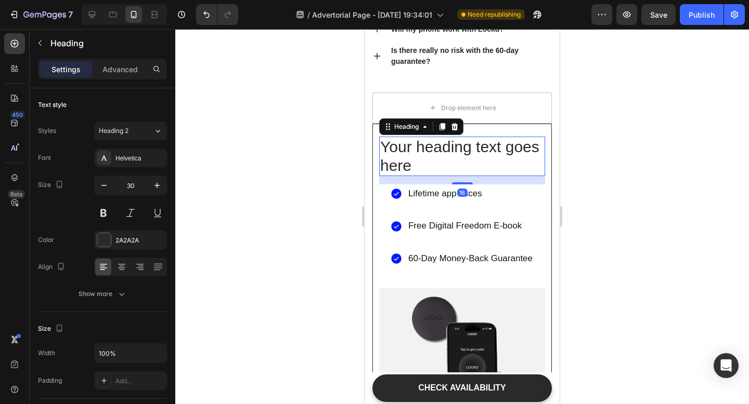
click at [432, 151] on h2 "Your heading text goes here" at bounding box center [462, 157] width 166 height 40
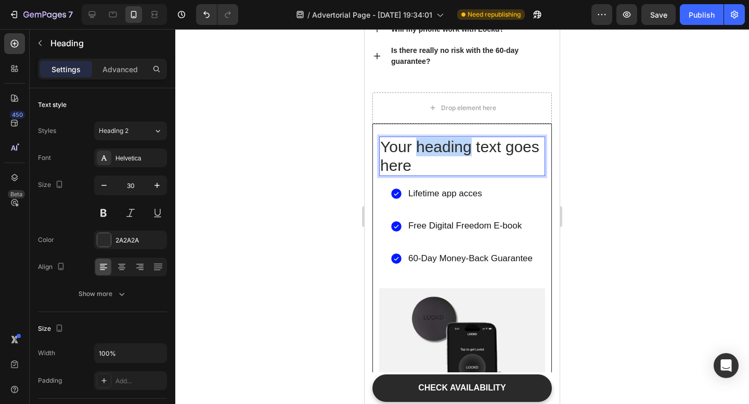
click at [432, 151] on p "Your heading text goes here" at bounding box center [462, 156] width 164 height 37
drag, startPoint x: 468, startPoint y: 167, endPoint x: 382, endPoint y: 149, distance: 88.7
click at [382, 148] on p "Reduce your screen time by 50%" at bounding box center [462, 156] width 164 height 37
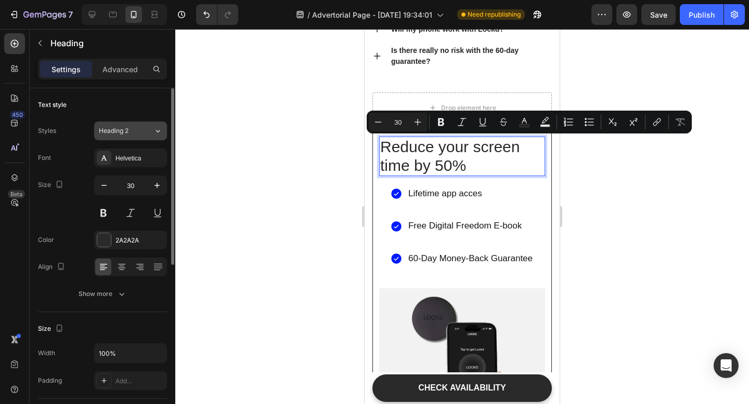
click at [124, 132] on span "Heading 2" at bounding box center [114, 130] width 30 height 9
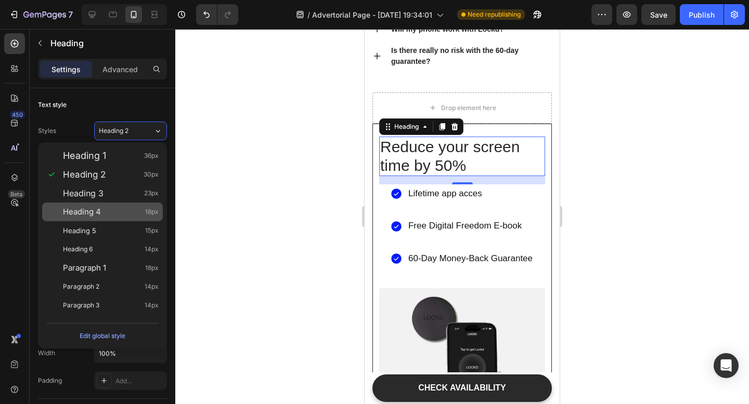
click at [122, 209] on div "Heading 4 18px" at bounding box center [111, 212] width 96 height 10
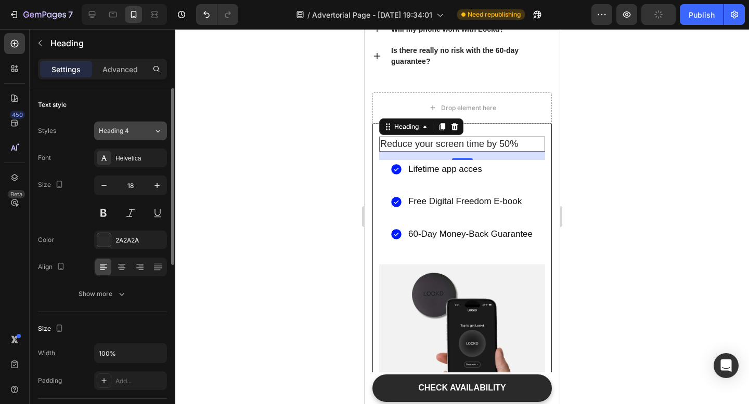
click at [131, 134] on div "Heading 4" at bounding box center [120, 130] width 42 height 9
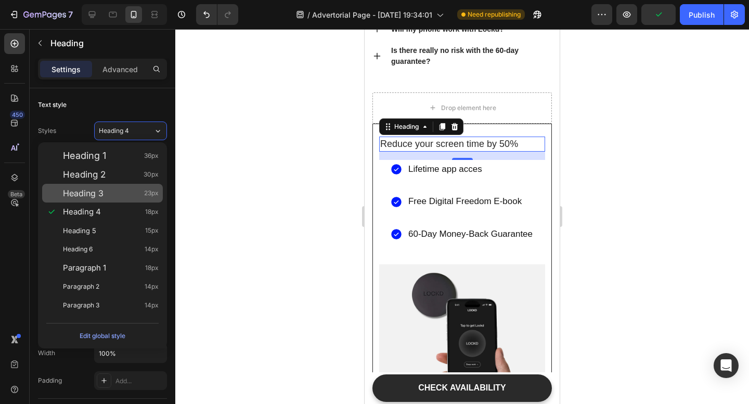
click at [129, 190] on div "Heading 3 23px" at bounding box center [111, 193] width 96 height 10
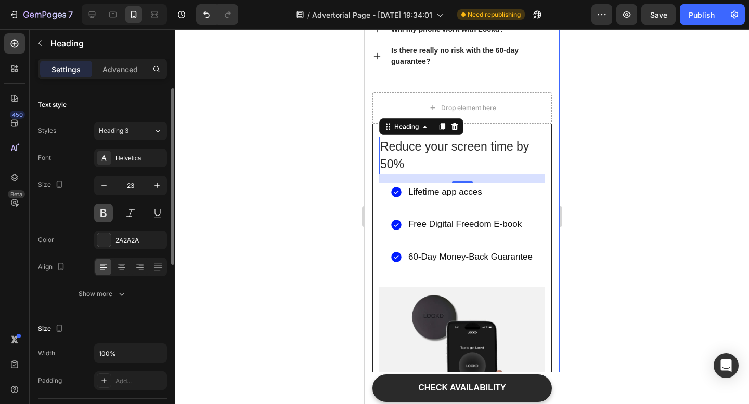
click at [105, 210] on button at bounding box center [103, 213] width 19 height 19
click at [123, 268] on icon at bounding box center [121, 267] width 10 height 10
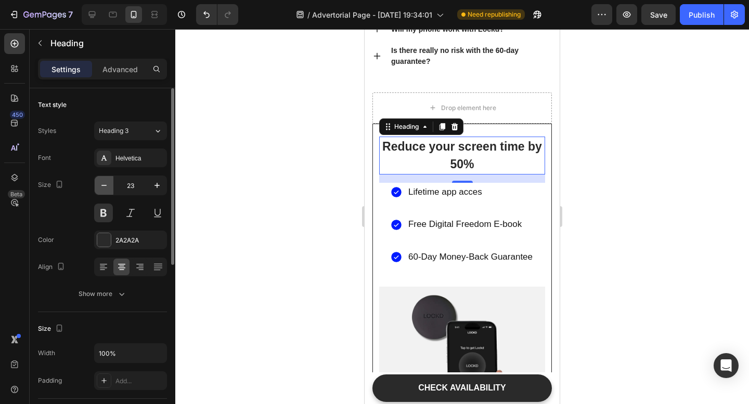
click at [106, 185] on icon "button" at bounding box center [104, 185] width 10 height 10
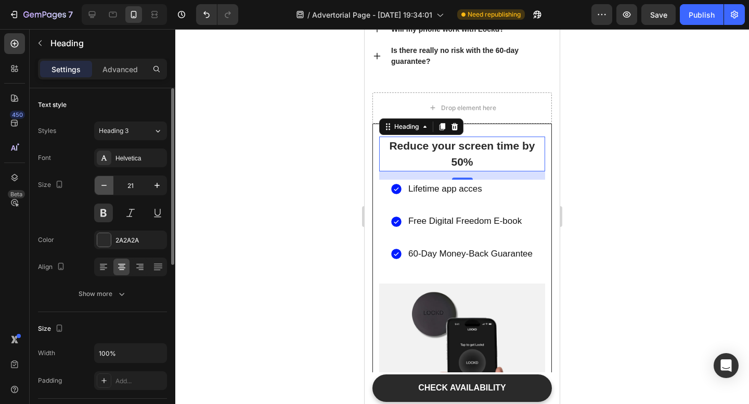
click at [106, 185] on icon "button" at bounding box center [104, 185] width 10 height 10
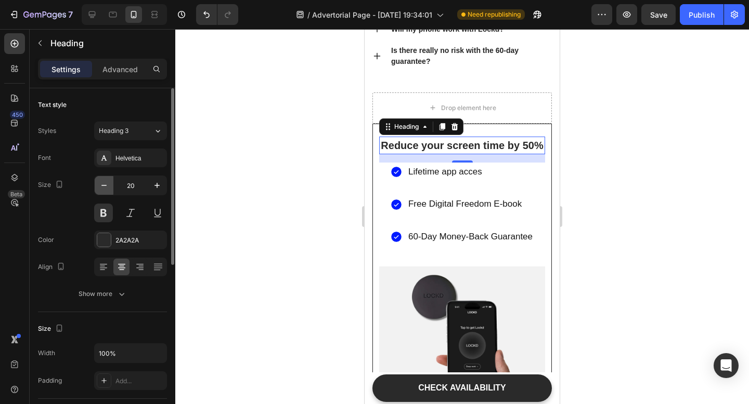
click at [106, 185] on icon "button" at bounding box center [104, 185] width 10 height 10
type input "19"
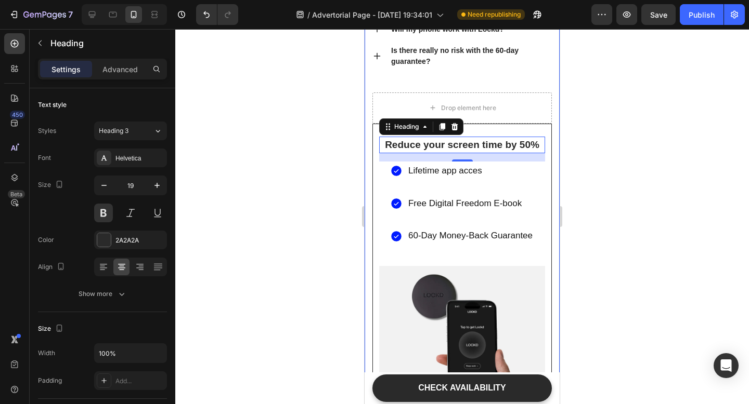
click at [598, 166] on div at bounding box center [461, 216] width 573 height 375
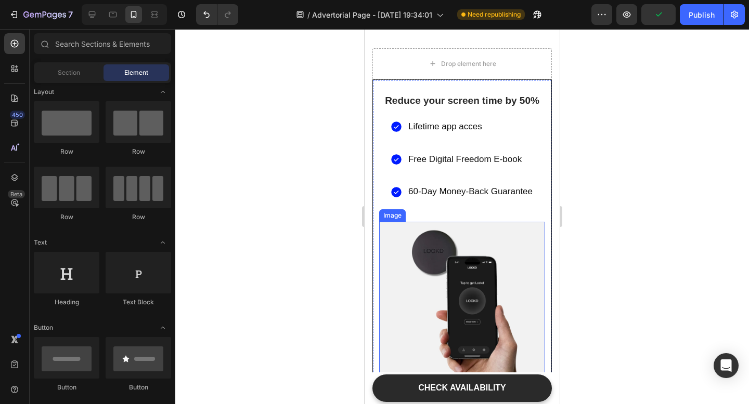
scroll to position [4784, 0]
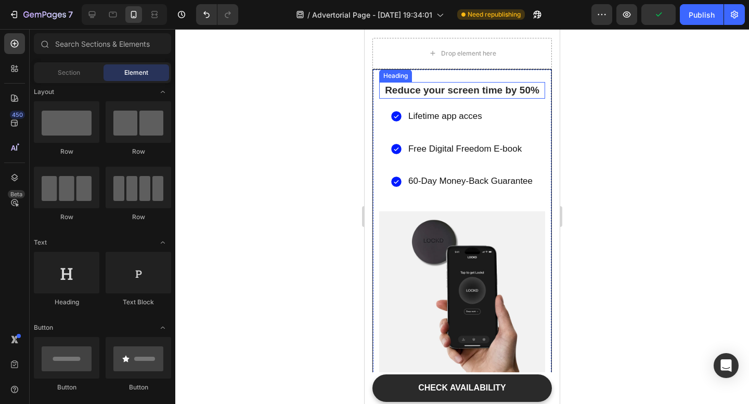
click at [539, 91] on p "Reduce your screen time by 50%" at bounding box center [462, 90] width 164 height 15
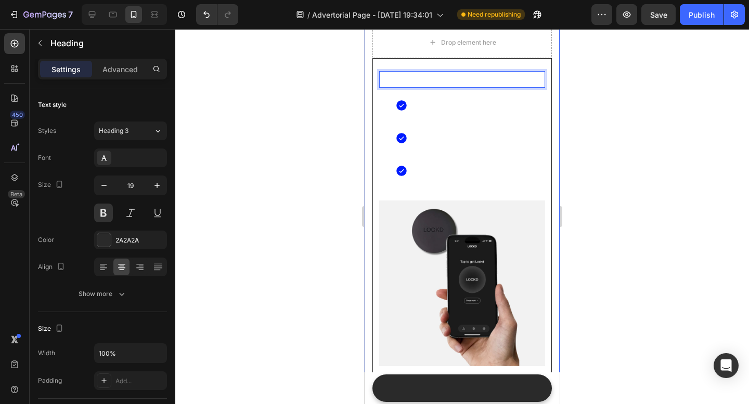
click at [584, 150] on div at bounding box center [461, 216] width 573 height 375
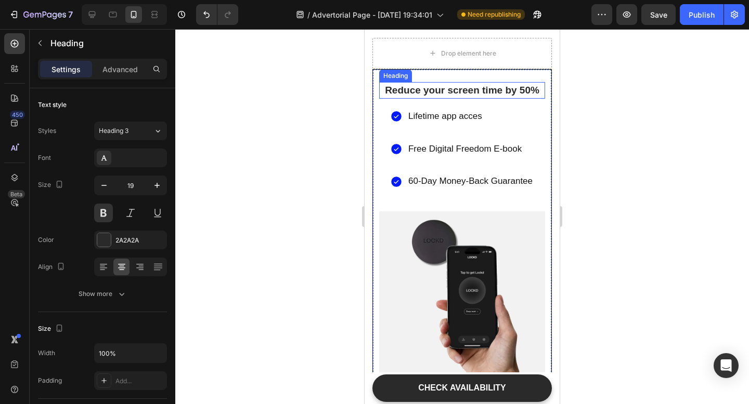
click at [536, 90] on p "Reduce your screen time by 50%" at bounding box center [462, 90] width 164 height 15
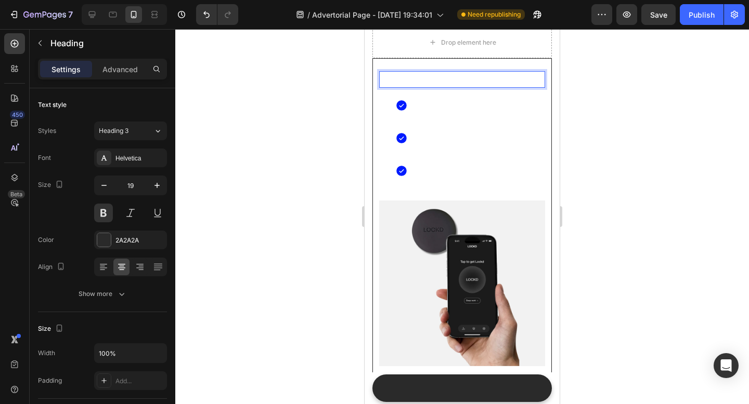
click at [536, 90] on p "Reduce your screen time by 50%" at bounding box center [462, 90] width 164 height 15
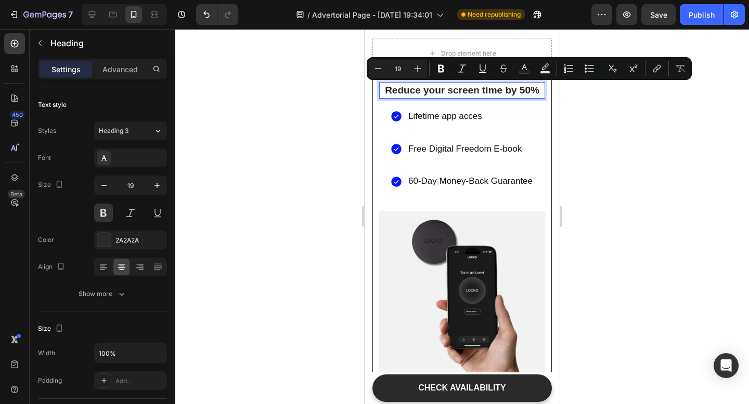
click at [539, 90] on p "Reduce your screen time by 50%" at bounding box center [462, 90] width 164 height 15
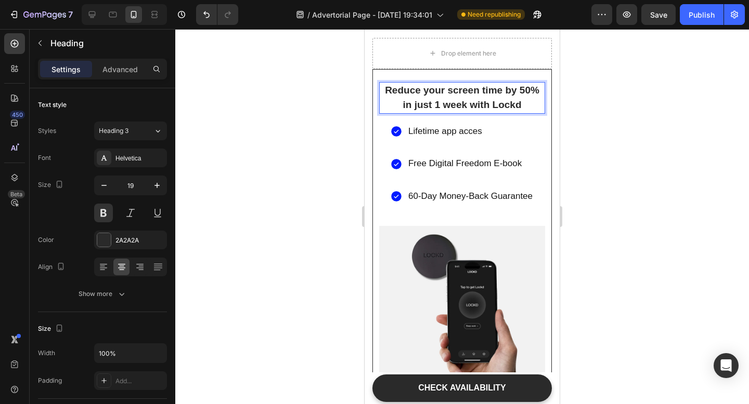
click at [706, 87] on div at bounding box center [461, 216] width 573 height 375
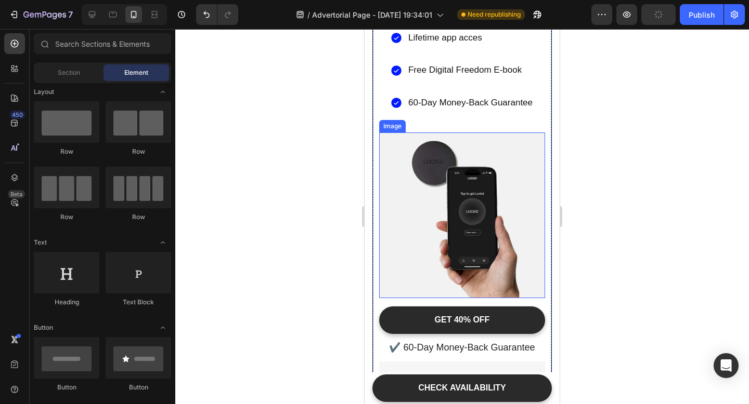
scroll to position [4881, 0]
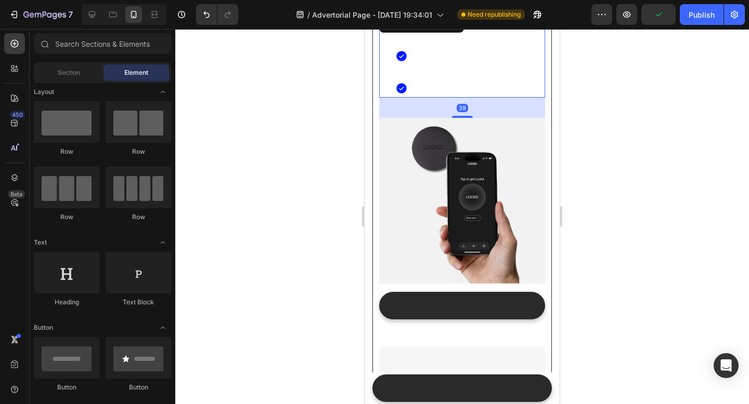
click at [506, 85] on div "Lifetime app acces Free Digital Freedom E-book 60-Day Money-Back Guarantee" at bounding box center [461, 67] width 133 height 84
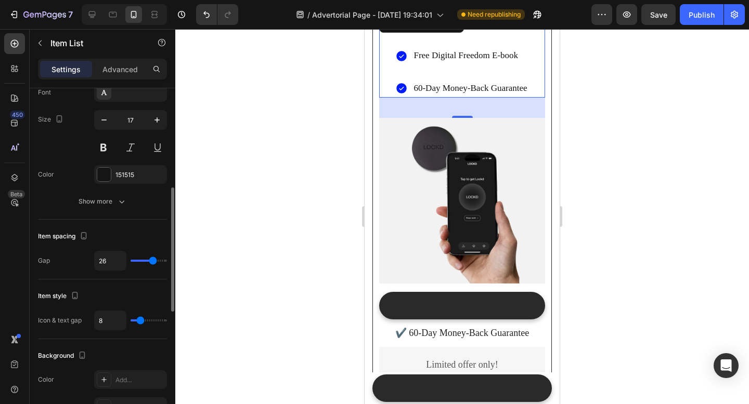
scroll to position [297, 0]
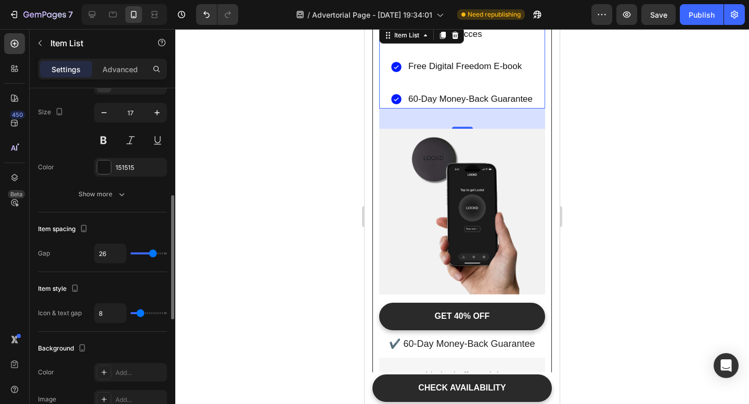
type input "21"
type input "20"
type input "19"
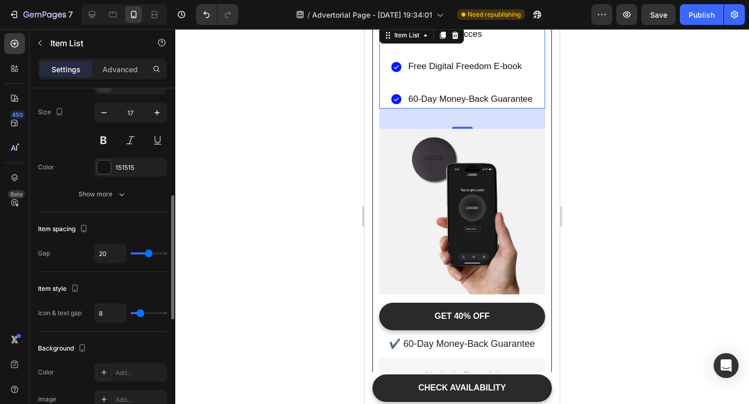
type input "19"
type input "18"
type input "16"
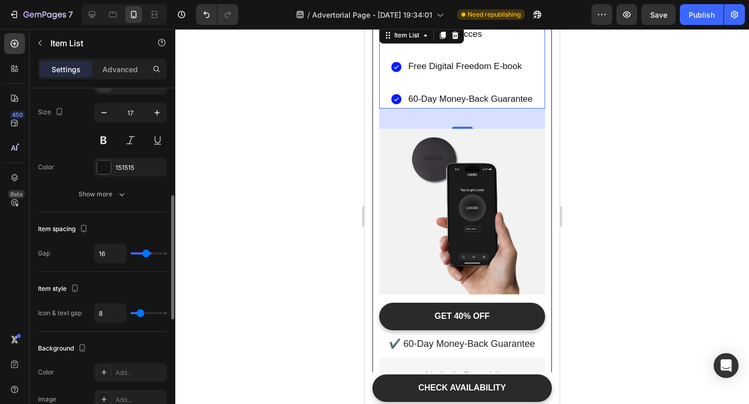
type input "15"
type input "13"
type input "12"
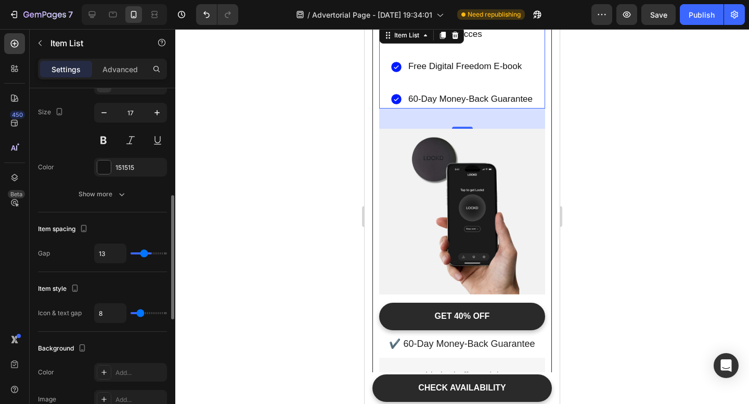
type input "12"
type input "11"
type input "10"
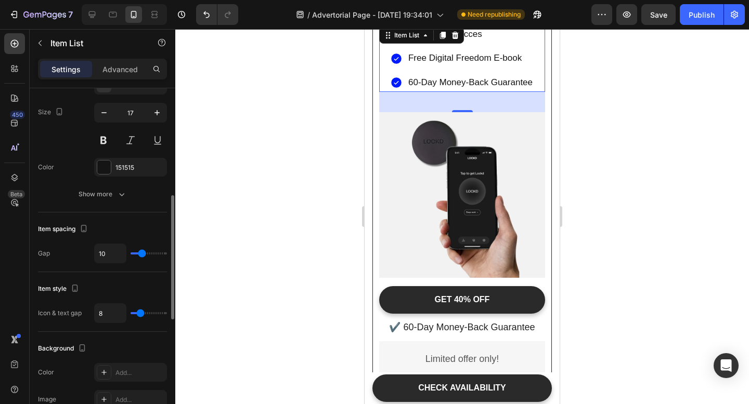
type input "9"
type input "8"
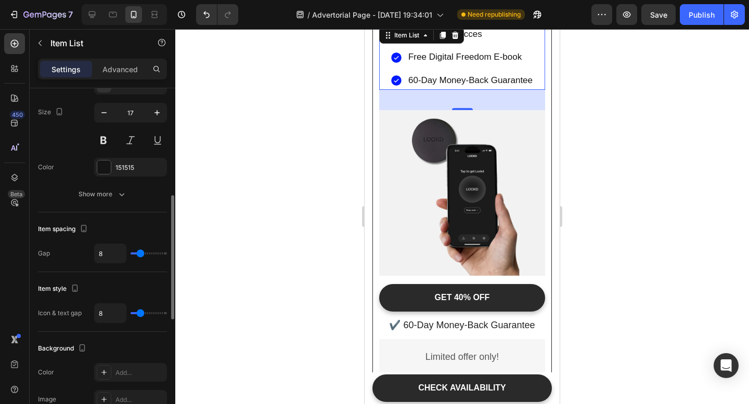
drag, startPoint x: 150, startPoint y: 255, endPoint x: 140, endPoint y: 255, distance: 9.9
type input "8"
click at [140, 255] on input "range" at bounding box center [148, 254] width 36 height 2
click at [216, 222] on div at bounding box center [461, 216] width 573 height 375
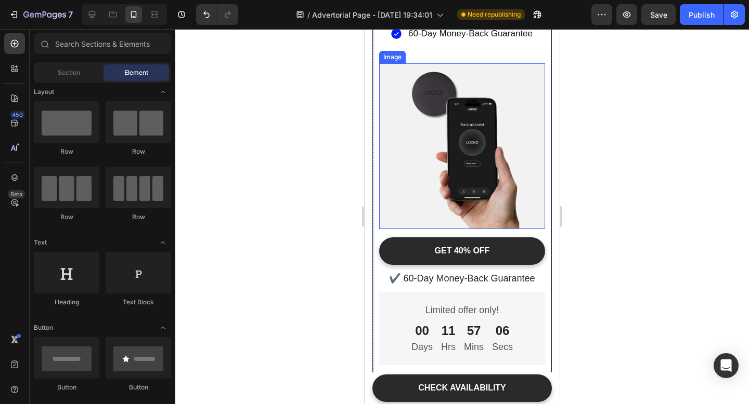
scroll to position [4941, 0]
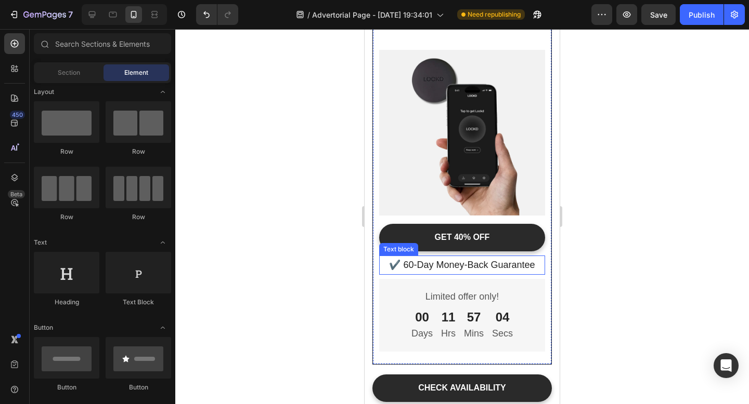
click at [440, 264] on p "✔️ 60-Day Money-Back Guarantee" at bounding box center [462, 265] width 164 height 17
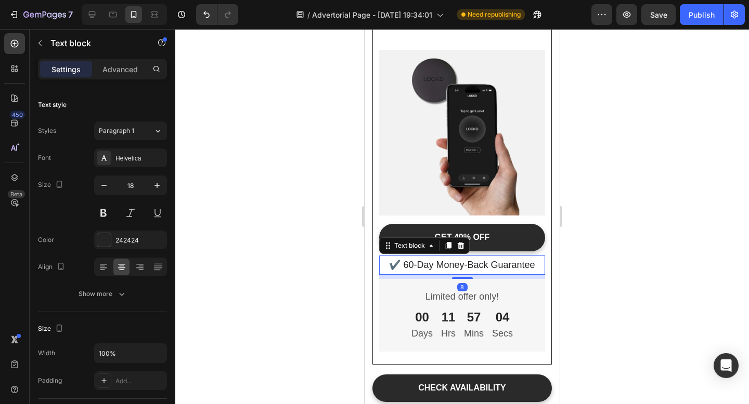
click at [440, 264] on p "✔️ 60-Day Money-Back Guarantee" at bounding box center [462, 265] width 164 height 17
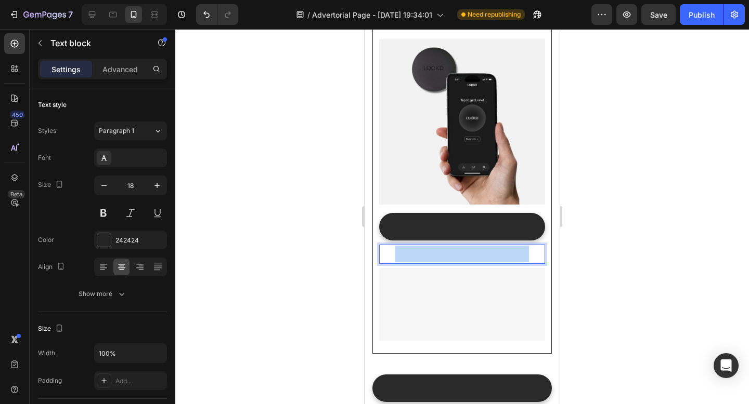
click at [440, 264] on p "✔️ 60-Day Money-Back Guarantee" at bounding box center [462, 265] width 164 height 17
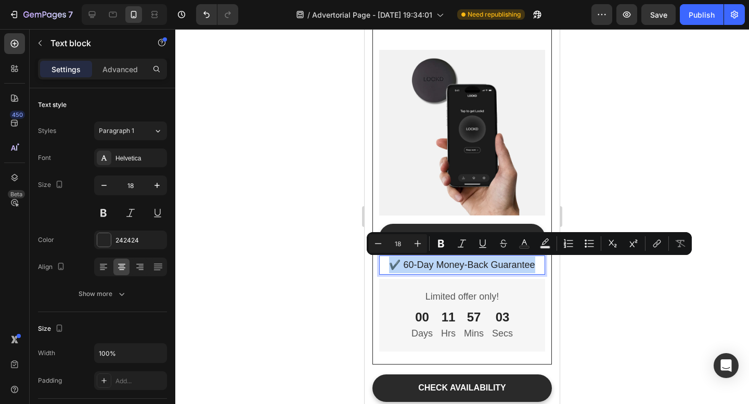
click at [440, 264] on p "✔️ 60-Day Money-Back Guarantee" at bounding box center [462, 265] width 164 height 17
click at [398, 268] on p "✔️ 60-Day Money-Back Guarantee" at bounding box center [462, 265] width 164 height 17
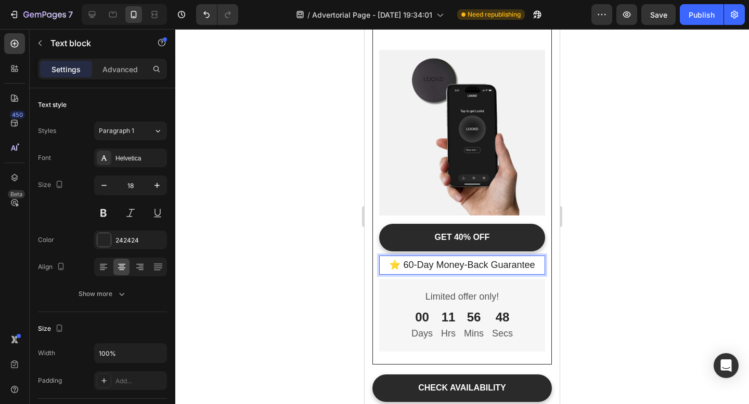
click at [483, 262] on p "⭐️ 60-Day Money-Back Guarantee" at bounding box center [462, 265] width 164 height 17
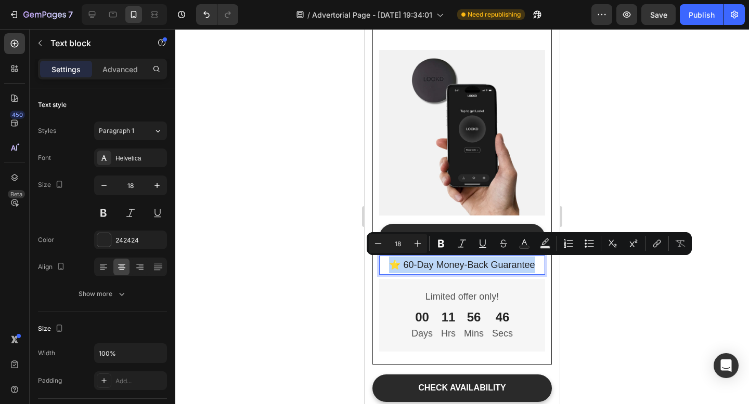
click at [468, 267] on p "⭐️ 60-Day Money-Back Guarantee" at bounding box center [462, 265] width 164 height 17
click at [403, 265] on p "⭐️ 60-Day Money-Back Guarantee" at bounding box center [462, 265] width 164 height 17
drag, startPoint x: 403, startPoint y: 265, endPoint x: 536, endPoint y: 273, distance: 133.3
click at [536, 273] on p "⭐️ 60-Day Money-Back Guarantee" at bounding box center [462, 265] width 164 height 17
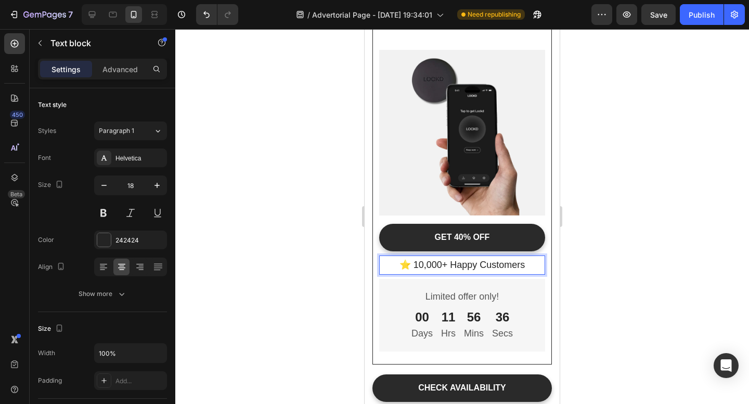
click at [698, 316] on div at bounding box center [461, 216] width 573 height 375
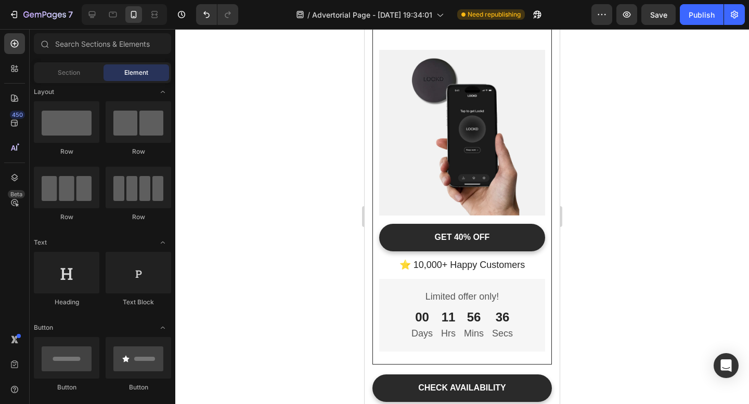
click at [642, 310] on div at bounding box center [461, 216] width 573 height 375
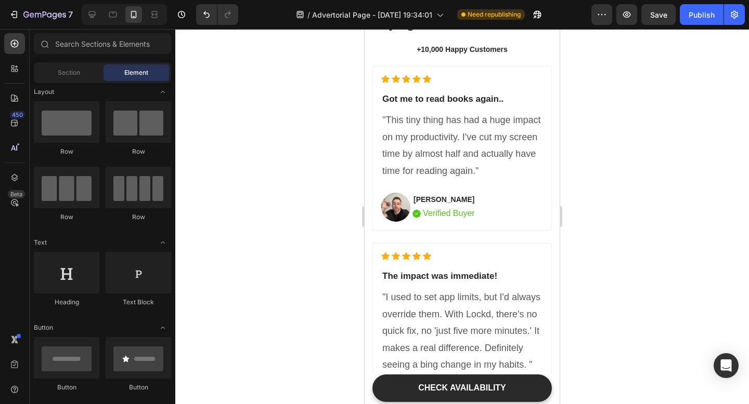
scroll to position [3617, 0]
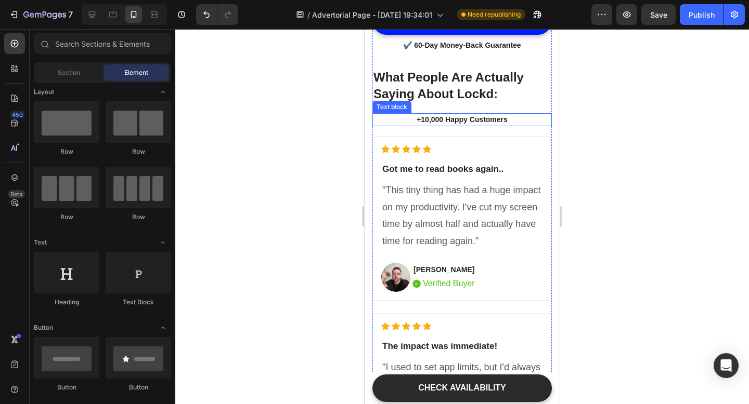
click at [422, 119] on p "+10,000 Happy Customers" at bounding box center [461, 119] width 177 height 11
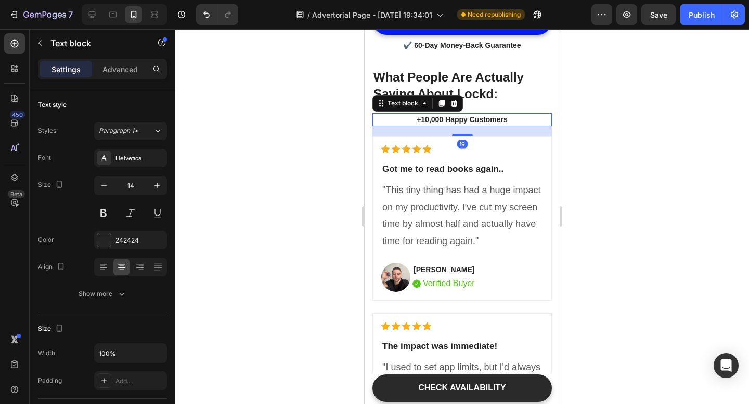
click at [422, 119] on p "+10,000 Happy Customers" at bounding box center [461, 119] width 177 height 11
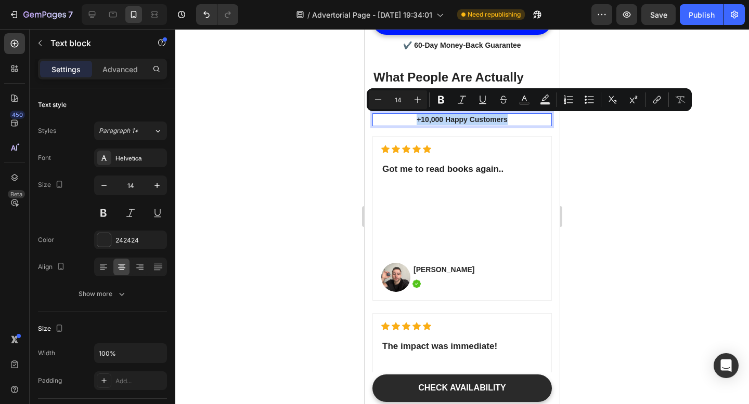
click at [422, 119] on p "+10,000 Happy Customers" at bounding box center [461, 119] width 177 height 11
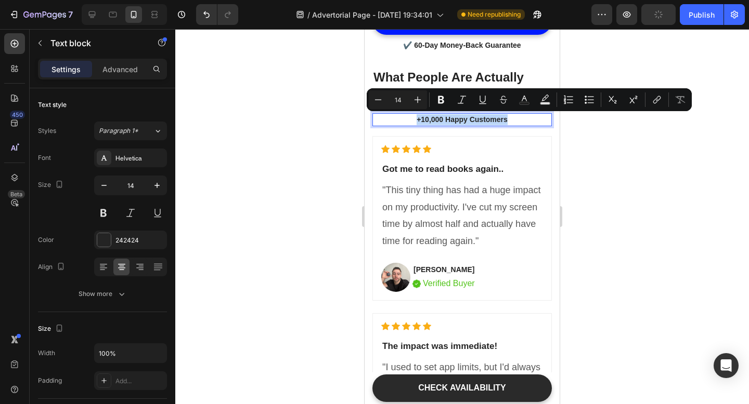
click at [422, 119] on p "+10,000 Happy Customers" at bounding box center [461, 119] width 177 height 11
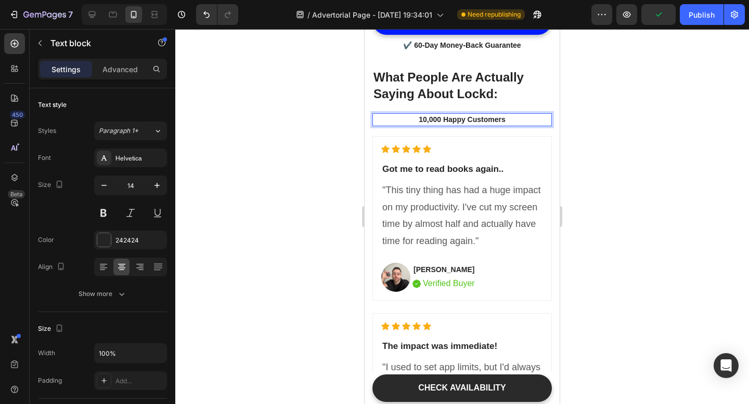
click at [440, 122] on p "10,000 Happy Customers" at bounding box center [461, 119] width 177 height 11
click at [577, 143] on div at bounding box center [461, 216] width 573 height 375
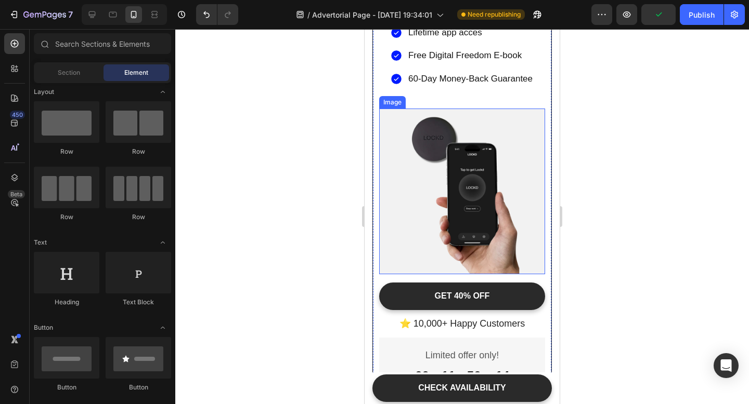
scroll to position [4564, 0]
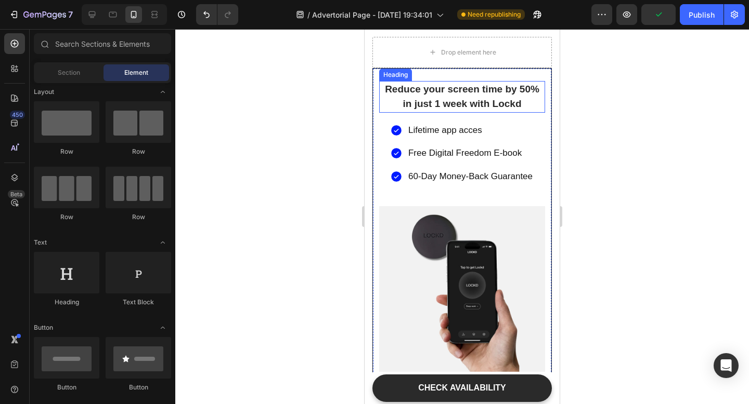
click at [484, 100] on h2 "Reduce your screen time by 50% in just 1 week with Lockd" at bounding box center [462, 97] width 166 height 32
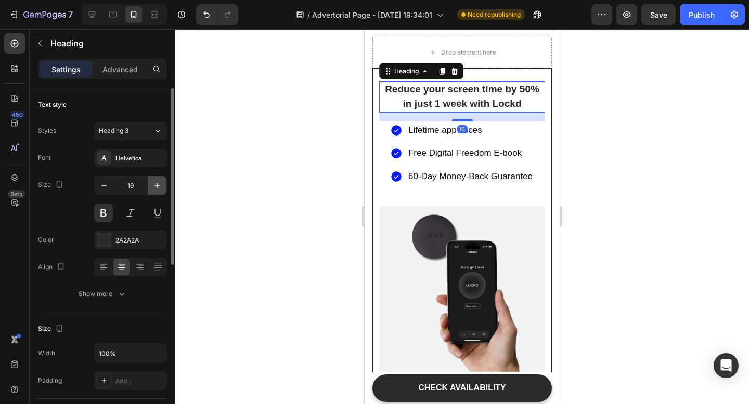
click at [156, 187] on icon "button" at bounding box center [157, 185] width 10 height 10
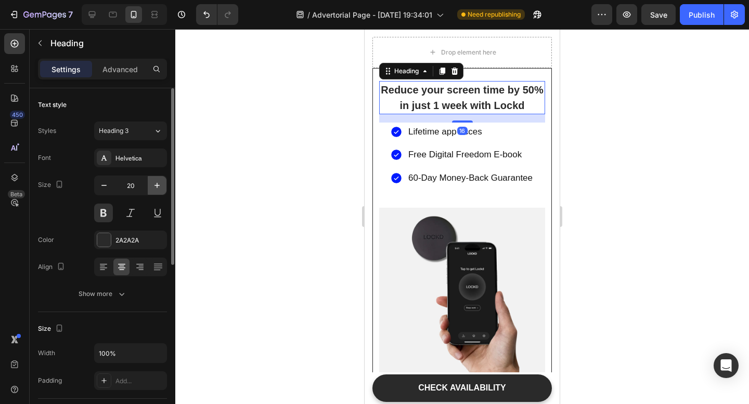
click at [156, 187] on icon "button" at bounding box center [157, 185] width 10 height 10
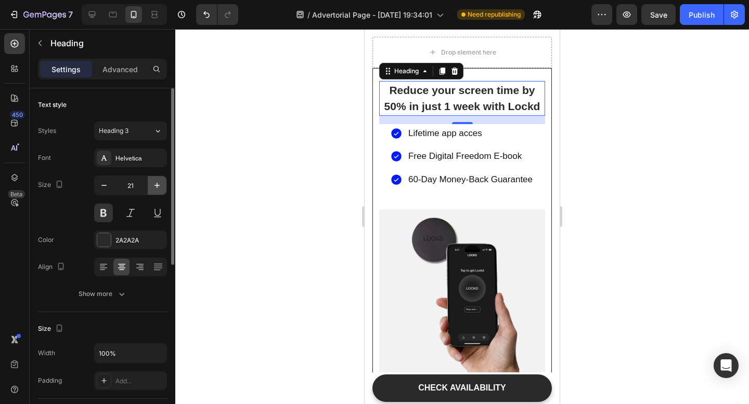
click at [162, 191] on button "button" at bounding box center [157, 185] width 19 height 19
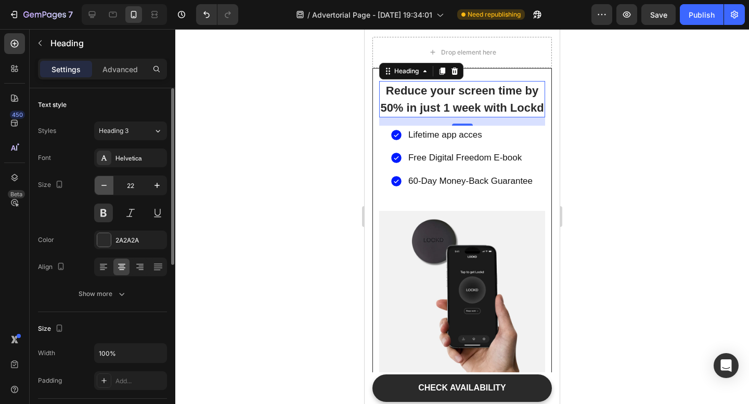
click at [106, 188] on icon "button" at bounding box center [104, 185] width 10 height 10
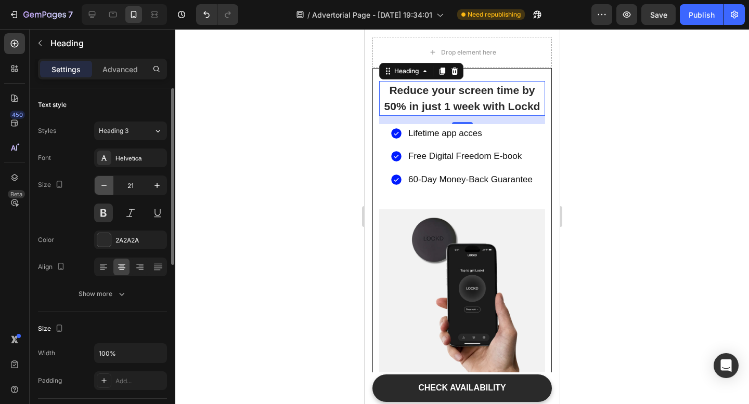
type input "20"
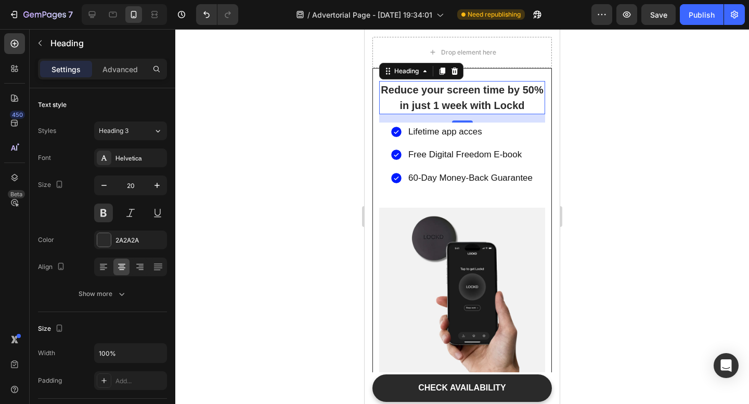
click at [647, 190] on div at bounding box center [461, 216] width 573 height 375
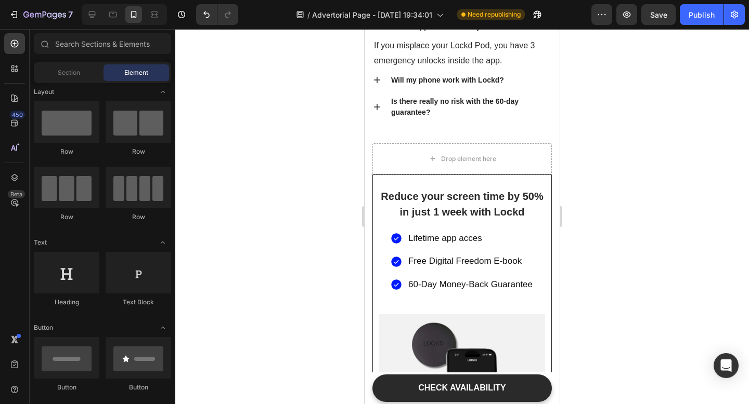
scroll to position [4124, 0]
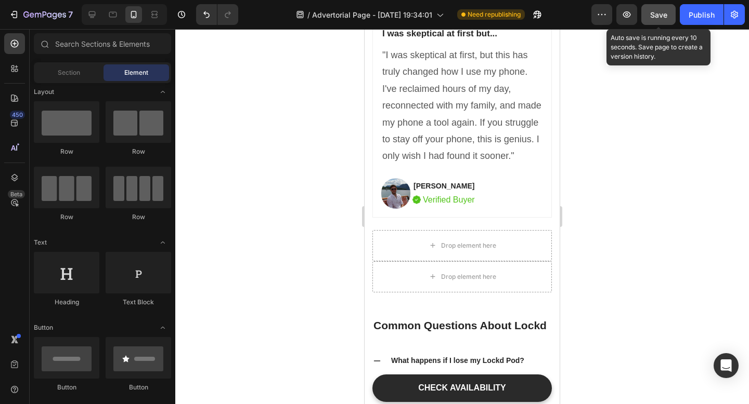
click at [653, 9] on div "Save" at bounding box center [658, 14] width 17 height 11
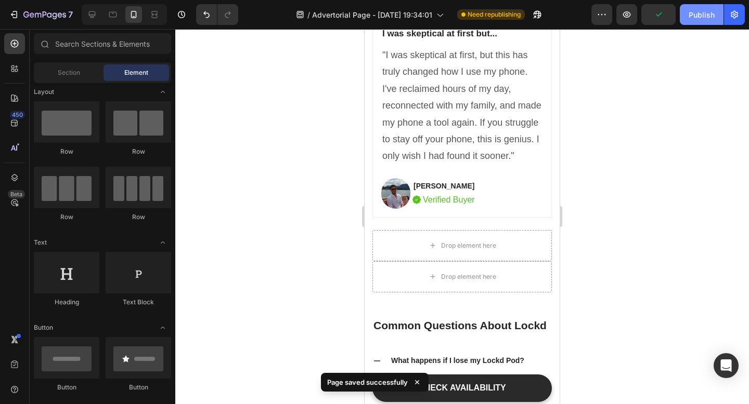
click at [692, 14] on div "Publish" at bounding box center [701, 14] width 26 height 11
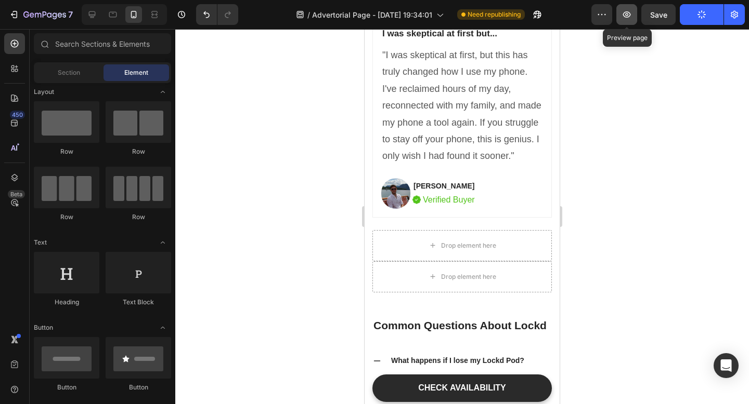
click at [628, 16] on icon "button" at bounding box center [626, 14] width 10 height 10
